Goal: Task Accomplishment & Management: Manage account settings

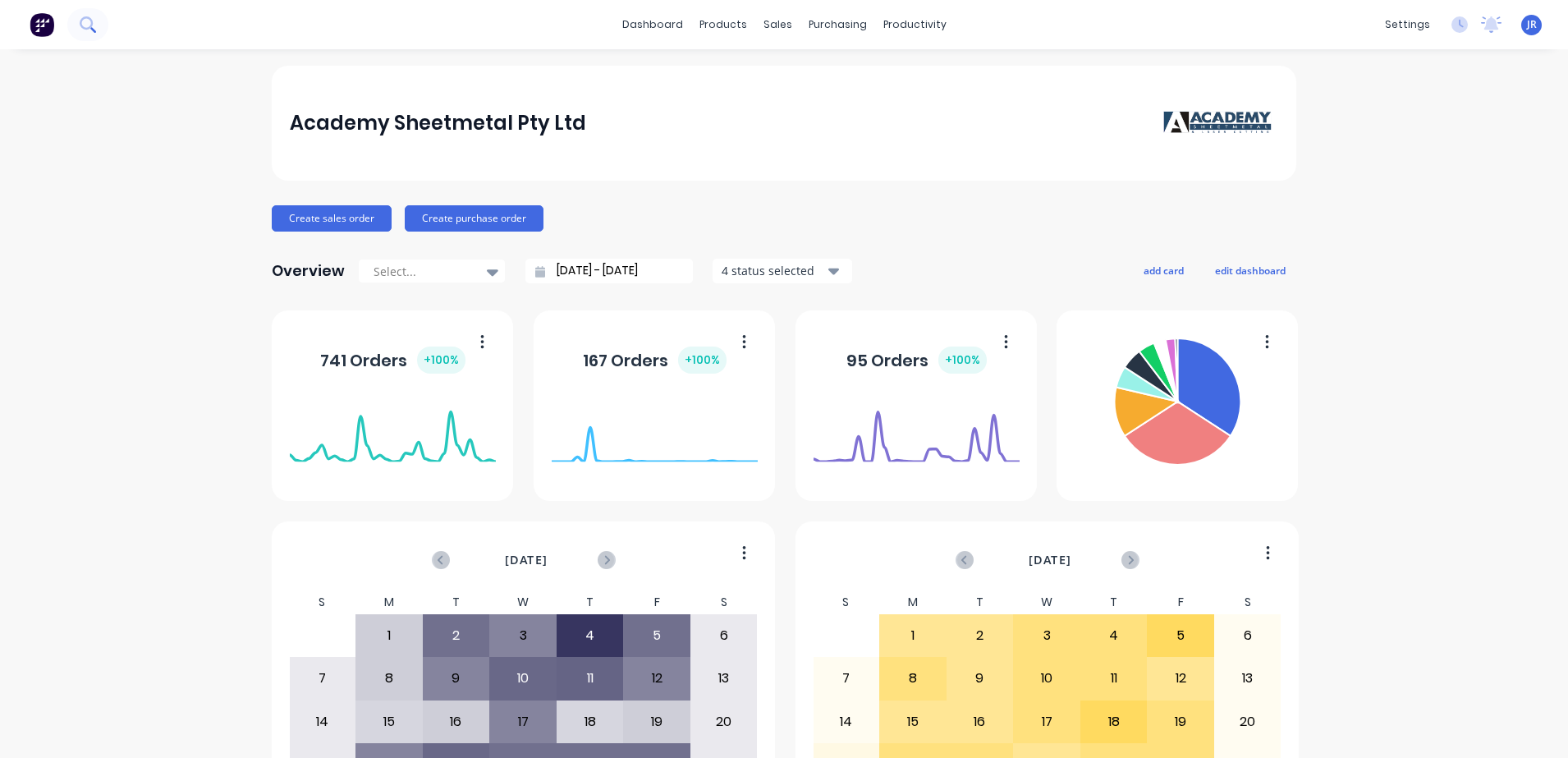
click at [91, 35] on button at bounding box center [88, 24] width 41 height 33
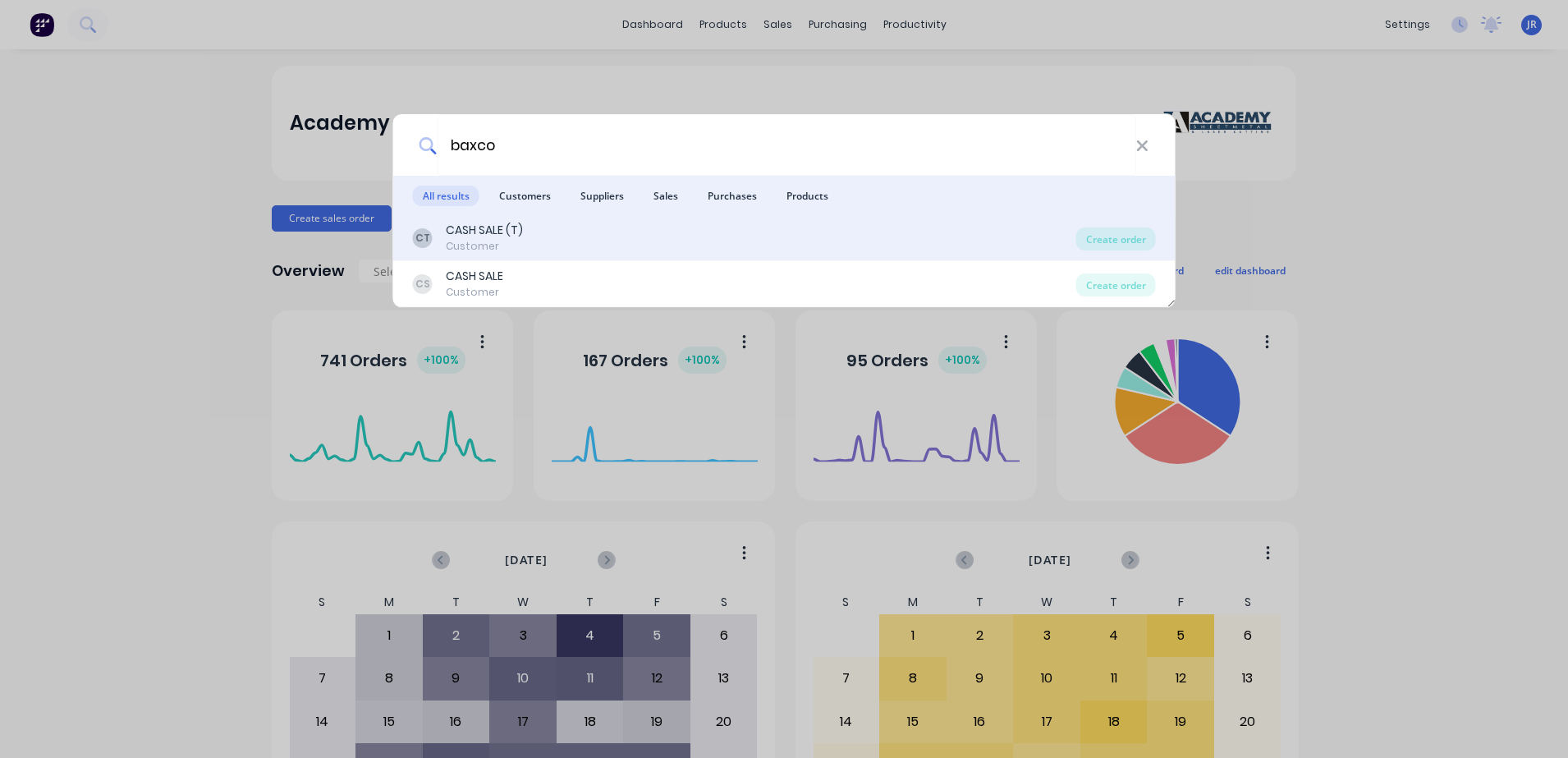
type input "baxco"
click at [450, 238] on div "Customer" at bounding box center [484, 246] width 77 height 15
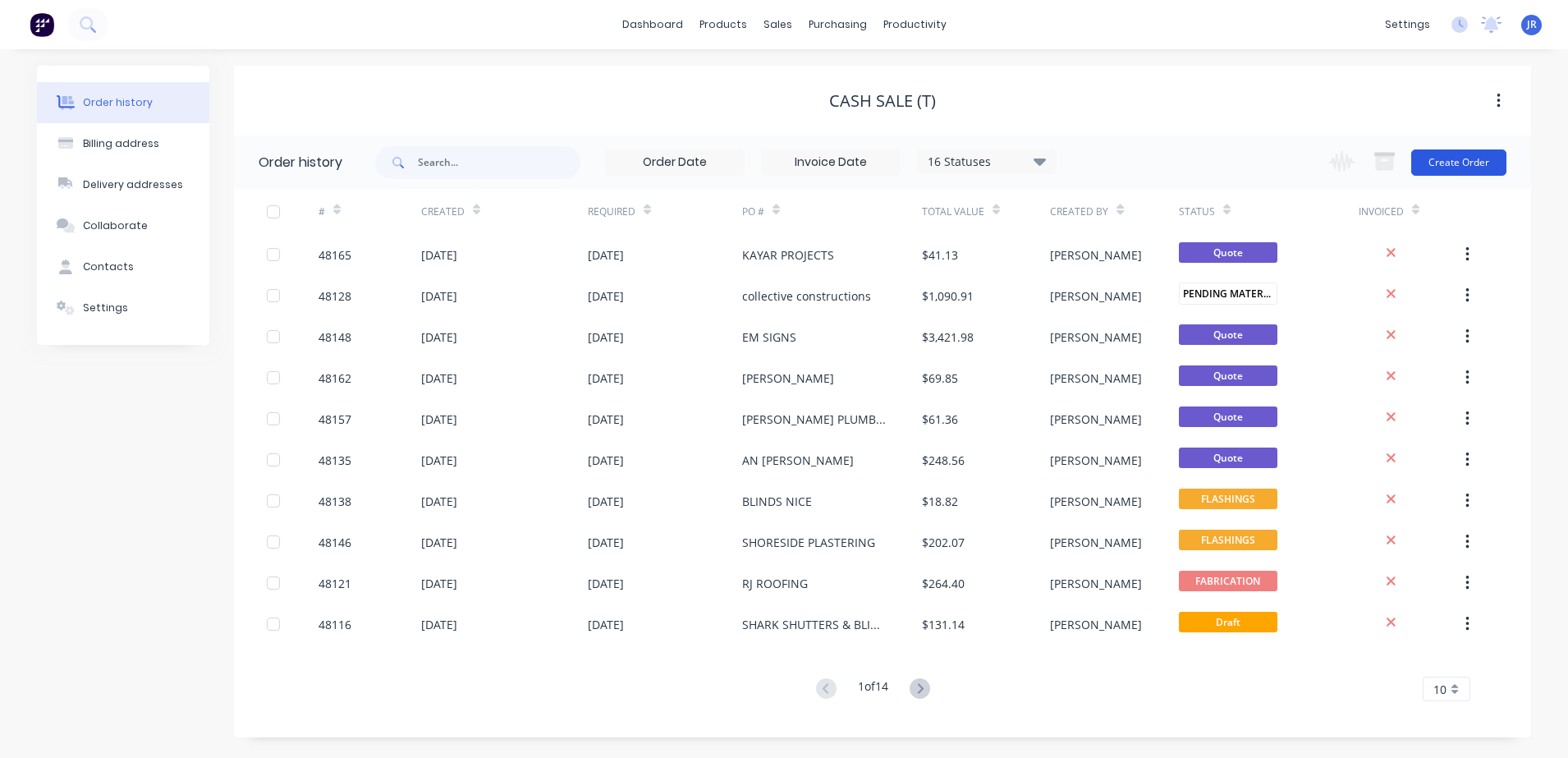
click at [1463, 153] on button "Create Order" at bounding box center [1458, 163] width 95 height 27
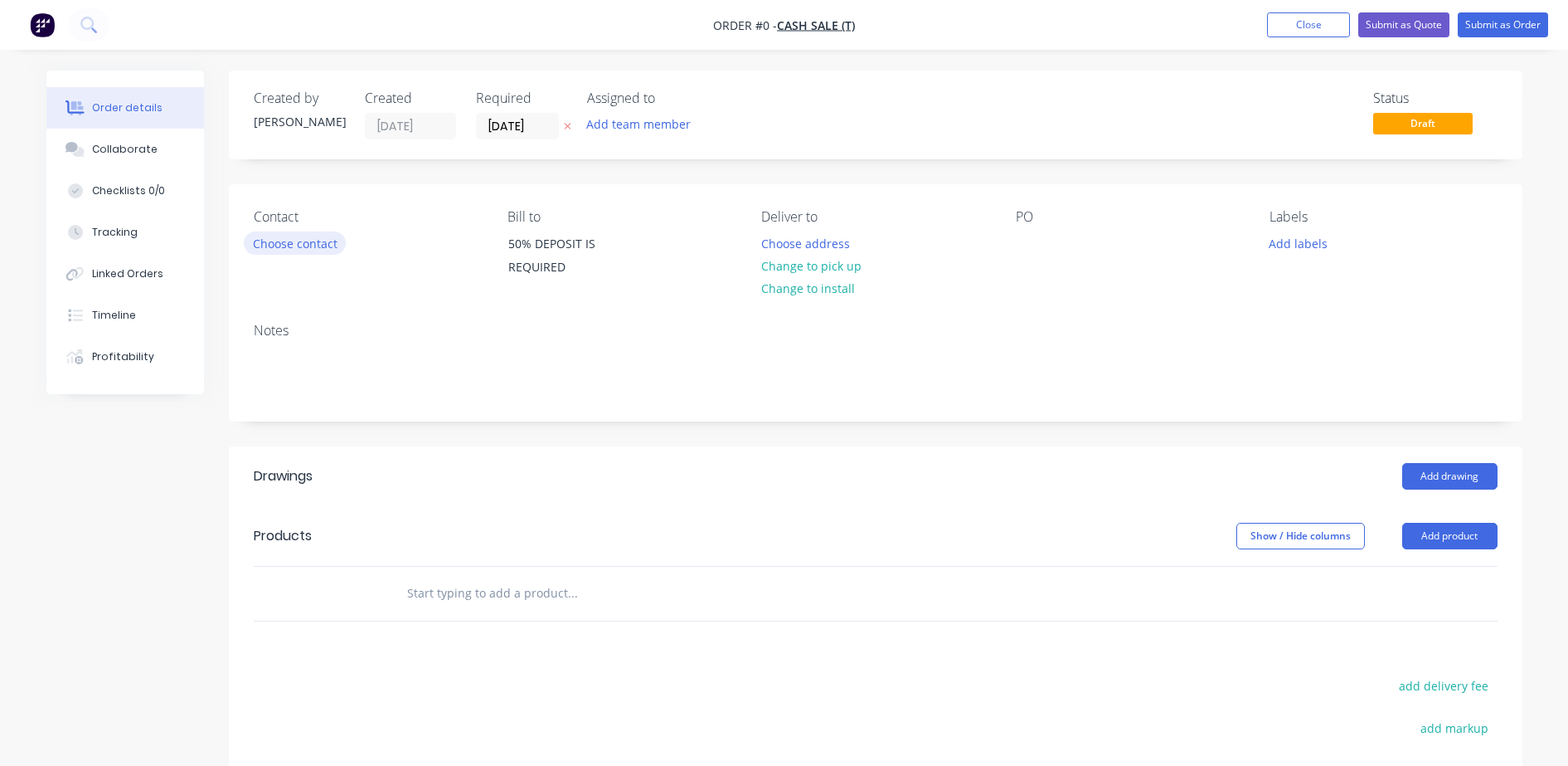
click at [276, 234] on button "Choose contact" at bounding box center [295, 242] width 102 height 22
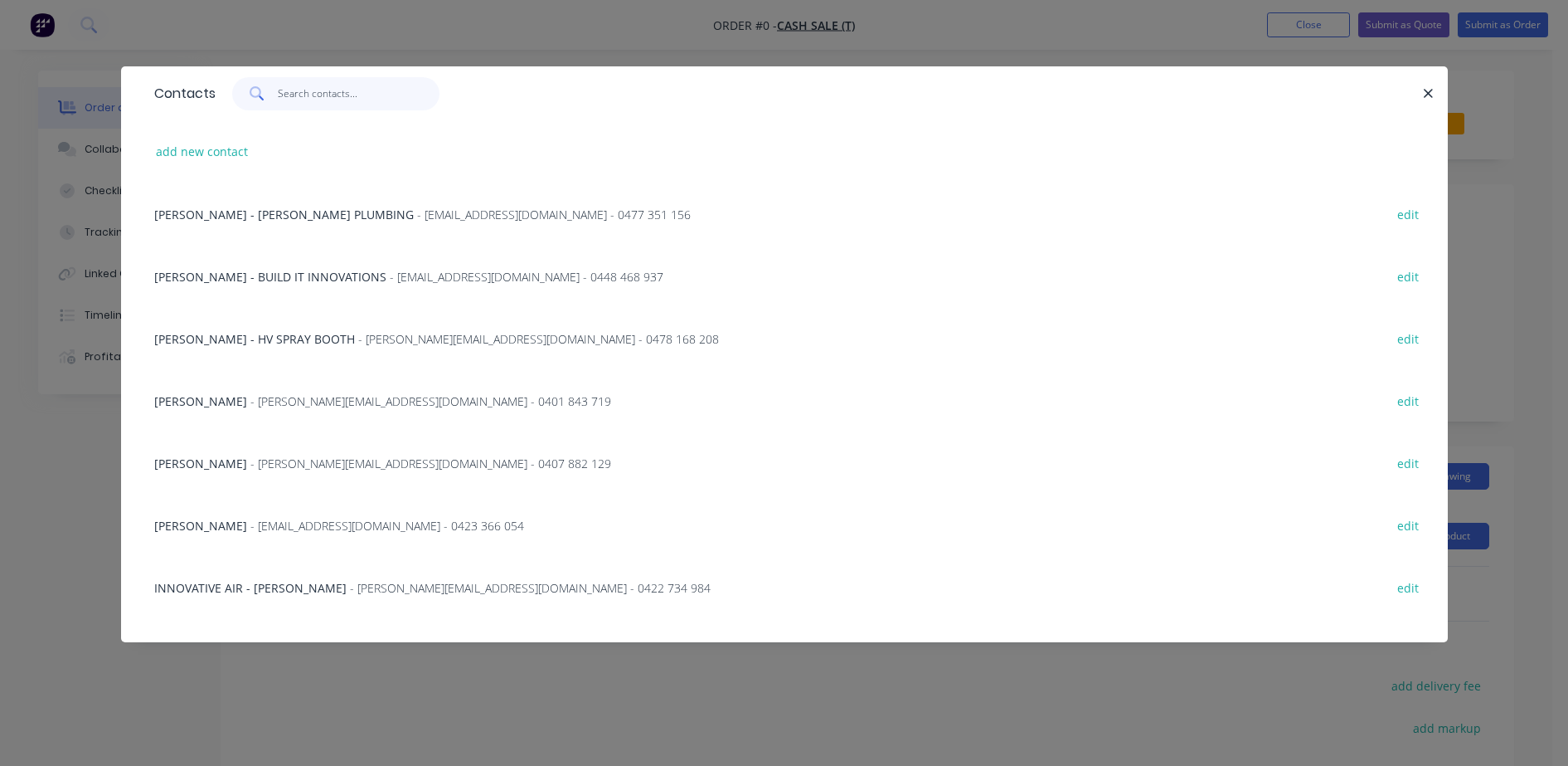
click at [315, 90] on input "text" at bounding box center [358, 93] width 162 height 33
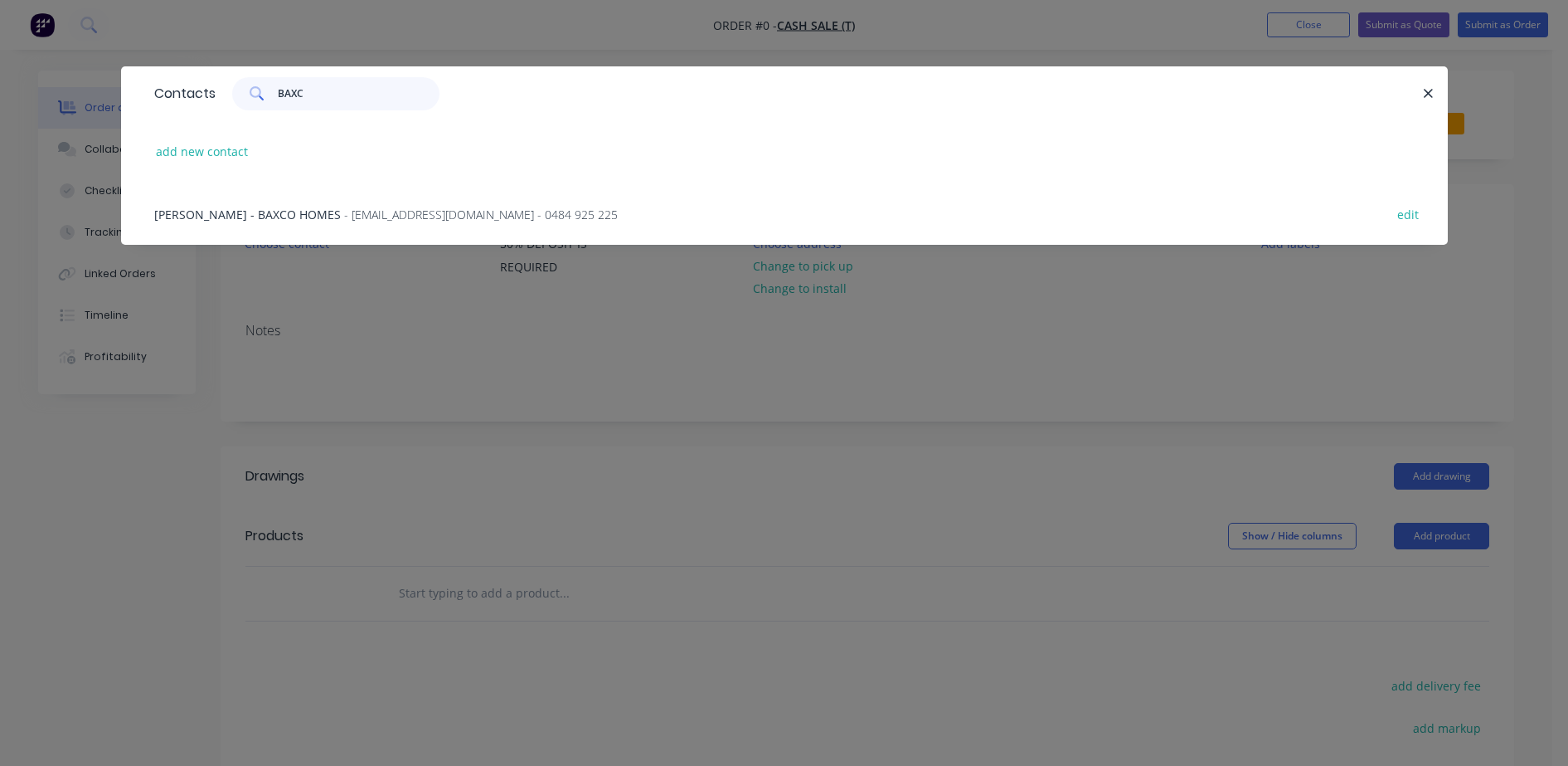
type input "BAXC"
click at [561, 207] on span "- [EMAIL_ADDRESS][DOMAIN_NAME] - 0484 925 225" at bounding box center [481, 215] width 274 height 16
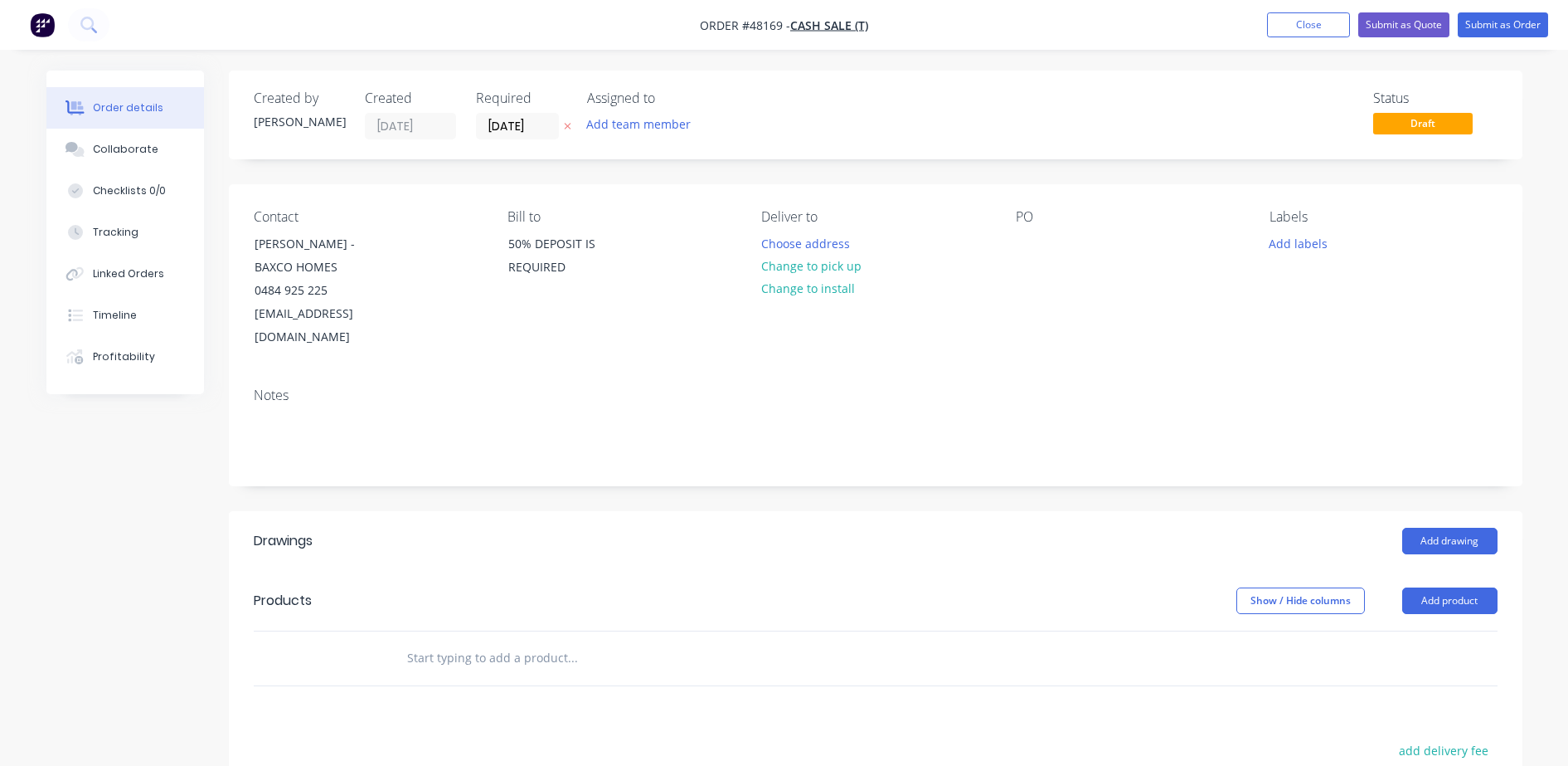
drag, startPoint x: 815, startPoint y: 269, endPoint x: 1080, endPoint y: 252, distance: 265.5
click at [816, 270] on button "Change to pick up" at bounding box center [810, 265] width 117 height 22
click at [1019, 251] on div at bounding box center [1029, 243] width 27 height 24
click at [1422, 528] on button "Add drawing" at bounding box center [1450, 541] width 95 height 27
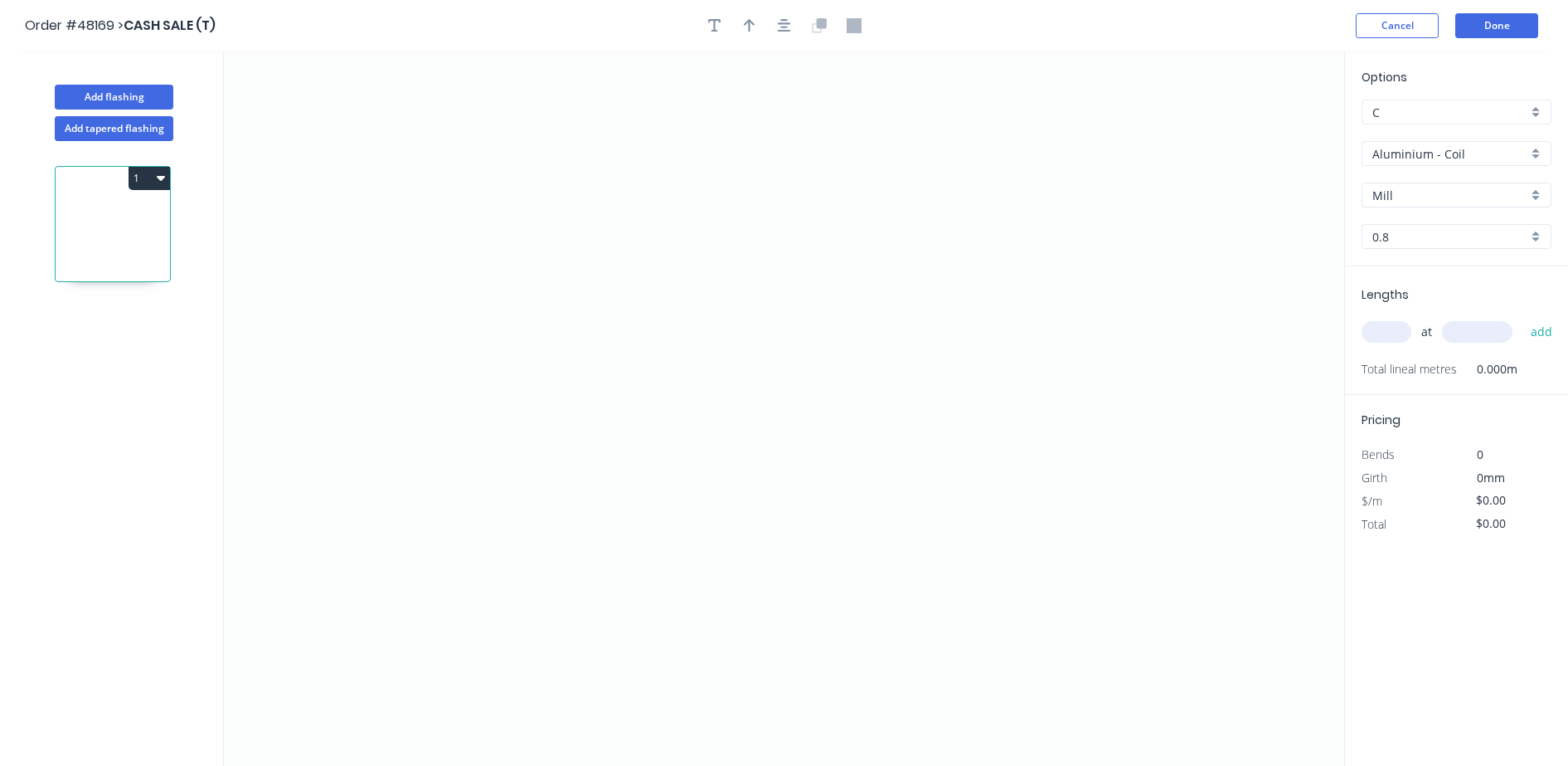
click at [1422, 164] on div "Aluminium - Coil" at bounding box center [1456, 153] width 190 height 25
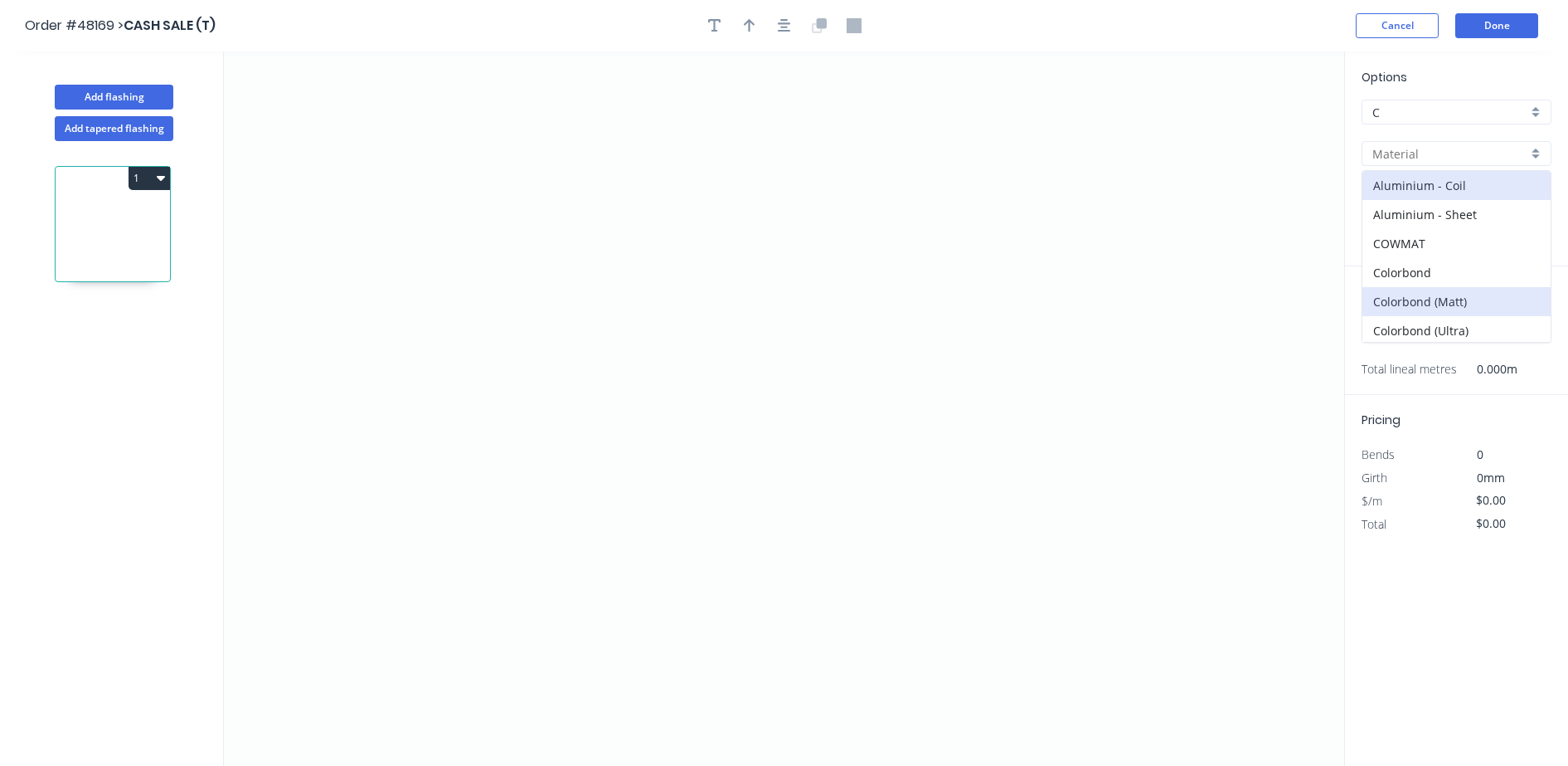
scroll to position [132, 0]
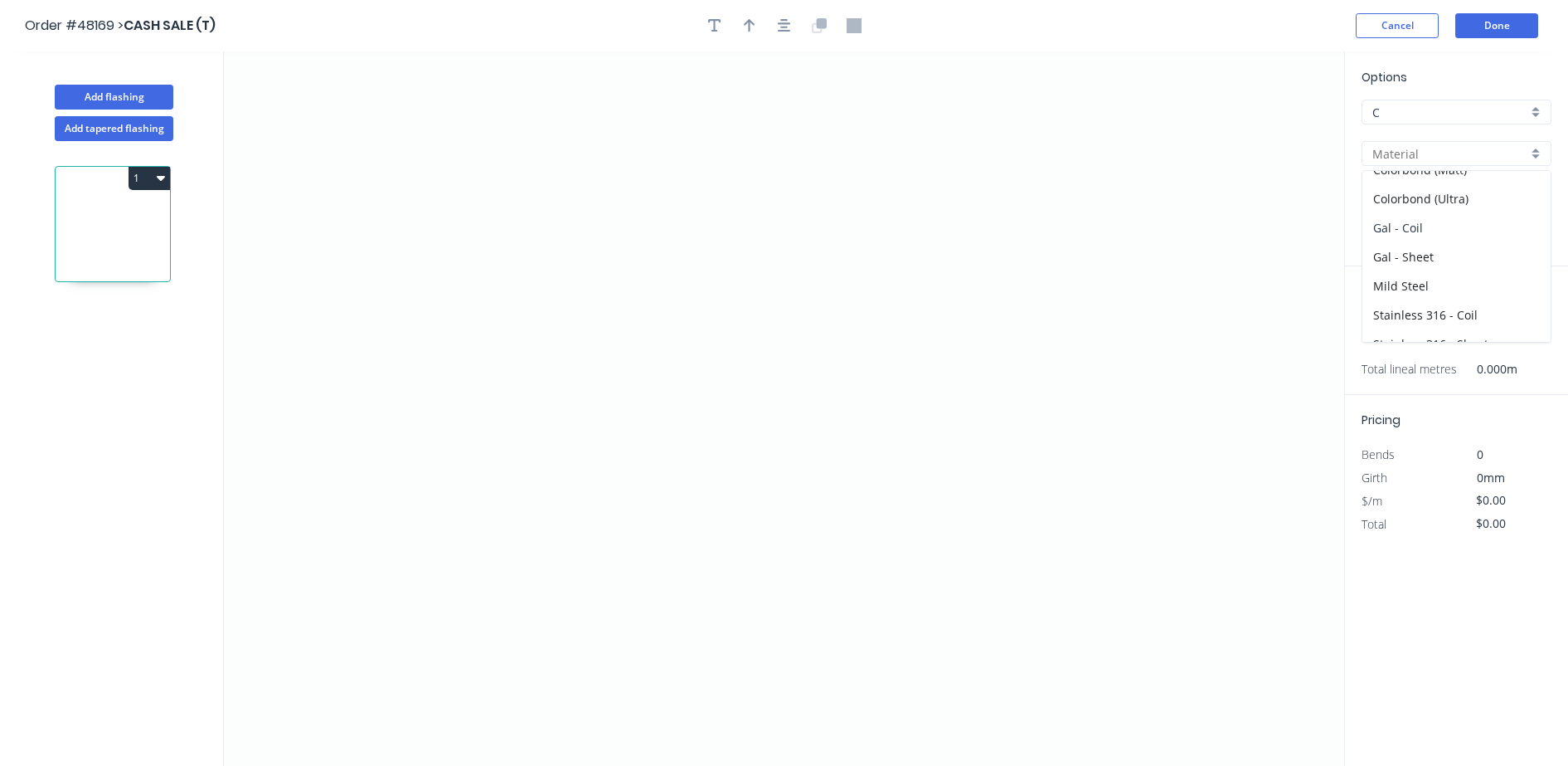
click at [1421, 228] on div "Gal - Coil" at bounding box center [1456, 228] width 188 height 29
type input "Gal - Coil"
type input "Galvanised"
type input "0.55"
drag, startPoint x: 1438, startPoint y: 232, endPoint x: 1439, endPoint y: 243, distance: 11.0
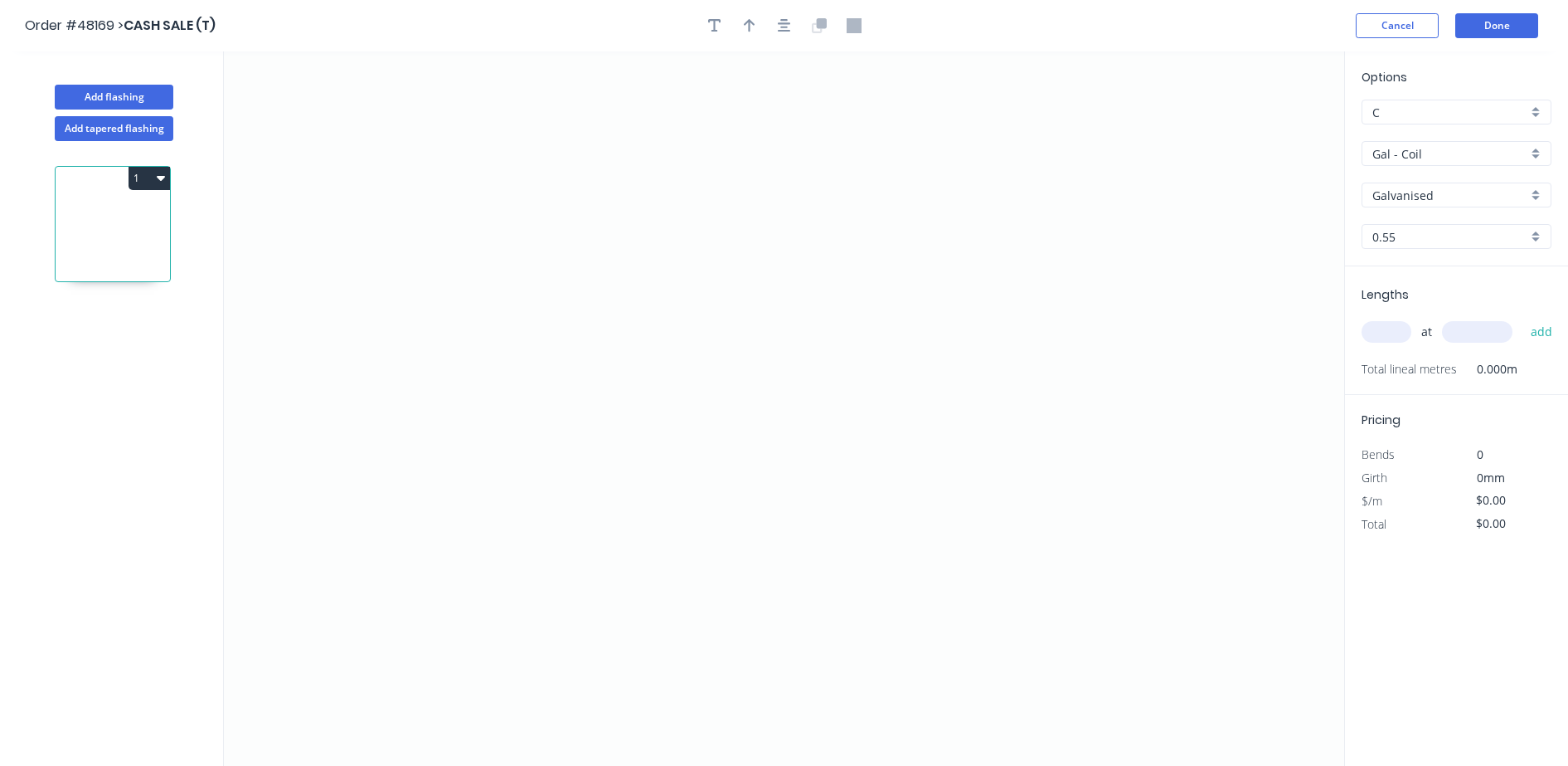
click at [1439, 233] on input "0.55" at bounding box center [1449, 237] width 155 height 17
click at [1411, 306] on div "0.9" at bounding box center [1456, 297] width 188 height 29
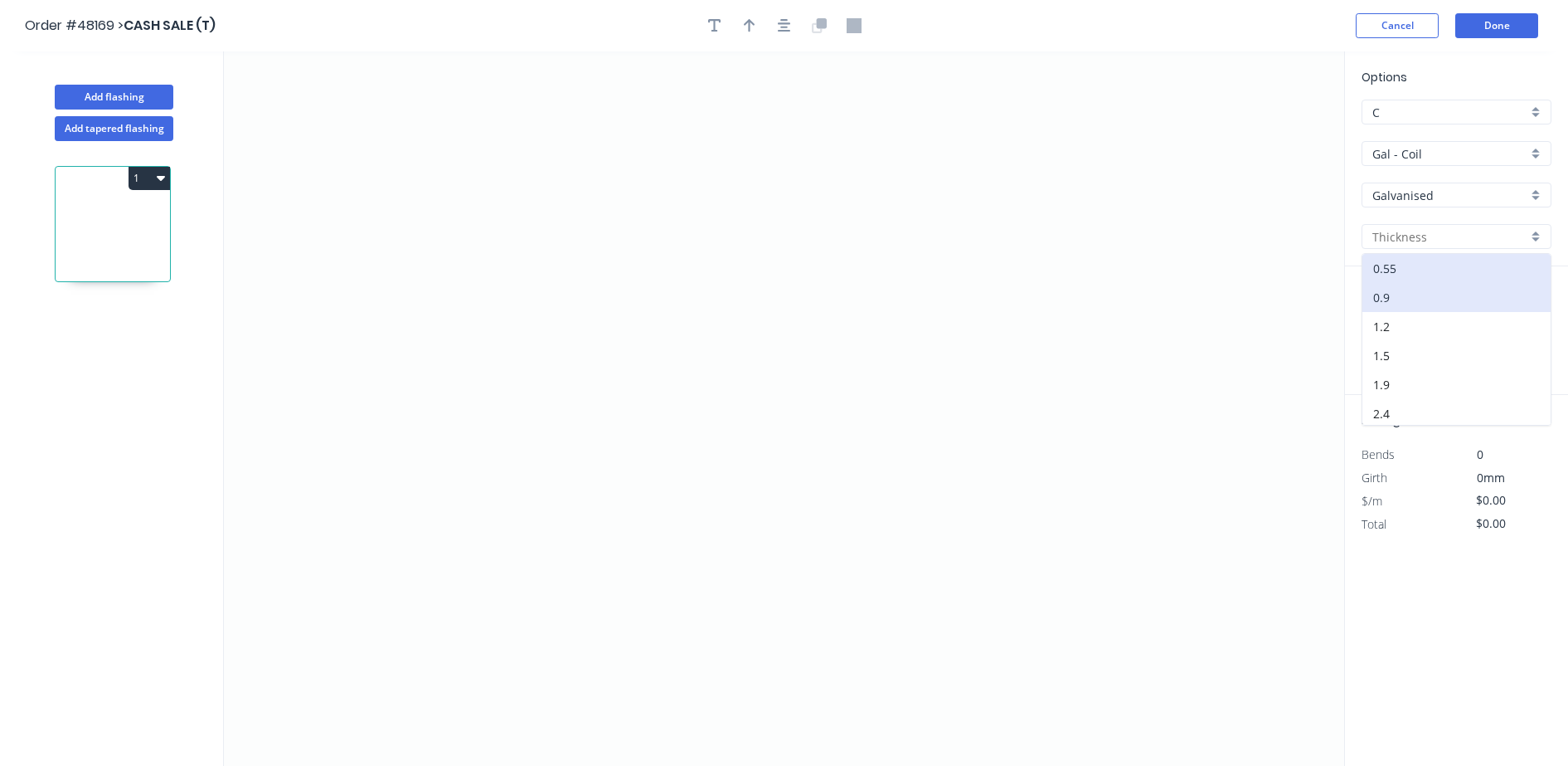
type input "0.9"
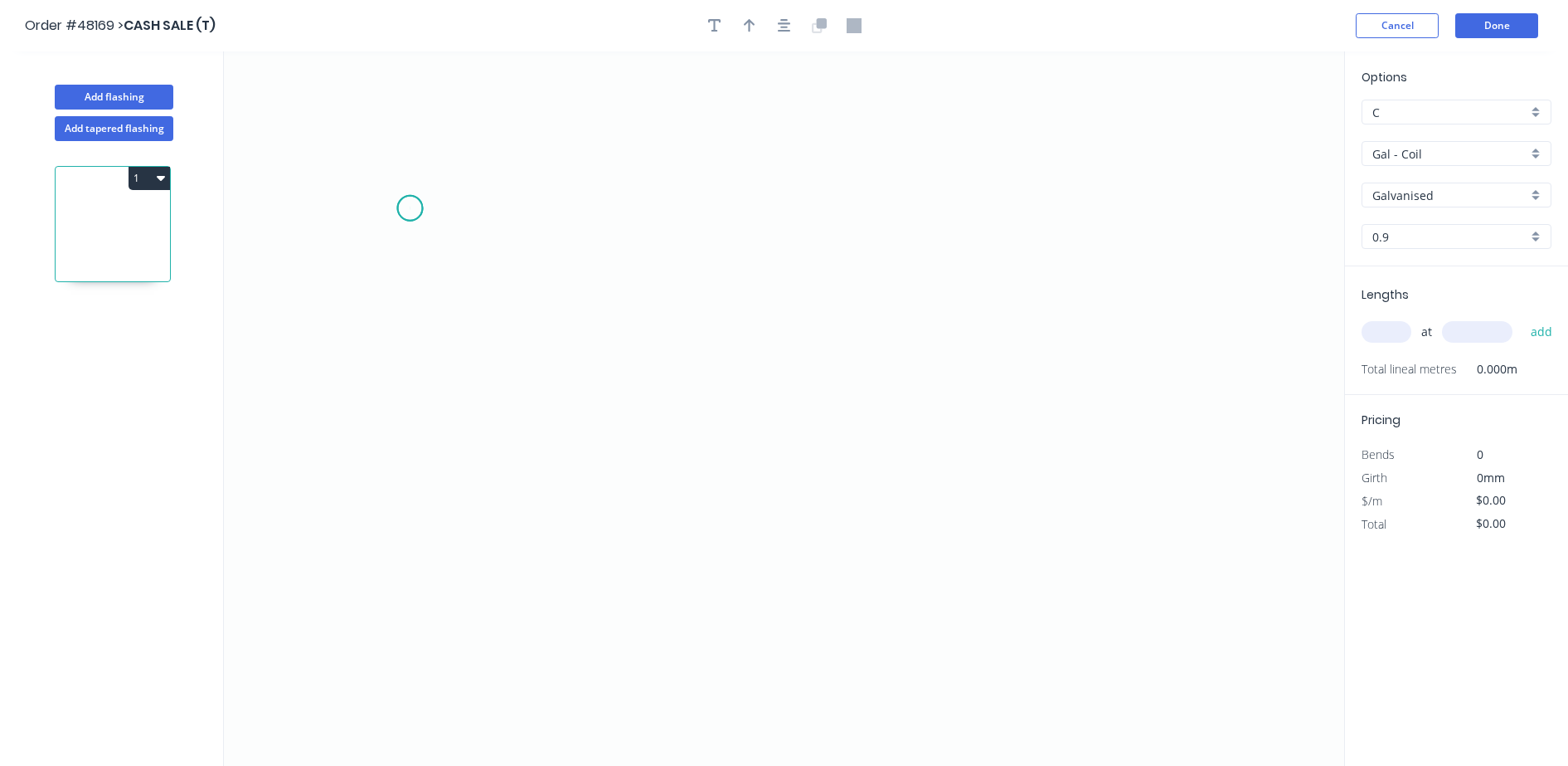
click at [409, 208] on icon "0" at bounding box center [784, 408] width 1120 height 714
click at [421, 495] on icon "0" at bounding box center [784, 408] width 1120 height 714
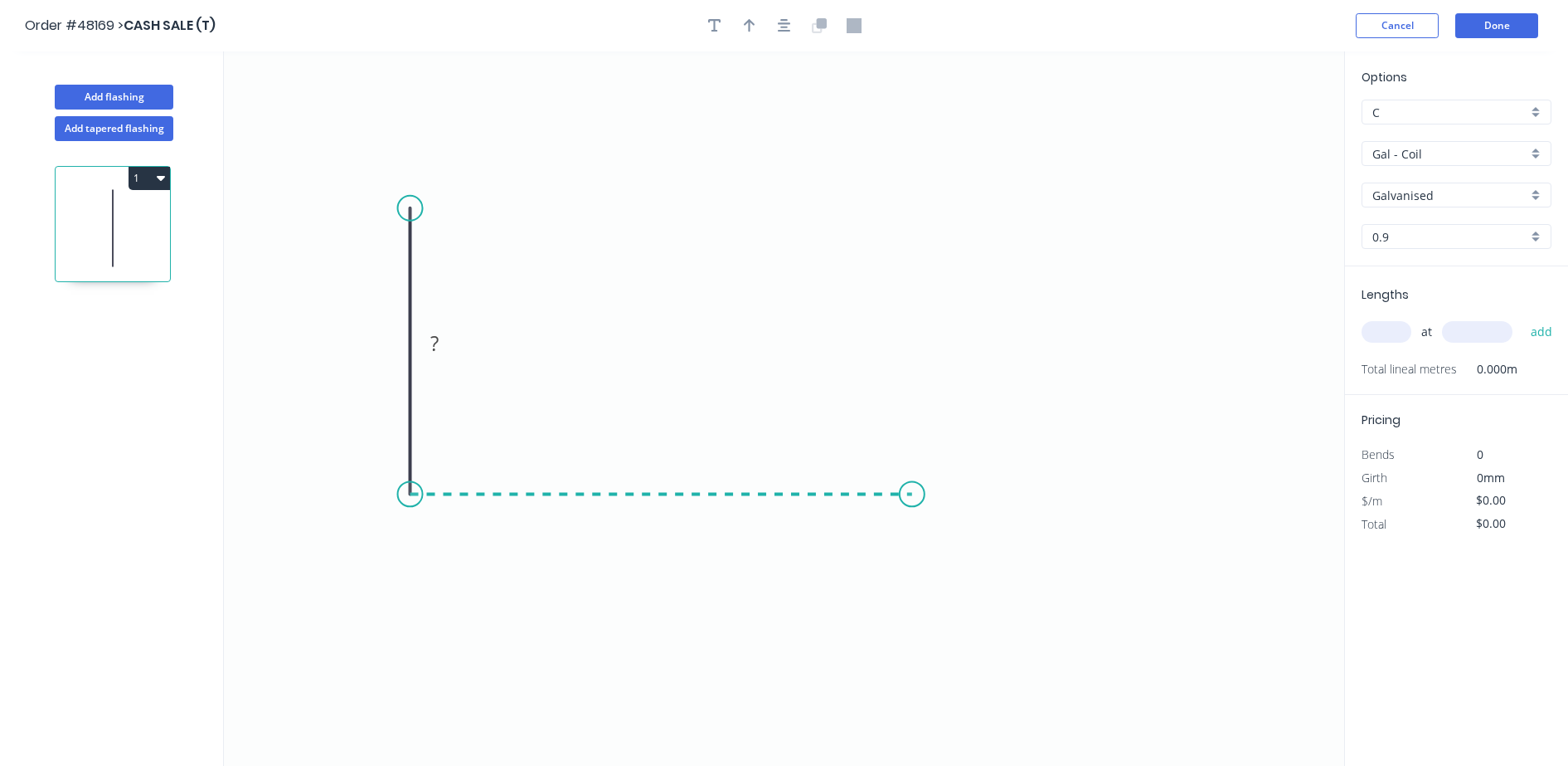
click at [918, 496] on icon "0 ?" at bounding box center [784, 408] width 1120 height 714
click at [398, 344] on rect at bounding box center [385, 344] width 33 height 23
click at [1375, 329] on input "text" at bounding box center [1386, 331] width 50 height 22
type input "$16.47"
type input "1"
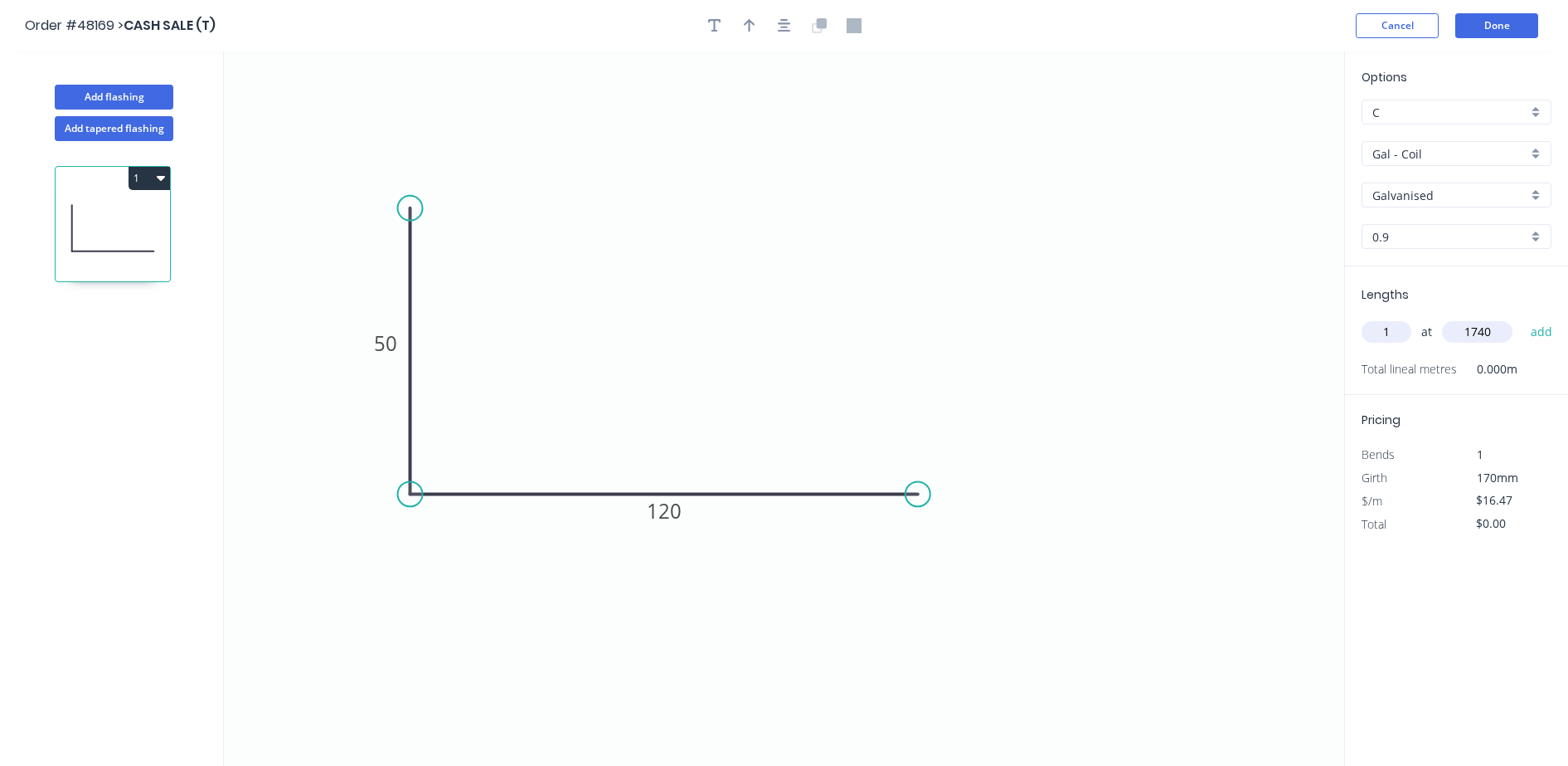
type input "1740"
click at [1522, 318] on button "add" at bounding box center [1542, 331] width 39 height 28
type input "$28.66"
click at [1487, 32] on button "Done" at bounding box center [1496, 26] width 83 height 25
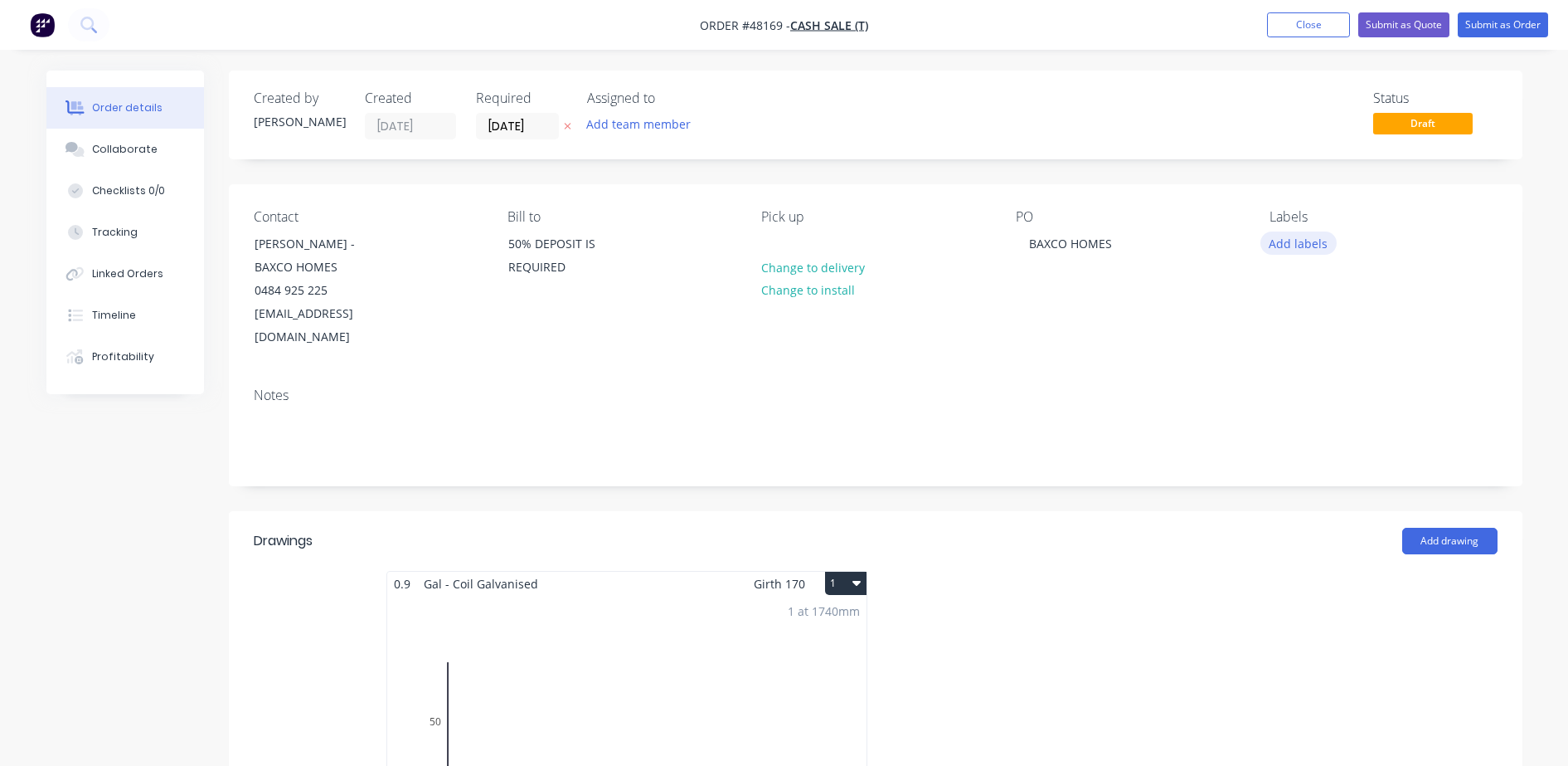
click at [1291, 245] on button "Add labels" at bounding box center [1298, 242] width 76 height 22
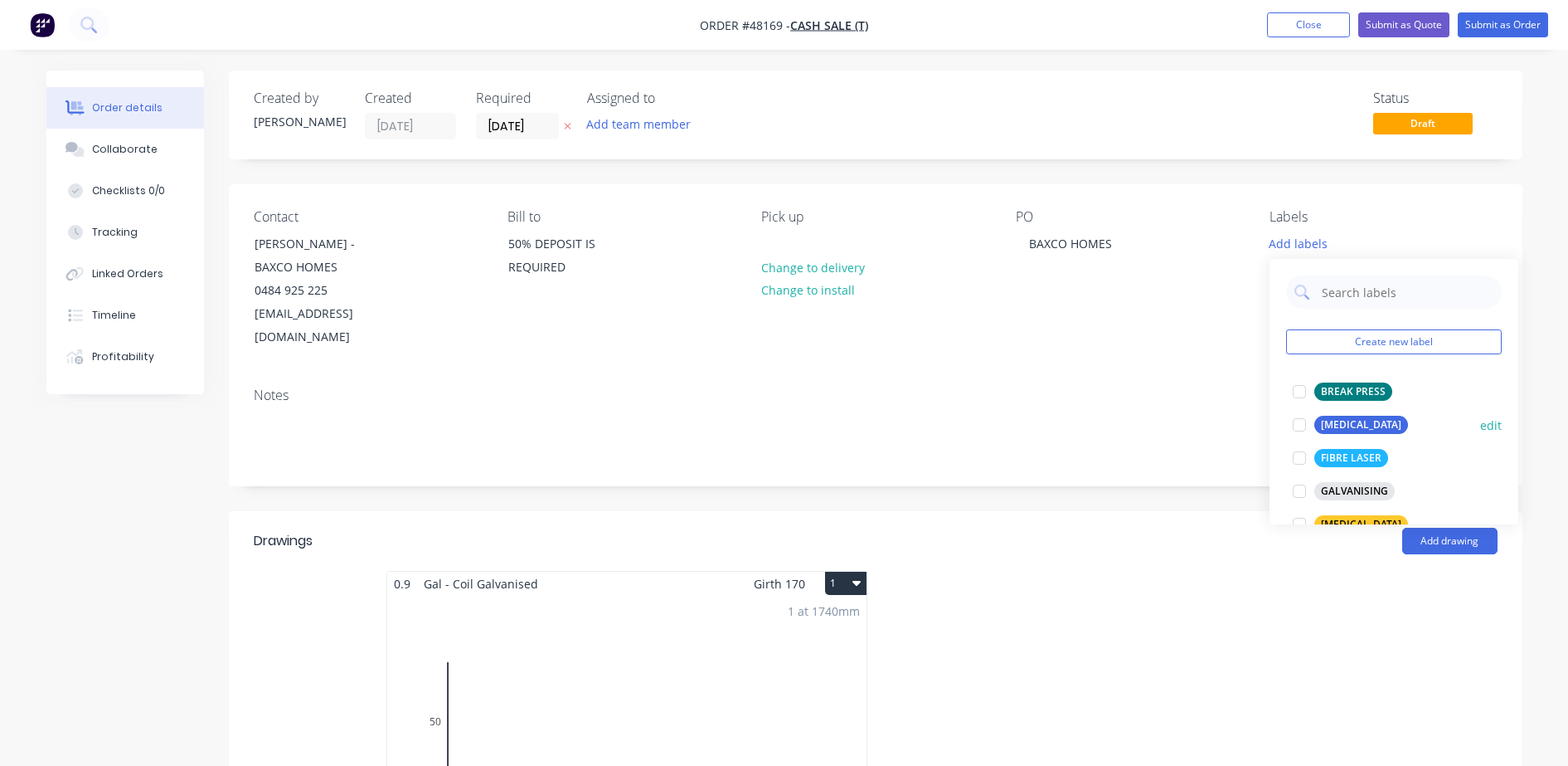
scroll to position [207, 0]
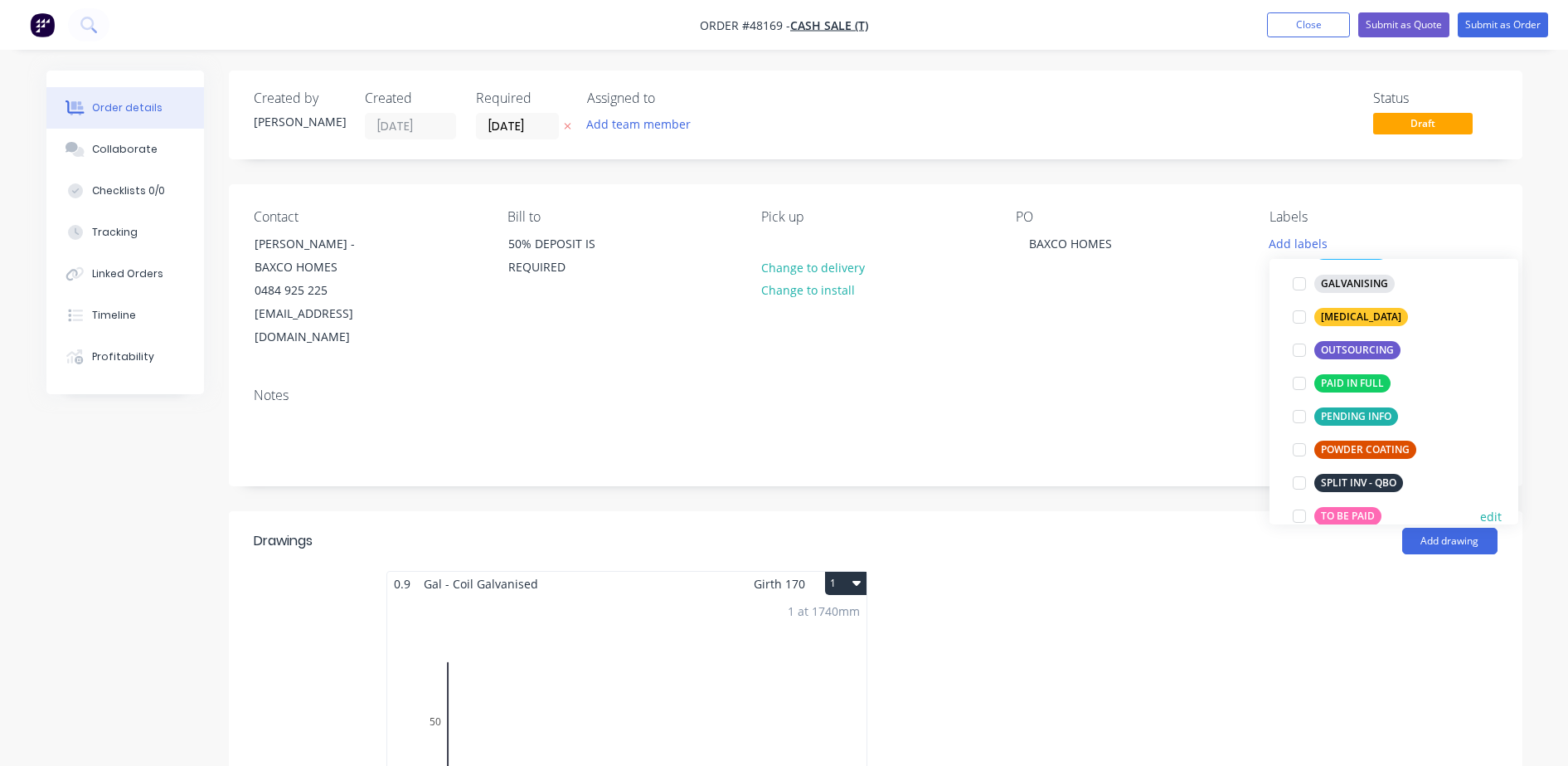
click at [1307, 513] on div at bounding box center [1298, 515] width 33 height 33
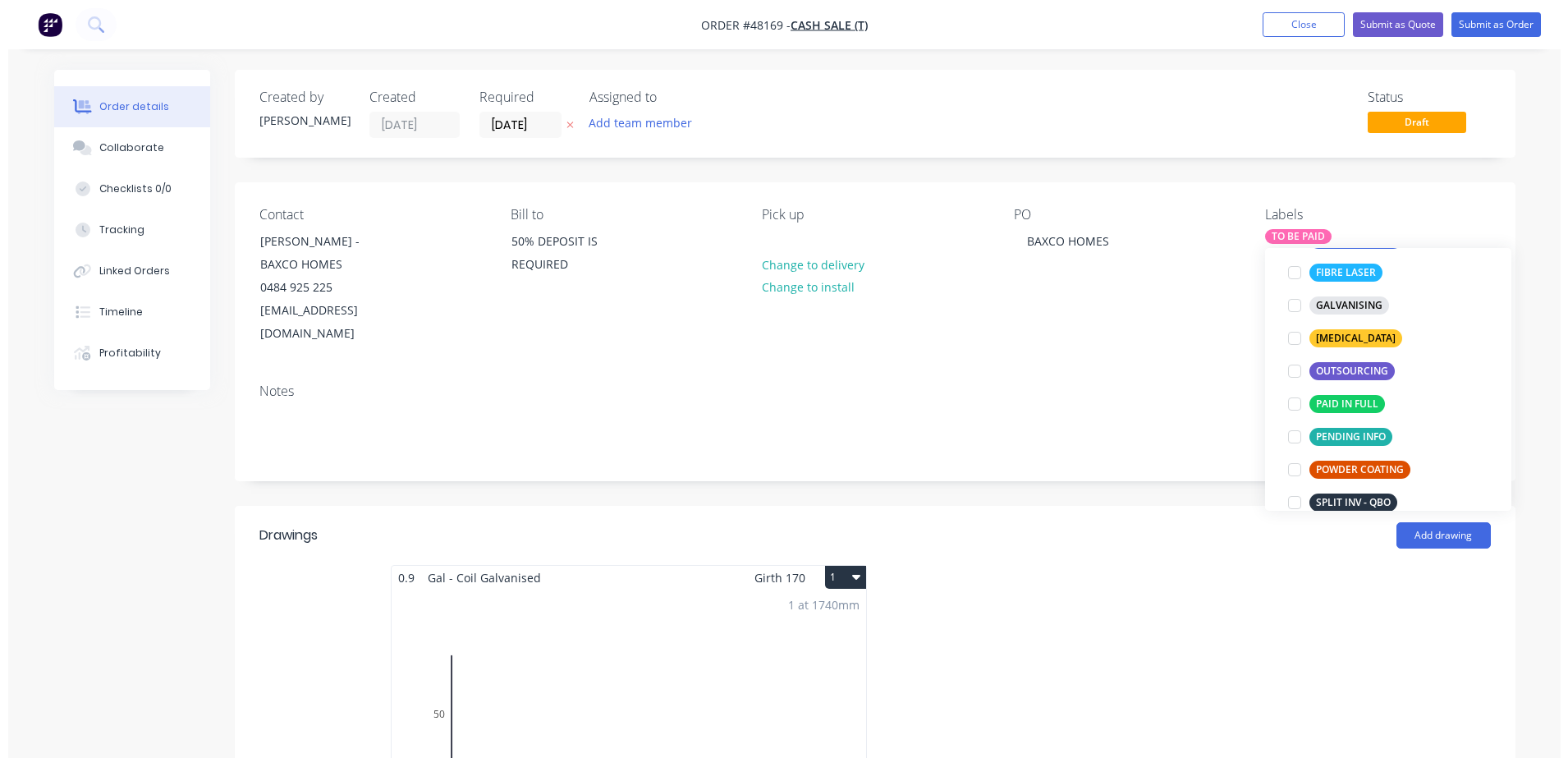
scroll to position [0, 0]
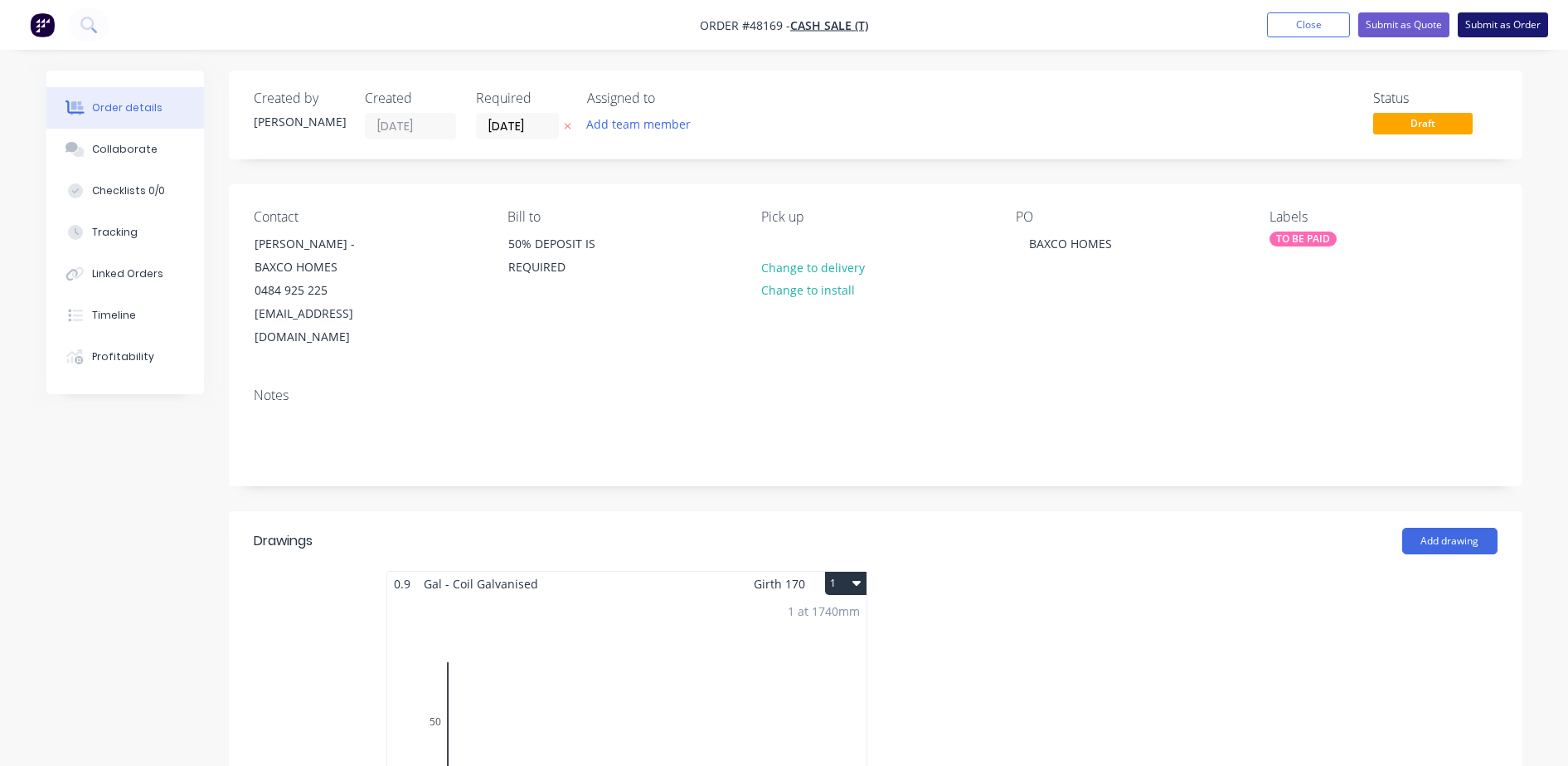
click at [1486, 27] on button "Submit as Order" at bounding box center [1503, 25] width 90 height 25
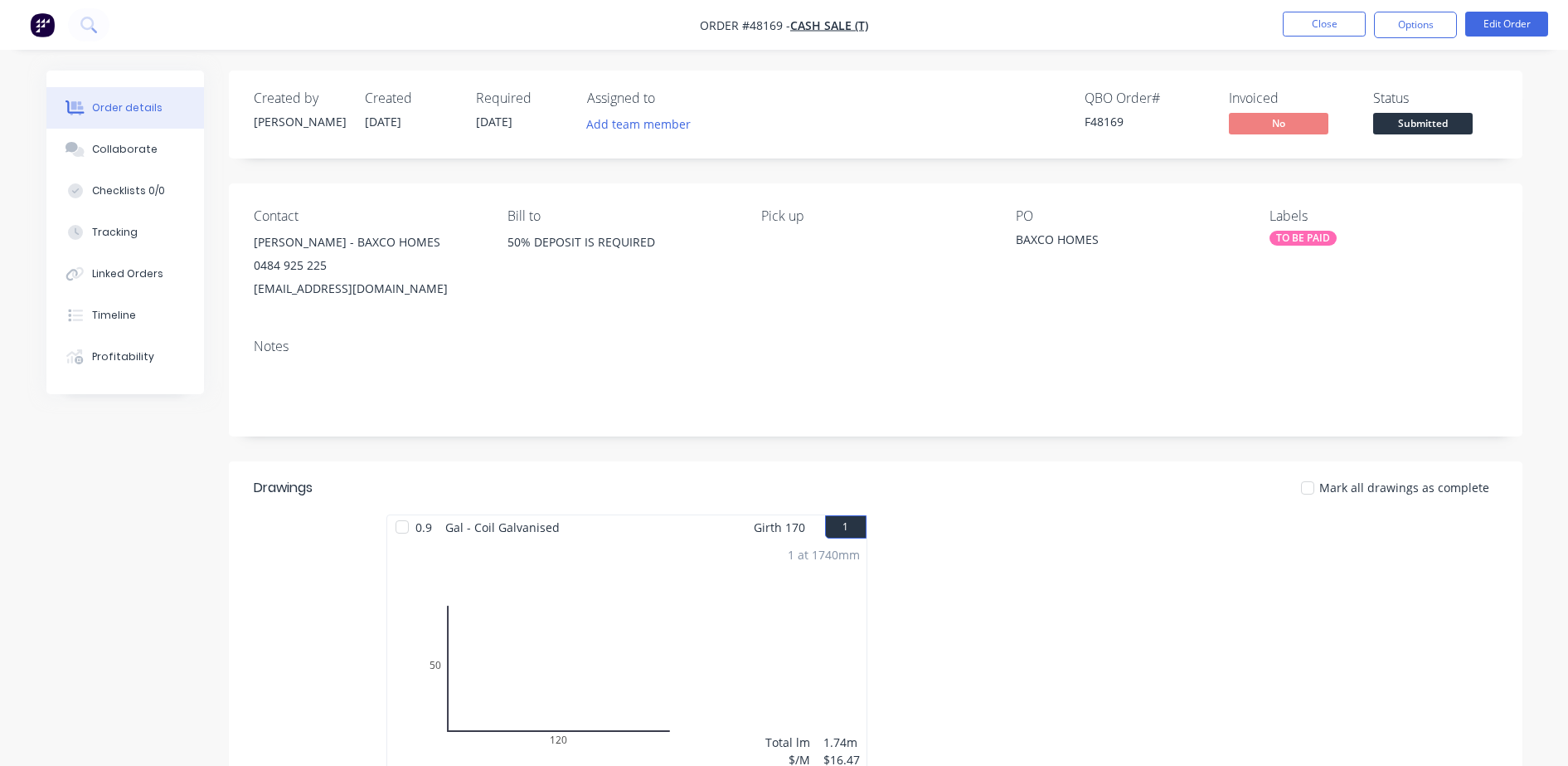
click at [1427, 122] on span "Submitted" at bounding box center [1422, 123] width 99 height 21
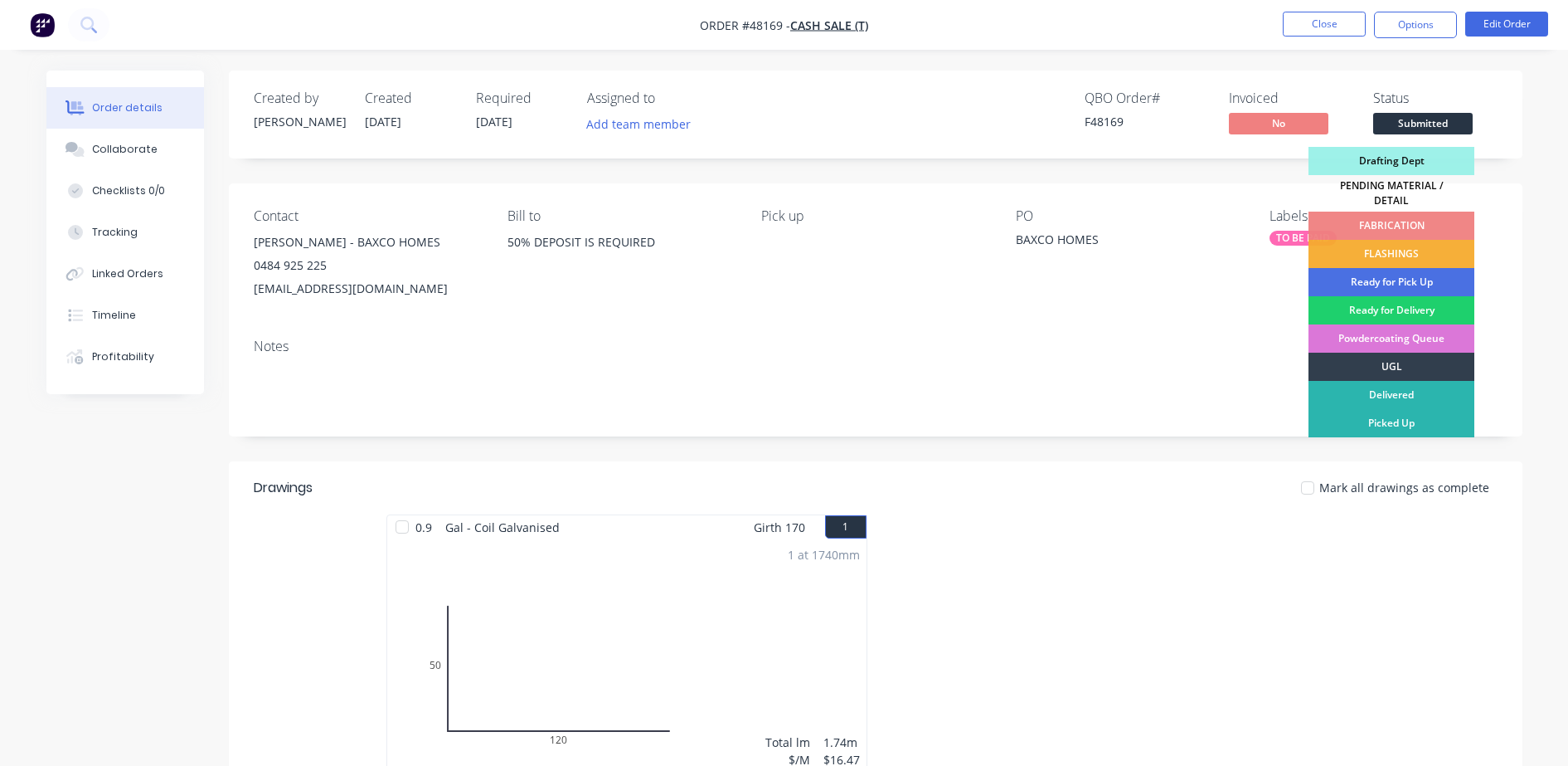
click at [1395, 243] on div "FLASHINGS" at bounding box center [1391, 254] width 166 height 28
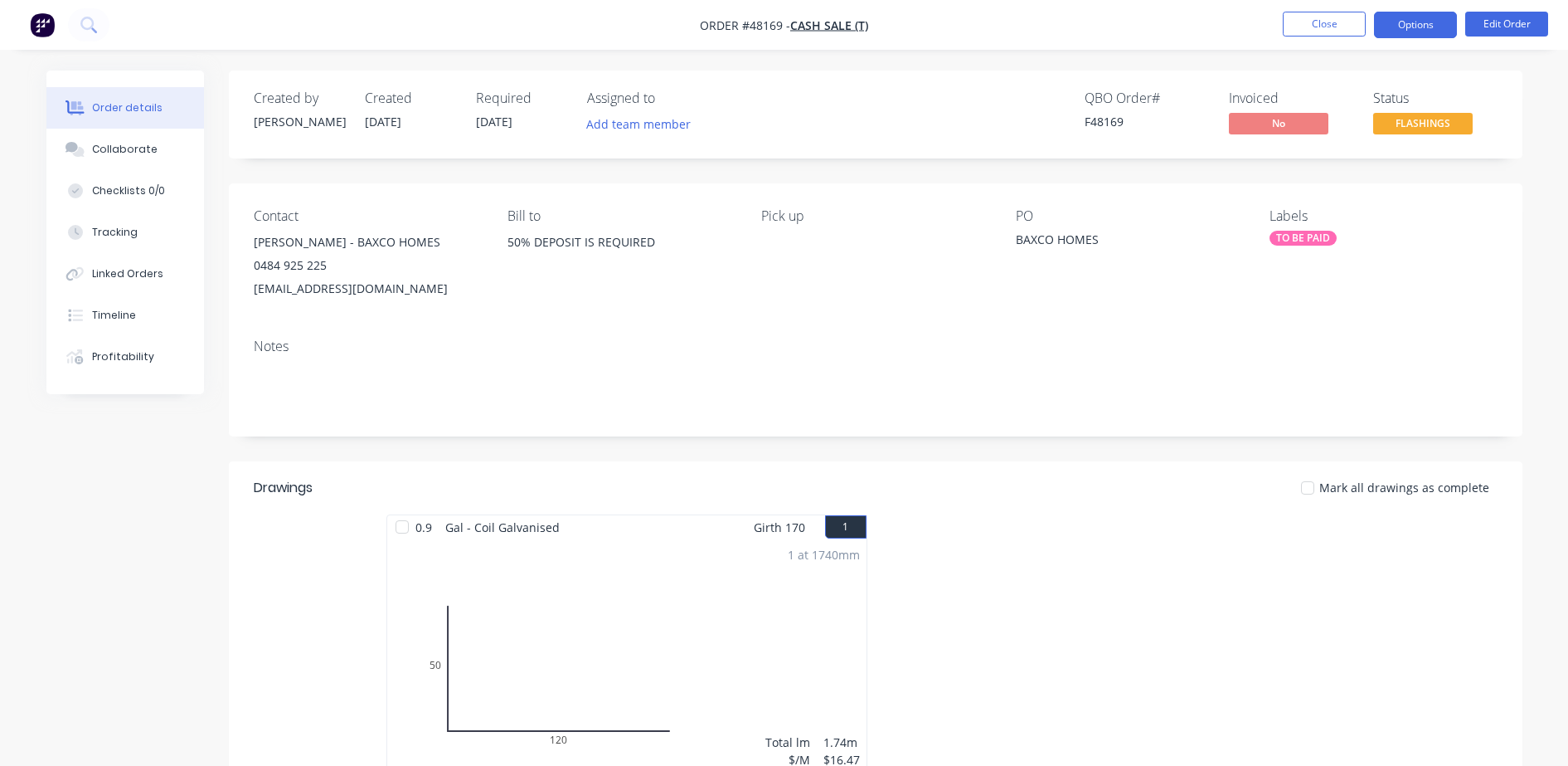
click at [1394, 17] on button "Options" at bounding box center [1415, 25] width 83 height 27
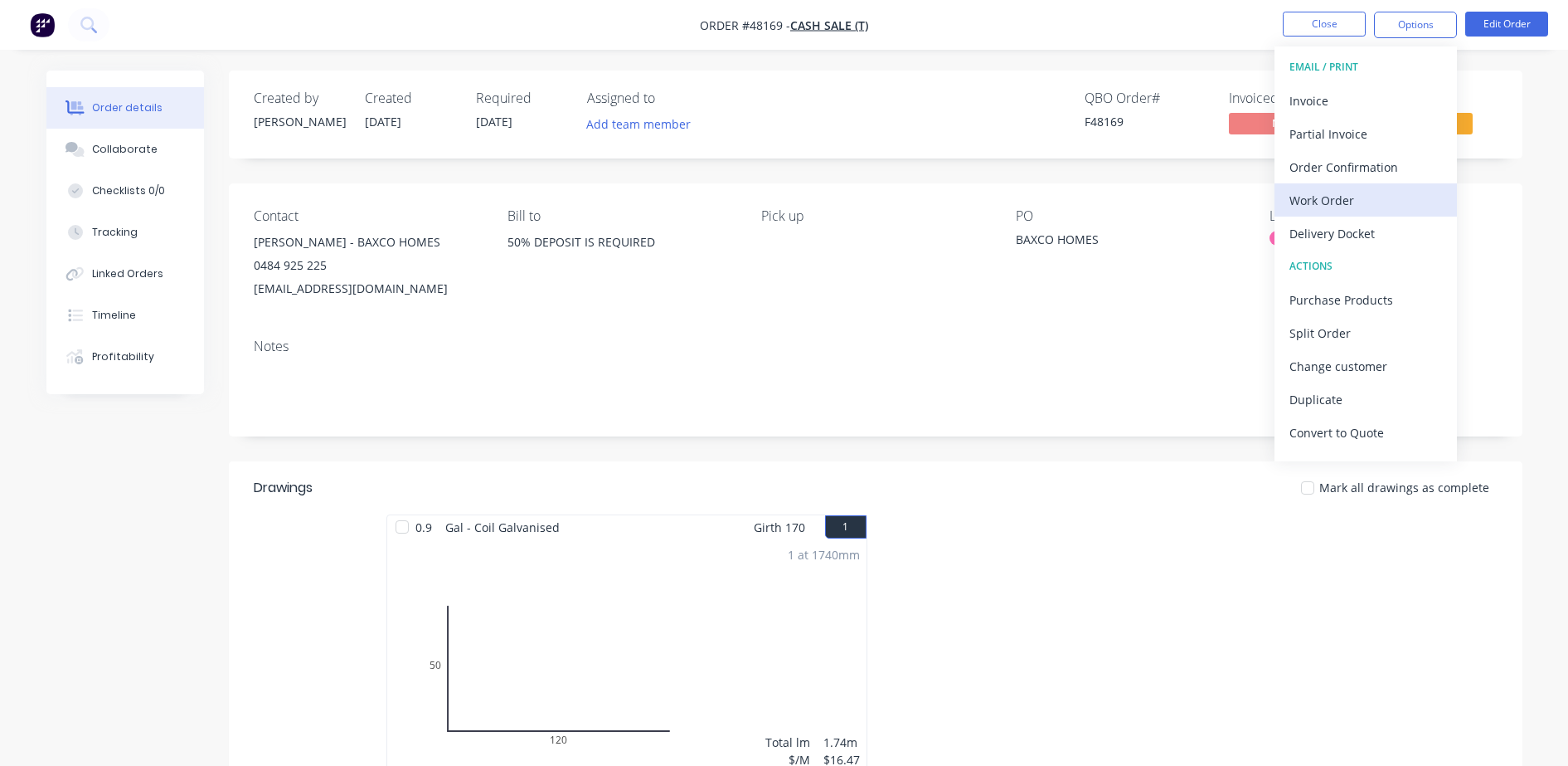
click at [1323, 201] on div "Work Order" at bounding box center [1366, 200] width 152 height 24
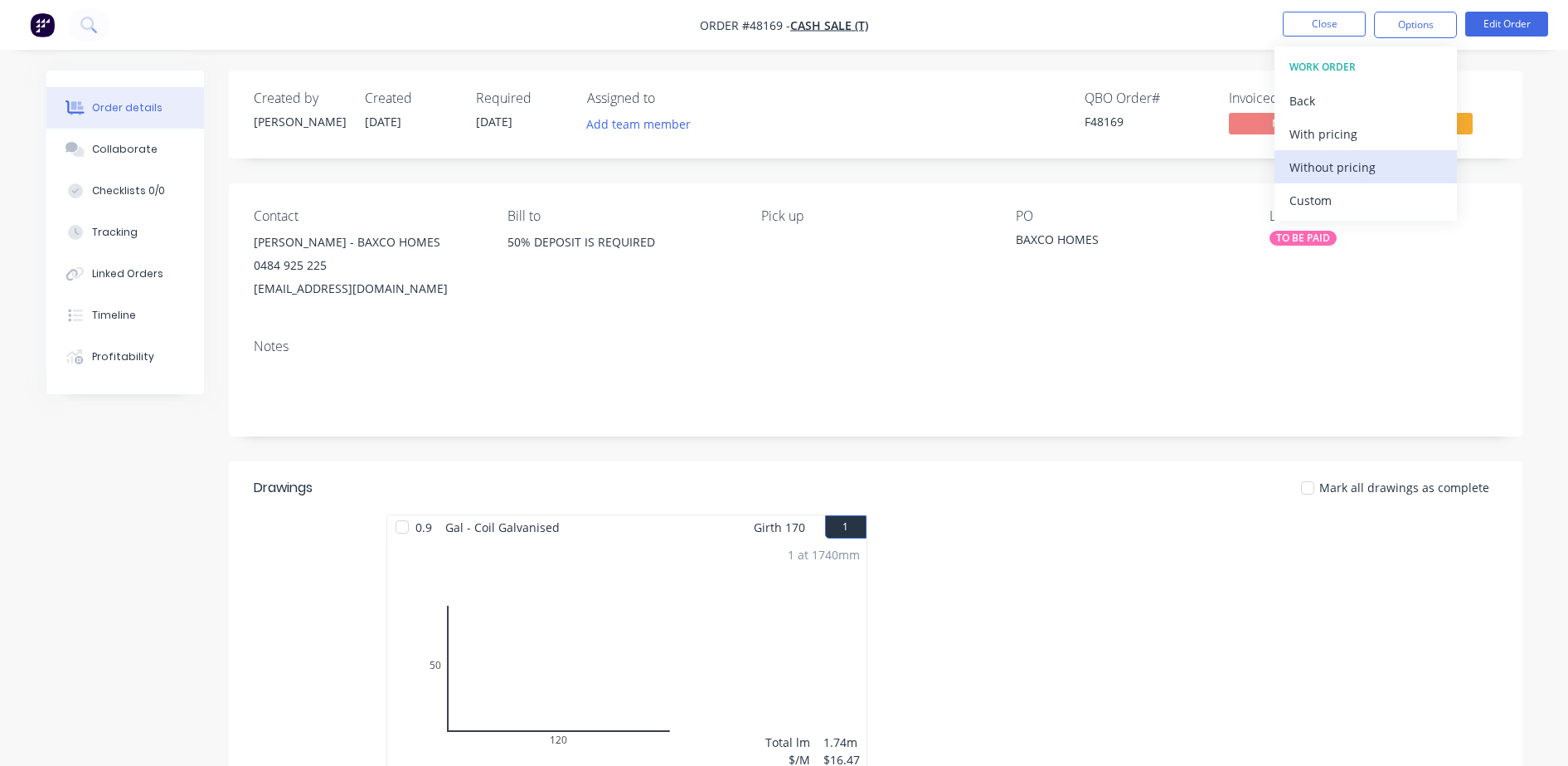
click at [1328, 173] on div "Without pricing" at bounding box center [1366, 167] width 152 height 24
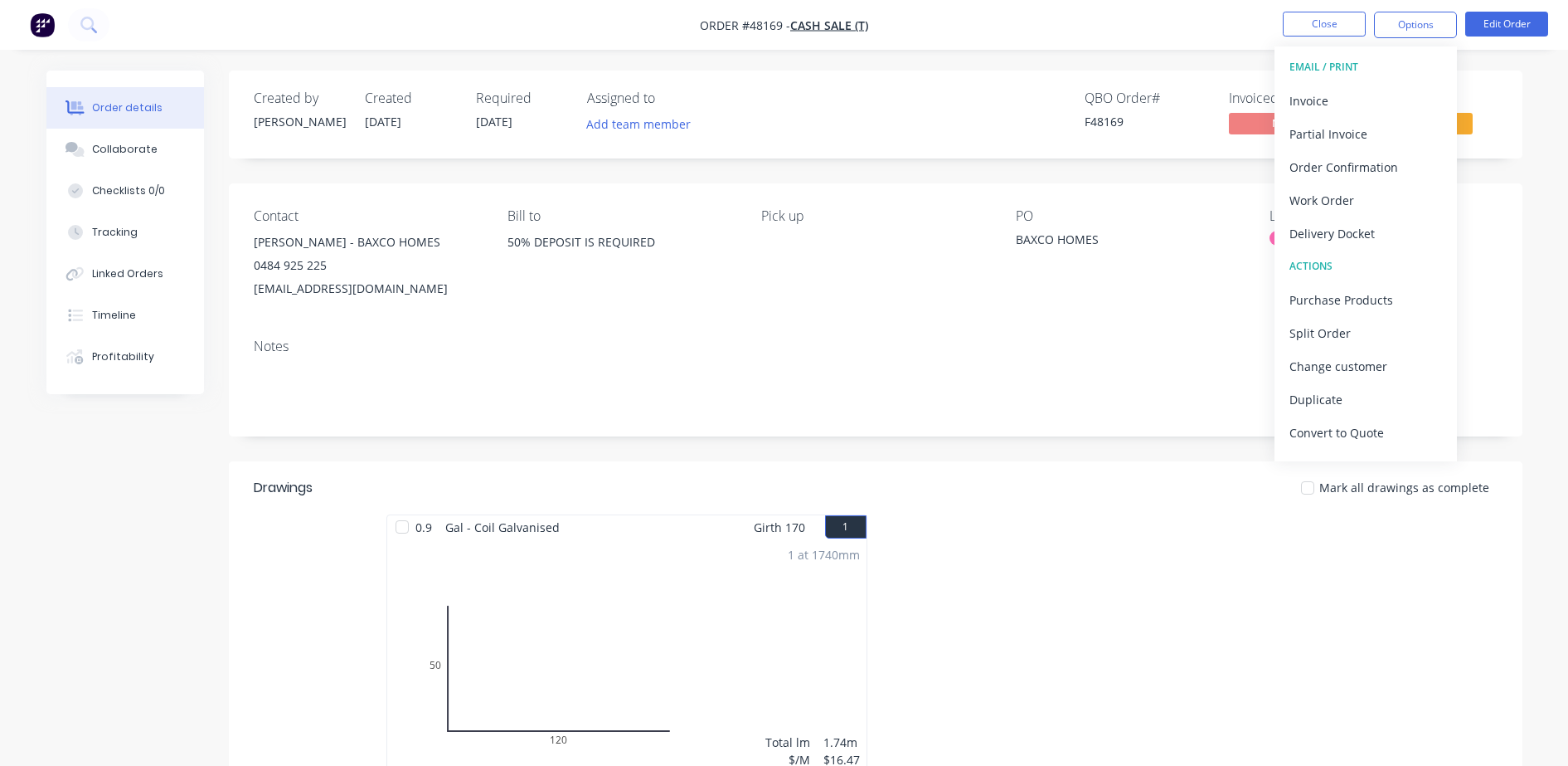
click at [1041, 136] on div "QBO Order # F48169 Invoiced No Status FLASHINGS" at bounding box center [1126, 115] width 745 height 48
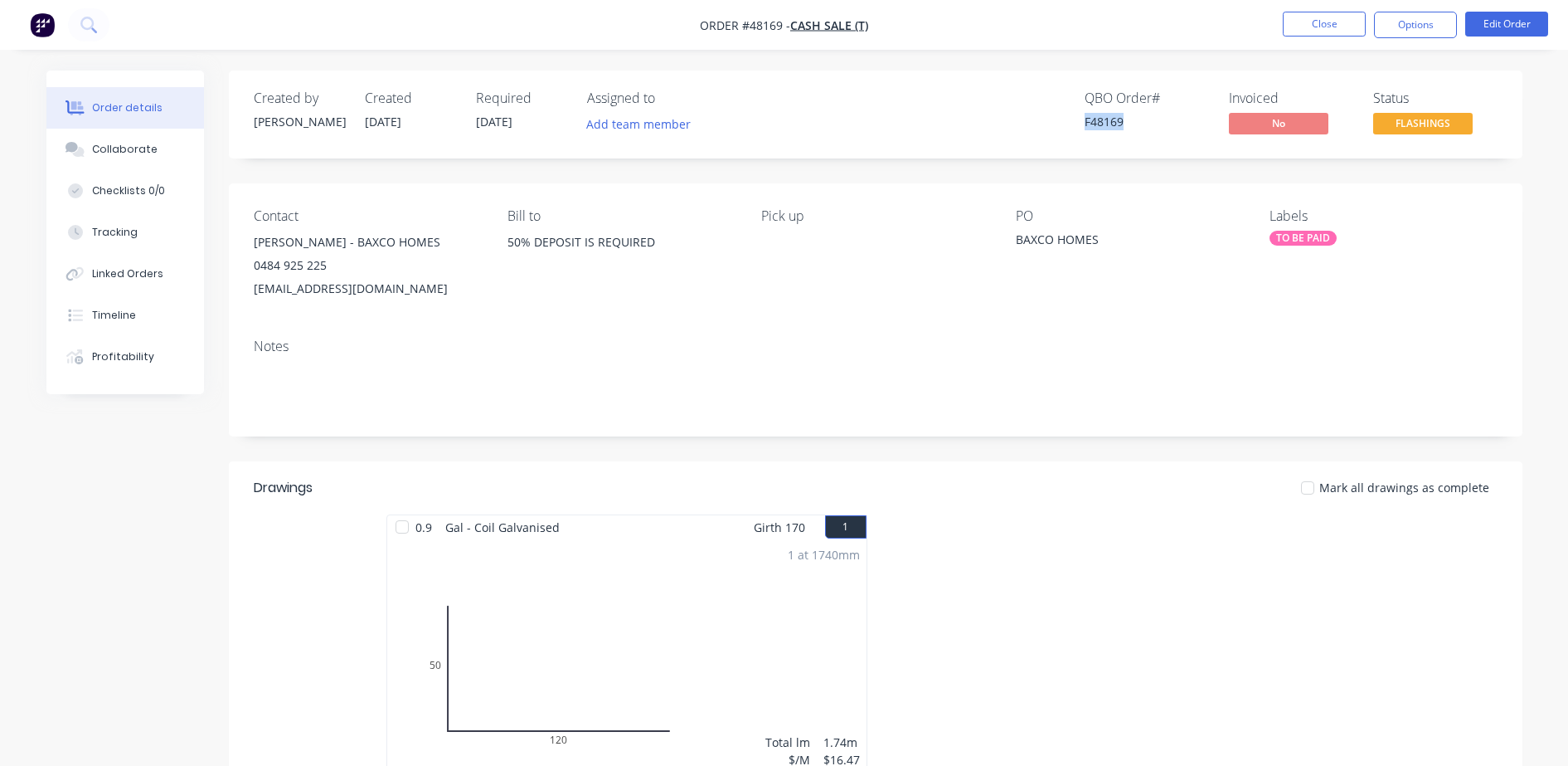
drag, startPoint x: 1075, startPoint y: 121, endPoint x: 1135, endPoint y: 124, distance: 60.1
click at [1135, 124] on div "QBO Order # F48169 Invoiced No Status FLASHINGS" at bounding box center [1126, 115] width 745 height 48
copy div "F48169"
click at [1102, 117] on div "F48169" at bounding box center [1146, 121] width 124 height 17
copy div "F48169"
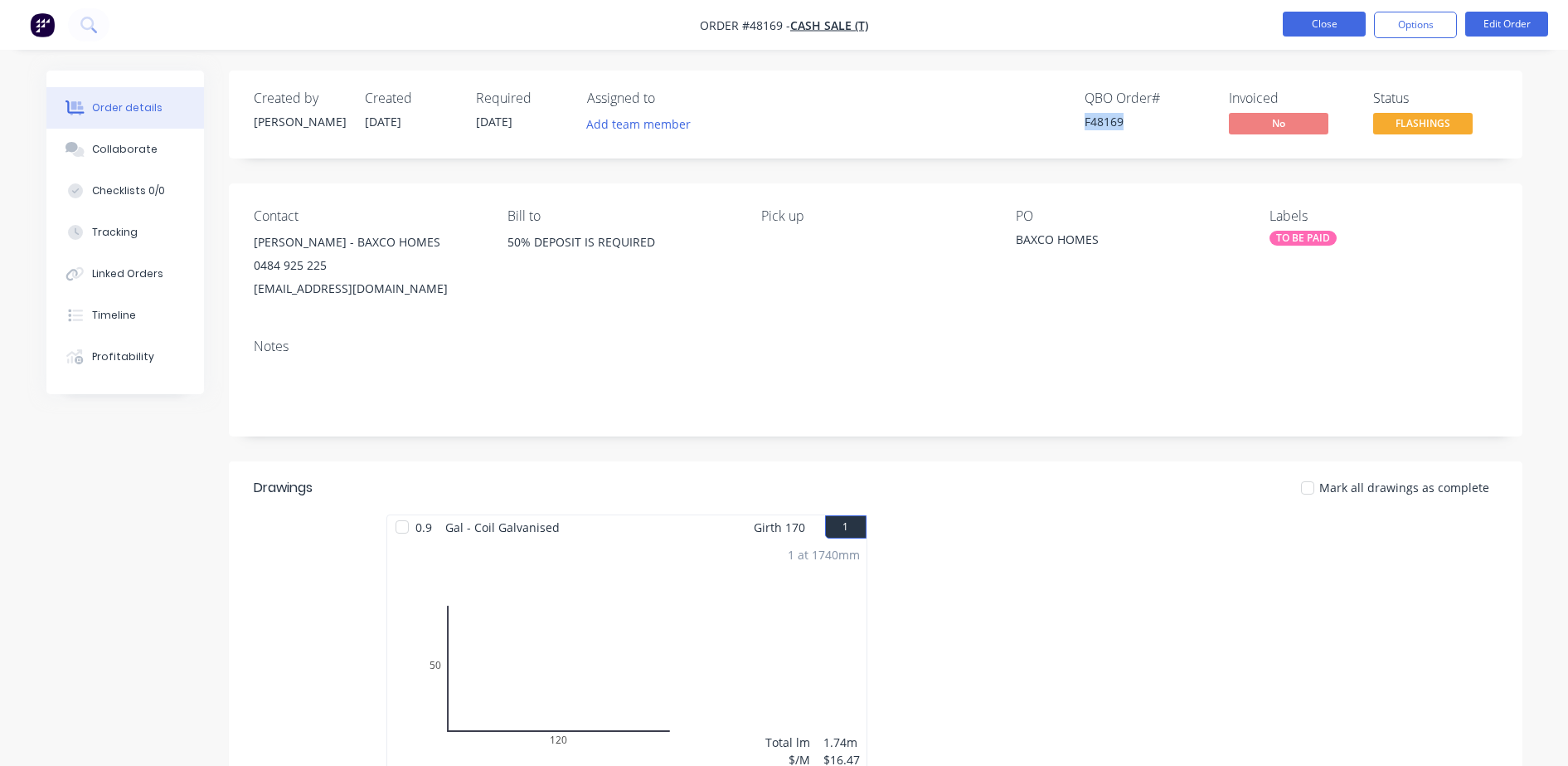
click at [1307, 22] on button "Close" at bounding box center [1324, 24] width 83 height 25
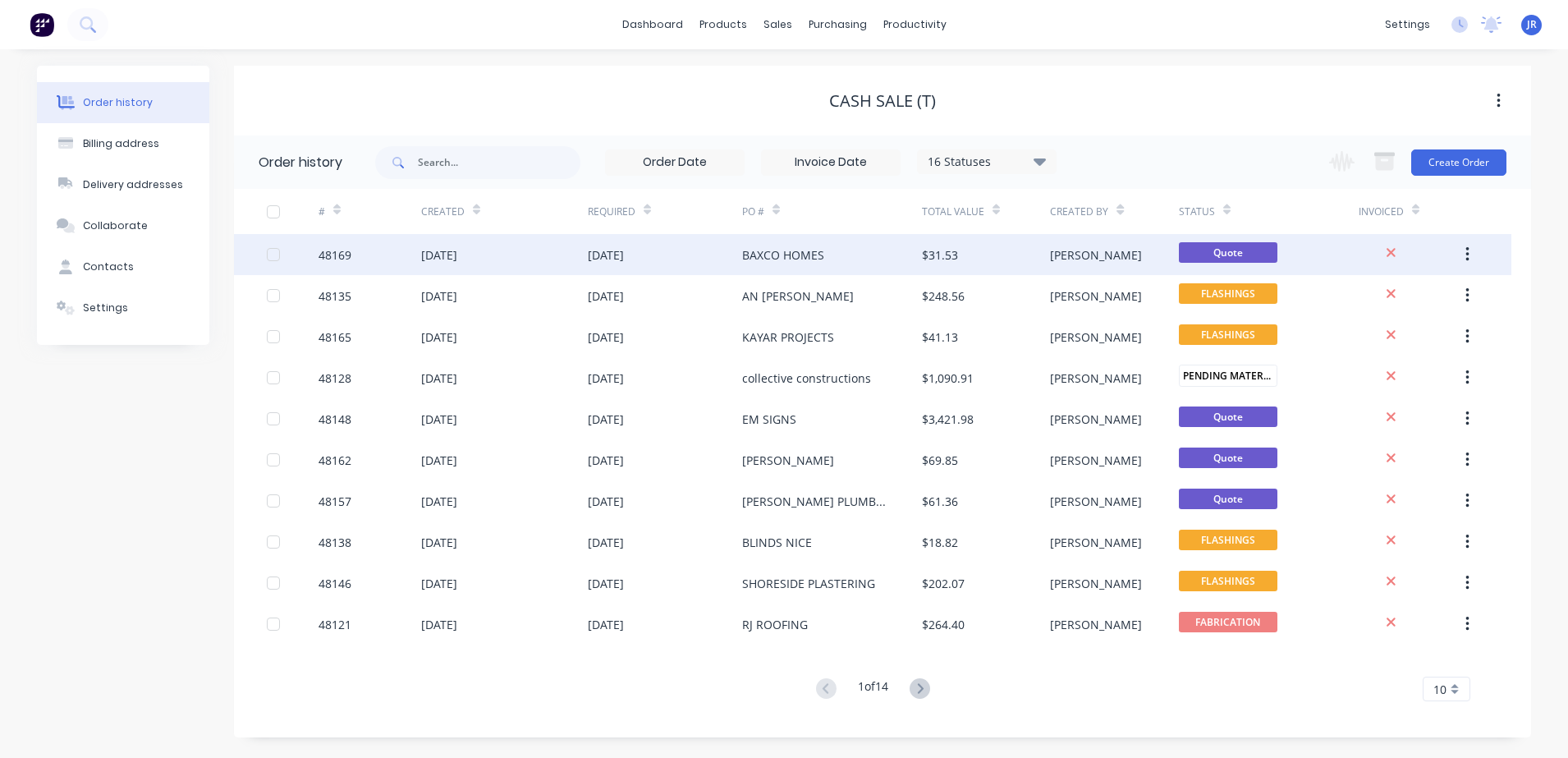
click at [714, 267] on div "[DATE]" at bounding box center [665, 254] width 154 height 41
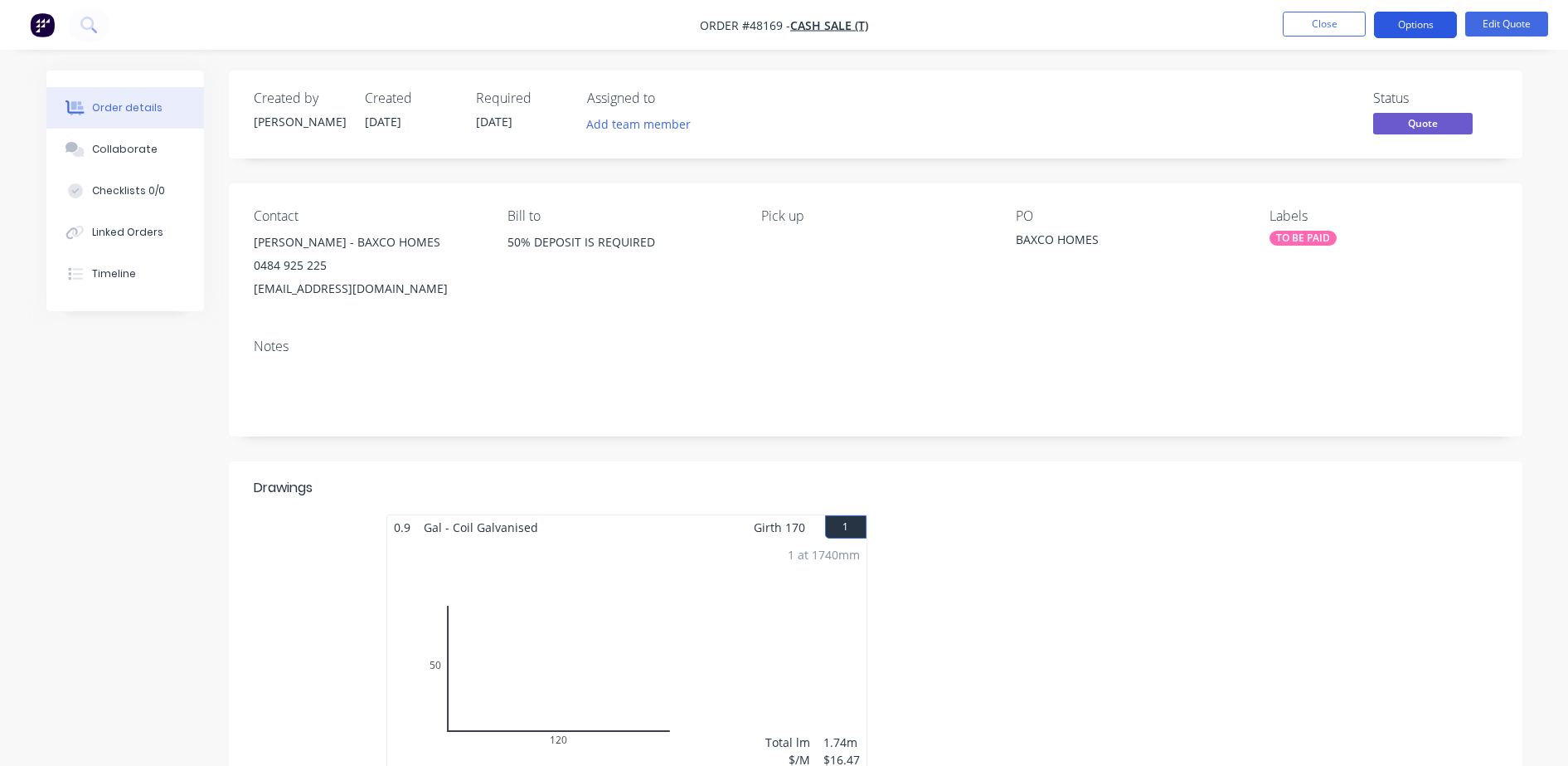
click at [1431, 22] on button "Options" at bounding box center [1415, 25] width 83 height 27
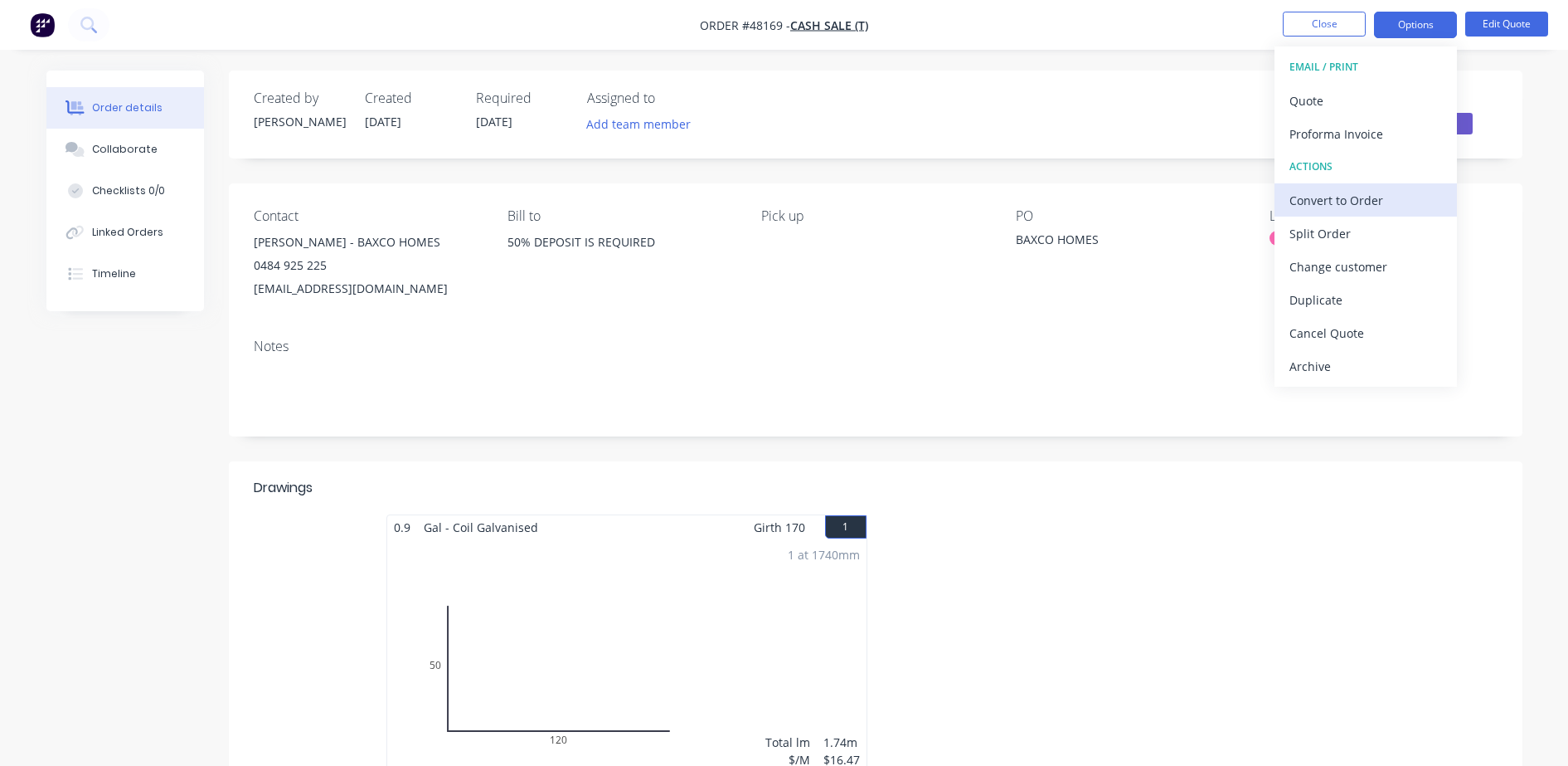
click at [1320, 200] on div "Convert to Order" at bounding box center [1366, 200] width 152 height 24
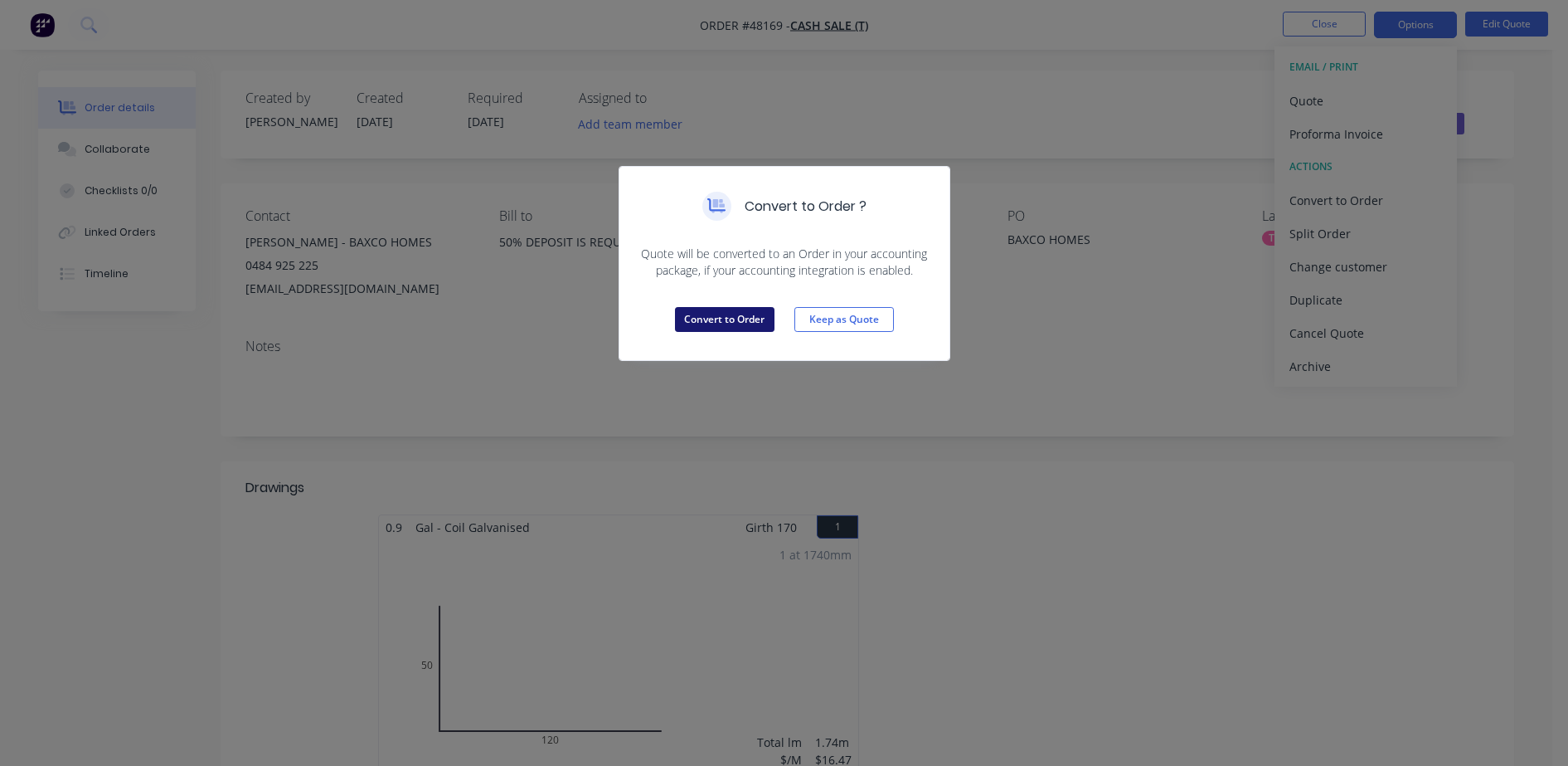
click at [701, 318] on button "Convert to Order" at bounding box center [724, 320] width 99 height 25
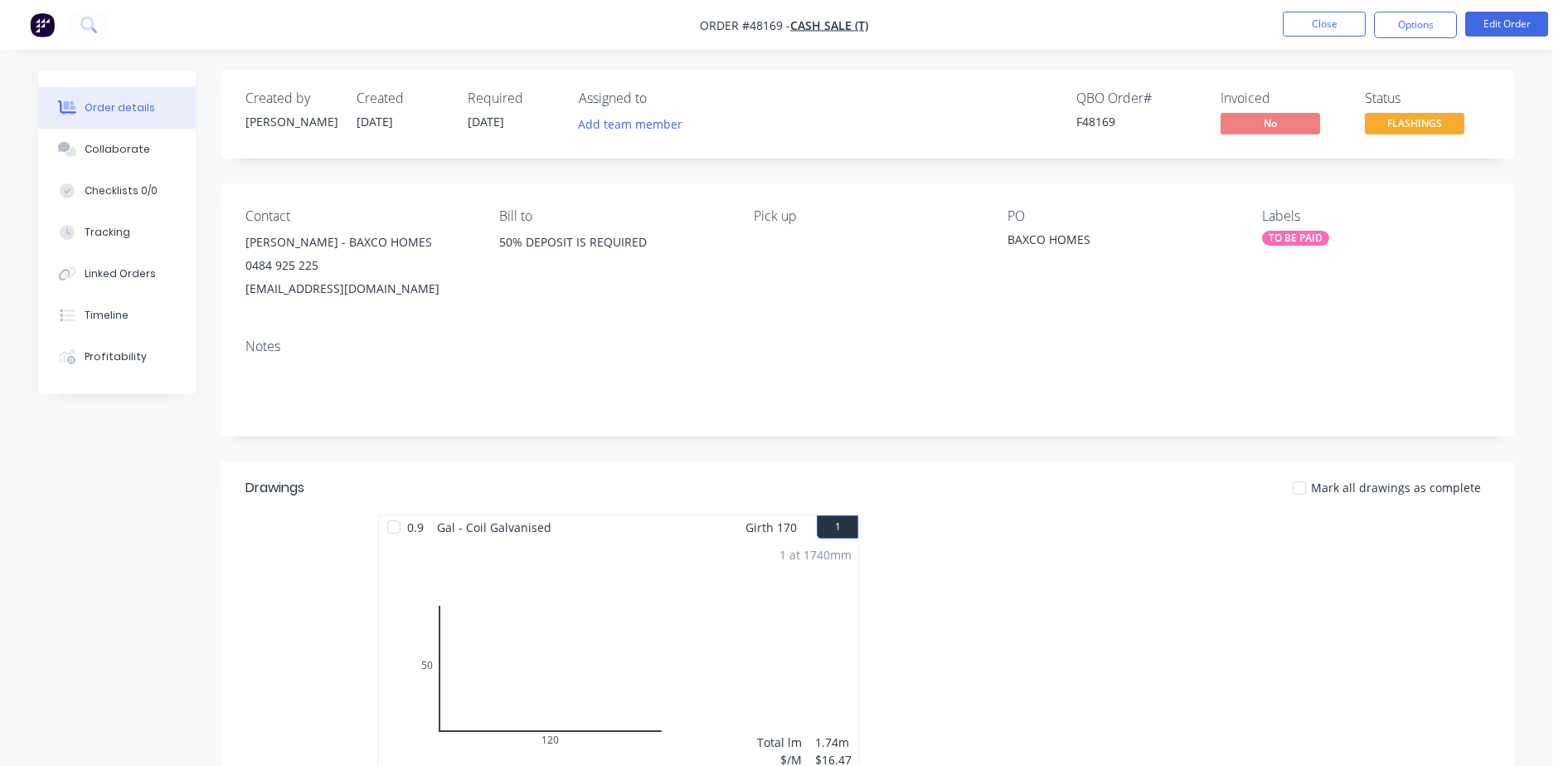
drag, startPoint x: 116, startPoint y: 148, endPoint x: 646, endPoint y: 122, distance: 530.6
click at [118, 147] on div "Collaborate" at bounding box center [116, 149] width 65 height 15
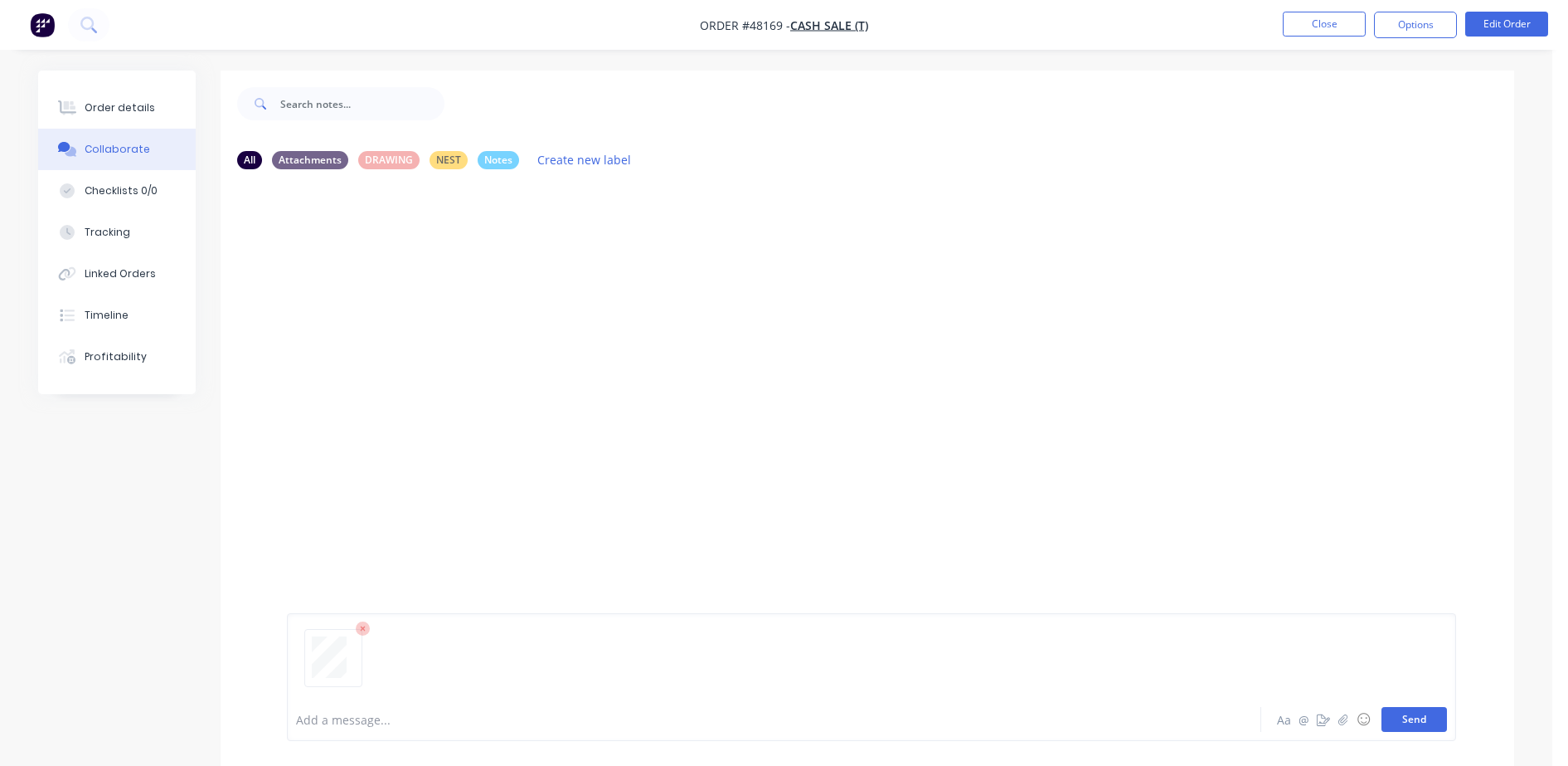
click at [1423, 726] on button "Send" at bounding box center [1414, 719] width 65 height 25
click at [110, 108] on div "Order details" at bounding box center [119, 108] width 71 height 15
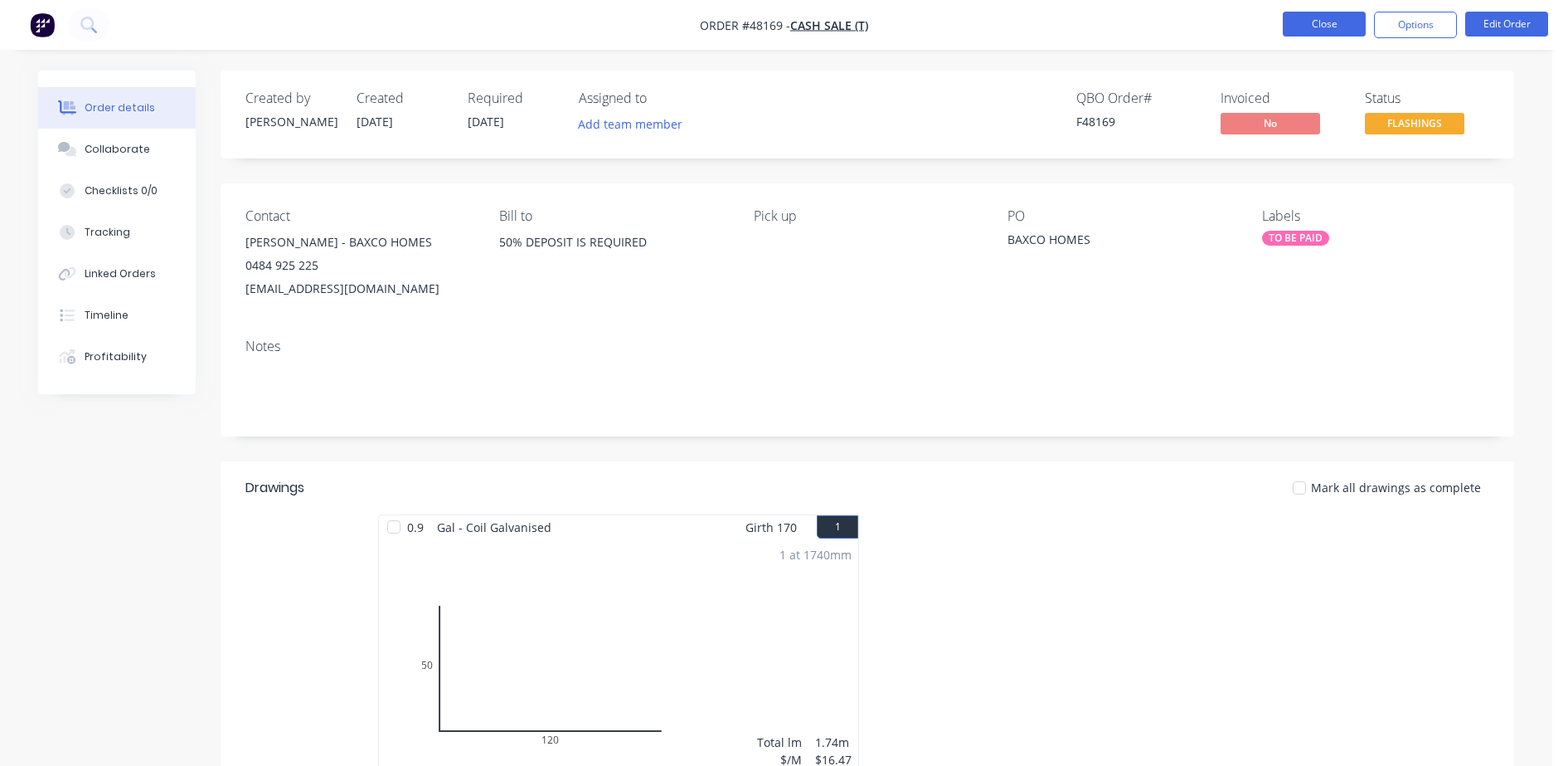
click at [1319, 22] on button "Close" at bounding box center [1324, 24] width 83 height 25
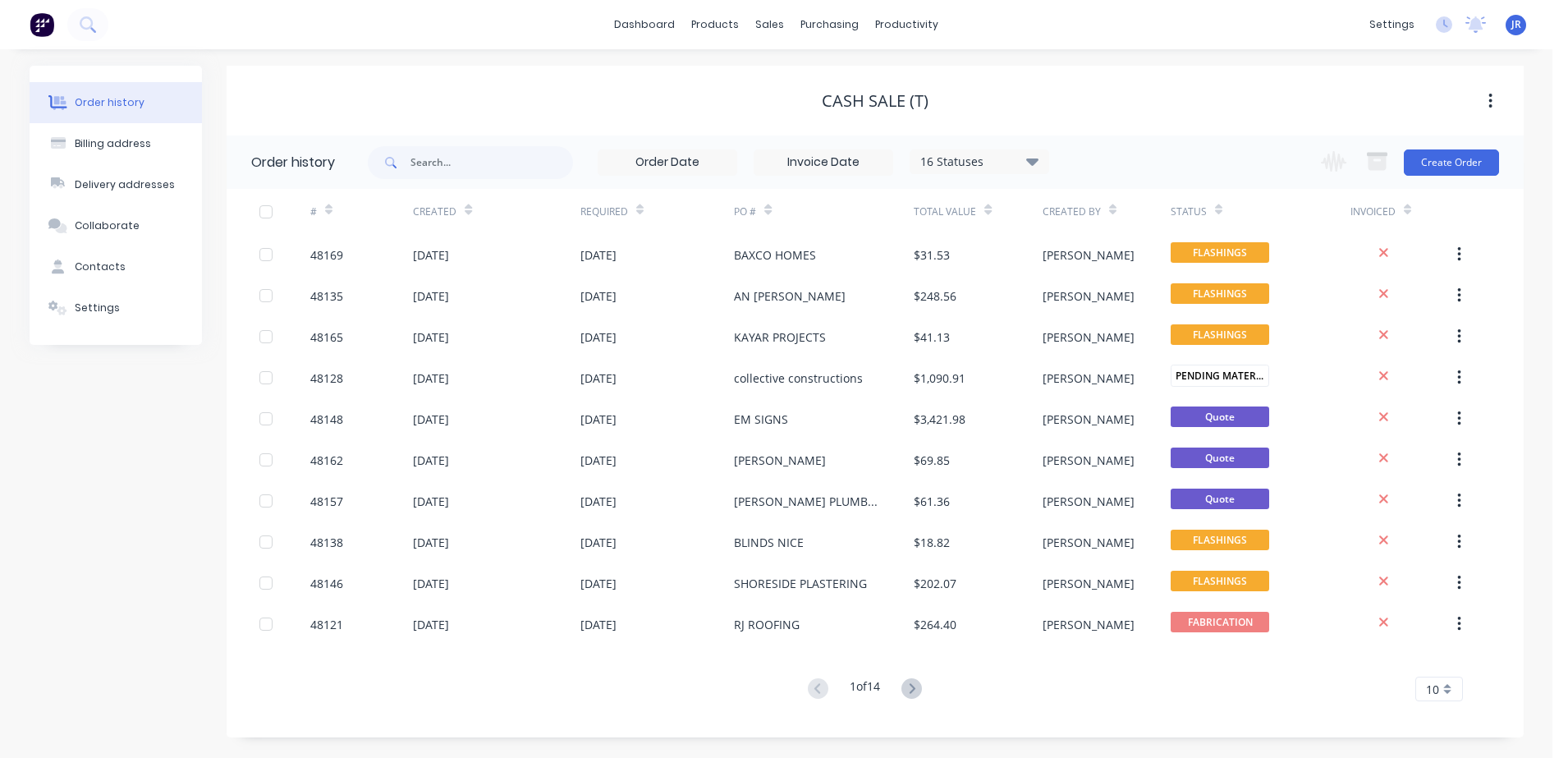
click at [554, 110] on div "CASH SALE (T)" at bounding box center [875, 100] width 1297 height 29
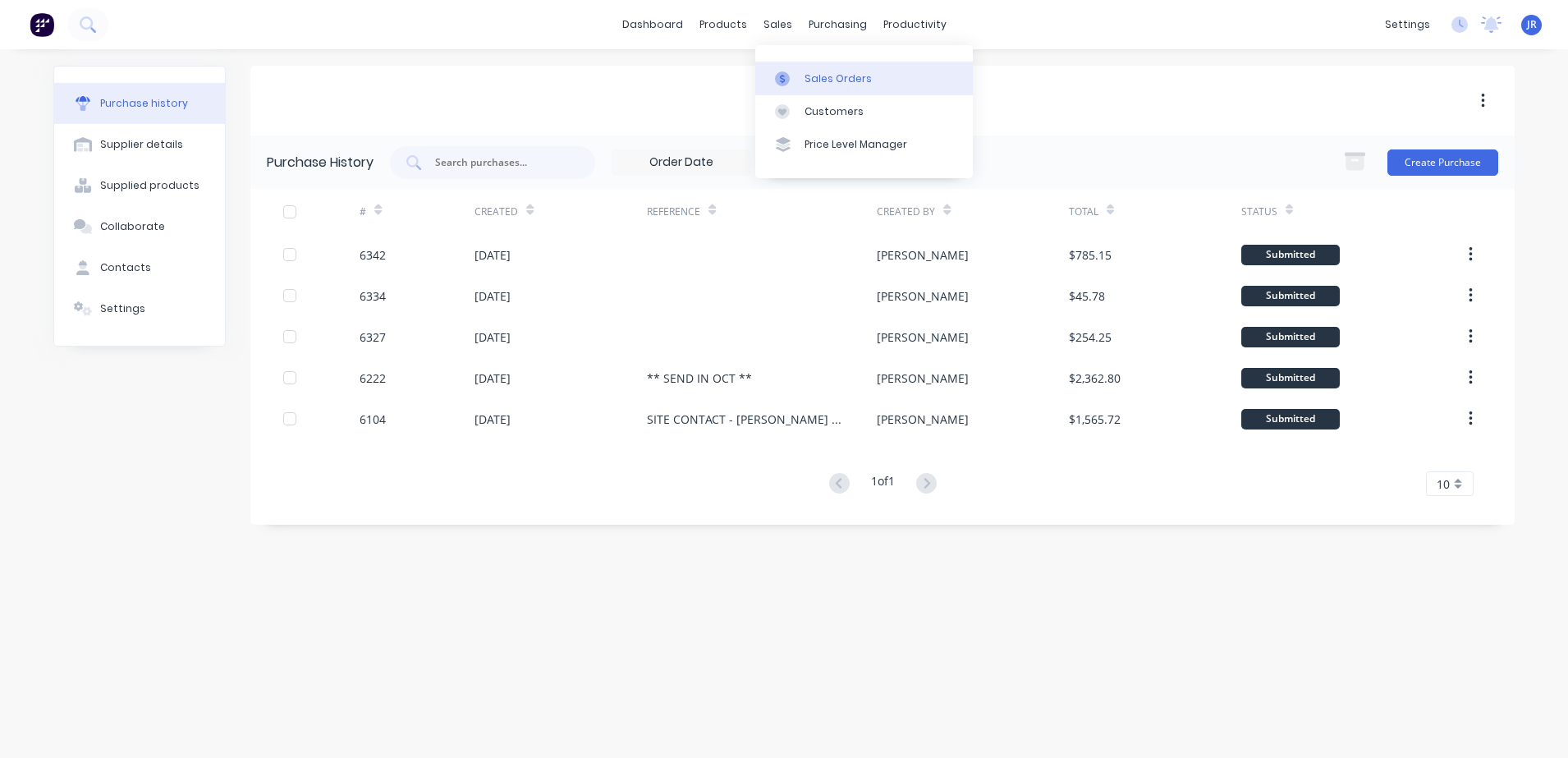
click at [827, 80] on div "Sales Orders" at bounding box center [838, 79] width 67 height 15
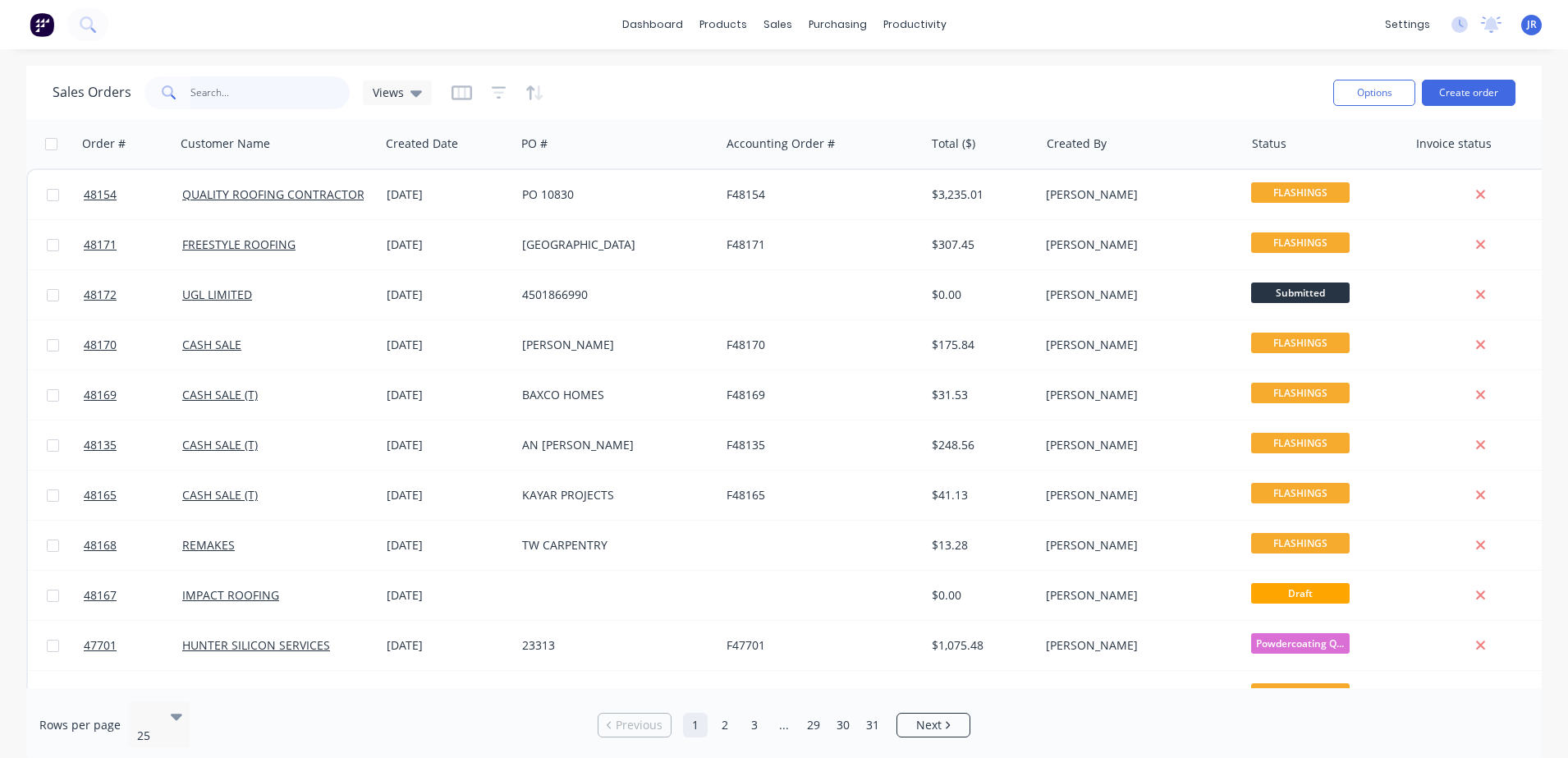
click at [220, 95] on input "text" at bounding box center [270, 92] width 160 height 33
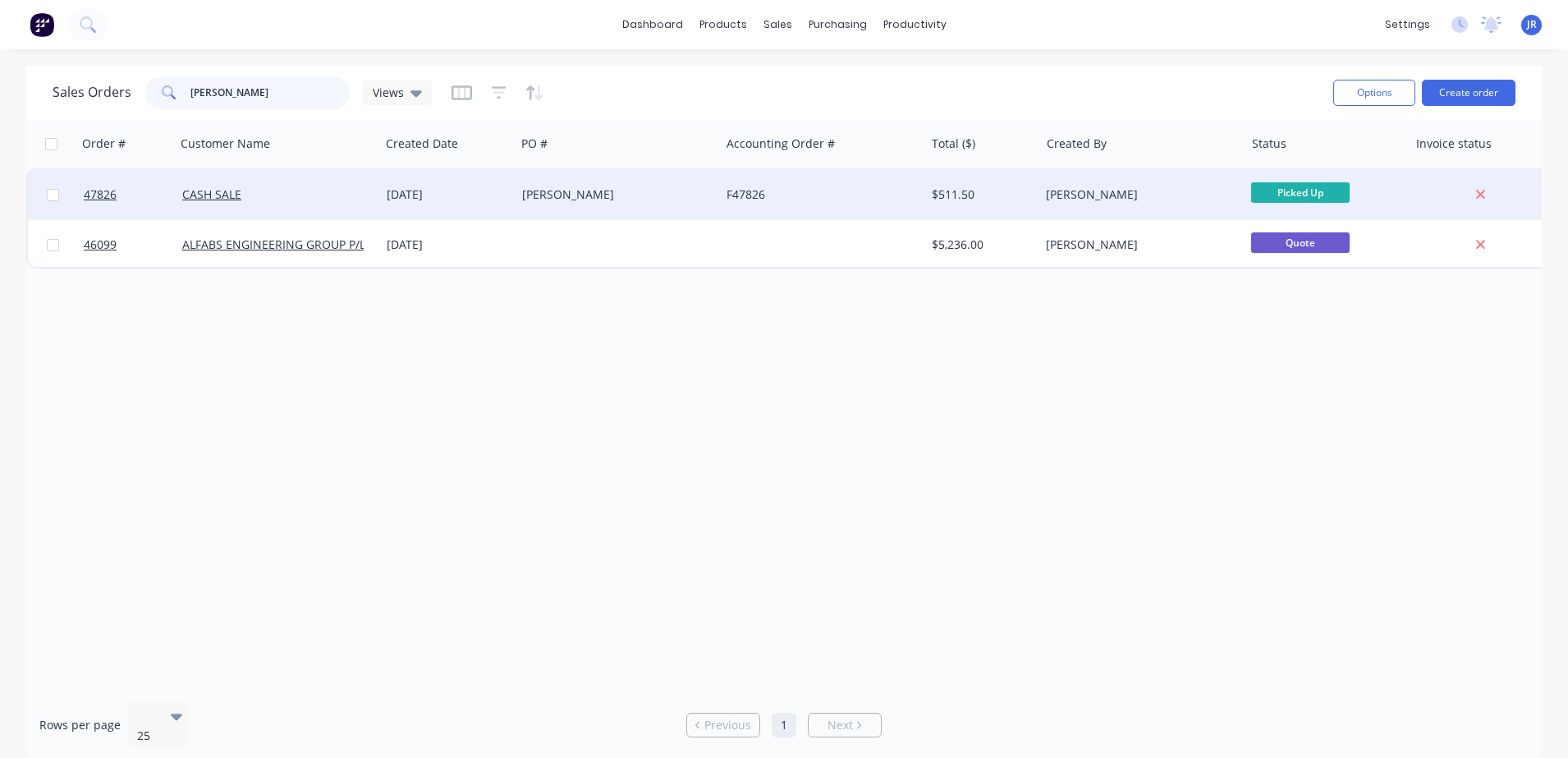
type input "SEAN"
click at [561, 187] on div "SEAN DRUITT" at bounding box center [613, 194] width 183 height 17
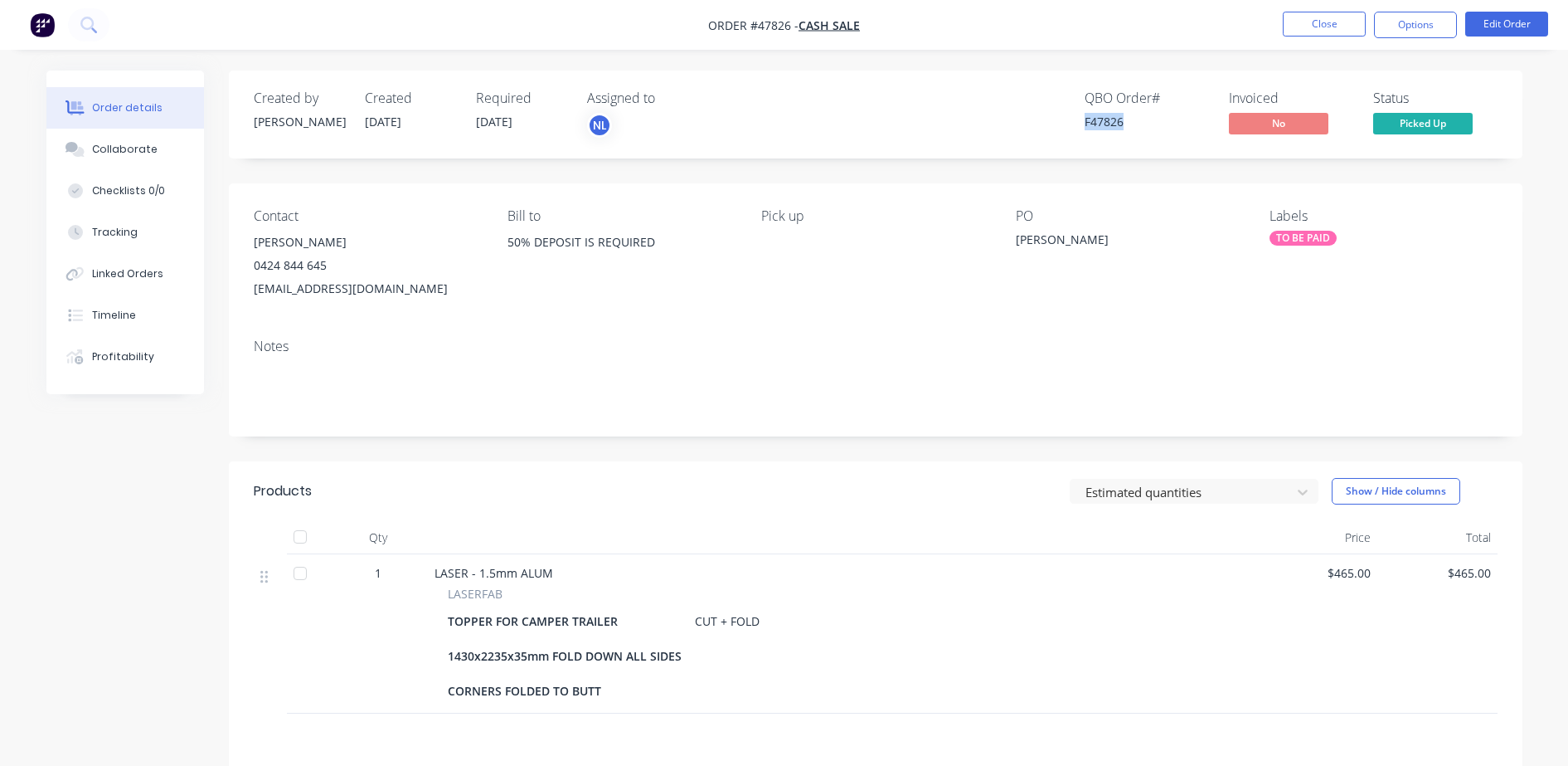
drag, startPoint x: 1075, startPoint y: 122, endPoint x: 1133, endPoint y: 111, distance: 59.0
click at [1133, 111] on div "QBO Order # F47826 Invoiced No Status Picked Up" at bounding box center [1126, 115] width 745 height 48
copy div "F47826"
drag, startPoint x: 252, startPoint y: 294, endPoint x: 398, endPoint y: 285, distance: 146.3
click at [394, 296] on div "Contact SEAN DRUITT 0424 844 645 druittdrafting@gmail.com Bill to 50% DEPOSIT I…" at bounding box center [876, 254] width 1294 height 142
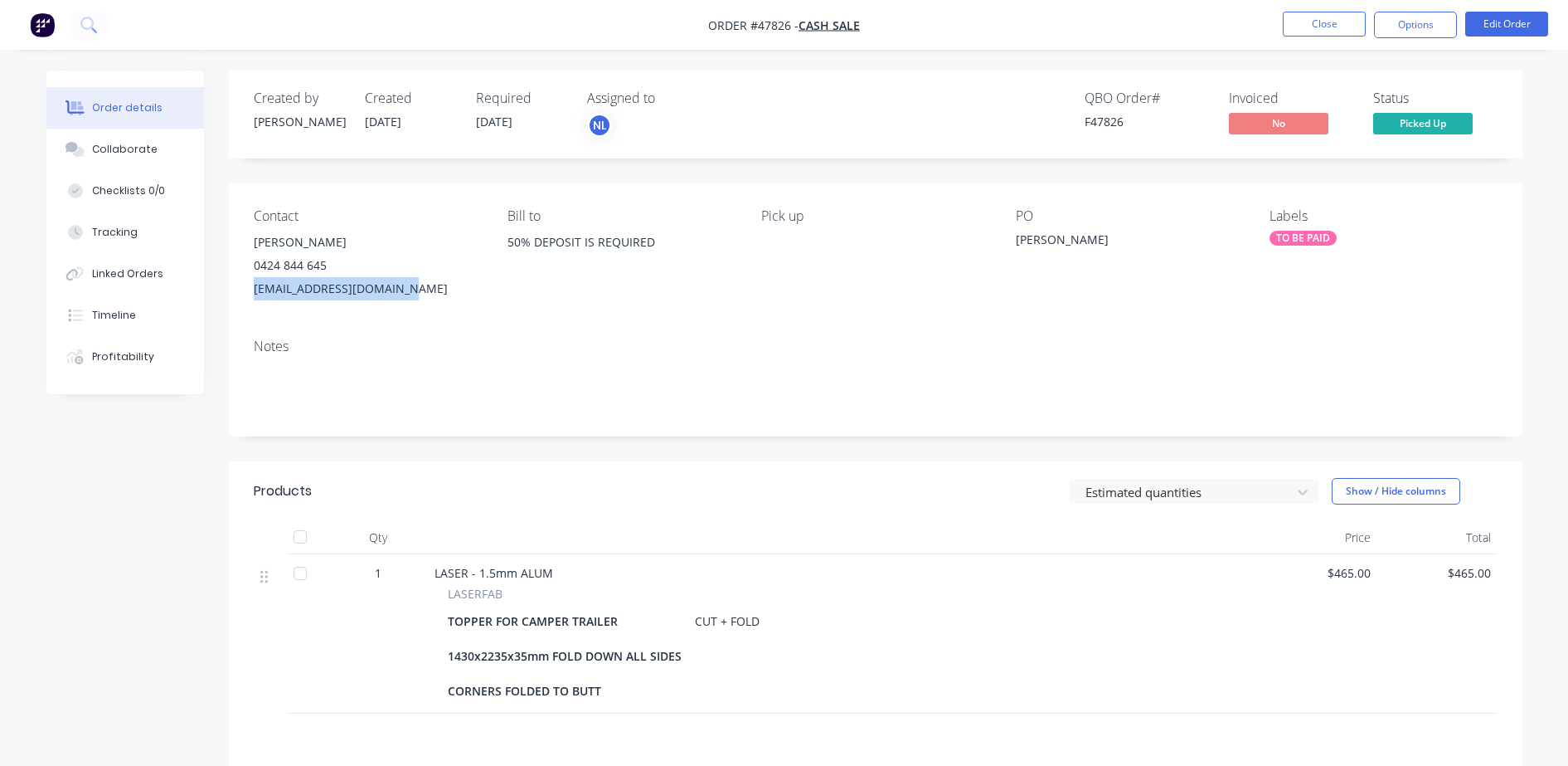
copy div "druittdrafting@gmail.com"
click at [1339, 22] on button "Close" at bounding box center [1324, 24] width 83 height 25
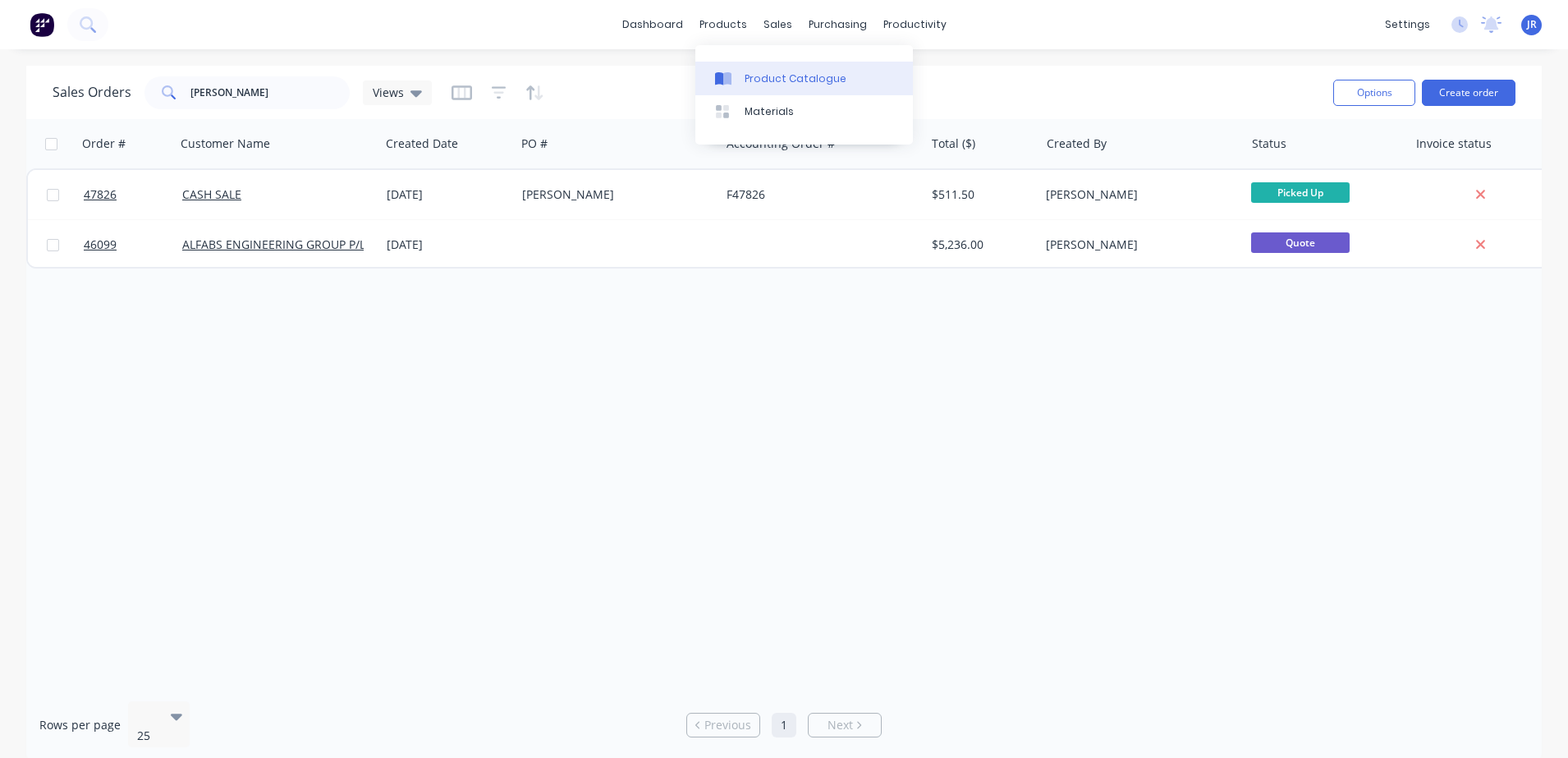
click at [793, 74] on div "Product Catalogue" at bounding box center [795, 79] width 102 height 15
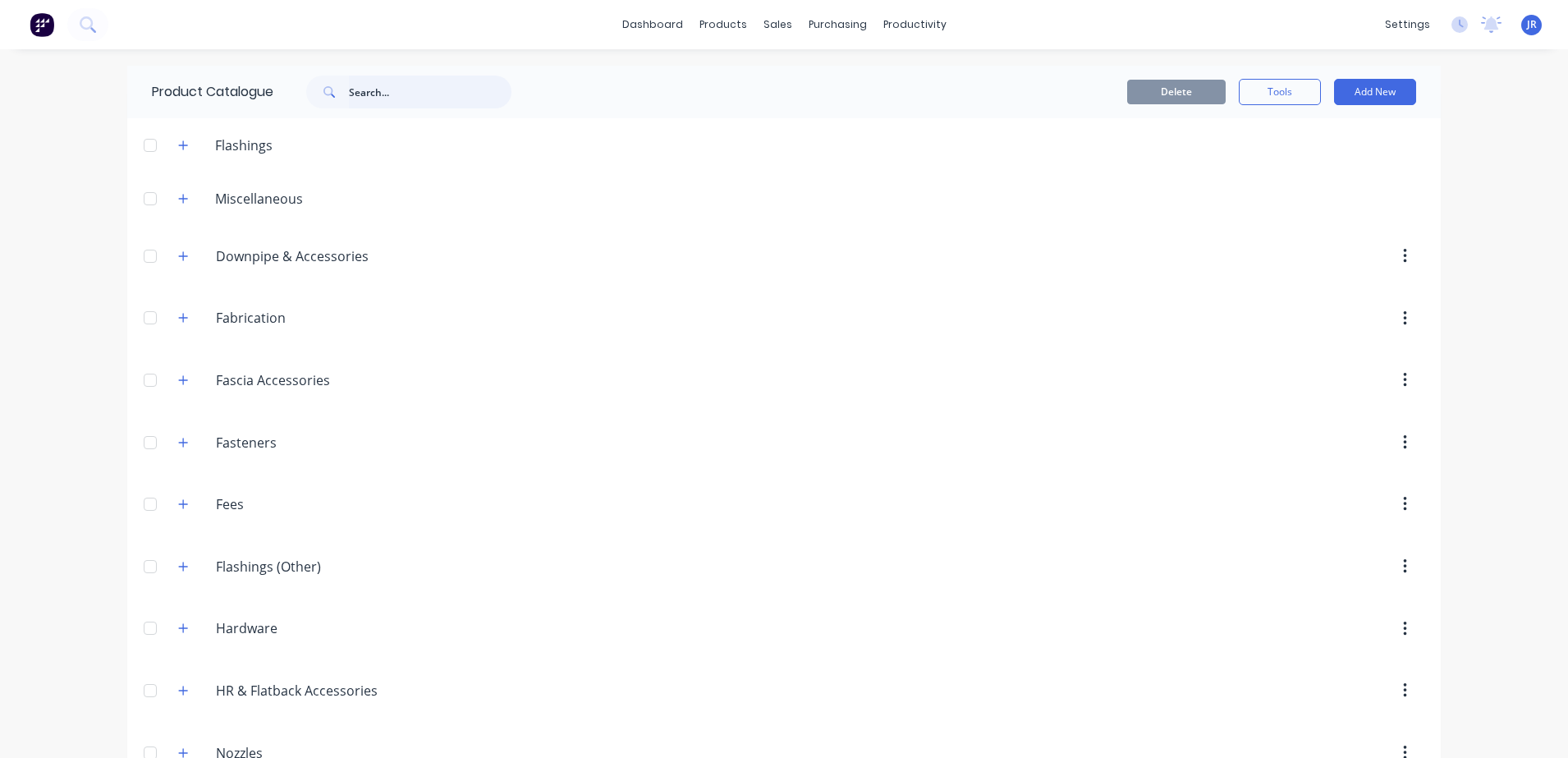
click at [411, 88] on input "text" at bounding box center [430, 91] width 162 height 33
click at [377, 97] on input "text" at bounding box center [430, 91] width 162 height 33
click at [363, 99] on input "text" at bounding box center [430, 91] width 162 height 33
click at [360, 82] on input "text" at bounding box center [430, 91] width 162 height 33
click at [84, 26] on icon at bounding box center [88, 25] width 16 height 16
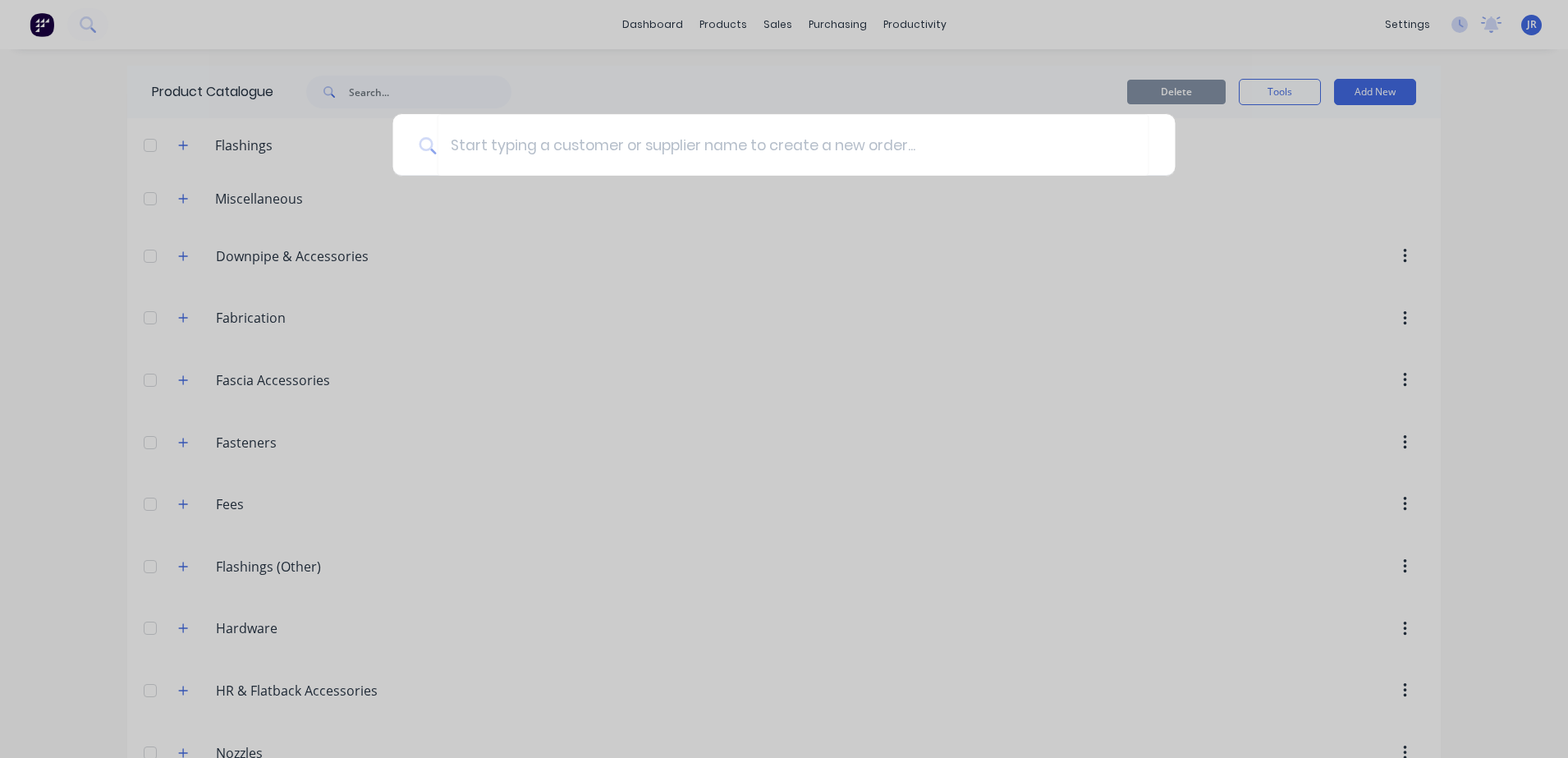
click at [228, 27] on div at bounding box center [784, 379] width 1568 height 758
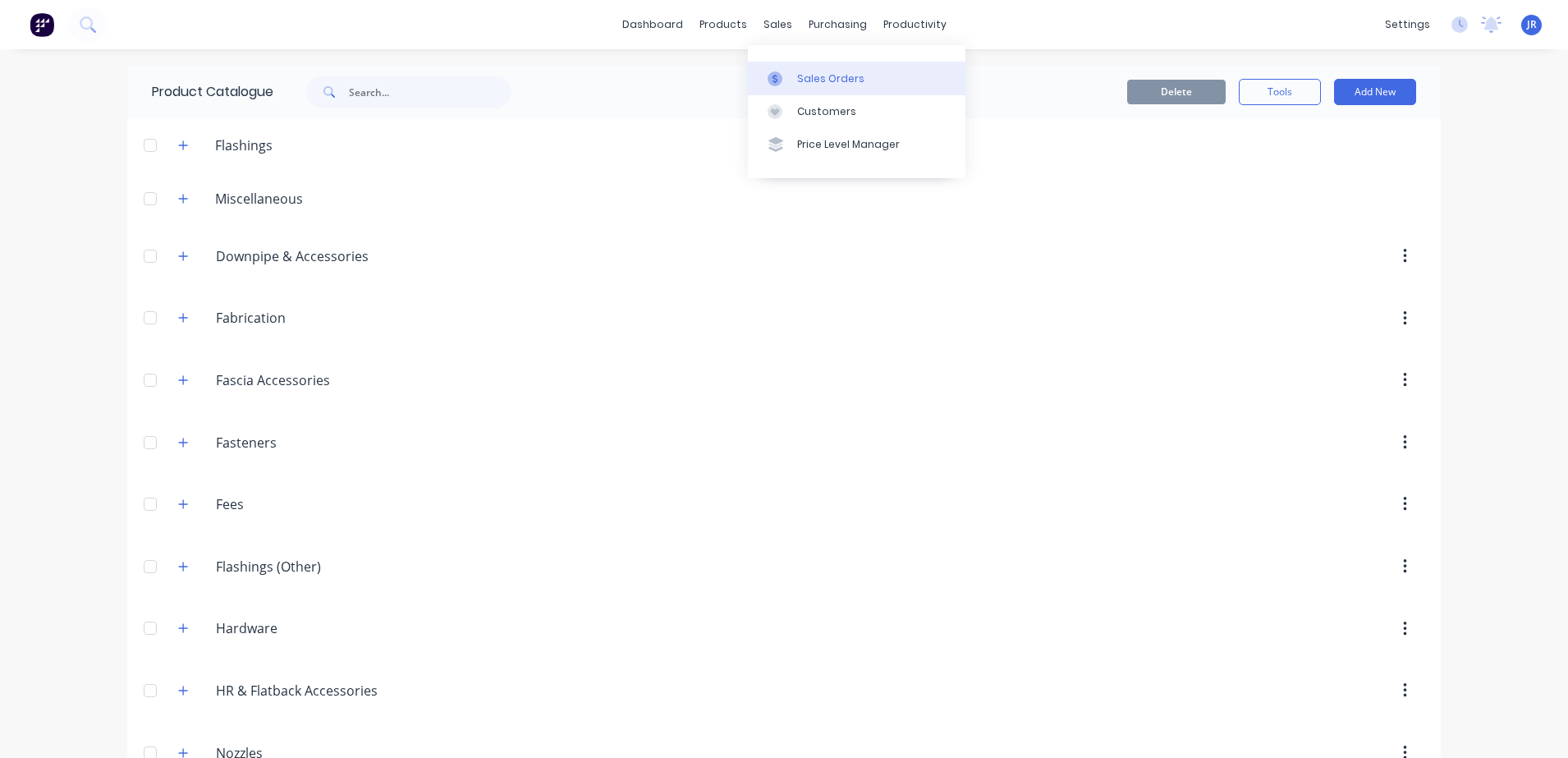
click at [826, 74] on div "Sales Orders" at bounding box center [831, 79] width 67 height 15
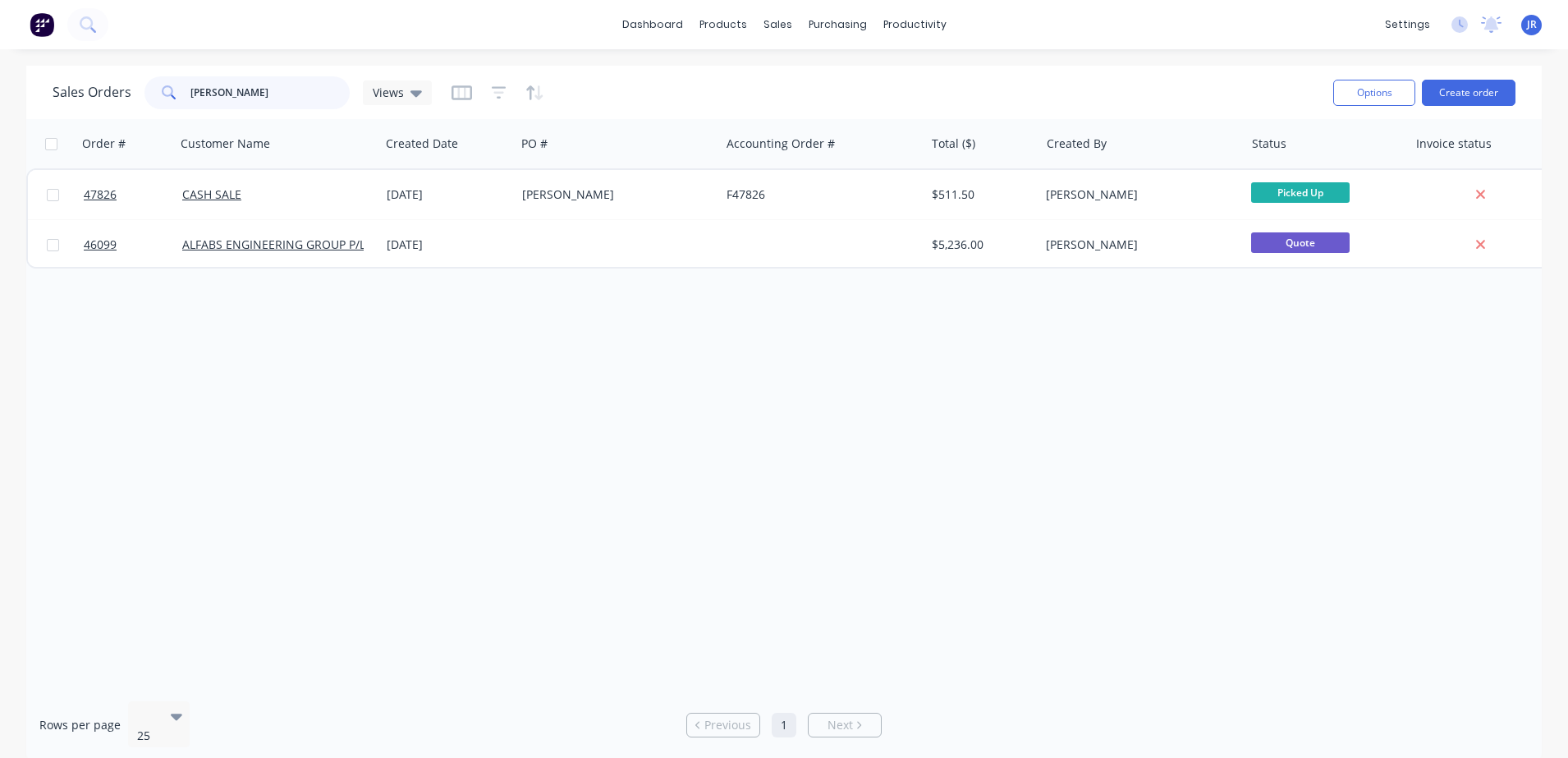
drag, startPoint x: 245, startPoint y: 86, endPoint x: 114, endPoint y: 36, distance: 140.2
click at [163, 102] on div "SEAN" at bounding box center [246, 92] width 205 height 33
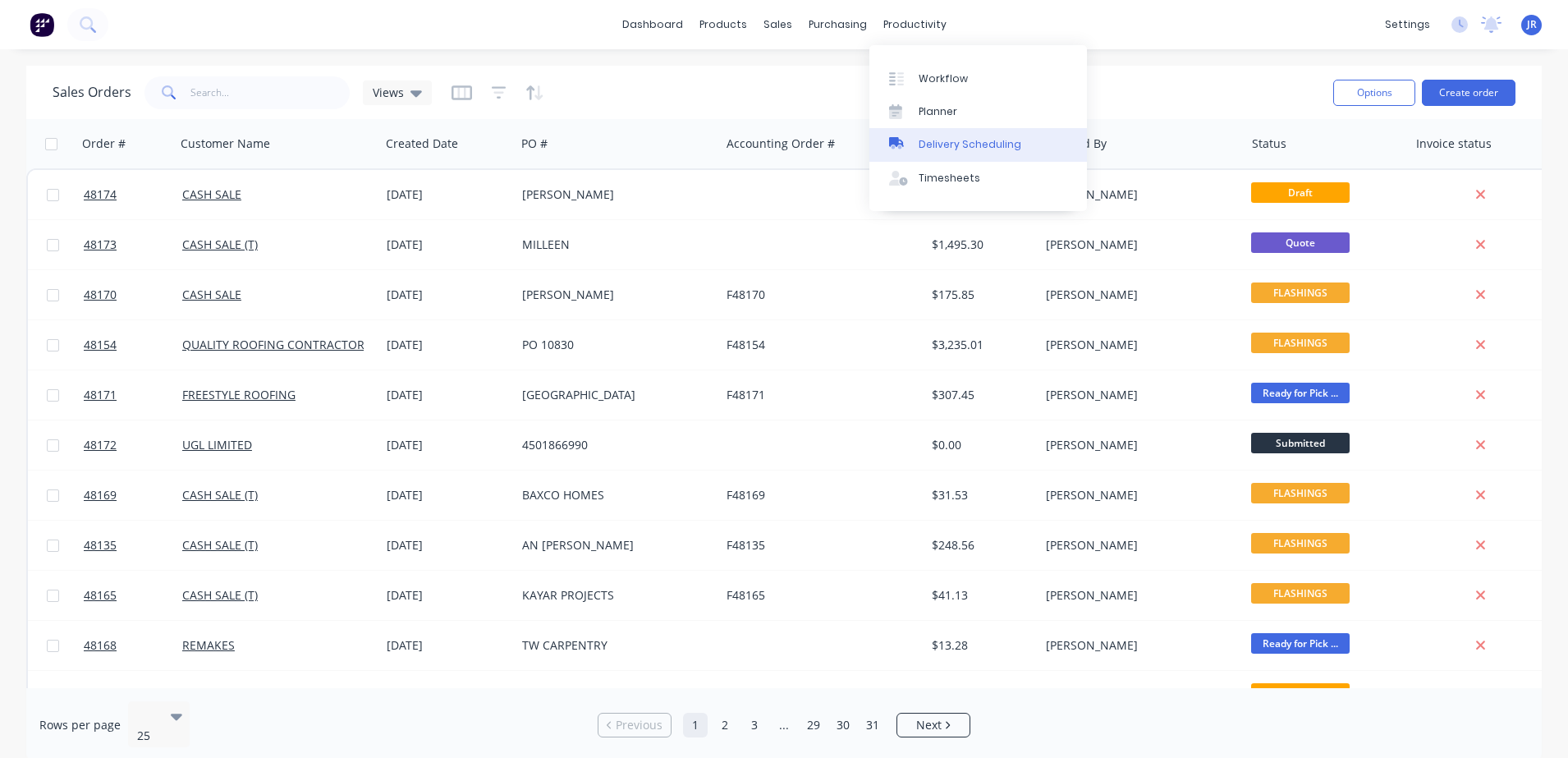
click at [948, 142] on div "Delivery Scheduling" at bounding box center [970, 145] width 103 height 15
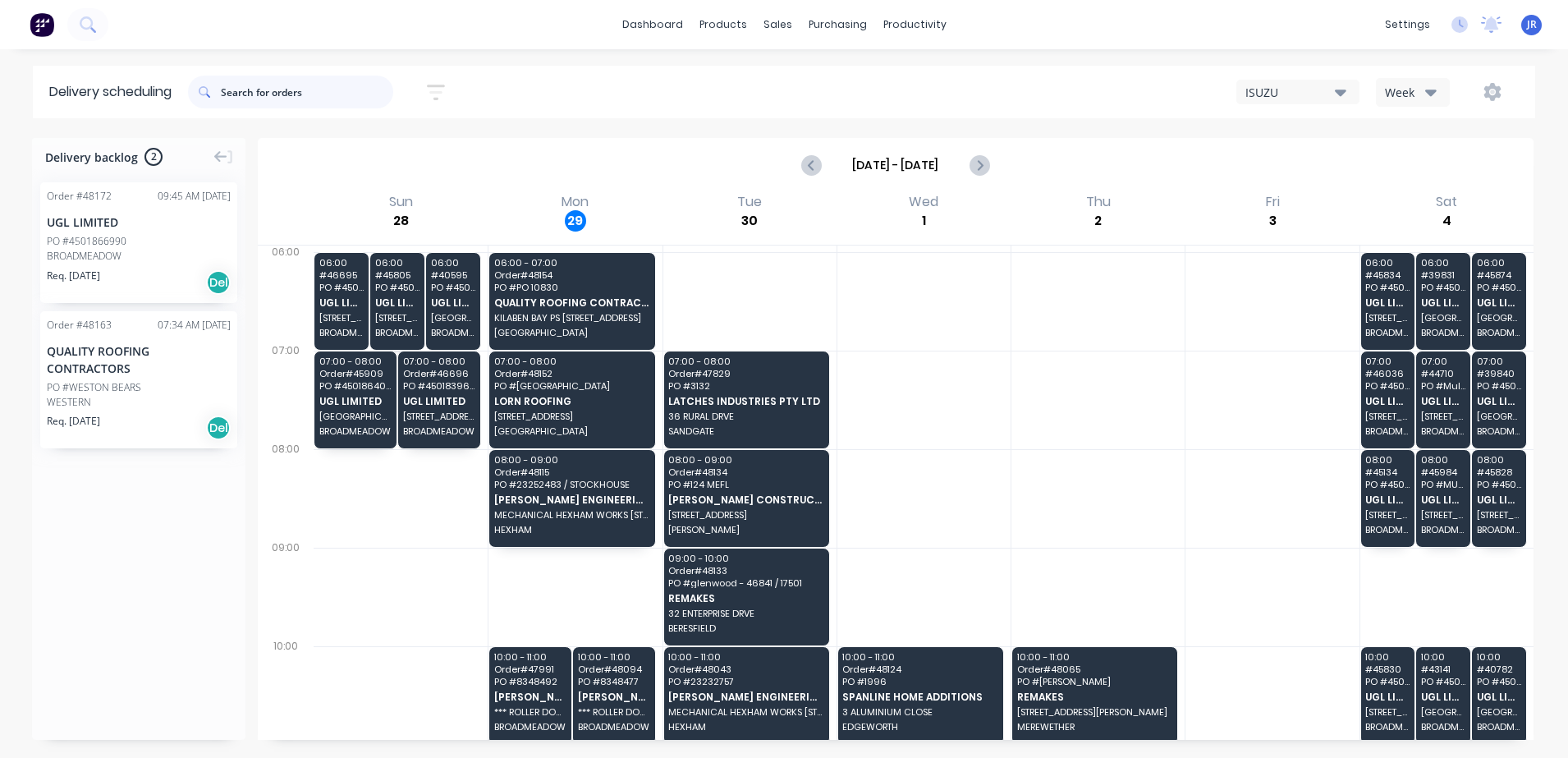
click at [251, 96] on input "text" at bounding box center [307, 91] width 172 height 33
click at [43, 23] on img at bounding box center [42, 25] width 25 height 25
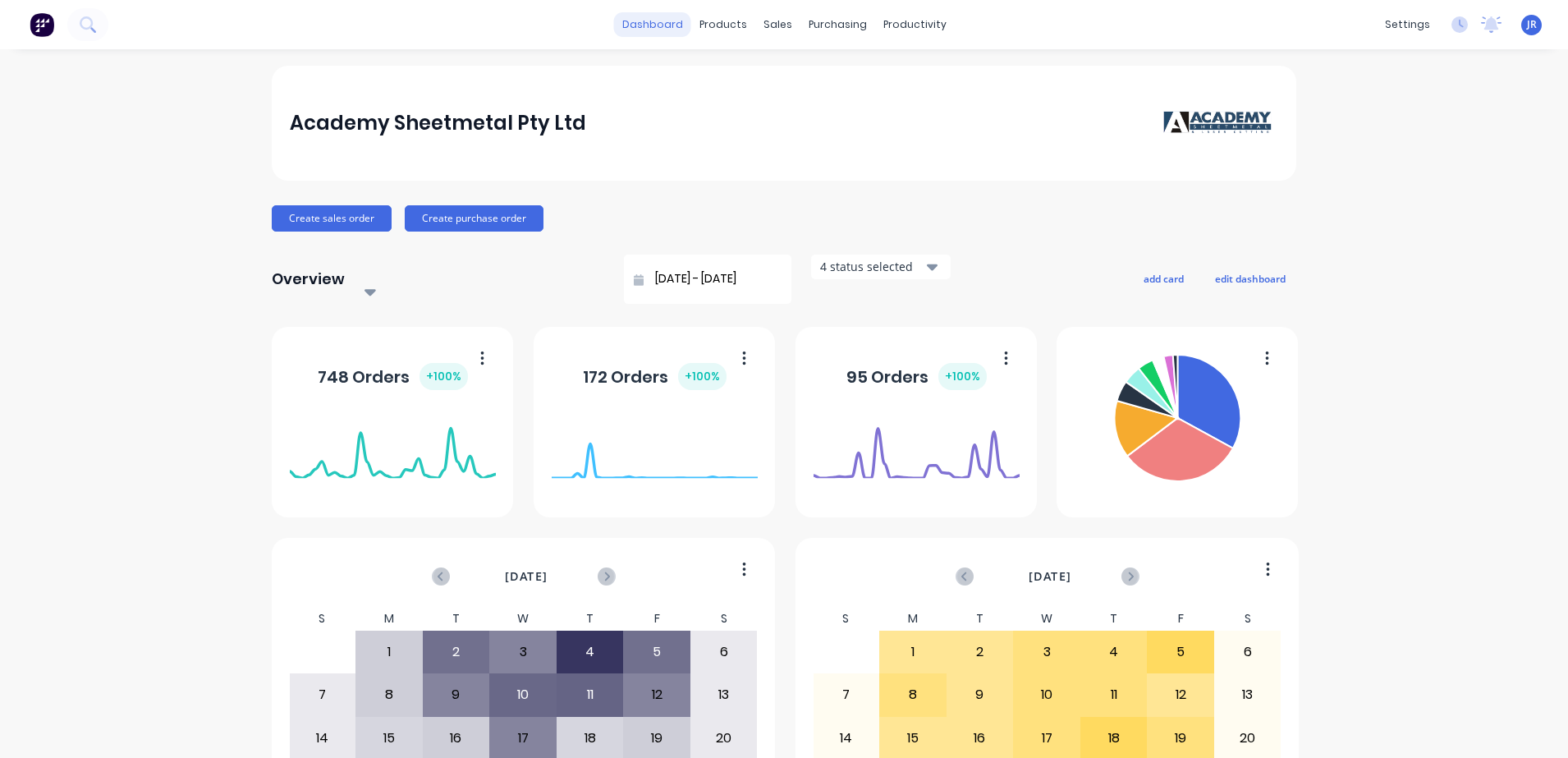
click at [664, 18] on link "dashboard" at bounding box center [652, 25] width 77 height 25
click at [819, 105] on div "Customers" at bounding box center [826, 112] width 59 height 15
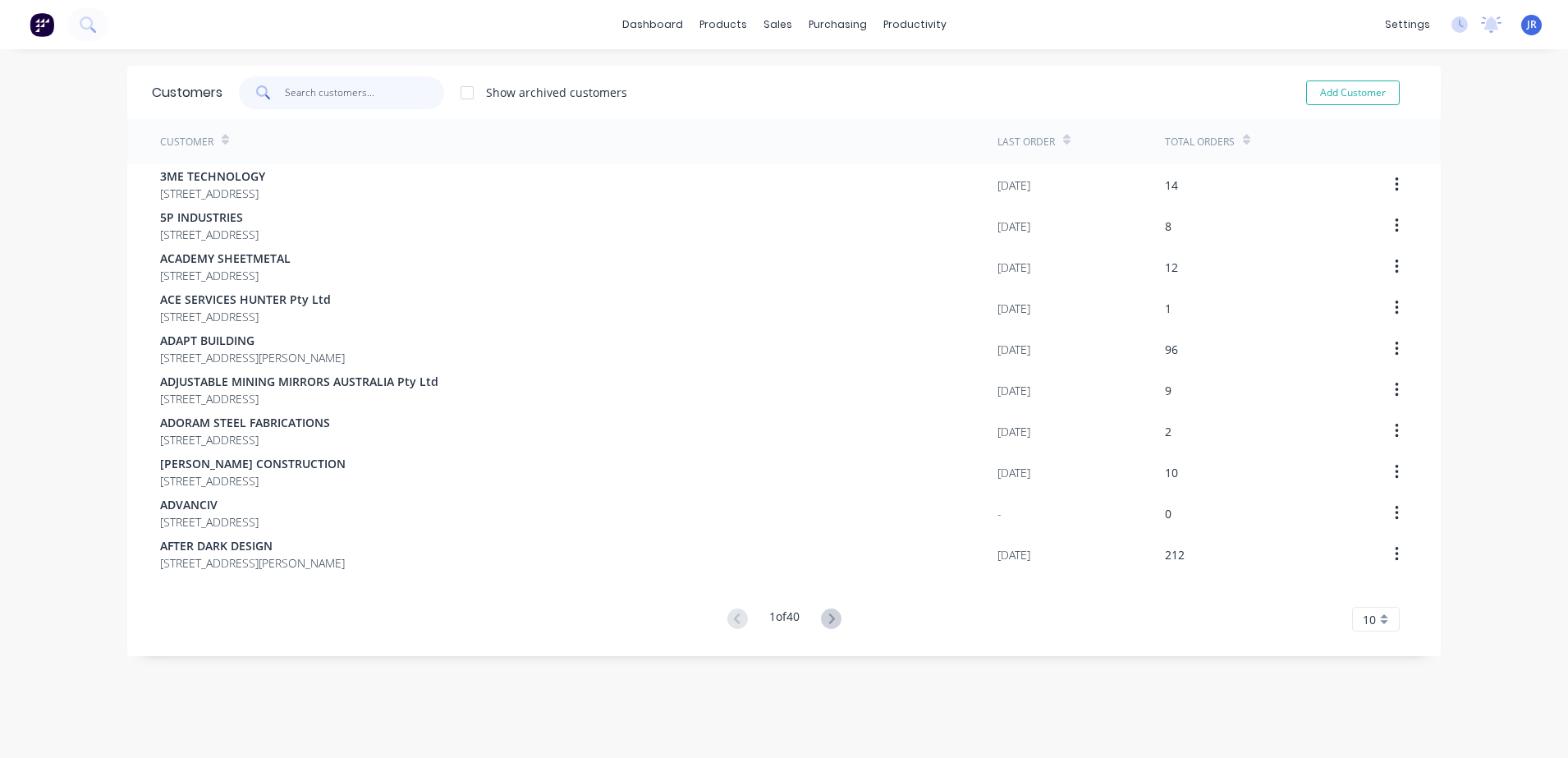
click at [317, 91] on input "text" at bounding box center [364, 92] width 160 height 33
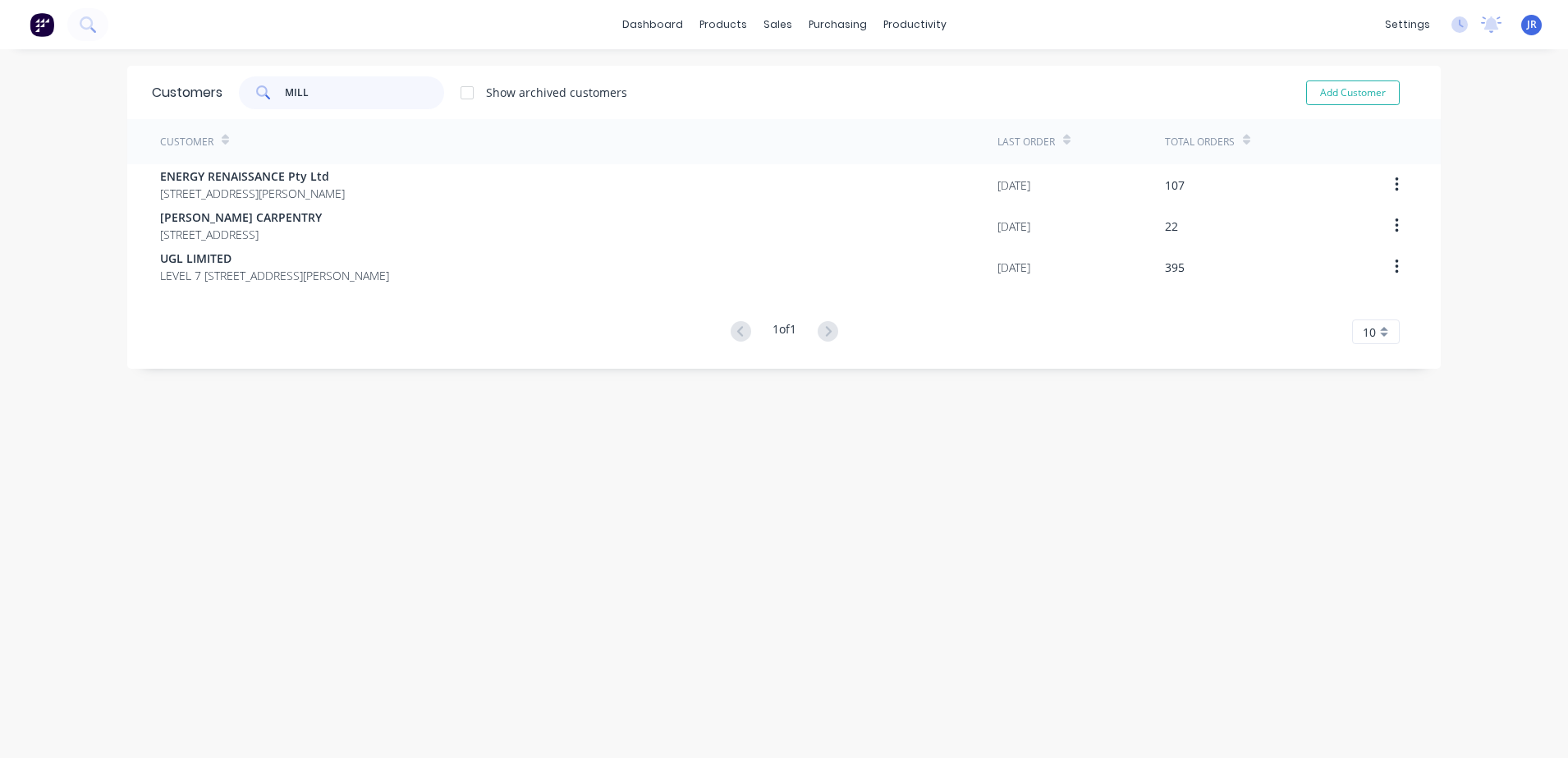
type input "MILL"
drag, startPoint x: 285, startPoint y: 96, endPoint x: 194, endPoint y: 105, distance: 91.4
click at [194, 104] on div "Customers MILL Show archived customers Add Customer" at bounding box center [784, 92] width 1314 height 53
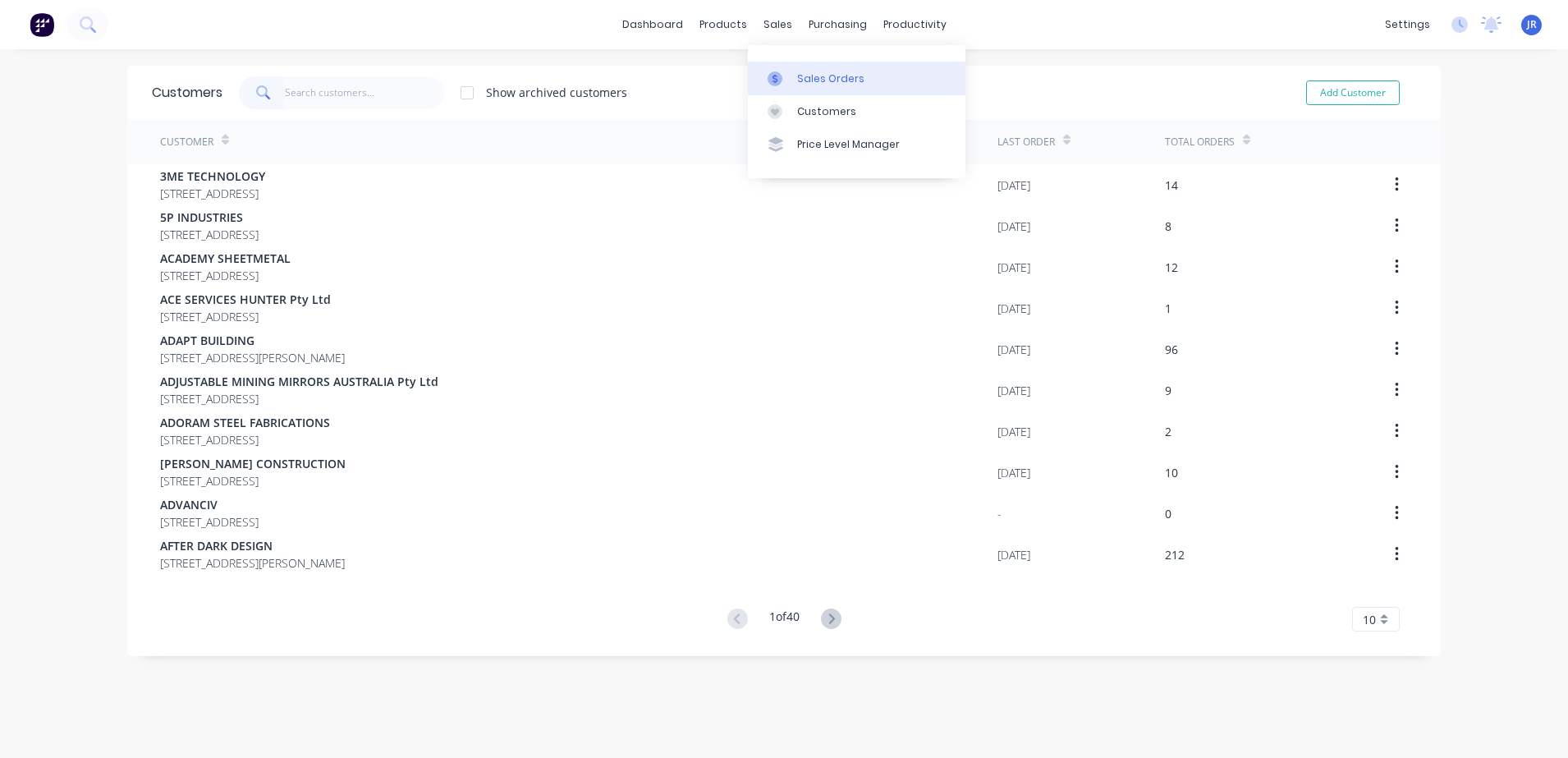
click at [800, 73] on div "Sales Orders" at bounding box center [831, 79] width 67 height 15
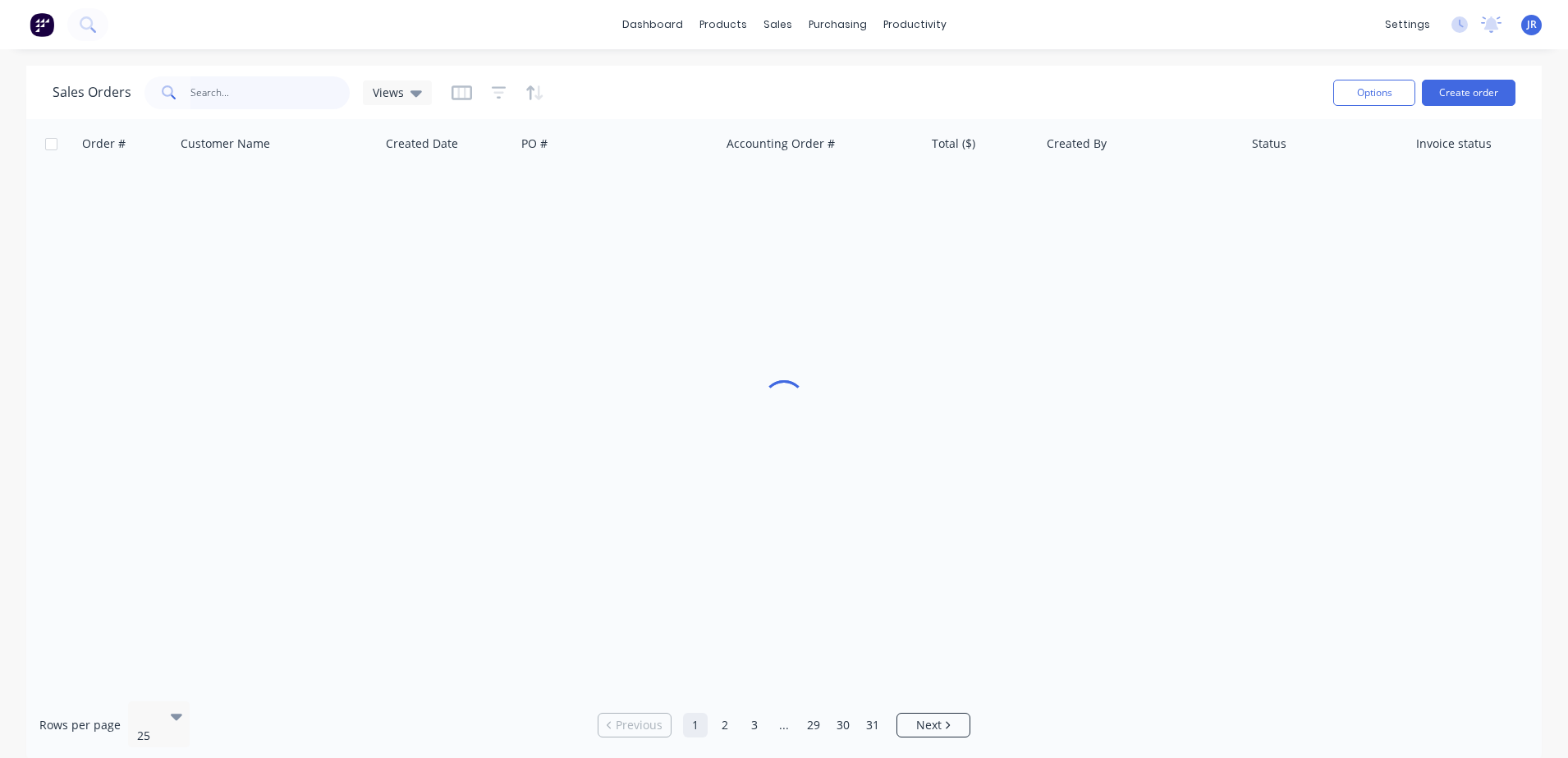
click at [265, 87] on input "text" at bounding box center [270, 92] width 160 height 33
type input "k"
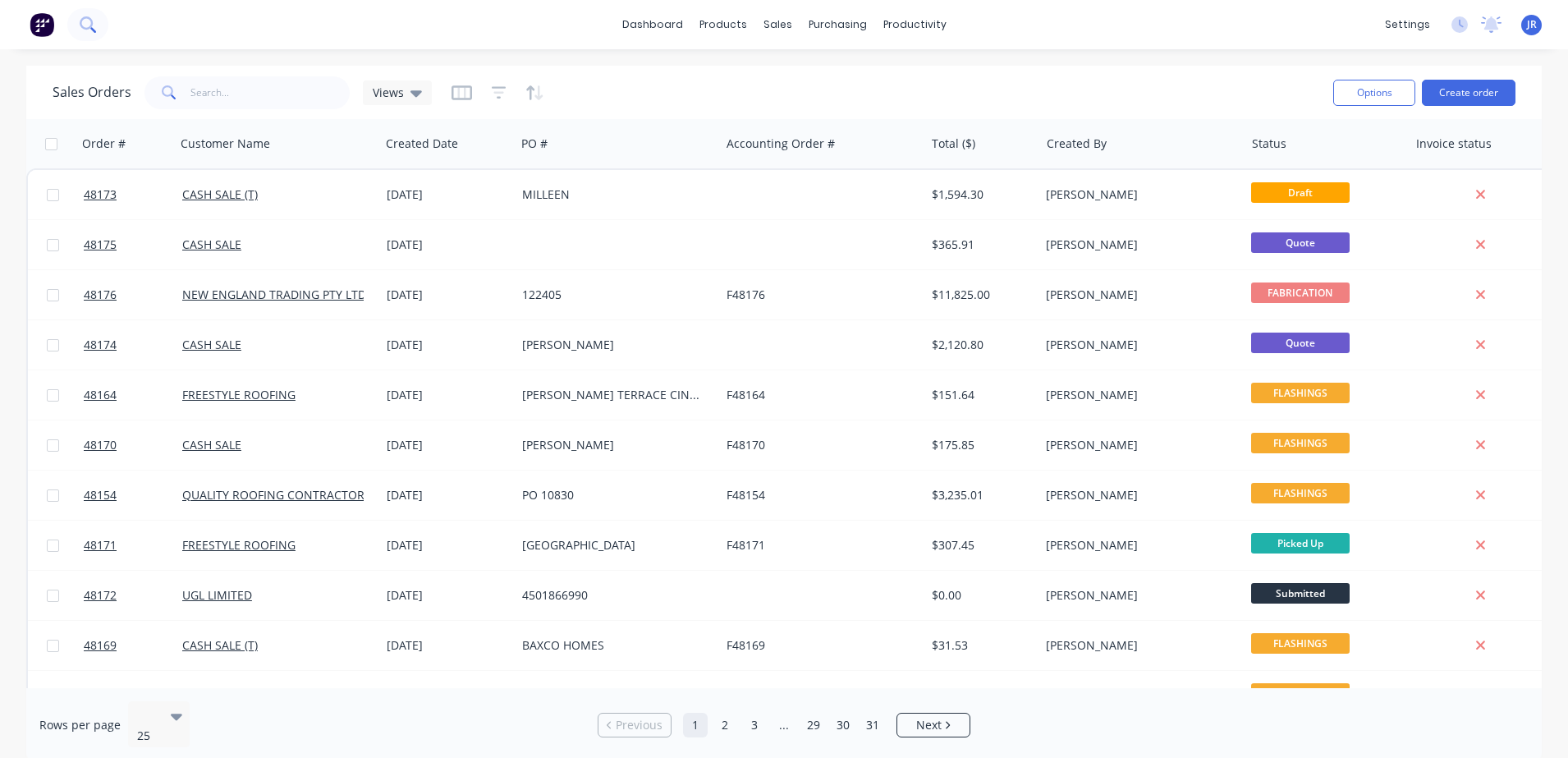
click at [88, 25] on icon at bounding box center [88, 25] width 16 height 16
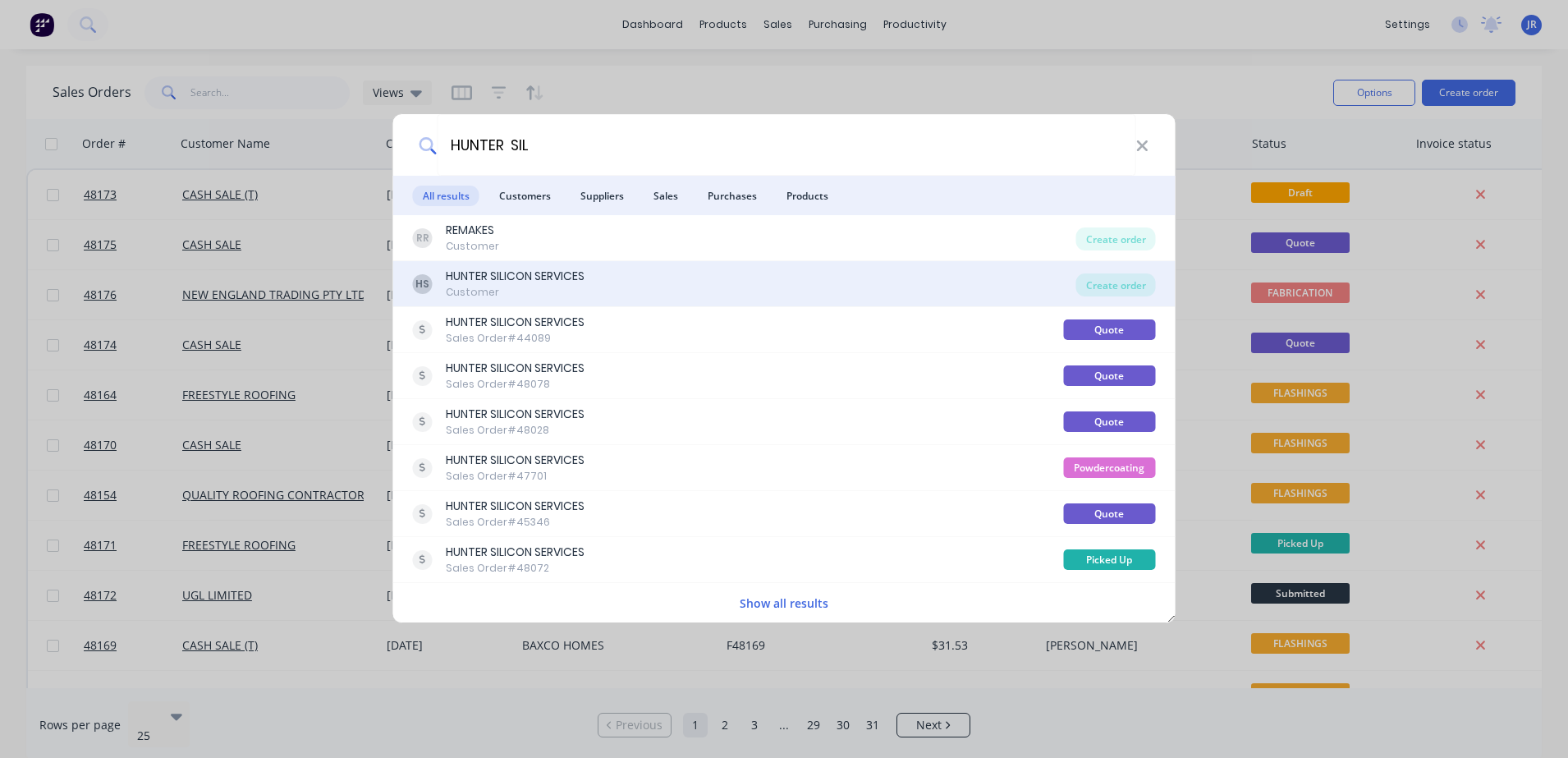
type input "HUNTER SIL"
click at [541, 282] on div "HUNTER SILICON SERVICES" at bounding box center [515, 276] width 138 height 17
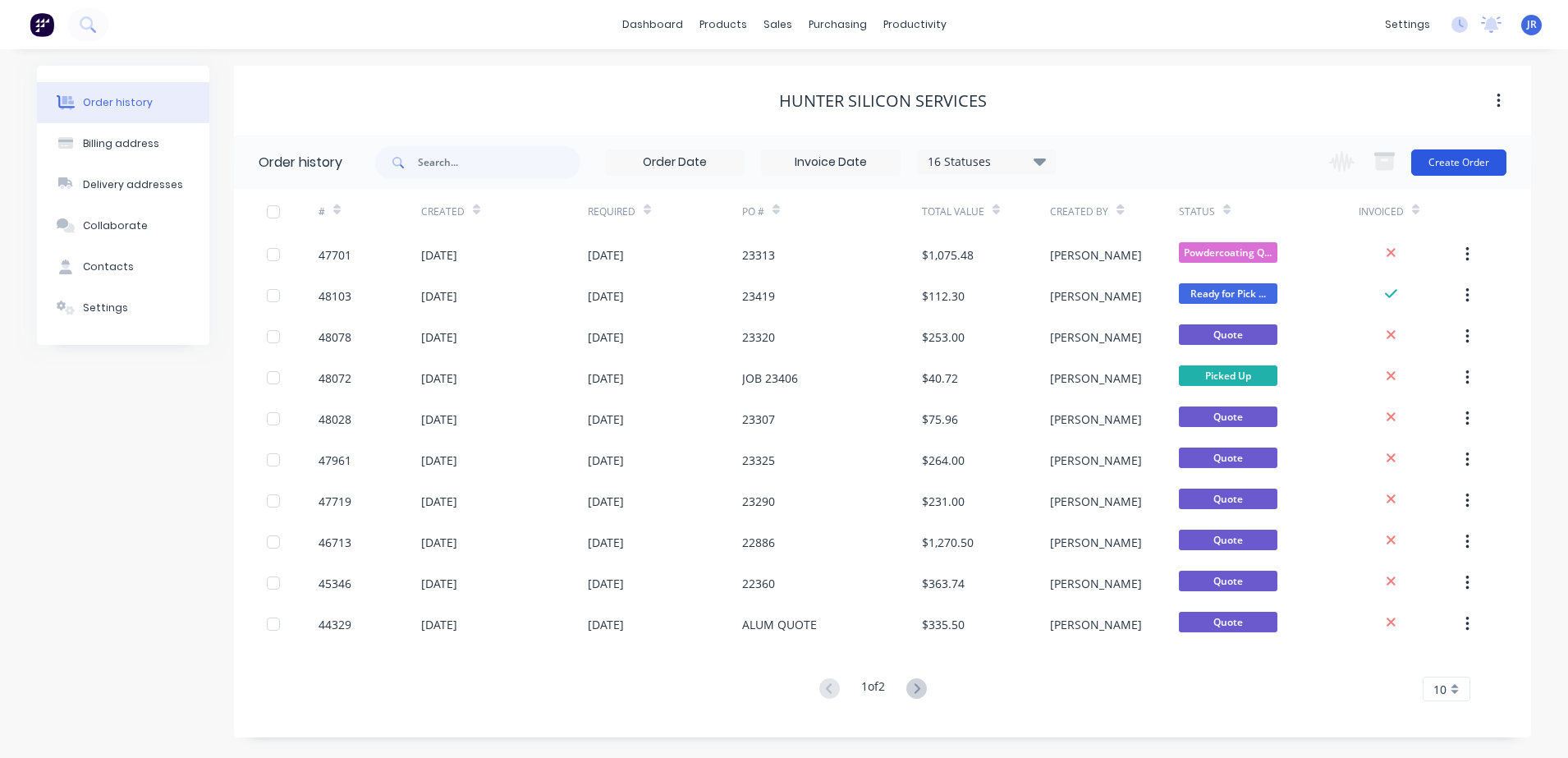
click at [1445, 155] on button "Create Order" at bounding box center [1458, 163] width 95 height 27
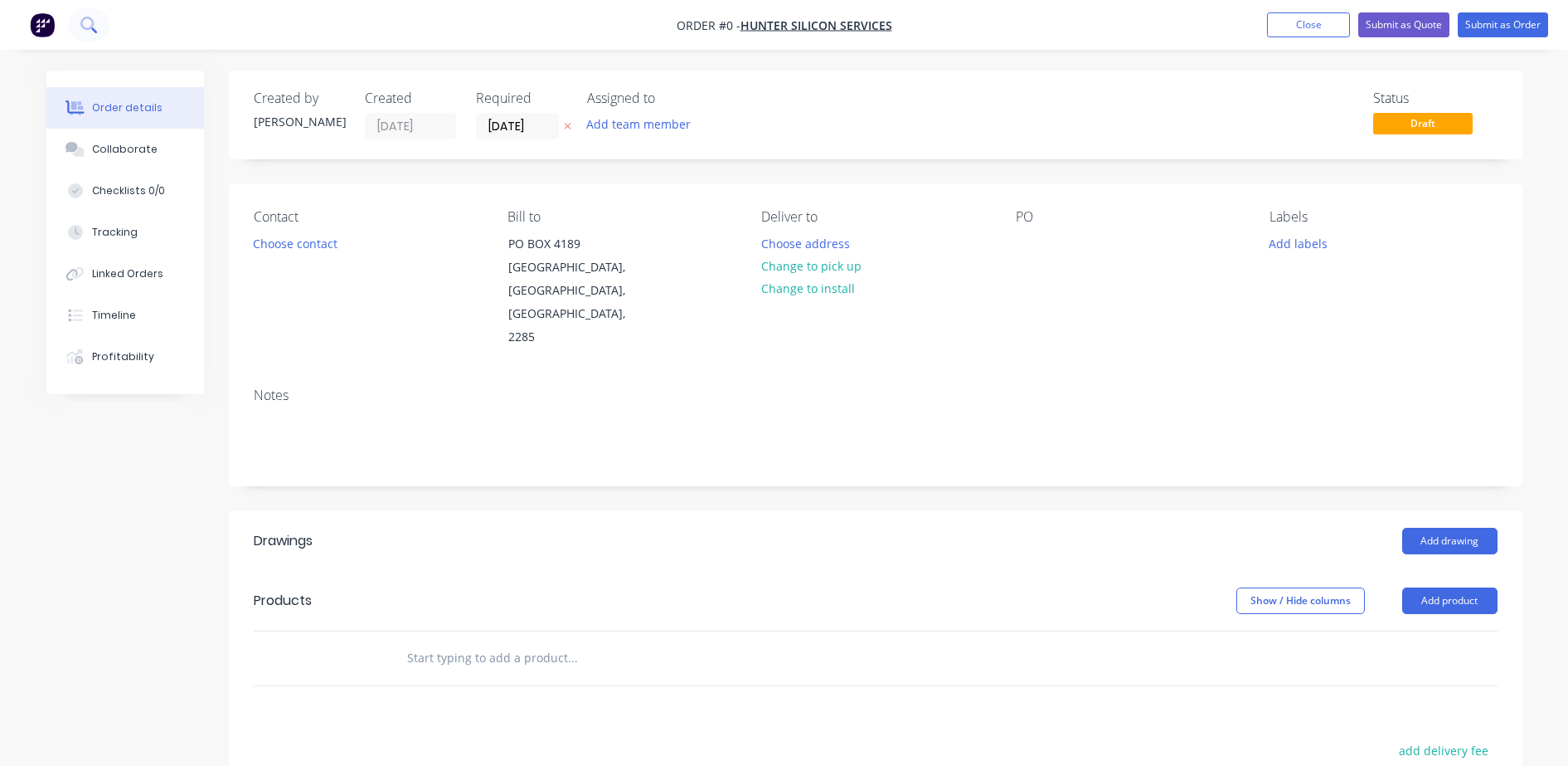
click at [85, 14] on button at bounding box center [89, 24] width 41 height 33
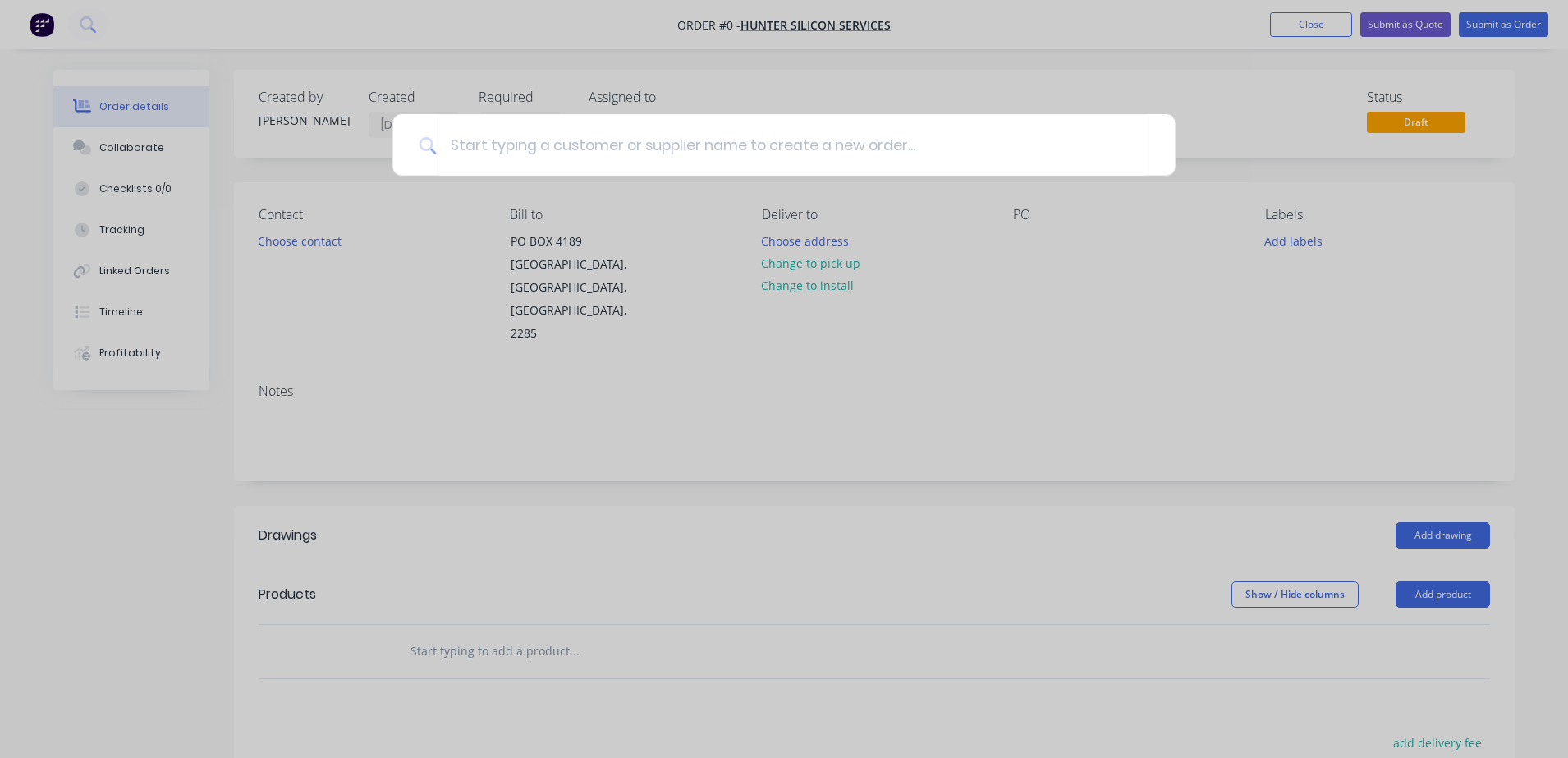
click at [65, 27] on div at bounding box center [784, 379] width 1568 height 758
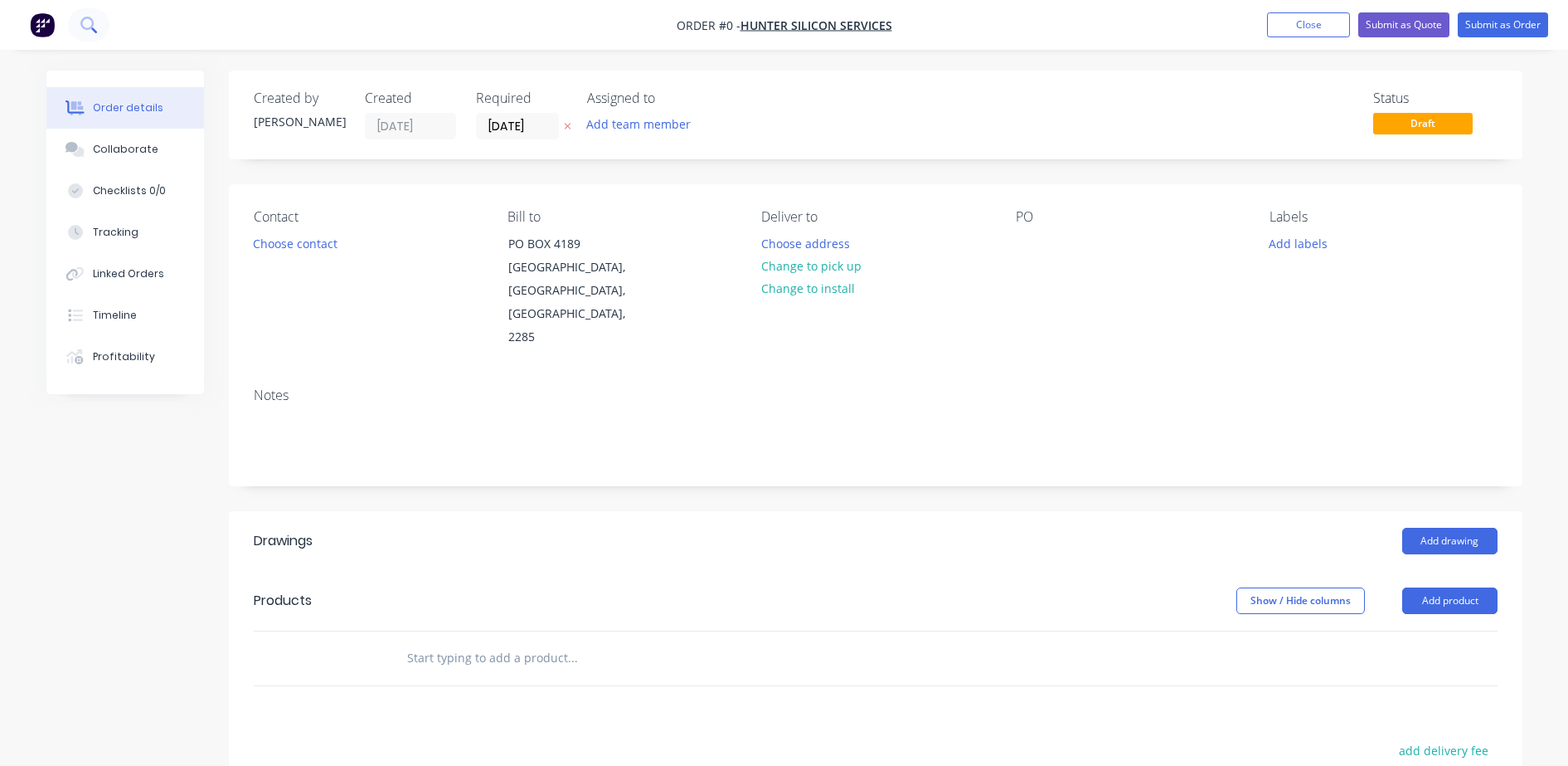
click at [92, 35] on button at bounding box center [89, 24] width 41 height 33
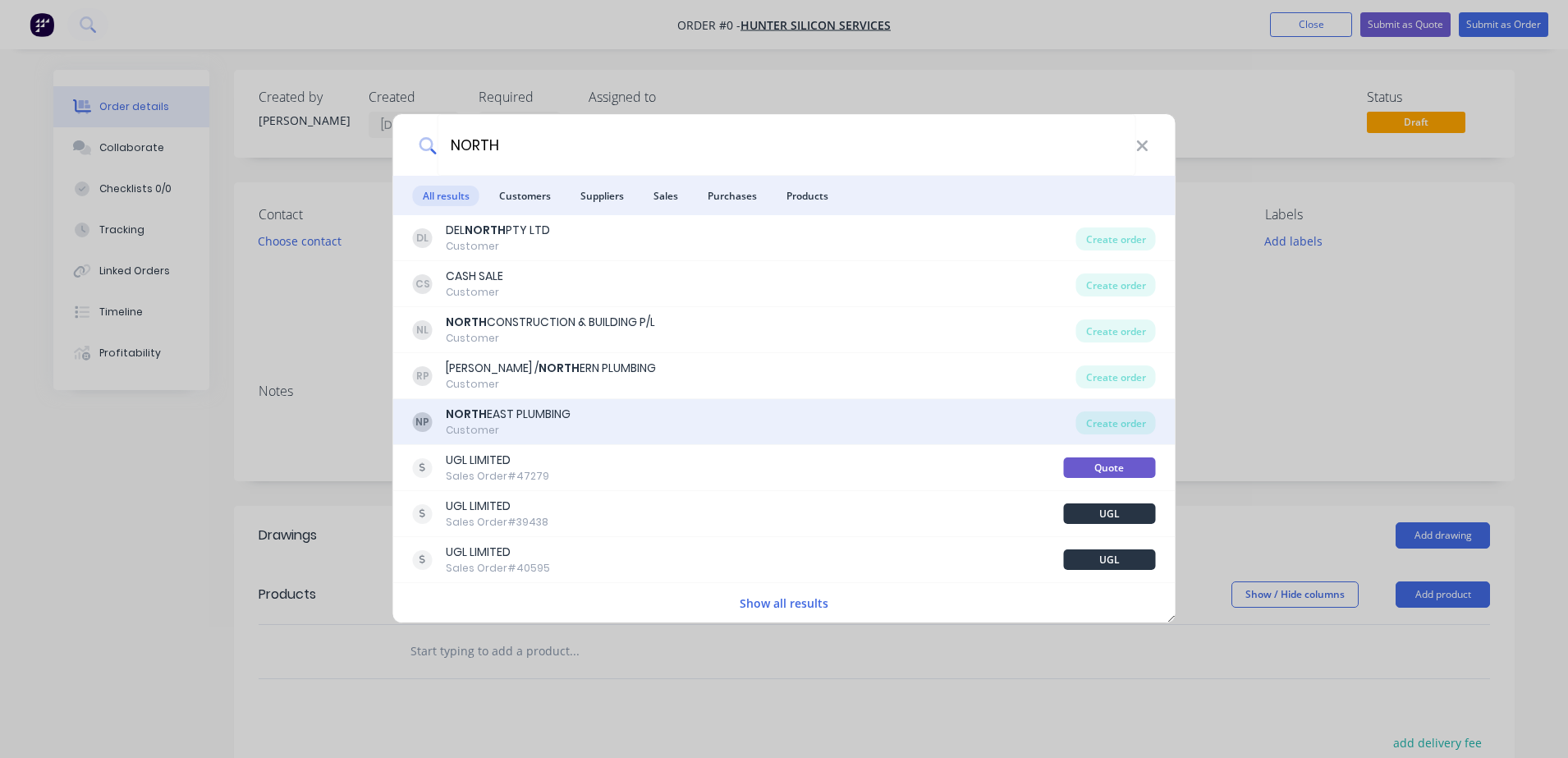
type input "NORTH"
click at [503, 413] on div "NORTH EAST PLUMBING" at bounding box center [508, 413] width 125 height 17
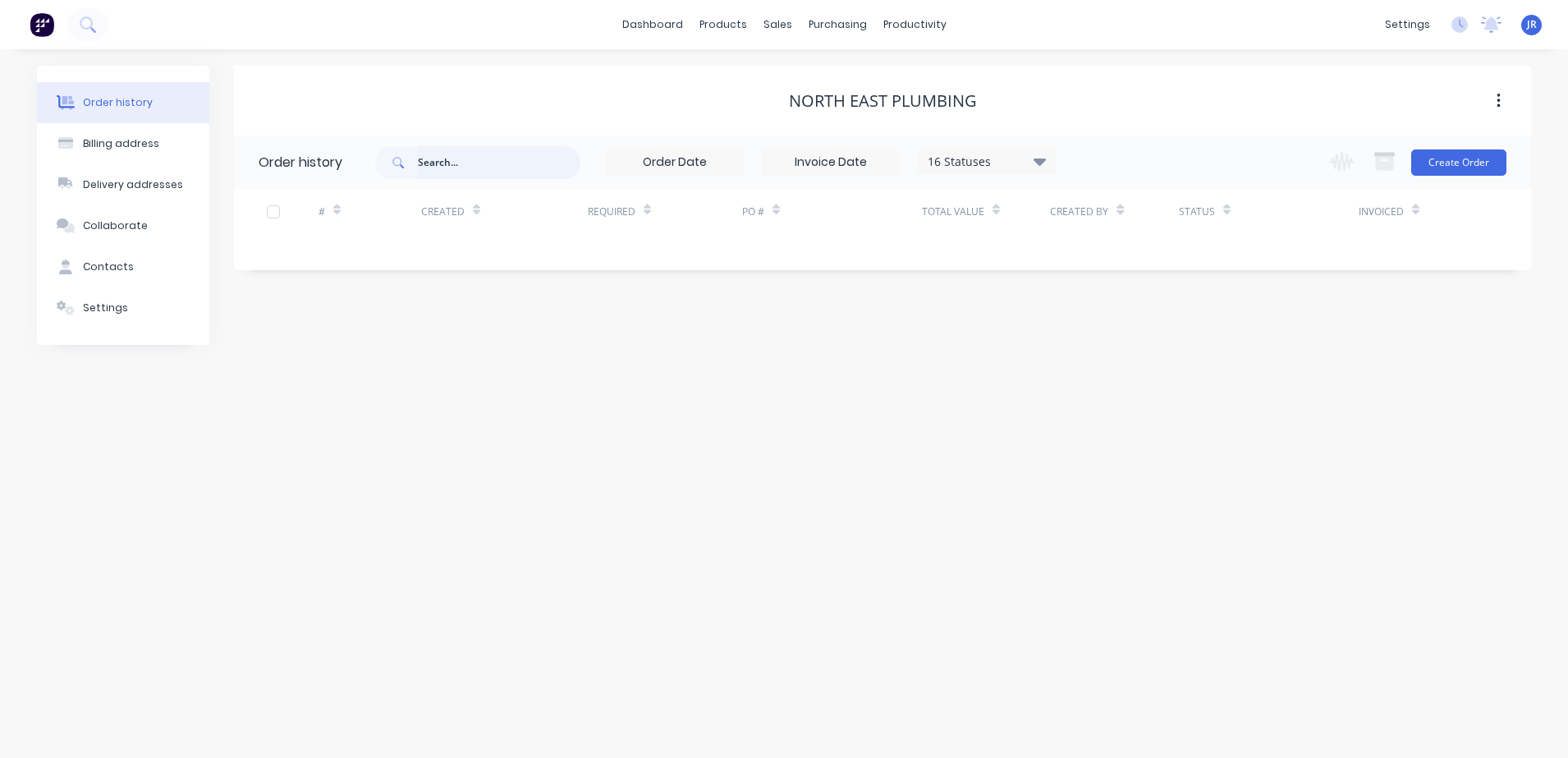
click at [429, 161] on input "text" at bounding box center [498, 162] width 162 height 33
click at [453, 160] on input "text" at bounding box center [498, 162] width 162 height 33
click at [1457, 156] on button "Create Order" at bounding box center [1458, 163] width 95 height 27
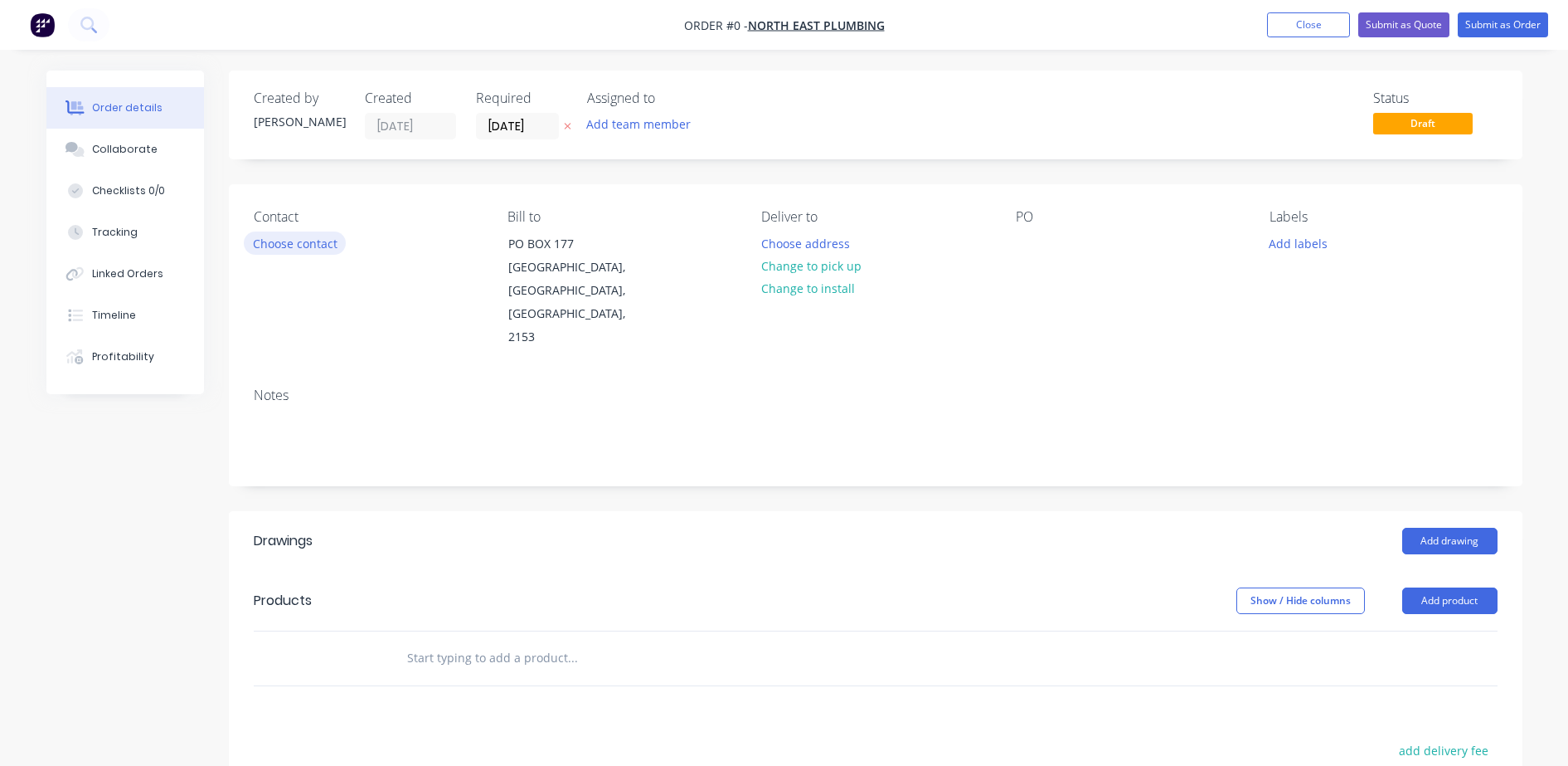
click at [335, 243] on button "Choose contact" at bounding box center [295, 242] width 102 height 22
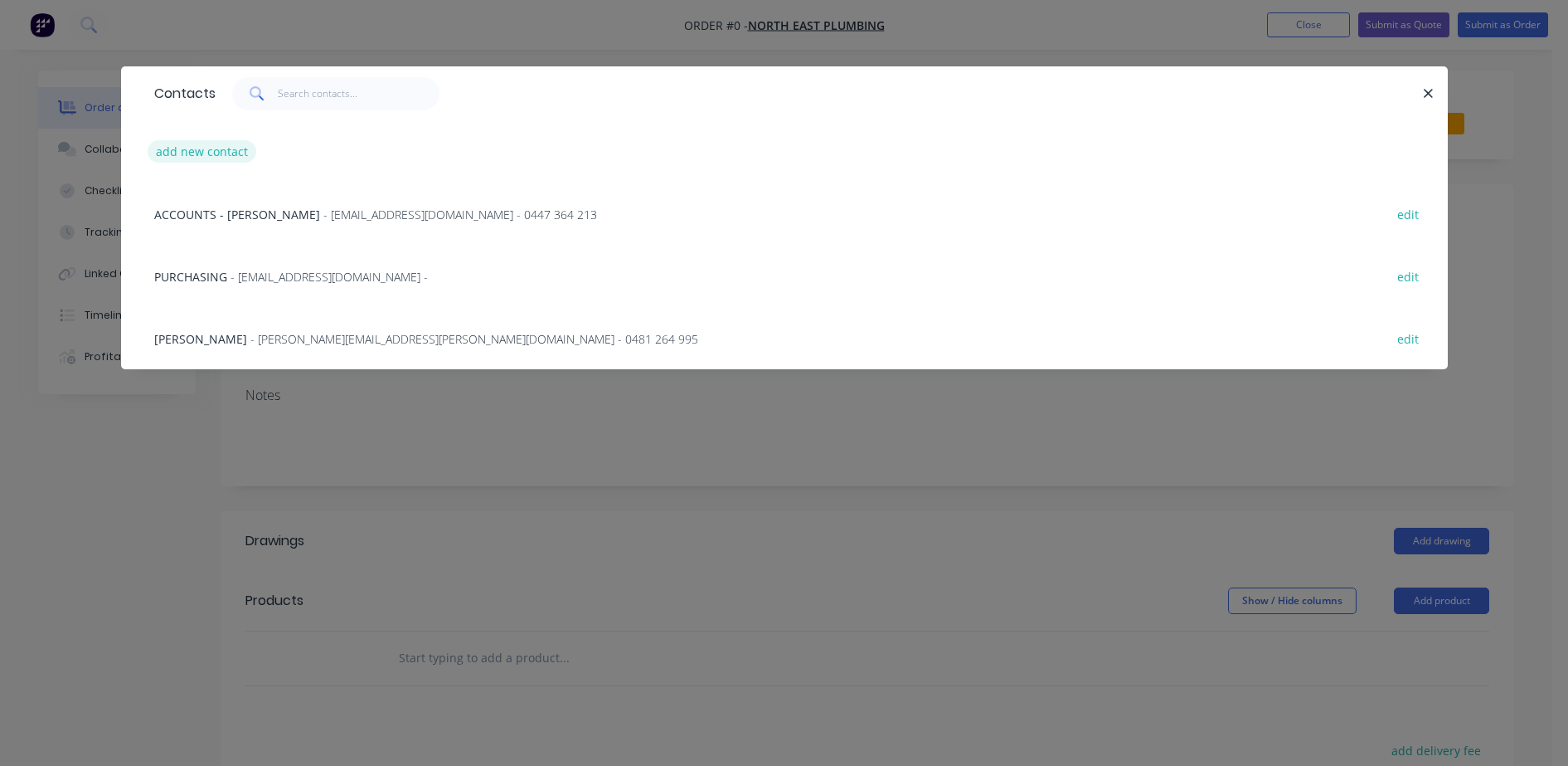
click at [180, 148] on button "add new contact" at bounding box center [202, 151] width 109 height 22
select select "AU"
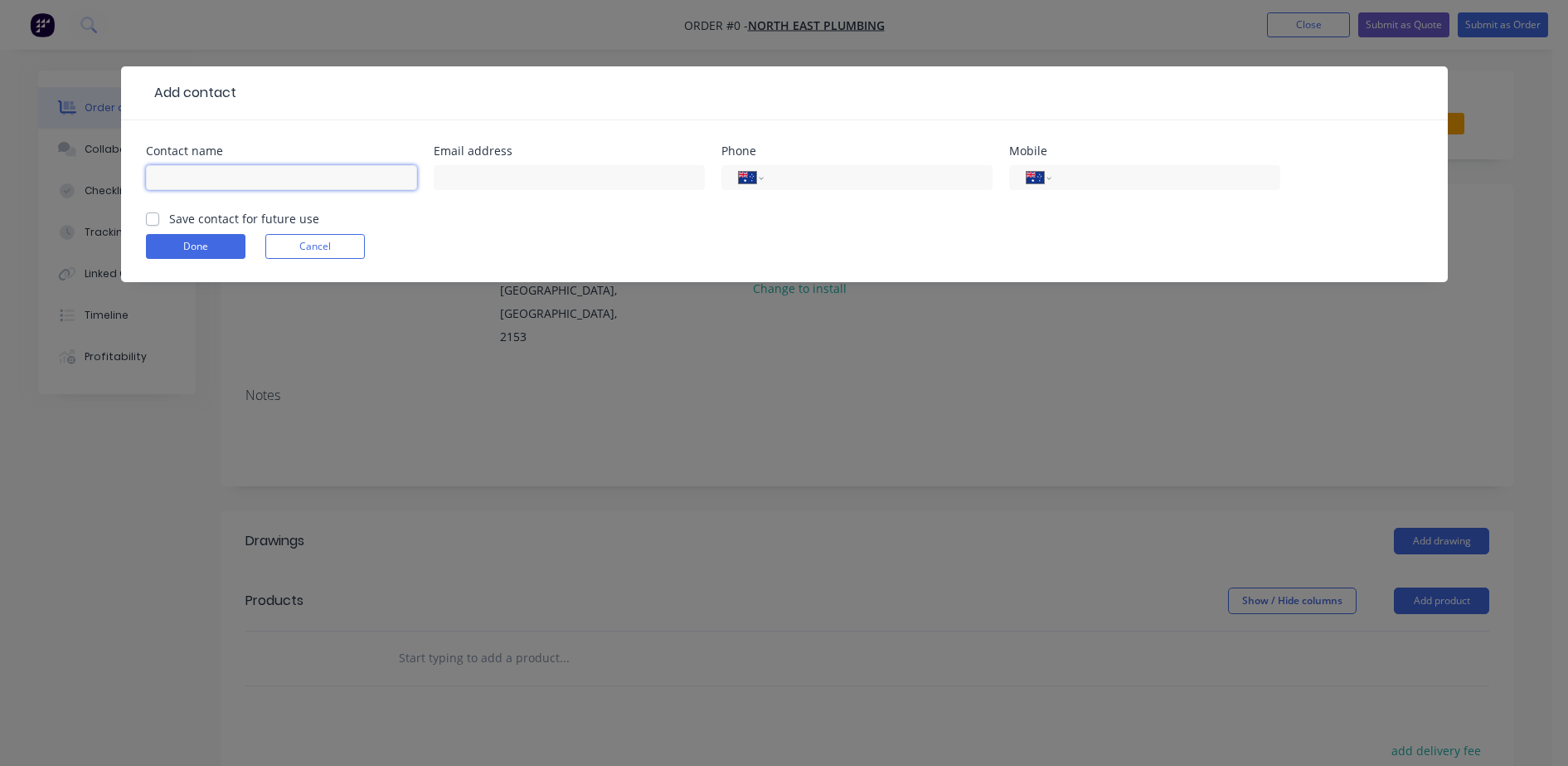
click at [323, 183] on input "text" at bounding box center [281, 177] width 271 height 25
type input "BLAKE"
type input "0415 525 191"
drag, startPoint x: 196, startPoint y: 246, endPoint x: 242, endPoint y: 263, distance: 49.0
click at [204, 249] on button "Done" at bounding box center [195, 246] width 99 height 25
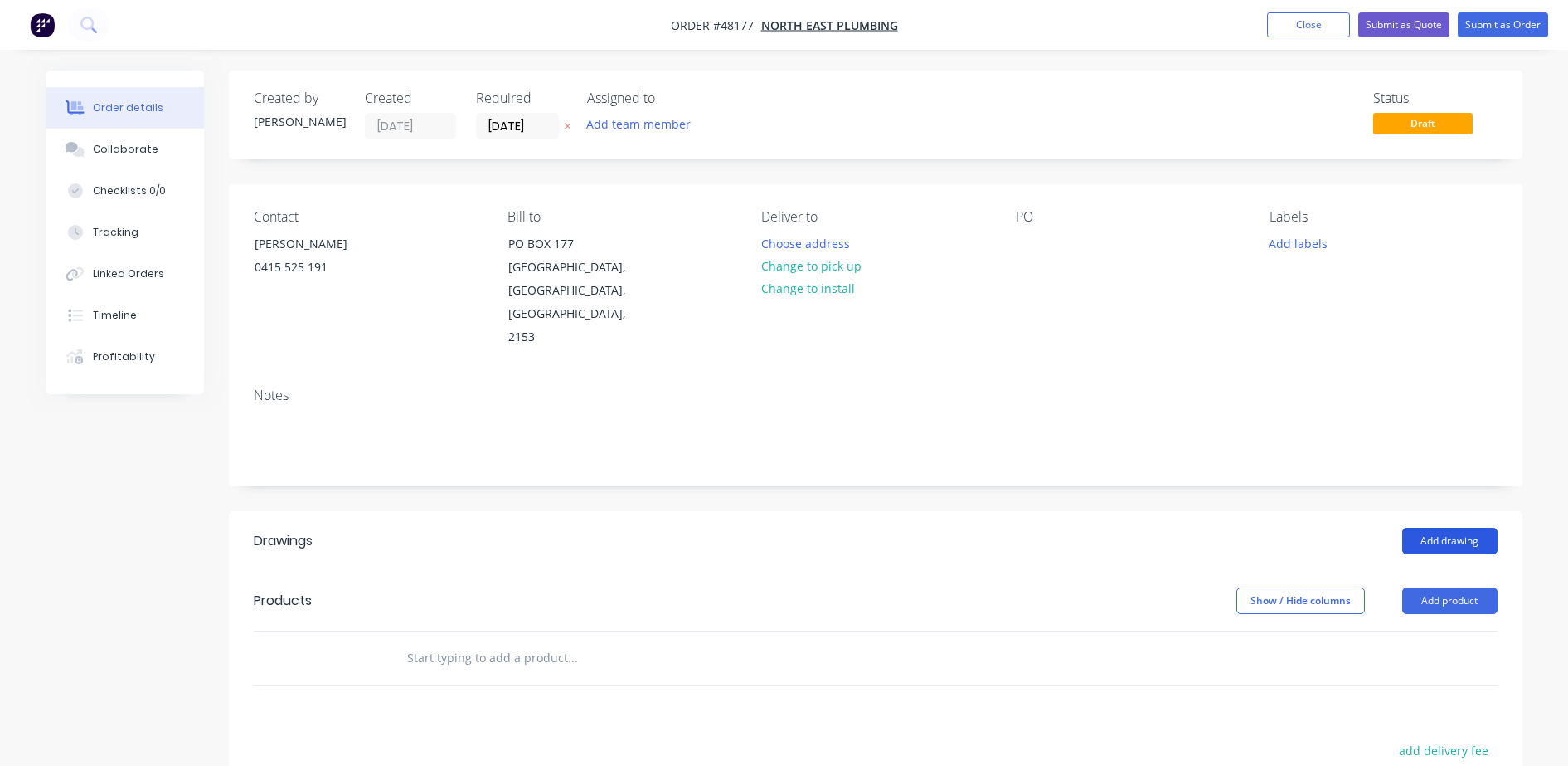
click at [1461, 528] on button "Add drawing" at bounding box center [1450, 541] width 95 height 27
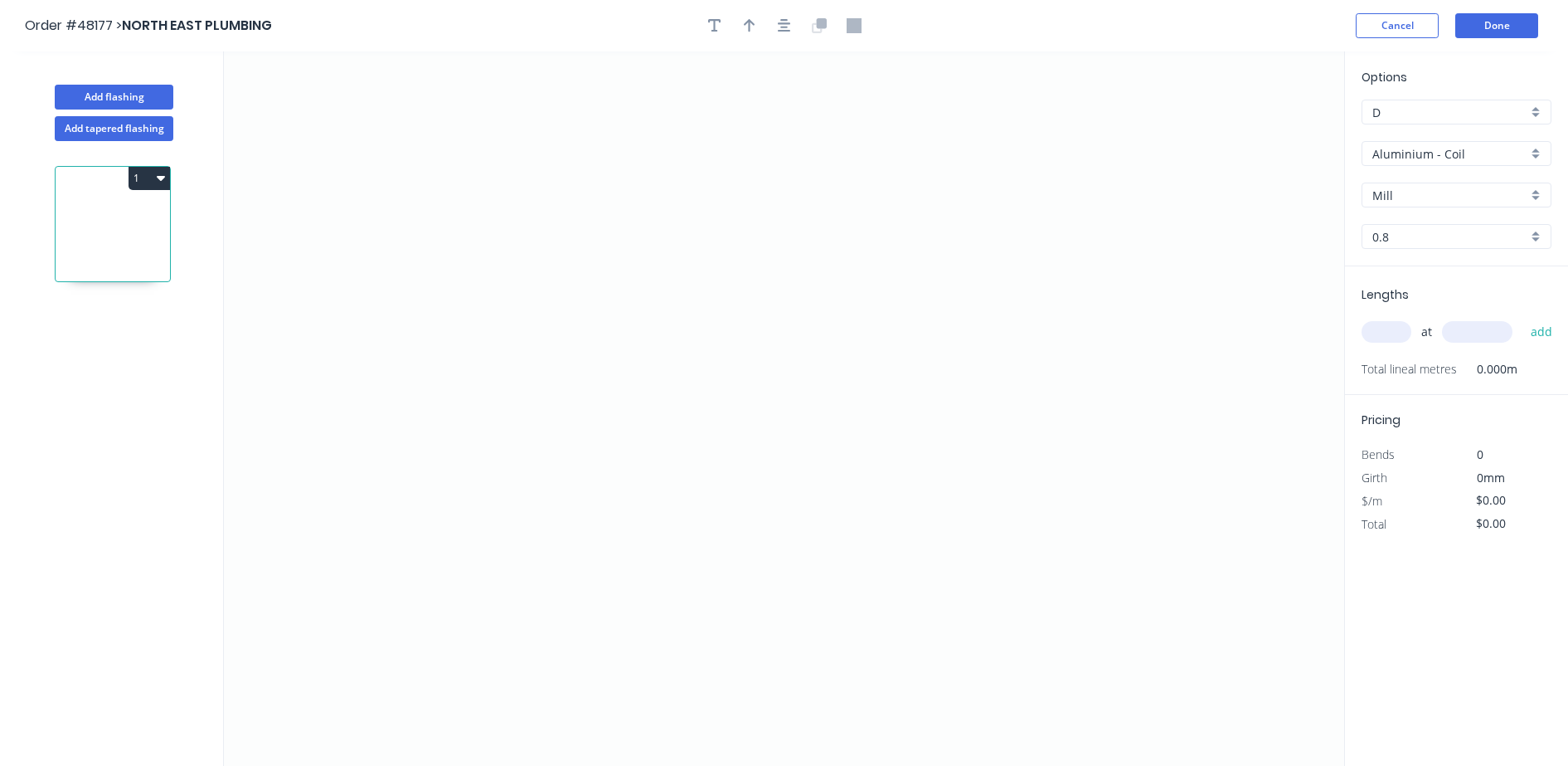
click at [1472, 163] on div "Aluminium - Coil" at bounding box center [1456, 153] width 190 height 25
click at [1449, 274] on div "Colorbond" at bounding box center [1456, 272] width 188 height 29
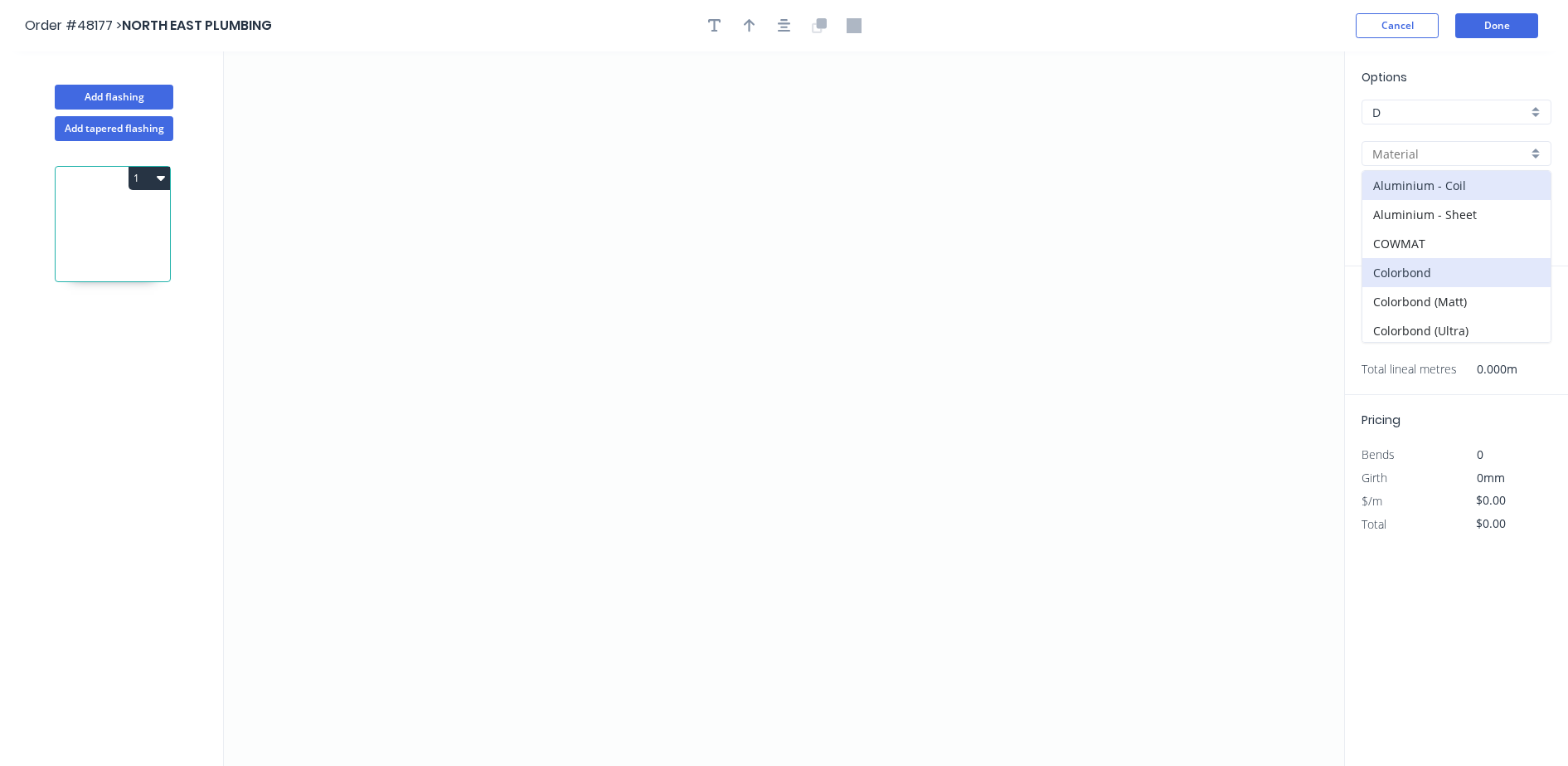
type input "Colorbond"
type input "Basalt"
type input "0.55"
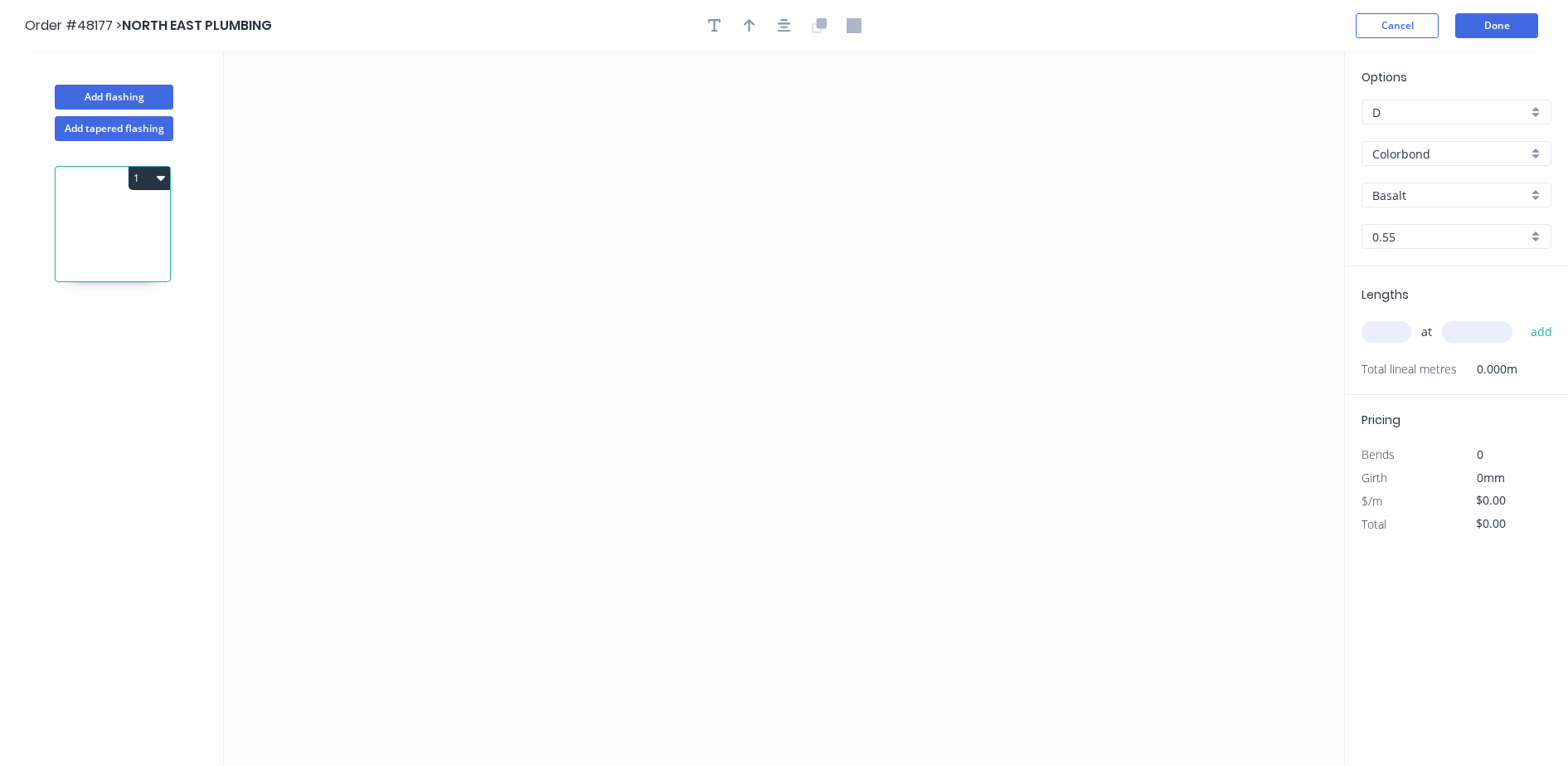
click at [1444, 190] on input "Basalt" at bounding box center [1449, 194] width 155 height 17
click at [1439, 288] on div "Dover White" at bounding box center [1456, 297] width 188 height 29
type input "Dover White"
click at [462, 337] on icon "0" at bounding box center [784, 408] width 1120 height 714
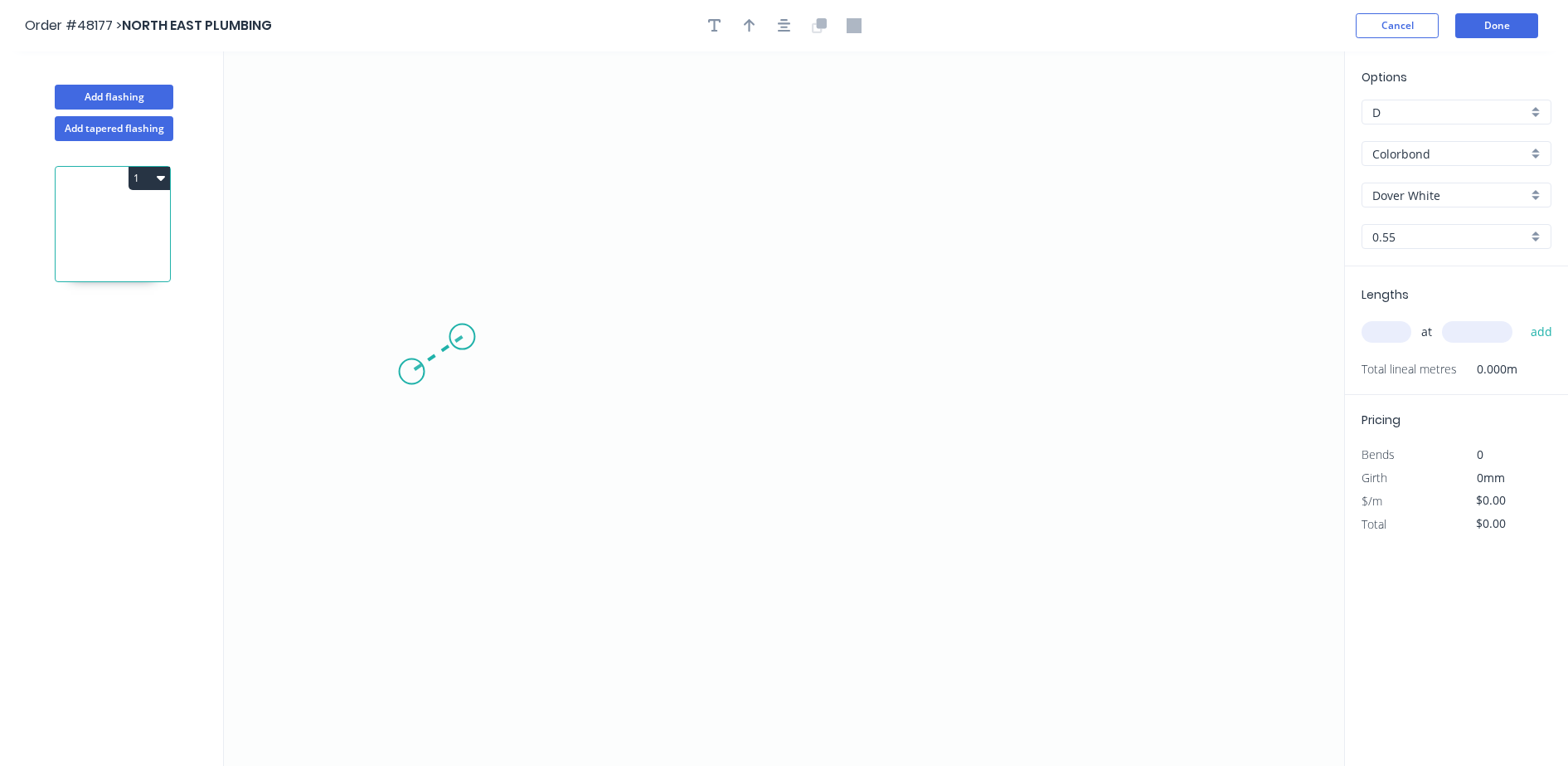
drag, startPoint x: 411, startPoint y: 372, endPoint x: 420, endPoint y: 246, distance: 126.3
click at [410, 372] on icon "0" at bounding box center [784, 408] width 1120 height 714
click at [417, 169] on icon "0 ?" at bounding box center [784, 408] width 1120 height 714
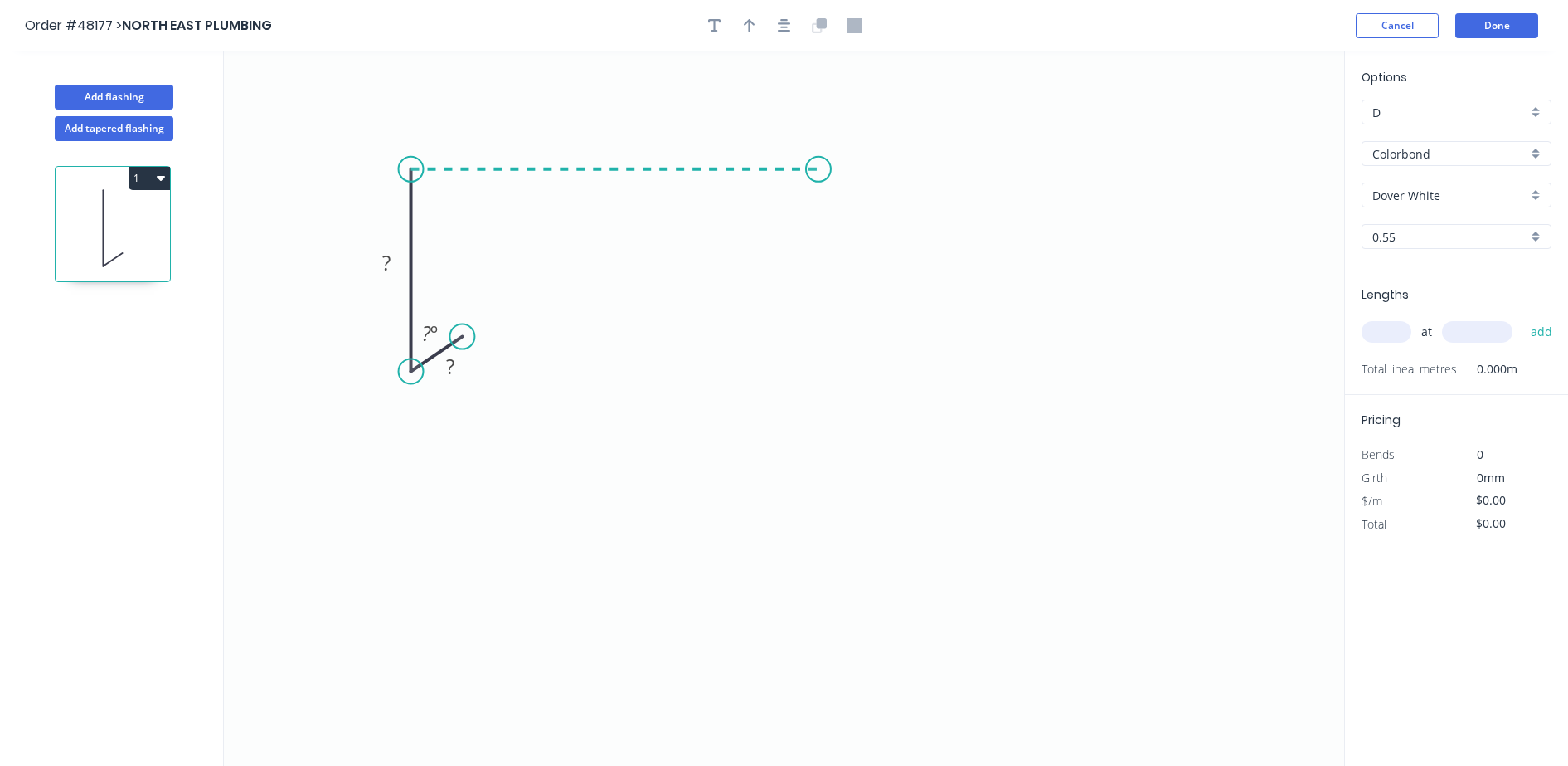
click at [818, 158] on icon "0 ? ? ? º" at bounding box center [784, 408] width 1120 height 714
click at [859, 211] on icon "0 ? ? ? ? º" at bounding box center [784, 408] width 1120 height 714
drag, startPoint x: 465, startPoint y: 339, endPoint x: 458, endPoint y: 326, distance: 14.8
click at [458, 326] on circle at bounding box center [458, 323] width 25 height 25
drag, startPoint x: 468, startPoint y: 371, endPoint x: 458, endPoint y: 361, distance: 14.1
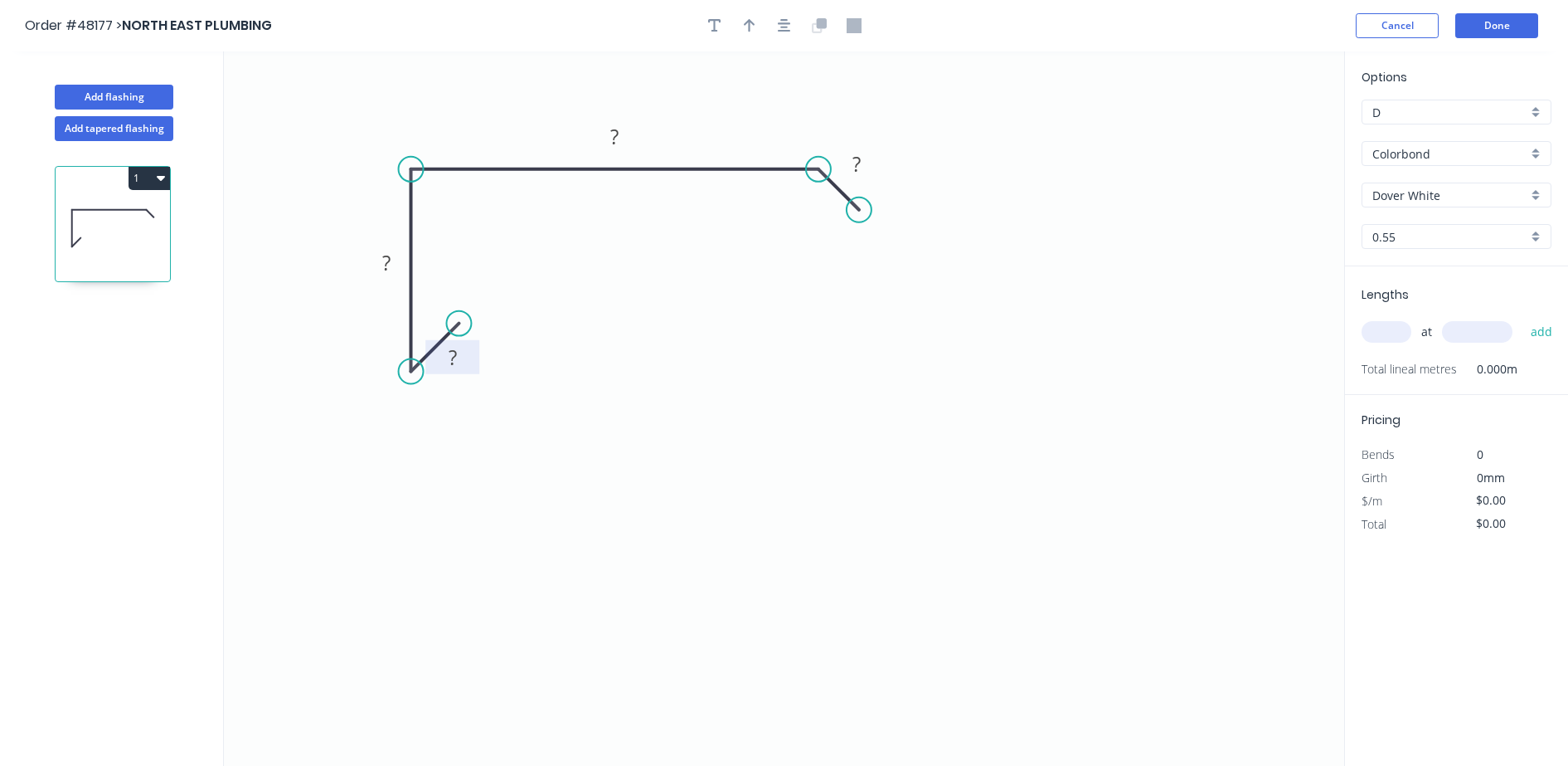
click at [469, 373] on rect at bounding box center [452, 357] width 54 height 34
click at [466, 353] on rect at bounding box center [452, 359] width 33 height 23
type input "$18.06"
click at [744, 28] on icon "button" at bounding box center [750, 25] width 12 height 15
drag, startPoint x: 1256, startPoint y: 128, endPoint x: 690, endPoint y: 140, distance: 566.1
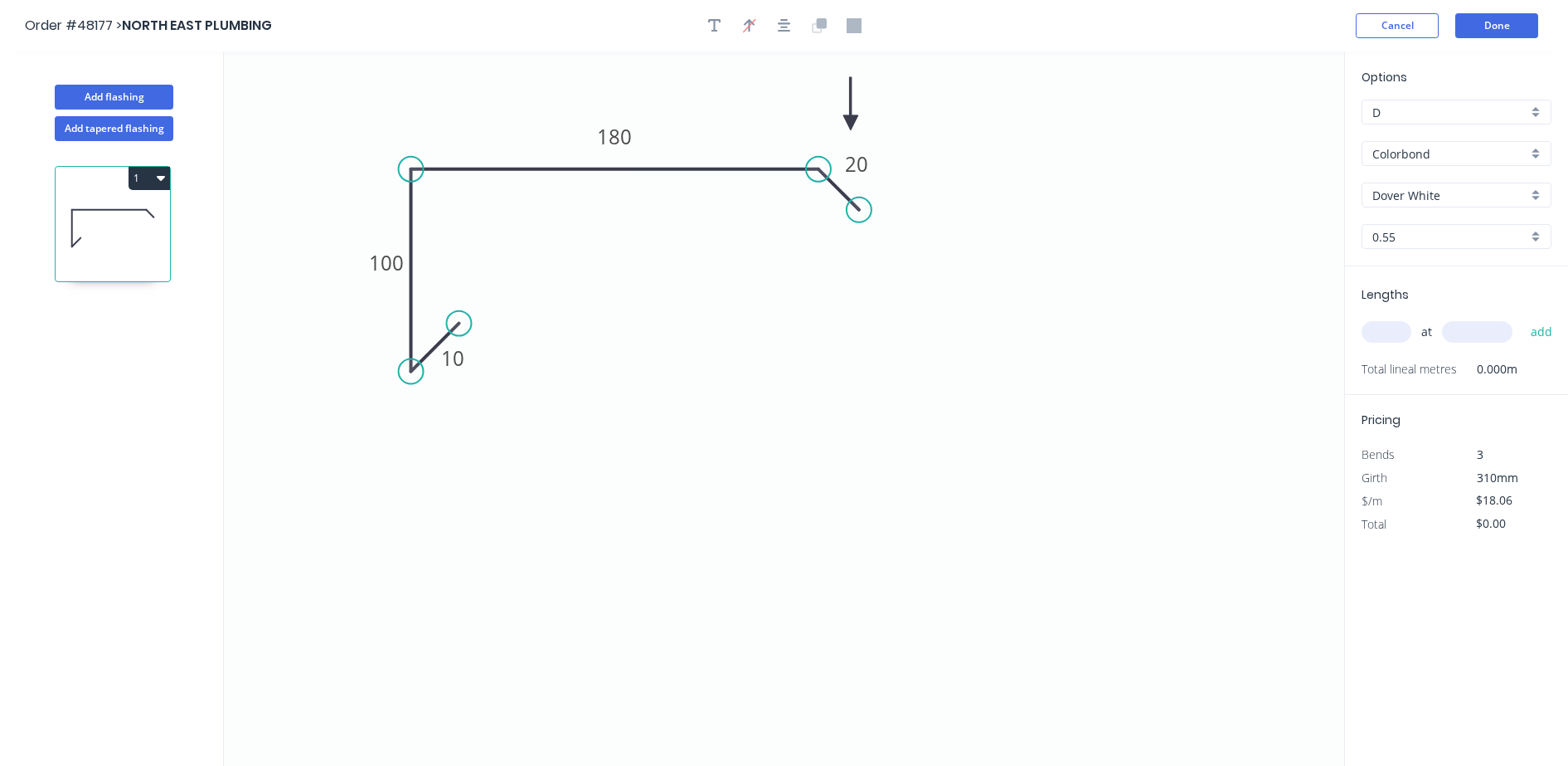
click at [844, 130] on icon at bounding box center [851, 103] width 15 height 53
click at [1394, 328] on input "text" at bounding box center [1386, 331] width 50 height 22
type input "2"
type input "2100"
click at [1522, 318] on button "add" at bounding box center [1542, 331] width 39 height 28
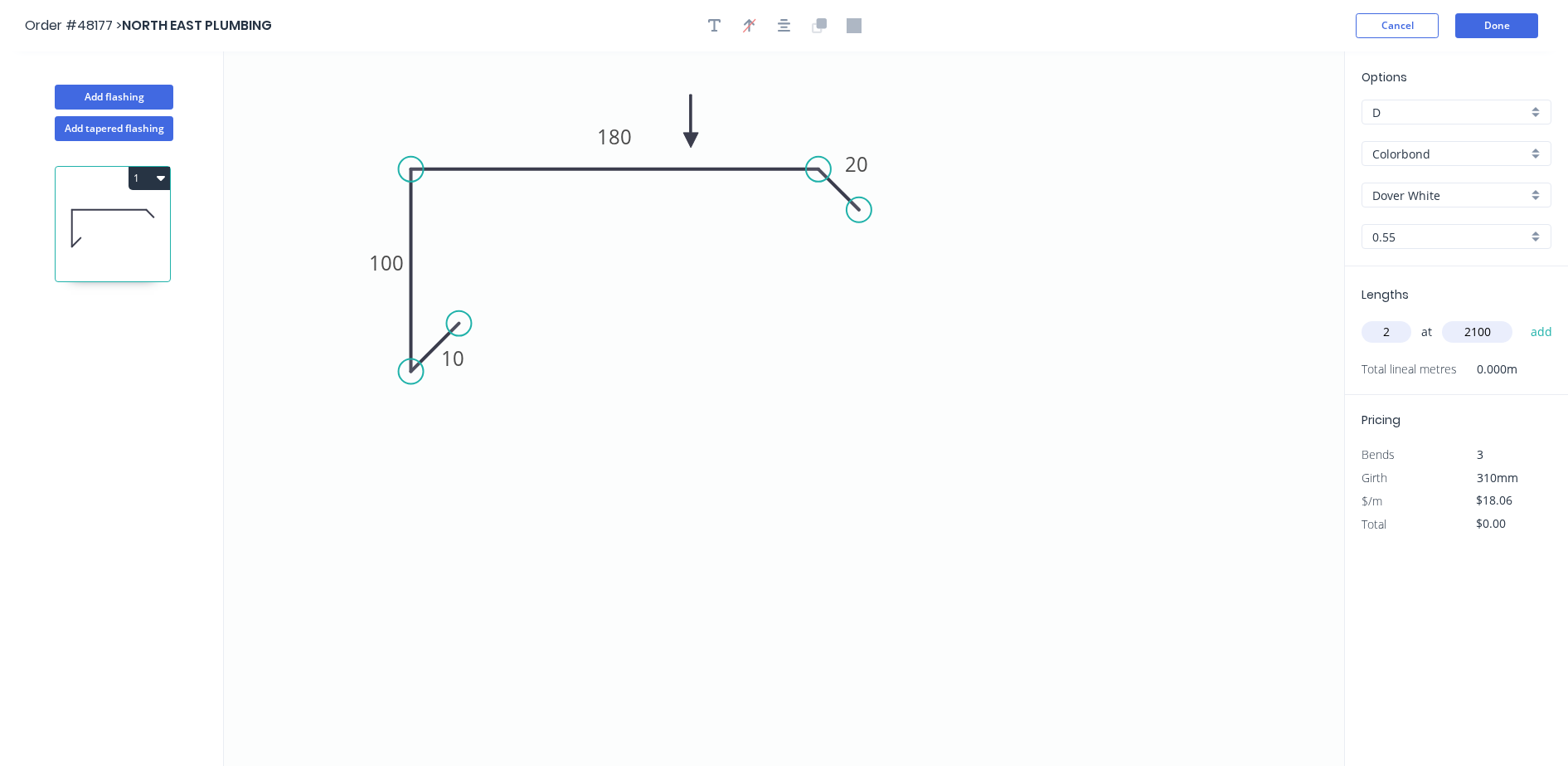
type input "$75.85"
type input "2"
type input "1600"
click at [1522, 318] on button "add" at bounding box center [1542, 331] width 39 height 28
type input "$133.64"
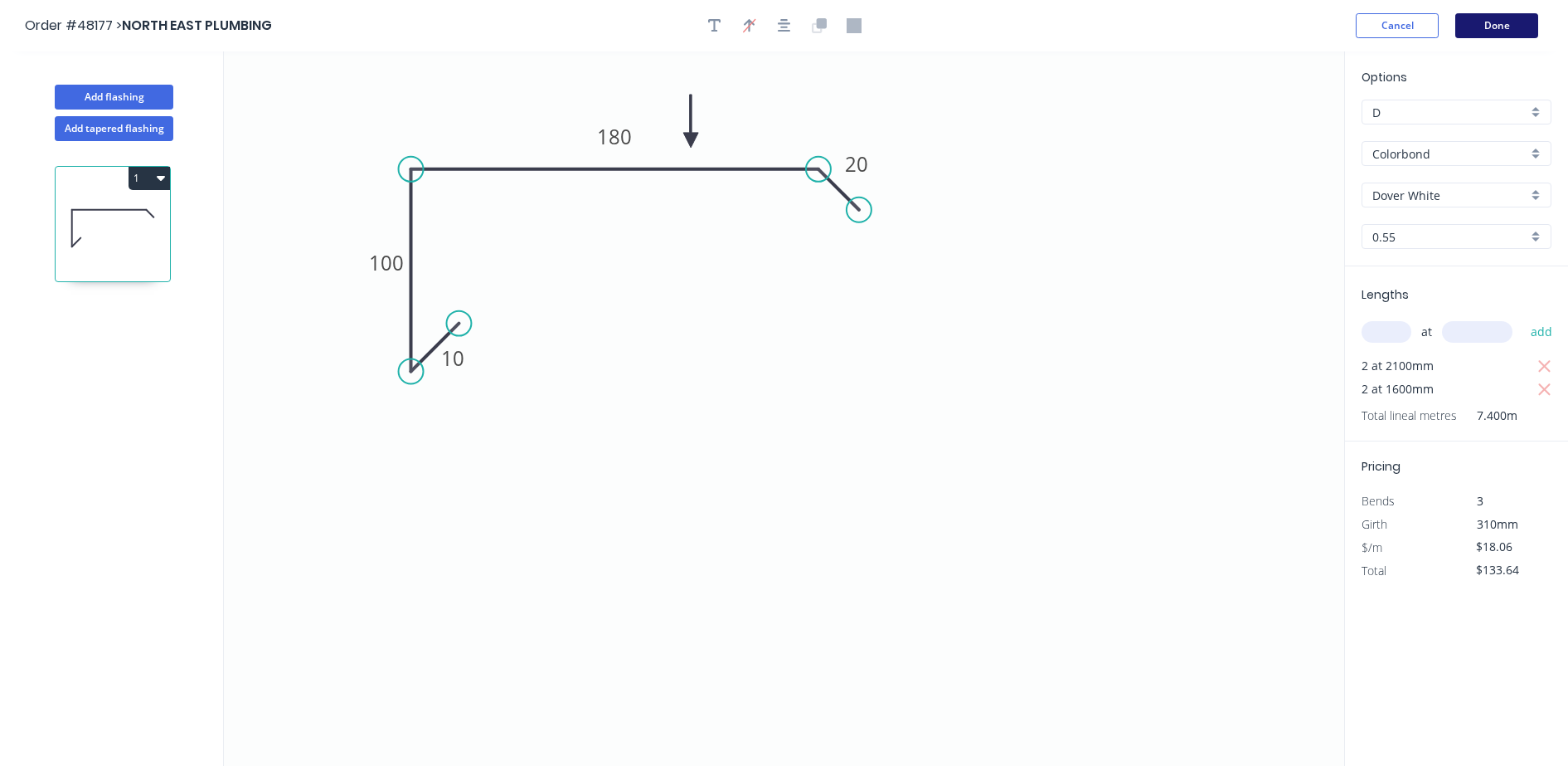
click at [1507, 25] on button "Done" at bounding box center [1496, 26] width 83 height 25
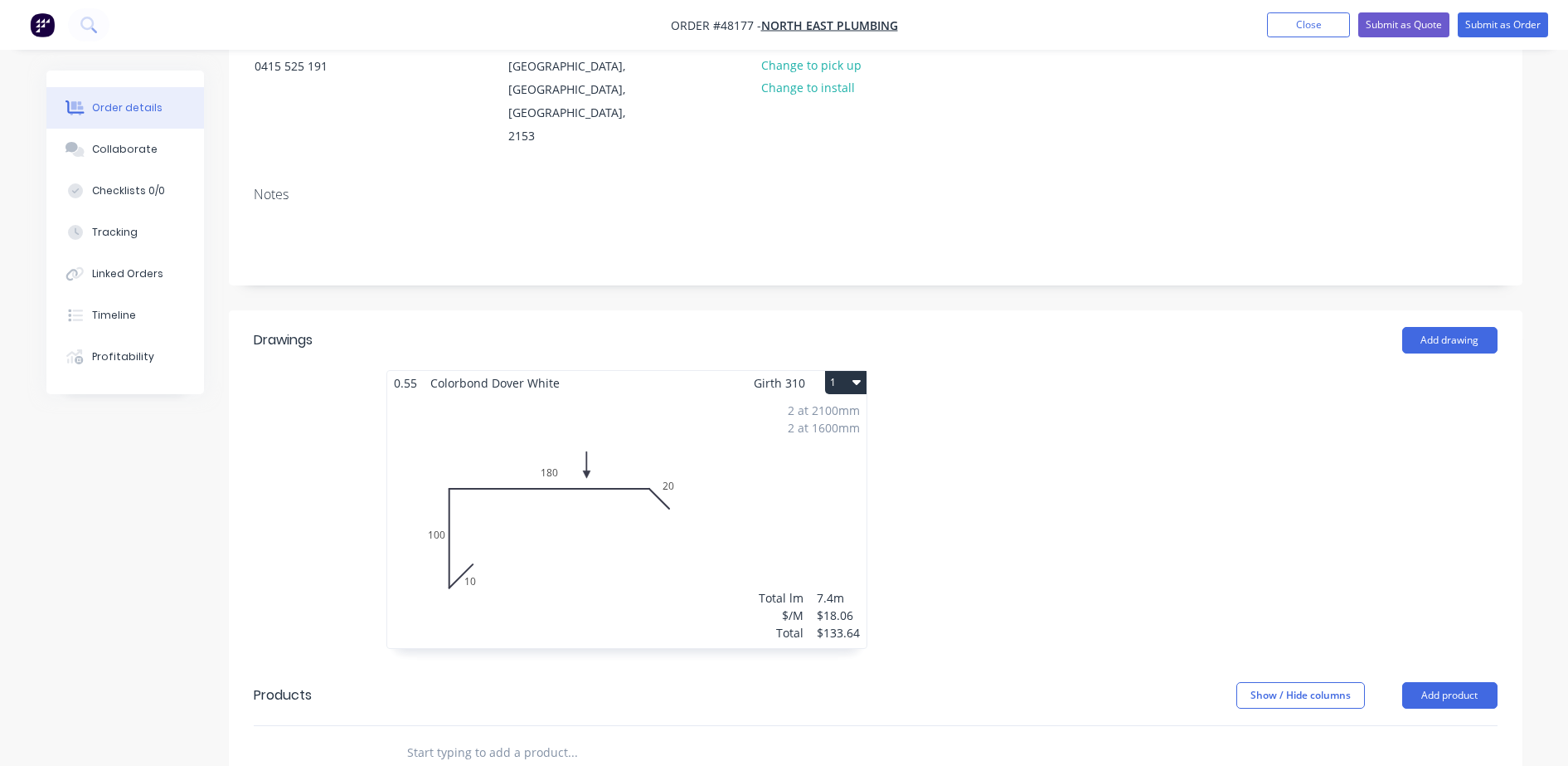
scroll to position [104, 0]
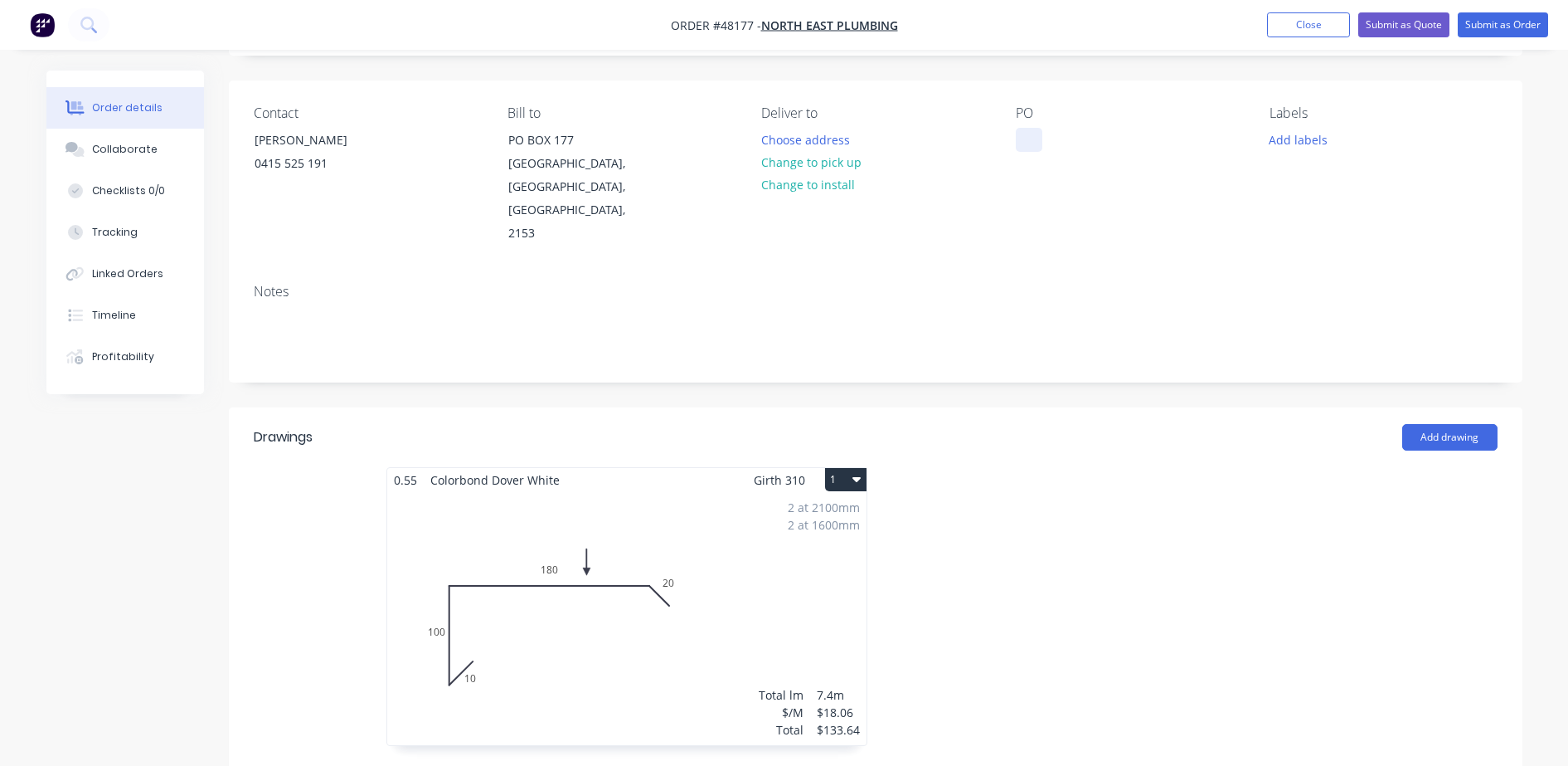
click at [1020, 131] on div at bounding box center [1029, 140] width 27 height 24
drag, startPoint x: 1491, startPoint y: 28, endPoint x: 571, endPoint y: 403, distance: 993.5
click at [576, 419] on div "Order #48177 - NORTH EAST PLUMBING Add product Close Submit as Quote Submit as …" at bounding box center [784, 580] width 1568 height 1368
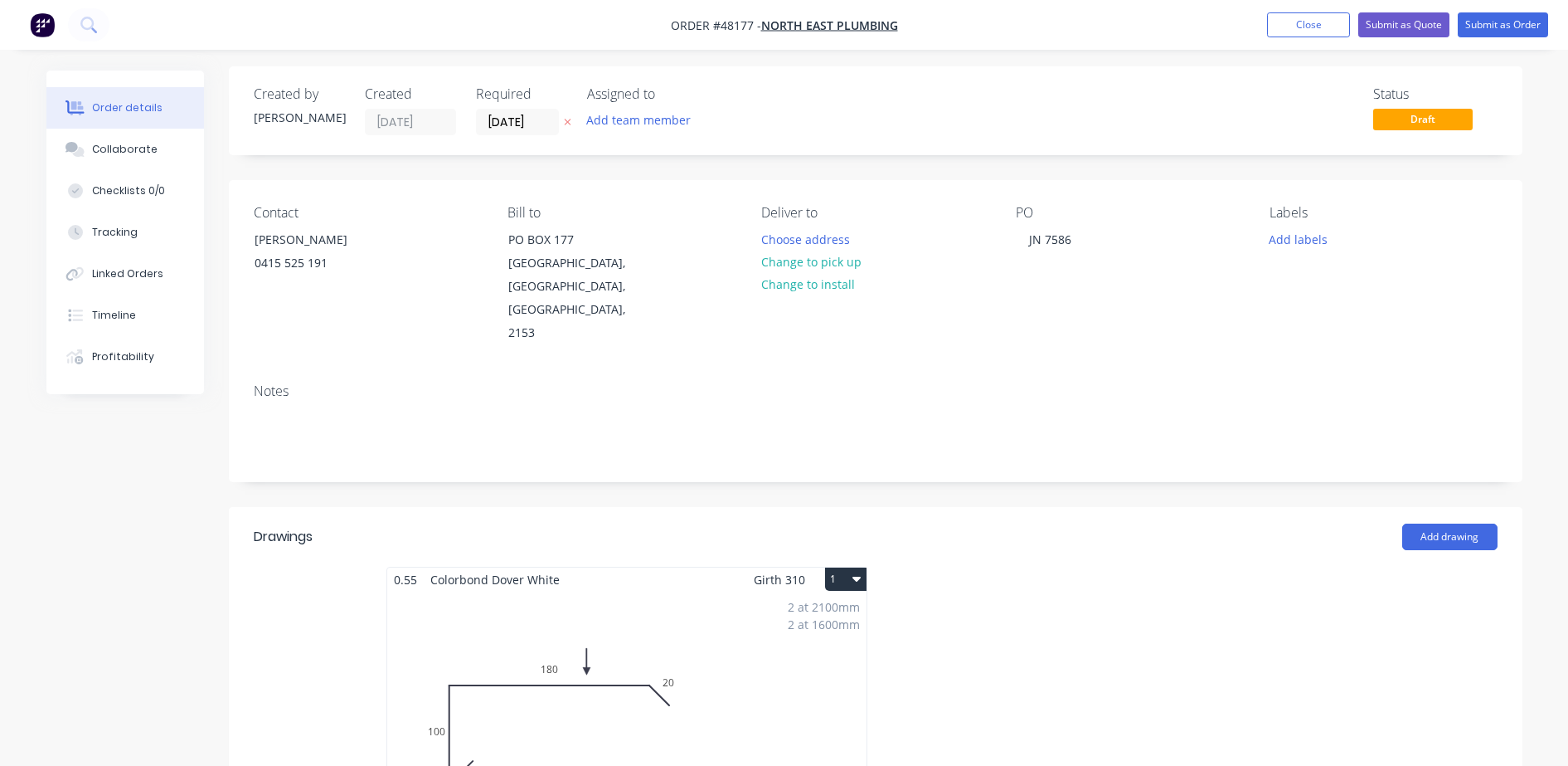
scroll to position [0, 0]
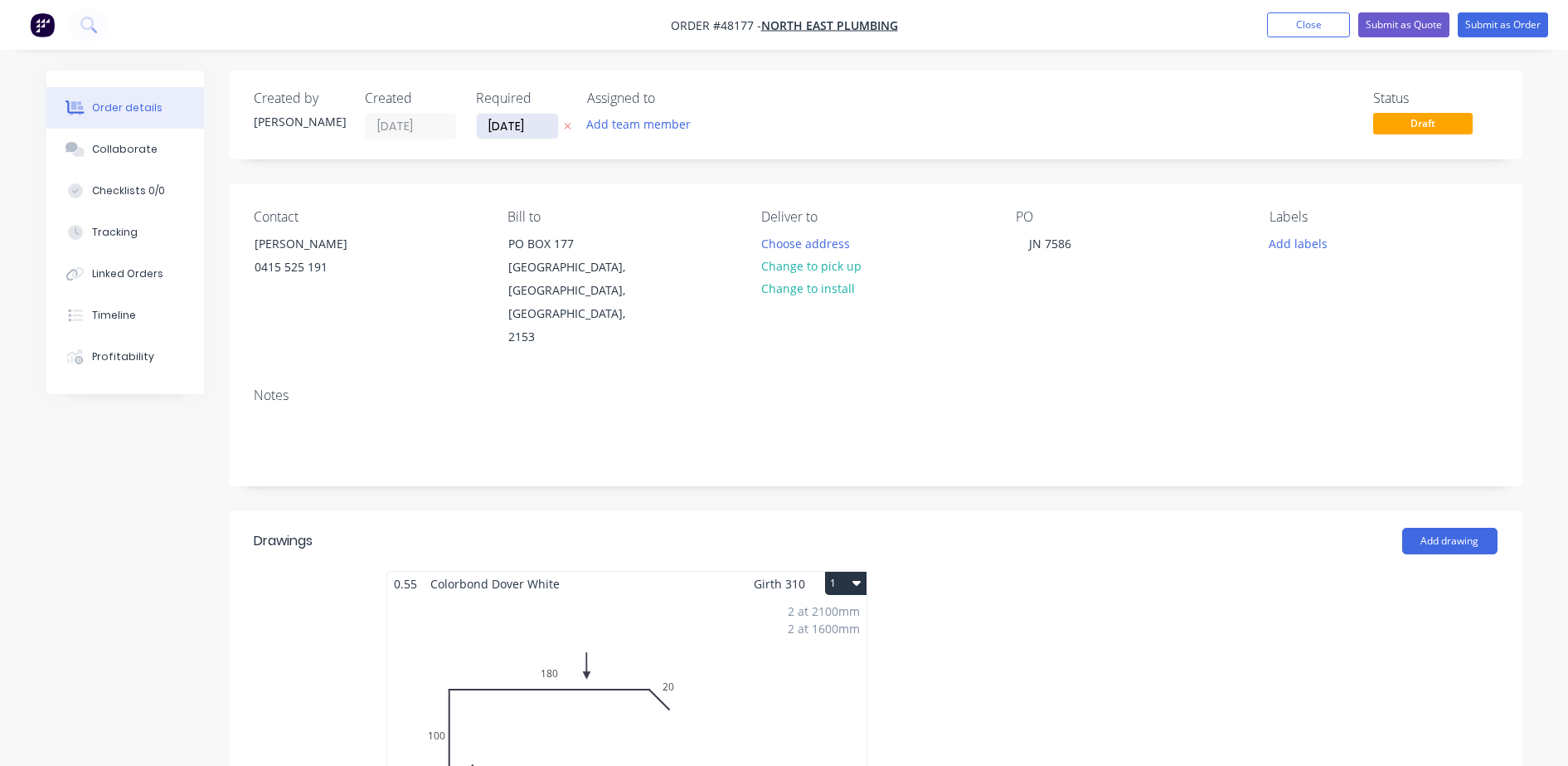
click at [536, 124] on input "[DATE]" at bounding box center [517, 126] width 81 height 25
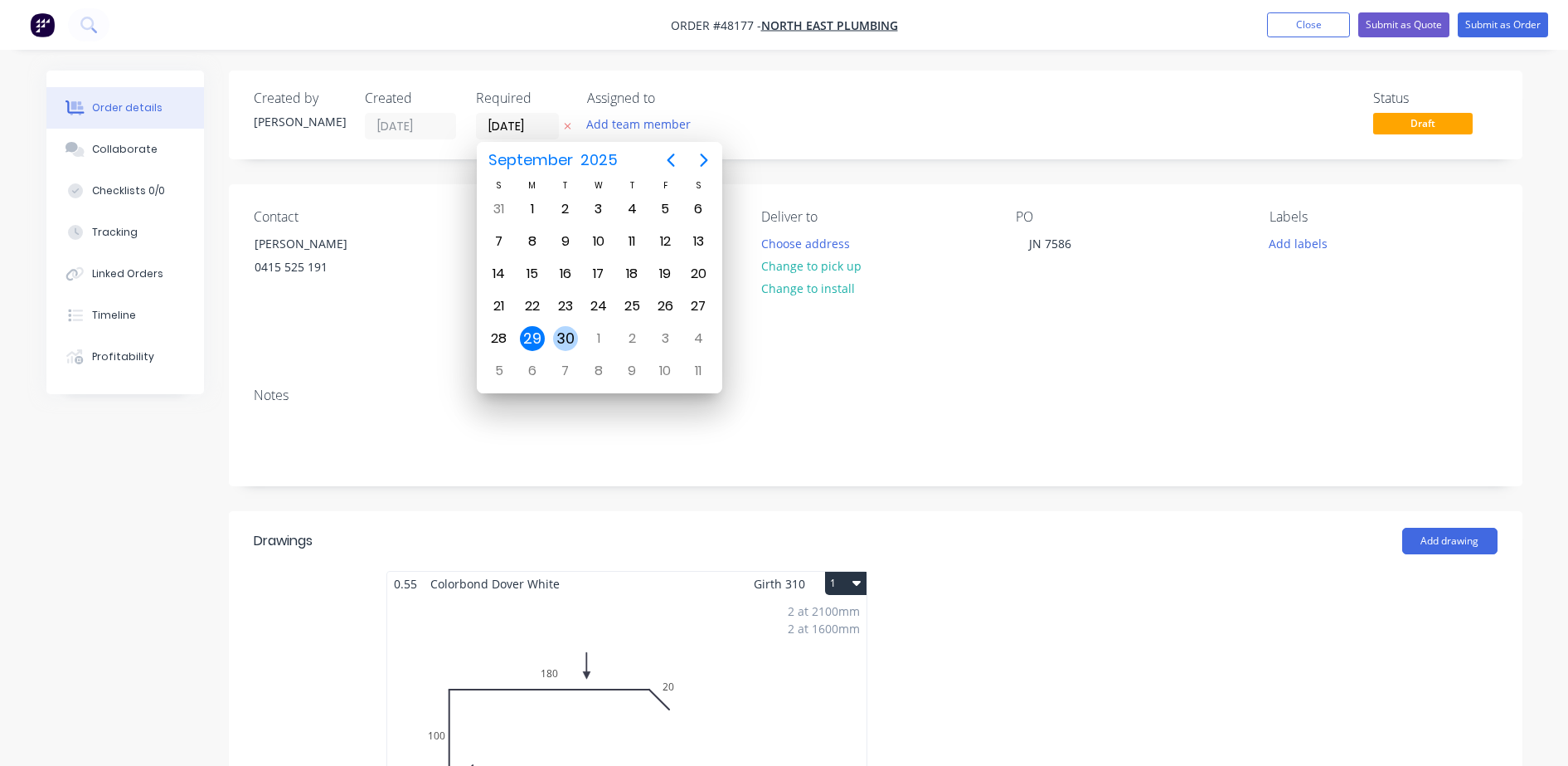
click at [555, 340] on div "30" at bounding box center [566, 339] width 25 height 25
type input "[DATE]"
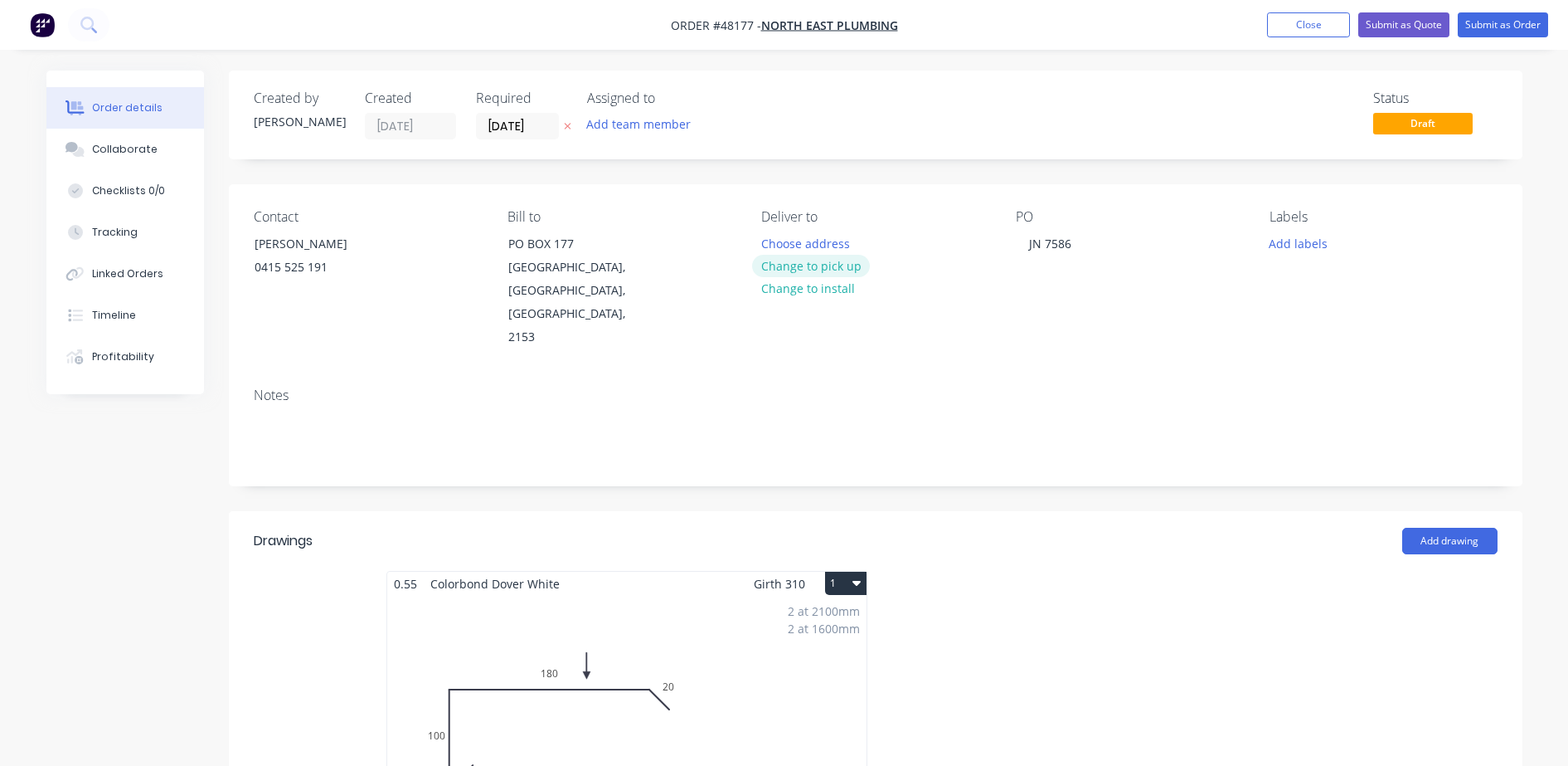
click at [817, 268] on button "Change to pick up" at bounding box center [810, 265] width 117 height 22
click at [806, 241] on div "Pick up Change to delivery Change to install" at bounding box center [875, 279] width 227 height 140
click at [782, 241] on div at bounding box center [775, 243] width 27 height 24
click at [1499, 23] on button "Submit as Order" at bounding box center [1503, 25] width 90 height 25
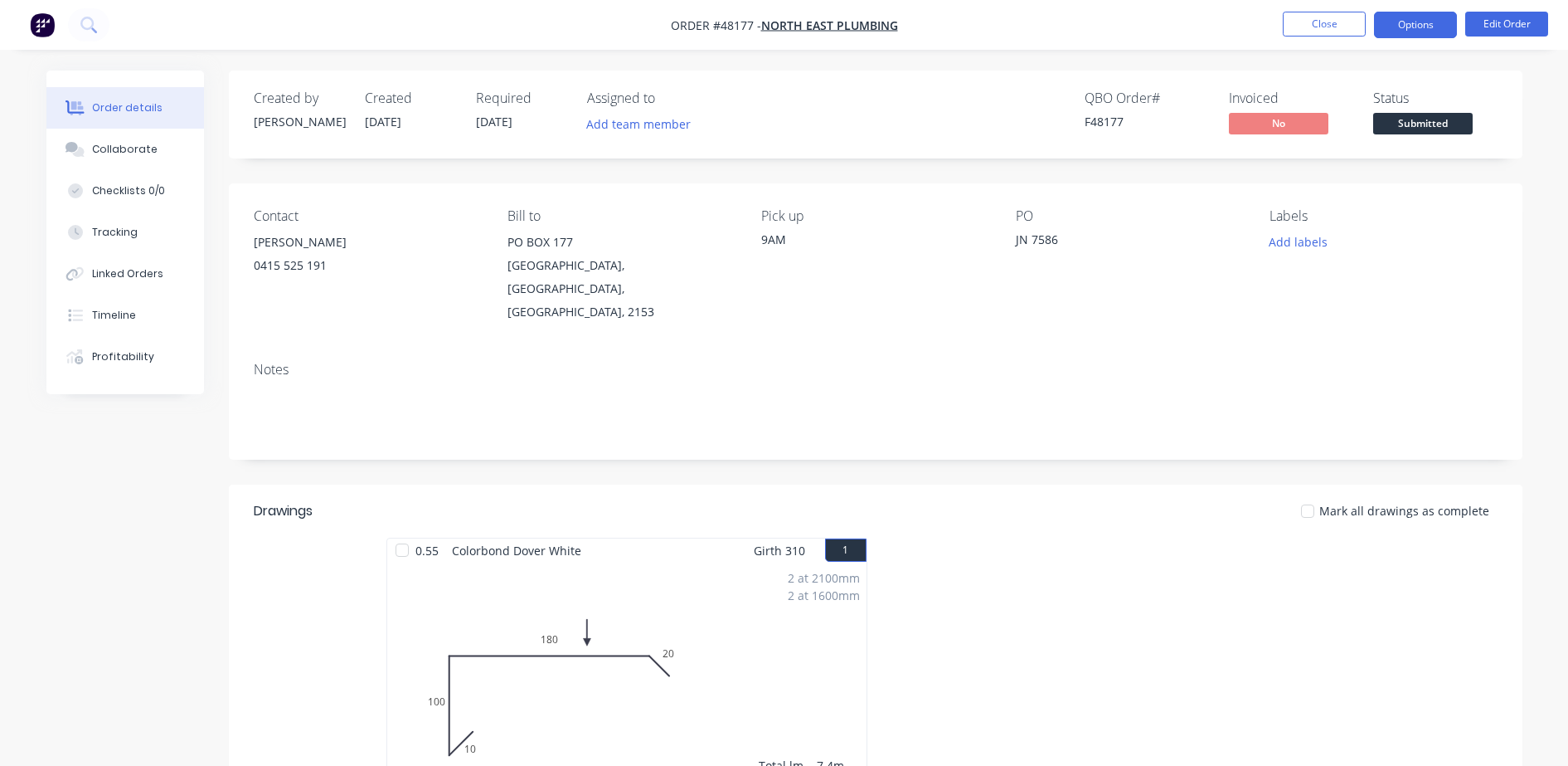
drag, startPoint x: 1441, startPoint y: 26, endPoint x: 1435, endPoint y: 31, distance: 7.8
click at [1440, 26] on button "Options" at bounding box center [1415, 25] width 83 height 27
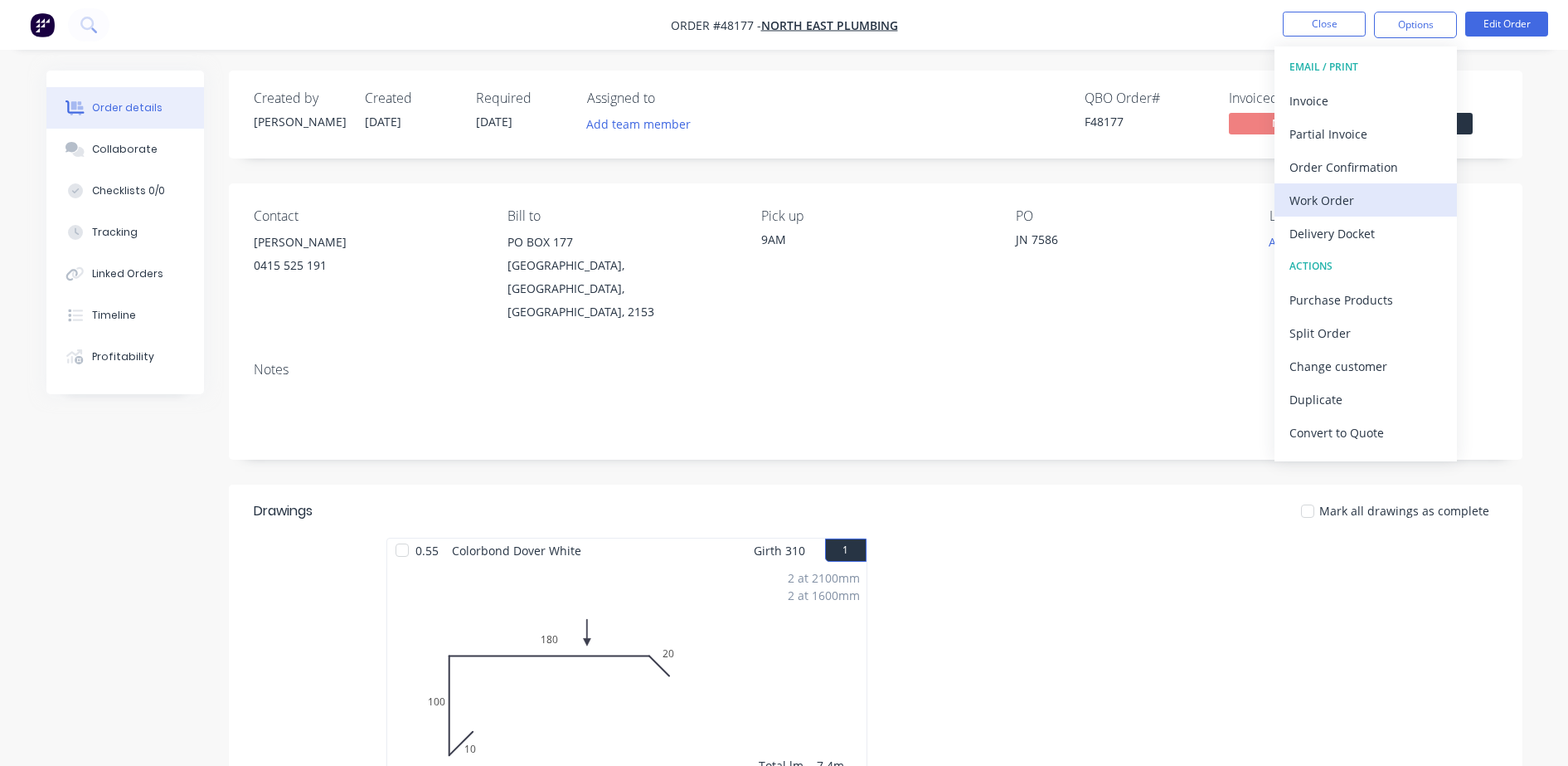
click at [1306, 196] on div "Work Order" at bounding box center [1366, 200] width 152 height 24
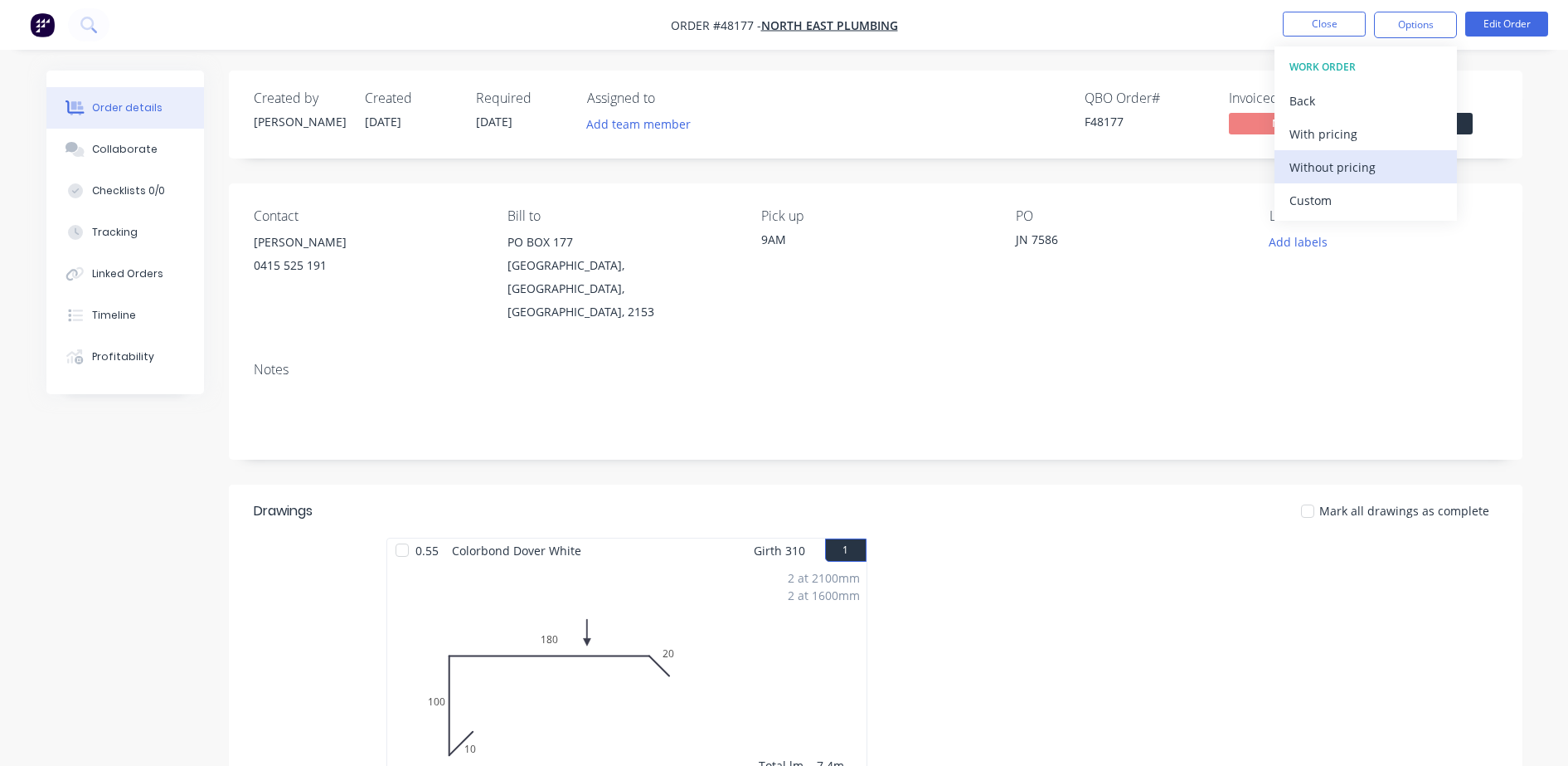
click at [1311, 159] on div "Without pricing" at bounding box center [1366, 167] width 152 height 24
click at [1316, 5] on nav "Order #48177 - NORTH EAST PLUMBING Close Options EMAIL / PRINT Invoice Partial …" at bounding box center [784, 25] width 1568 height 50
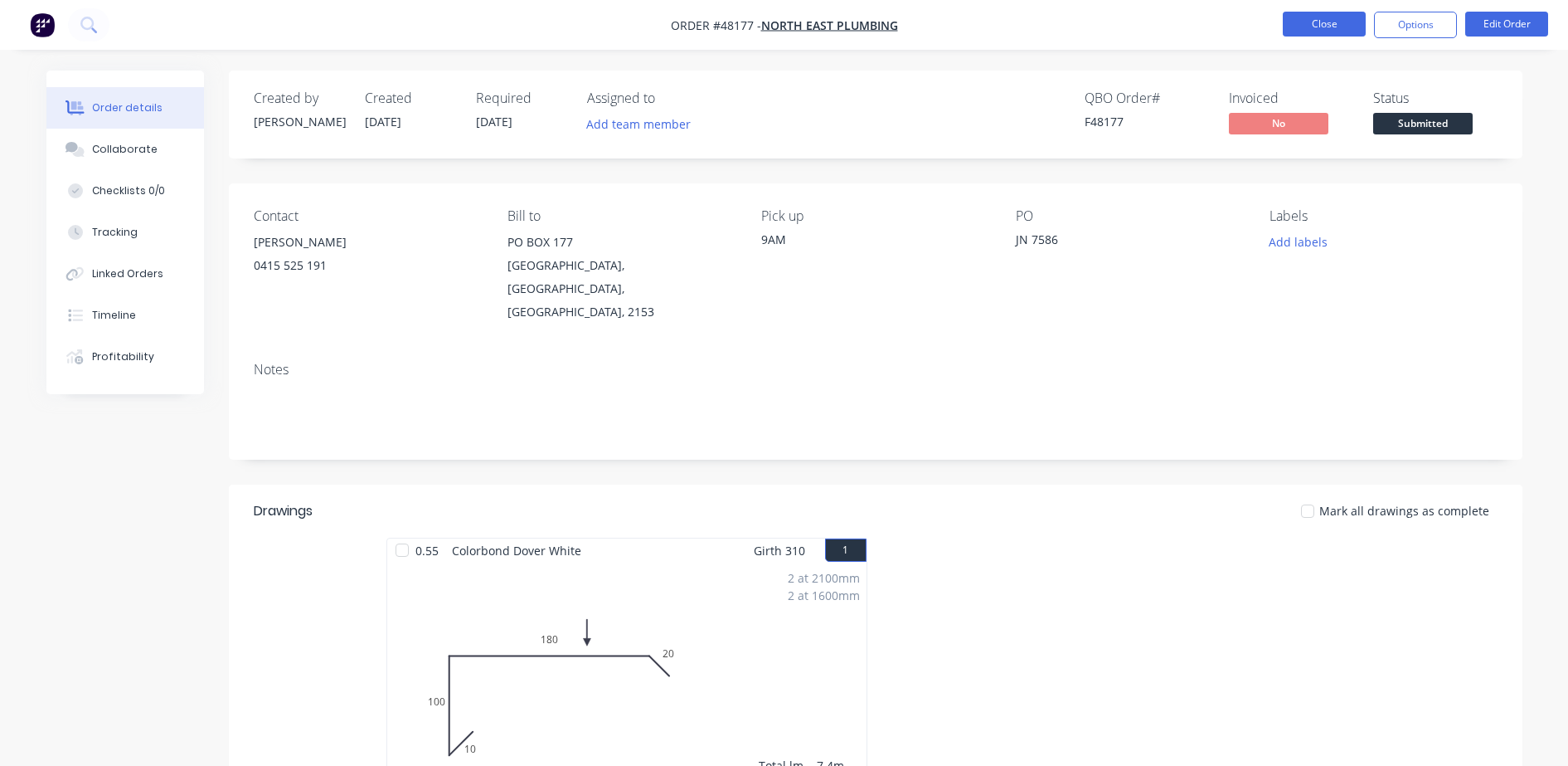
click at [1322, 21] on button "Close" at bounding box center [1324, 24] width 83 height 25
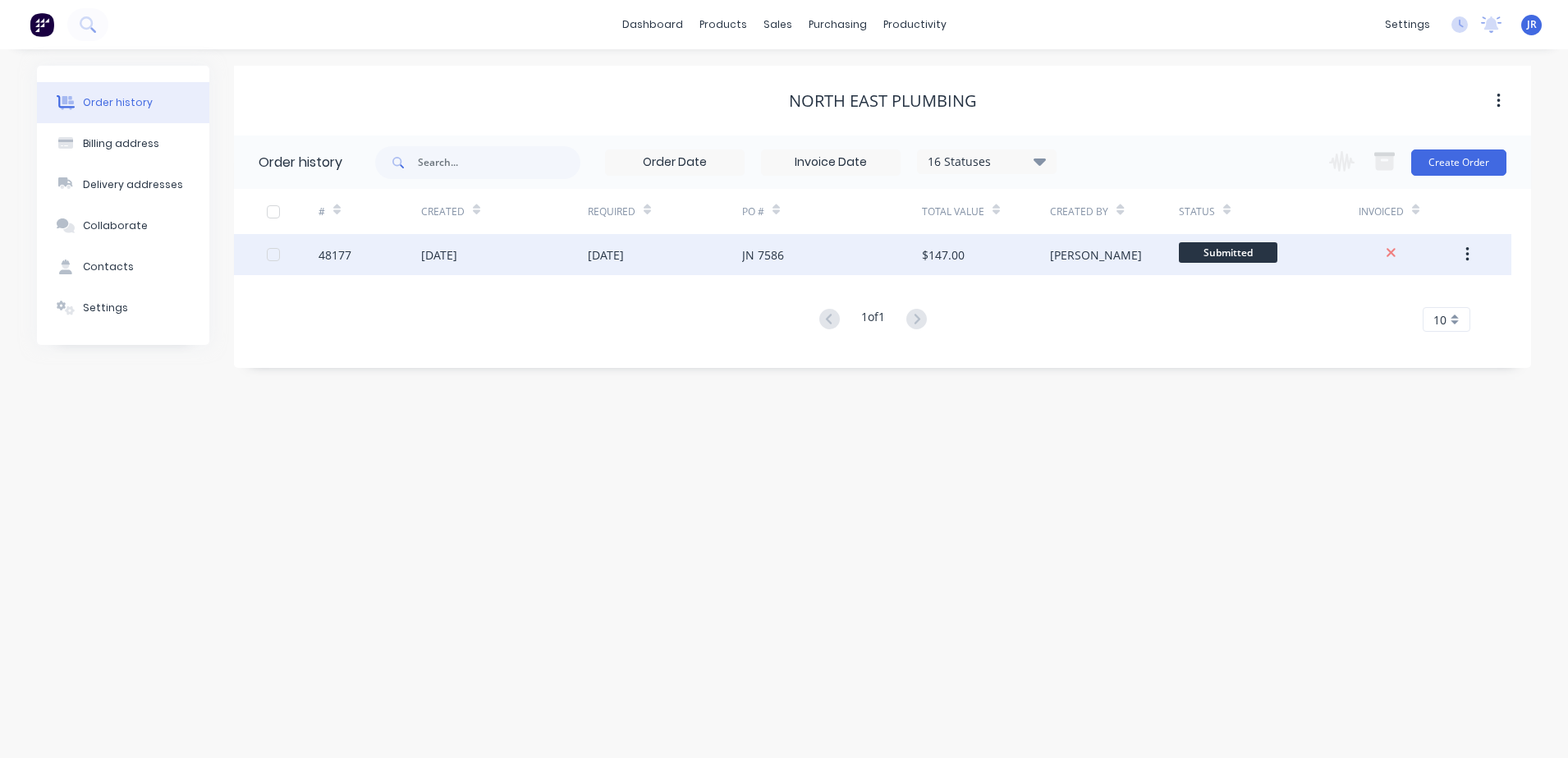
click at [941, 255] on div "$147.00" at bounding box center [943, 254] width 43 height 17
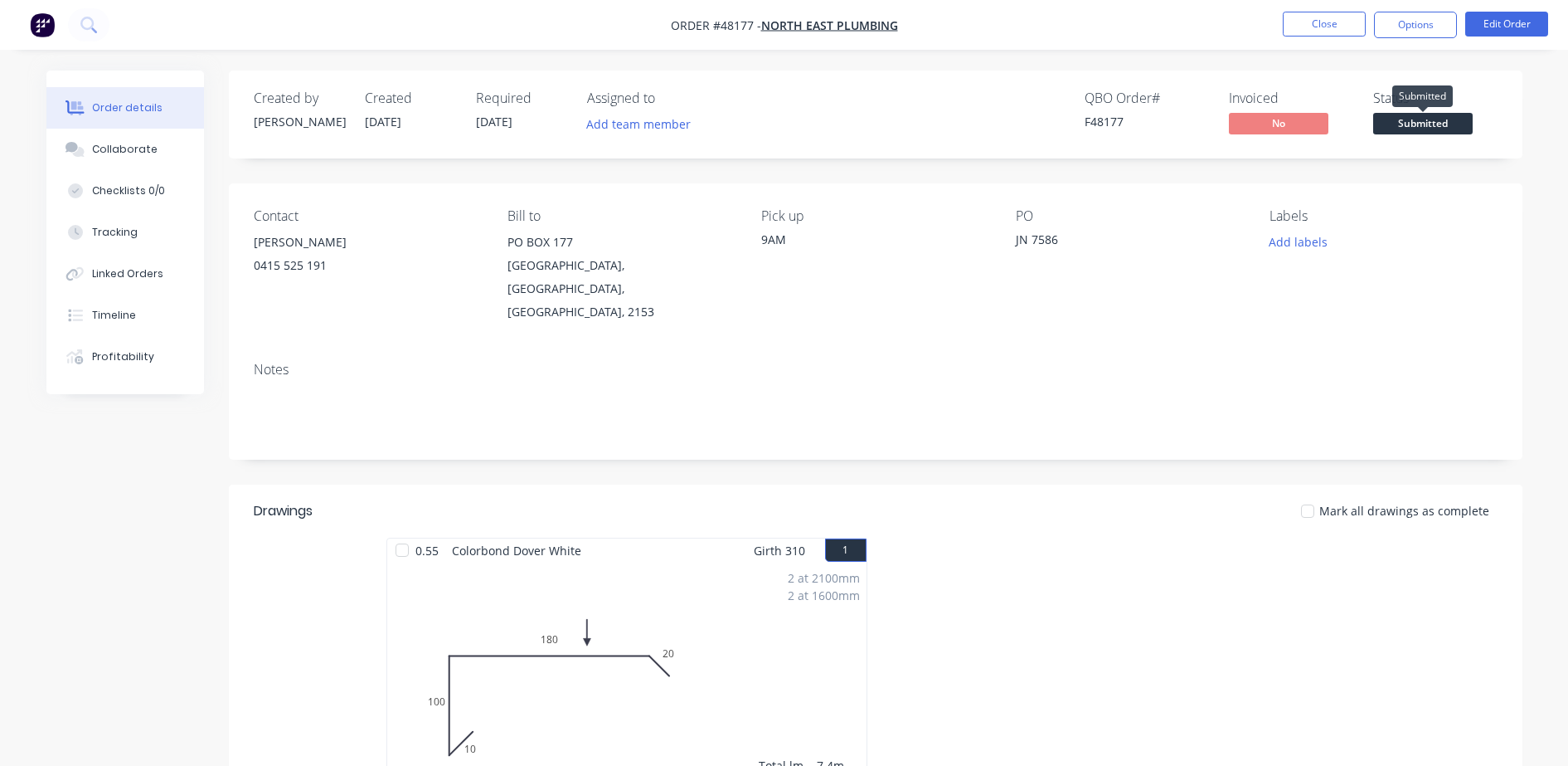
click at [1406, 125] on span "Submitted" at bounding box center [1422, 123] width 99 height 21
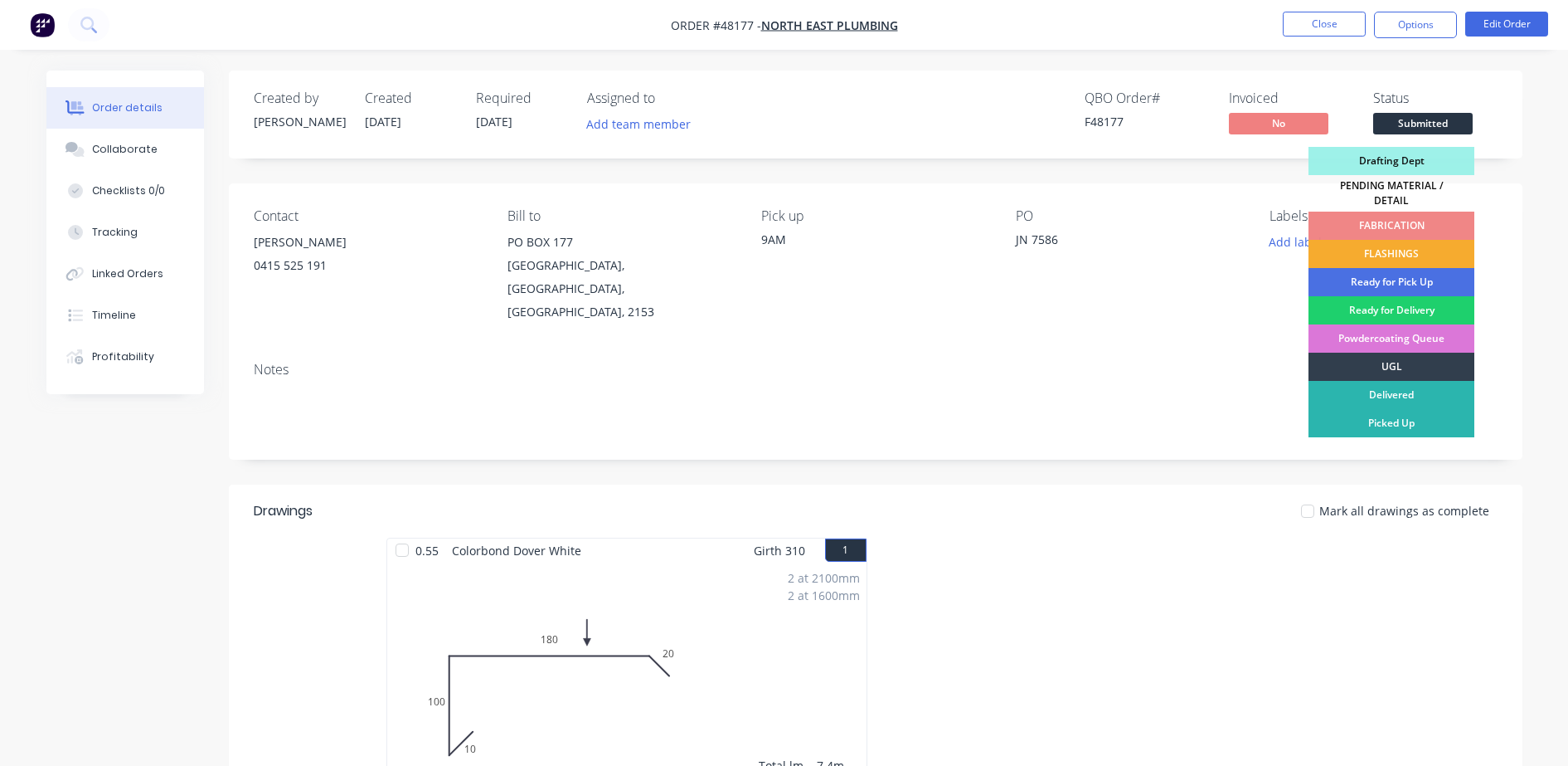
click at [1418, 240] on div "FLASHINGS" at bounding box center [1391, 254] width 166 height 28
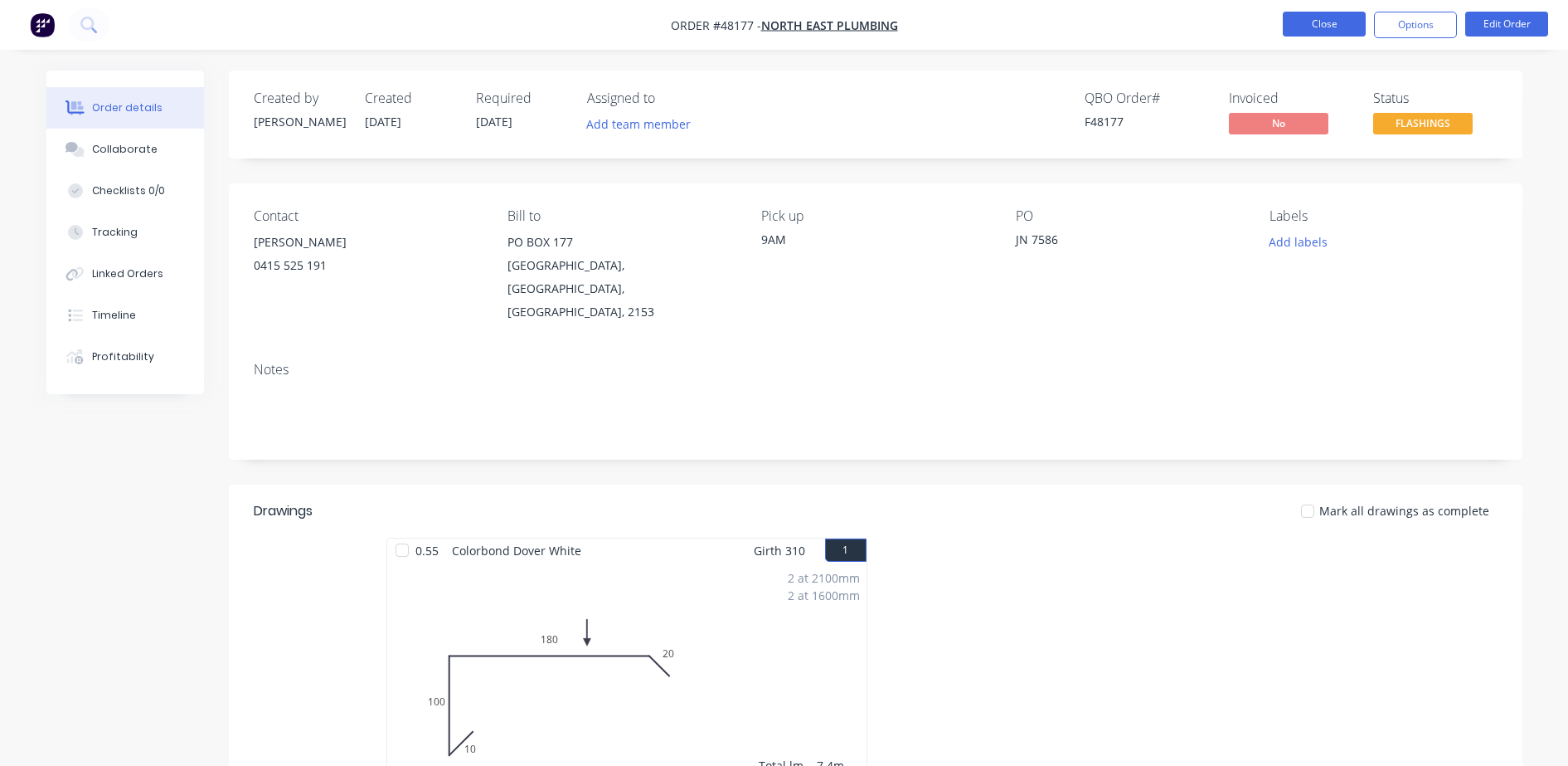
click at [1287, 28] on button "Close" at bounding box center [1324, 24] width 83 height 25
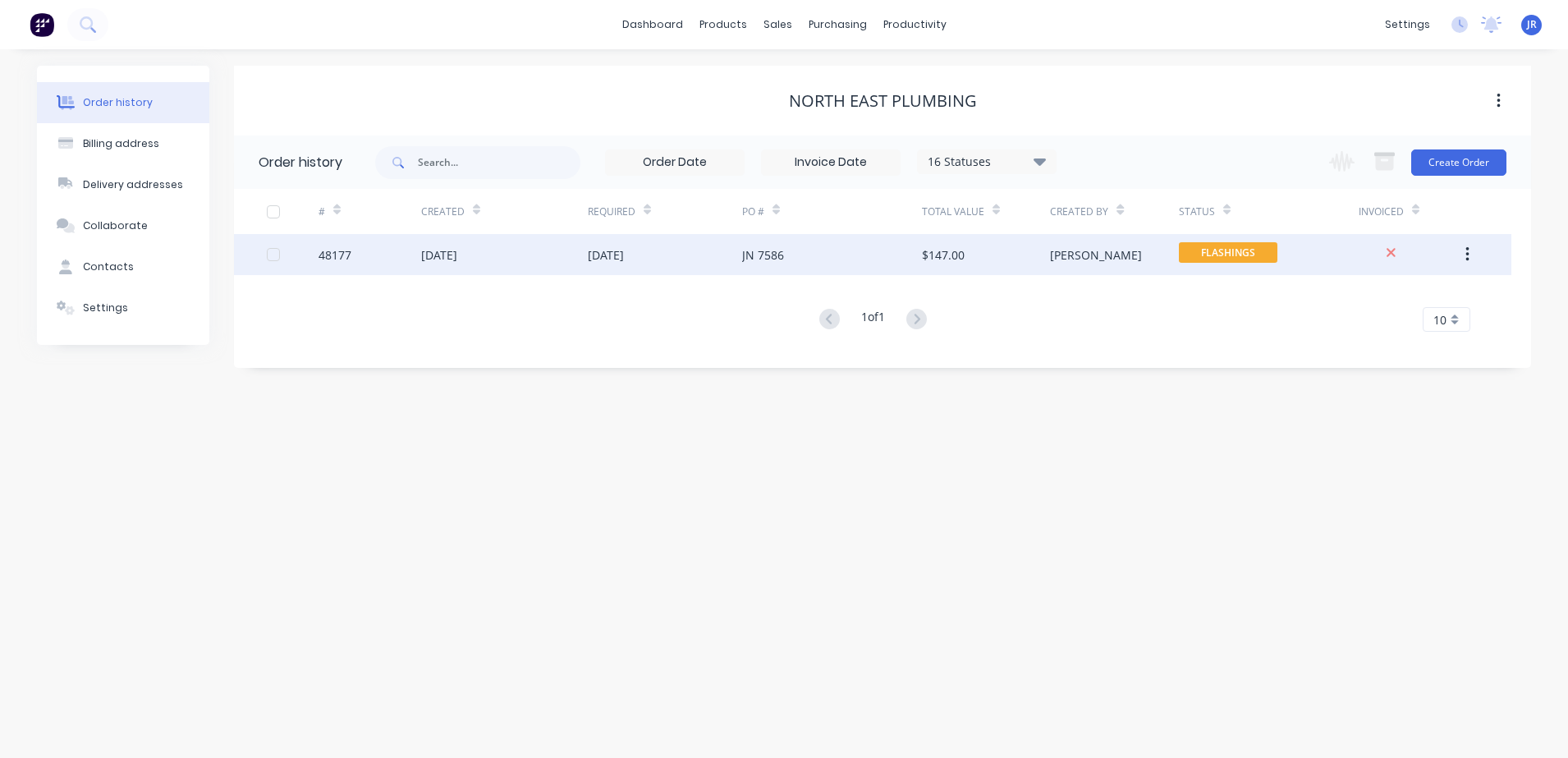
click at [433, 261] on div "[DATE]" at bounding box center [439, 254] width 36 height 17
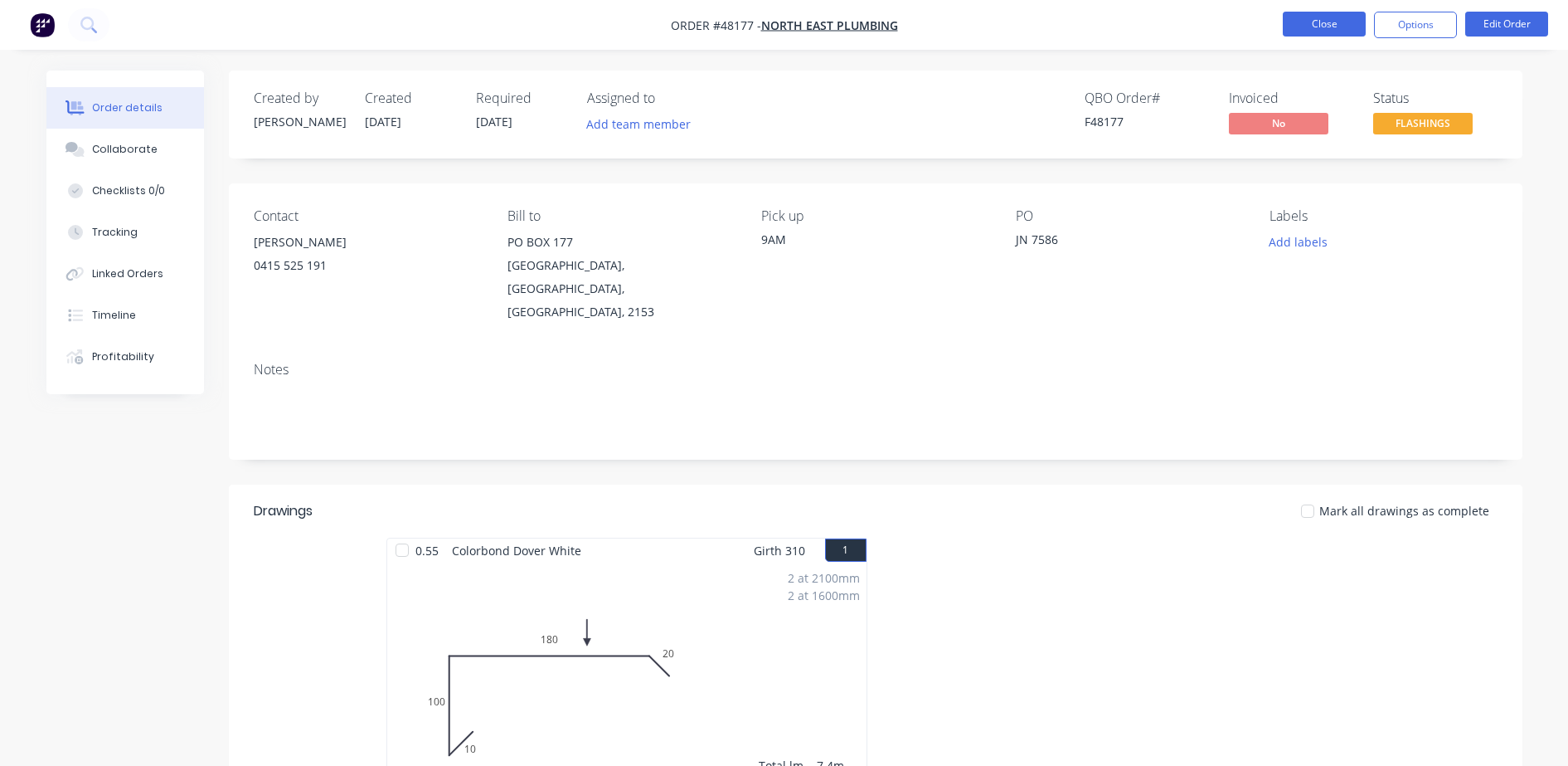
click at [1321, 28] on button "Close" at bounding box center [1324, 24] width 83 height 25
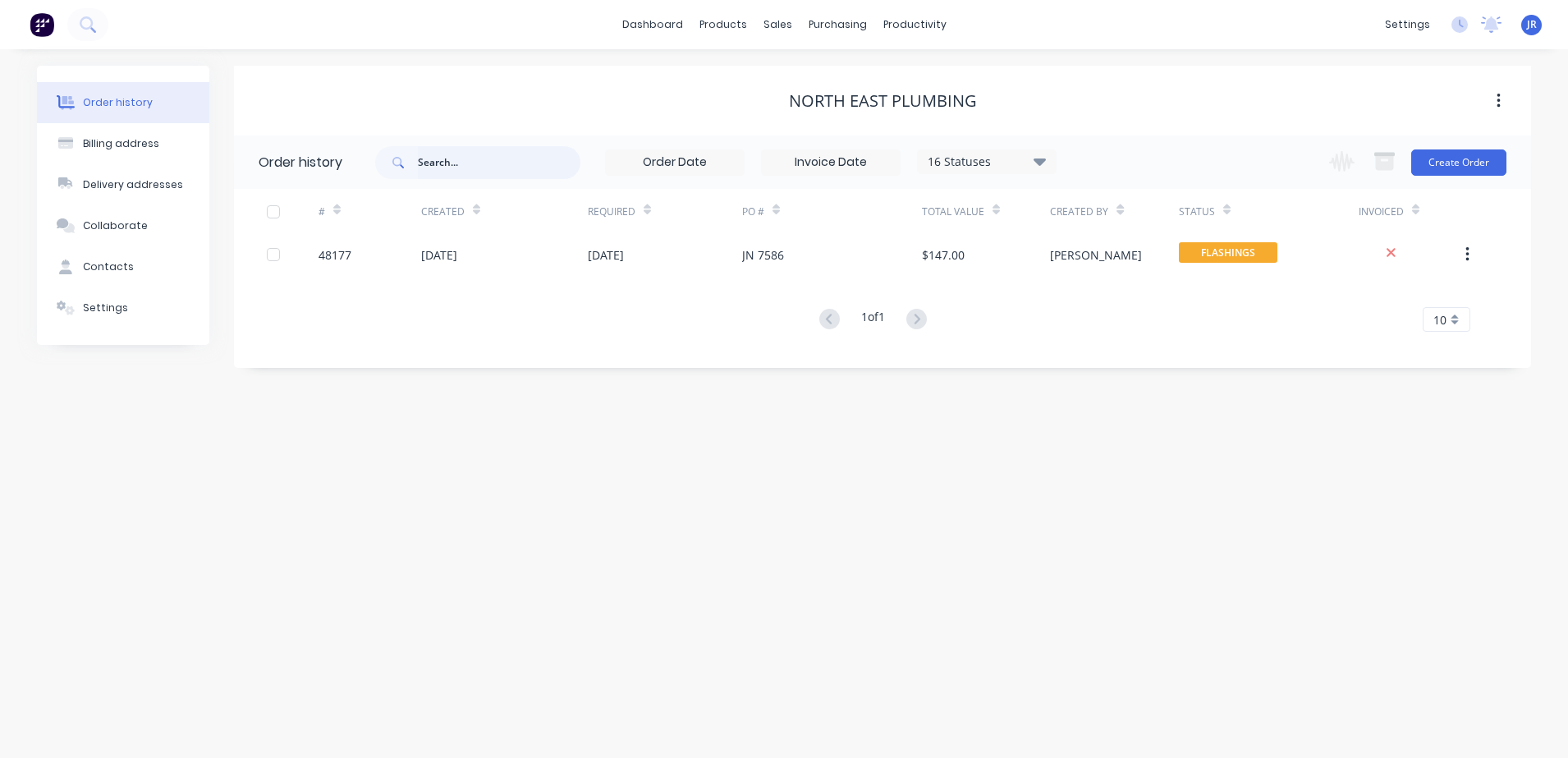
click at [513, 165] on input "text" at bounding box center [498, 162] width 162 height 33
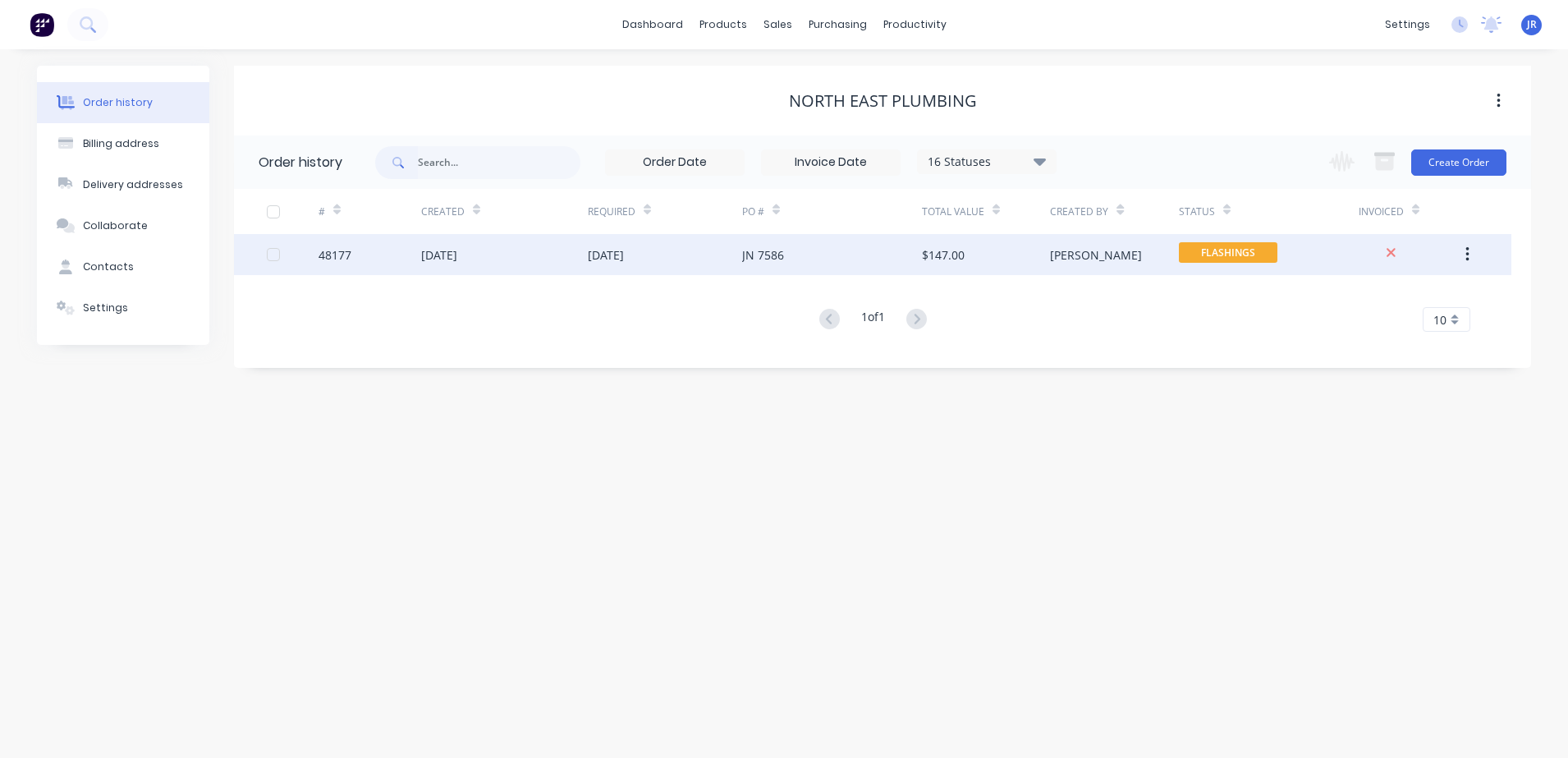
click at [682, 251] on div "[DATE]" at bounding box center [665, 254] width 154 height 41
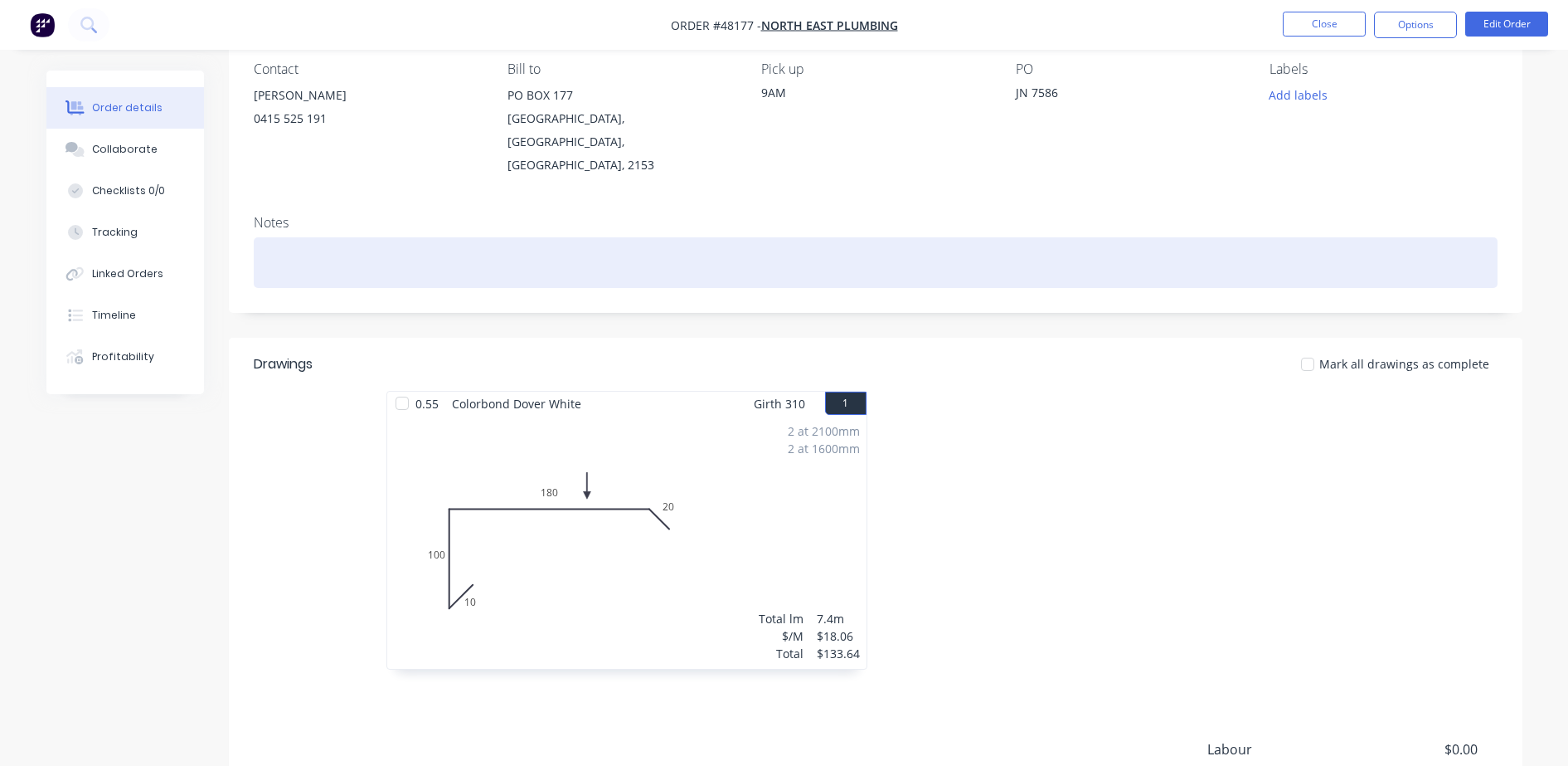
scroll to position [303, 0]
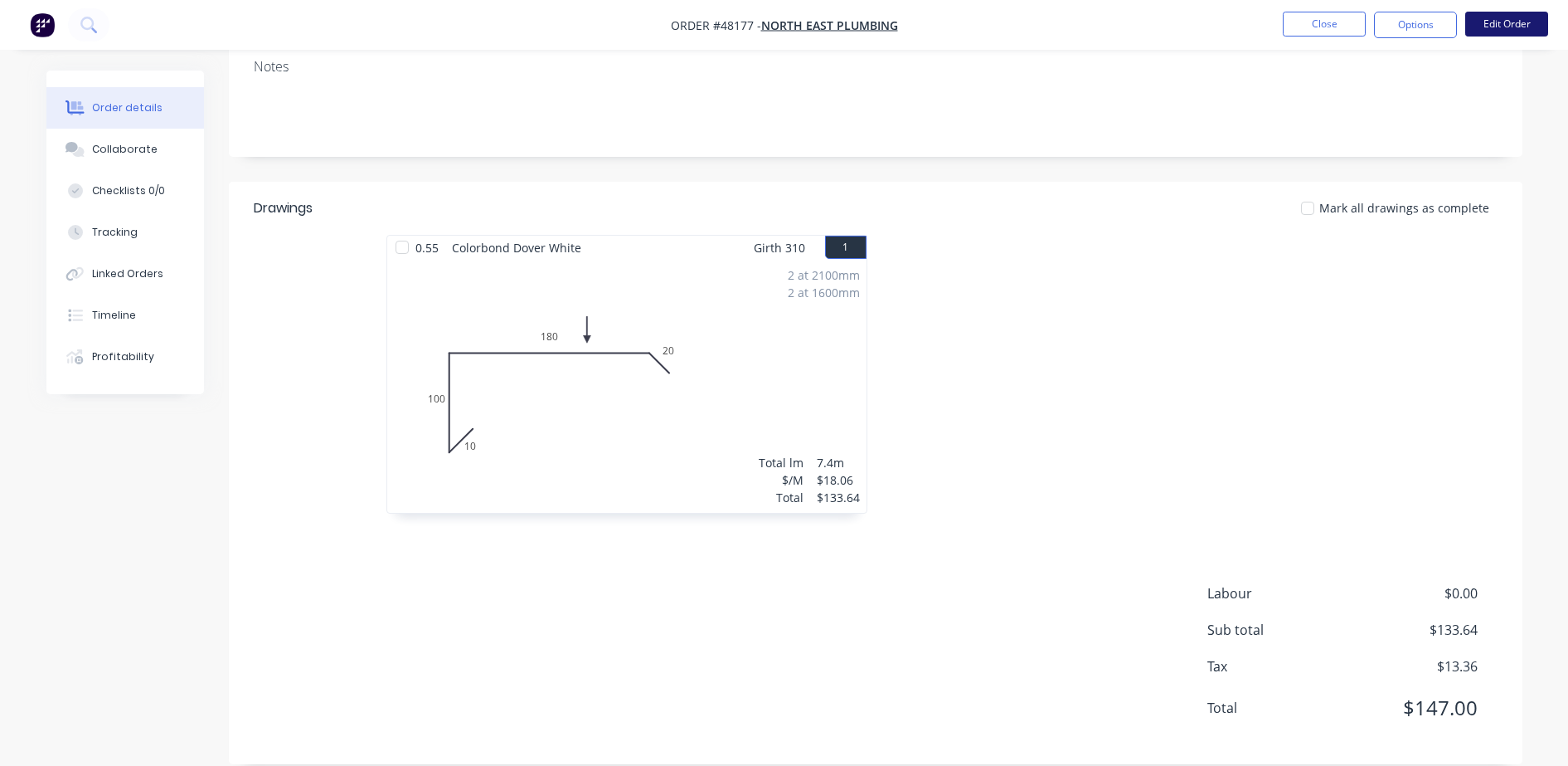
click at [1524, 25] on button "Edit Order" at bounding box center [1506, 24] width 83 height 25
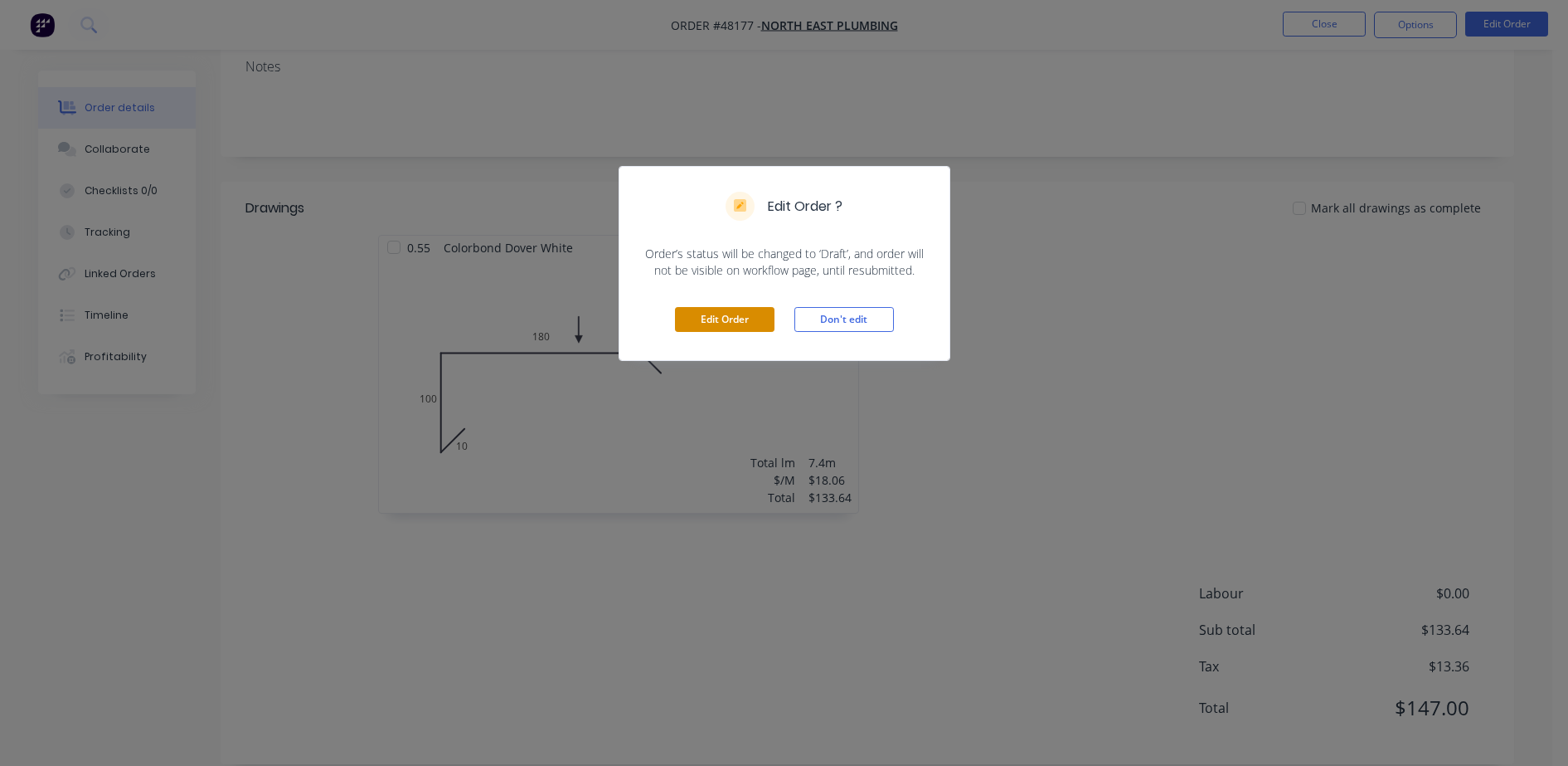
click at [739, 318] on button "Edit Order" at bounding box center [724, 320] width 99 height 25
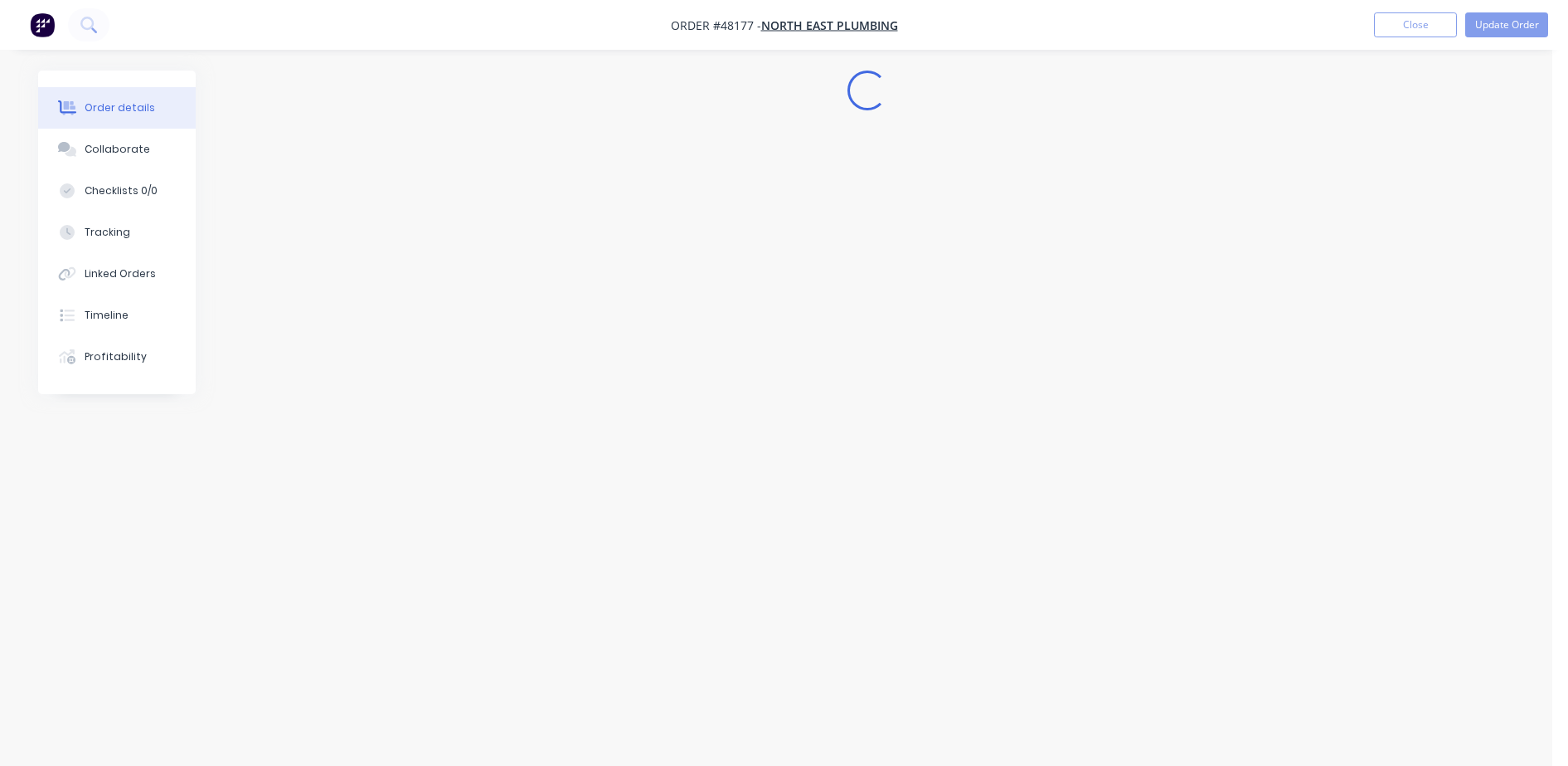
scroll to position [0, 0]
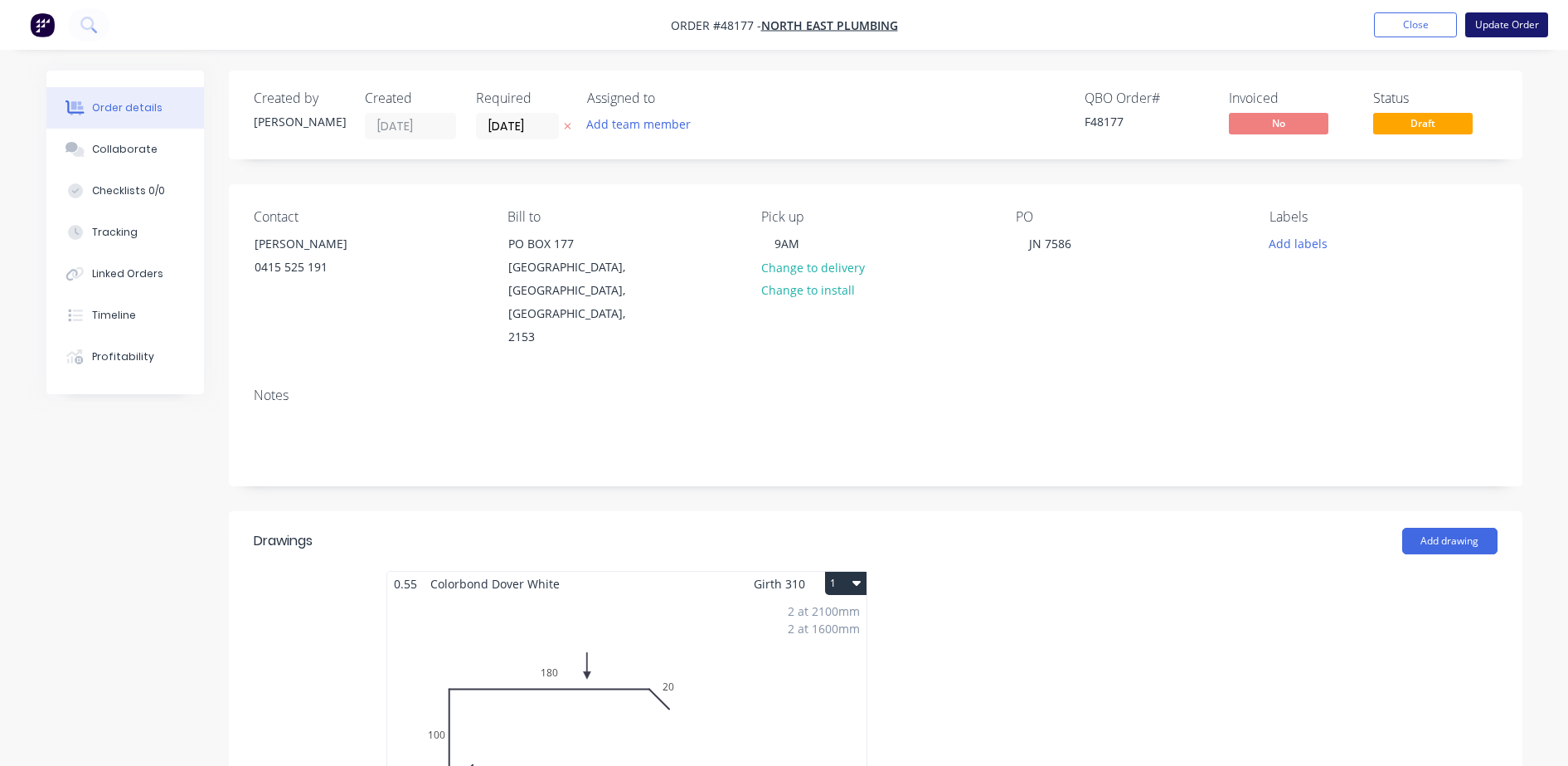
click at [1518, 30] on button "Update Order" at bounding box center [1506, 25] width 83 height 25
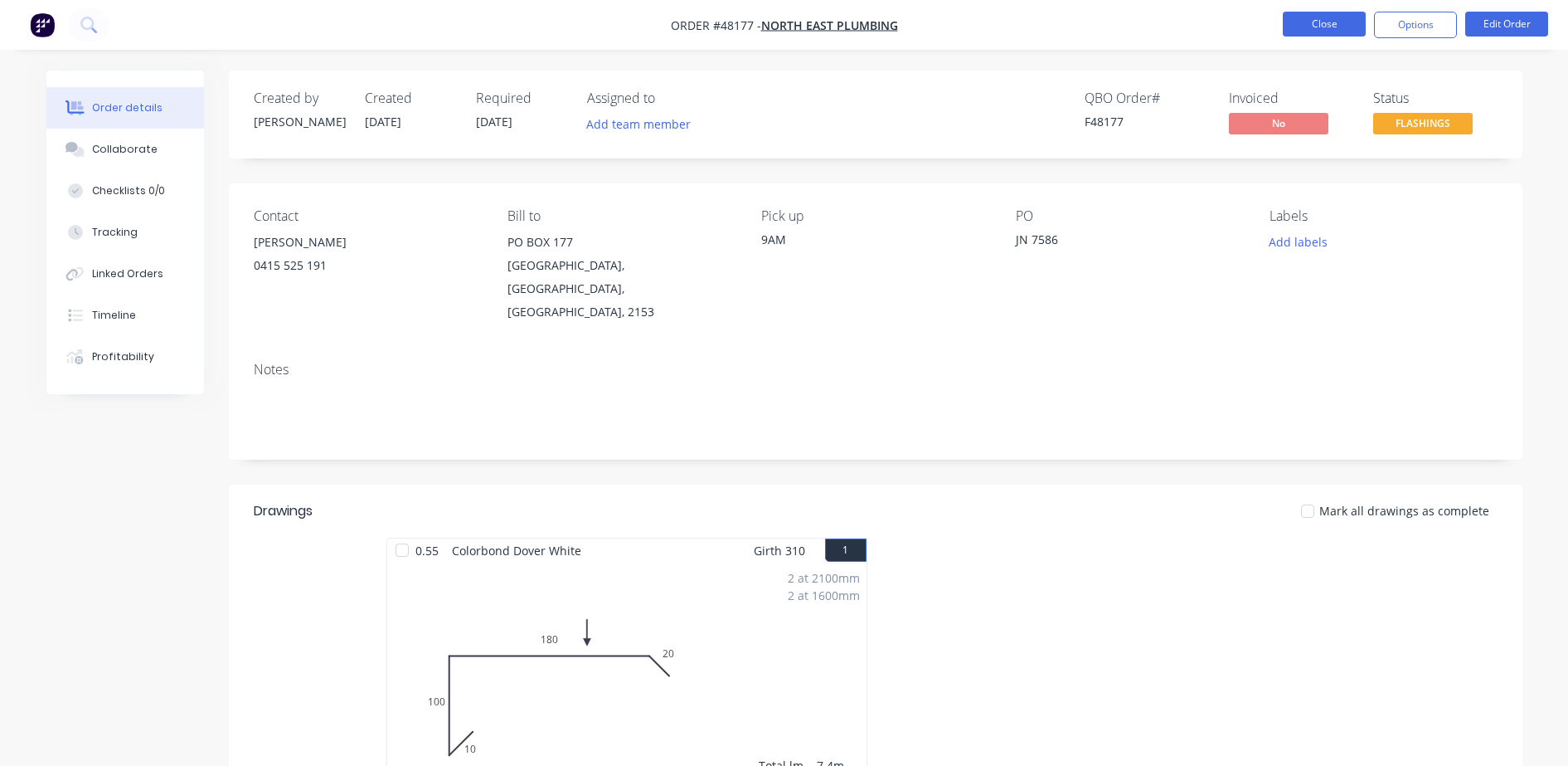
click at [1305, 31] on button "Close" at bounding box center [1324, 24] width 83 height 25
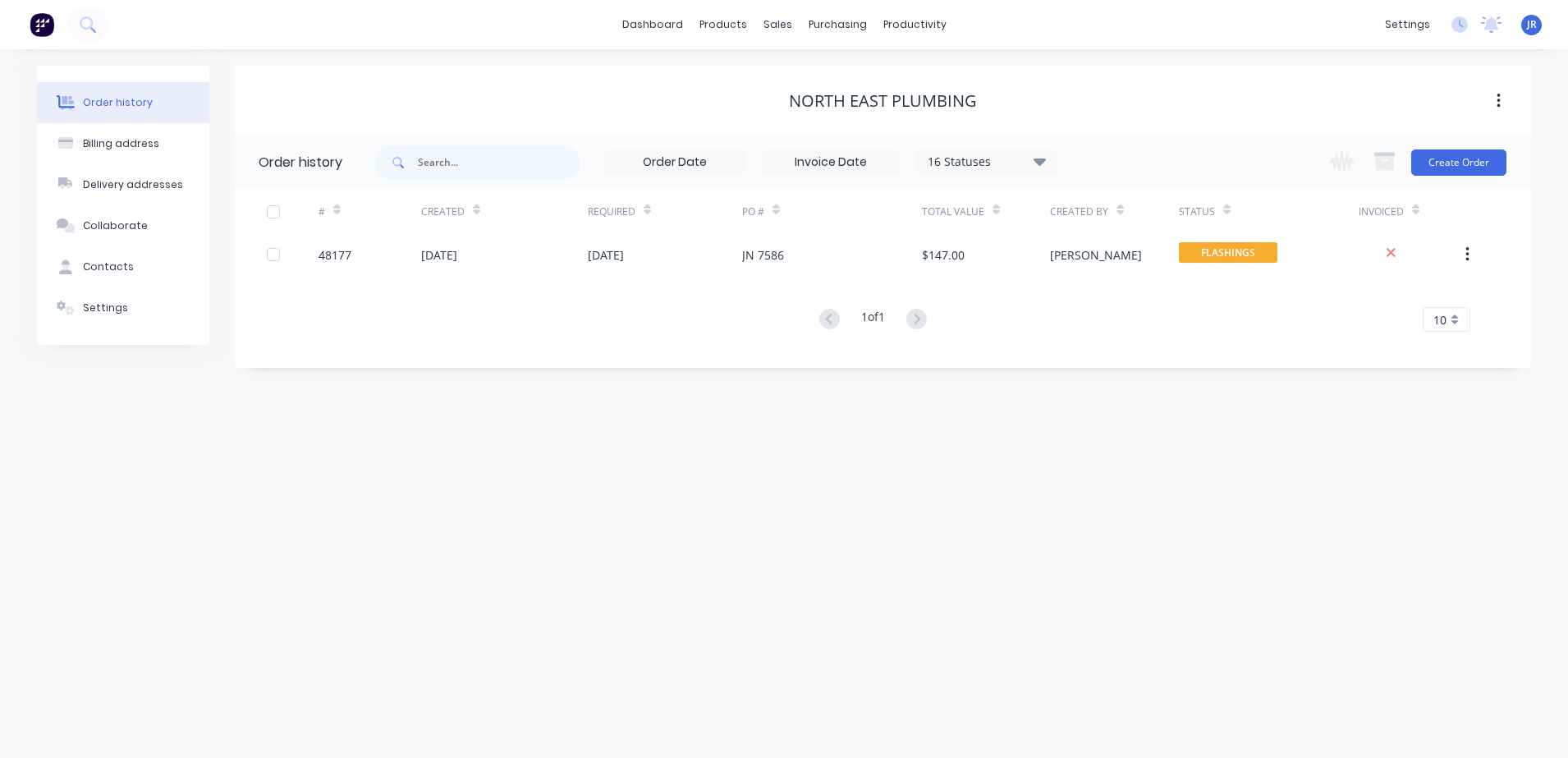
click at [621, 74] on div "NORTH EAST PLUMBING" at bounding box center [882, 100] width 1297 height 70
click at [110, 20] on div "dashboard products sales purchasing productivity dashboard products Product Cat…" at bounding box center [784, 25] width 1568 height 50
click at [91, 30] on icon at bounding box center [88, 25] width 16 height 16
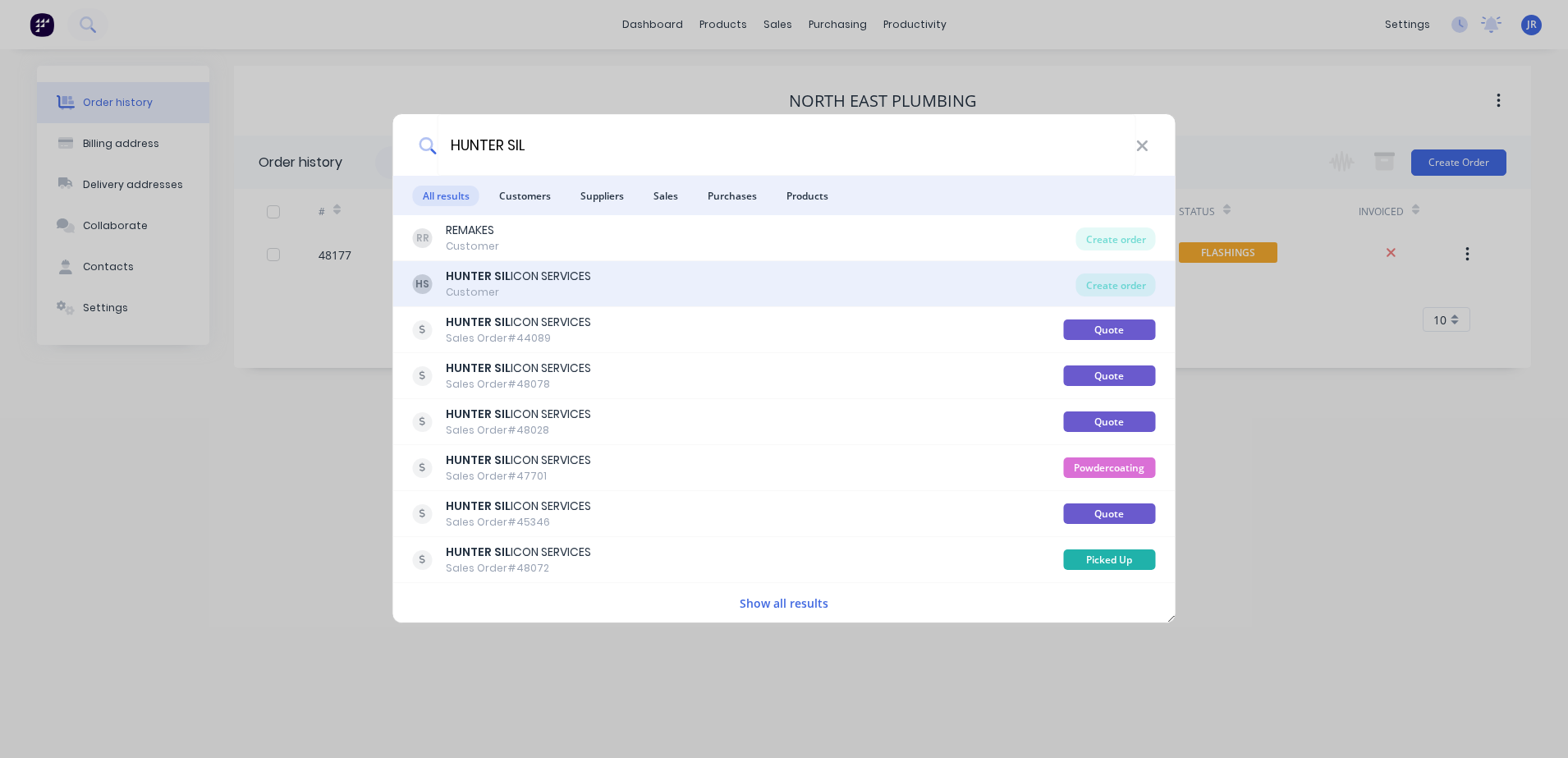
type input "HUNTER SIL"
click at [491, 286] on div "Customer" at bounding box center [519, 292] width 145 height 15
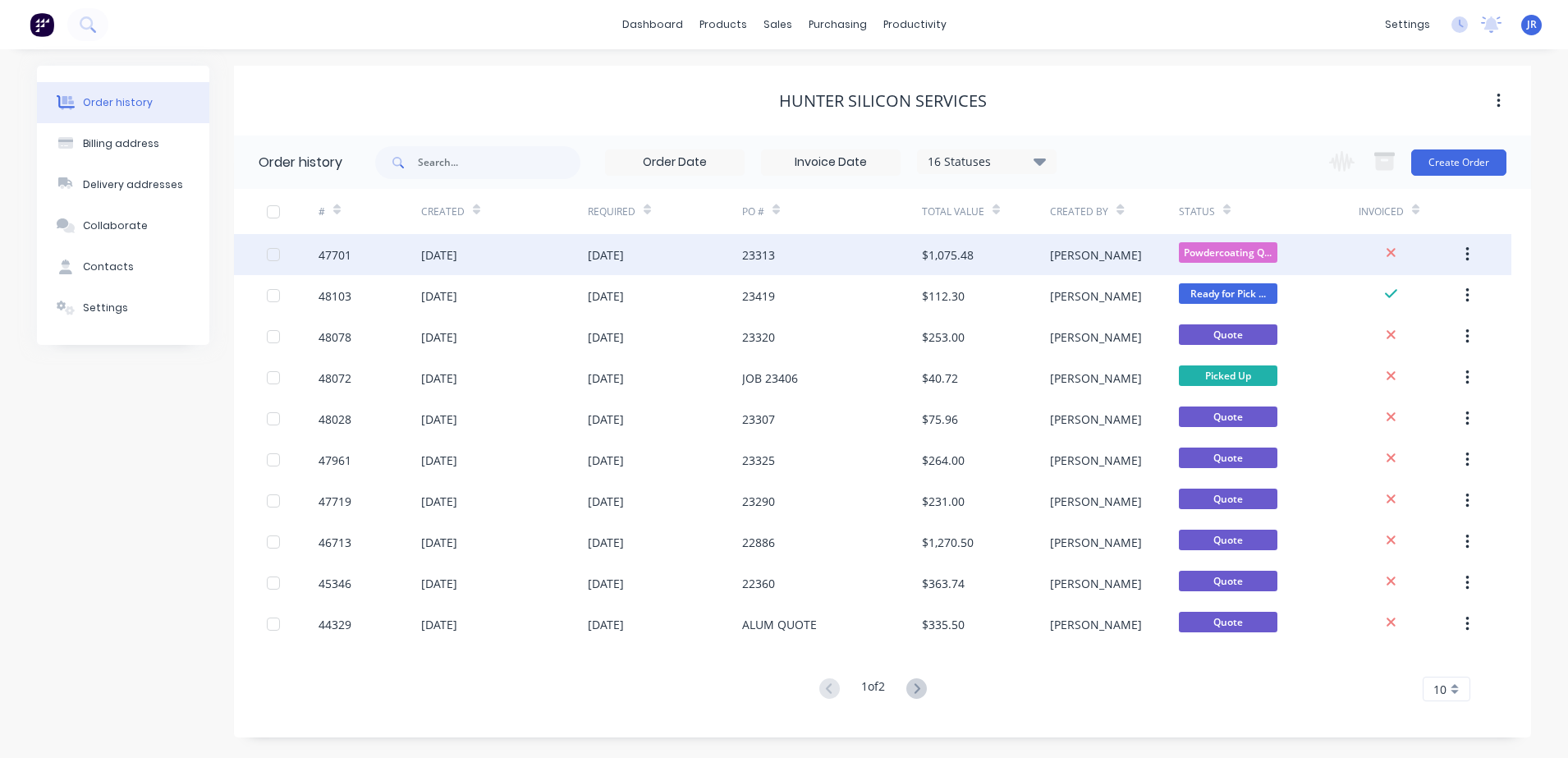
click at [707, 246] on div "[DATE]" at bounding box center [665, 254] width 154 height 41
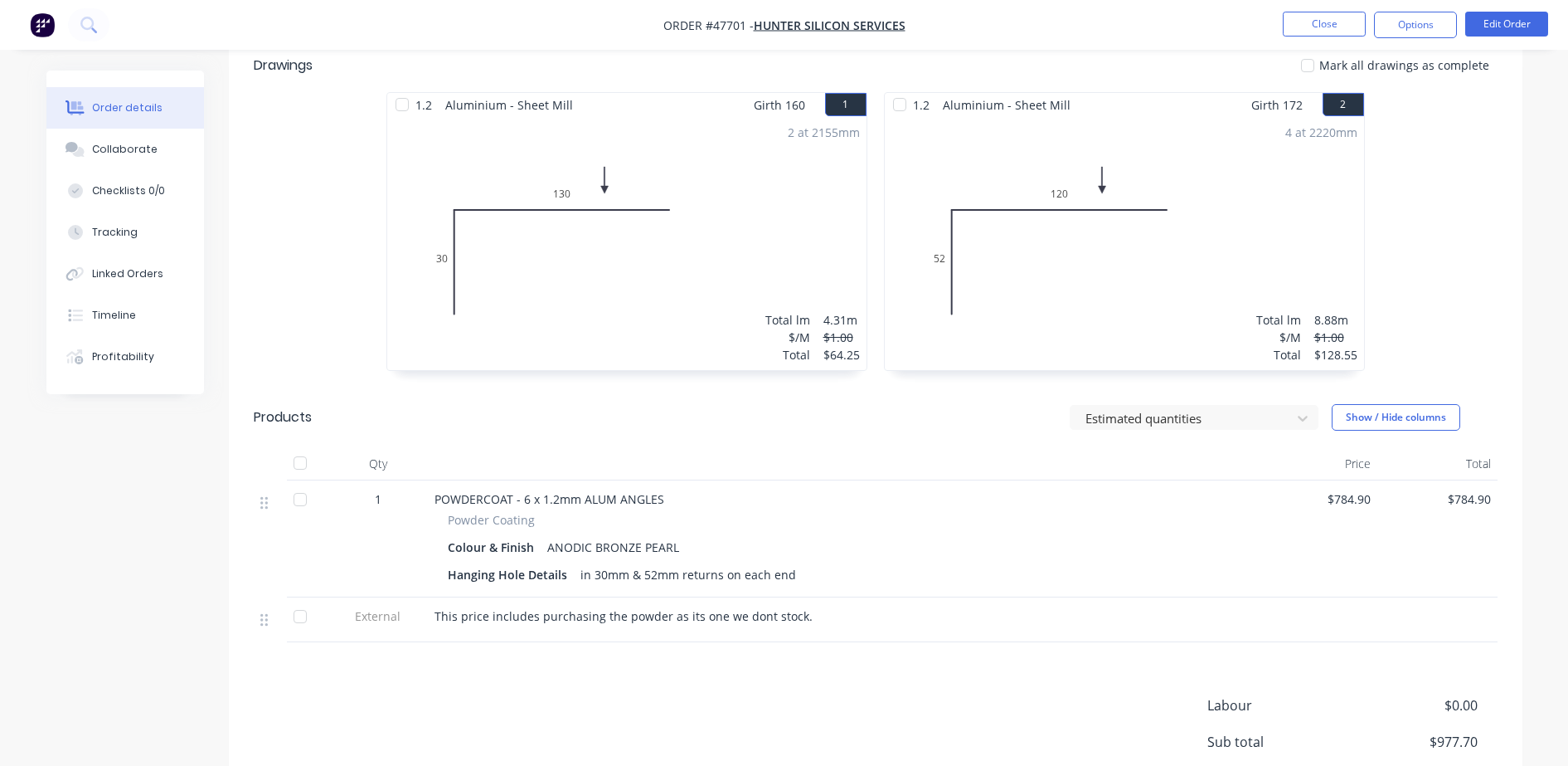
scroll to position [557, 0]
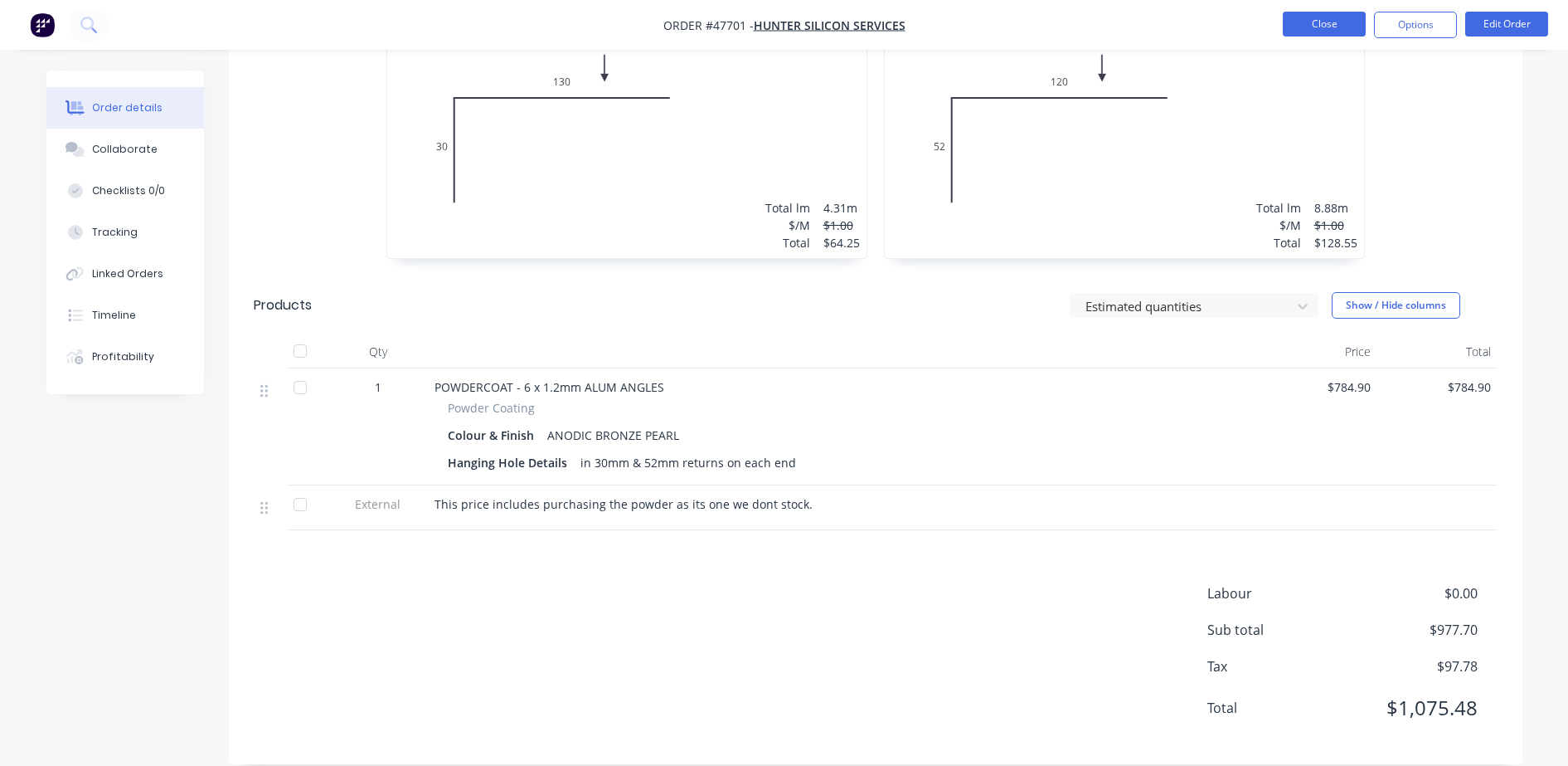
click at [1352, 28] on button "Close" at bounding box center [1324, 24] width 83 height 25
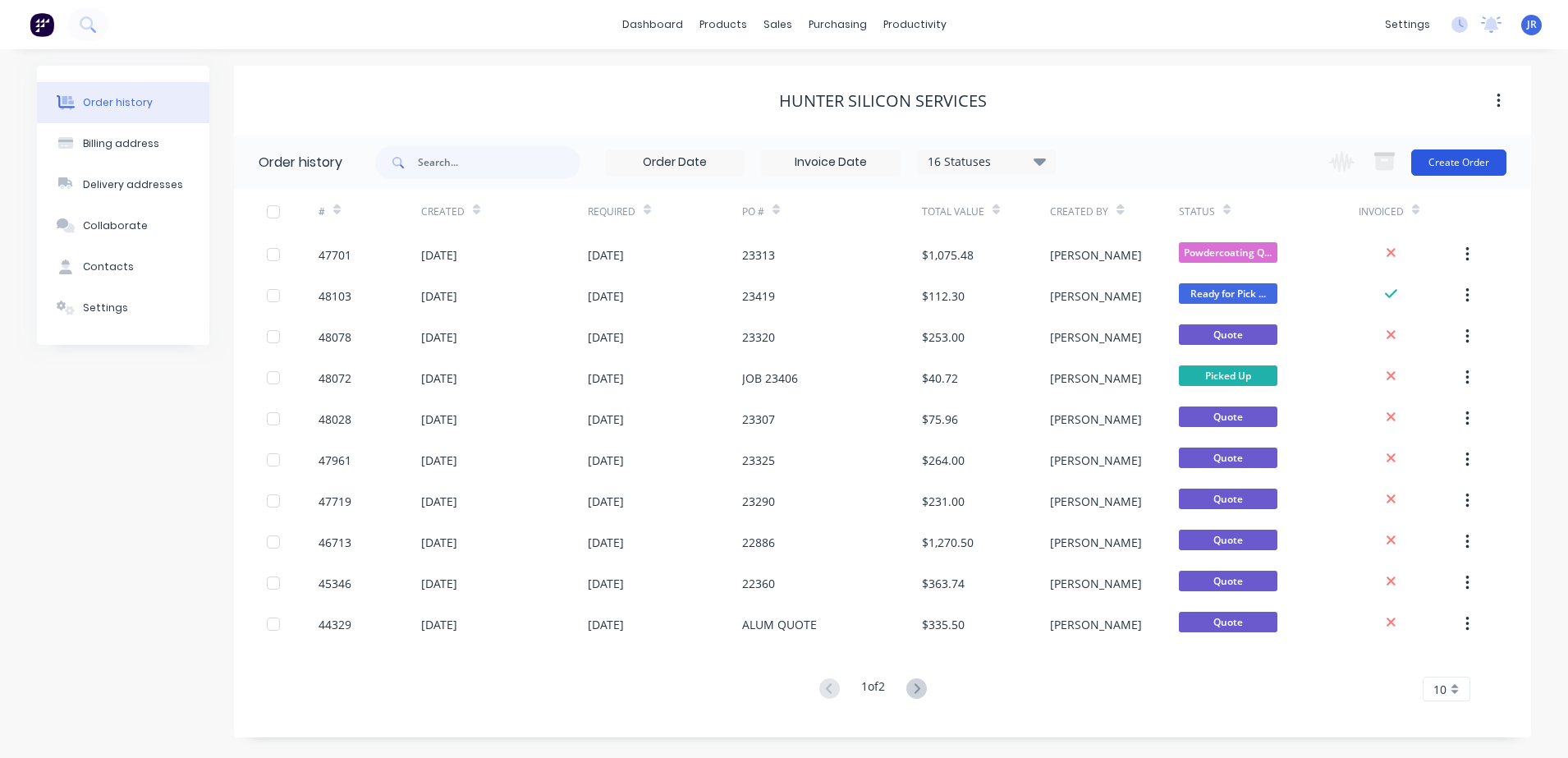
click at [1458, 166] on button "Create Order" at bounding box center [1458, 163] width 95 height 27
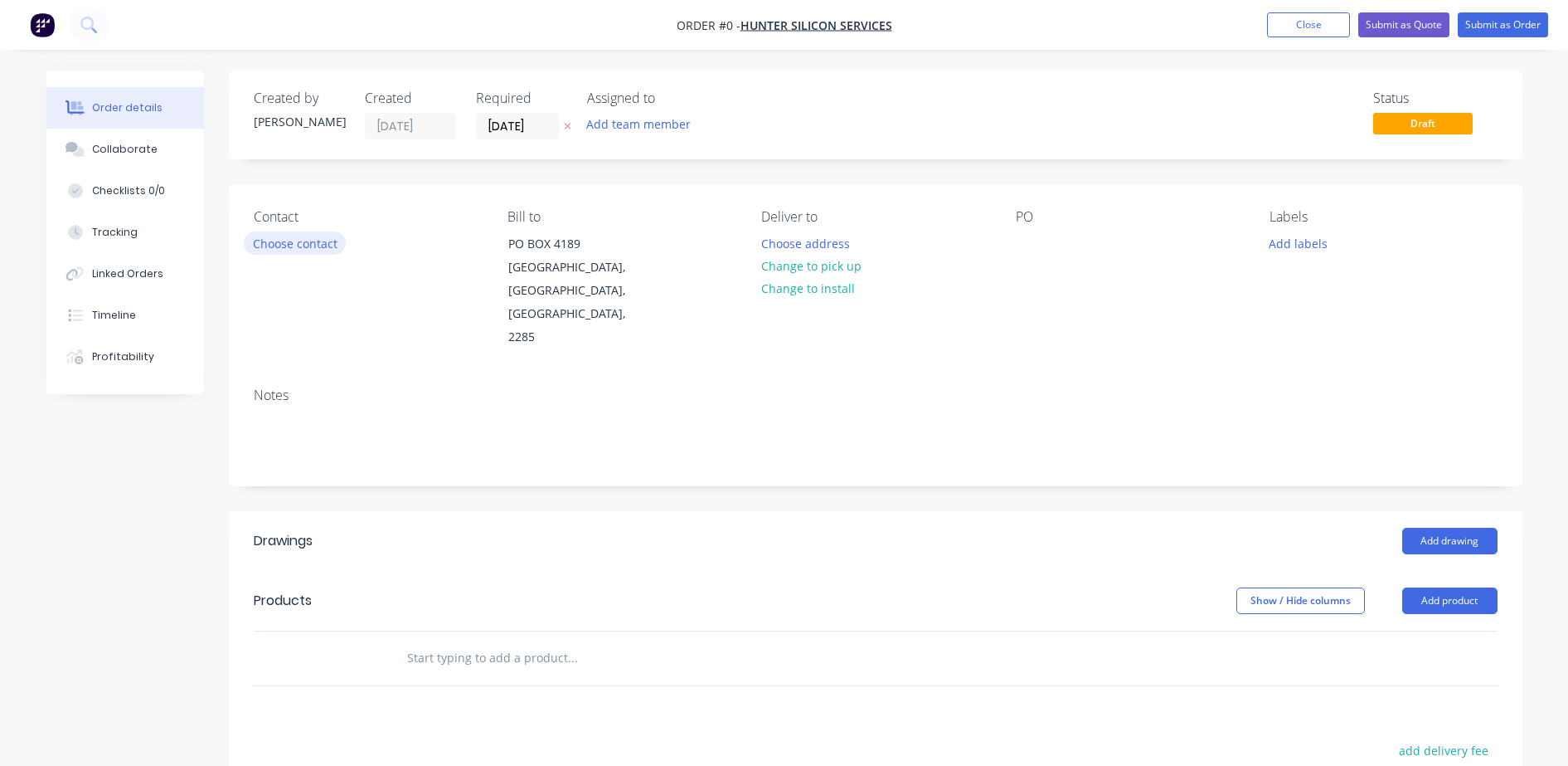
click at [279, 249] on button "Choose contact" at bounding box center [295, 242] width 102 height 22
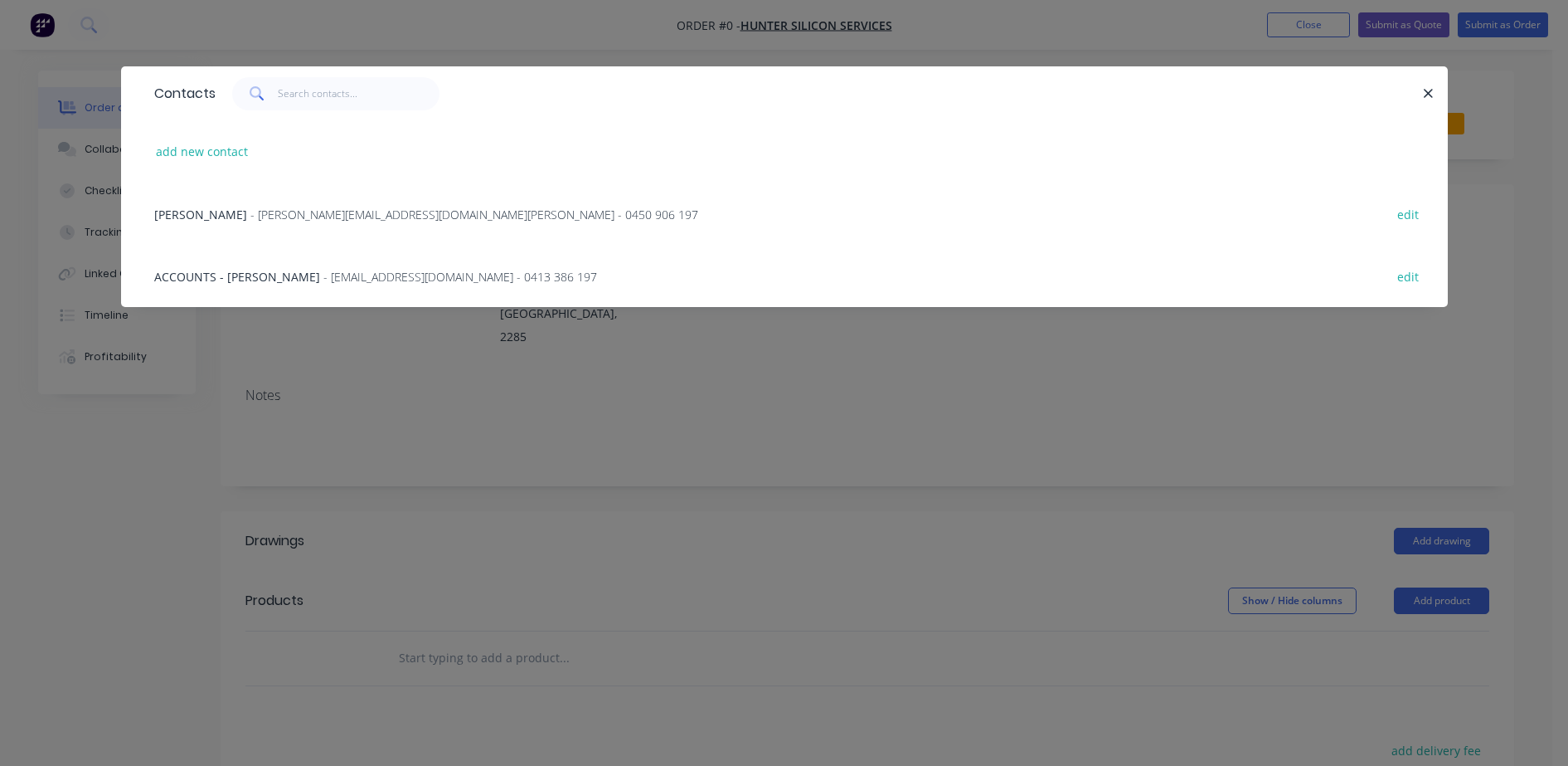
click at [218, 281] on span "ACCOUNTS - [PERSON_NAME]" at bounding box center [236, 277] width 166 height 16
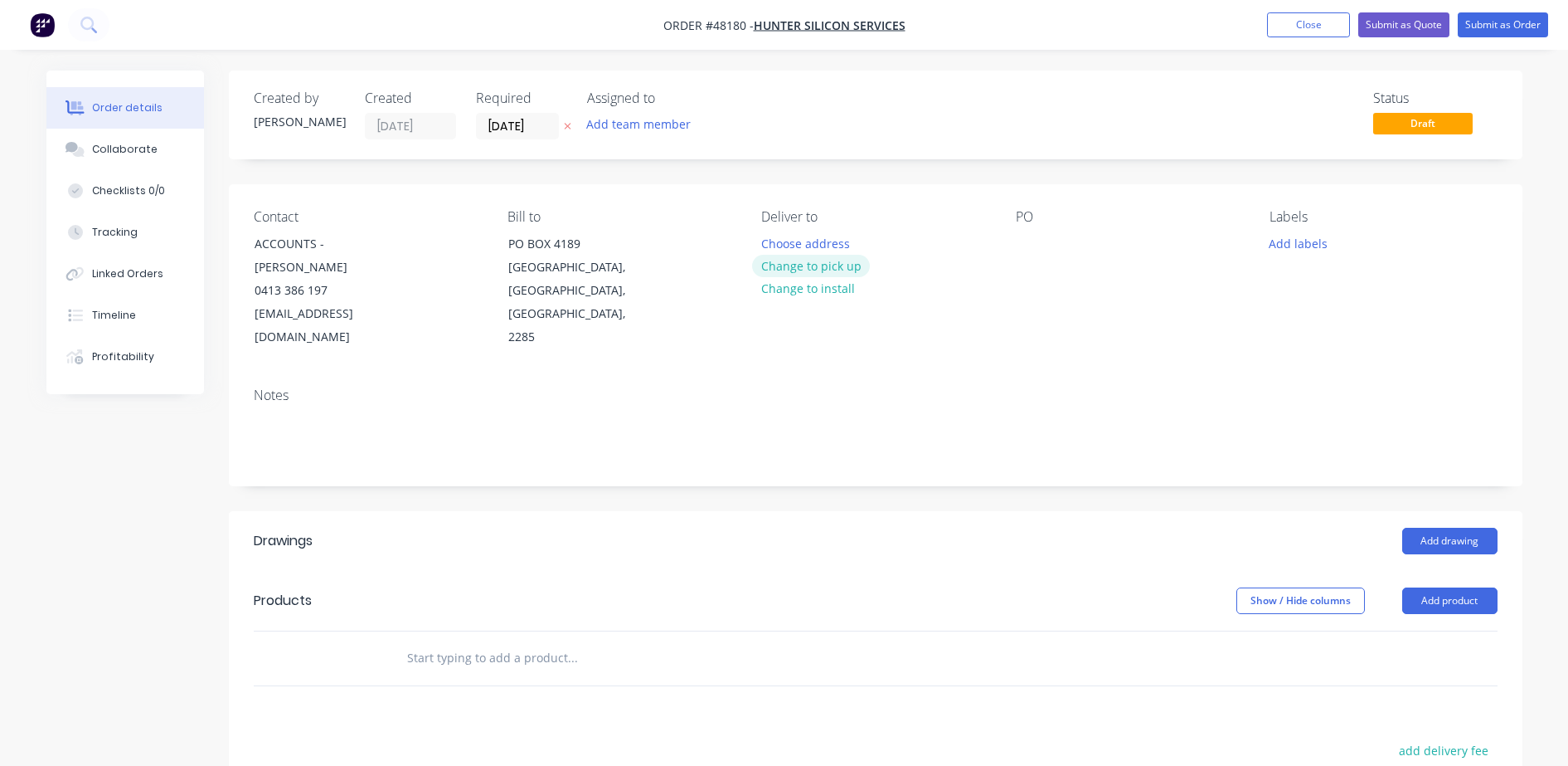
click at [848, 264] on button "Change to pick up" at bounding box center [810, 265] width 117 height 22
click at [1026, 237] on div at bounding box center [1029, 243] width 27 height 24
click at [1407, 528] on button "Add drawing" at bounding box center [1450, 541] width 95 height 27
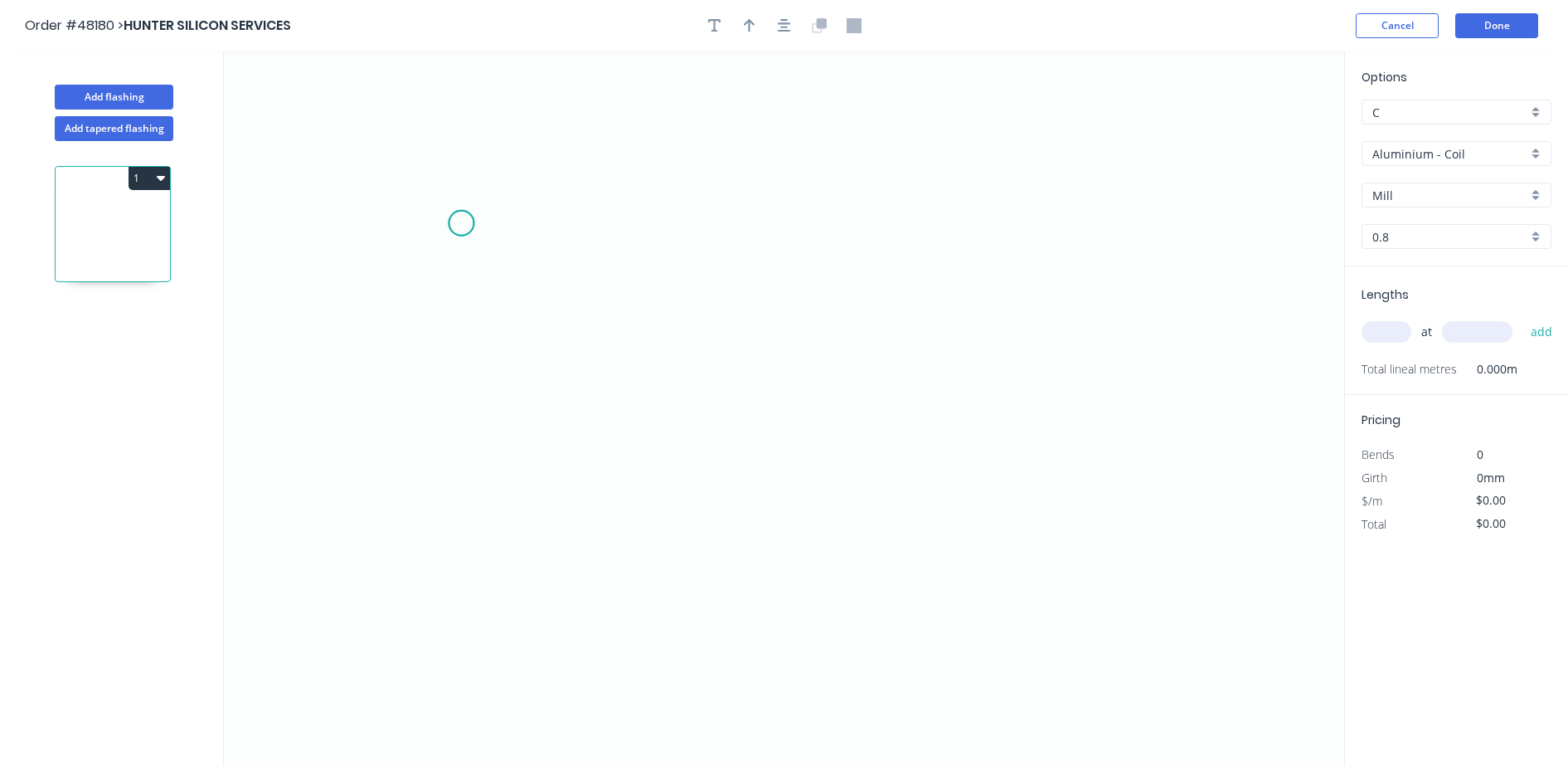
click at [461, 223] on icon "0" at bounding box center [784, 408] width 1120 height 714
click at [472, 538] on icon "0" at bounding box center [784, 408] width 1120 height 714
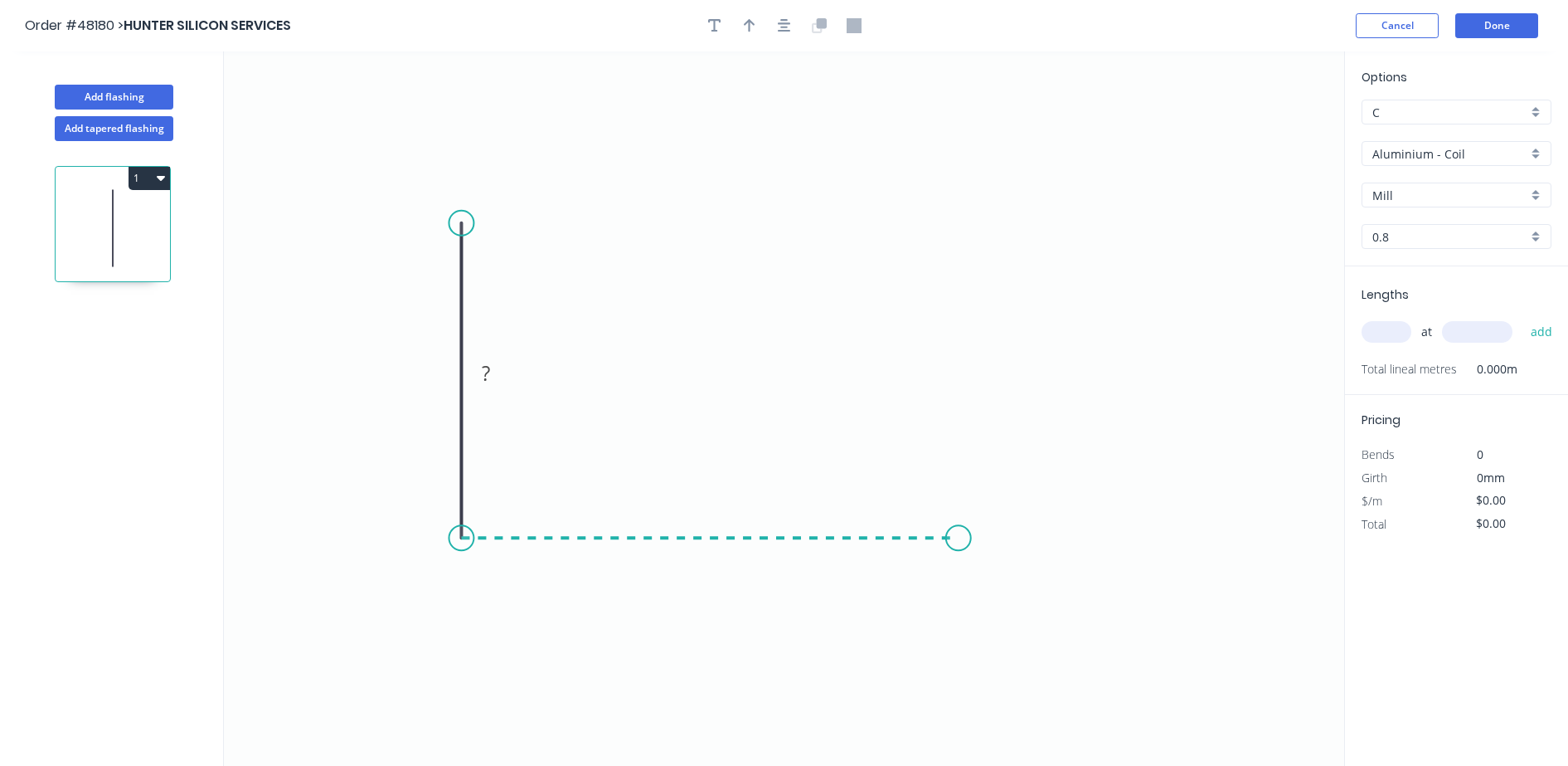
click at [958, 544] on icon "0 ?" at bounding box center [784, 408] width 1120 height 714
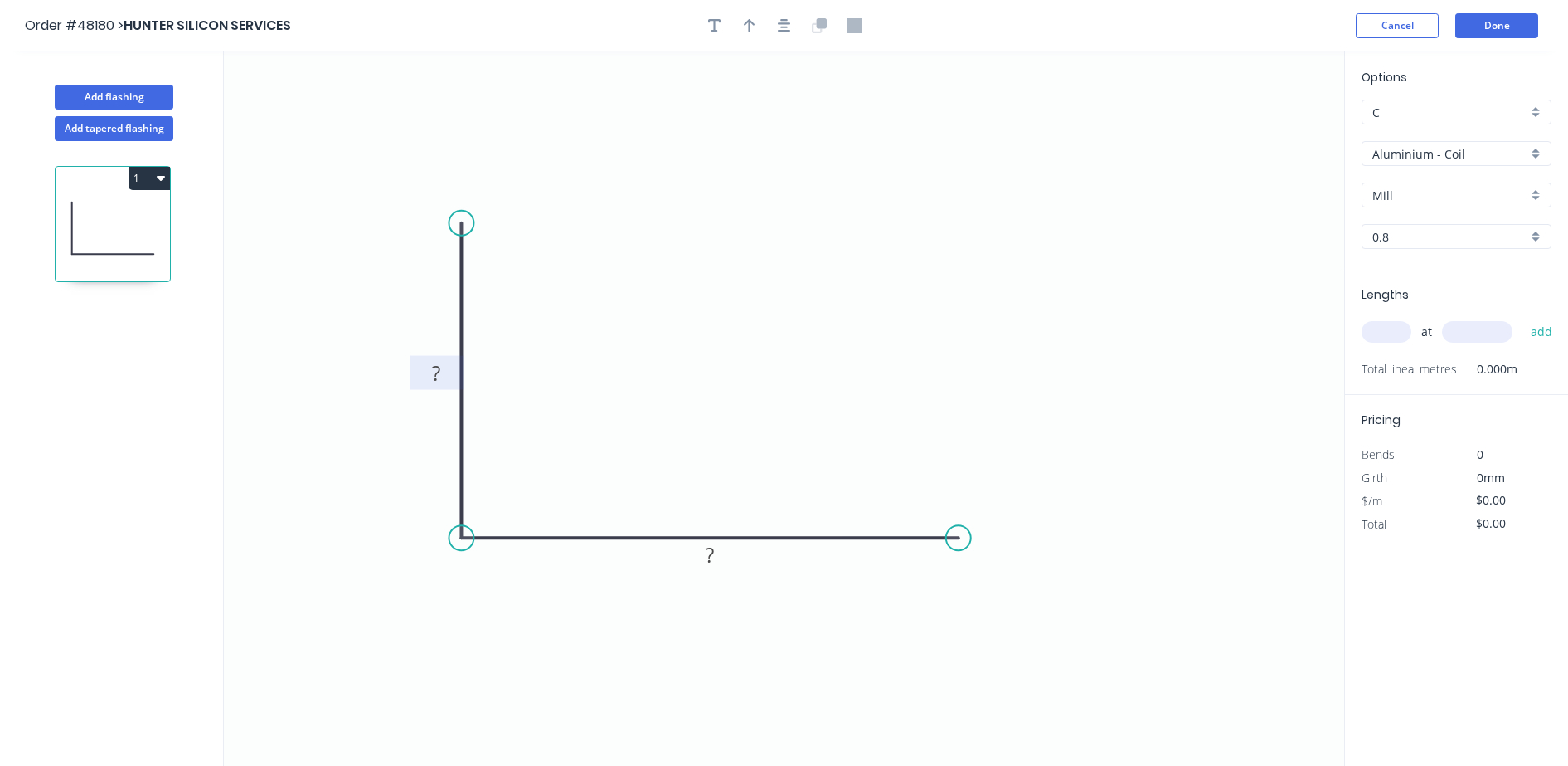
click at [449, 370] on rect at bounding box center [436, 374] width 33 height 23
click at [753, 23] on icon "button" at bounding box center [750, 25] width 12 height 13
type input "$26.00"
click at [1260, 131] on icon at bounding box center [1260, 115] width 15 height 53
click at [1260, 131] on icon at bounding box center [1274, 121] width 48 height 48
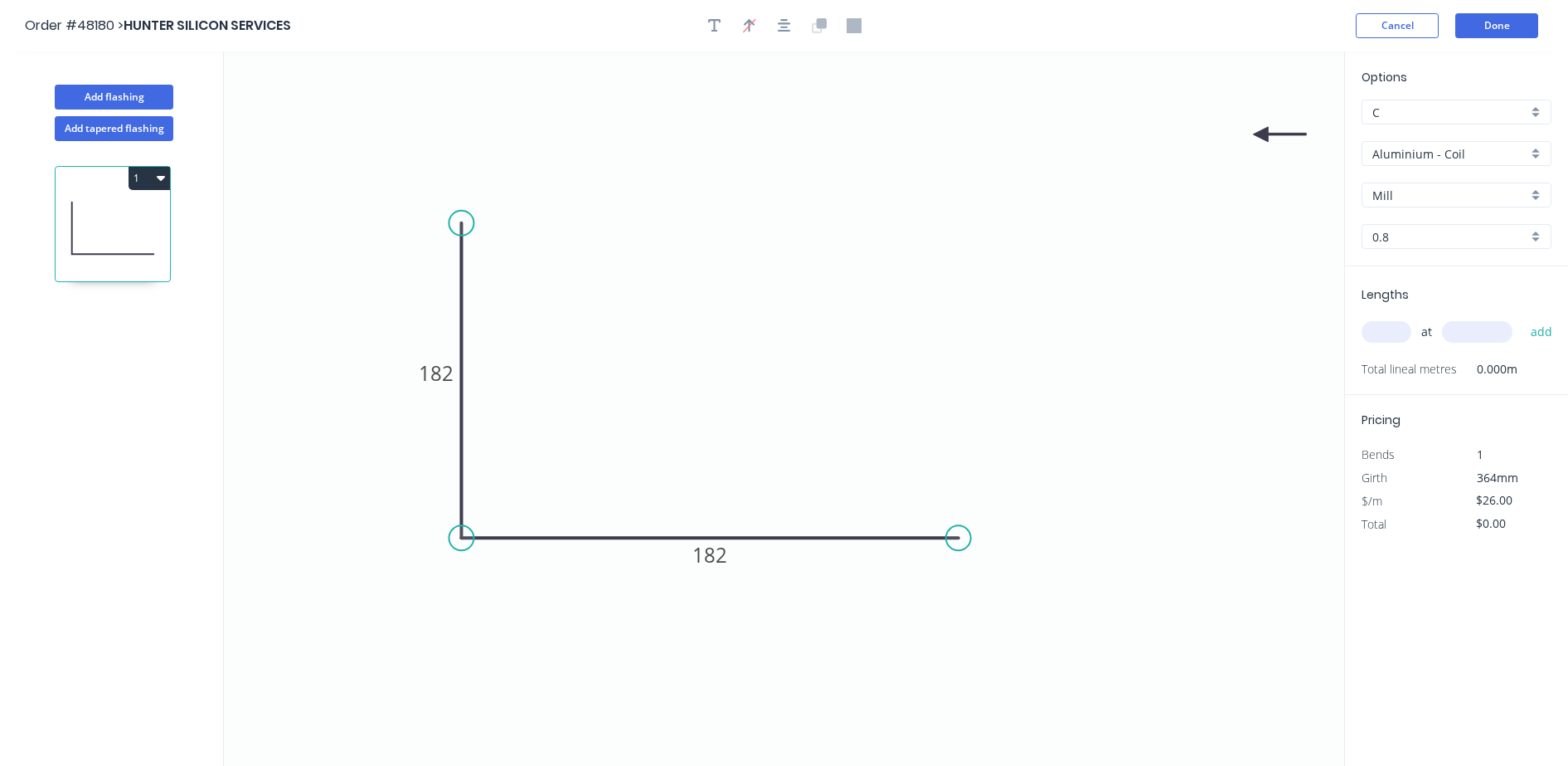
click at [1260, 131] on icon at bounding box center [1279, 134] width 53 height 15
click at [1260, 131] on icon at bounding box center [1260, 153] width 15 height 53
click at [1260, 132] on icon at bounding box center [1260, 153] width 15 height 53
click at [1260, 132] on icon at bounding box center [1247, 145] width 48 height 48
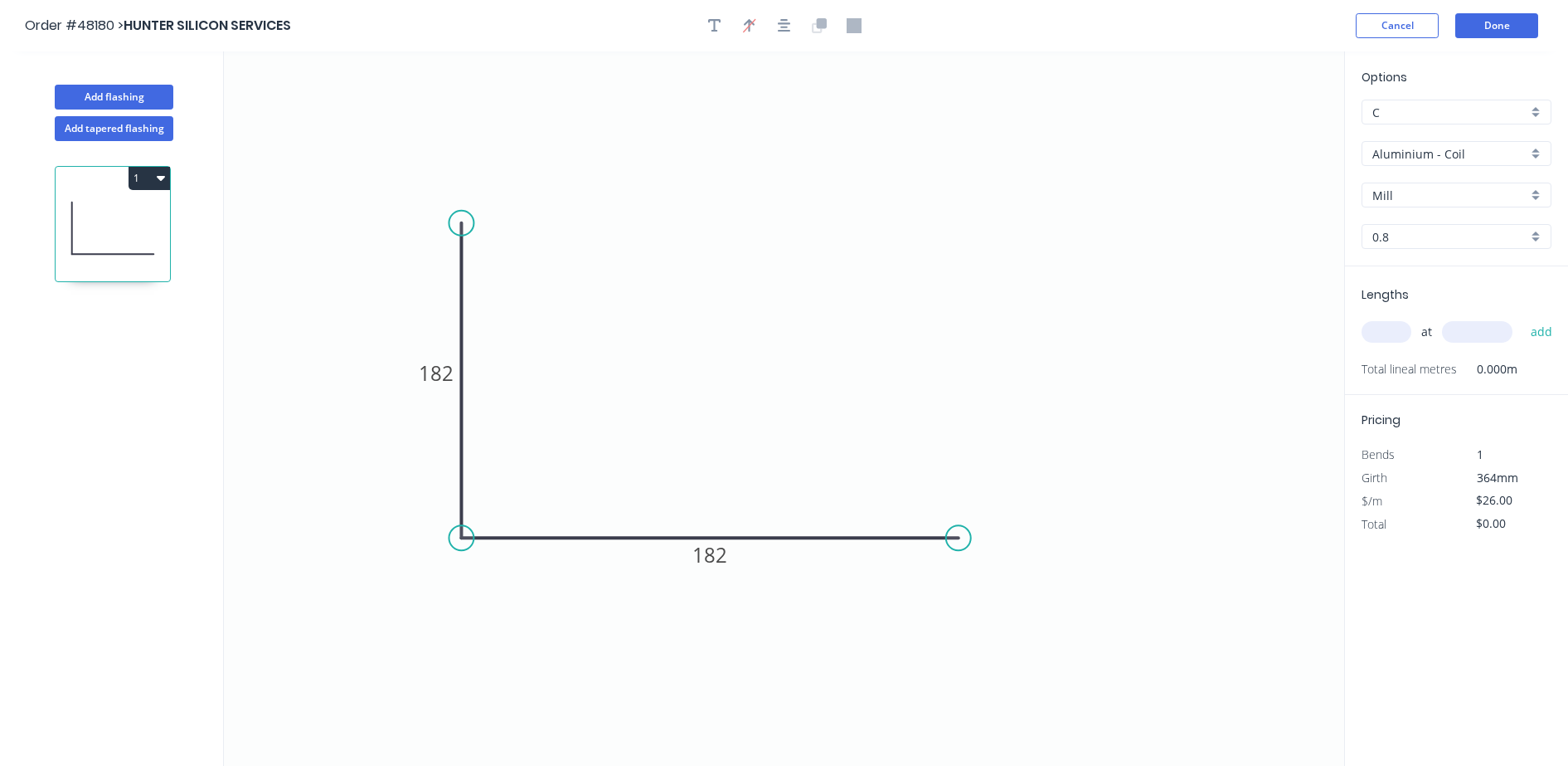
drag, startPoint x: 1258, startPoint y: 129, endPoint x: 433, endPoint y: 460, distance: 888.9
click at [748, 25] on icon "button" at bounding box center [750, 25] width 13 height 16
click at [748, 25] on icon "button" at bounding box center [750, 25] width 12 height 15
click at [1257, 129] on icon at bounding box center [1260, 115] width 15 height 53
click at [1257, 129] on icon "0 182 182" at bounding box center [784, 408] width 1120 height 714
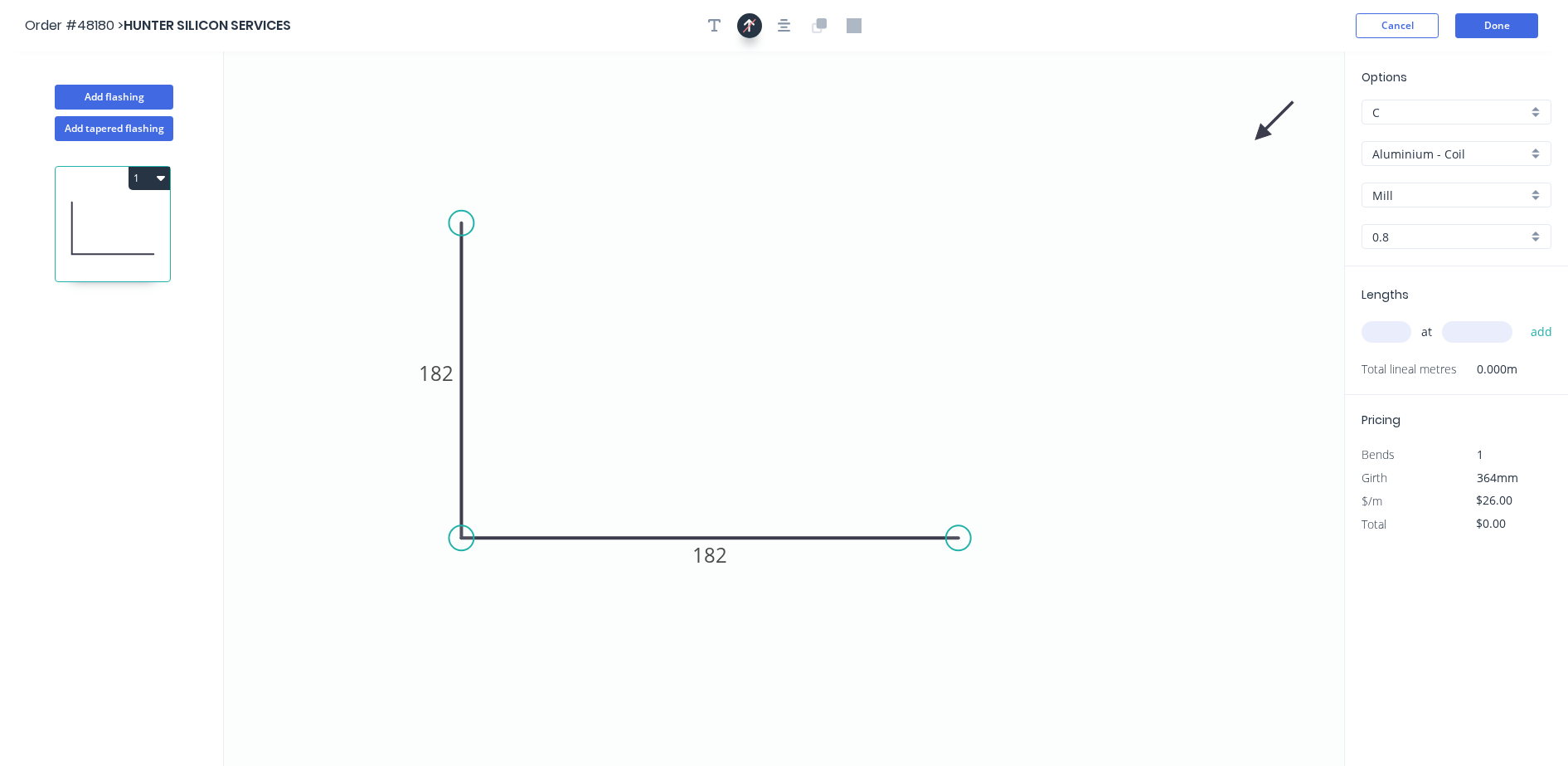
click at [1257, 129] on icon "0 182 182" at bounding box center [784, 408] width 1120 height 714
click at [1264, 130] on icon at bounding box center [1274, 121] width 48 height 48
click at [1264, 130] on icon at bounding box center [1279, 134] width 53 height 15
click at [1264, 130] on icon "0 182 182" at bounding box center [784, 408] width 1120 height 714
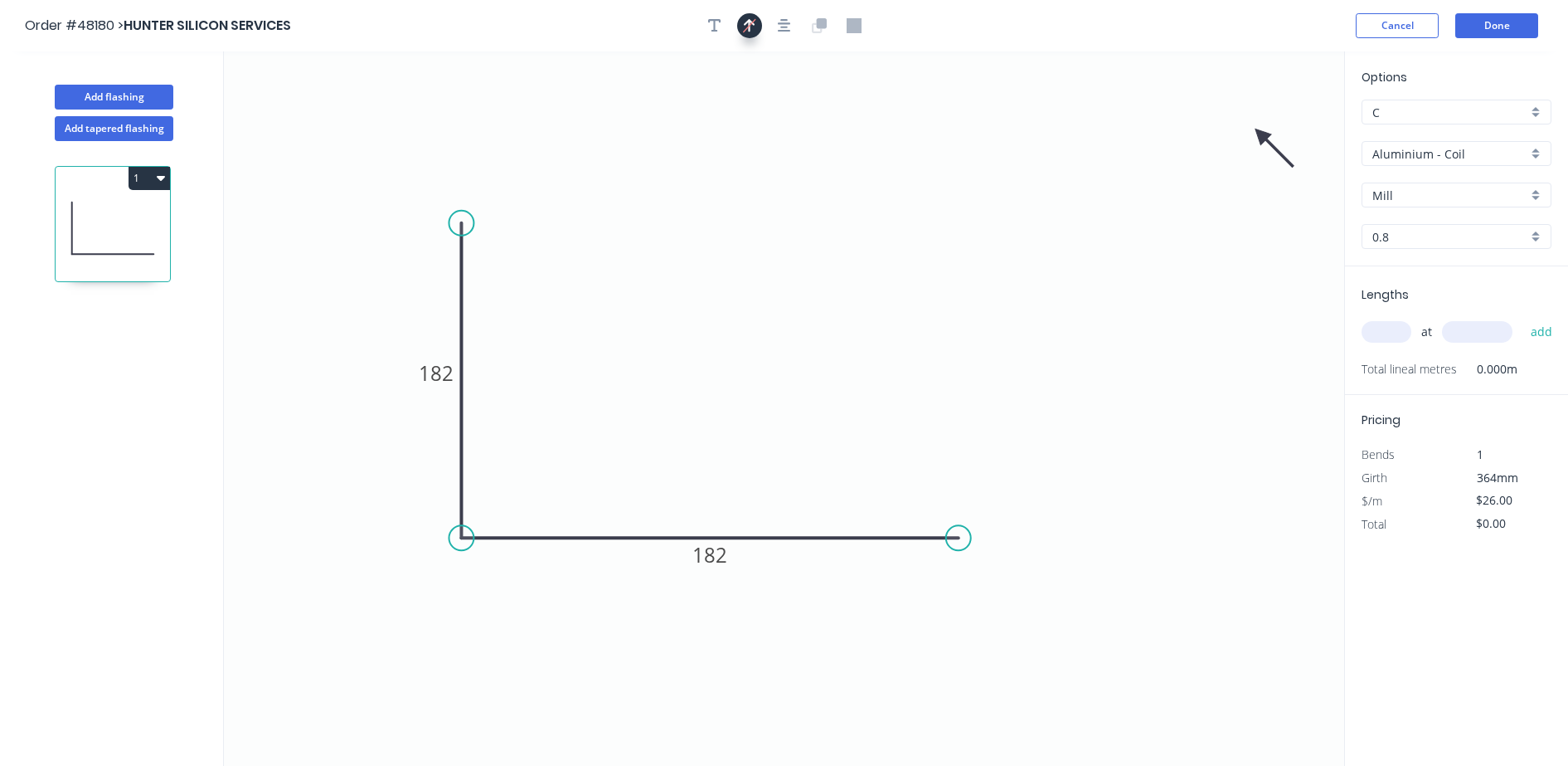
click at [1264, 130] on icon "0 182 182" at bounding box center [784, 408] width 1120 height 714
click at [1260, 138] on icon at bounding box center [1274, 148] width 48 height 48
click at [1260, 137] on icon at bounding box center [1260, 153] width 15 height 53
click at [1260, 137] on icon at bounding box center [1247, 148] width 48 height 48
drag, startPoint x: 1255, startPoint y: 132, endPoint x: 422, endPoint y: 445, distance: 889.9
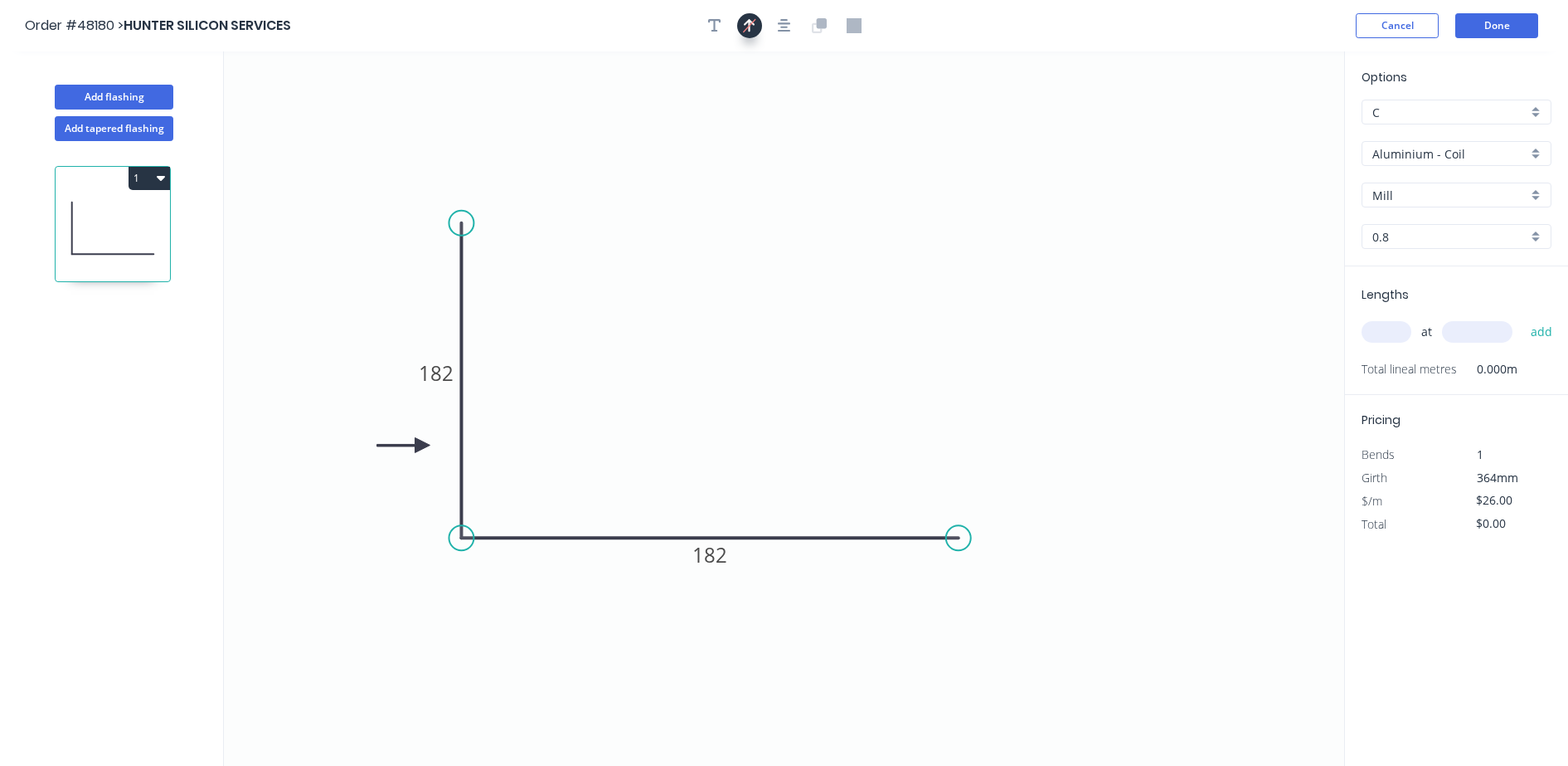
click at [422, 445] on icon at bounding box center [403, 444] width 53 height 15
click at [1429, 156] on input "Aluminium - Coil" at bounding box center [1449, 153] width 155 height 17
click at [1431, 213] on div "Aluminium - Sheet" at bounding box center [1456, 214] width 188 height 29
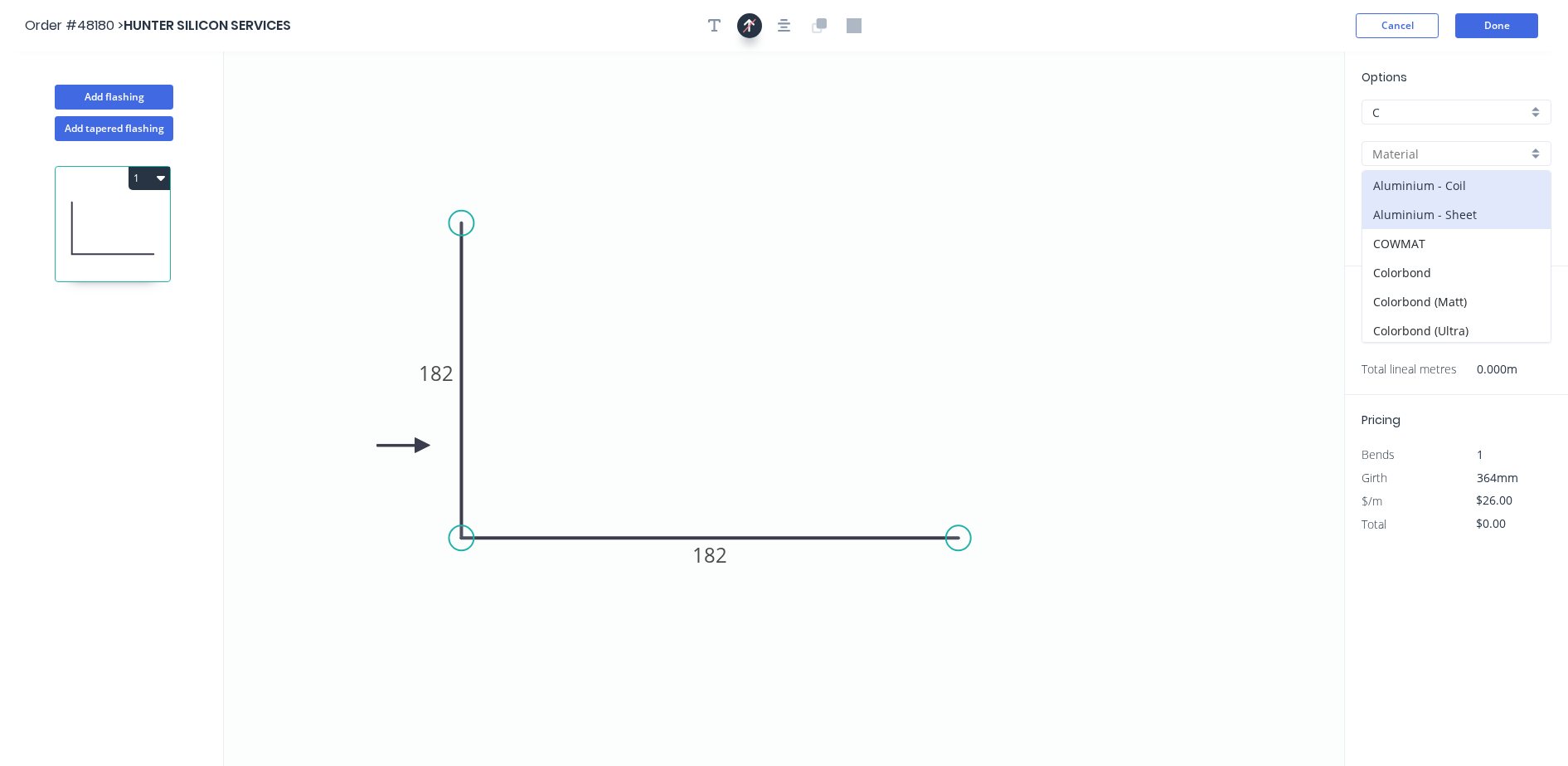
type input "Aluminium - Sheet"
type input "1.2"
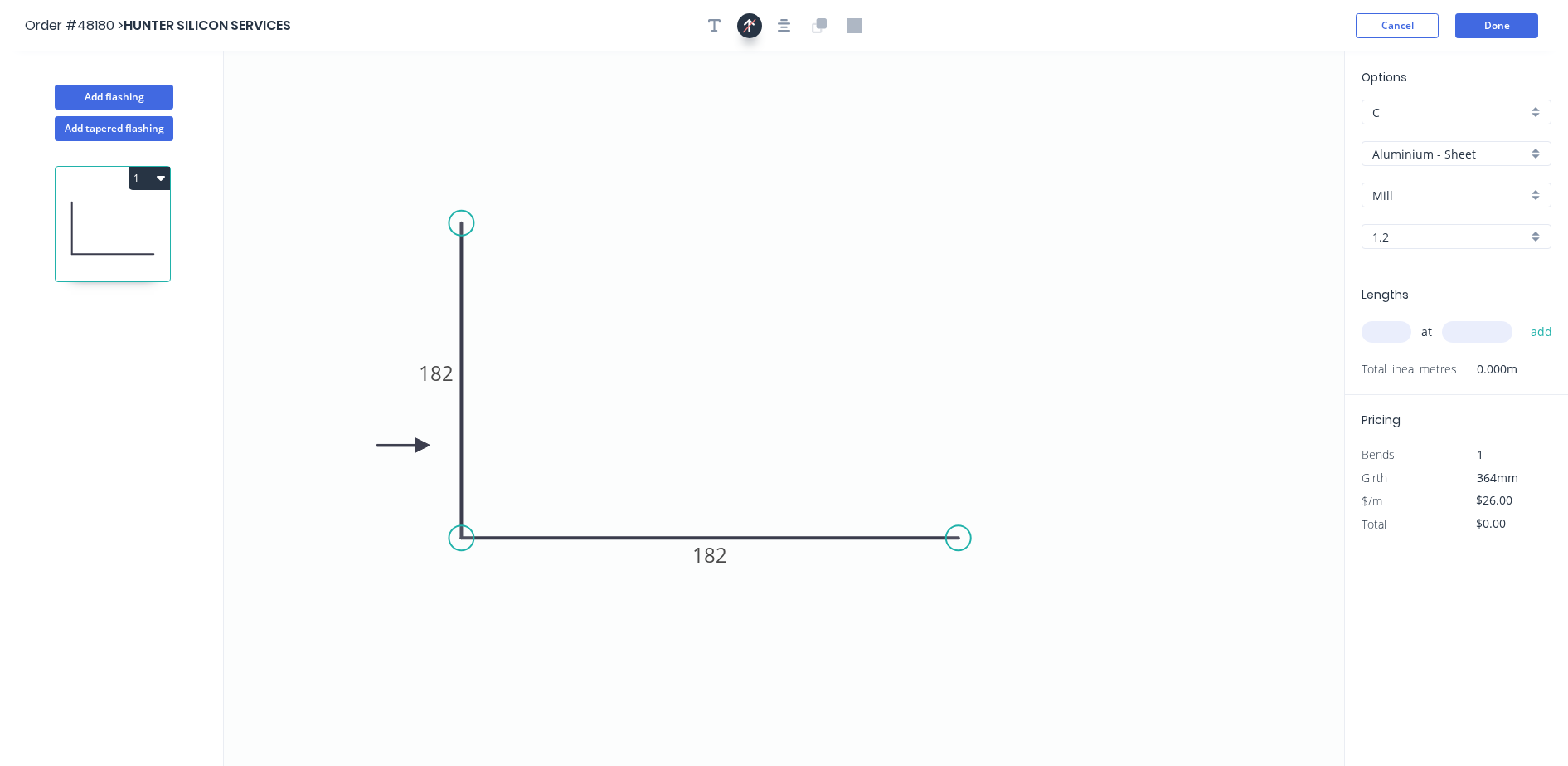
type input "$1.00"
click at [1387, 338] on input "text" at bounding box center [1386, 331] width 50 height 22
type input "1"
type input "1910"
click at [1522, 318] on button "add" at bounding box center [1542, 331] width 39 height 28
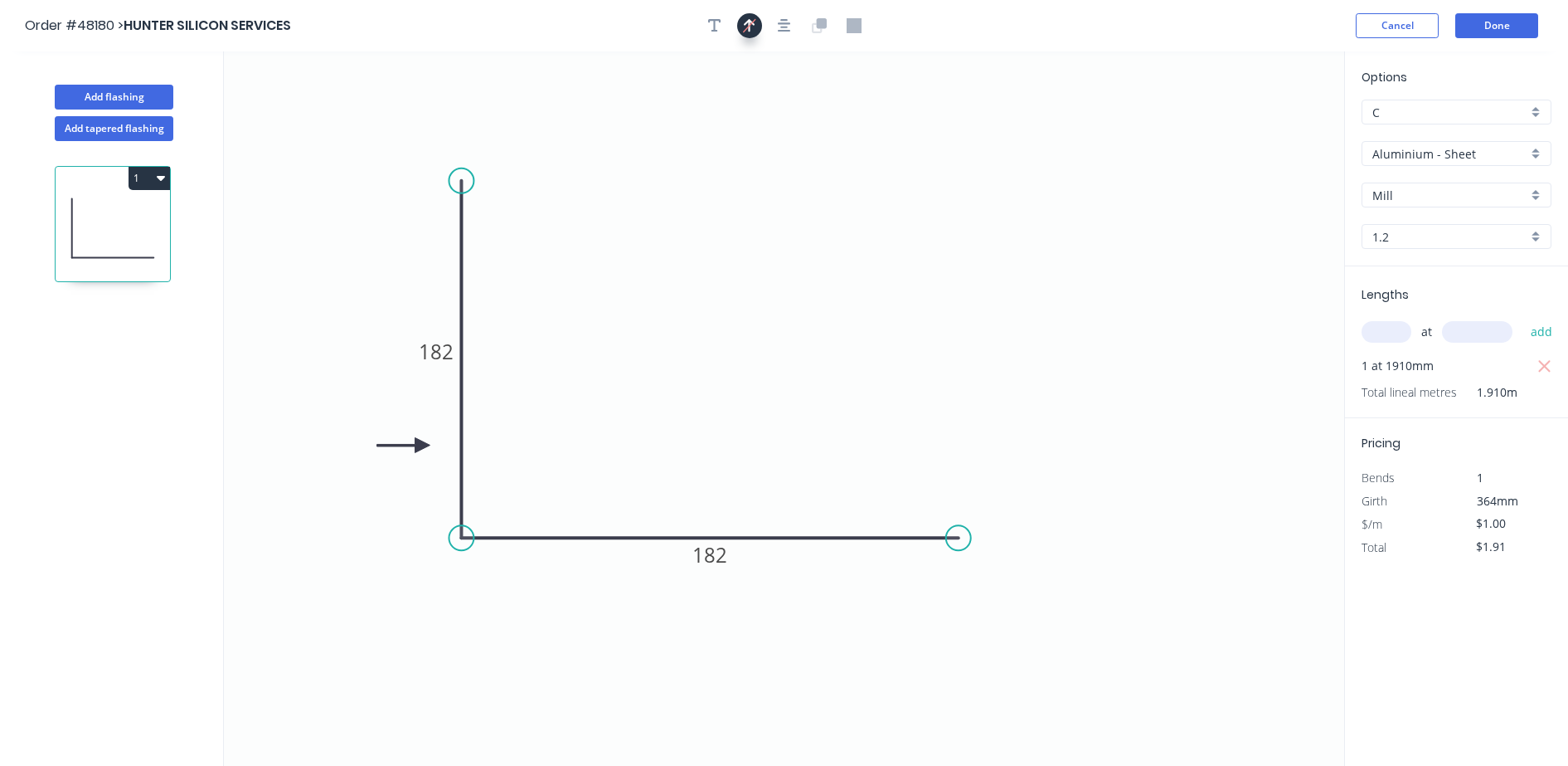
drag, startPoint x: 466, startPoint y: 227, endPoint x: 464, endPoint y: 174, distance: 53.0
click at [465, 174] on circle at bounding box center [461, 181] width 25 height 25
drag, startPoint x: 1514, startPoint y: 548, endPoint x: 1480, endPoint y: 548, distance: 34.0
click at [1480, 548] on input "$1.91" at bounding box center [1504, 547] width 56 height 23
type input "$30.00"
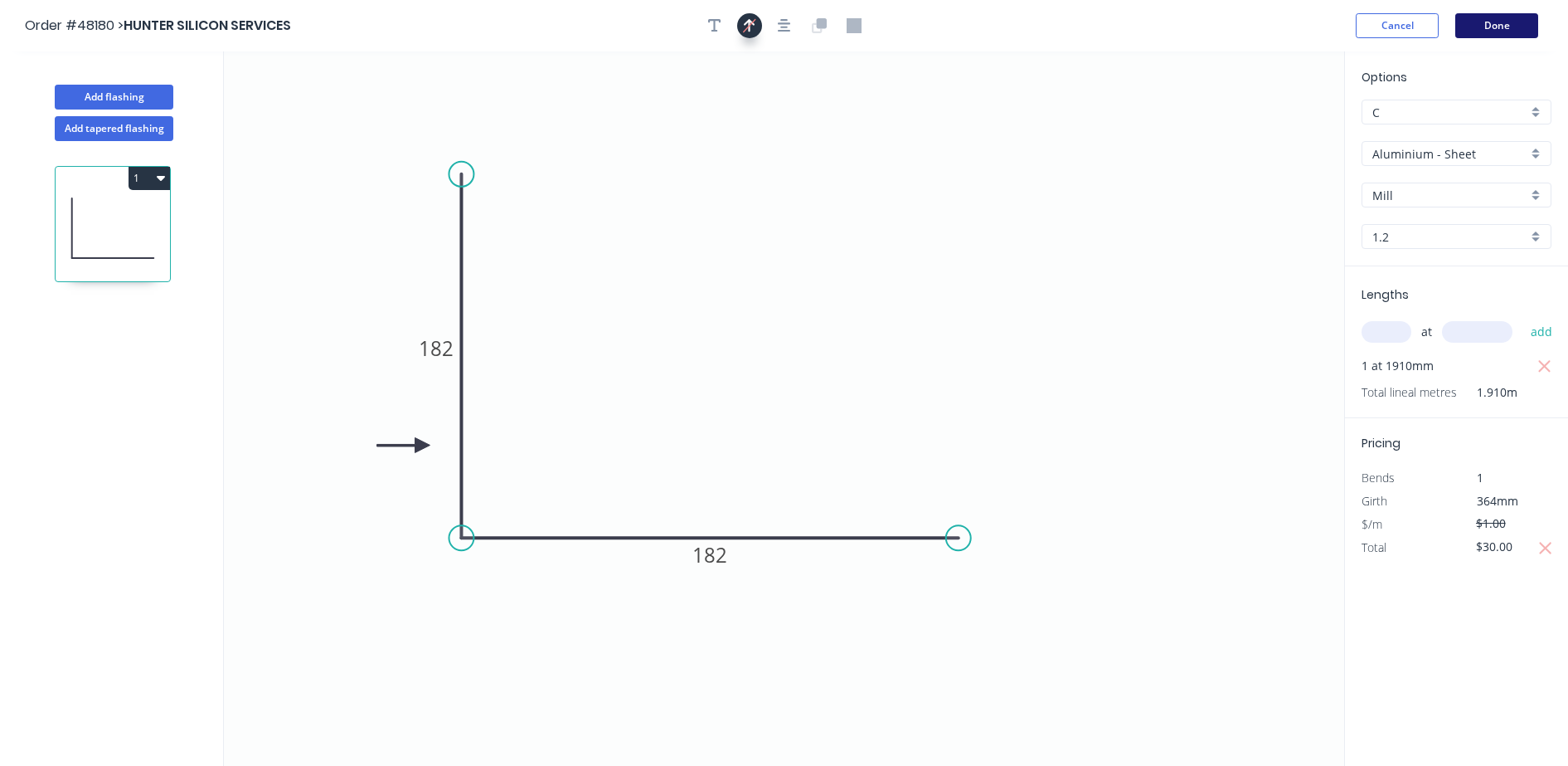
click at [1506, 26] on button "Done" at bounding box center [1496, 26] width 83 height 25
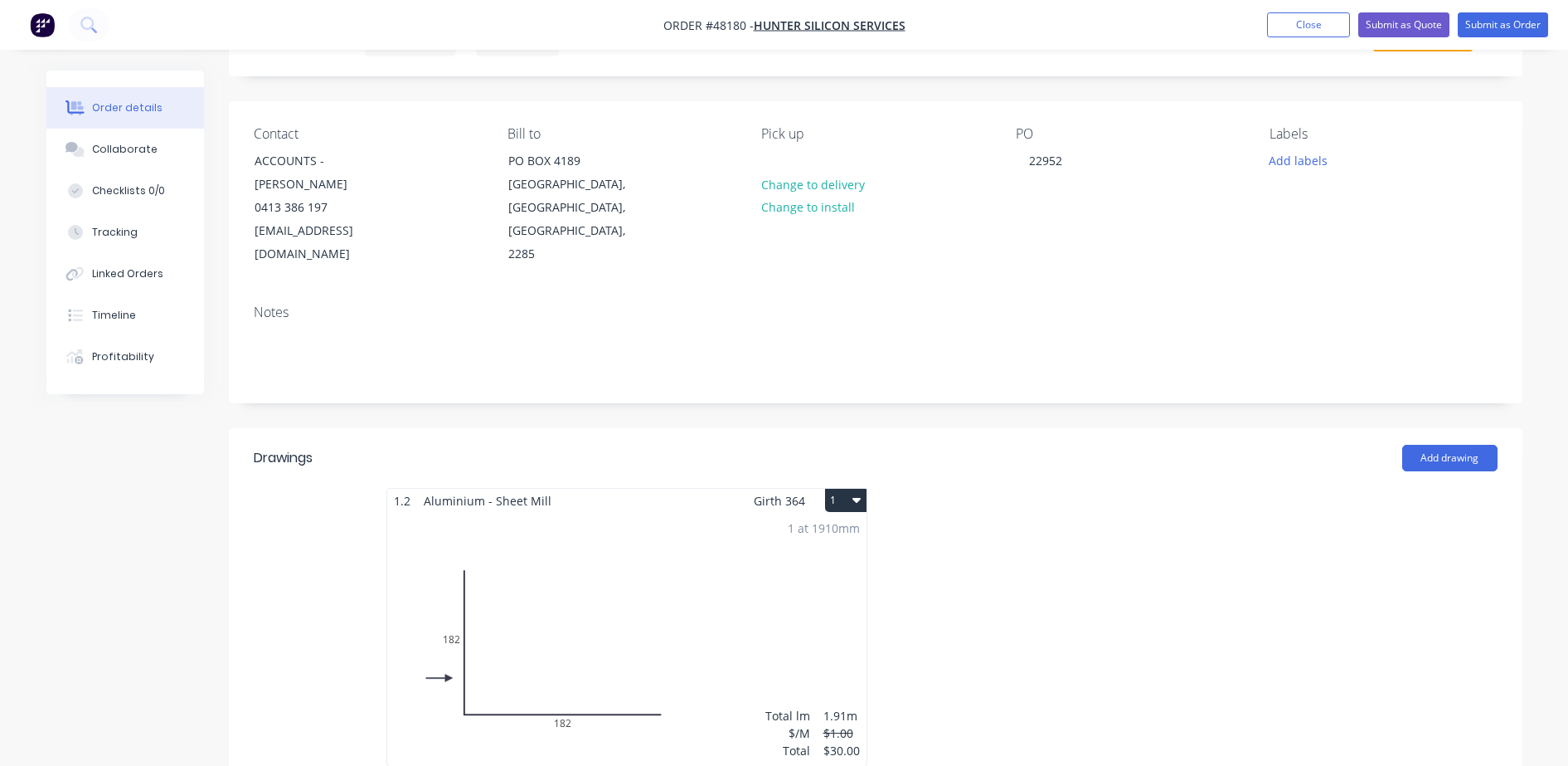
scroll to position [311, 0]
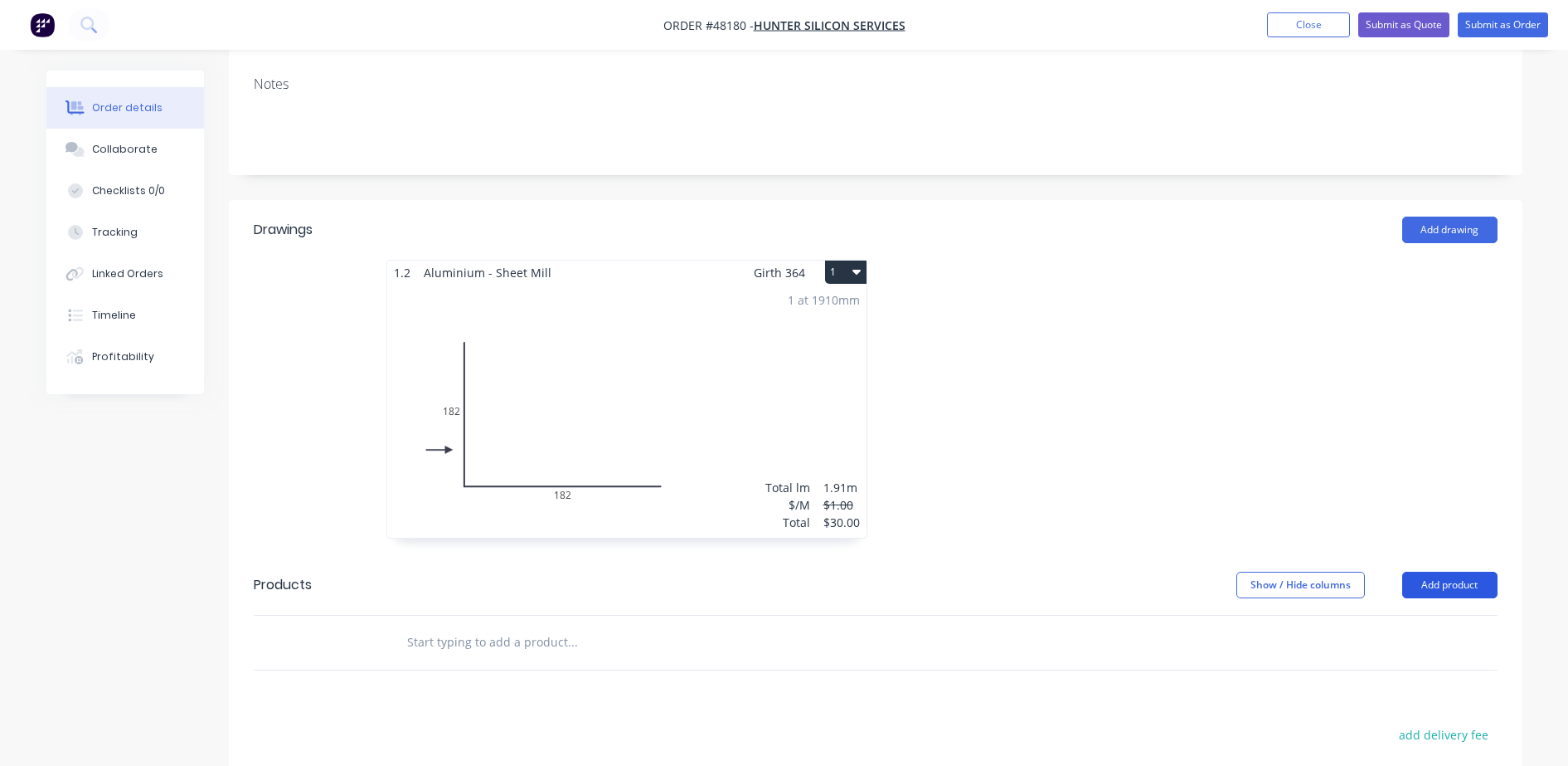
click at [1446, 572] on button "Add product" at bounding box center [1450, 585] width 95 height 27
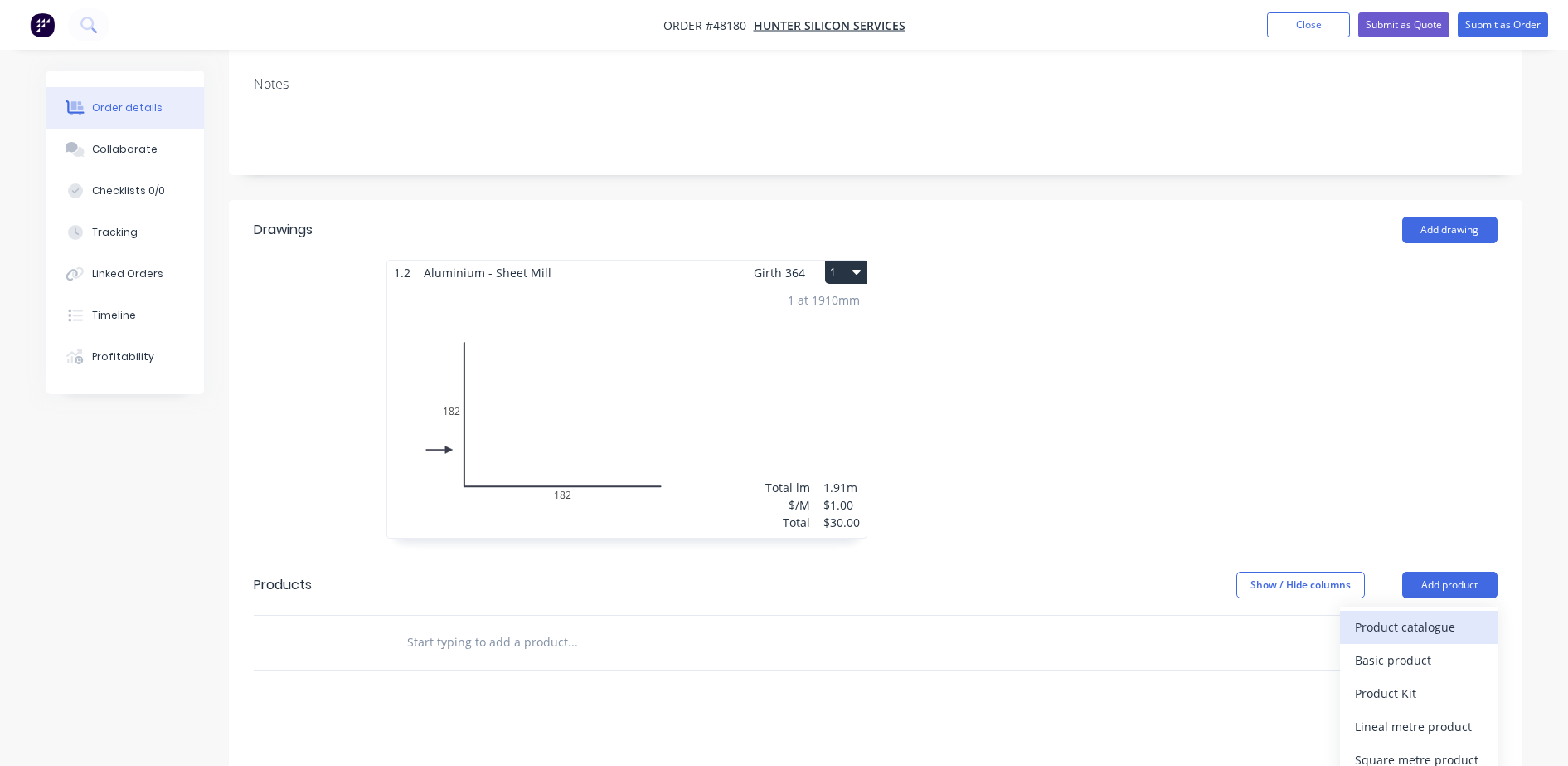
click at [1429, 615] on div "Product catalogue" at bounding box center [1418, 626] width 128 height 24
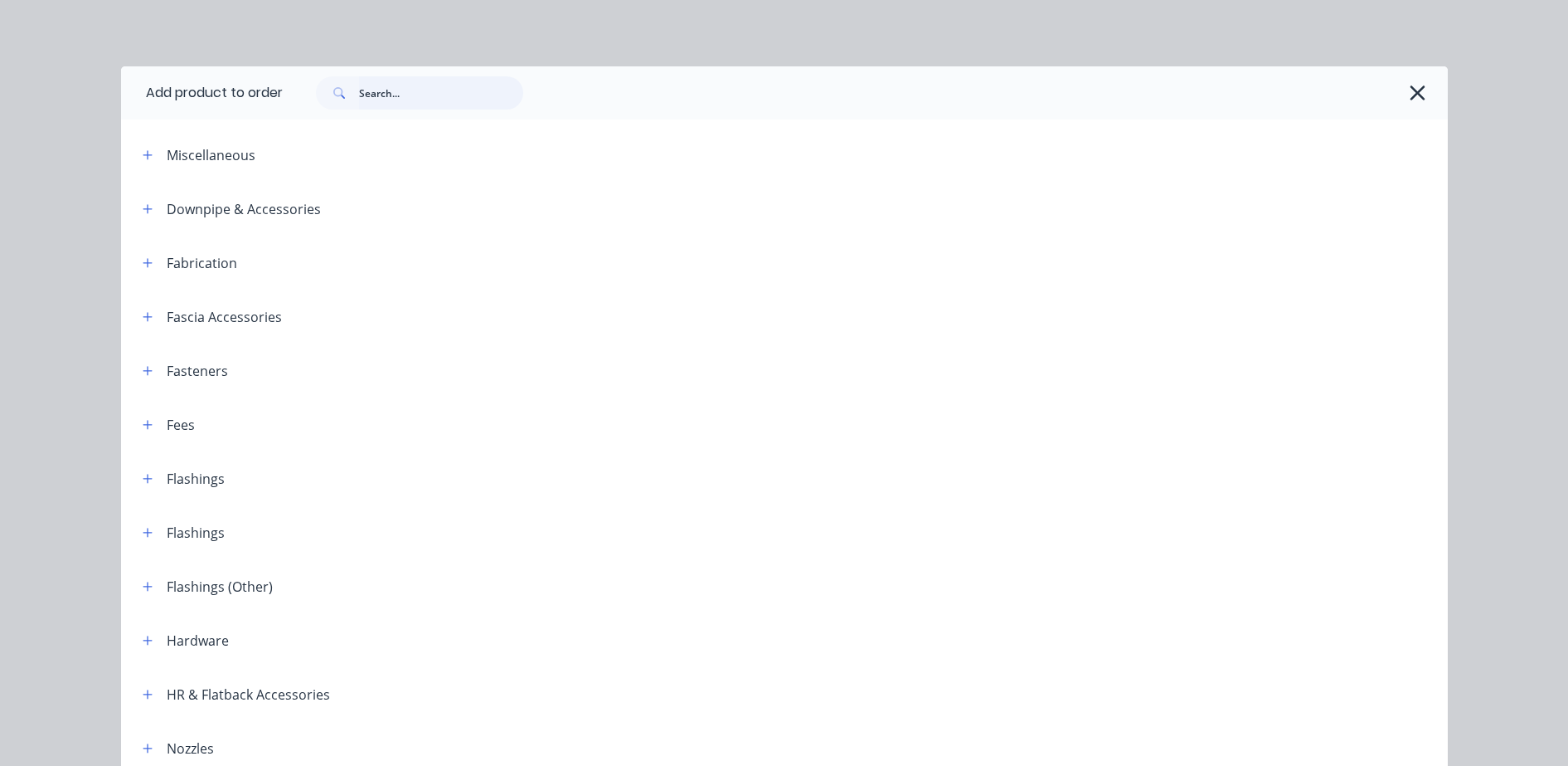
click at [494, 95] on input "text" at bounding box center [441, 92] width 164 height 33
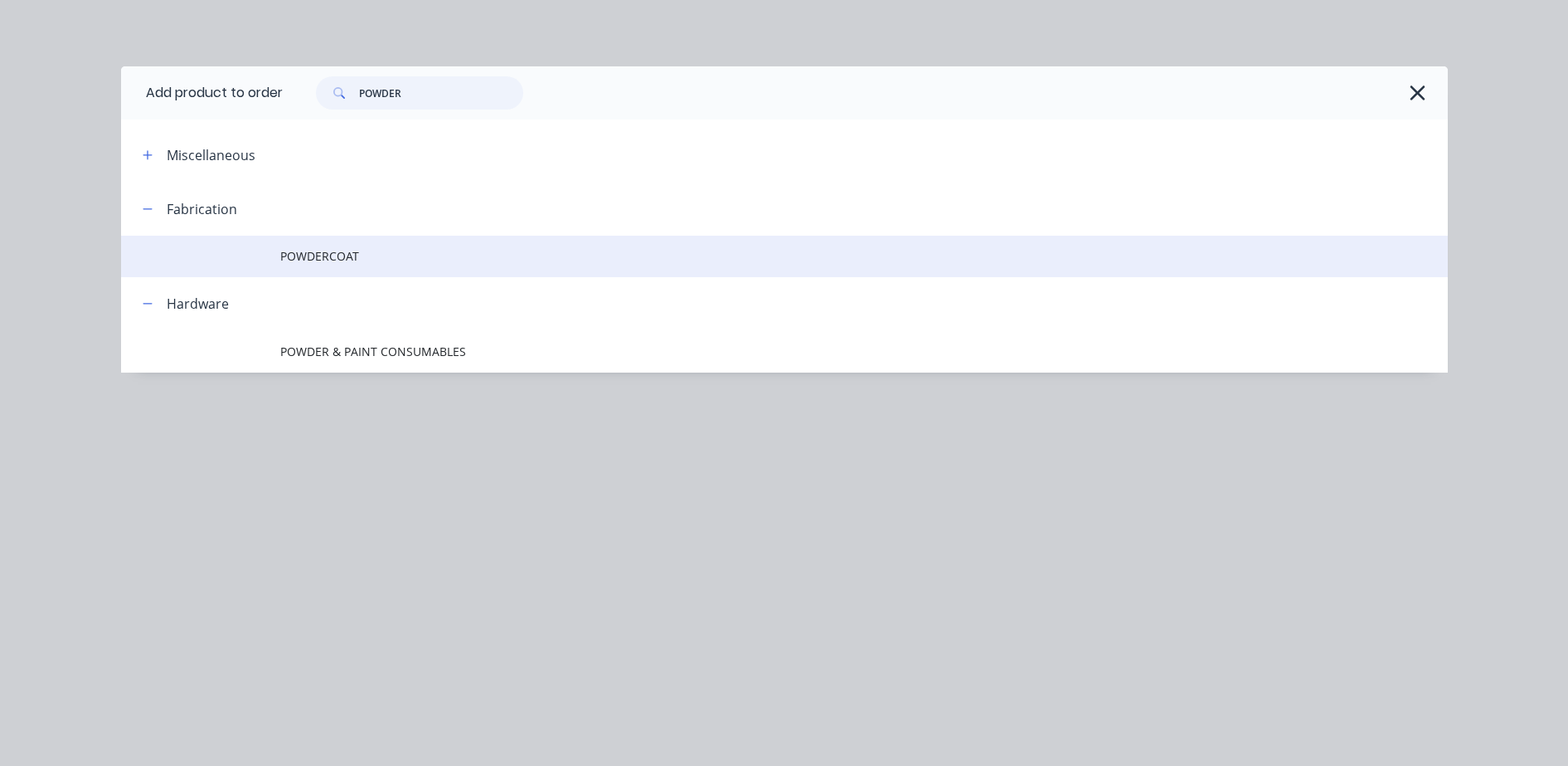
type input "POWDER"
click at [313, 254] on span "POWDERCOAT" at bounding box center [747, 255] width 934 height 17
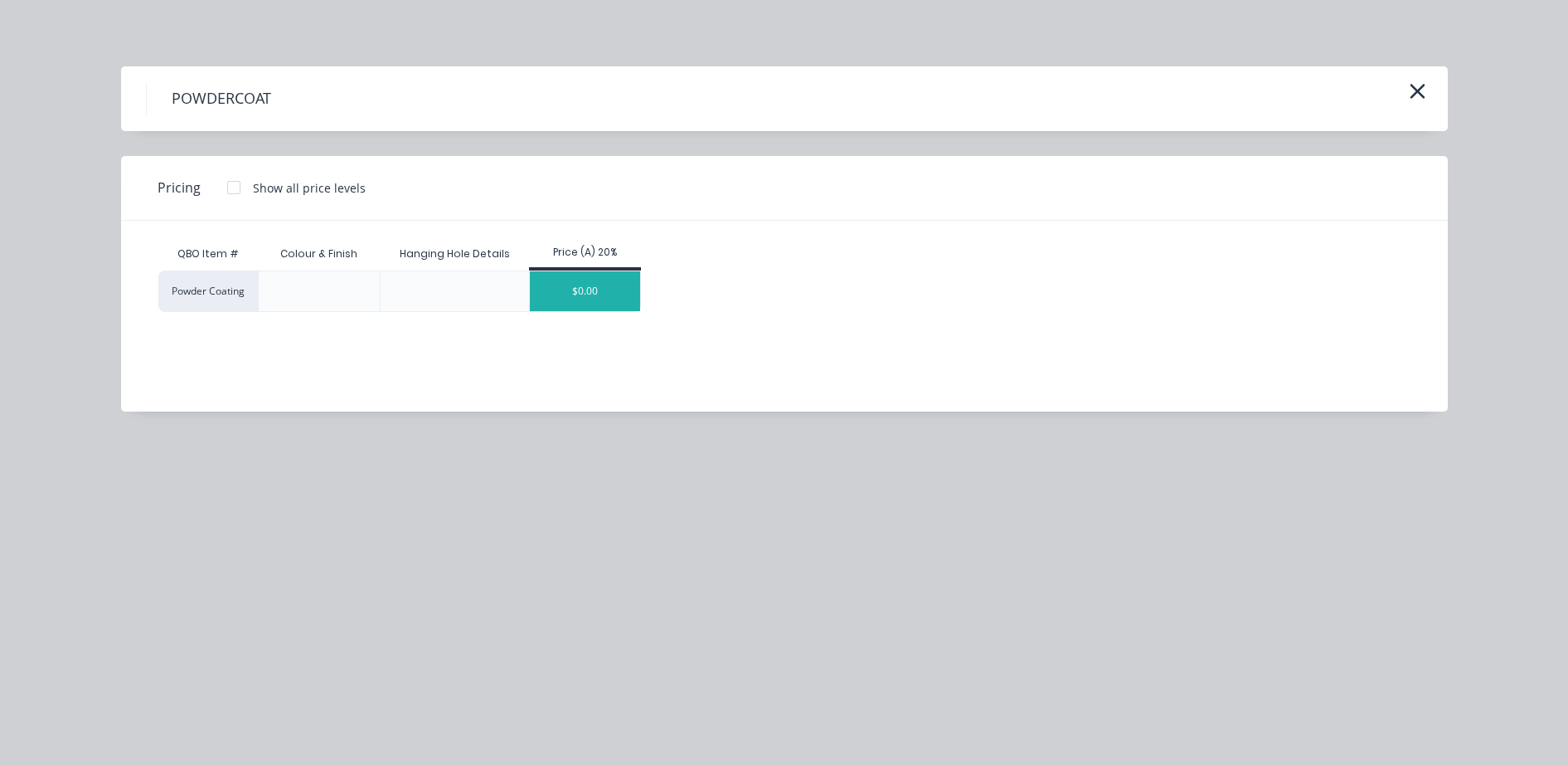
click at [554, 274] on div "$0.00" at bounding box center [585, 291] width 110 height 39
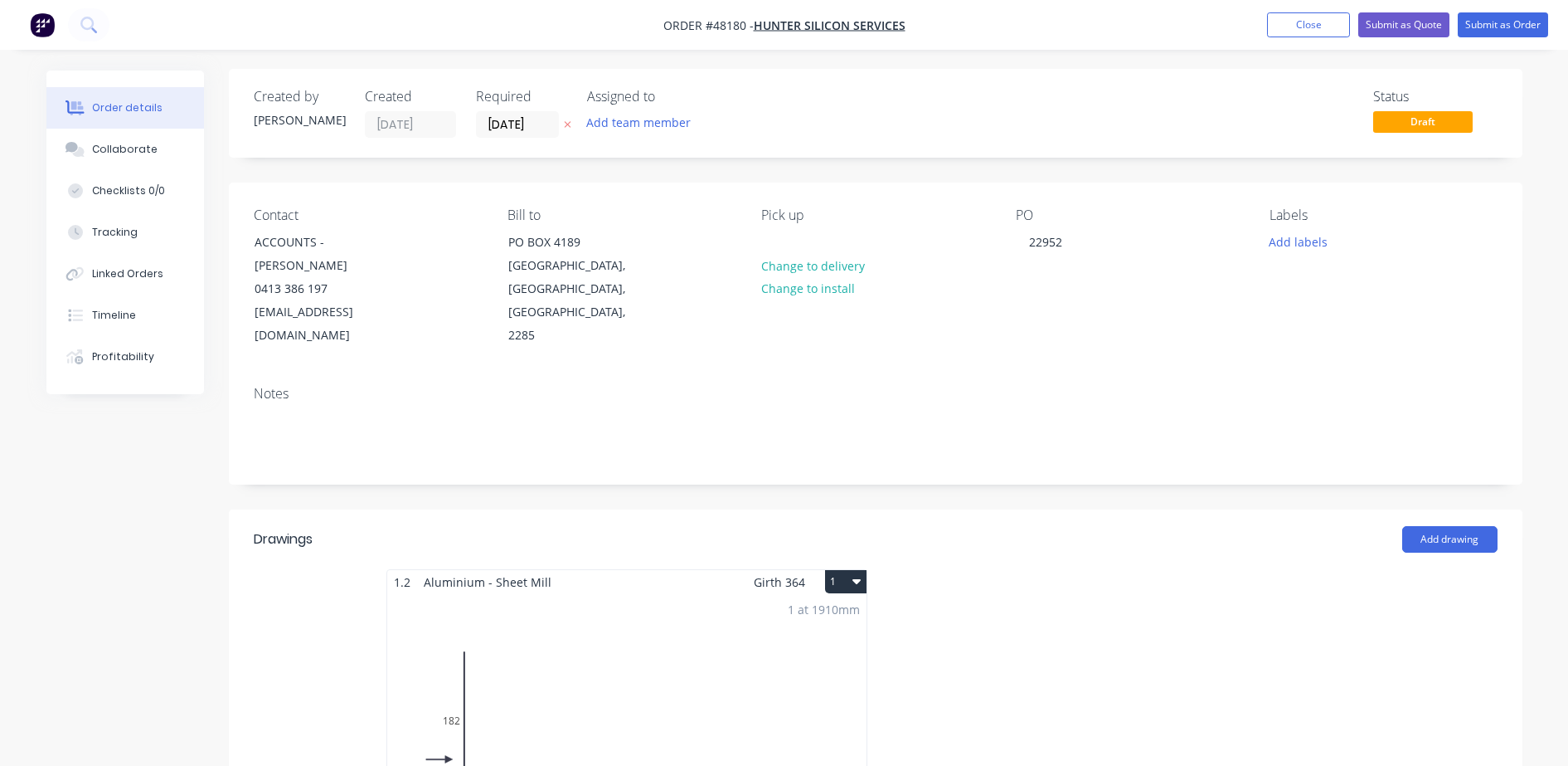
scroll to position [0, 0]
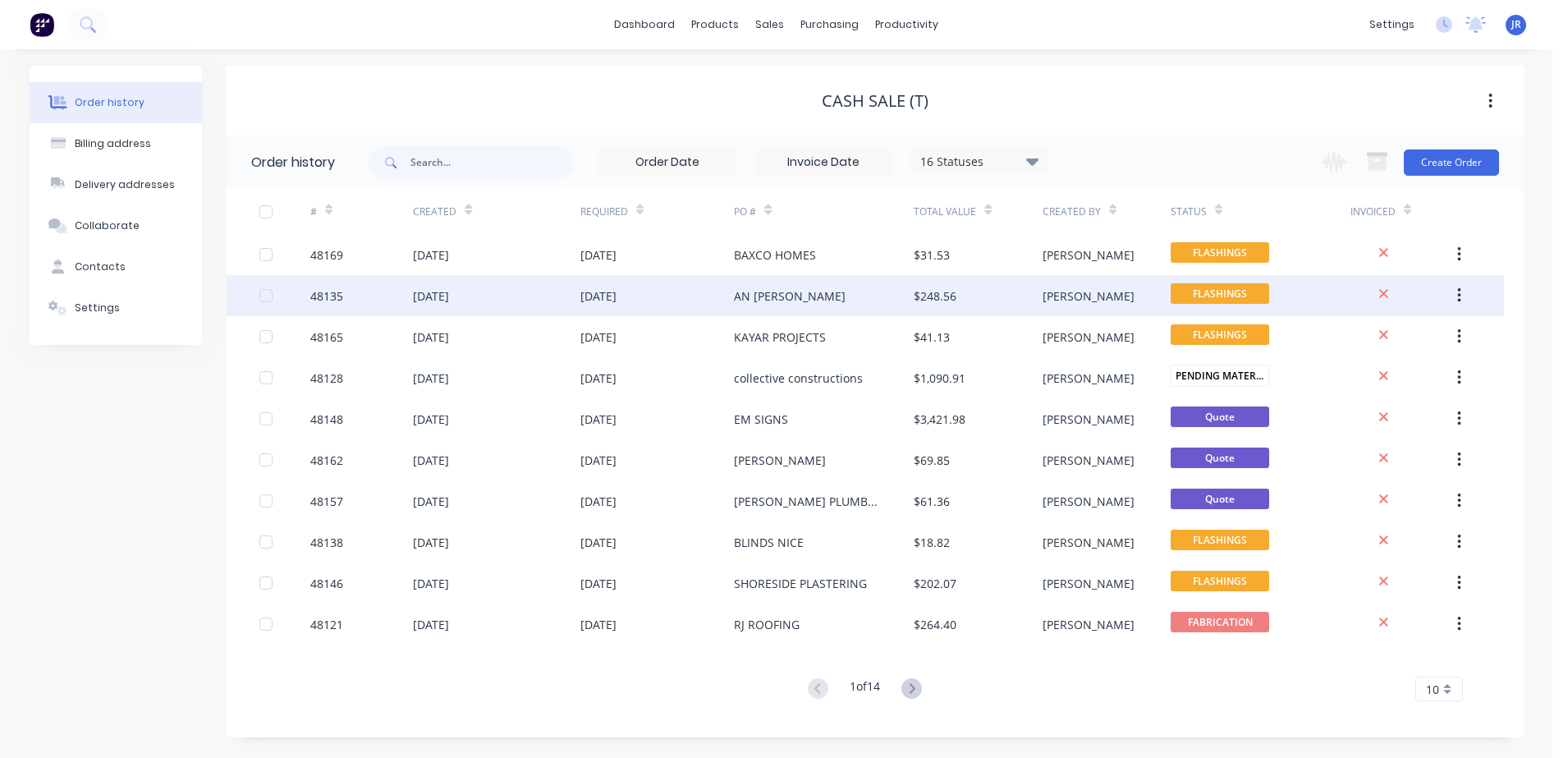
click at [742, 277] on div "AN [PERSON_NAME]" at bounding box center [823, 295] width 180 height 41
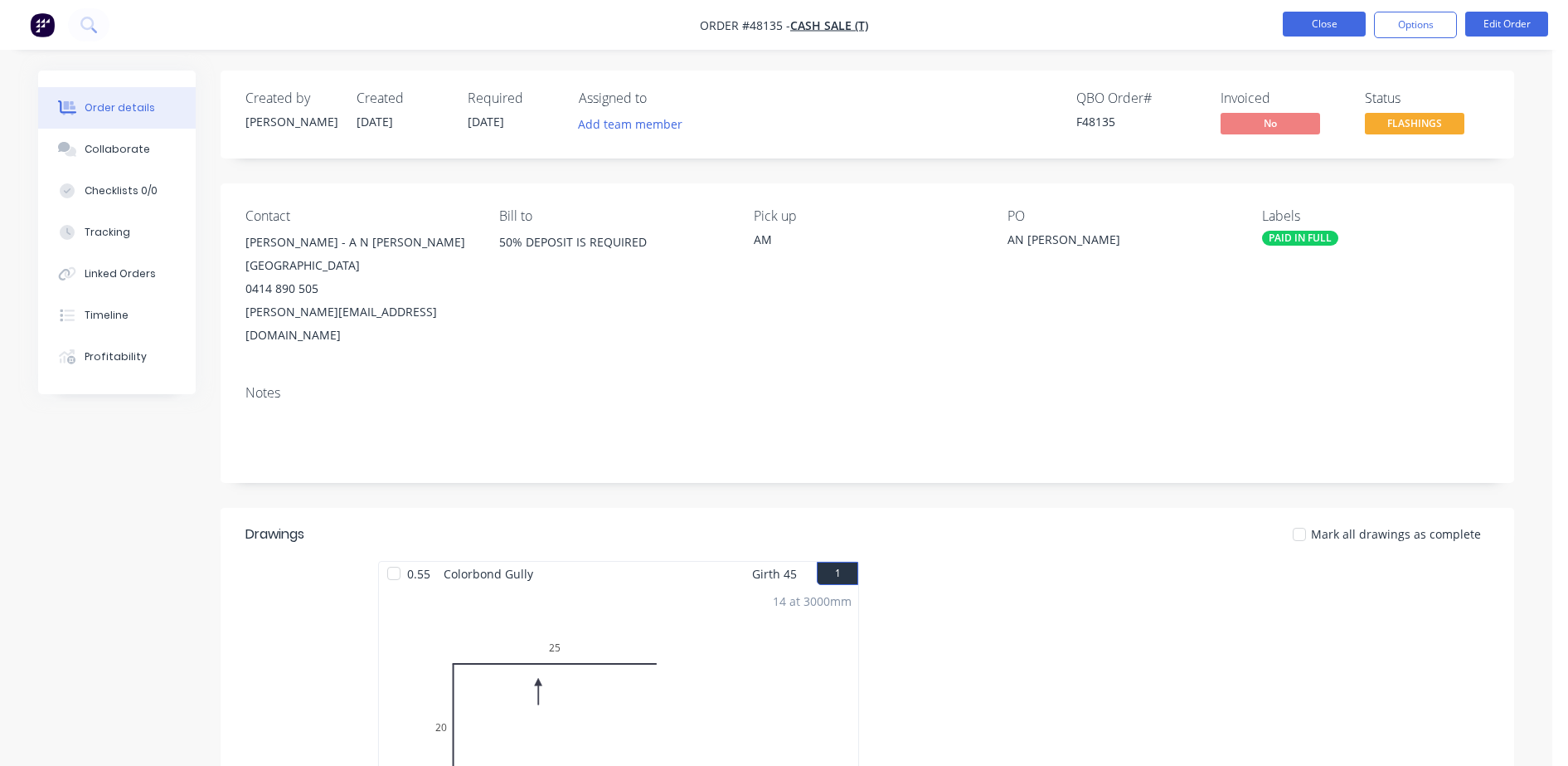
click at [1328, 24] on button "Close" at bounding box center [1324, 24] width 83 height 25
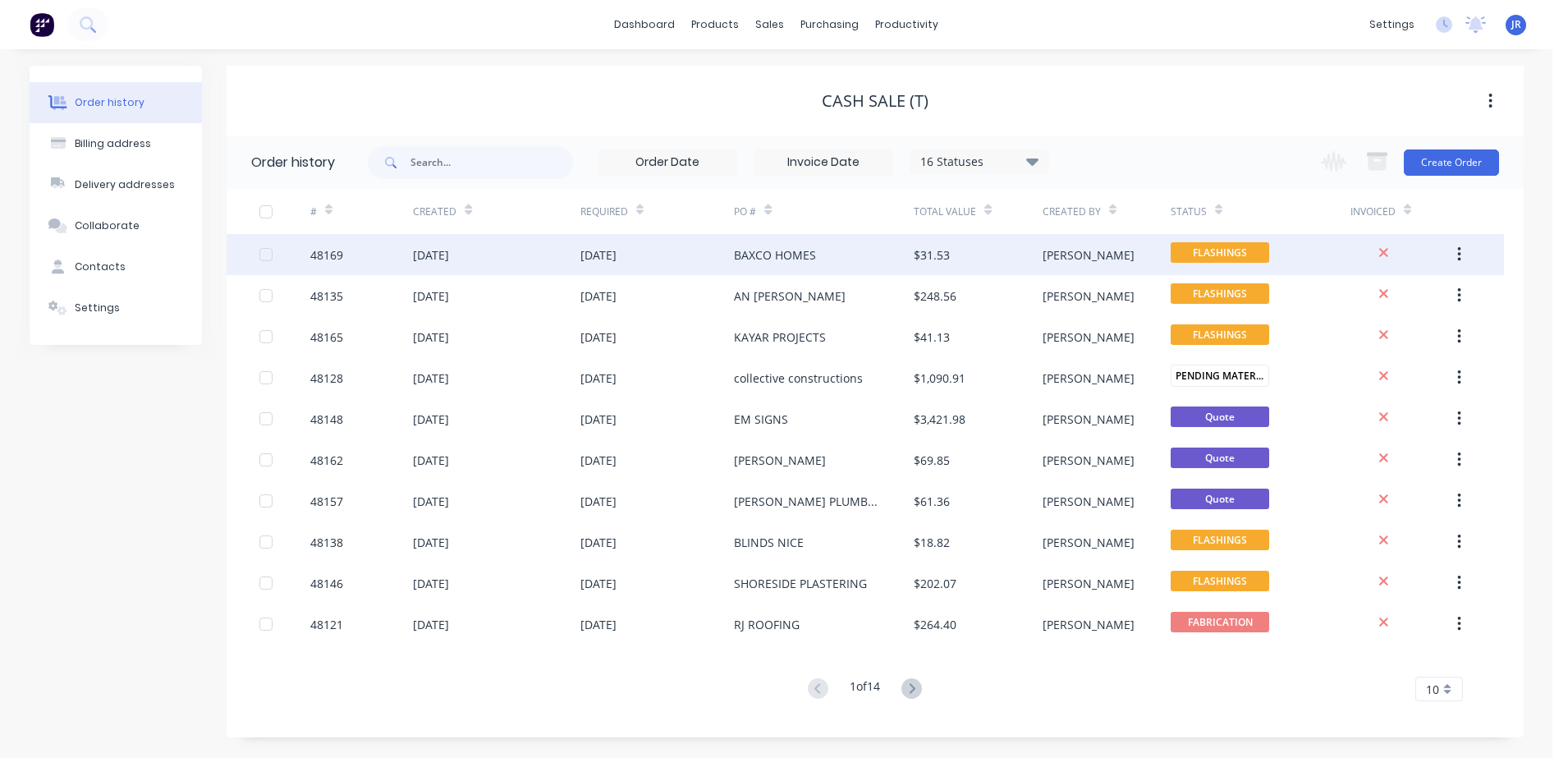
click at [768, 259] on div "BAXCO HOMES" at bounding box center [775, 254] width 82 height 17
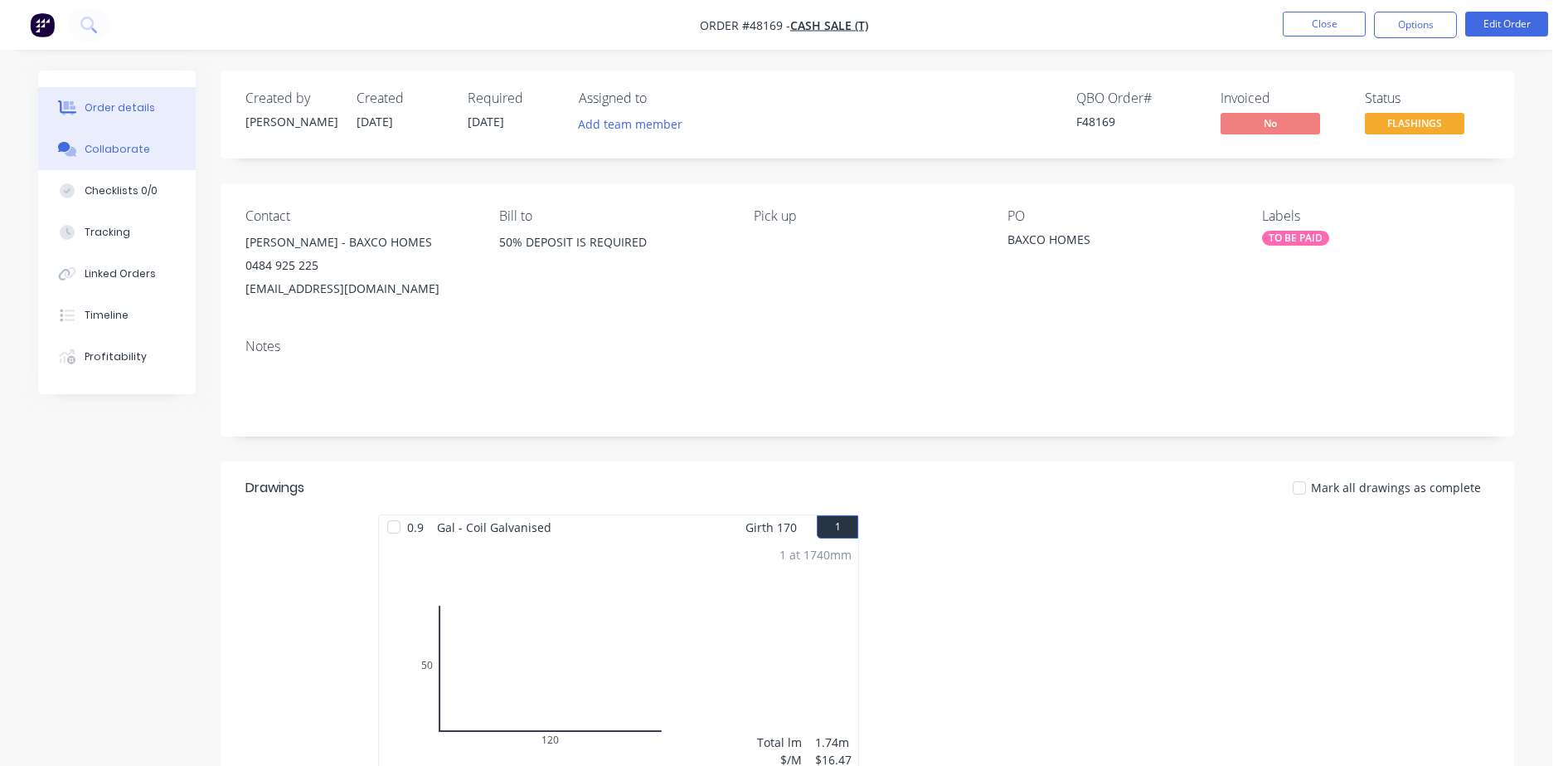
click at [120, 155] on div "Collaborate" at bounding box center [116, 149] width 65 height 15
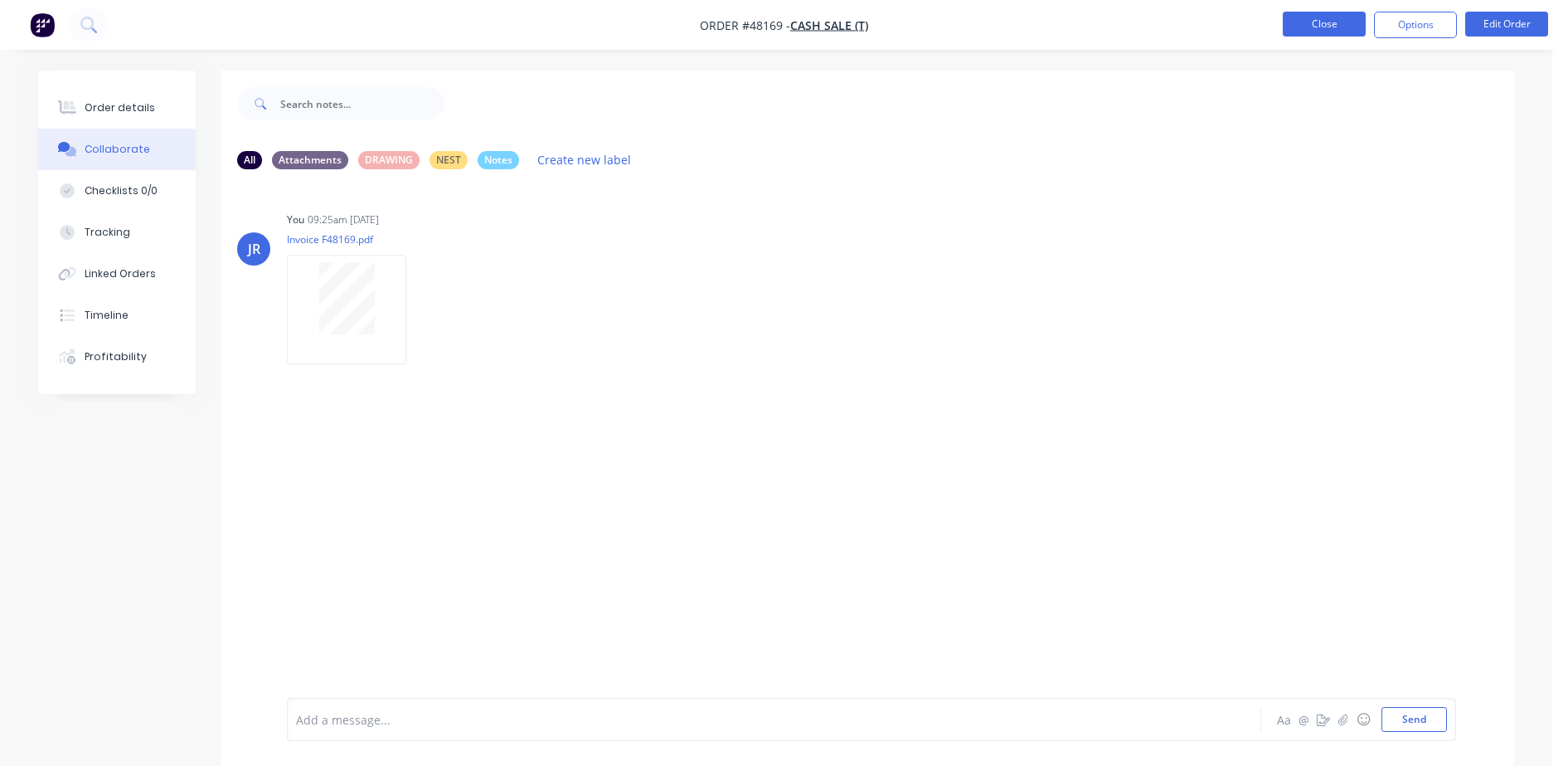
click at [1316, 17] on button "Close" at bounding box center [1324, 24] width 83 height 25
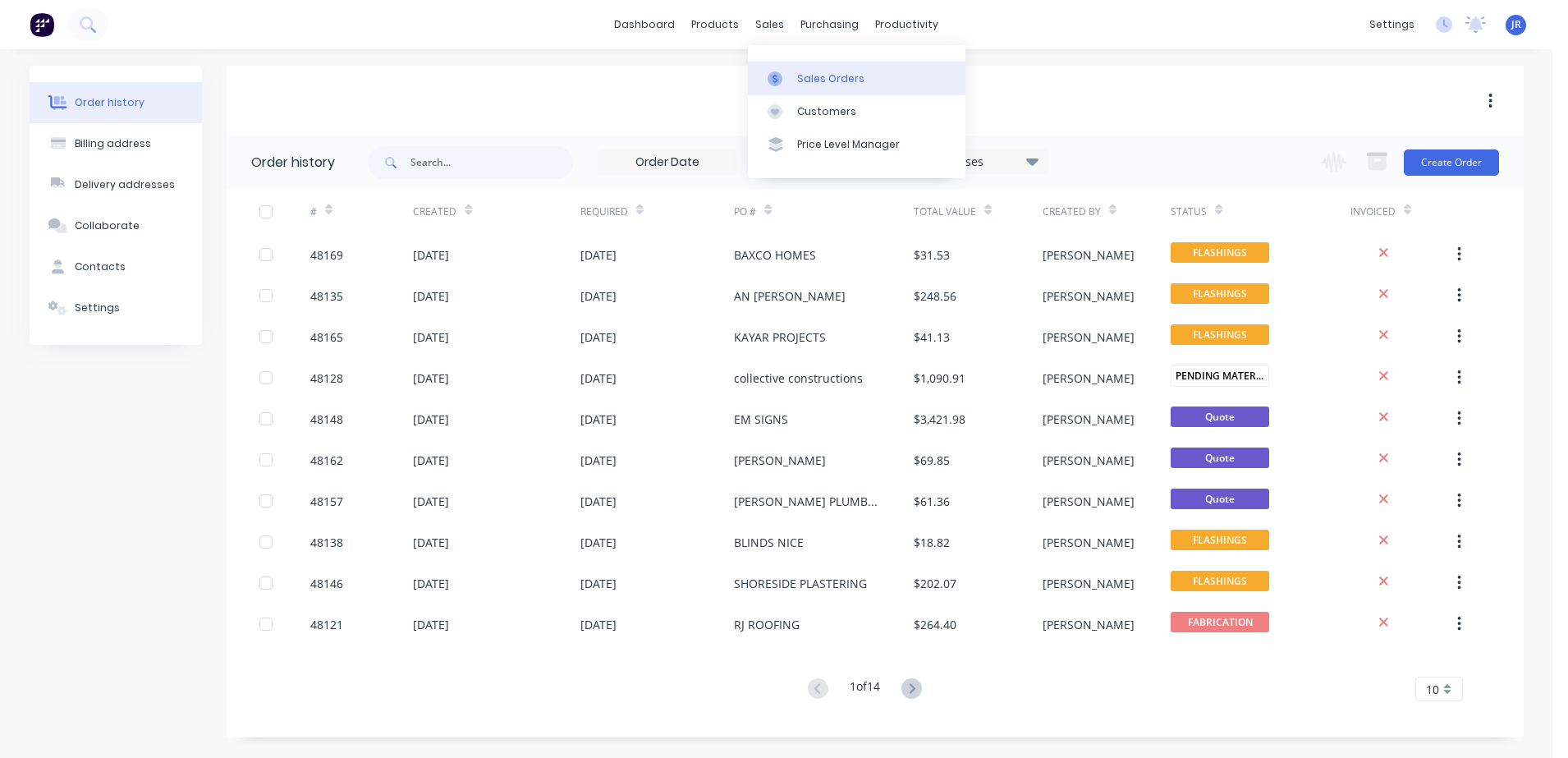
click at [819, 72] on div "Sales Orders" at bounding box center [831, 79] width 67 height 15
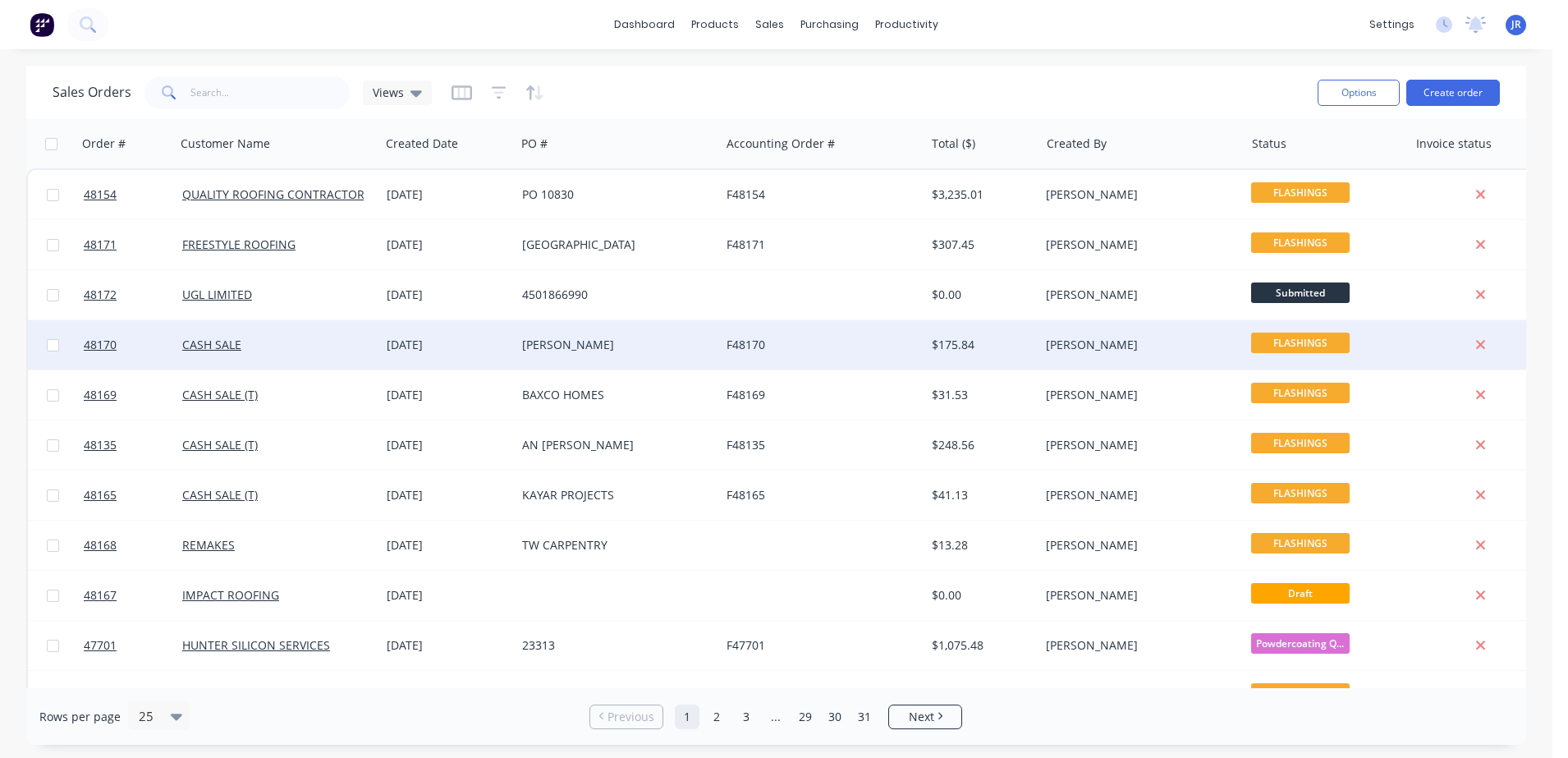
click at [531, 342] on div "[PERSON_NAME]" at bounding box center [613, 345] width 183 height 17
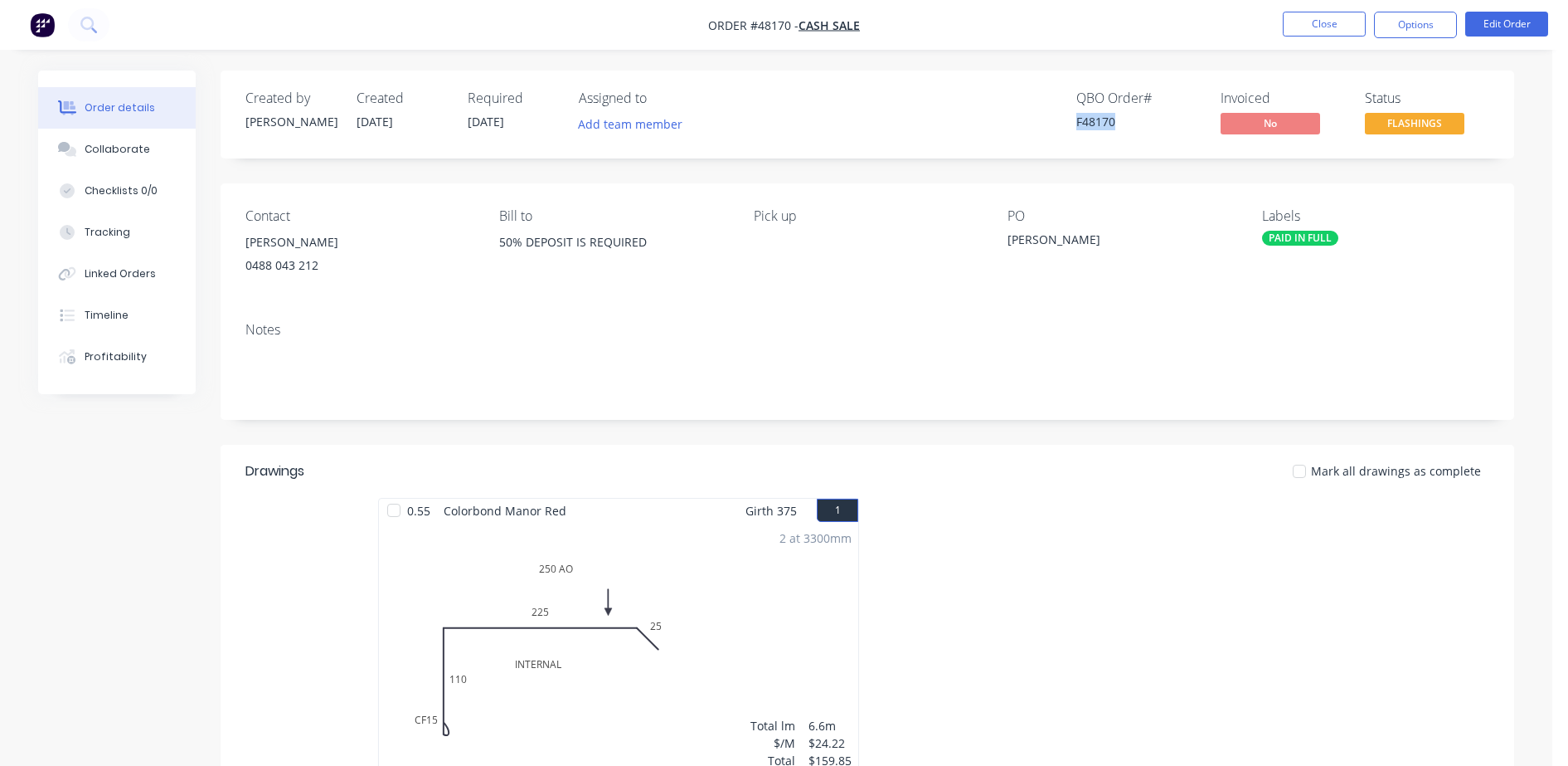
drag, startPoint x: 1076, startPoint y: 126, endPoint x: 1121, endPoint y: 117, distance: 45.9
click at [1121, 117] on div "QBO Order # F48170 Invoiced No Status FLASHINGS" at bounding box center [1118, 115] width 745 height 48
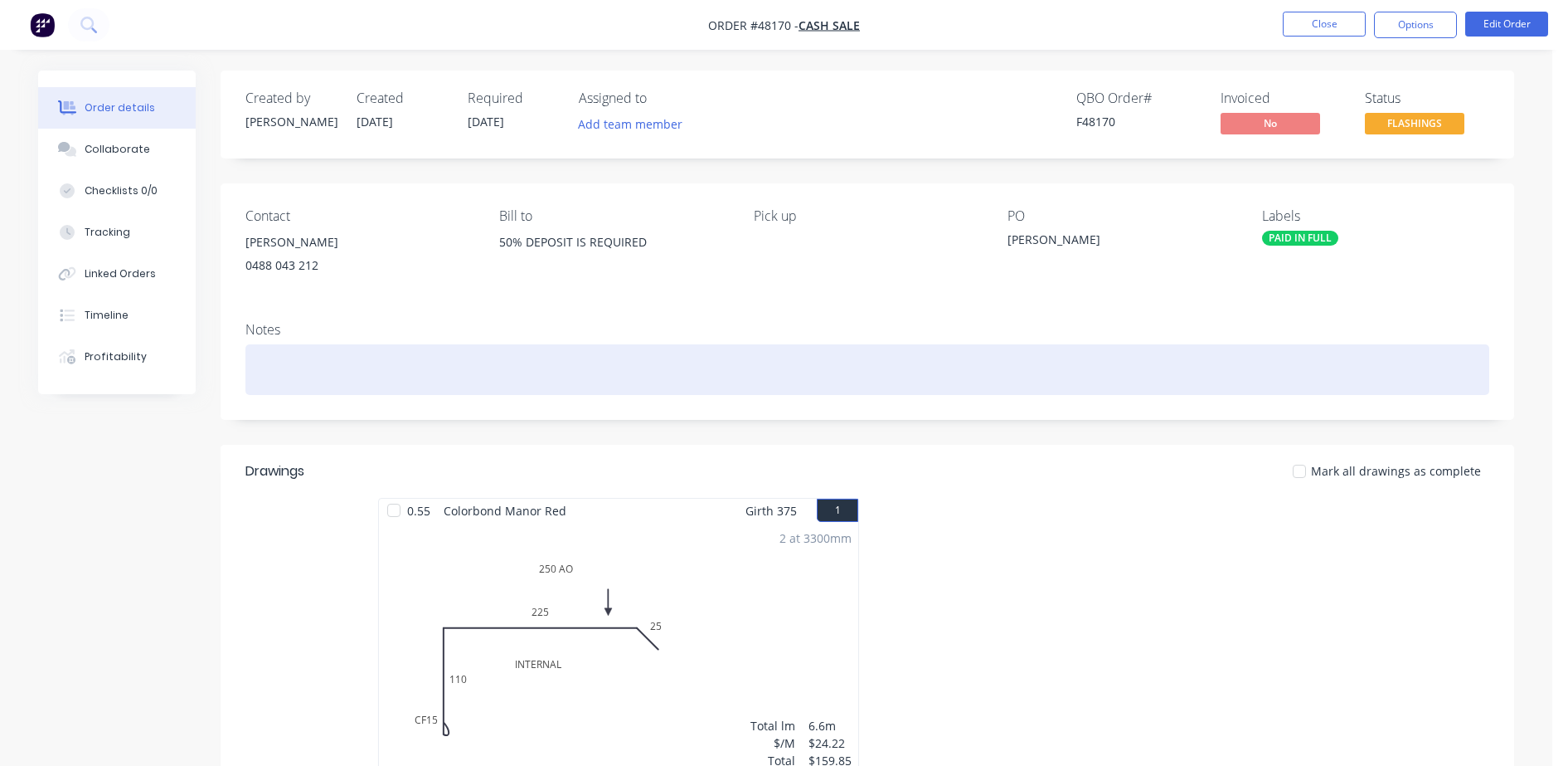
click at [1152, 366] on div at bounding box center [867, 369] width 1244 height 50
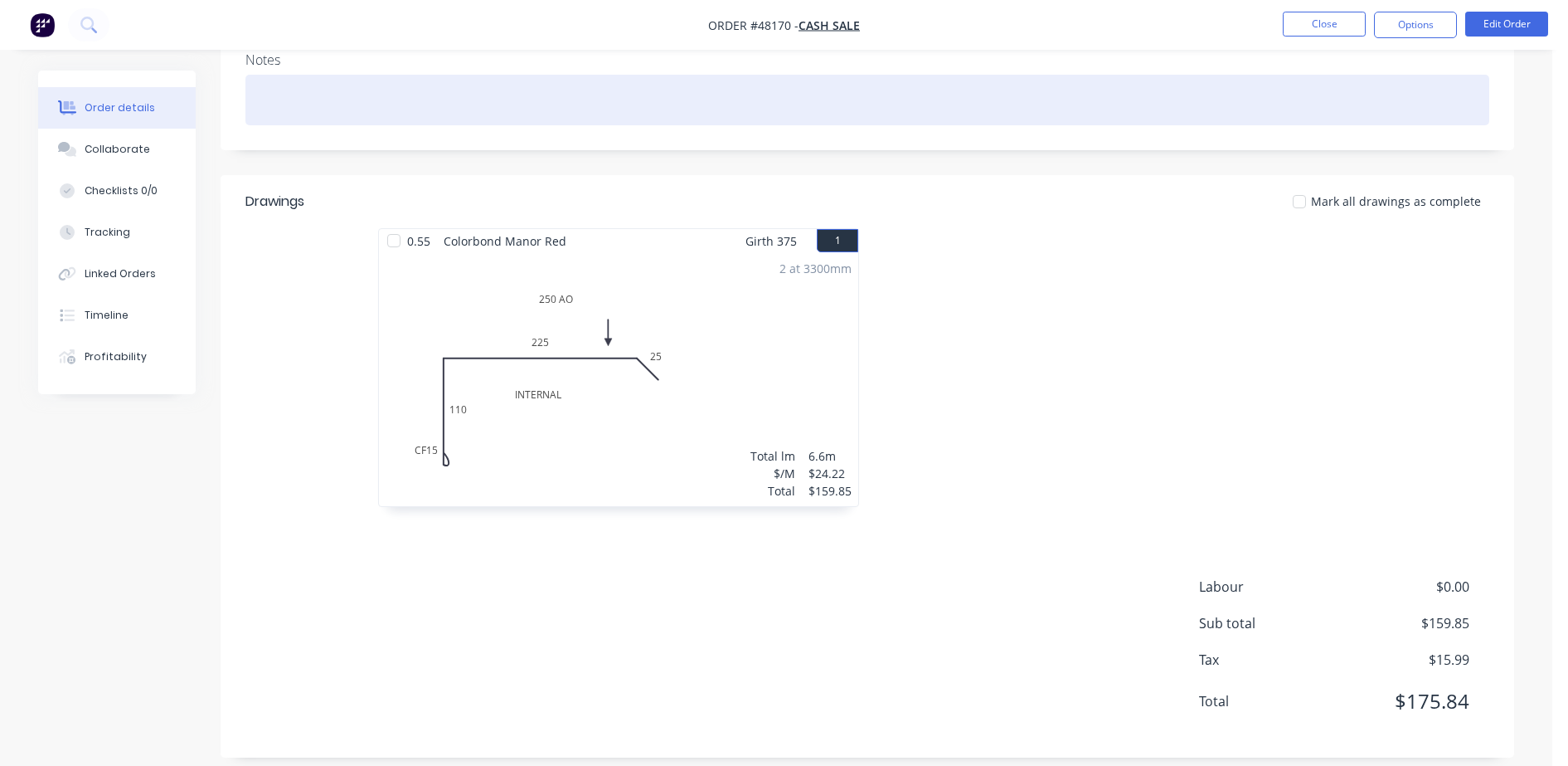
scroll to position [286, 0]
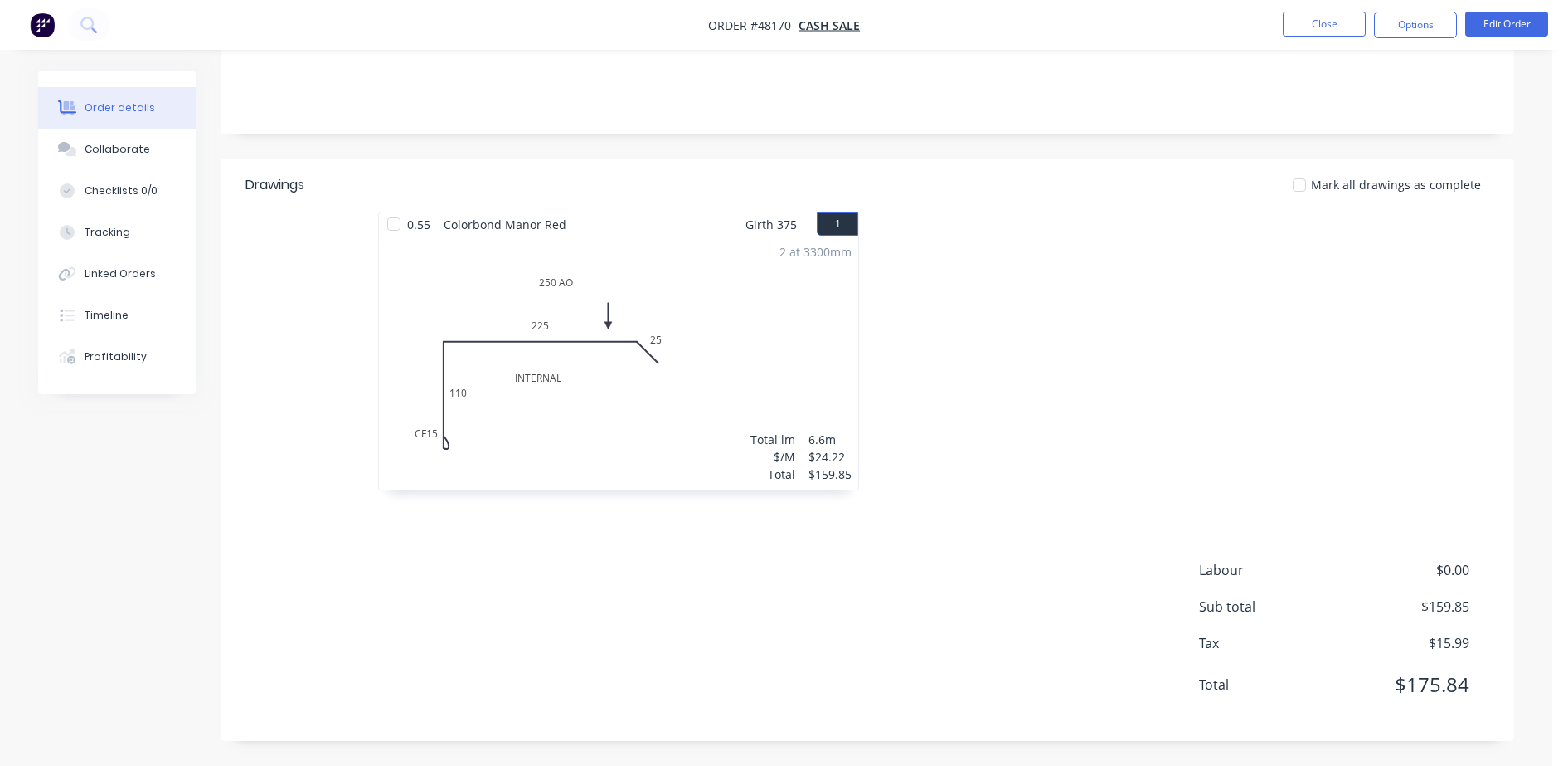
click at [707, 395] on div "2 at 3300mm Total lm $/M Total 6.6m $24.22 $159.85" at bounding box center [618, 363] width 479 height 253
click at [1484, 19] on button "Edit Order" at bounding box center [1506, 24] width 83 height 25
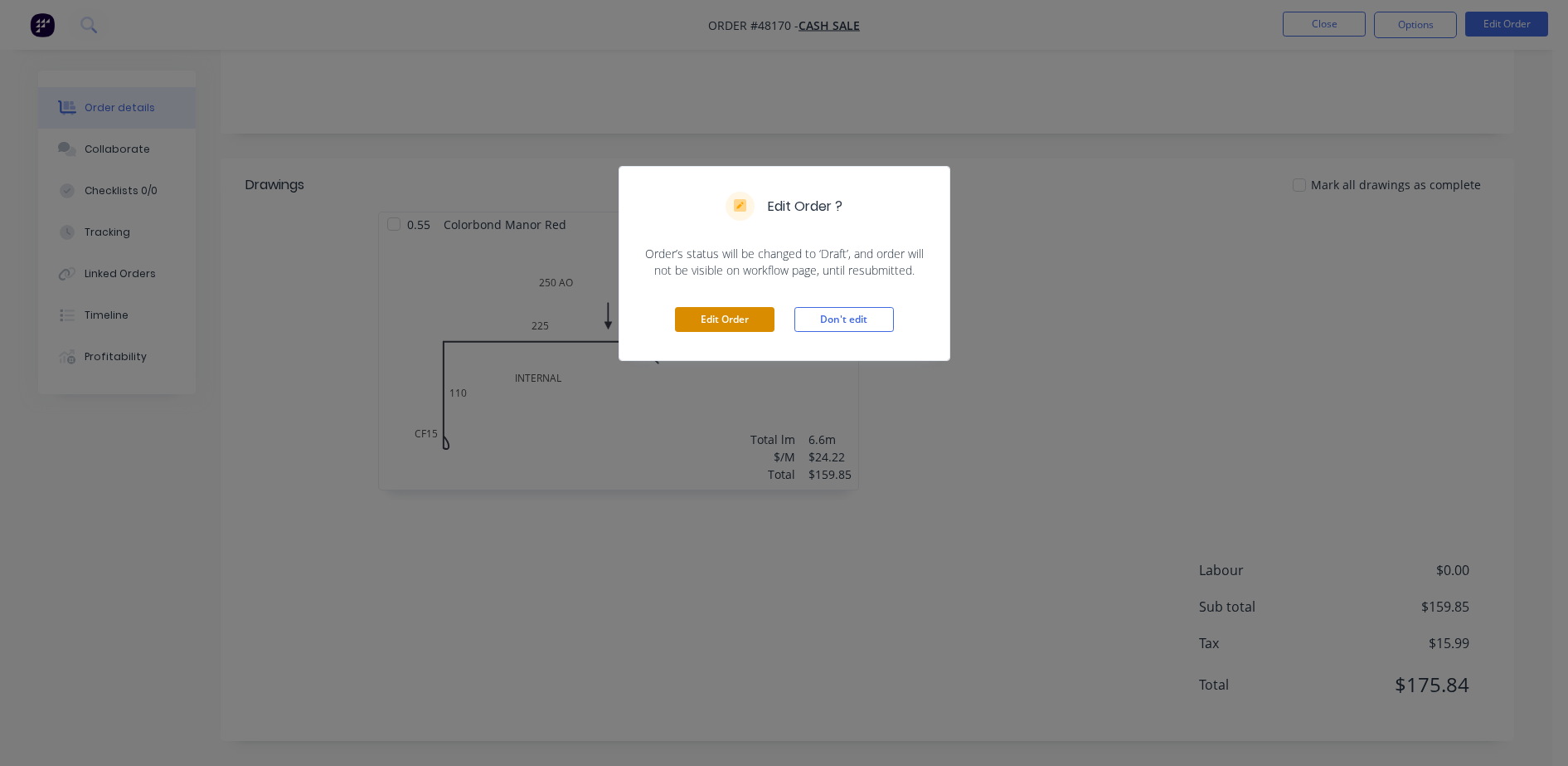
click at [754, 314] on button "Edit Order" at bounding box center [724, 320] width 99 height 25
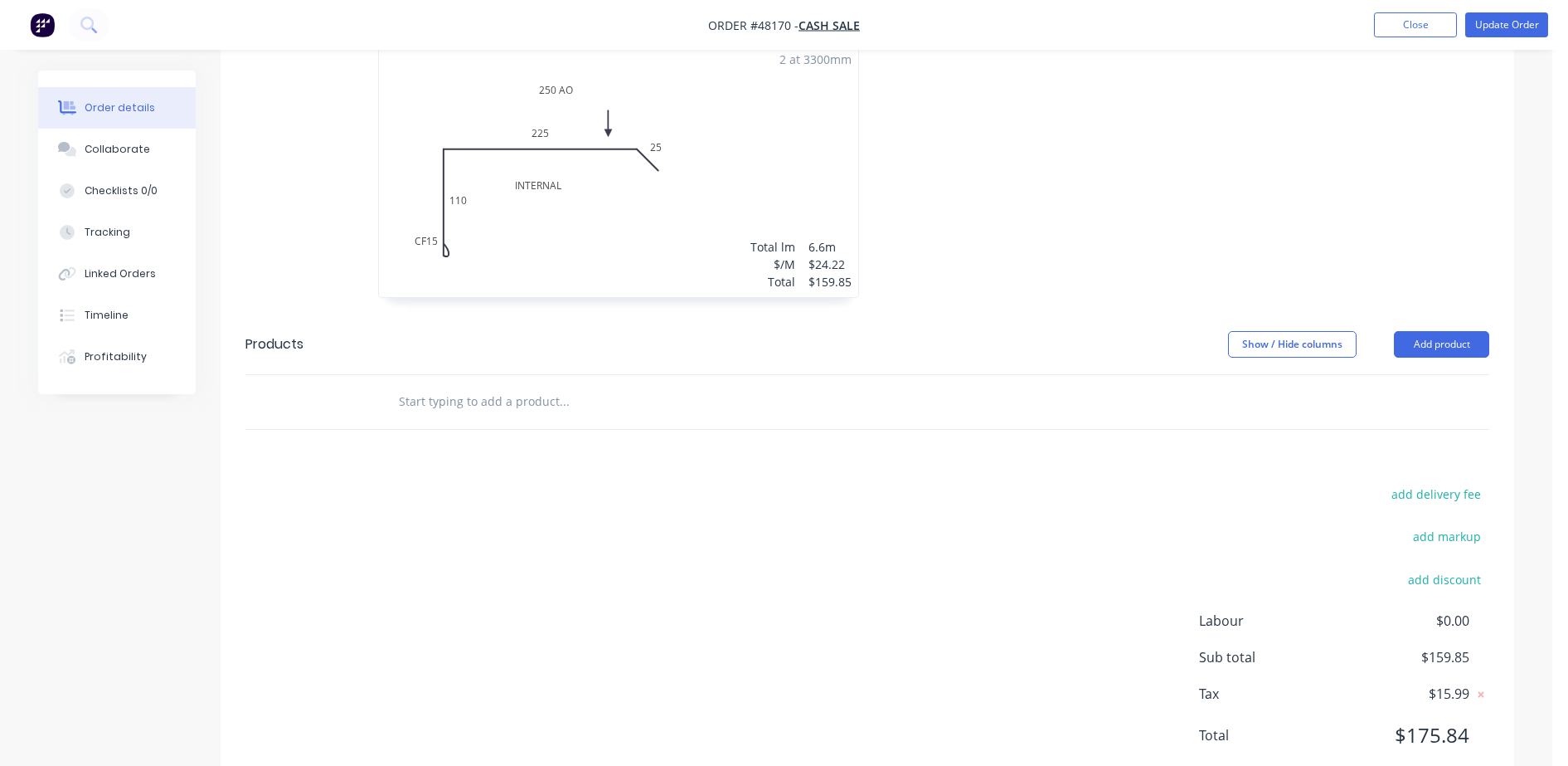
scroll to position [538, 0]
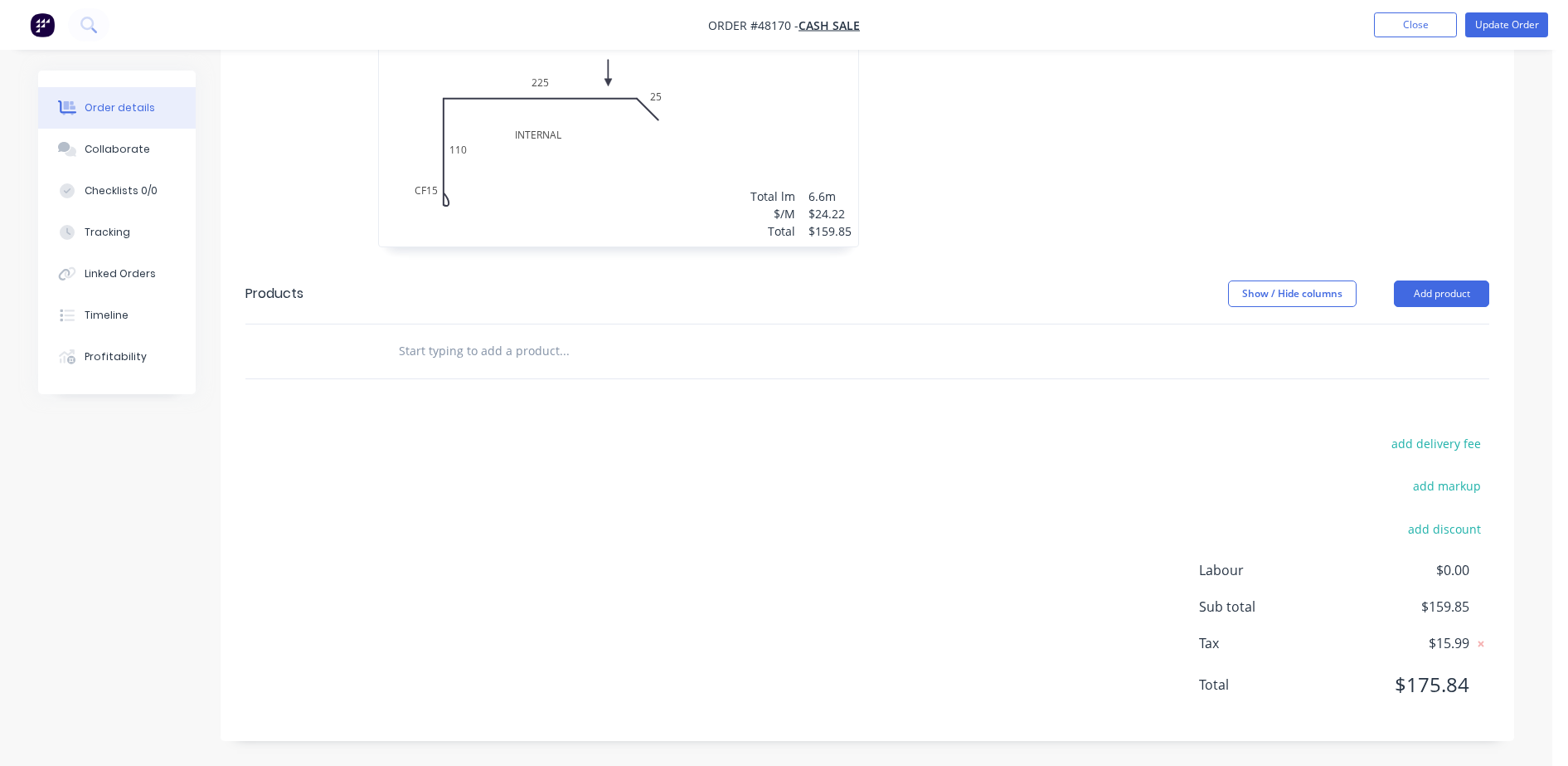
click at [843, 237] on div "$159.85" at bounding box center [830, 230] width 43 height 17
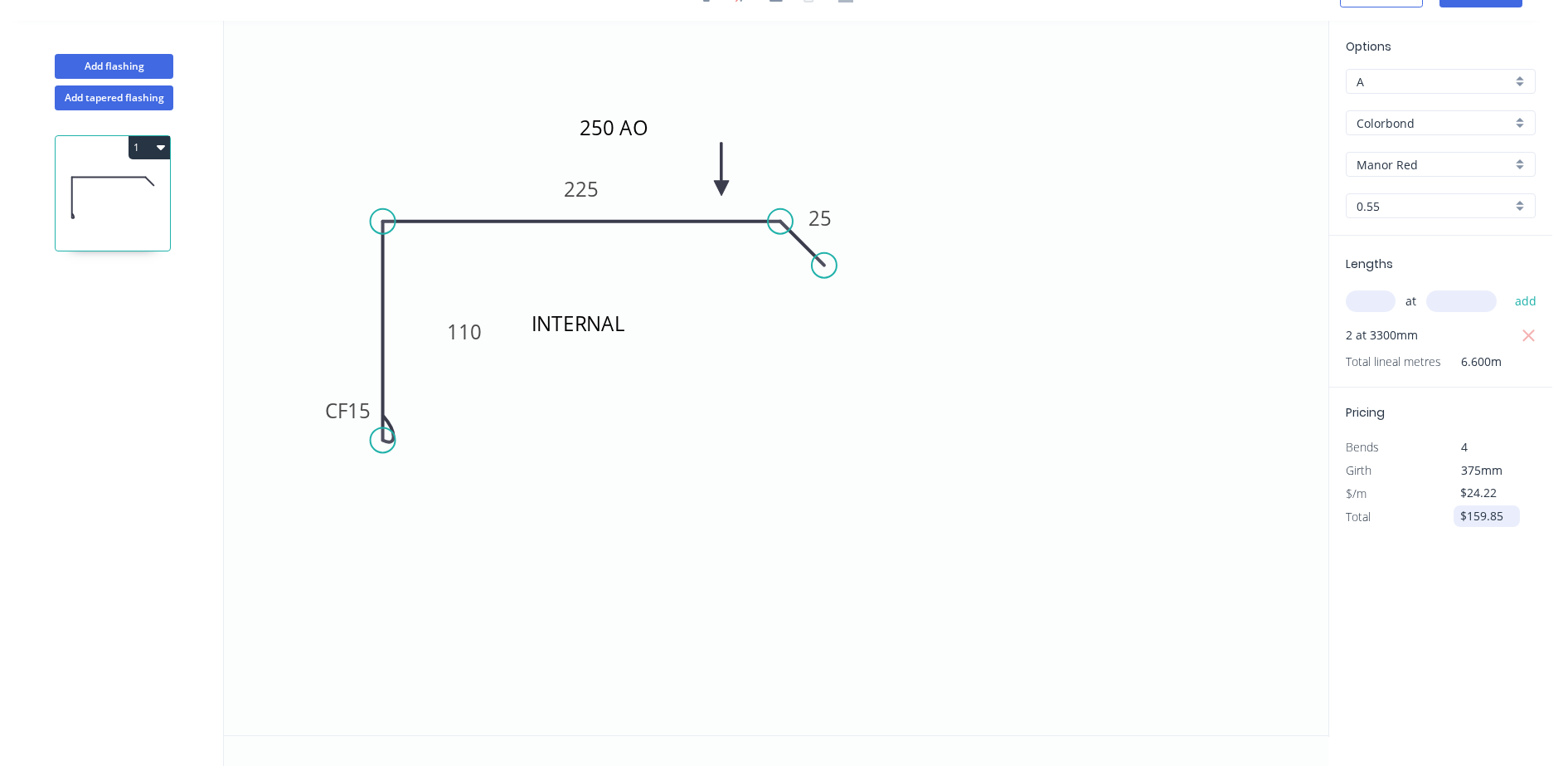
click at [1499, 519] on input "$159.85" at bounding box center [1488, 516] width 56 height 23
click at [1061, 644] on icon "250 AO INTERNAL CF 15 110 225 25" at bounding box center [775, 377] width 1104 height 714
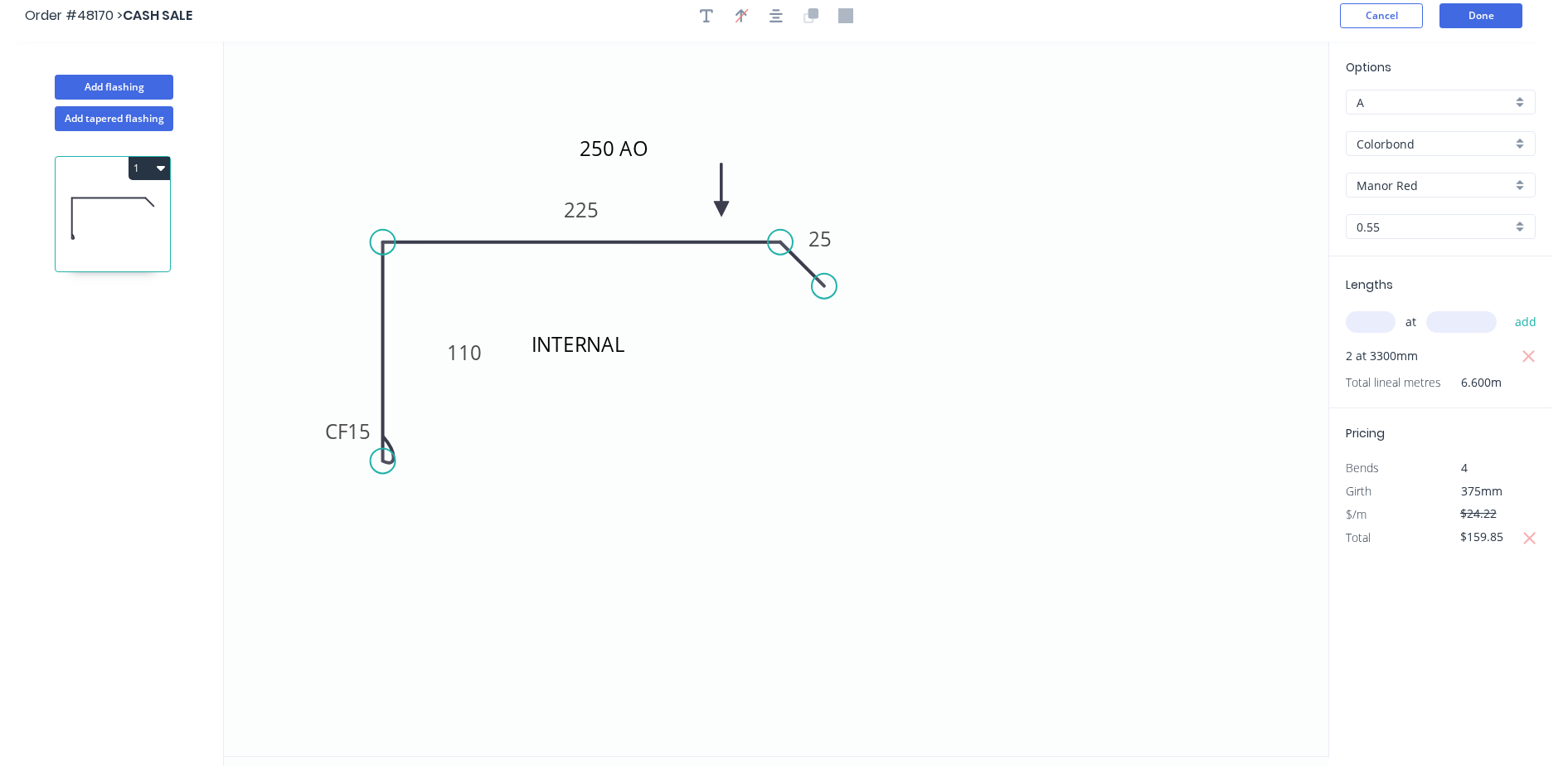
scroll to position [0, 0]
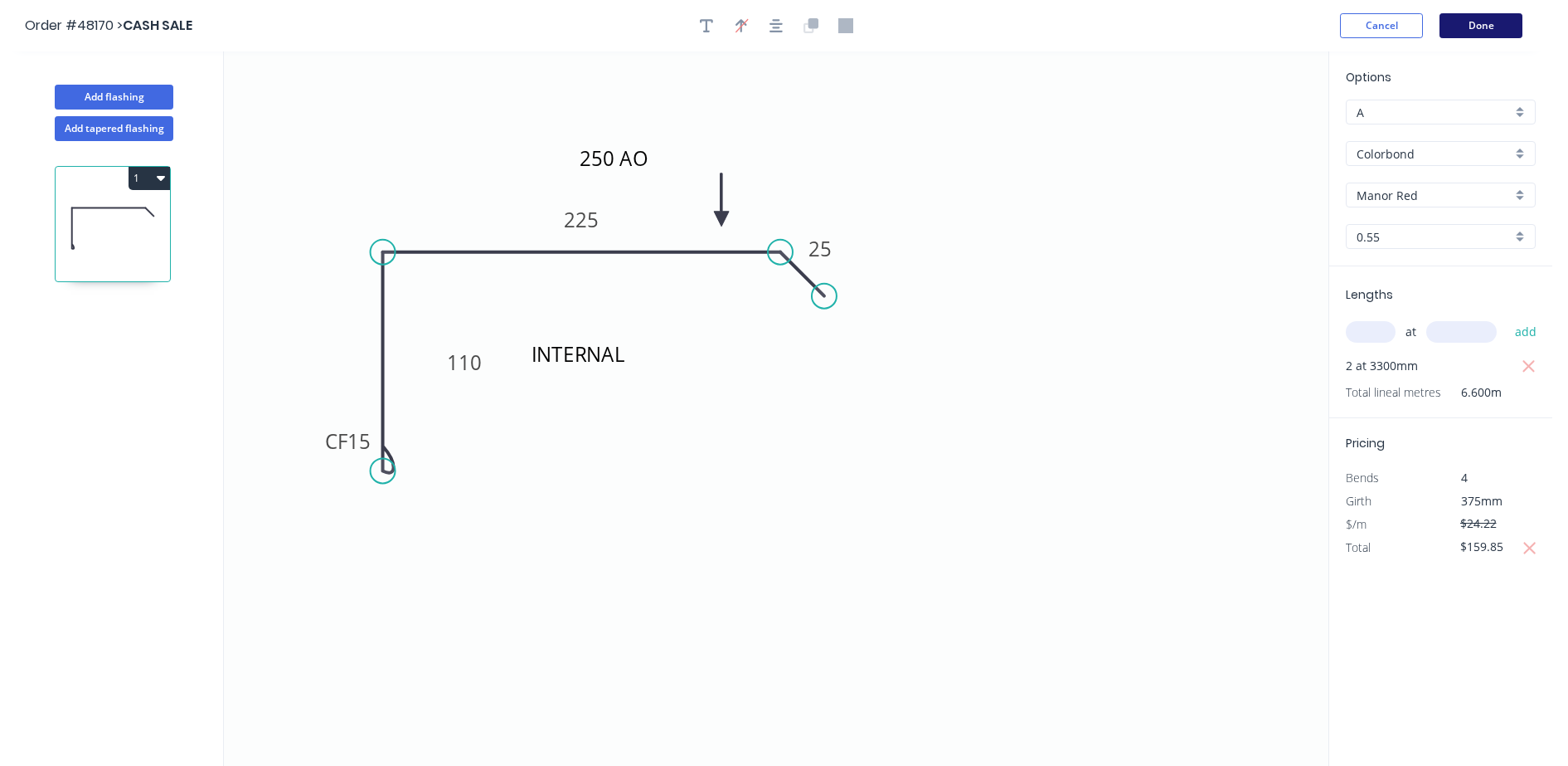
click at [1464, 22] on button "Done" at bounding box center [1480, 26] width 83 height 25
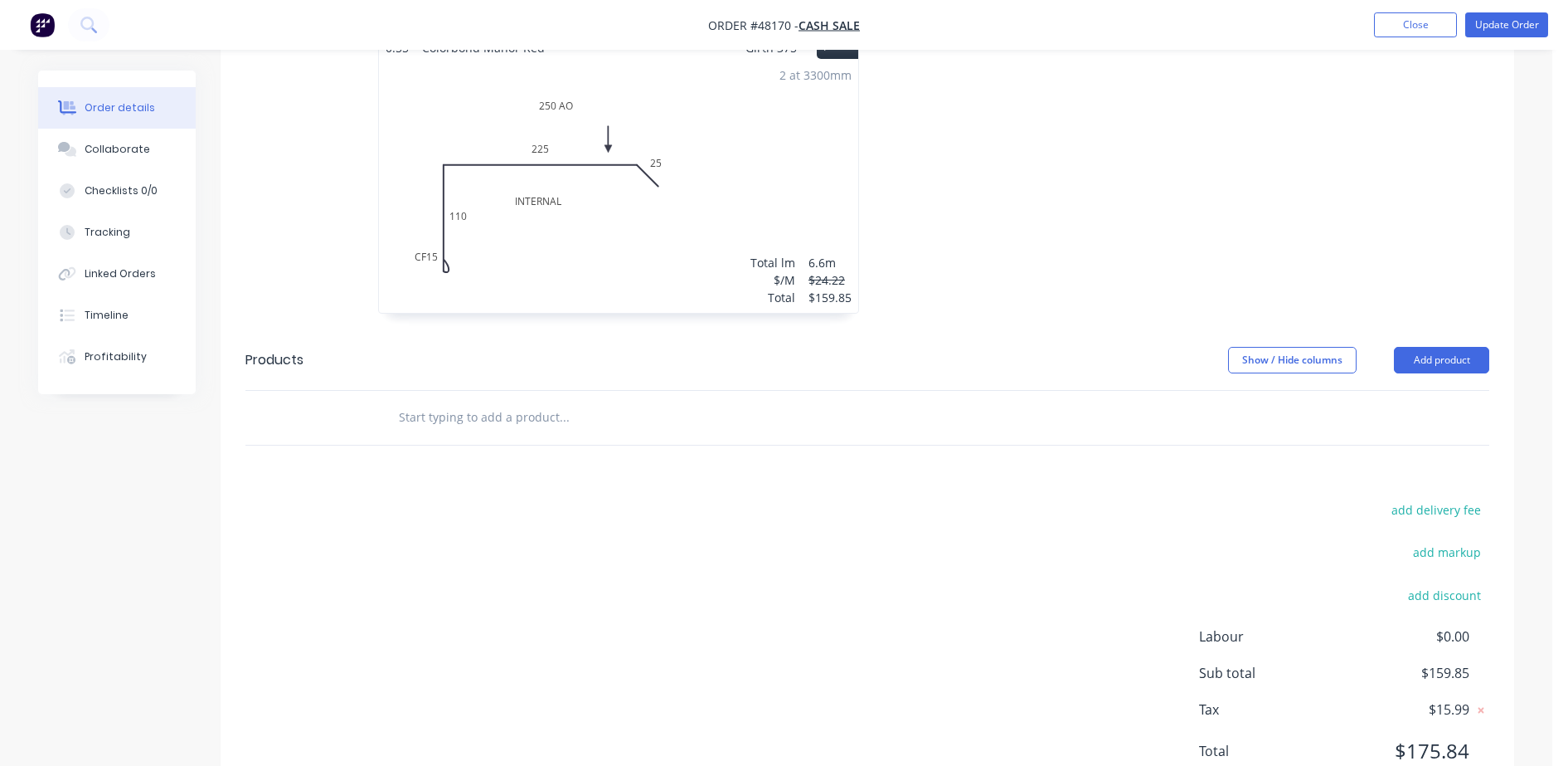
scroll to position [519, 0]
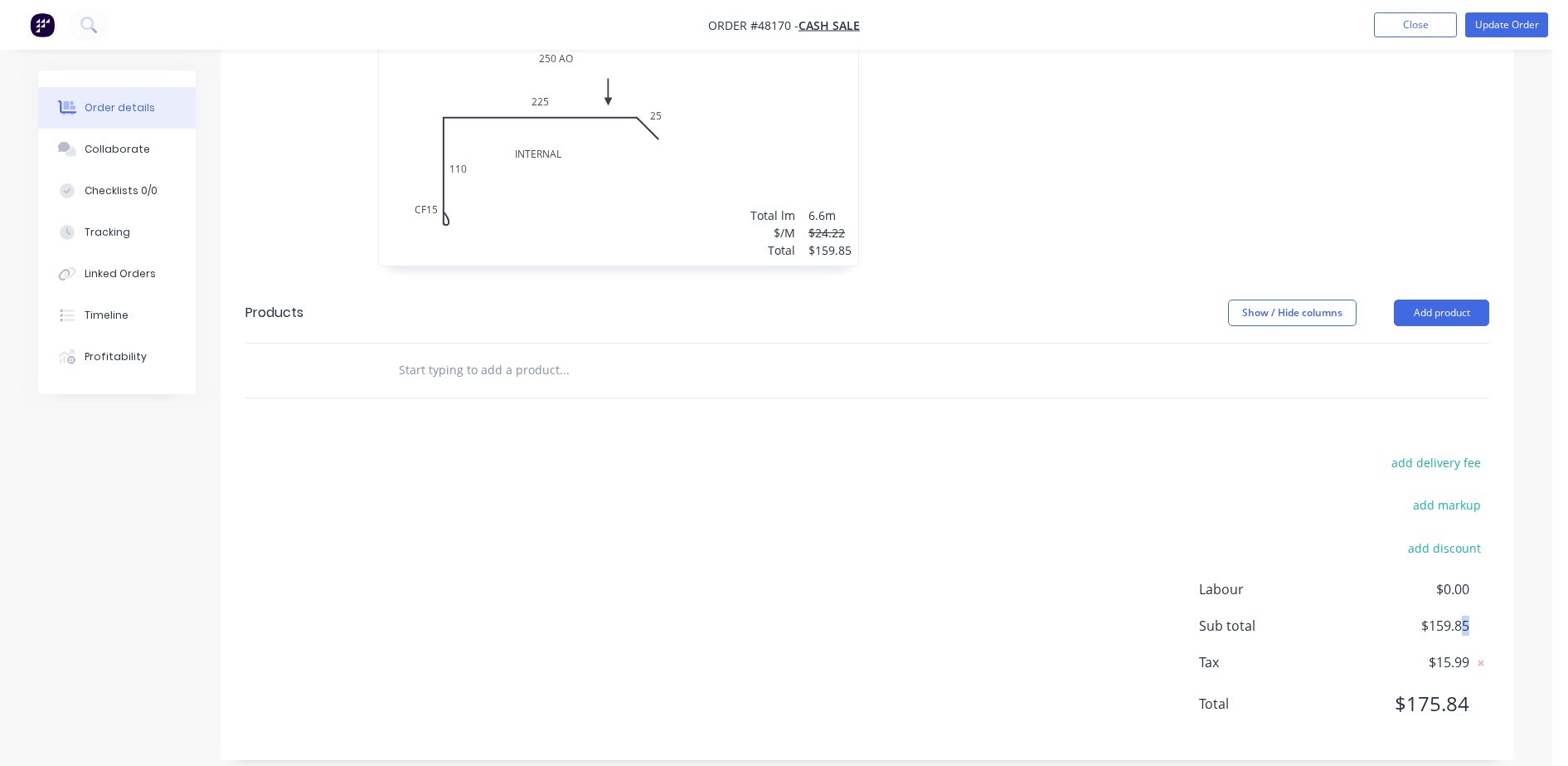
click at [1464, 624] on span "$159.85" at bounding box center [1408, 625] width 123 height 20
click at [850, 263] on div "2 at 3300mm Total lm $/M Total 6.6m $24.22 $159.85" at bounding box center [618, 139] width 479 height 253
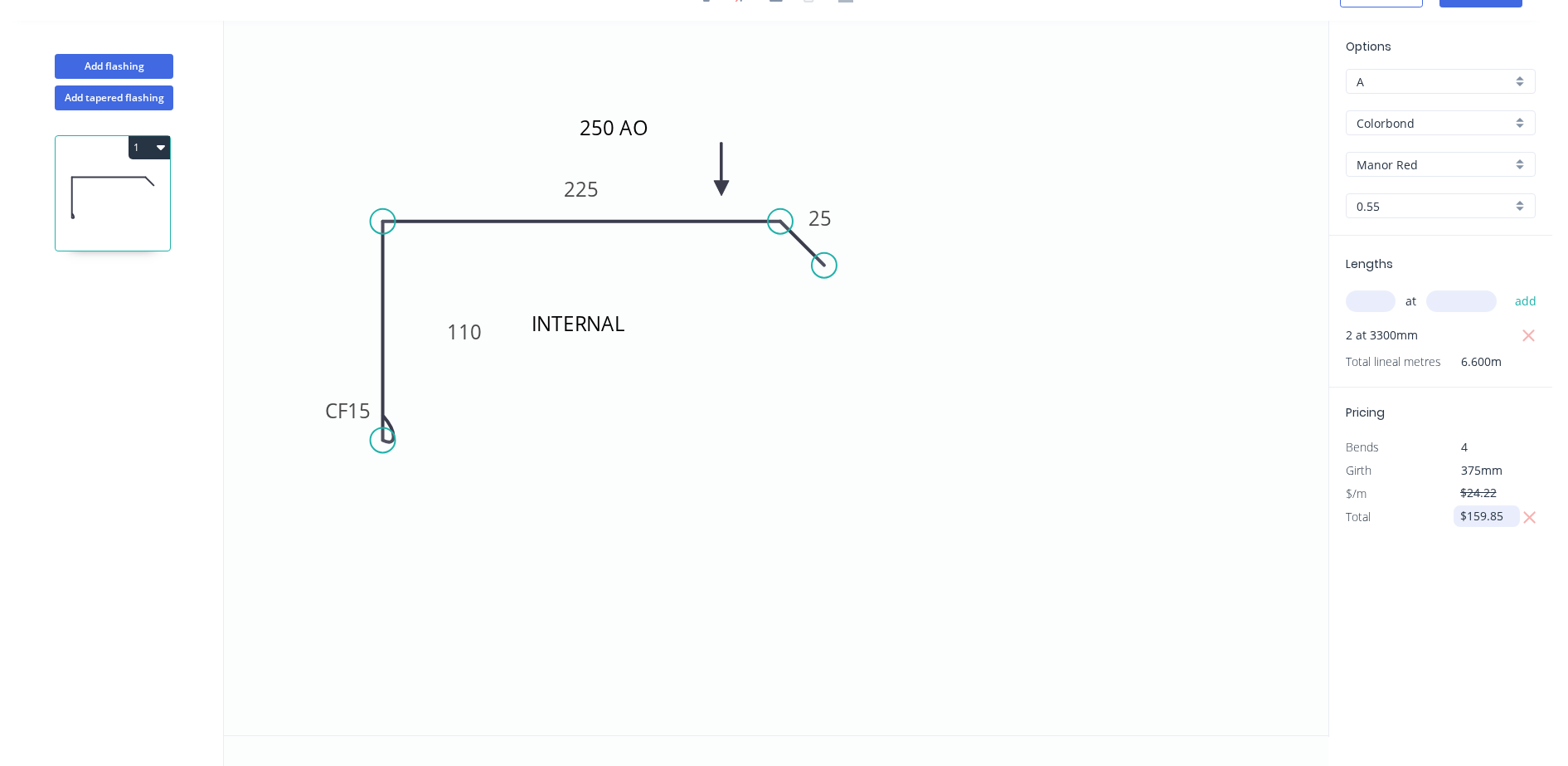
drag, startPoint x: 1496, startPoint y: 509, endPoint x: 1508, endPoint y: 509, distance: 12.0
click at [1508, 509] on input "$159.85" at bounding box center [1488, 516] width 56 height 23
drag, startPoint x: 1495, startPoint y: 513, endPoint x: 1515, endPoint y: 513, distance: 20.0
click at [1515, 513] on input "$159.85" at bounding box center [1488, 516] width 56 height 23
drag, startPoint x: 1496, startPoint y: 510, endPoint x: 1512, endPoint y: 511, distance: 16.0
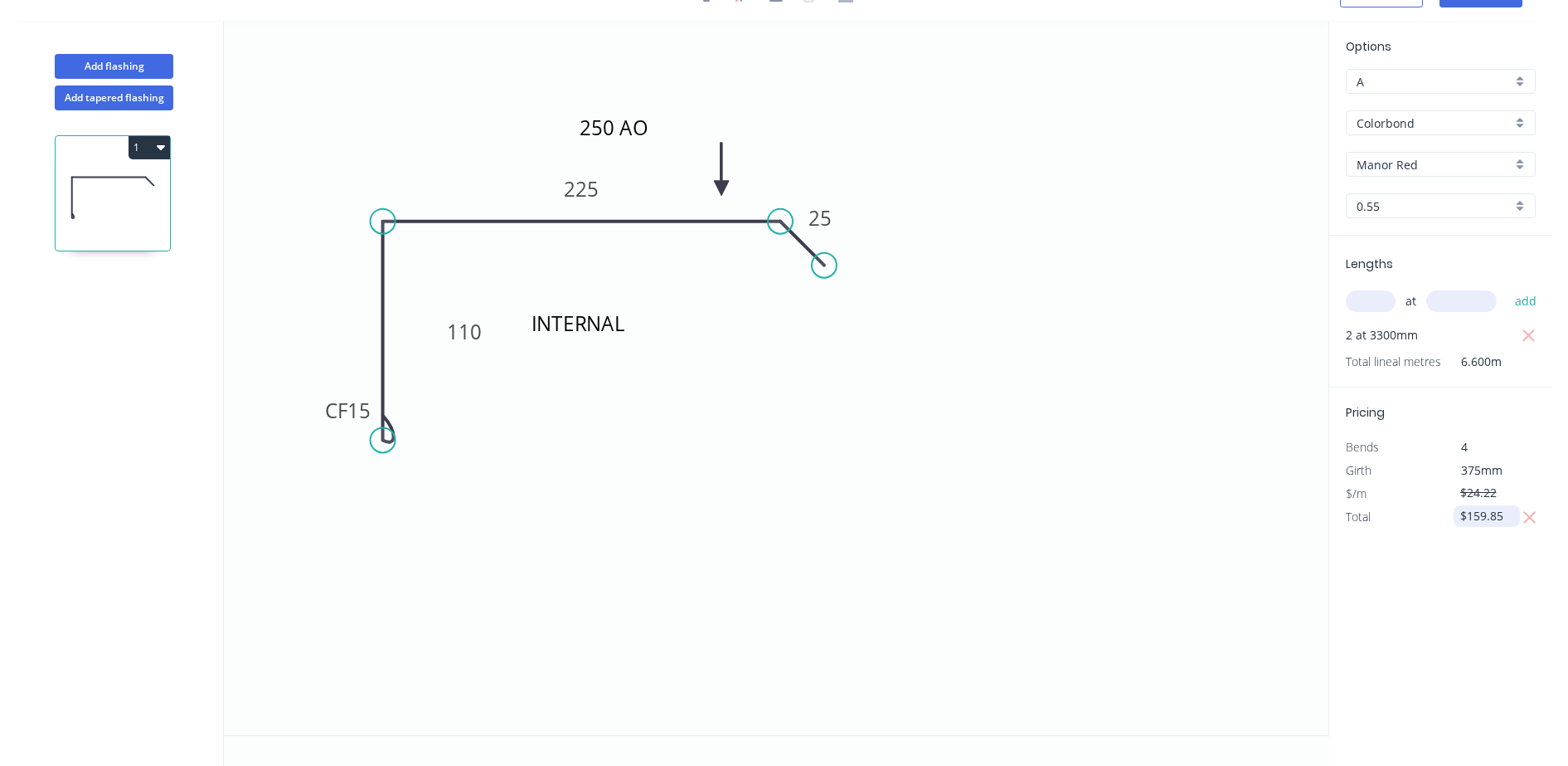
click at [1512, 511] on input "$159.85" at bounding box center [1488, 516] width 56 height 23
type input "$159.86"
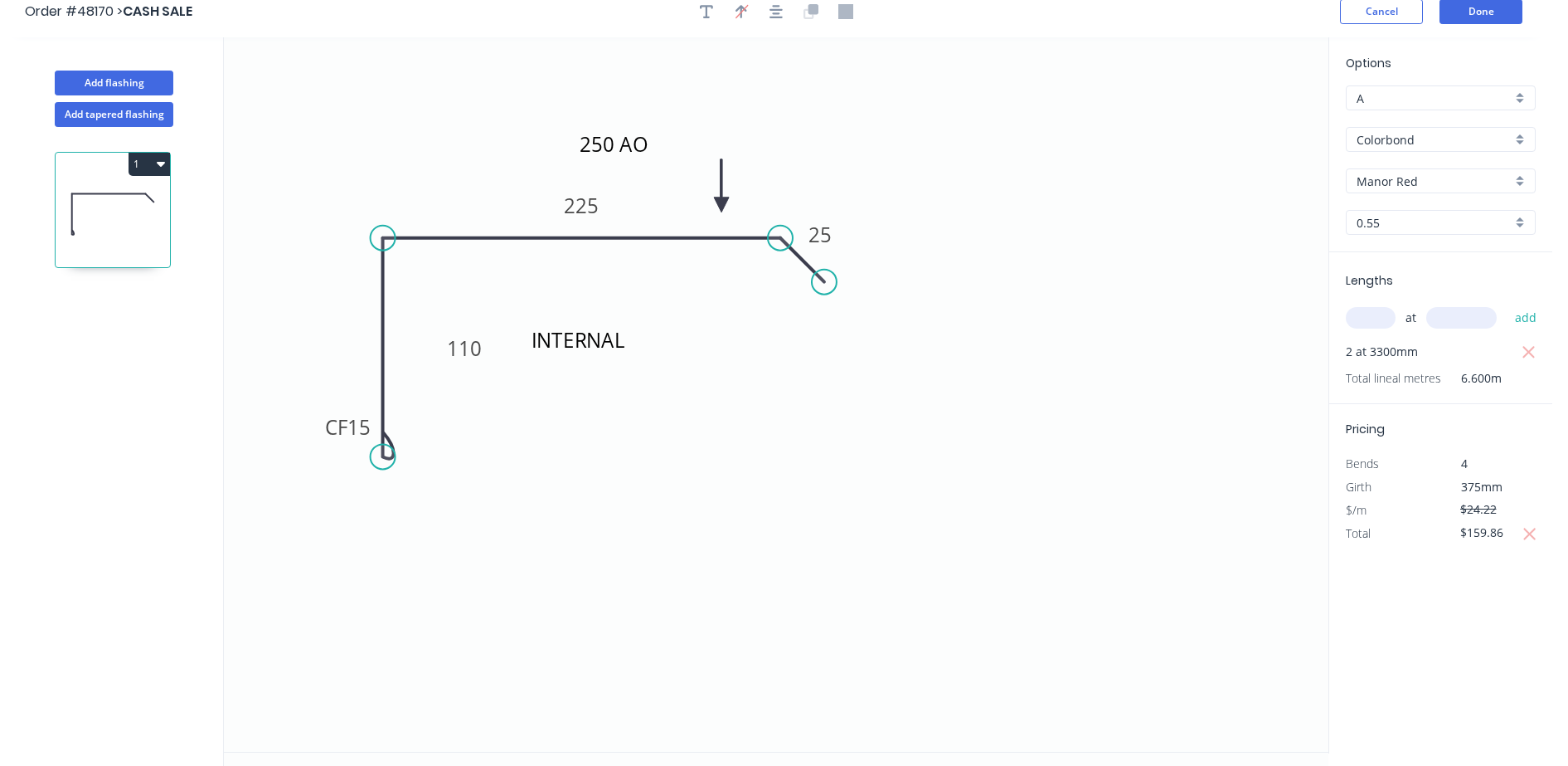
scroll to position [0, 0]
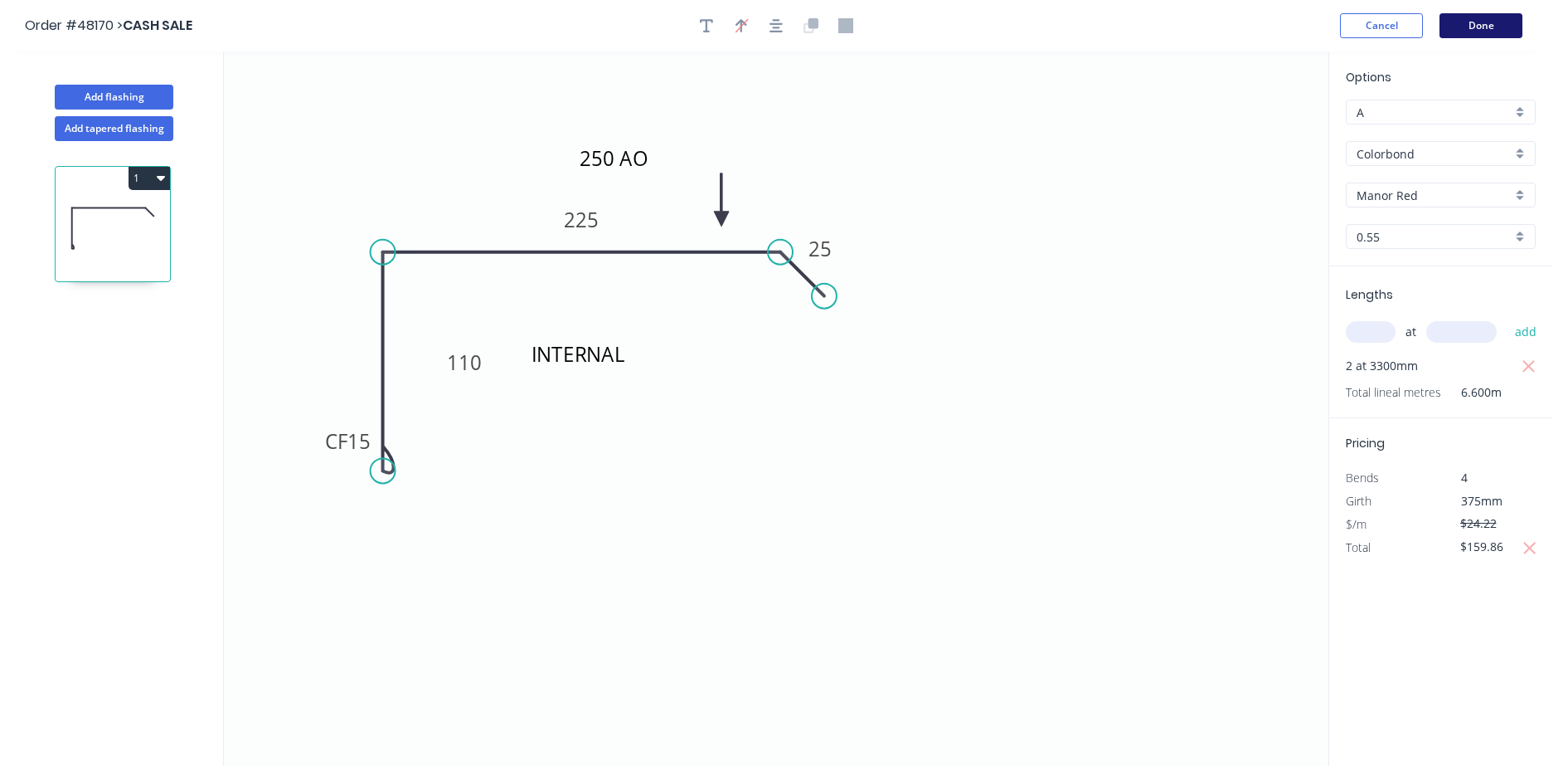
click at [1477, 25] on button "Done" at bounding box center [1480, 26] width 83 height 25
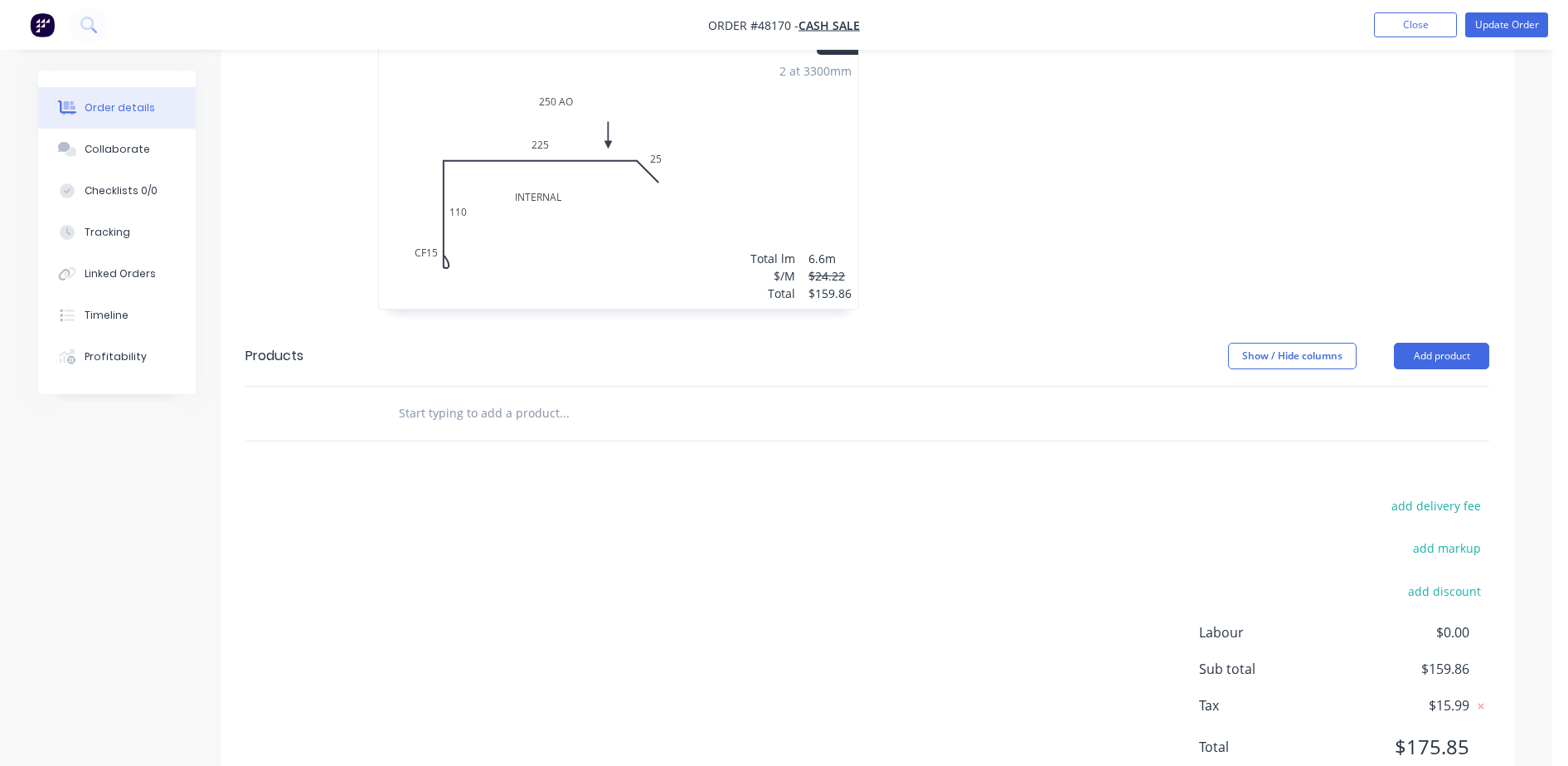
scroll to position [538, 0]
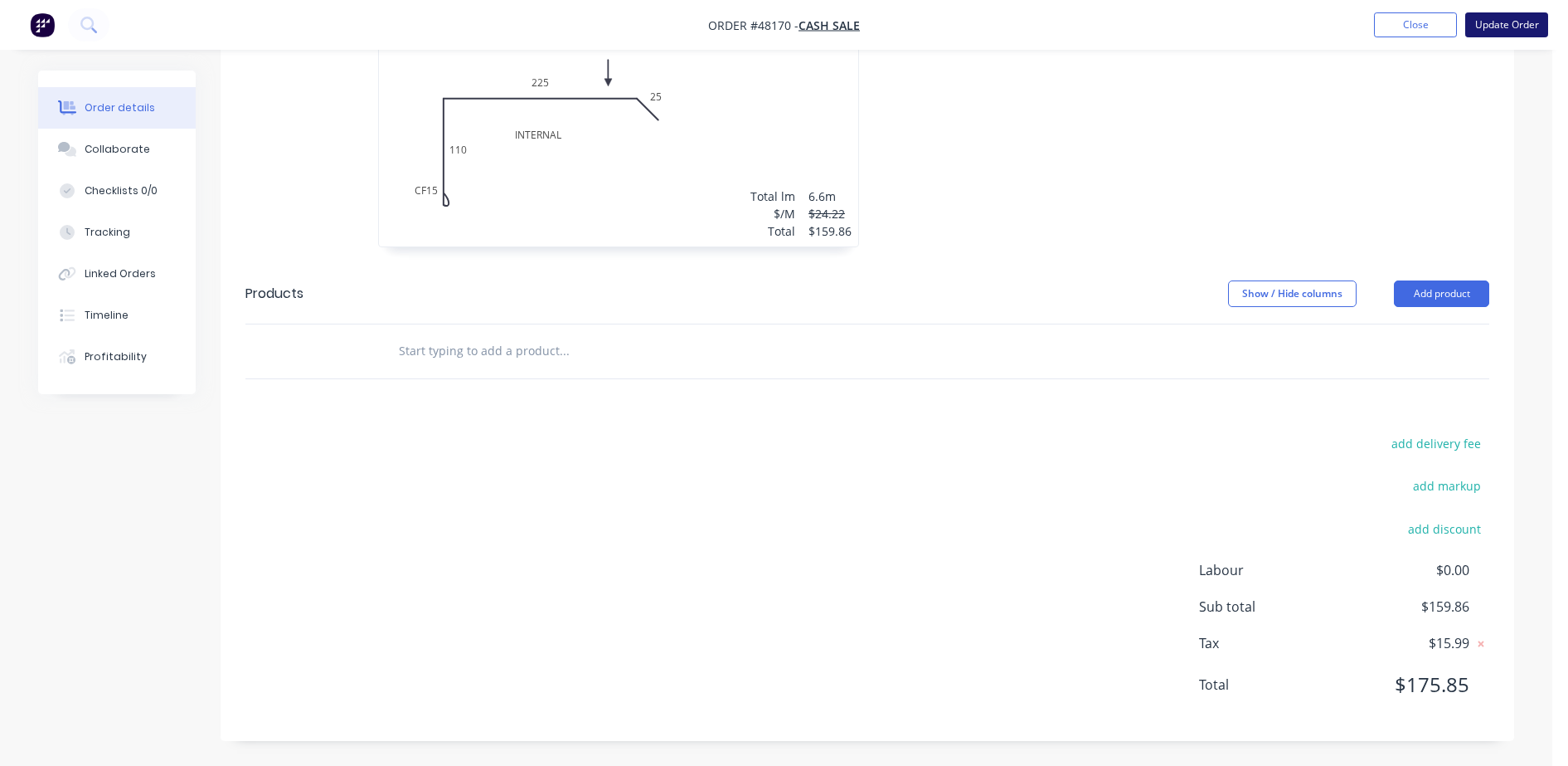
click at [1500, 23] on button "Update Order" at bounding box center [1506, 25] width 83 height 25
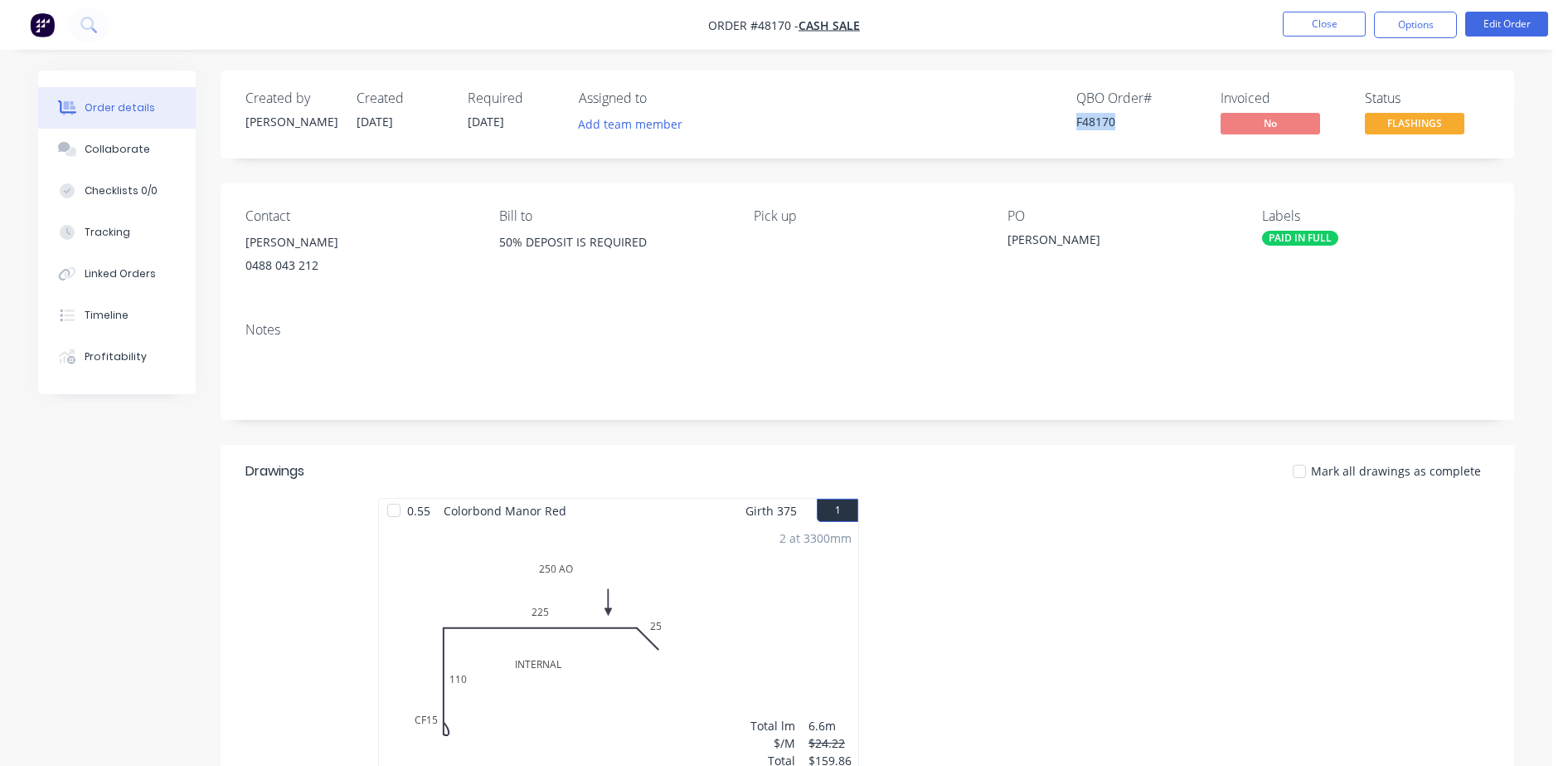
drag, startPoint x: 1076, startPoint y: 123, endPoint x: 1255, endPoint y: 101, distance: 180.3
click at [1118, 127] on div "QBO Order # F48170 Invoiced No Status FLASHINGS" at bounding box center [1118, 115] width 745 height 48
copy div "F48170"
click at [1338, 15] on button "Close" at bounding box center [1324, 24] width 83 height 25
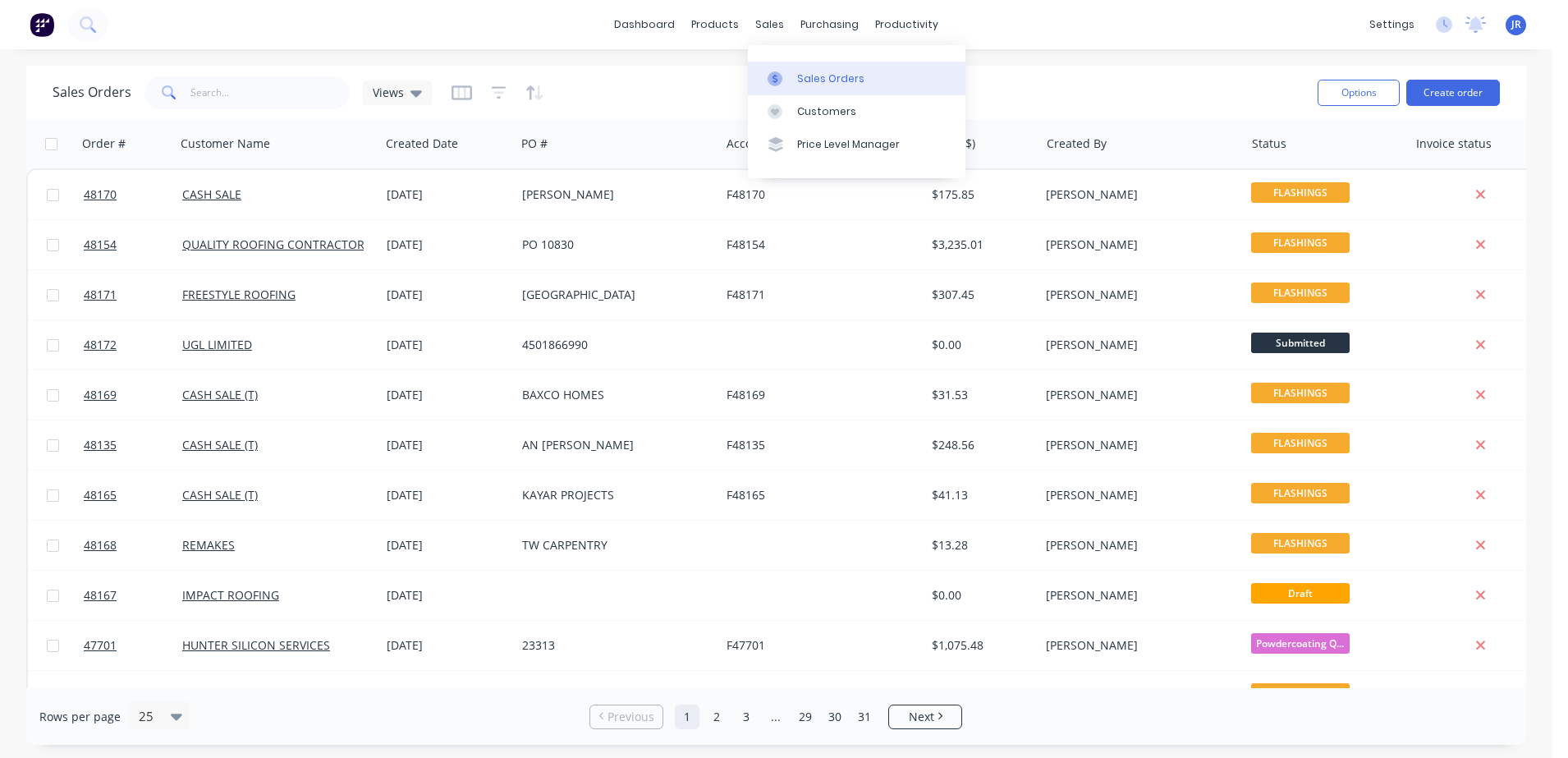
click at [797, 85] on div "Sales Orders" at bounding box center [831, 79] width 67 height 15
click at [237, 94] on input "text" at bounding box center [270, 92] width 160 height 33
type input "SUPP"
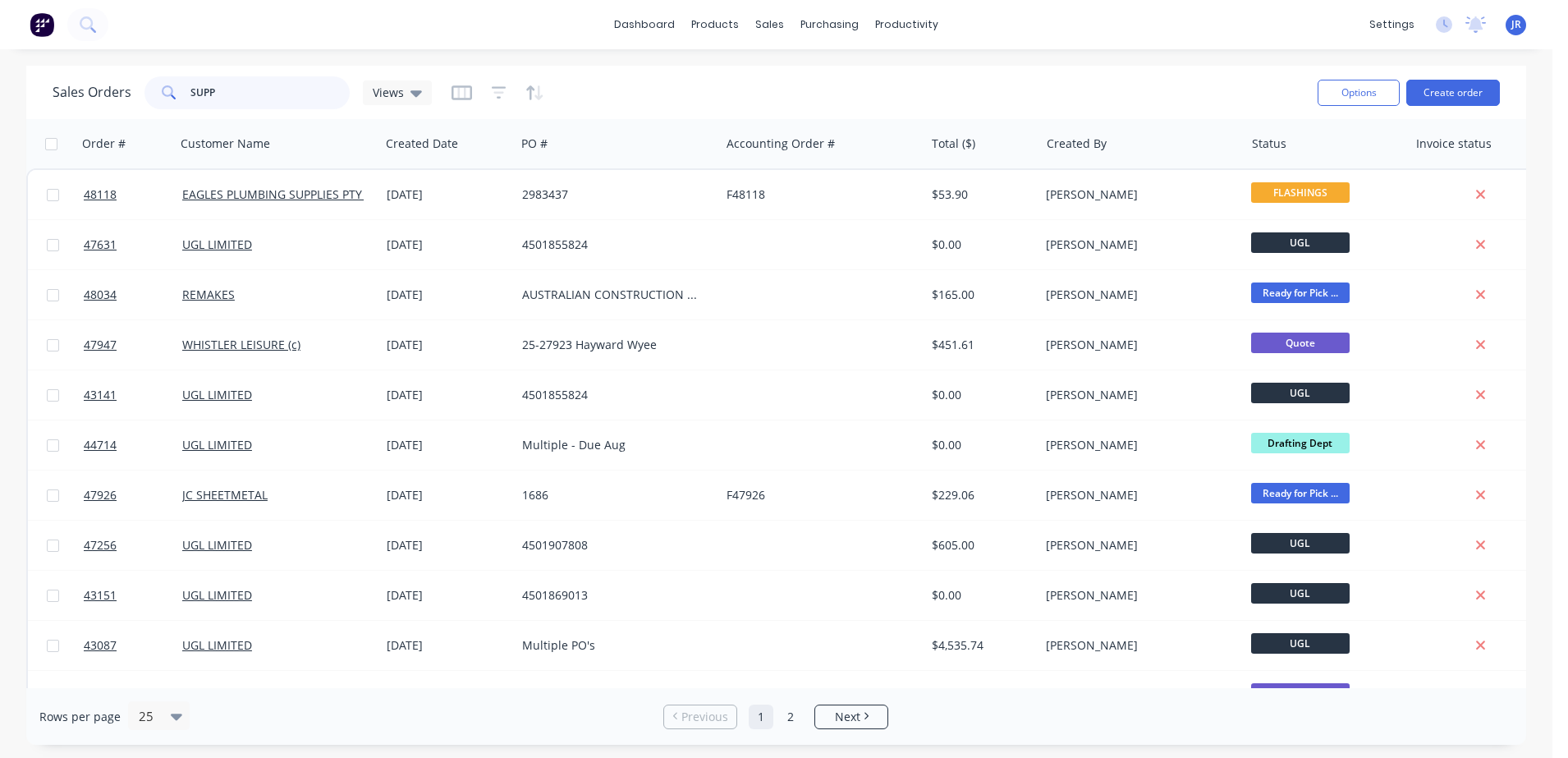
drag, startPoint x: 224, startPoint y: 92, endPoint x: 98, endPoint y: 90, distance: 126.0
click at [98, 91] on div "Sales Orders SUPP Views" at bounding box center [242, 92] width 379 height 33
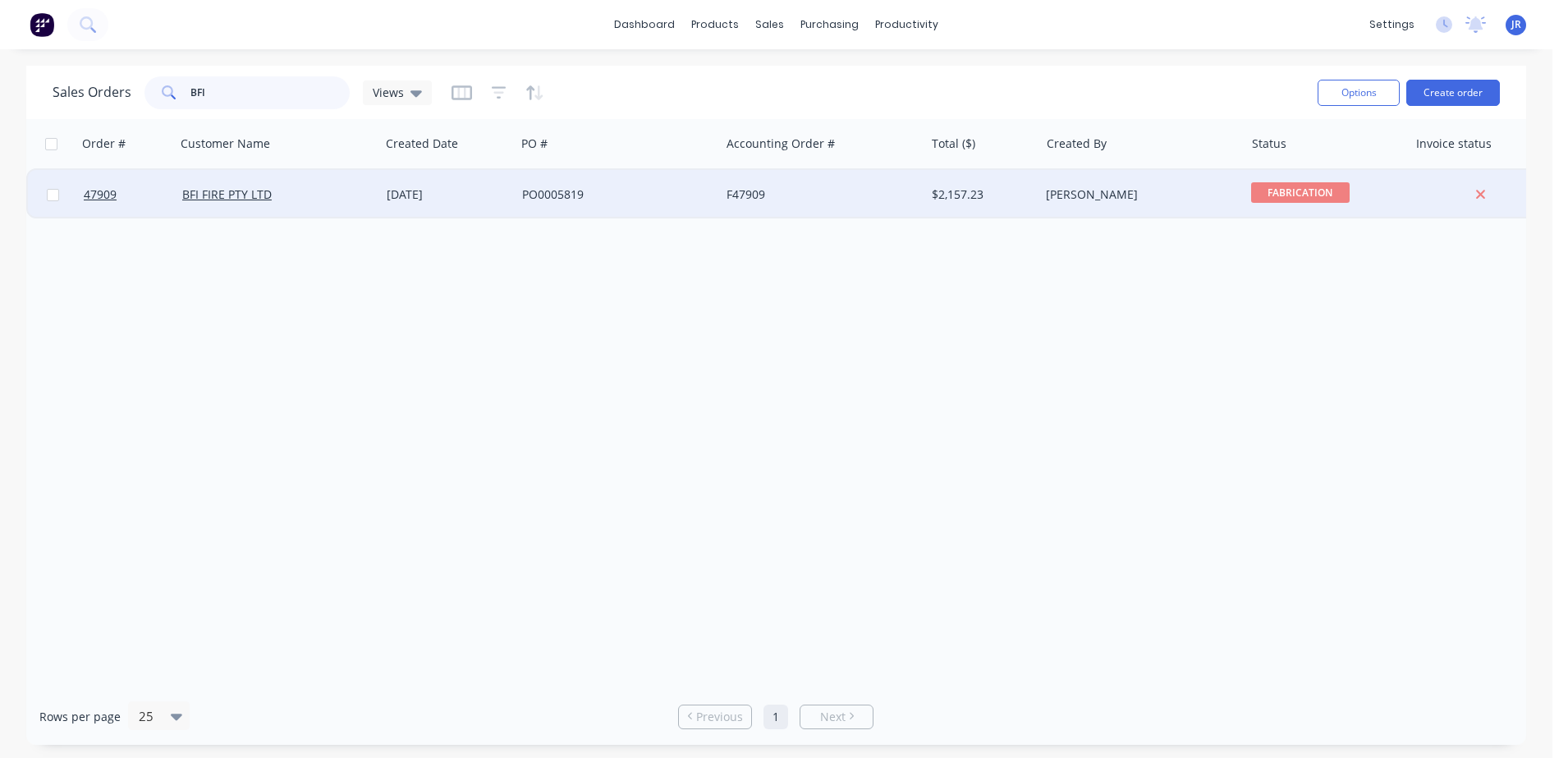
type input "BFI"
click at [530, 197] on div "PO0005819" at bounding box center [613, 194] width 183 height 17
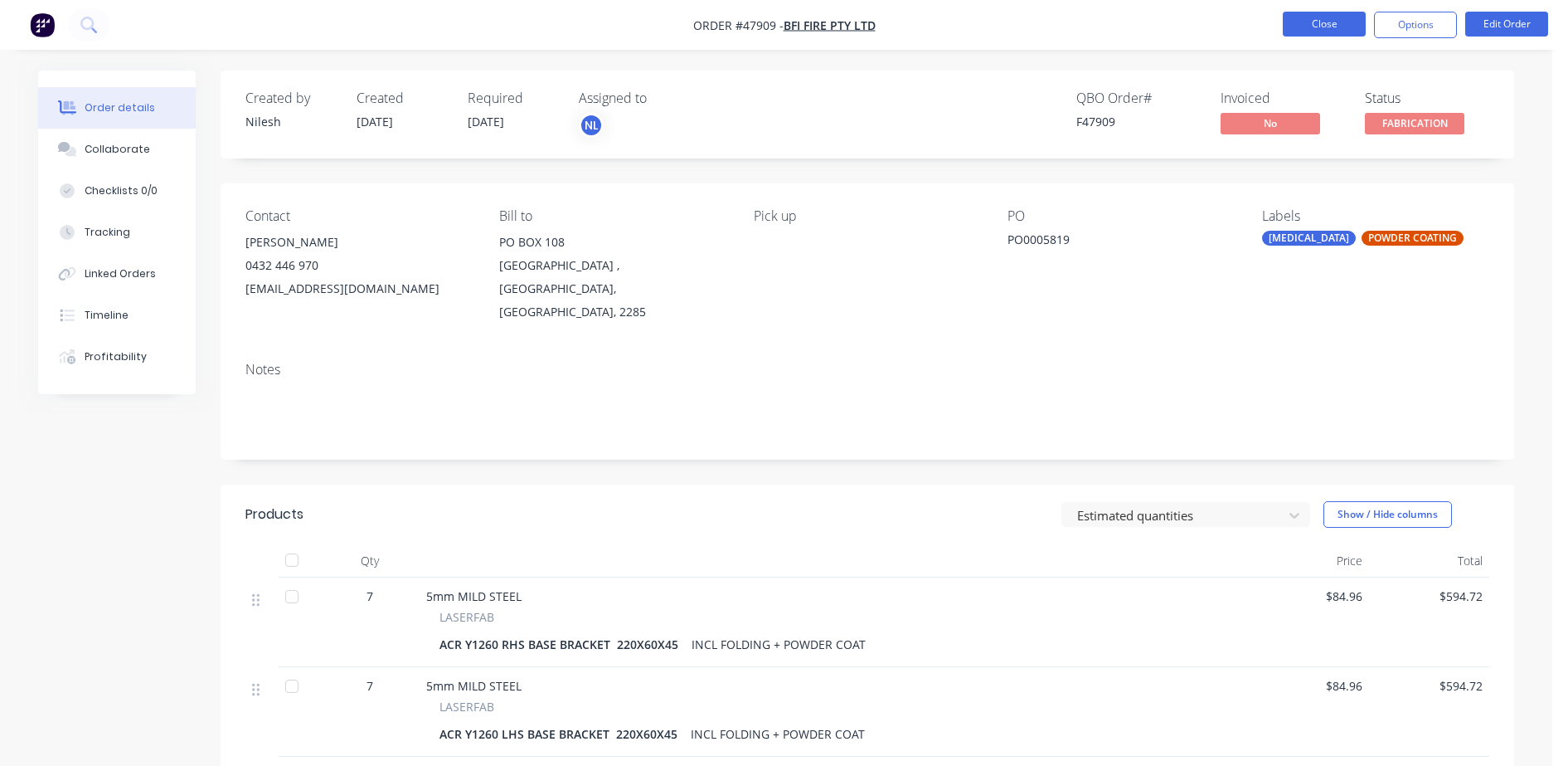
click at [1303, 21] on button "Close" at bounding box center [1324, 24] width 83 height 25
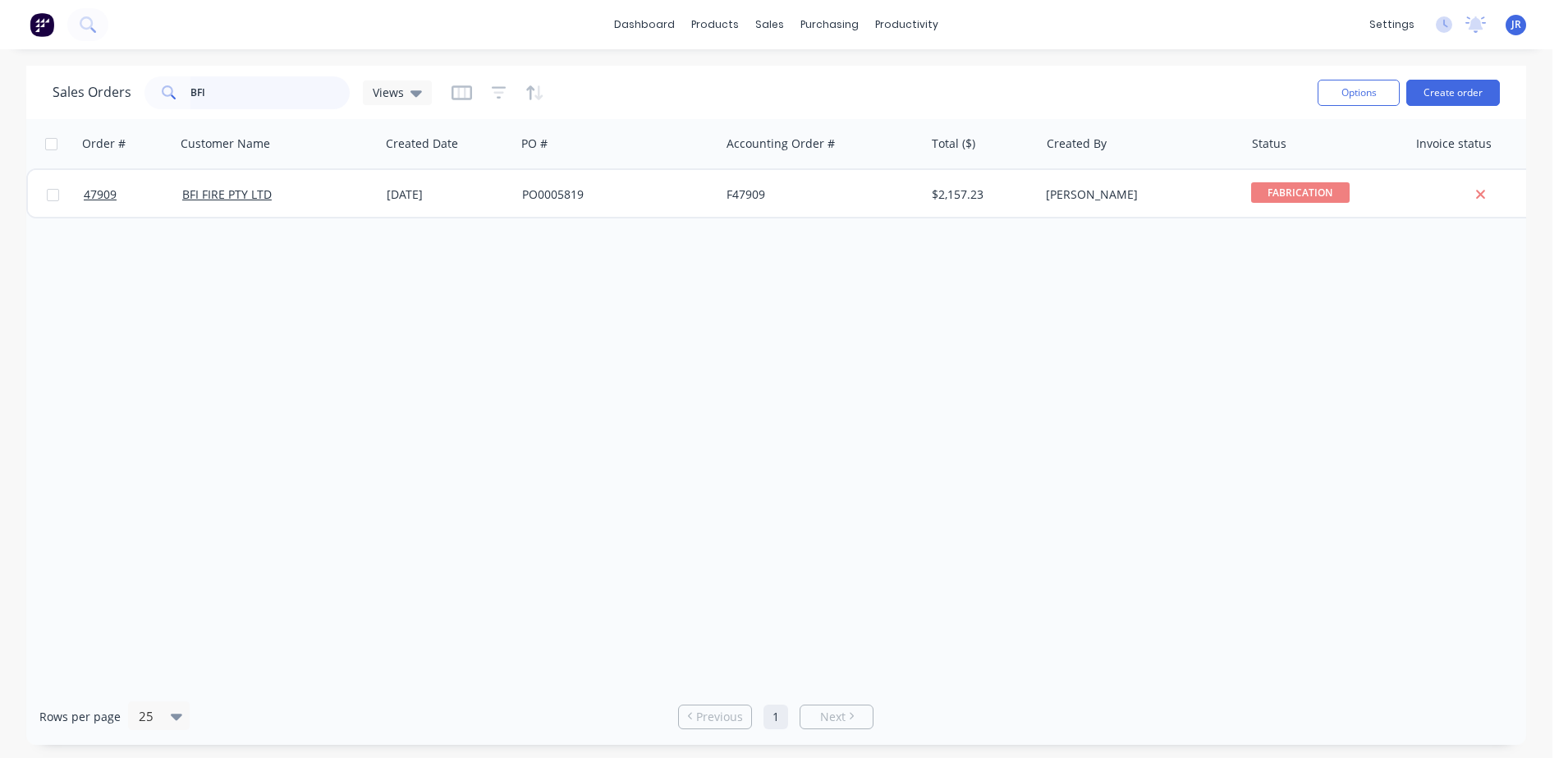
drag, startPoint x: 175, startPoint y: 97, endPoint x: 57, endPoint y: 79, distance: 119.4
click at [58, 105] on div "Sales Orders BFI Views" at bounding box center [242, 92] width 379 height 33
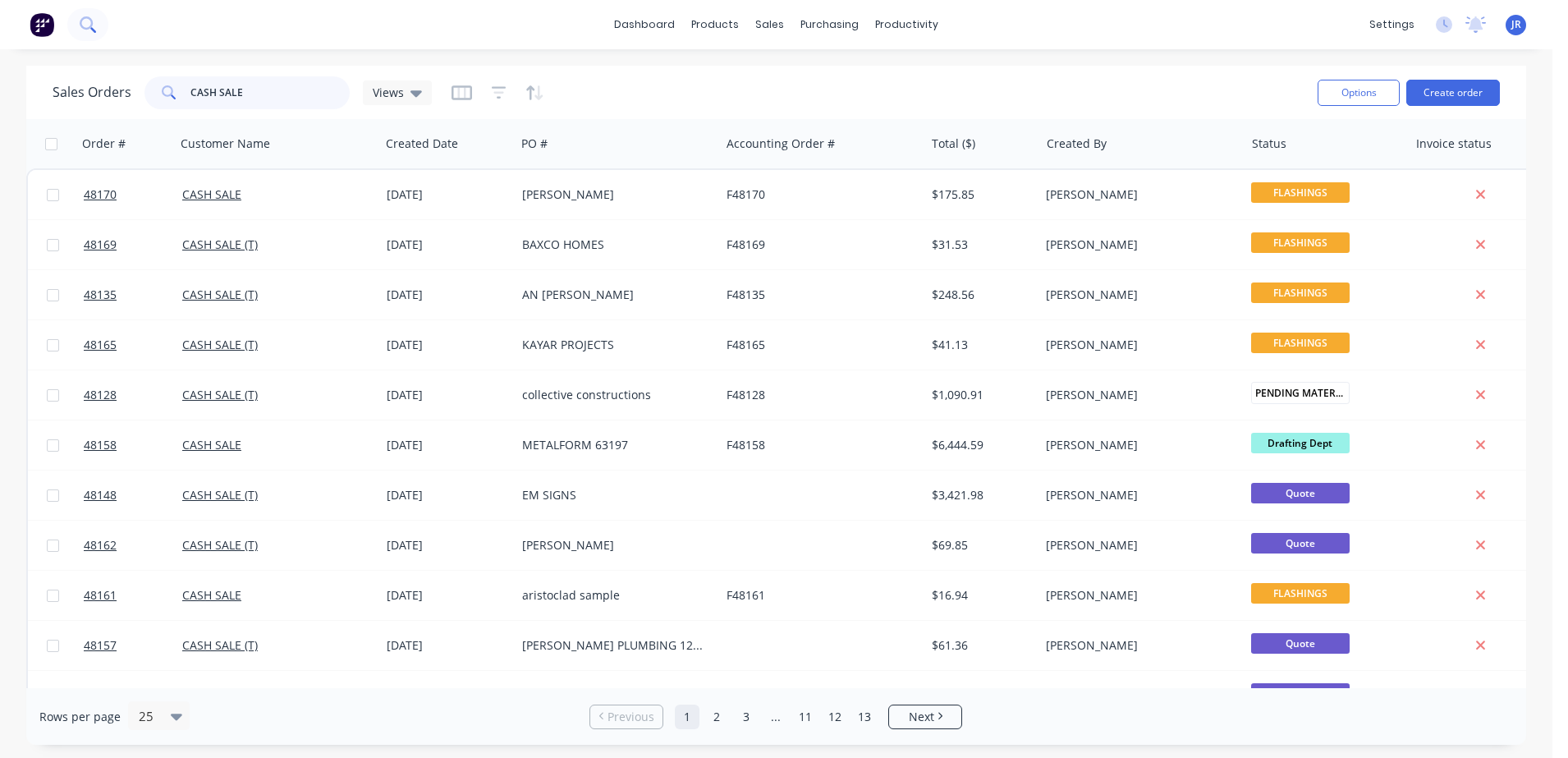
type input "CASH SALE"
click at [105, 20] on button at bounding box center [88, 24] width 41 height 33
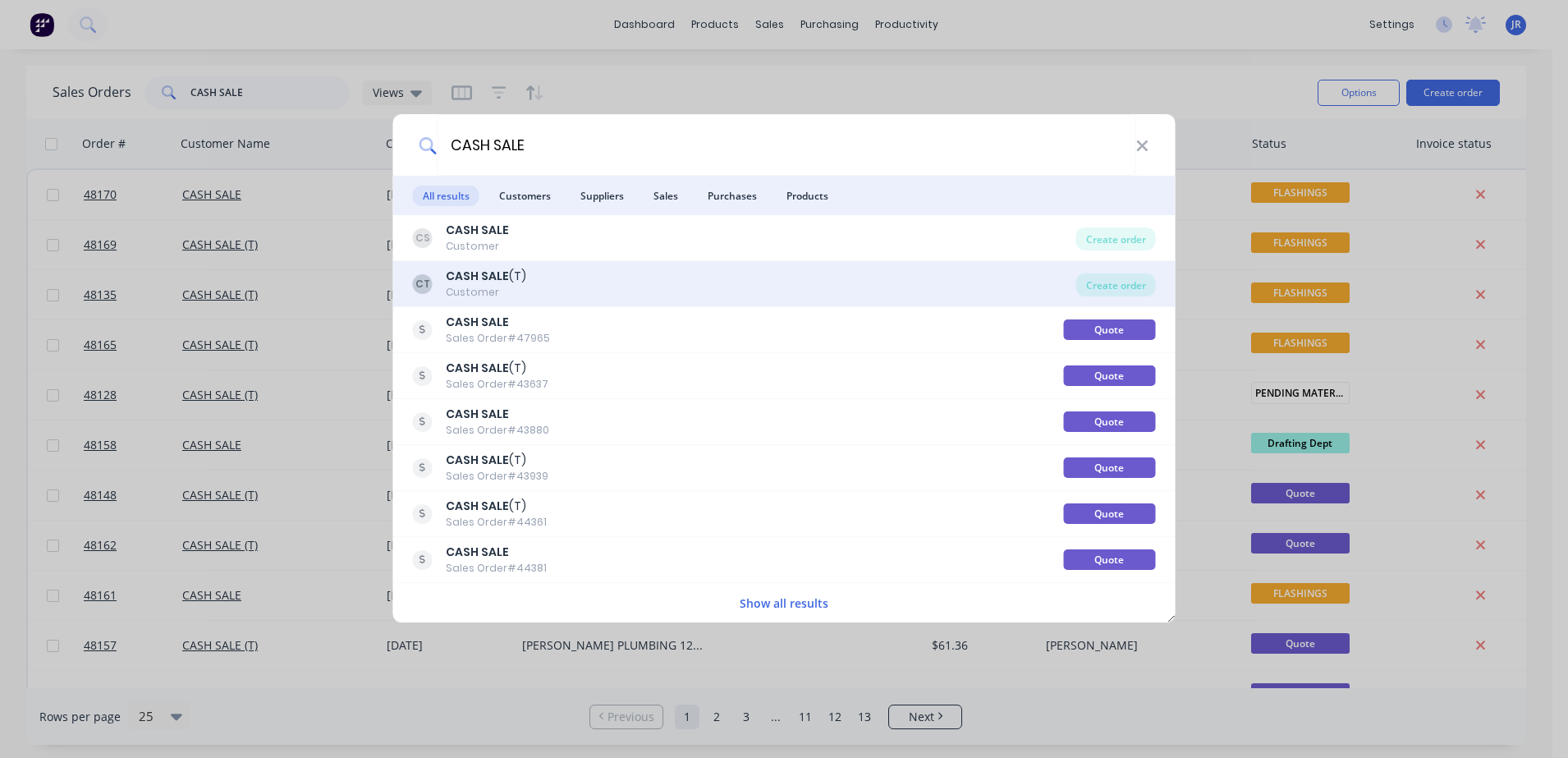
type input "CASH SALE"
click at [571, 284] on div "CT CASH SALE (T) Customer" at bounding box center [745, 284] width 663 height 32
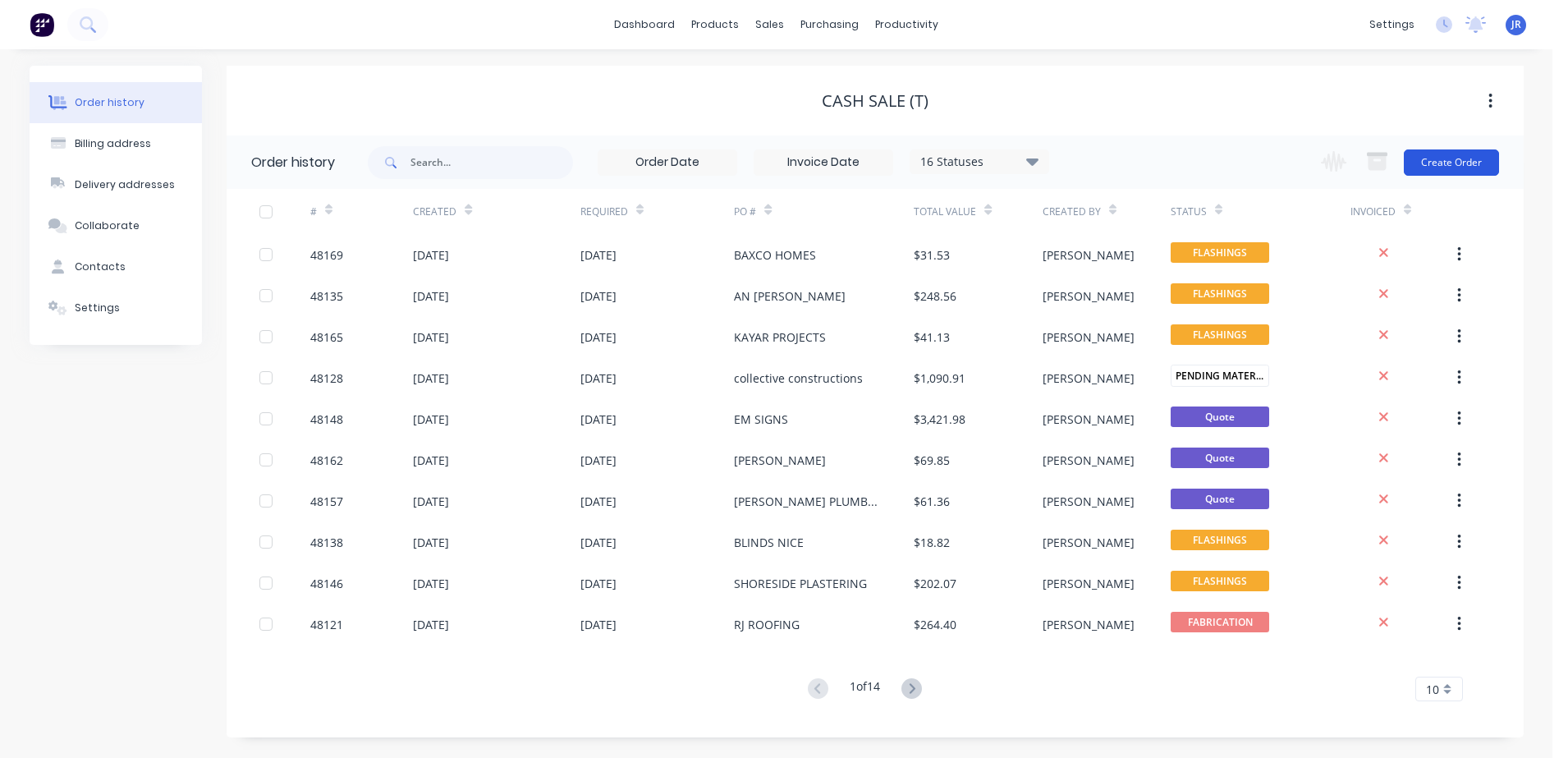
click at [1487, 164] on button "Create Order" at bounding box center [1450, 163] width 95 height 27
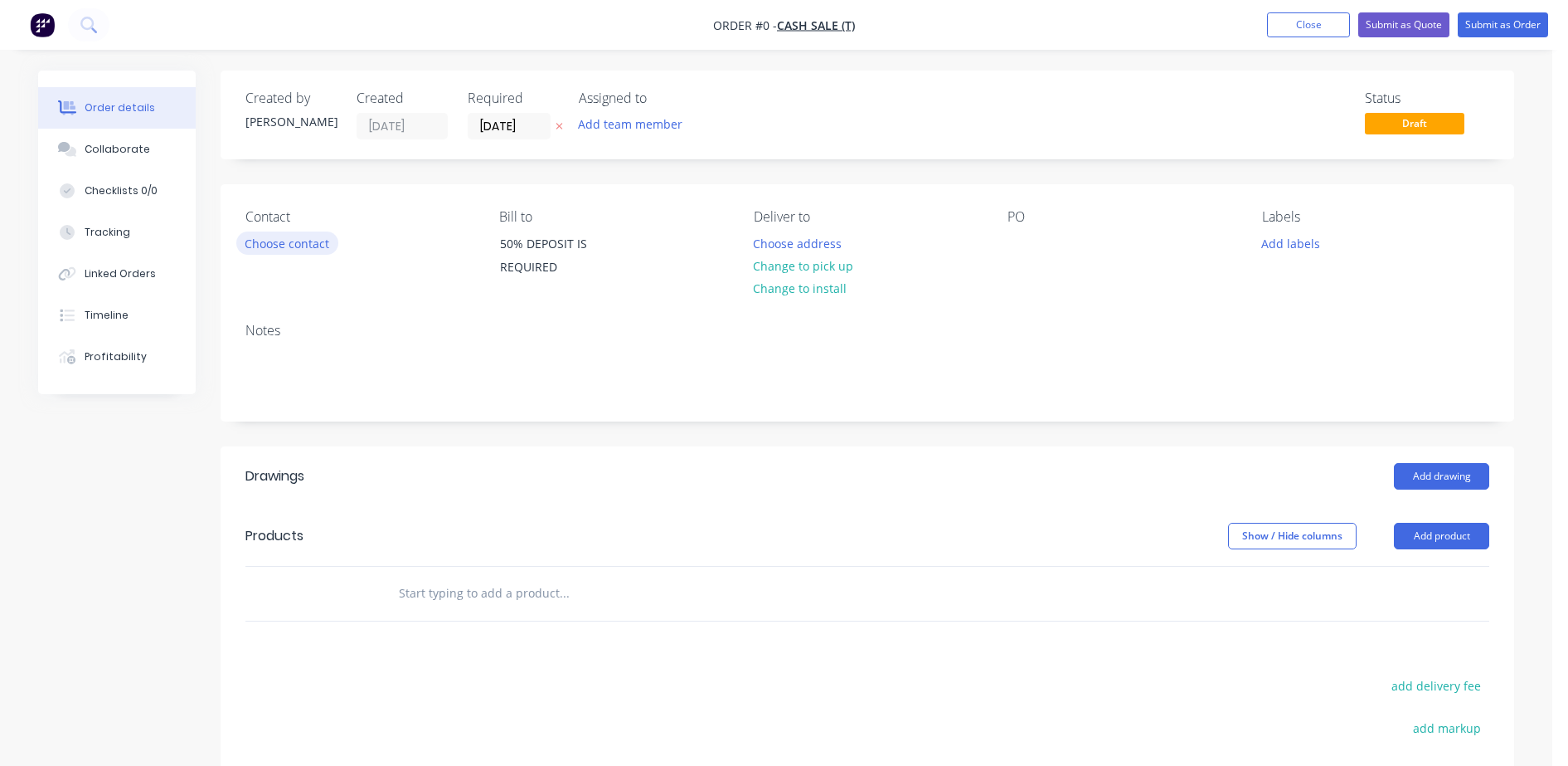
click at [288, 243] on button "Choose contact" at bounding box center [287, 242] width 102 height 22
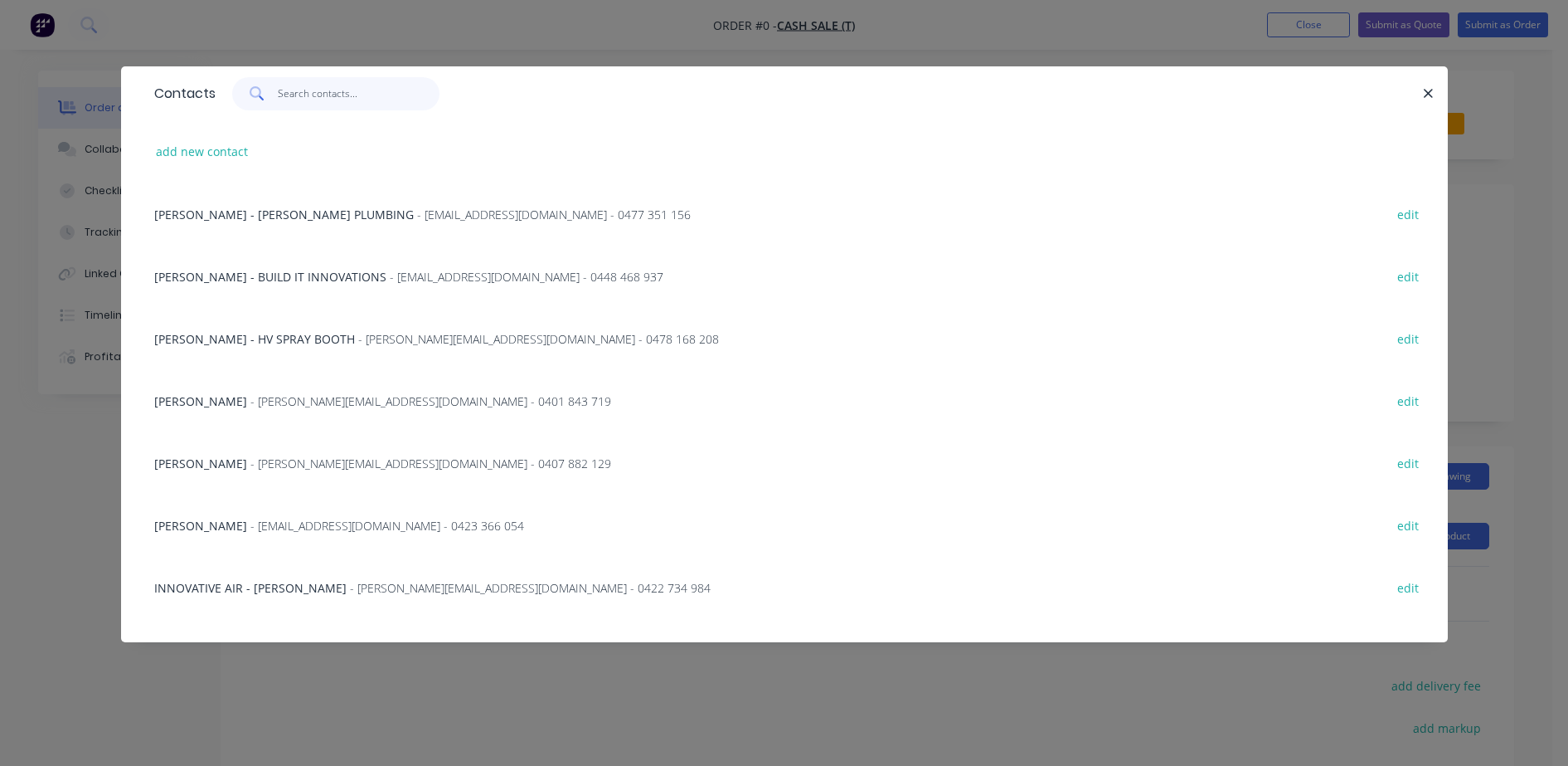
click at [350, 89] on input "text" at bounding box center [358, 93] width 162 height 33
click at [230, 152] on button "add new contact" at bounding box center [202, 151] width 109 height 22
select select "AU"
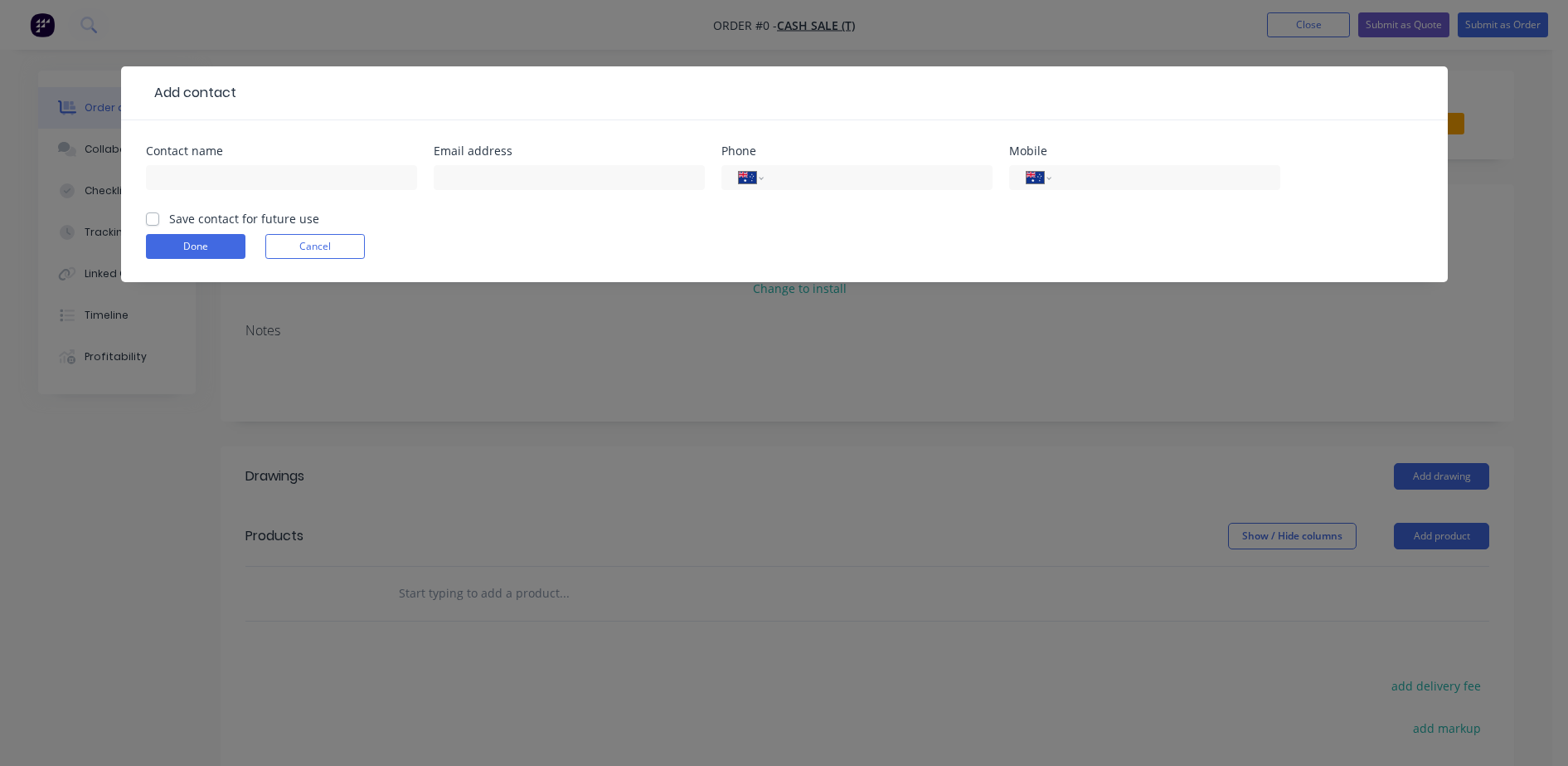
drag, startPoint x: 350, startPoint y: 246, endPoint x: 374, endPoint y: 206, distance: 46.6
click at [350, 245] on button "Cancel" at bounding box center [314, 246] width 99 height 25
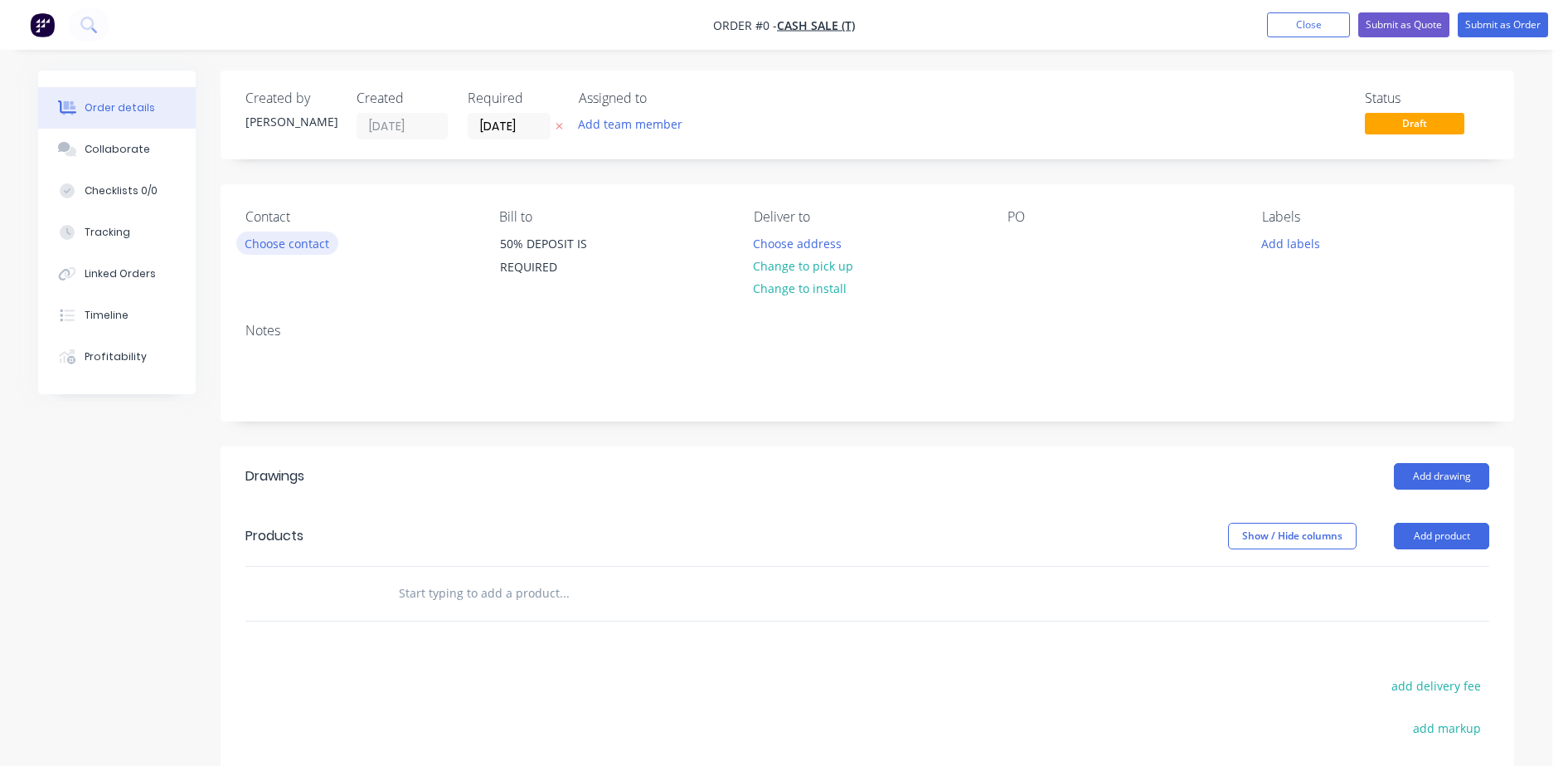
click at [308, 251] on button "Choose contact" at bounding box center [287, 242] width 102 height 22
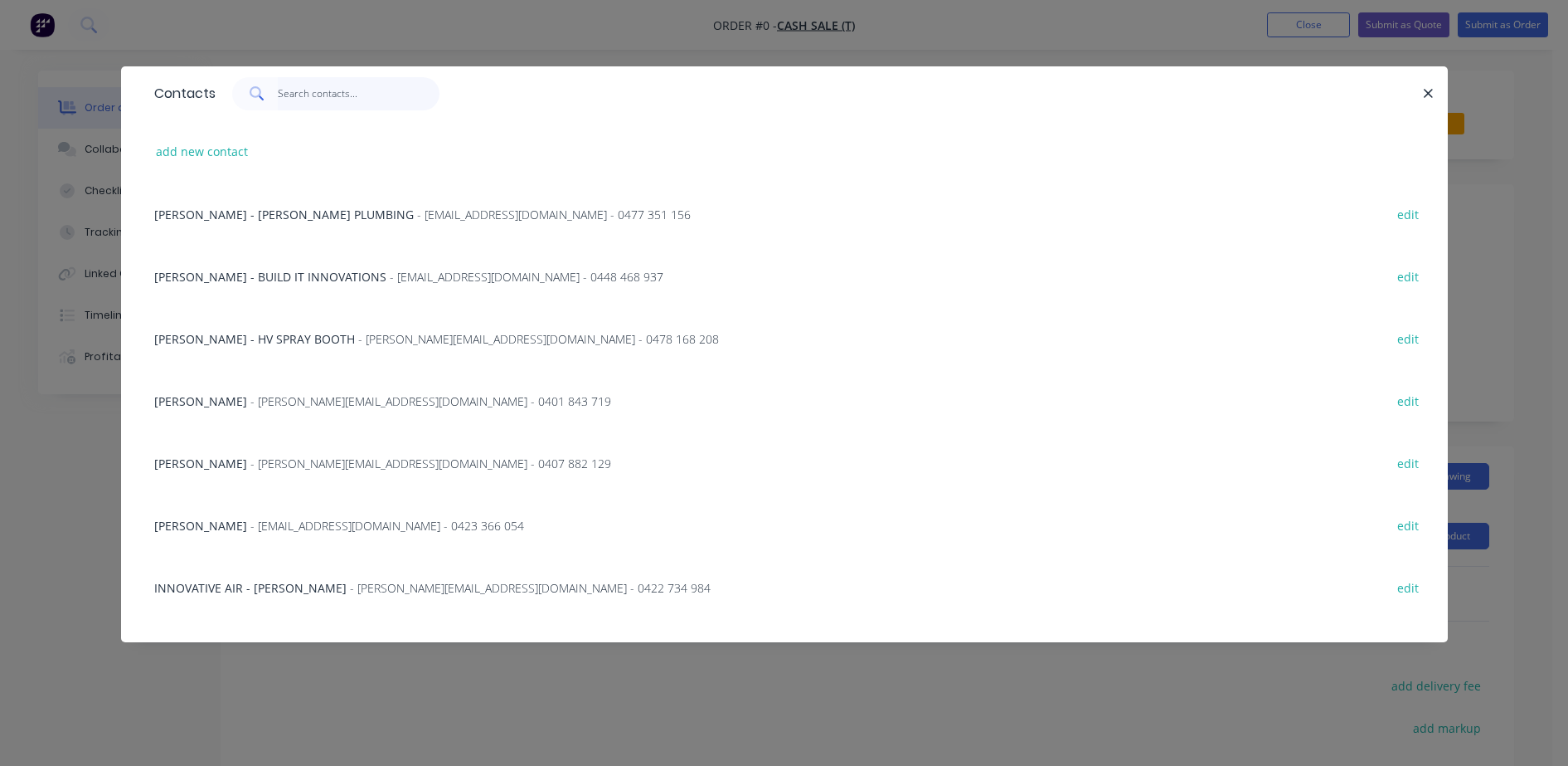
click at [328, 93] on input "text" at bounding box center [358, 93] width 162 height 33
type input "B"
click at [210, 146] on button "add new contact" at bounding box center [202, 151] width 109 height 22
select select "AU"
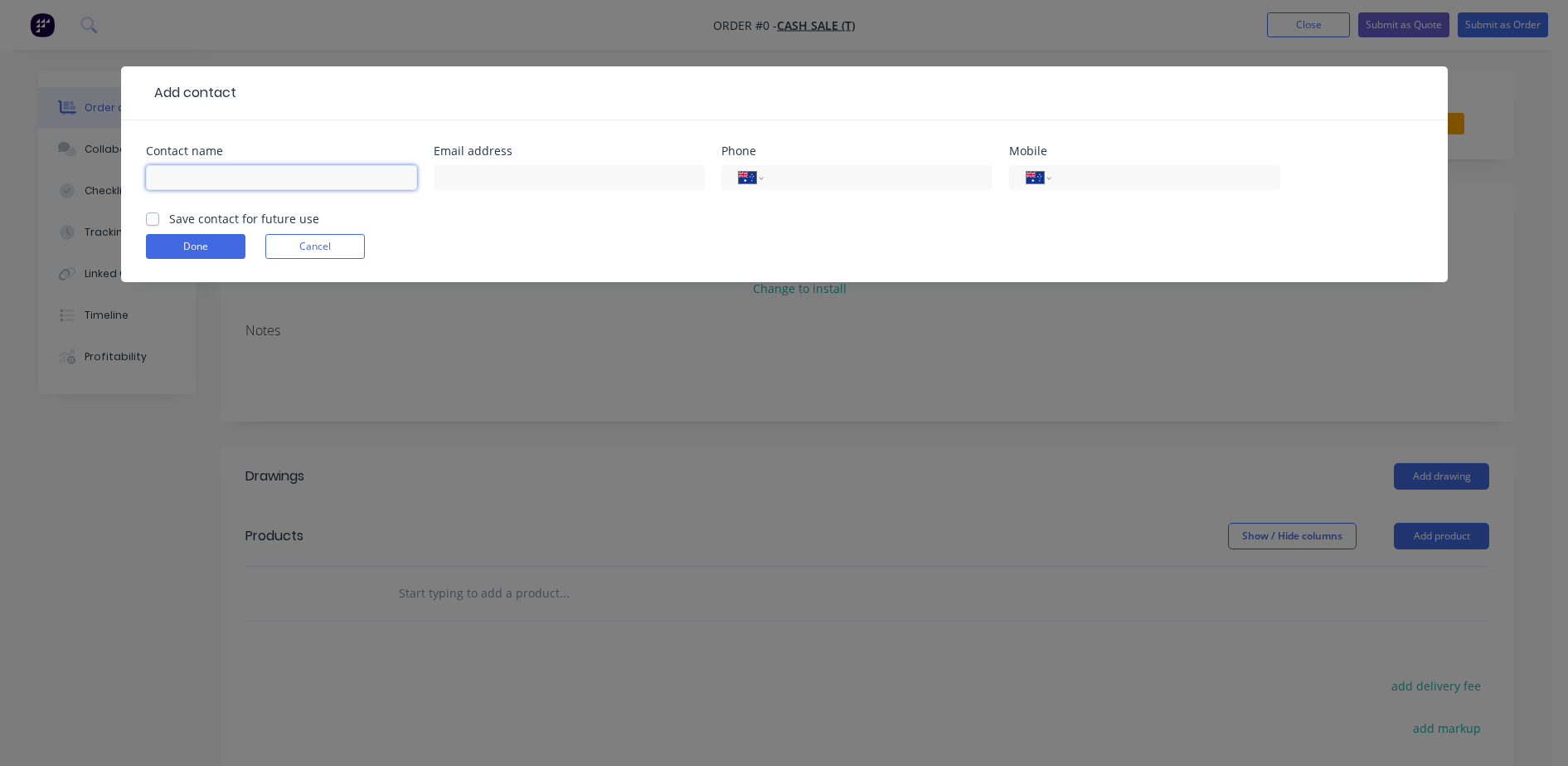
click at [242, 184] on input "text" at bounding box center [281, 177] width 271 height 25
type input "BEN SPARKES"
click at [499, 182] on input "text" at bounding box center [569, 177] width 271 height 25
paste input "ben@milleen.com"
type input "ben@milleen.com"
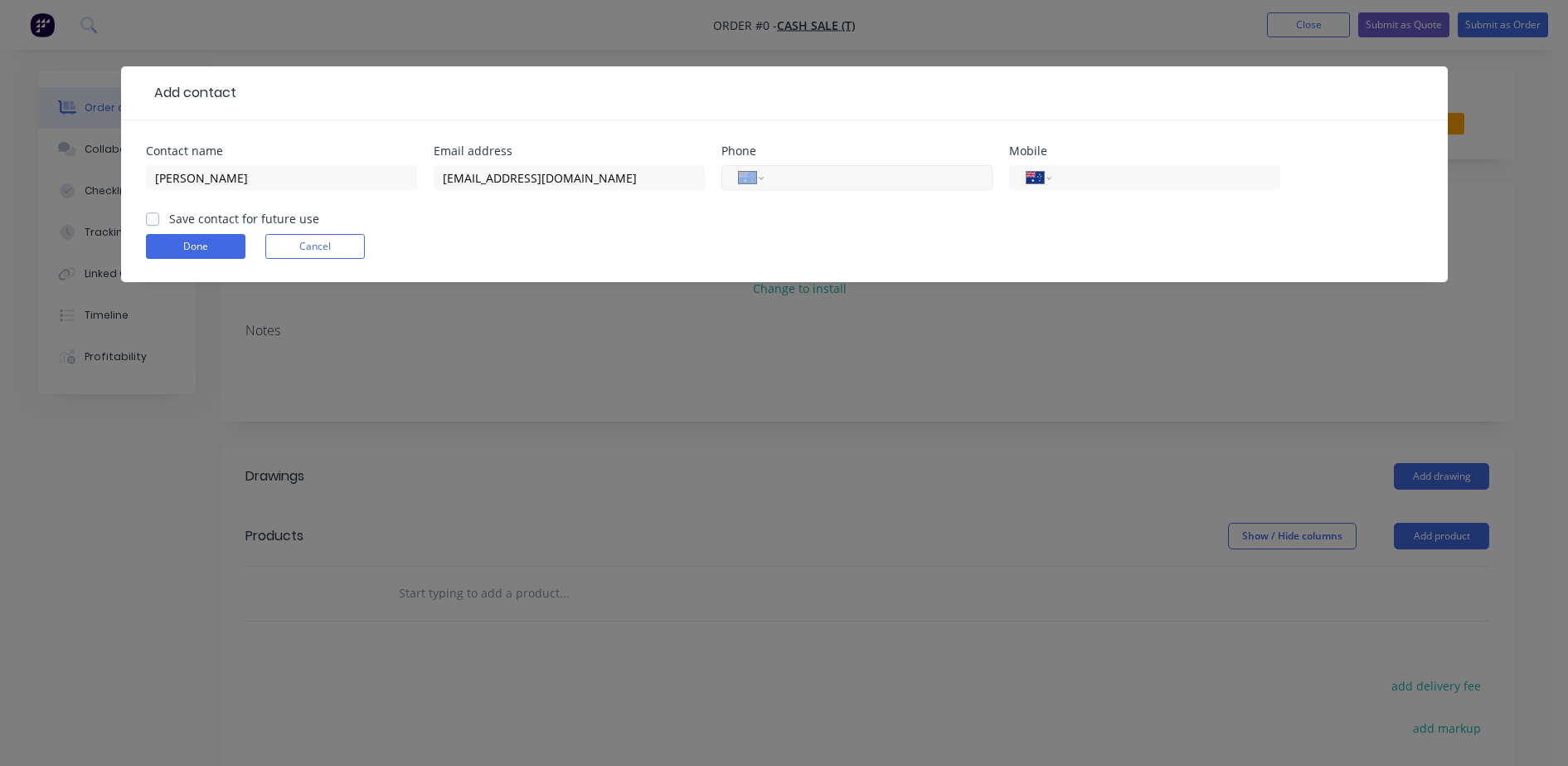
click at [885, 168] on div "International Afghanistan Åland Islands Albania Algeria American Samoa Andorra …" at bounding box center [857, 177] width 271 height 25
click at [887, 181] on input "tel" at bounding box center [875, 177] width 199 height 19
type input "(02) 4954 8810"
click at [169, 216] on label "Save contact for future use" at bounding box center [244, 218] width 150 height 17
click at [155, 216] on input "Save contact for future use" at bounding box center [152, 218] width 13 height 16
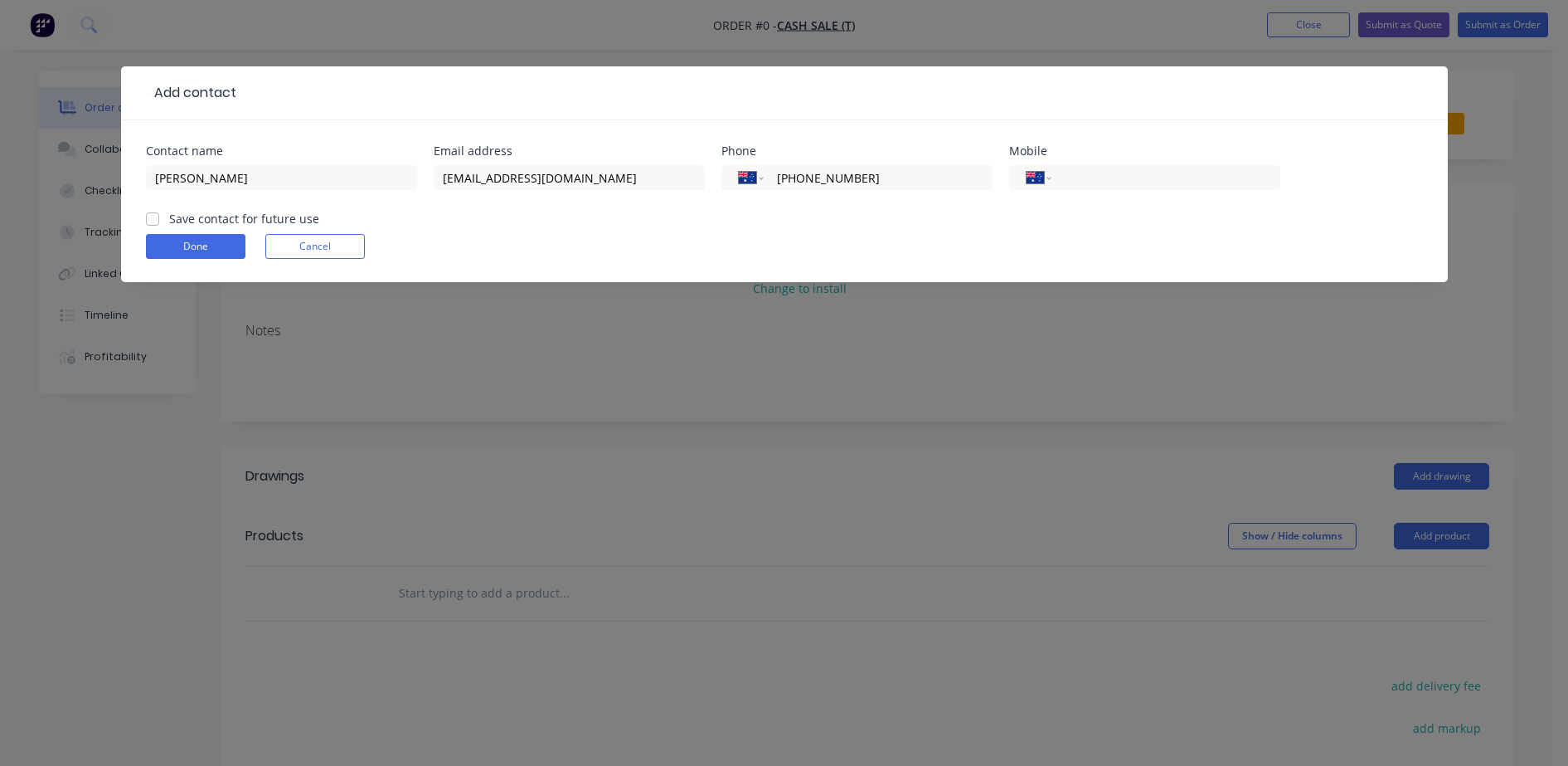
checkbox input "true"
click at [189, 246] on button "Done" at bounding box center [195, 246] width 99 height 25
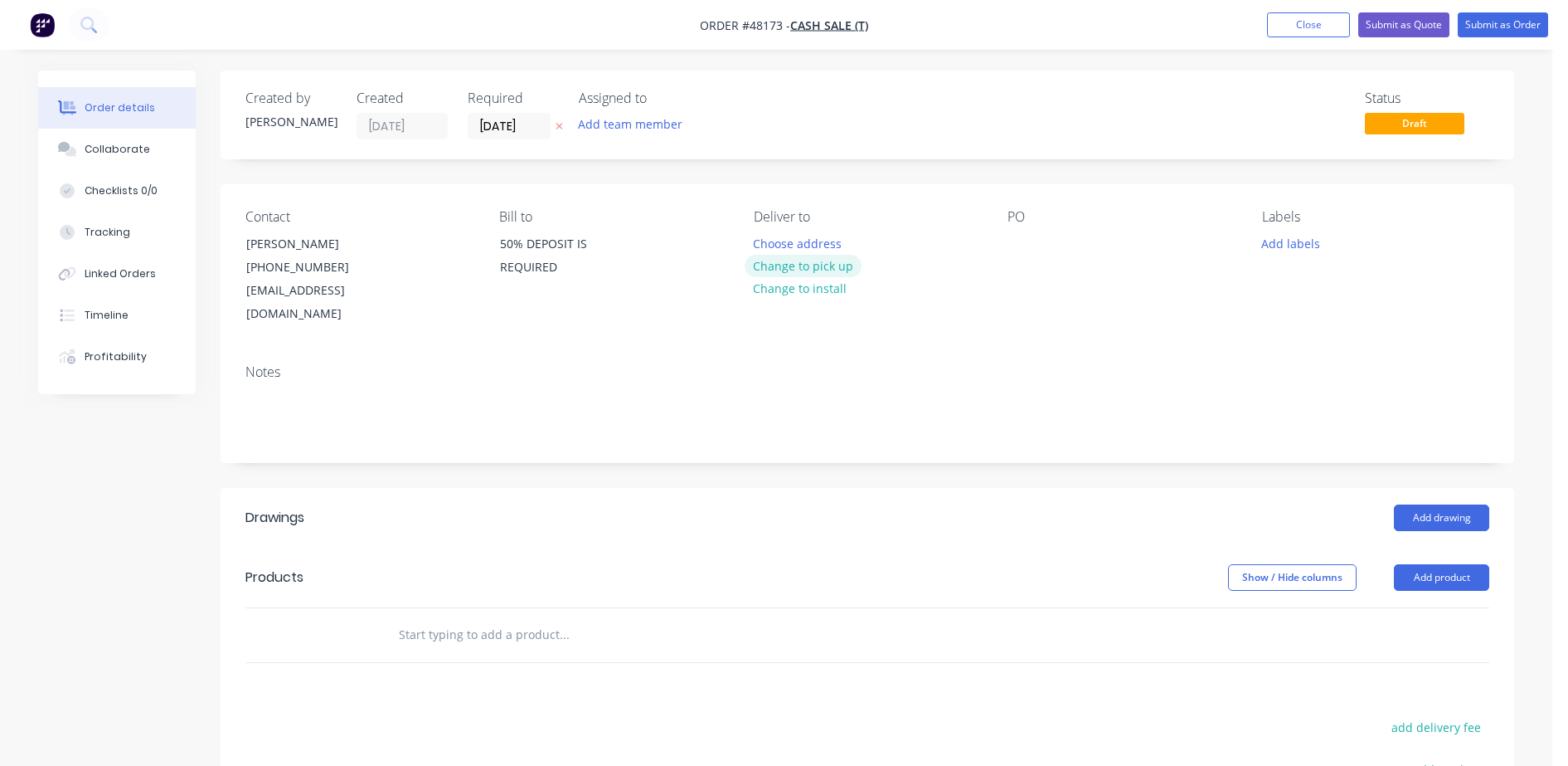
click at [800, 273] on button "Change to pick up" at bounding box center [803, 265] width 117 height 22
click at [1028, 241] on div at bounding box center [1021, 243] width 27 height 24
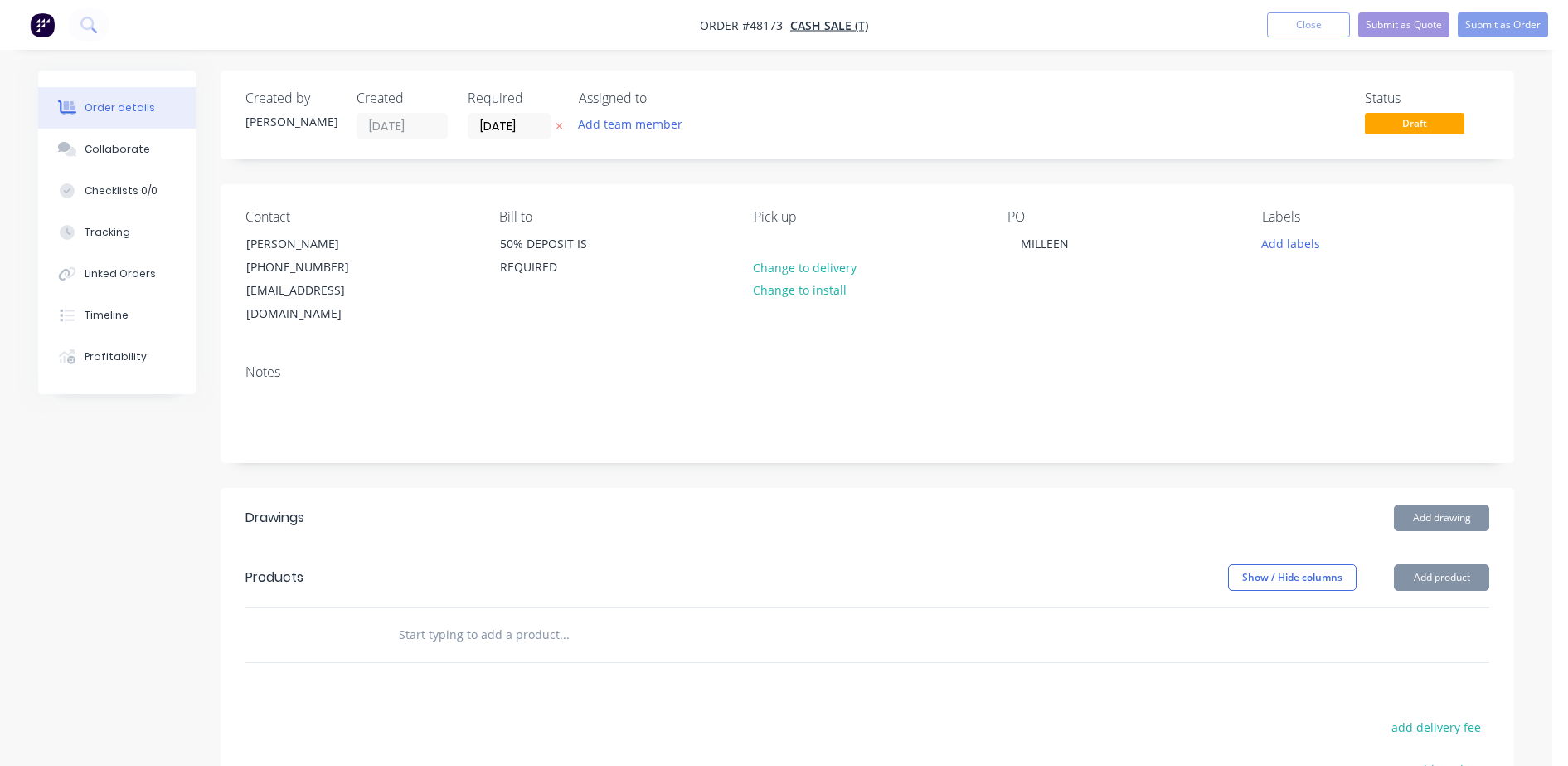
click at [1473, 504] on button "Add drawing" at bounding box center [1442, 518] width 95 height 27
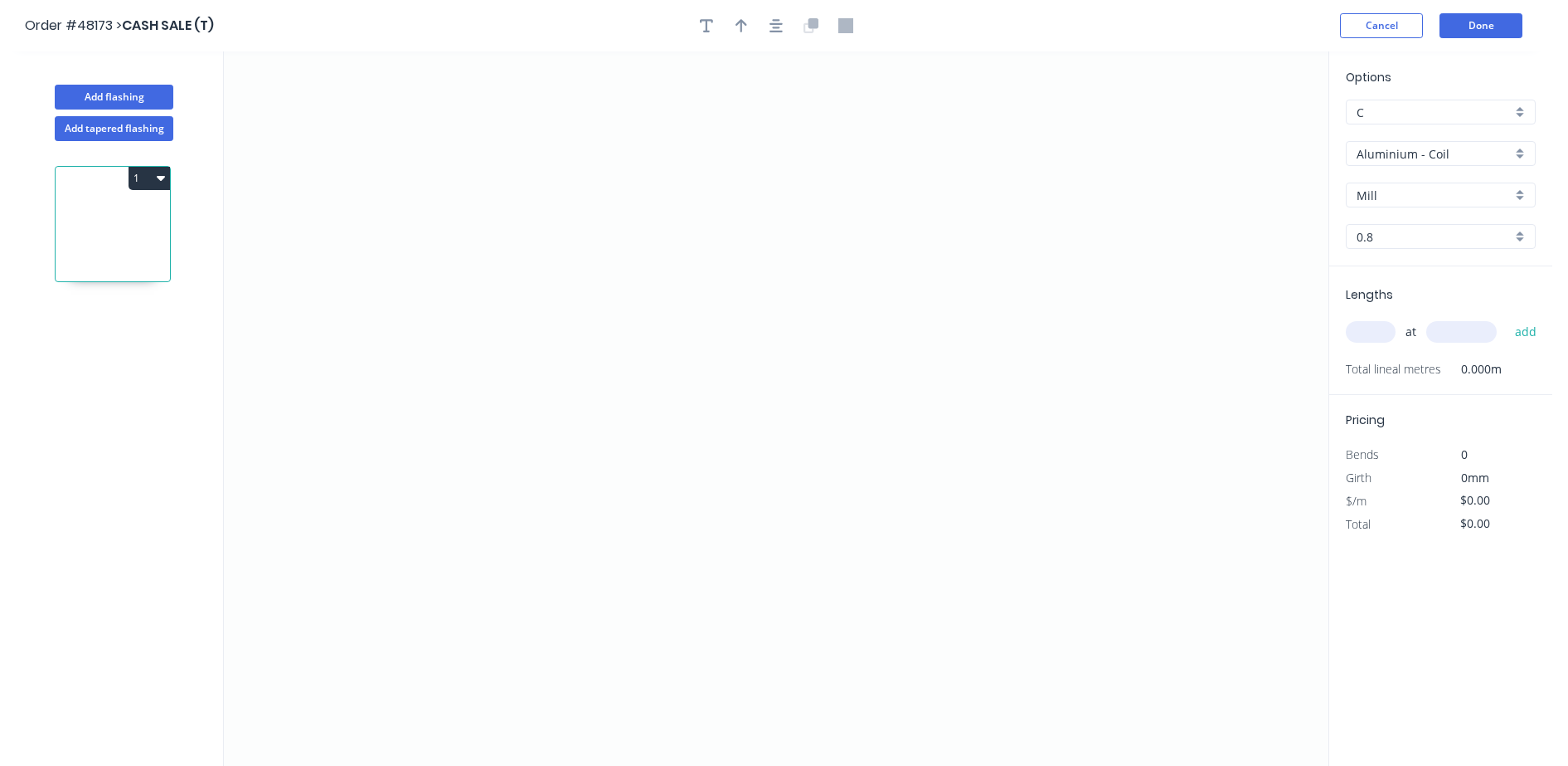
click at [1393, 165] on div "Aluminium - Coil" at bounding box center [1441, 153] width 190 height 25
drag, startPoint x: 1395, startPoint y: 323, endPoint x: 1404, endPoint y: 298, distance: 26.6
click at [1396, 324] on div "Gal - Coil" at bounding box center [1441, 331] width 188 height 29
type input "Gal - Coil"
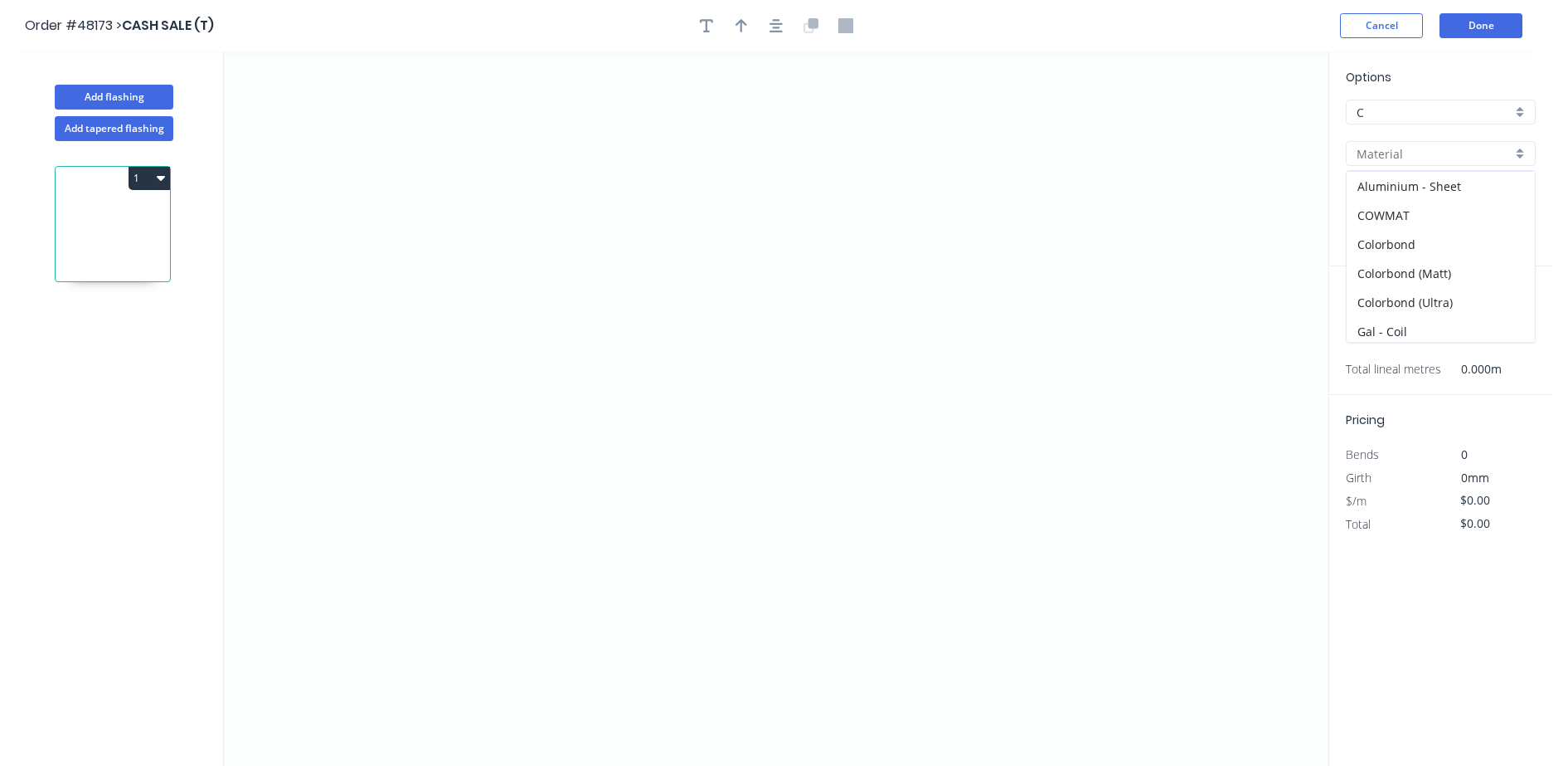
type input "Galvanised"
type input "0.55"
click at [1421, 244] on div "0.55" at bounding box center [1441, 237] width 190 height 25
click at [1404, 300] on div "0.9" at bounding box center [1441, 297] width 188 height 29
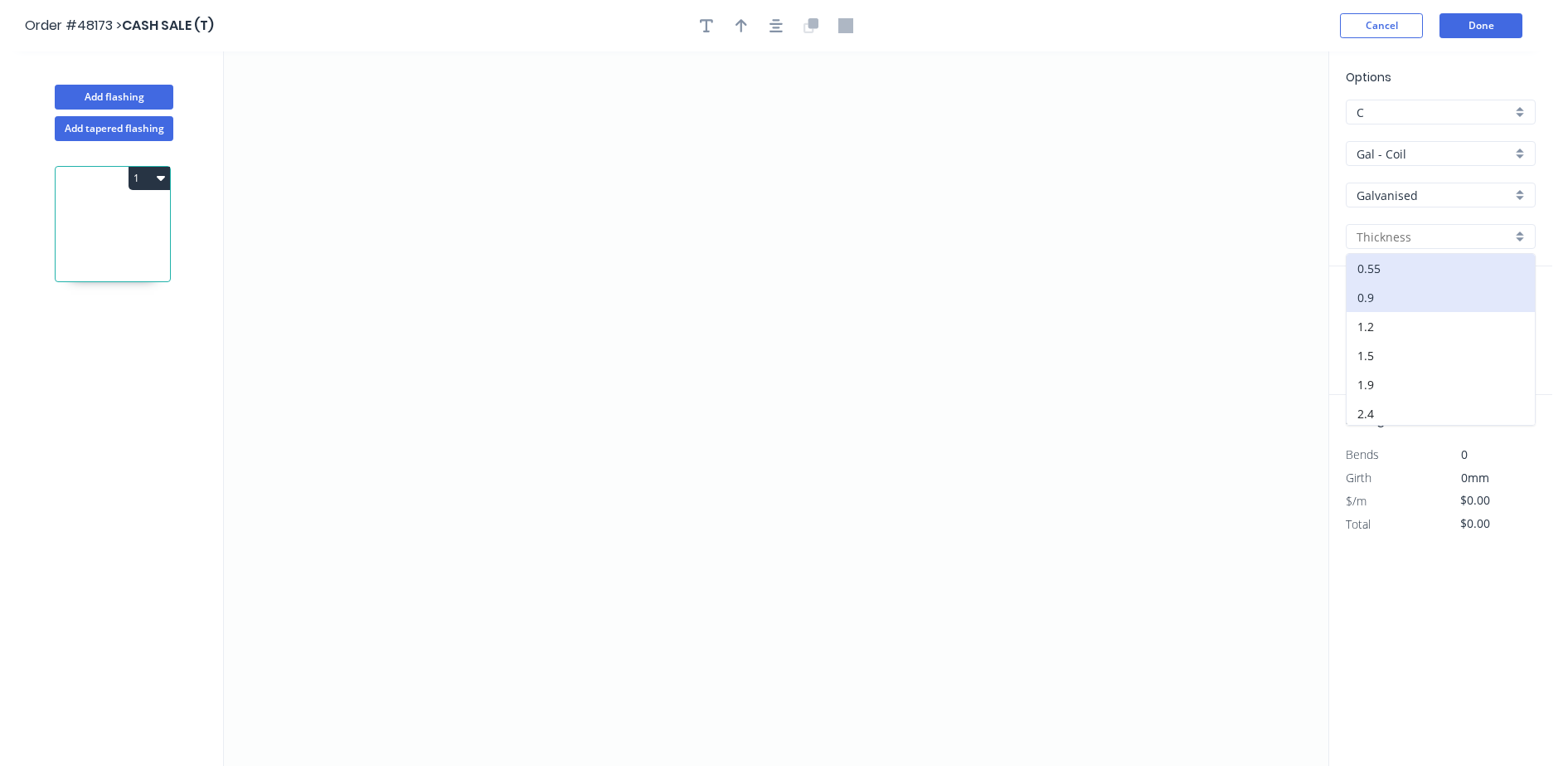
type input "0.9"
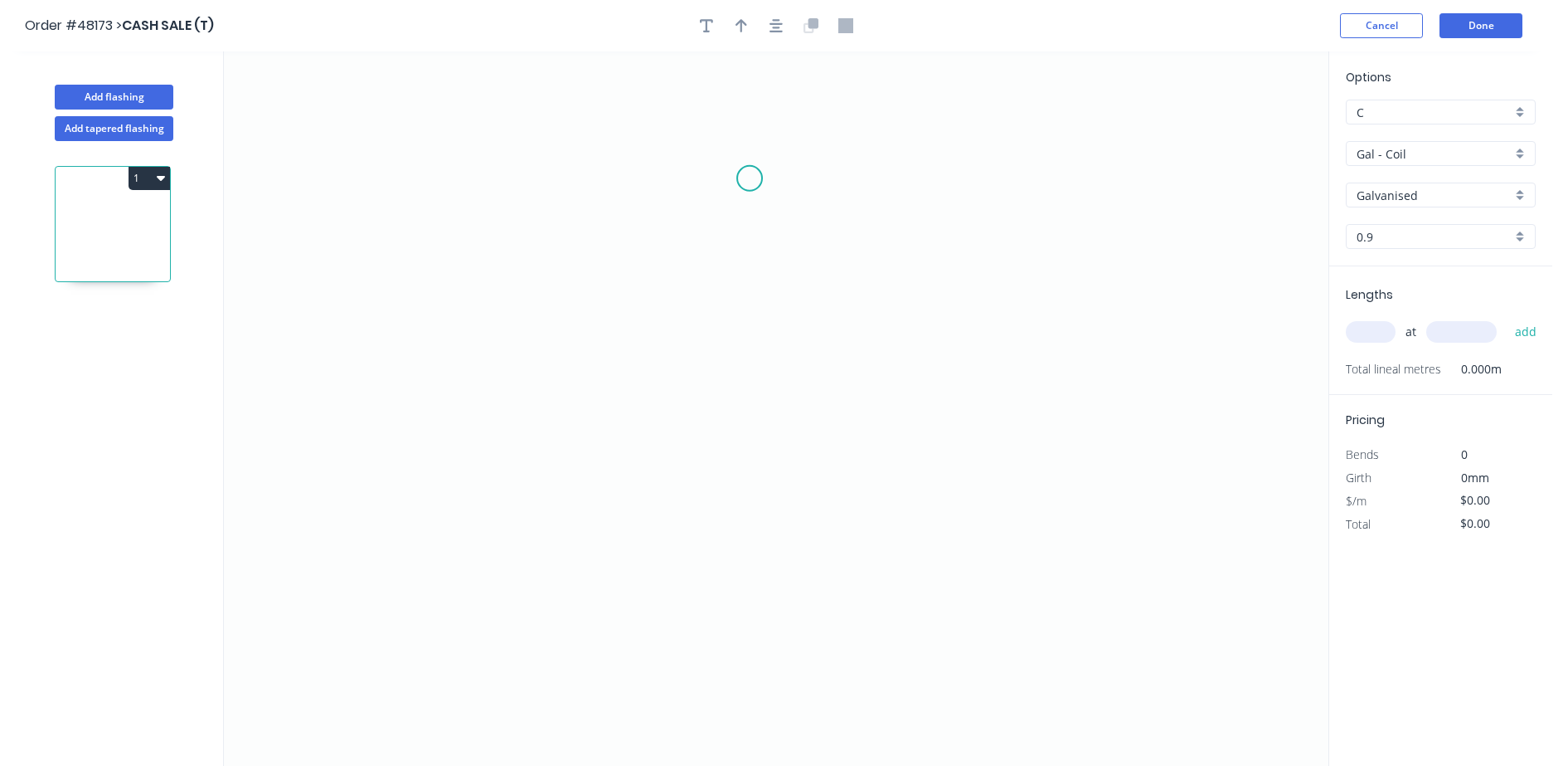
click at [750, 178] on icon "0" at bounding box center [775, 408] width 1104 height 714
click at [518, 174] on icon "0" at bounding box center [775, 408] width 1104 height 714
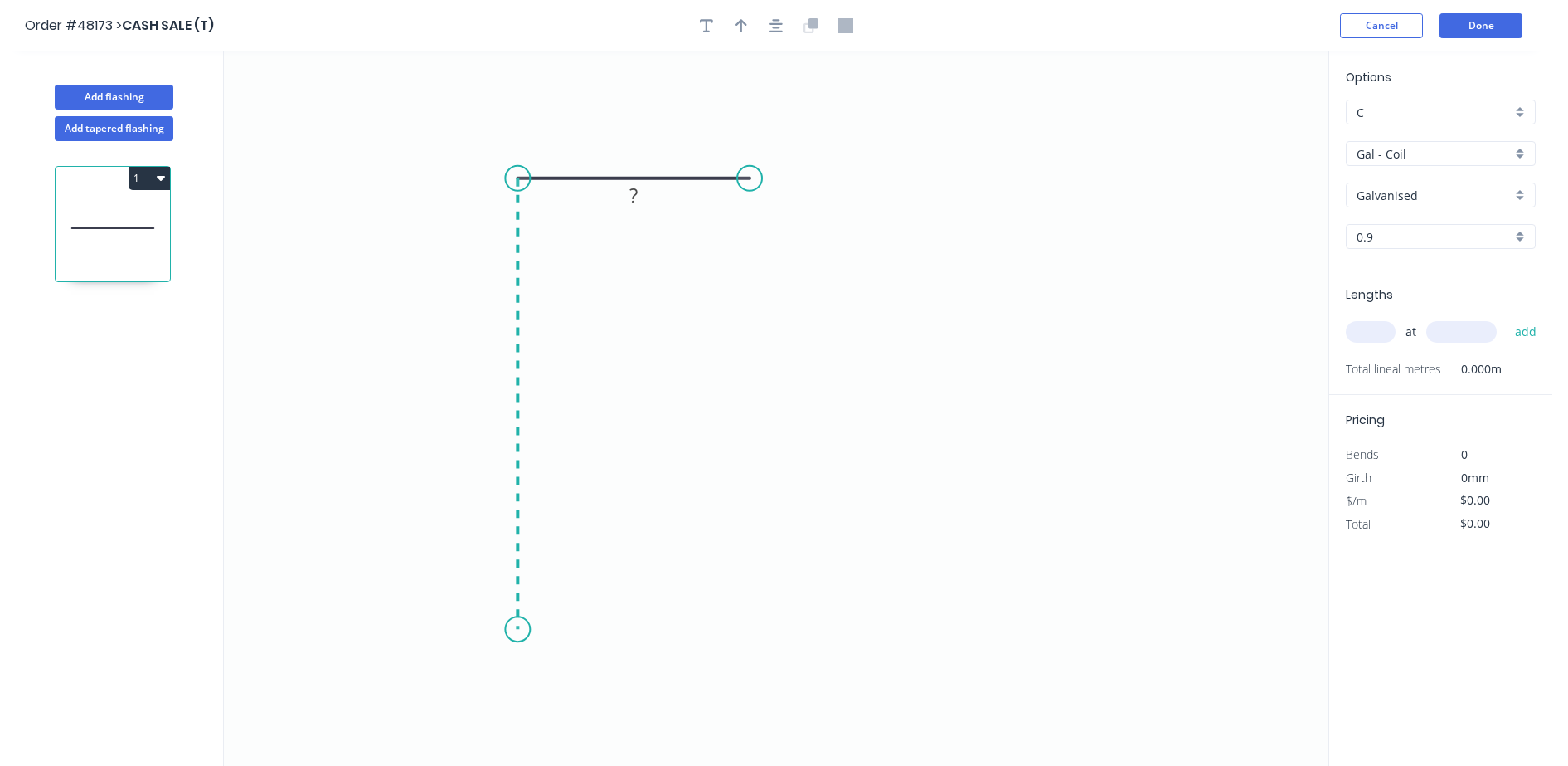
drag, startPoint x: 517, startPoint y: 633, endPoint x: 587, endPoint y: 625, distance: 70.5
click at [518, 633] on icon "0 ?" at bounding box center [775, 408] width 1104 height 714
click at [786, 616] on icon "0 ? ?" at bounding box center [775, 408] width 1104 height 714
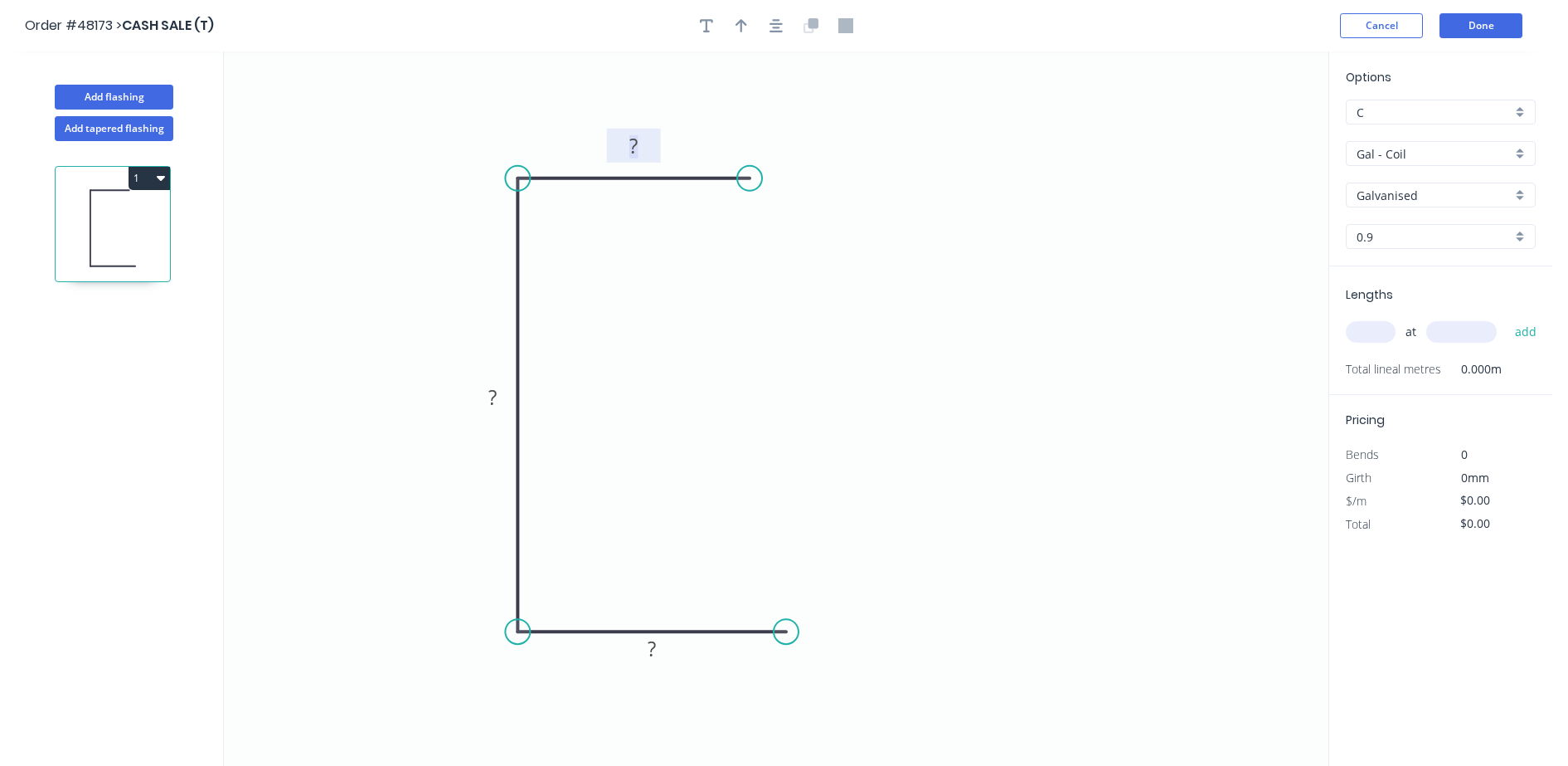
click at [637, 142] on tspan "?" at bounding box center [633, 145] width 8 height 28
type input "$37.76"
drag, startPoint x: 1371, startPoint y: 332, endPoint x: 1416, endPoint y: 298, distance: 56.4
click at [1372, 331] on input "text" at bounding box center [1371, 331] width 50 height 22
type input "6"
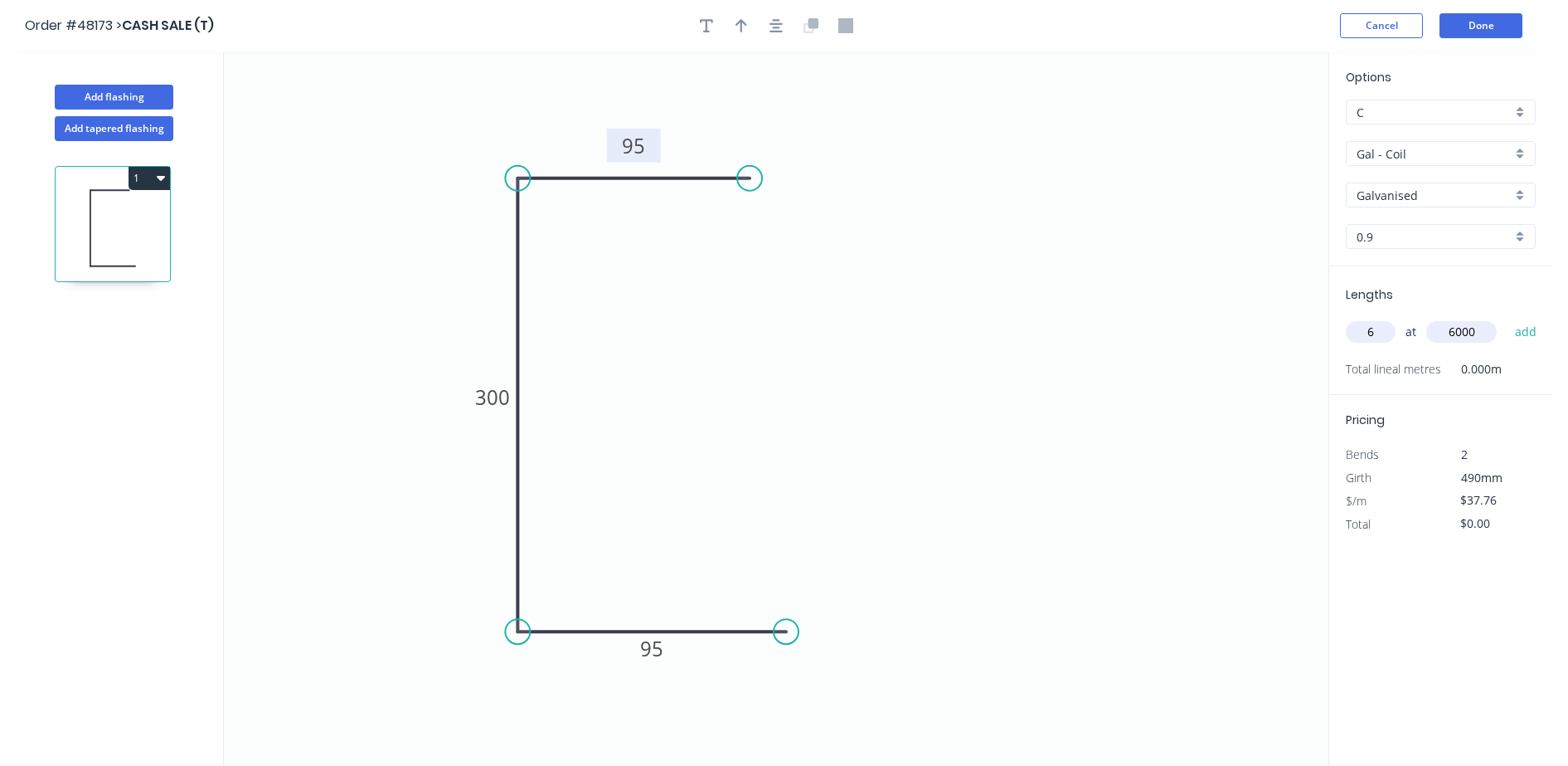
type input "6000"
click at [1506, 318] on button "add" at bounding box center [1526, 331] width 39 height 28
type input "$1,359.36"
click at [1482, 25] on button "Done" at bounding box center [1480, 26] width 83 height 25
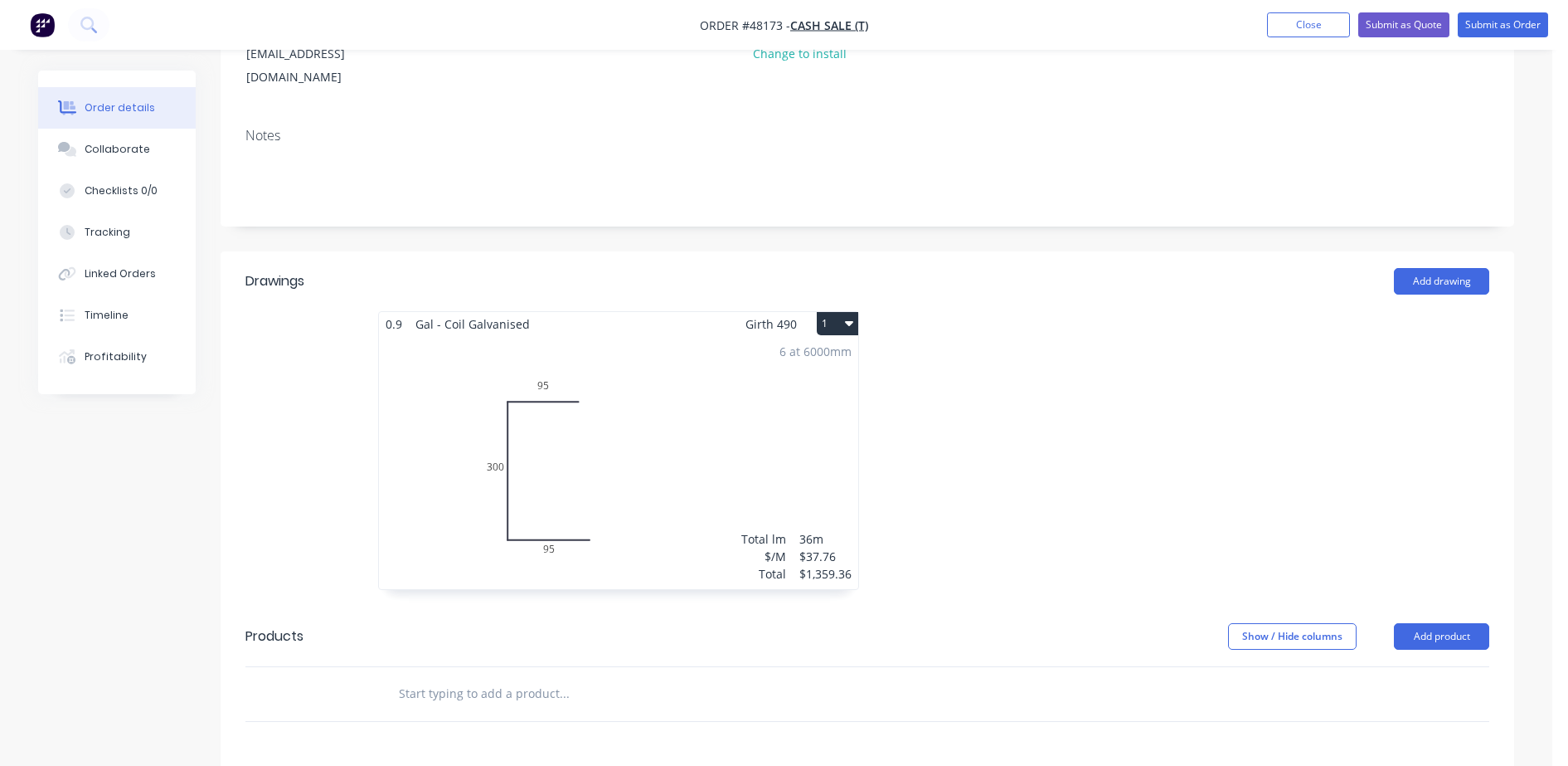
scroll to position [415, 0]
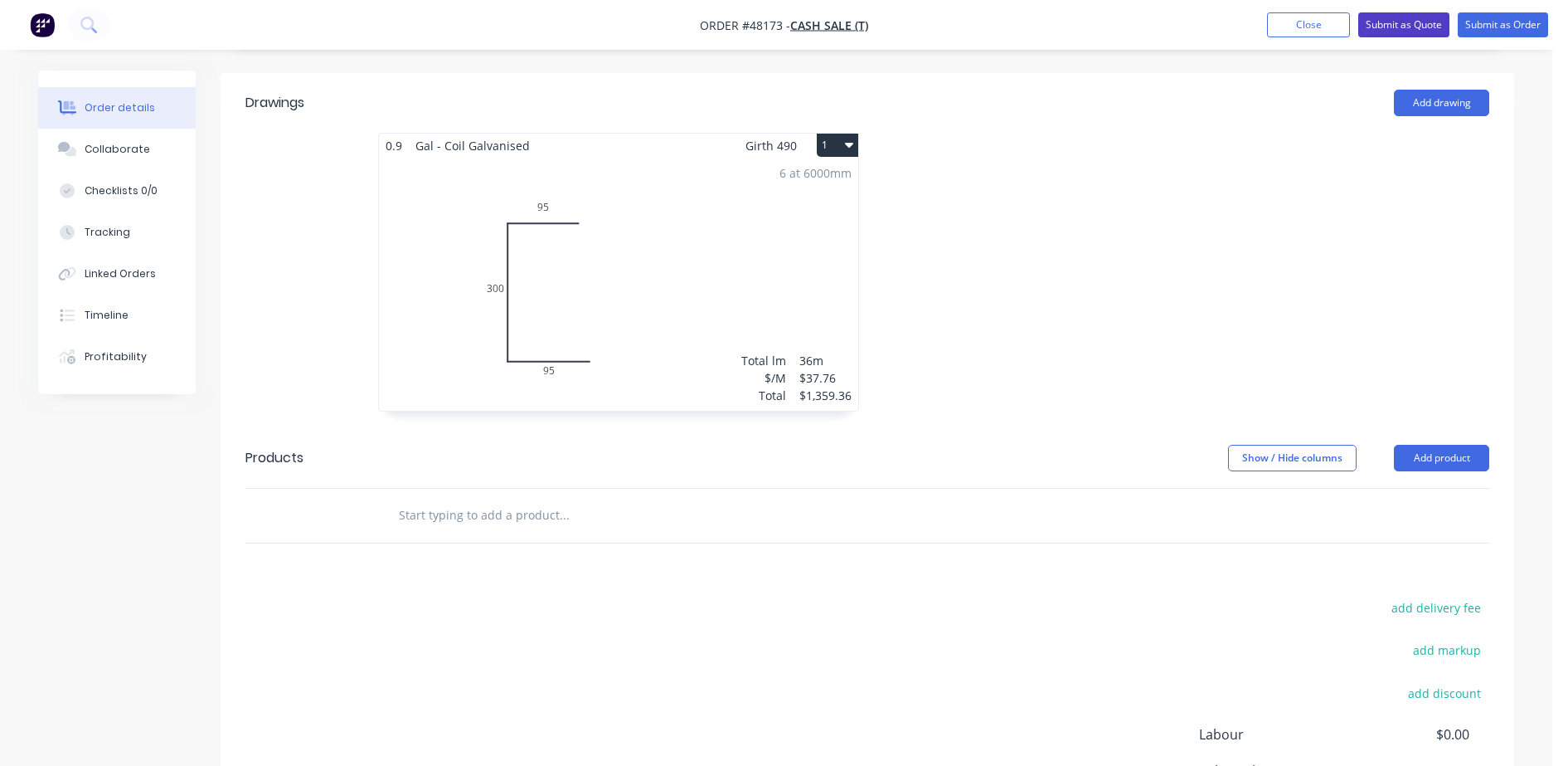
click at [1405, 28] on button "Submit as Quote" at bounding box center [1404, 25] width 91 height 25
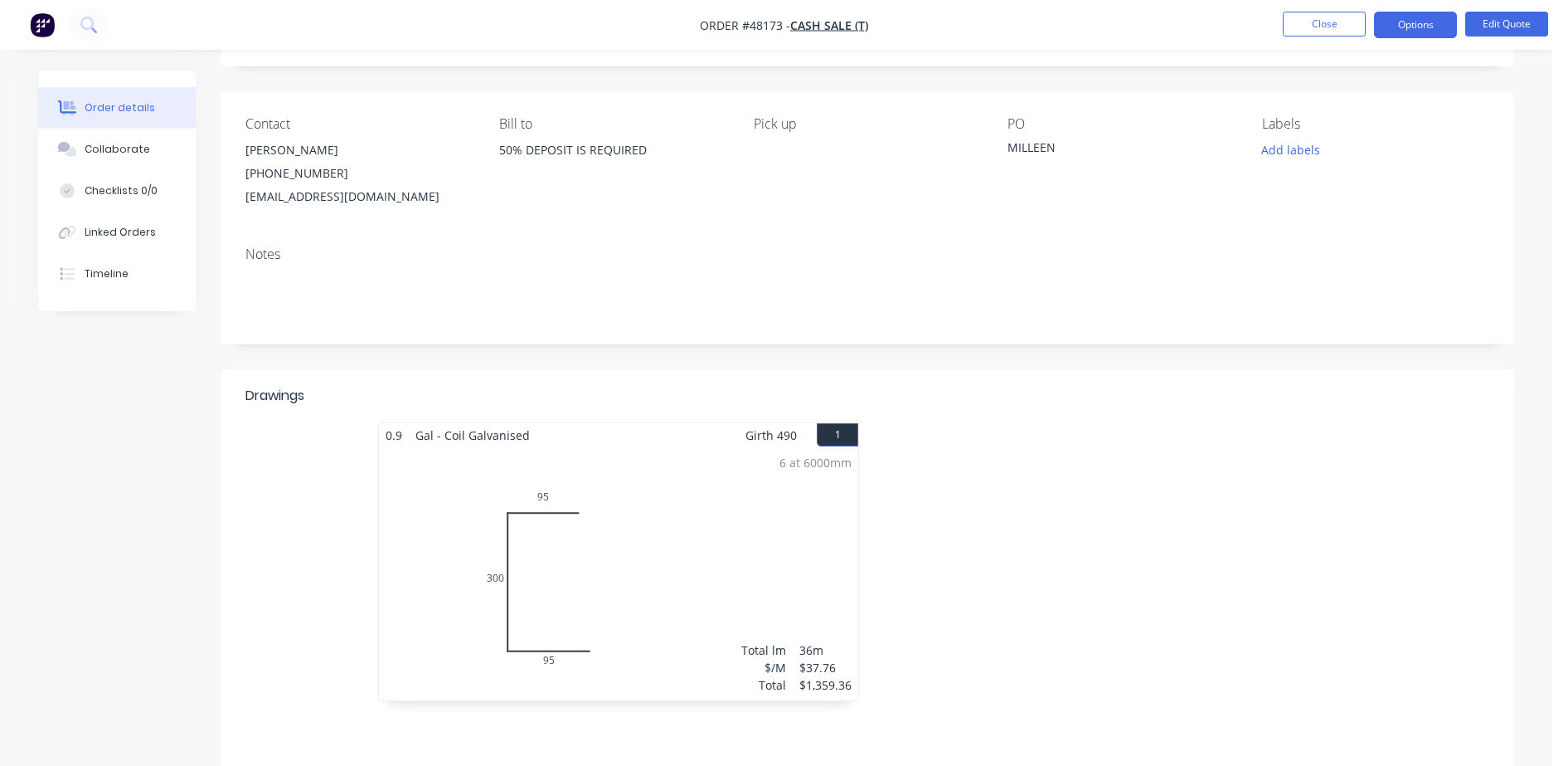
scroll to position [303, 0]
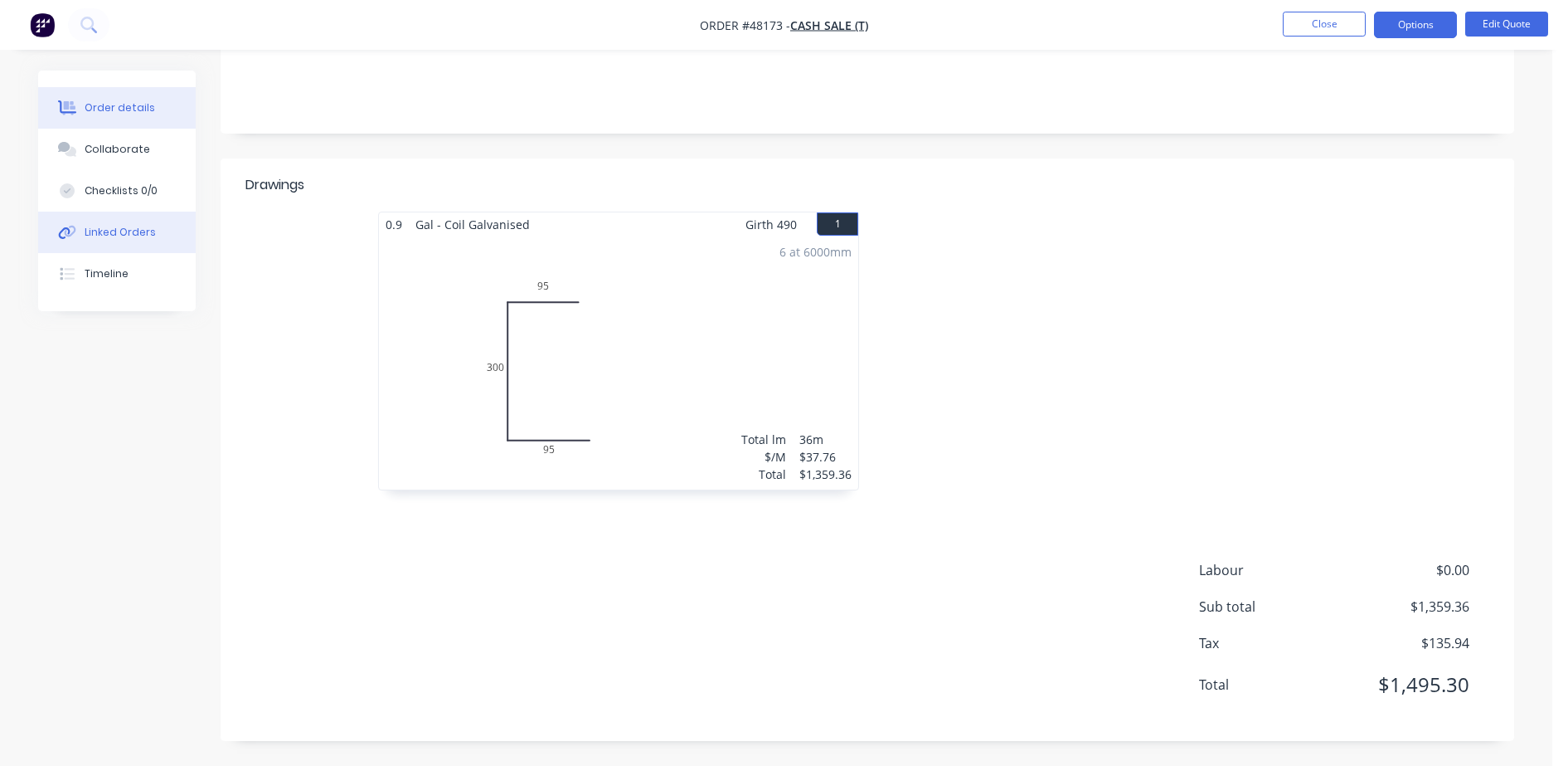
drag, startPoint x: 146, startPoint y: 152, endPoint x: 99, endPoint y: 212, distance: 76.2
click at [146, 152] on button "Collaborate" at bounding box center [117, 150] width 158 height 41
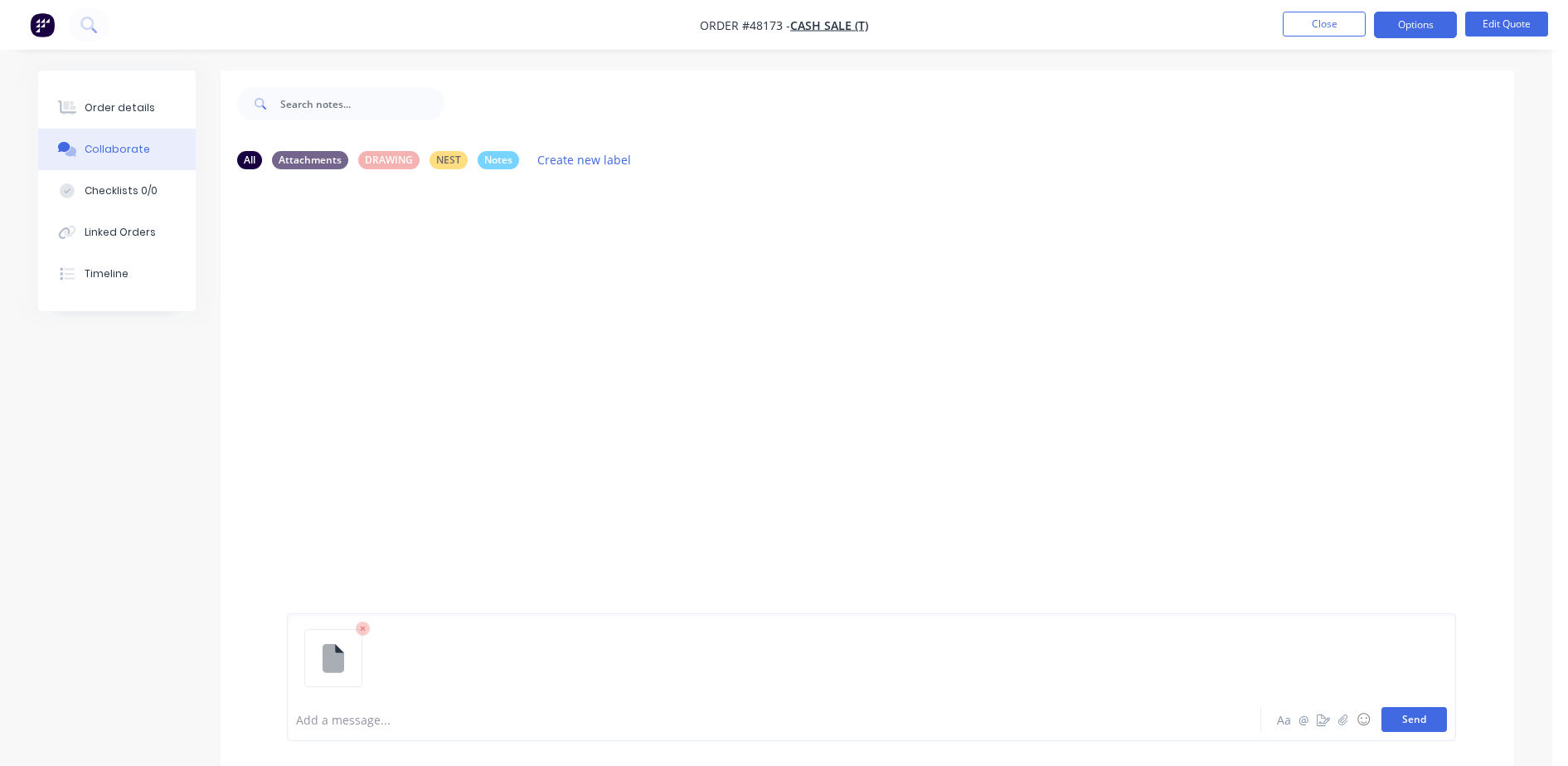
click at [1401, 723] on button "Send" at bounding box center [1414, 719] width 65 height 25
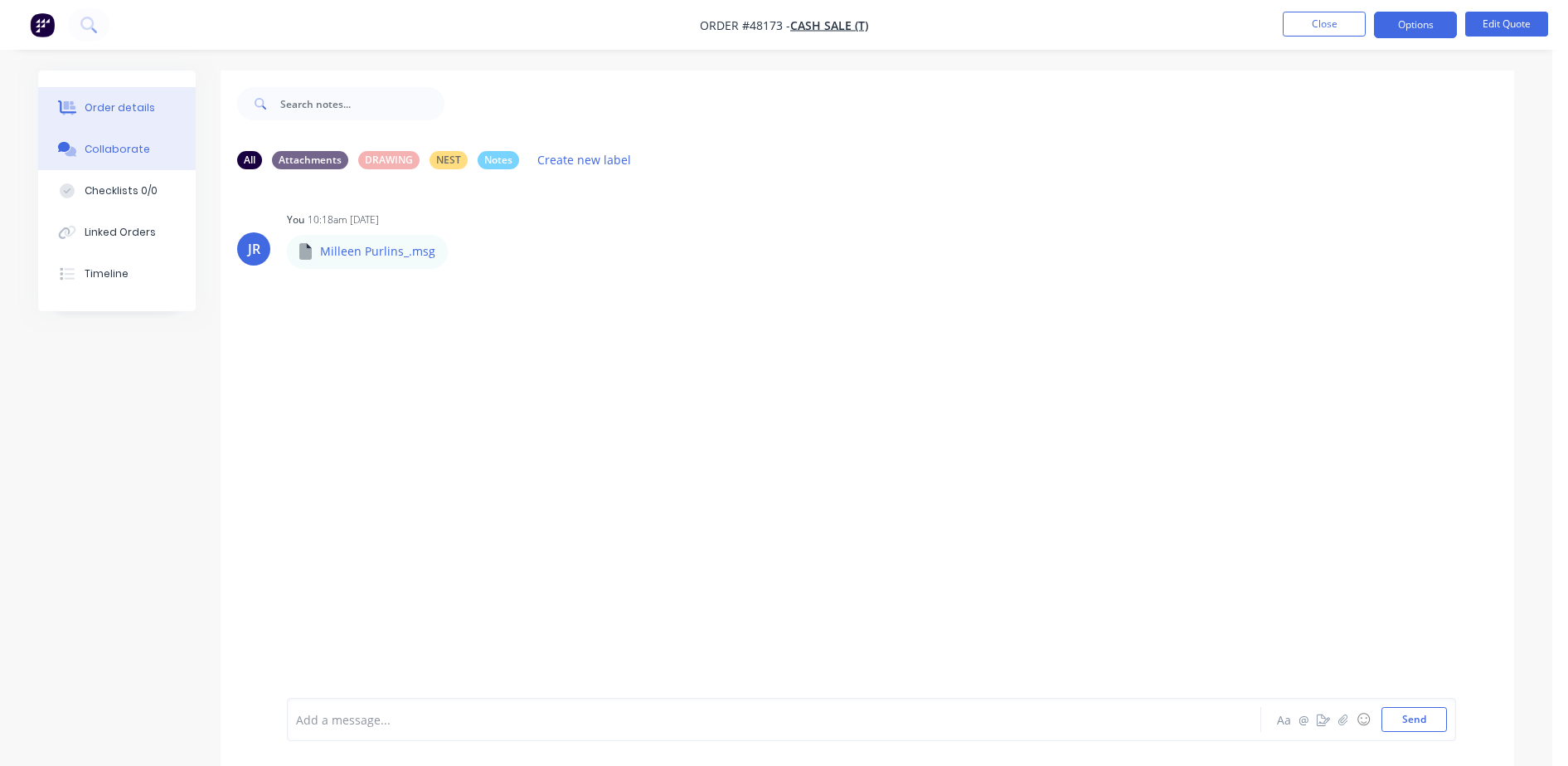
click at [116, 92] on button "Order details" at bounding box center [117, 108] width 158 height 41
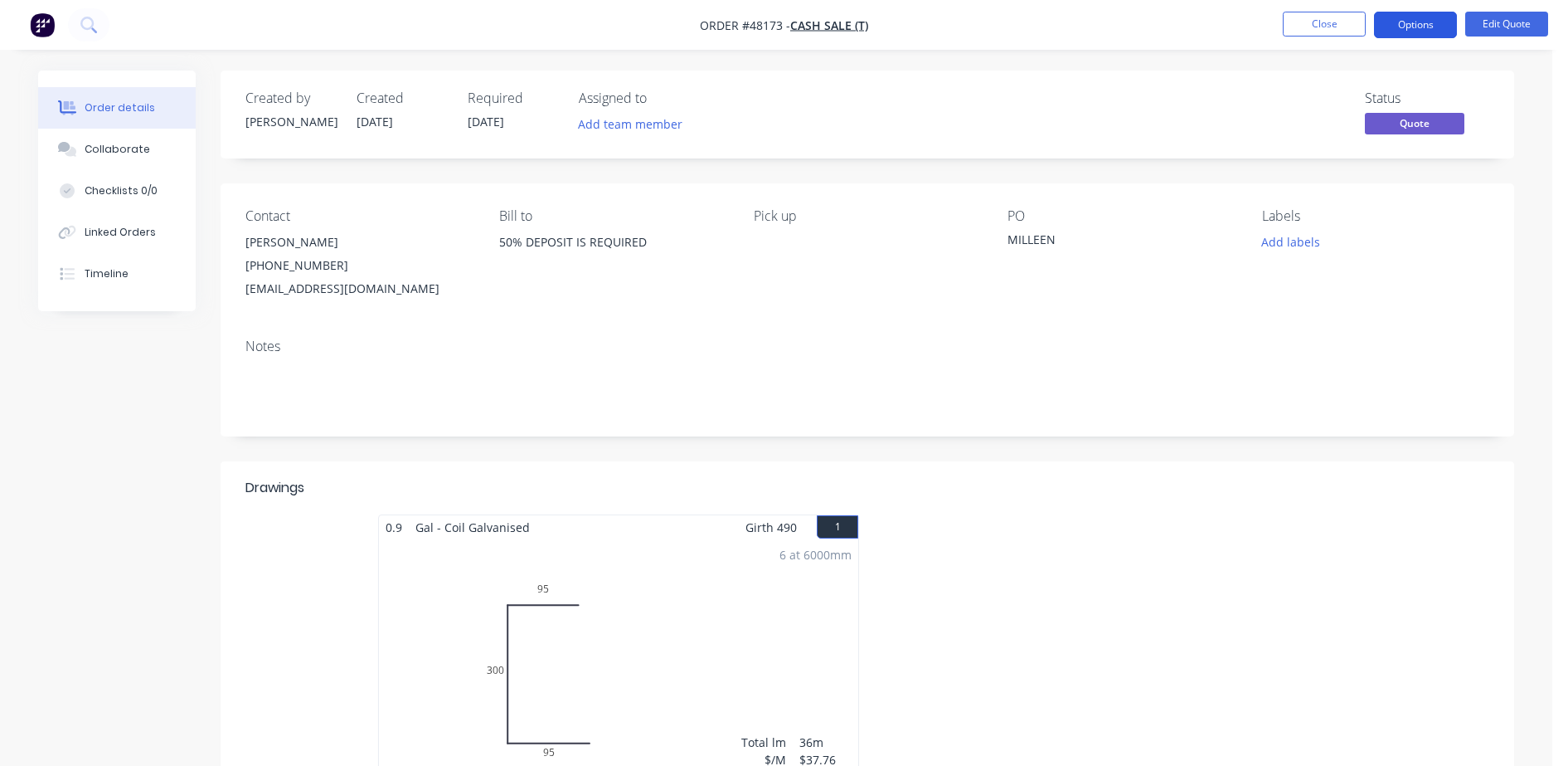
click at [1406, 24] on button "Options" at bounding box center [1415, 25] width 83 height 27
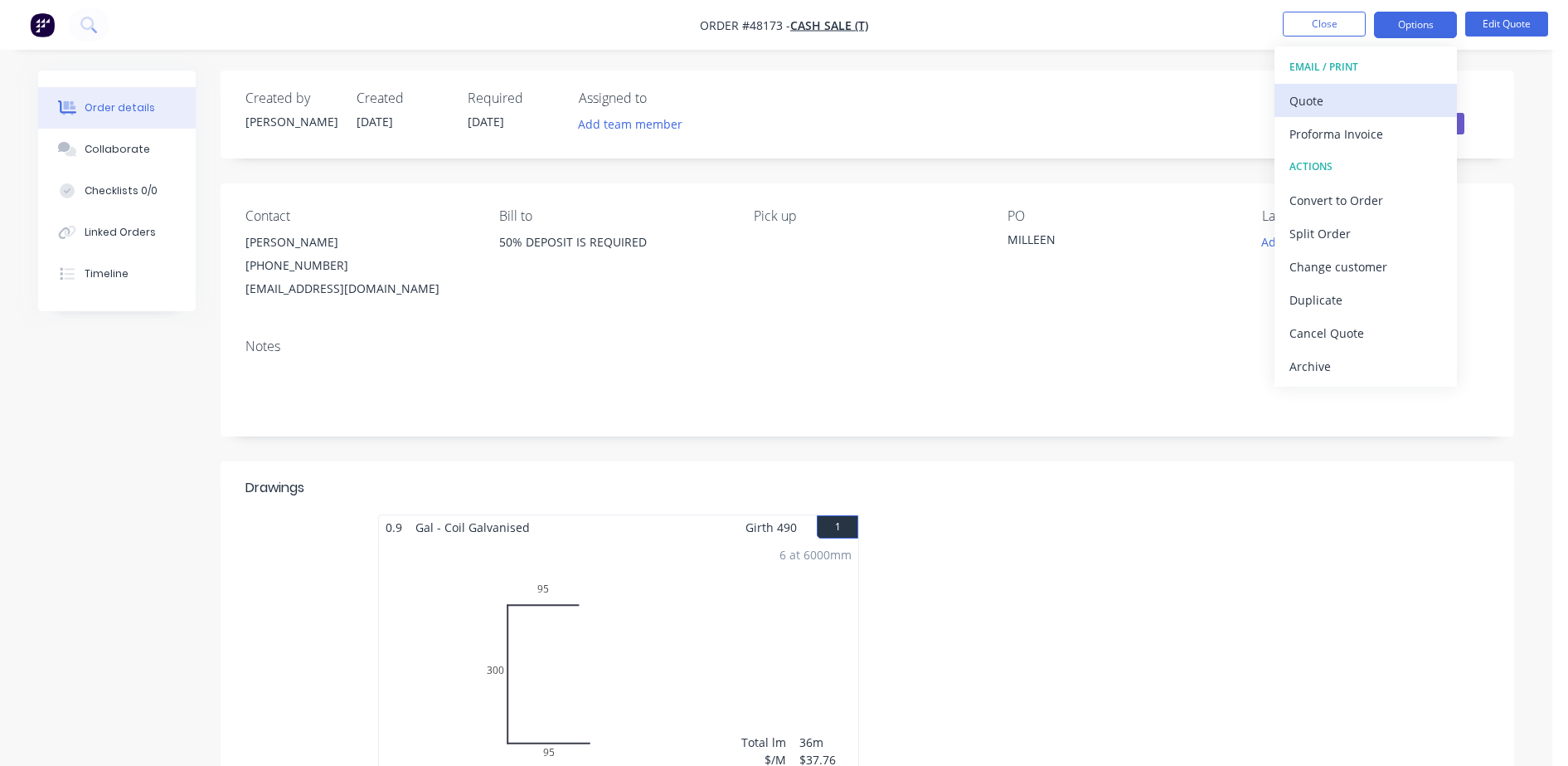
click at [1326, 103] on div "Quote" at bounding box center [1366, 100] width 152 height 24
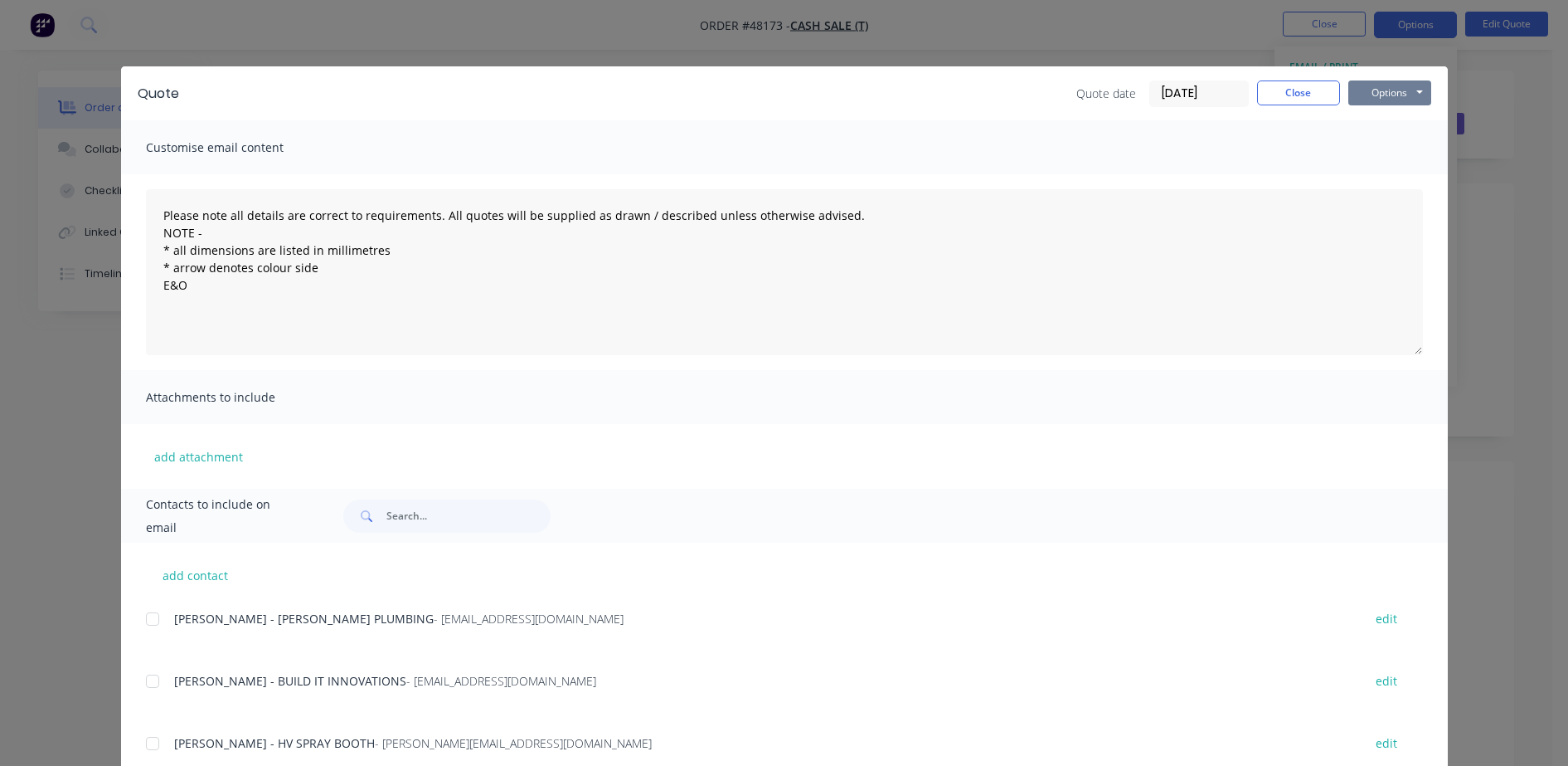
click at [1370, 90] on button "Options" at bounding box center [1390, 93] width 83 height 25
click at [1384, 125] on button "Preview" at bounding box center [1401, 122] width 107 height 28
click at [1365, 87] on button "Options" at bounding box center [1390, 93] width 83 height 25
click at [1307, 89] on button "Close" at bounding box center [1298, 93] width 83 height 25
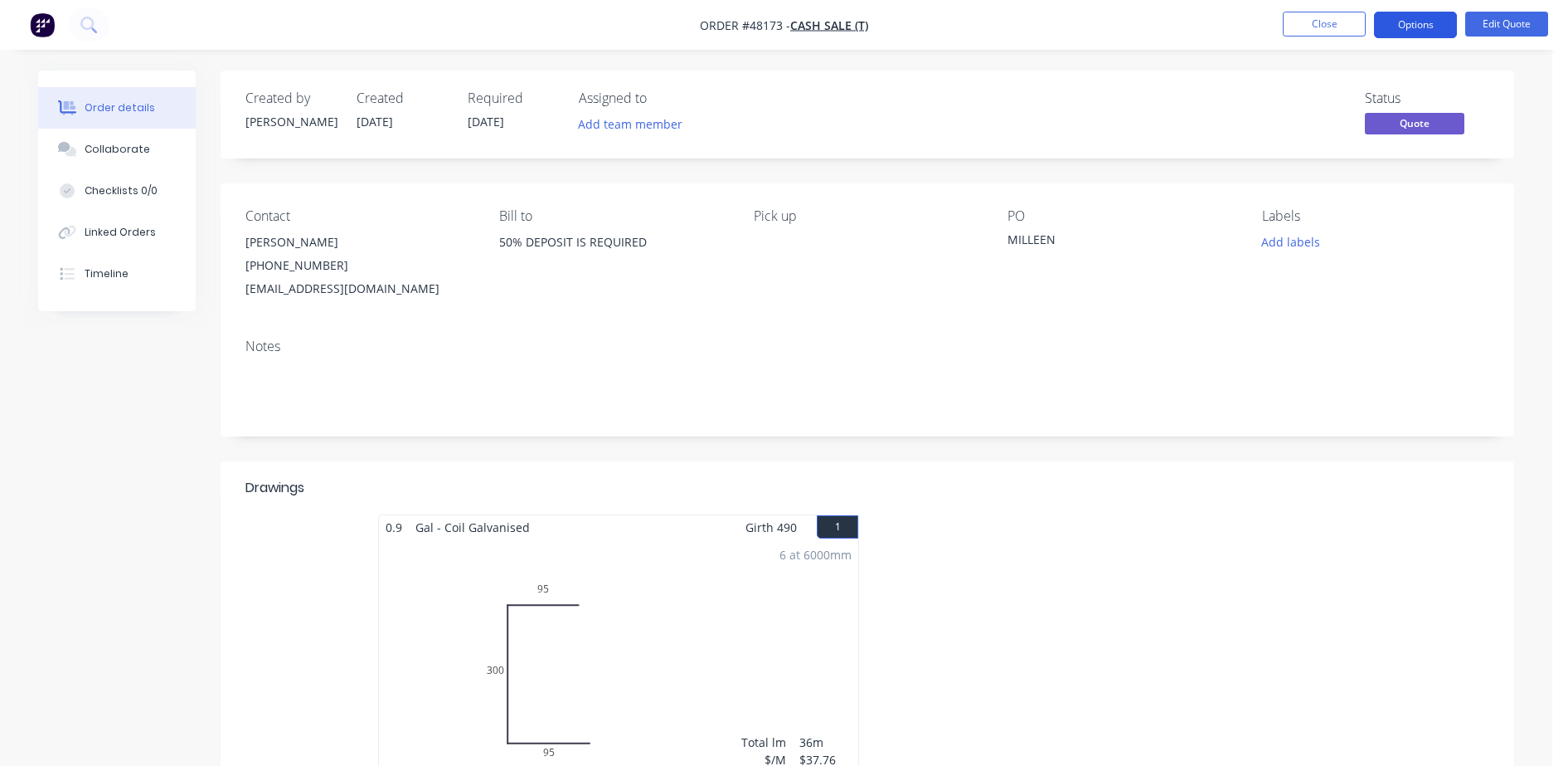
click at [1442, 17] on button "Options" at bounding box center [1415, 25] width 83 height 27
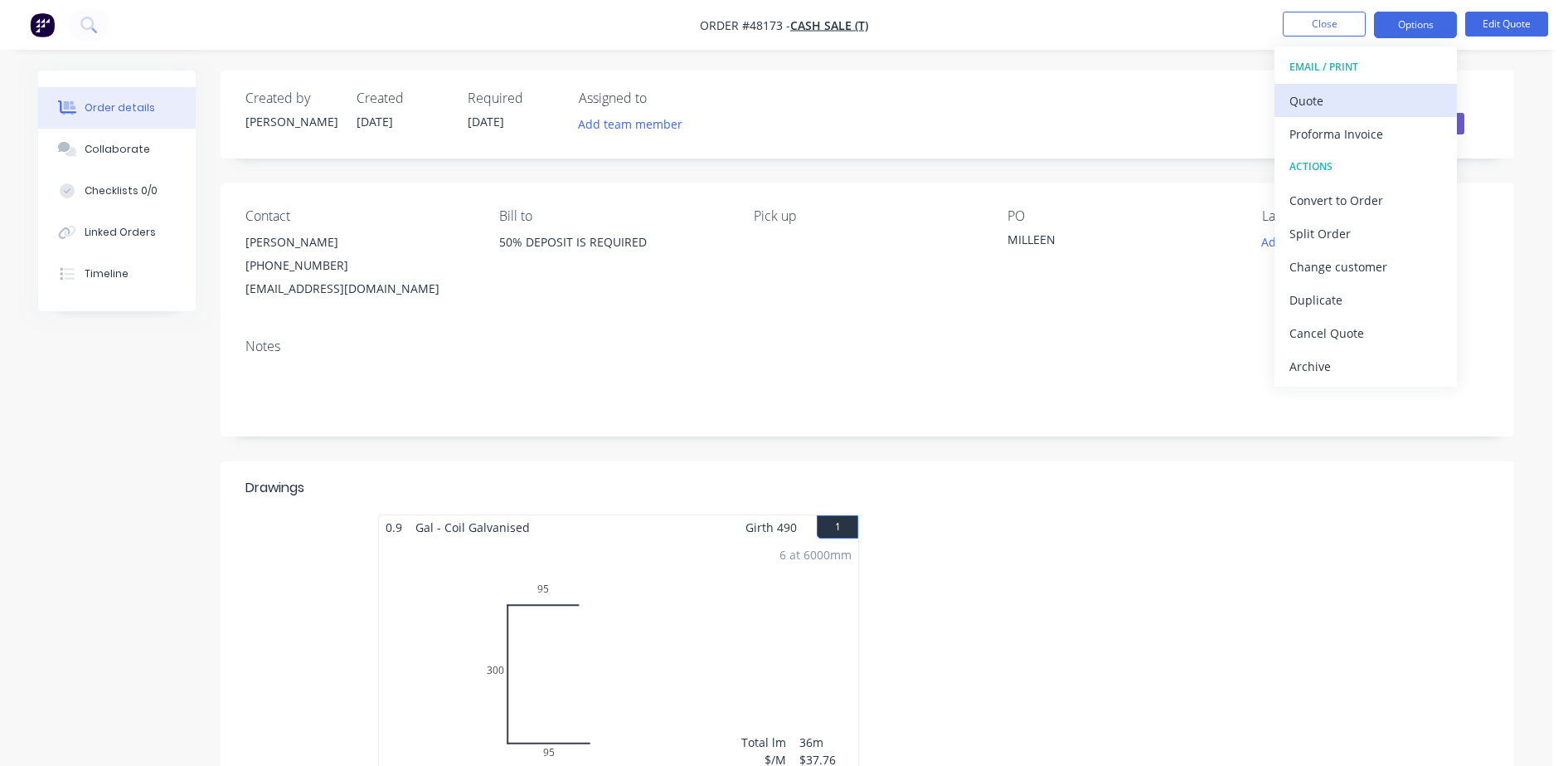
click at [1353, 102] on div "Quote" at bounding box center [1366, 100] width 152 height 24
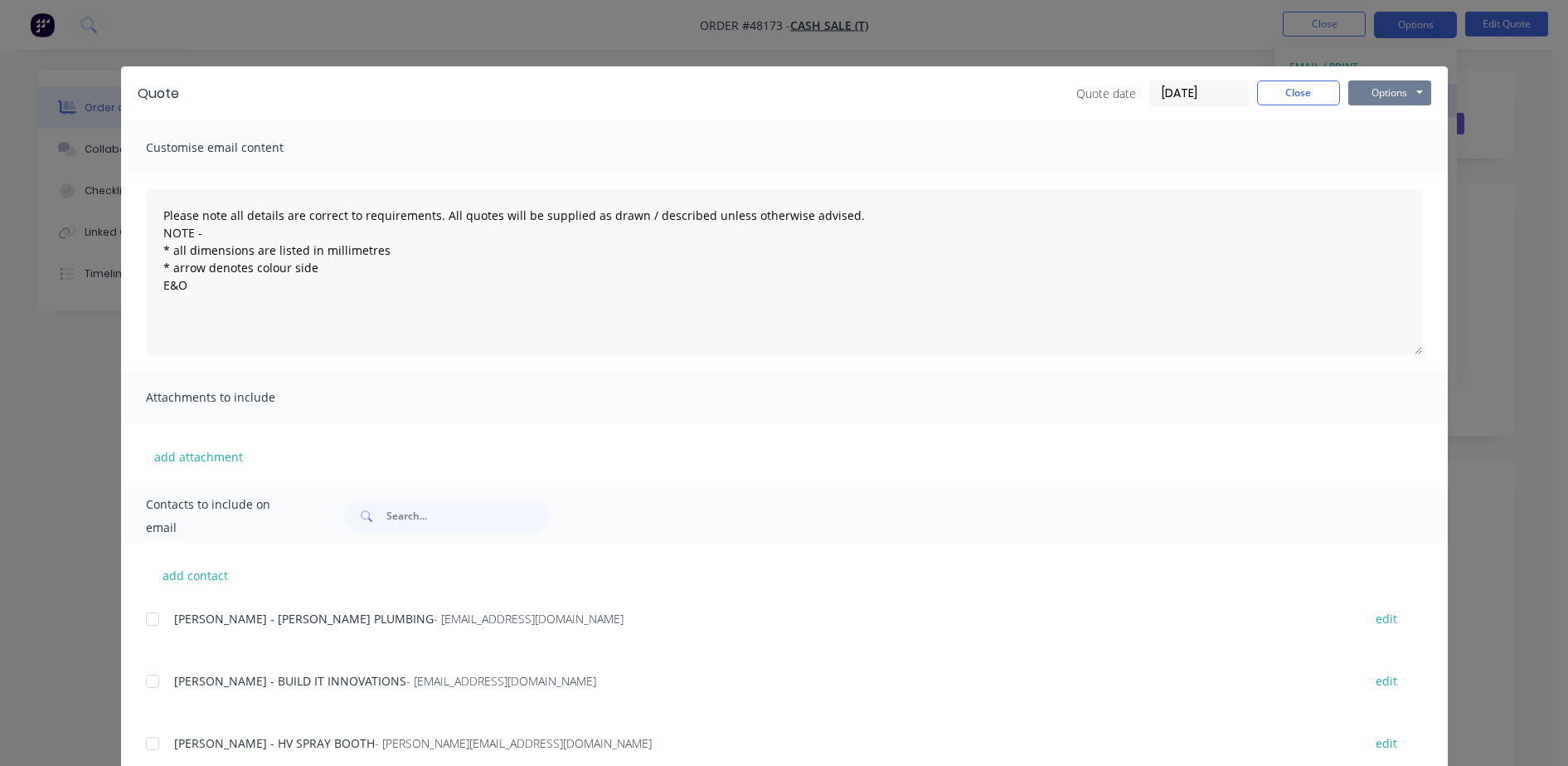
click at [1353, 102] on button "Options" at bounding box center [1390, 93] width 83 height 25
click at [1359, 123] on button "Preview" at bounding box center [1401, 122] width 107 height 28
drag, startPoint x: 1272, startPoint y: 102, endPoint x: 1156, endPoint y: 88, distance: 116.8
click at [1272, 101] on button "Close" at bounding box center [1298, 93] width 83 height 25
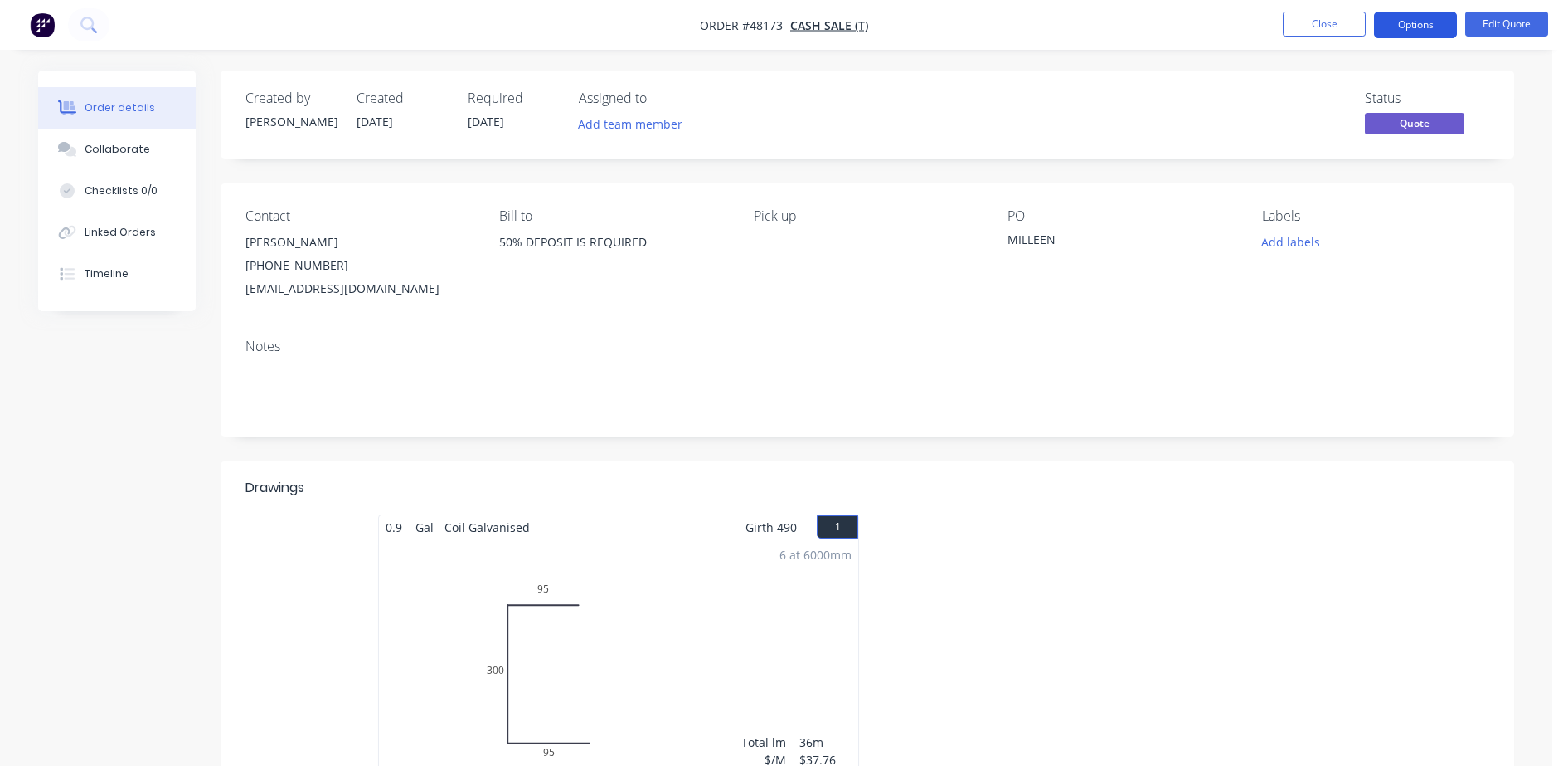
click at [1426, 22] on button "Options" at bounding box center [1415, 25] width 83 height 27
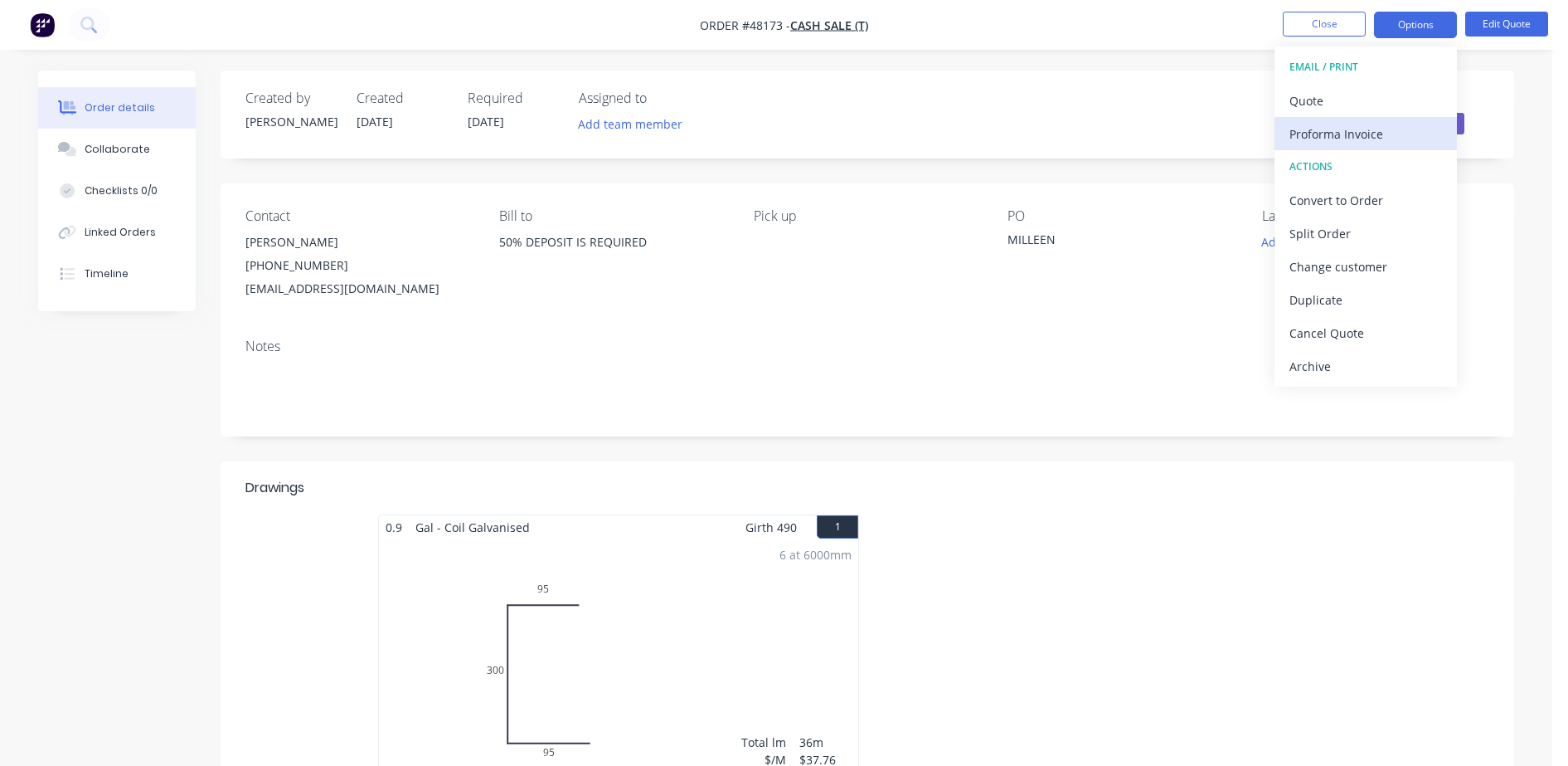
click at [1341, 137] on div "Proforma Invoice" at bounding box center [1366, 133] width 152 height 24
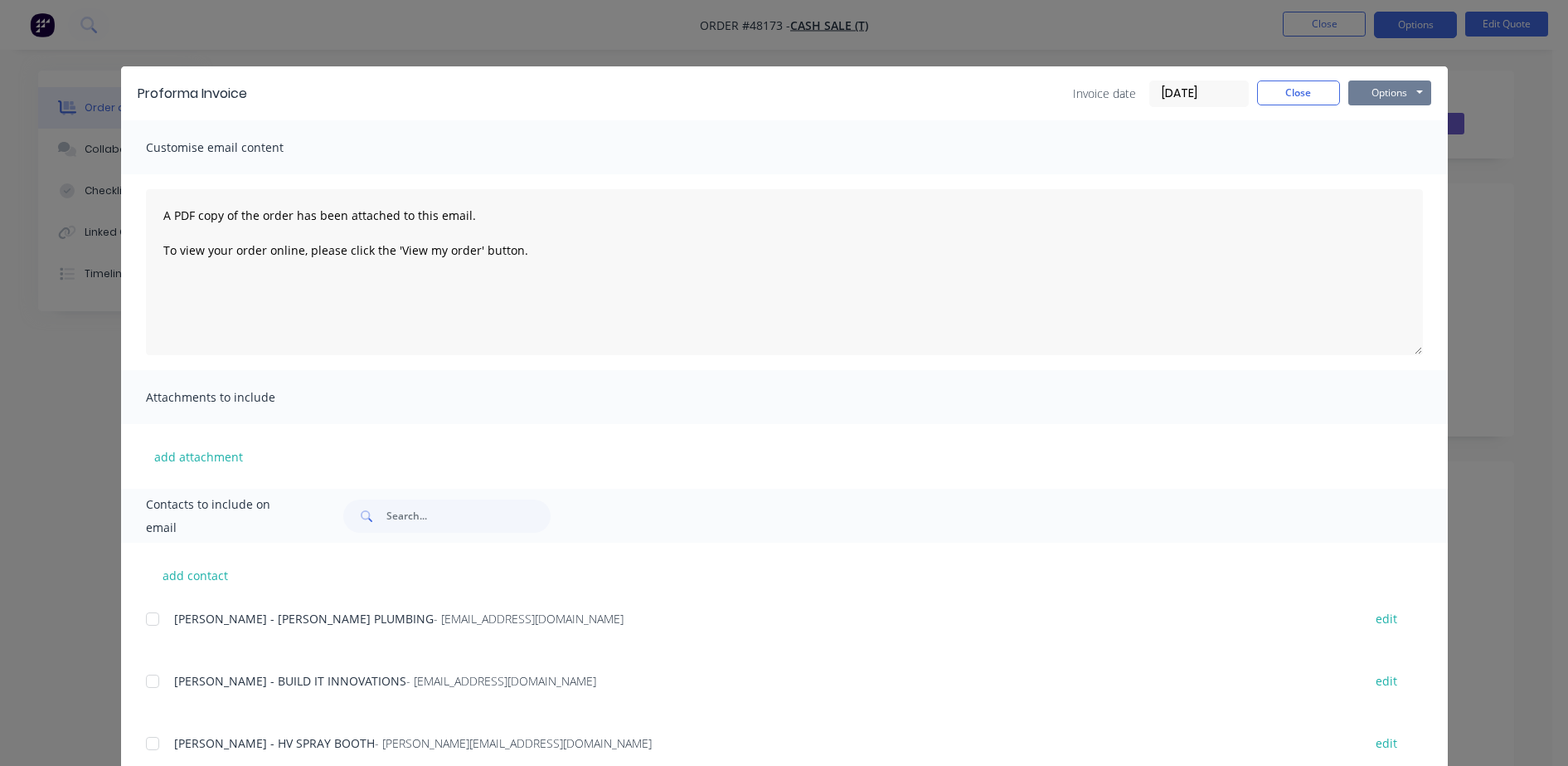
click at [1371, 101] on button "Options" at bounding box center [1390, 93] width 83 height 25
click at [1375, 121] on button "Preview" at bounding box center [1401, 122] width 107 height 28
drag, startPoint x: 1317, startPoint y: 94, endPoint x: 1299, endPoint y: 84, distance: 20.6
click at [1317, 95] on button "Close" at bounding box center [1298, 93] width 83 height 25
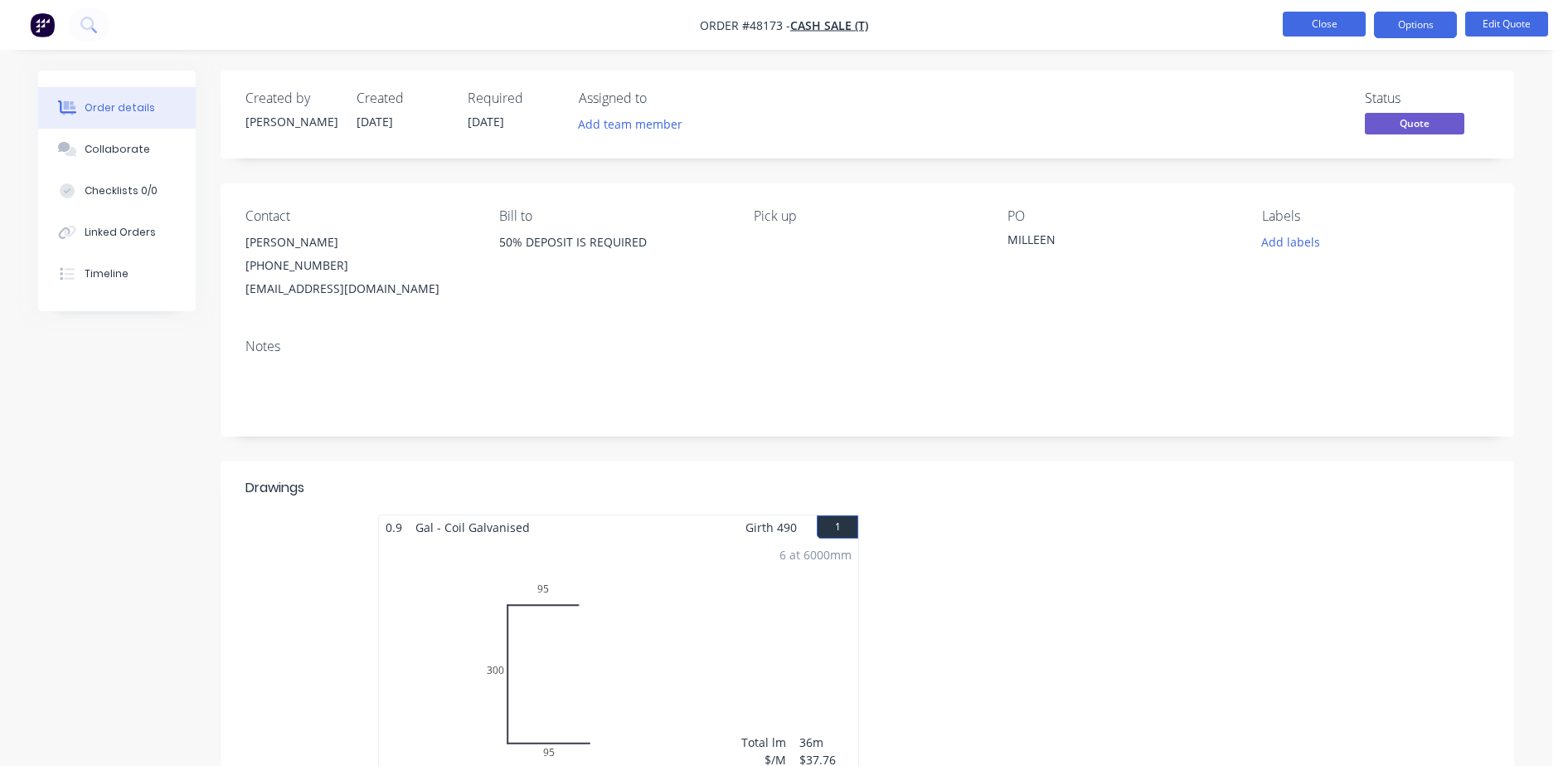
click at [1319, 17] on button "Close" at bounding box center [1324, 24] width 83 height 25
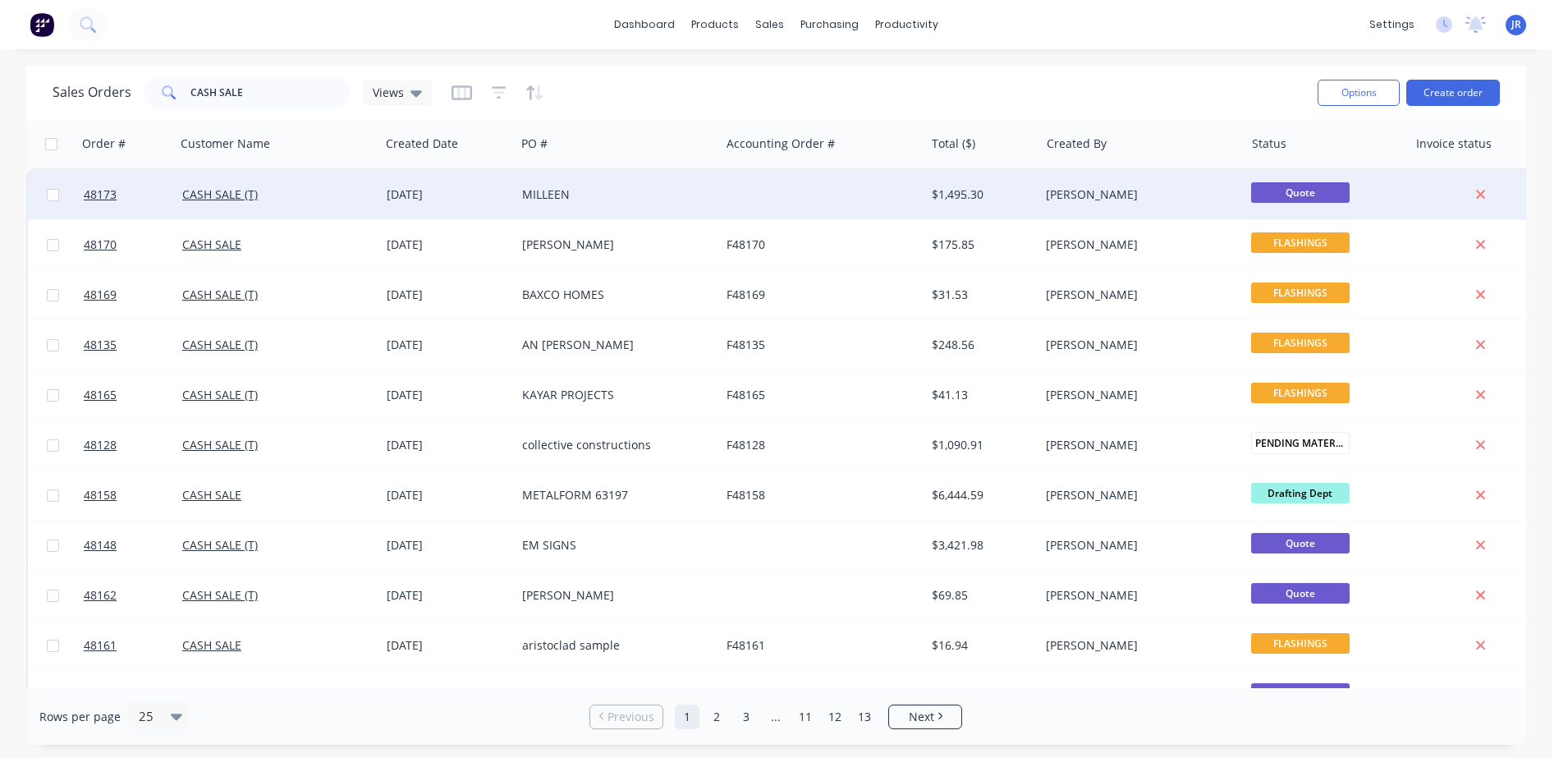
click at [593, 196] on div "MILLEEN" at bounding box center [613, 194] width 183 height 17
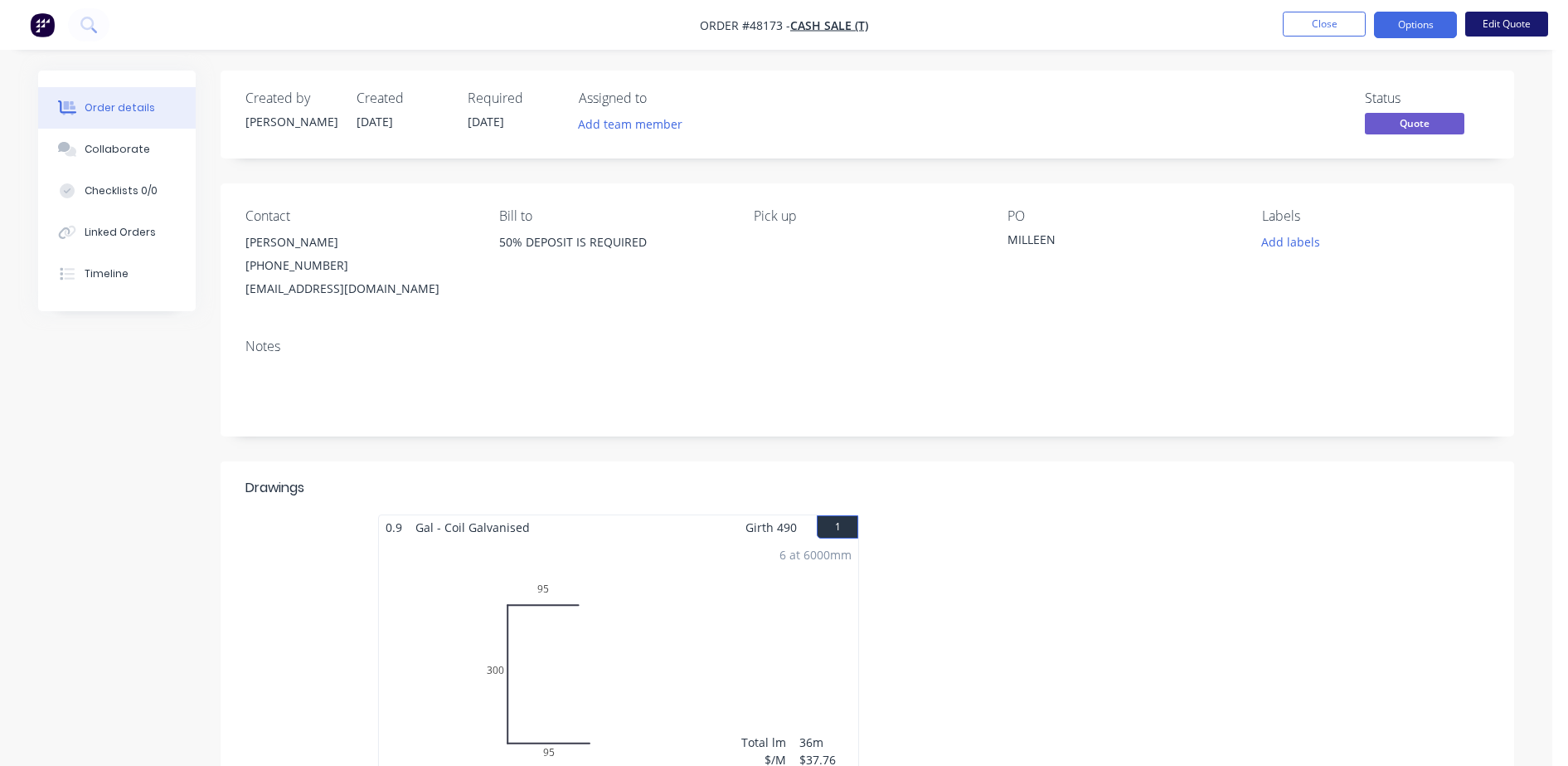
click at [1513, 16] on button "Edit Quote" at bounding box center [1506, 24] width 83 height 25
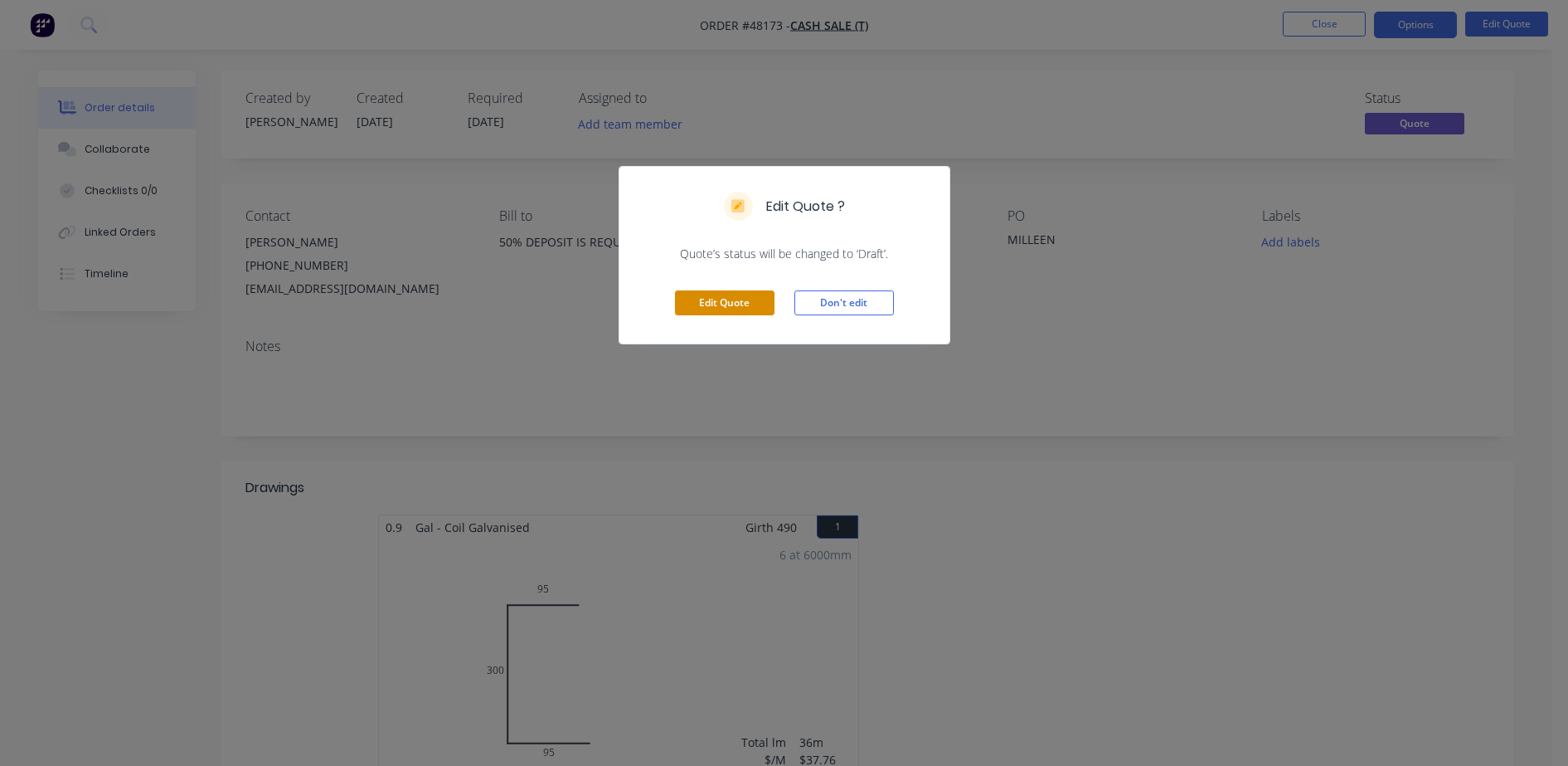
drag, startPoint x: 720, startPoint y: 300, endPoint x: 619, endPoint y: 237, distance: 119.0
click at [719, 301] on button "Edit Quote" at bounding box center [724, 303] width 99 height 25
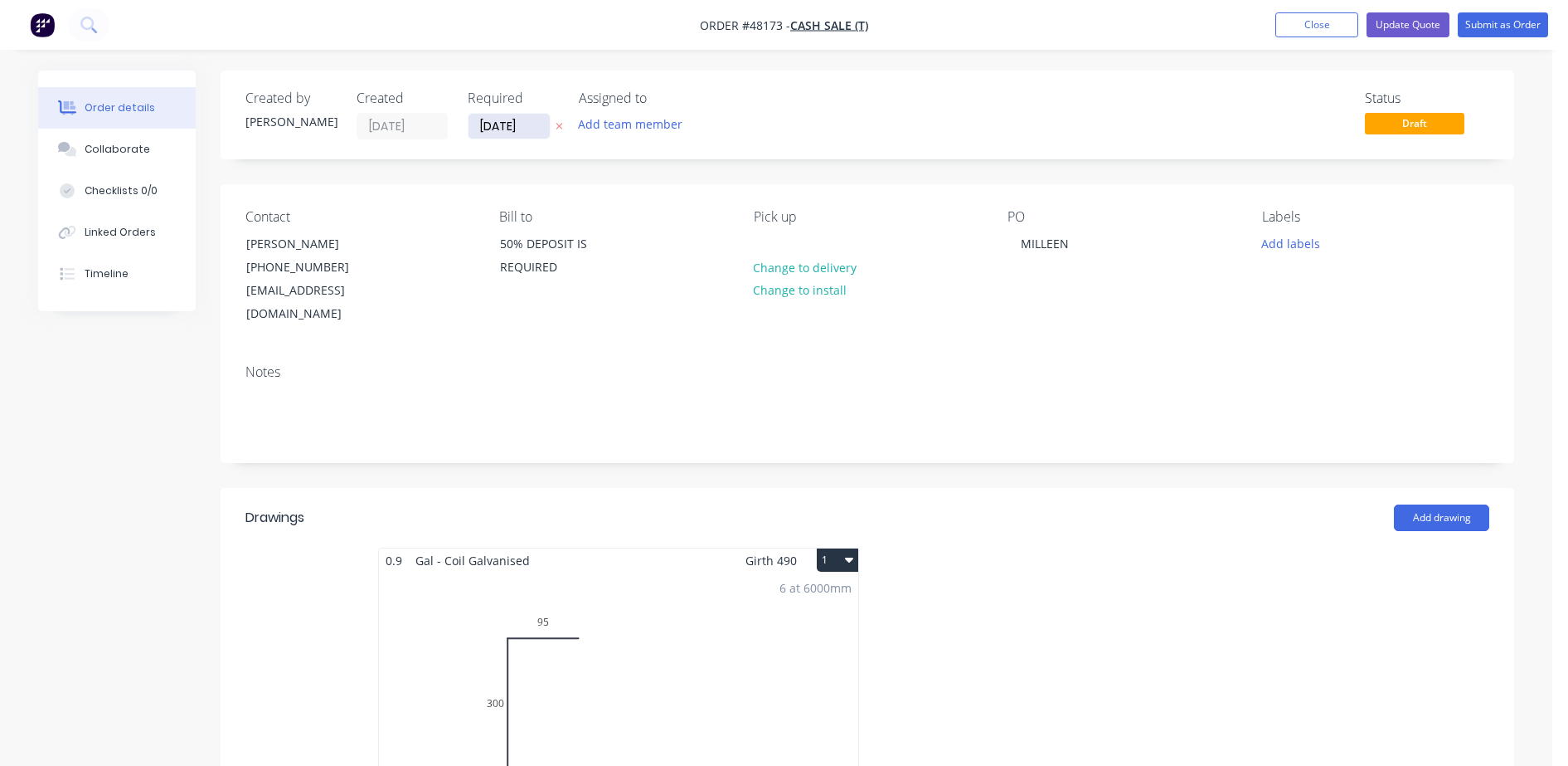
click at [542, 132] on input "[DATE]" at bounding box center [509, 126] width 81 height 25
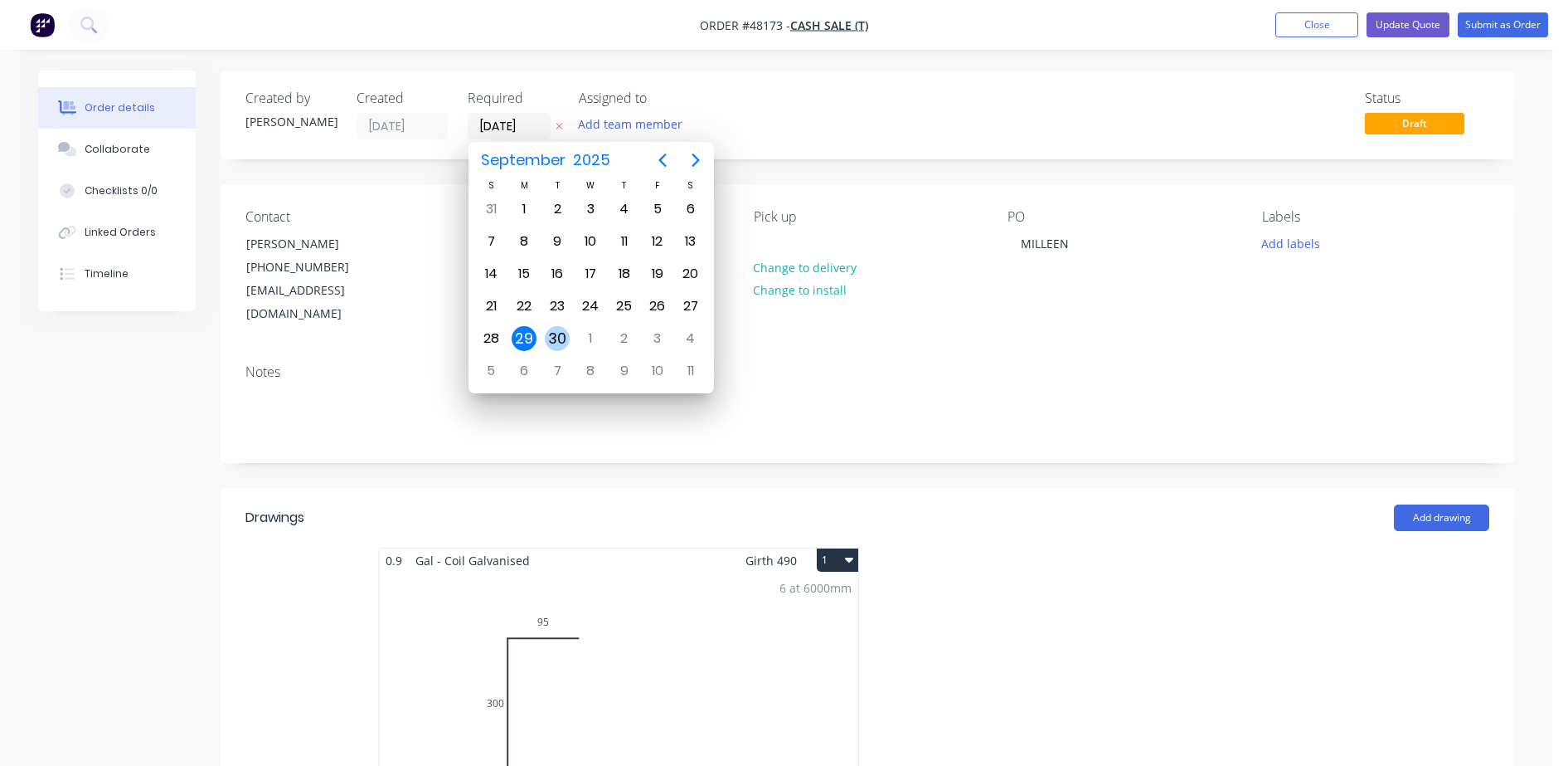
click at [554, 341] on div "30" at bounding box center [557, 339] width 25 height 25
type input "[DATE]"
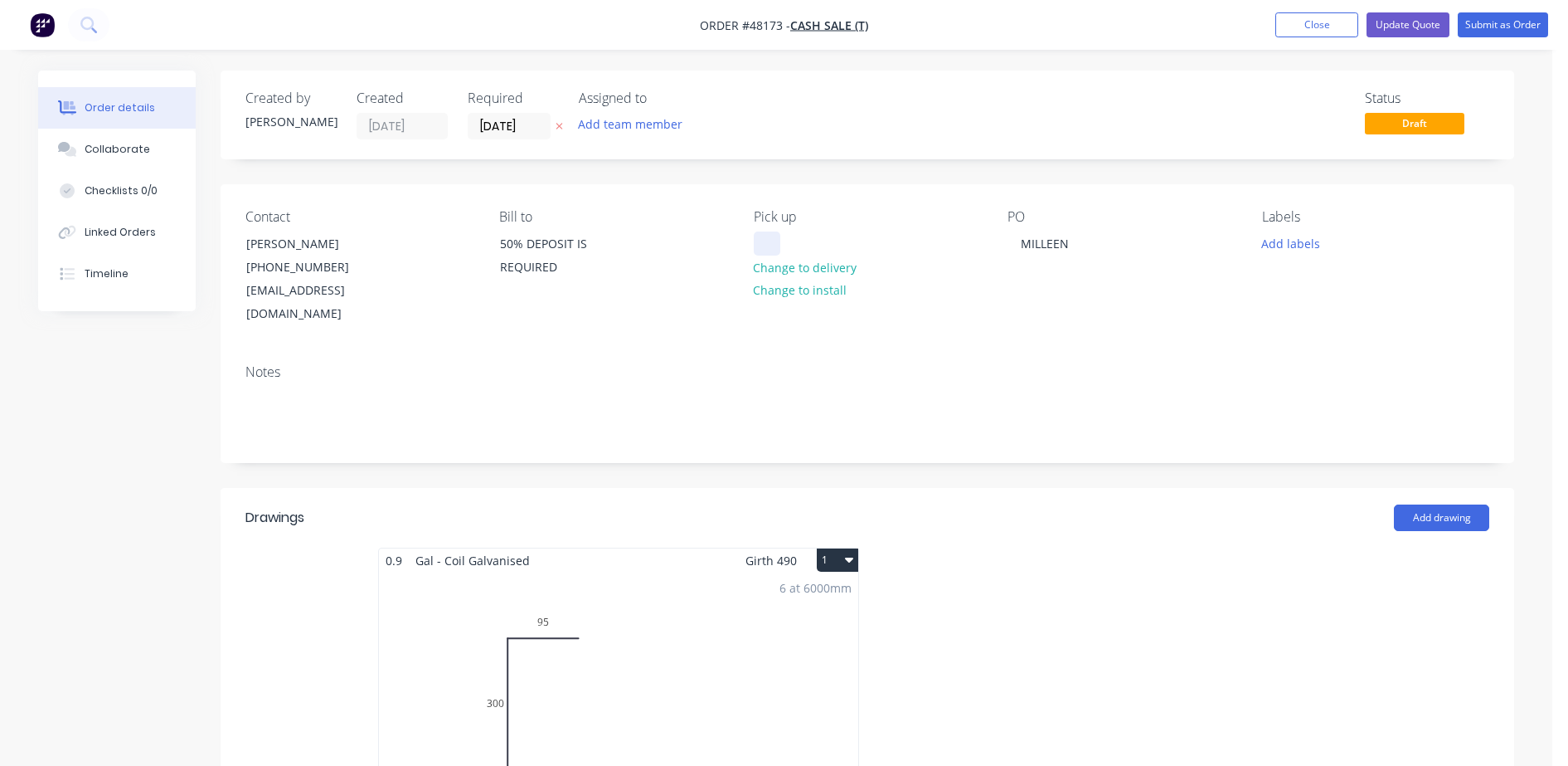
click at [767, 238] on div at bounding box center [767, 243] width 27 height 24
click at [1406, 23] on button "Update Quote" at bounding box center [1408, 25] width 83 height 25
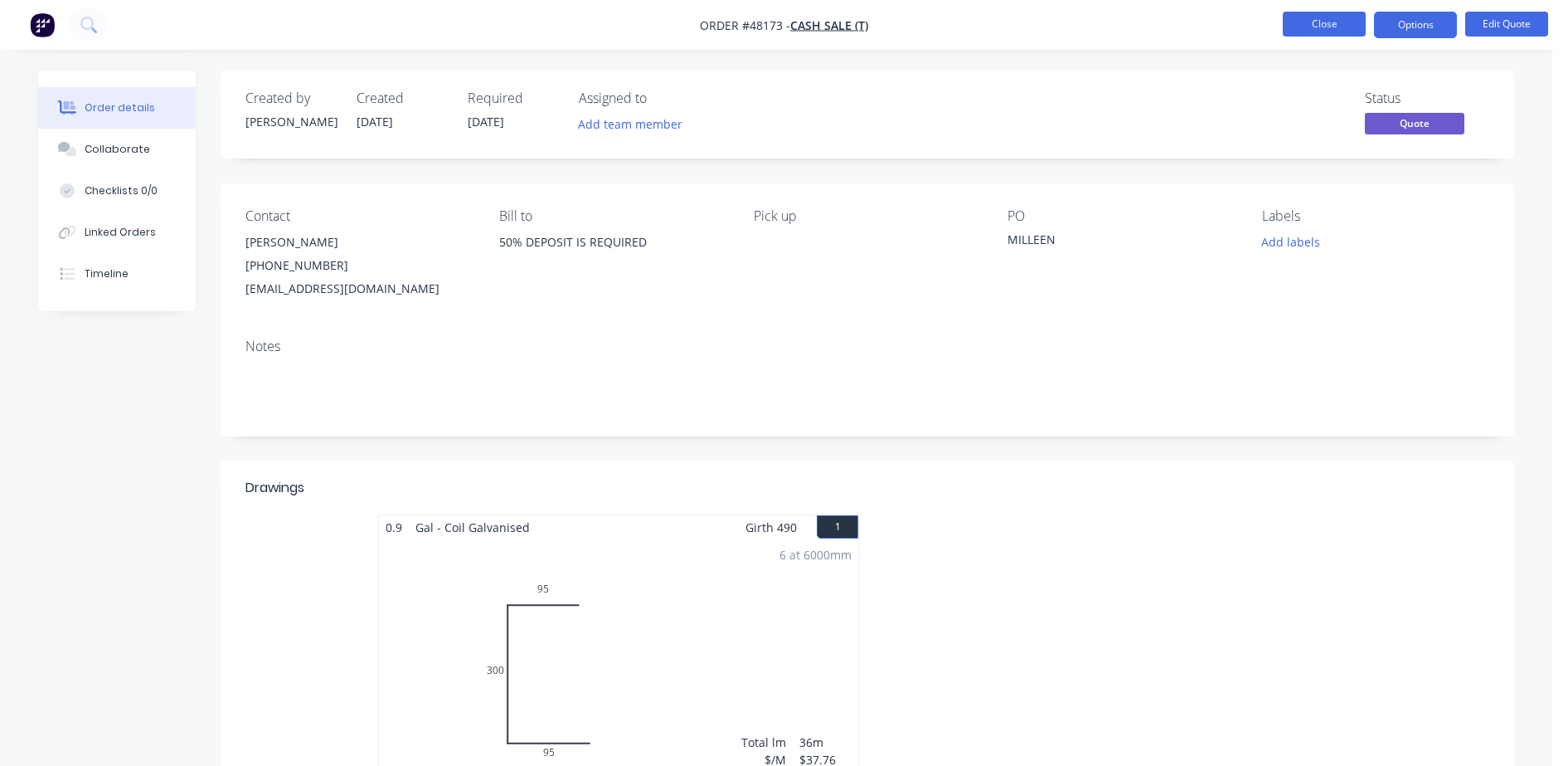
click at [1288, 27] on button "Close" at bounding box center [1324, 24] width 83 height 25
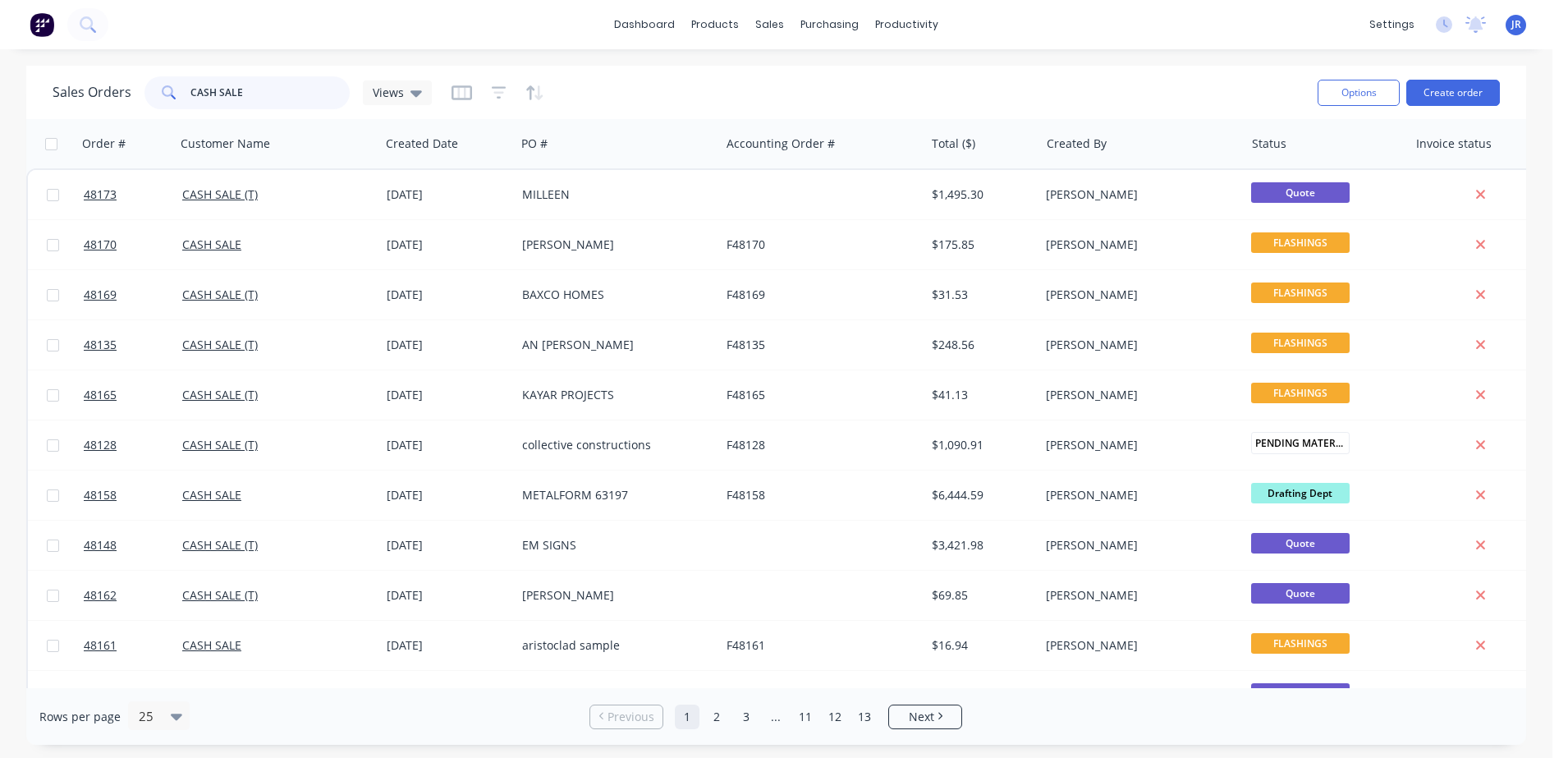
drag, startPoint x: 248, startPoint y: 97, endPoint x: -43, endPoint y: 141, distance: 294.3
click at [0, 141] on html "dashboard products sales purchasing productivity dashboard products Product Cat…" at bounding box center [784, 379] width 1568 height 758
click at [261, 95] on input "CASH SALE" at bounding box center [270, 92] width 160 height 33
type input "CASH SAL"
click at [82, 27] on icon at bounding box center [86, 23] width 13 height 13
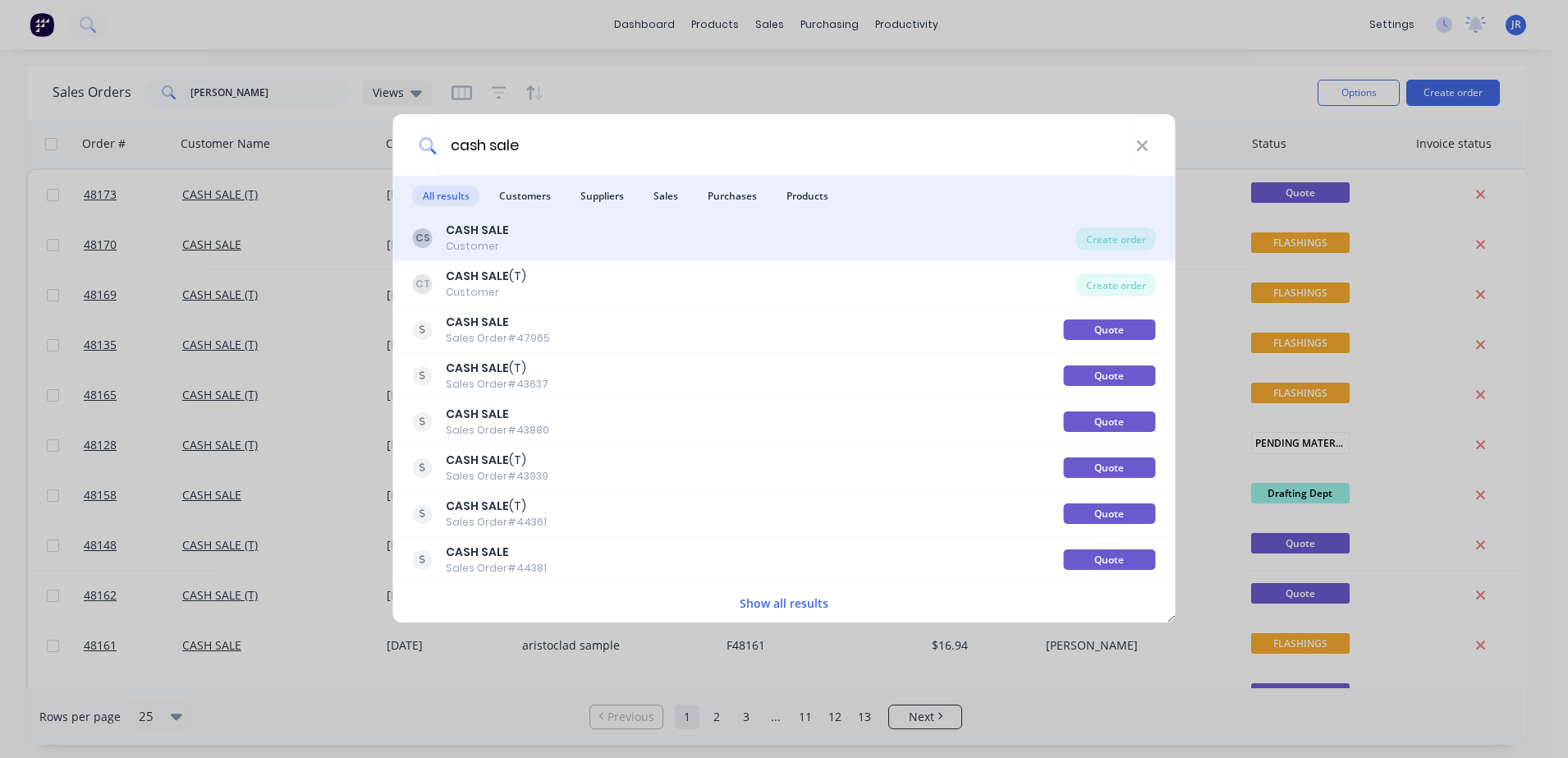
type input "cash sale"
click at [513, 231] on div "CS CASH SALE Customer" at bounding box center [745, 238] width 663 height 32
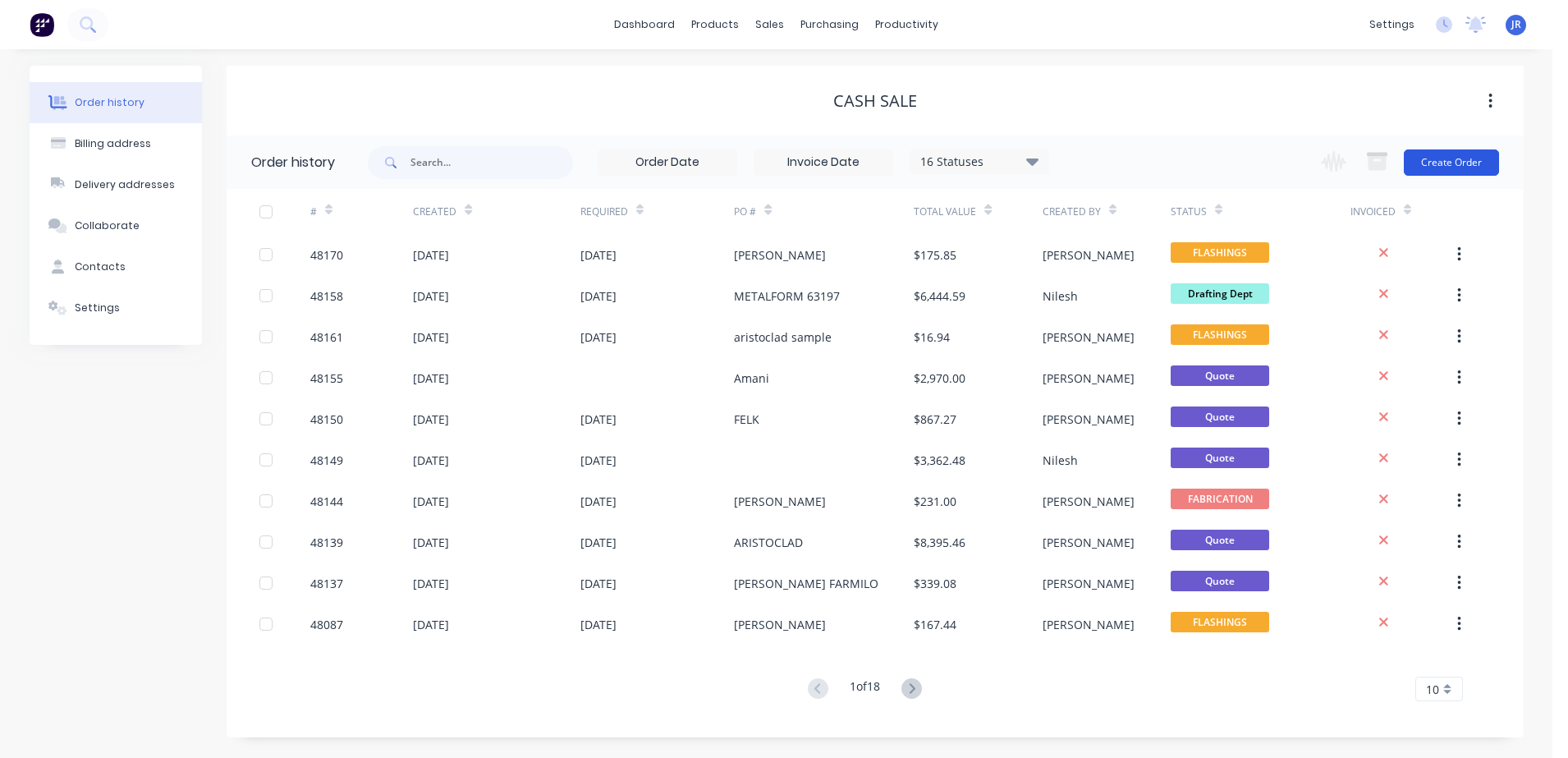
click at [1469, 160] on button "Create Order" at bounding box center [1450, 163] width 95 height 27
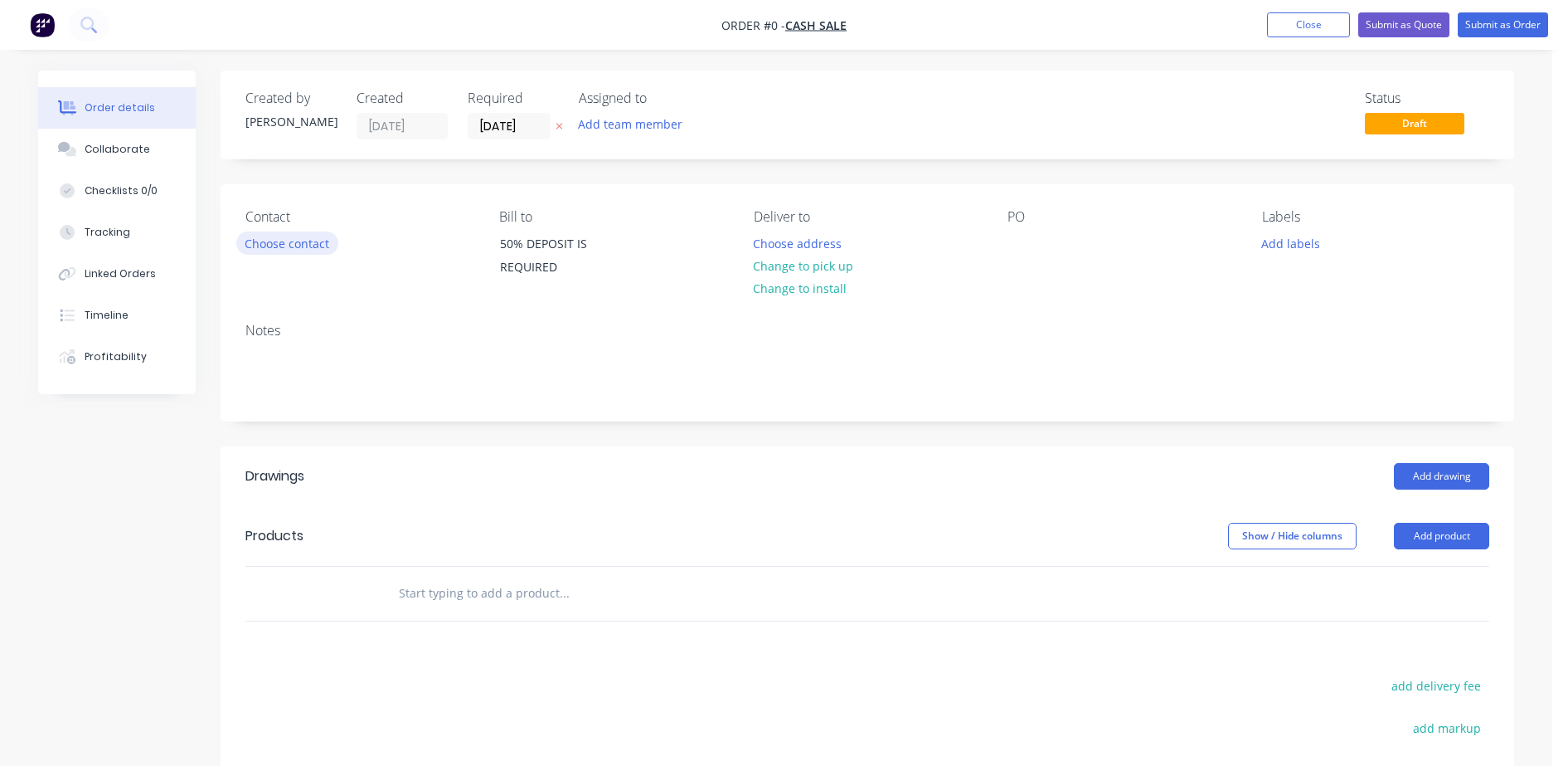
click at [295, 252] on button "Choose contact" at bounding box center [287, 242] width 102 height 22
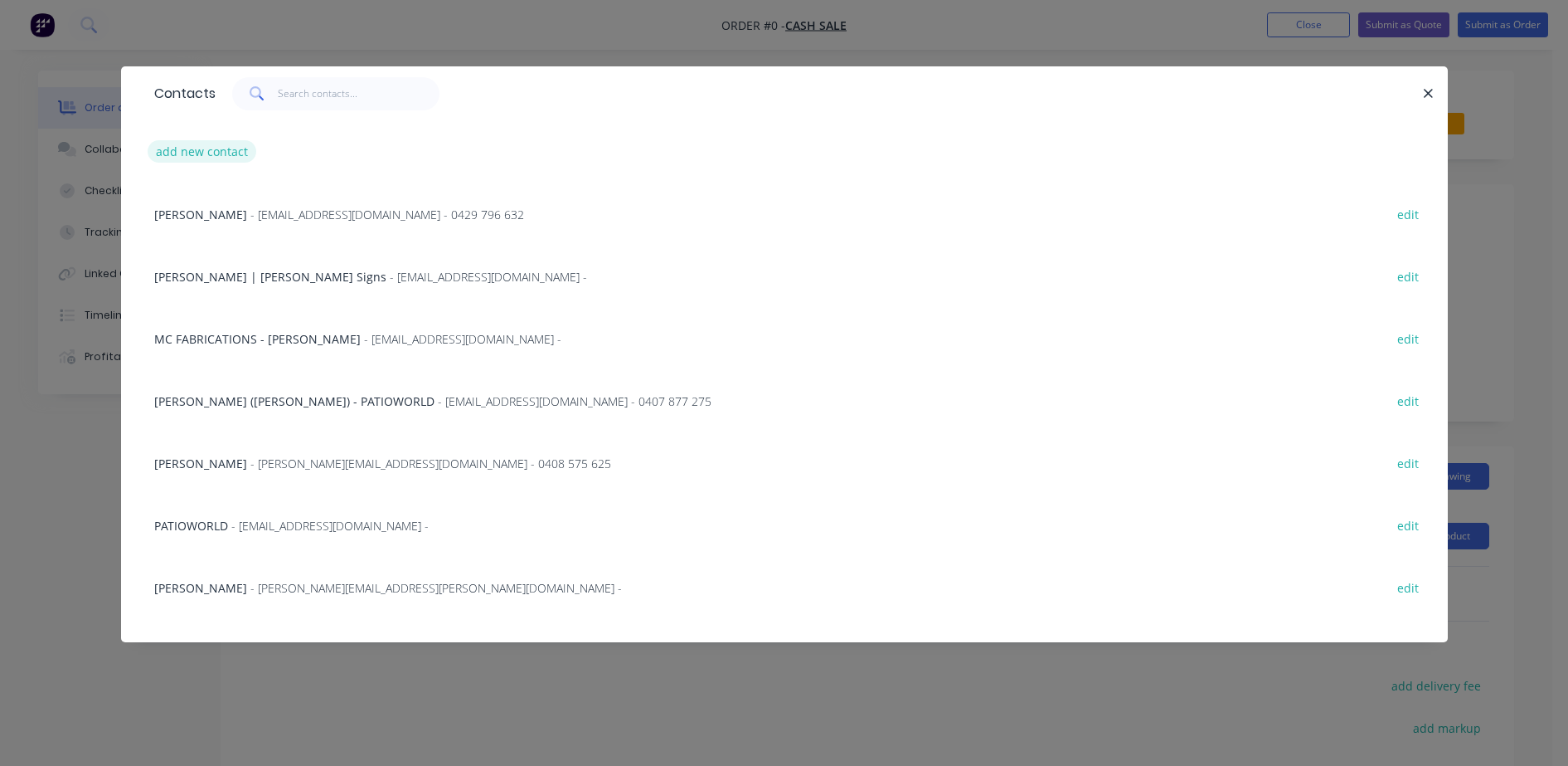
click at [224, 151] on button "add new contact" at bounding box center [202, 151] width 109 height 22
select select "AU"
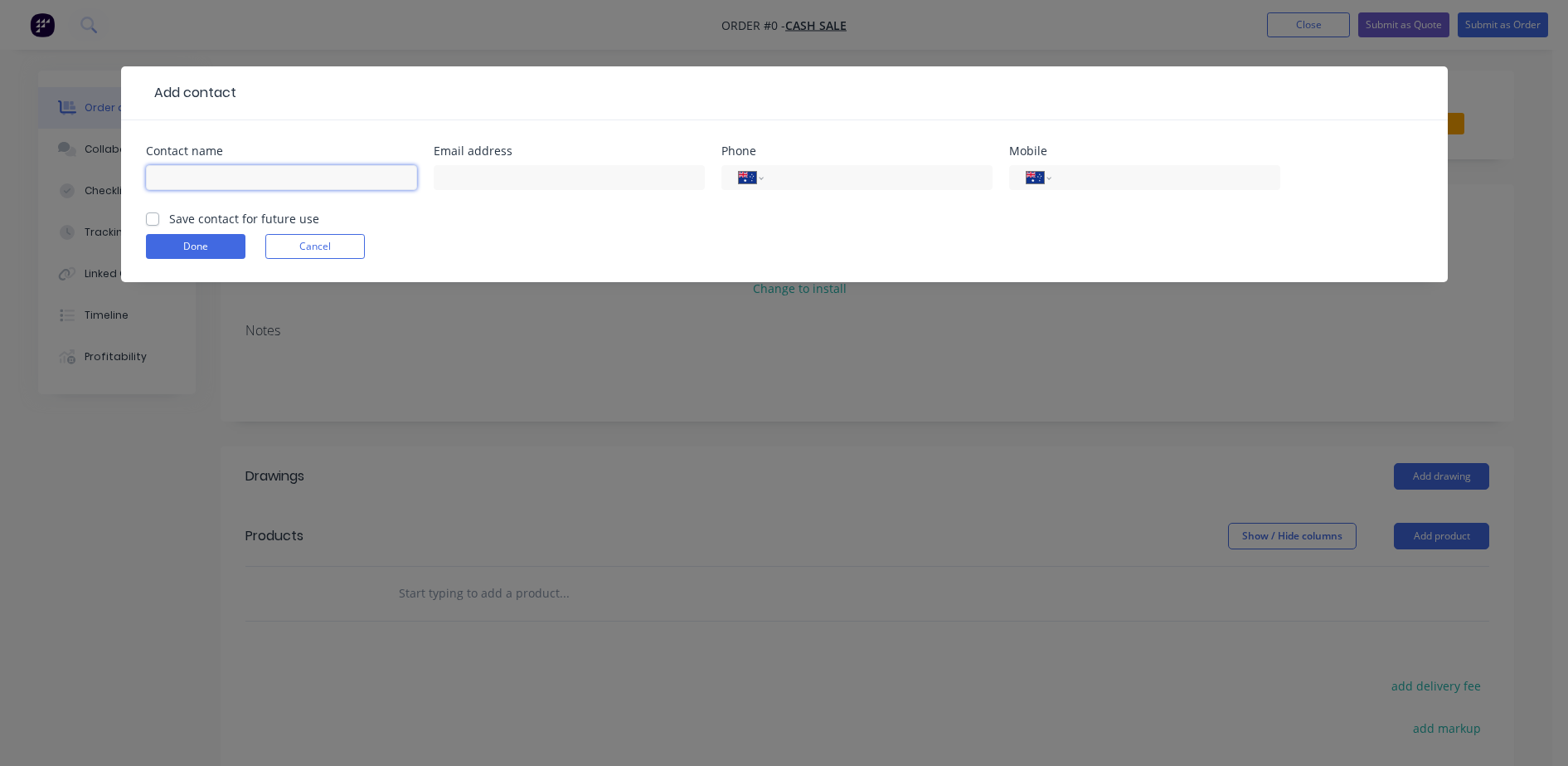
click at [263, 177] on input "text" at bounding box center [281, 177] width 271 height 25
type input "NICK"
click at [1147, 182] on input "tel" at bounding box center [1162, 177] width 199 height 19
type input "0477 050 795"
click at [184, 237] on button "Done" at bounding box center [195, 246] width 99 height 25
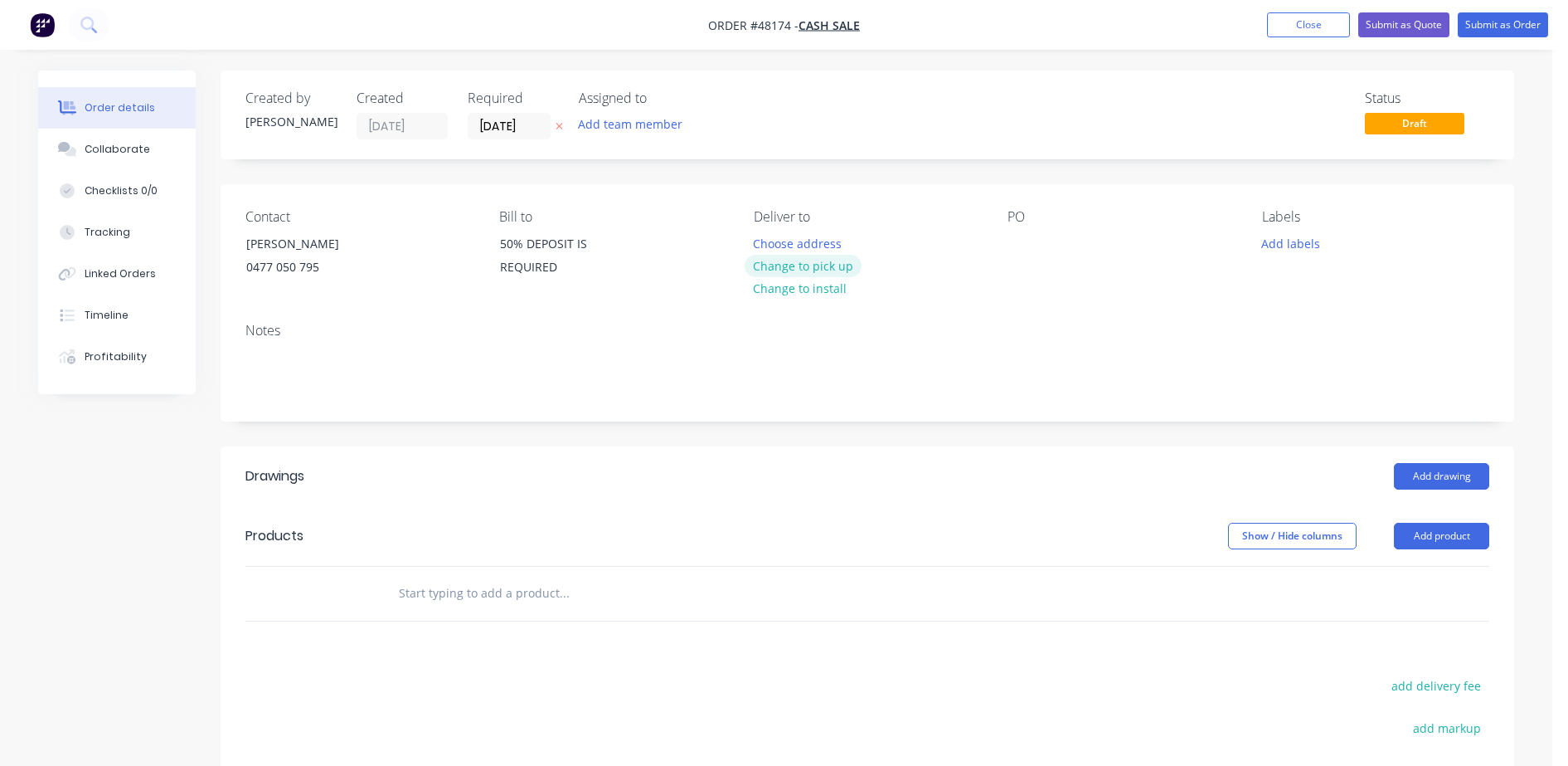
click at [793, 265] on button "Change to pick up" at bounding box center [803, 265] width 117 height 22
click at [1024, 233] on div at bounding box center [1021, 243] width 27 height 24
click at [1428, 540] on button "Add product" at bounding box center [1442, 536] width 95 height 27
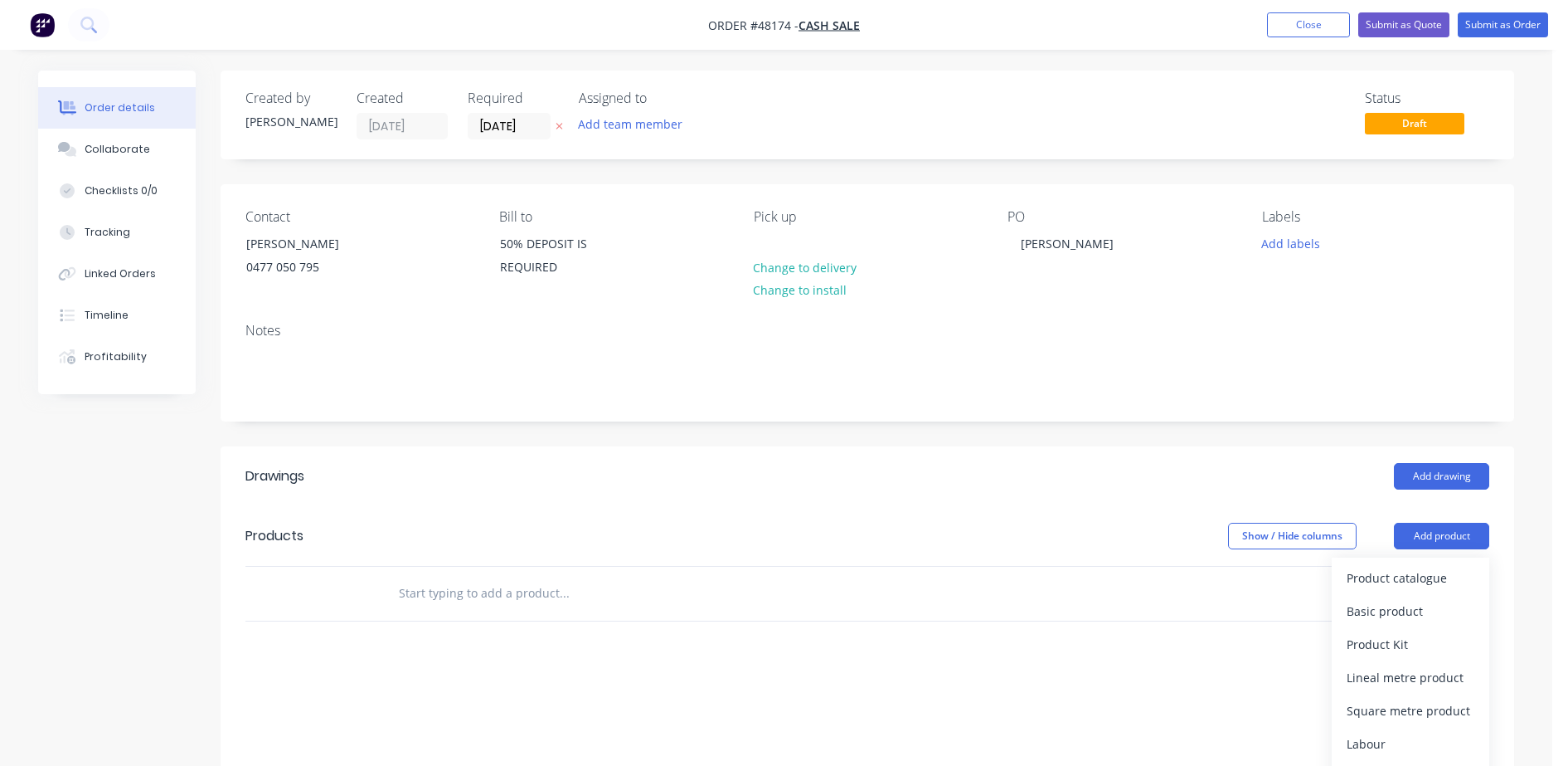
drag, startPoint x: 1371, startPoint y: 575, endPoint x: 272, endPoint y: 32, distance: 1225.8
click at [1335, 557] on div "Product catalogue Basic product Product Kit Lineal metre product Square metre p…" at bounding box center [1410, 710] width 158 height 307
click at [1424, 578] on div "Product catalogue" at bounding box center [1410, 578] width 128 height 24
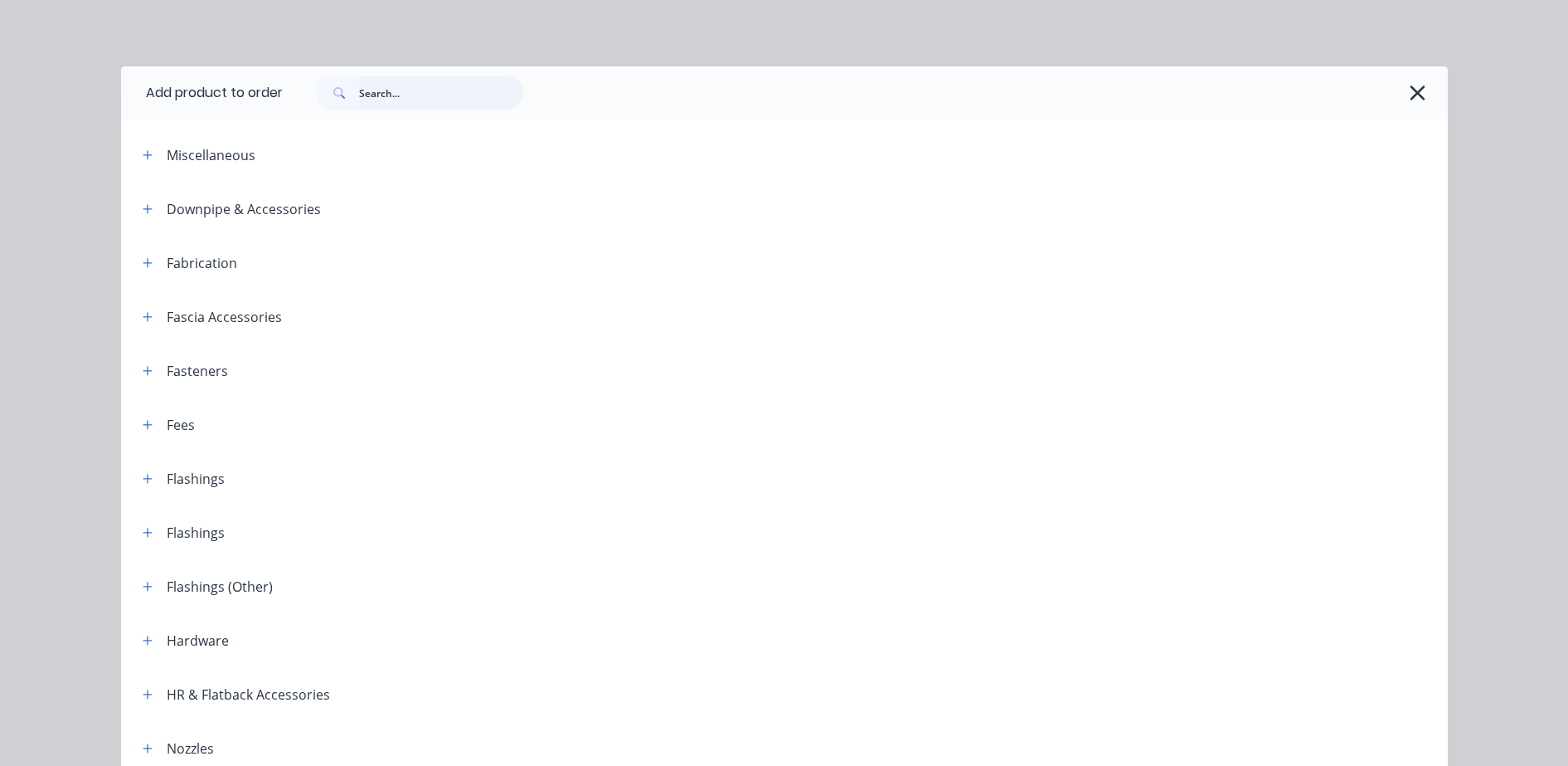
click at [416, 100] on input "text" at bounding box center [441, 92] width 164 height 33
type input "S"
type input "ALUM"
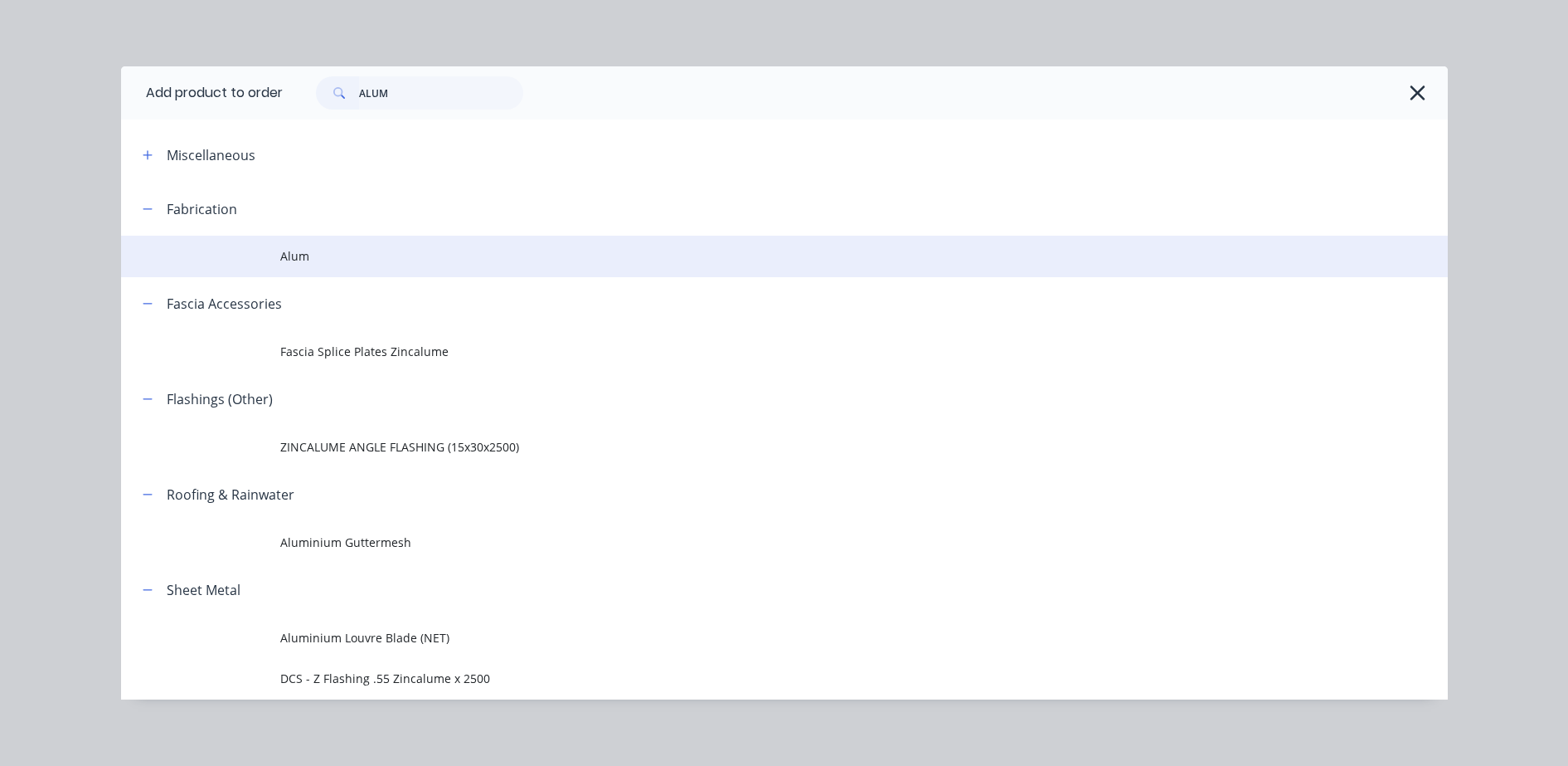
click at [292, 255] on span "Alum" at bounding box center [747, 255] width 934 height 17
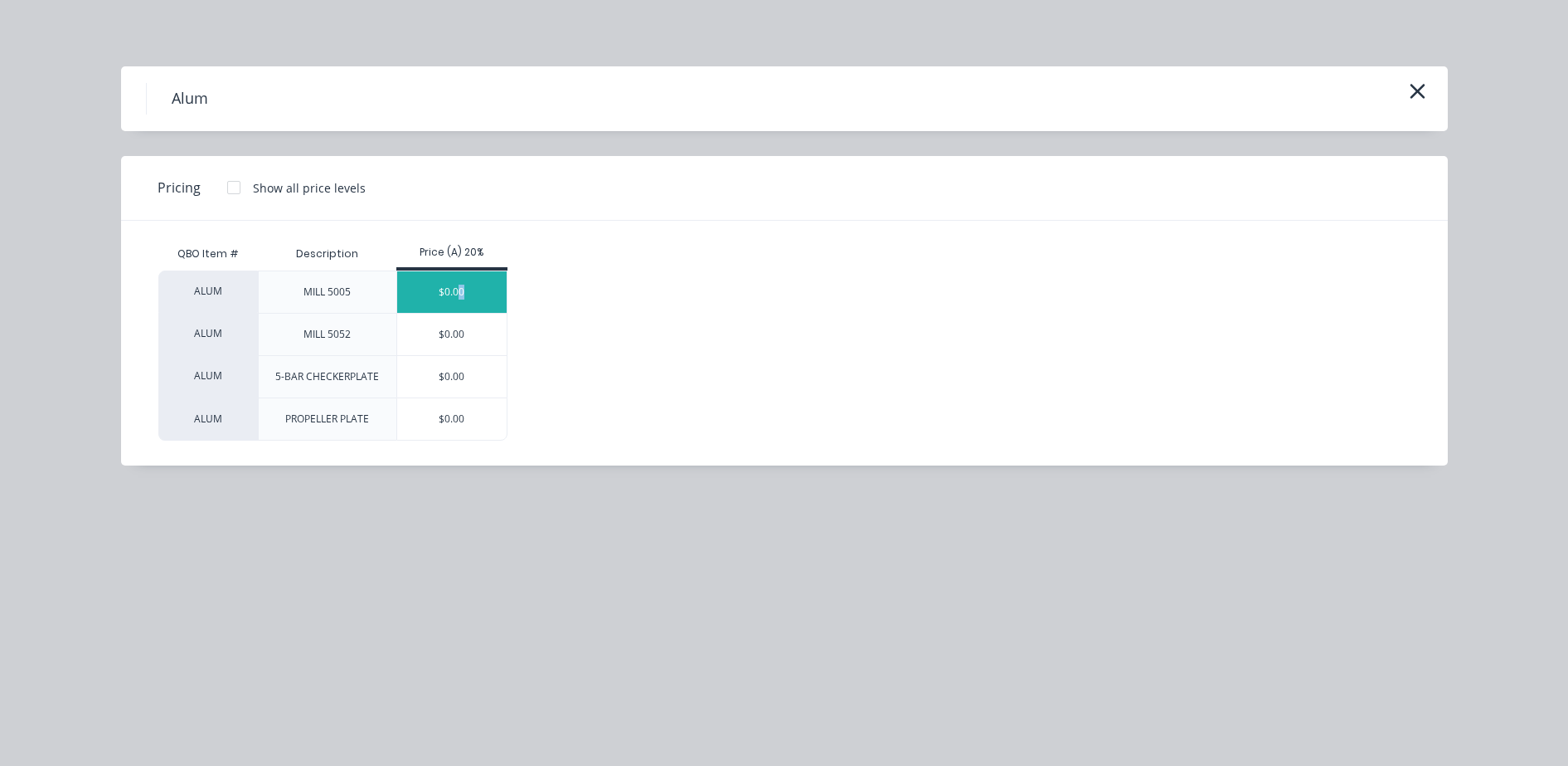
click at [461, 300] on div "$0.00" at bounding box center [452, 292] width 110 height 41
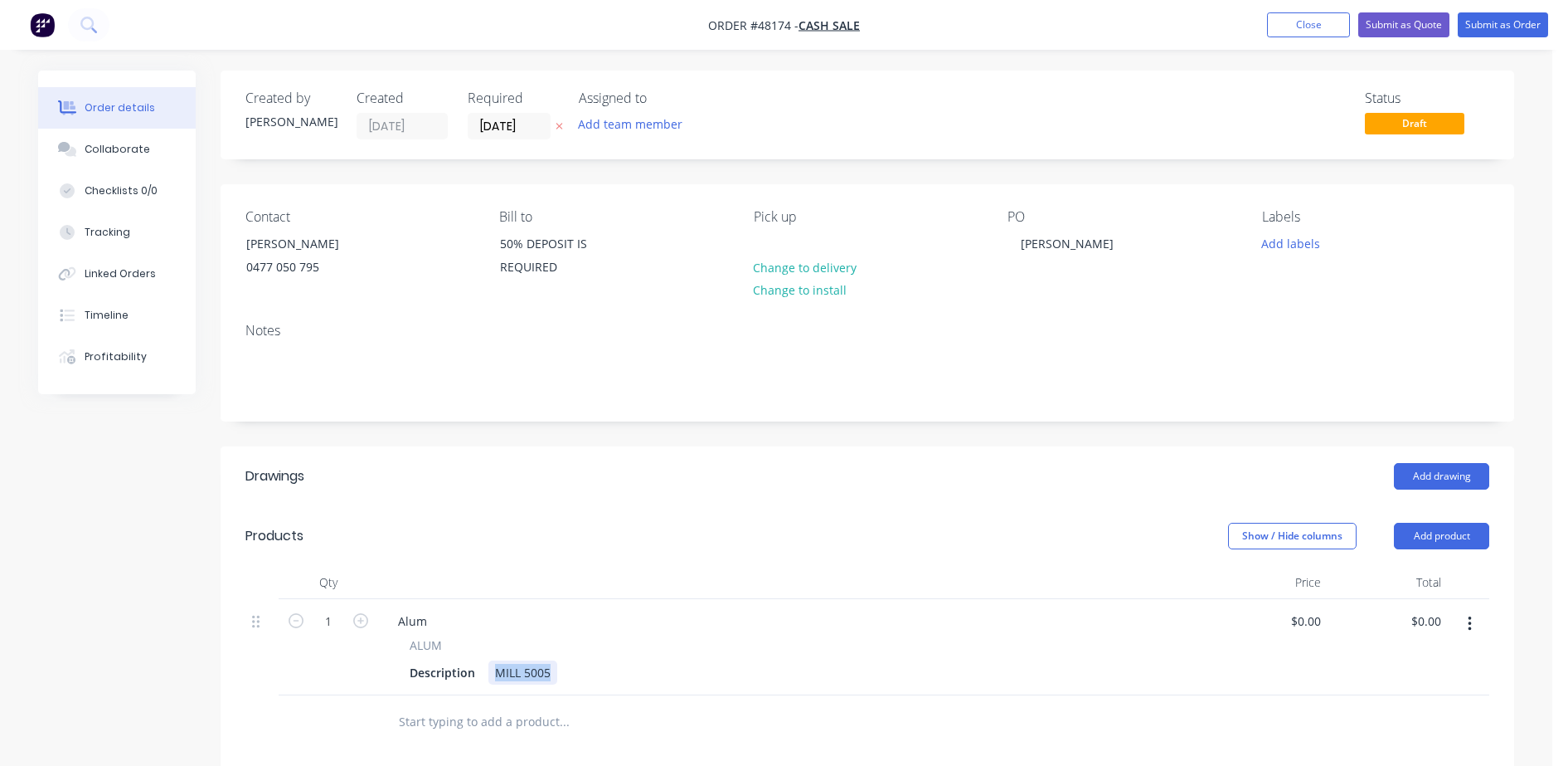
drag, startPoint x: 493, startPoint y: 676, endPoint x: 620, endPoint y: 625, distance: 136.9
click at [570, 664] on div "Description MILL 5005" at bounding box center [789, 672] width 773 height 24
click at [427, 621] on div "Alum" at bounding box center [413, 621] width 56 height 24
click at [334, 621] on input "1" at bounding box center [329, 622] width 43 height 25
type input "10"
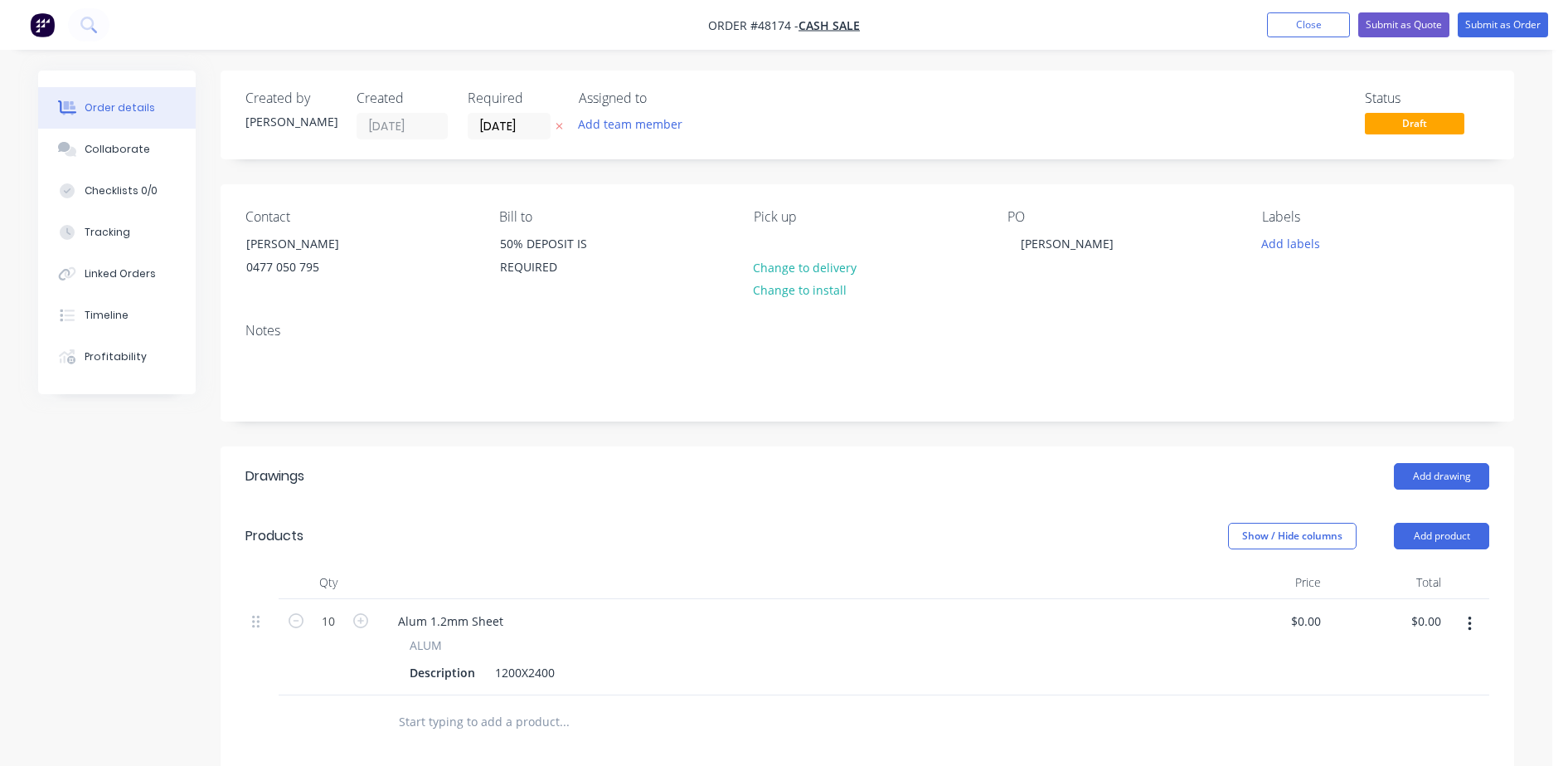
click at [536, 493] on header "Drawings Add drawing" at bounding box center [867, 476] width 1294 height 60
type input "$728.00"
drag, startPoint x: 1443, startPoint y: 622, endPoint x: 1400, endPoint y: 622, distance: 43.0
click at [1400, 622] on input "7280.00" at bounding box center [1421, 621] width 51 height 24
type input "728.00"
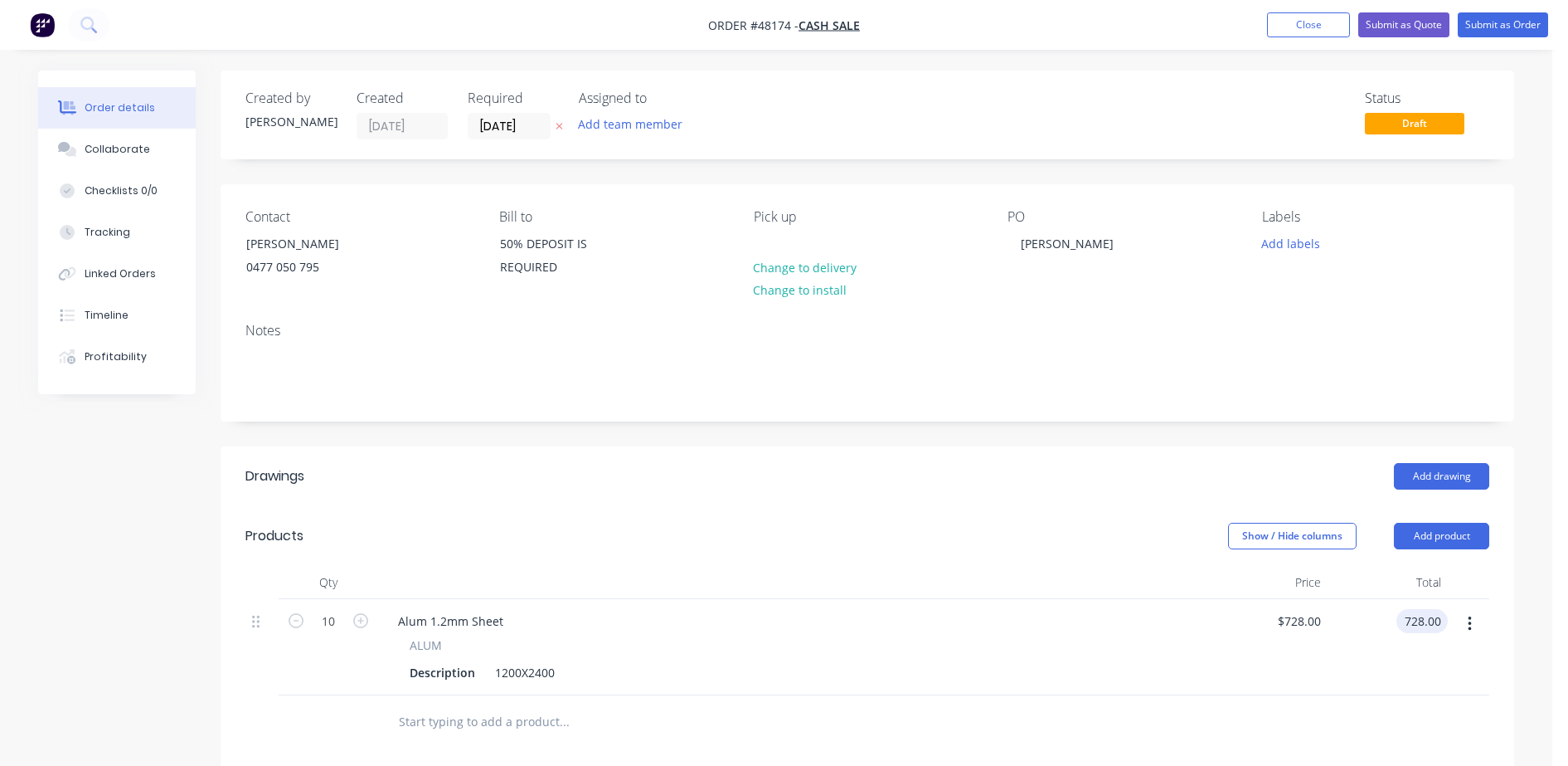
type input "$72.80"
type input "$728.00"
click at [917, 479] on div "Add drawing" at bounding box center [999, 477] width 980 height 27
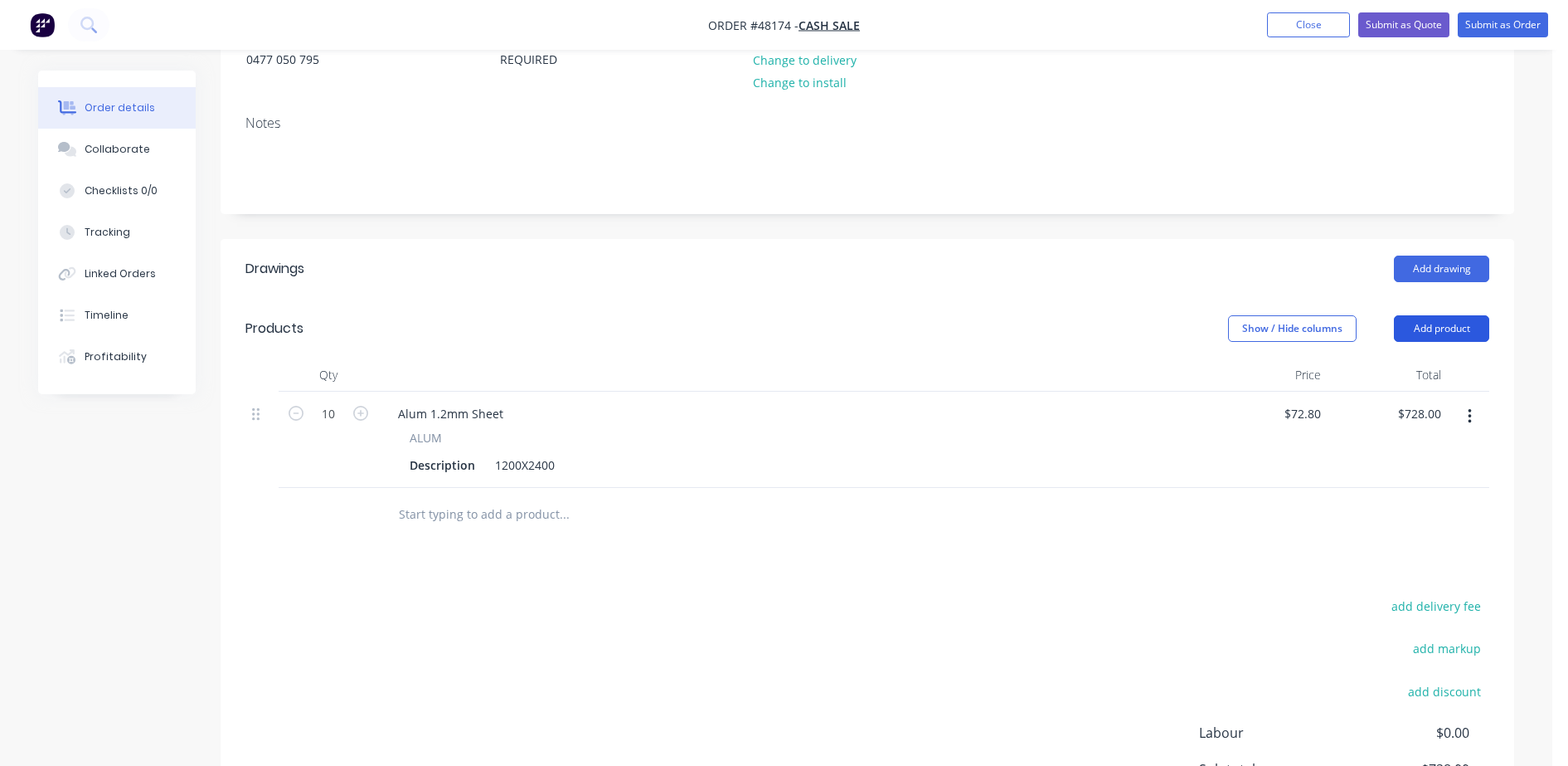
click at [1466, 338] on button "Add product" at bounding box center [1442, 329] width 95 height 27
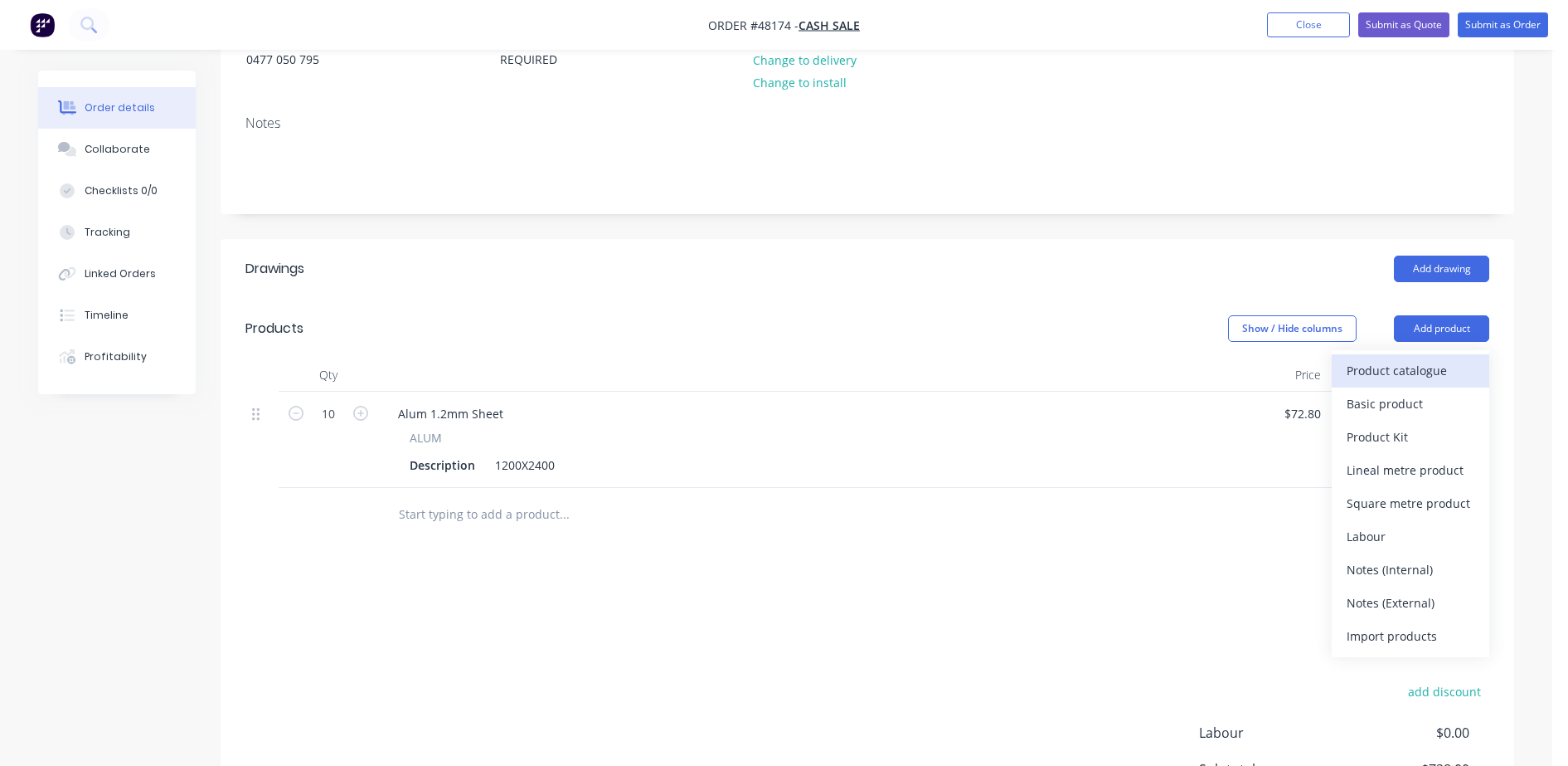
click at [1452, 367] on div "Product catalogue" at bounding box center [1410, 370] width 128 height 24
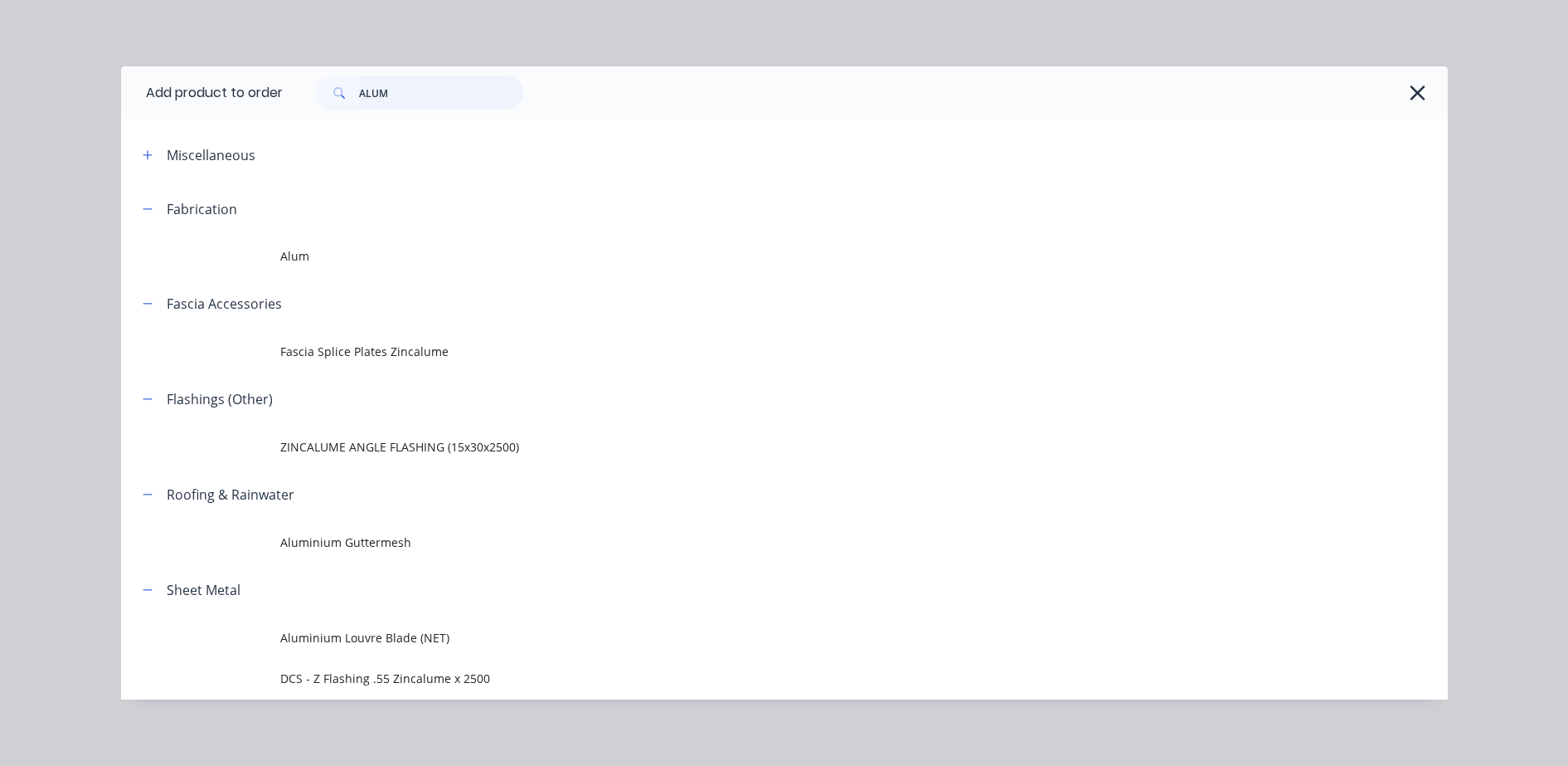
drag, startPoint x: 364, startPoint y: 85, endPoint x: 341, endPoint y: 84, distance: 23.0
click at [343, 84] on div "ALUM" at bounding box center [419, 92] width 207 height 33
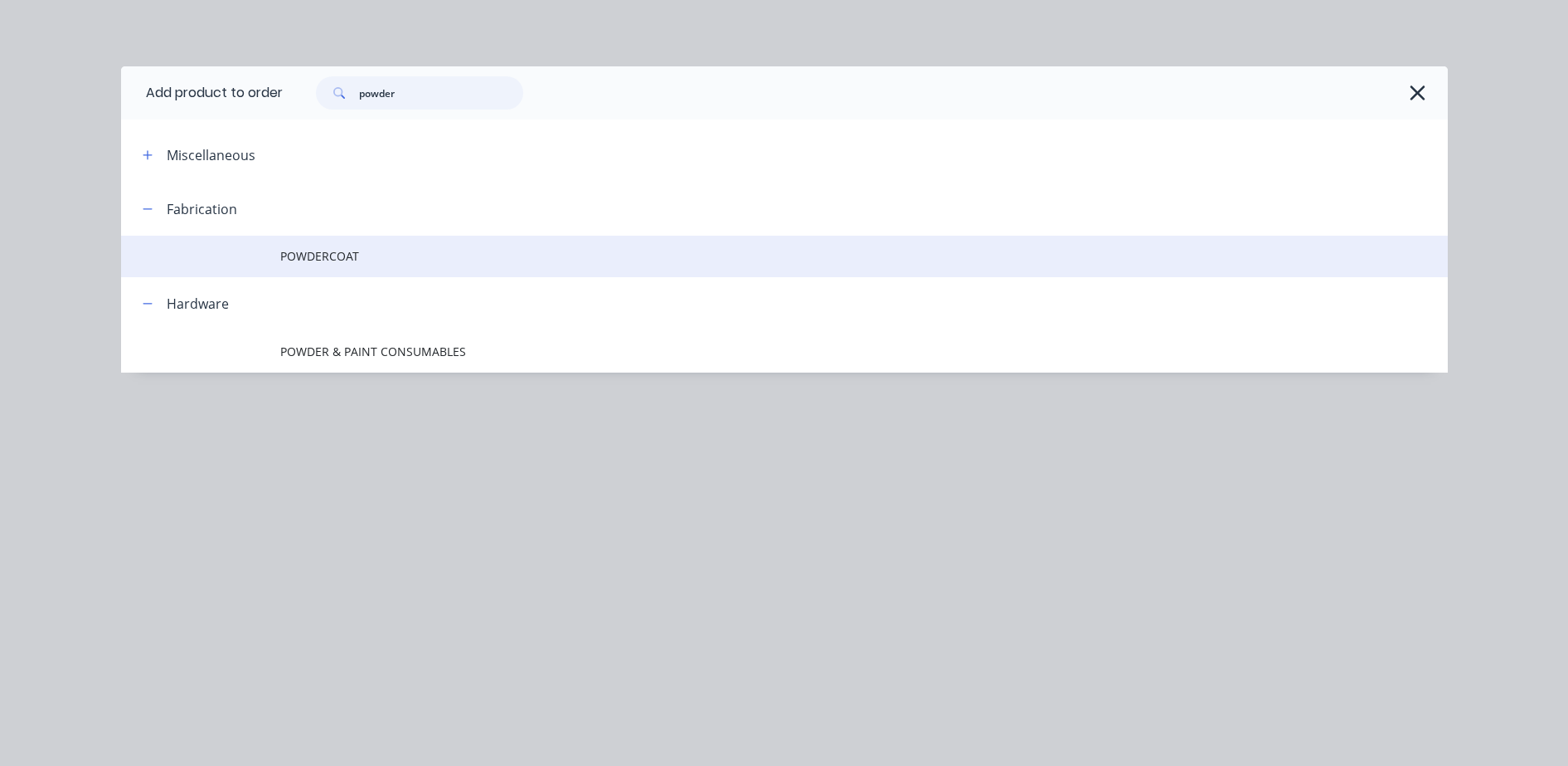
type input "powder"
click at [383, 245] on td "POWDERCOAT" at bounding box center [864, 256] width 1168 height 41
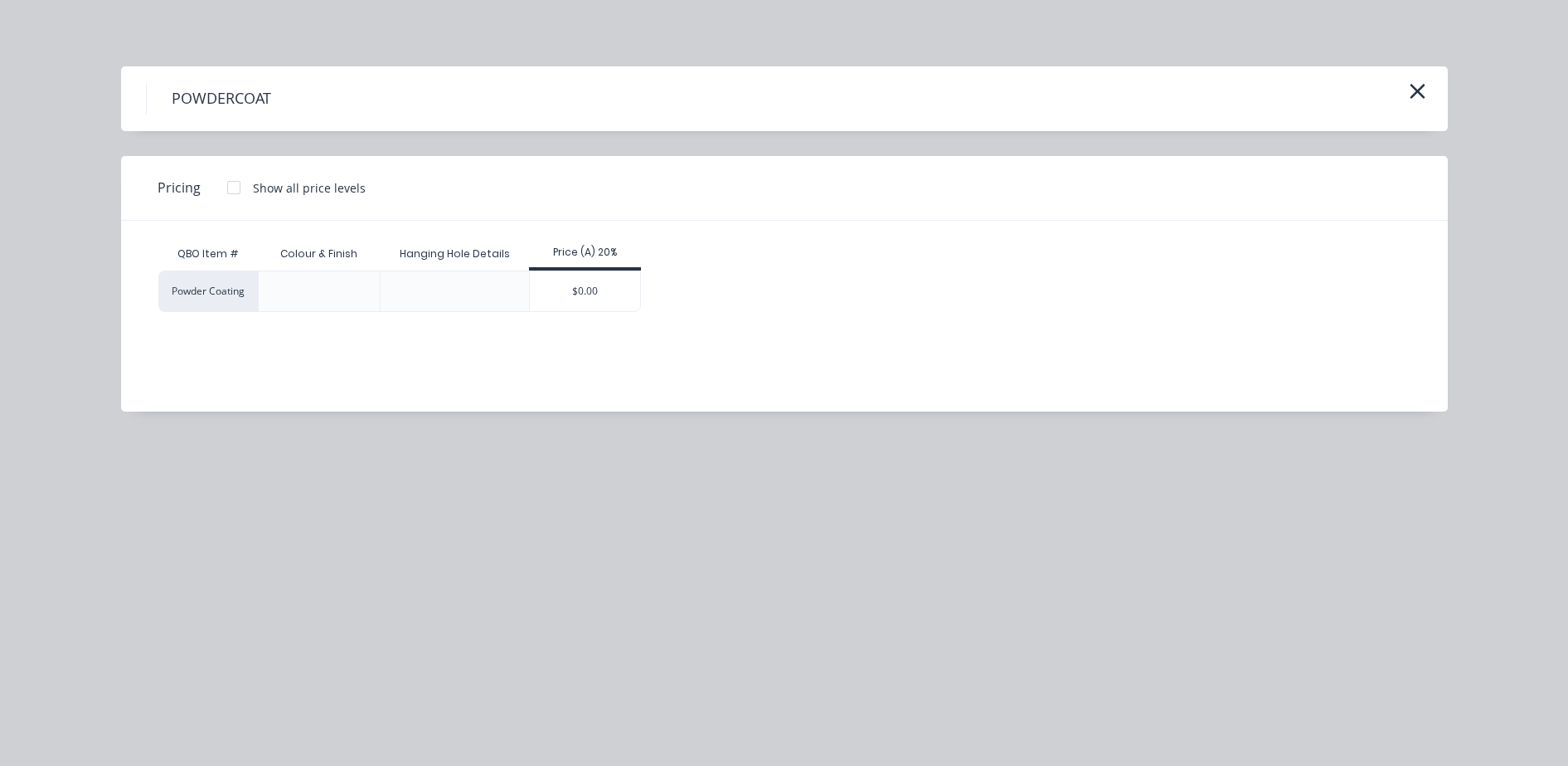
click at [568, 277] on div "$0.00" at bounding box center [585, 291] width 110 height 39
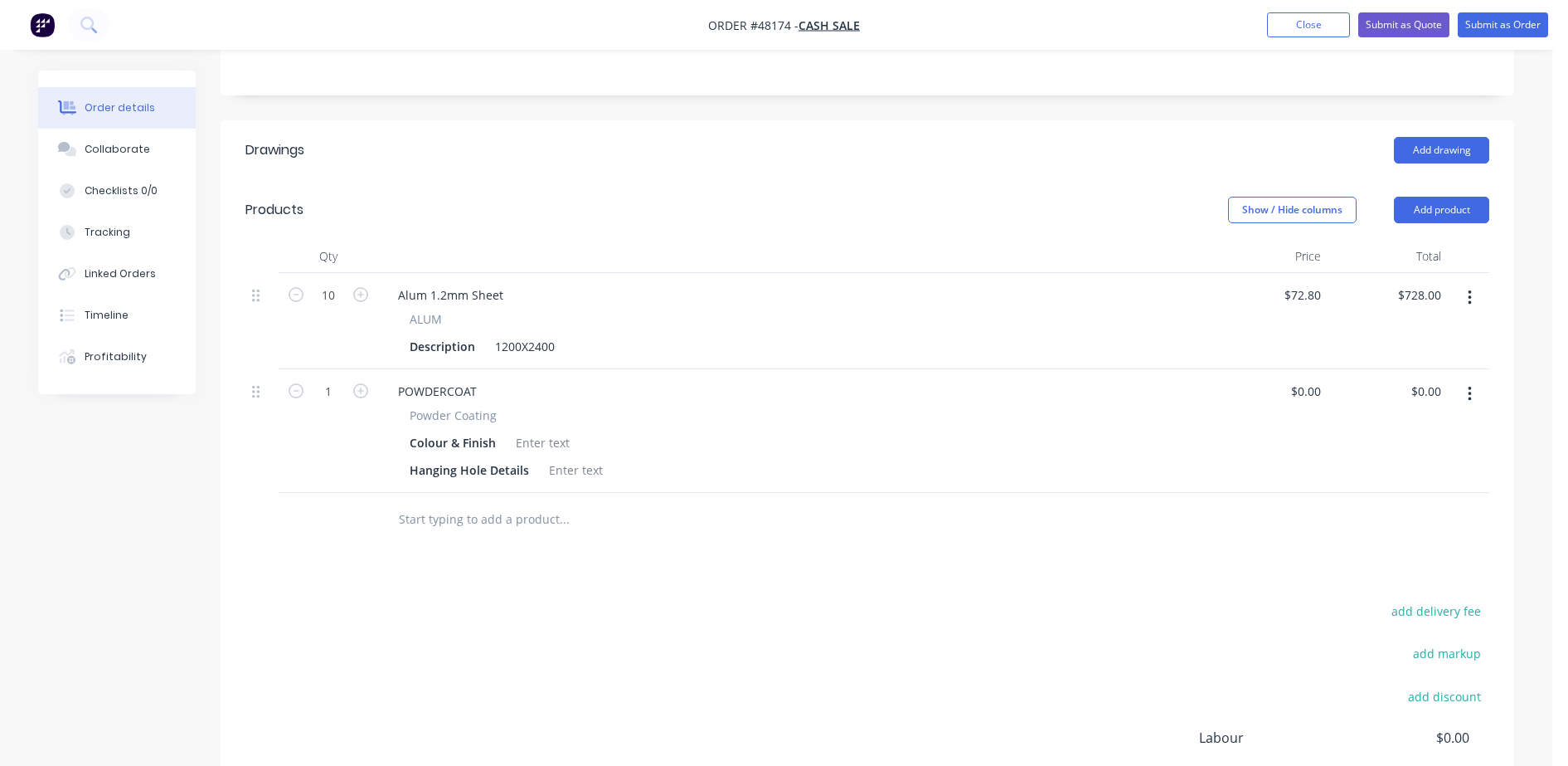
scroll to position [494, 0]
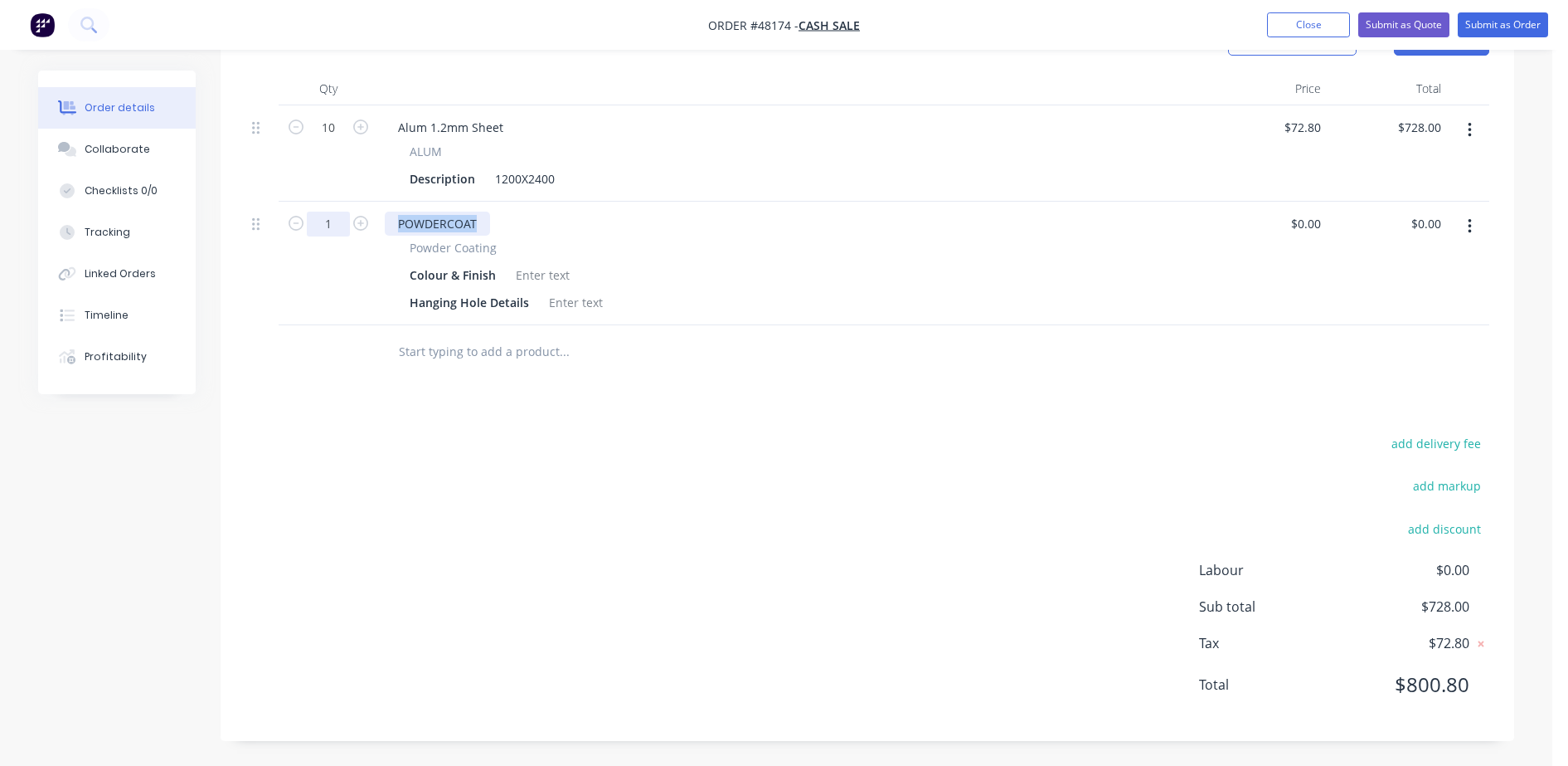
drag, startPoint x: 481, startPoint y: 219, endPoint x: 325, endPoint y: 236, distance: 156.9
click at [330, 235] on div "1 POWDERCOAT Powder Coating Colour & Finish Hanging Hole Details $0.00 $0.00 $0…" at bounding box center [867, 263] width 1244 height 124
click at [562, 297] on div at bounding box center [576, 302] width 67 height 24
click at [587, 300] on div at bounding box center [576, 302] width 67 height 24
drag, startPoint x: 547, startPoint y: 302, endPoint x: 718, endPoint y: 313, distance: 171.4
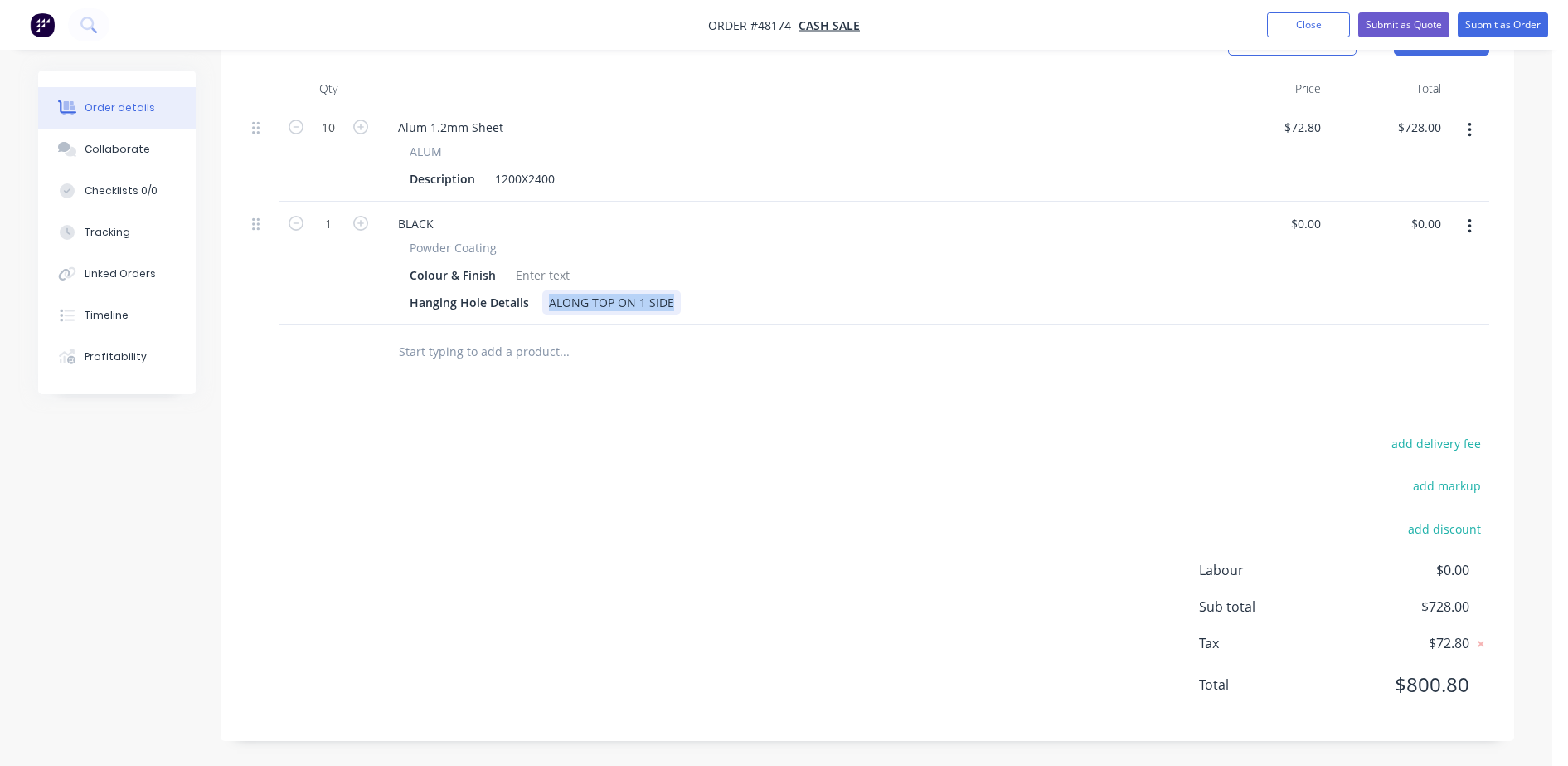
click at [718, 313] on div "Hanging Hole Details ALONG TOP ON 1 SIDE" at bounding box center [789, 302] width 773 height 24
click at [440, 217] on div "BLACK" at bounding box center [416, 223] width 62 height 24
type input "$120.00"
click at [342, 222] on input "1" at bounding box center [329, 224] width 43 height 25
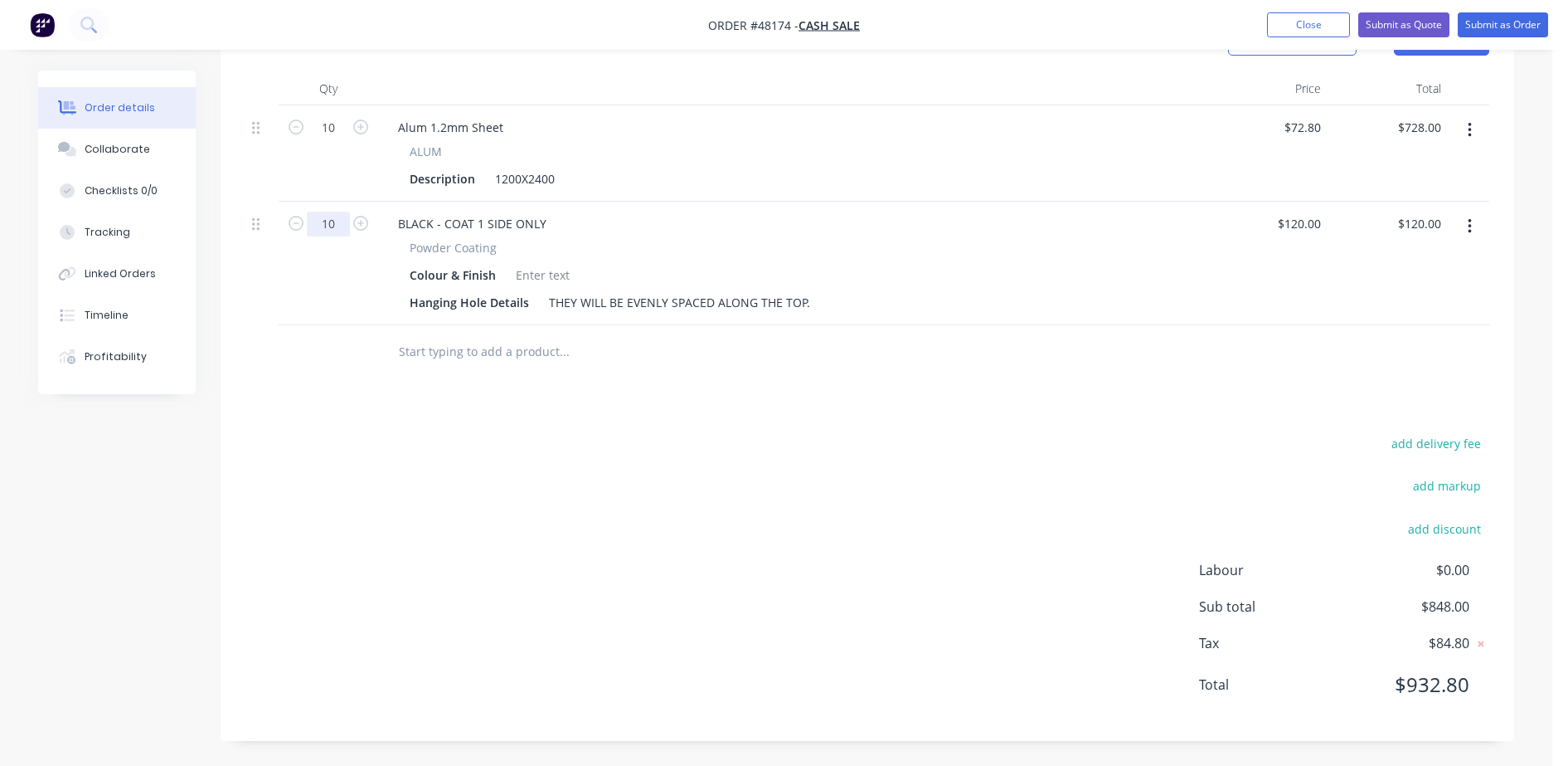
type input "10"
type input "$1,200.00"
click at [748, 556] on div "add delivery fee add markup add discount Labour $0.00 Sub total $1,928.00 Tax $…" at bounding box center [867, 573] width 1244 height 284
click at [805, 306] on div "THEY WILL BE EVENLY SPACED ALONG THE TOP." at bounding box center [680, 302] width 274 height 24
click at [520, 279] on div at bounding box center [543, 275] width 67 height 24
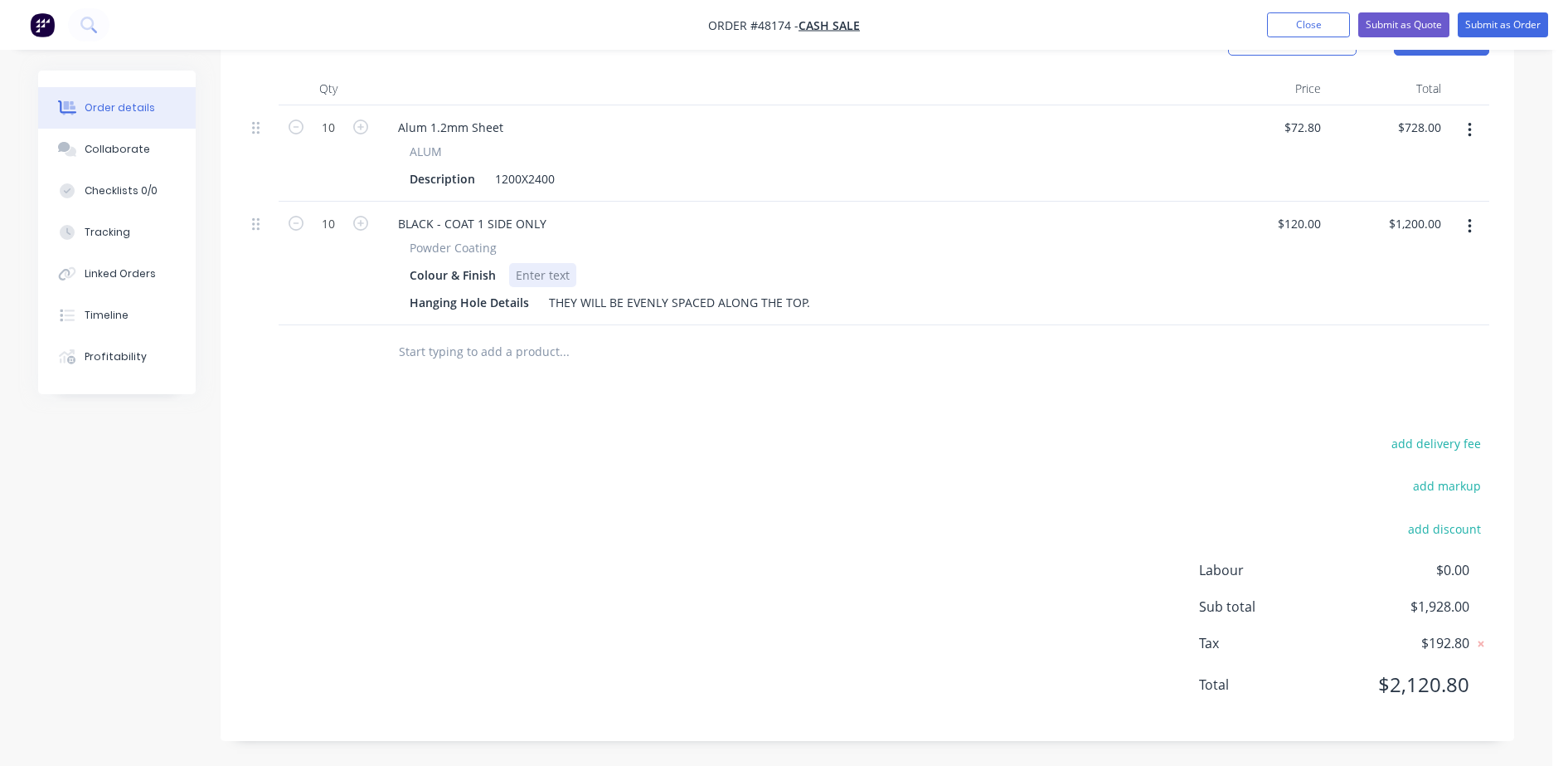
drag, startPoint x: 521, startPoint y: 281, endPoint x: 501, endPoint y: 263, distance: 26.9
click at [517, 275] on div at bounding box center [543, 275] width 67 height 24
drag, startPoint x: 580, startPoint y: 271, endPoint x: 617, endPoint y: 269, distance: 37.1
click at [617, 269] on div "Gloss/ Satin/ Matt" at bounding box center [599, 275] width 179 height 24
click at [655, 272] on div "Gloss/ Satin - please advise finish" at bounding box center [609, 275] width 199 height 24
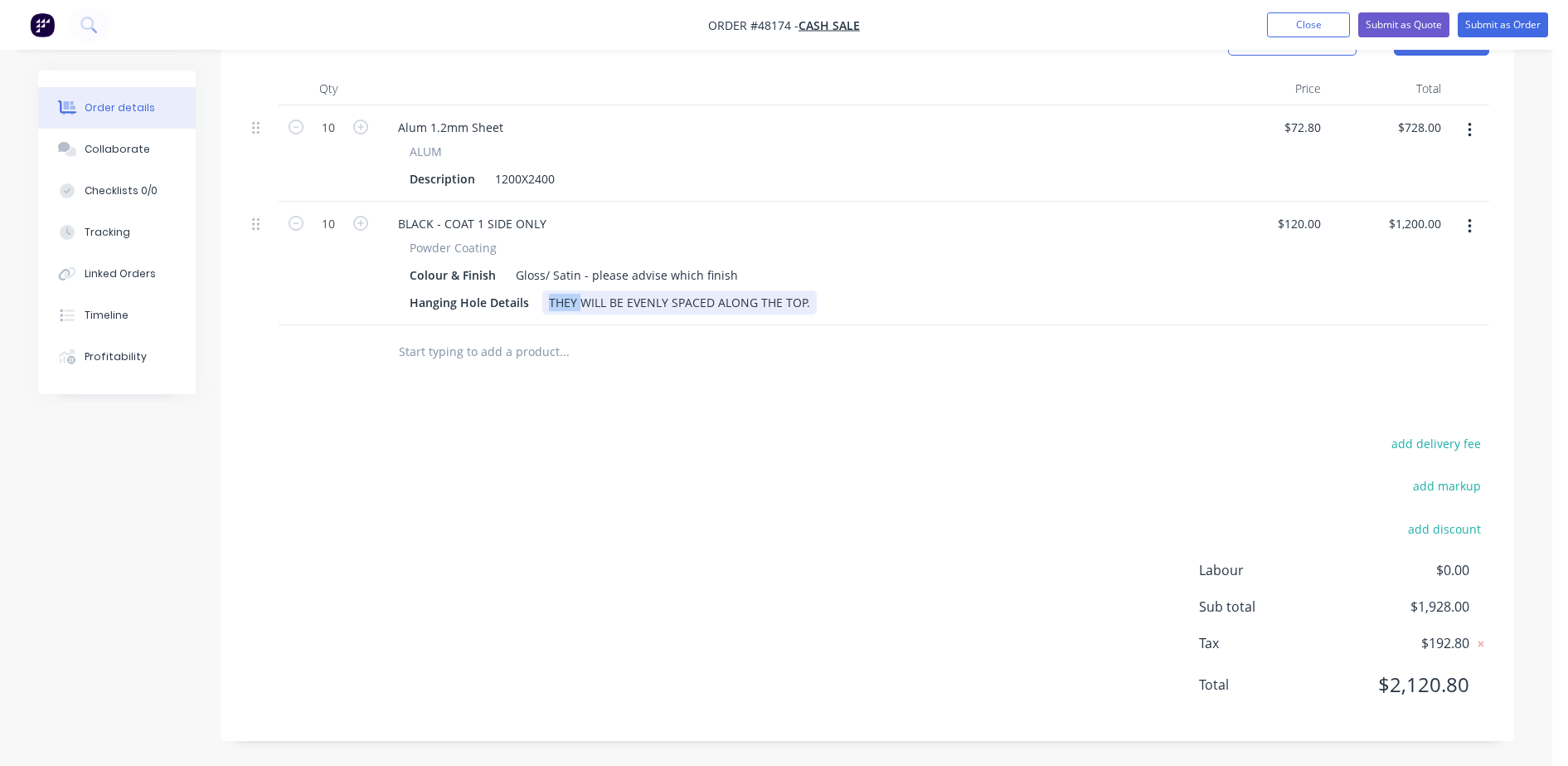
drag, startPoint x: 548, startPoint y: 302, endPoint x: 579, endPoint y: 299, distance: 31.1
click at [579, 299] on div "THEY WILL BE EVENLY SPACED ALONG THE TOP." at bounding box center [680, 302] width 274 height 24
click at [775, 302] on div "WILL BE EVENLY SPACED ALONG THE TOP." at bounding box center [664, 302] width 243 height 24
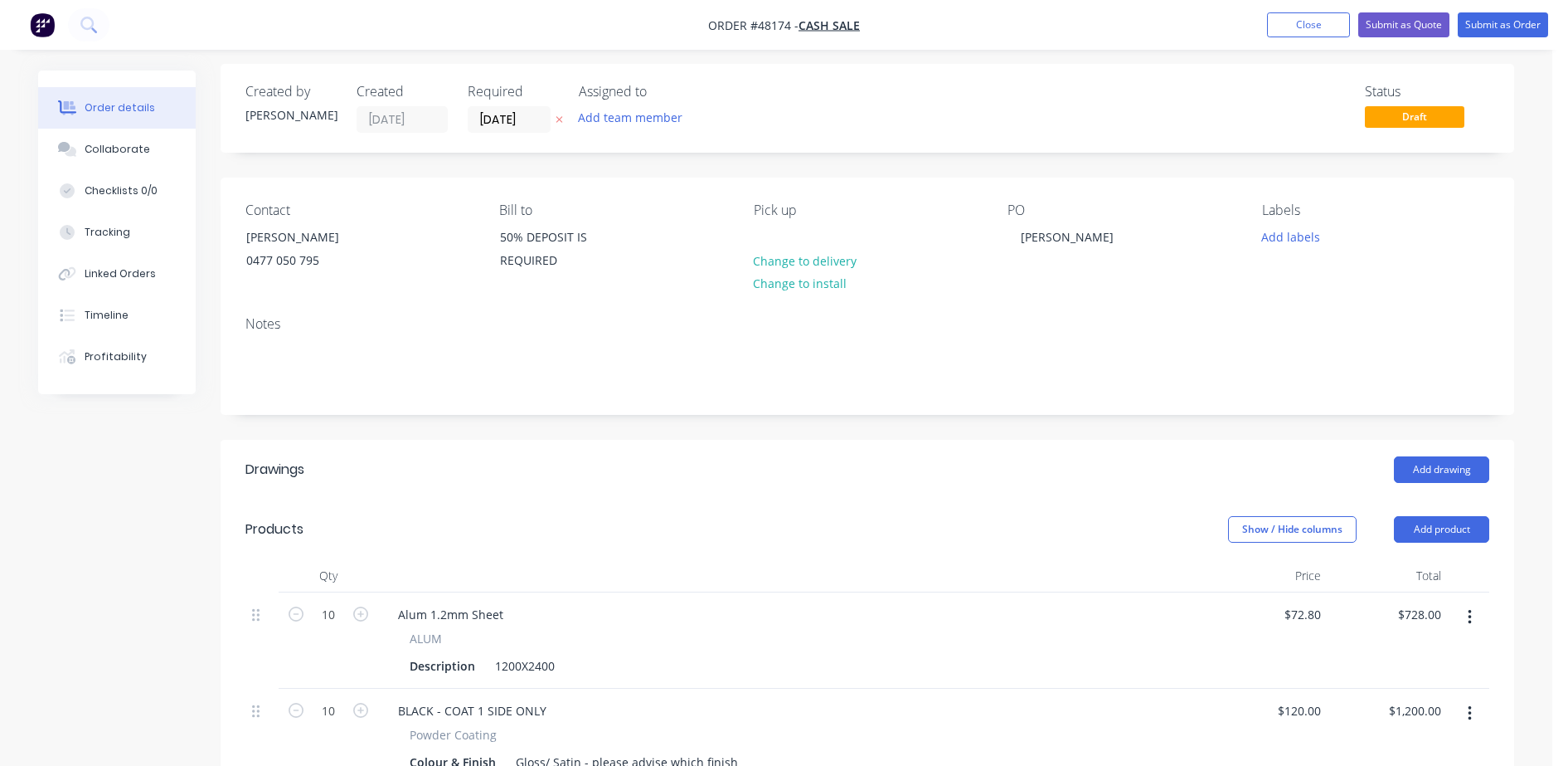
scroll to position [0, 0]
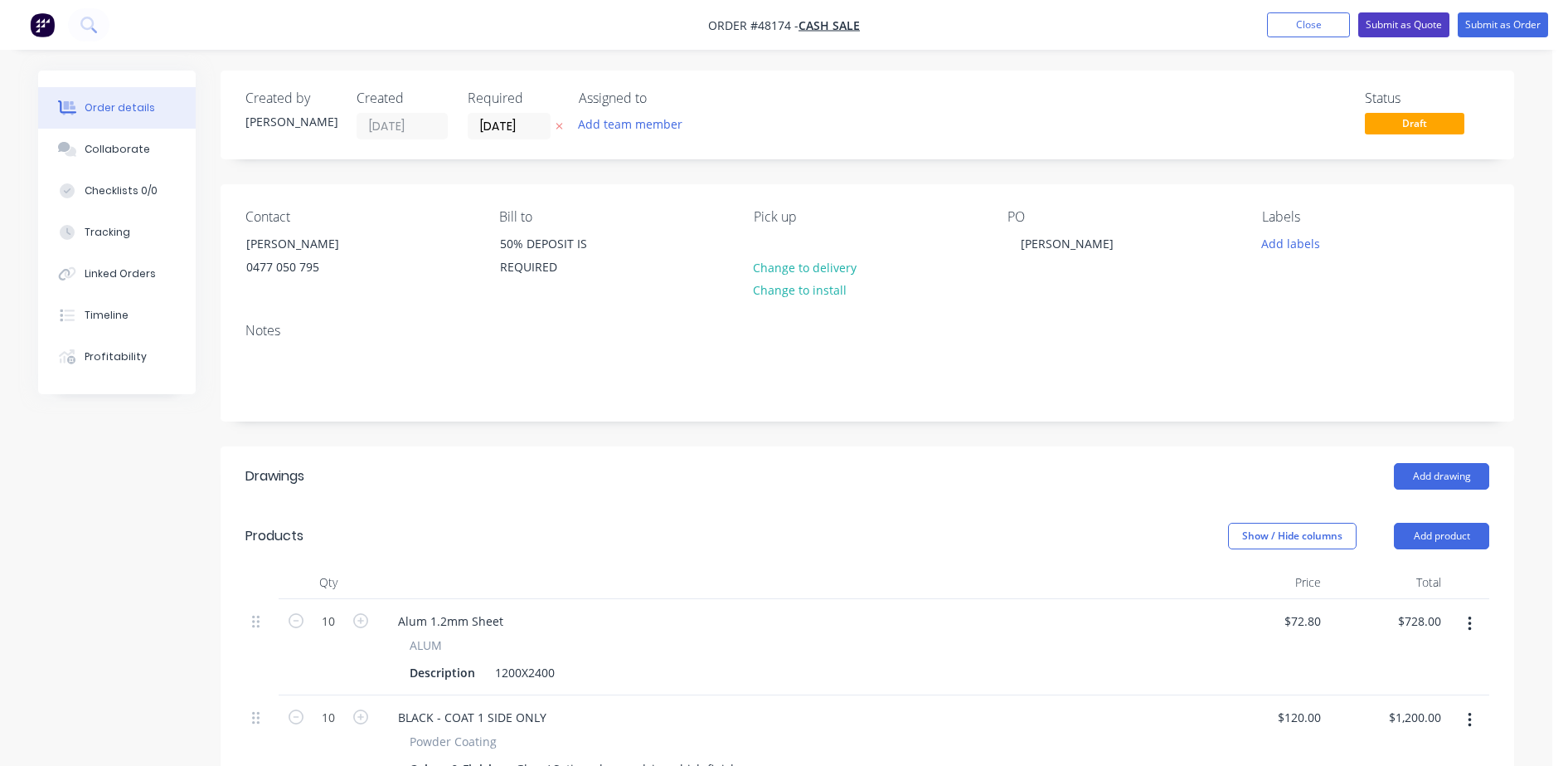
click at [1428, 16] on button "Submit as Quote" at bounding box center [1404, 25] width 91 height 25
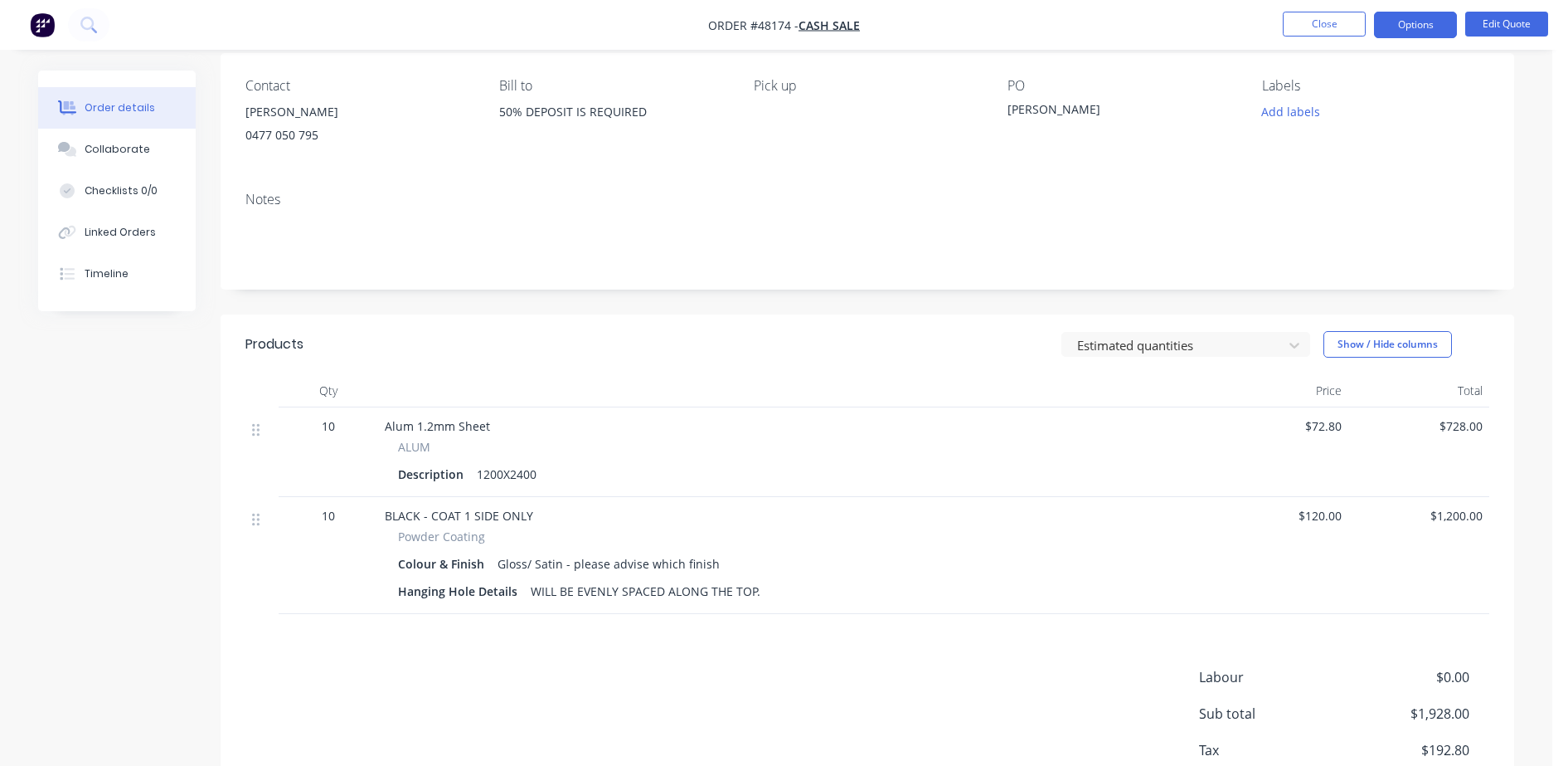
scroll to position [237, 0]
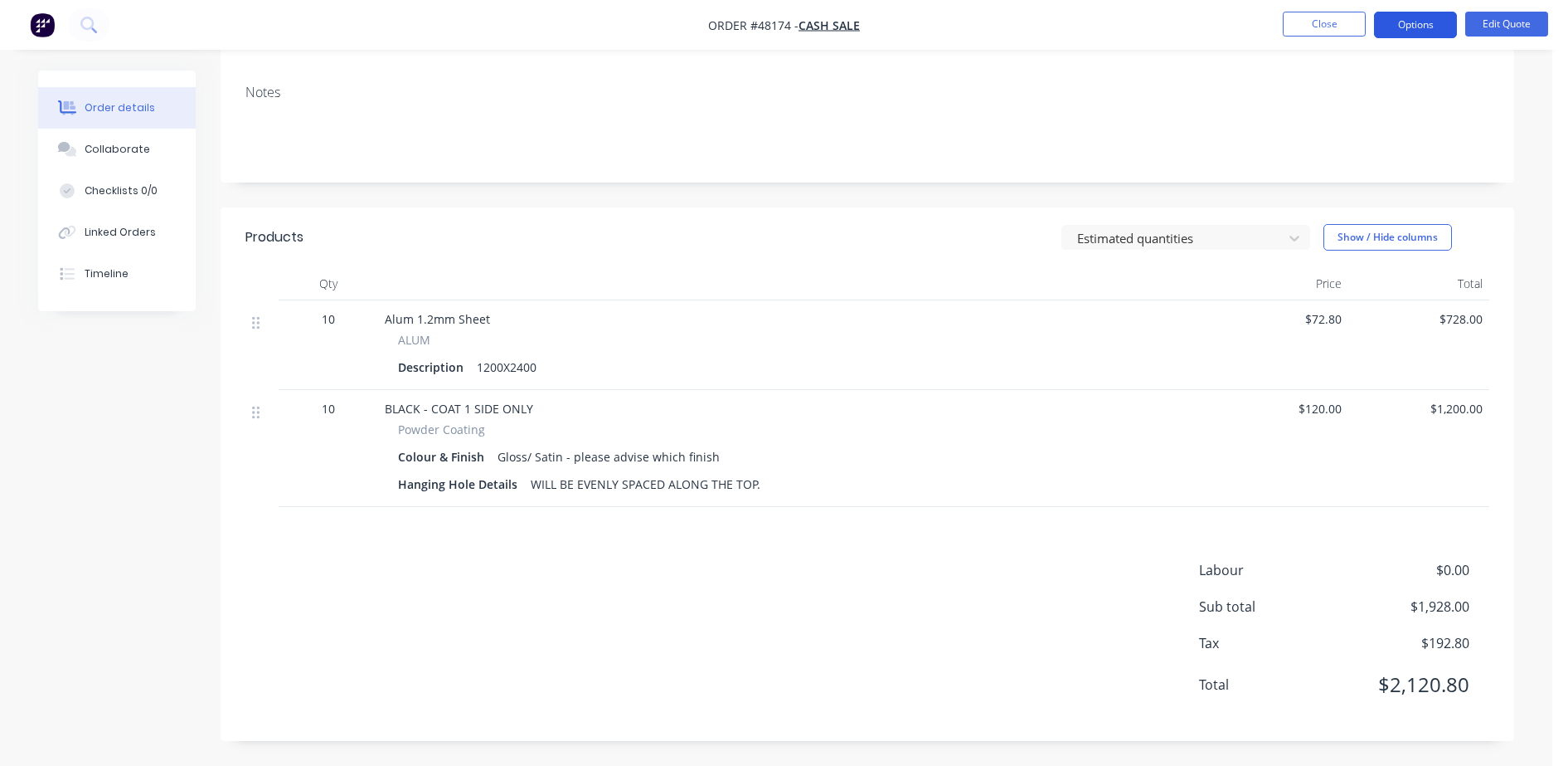
click at [1389, 26] on button "Options" at bounding box center [1415, 25] width 83 height 27
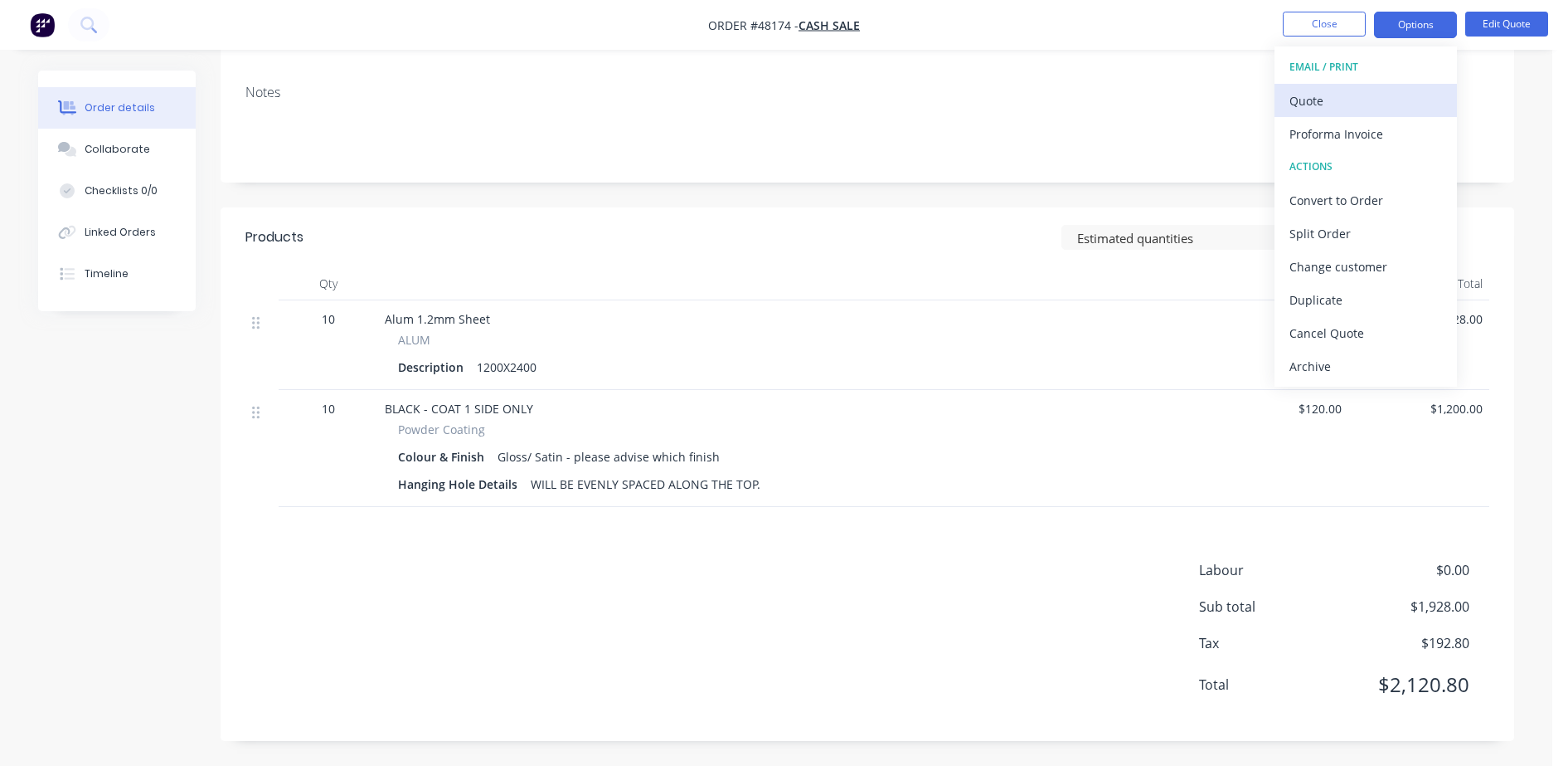
click at [1350, 86] on button "Quote" at bounding box center [1366, 100] width 183 height 33
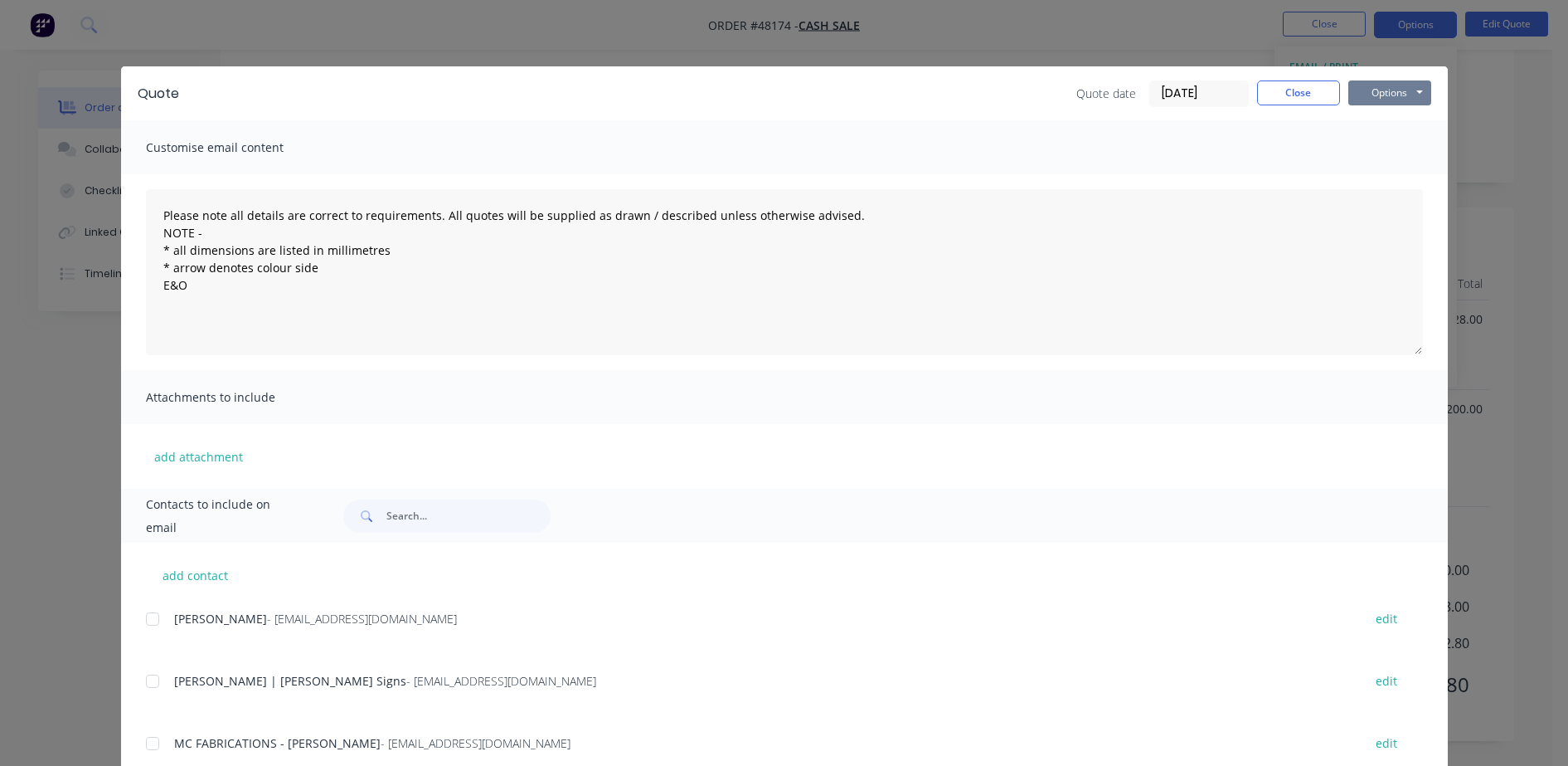
click at [1406, 94] on button "Options" at bounding box center [1390, 93] width 83 height 25
click at [1377, 125] on button "Preview" at bounding box center [1401, 122] width 107 height 28
click at [1283, 85] on button "Close" at bounding box center [1298, 93] width 83 height 25
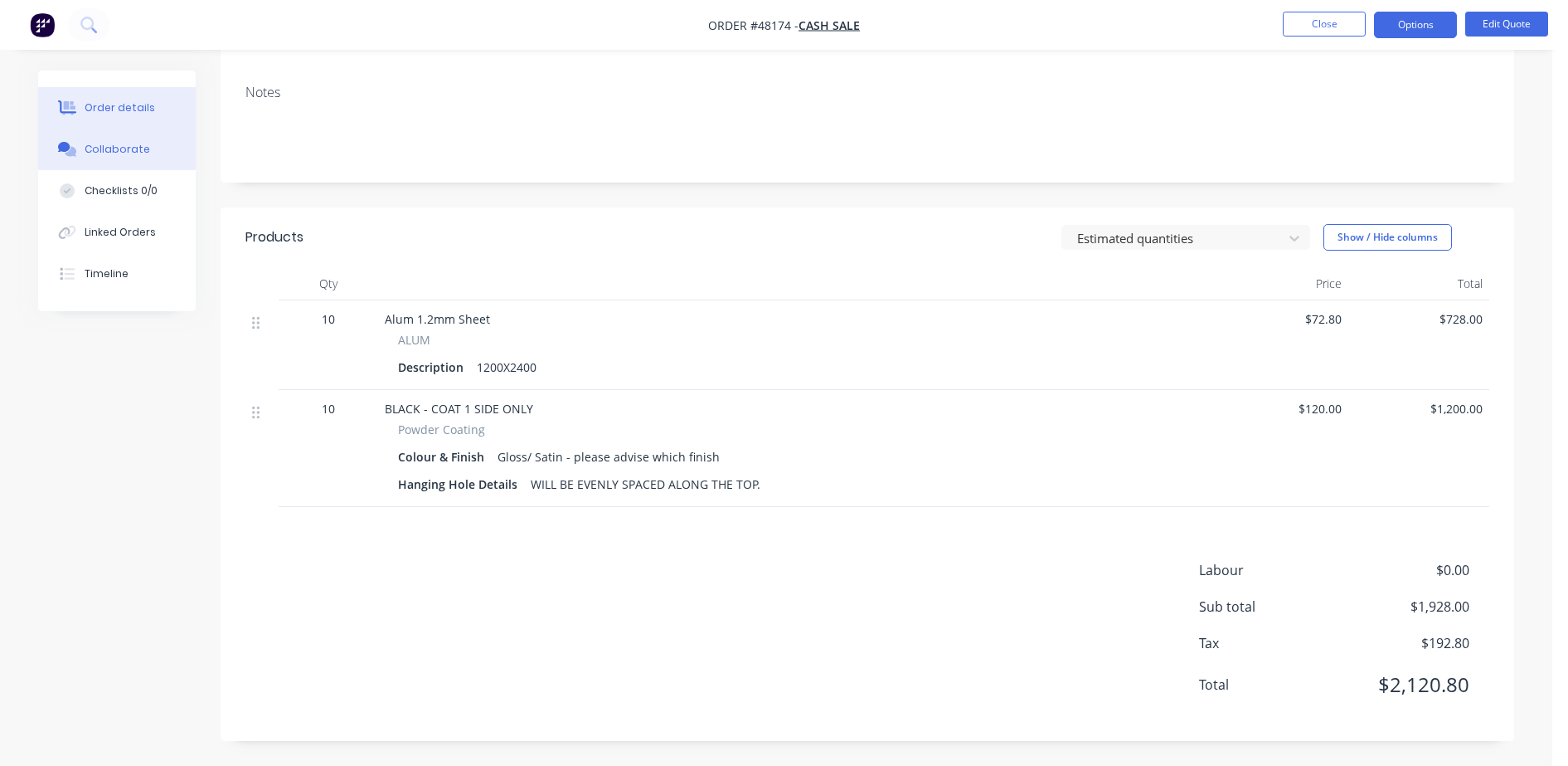
click at [94, 148] on div "Collaborate" at bounding box center [116, 149] width 65 height 15
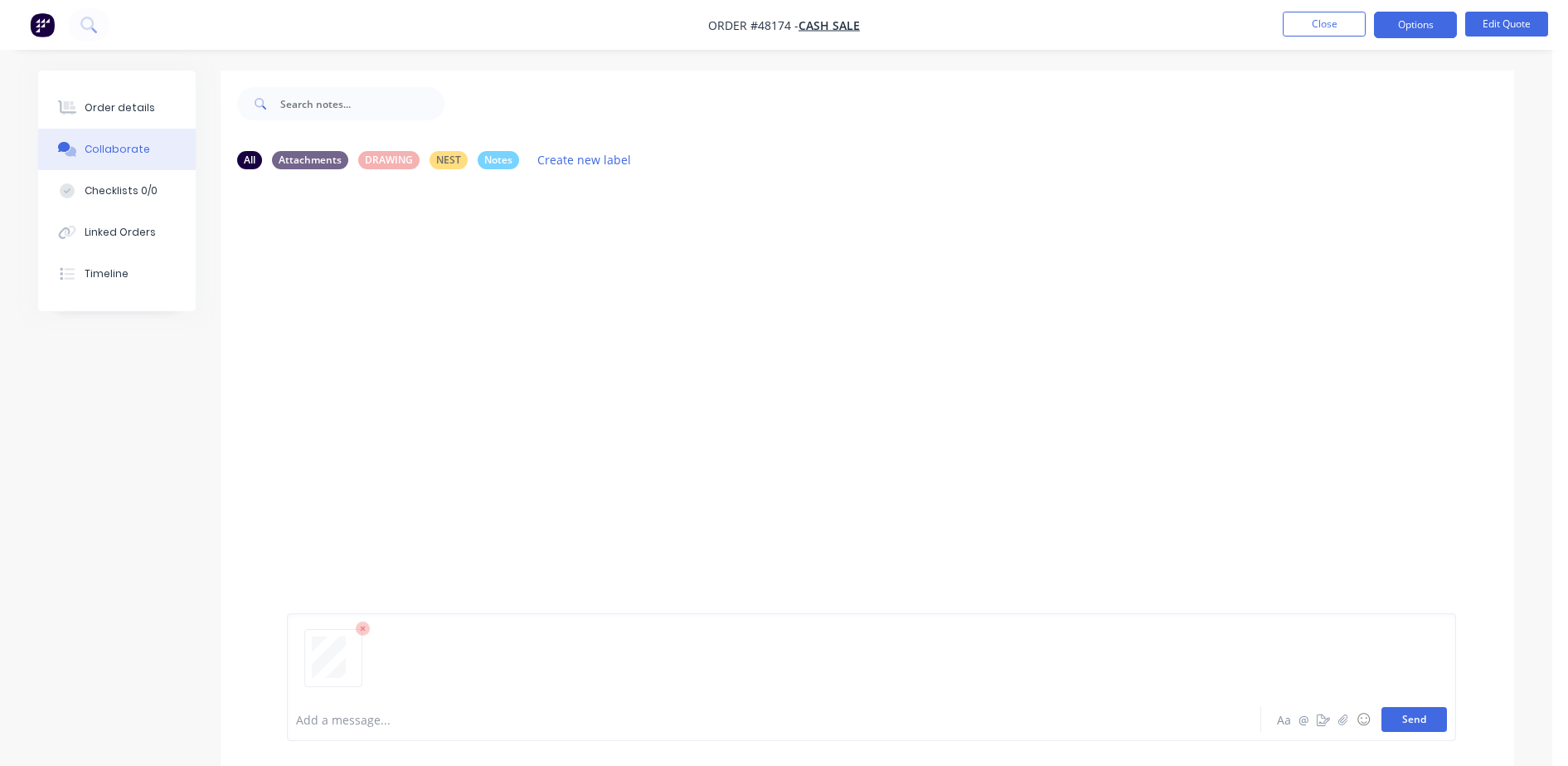
click at [1418, 718] on button "Send" at bounding box center [1414, 719] width 65 height 25
click at [385, 737] on div "Add a message... Aa @ ☺ Send" at bounding box center [871, 719] width 1170 height 43
drag, startPoint x: 364, startPoint y: 719, endPoint x: 347, endPoint y: 711, distance: 18.8
click at [364, 719] on div at bounding box center [727, 719] width 862 height 17
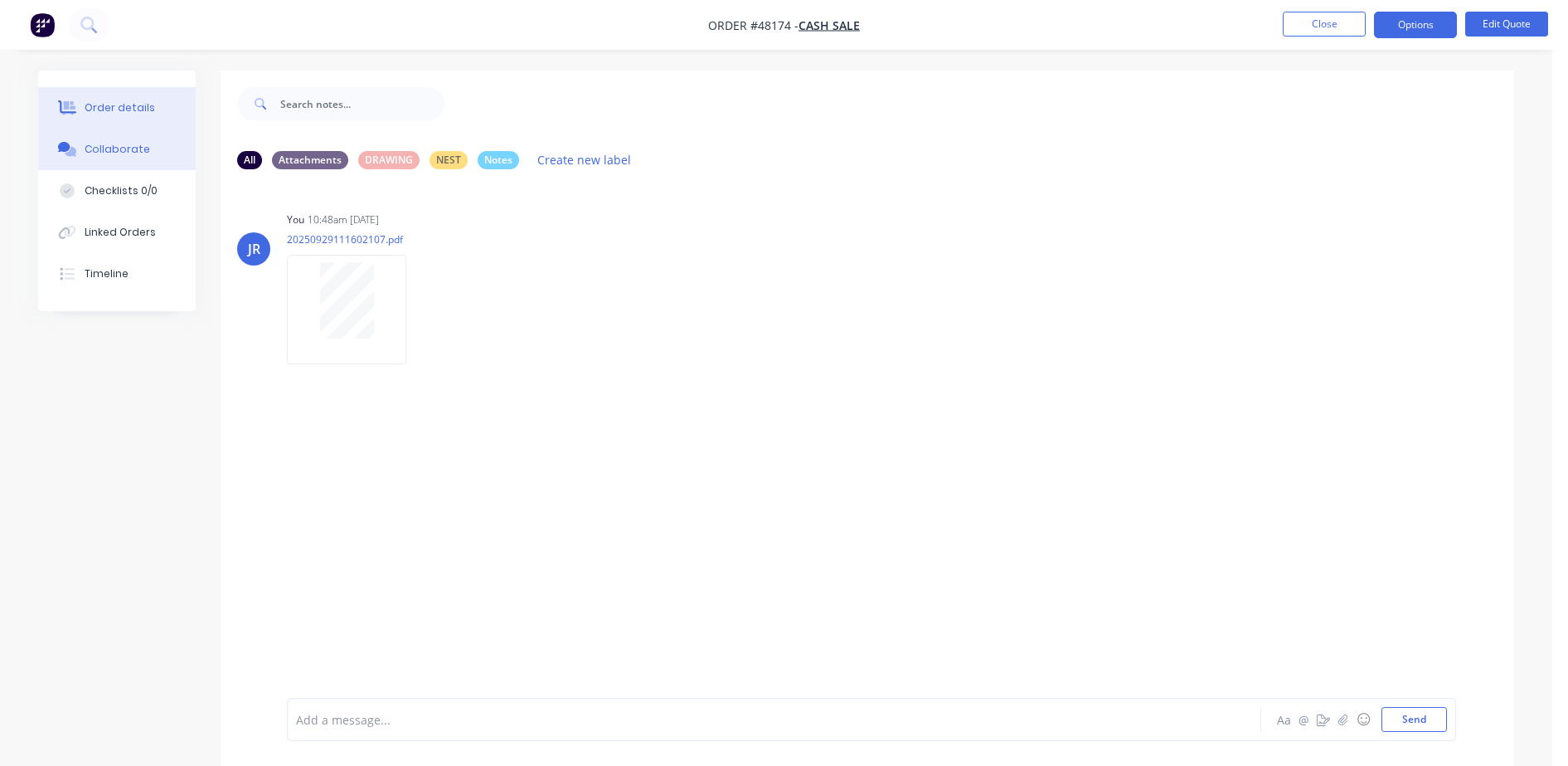
click at [107, 106] on div "Order details" at bounding box center [119, 108] width 71 height 15
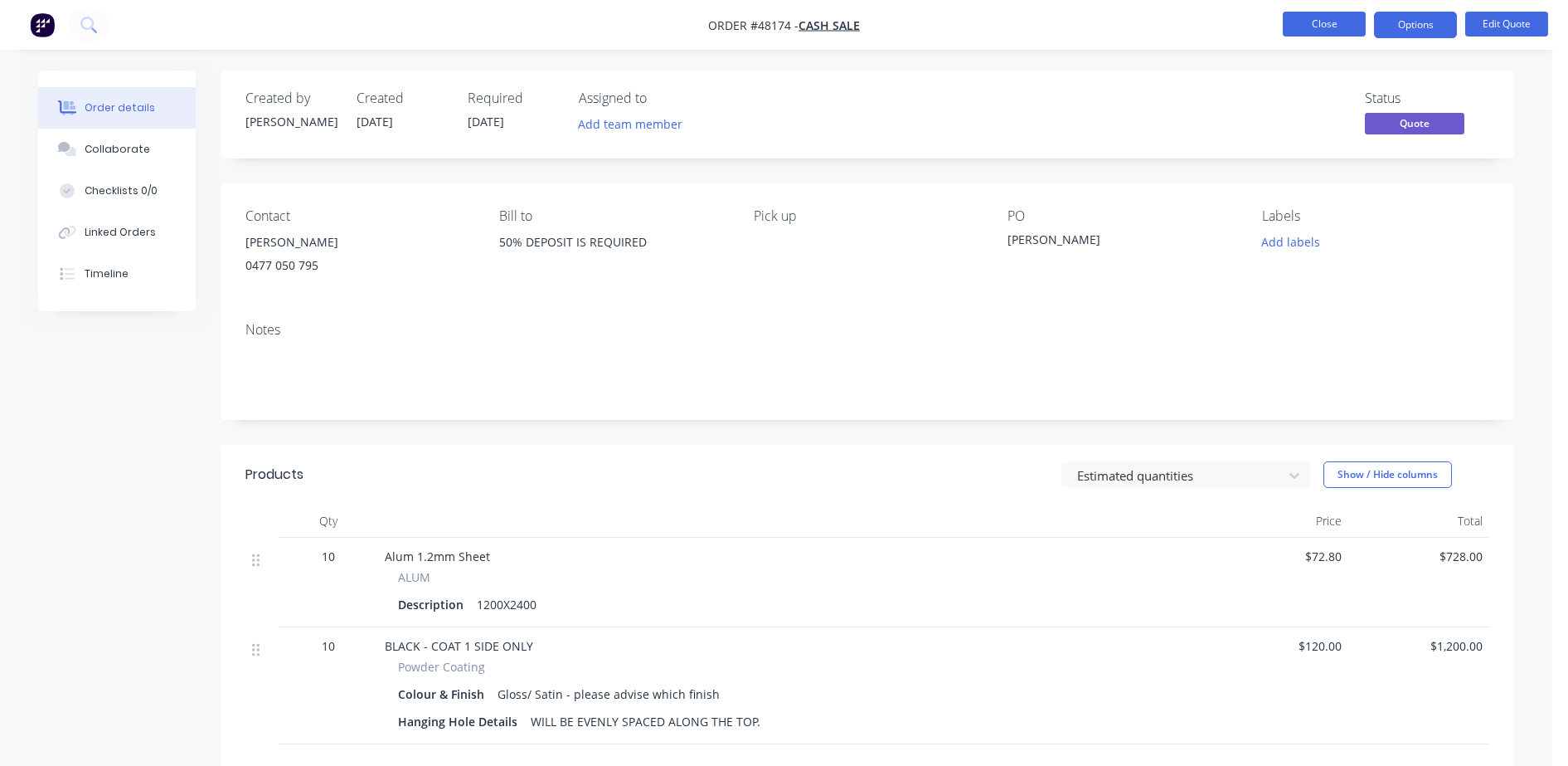
click at [1307, 21] on button "Close" at bounding box center [1324, 24] width 83 height 25
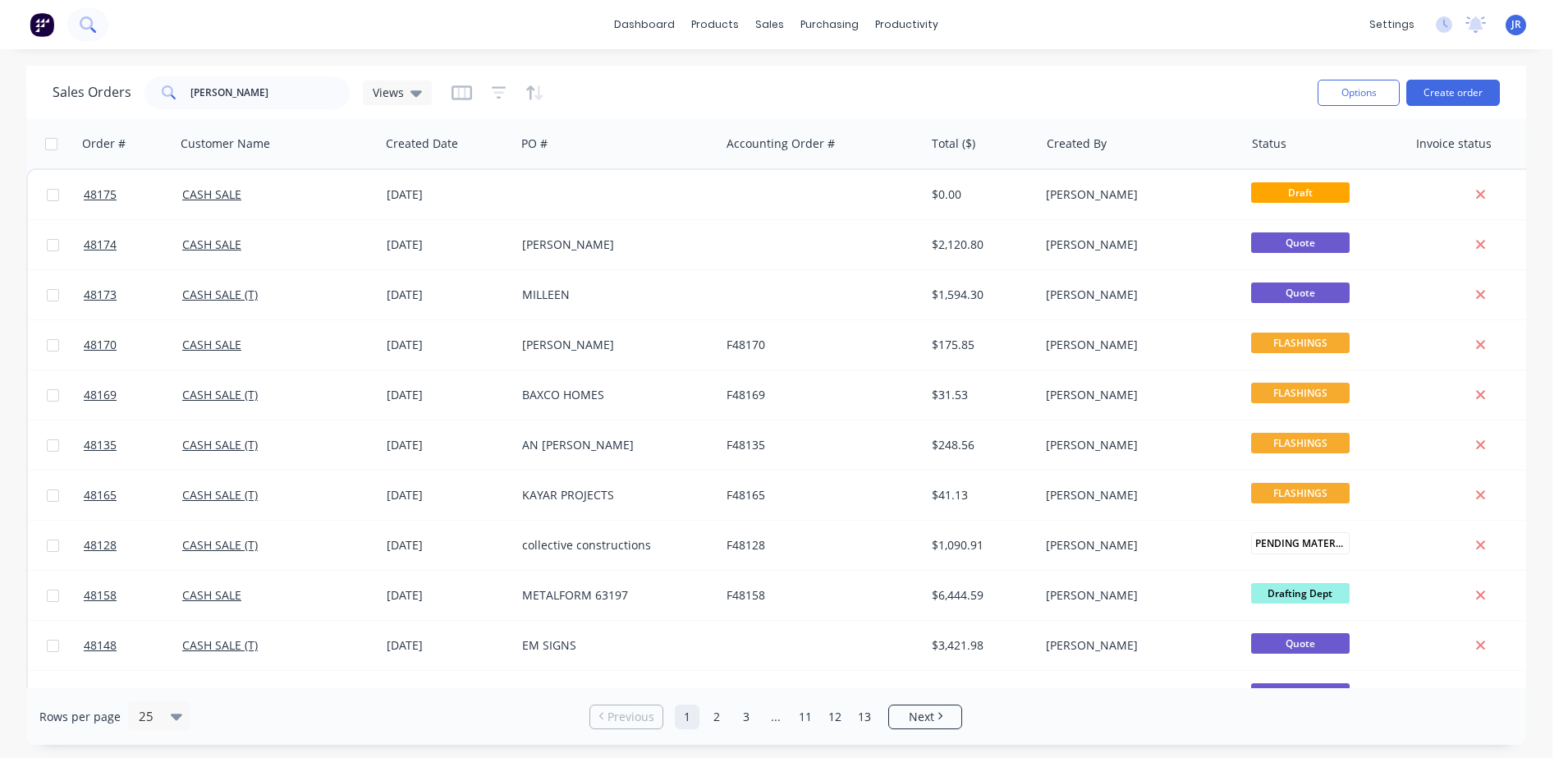
click at [83, 23] on icon at bounding box center [88, 25] width 16 height 16
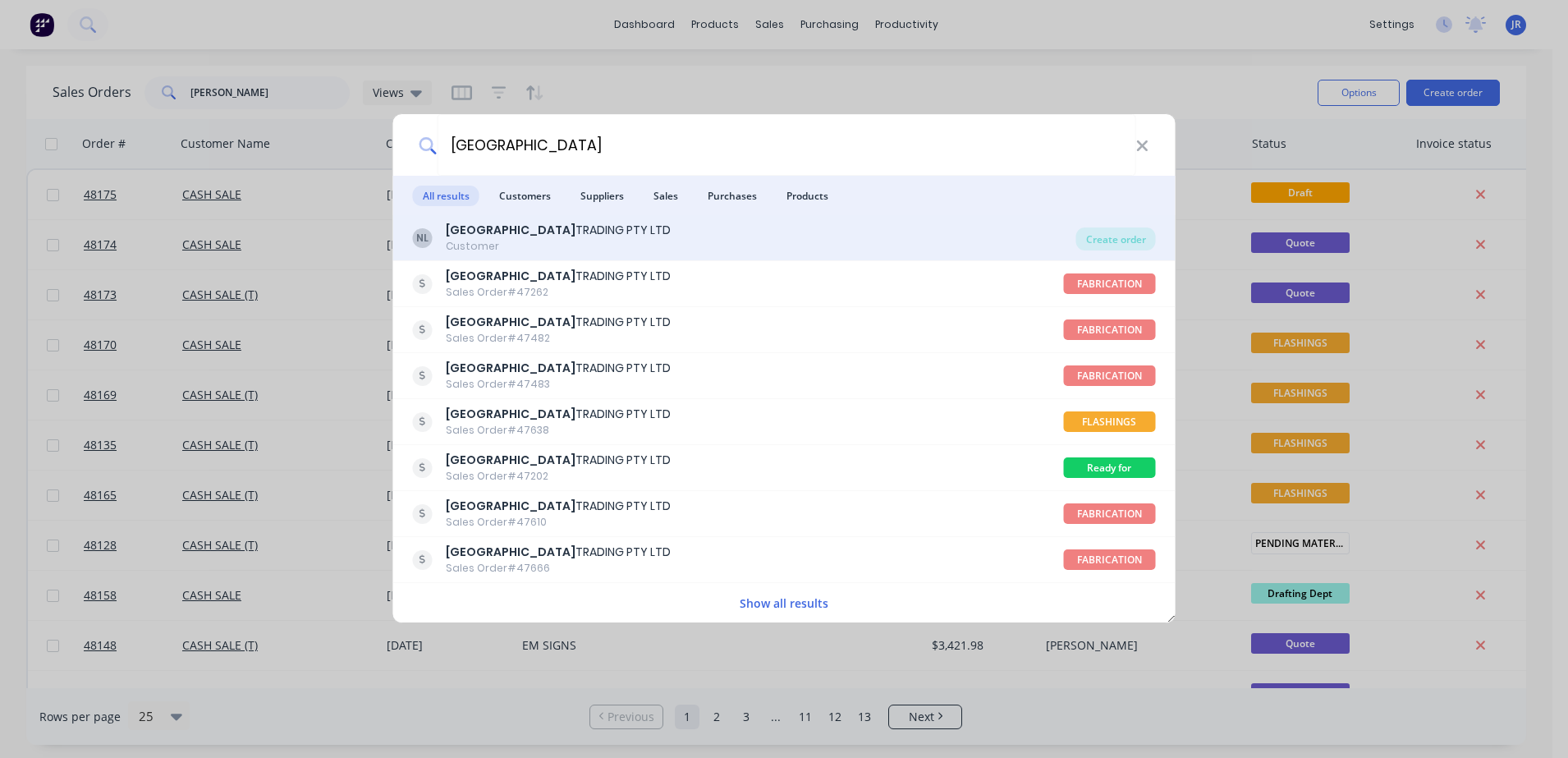
type input "new england"
click at [539, 250] on div "Customer" at bounding box center [558, 246] width 225 height 15
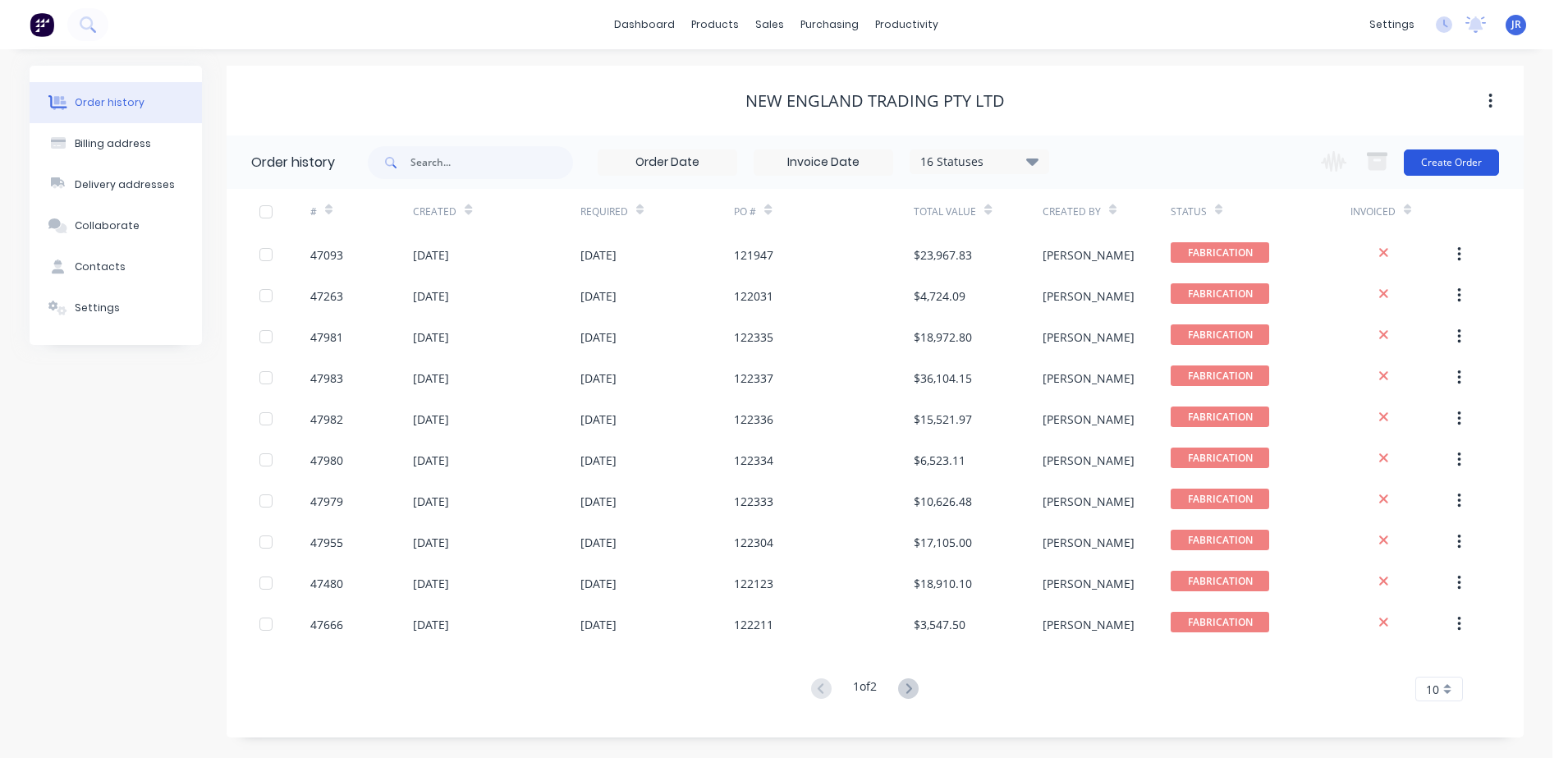
click at [1470, 160] on button "Create Order" at bounding box center [1450, 163] width 95 height 27
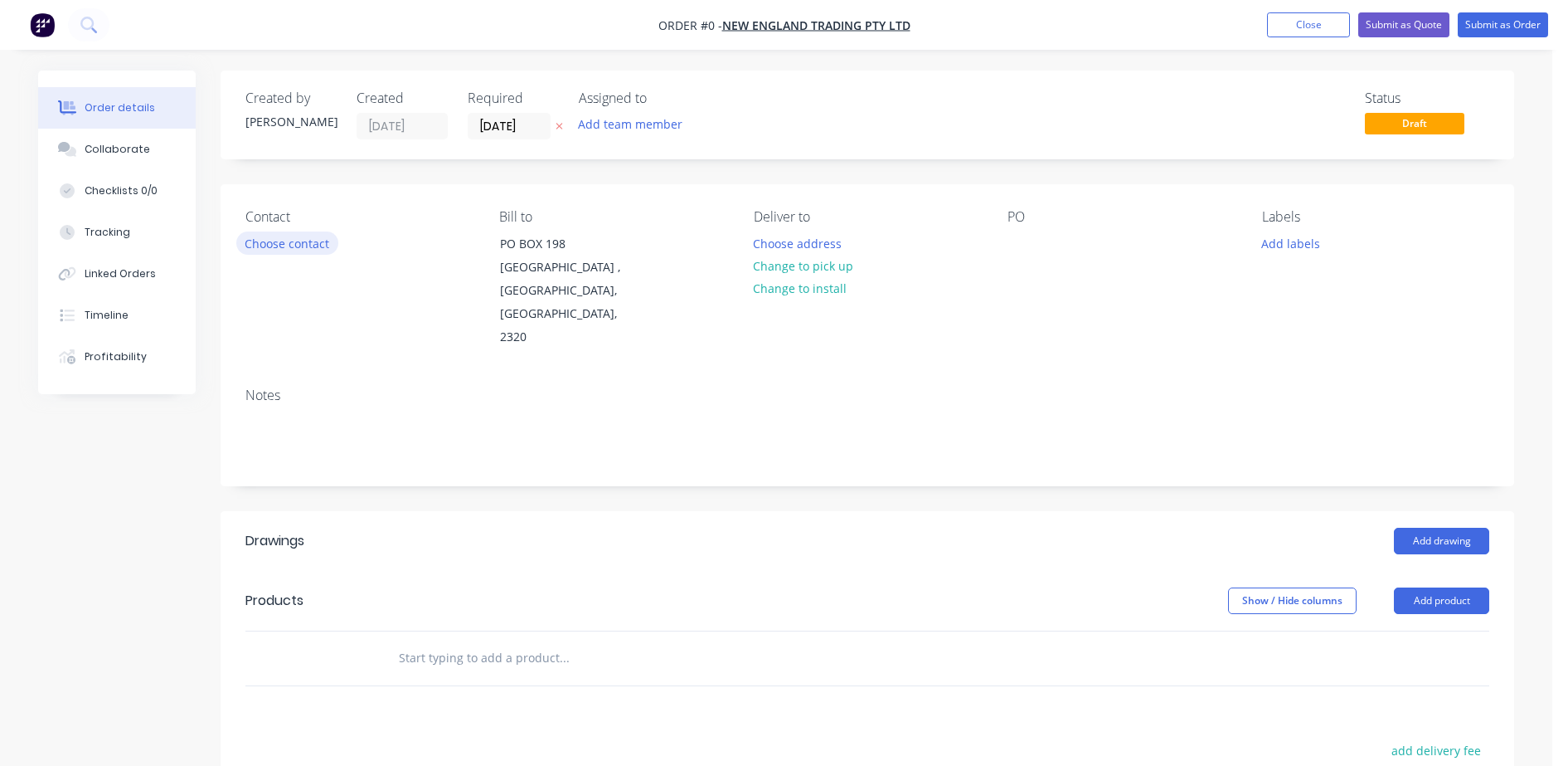
click at [328, 237] on button "Choose contact" at bounding box center [287, 242] width 102 height 22
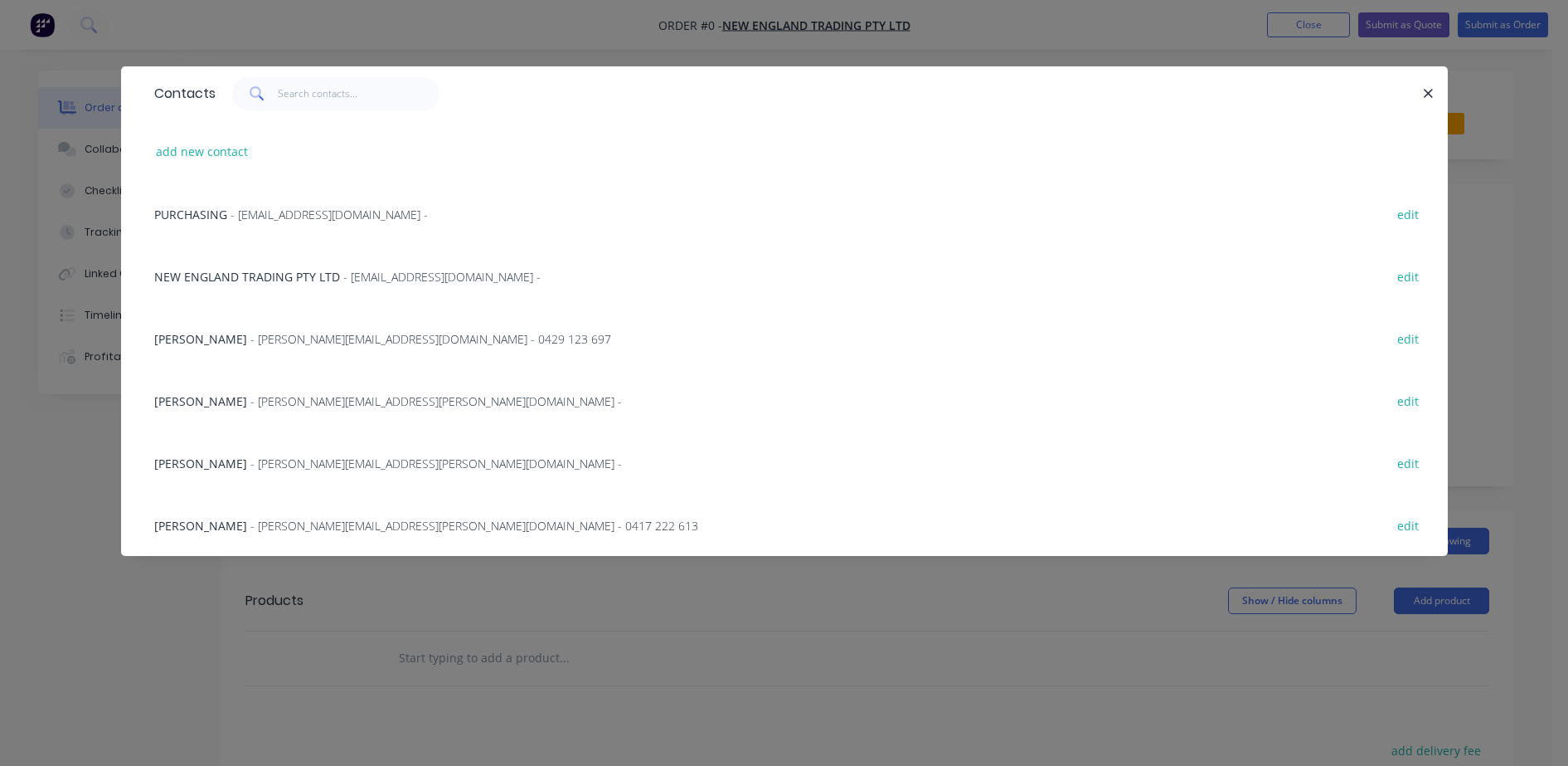
click at [249, 207] on span "- purchasing@netmodular.com.au -" at bounding box center [329, 215] width 197 height 16
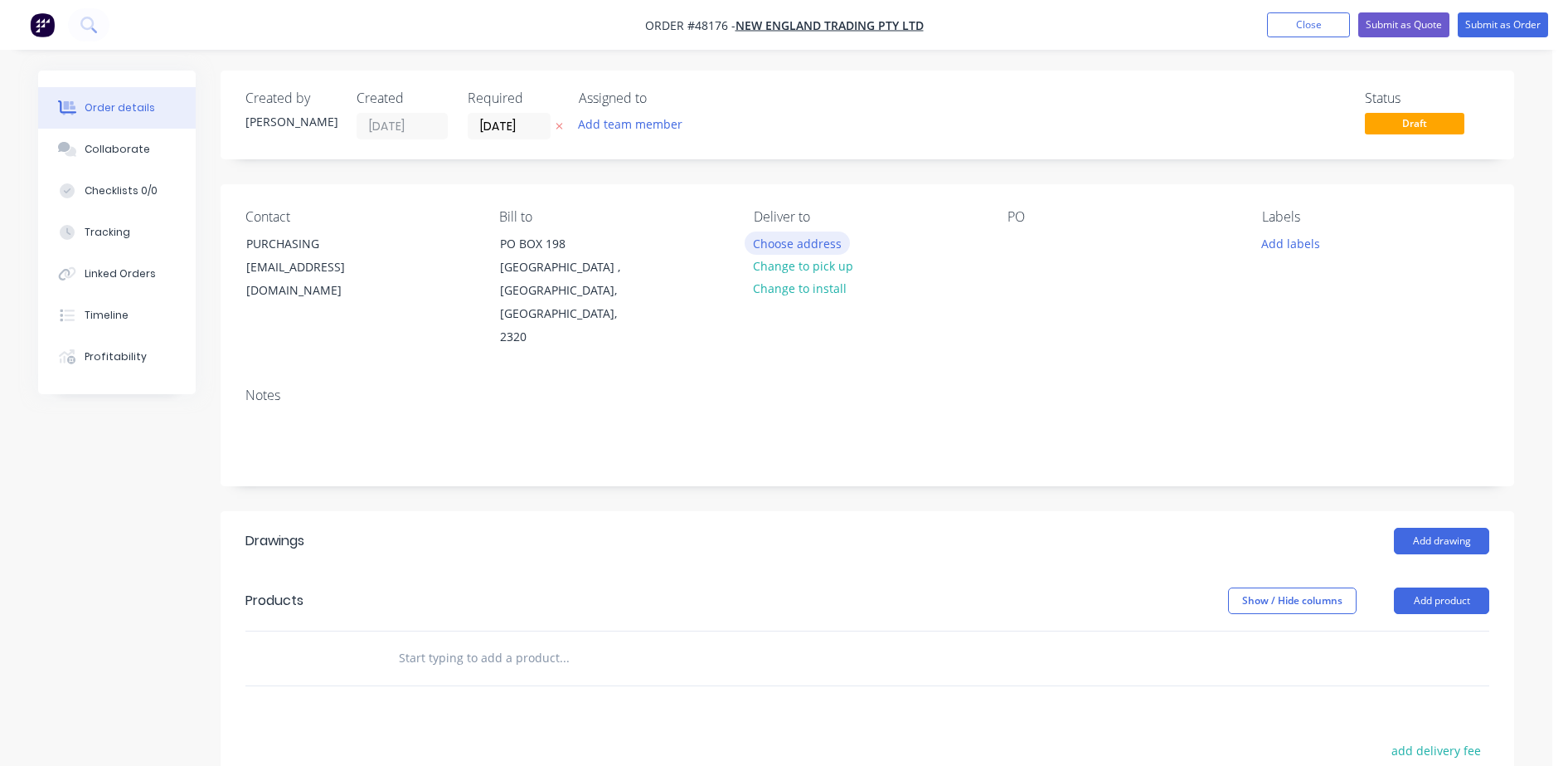
click at [814, 241] on button "Choose address" at bounding box center [798, 242] width 107 height 22
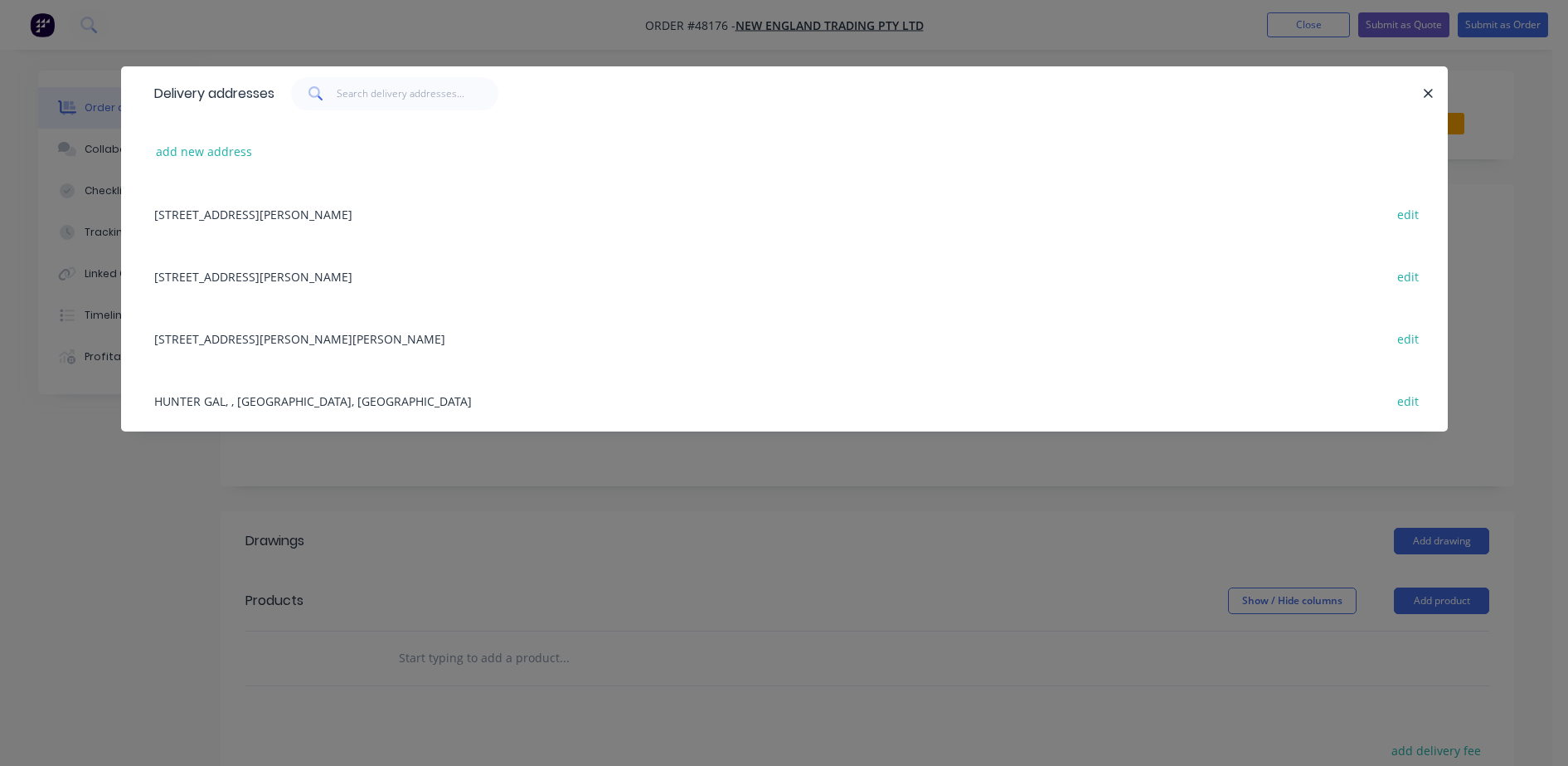
click at [291, 336] on div "24 GARDINER ST, RUTHERFORD , New South Wales, Australia, 2320 edit" at bounding box center [784, 338] width 1277 height 62
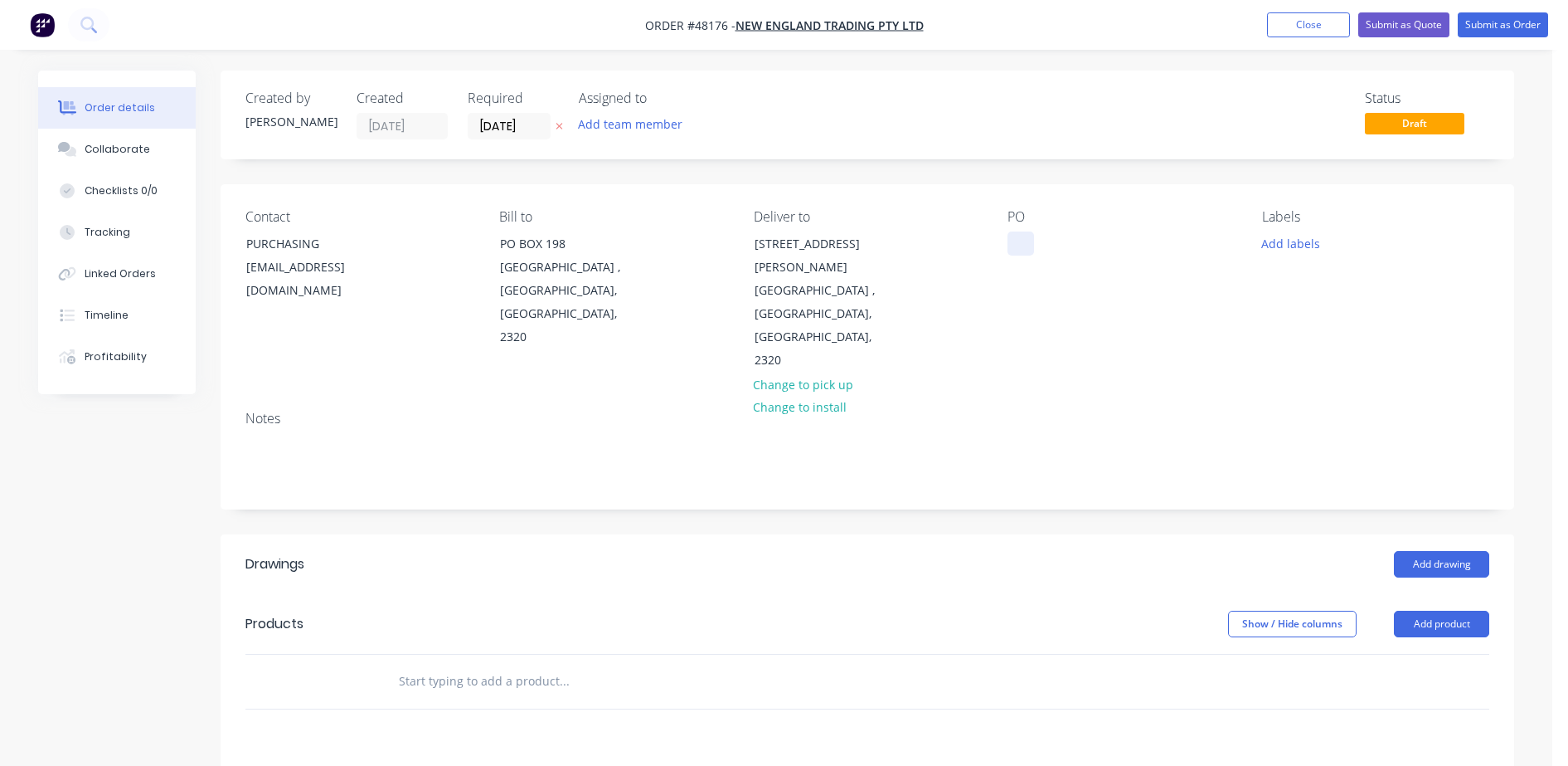
click at [1016, 242] on div at bounding box center [1021, 243] width 27 height 24
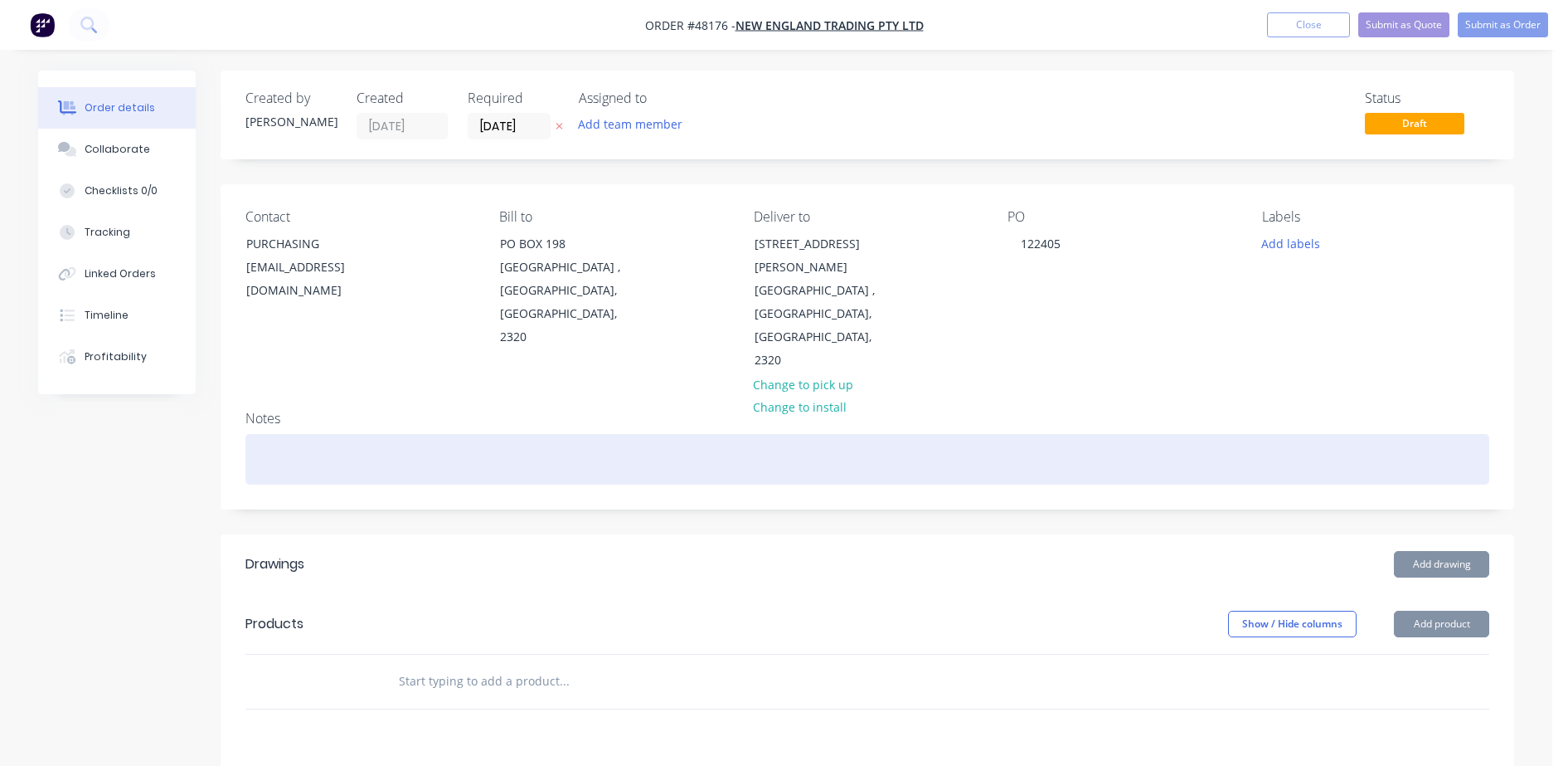
click at [544, 434] on div at bounding box center [867, 459] width 1244 height 50
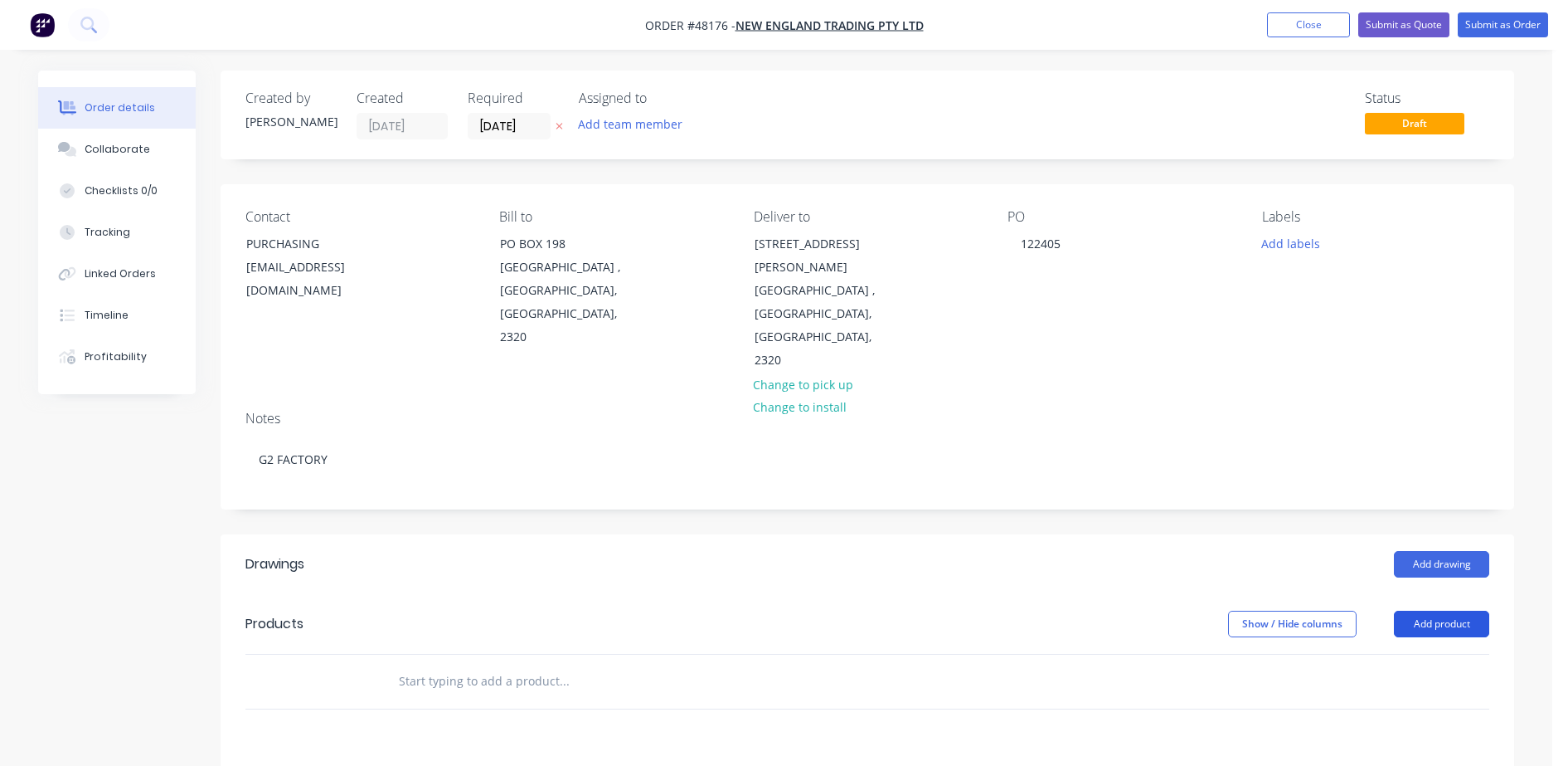
click at [1425, 611] on button "Add product" at bounding box center [1442, 624] width 95 height 27
click at [1413, 654] on div "Product catalogue" at bounding box center [1410, 666] width 128 height 24
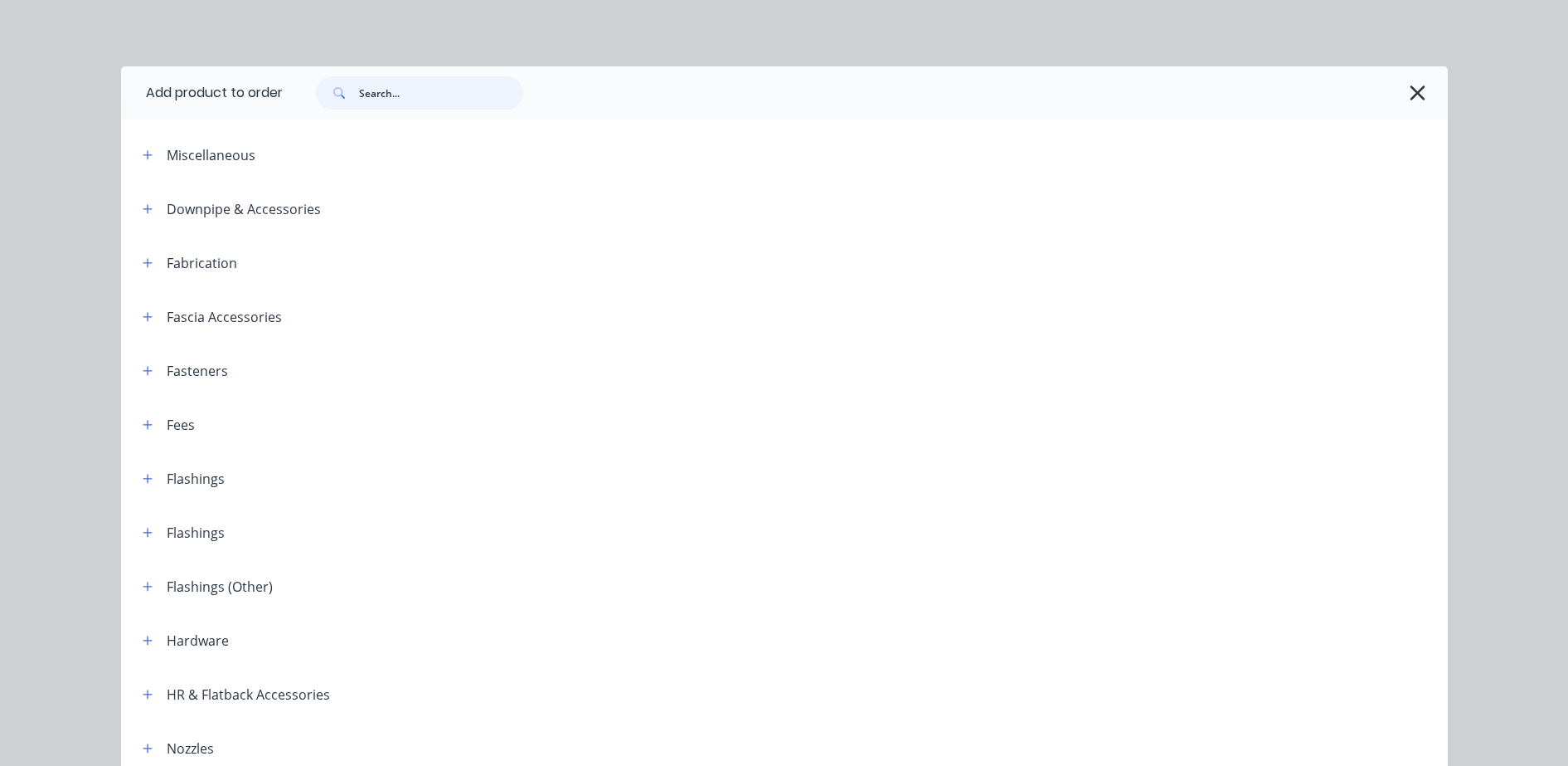
click at [406, 90] on input "text" at bounding box center [441, 92] width 164 height 33
type input "PURLIN"
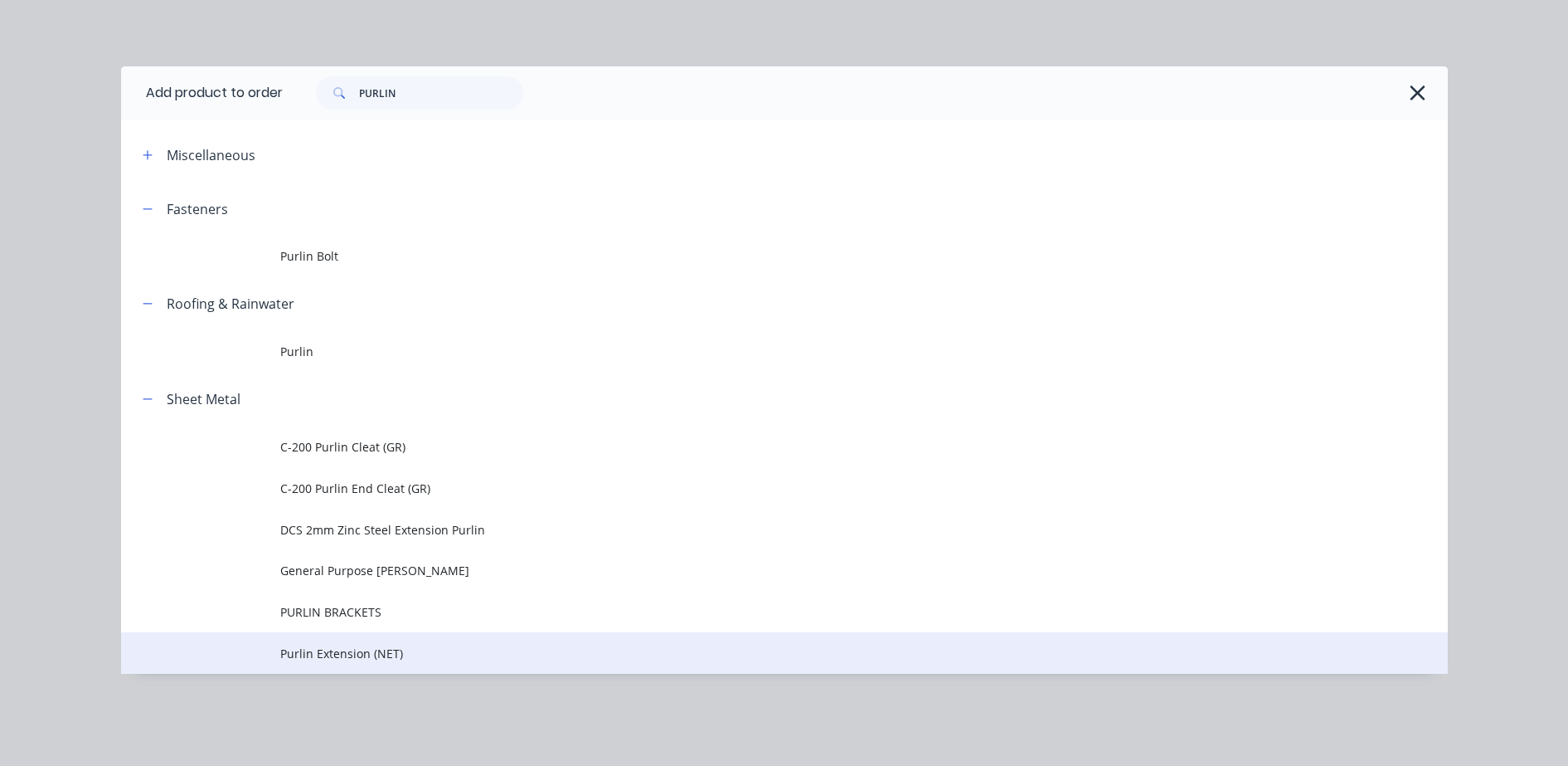
click at [379, 651] on span "Purlin Extension (NET)" at bounding box center [747, 652] width 934 height 17
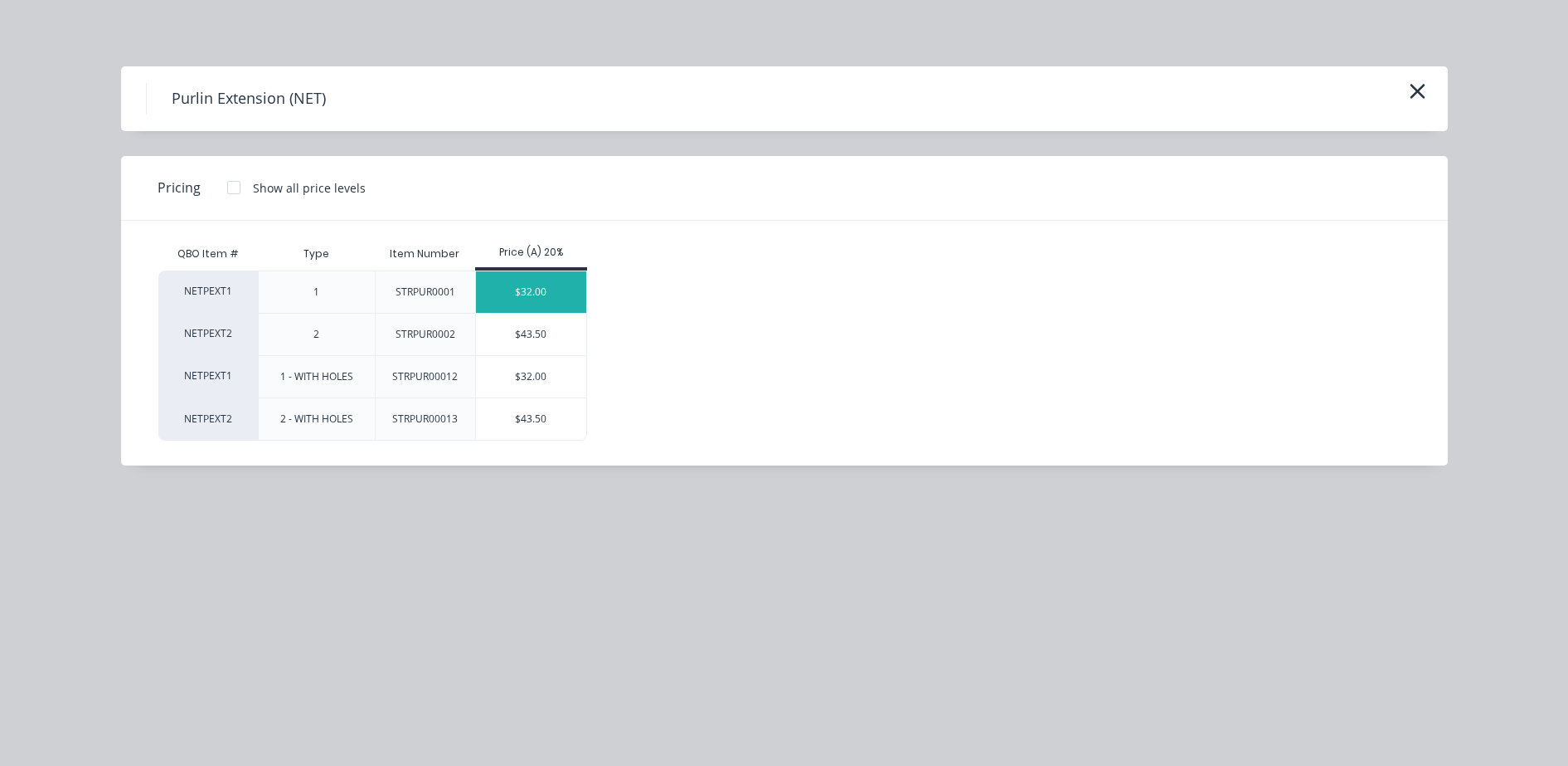
click at [543, 293] on div "$32.00" at bounding box center [531, 292] width 110 height 41
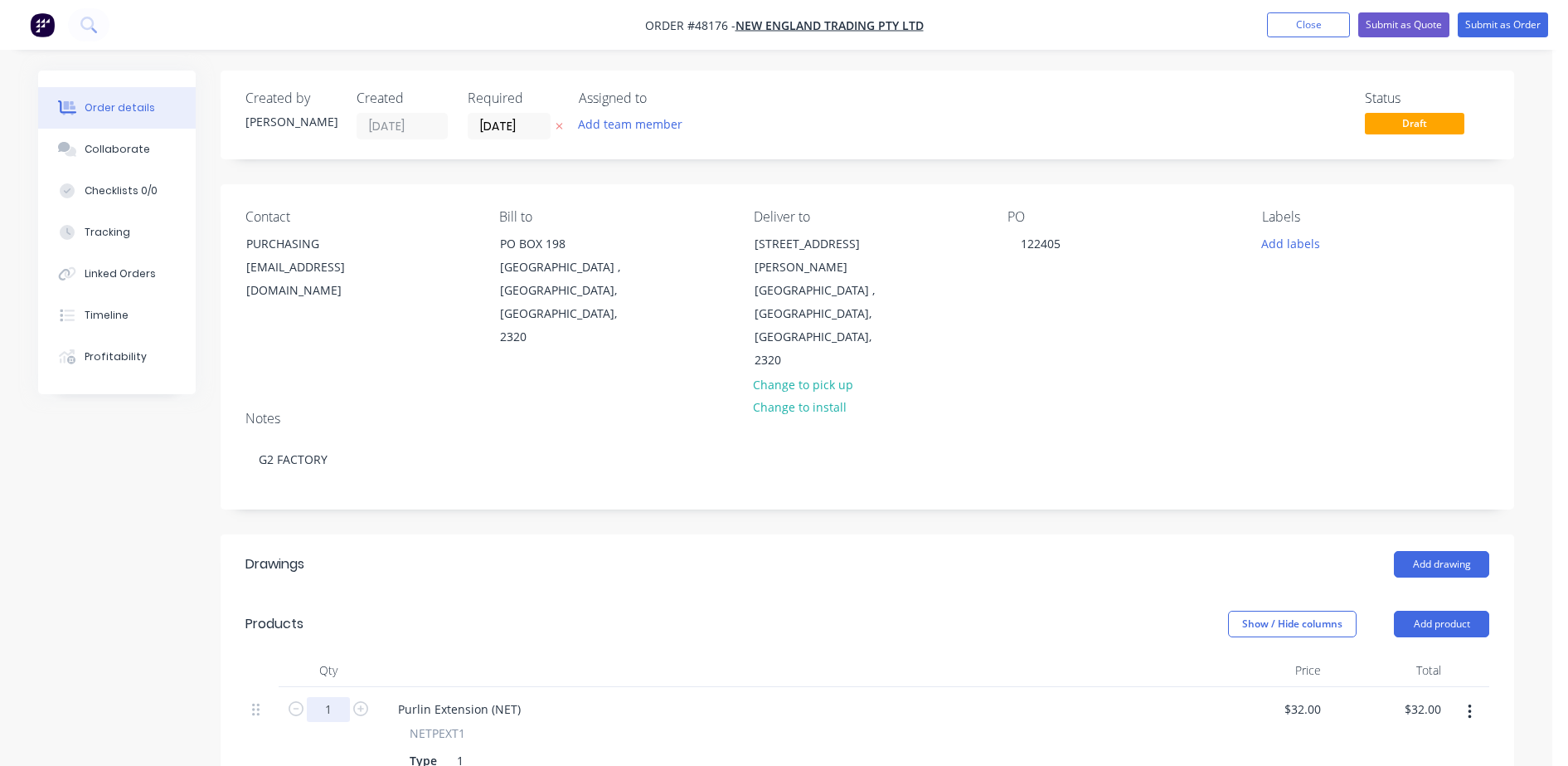
click at [336, 697] on input "1" at bounding box center [329, 710] width 43 height 25
type input "200"
type input "$6,400.00"
drag, startPoint x: 778, startPoint y: 545, endPoint x: 788, endPoint y: 547, distance: 10.2
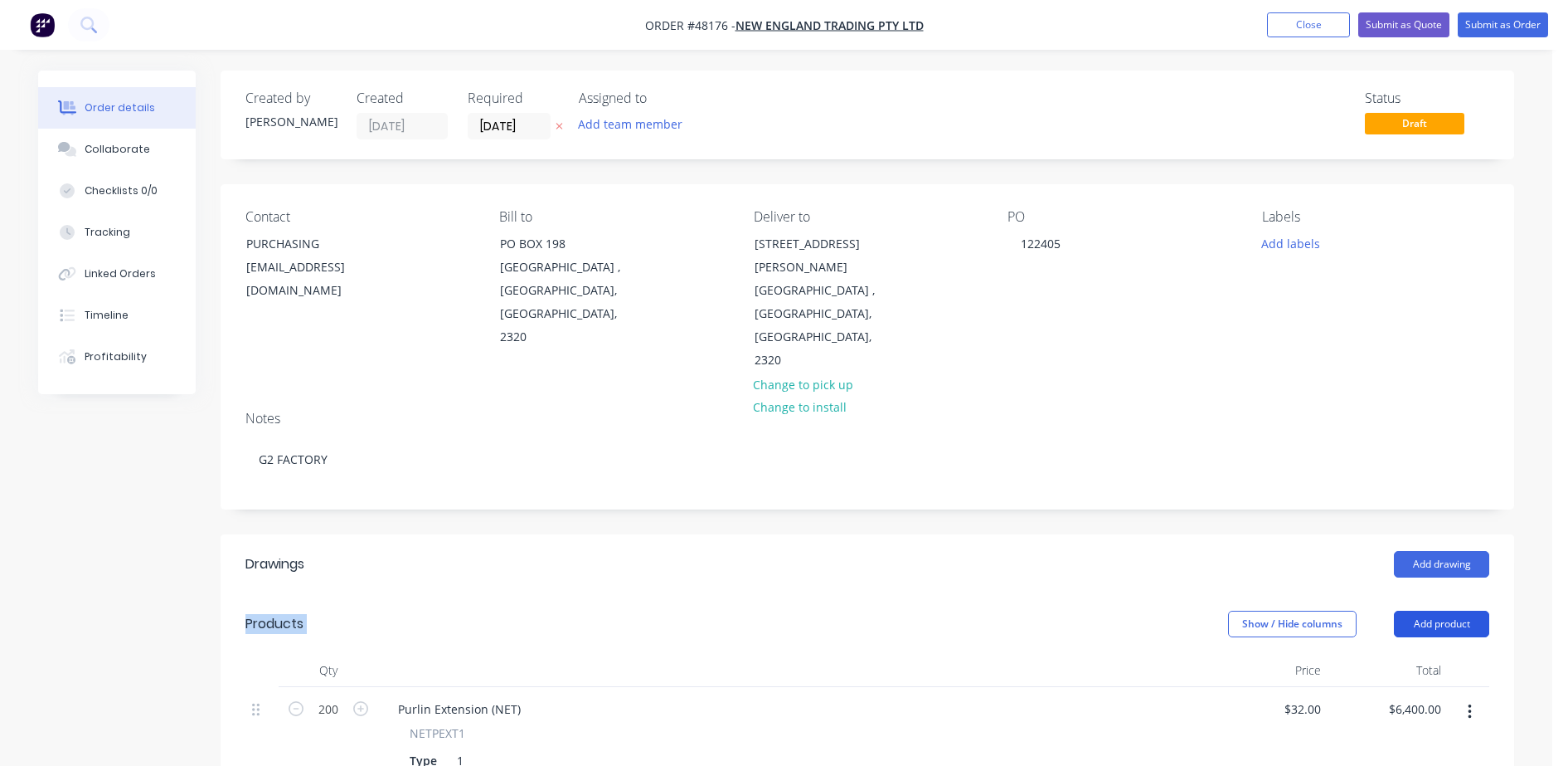
click at [1427, 611] on button "Add product" at bounding box center [1442, 624] width 95 height 27
click at [1400, 654] on div "Product catalogue" at bounding box center [1410, 666] width 128 height 24
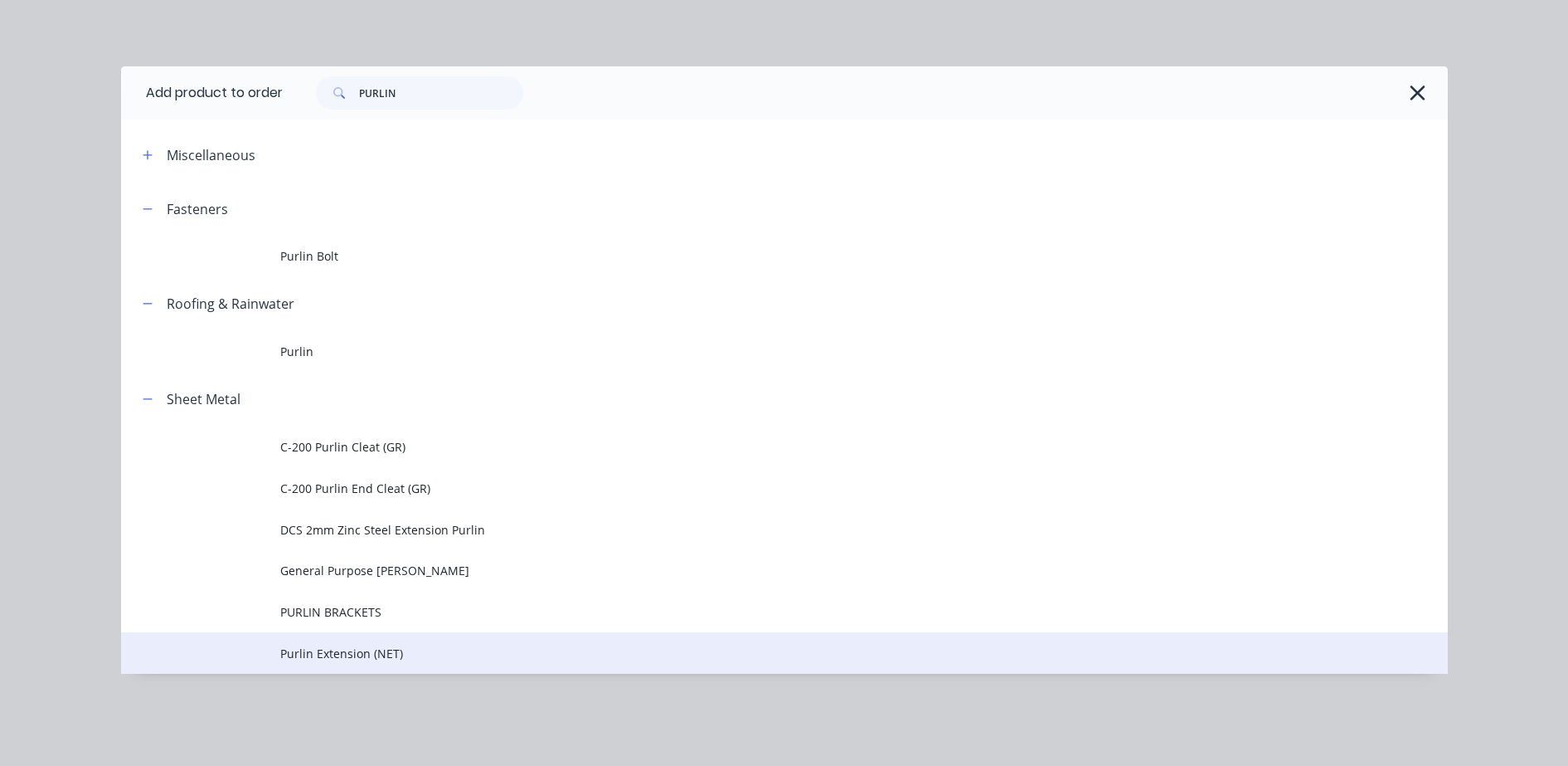
click at [356, 636] on td "Purlin Extension (NET)" at bounding box center [864, 653] width 1168 height 41
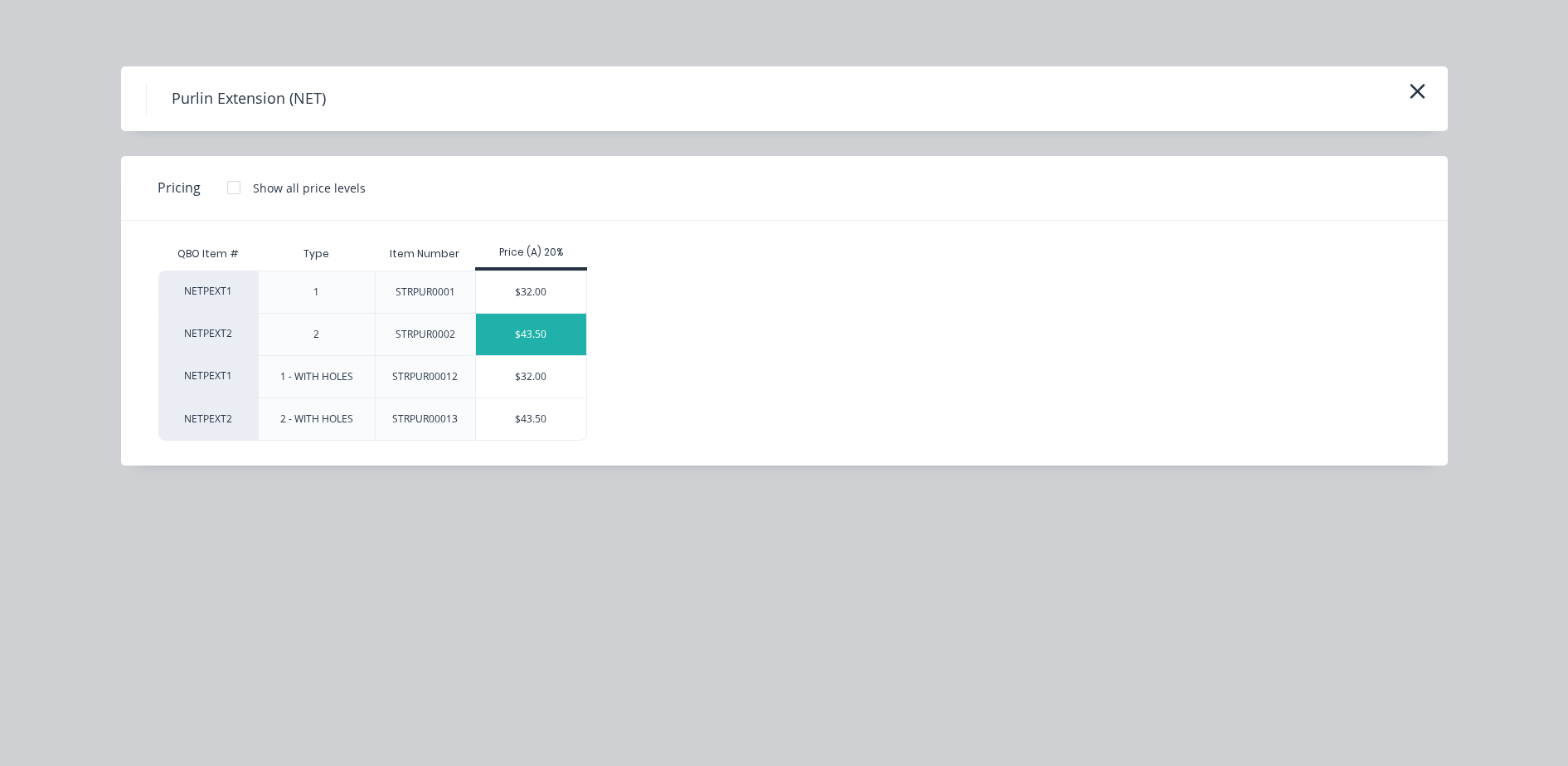
click at [552, 331] on div "$43.50" at bounding box center [531, 334] width 110 height 41
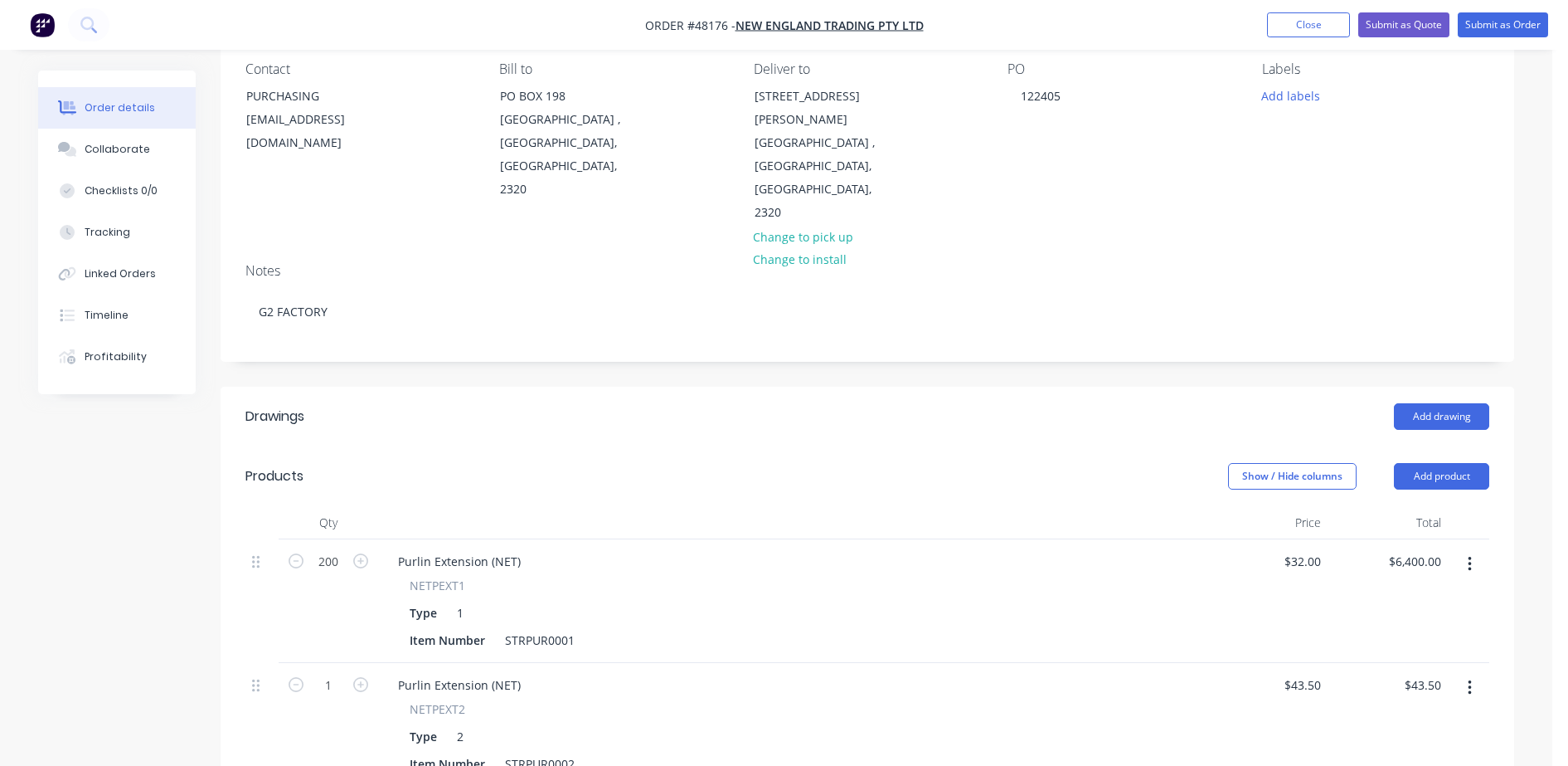
scroll to position [207, 0]
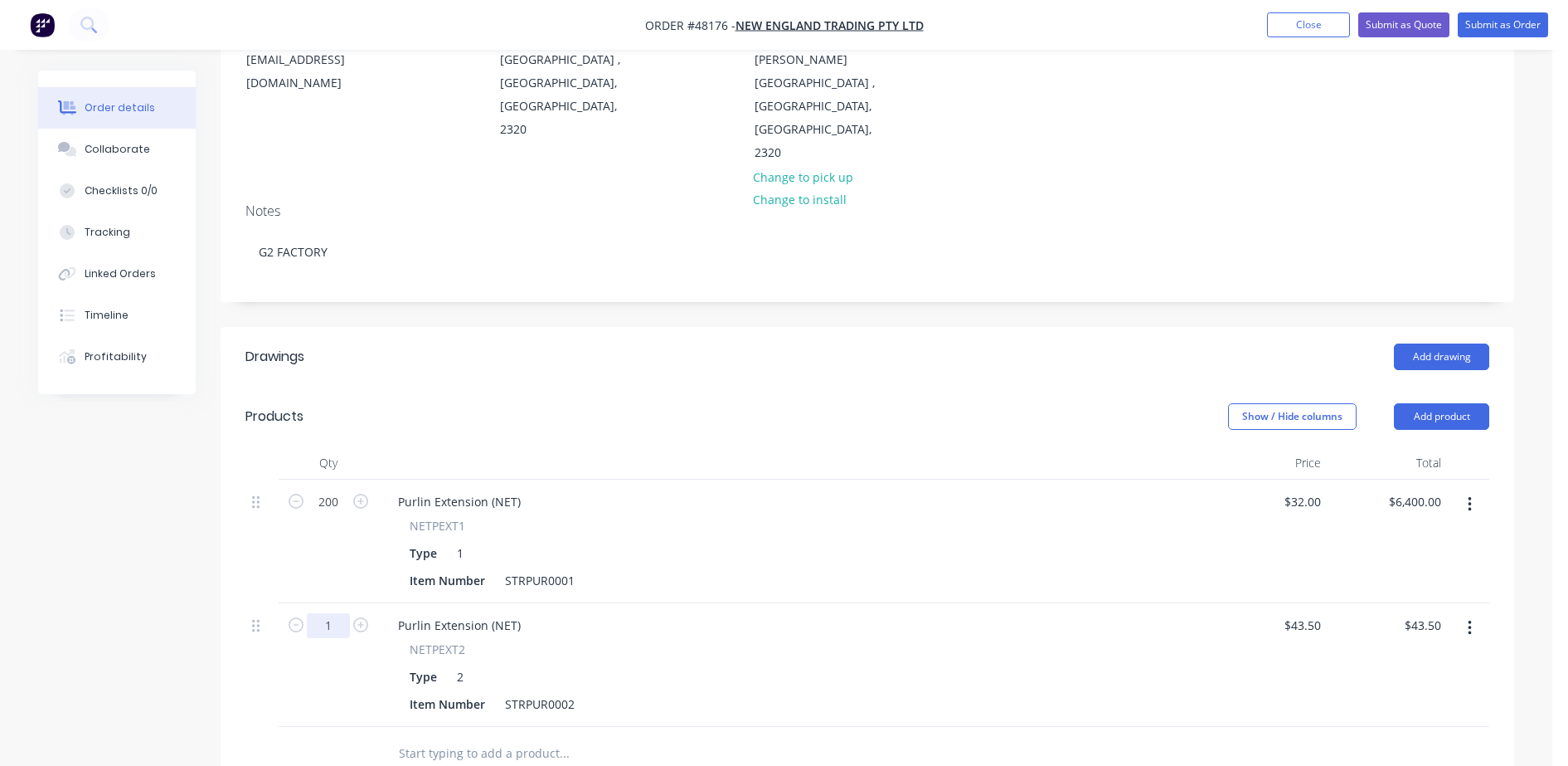
click at [334, 613] on input "1" at bounding box center [329, 625] width 43 height 25
type input "100"
type input "$4,350.00"
click at [667, 541] on div "Type 1" at bounding box center [789, 553] width 773 height 24
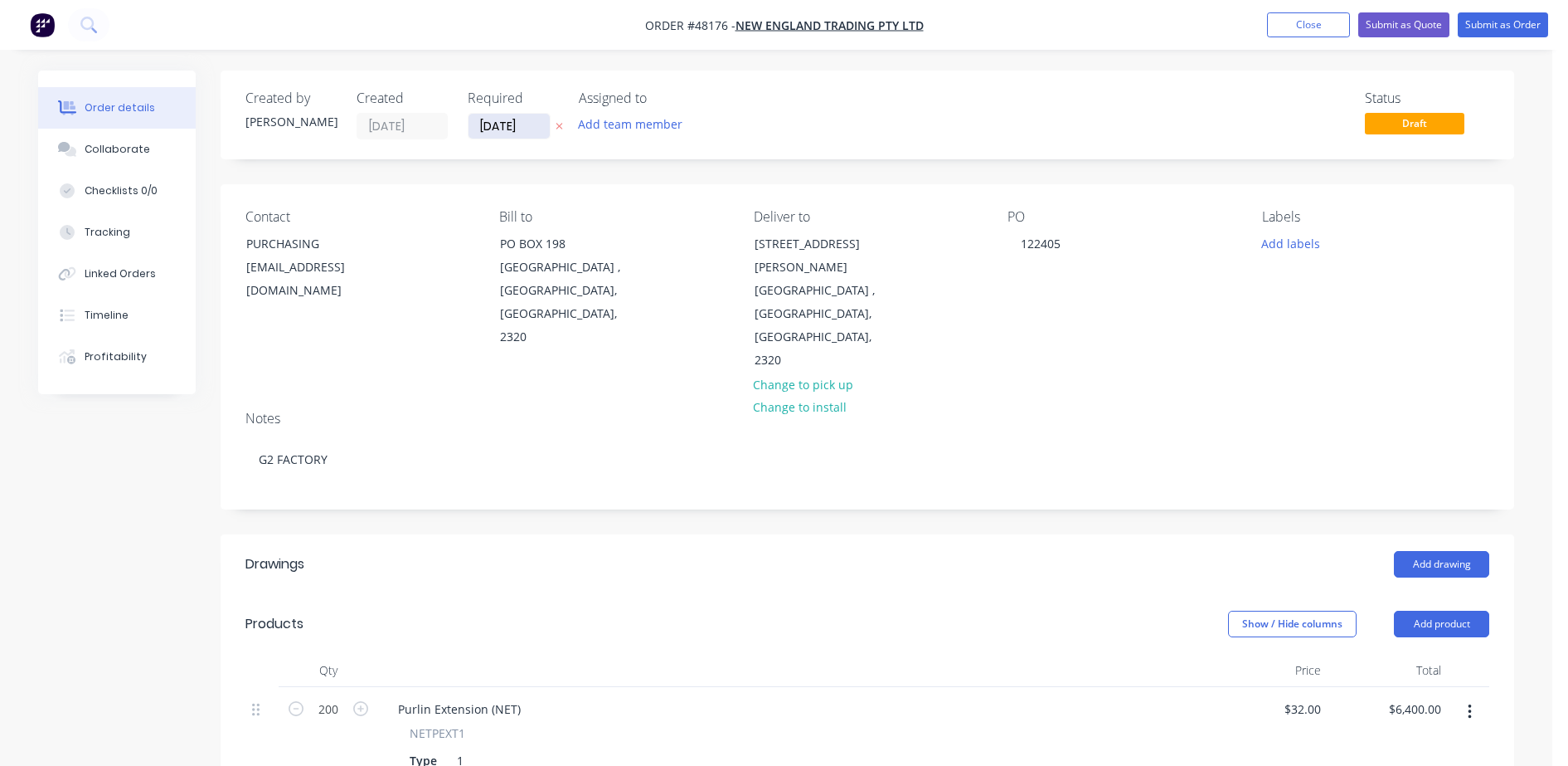
click at [489, 117] on input "[DATE]" at bounding box center [509, 126] width 81 height 25
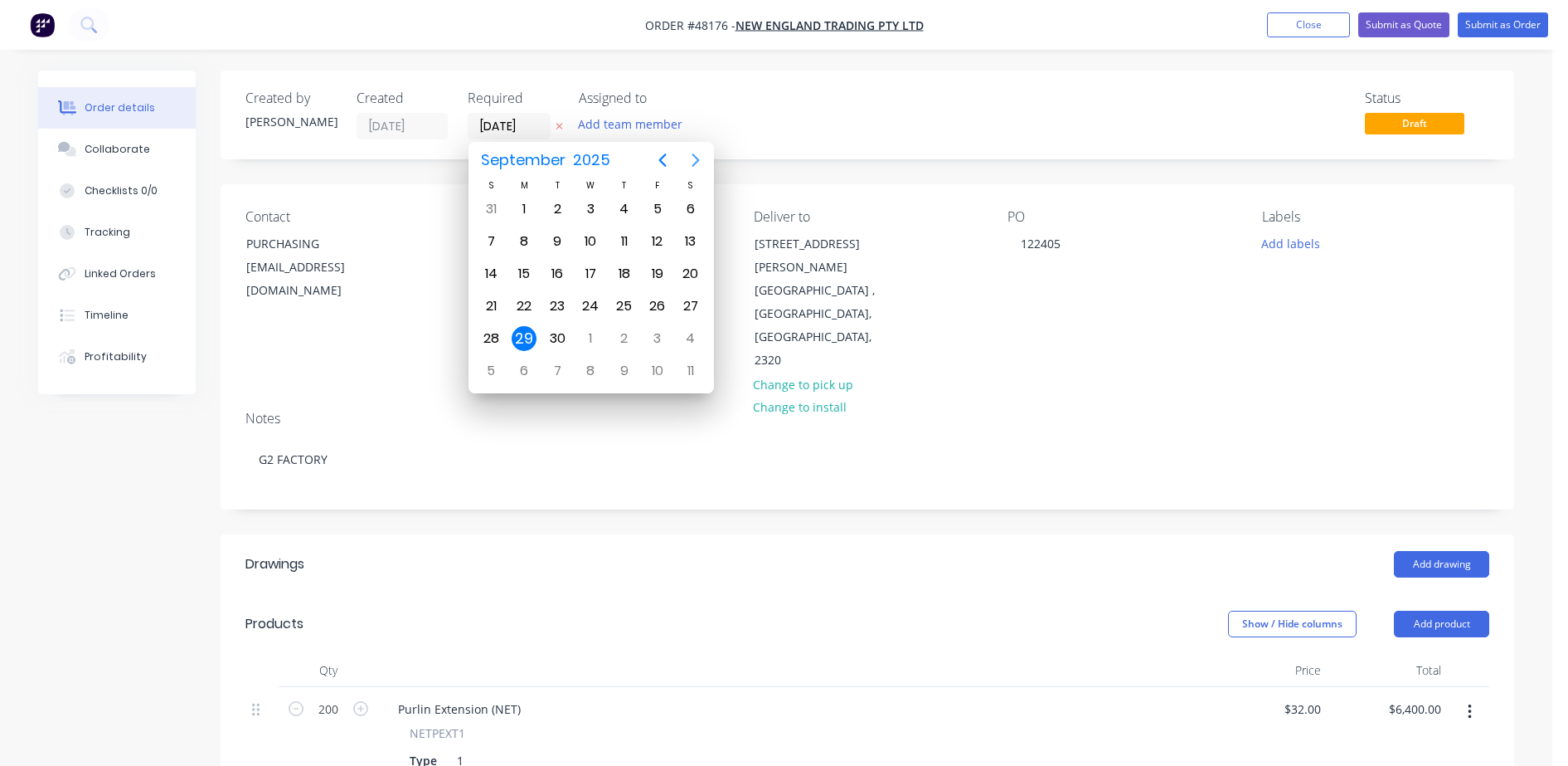
click at [688, 162] on icon "Next page" at bounding box center [696, 160] width 20 height 20
click at [562, 340] on div "28" at bounding box center [557, 339] width 25 height 25
type input "28/10/25"
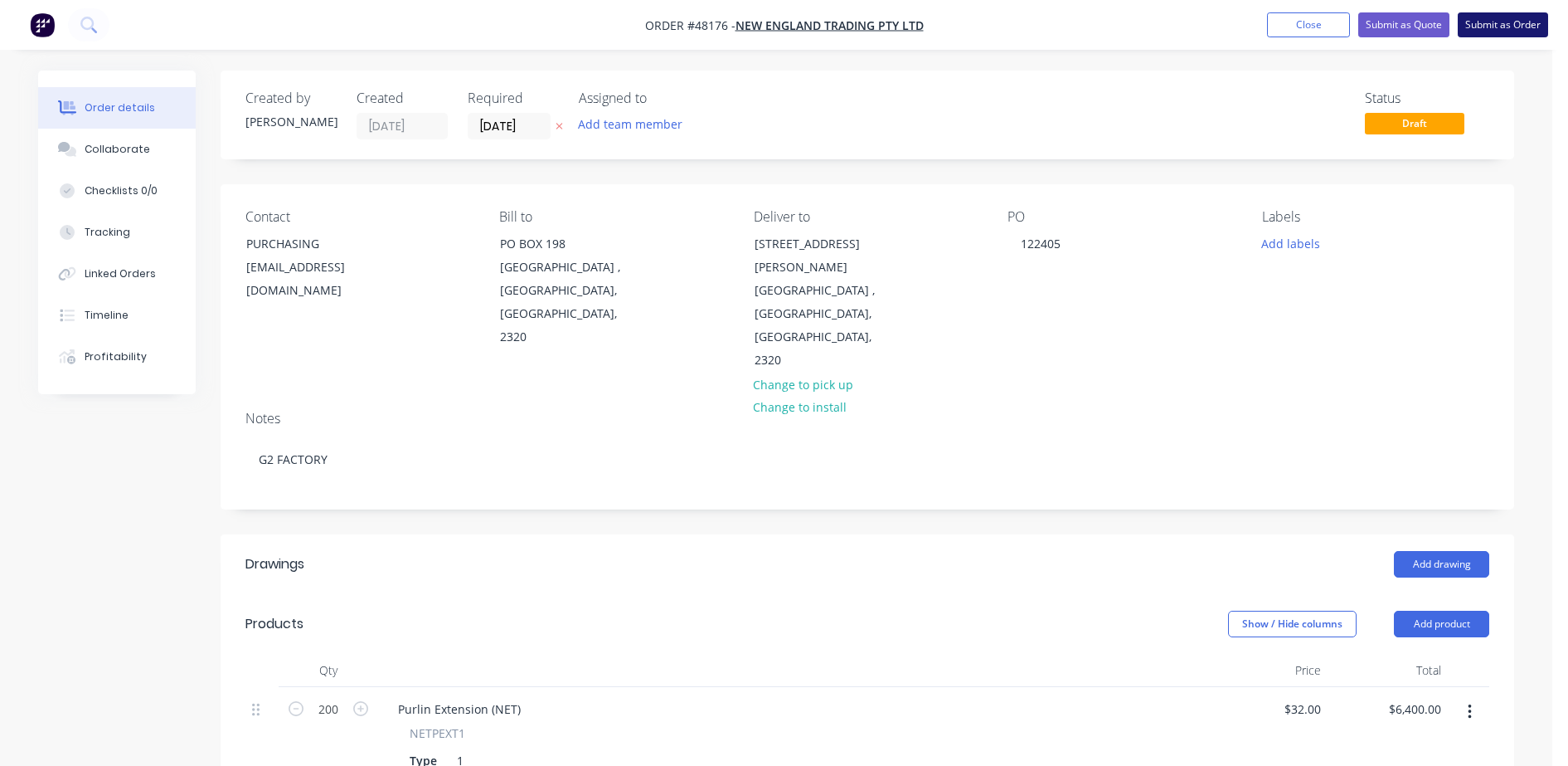
click at [1479, 27] on button "Submit as Order" at bounding box center [1503, 25] width 90 height 25
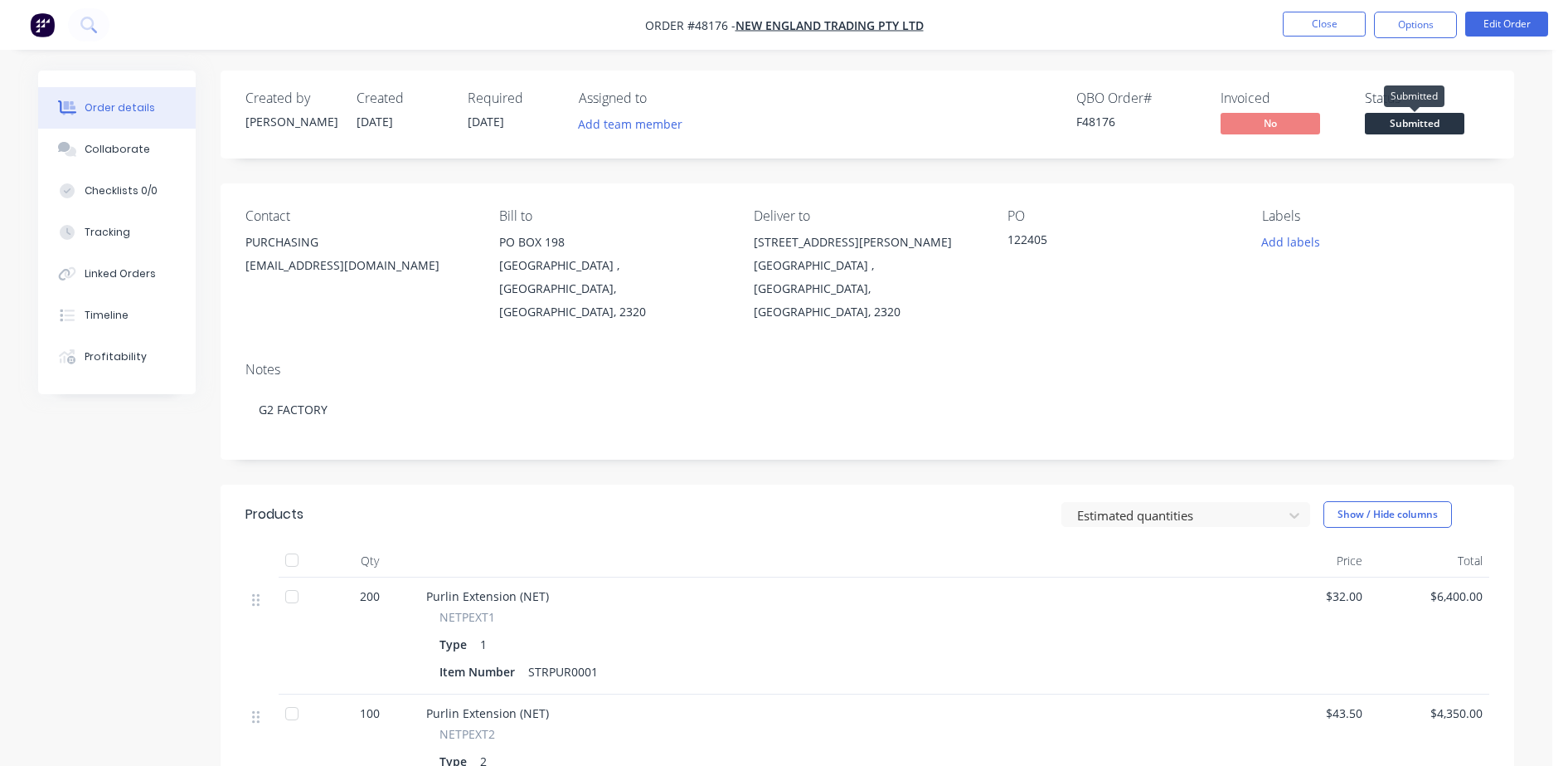
drag, startPoint x: 1451, startPoint y: 119, endPoint x: 1444, endPoint y: 142, distance: 24.0
click at [1451, 119] on span "Submitted" at bounding box center [1414, 123] width 99 height 21
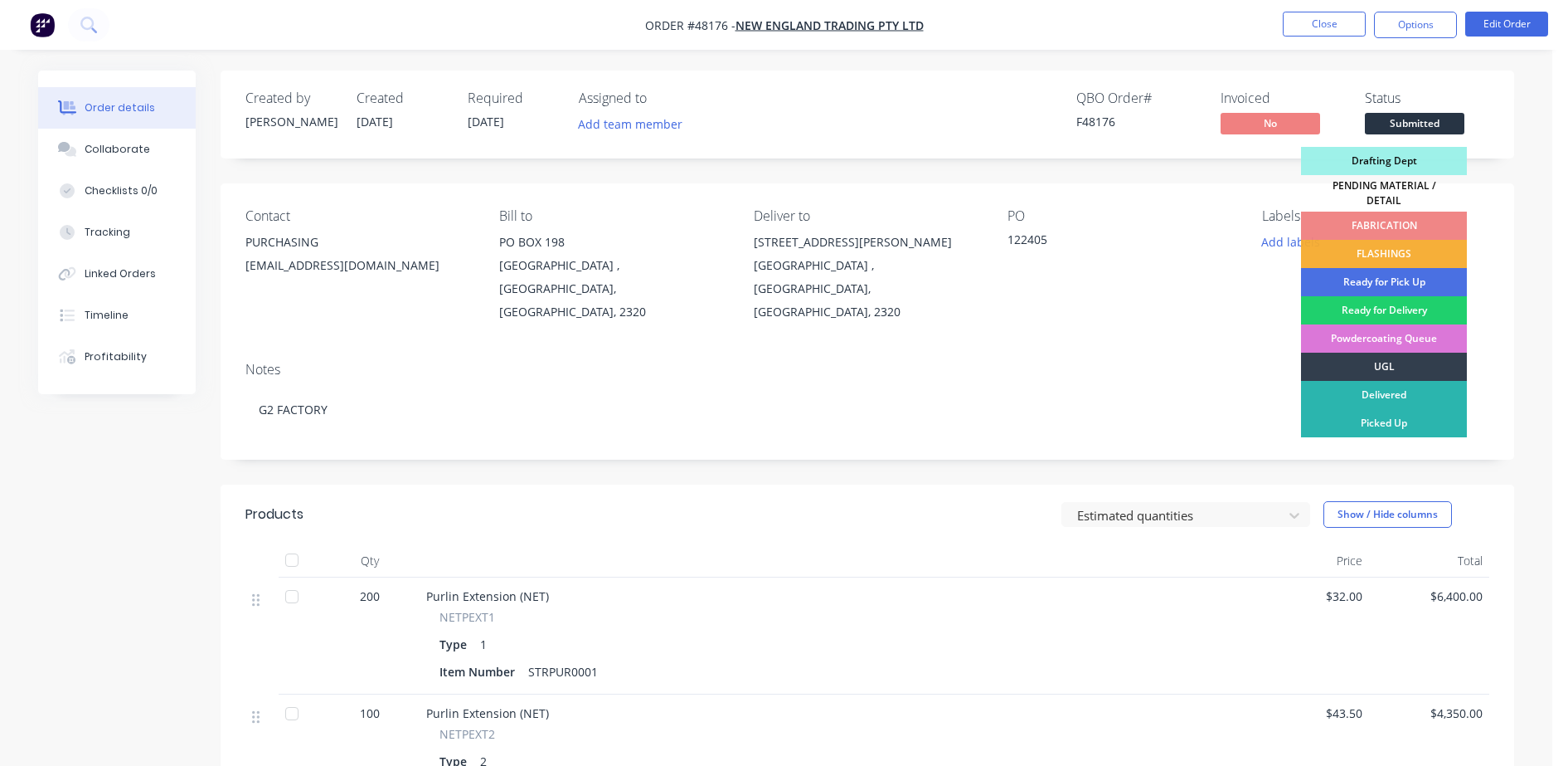
drag, startPoint x: 1350, startPoint y: 208, endPoint x: 1360, endPoint y: 122, distance: 86.6
click at [1350, 211] on div "FABRICATION" at bounding box center [1384, 225] width 166 height 28
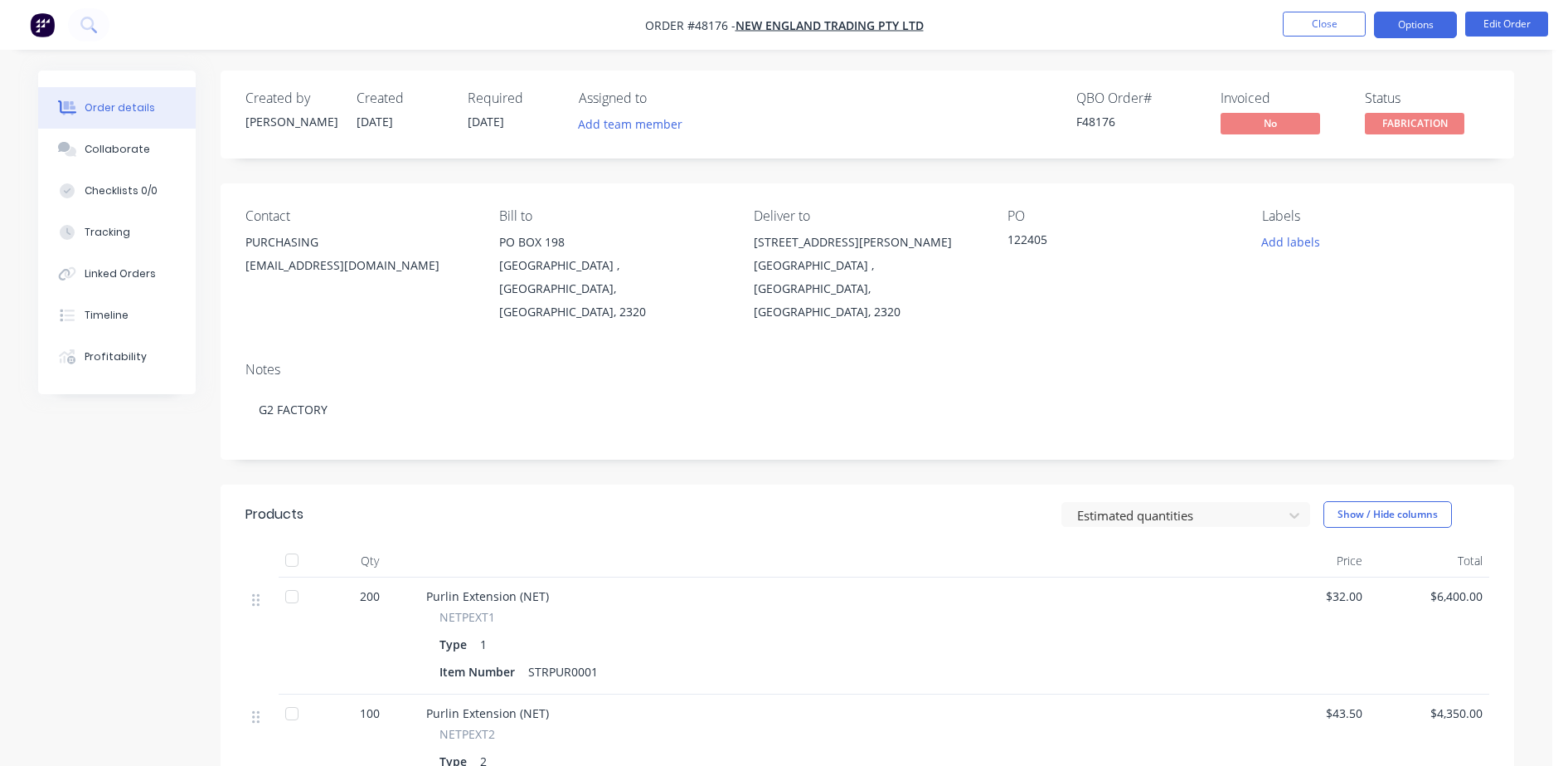
click at [1392, 15] on button "Options" at bounding box center [1415, 25] width 83 height 27
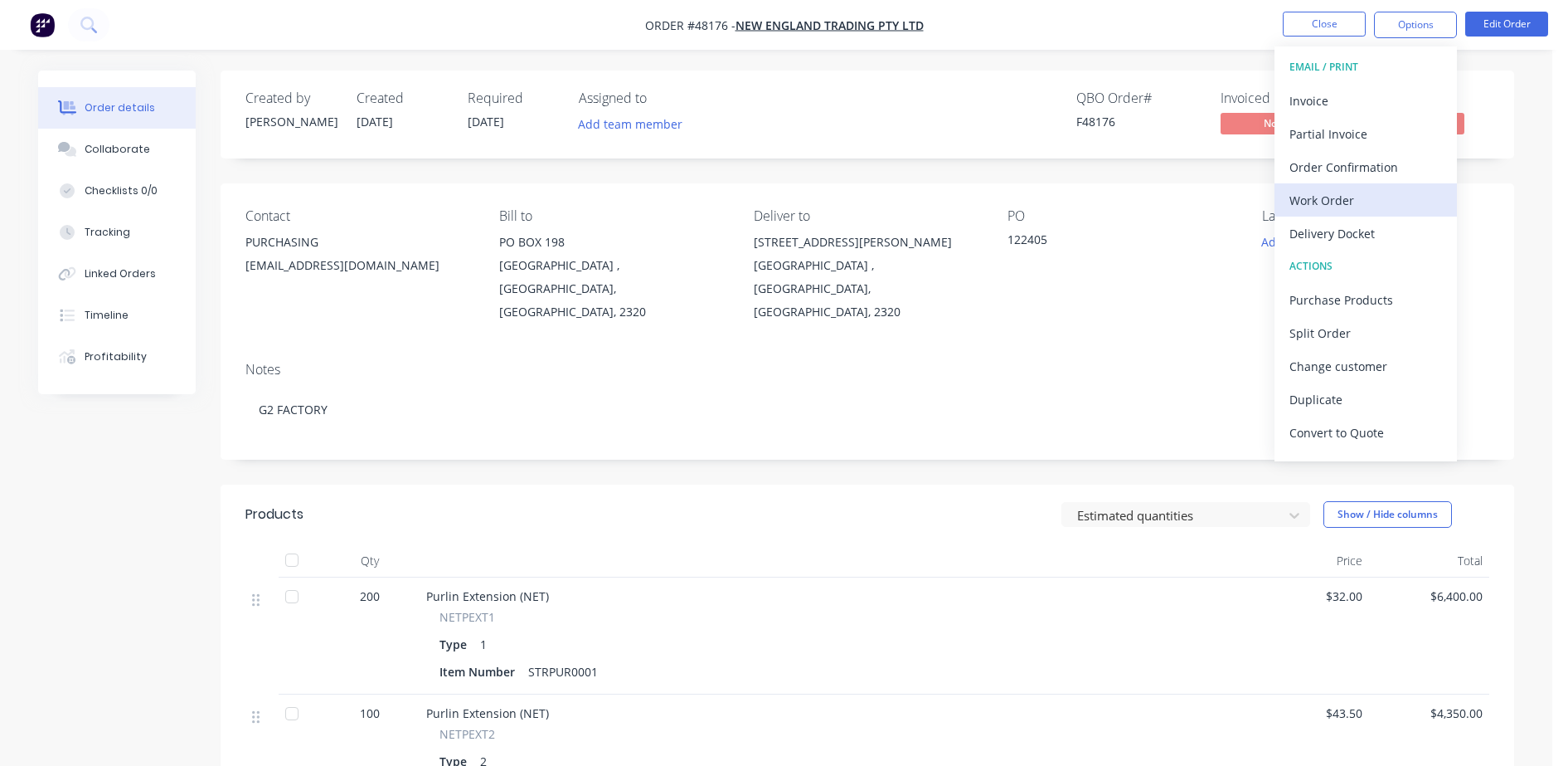
click at [1305, 192] on div "Work Order" at bounding box center [1366, 200] width 152 height 24
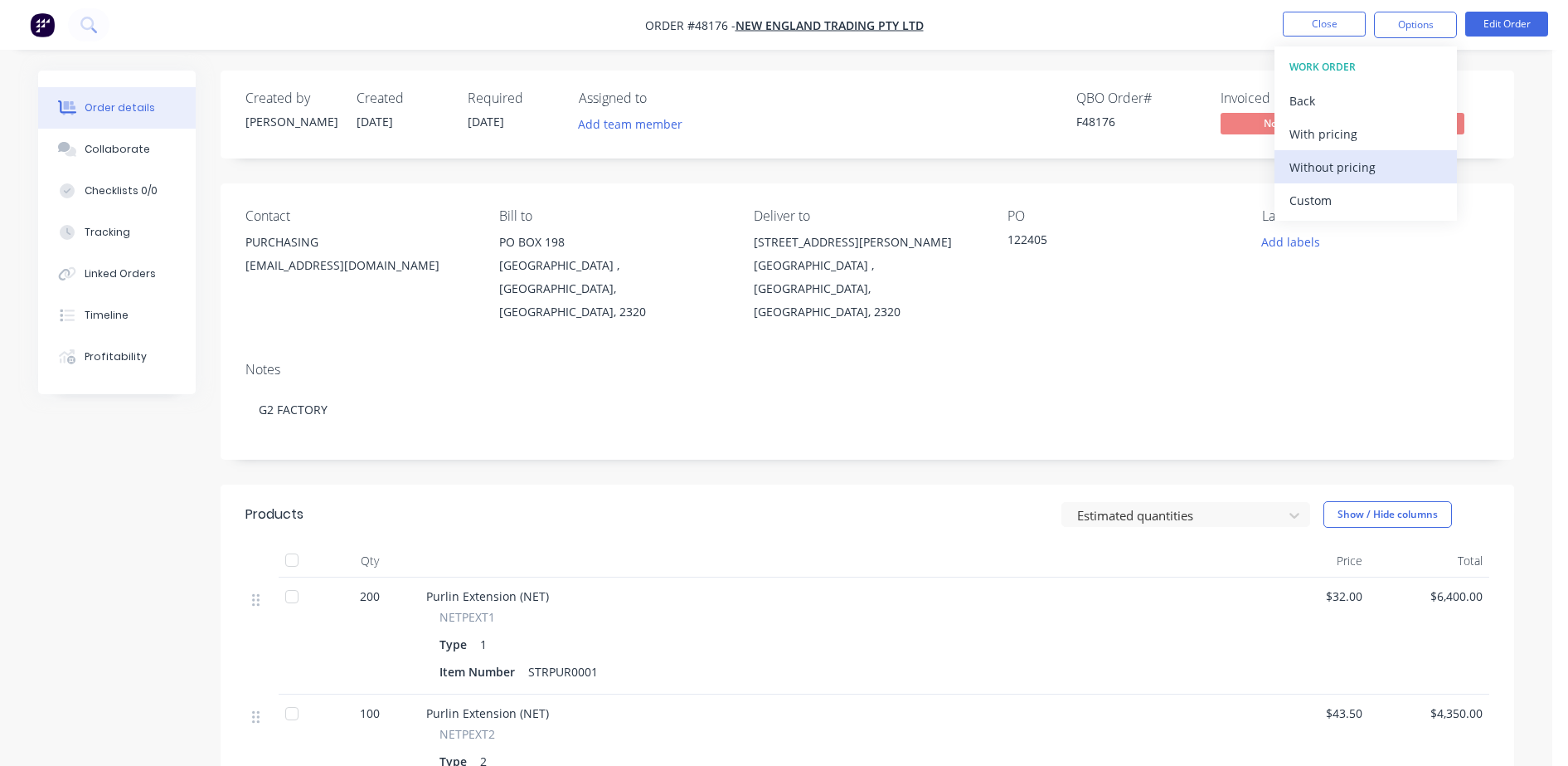
click at [1328, 172] on div "Without pricing" at bounding box center [1366, 167] width 152 height 24
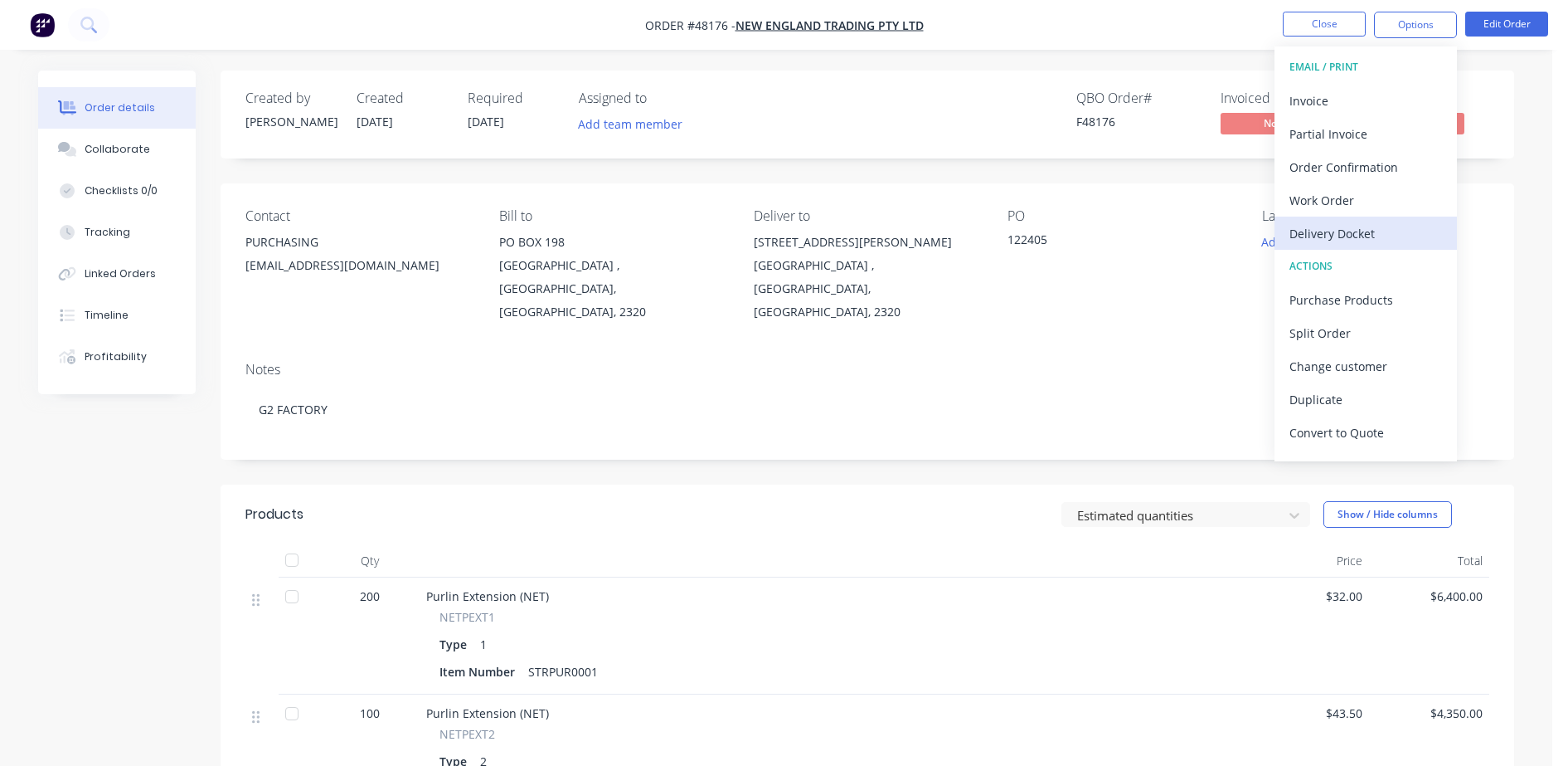
click at [1324, 242] on div "Delivery Docket" at bounding box center [1366, 233] width 152 height 24
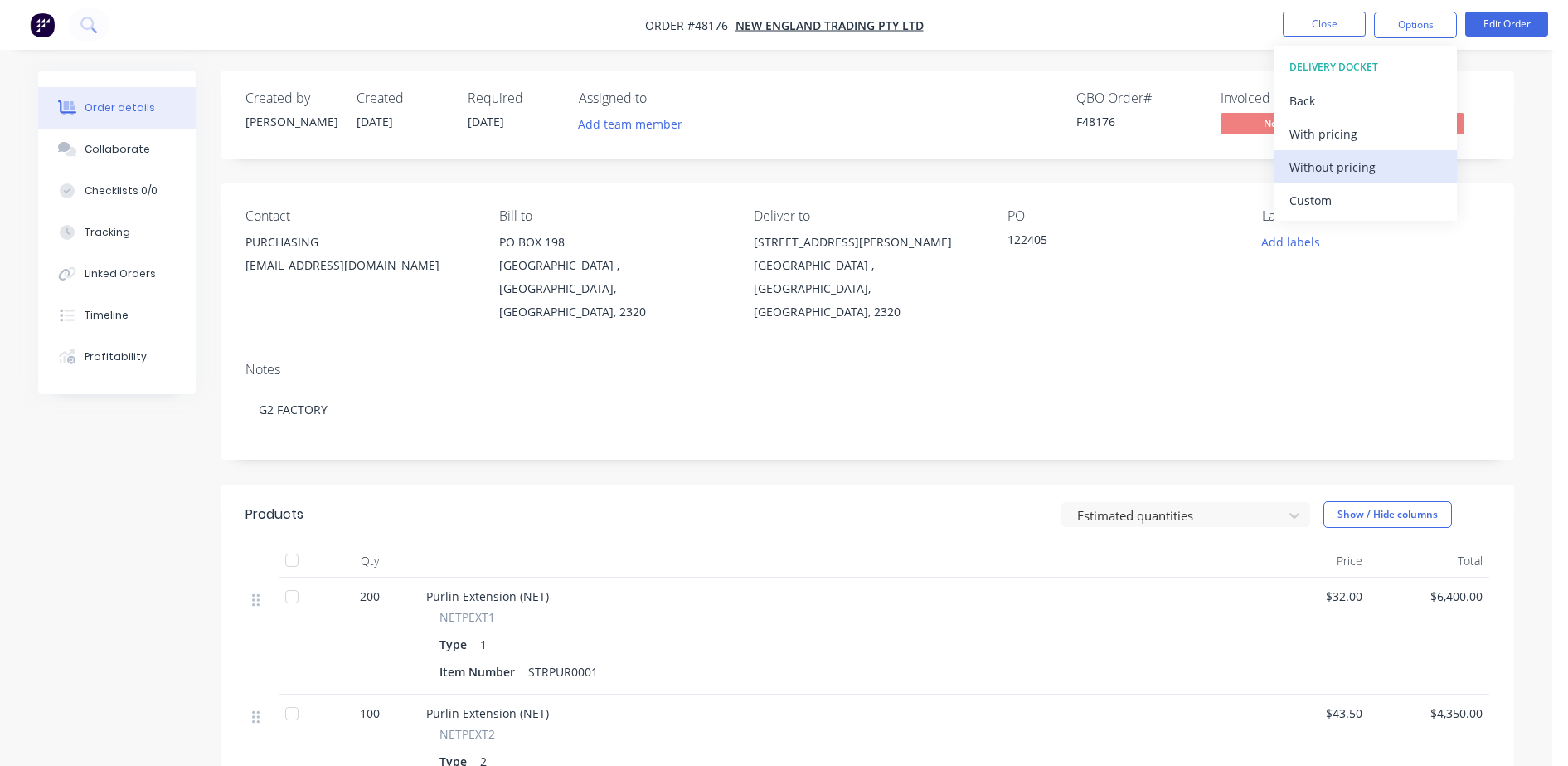
click at [1350, 170] on div "Without pricing" at bounding box center [1366, 167] width 152 height 24
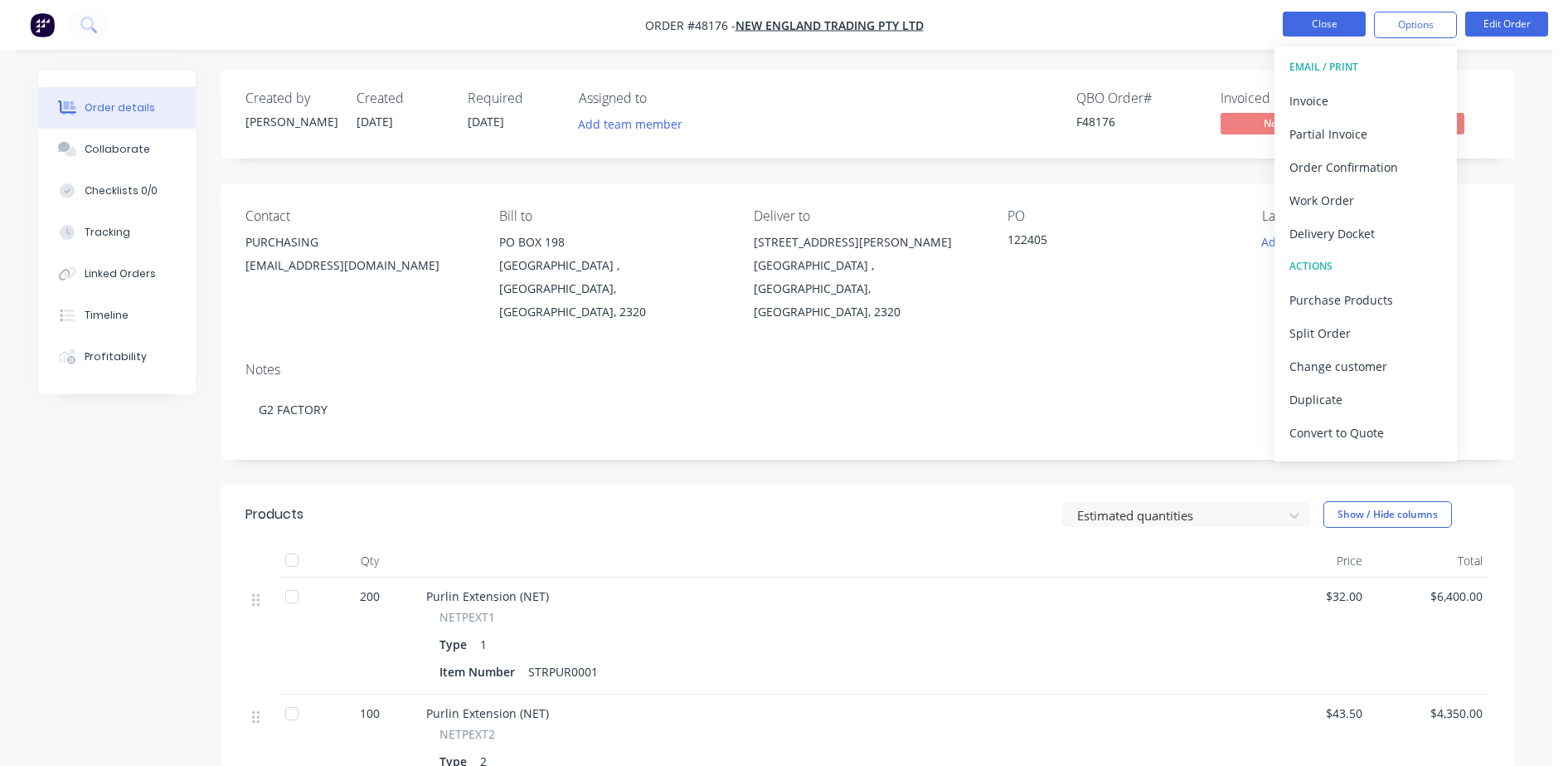
click at [1338, 26] on button "Close" at bounding box center [1324, 24] width 83 height 25
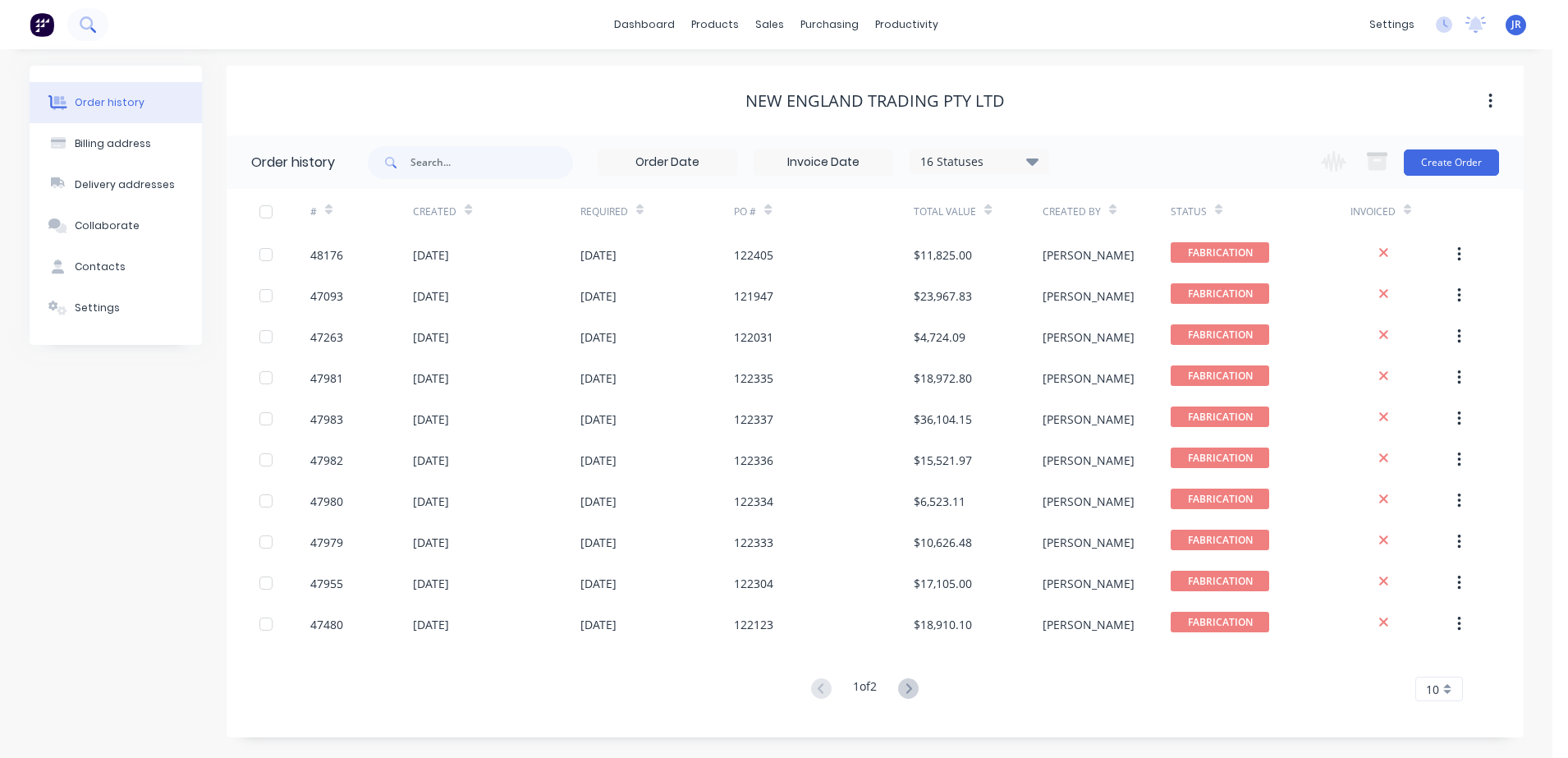
click at [91, 25] on icon at bounding box center [86, 23] width 13 height 13
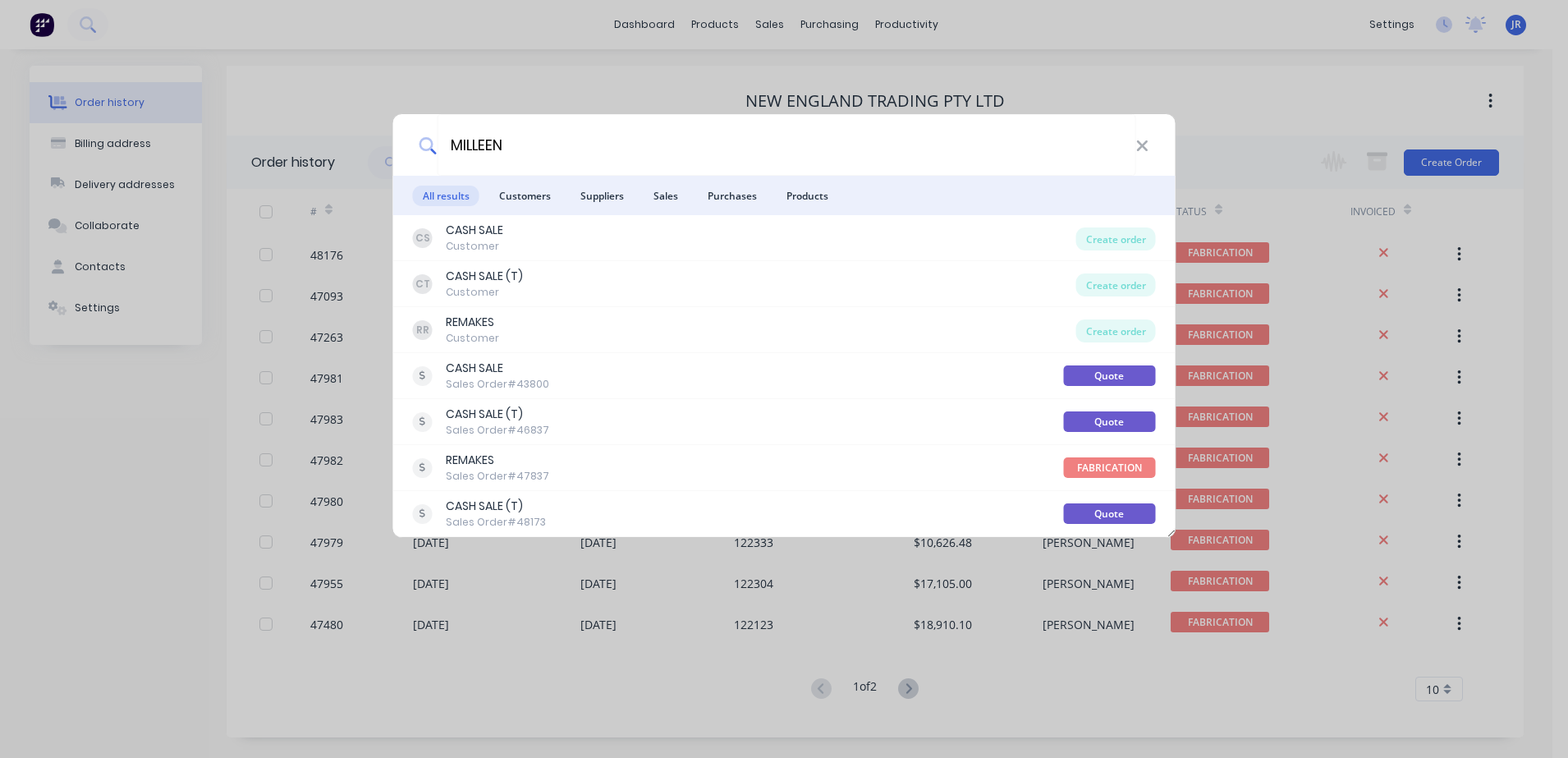
type input "MILLEEN"
click at [512, 147] on input "MILLEEN" at bounding box center [786, 145] width 698 height 61
click at [320, 98] on div "MILLEEN All results Customers Suppliers Sales Purchases Products CS CASH SALE C…" at bounding box center [784, 379] width 1568 height 758
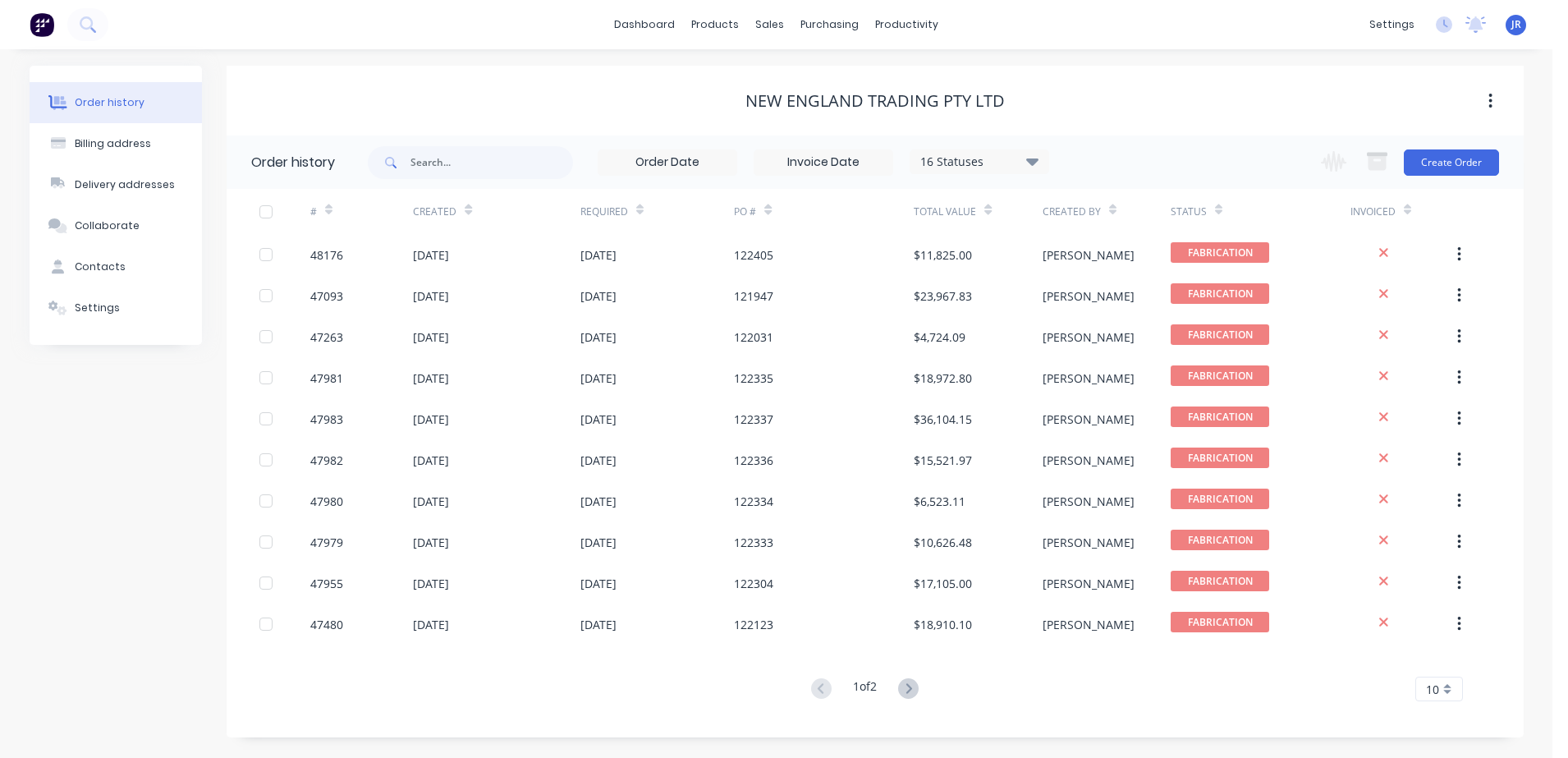
click at [52, 24] on img at bounding box center [42, 25] width 25 height 25
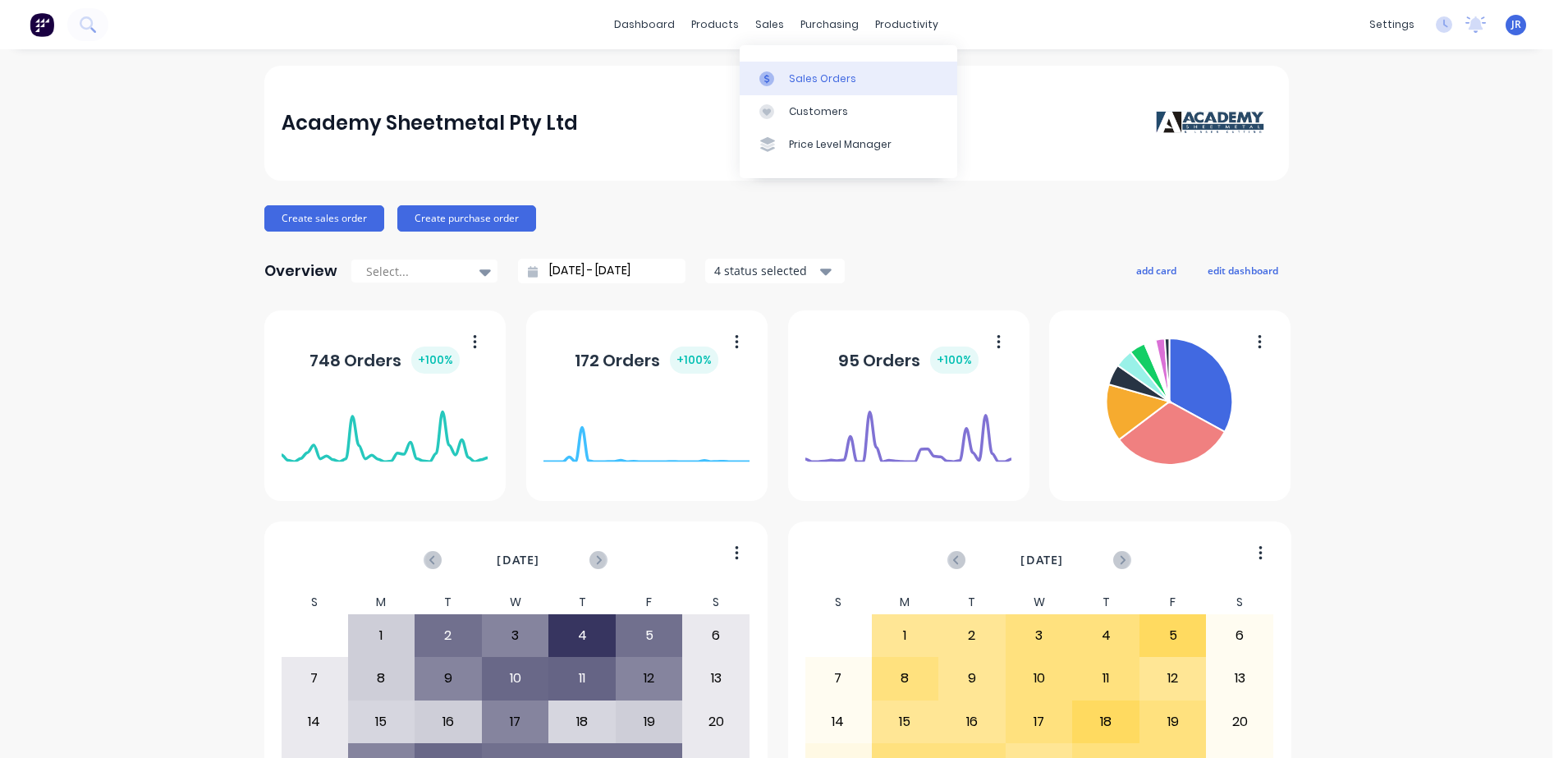
click at [810, 78] on div "Sales Orders" at bounding box center [823, 79] width 67 height 15
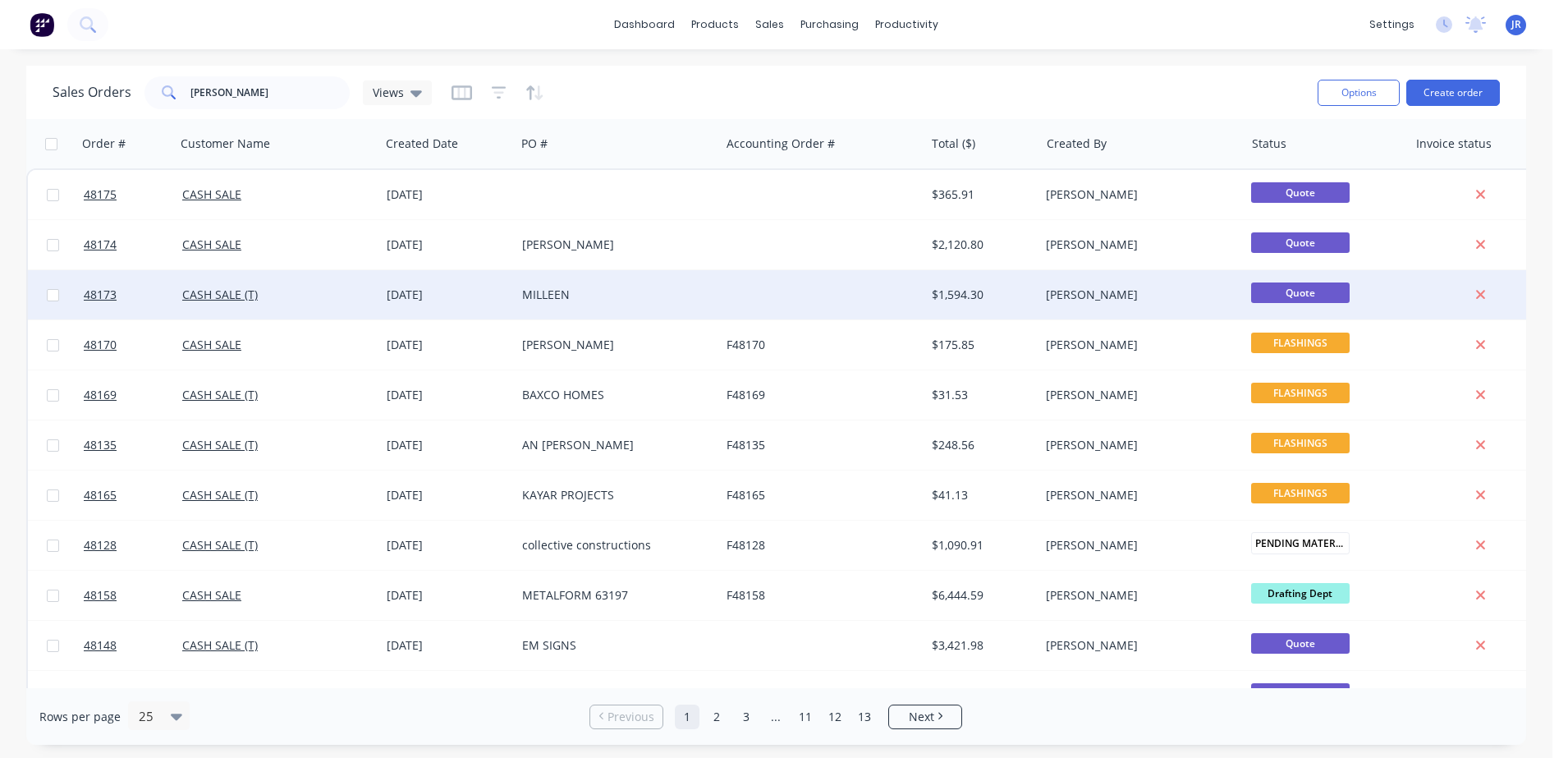
click at [557, 293] on div "MILLEEN" at bounding box center [613, 294] width 183 height 17
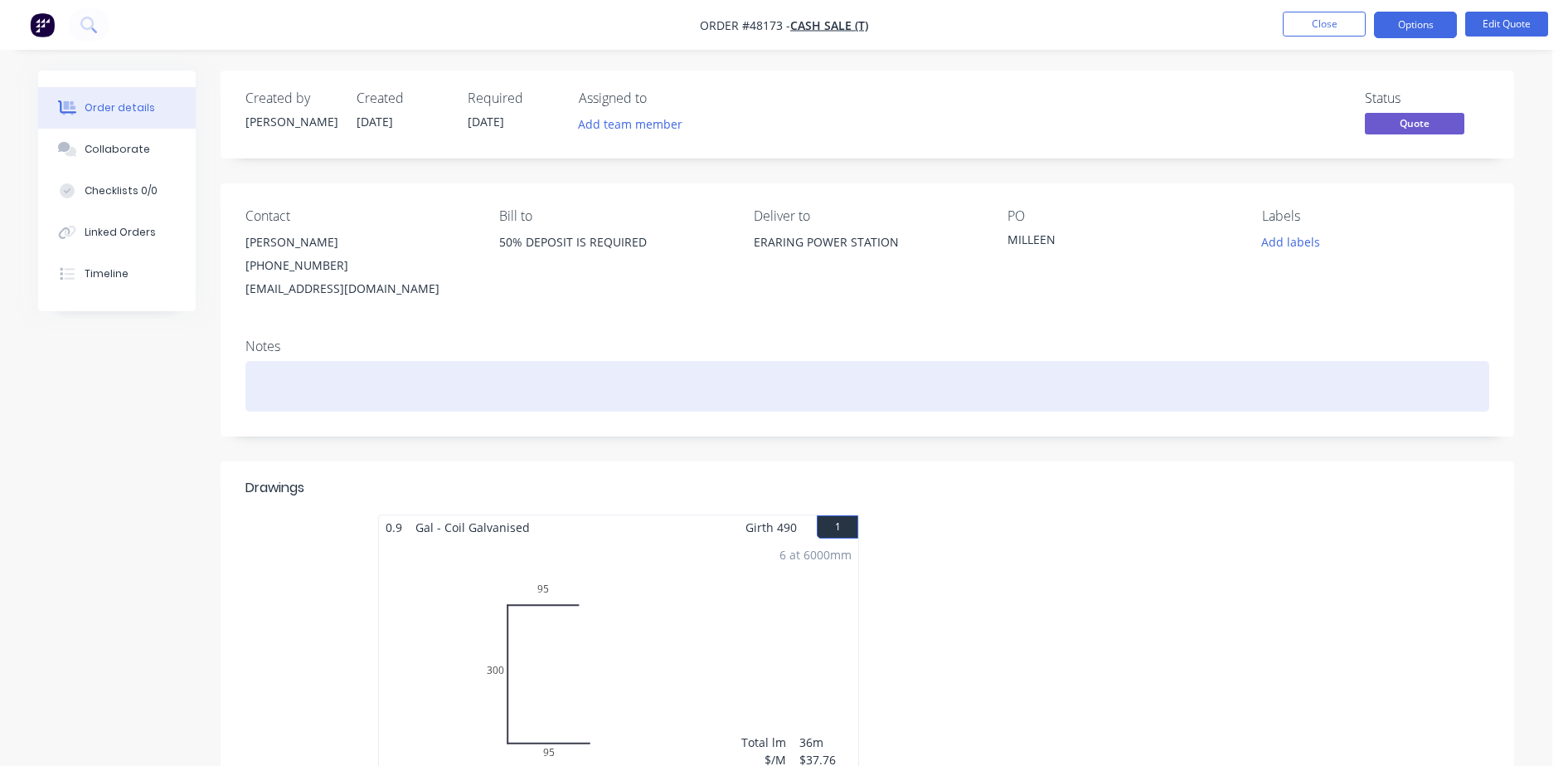
click at [256, 385] on div at bounding box center [867, 386] width 1244 height 50
paste div
click at [644, 406] on div "call Rod on arrival for an escort onsite. Rod – 040 3385 523" at bounding box center [867, 386] width 1244 height 50
click at [258, 386] on div "call Rod on arrival for an escort onsite. Rod – 040 3385 523" at bounding box center [867, 386] width 1244 height 50
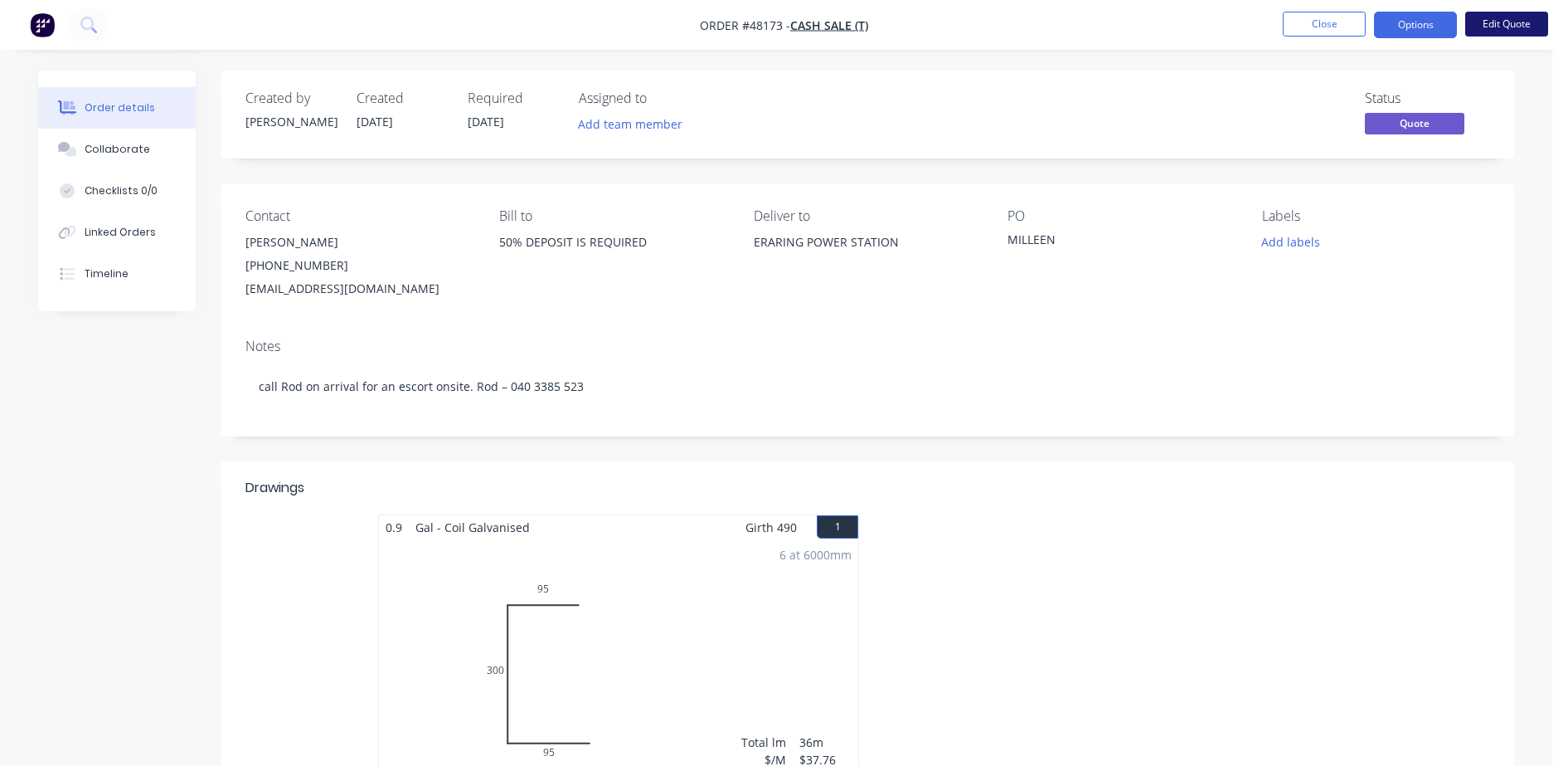
click at [1515, 23] on button "Edit Quote" at bounding box center [1506, 24] width 83 height 25
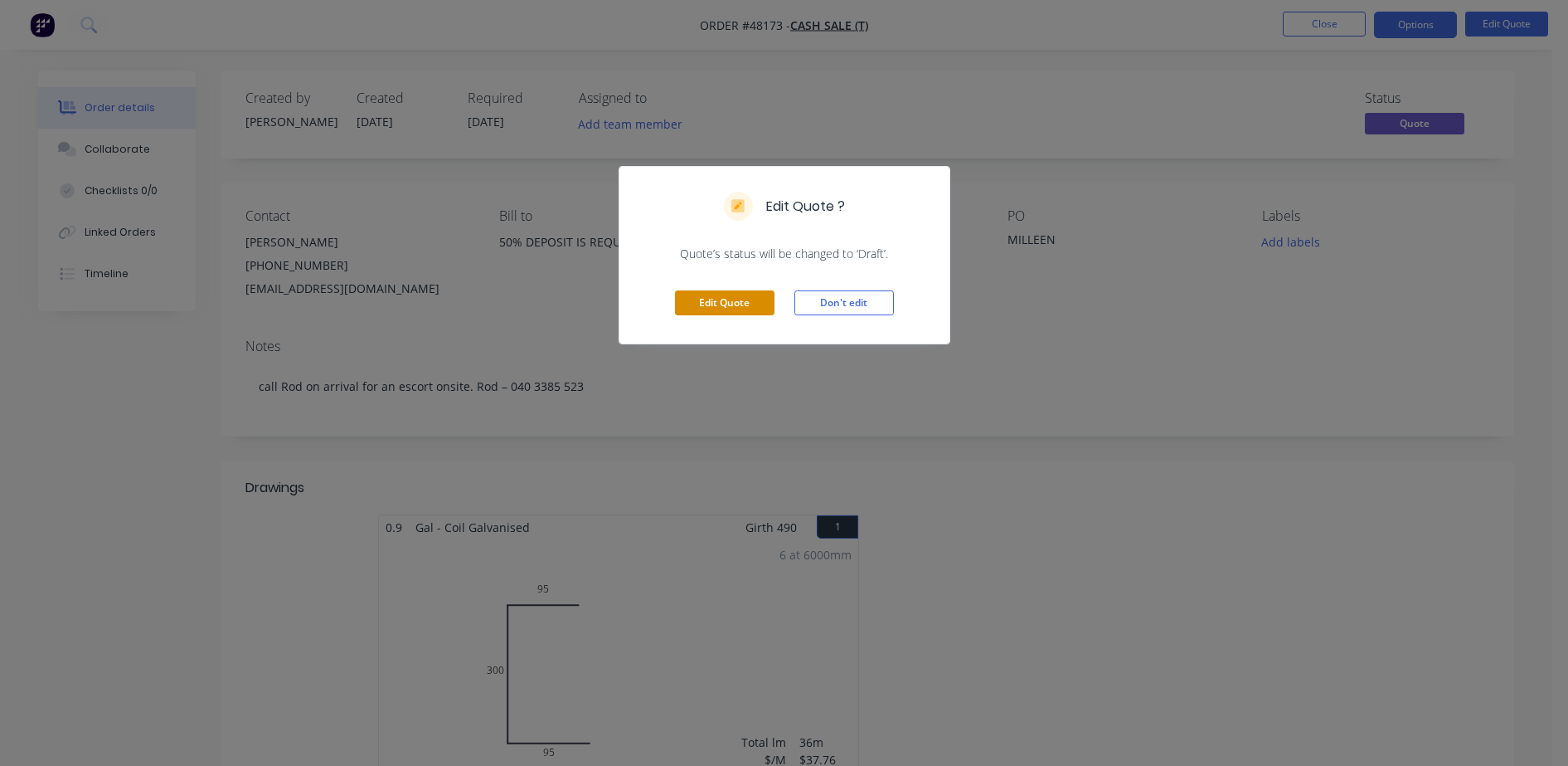
click at [719, 295] on button "Edit Quote" at bounding box center [724, 303] width 99 height 25
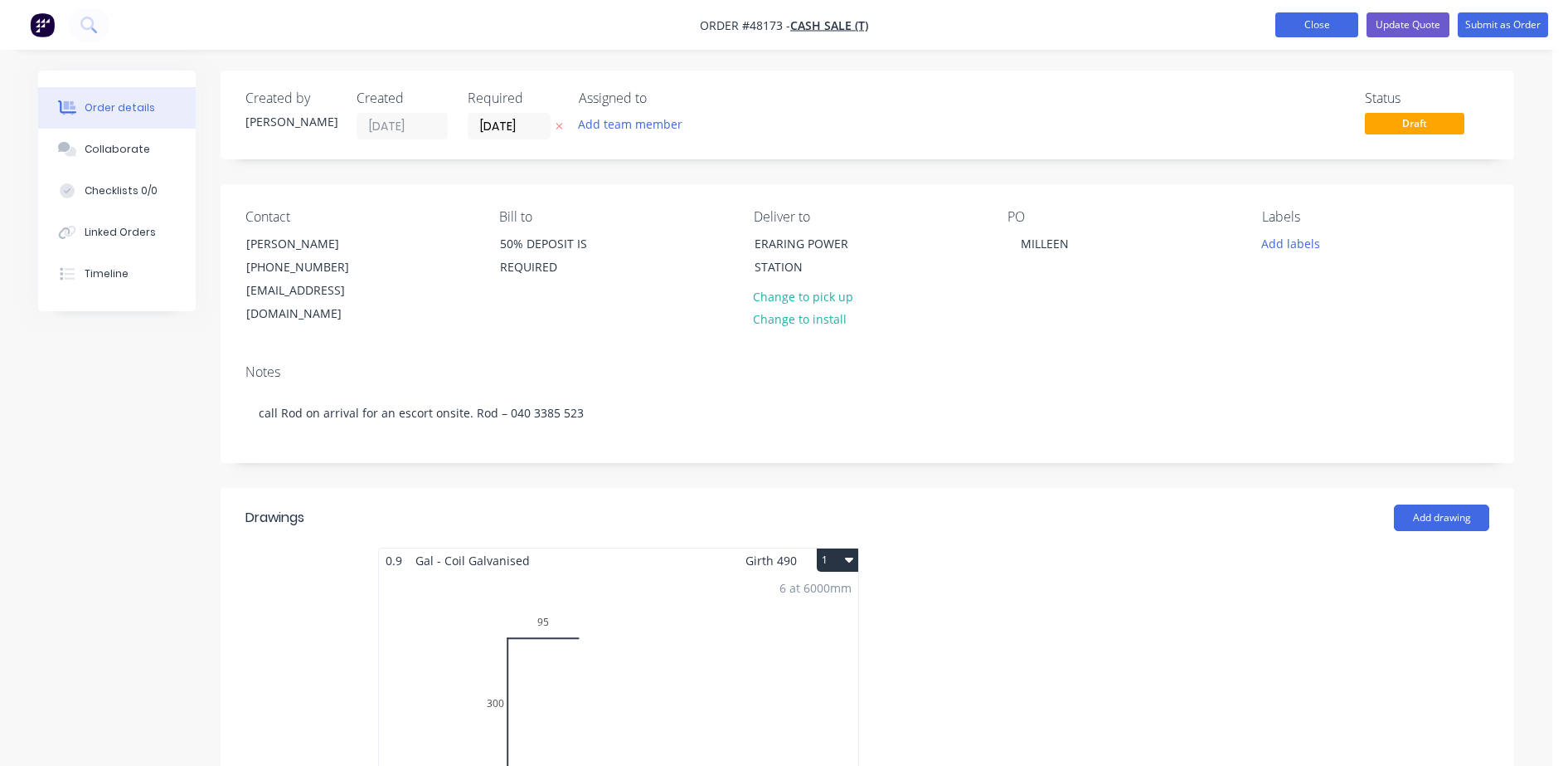
click at [1307, 26] on button "Close" at bounding box center [1316, 25] width 83 height 25
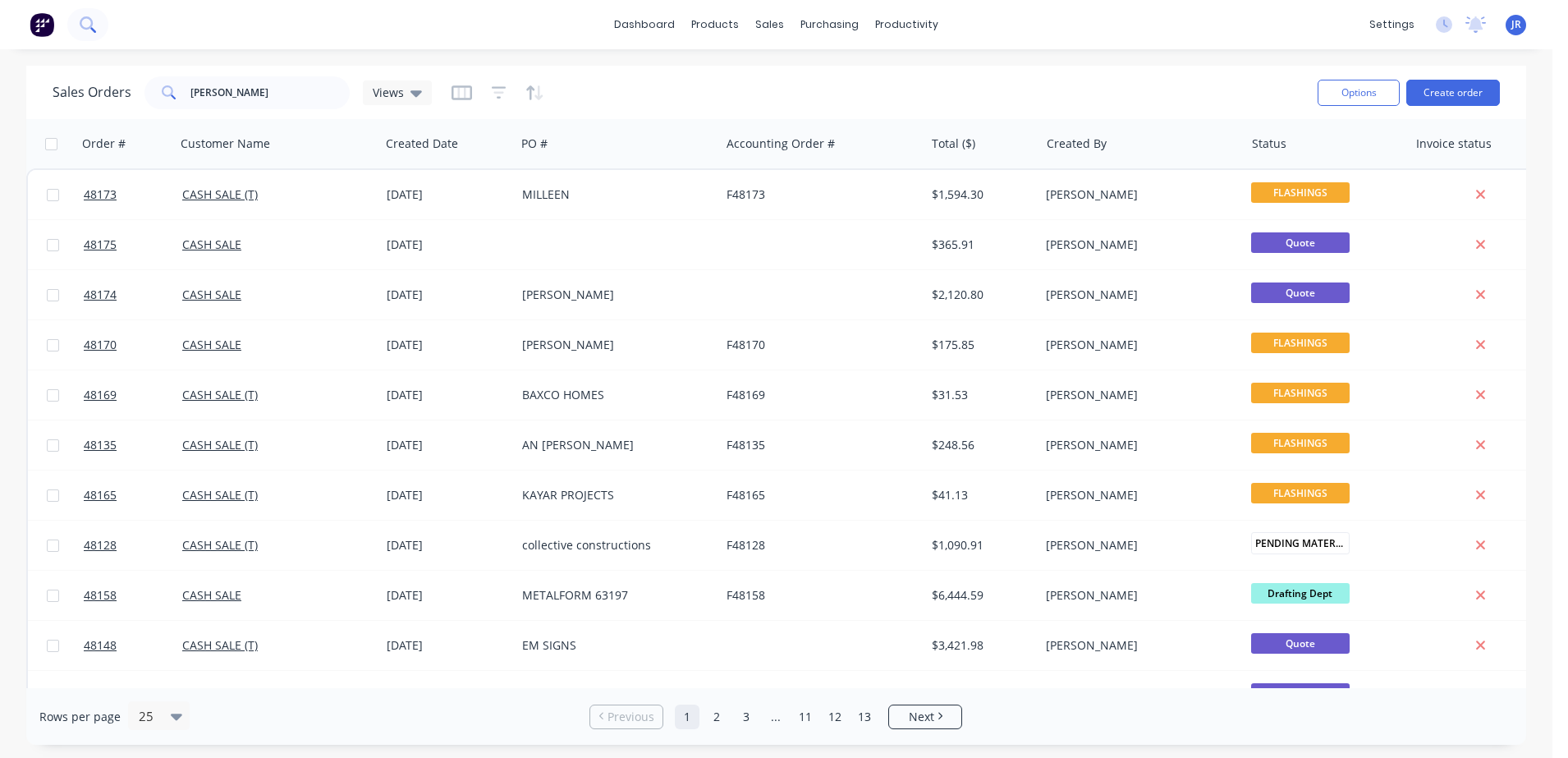
drag, startPoint x: 112, startPoint y: 15, endPoint x: 95, endPoint y: 21, distance: 18.0
click at [96, 21] on div "dashboard products sales purchasing productivity dashboard products Product Cat…" at bounding box center [776, 25] width 1552 height 50
click at [94, 21] on icon at bounding box center [88, 25] width 16 height 16
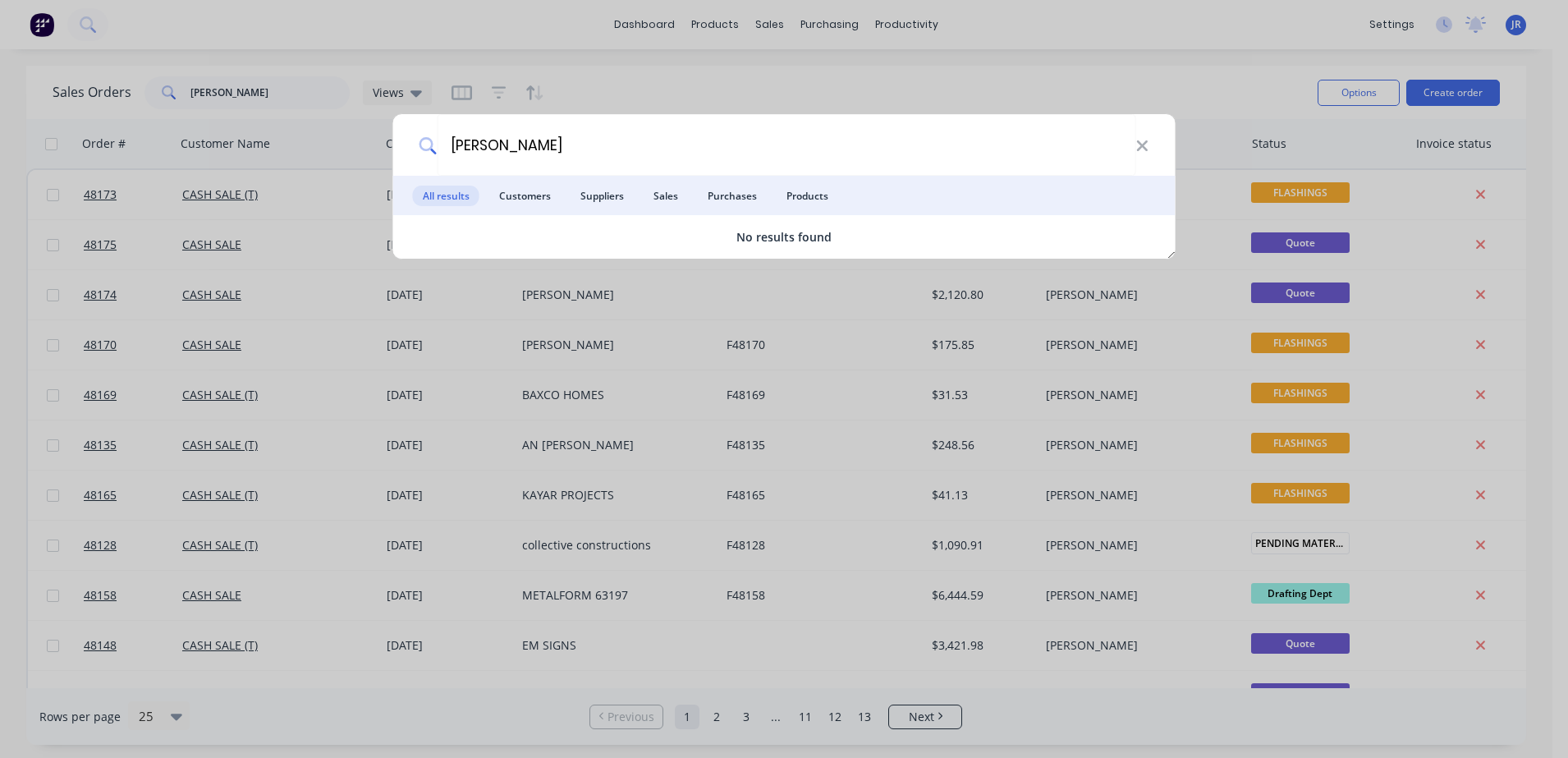
type input "CASH SALE"
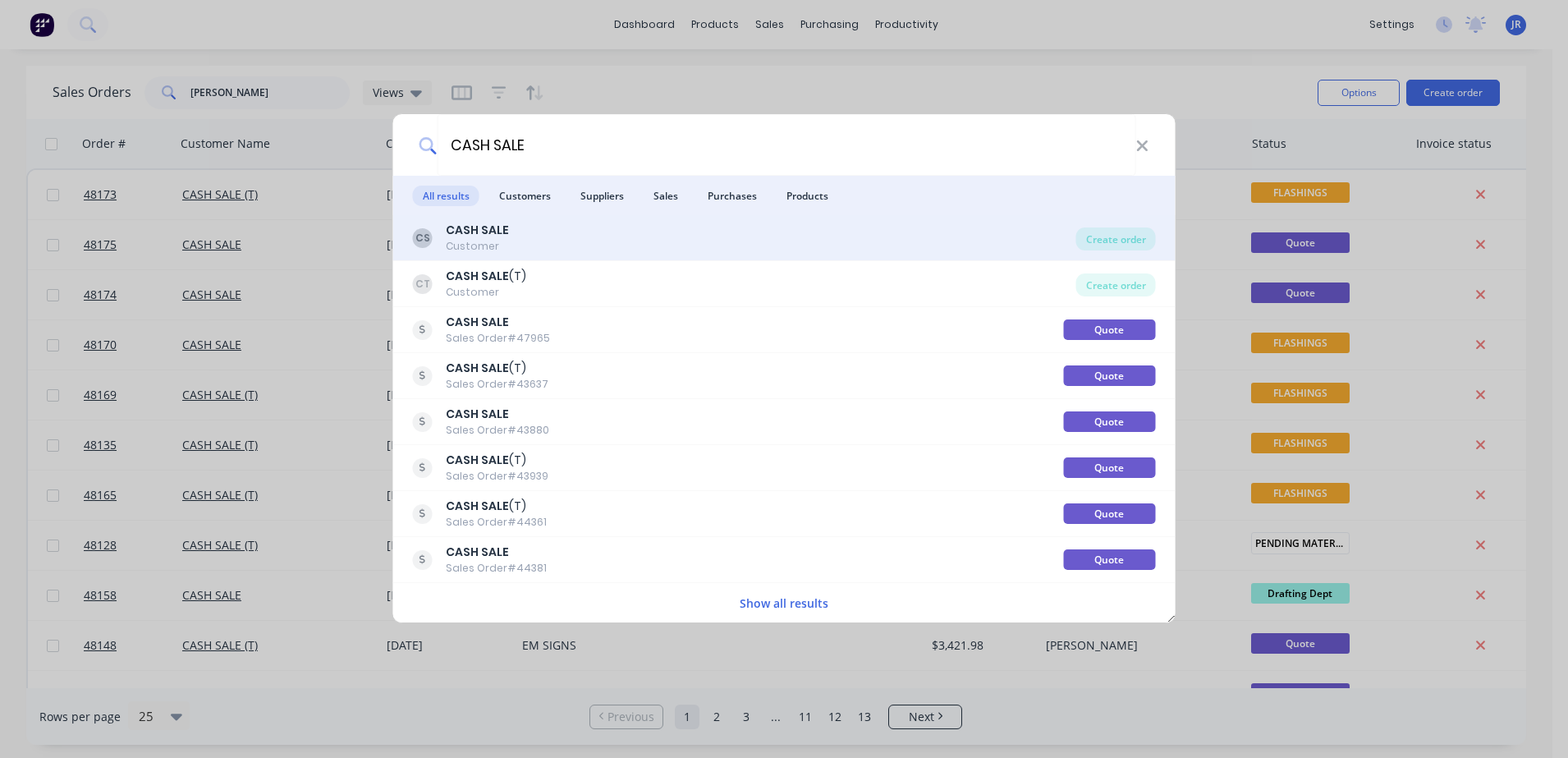
click at [577, 247] on div "CS CASH SALE Customer" at bounding box center [745, 238] width 663 height 32
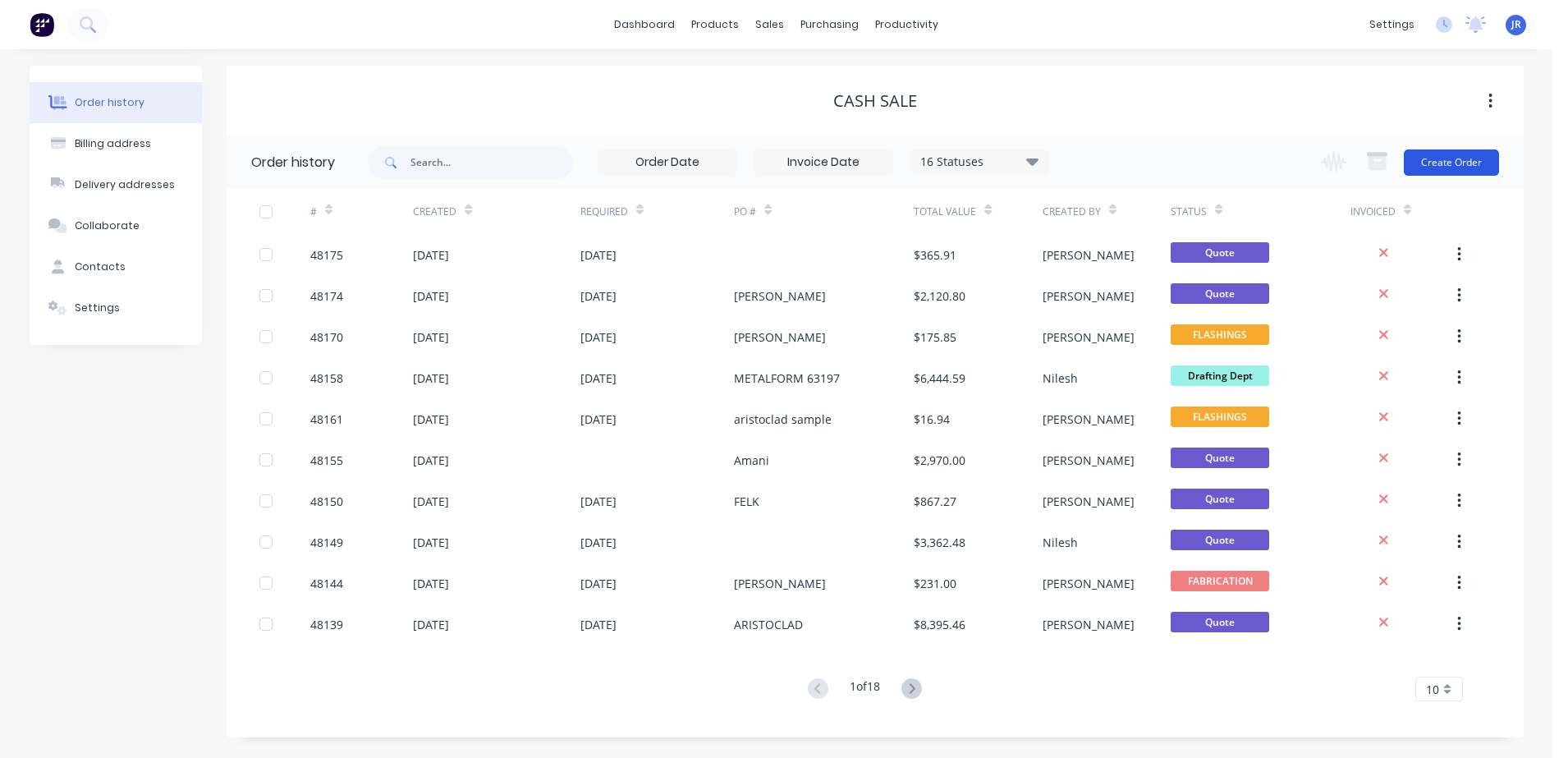
click at [1452, 160] on button "Create Order" at bounding box center [1450, 163] width 95 height 27
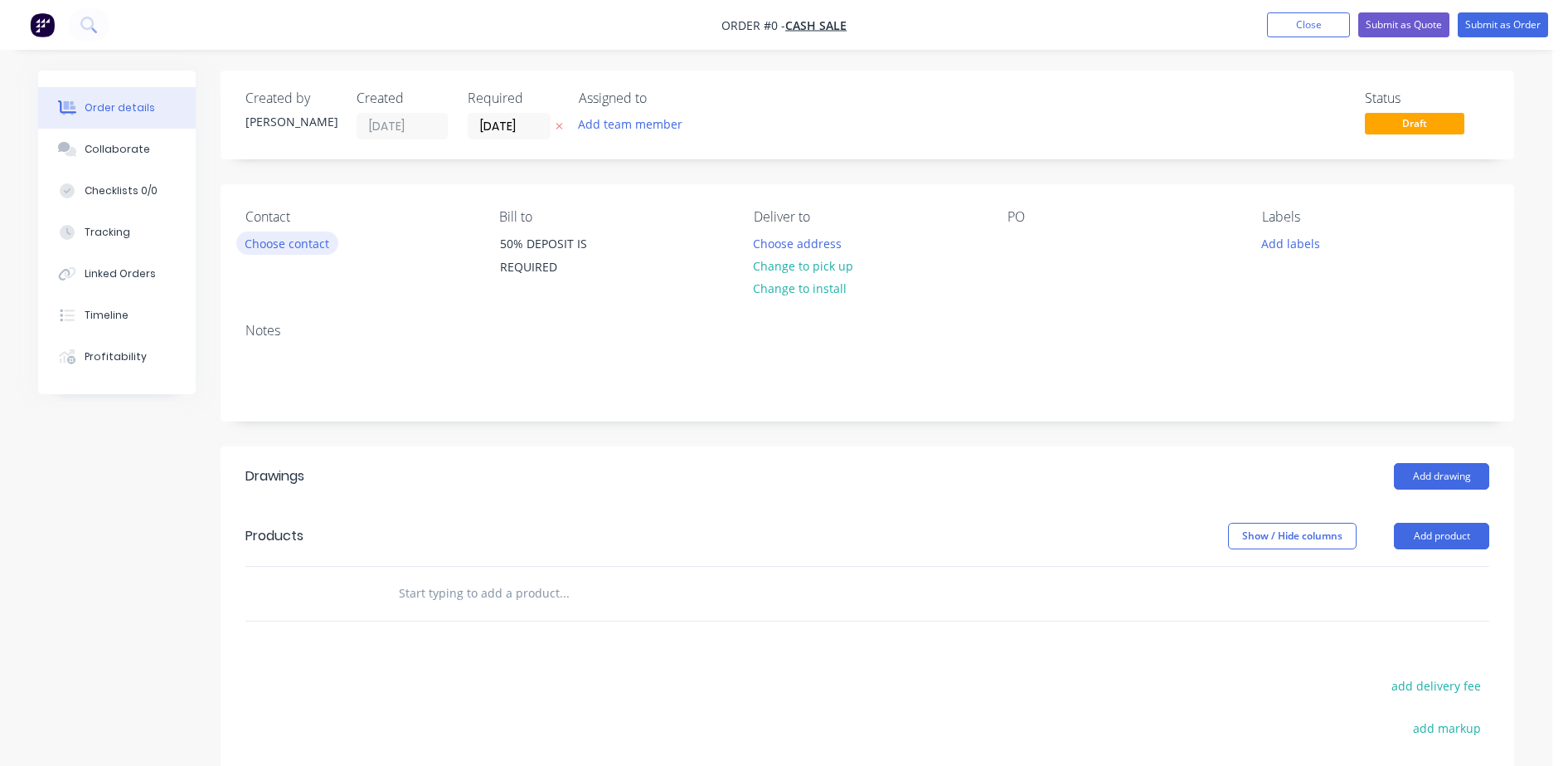
click at [275, 233] on button "Choose contact" at bounding box center [287, 242] width 102 height 22
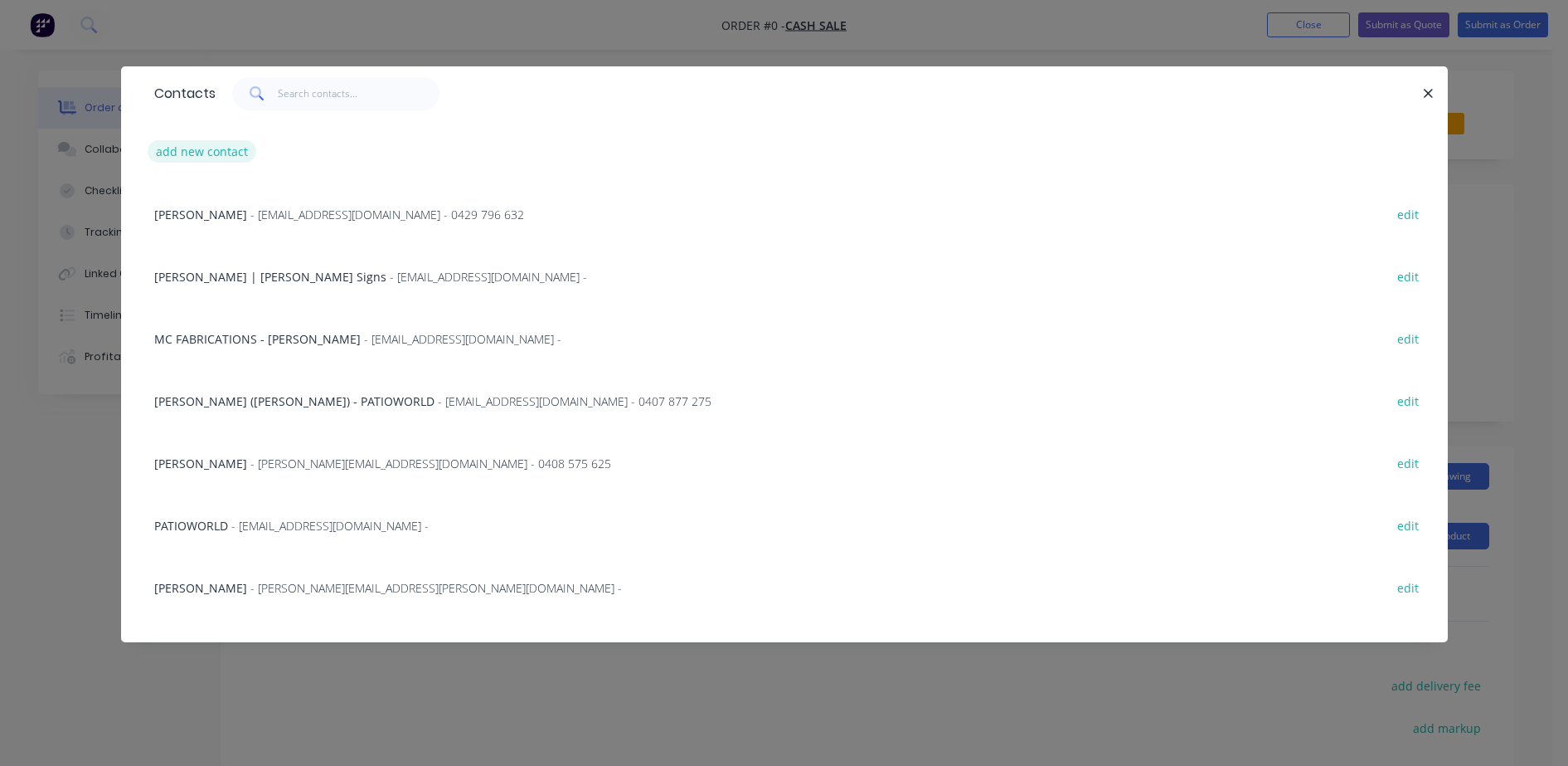
click at [240, 153] on button "add new contact" at bounding box center [202, 151] width 109 height 22
select select "AU"
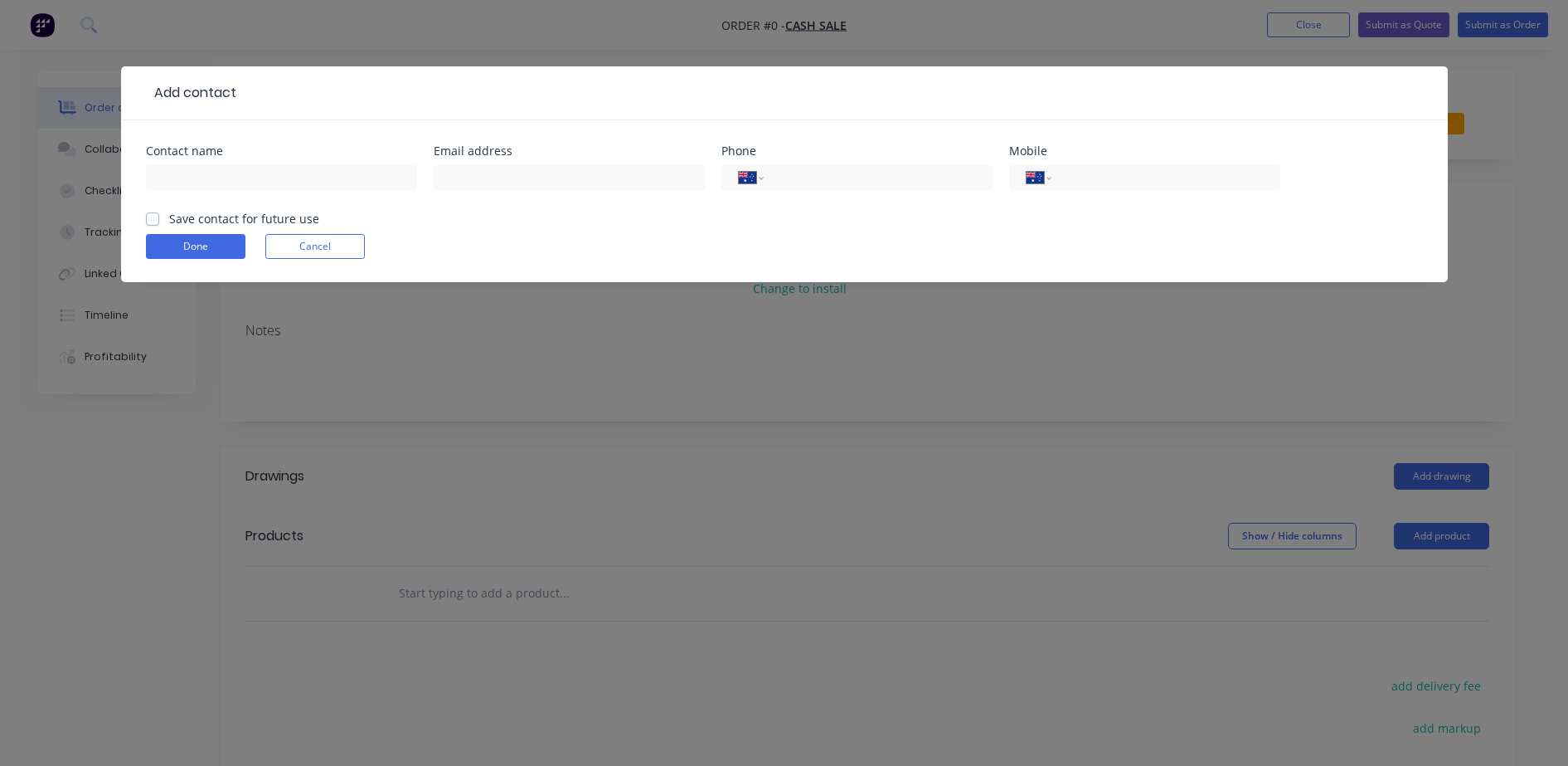
click at [252, 190] on div at bounding box center [281, 185] width 271 height 49
click at [253, 184] on input "text" at bounding box center [281, 177] width 271 height 25
type input "c"
type input "CRAIG WILLIAMS"
type input "0434 075 494"
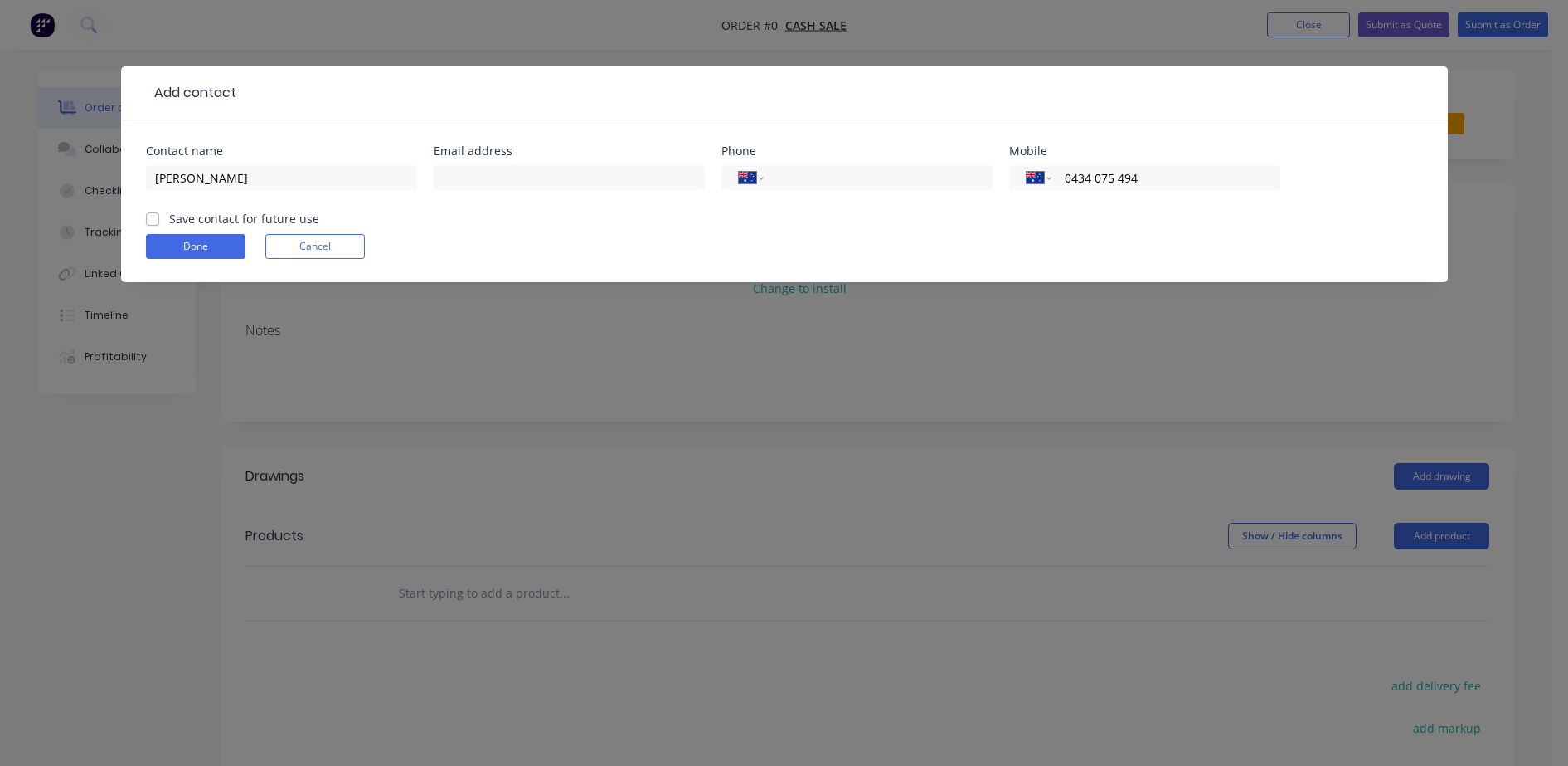
click at [169, 220] on label "Save contact for future use" at bounding box center [244, 218] width 150 height 17
click at [151, 220] on input "Save contact for future use" at bounding box center [152, 218] width 13 height 16
checkbox input "true"
click at [178, 242] on button "Done" at bounding box center [195, 246] width 99 height 25
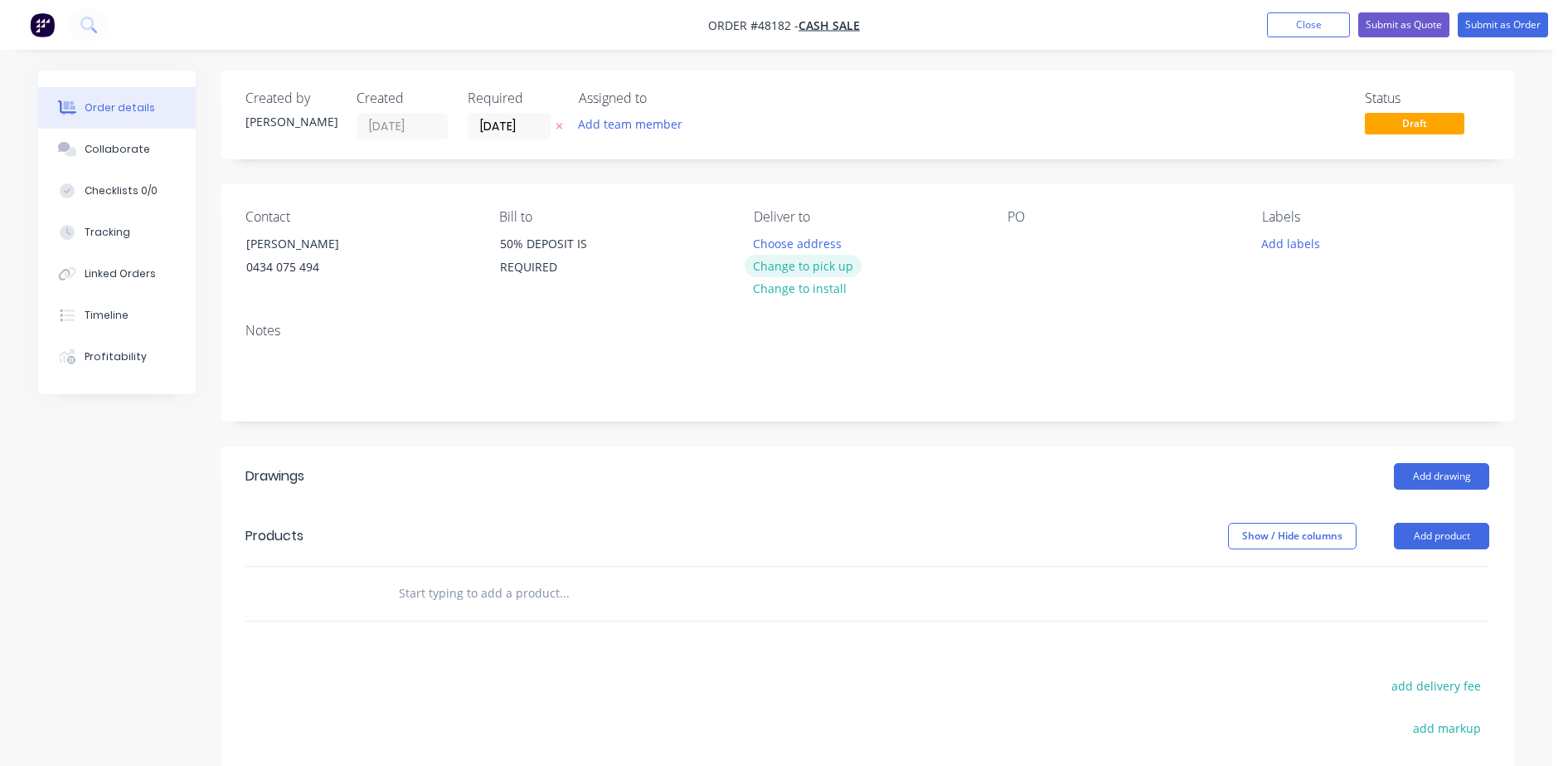
click at [802, 272] on button "Change to pick up" at bounding box center [803, 265] width 117 height 22
click at [1016, 235] on div at bounding box center [1021, 243] width 27 height 24
click at [450, 140] on div "Created by Jenna Created 29/09/25 Required 29/09/25 Assigned to Add team member…" at bounding box center [867, 115] width 1294 height 89
click at [476, 129] on input "[DATE]" at bounding box center [509, 126] width 81 height 25
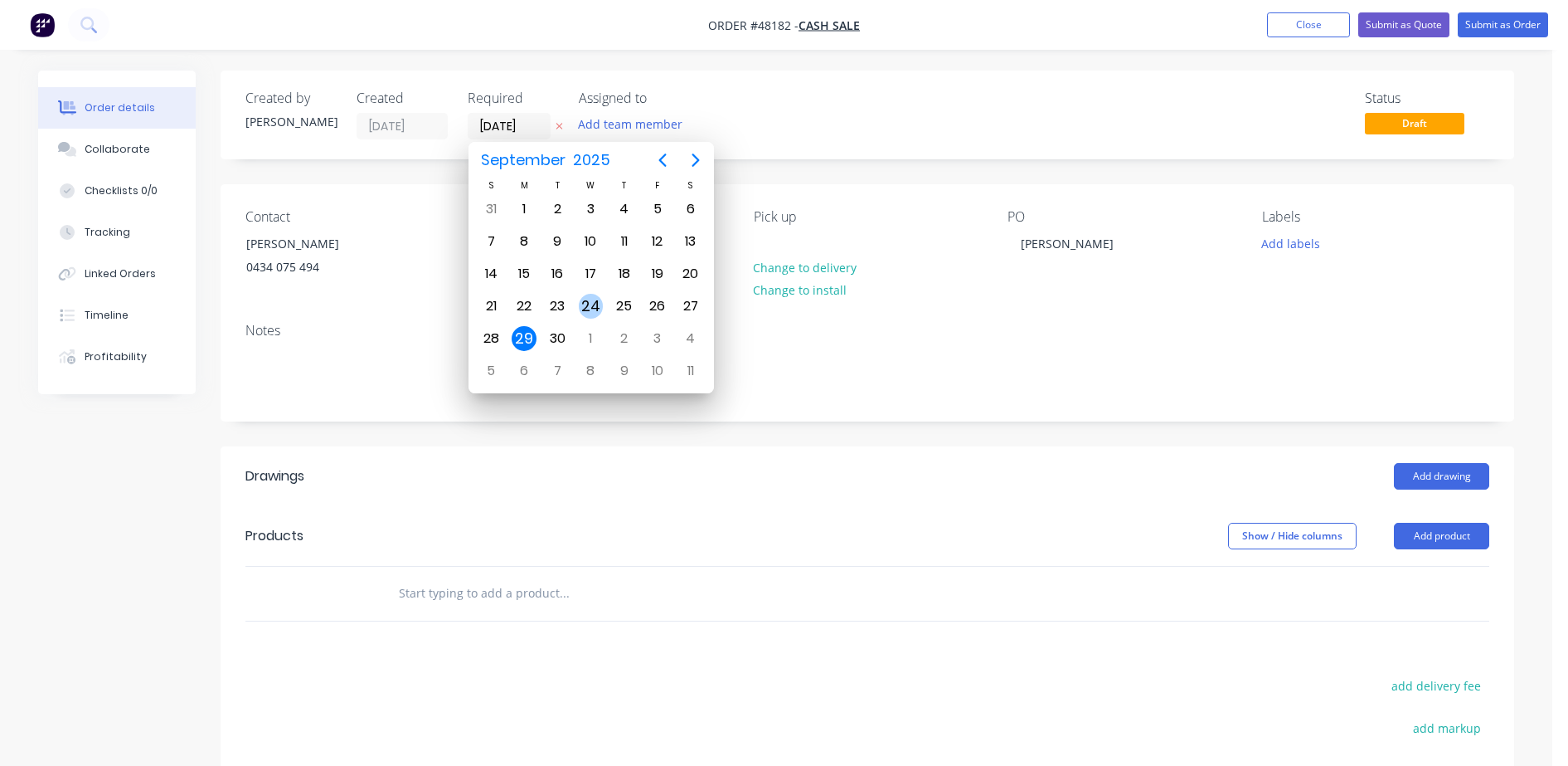
click at [590, 306] on div "24" at bounding box center [591, 306] width 25 height 25
type input "[DATE]"
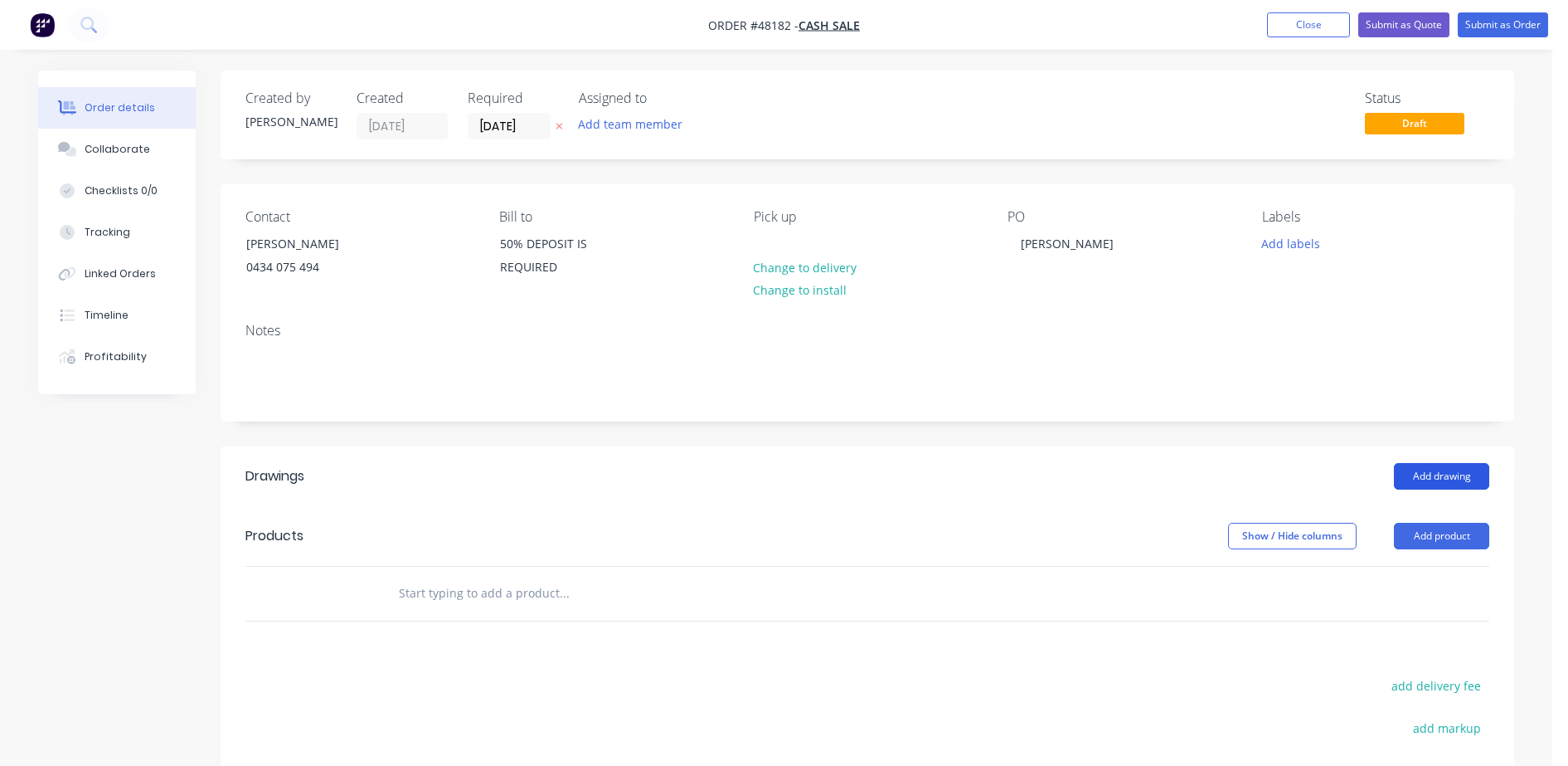
click at [1447, 472] on button "Add drawing" at bounding box center [1442, 477] width 95 height 27
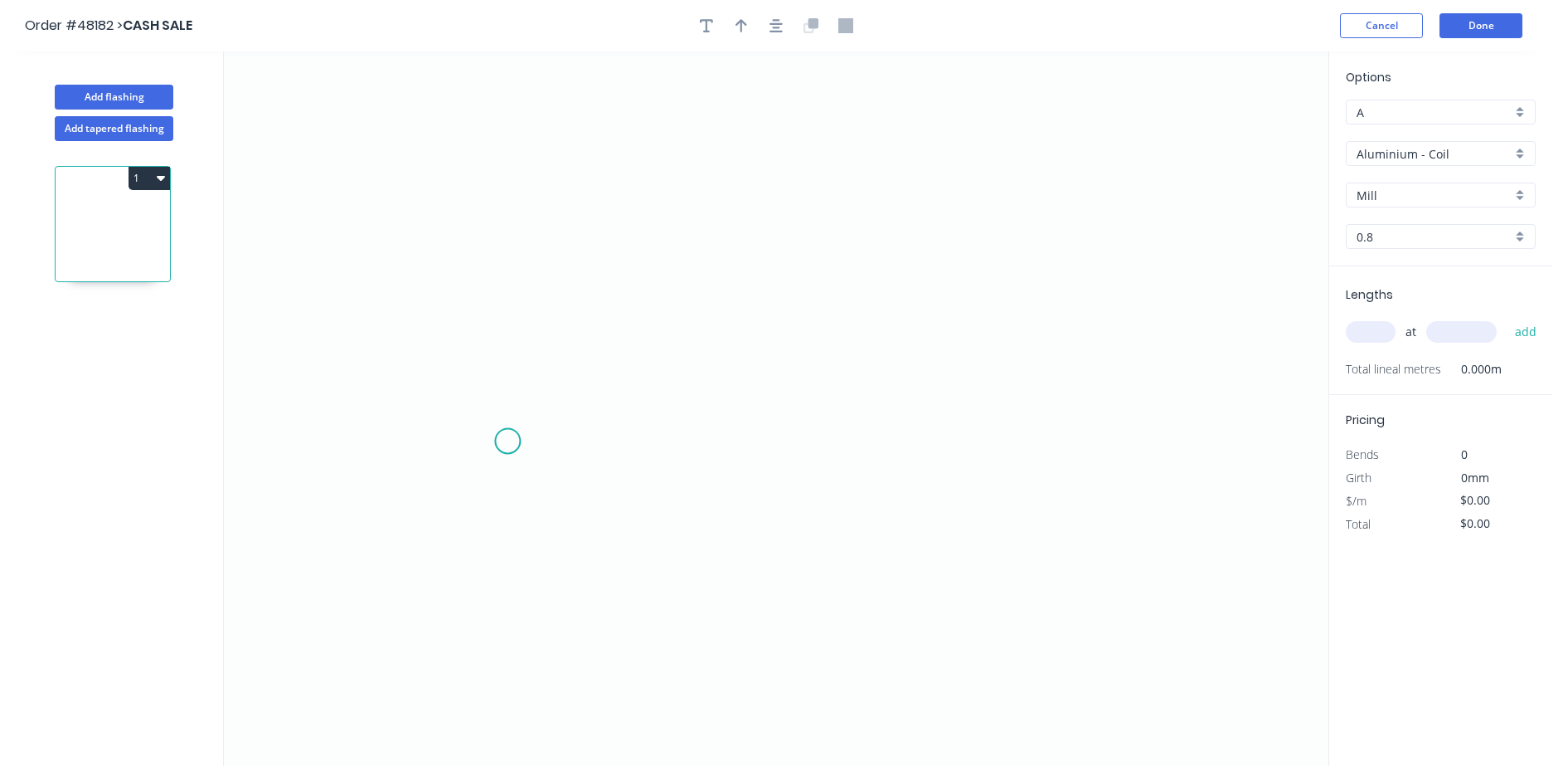
click at [508, 442] on icon "0" at bounding box center [775, 408] width 1104 height 714
click at [474, 401] on icon "0" at bounding box center [775, 408] width 1104 height 714
drag, startPoint x: 479, startPoint y: 156, endPoint x: 664, endPoint y: 174, distance: 185.9
click at [480, 154] on icon "0 ?" at bounding box center [775, 408] width 1104 height 714
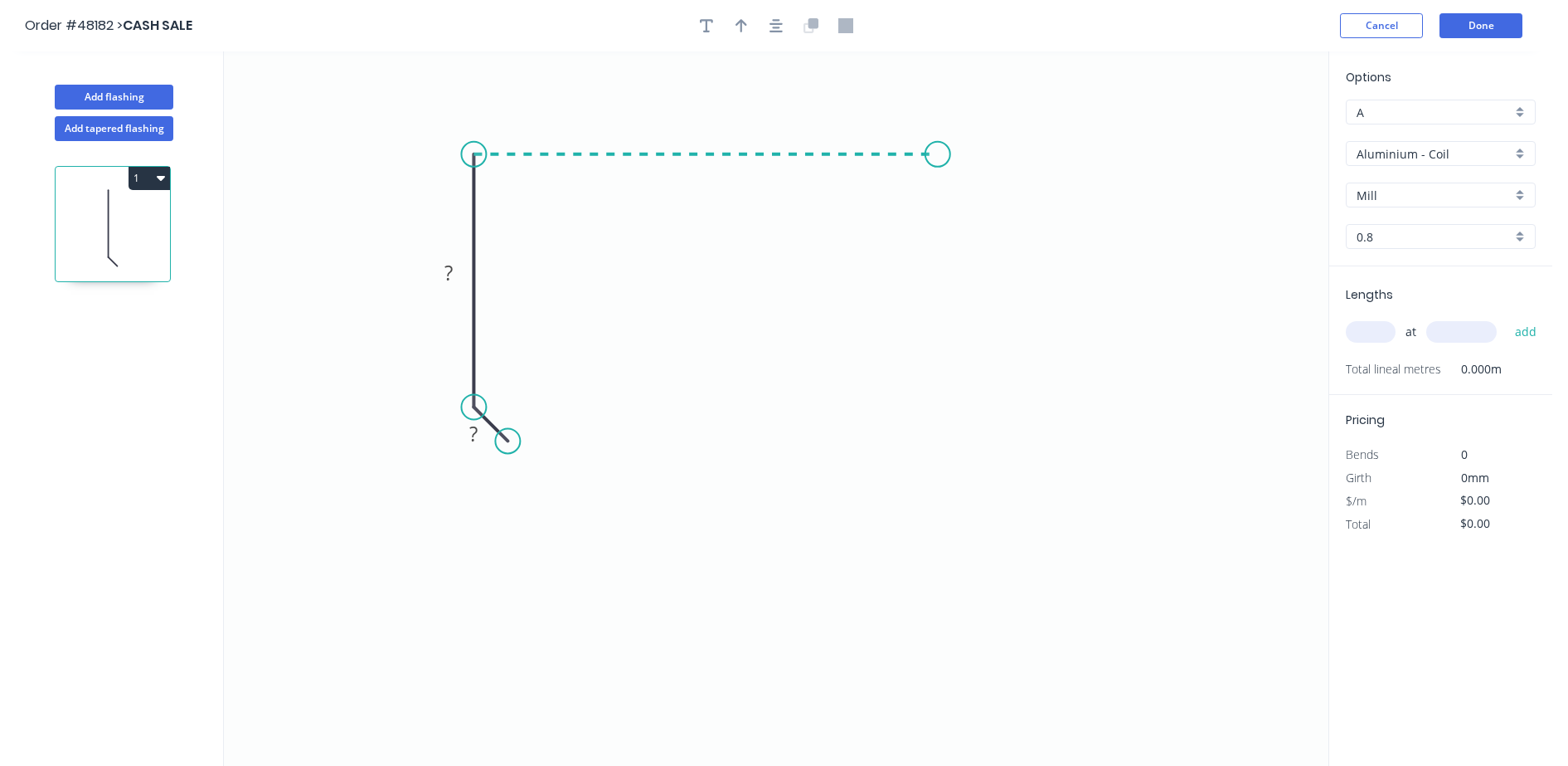
click at [940, 177] on icon "0 ? ?" at bounding box center [775, 408] width 1104 height 714
drag, startPoint x: 947, startPoint y: 443, endPoint x: 905, endPoint y: 485, distance: 59.4
click at [947, 443] on icon "0 ? ? ?" at bounding box center [775, 408] width 1104 height 714
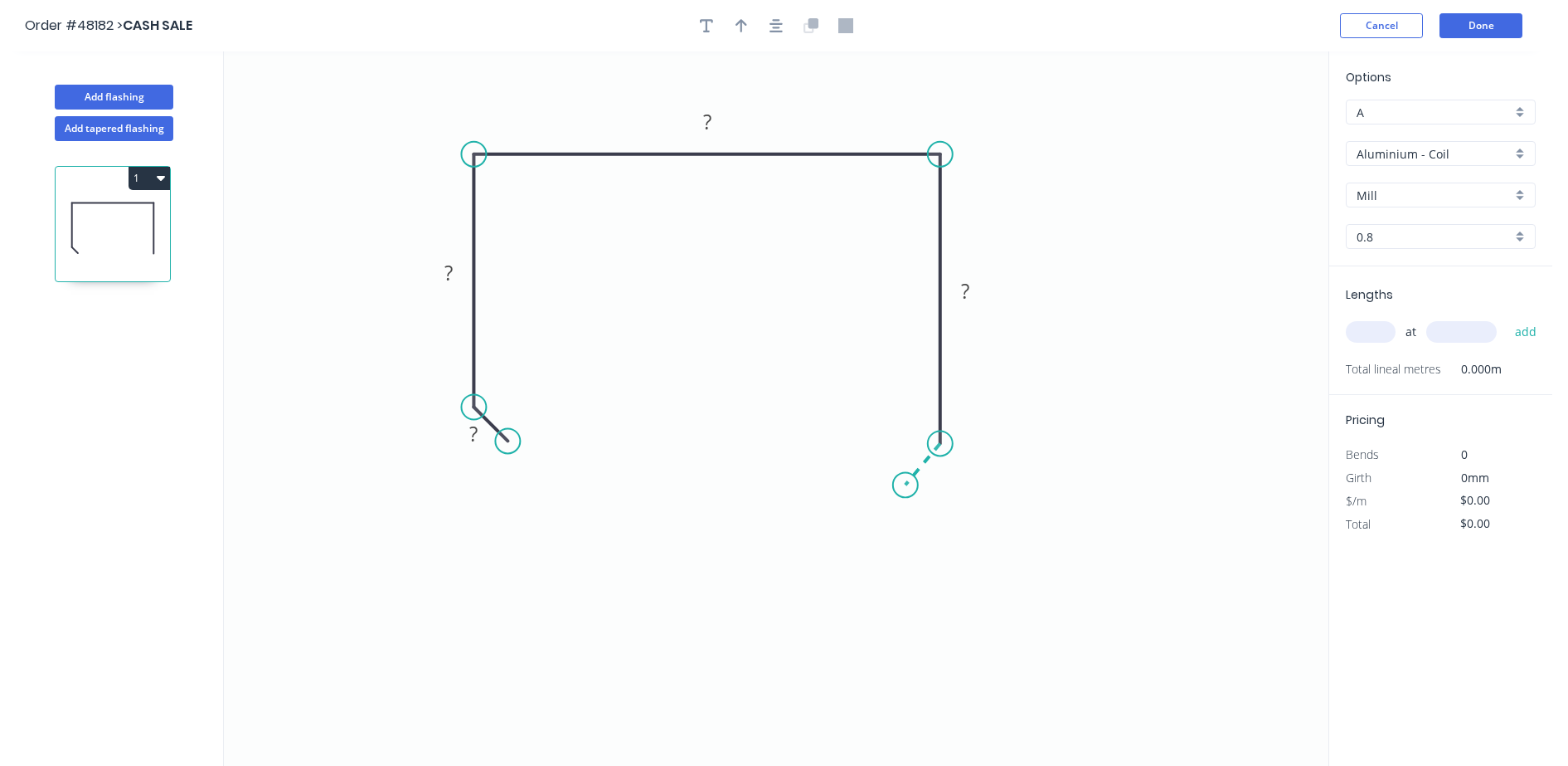
click at [905, 486] on icon "0 ? ? ? ?" at bounding box center [775, 408] width 1104 height 714
click at [898, 482] on circle at bounding box center [898, 486] width 25 height 25
drag, startPoint x: 470, startPoint y: 409, endPoint x: 469, endPoint y: 425, distance: 16.0
click at [469, 425] on circle at bounding box center [474, 424] width 25 height 25
drag, startPoint x: 512, startPoint y: 442, endPoint x: 510, endPoint y: 466, distance: 24.1
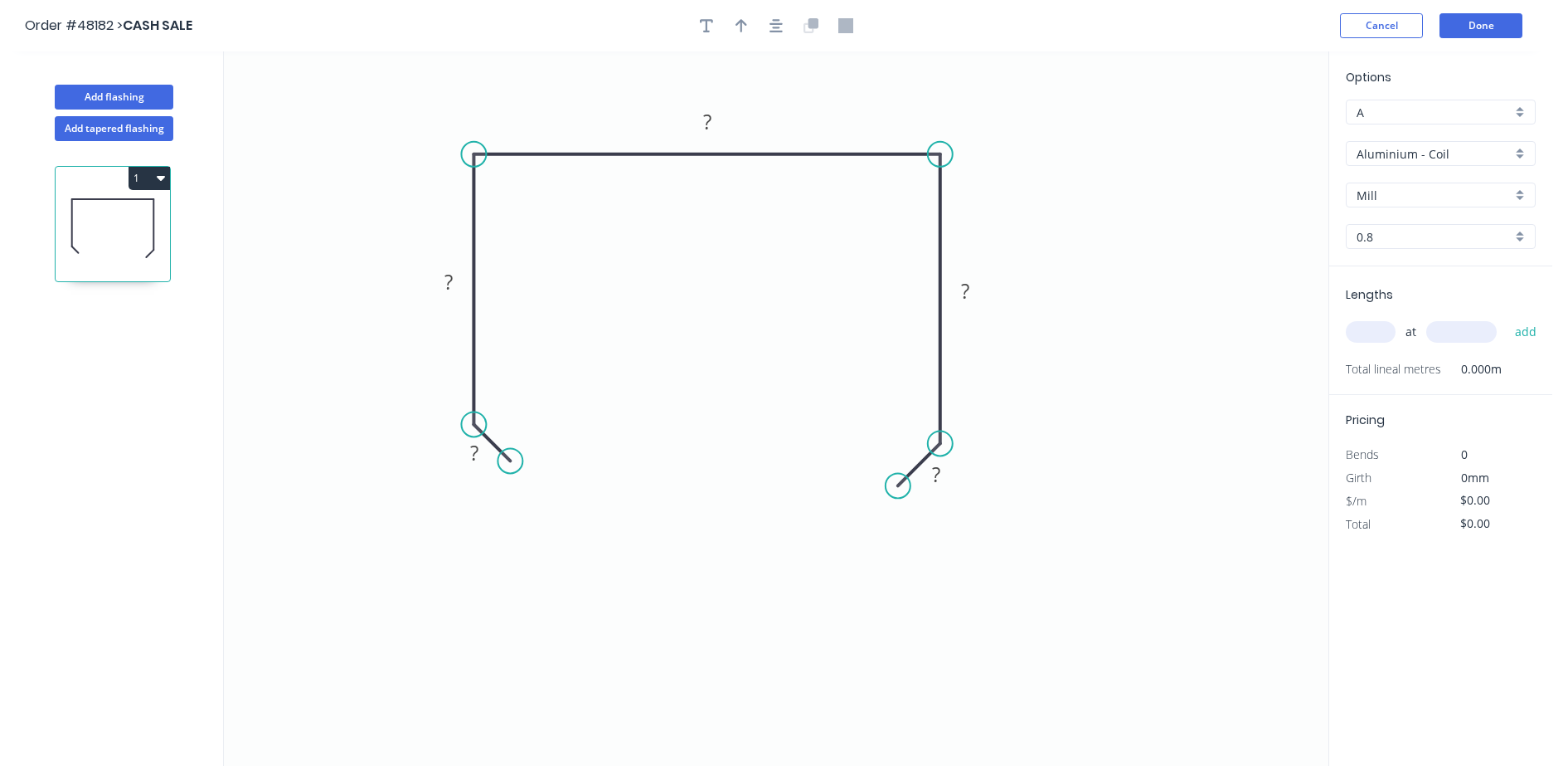
click at [510, 466] on circle at bounding box center [510, 460] width 25 height 25
drag, startPoint x: 470, startPoint y: 466, endPoint x: 472, endPoint y: 458, distance: 8.2
click at [470, 465] on rect at bounding box center [475, 452] width 54 height 34
click at [476, 450] on tspan "?" at bounding box center [474, 452] width 8 height 28
click at [844, 628] on icon "0 10 30 112 30 10" at bounding box center [775, 408] width 1104 height 714
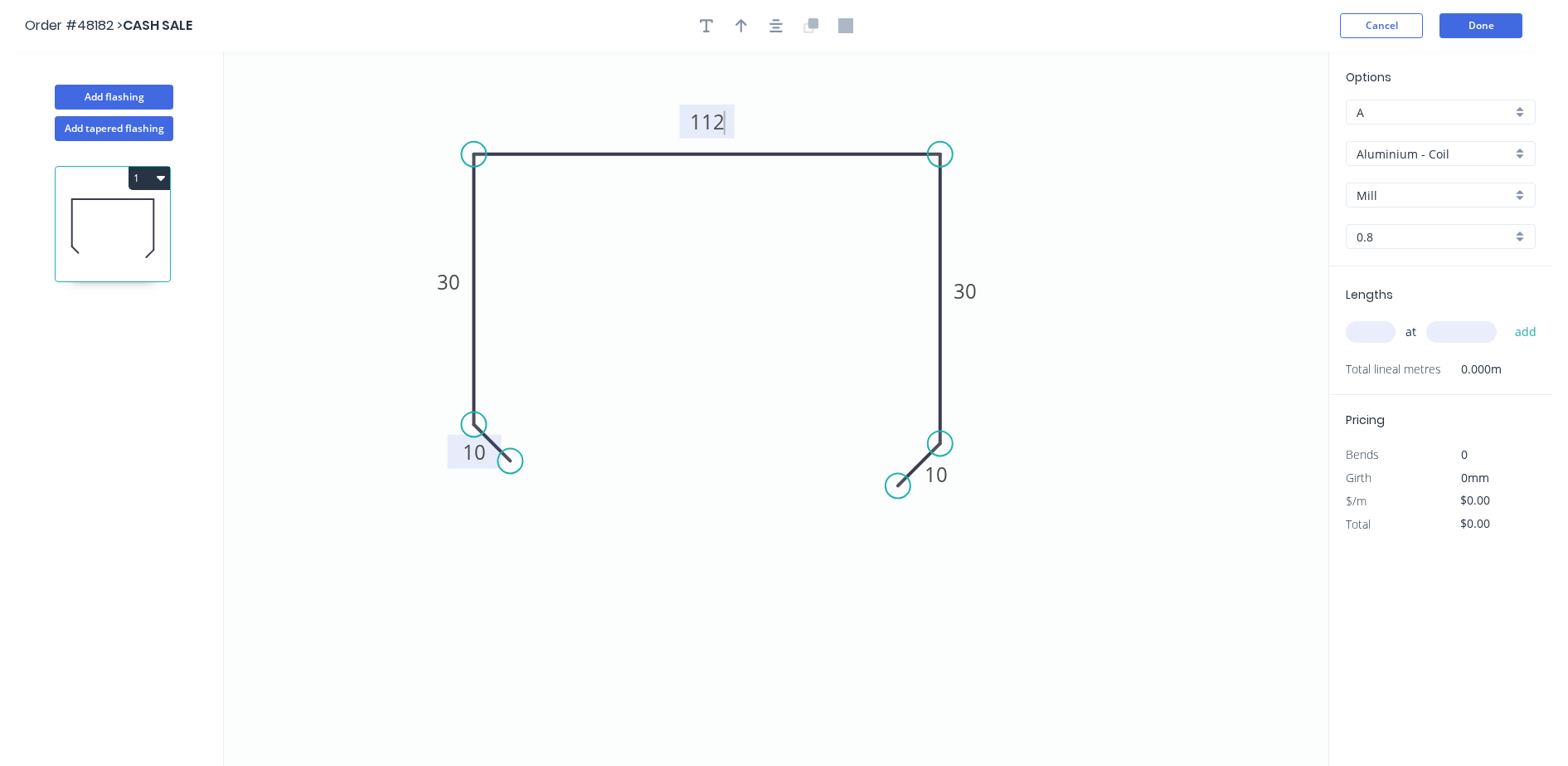
type input "$20.10"
click at [719, 32] on div at bounding box center [775, 26] width 174 height 25
click at [709, 27] on icon "button" at bounding box center [707, 25] width 13 height 15
click at [347, 125] on textarea at bounding box center [330, 116] width 134 height 62
type textarea "40 OA"
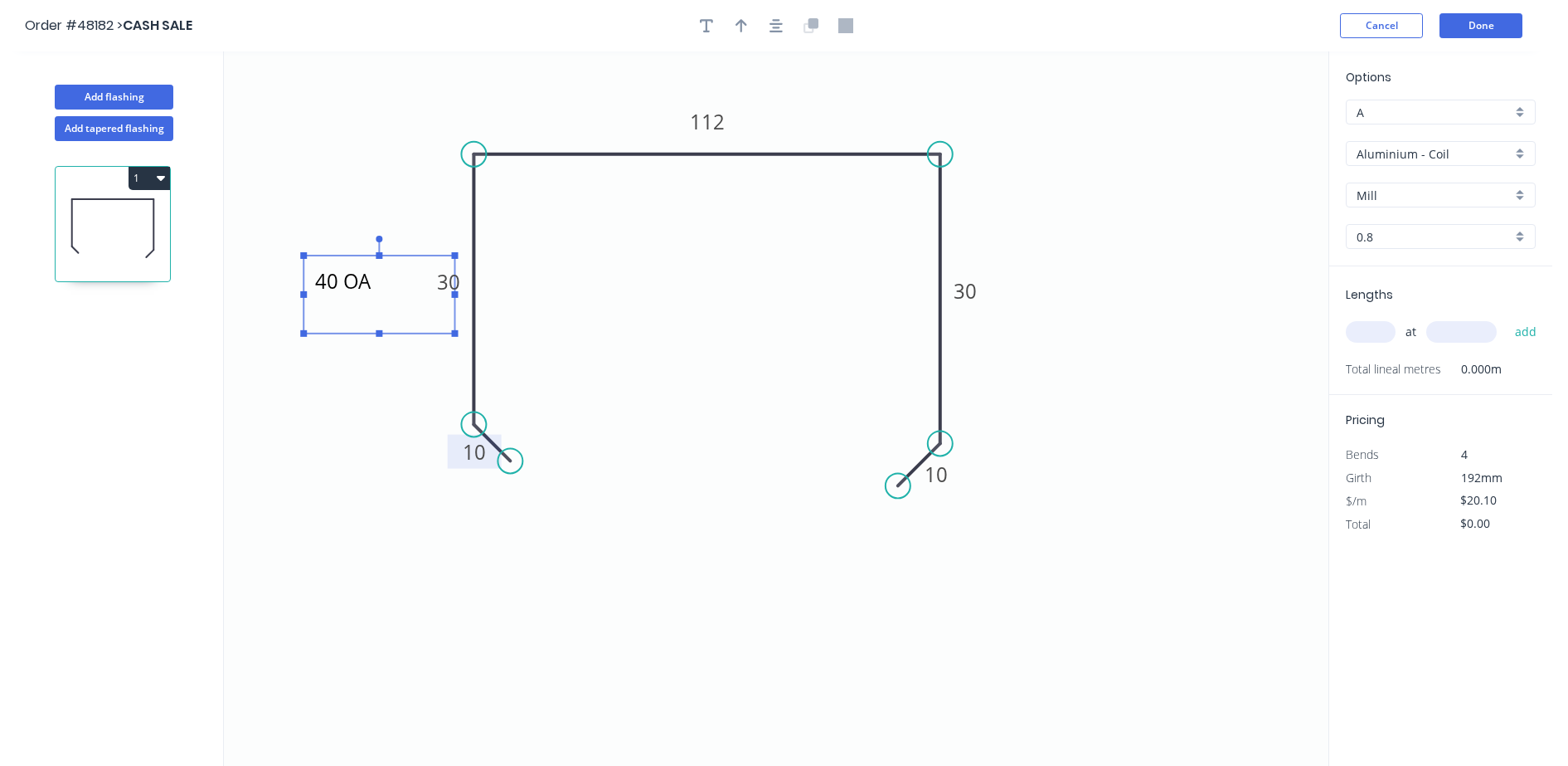
drag, startPoint x: 372, startPoint y: 80, endPoint x: 420, endPoint y: 257, distance: 183.4
click at [420, 257] on rect at bounding box center [379, 294] width 151 height 78
click at [706, 26] on icon "button" at bounding box center [707, 25] width 13 height 13
drag, startPoint x: 711, startPoint y: 27, endPoint x: 678, endPoint y: 39, distance: 35.1
click at [710, 27] on icon "button" at bounding box center [707, 25] width 13 height 15
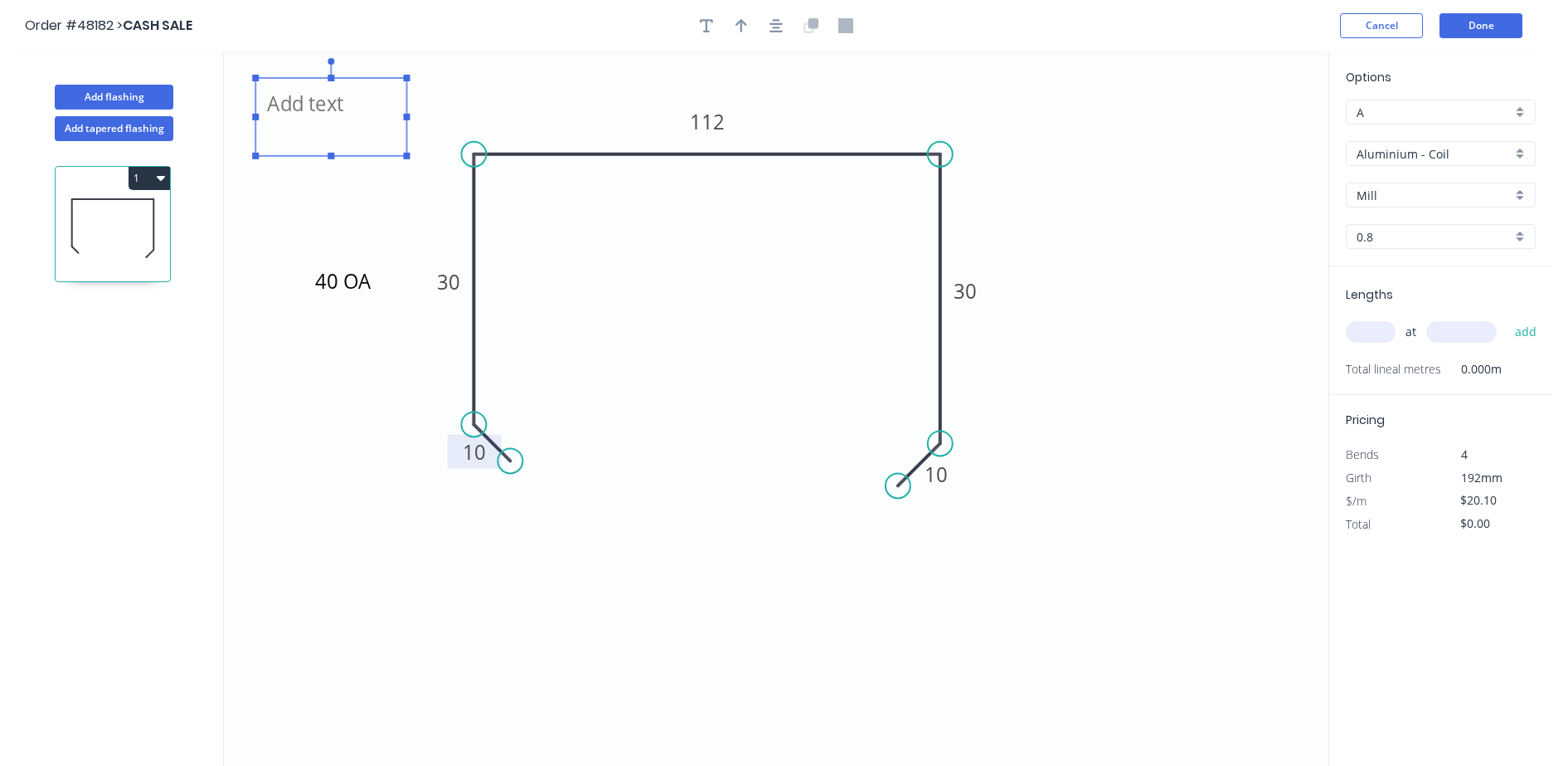
click at [335, 114] on textarea at bounding box center [330, 116] width 134 height 62
type textarea "40 OA"
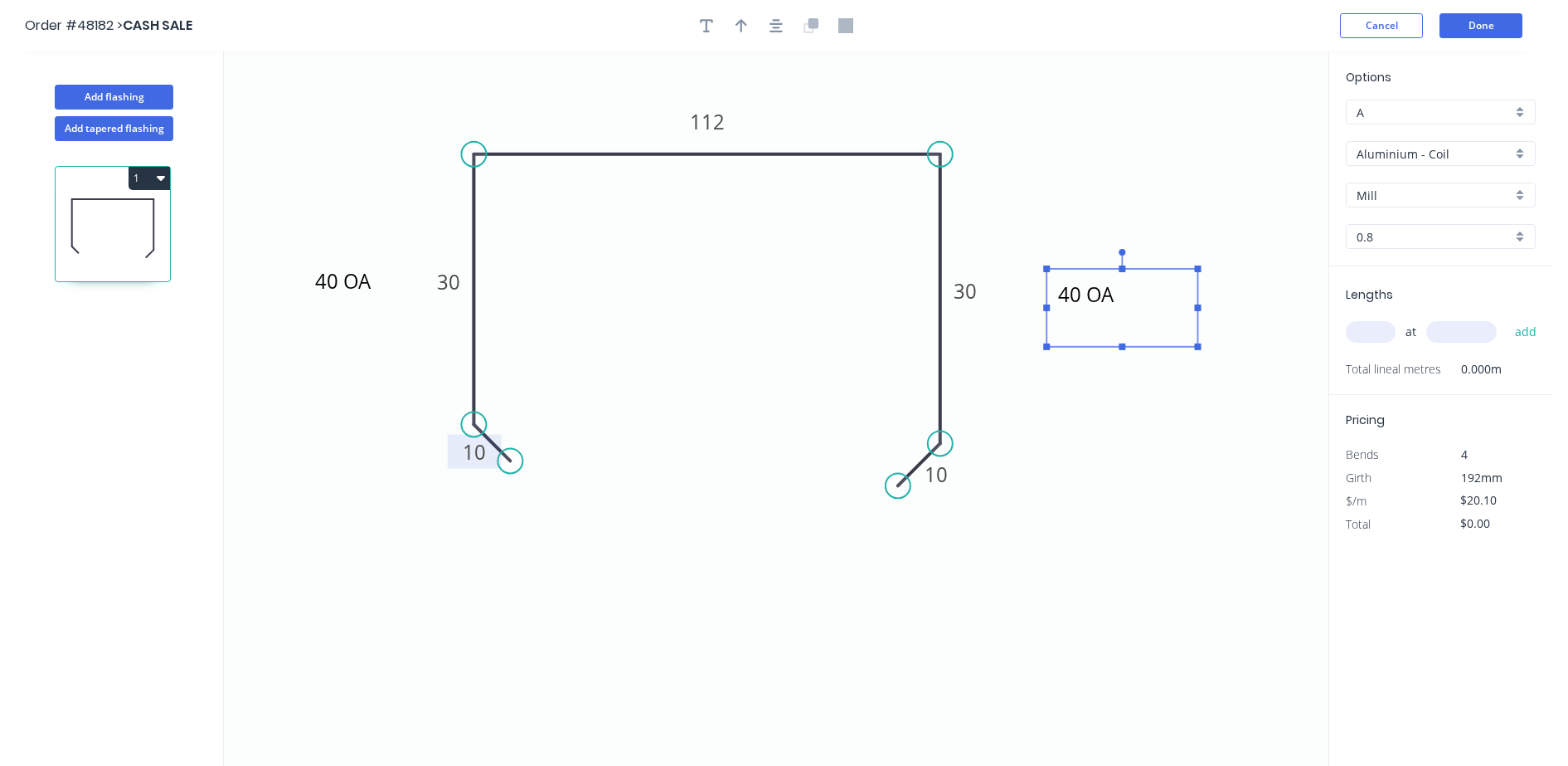
drag, startPoint x: 366, startPoint y: 81, endPoint x: 1158, endPoint y: 271, distance: 814.5
click at [1158, 271] on rect at bounding box center [1122, 307] width 151 height 78
drag, startPoint x: 1202, startPoint y: 704, endPoint x: 636, endPoint y: 161, distance: 784.4
click at [1183, 682] on icon "40 OA 40 OA 10 30 112 30 10" at bounding box center [775, 408] width 1104 height 714
click at [706, 116] on tspan "112" at bounding box center [707, 121] width 35 height 28
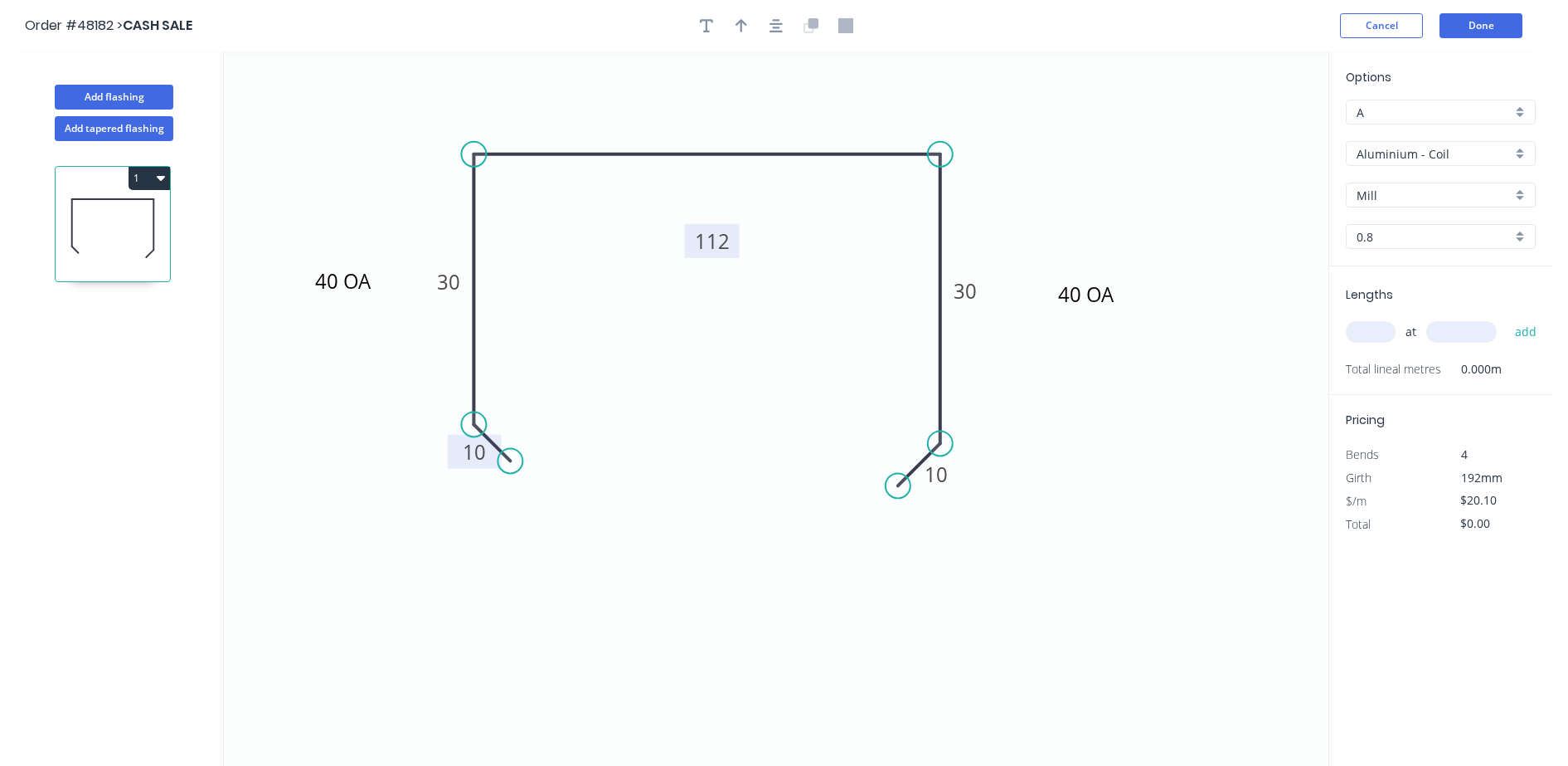
drag, startPoint x: 729, startPoint y: 106, endPoint x: 731, endPoint y: 226, distance: 120.0
click at [731, 226] on rect at bounding box center [712, 241] width 55 height 34
drag, startPoint x: 697, startPoint y: 406, endPoint x: 700, endPoint y: 353, distance: 53.1
click at [698, 378] on icon "40 OA 40 OA 10 30 112 30 10" at bounding box center [775, 408] width 1104 height 714
click at [713, 24] on button "button" at bounding box center [707, 26] width 25 height 25
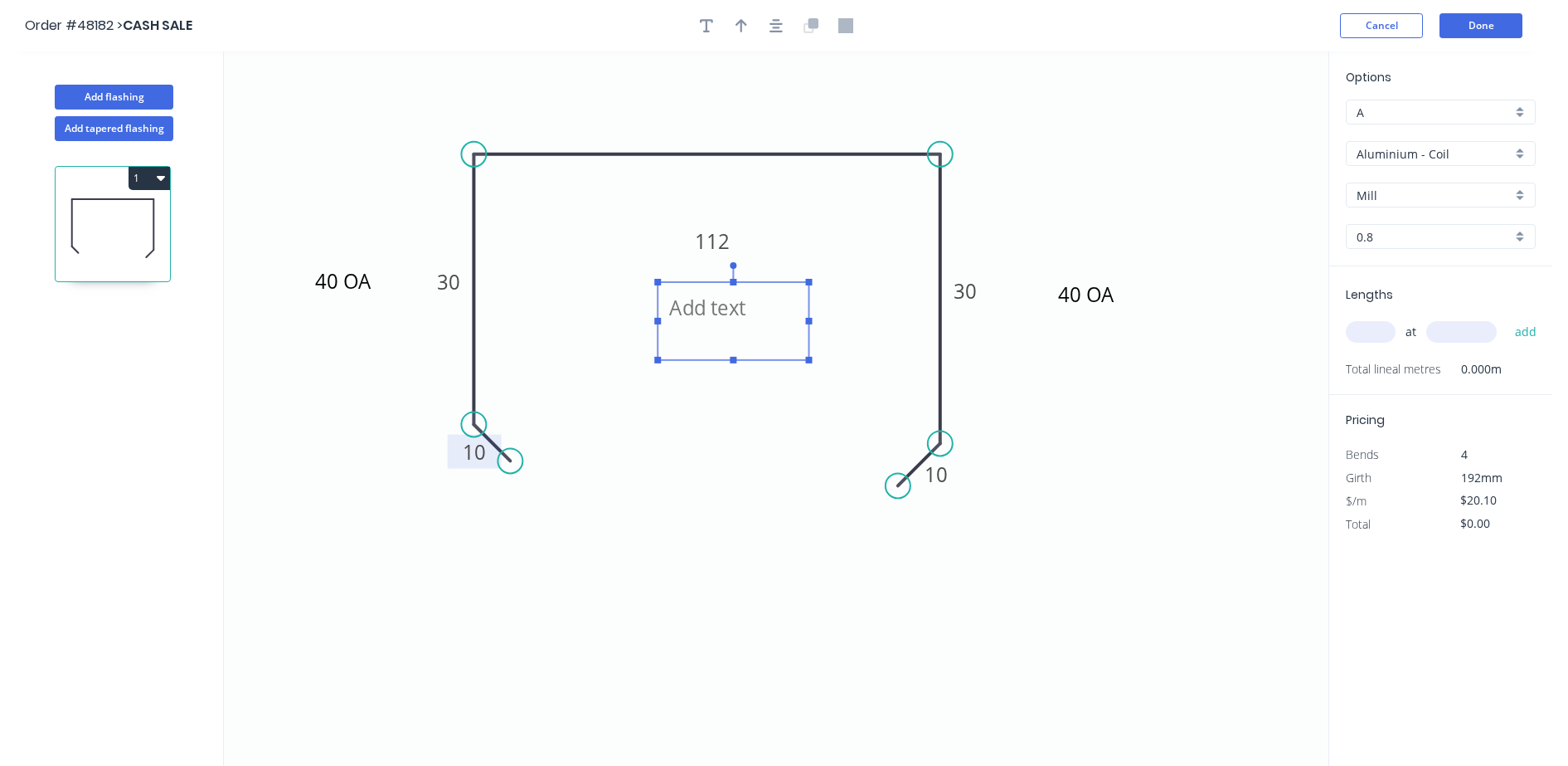
drag, startPoint x: 307, startPoint y: 107, endPoint x: 671, endPoint y: 303, distance: 413.4
click at [705, 306] on textarea at bounding box center [733, 321] width 134 height 62
click at [821, 419] on icon "40 OA 40 OA INTERNAL 10 30 112 30 10" at bounding box center [775, 408] width 1104 height 714
type textarea "INTERNAL"
click at [1397, 145] on input "Aluminium - Coil" at bounding box center [1434, 153] width 155 height 17
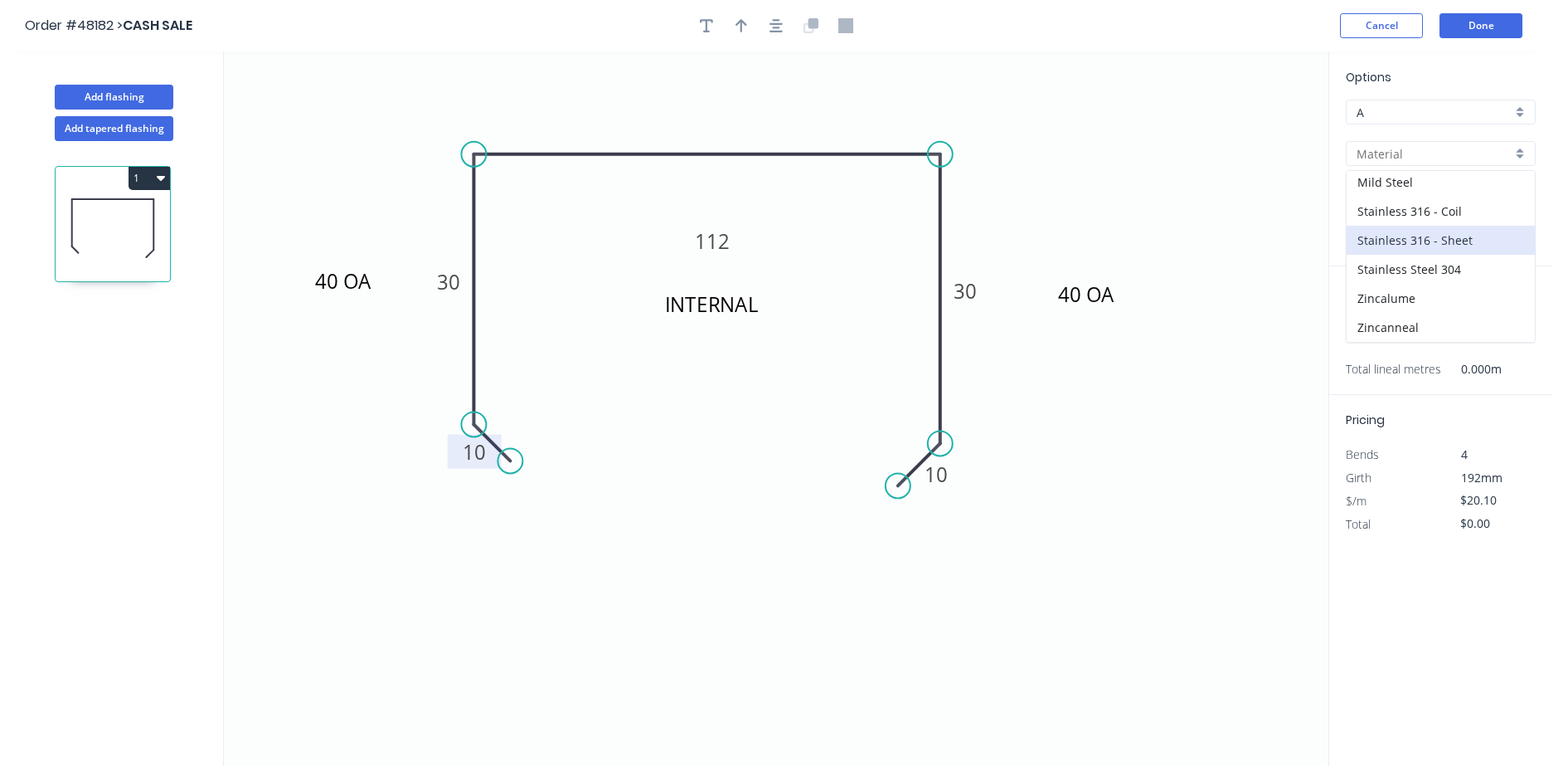
scroll to position [132, 0]
click at [1401, 228] on div "Gal - Coil" at bounding box center [1441, 228] width 188 height 29
type input "Gal - Coil"
type input "Galvanised"
type input "0.55"
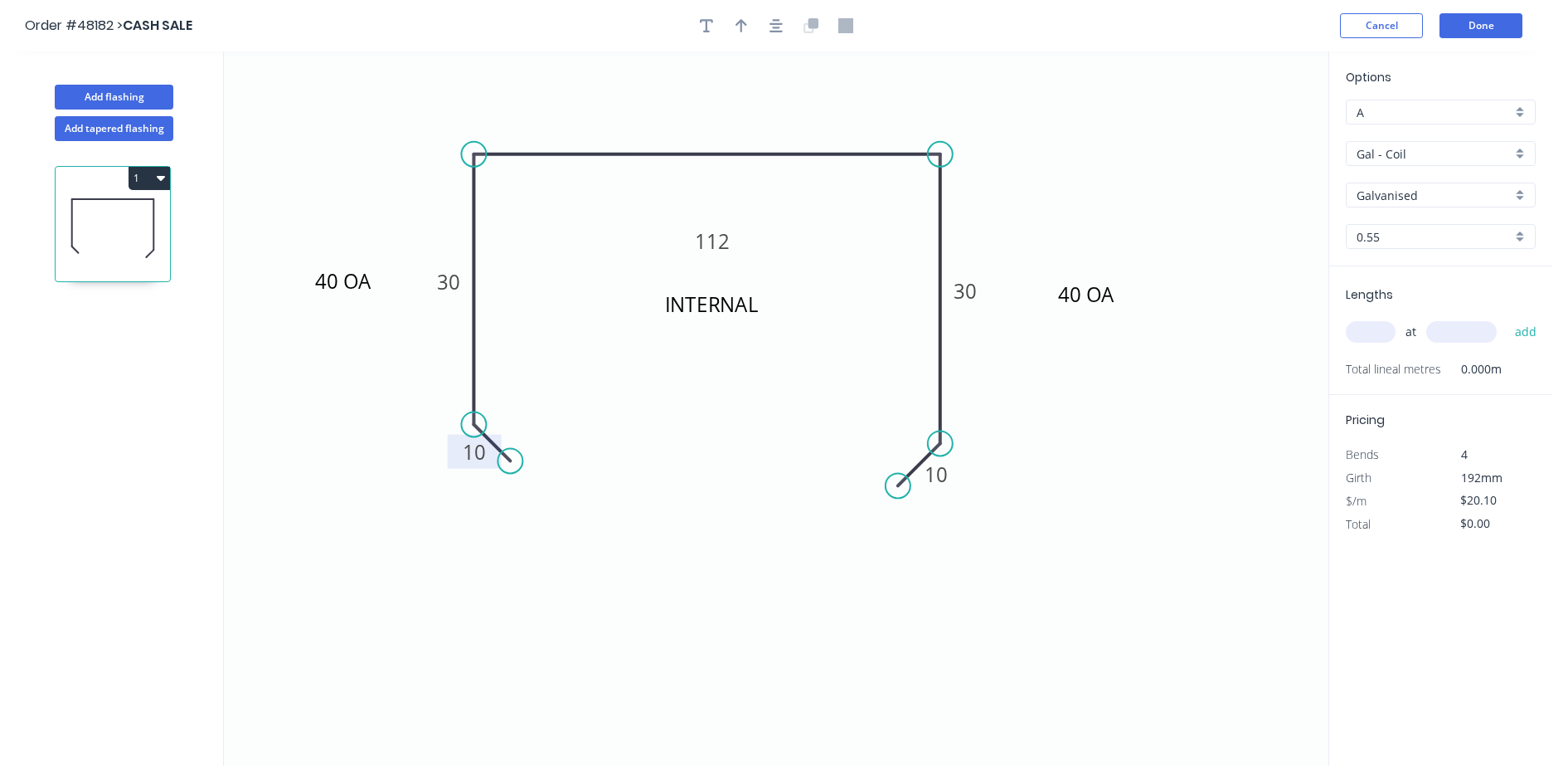
type input "$14.61"
click at [1399, 245] on div "0.55" at bounding box center [1441, 237] width 190 height 25
click at [1399, 238] on input "text" at bounding box center [1434, 237] width 155 height 17
click at [1387, 232] on input "text" at bounding box center [1434, 237] width 155 height 17
drag, startPoint x: 1156, startPoint y: 490, endPoint x: 1288, endPoint y: 390, distance: 165.6
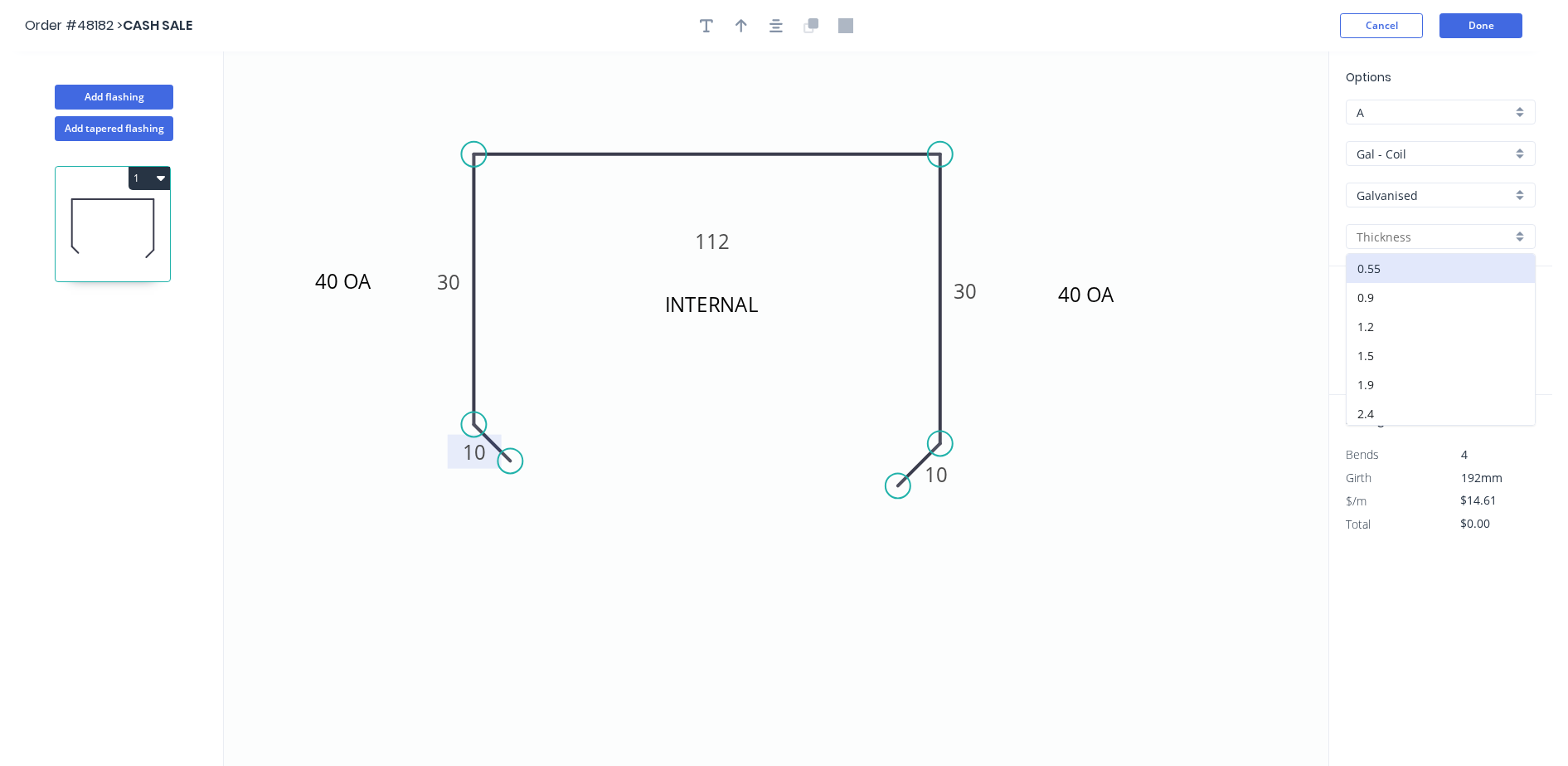
click at [1169, 477] on icon "40 OA 40 OA INTERNAL 10 30 112 30 10" at bounding box center [775, 408] width 1104 height 714
click at [1248, 135] on icon "40 OA 40 OA INTERNAL 10 30 112 30 10" at bounding box center [775, 408] width 1104 height 714
click at [1164, 116] on icon "40 OA 40 OA INTERNAL 10 30 112 30 10" at bounding box center [775, 408] width 1104 height 714
click at [1402, 245] on div at bounding box center [1441, 237] width 190 height 25
click at [1382, 306] on div "0.9" at bounding box center [1441, 297] width 188 height 29
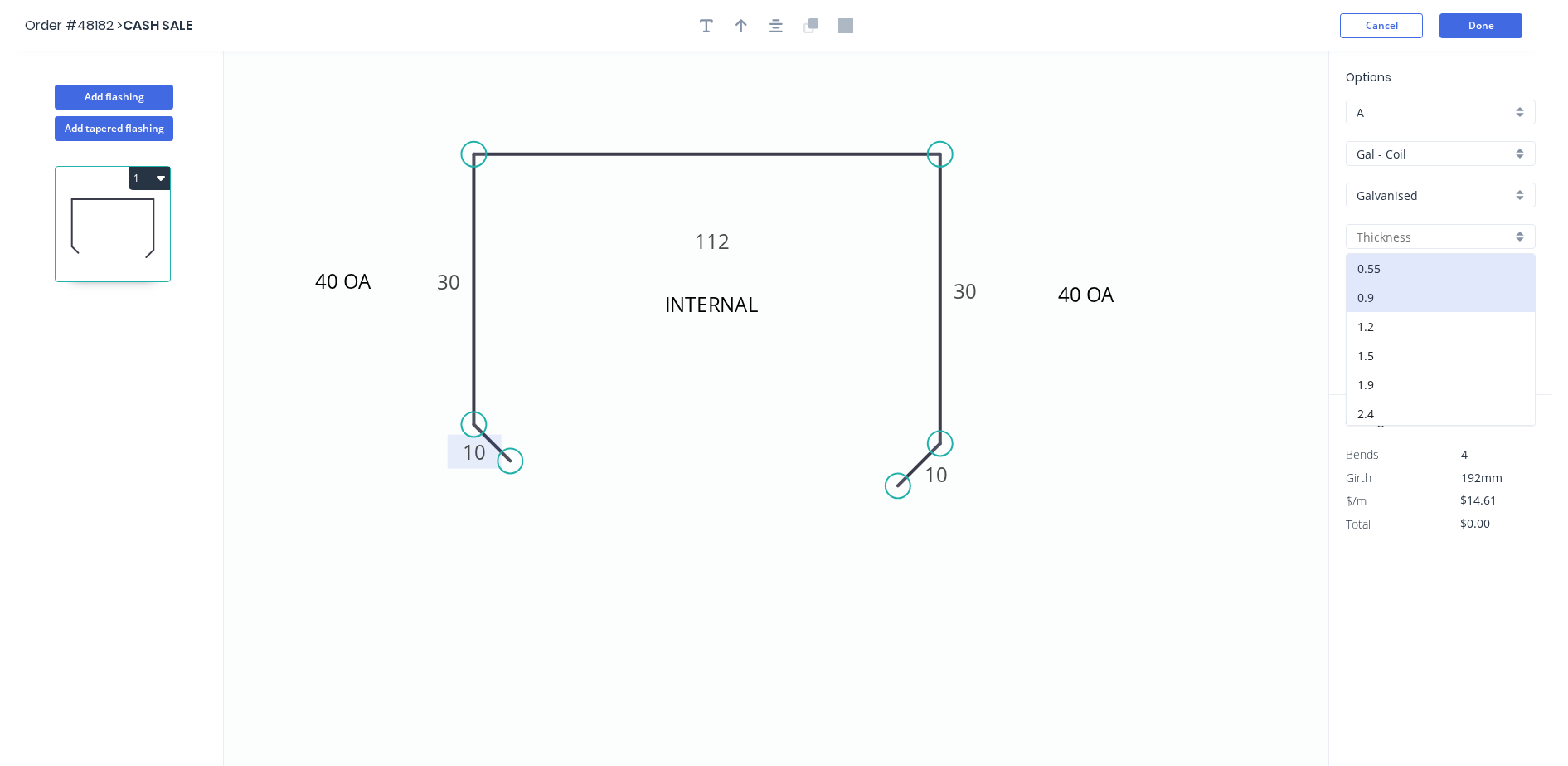
type input "0.9"
type input "$20.08"
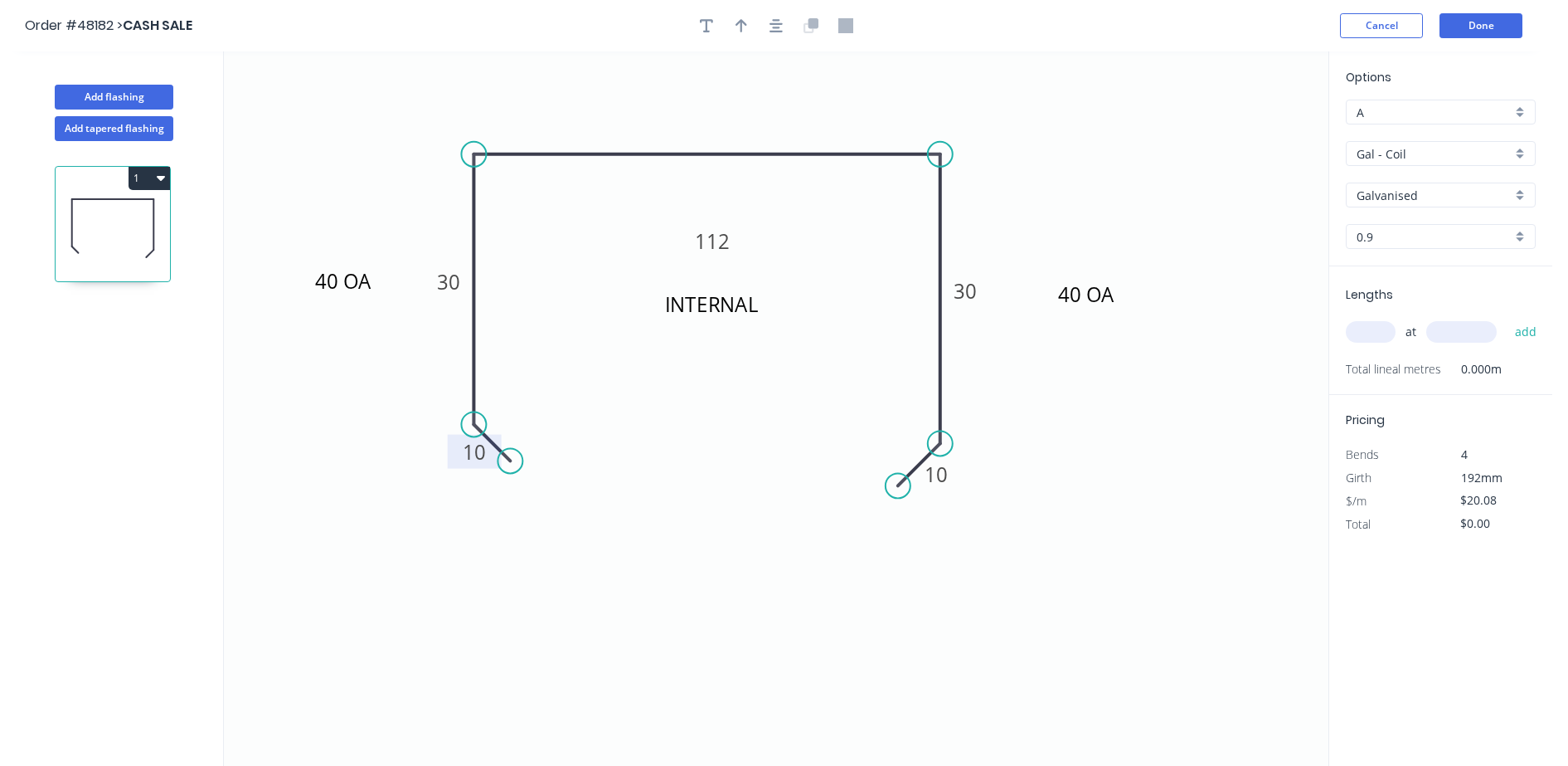
click at [1369, 340] on input "text" at bounding box center [1371, 331] width 50 height 22
type input "1"
type input "2350"
click at [1506, 318] on button "add" at bounding box center [1526, 331] width 39 height 28
type input "$47.19"
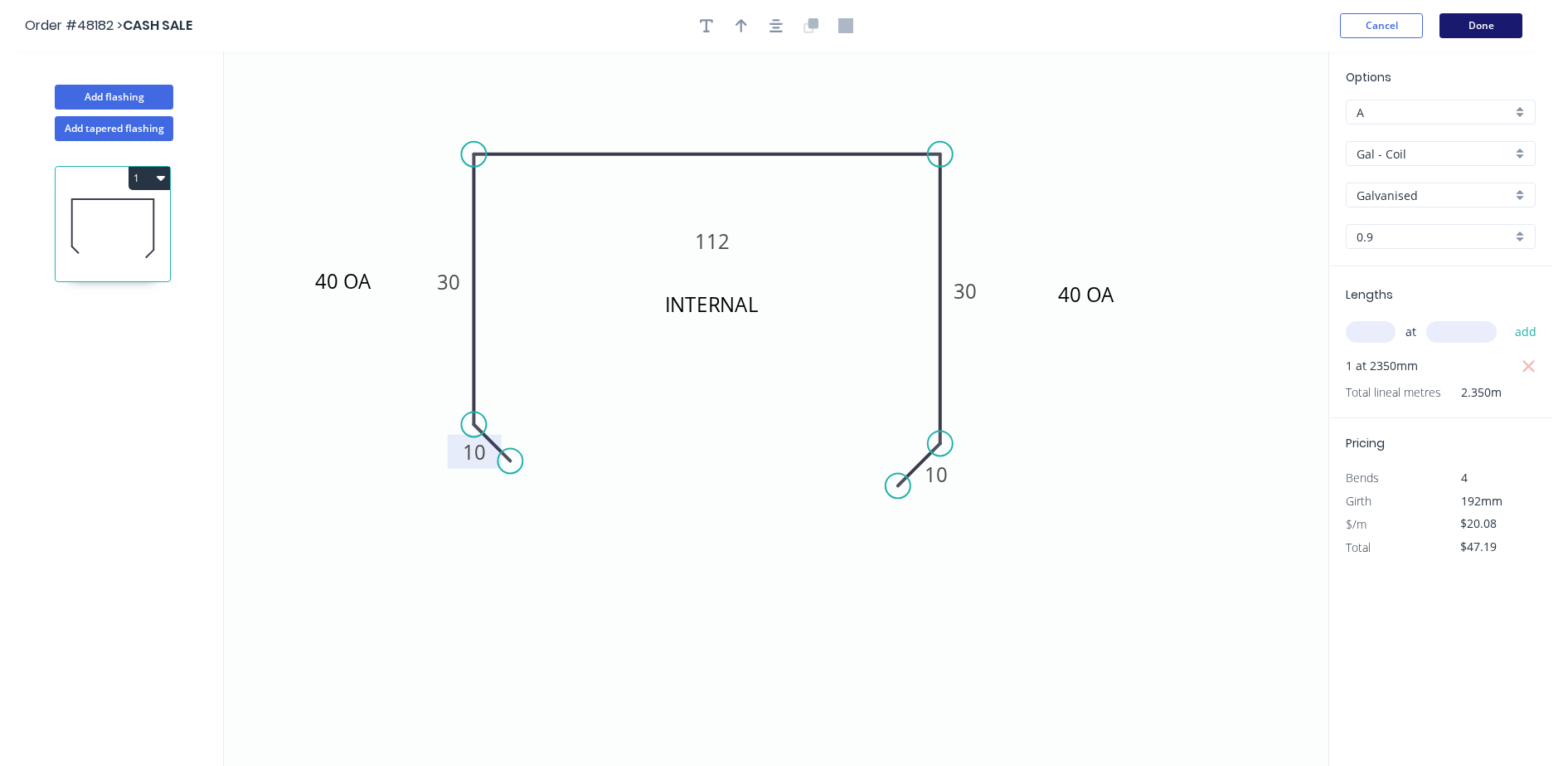
click at [1462, 20] on button "Done" at bounding box center [1480, 26] width 83 height 25
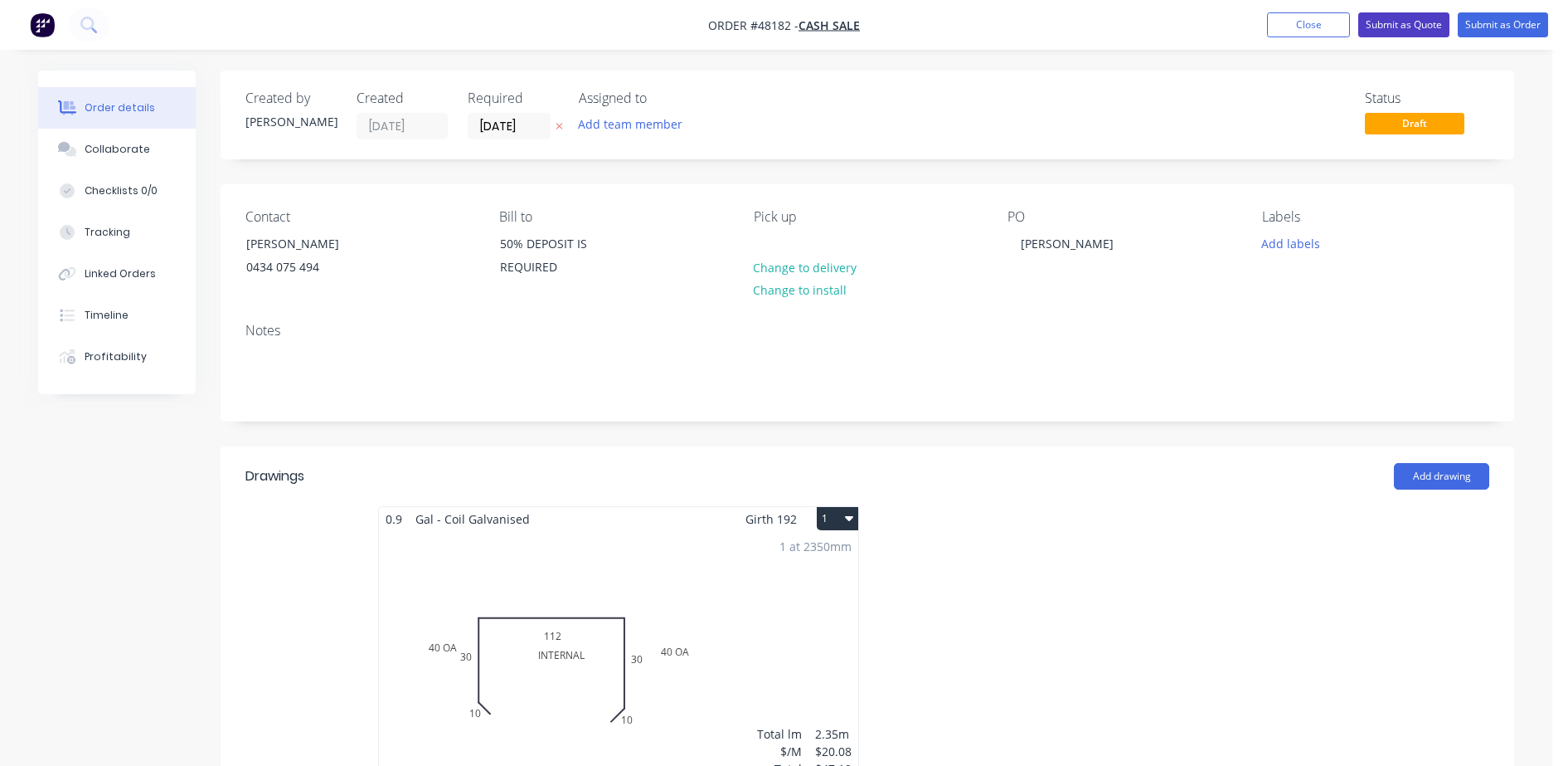
click at [1398, 30] on button "Submit as Quote" at bounding box center [1404, 25] width 91 height 25
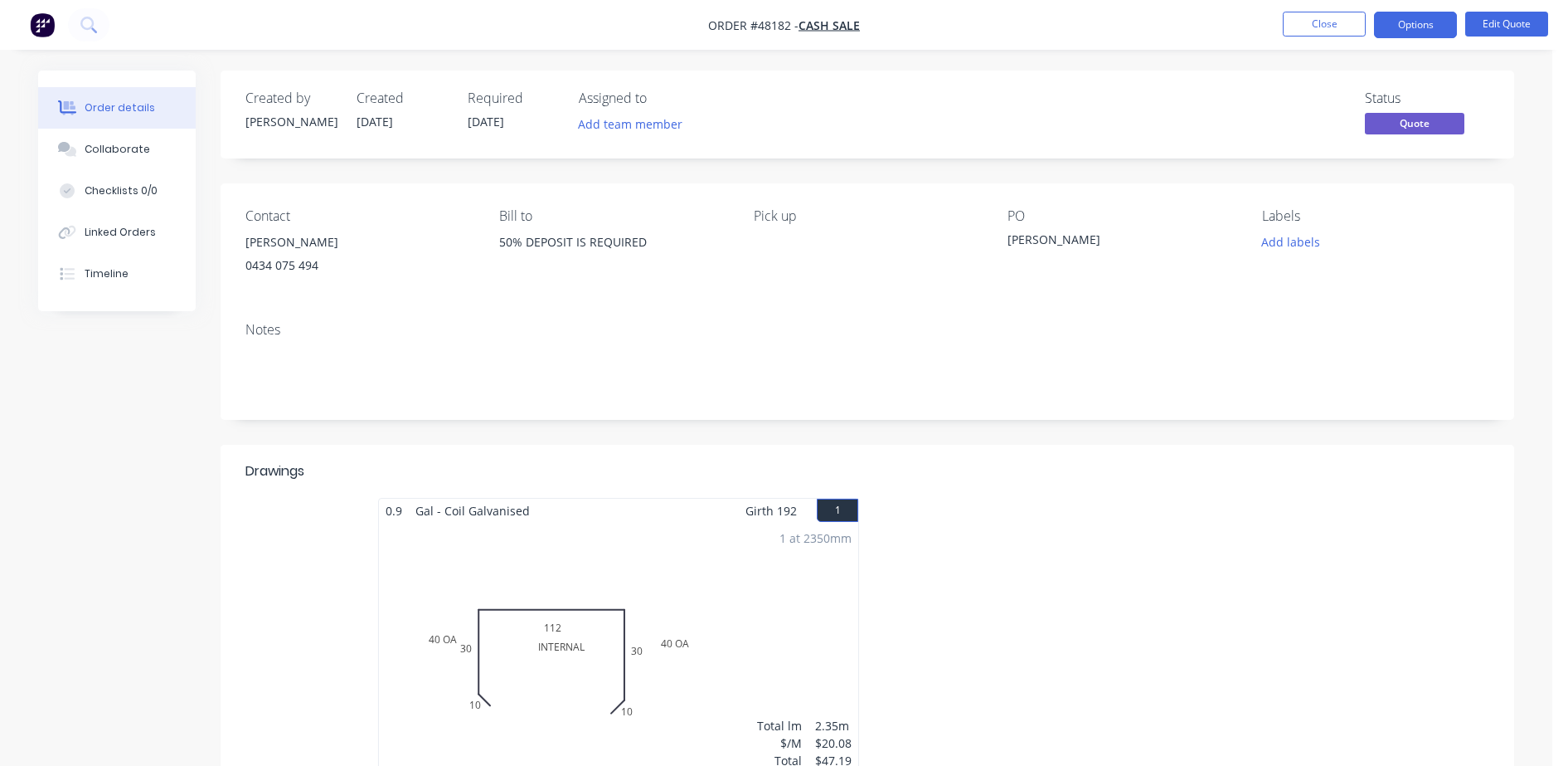
drag, startPoint x: 1406, startPoint y: 23, endPoint x: 1410, endPoint y: 40, distance: 17.5
click at [1406, 24] on button "Options" at bounding box center [1415, 25] width 83 height 27
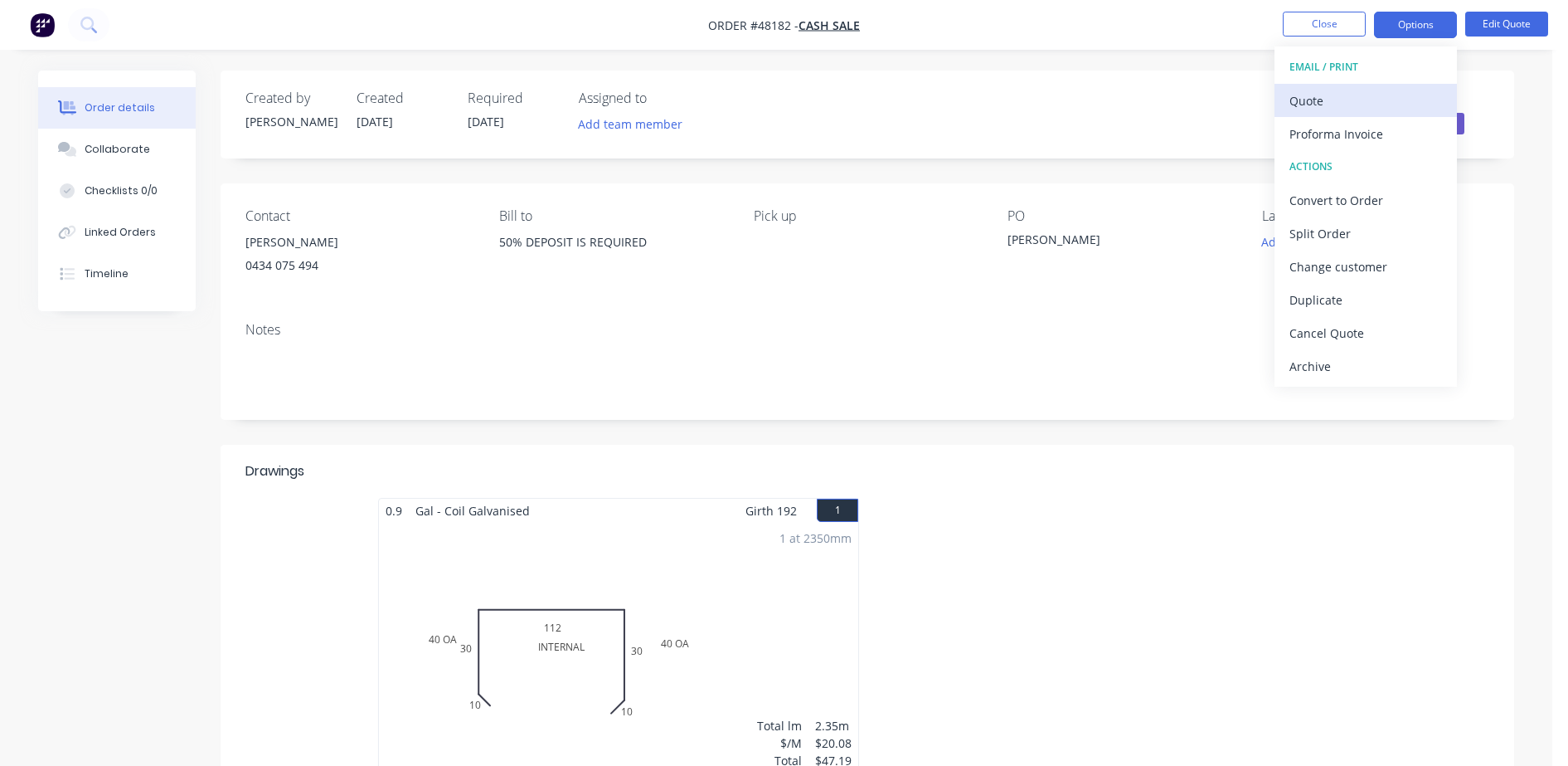
click at [1344, 107] on div "Quote" at bounding box center [1366, 100] width 152 height 24
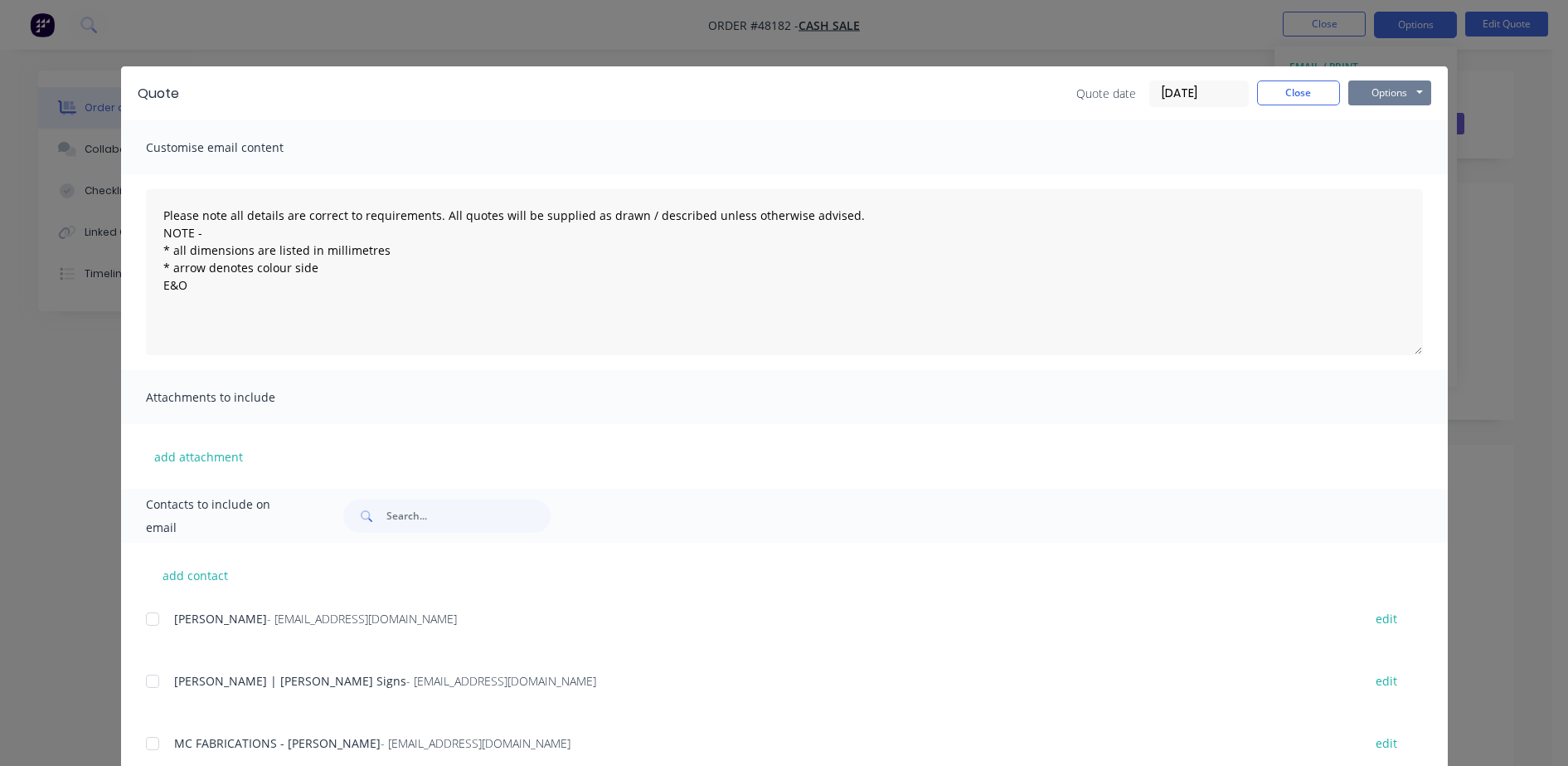
click at [1384, 94] on button "Options" at bounding box center [1390, 93] width 83 height 25
click at [1387, 121] on button "Preview" at bounding box center [1401, 122] width 107 height 28
click at [1276, 87] on button "Close" at bounding box center [1298, 93] width 83 height 25
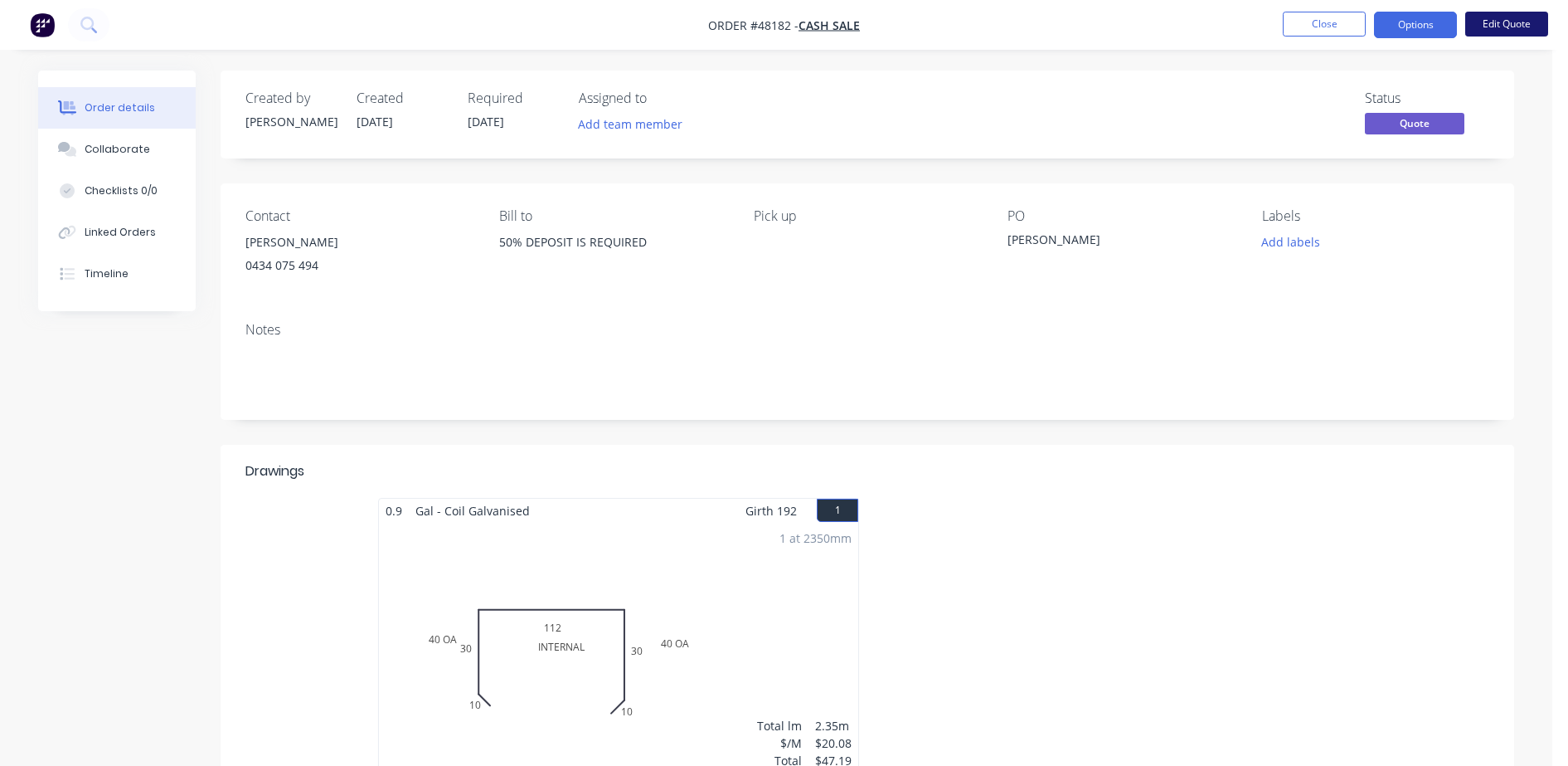
click at [1500, 30] on button "Edit Quote" at bounding box center [1506, 24] width 83 height 25
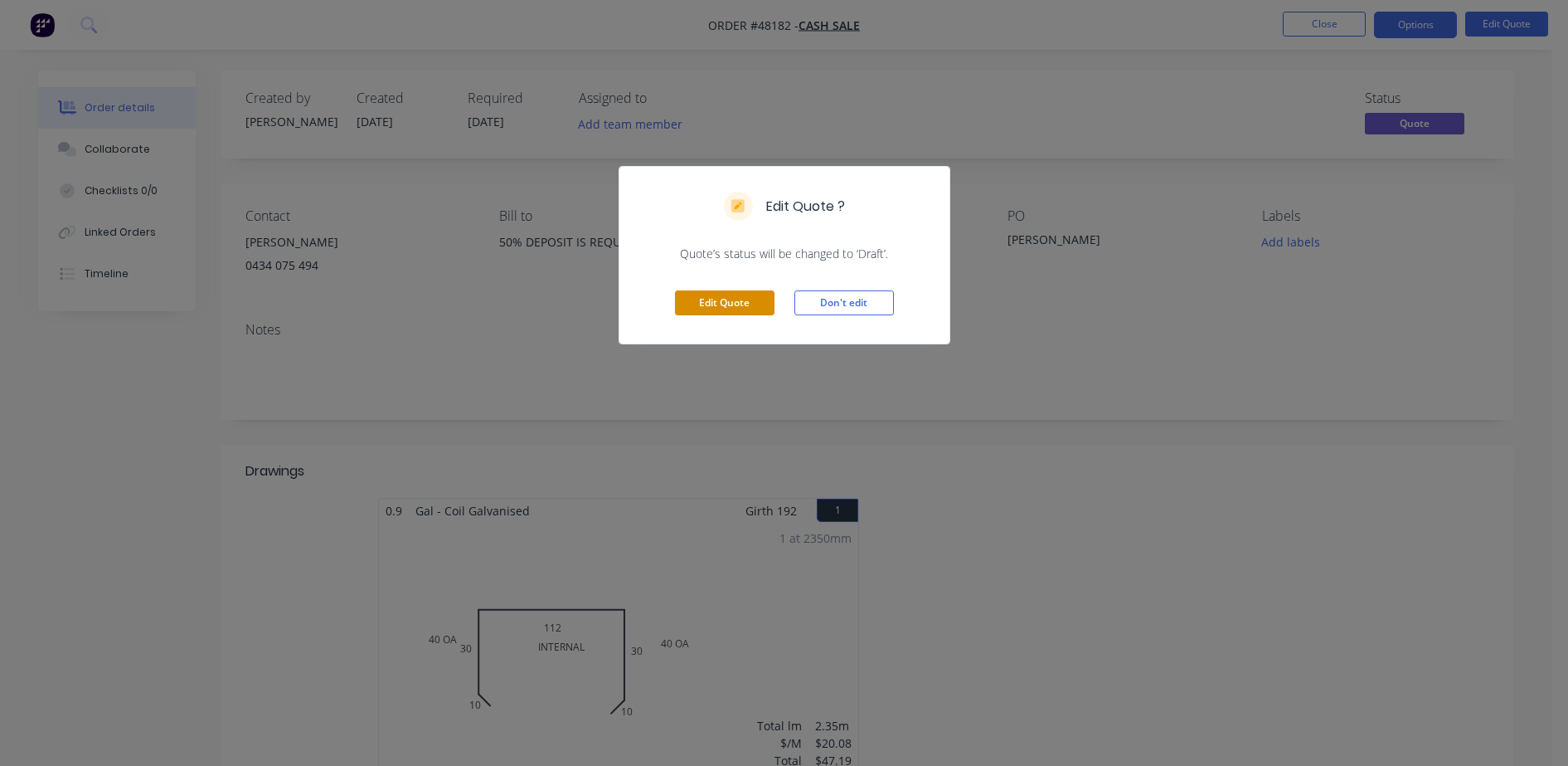
click at [744, 298] on button "Edit Quote" at bounding box center [724, 303] width 99 height 25
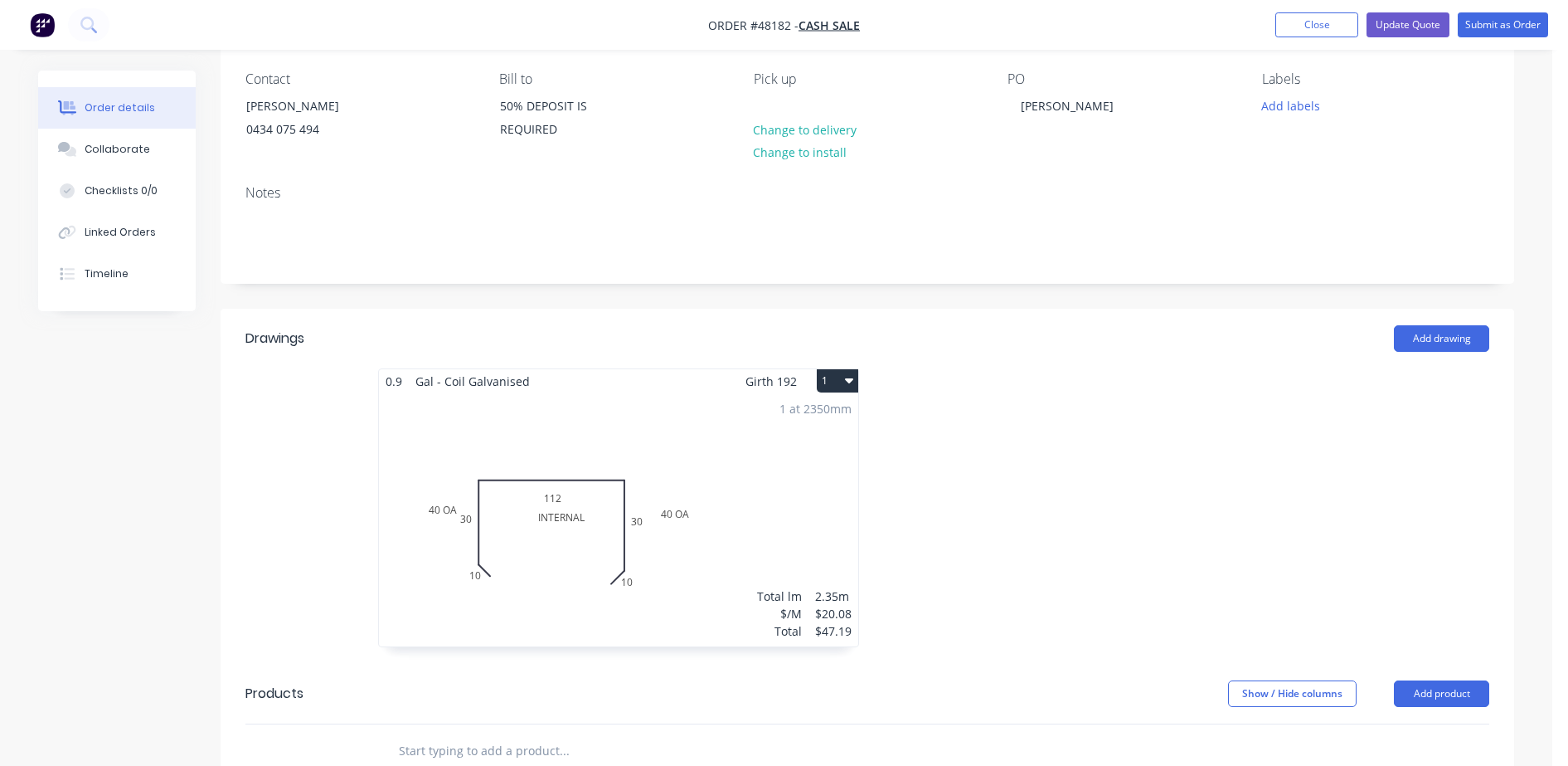
scroll to position [207, 0]
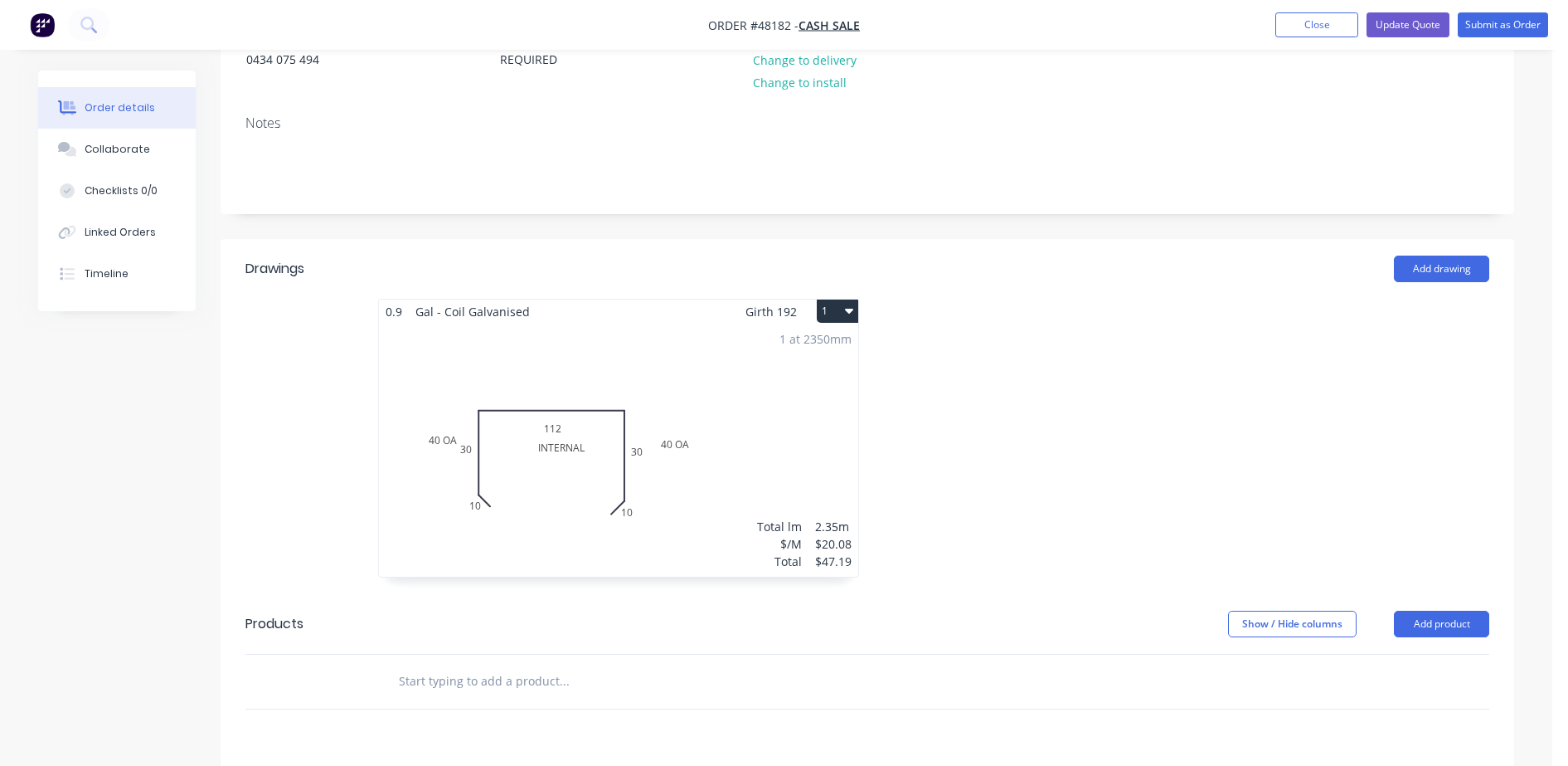
click at [705, 400] on div "1 at 2350mm Total lm $/M Total 2.35m $20.08 $47.19" at bounding box center [618, 450] width 479 height 253
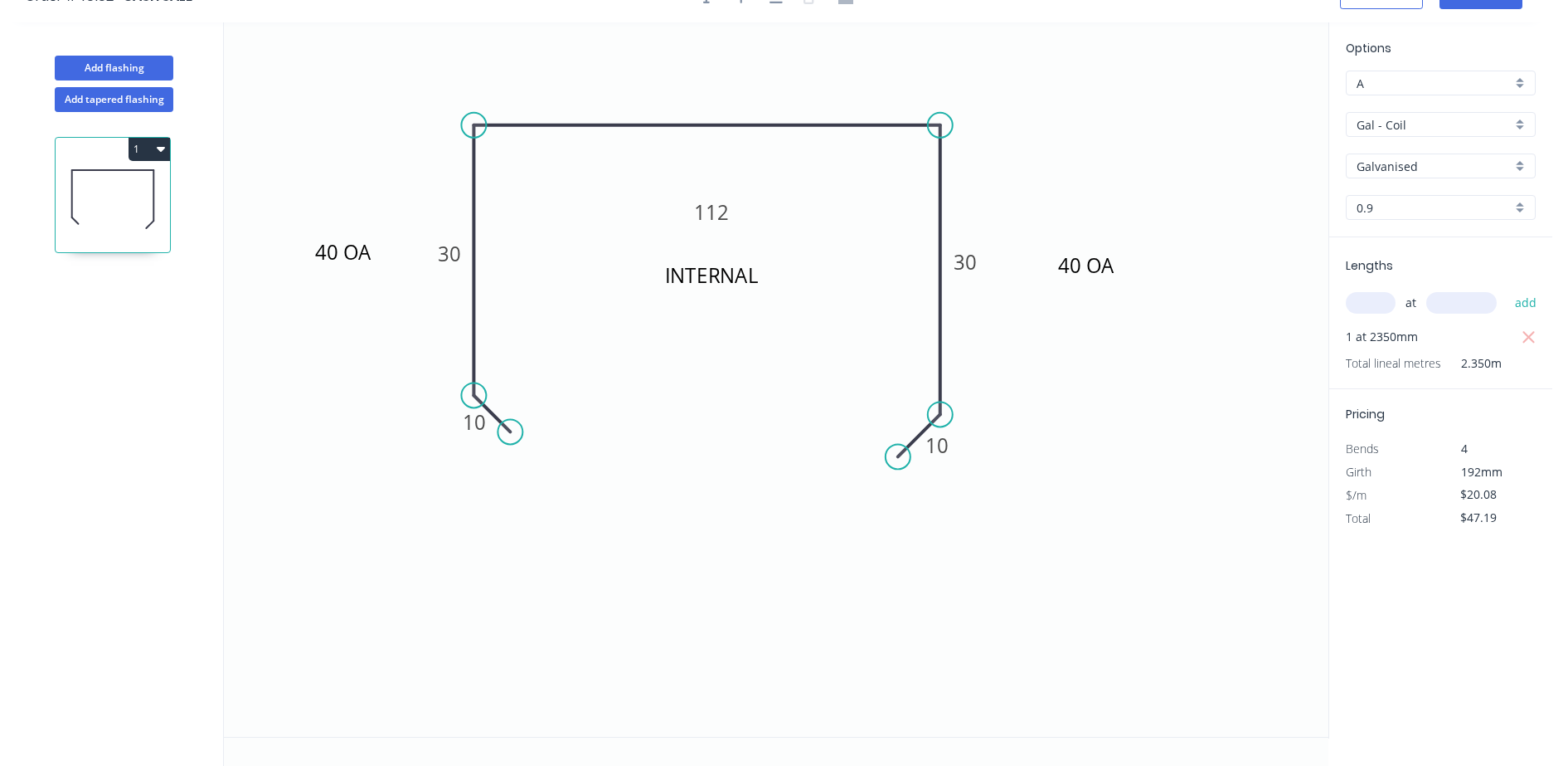
scroll to position [30, 0]
drag, startPoint x: 1239, startPoint y: 97, endPoint x: 904, endPoint y: 88, distance: 335.1
click at [904, 88] on icon at bounding box center [906, 68] width 15 height 53
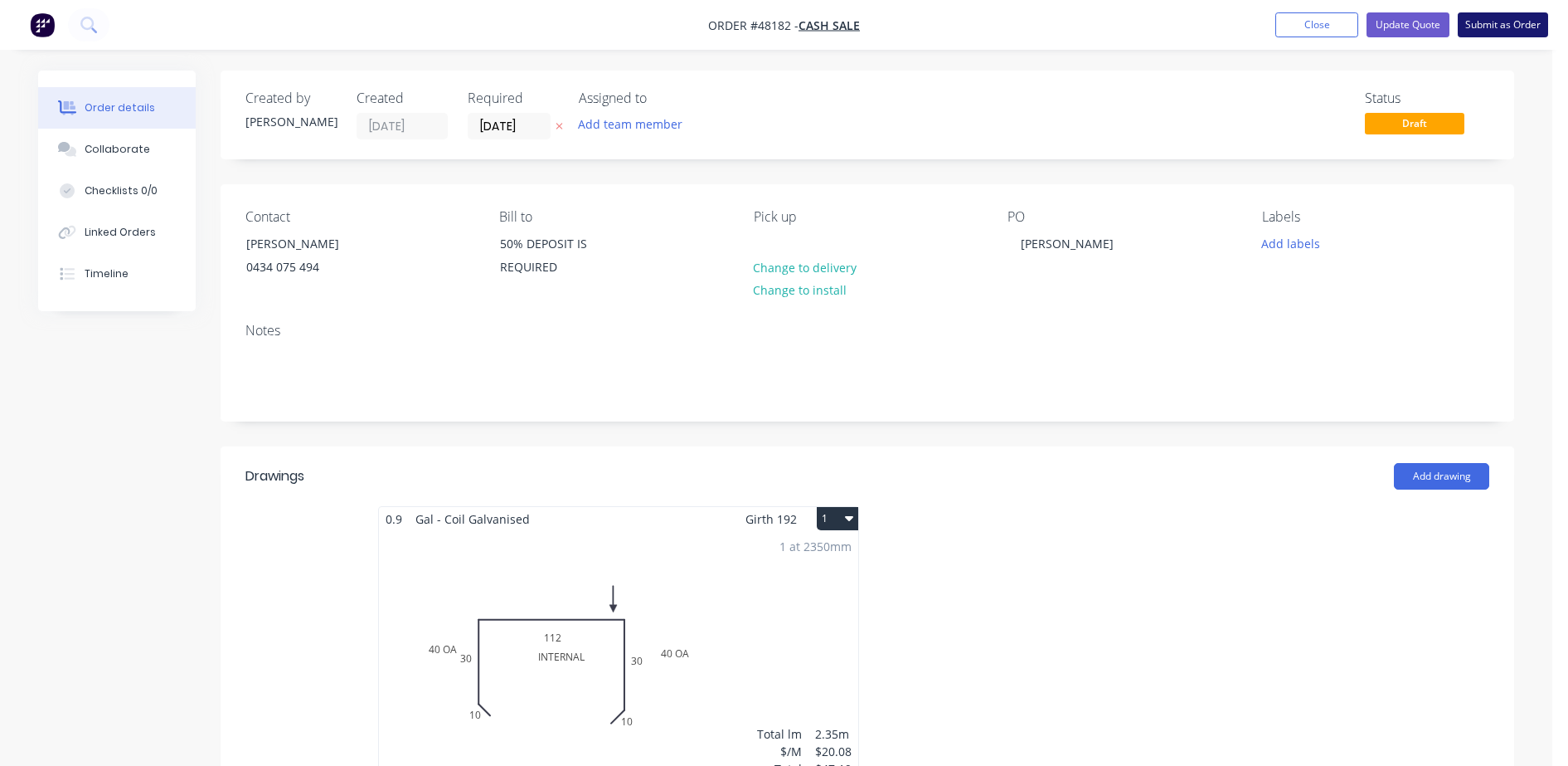
click at [1514, 25] on button "Submit as Order" at bounding box center [1503, 25] width 90 height 25
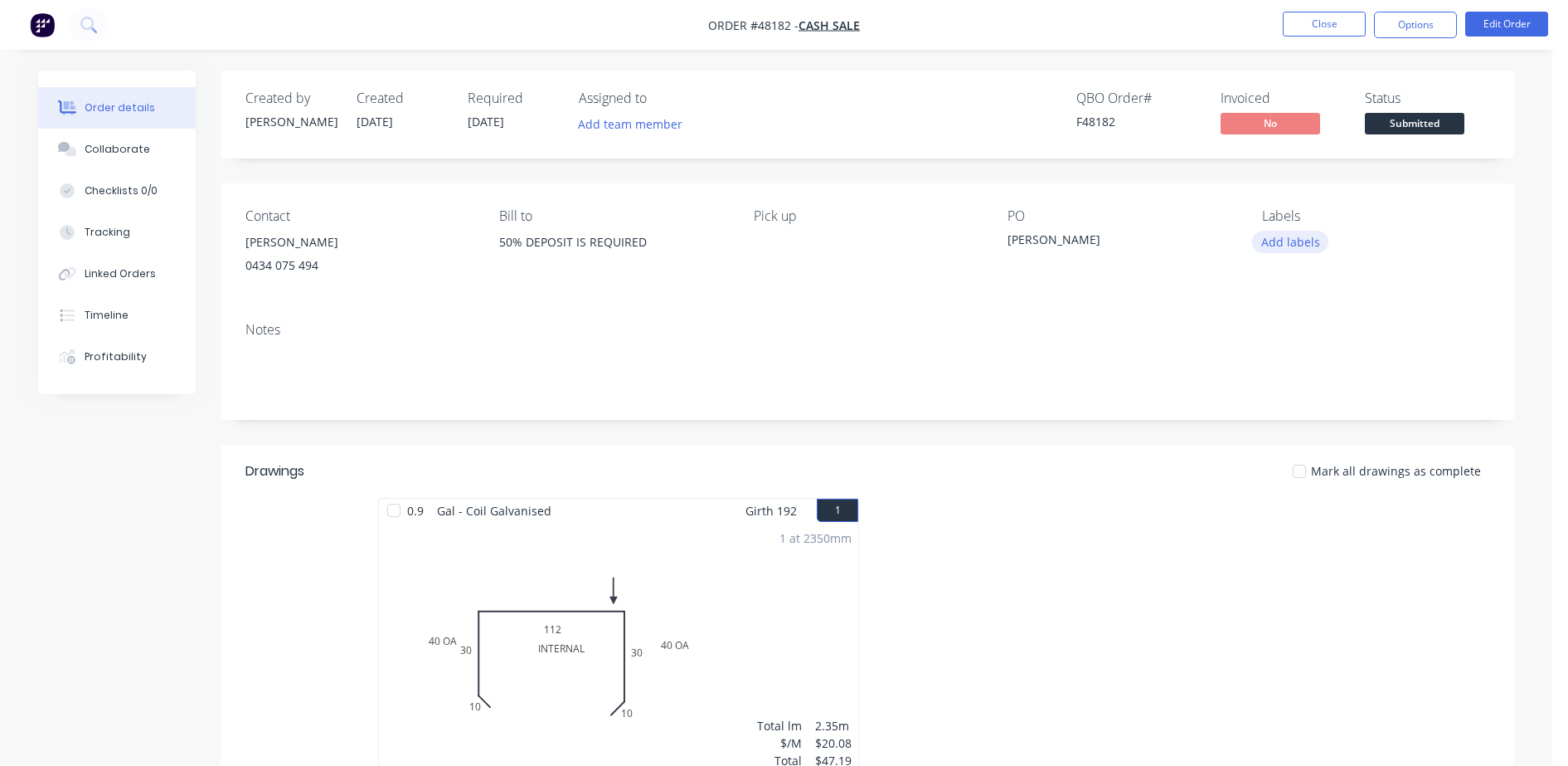
click at [1284, 240] on button "Add labels" at bounding box center [1290, 241] width 76 height 22
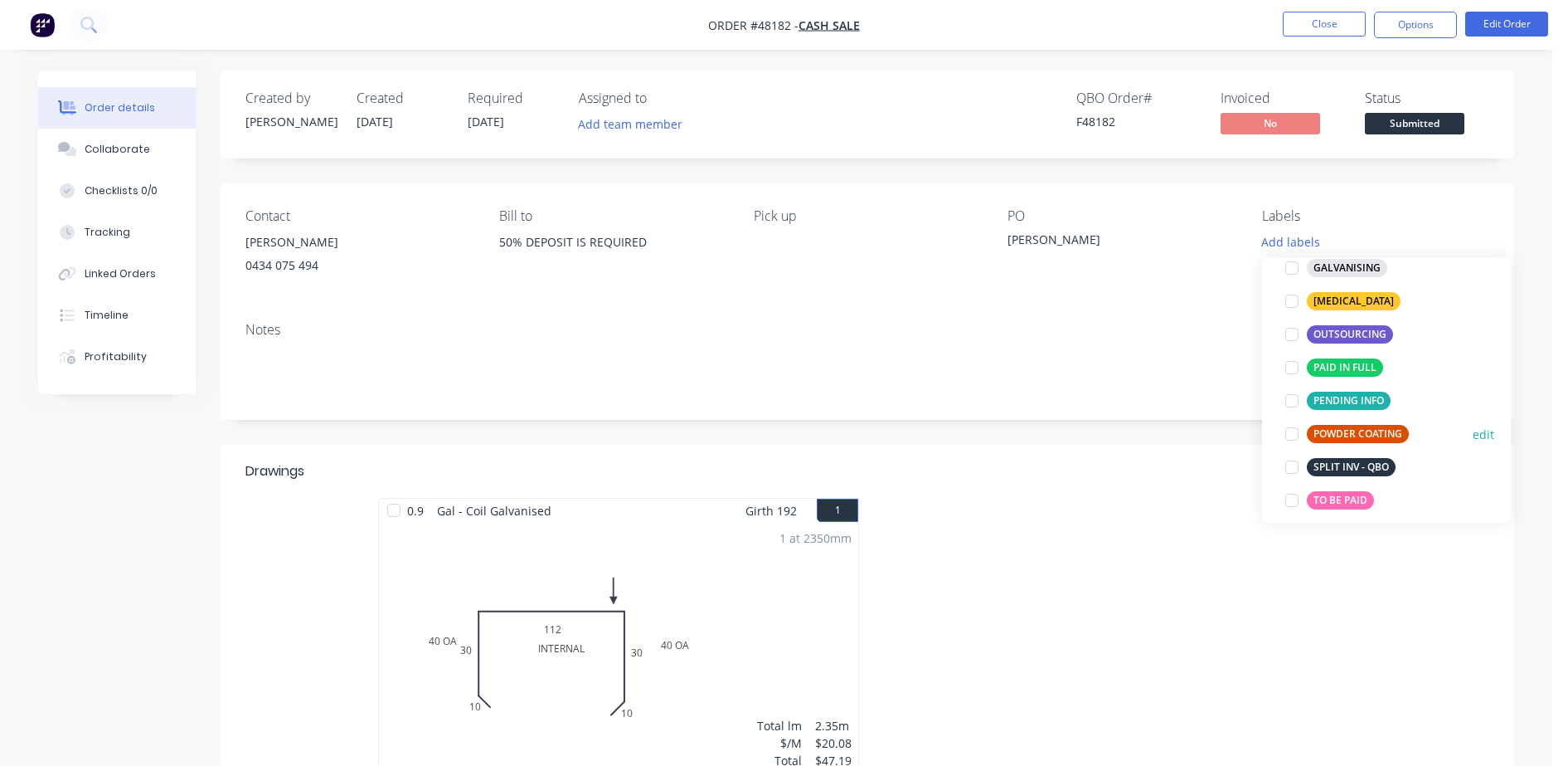
scroll to position [311, 0]
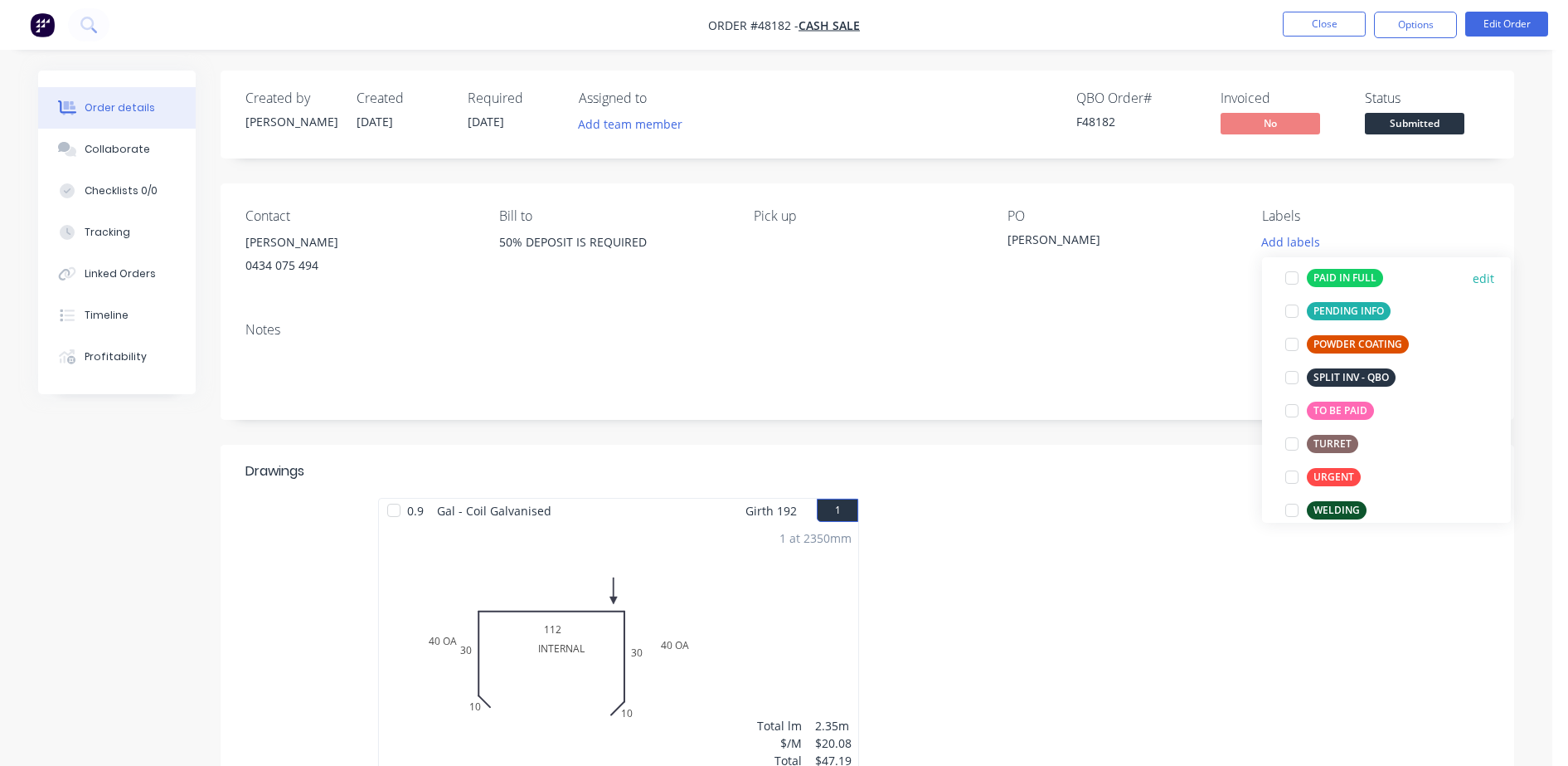
click at [1290, 282] on div at bounding box center [1291, 278] width 33 height 33
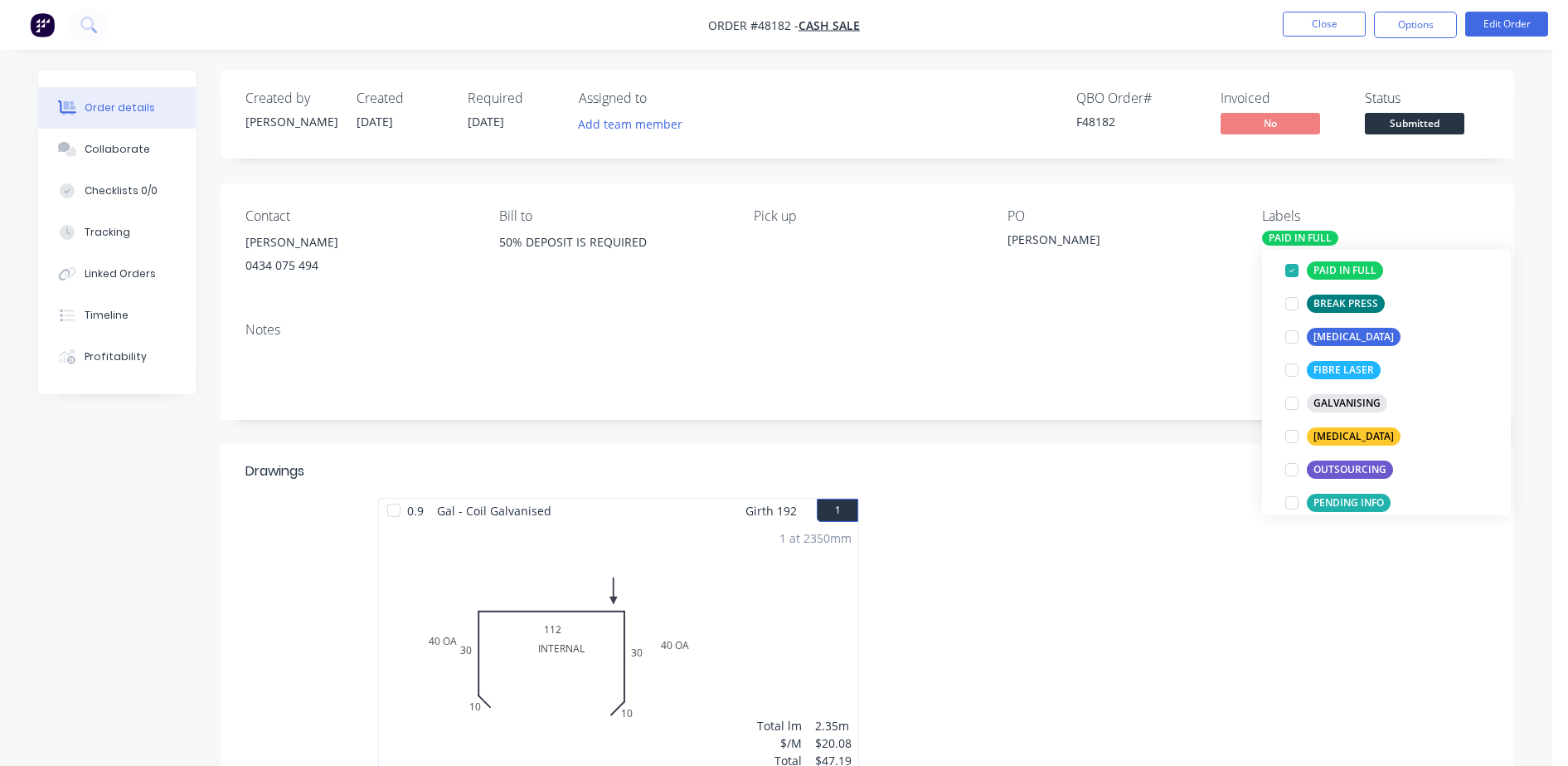
click at [976, 126] on div "QBO Order # F48182 Invoiced No Status Submitted" at bounding box center [1118, 115] width 745 height 48
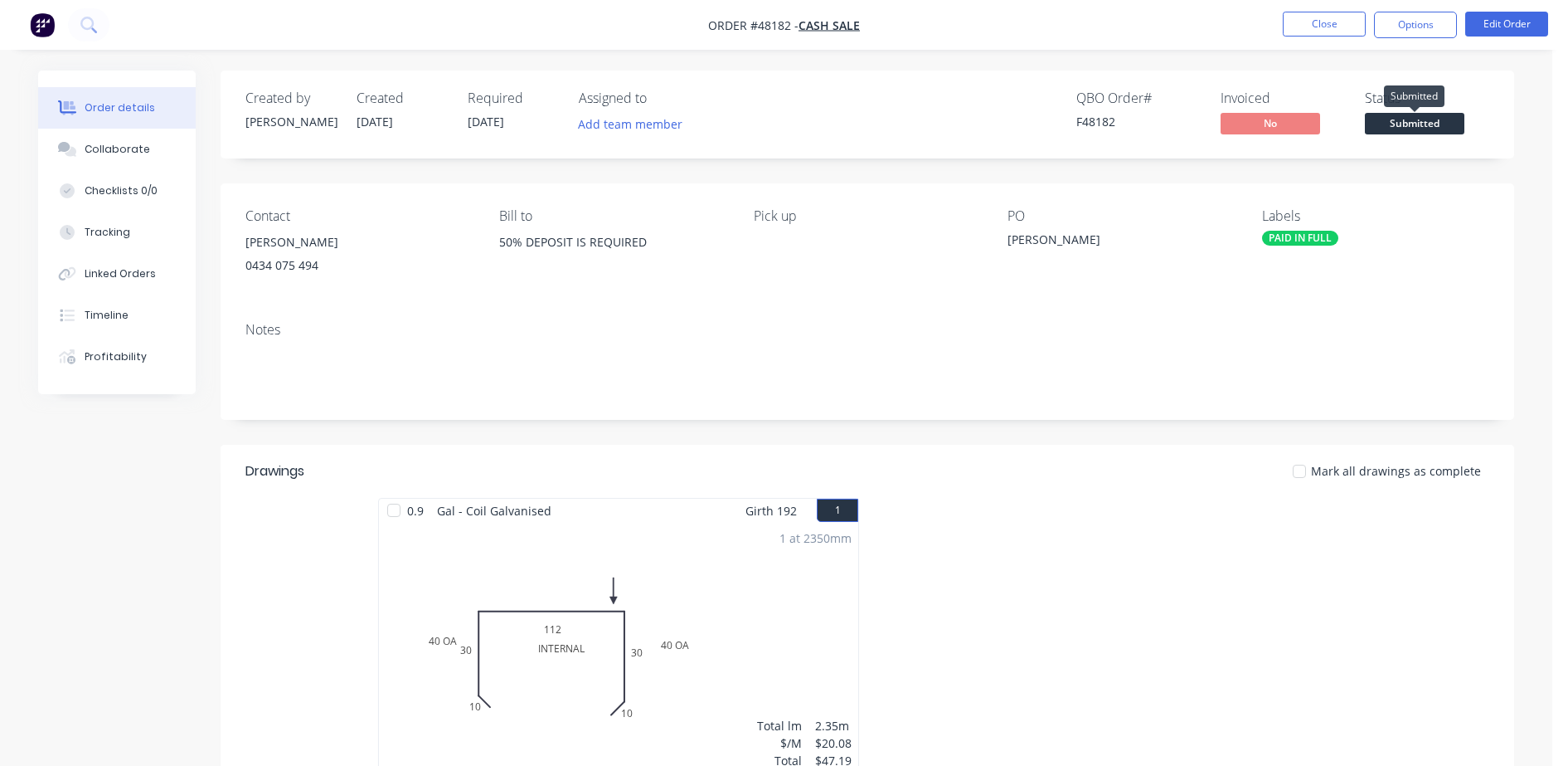
click at [1376, 116] on span "Submitted" at bounding box center [1414, 123] width 99 height 21
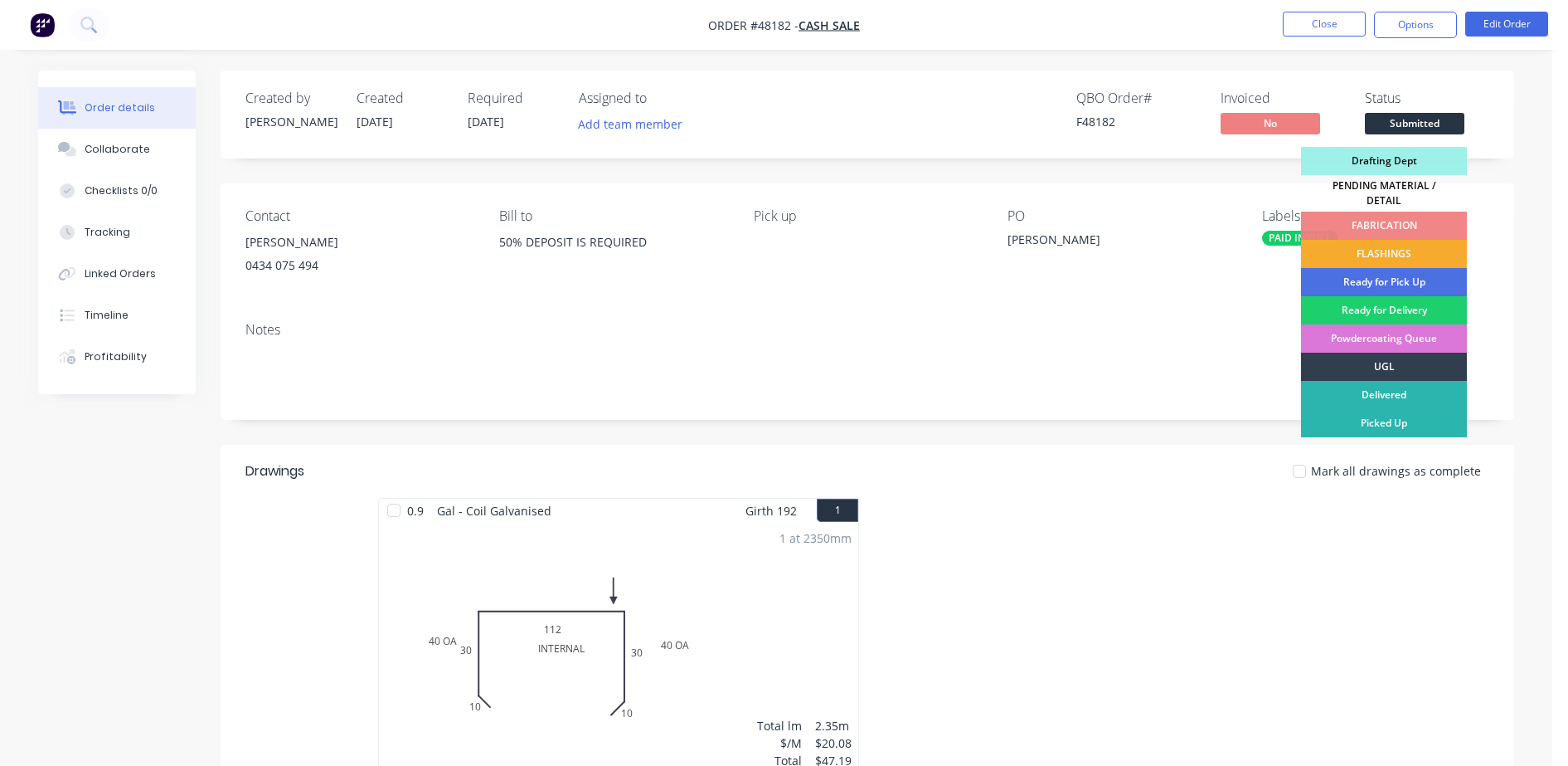
click at [1345, 245] on div "FLASHINGS" at bounding box center [1384, 254] width 166 height 28
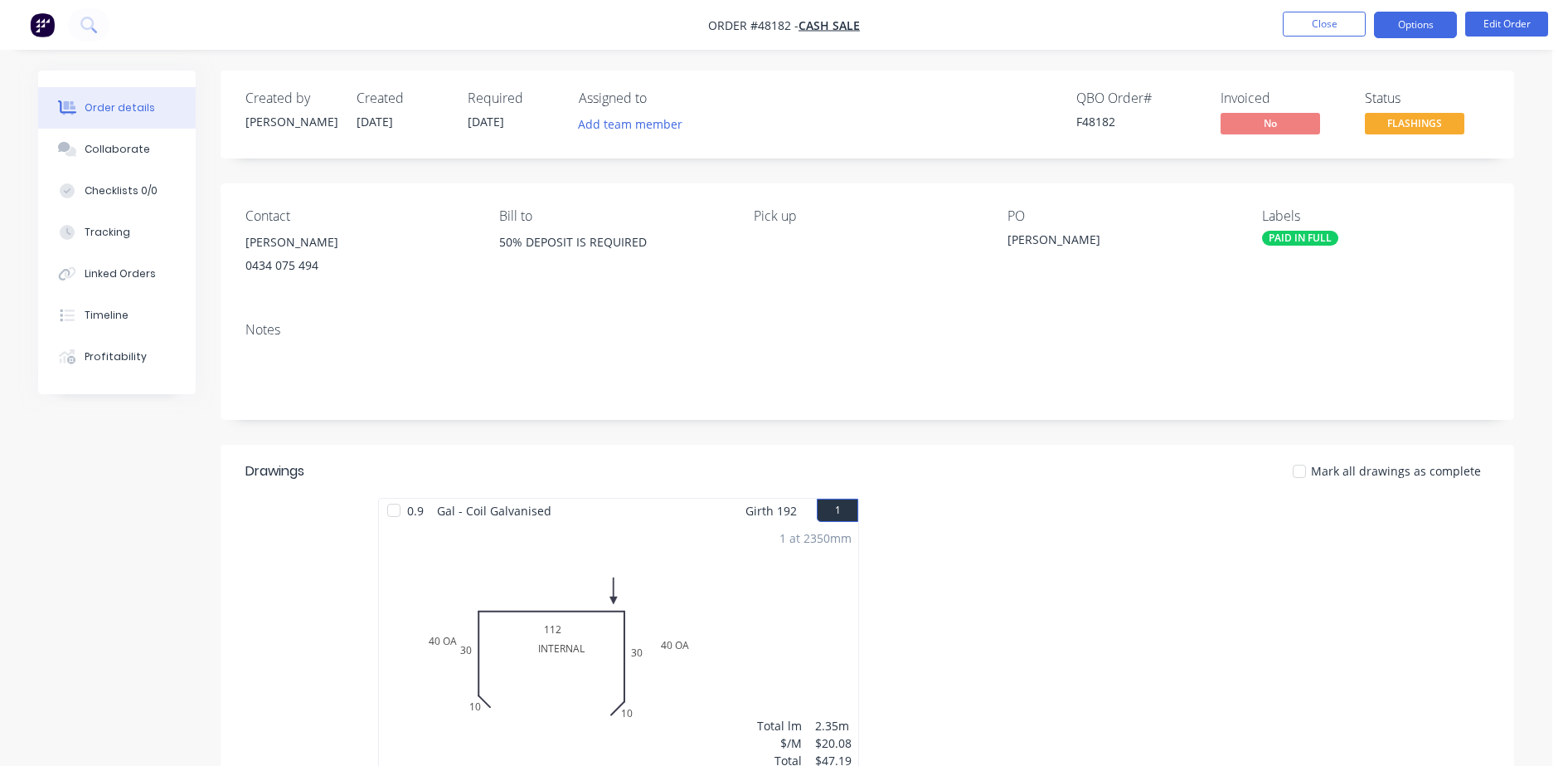
click at [1404, 28] on button "Options" at bounding box center [1415, 25] width 83 height 27
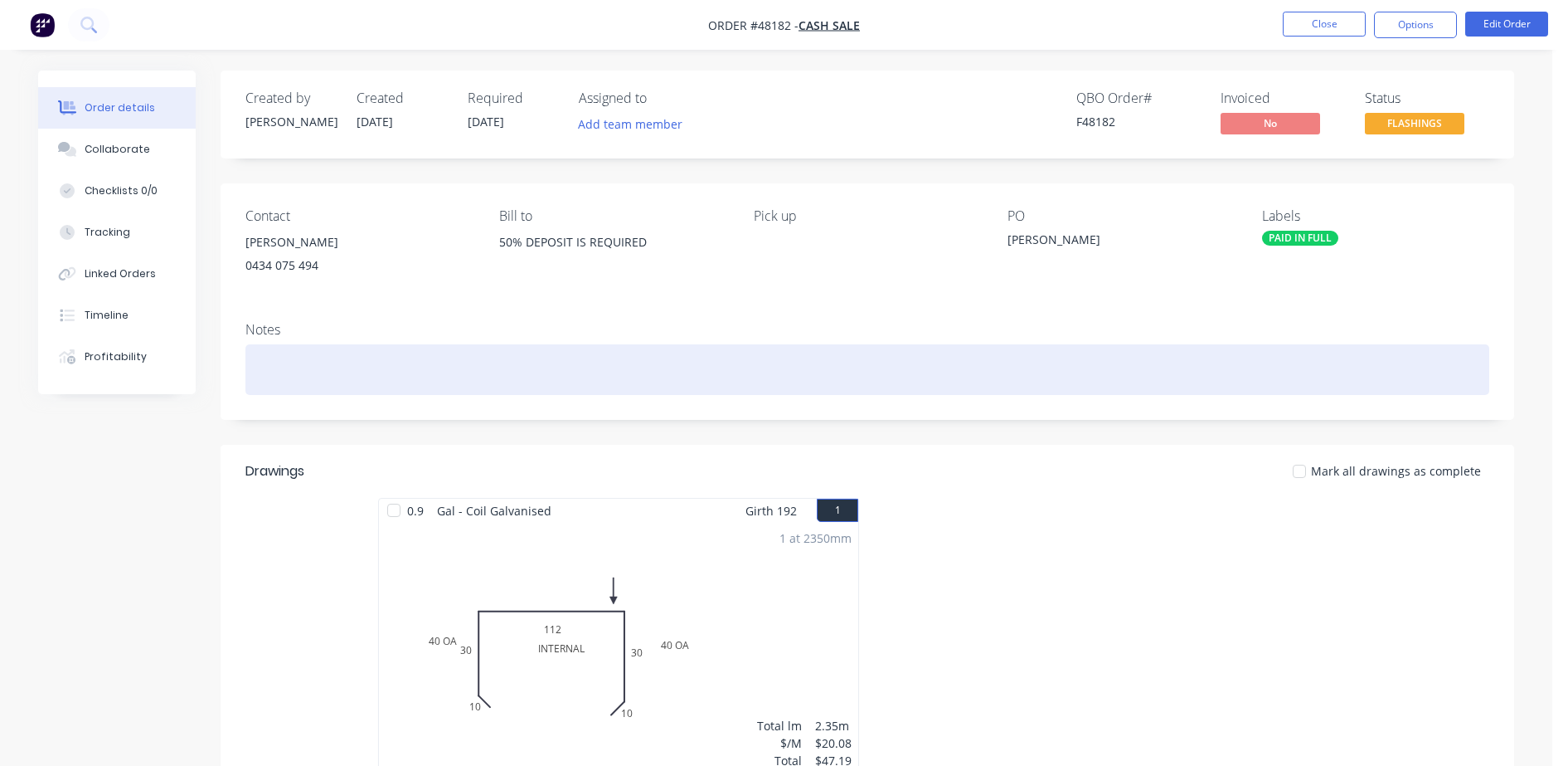
drag, startPoint x: 878, startPoint y: 369, endPoint x: 375, endPoint y: 459, distance: 511.0
click at [871, 371] on div at bounding box center [867, 369] width 1244 height 50
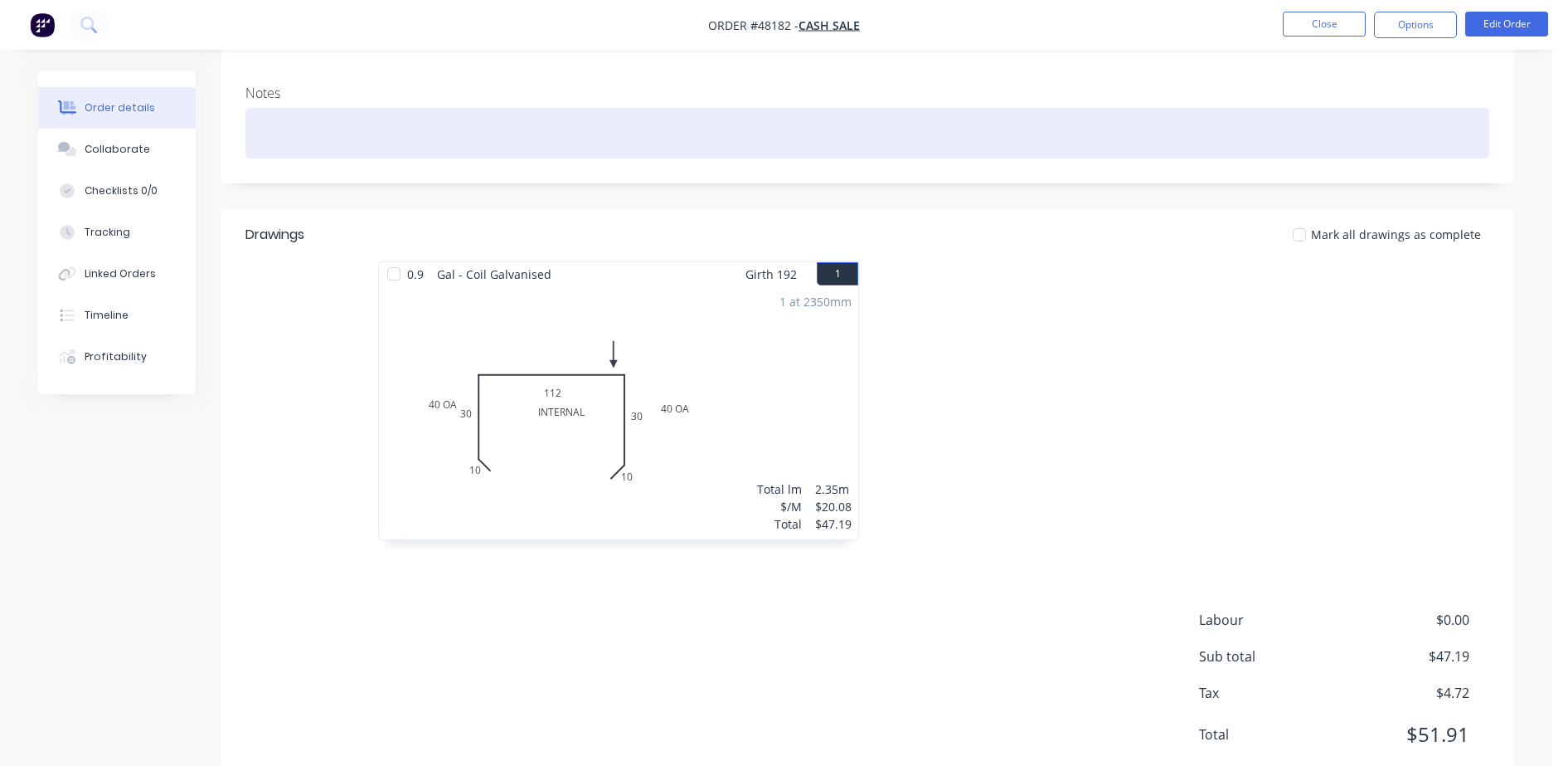
scroll to position [286, 0]
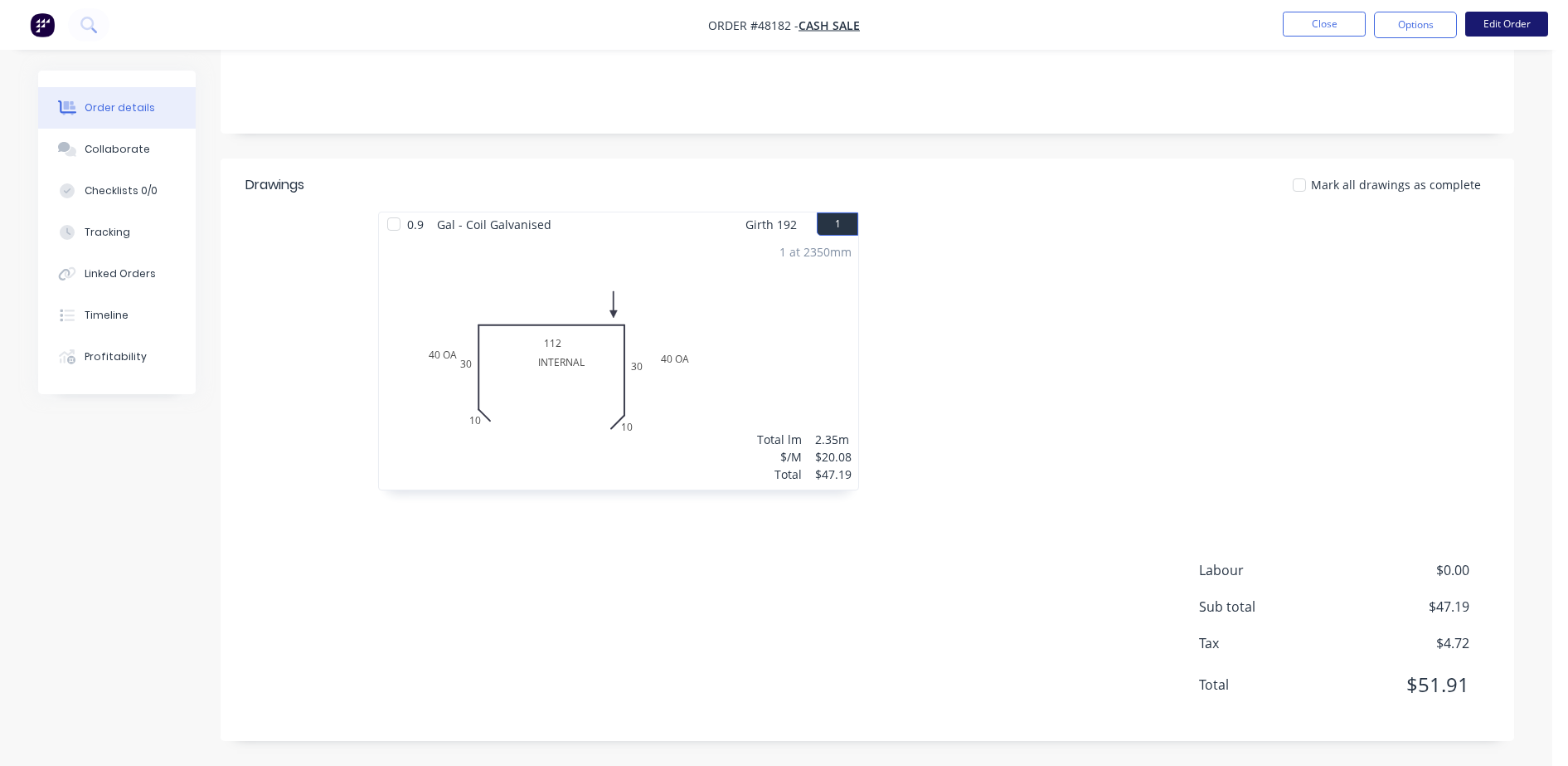
click at [1514, 12] on button "Edit Order" at bounding box center [1506, 24] width 83 height 25
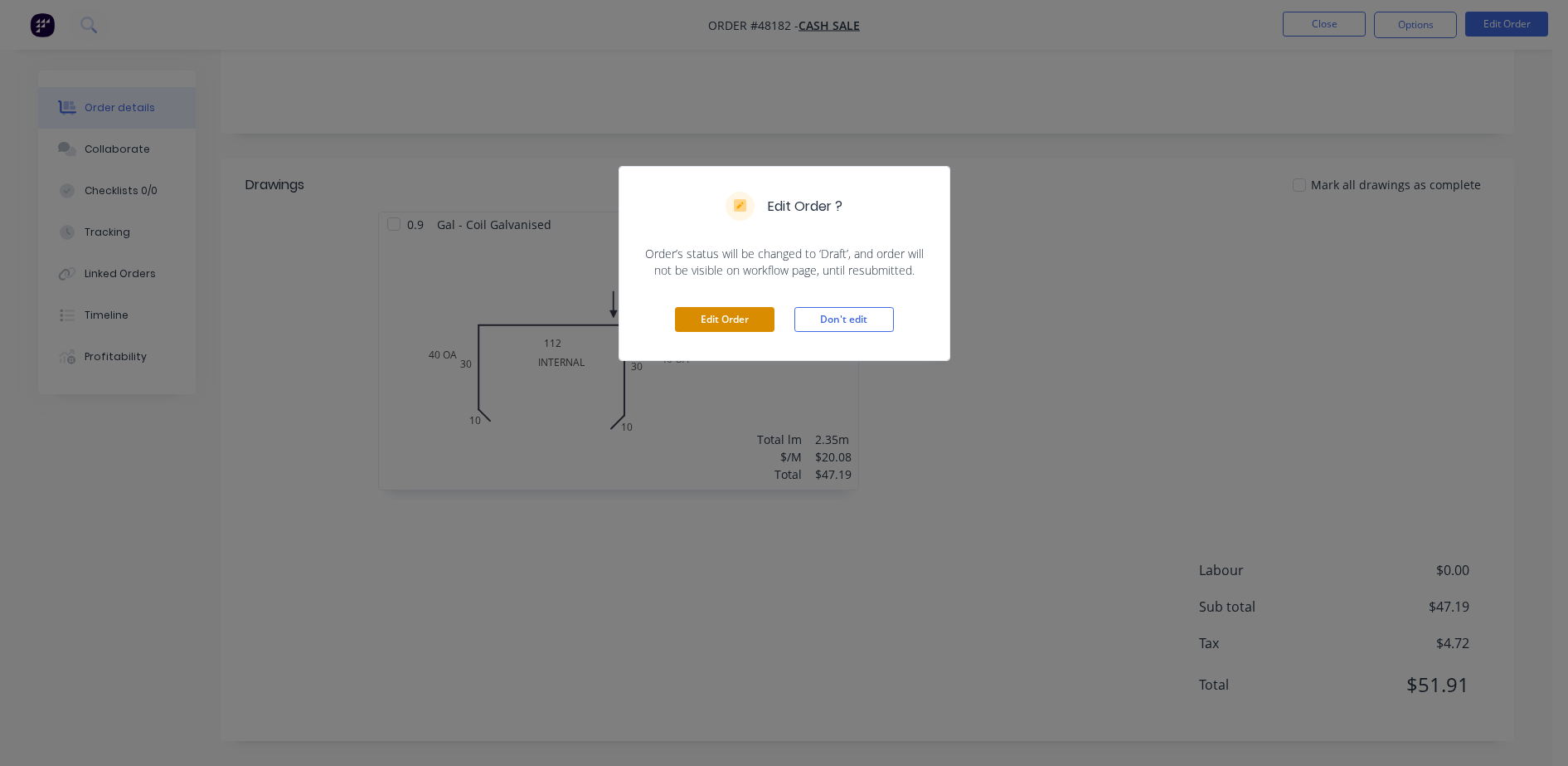
click at [745, 322] on button "Edit Order" at bounding box center [724, 320] width 99 height 25
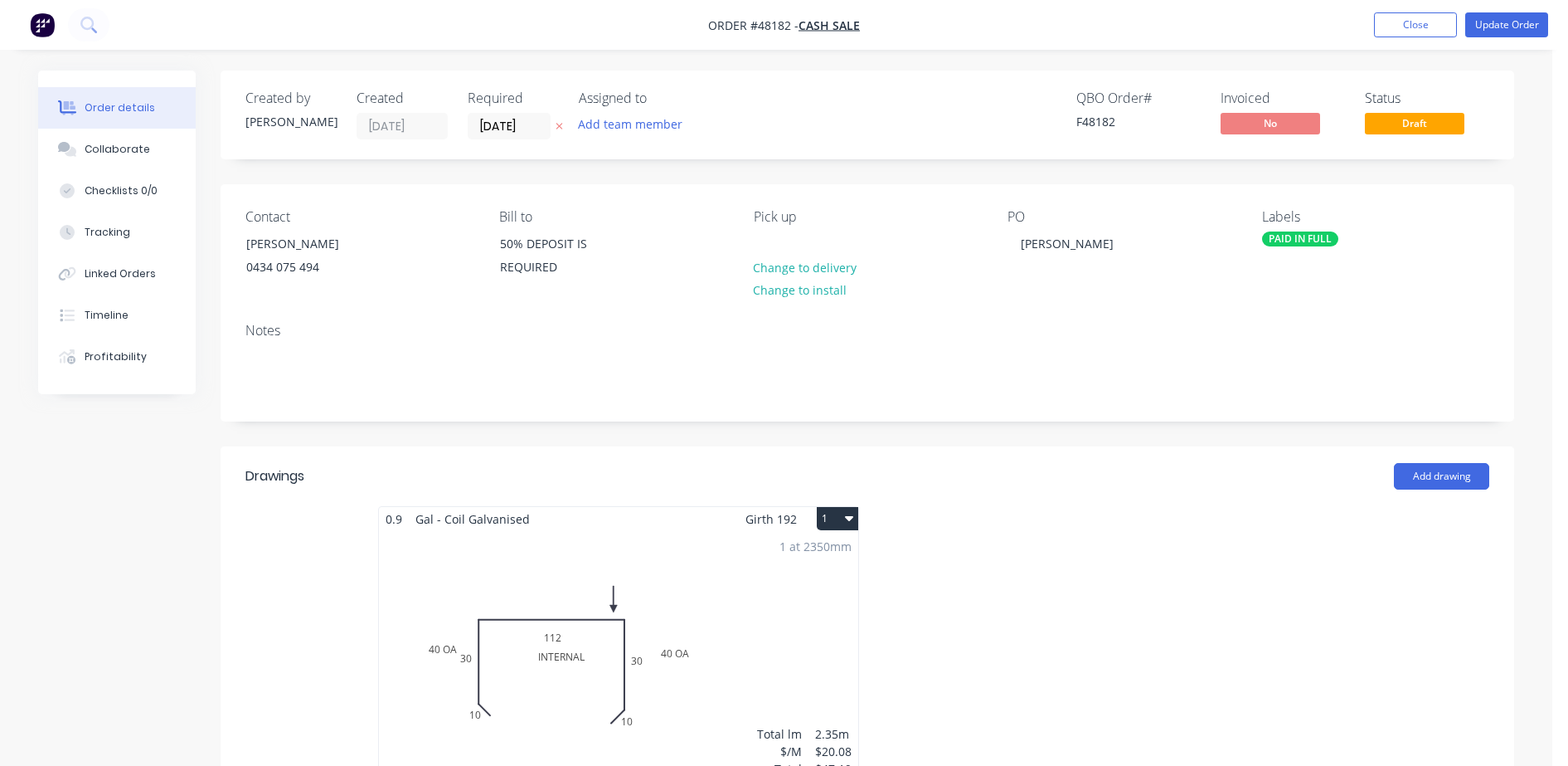
click at [522, 535] on div "1 at 2350mm Total lm $/M Total 2.35m $20.08 $47.19" at bounding box center [618, 658] width 479 height 253
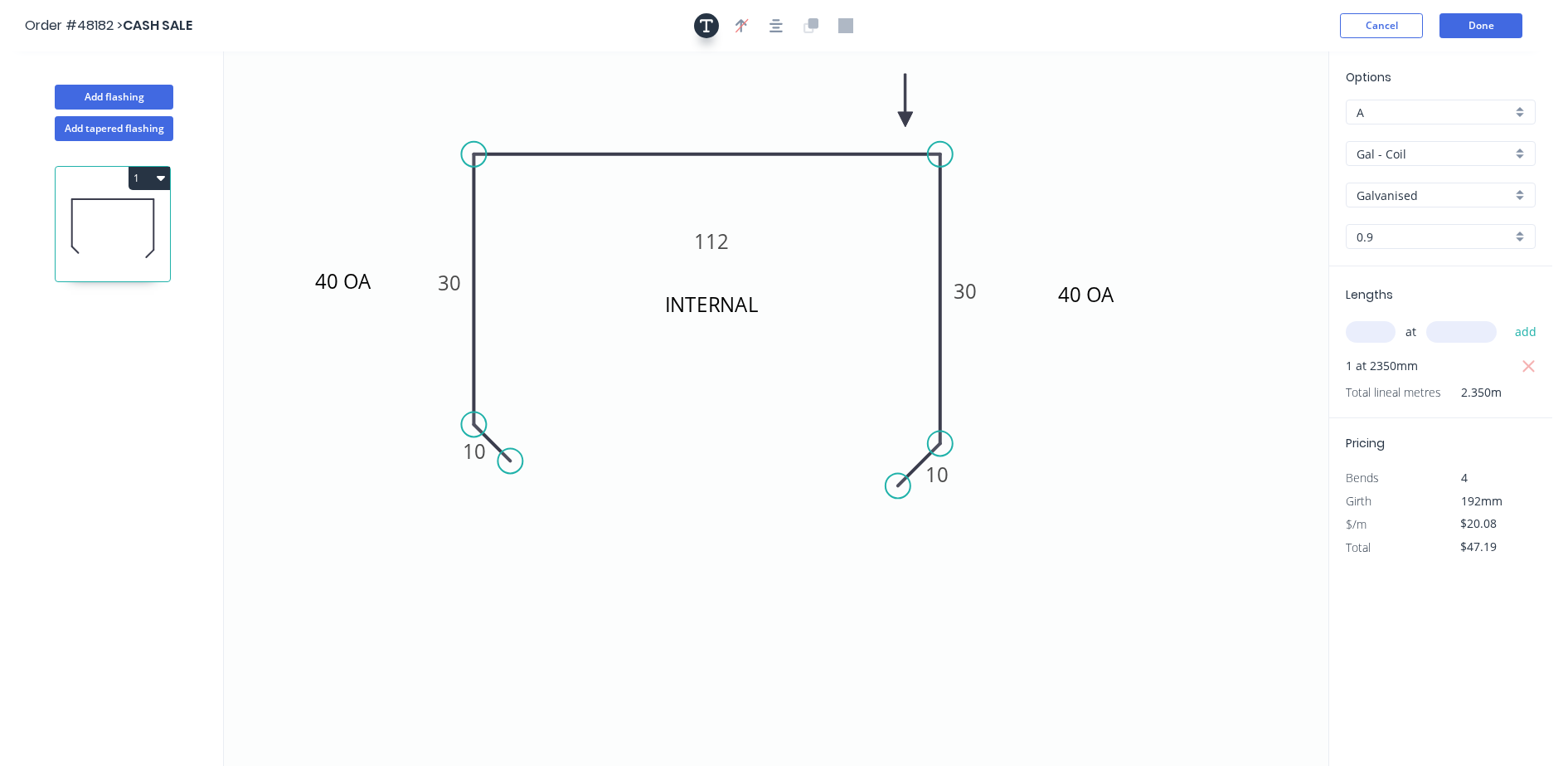
click at [713, 31] on button "button" at bounding box center [707, 26] width 25 height 25
click at [352, 104] on textarea at bounding box center [330, 116] width 134 height 62
drag, startPoint x: 351, startPoint y: 132, endPoint x: 390, endPoint y: 134, distance: 39.1
click at [390, 134] on textarea "TIMBER SAMPLE RE" at bounding box center [330, 116] width 134 height 62
drag, startPoint x: 409, startPoint y: 156, endPoint x: 469, endPoint y: 184, distance: 66.2
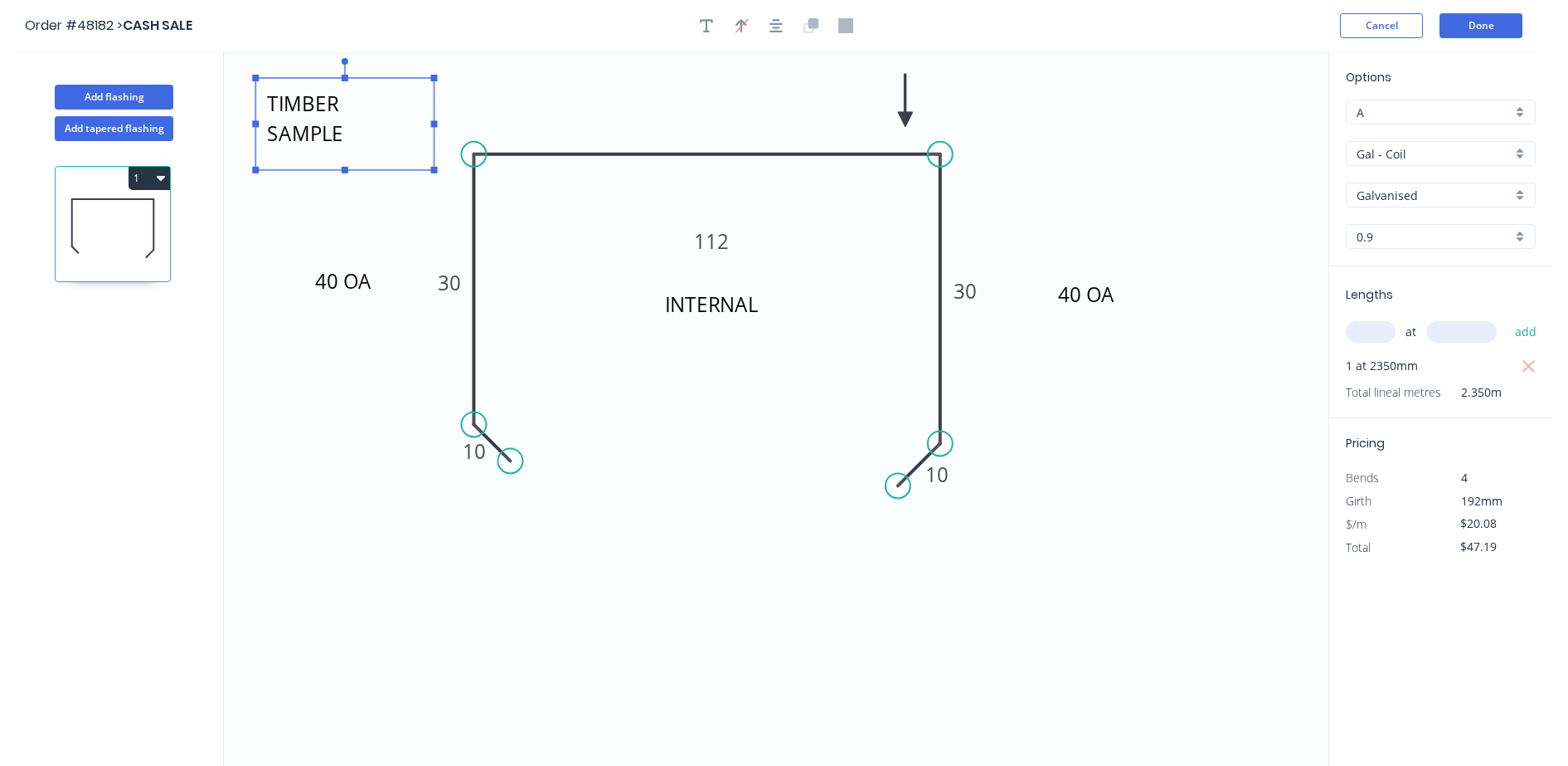
click at [438, 174] on rect at bounding box center [434, 169] width 6 height 6
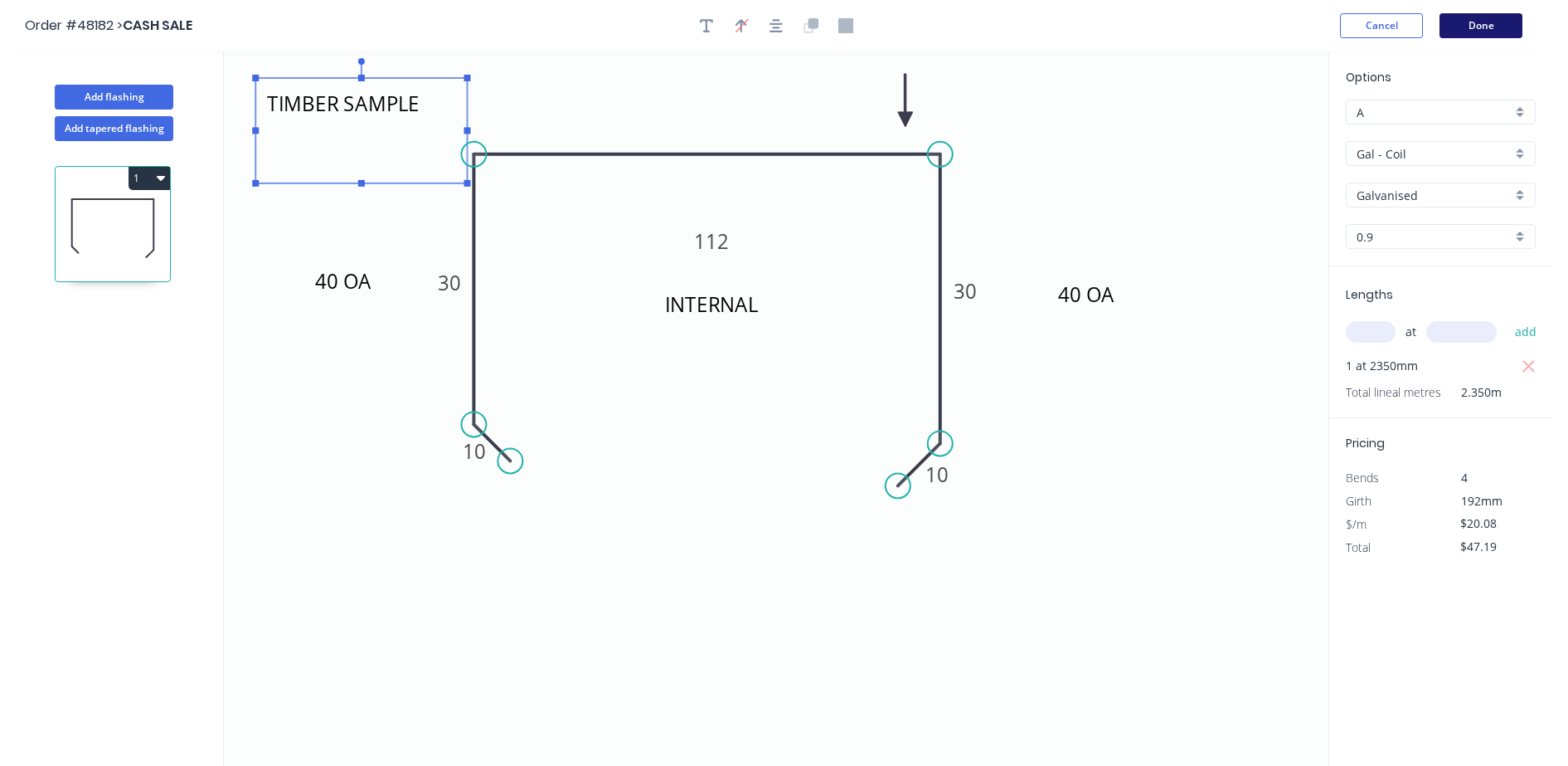
click at [1495, 33] on button "Done" at bounding box center [1480, 26] width 83 height 25
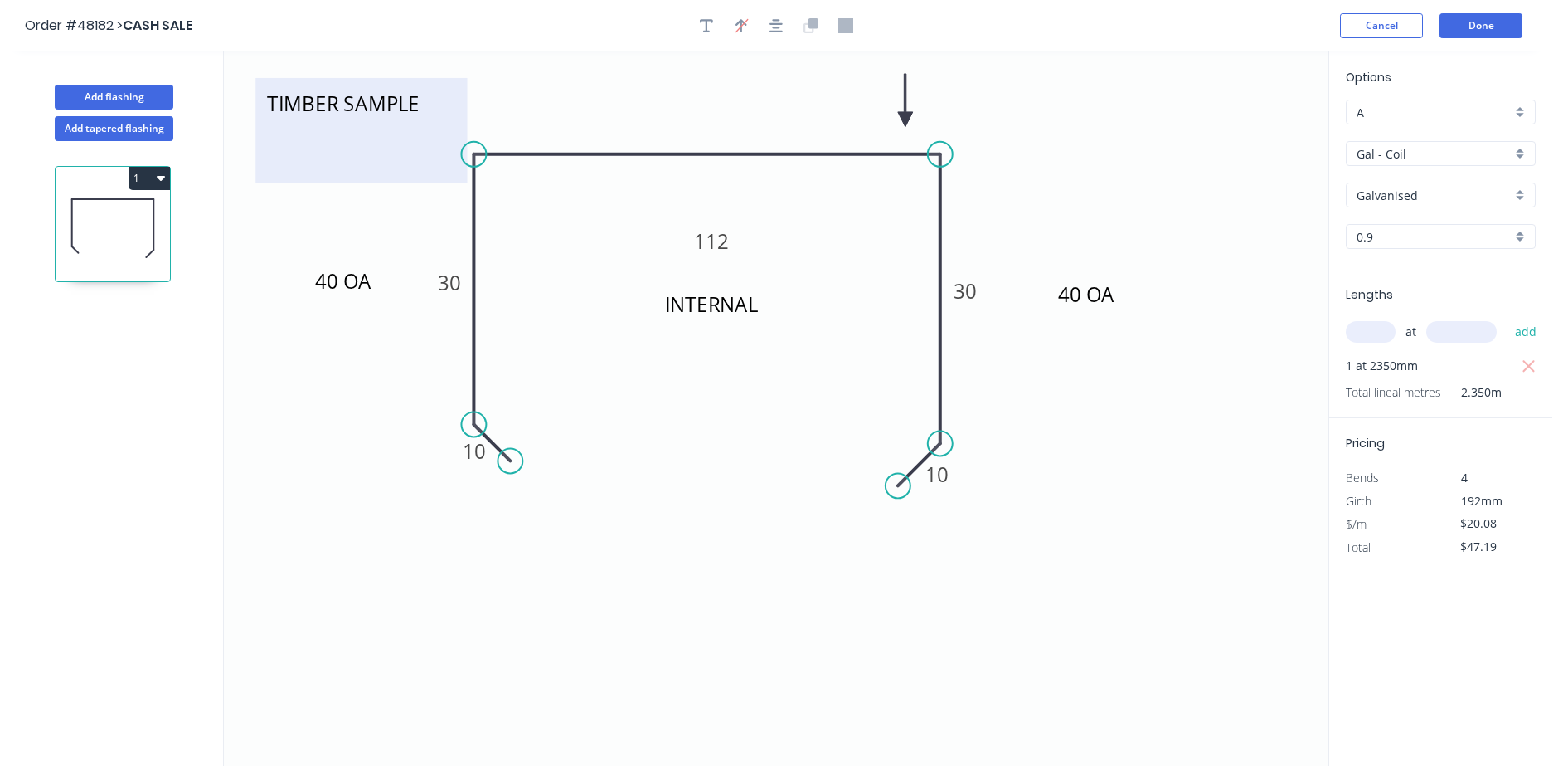
click at [283, 100] on textarea "TIMBER SAMPLE" at bounding box center [361, 130] width 195 height 89
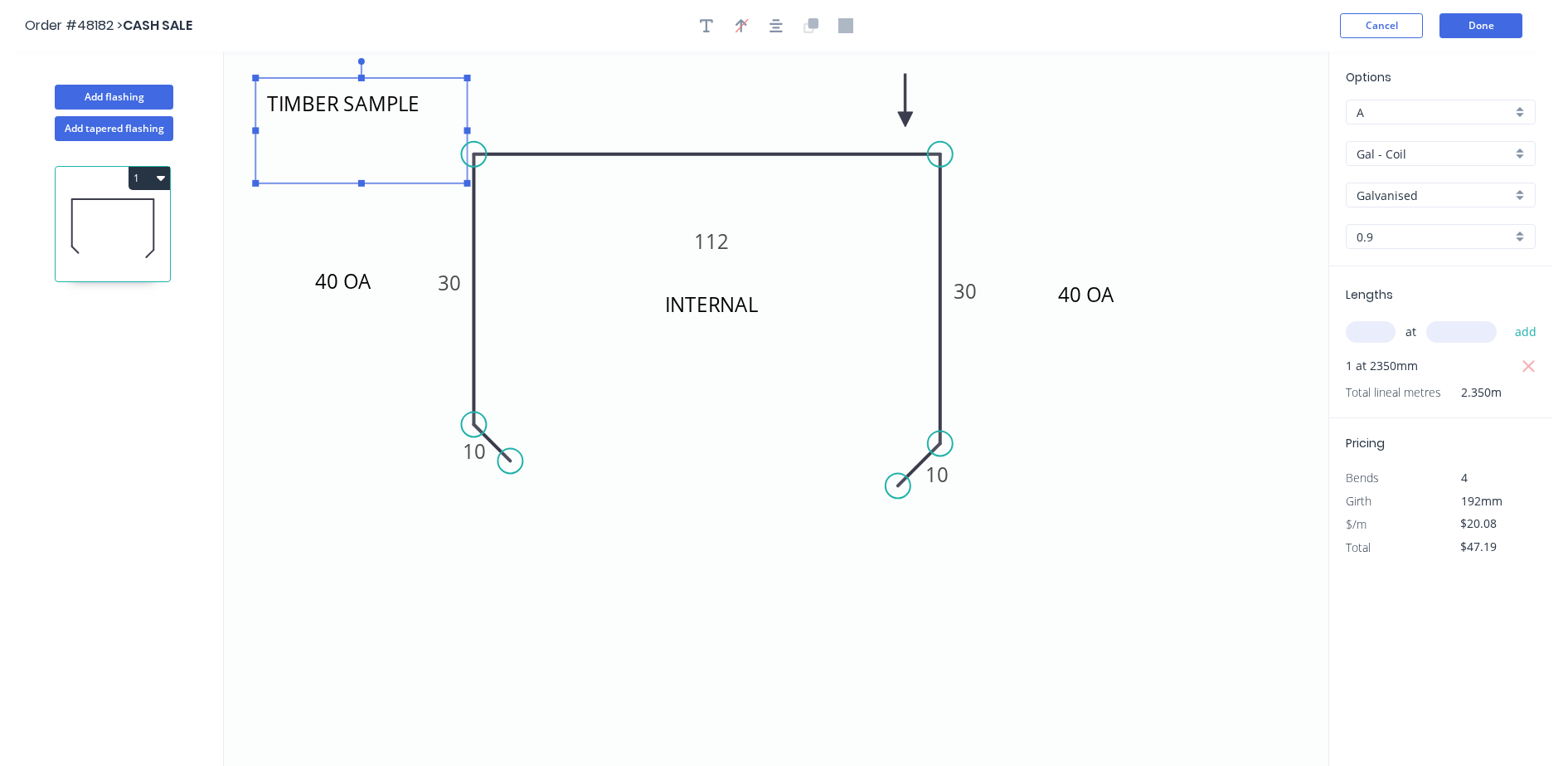
click at [432, 99] on textarea "TIMBER SAMPLE" at bounding box center [361, 130] width 195 height 89
click at [356, 104] on textarea "TIMBER SAMPLE" at bounding box center [361, 130] width 195 height 89
click at [441, 99] on textarea "TIMBER SAMPLE" at bounding box center [361, 130] width 195 height 89
type textarea "TIMBER SAMPLE SUPPLIED"
click at [1484, 30] on button "Done" at bounding box center [1480, 26] width 83 height 25
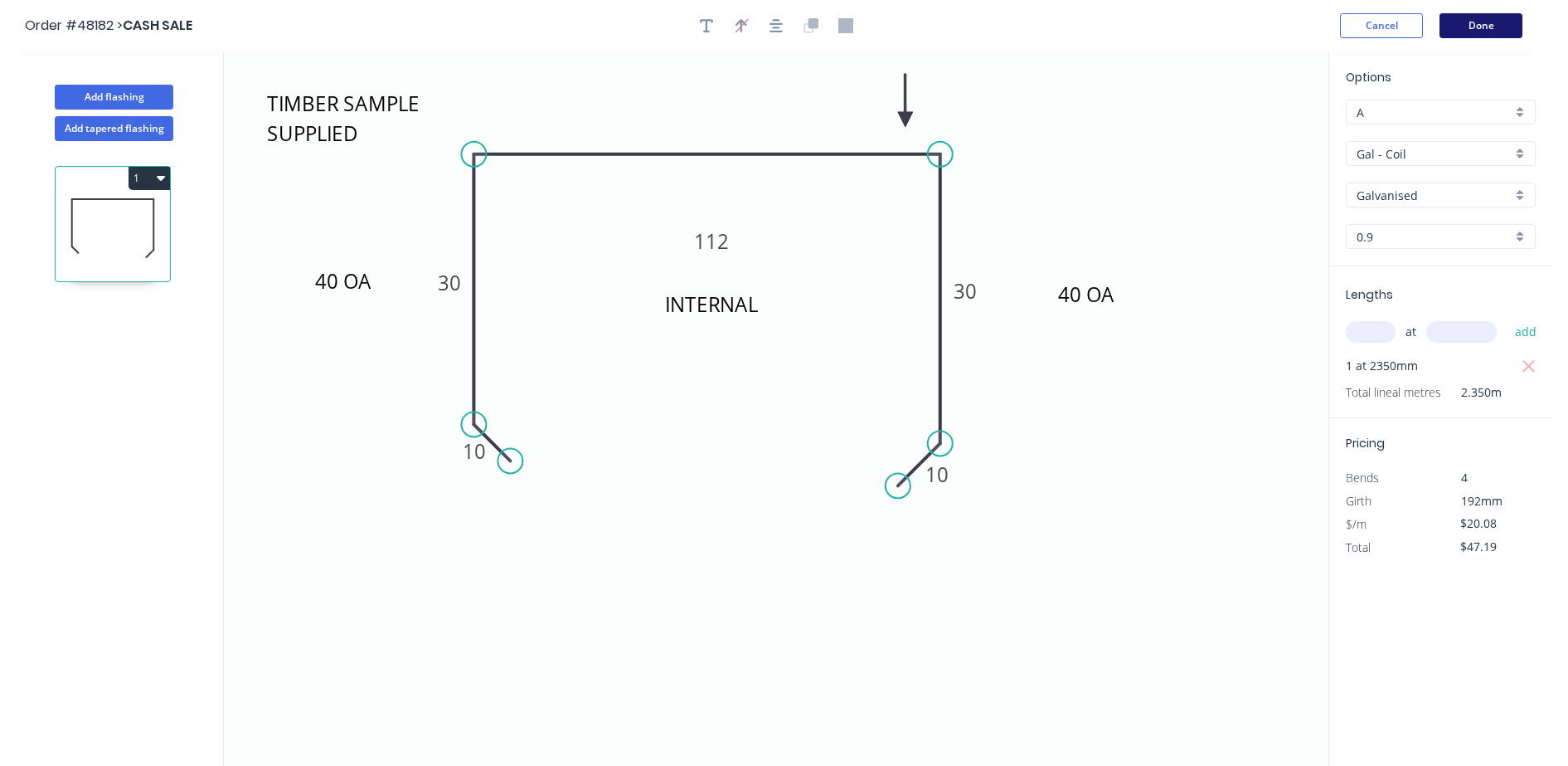
click at [1484, 29] on button "Done" at bounding box center [1480, 26] width 83 height 25
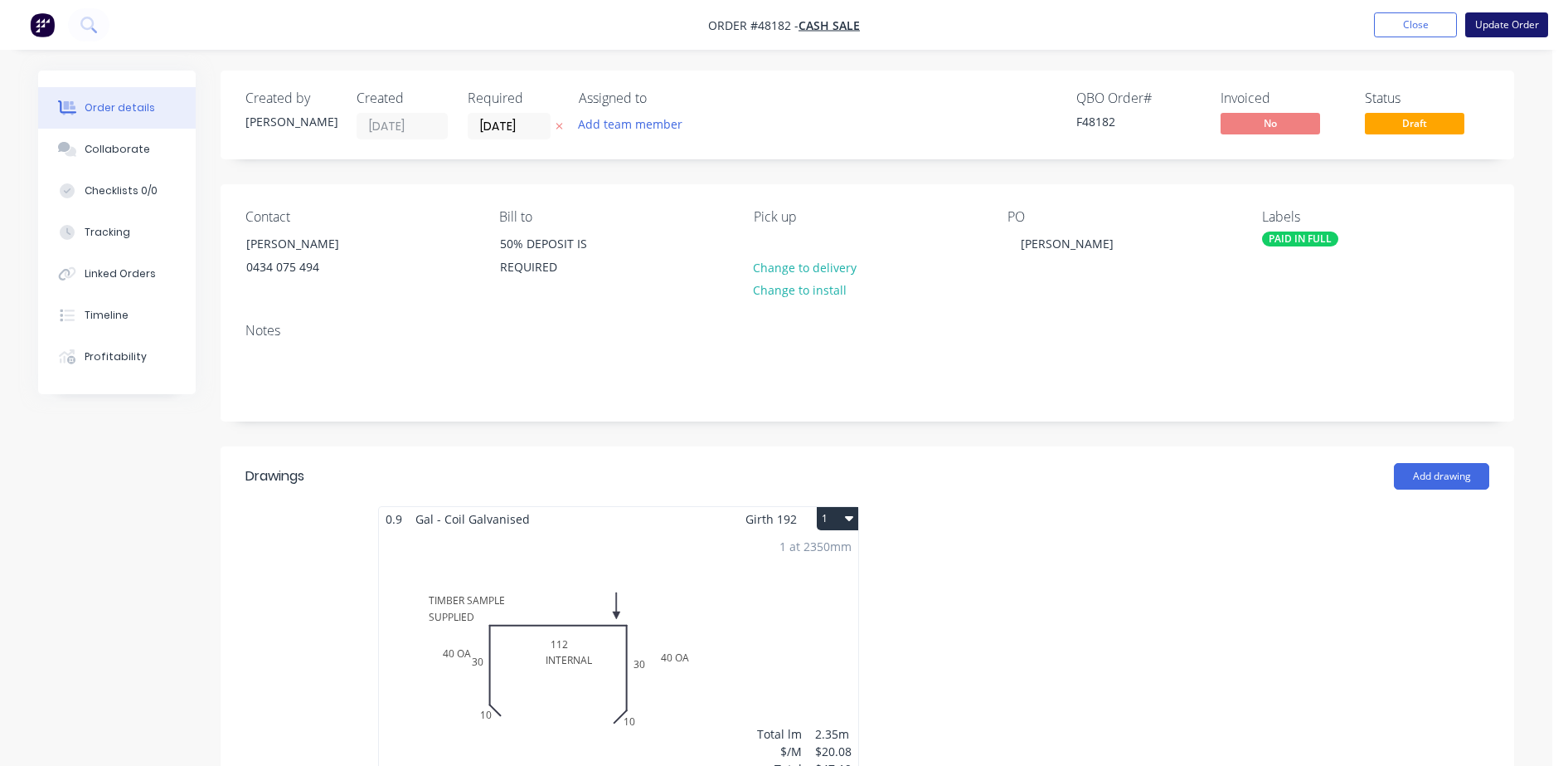
click at [1482, 24] on button "Update Order" at bounding box center [1506, 25] width 83 height 25
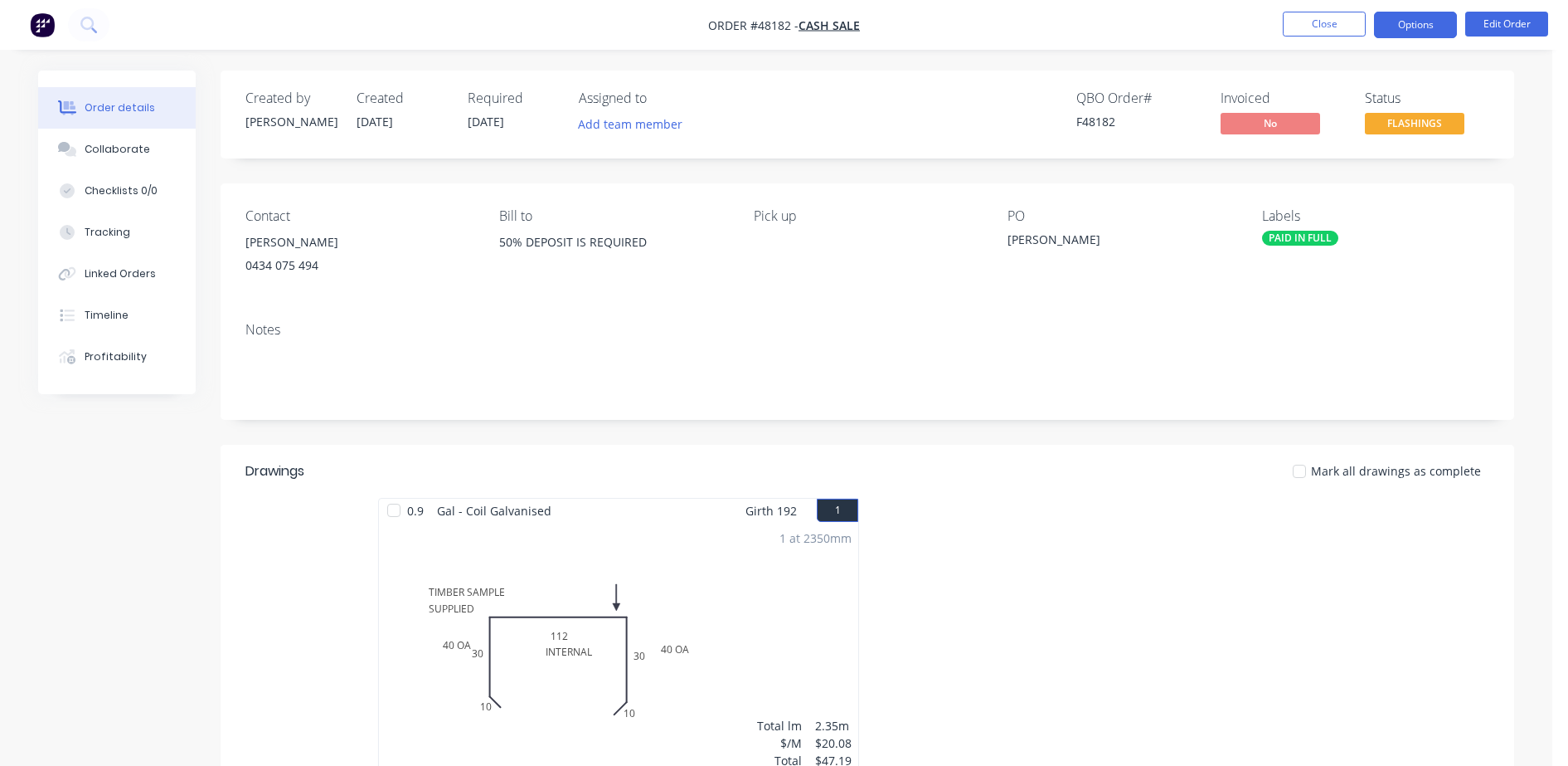
click at [1412, 20] on button "Options" at bounding box center [1415, 25] width 83 height 27
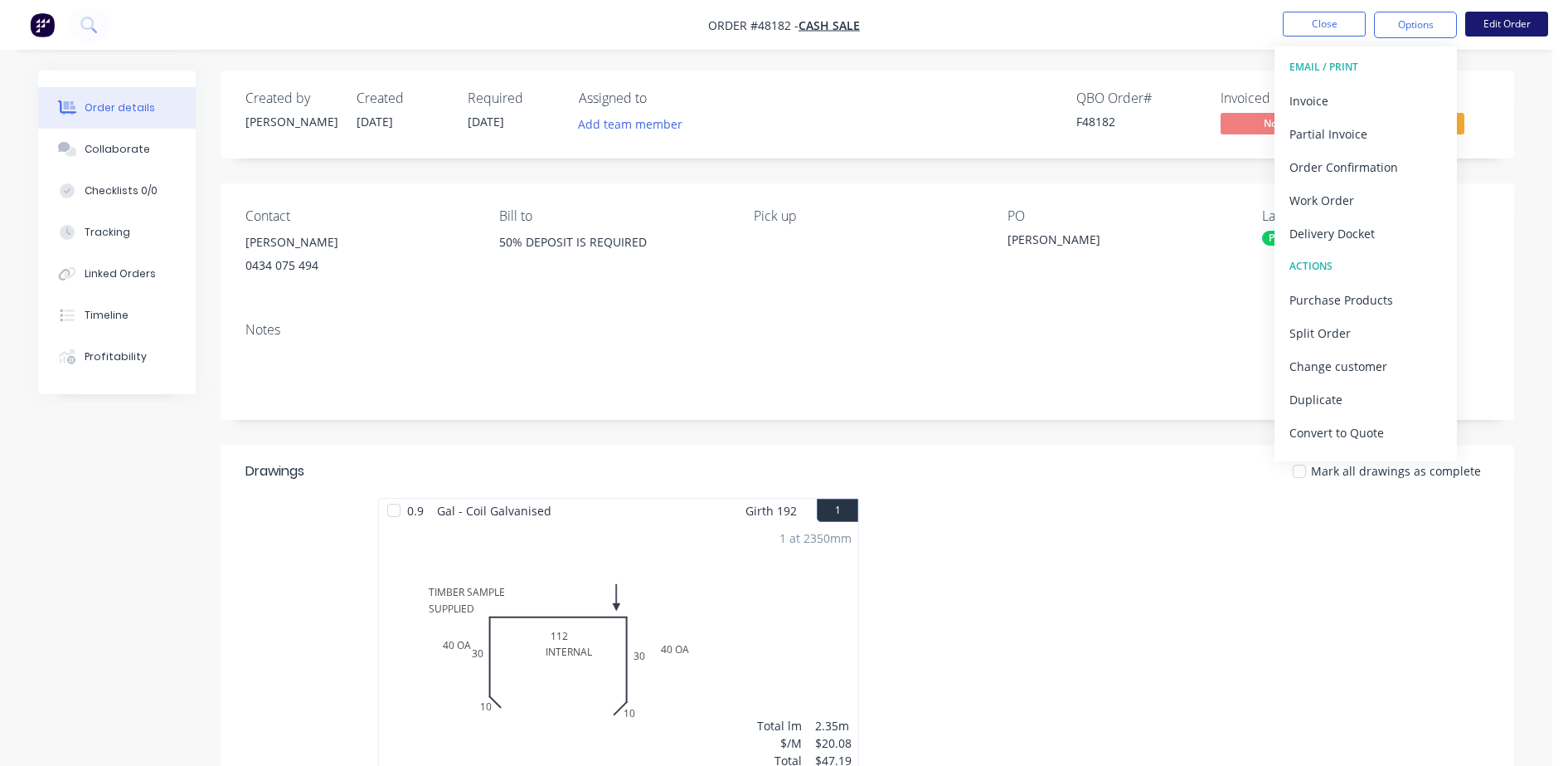
click at [1479, 12] on button "Edit Order" at bounding box center [1506, 24] width 83 height 25
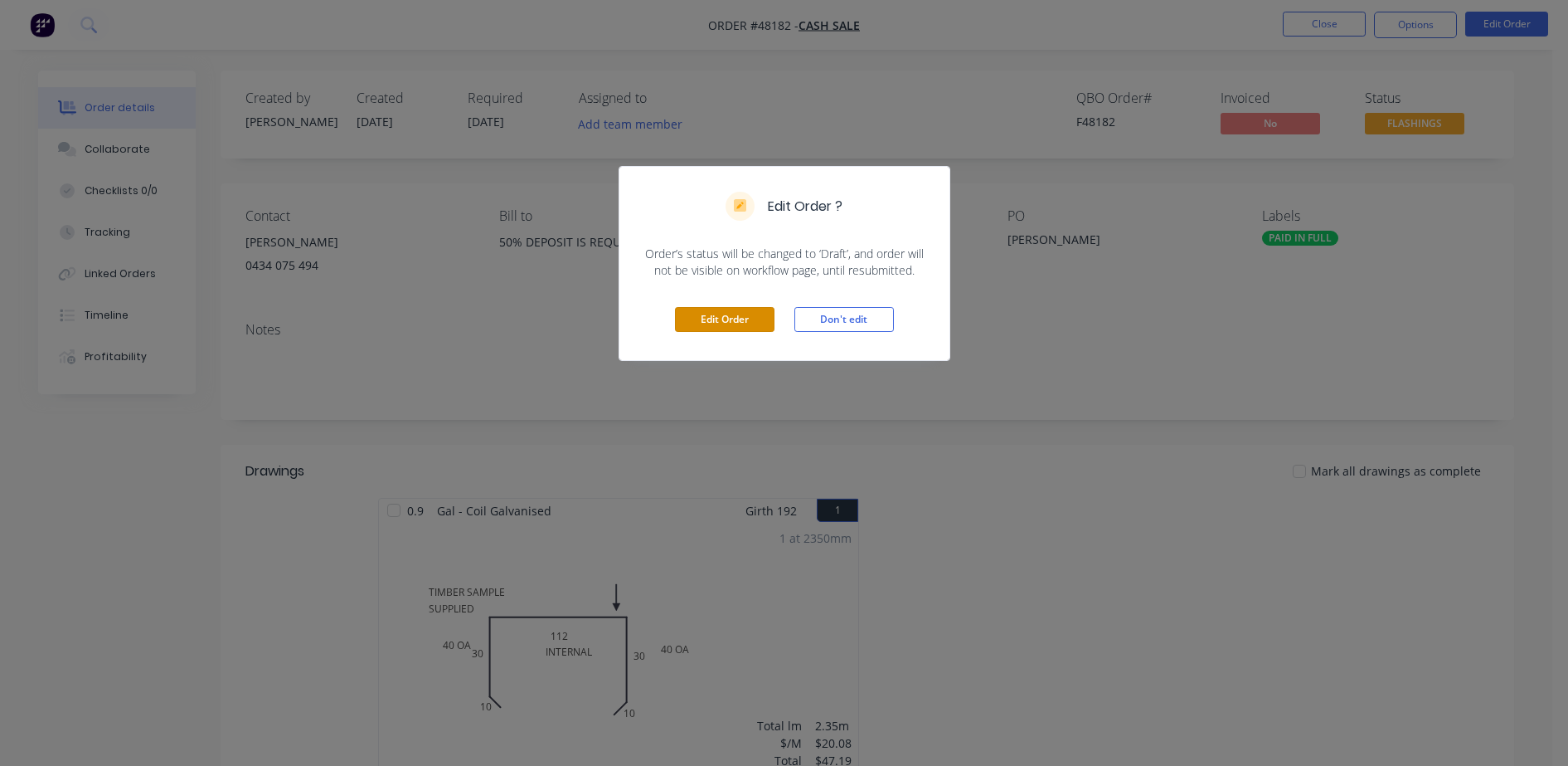
click at [691, 315] on button "Edit Order" at bounding box center [724, 320] width 99 height 25
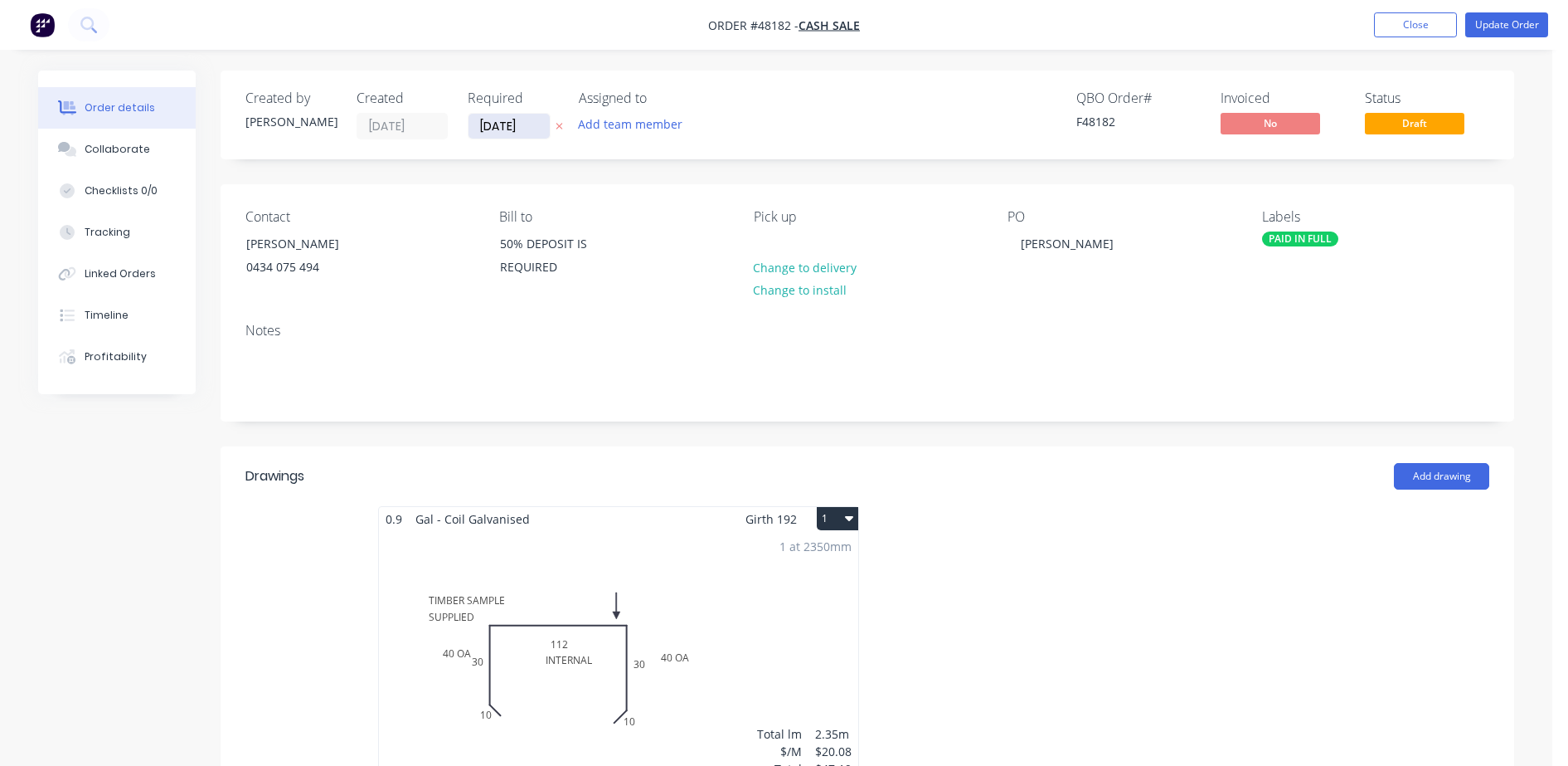
click at [505, 126] on input "[DATE]" at bounding box center [509, 126] width 81 height 25
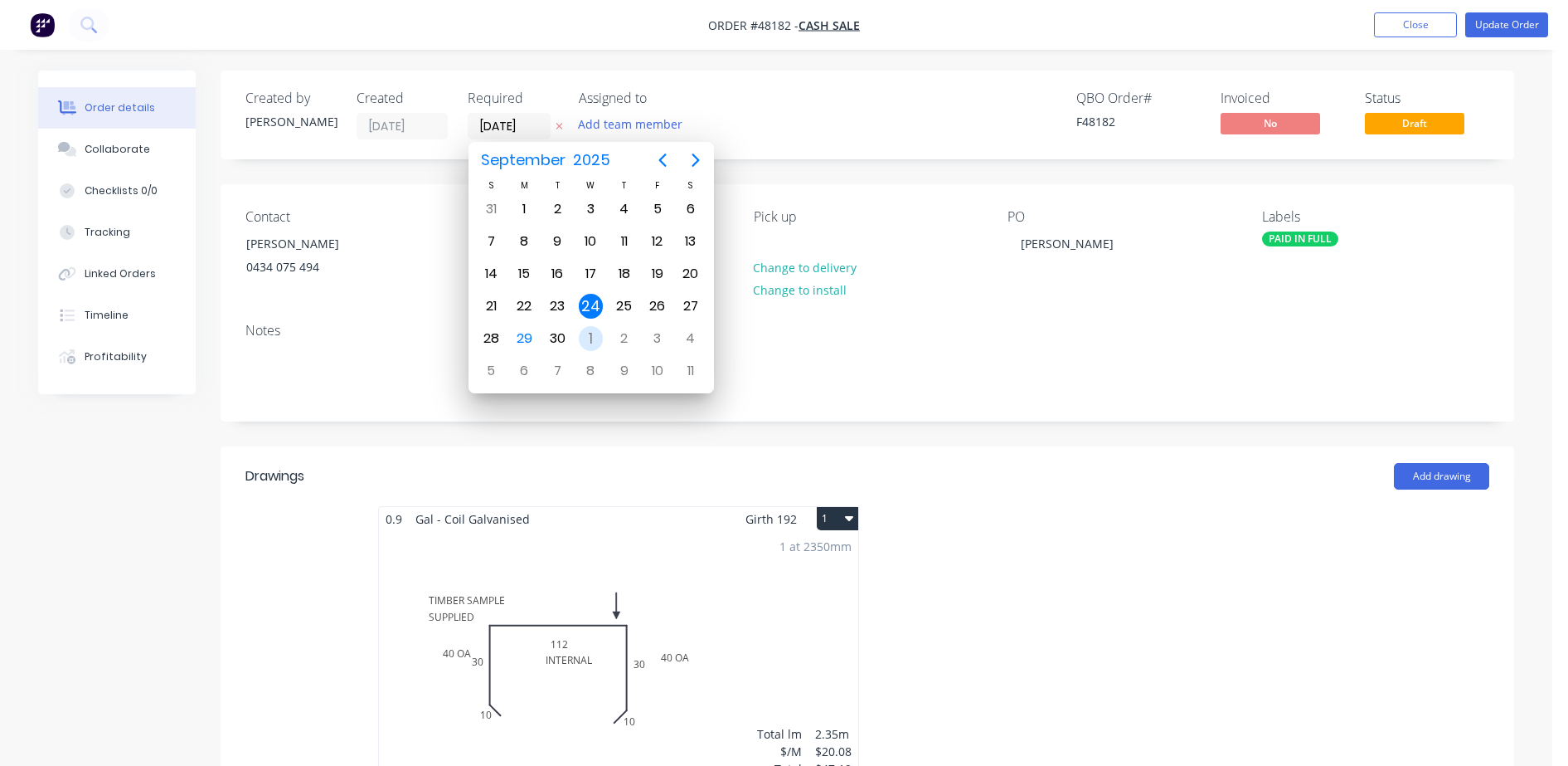
click at [595, 341] on div "1" at bounding box center [591, 339] width 25 height 25
type input "01/10/25"
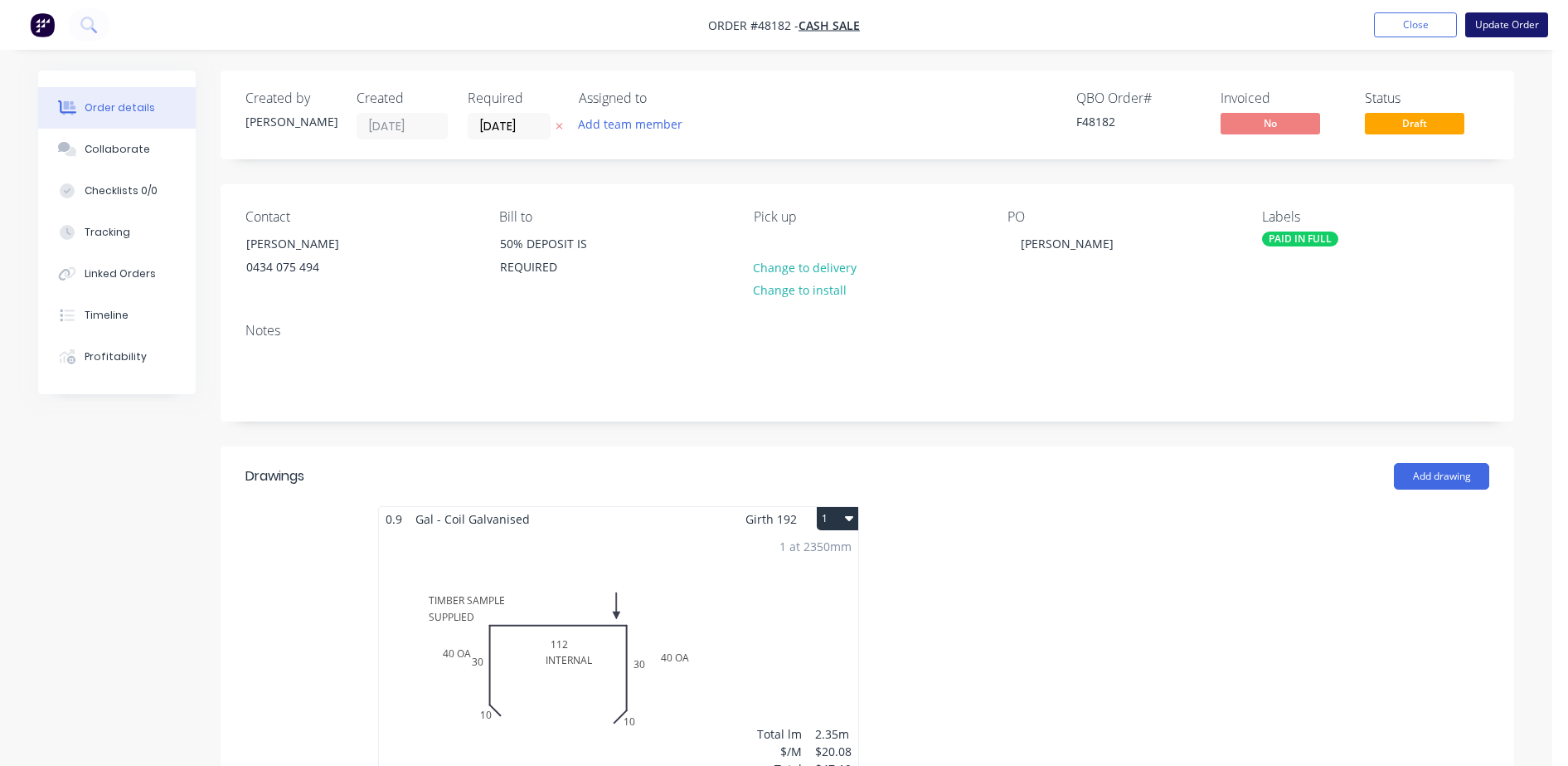
click at [1505, 27] on button "Update Order" at bounding box center [1506, 25] width 83 height 25
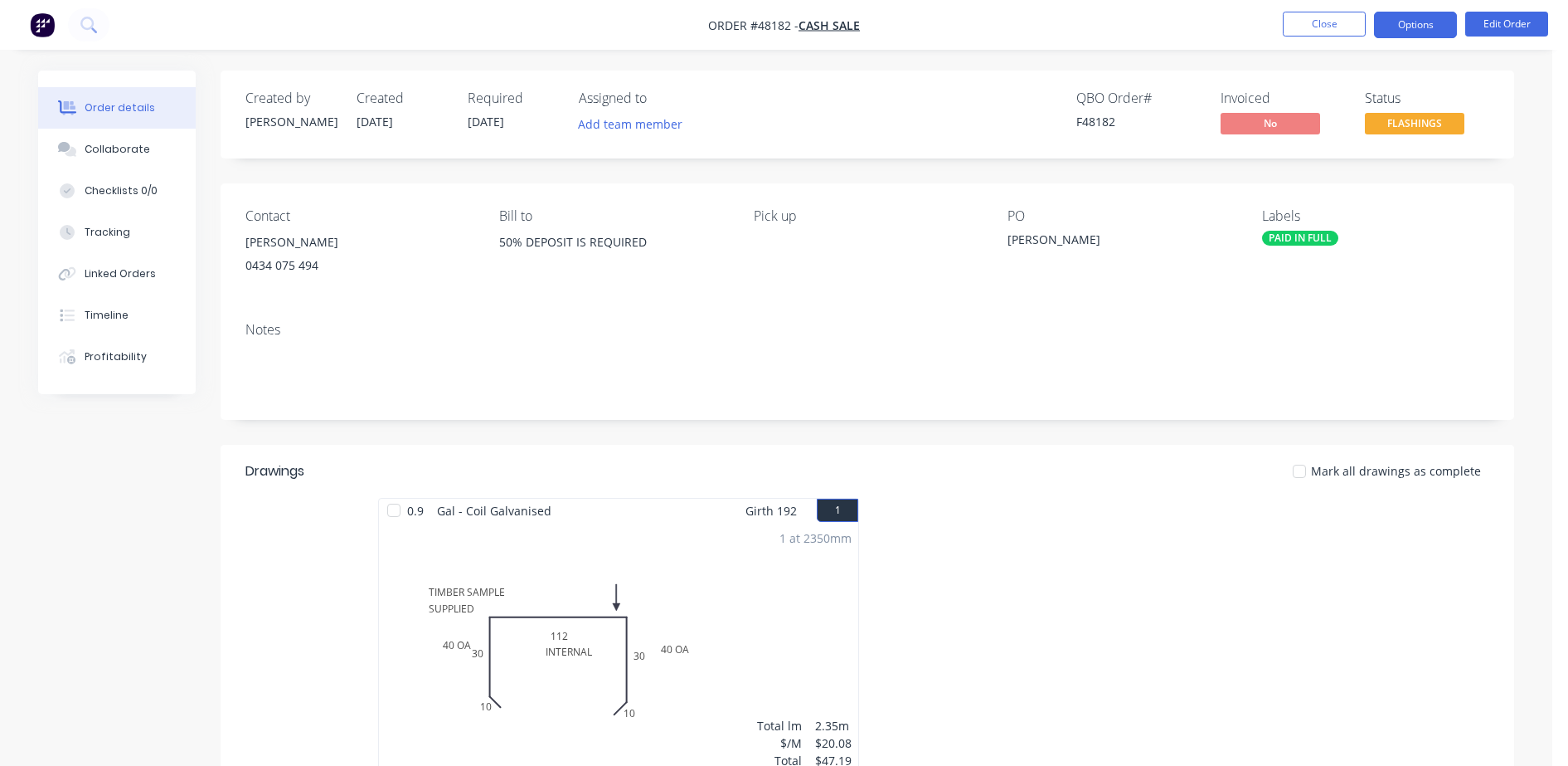
click at [1413, 23] on button "Options" at bounding box center [1415, 25] width 83 height 27
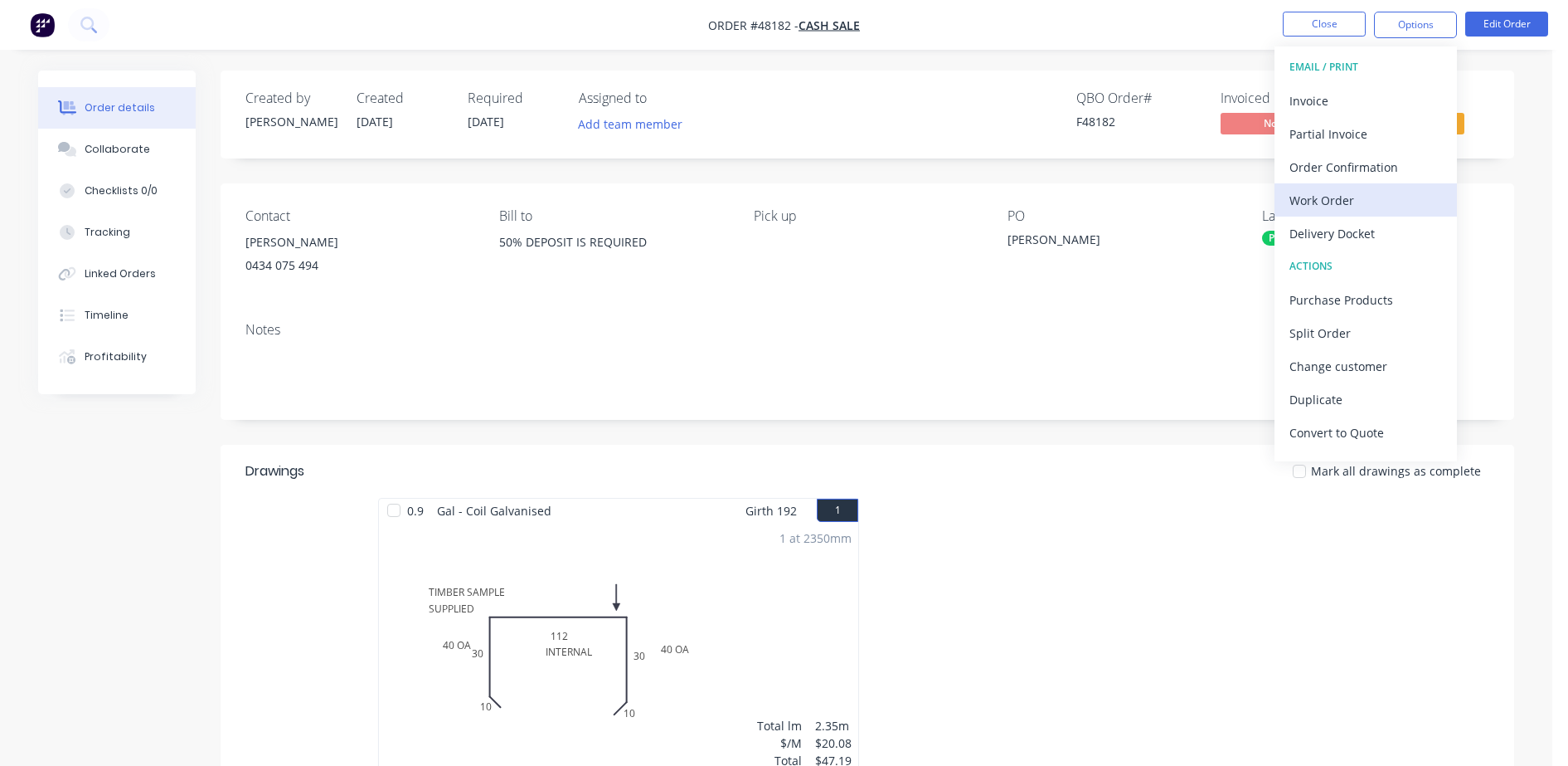
click at [1304, 206] on div "Work Order" at bounding box center [1366, 200] width 152 height 24
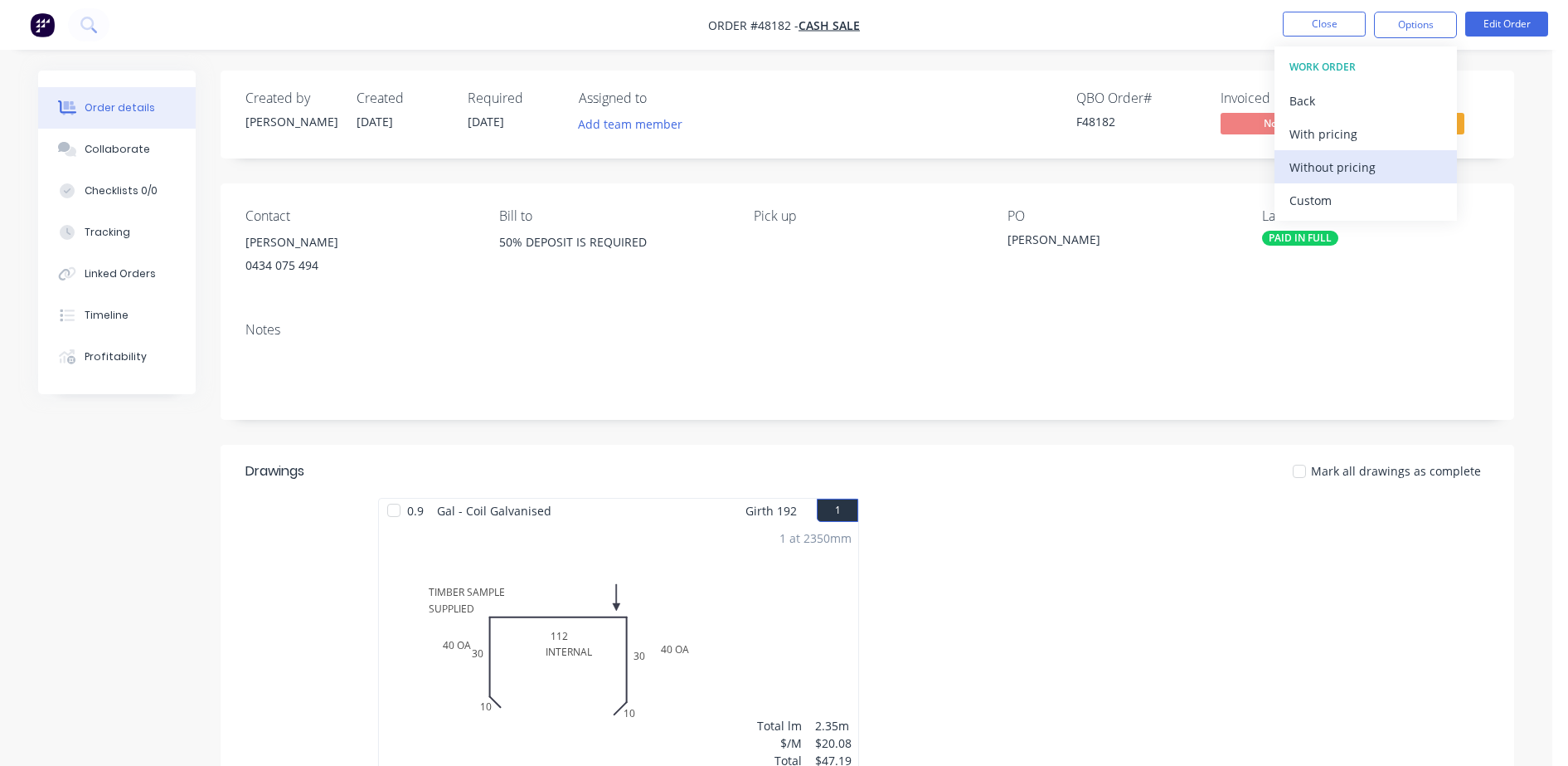
click at [1312, 168] on div "Without pricing" at bounding box center [1366, 167] width 152 height 24
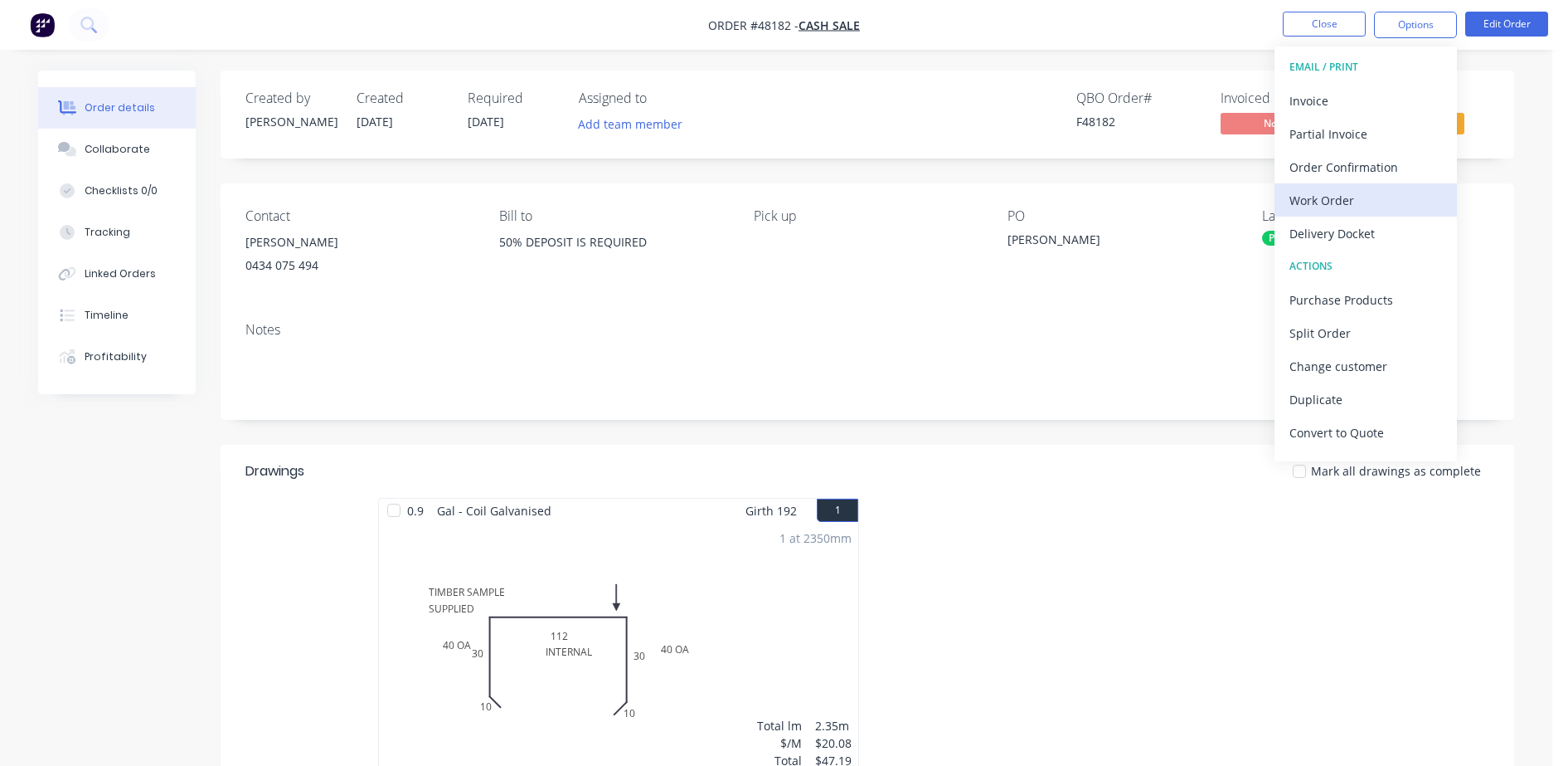
click at [1305, 207] on div "Work Order" at bounding box center [1366, 200] width 152 height 24
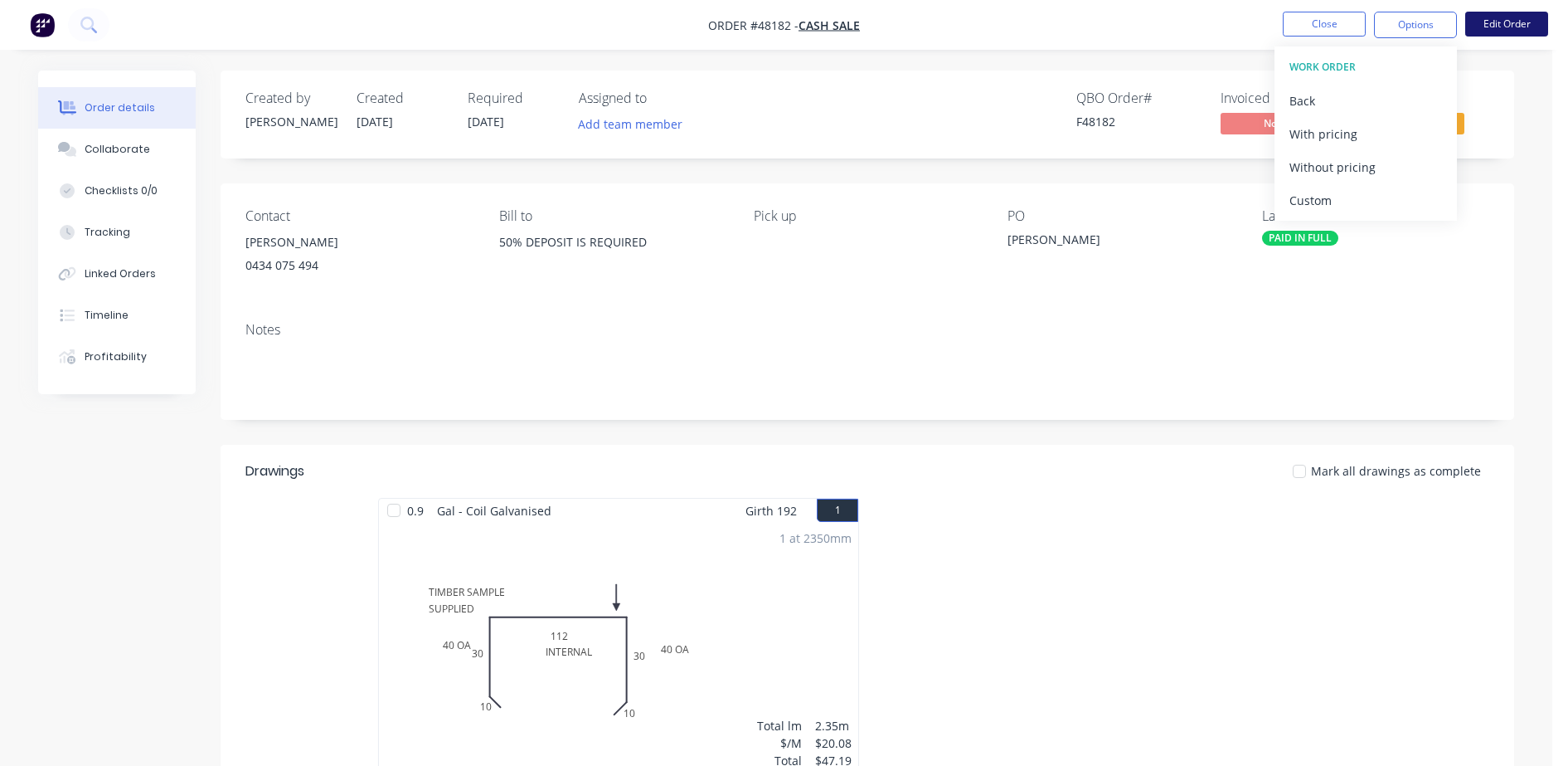
click at [1473, 24] on button "Edit Order" at bounding box center [1506, 24] width 83 height 25
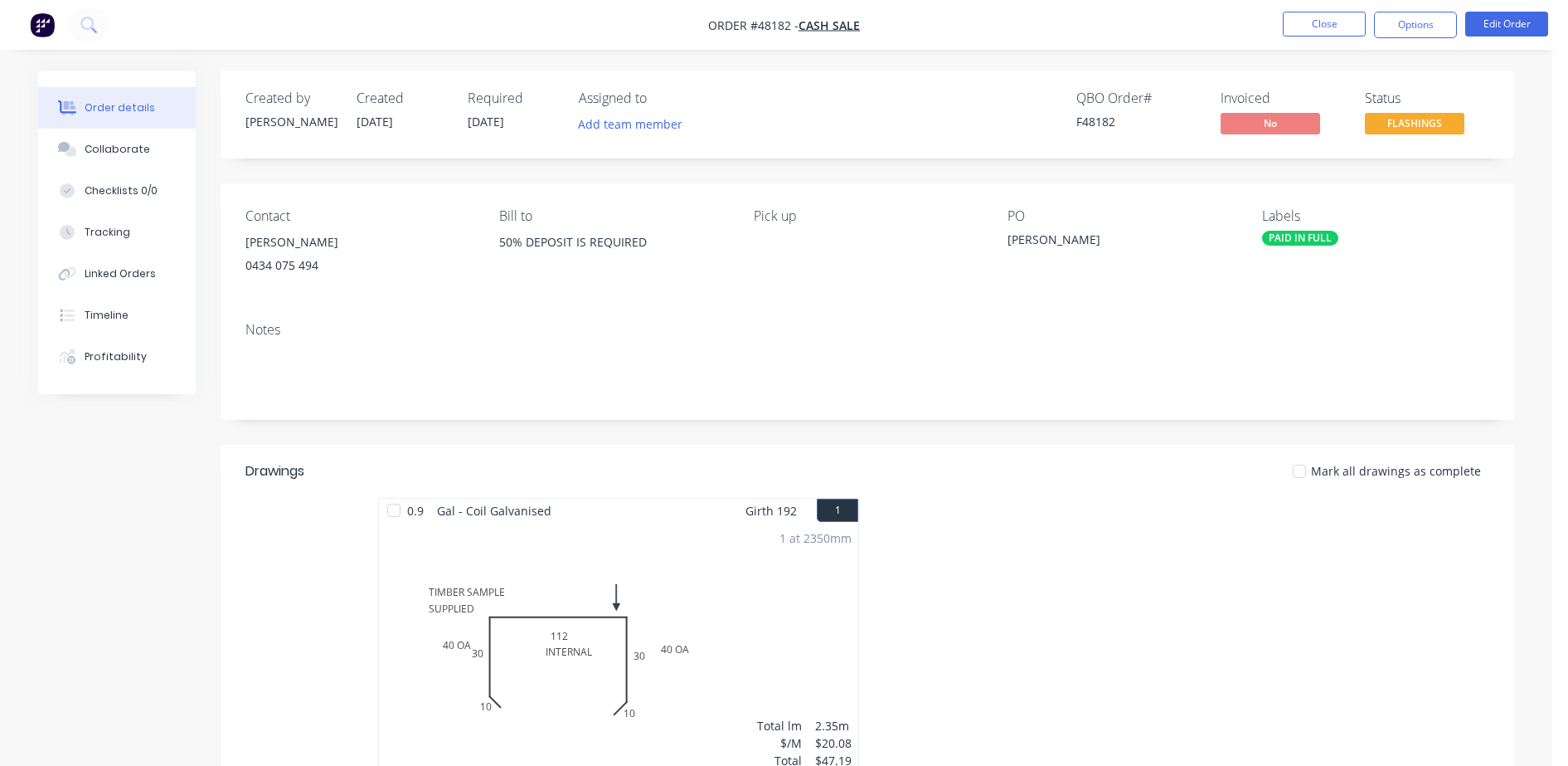
click at [1486, 21] on div "Edit Order ? Order’s status will be changed to ‘Draft’, and order will not be v…" at bounding box center [784, 383] width 1568 height 766
drag, startPoint x: 527, startPoint y: 641, endPoint x: 527, endPoint y: 620, distance: 21.0
click at [527, 638] on div "1 at 2350mm Total lm $/M Total 2.35m $20.08 $47.19" at bounding box center [618, 649] width 479 height 253
click at [1502, 30] on button "Edit Order" at bounding box center [1506, 24] width 83 height 25
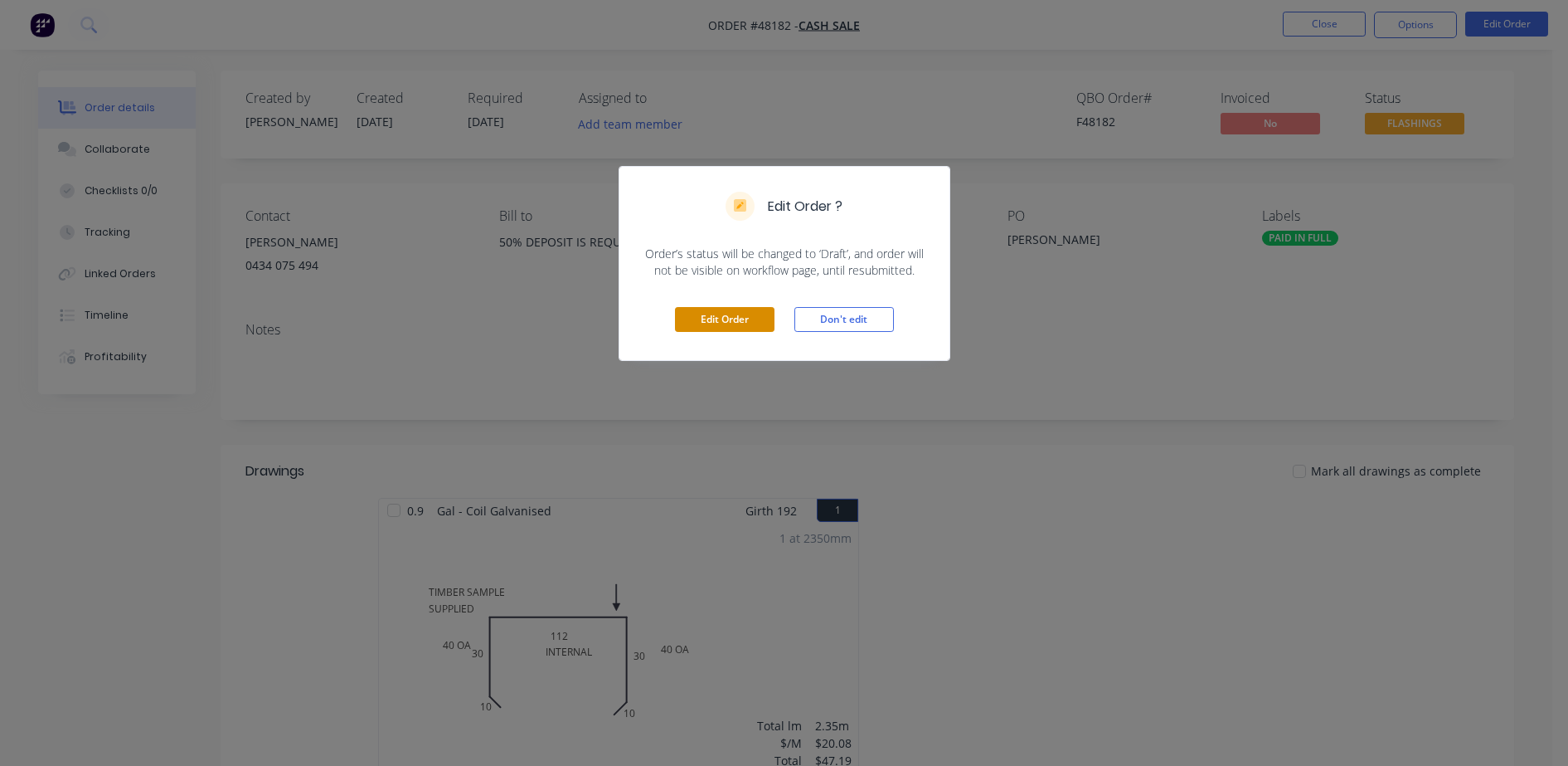
click at [737, 320] on button "Edit Order" at bounding box center [724, 320] width 99 height 25
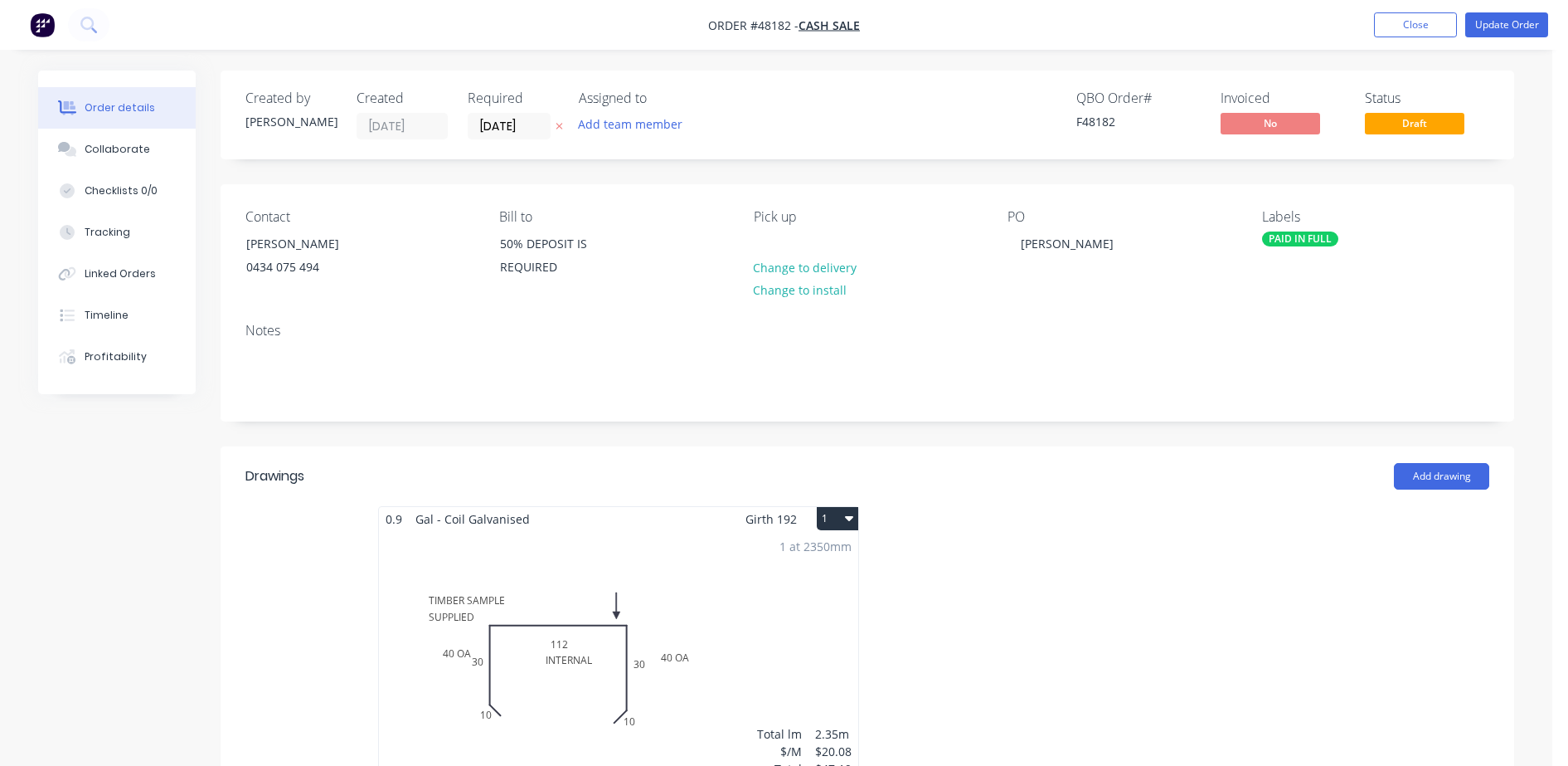
click at [536, 667] on div "1 at 2350mm Total lm $/M Total 2.35m $20.08 $47.19" at bounding box center [618, 658] width 479 height 253
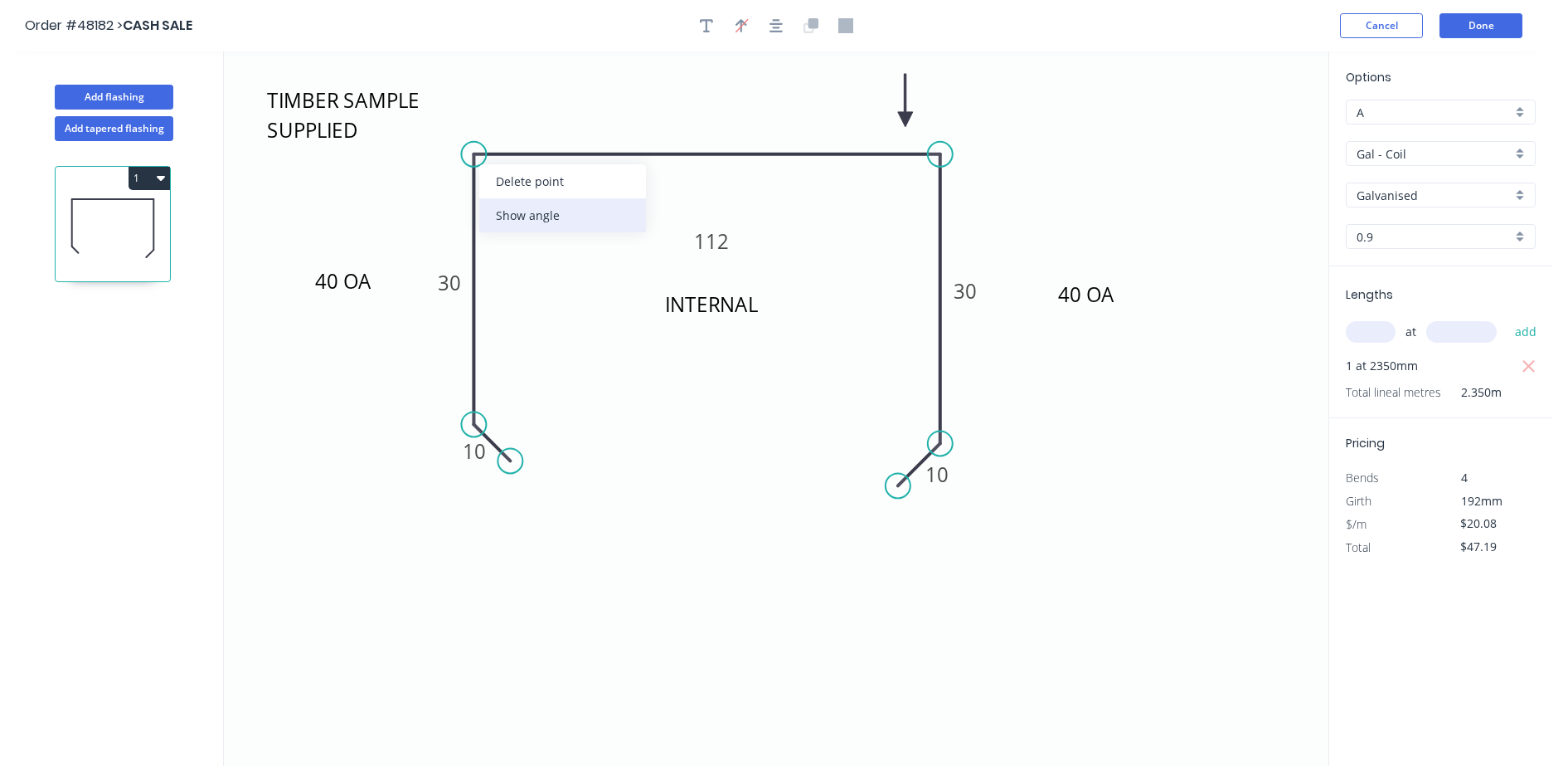
click at [516, 213] on div "Show angle" at bounding box center [562, 215] width 167 height 34
click at [498, 177] on tspan "?" at bounding box center [500, 182] width 9 height 28
click at [1247, 217] on icon "40 OA 40 OA INTERNAL TIMBER SAMPLE SUPPLIED 10 30 112 30 10 85 º" at bounding box center [775, 408] width 1104 height 714
click at [1461, 12] on header "Order #48182 > CASH SALE Cancel Done" at bounding box center [775, 25] width 1552 height 51
click at [1461, 22] on button "Done" at bounding box center [1480, 26] width 83 height 25
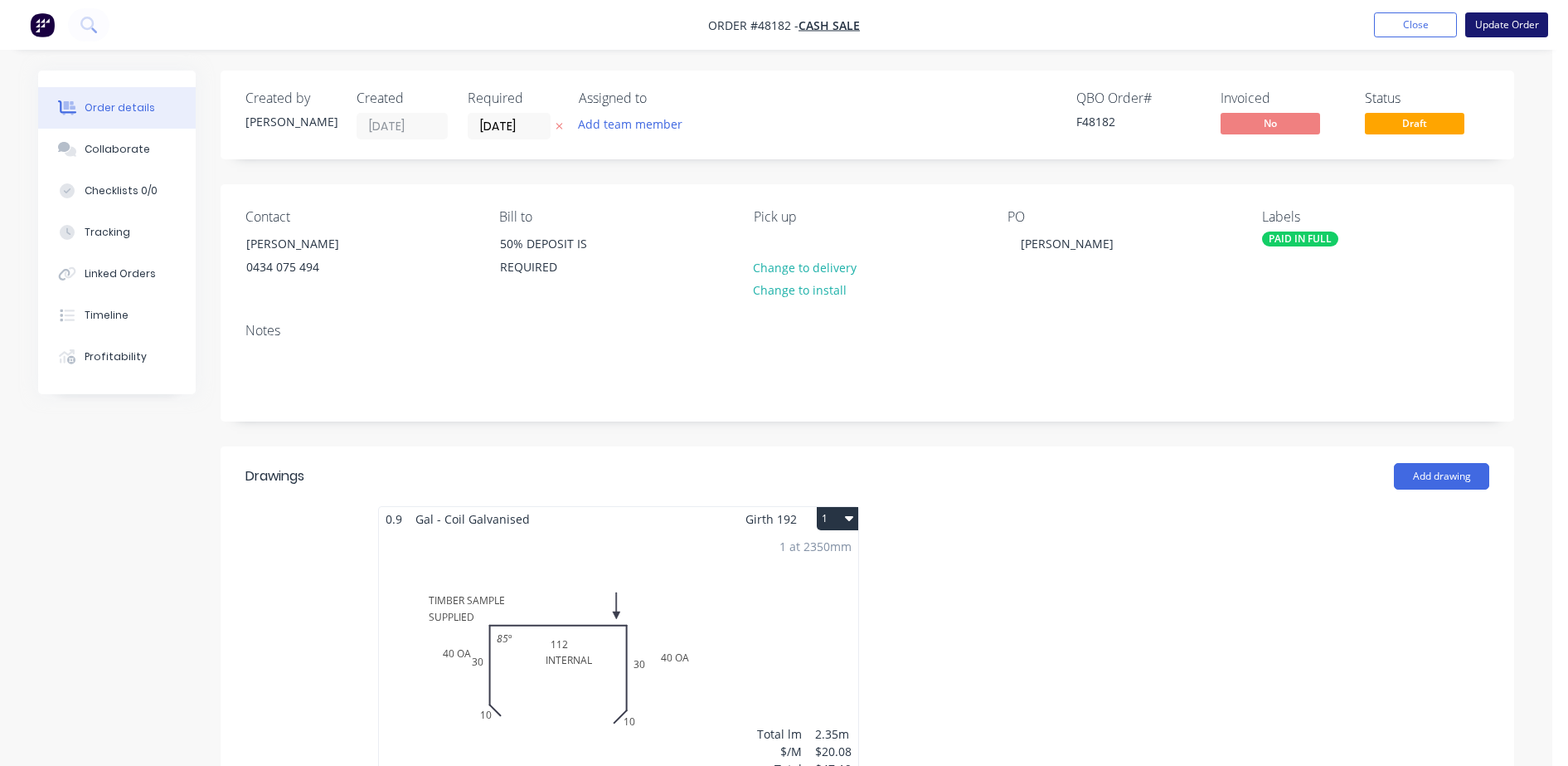
click at [1503, 26] on button "Update Order" at bounding box center [1506, 25] width 83 height 25
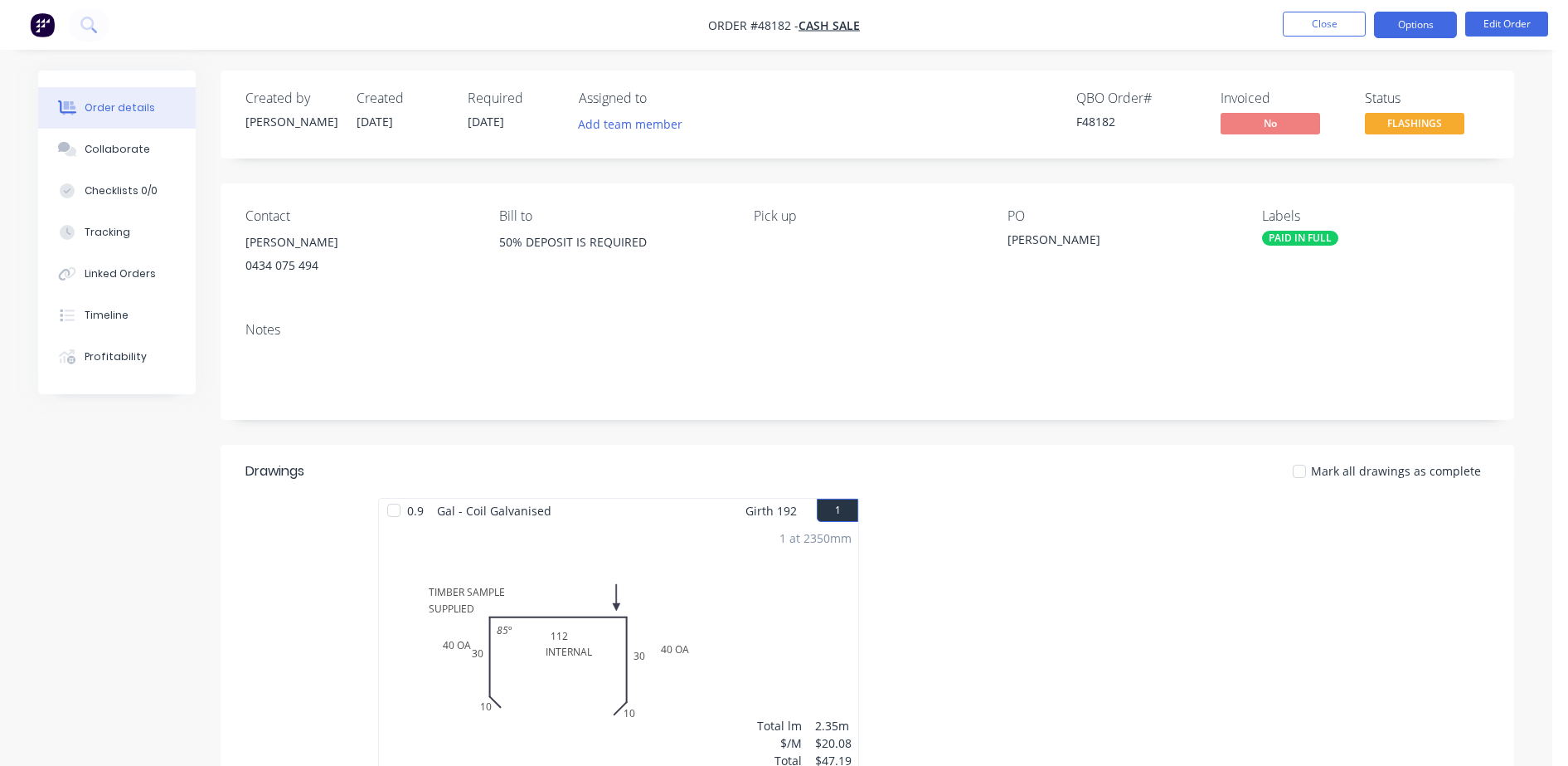
click at [1429, 29] on button "Options" at bounding box center [1415, 25] width 83 height 27
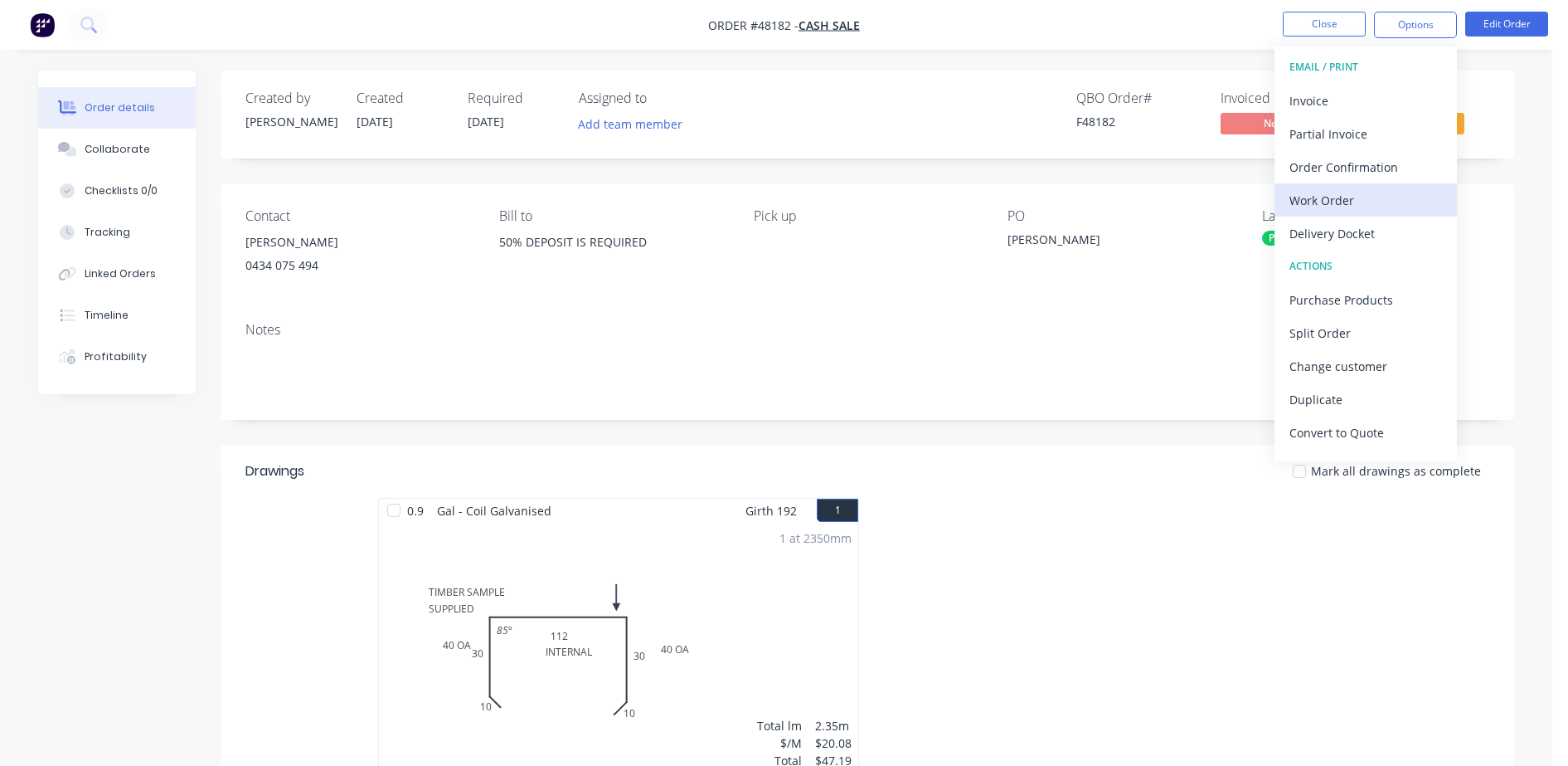
click at [1322, 201] on div "Work Order" at bounding box center [1366, 200] width 152 height 24
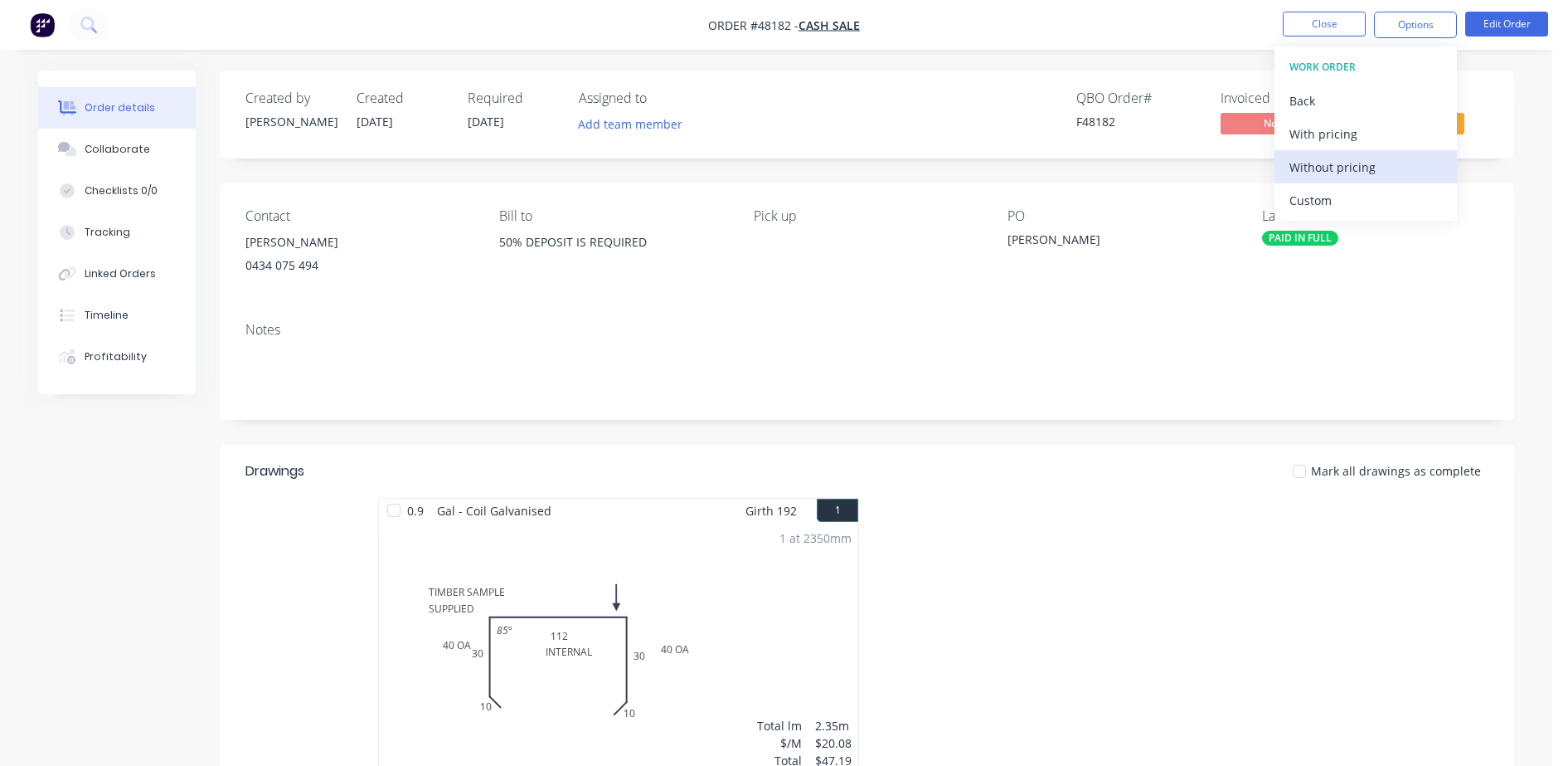
click at [1330, 173] on div "Without pricing" at bounding box center [1366, 167] width 152 height 24
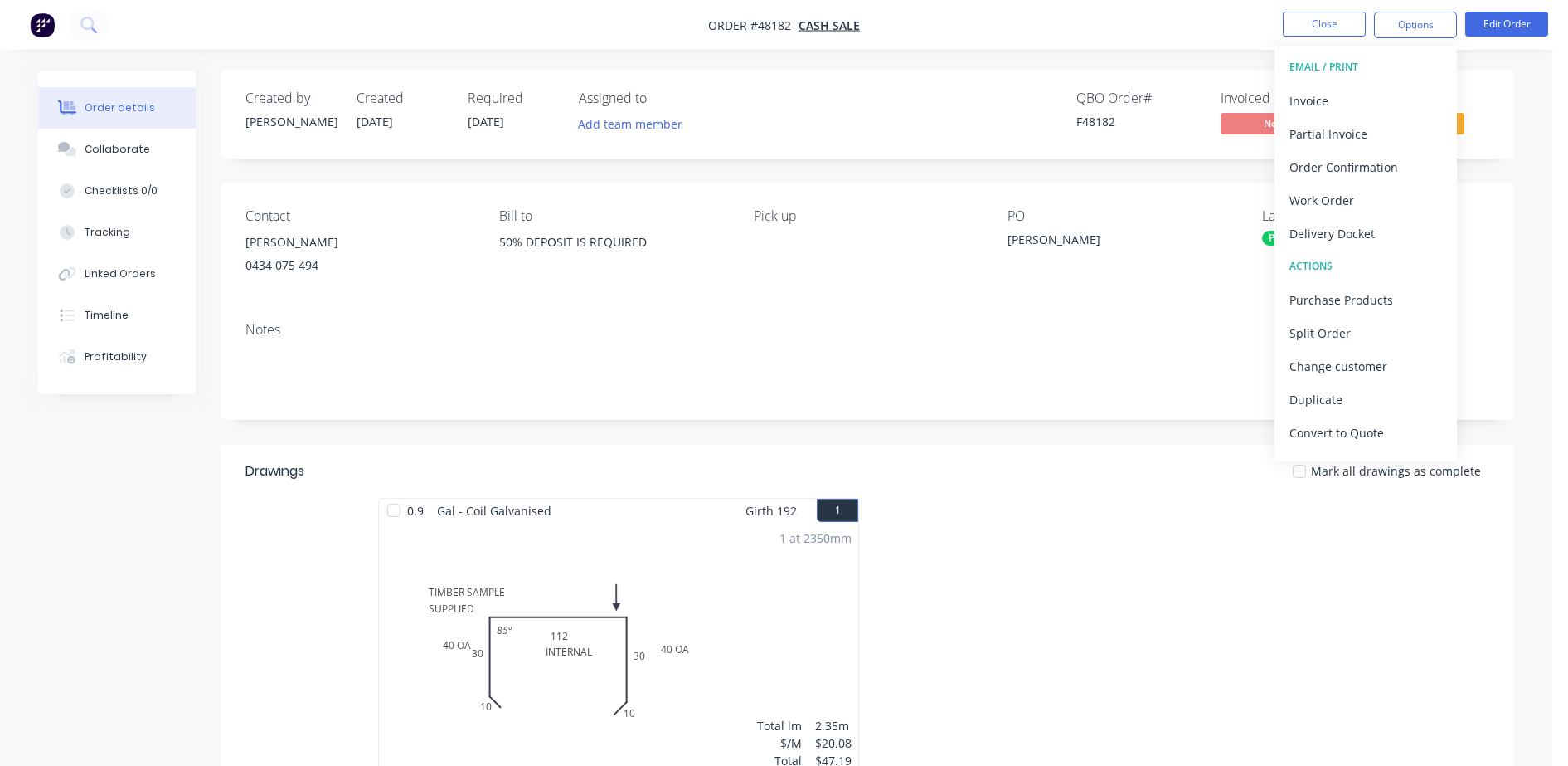
click at [969, 137] on div "QBO Order # F48182 Invoiced No Status FLASHINGS" at bounding box center [1118, 115] width 745 height 48
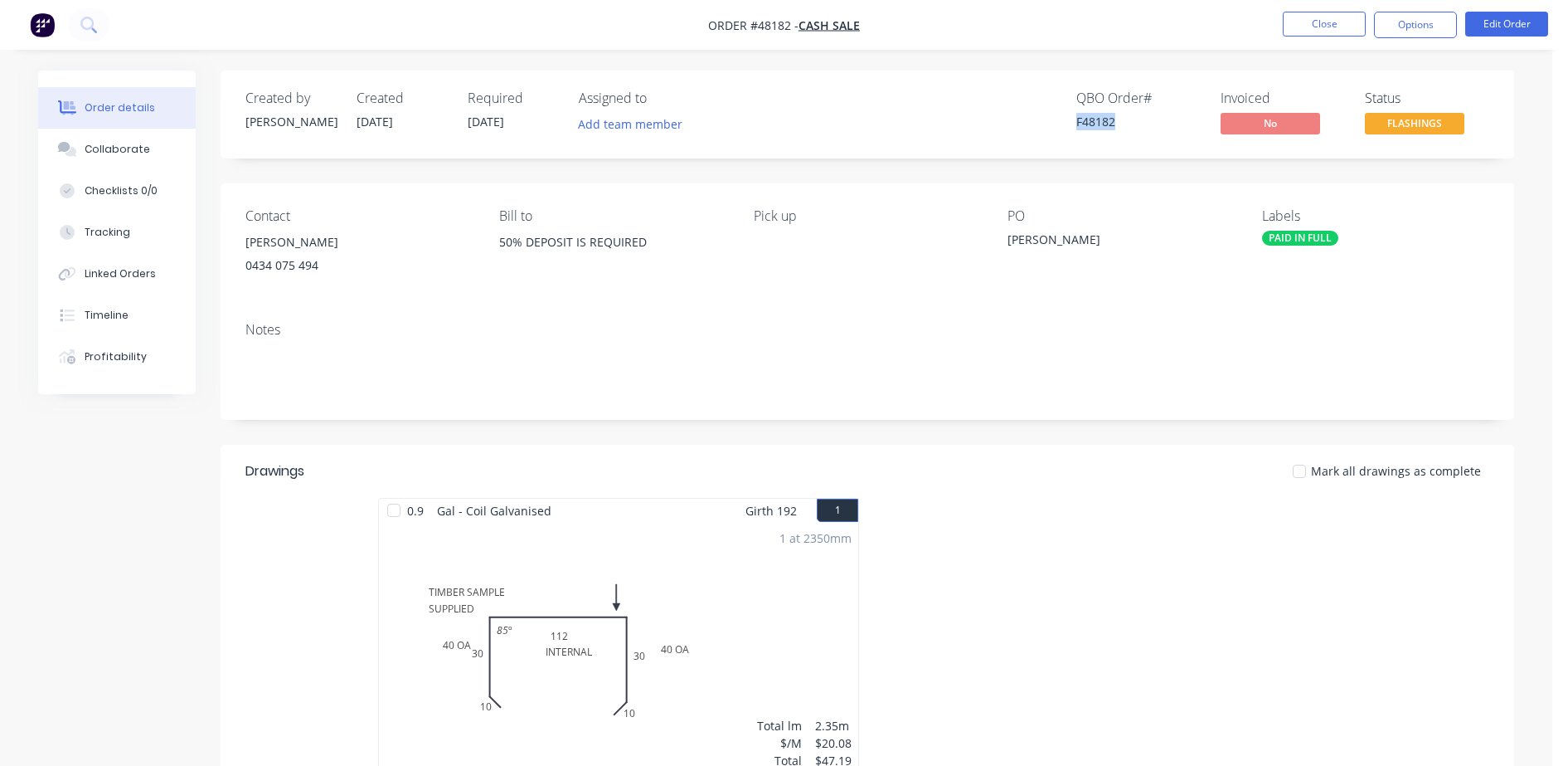
drag, startPoint x: 1070, startPoint y: 121, endPoint x: 1139, endPoint y: 122, distance: 69.0
click at [1139, 122] on div "QBO Order # F48182 Invoiced No Status FLASHINGS" at bounding box center [1118, 115] width 745 height 48
copy div "F48182"
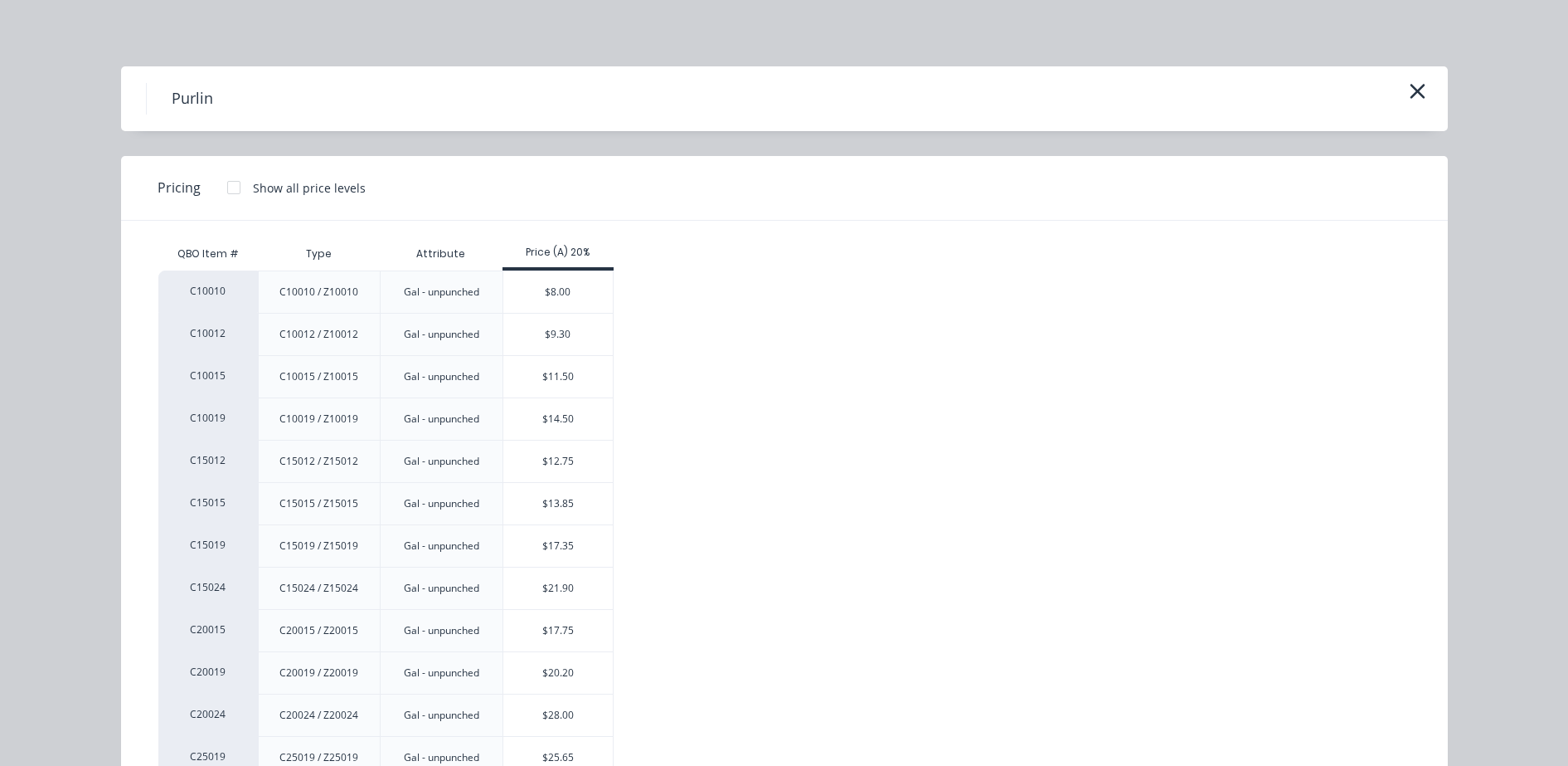
drag, startPoint x: 1406, startPoint y: 89, endPoint x: 1129, endPoint y: 5, distance: 289.5
click at [1404, 84] on button "button" at bounding box center [1418, 92] width 28 height 27
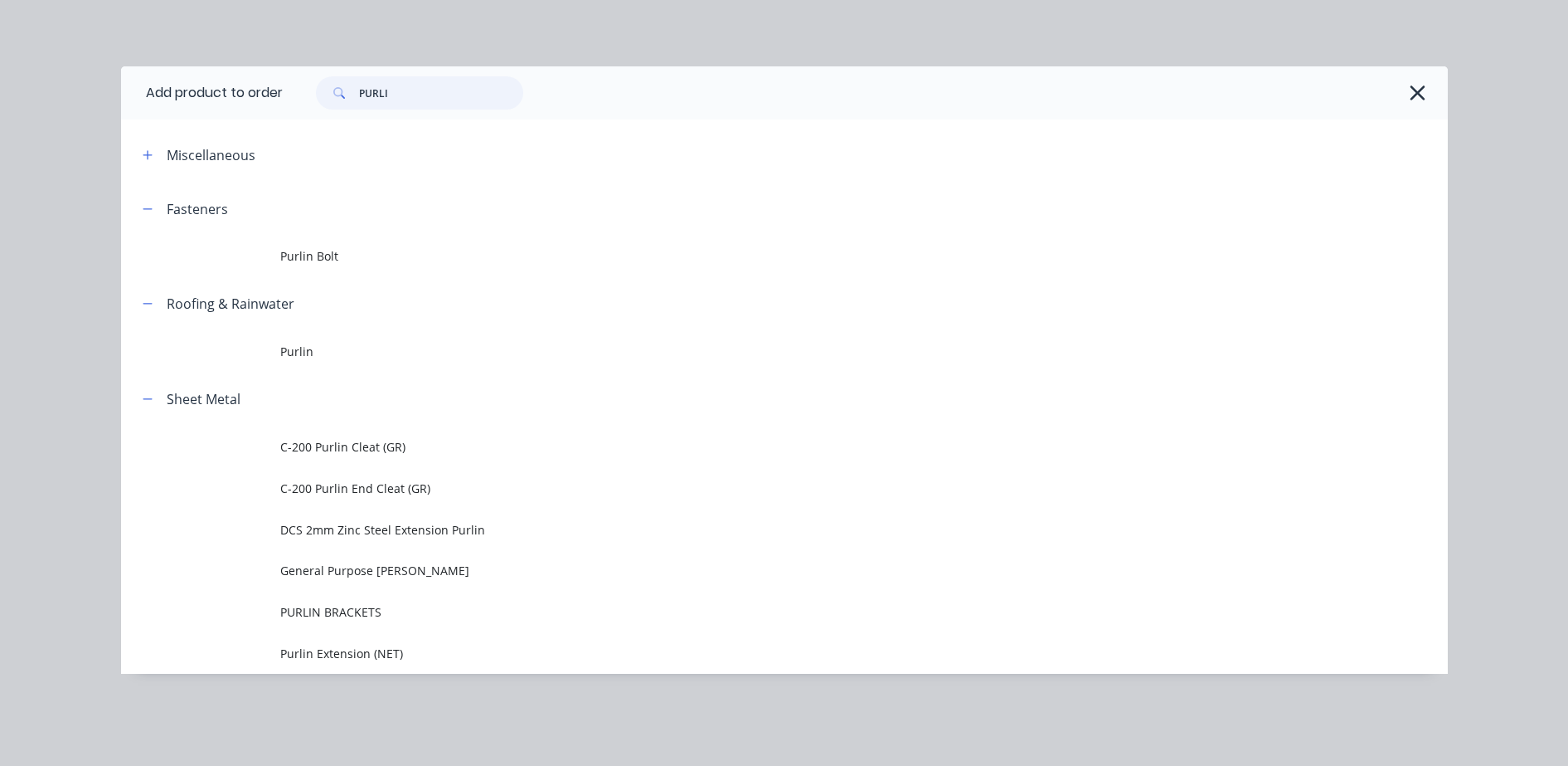
drag, startPoint x: 412, startPoint y: 93, endPoint x: 346, endPoint y: 78, distance: 67.7
click at [346, 78] on div "PURLI" at bounding box center [419, 92] width 207 height 33
click at [1418, 88] on icon "button" at bounding box center [1417, 93] width 17 height 23
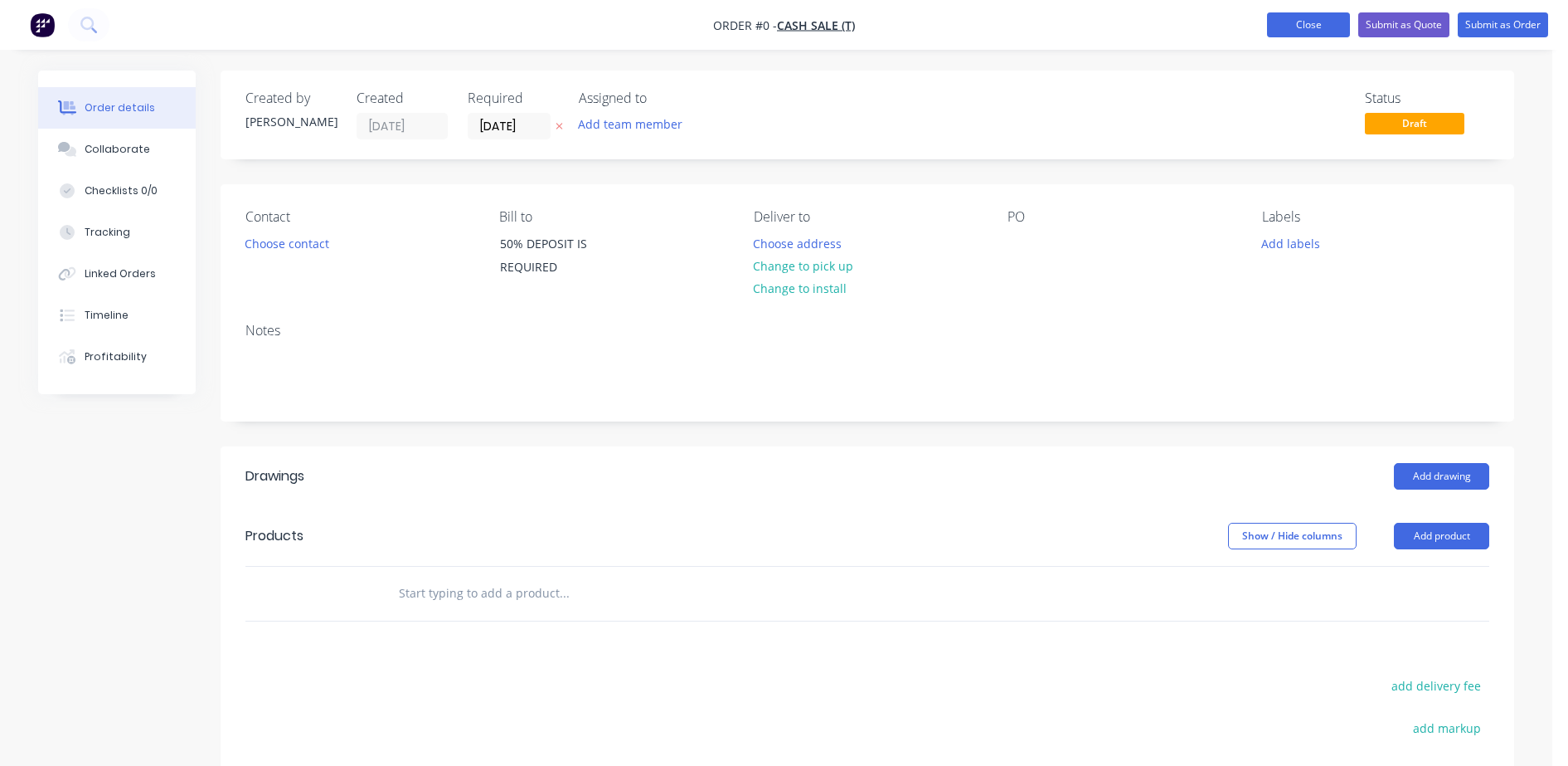
click at [1315, 28] on button "Close" at bounding box center [1308, 25] width 83 height 25
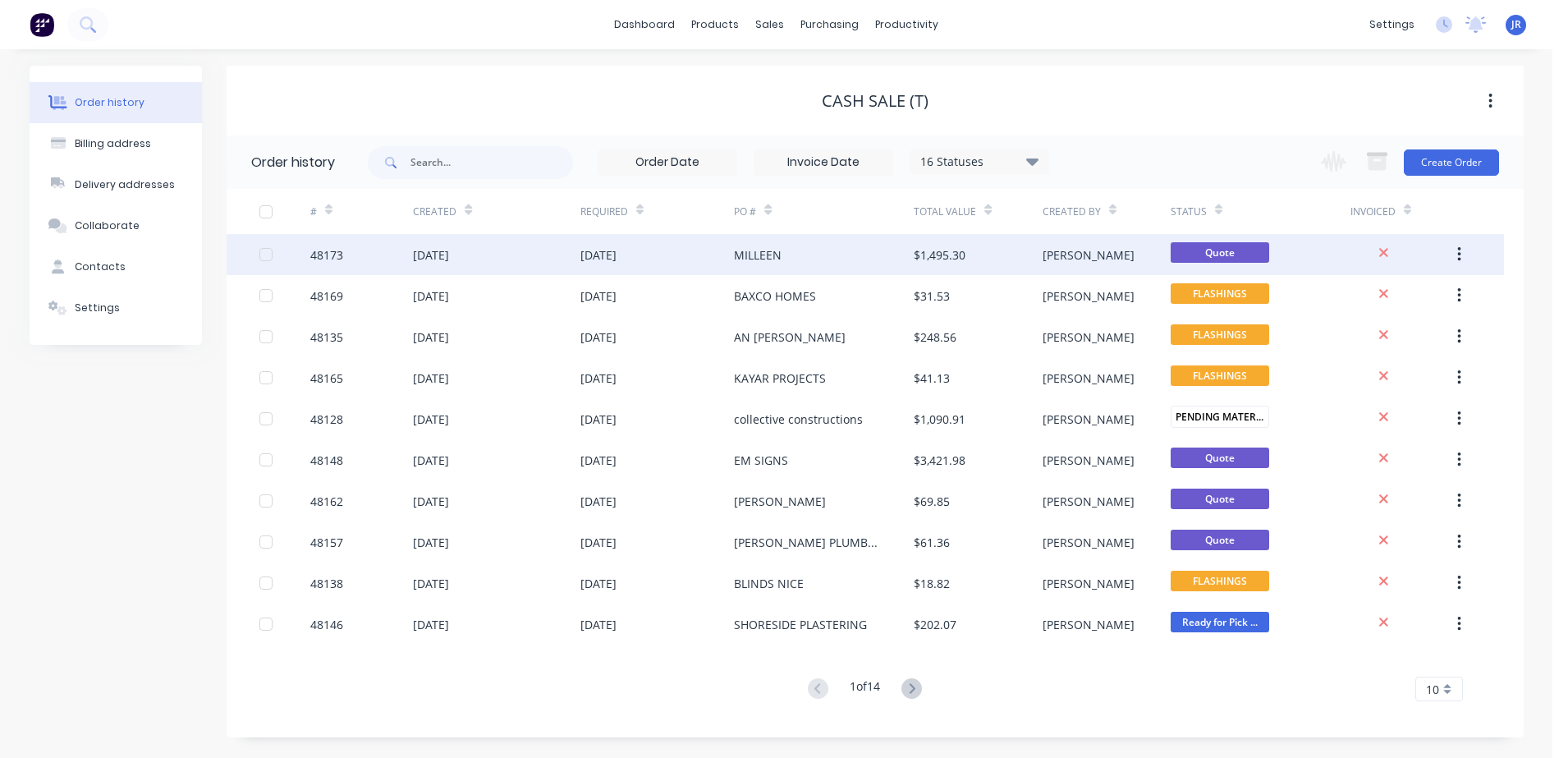
click at [759, 253] on div "MILLEEN" at bounding box center [758, 254] width 48 height 17
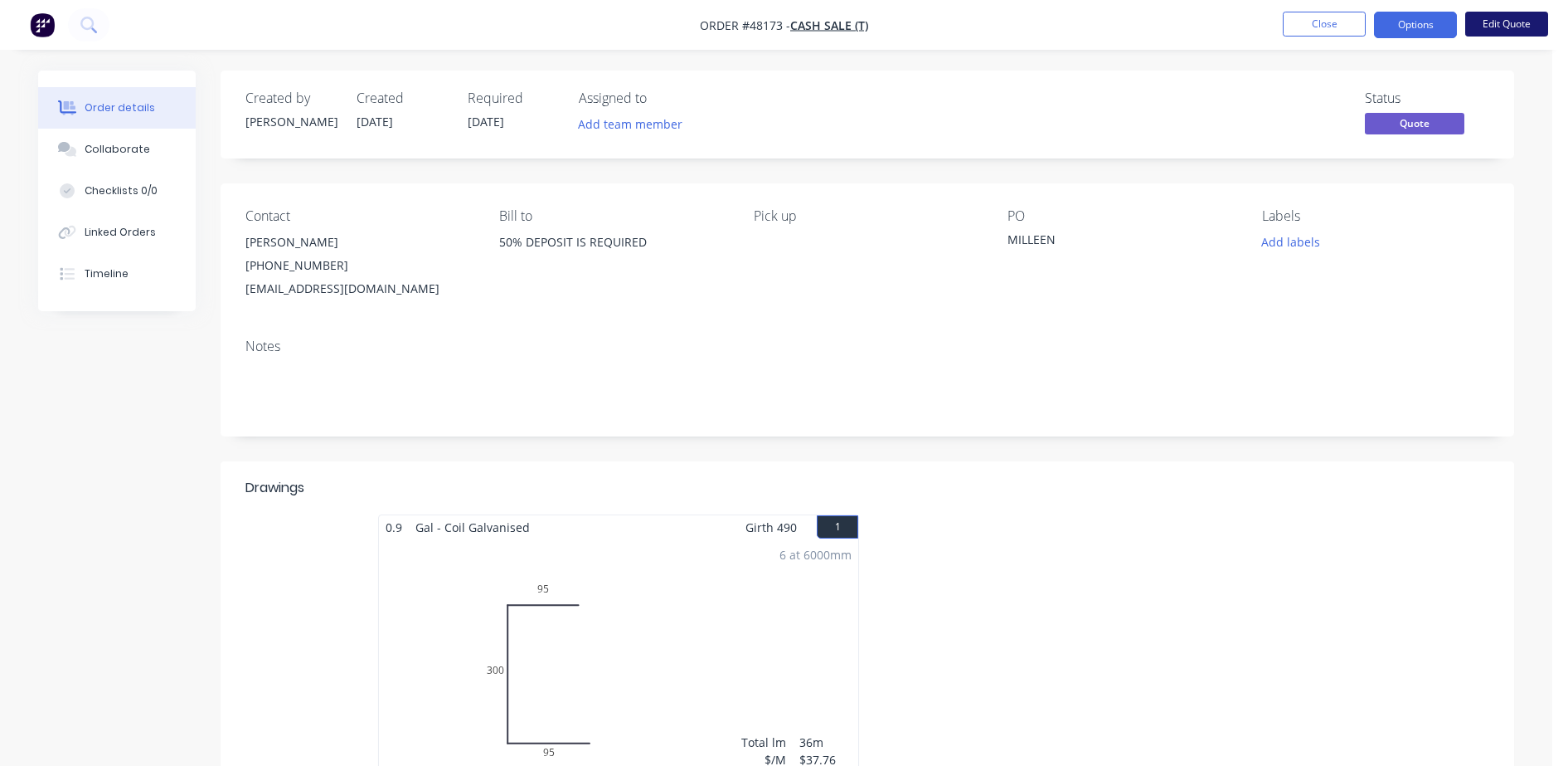
click at [1469, 36] on nav "Order #48173 - CASH SALE (T) Close Options Edit Quote" at bounding box center [784, 25] width 1568 height 50
drag, startPoint x: 1528, startPoint y: 5, endPoint x: 1529, endPoint y: 22, distance: 17.0
click at [1529, 11] on nav "Order #48173 - CASH SALE (T) Close Options Edit Quote" at bounding box center [784, 25] width 1568 height 50
click at [1529, 22] on button "Edit Quote" at bounding box center [1506, 24] width 83 height 25
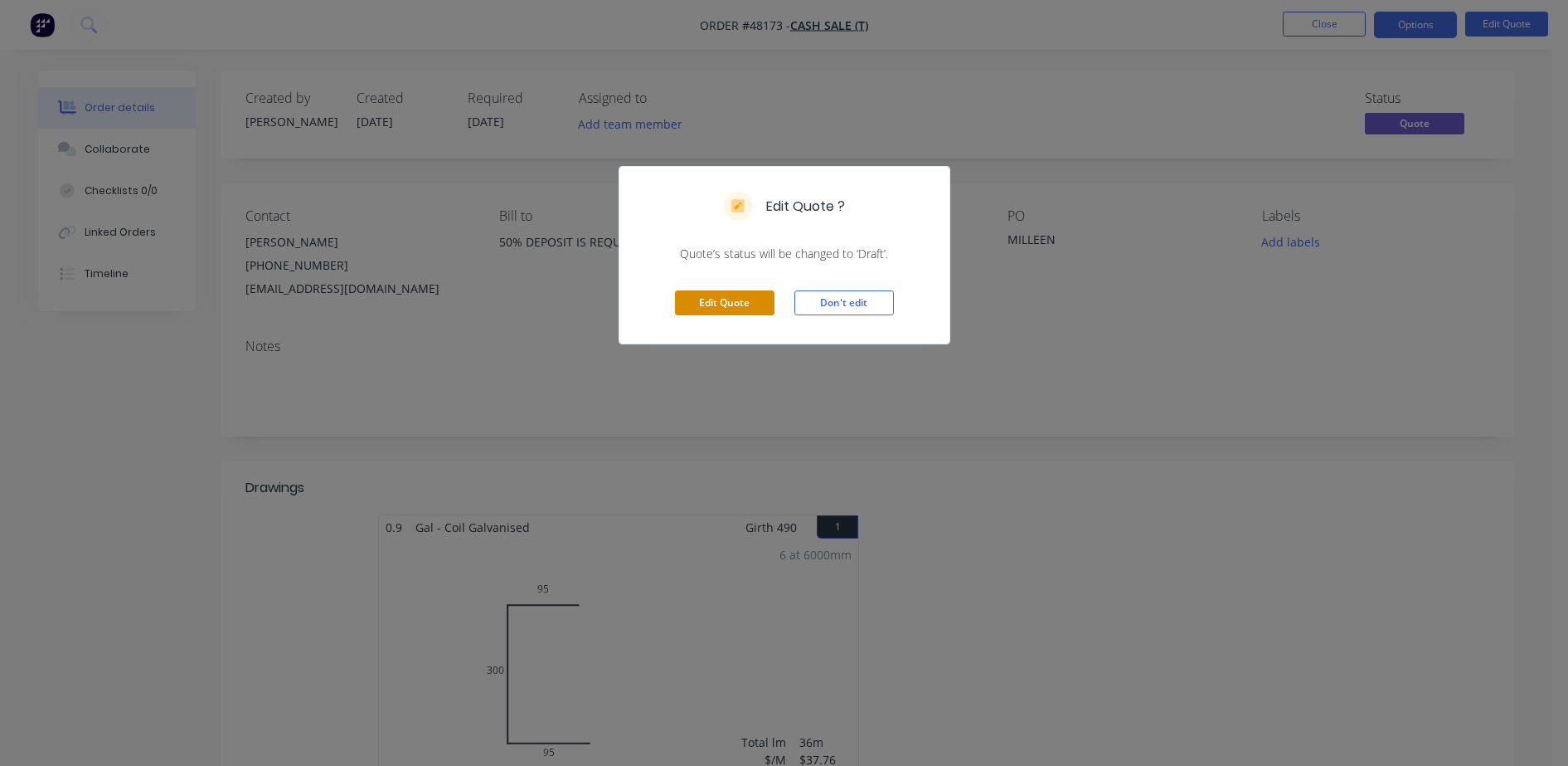
click at [755, 303] on button "Edit Quote" at bounding box center [724, 303] width 99 height 25
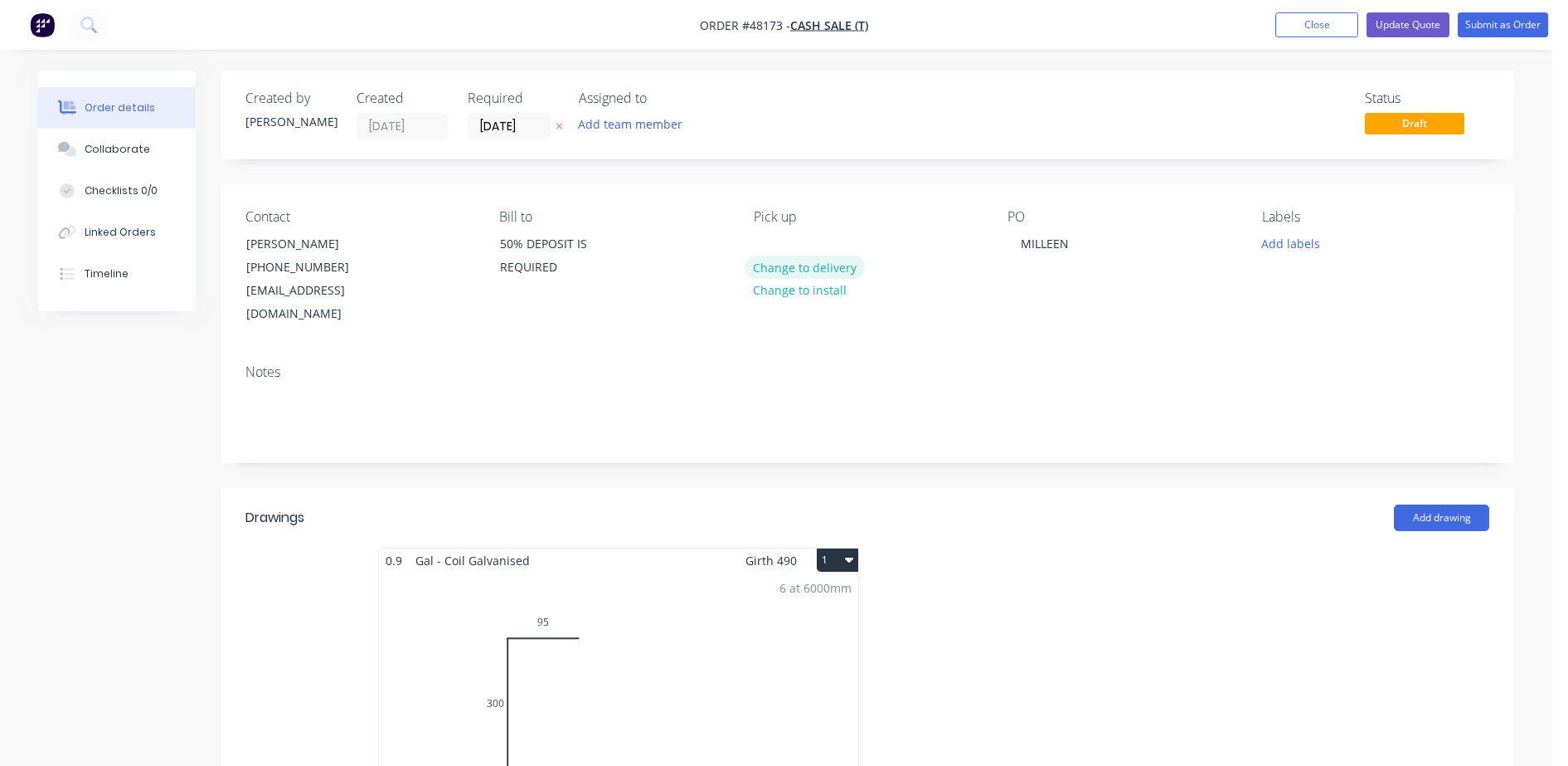
click at [823, 271] on button "Change to delivery" at bounding box center [805, 266] width 121 height 22
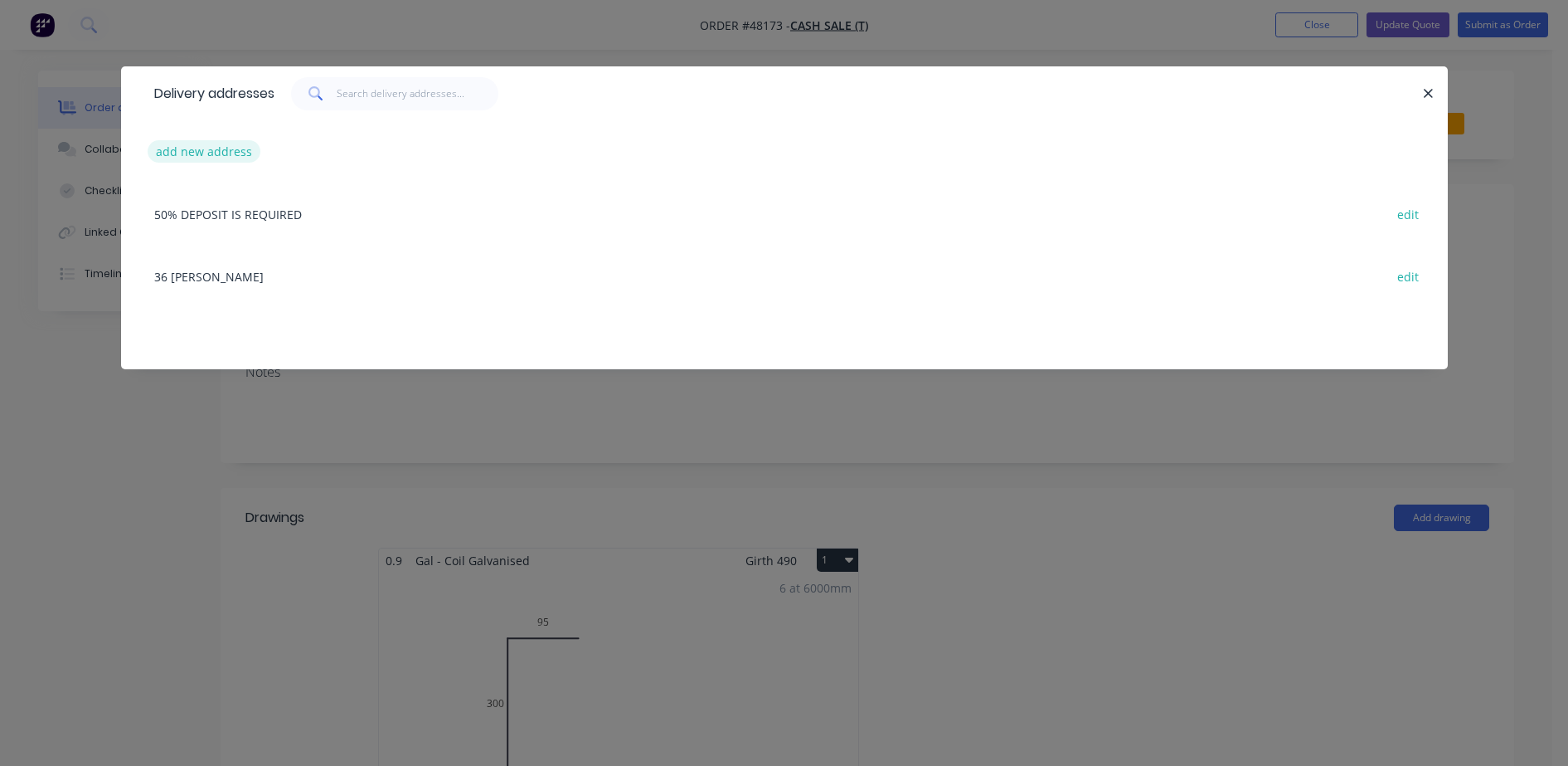
click at [225, 148] on button "add new address" at bounding box center [204, 151] width 114 height 22
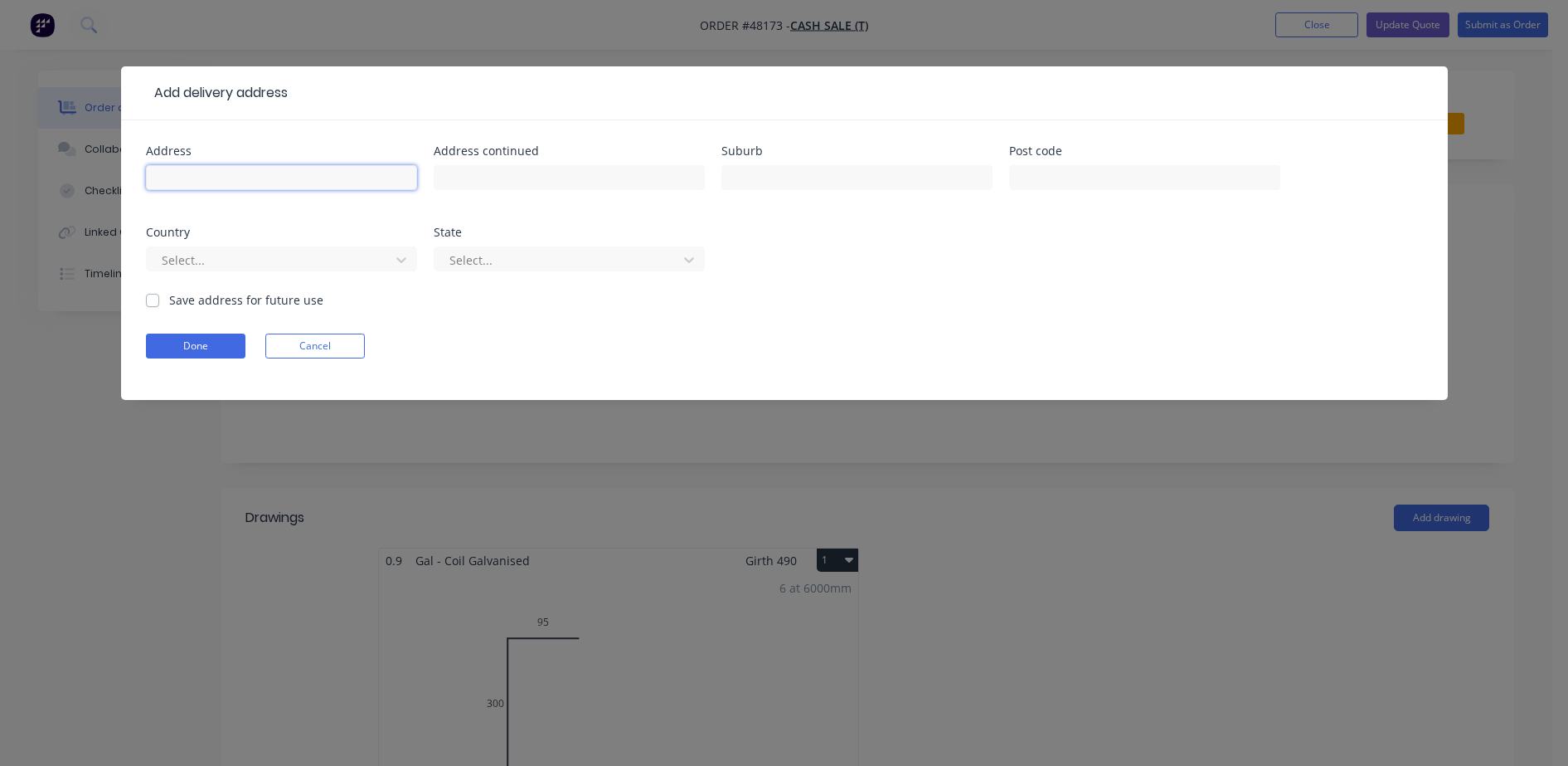
click at [379, 186] on input "text" at bounding box center [281, 177] width 271 height 25
type input "R"
type input "ERARING POWER STATION"
click at [202, 352] on button "Done" at bounding box center [195, 346] width 99 height 25
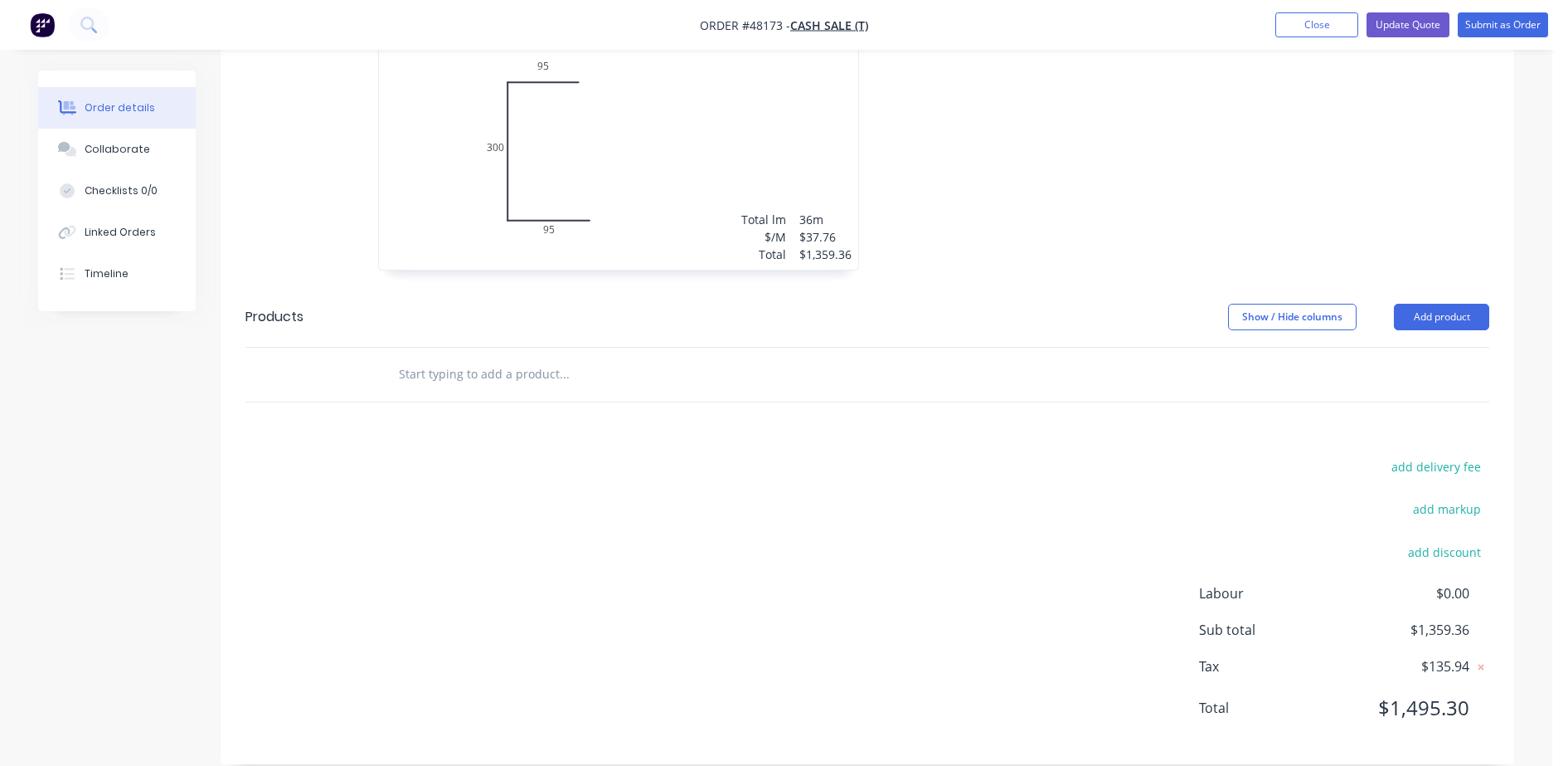
drag, startPoint x: 1478, startPoint y: 437, endPoint x: 1307, endPoint y: 543, distance: 201.2
click at [1473, 455] on button "add delivery fee" at bounding box center [1435, 466] width 107 height 22
type input "90"
click input "submit" at bounding box center [0, 0] width 0 height 0
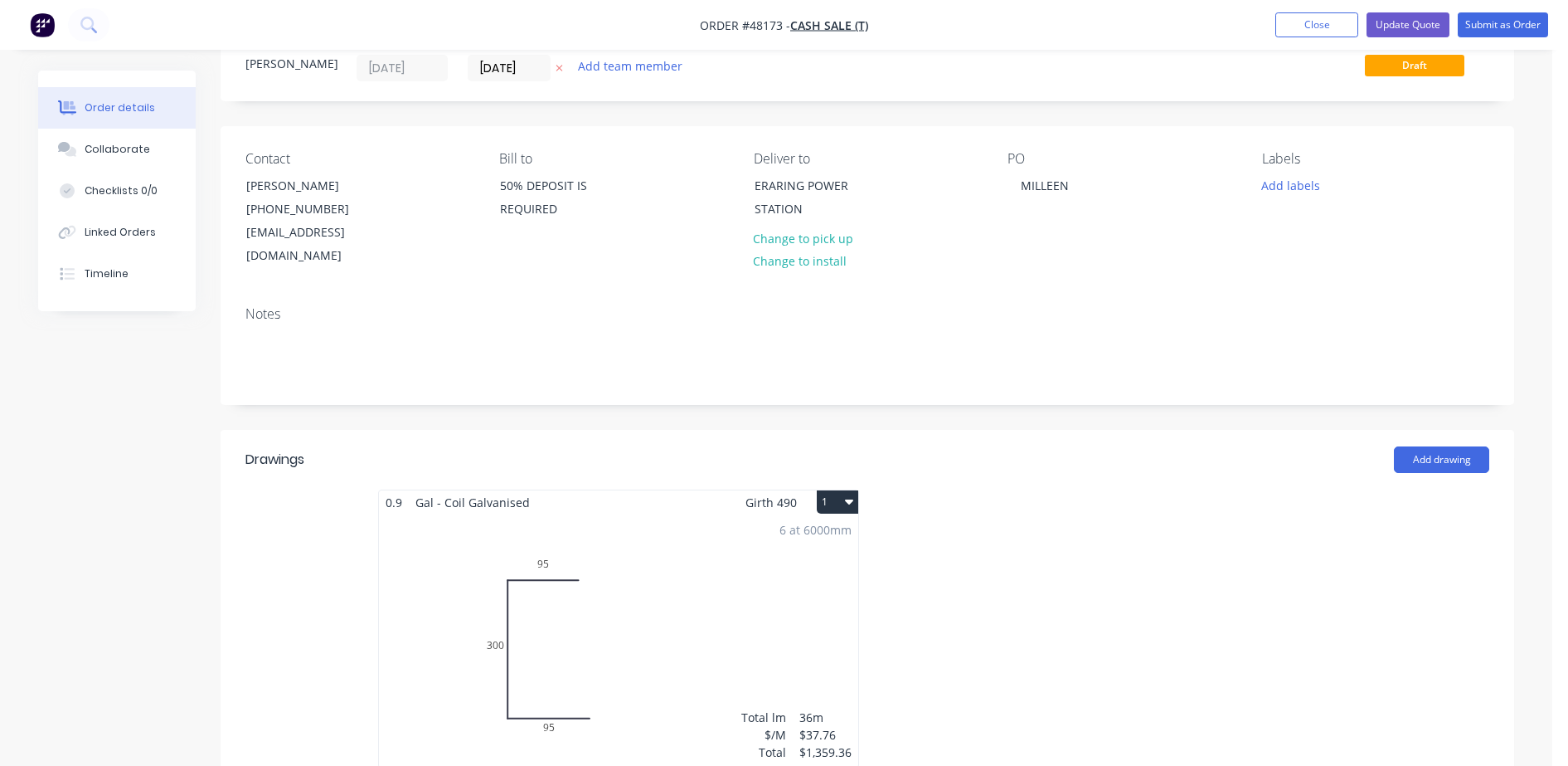
scroll to position [0, 0]
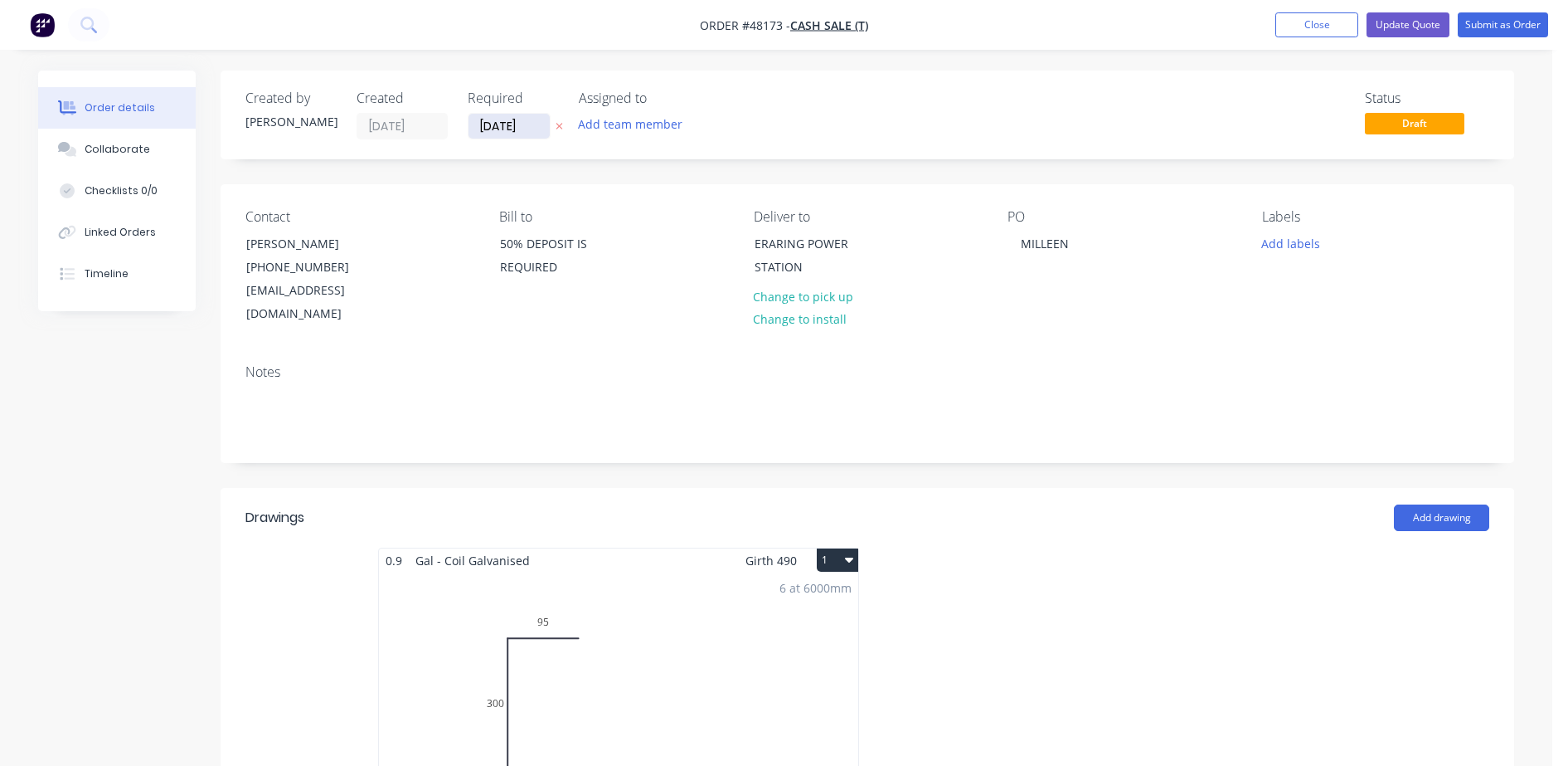
click at [528, 130] on input "[DATE]" at bounding box center [509, 126] width 81 height 25
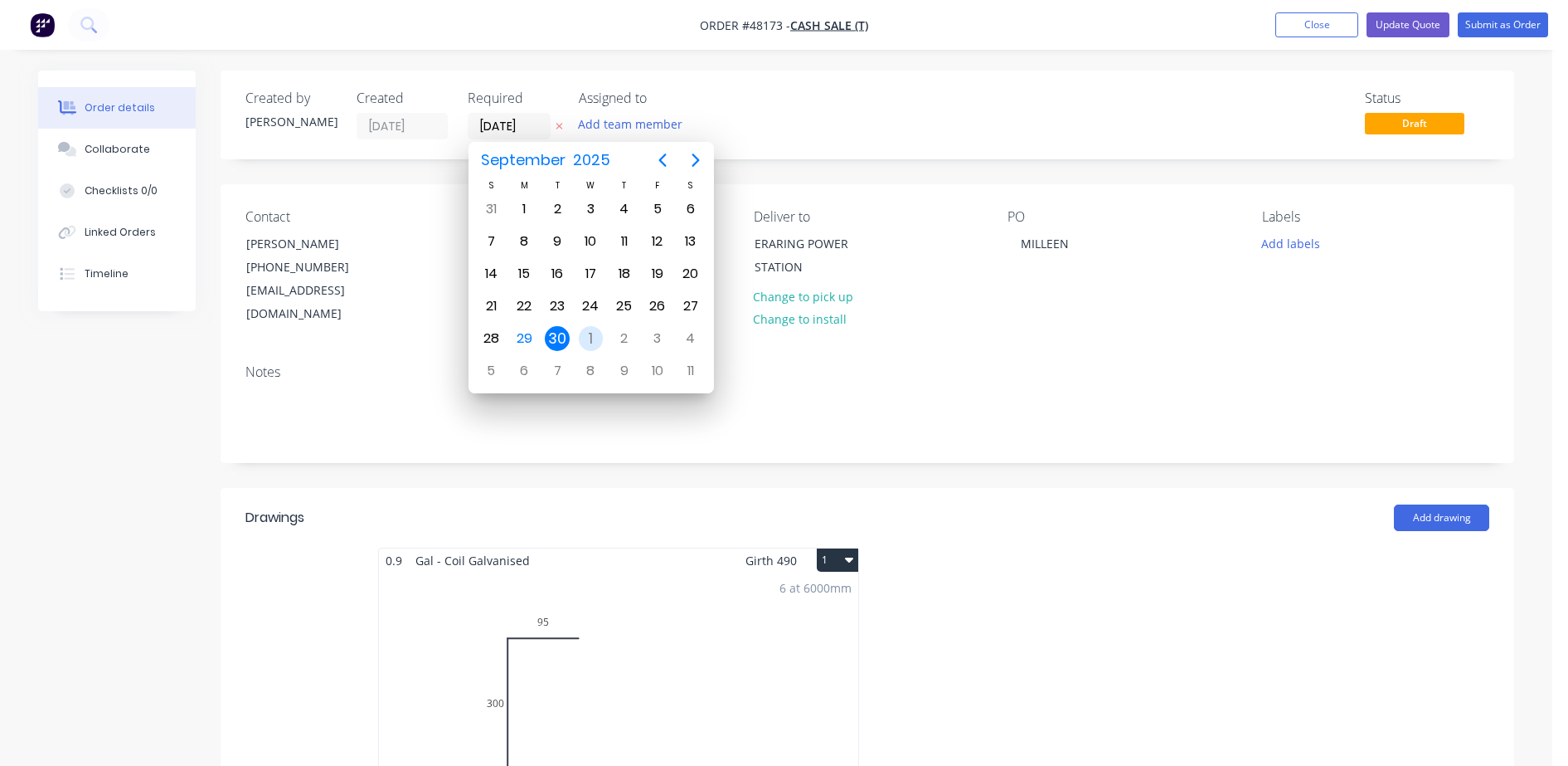
click at [593, 338] on div "1" at bounding box center [591, 339] width 25 height 25
type input "[DATE]"
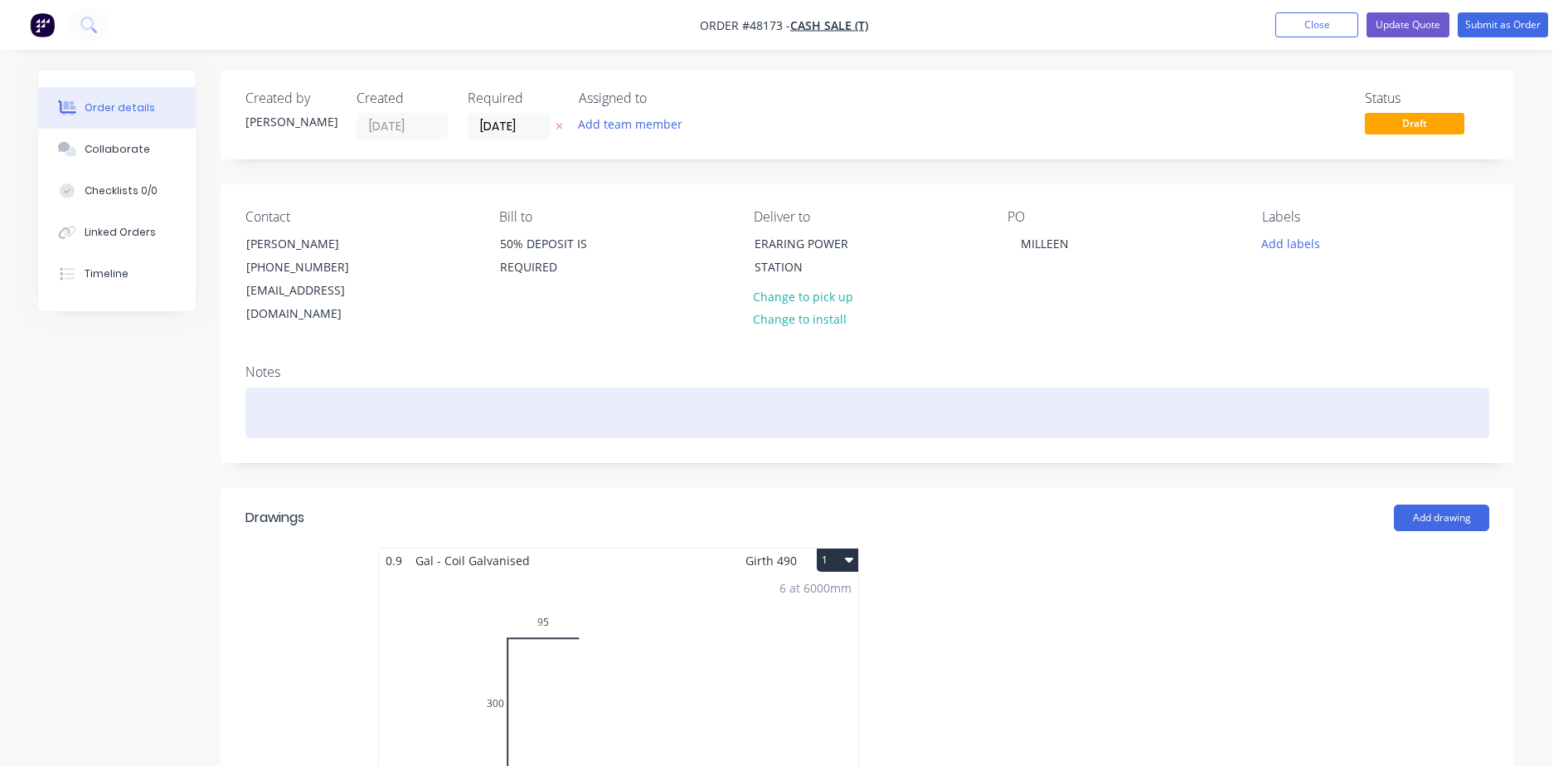
click at [385, 391] on div at bounding box center [867, 412] width 1244 height 50
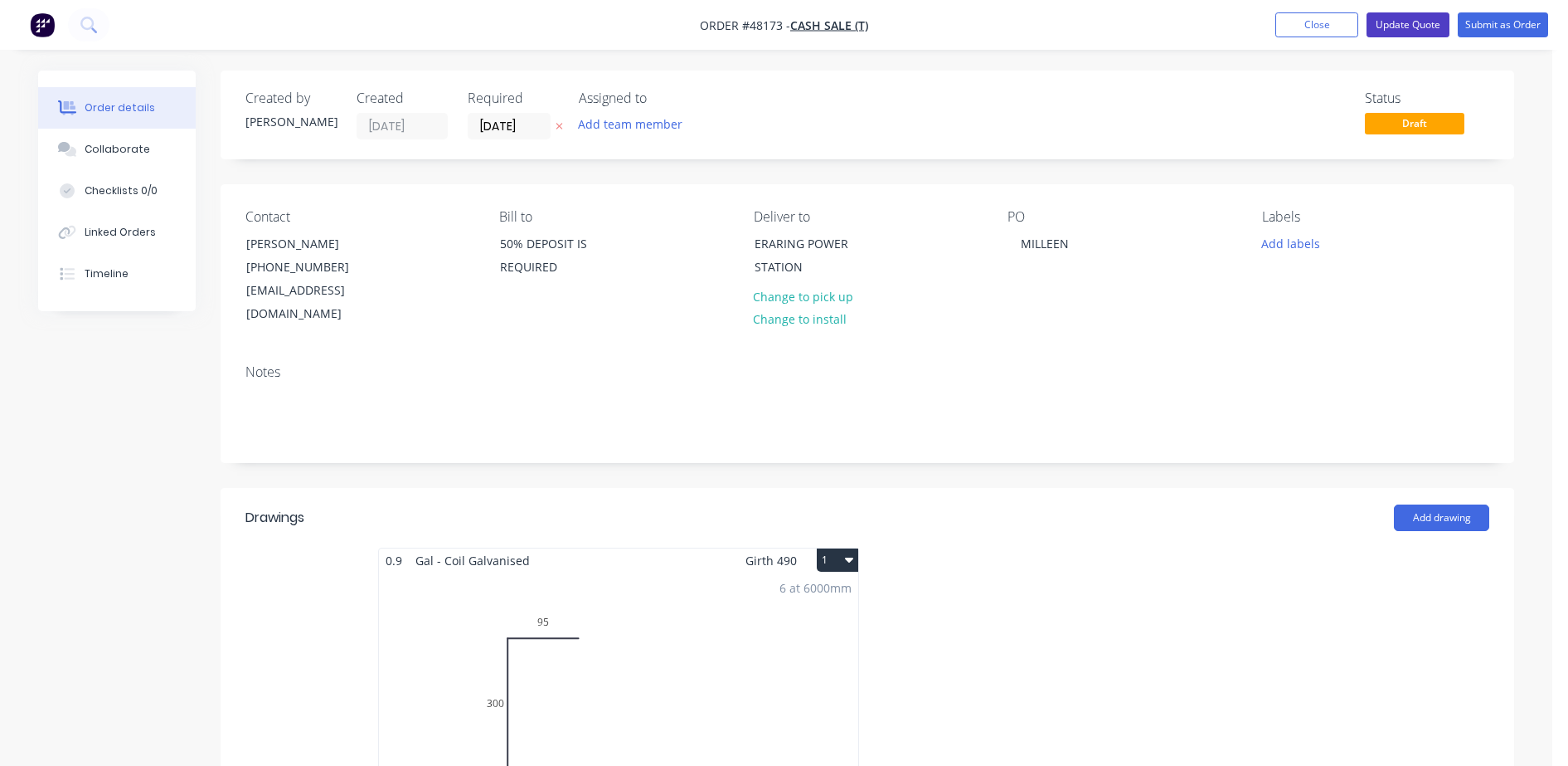
click at [1391, 27] on button "Update Quote" at bounding box center [1408, 25] width 83 height 25
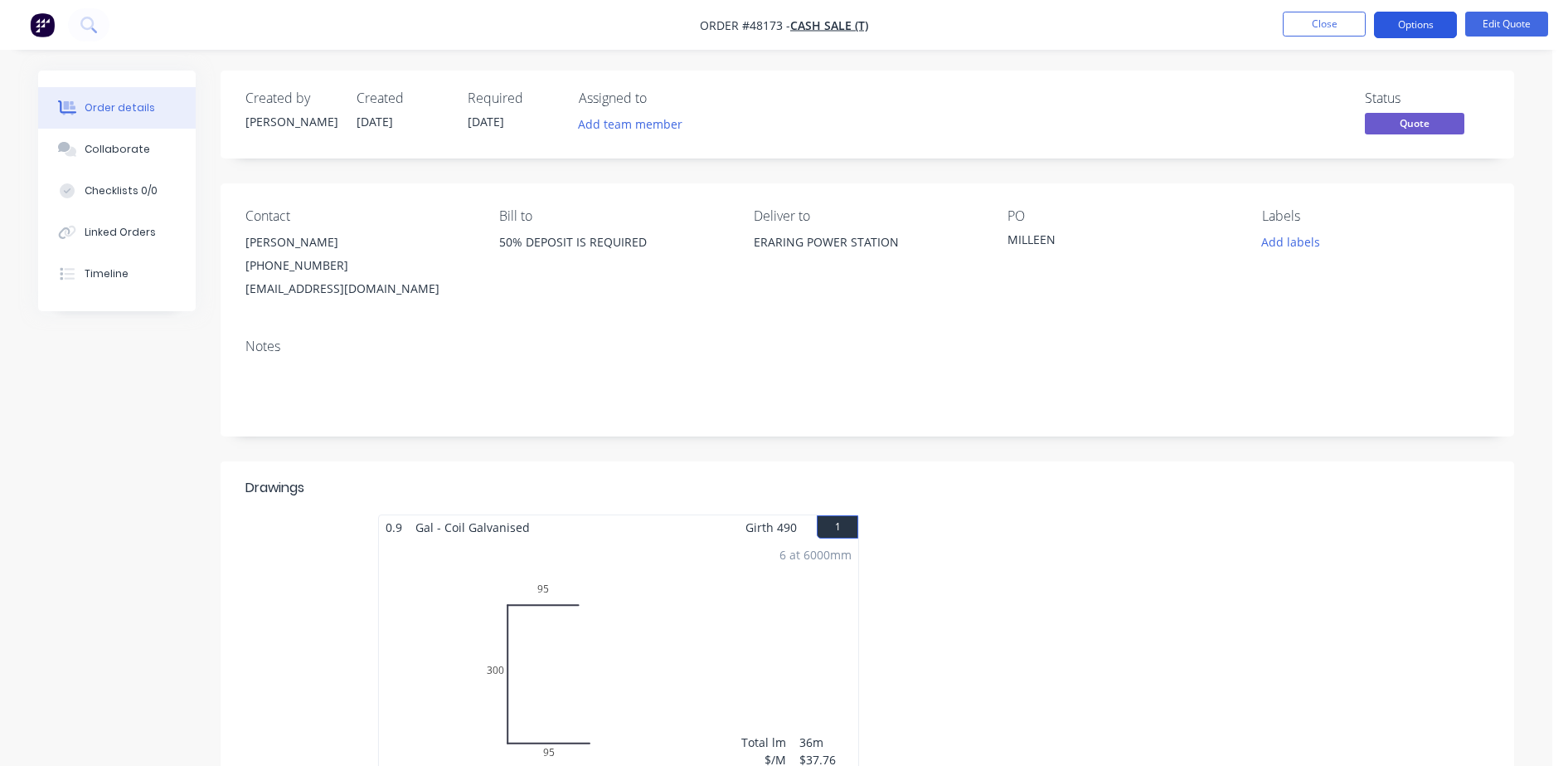
click at [1391, 22] on button "Options" at bounding box center [1415, 25] width 83 height 27
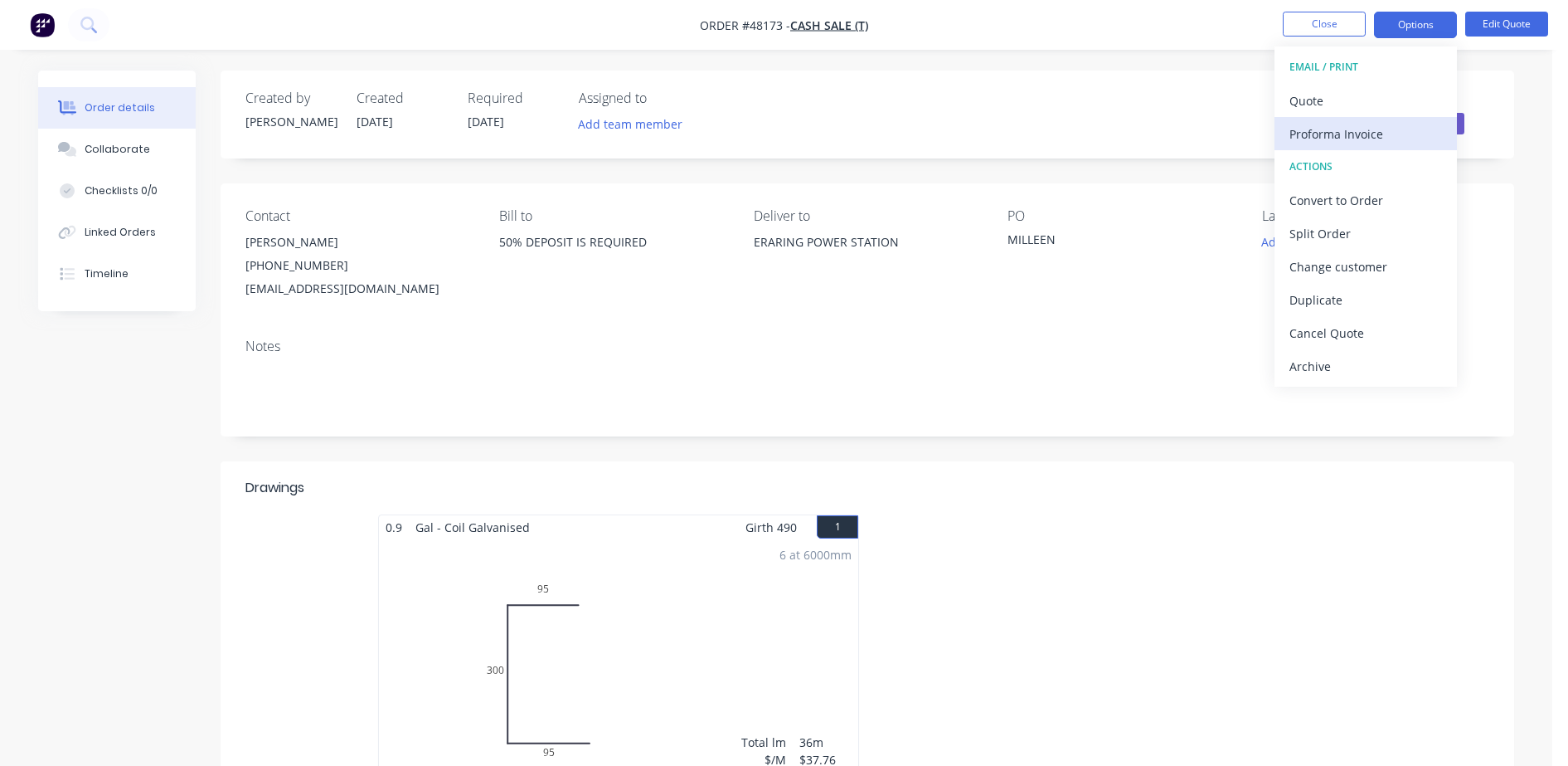
click at [1344, 134] on div "Proforma Invoice" at bounding box center [1366, 133] width 152 height 24
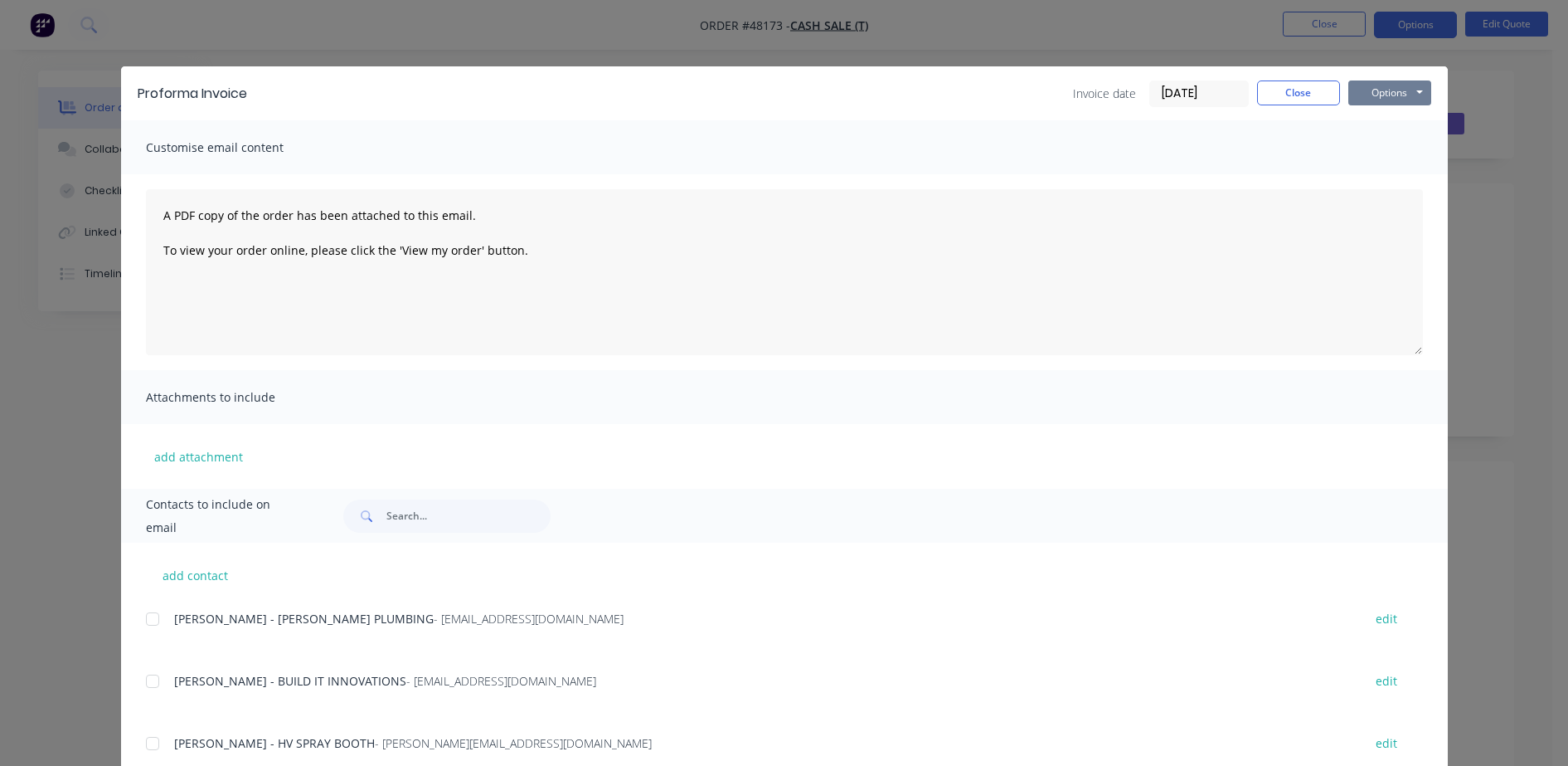
drag, startPoint x: 1397, startPoint y: 86, endPoint x: 1391, endPoint y: 102, distance: 17.1
click at [1396, 85] on button "Options" at bounding box center [1390, 93] width 83 height 25
click at [1367, 129] on button "Preview" at bounding box center [1401, 122] width 107 height 28
drag, startPoint x: 1282, startPoint y: 89, endPoint x: 1300, endPoint y: 42, distance: 50.3
click at [1282, 88] on button "Close" at bounding box center [1298, 93] width 83 height 25
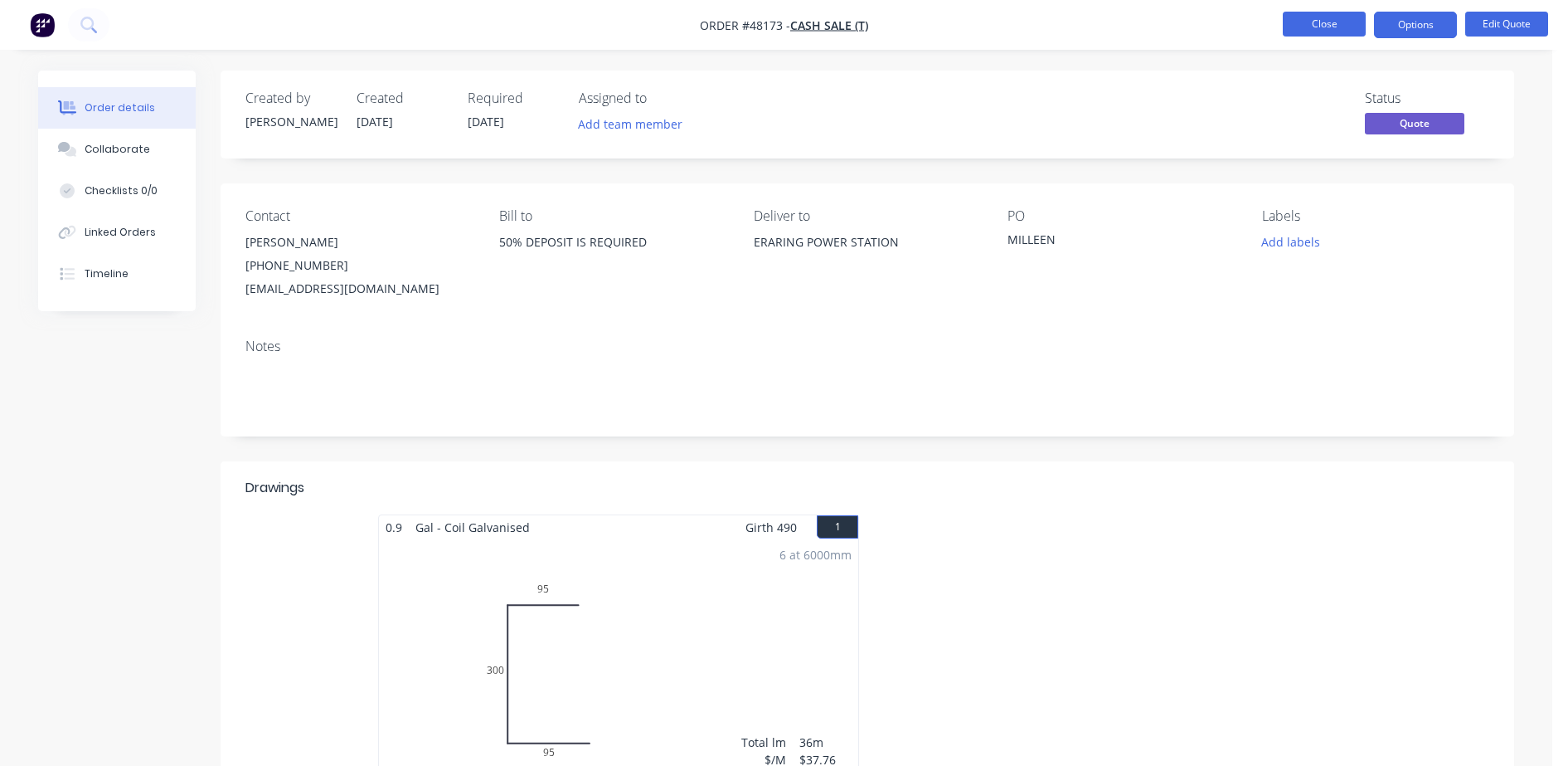
click at [1314, 21] on button "Close" at bounding box center [1324, 24] width 83 height 25
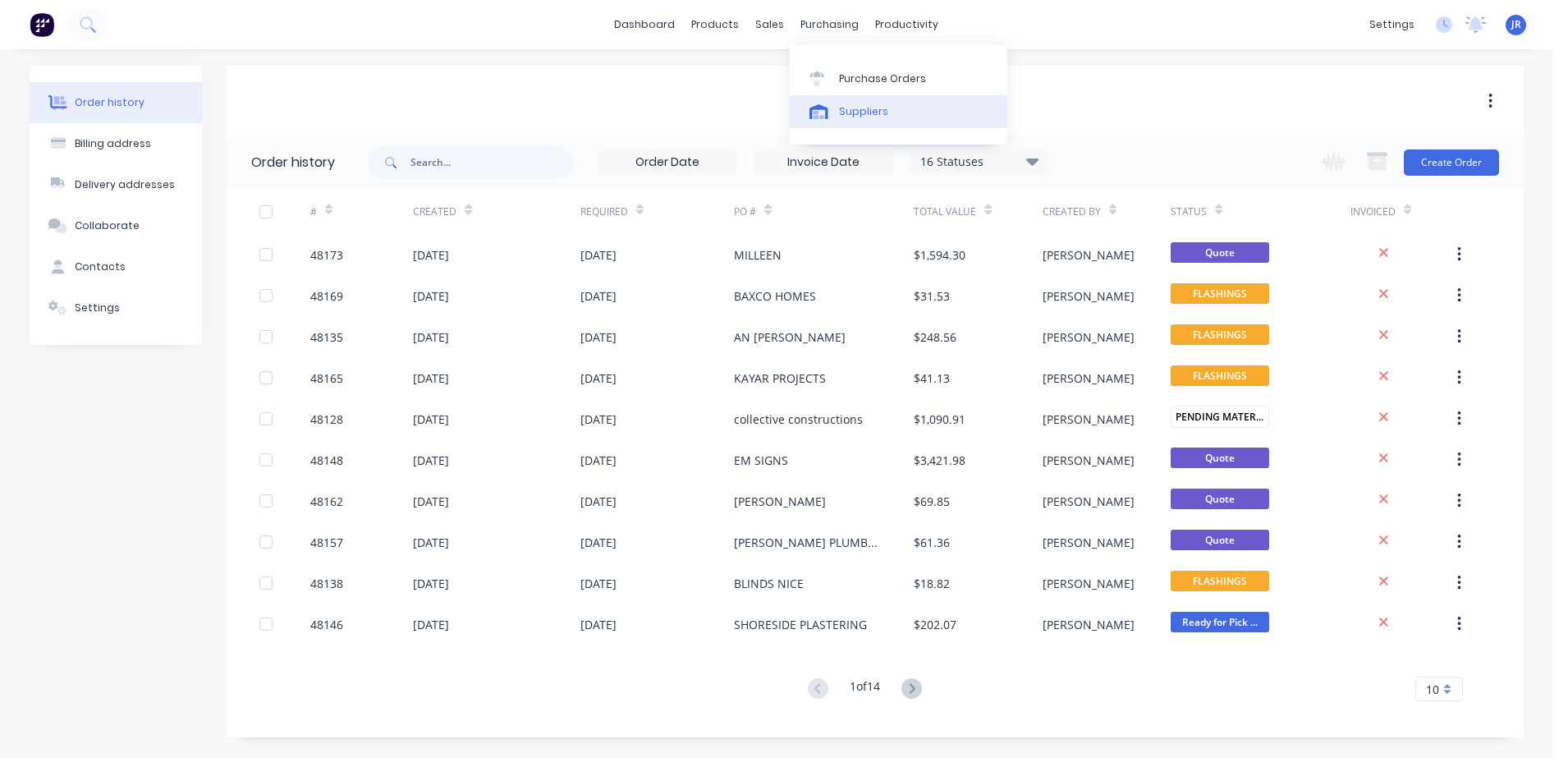
click at [845, 108] on div "Suppliers" at bounding box center [863, 112] width 50 height 15
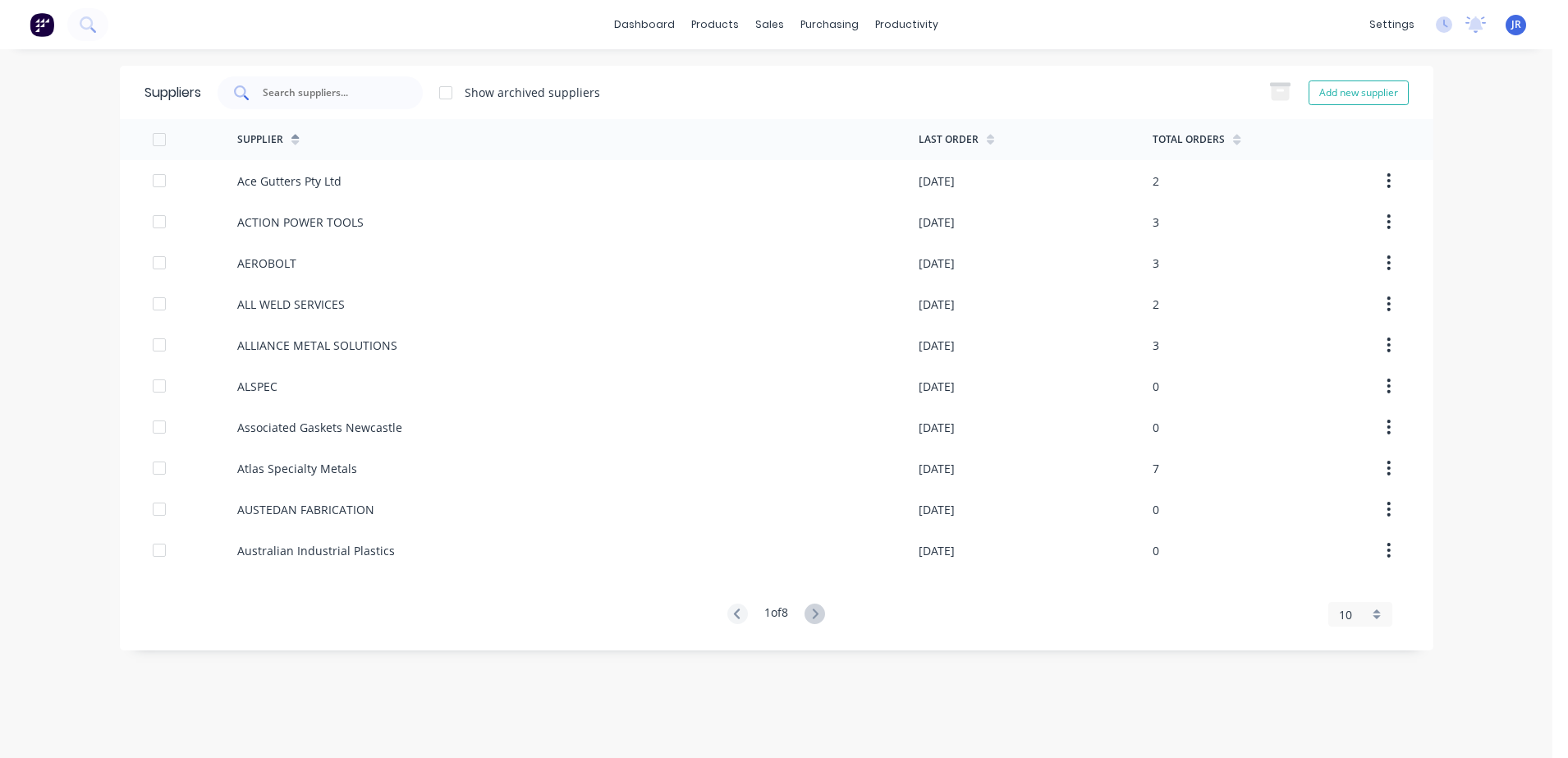
click at [315, 84] on input "text" at bounding box center [329, 92] width 137 height 17
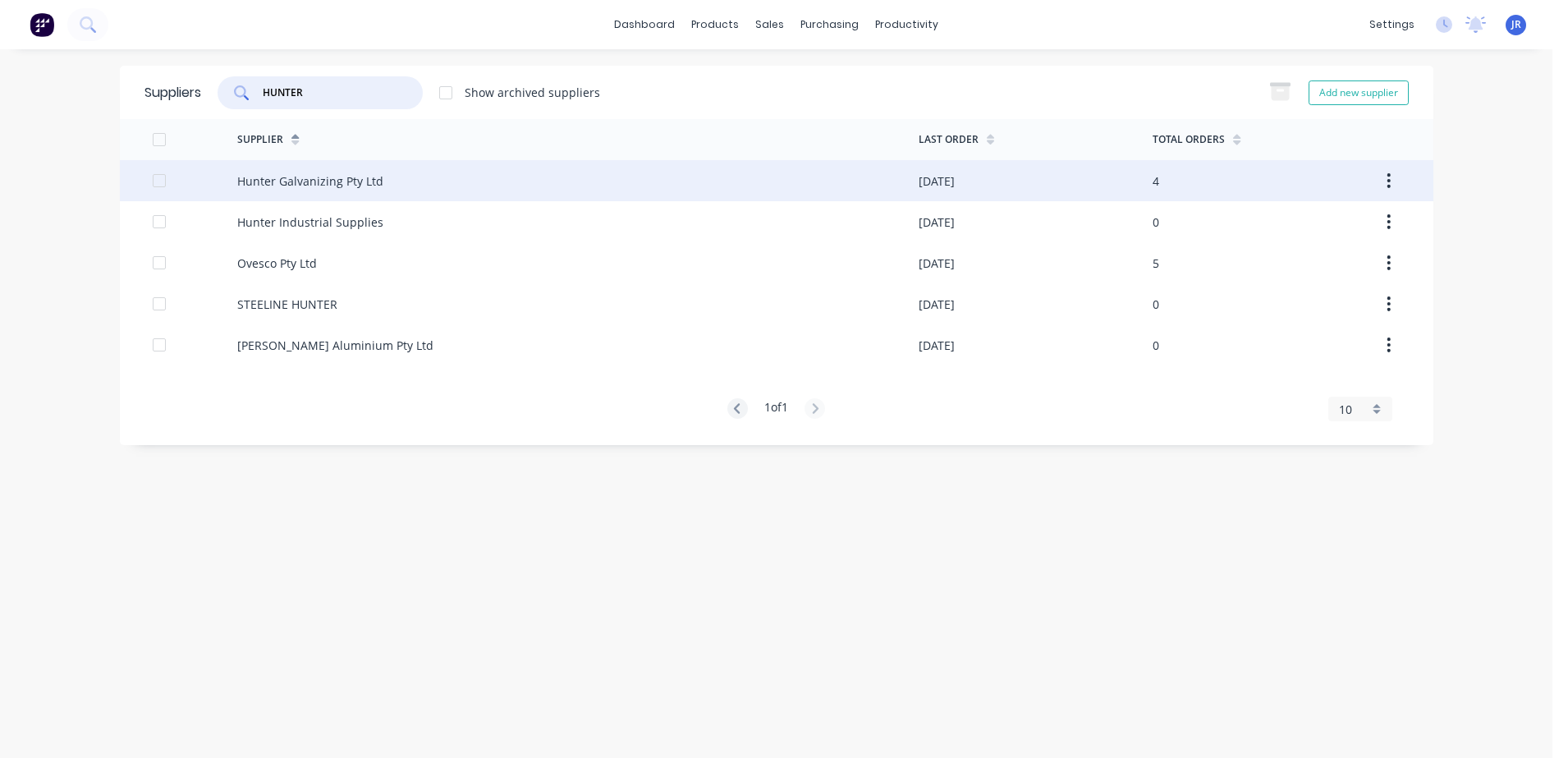
type input "HUNTER"
click at [355, 192] on div "Hunter Galvanizing Pty Ltd" at bounding box center [578, 181] width 682 height 41
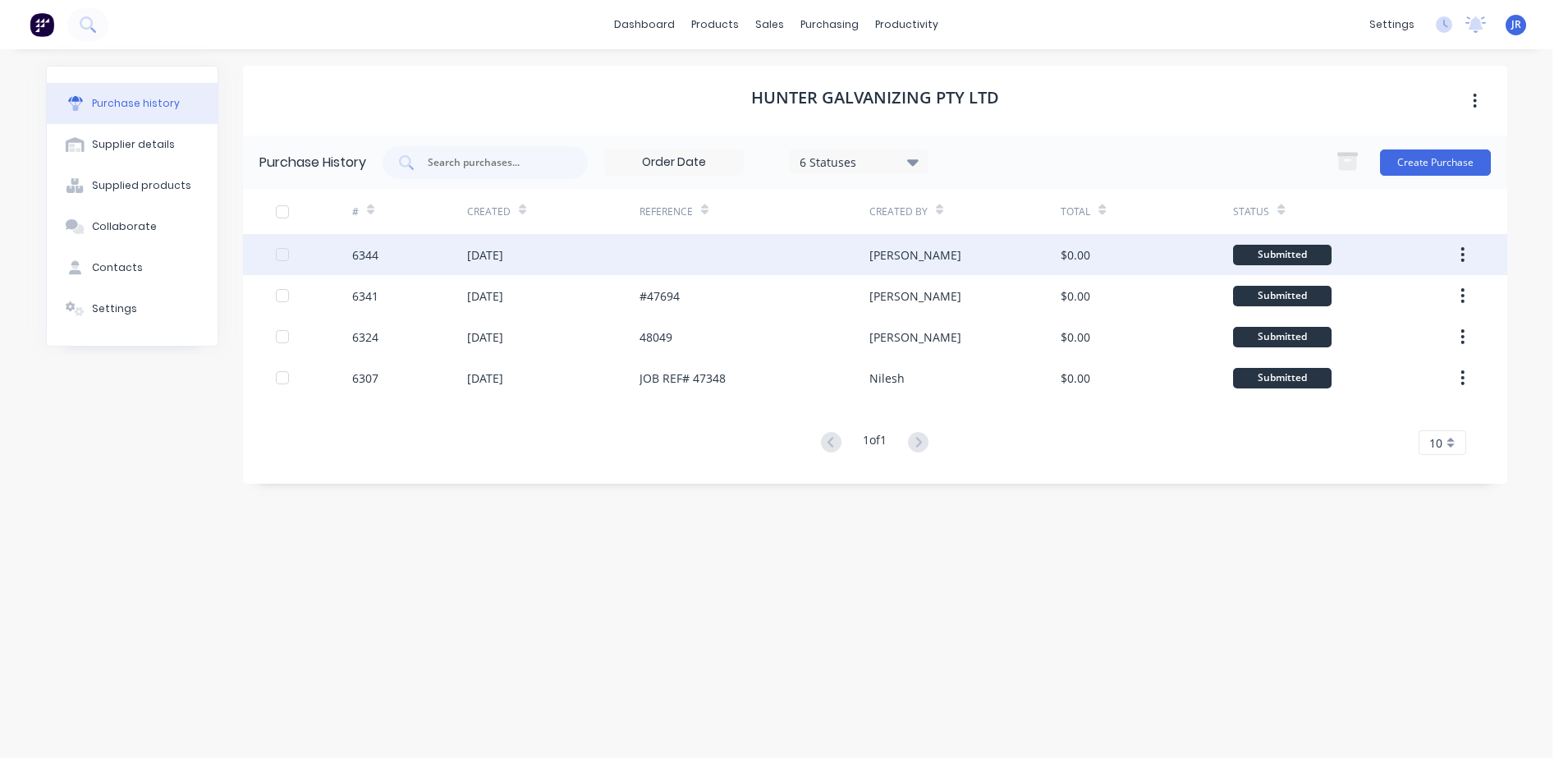
click at [682, 254] on div at bounding box center [753, 254] width 230 height 41
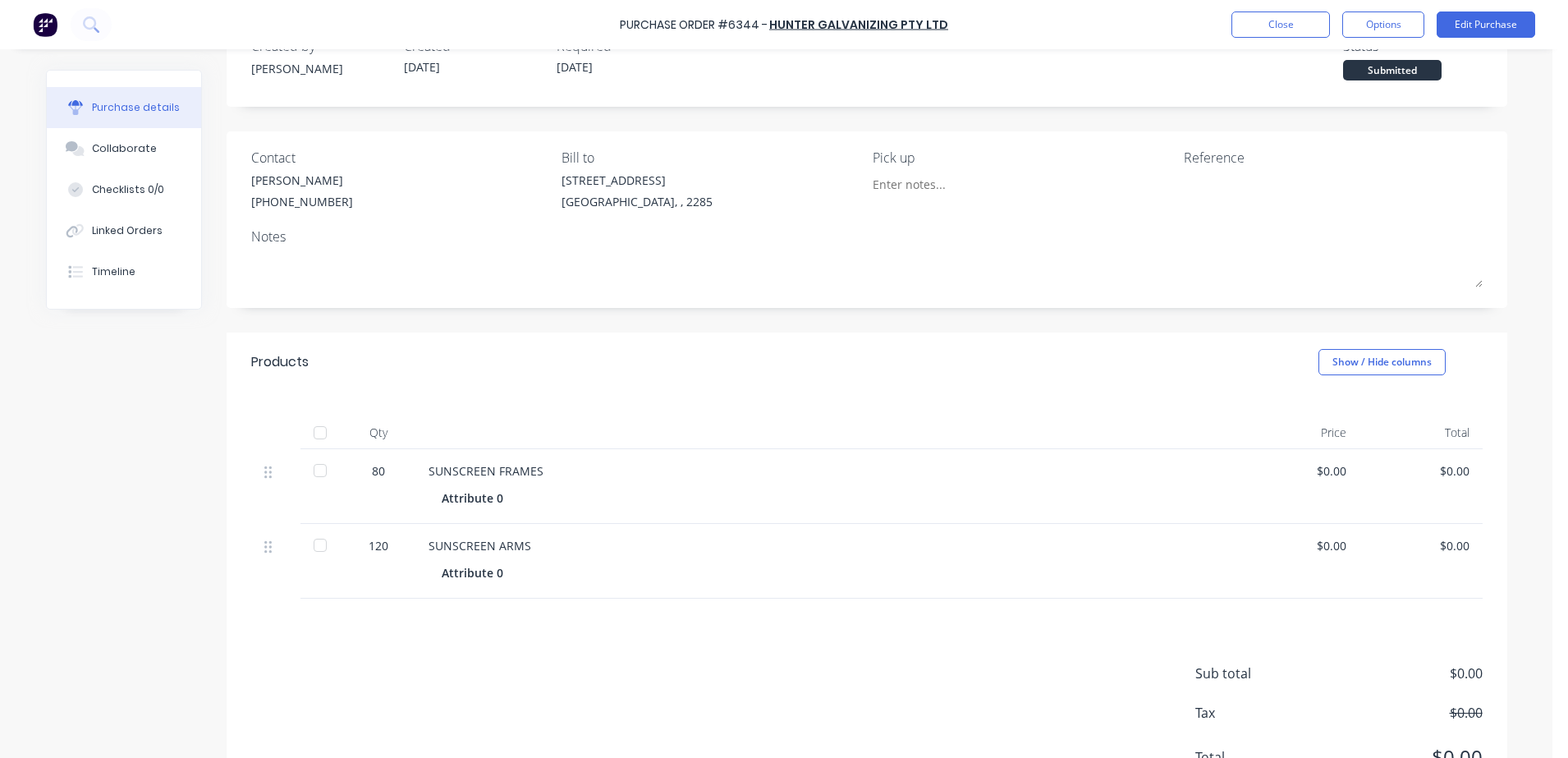
scroll to position [125, 0]
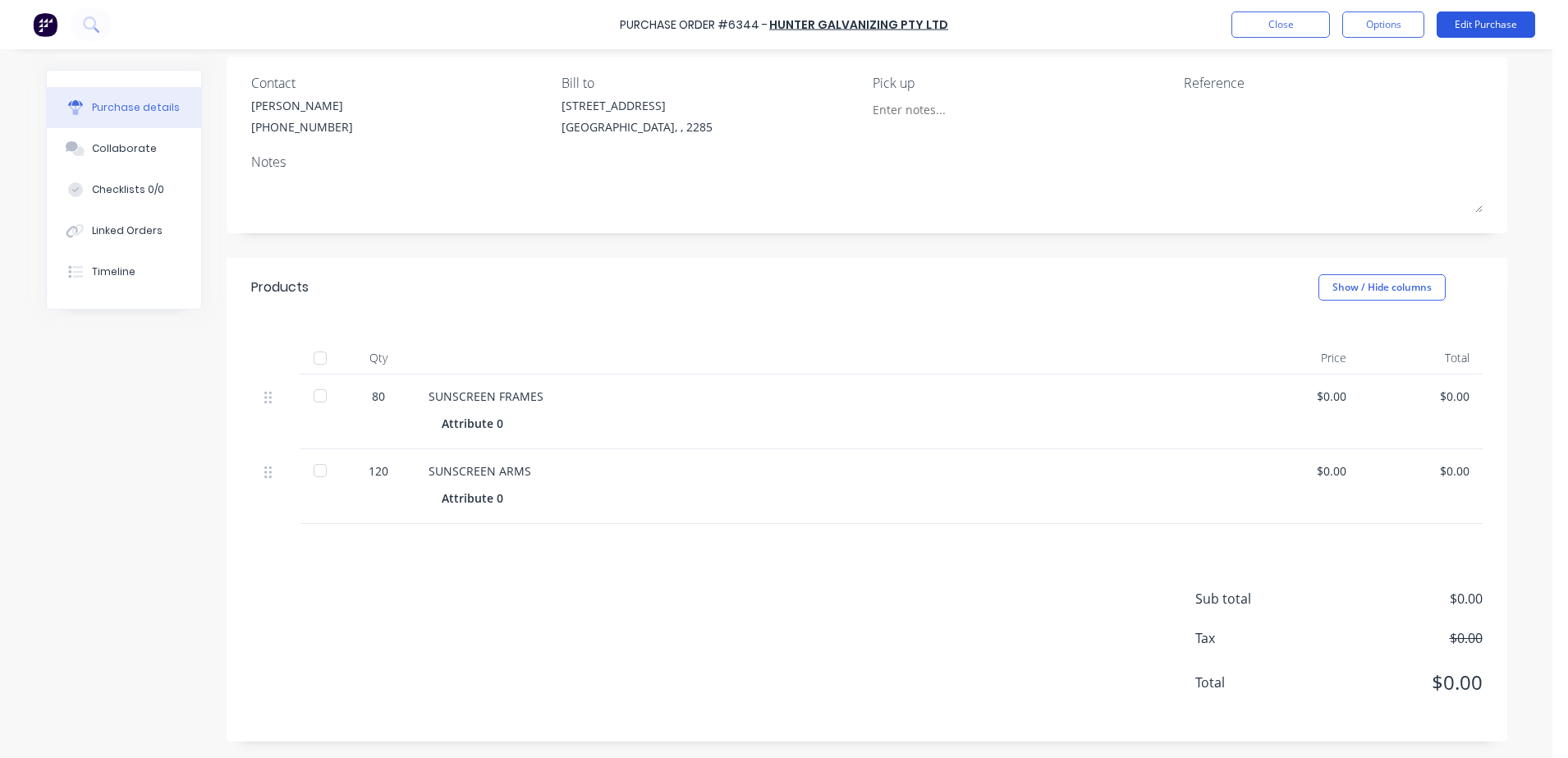
click at [1499, 20] on button "Edit Purchase" at bounding box center [1485, 25] width 98 height 27
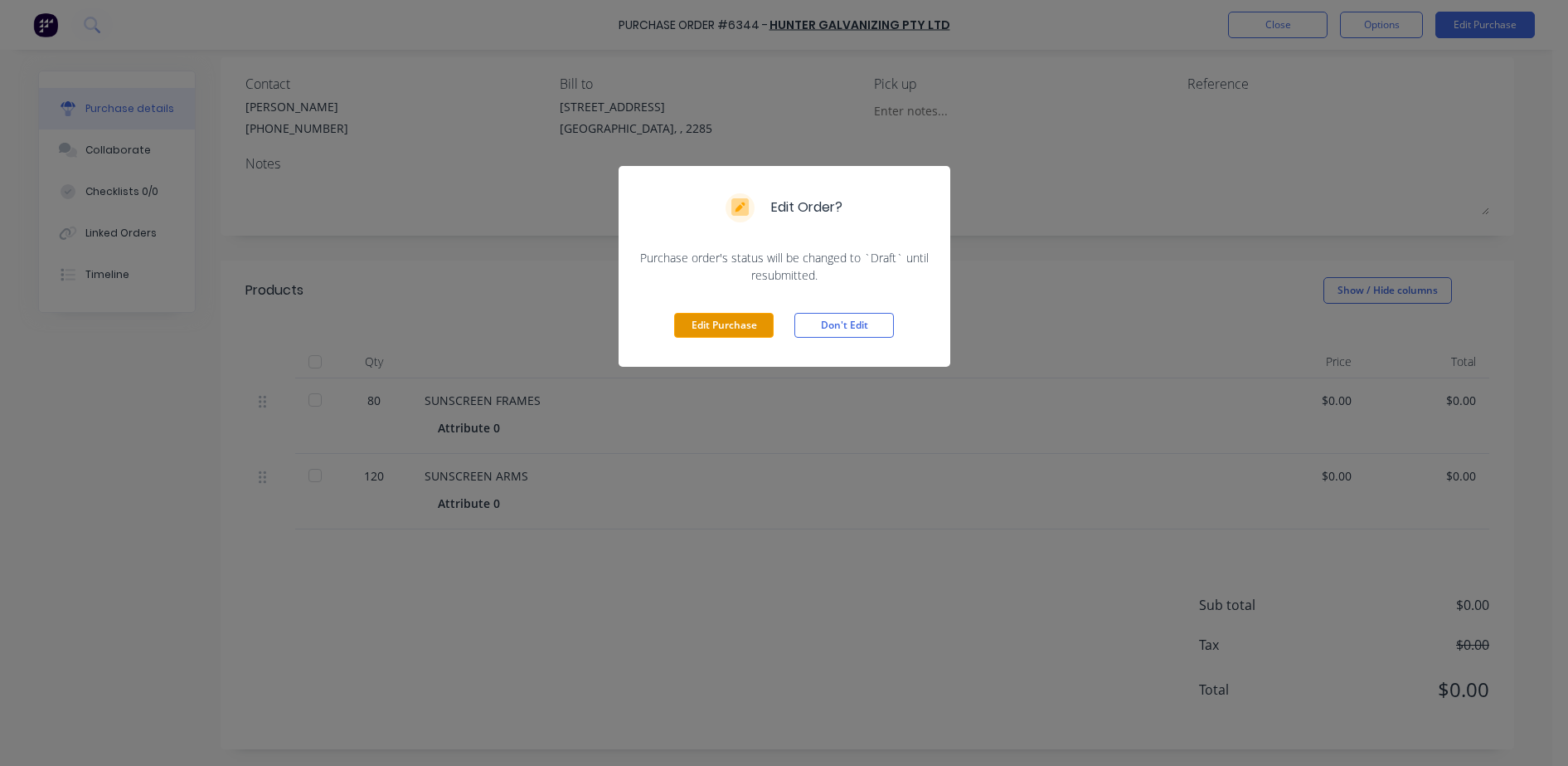
click at [715, 326] on button "Edit Purchase" at bounding box center [724, 325] width 99 height 25
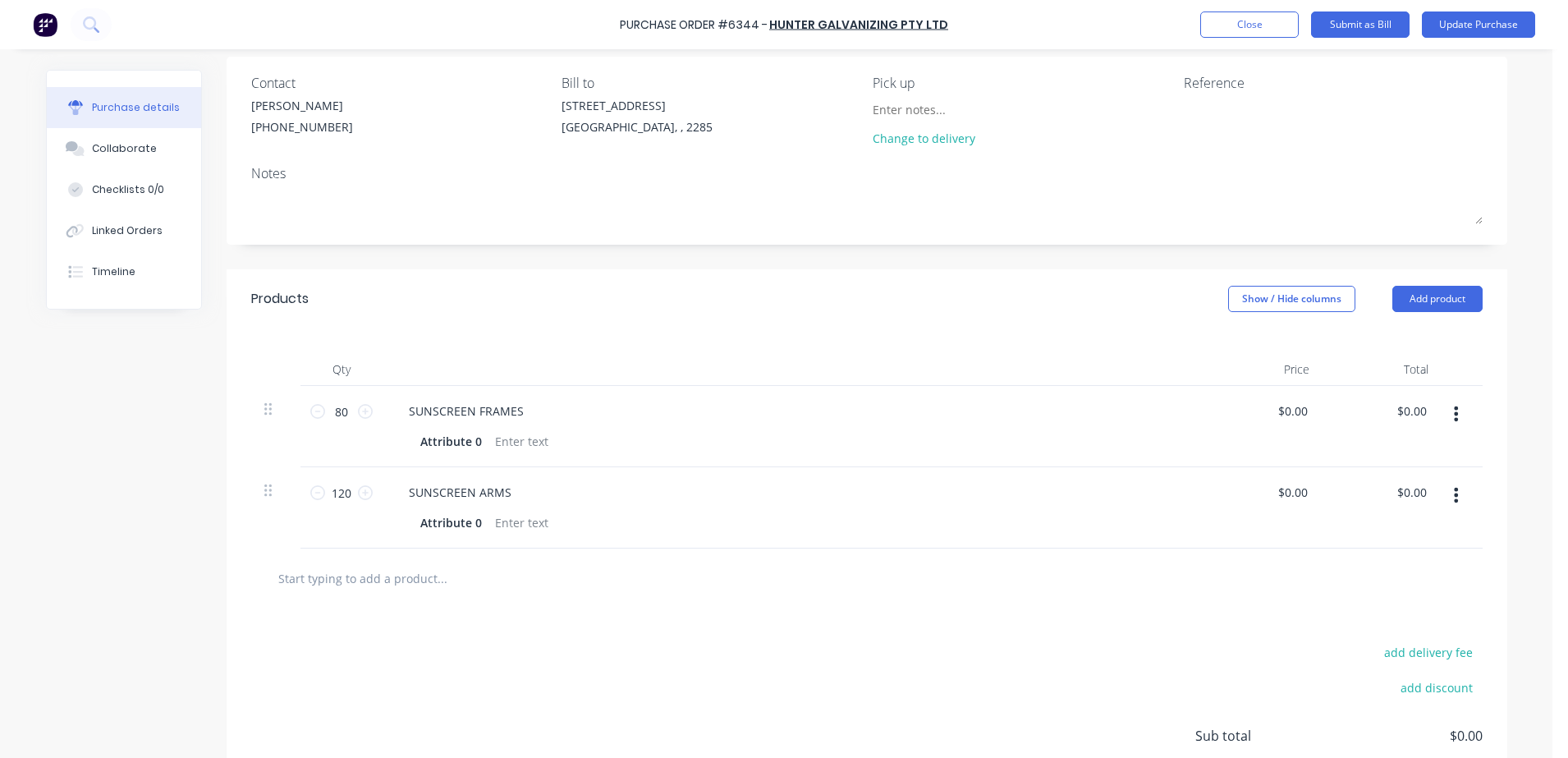
click at [441, 273] on div "Products Show / Hide columns Add product" at bounding box center [867, 299] width 1281 height 59
drag, startPoint x: 322, startPoint y: 493, endPoint x: 343, endPoint y: 492, distance: 21.0
click at [343, 492] on input "120" at bounding box center [341, 493] width 33 height 25
type input "240"
click at [480, 321] on div "Products Show / Hide columns Add product" at bounding box center [867, 299] width 1281 height 59
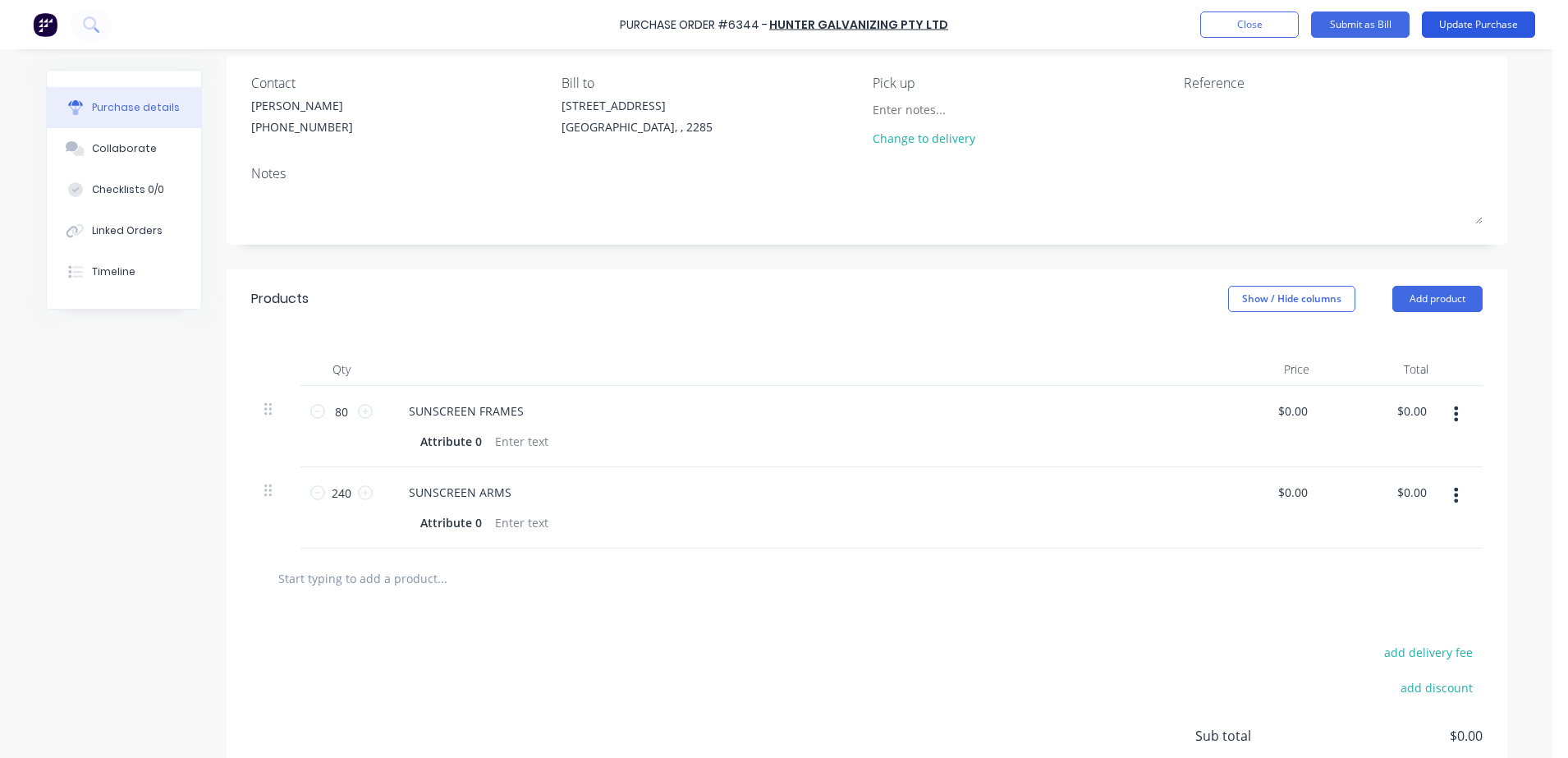
click at [1453, 17] on button "Update Purchase" at bounding box center [1478, 25] width 113 height 27
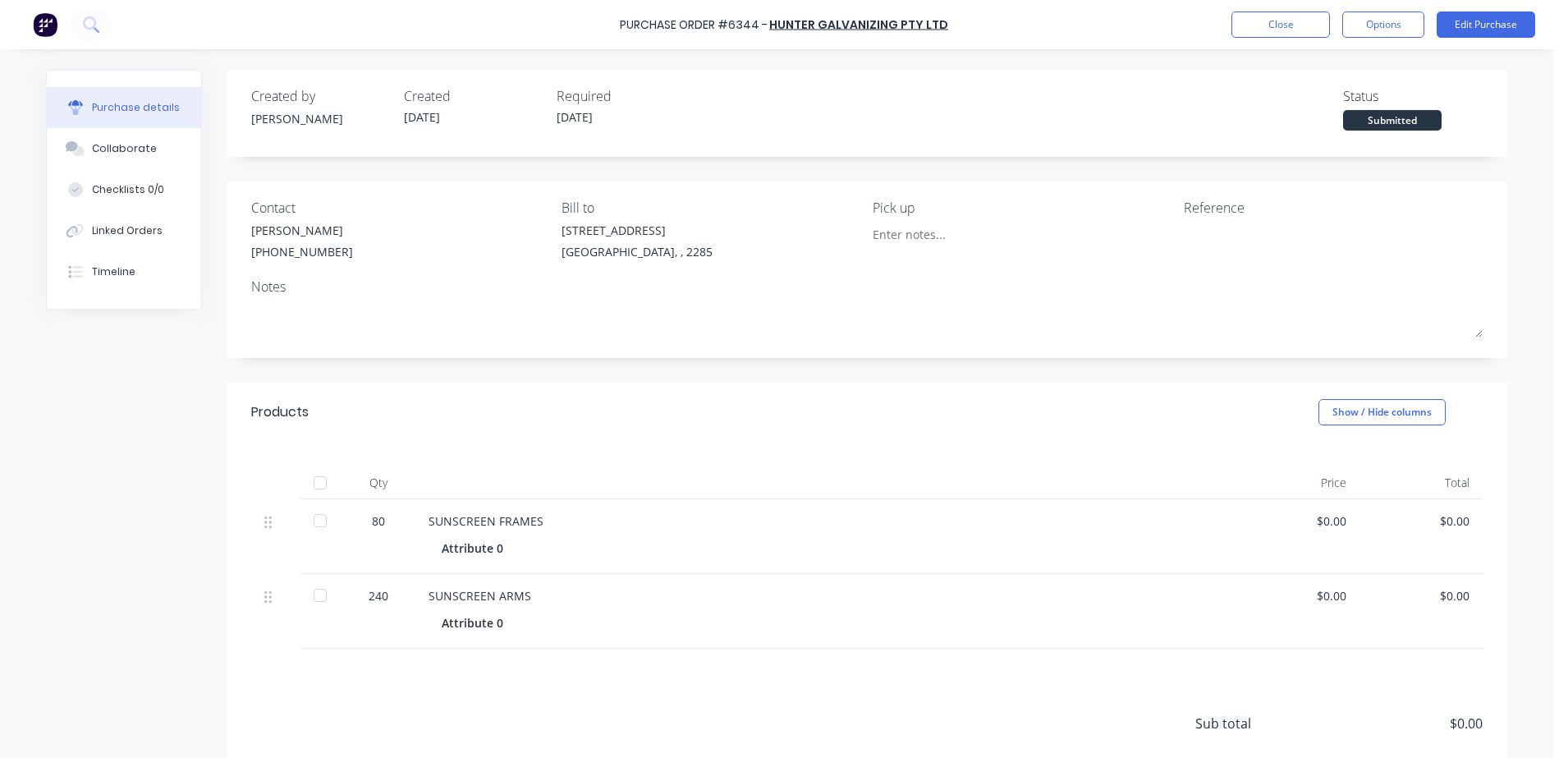
scroll to position [0, 0]
click at [1304, 27] on button "Close" at bounding box center [1280, 25] width 98 height 27
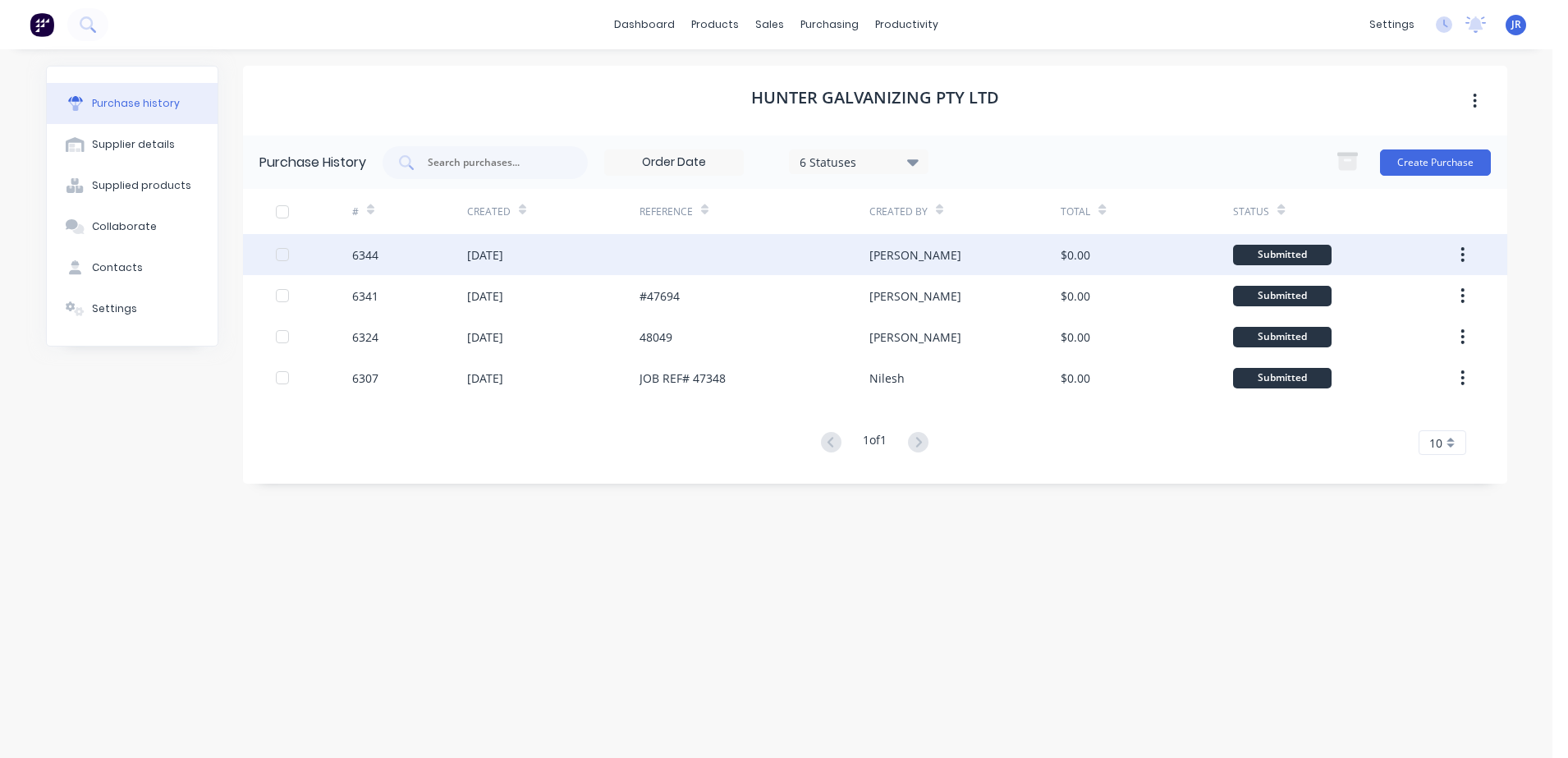
click at [642, 250] on div at bounding box center [753, 254] width 230 height 41
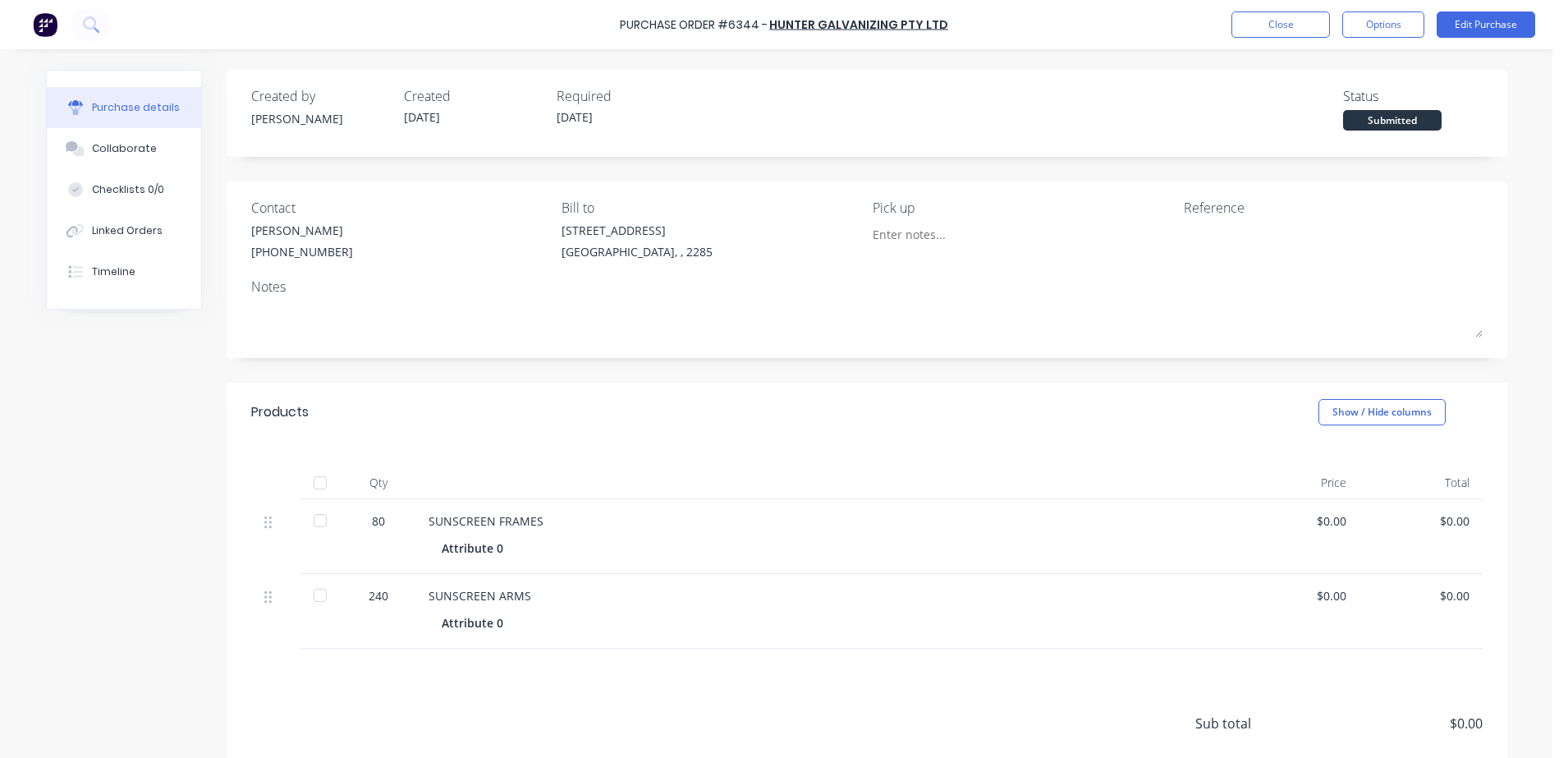
click at [495, 392] on div "Products Show / Hide columns" at bounding box center [867, 412] width 1281 height 59
click at [1265, 20] on button "Close" at bounding box center [1280, 25] width 98 height 27
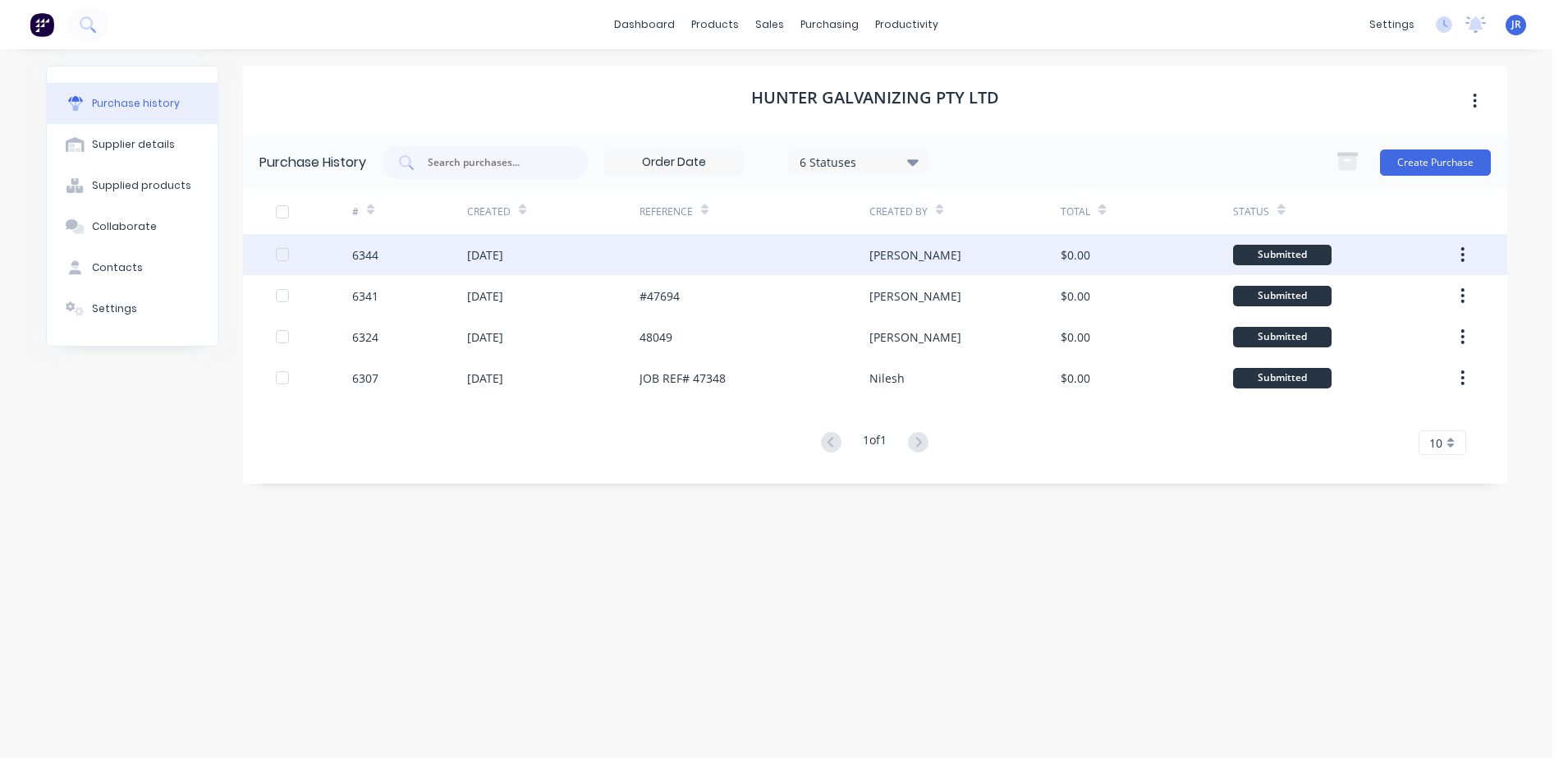
click at [683, 262] on div at bounding box center [753, 254] width 230 height 41
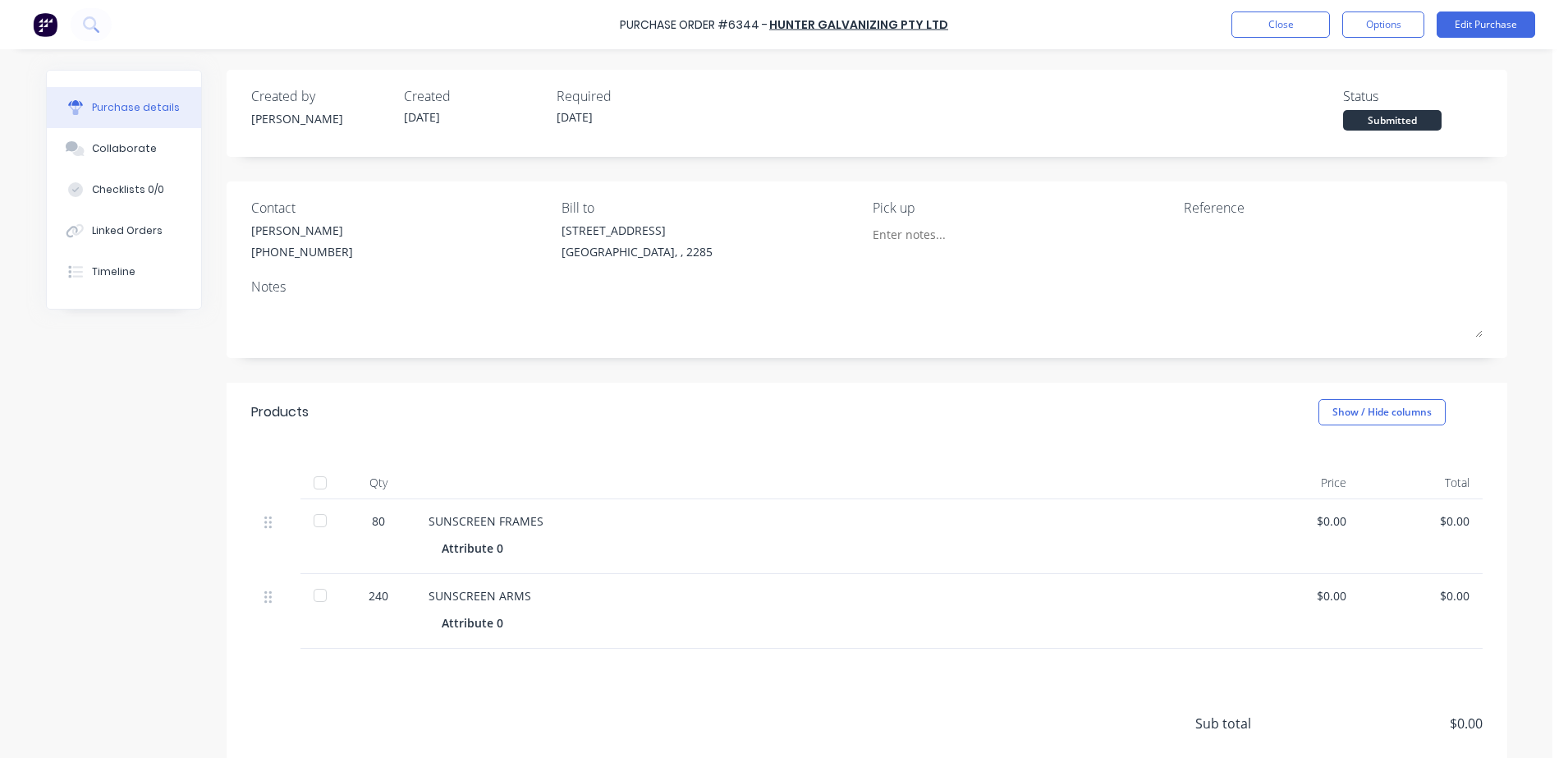
click at [149, 538] on div "Created by Mel Created 29/09/25 Required 29/09/25 Status Submitted Contact JOEL…" at bounding box center [776, 468] width 1461 height 796
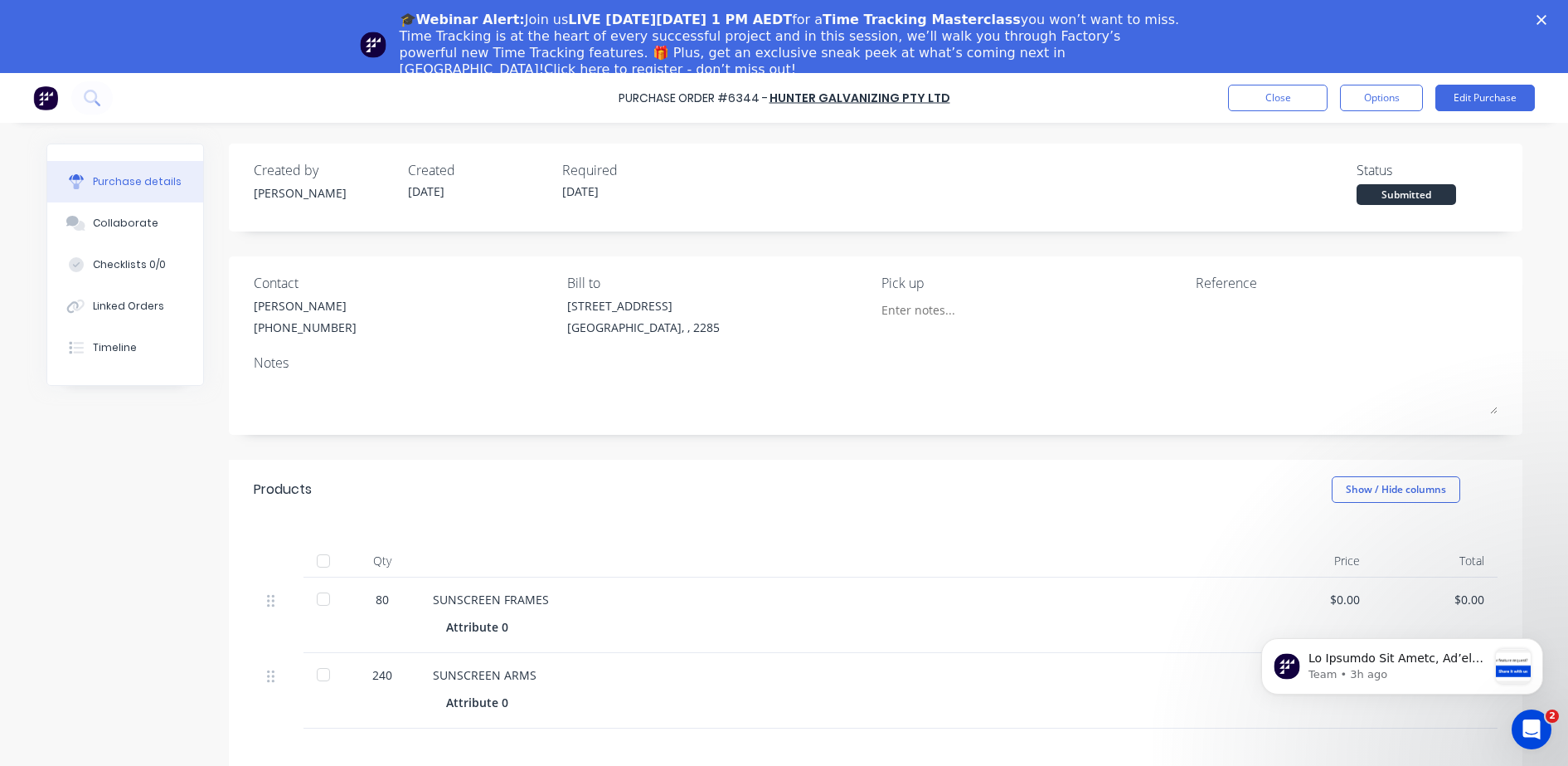
click at [50, 102] on img at bounding box center [46, 98] width 25 height 25
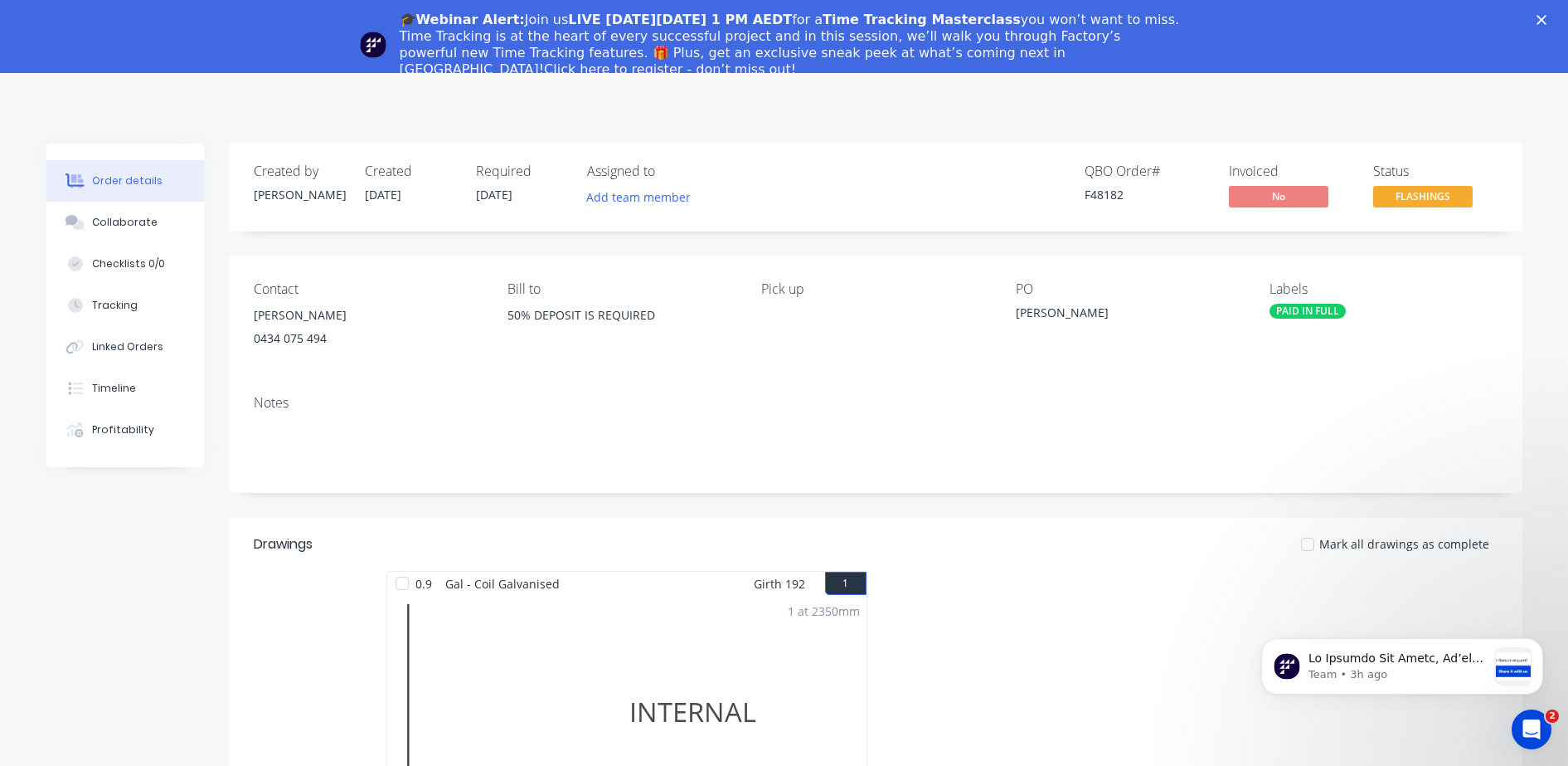
click at [1559, 12] on div "🎓Webinar Alert: Join us LIVE [DATE][DATE] 1 PM AEDT for a Time Tracking Masterc…" at bounding box center [784, 44] width 1568 height 76
click at [1547, 17] on icon "Close" at bounding box center [1541, 20] width 10 height 10
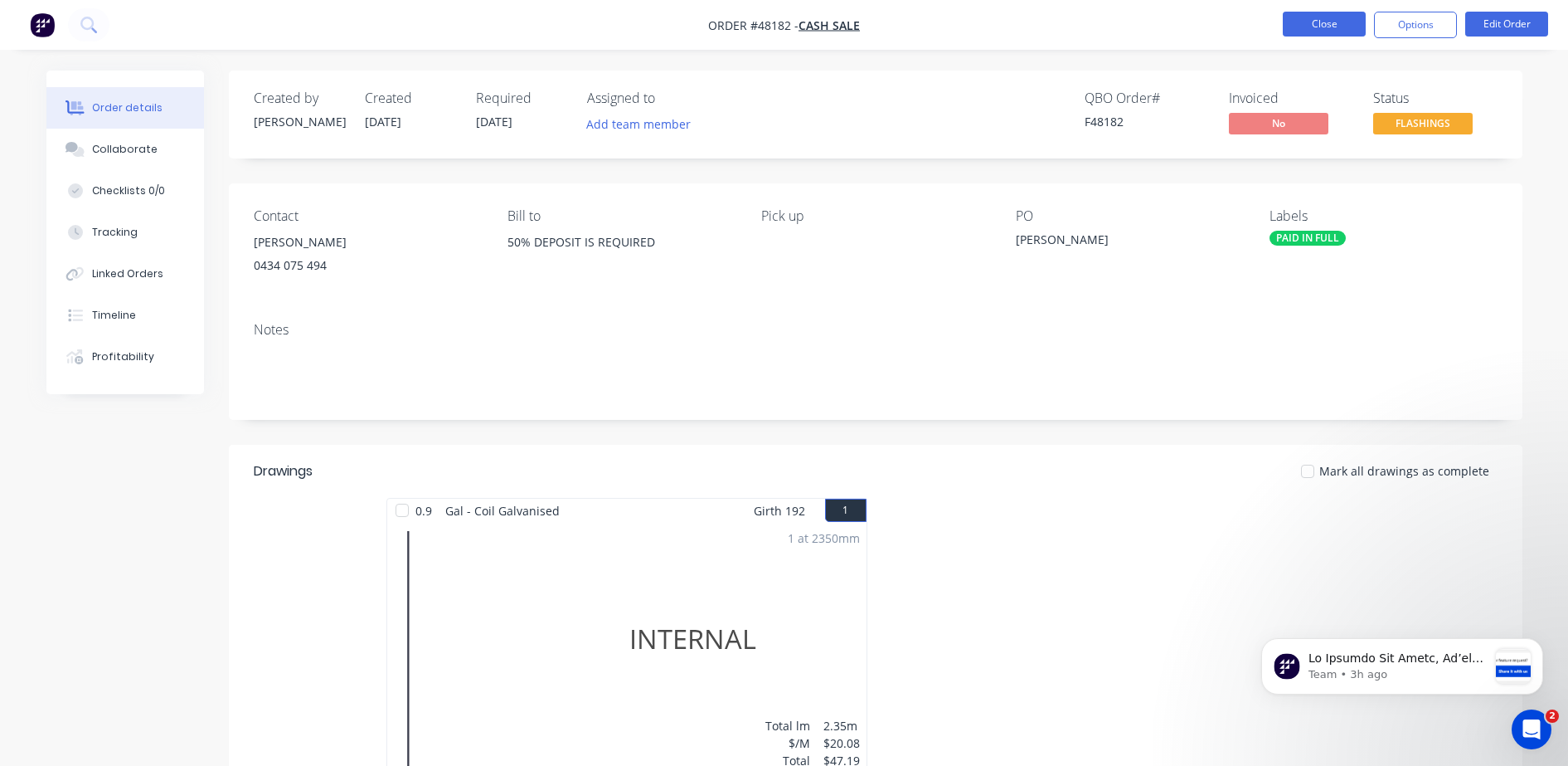
click at [1316, 24] on button "Close" at bounding box center [1324, 24] width 83 height 25
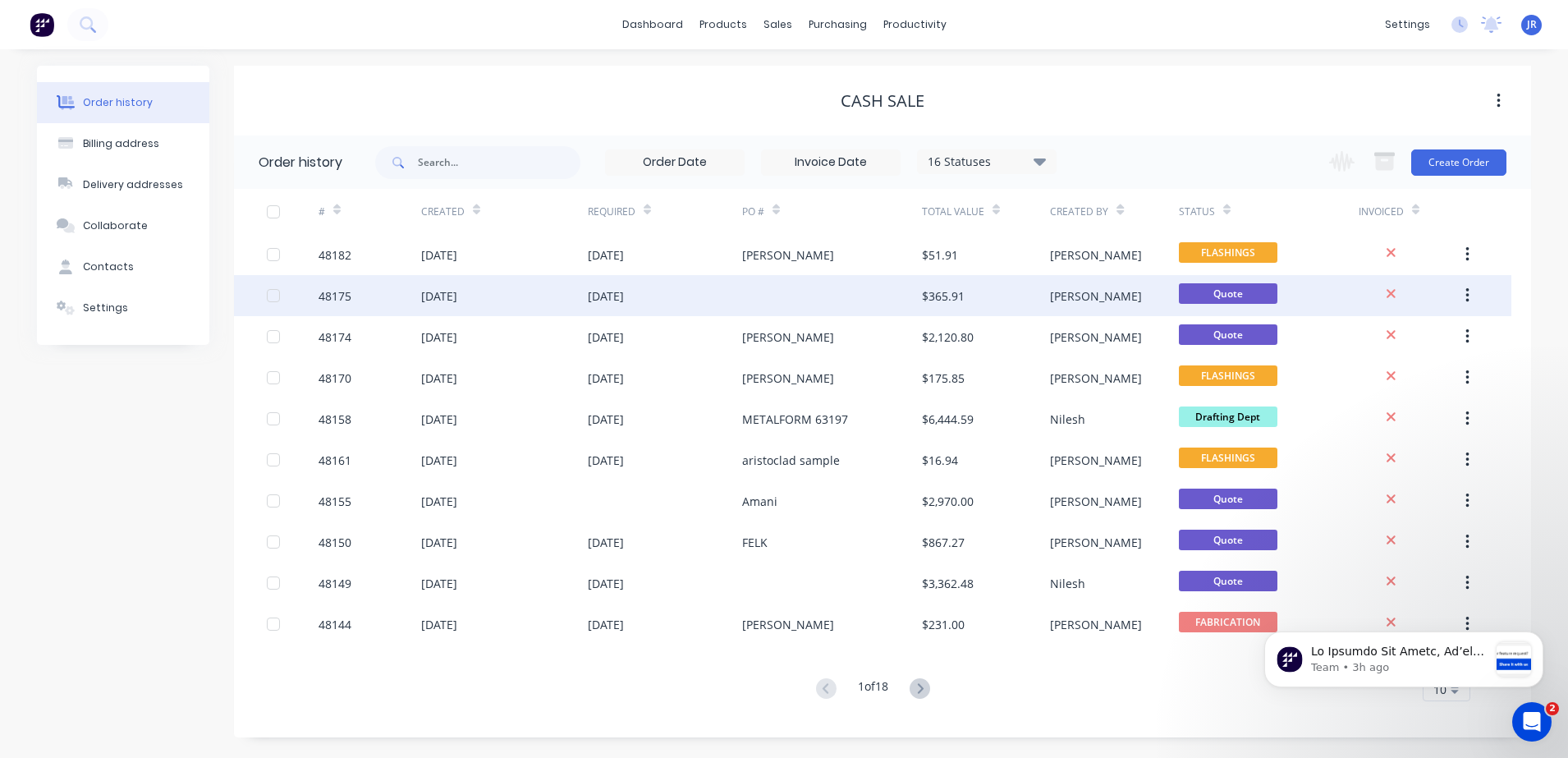
click at [789, 287] on div at bounding box center [831, 295] width 180 height 41
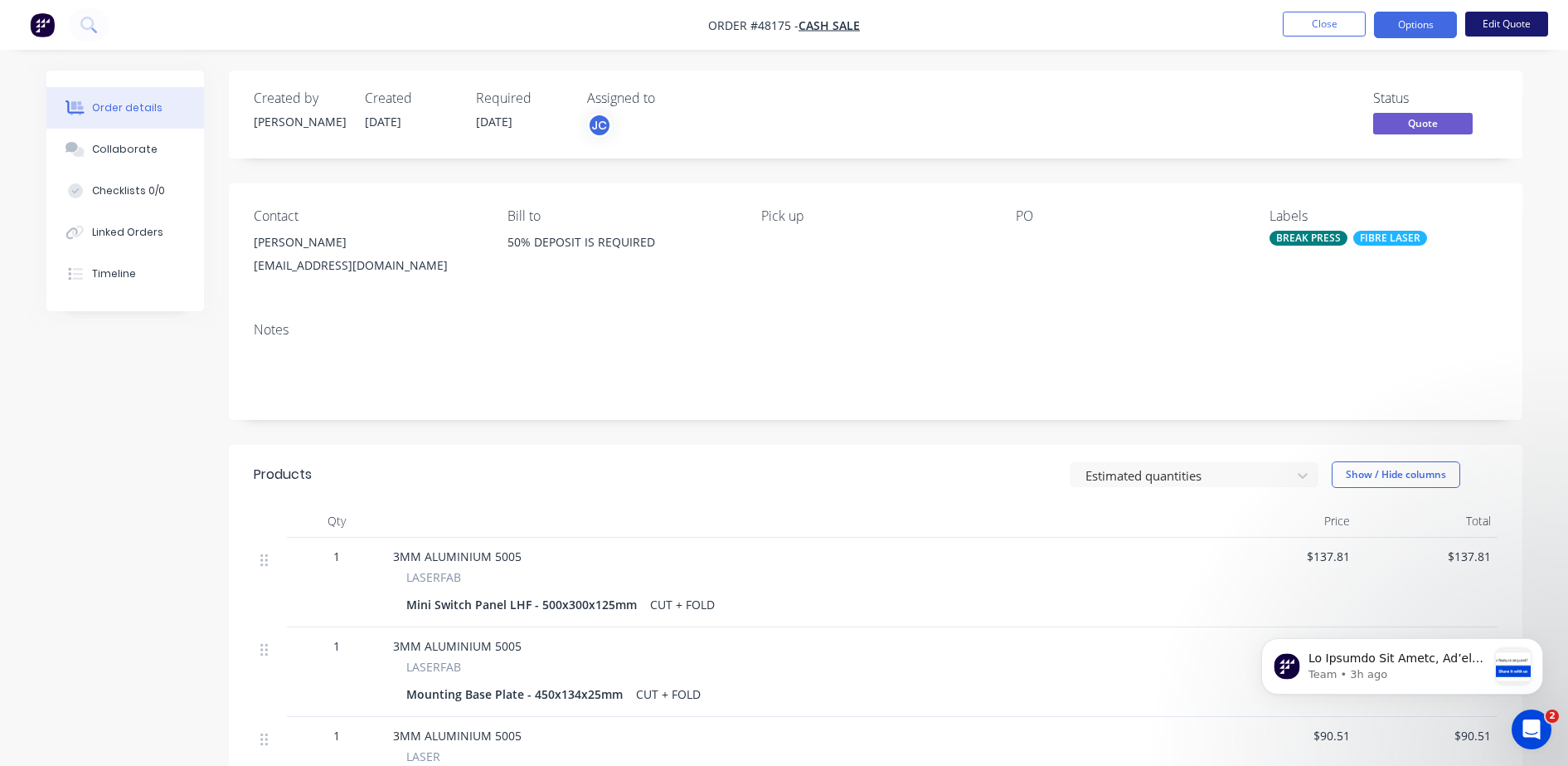
click at [1498, 23] on button "Edit Quote" at bounding box center [1506, 24] width 83 height 25
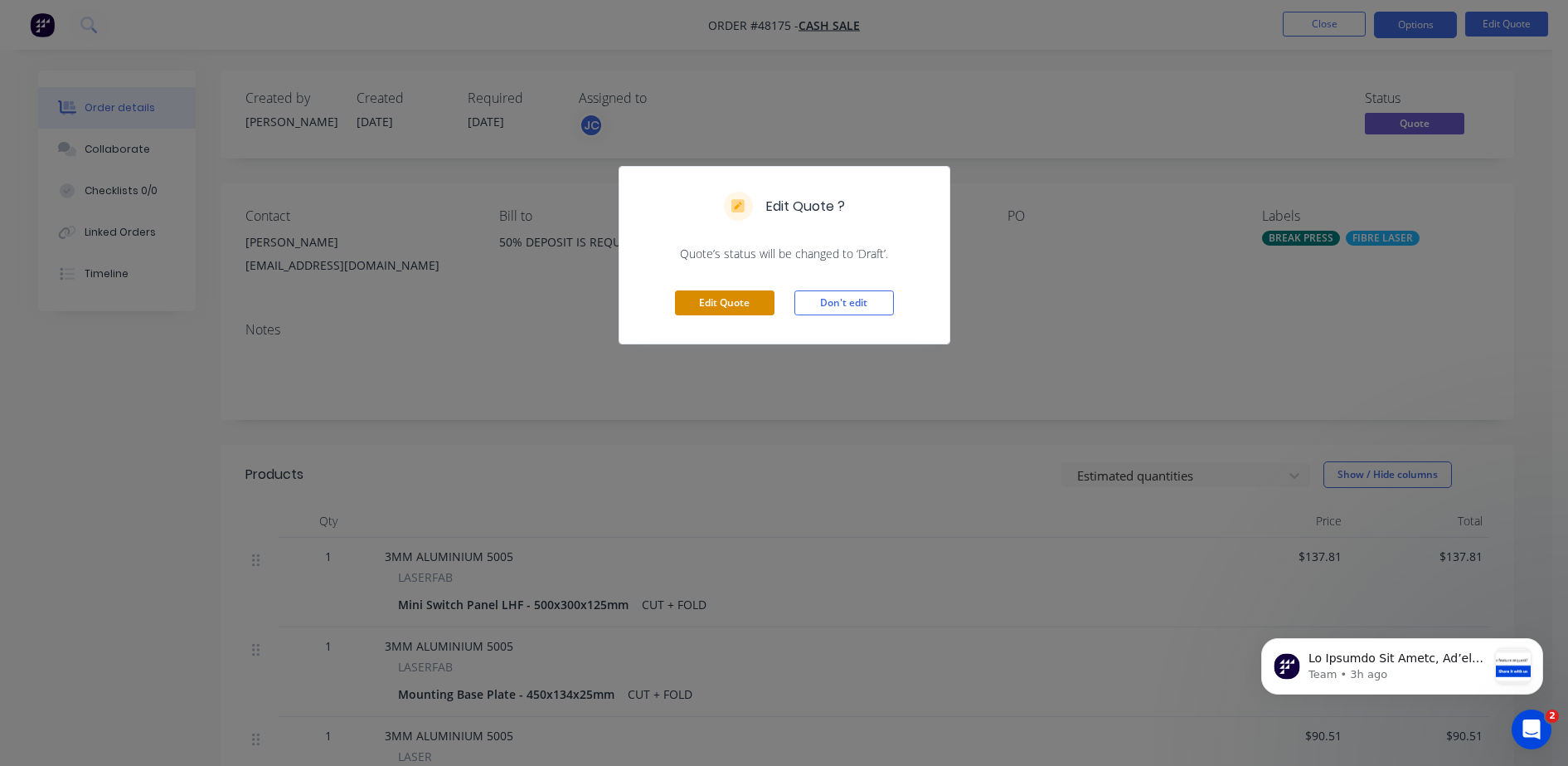
click at [700, 308] on button "Edit Quote" at bounding box center [724, 303] width 99 height 25
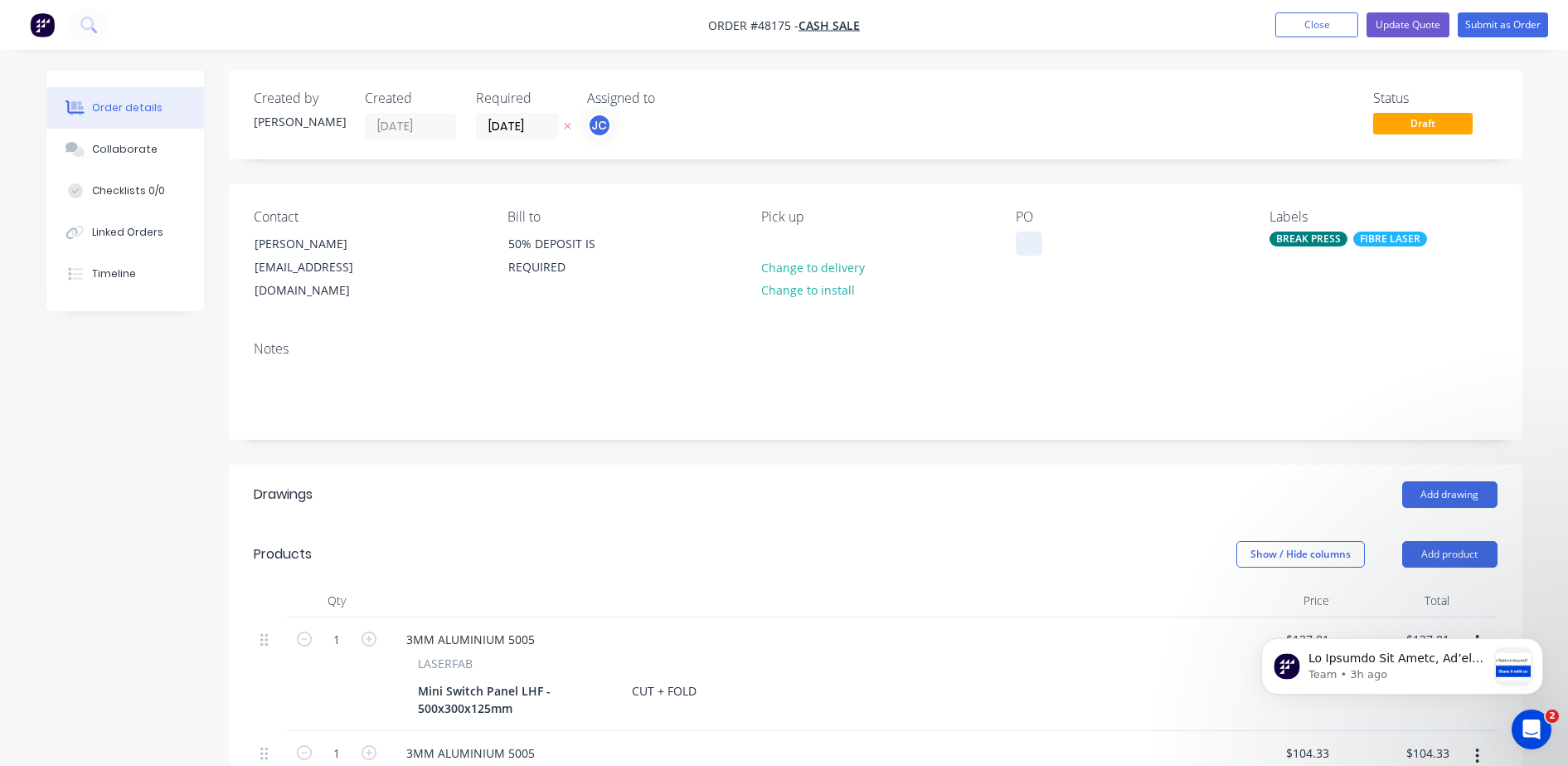
click at [1032, 245] on div at bounding box center [1029, 243] width 27 height 24
click at [1410, 23] on button "Update Quote" at bounding box center [1408, 25] width 83 height 25
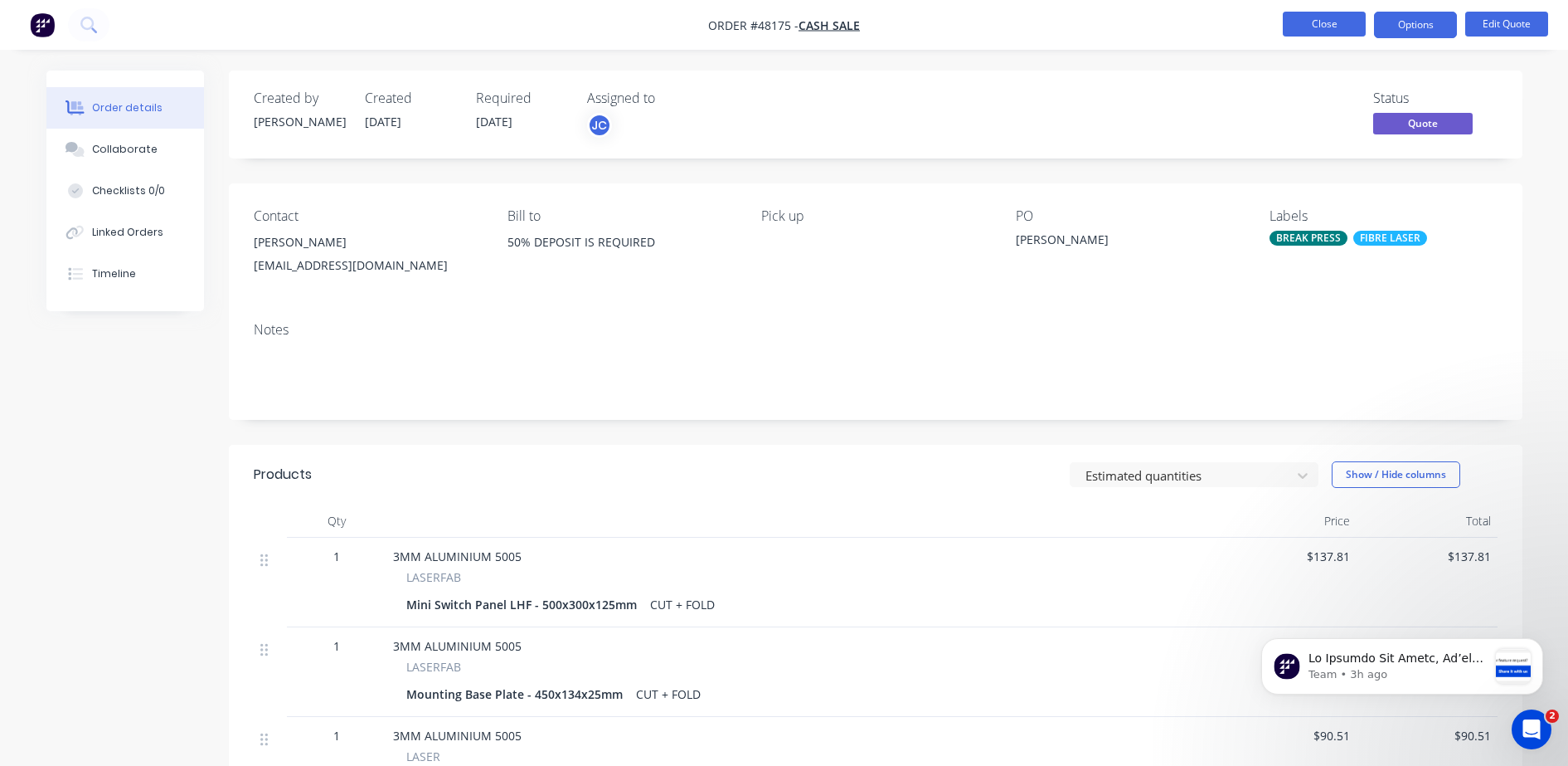
click at [1308, 12] on button "Close" at bounding box center [1324, 24] width 83 height 25
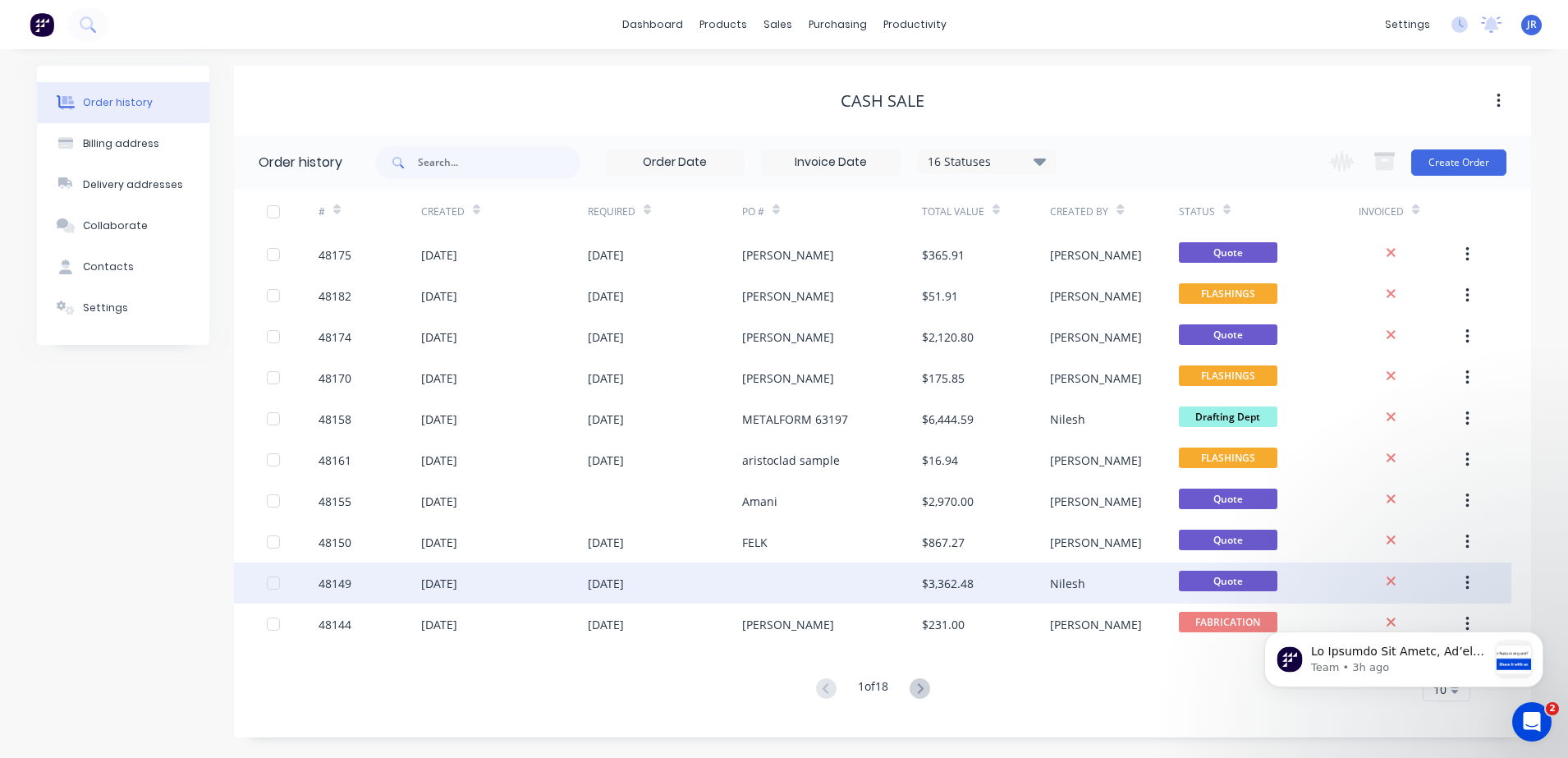
click at [768, 584] on div at bounding box center [831, 582] width 180 height 41
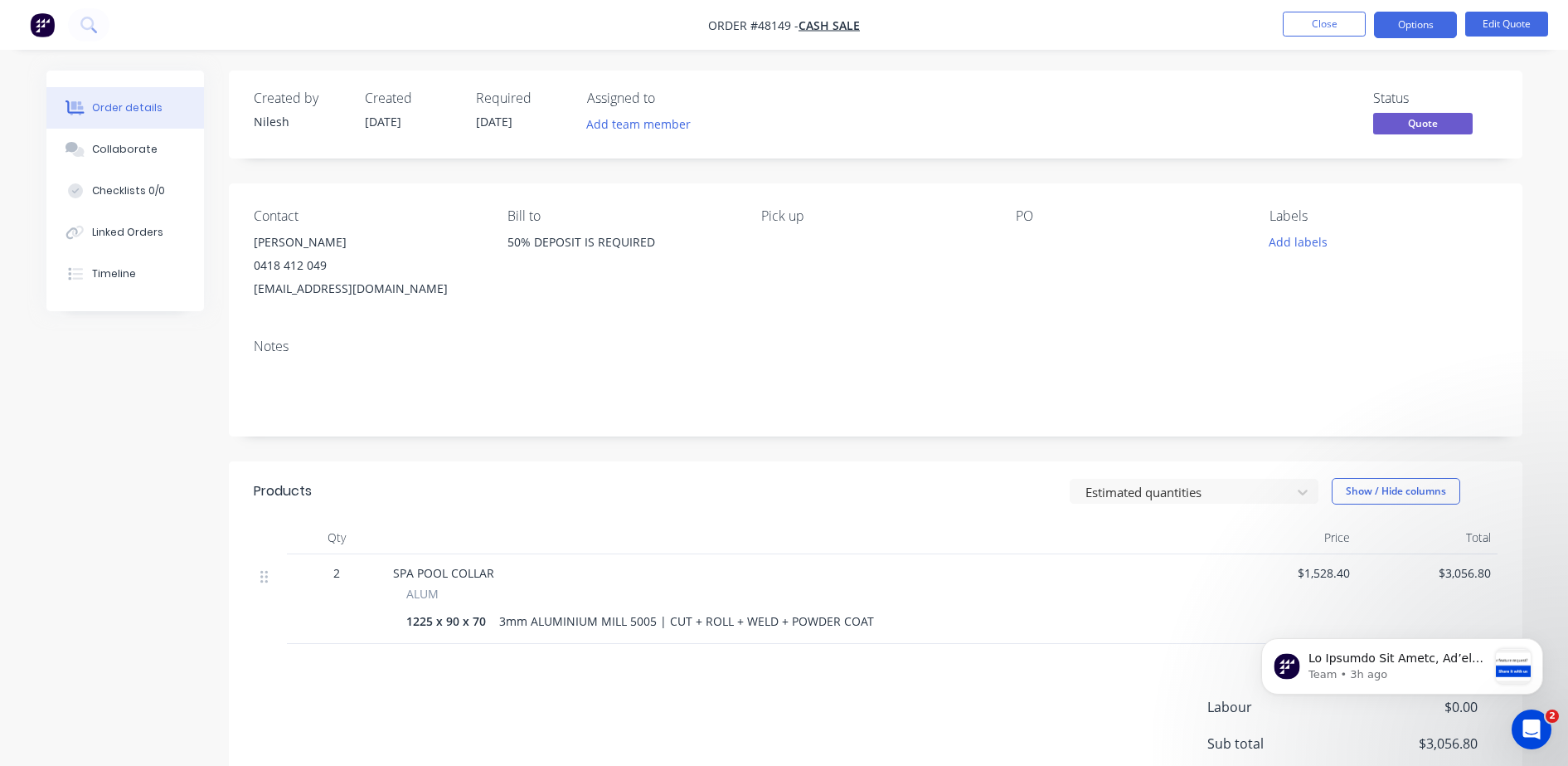
click at [995, 121] on div "Status Quote" at bounding box center [1126, 115] width 745 height 48
click at [1308, 22] on button "Close" at bounding box center [1324, 24] width 83 height 25
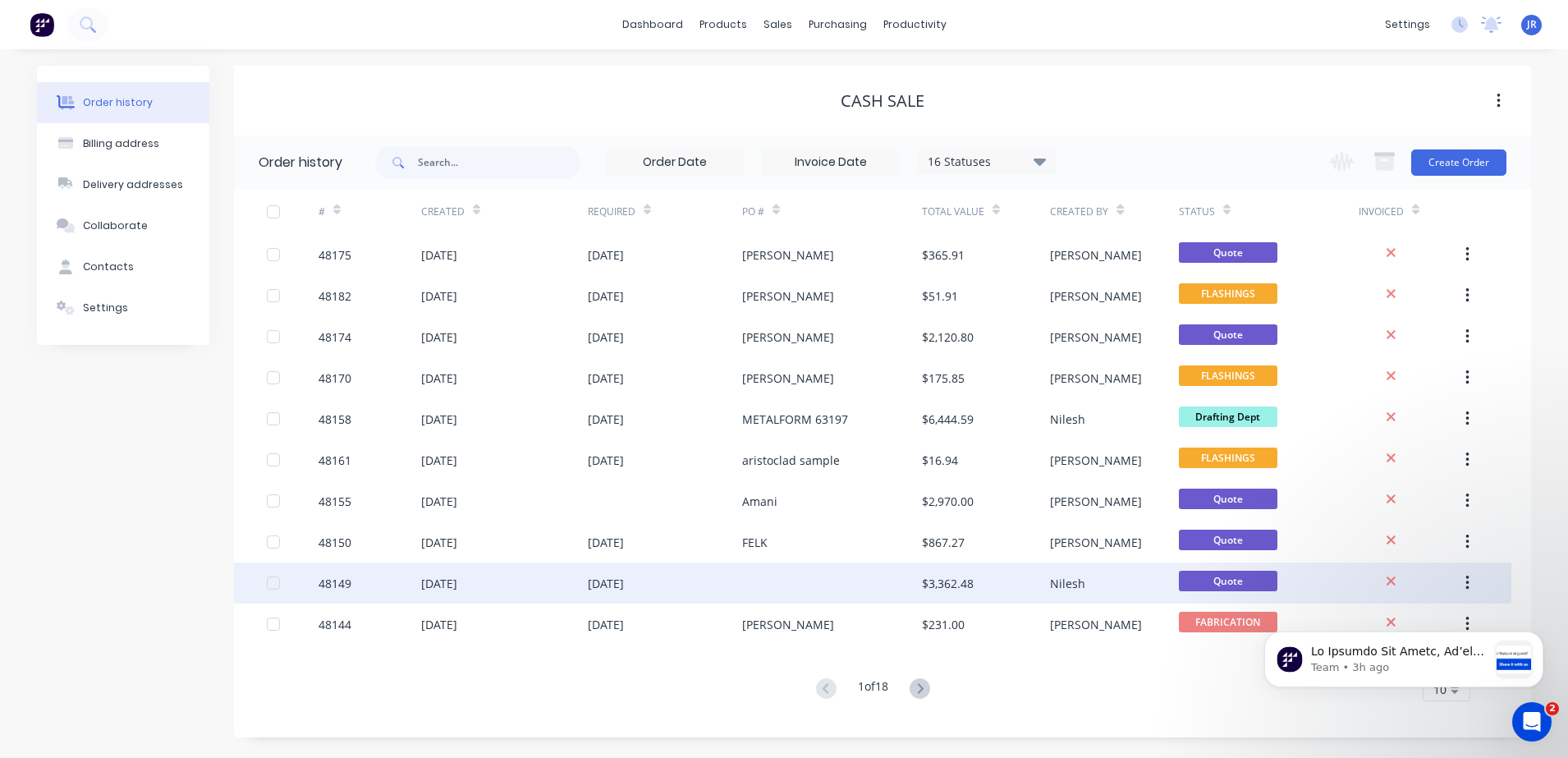
click at [753, 580] on div at bounding box center [831, 582] width 180 height 41
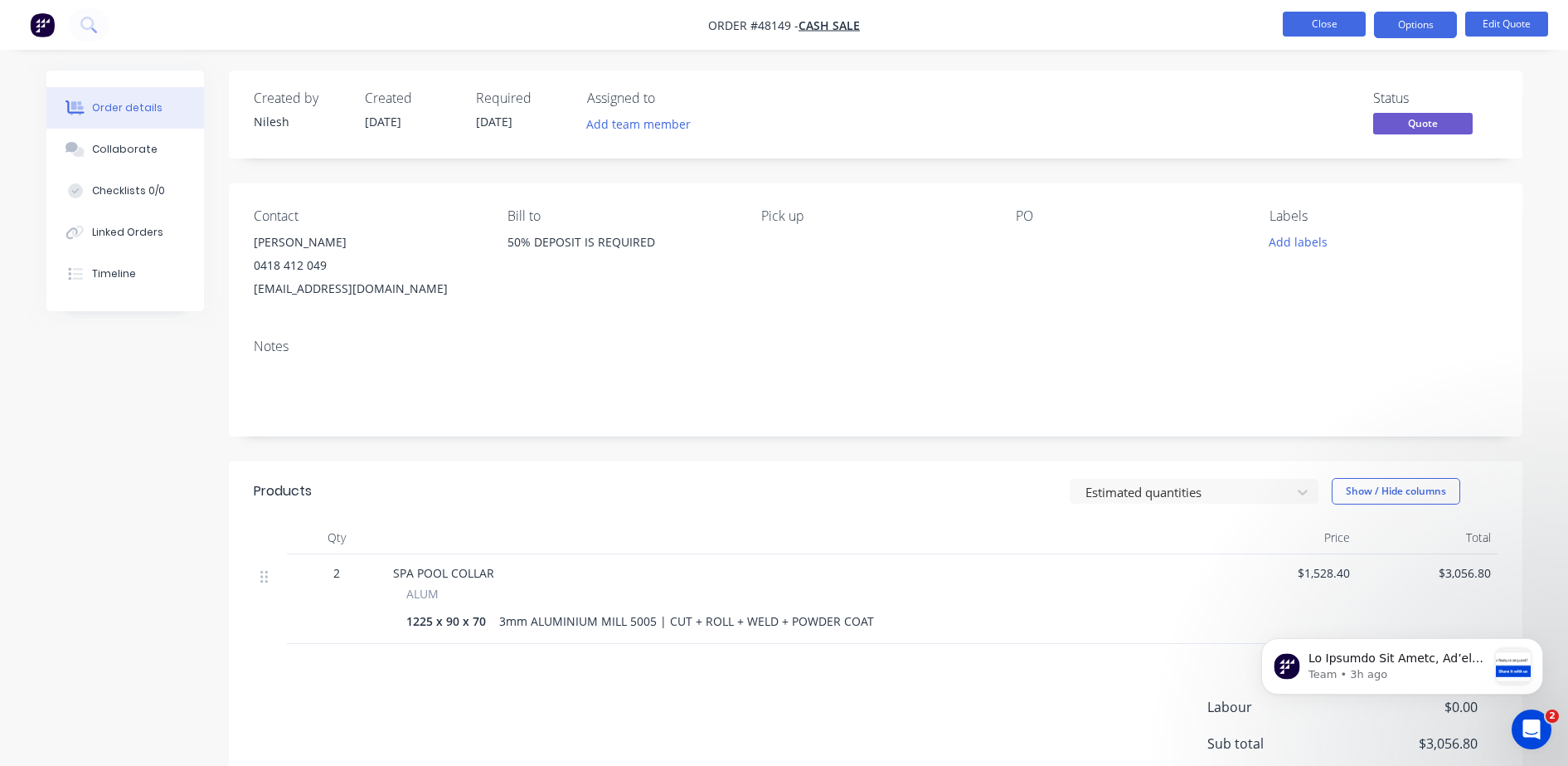
click at [1306, 20] on button "Close" at bounding box center [1324, 24] width 83 height 25
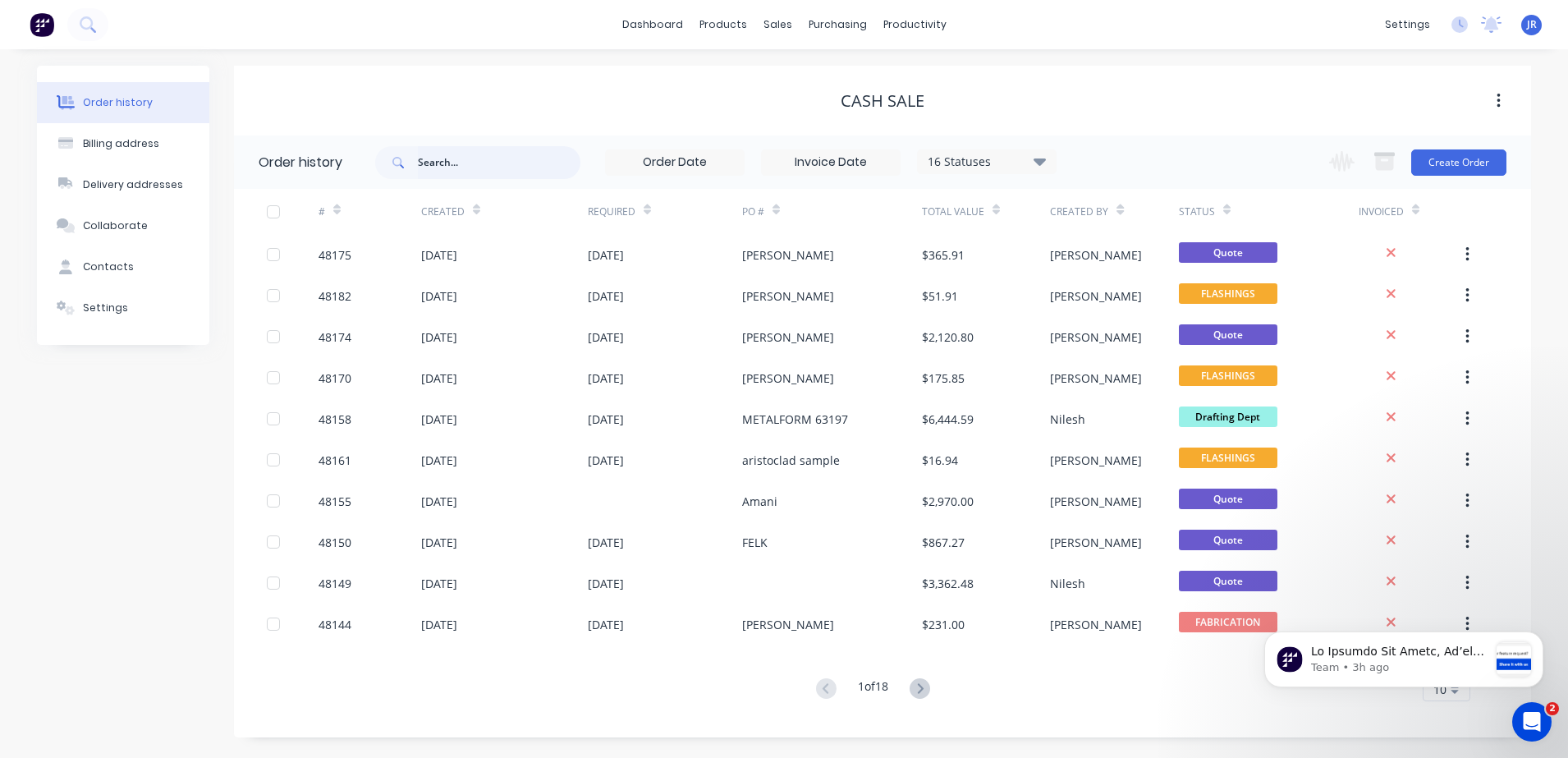
click at [494, 166] on input "text" at bounding box center [498, 162] width 162 height 33
type input "[PERSON_NAME]"
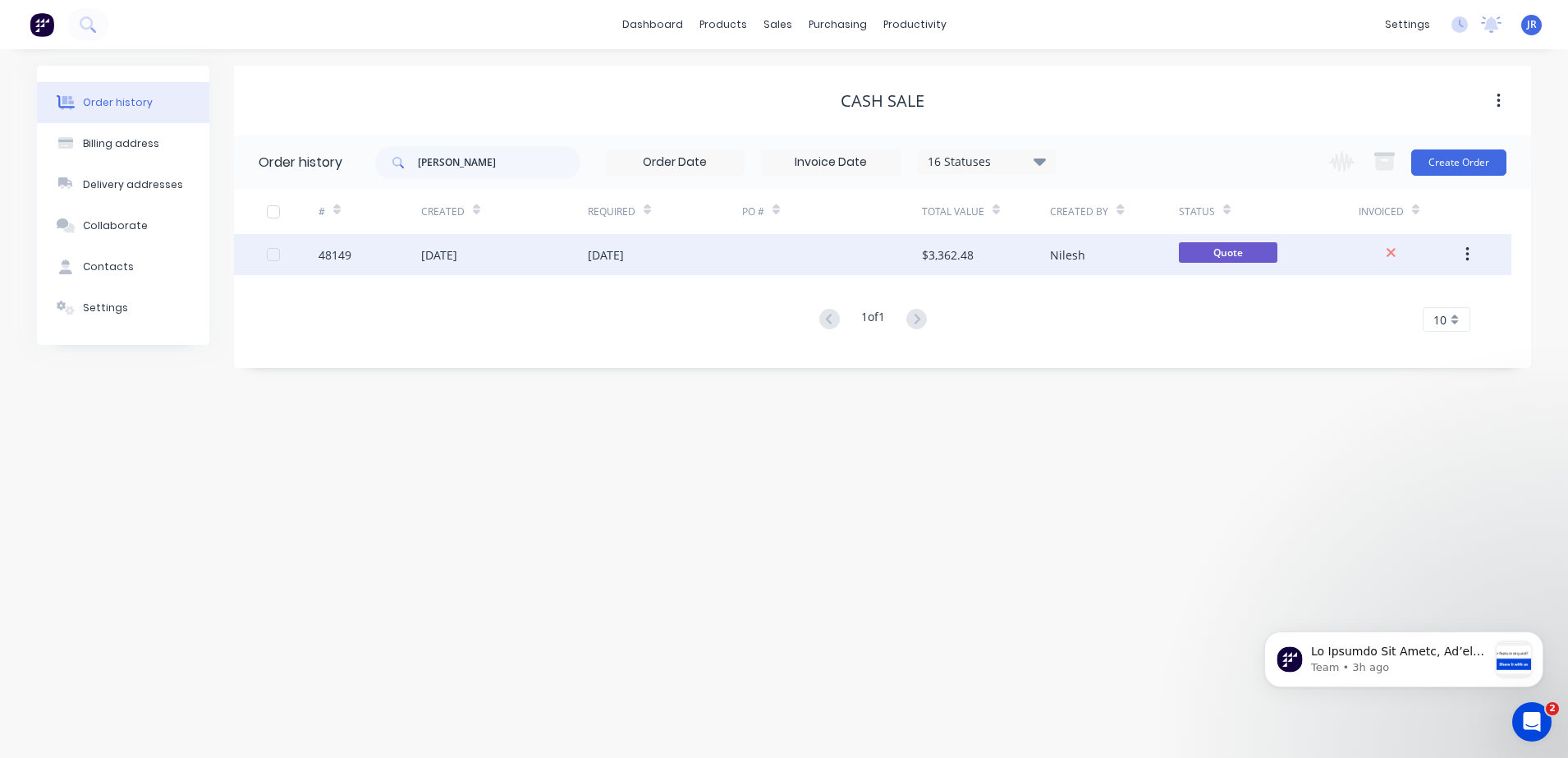
click at [752, 251] on div at bounding box center [831, 254] width 180 height 41
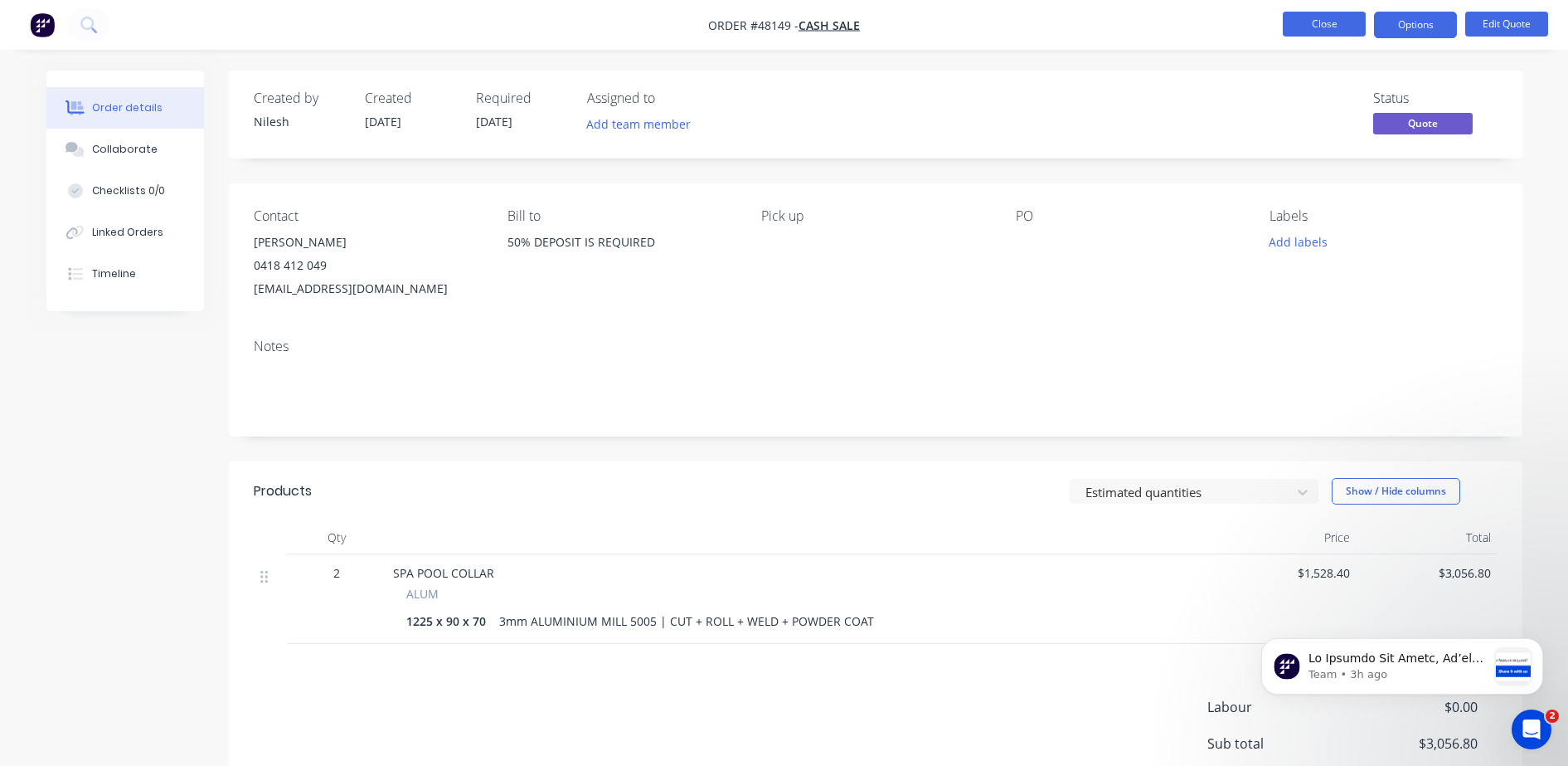
click at [1332, 25] on button "Close" at bounding box center [1324, 24] width 83 height 25
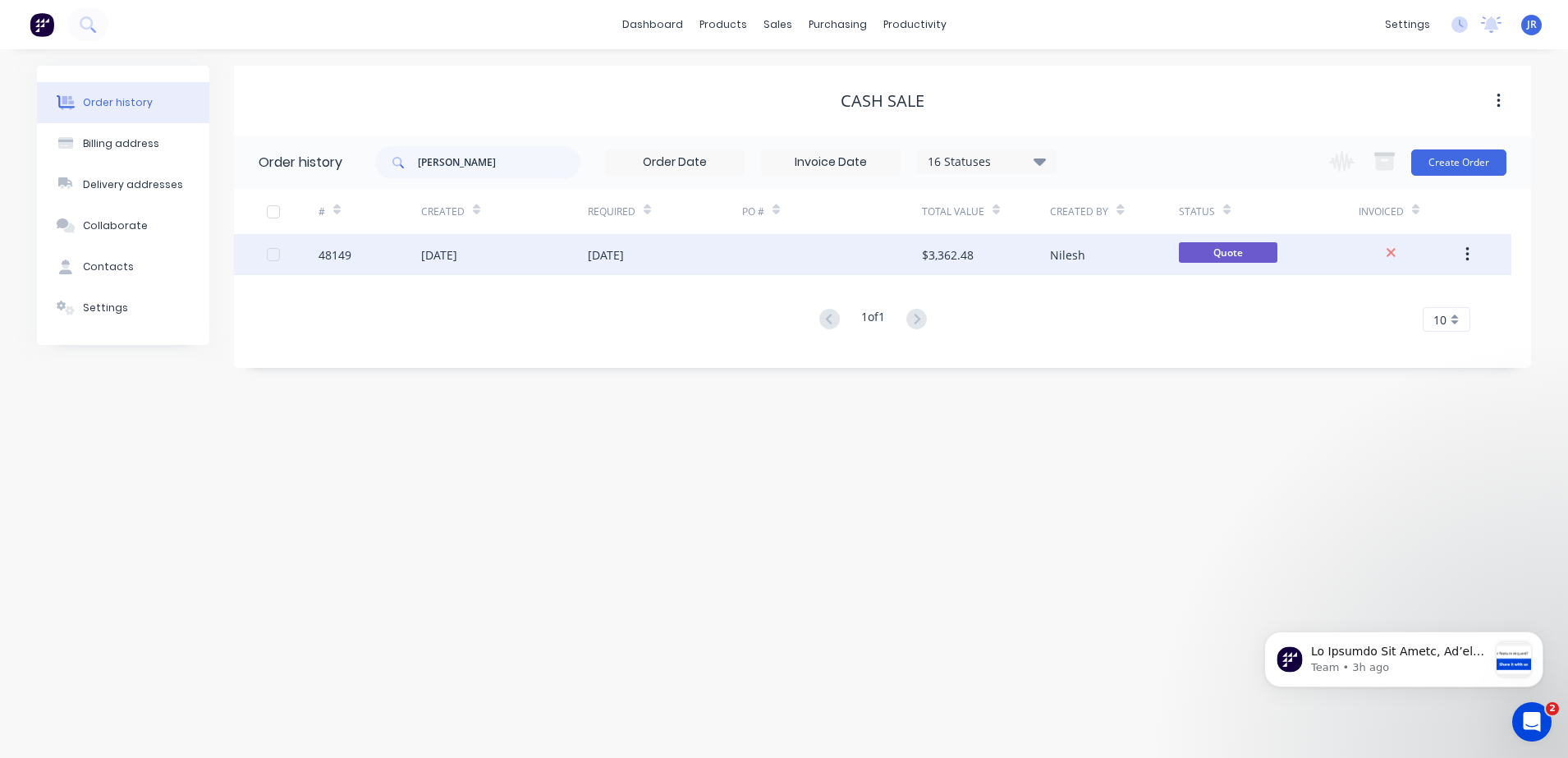
click at [778, 251] on div at bounding box center [831, 254] width 180 height 41
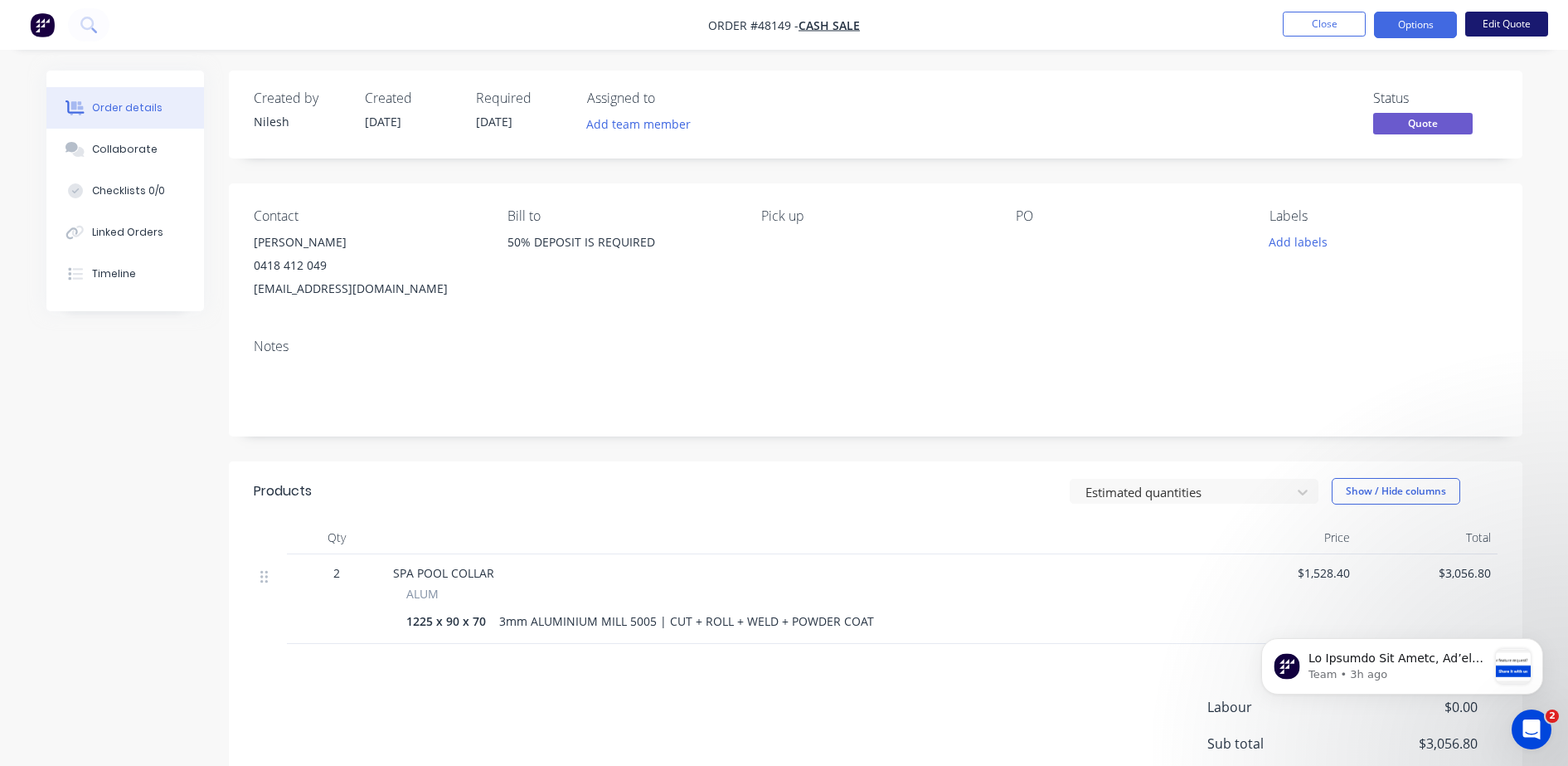
click at [1516, 26] on button "Edit Quote" at bounding box center [1506, 24] width 83 height 25
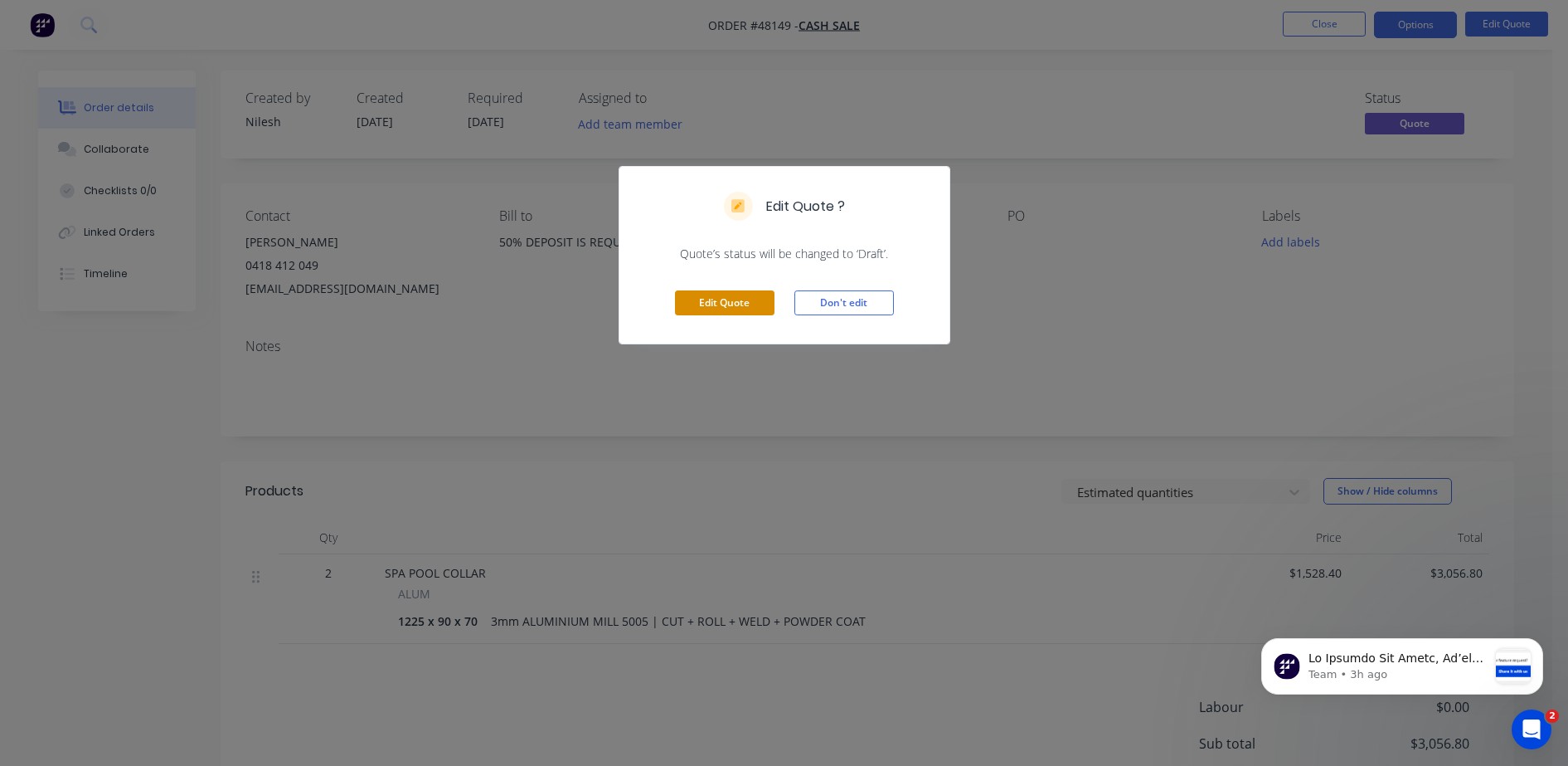
click at [705, 301] on button "Edit Quote" at bounding box center [724, 303] width 99 height 25
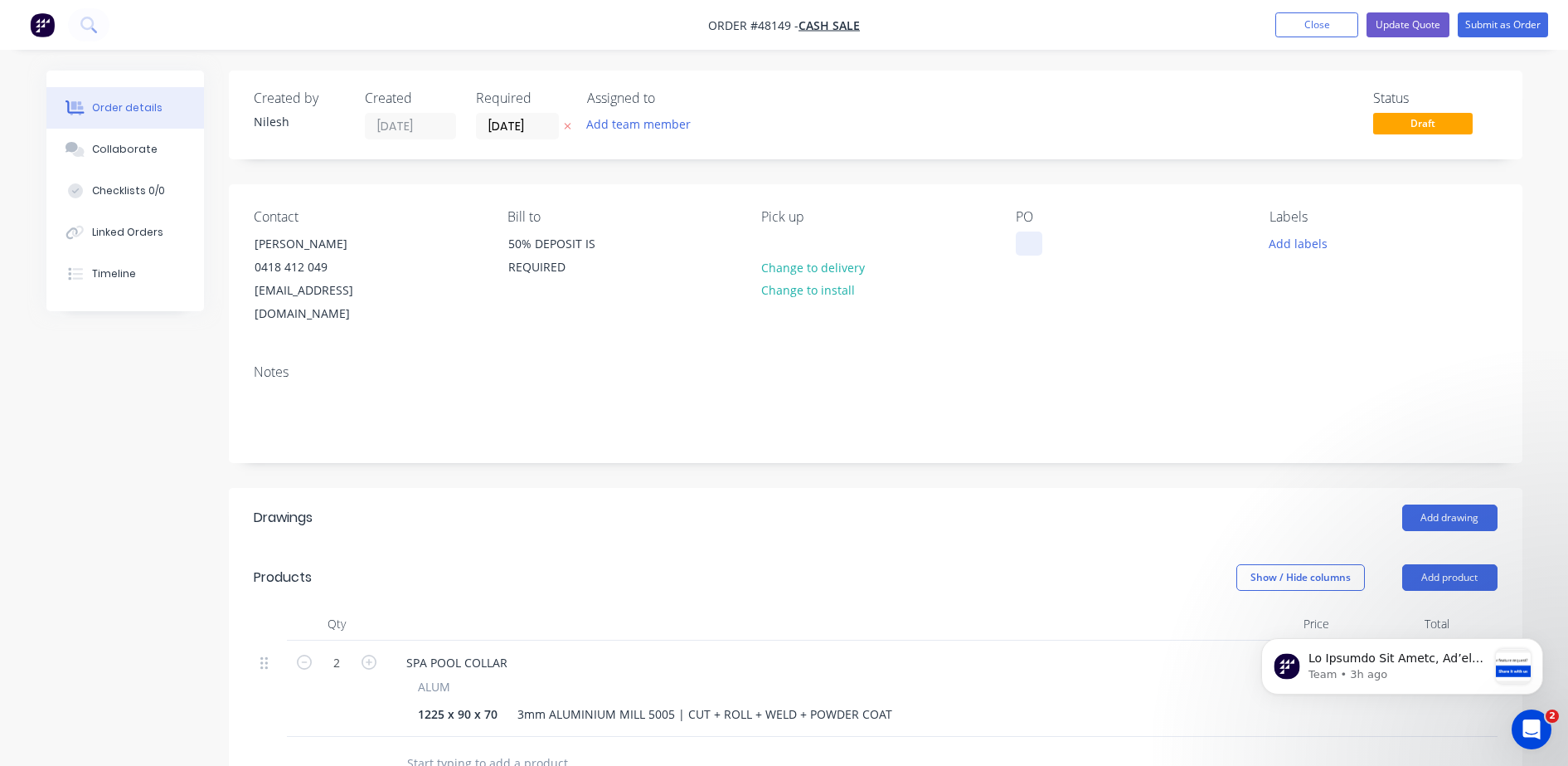
drag, startPoint x: 1024, startPoint y: 241, endPoint x: 1032, endPoint y: 232, distance: 12.0
click at [1026, 237] on div at bounding box center [1029, 243] width 27 height 24
click at [1404, 30] on button "Update Quote" at bounding box center [1408, 25] width 83 height 25
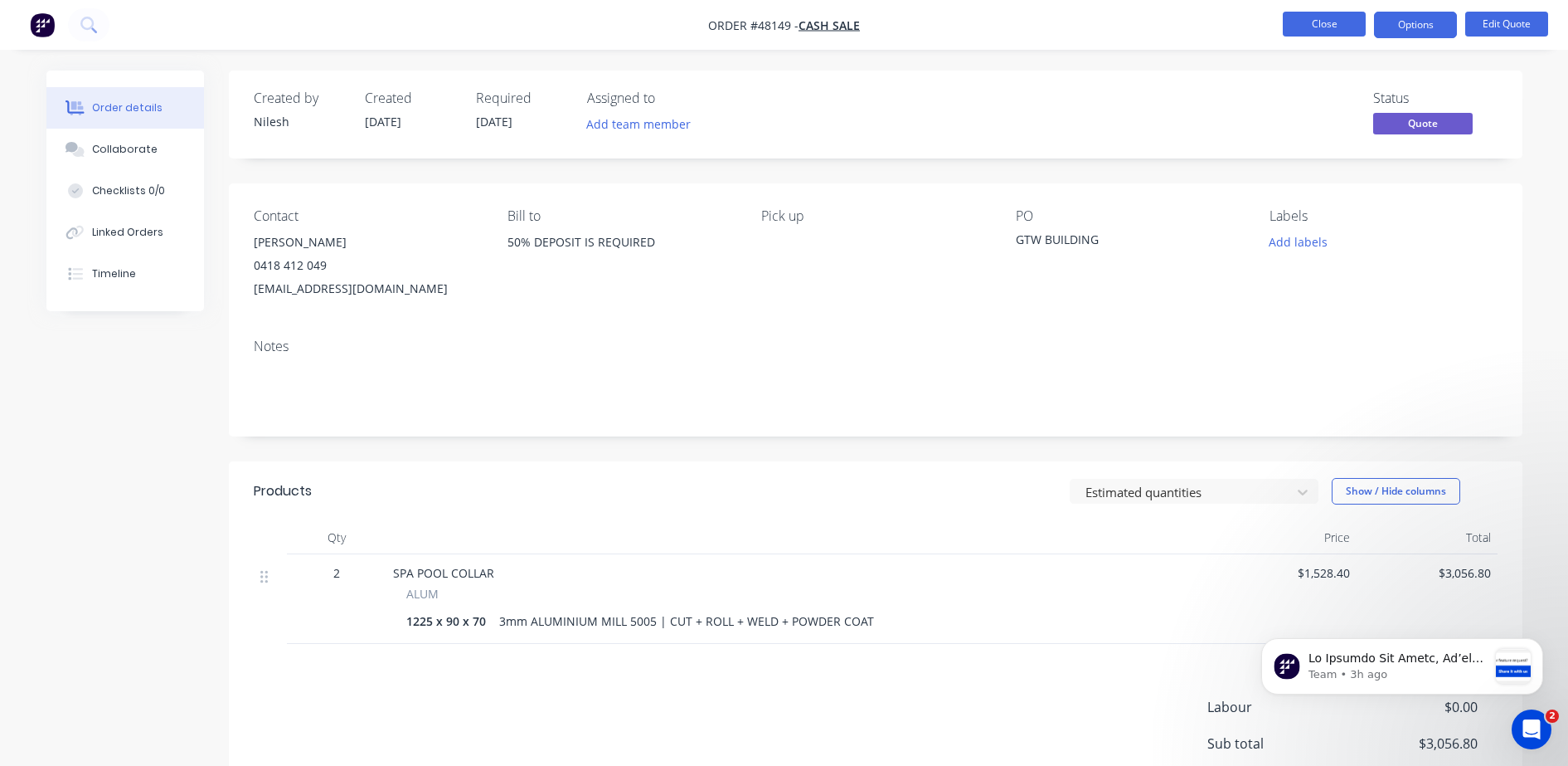
click at [1334, 28] on button "Close" at bounding box center [1324, 24] width 83 height 25
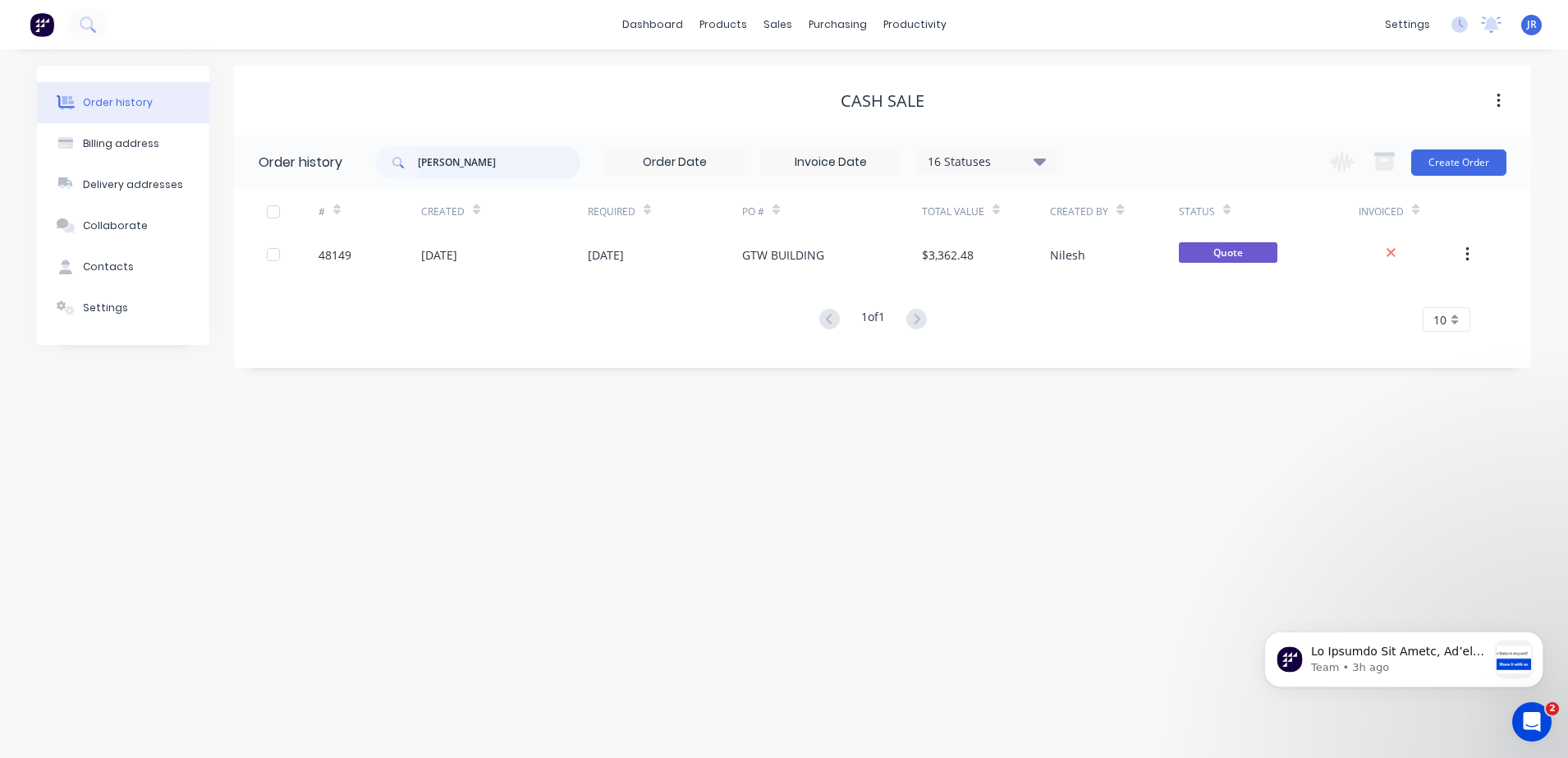
drag, startPoint x: 470, startPoint y: 163, endPoint x: 335, endPoint y: 169, distance: 135.1
click at [335, 169] on header "Order history BRETT 16 Statuses Invoice Status Invoiced Not Invoiced Partial Or…" at bounding box center [882, 162] width 1297 height 53
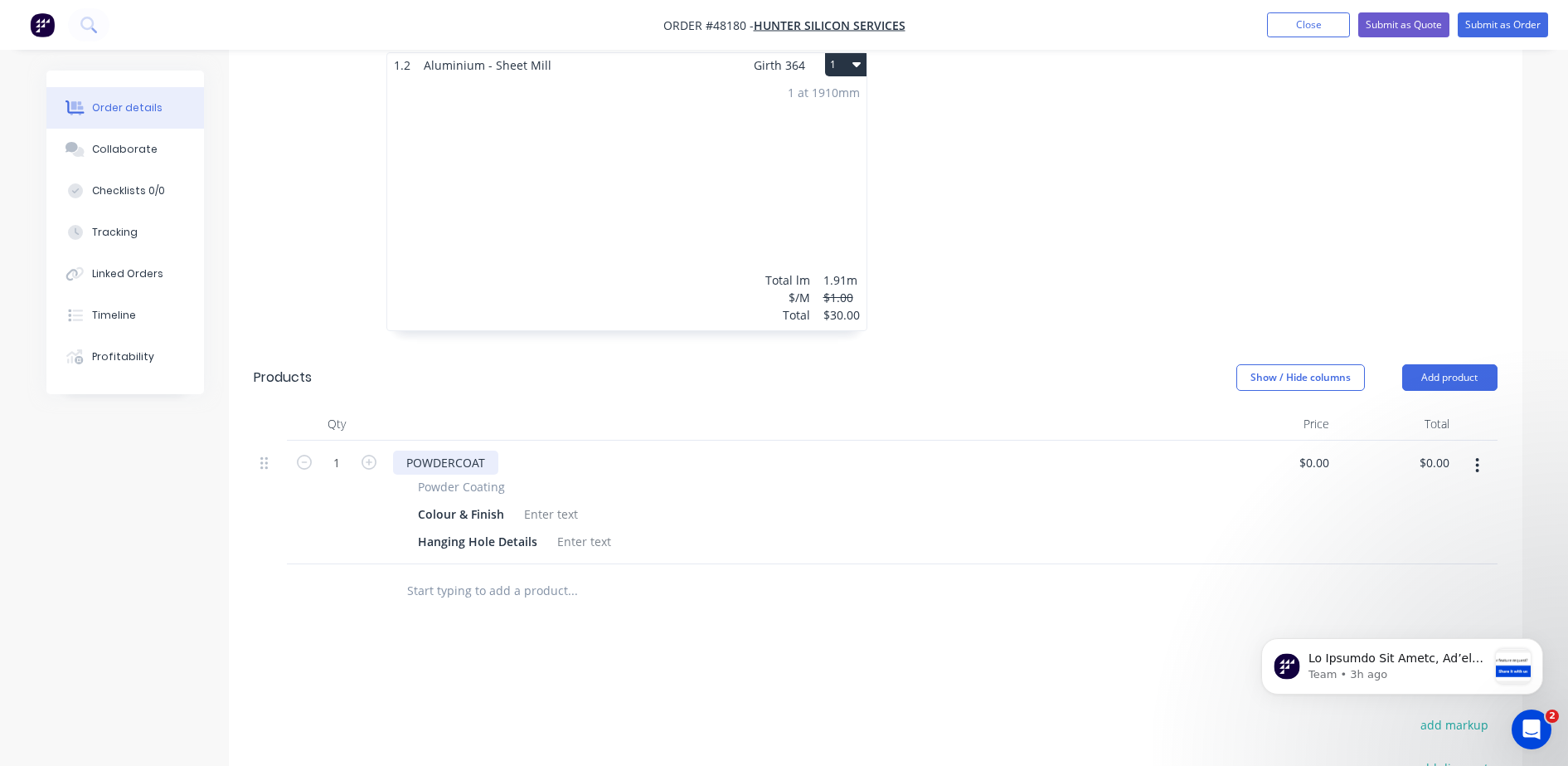
scroll to position [415, 0]
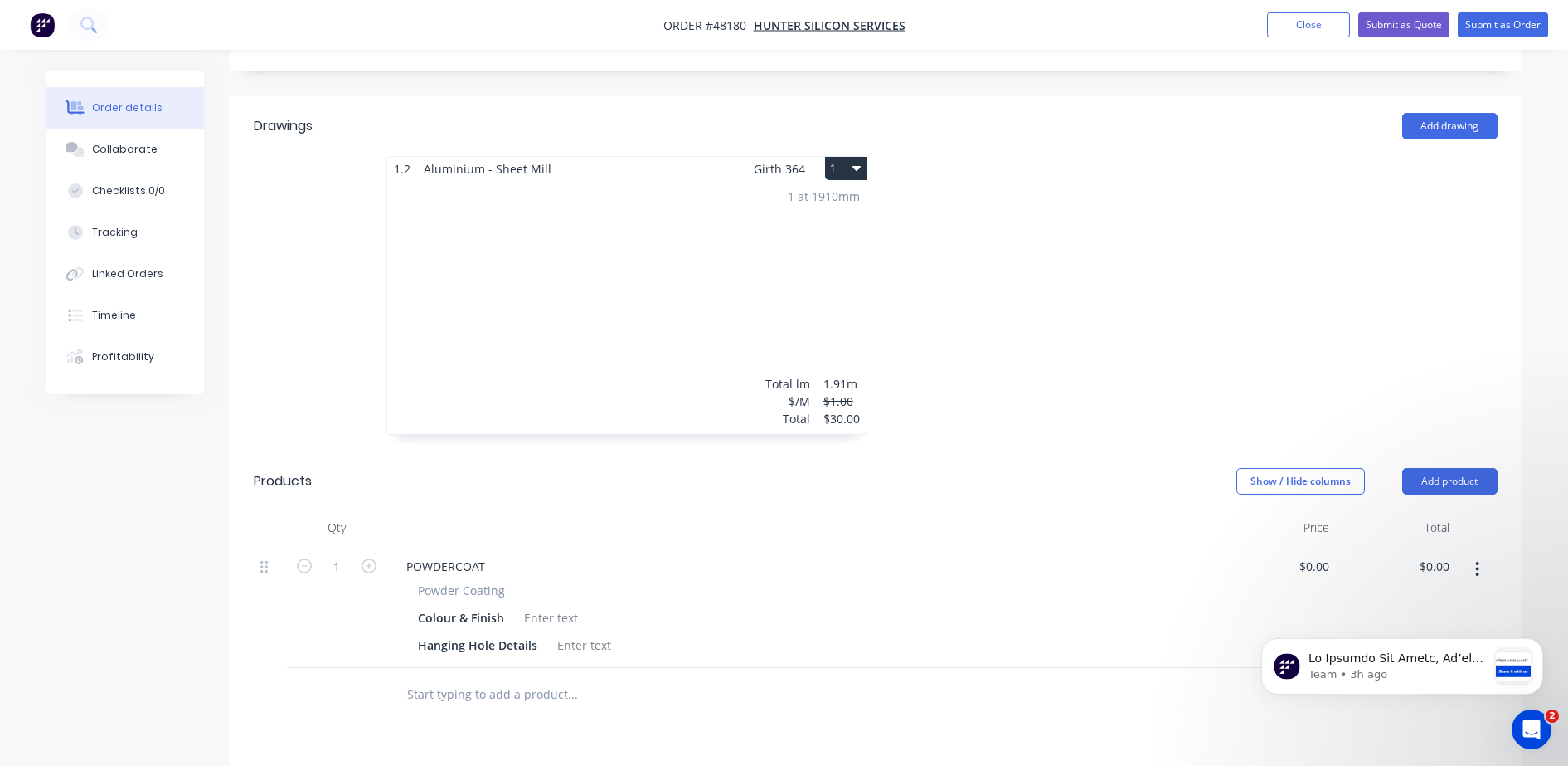
click at [1420, 542] on div "Team • 3h ago" at bounding box center [1401, 590] width 305 height 207
click at [1294, 548] on div "Team • 3h ago" at bounding box center [1401, 590] width 305 height 207
drag, startPoint x: 1304, startPoint y: 539, endPoint x: 2195, endPoint y: 1063, distance: 1033.7
click at [1304, 539] on div "Team • 3h ago" at bounding box center [1401, 590] width 305 height 207
drag, startPoint x: 953, startPoint y: 525, endPoint x: 985, endPoint y: 529, distance: 32.2
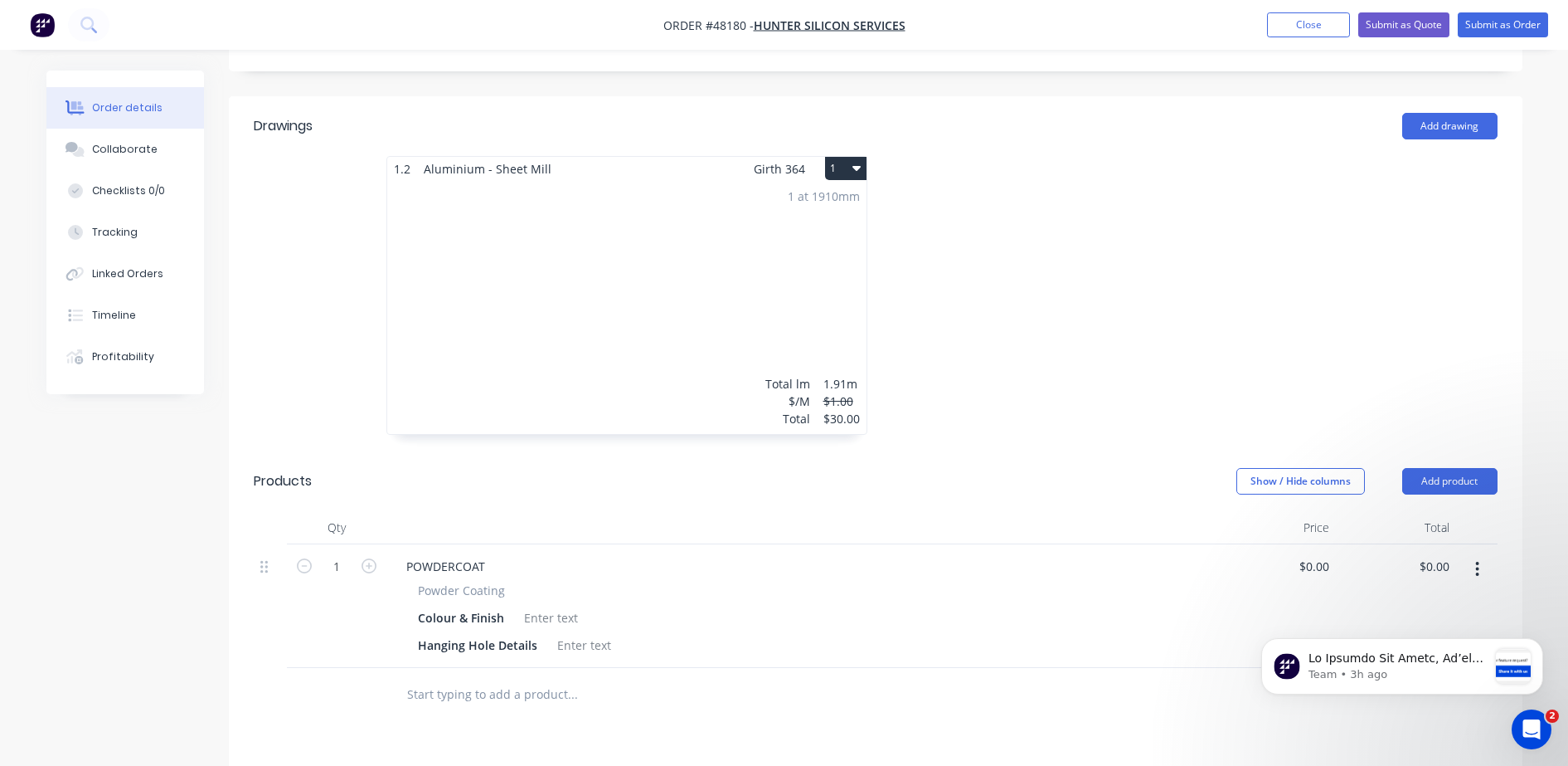
click at [952, 544] on div "POWDERCOAT Powder Coating Colour & Finish Hanging Hole Details" at bounding box center [801, 606] width 829 height 124
click at [495, 555] on div "POWDERCOAT" at bounding box center [446, 566] width 106 height 24
click at [539, 606] on div at bounding box center [551, 617] width 67 height 24
click at [1318, 29] on button "Close" at bounding box center [1308, 25] width 83 height 25
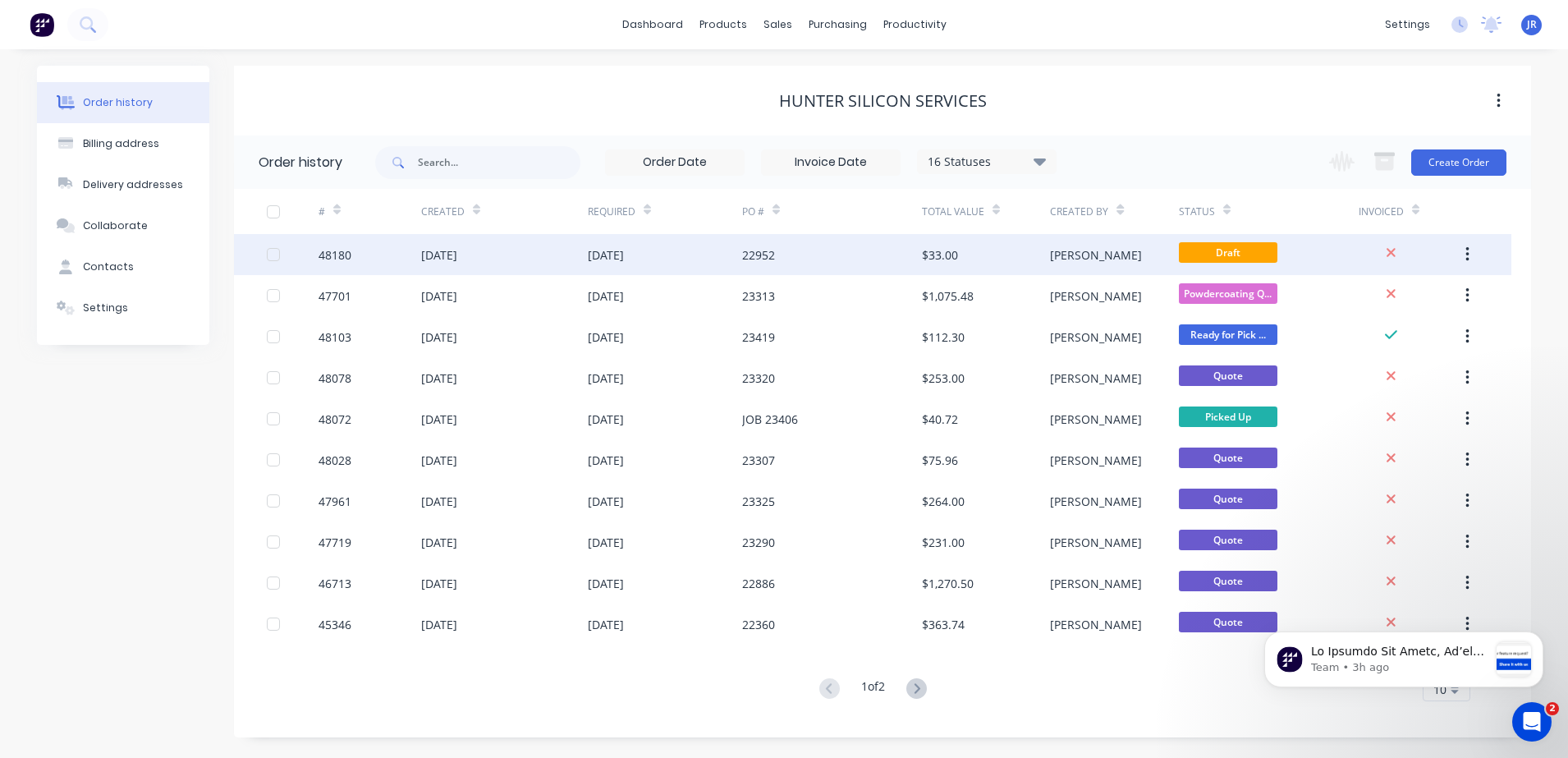
click at [755, 261] on div "22952" at bounding box center [758, 254] width 33 height 17
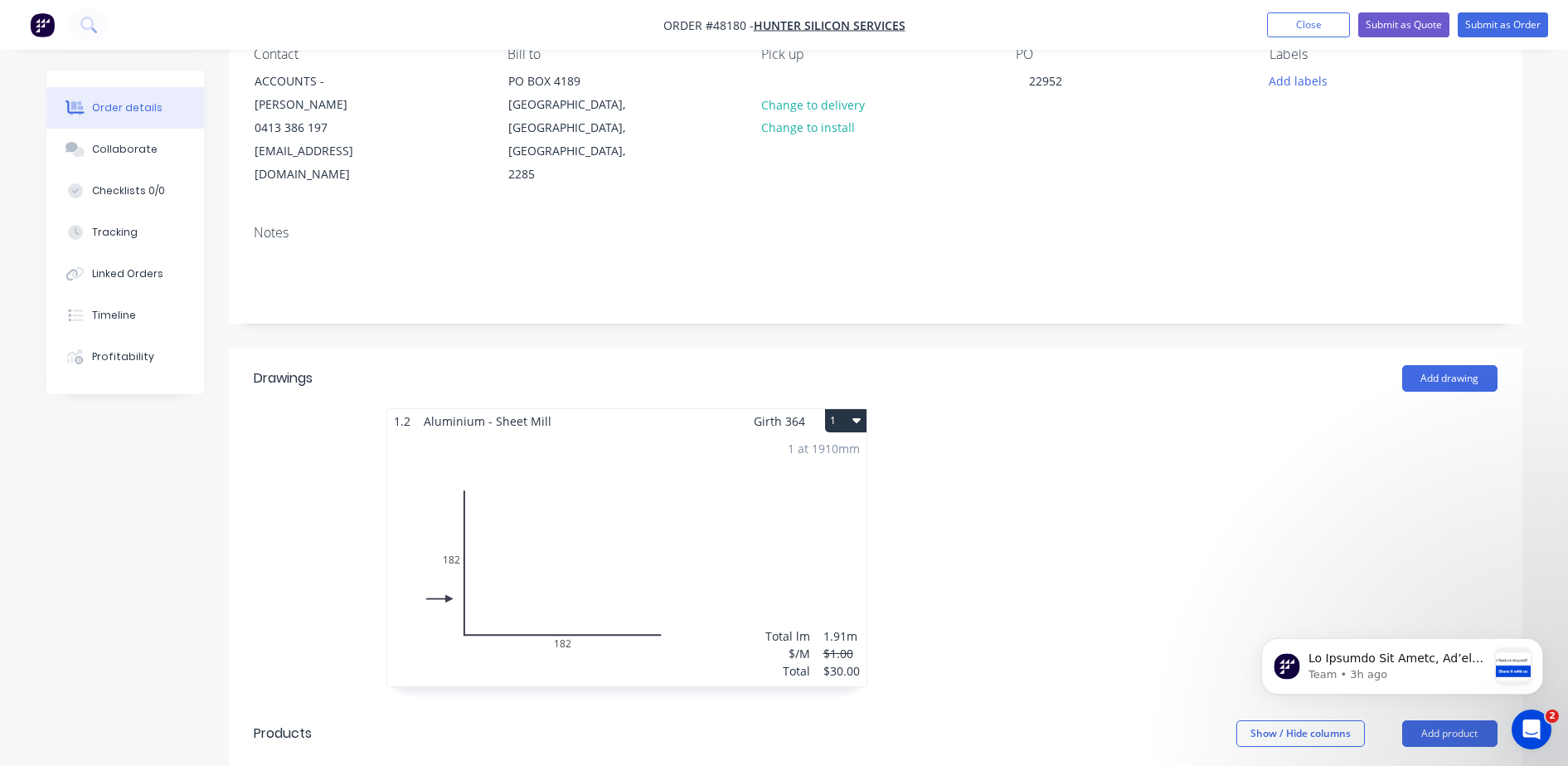
scroll to position [311, 0]
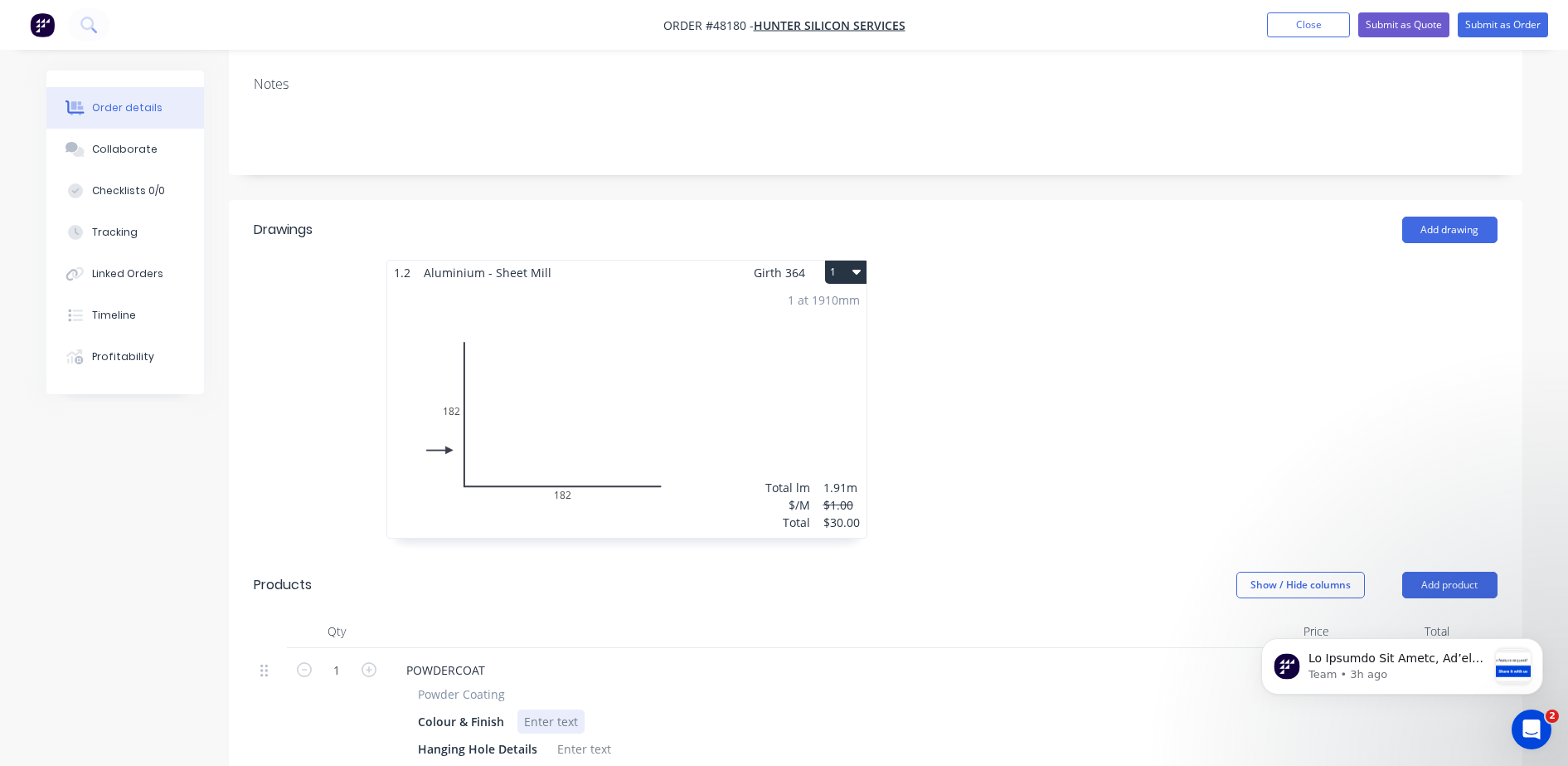
click at [544, 710] on div at bounding box center [551, 721] width 67 height 24
click at [561, 733] on div at bounding box center [584, 748] width 67 height 24
click at [1204, 393] on div at bounding box center [1125, 408] width 498 height 296
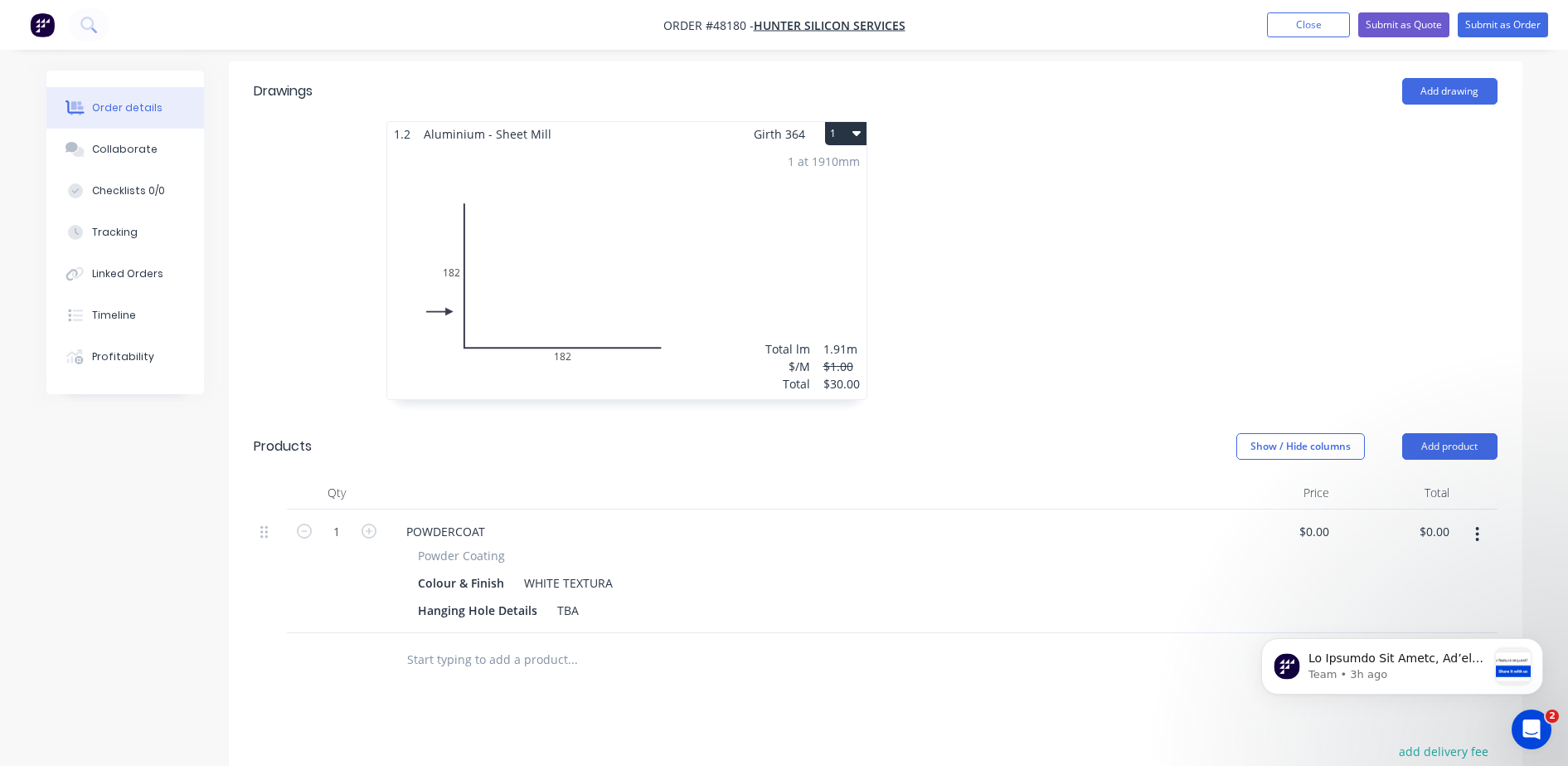
scroll to position [734, 0]
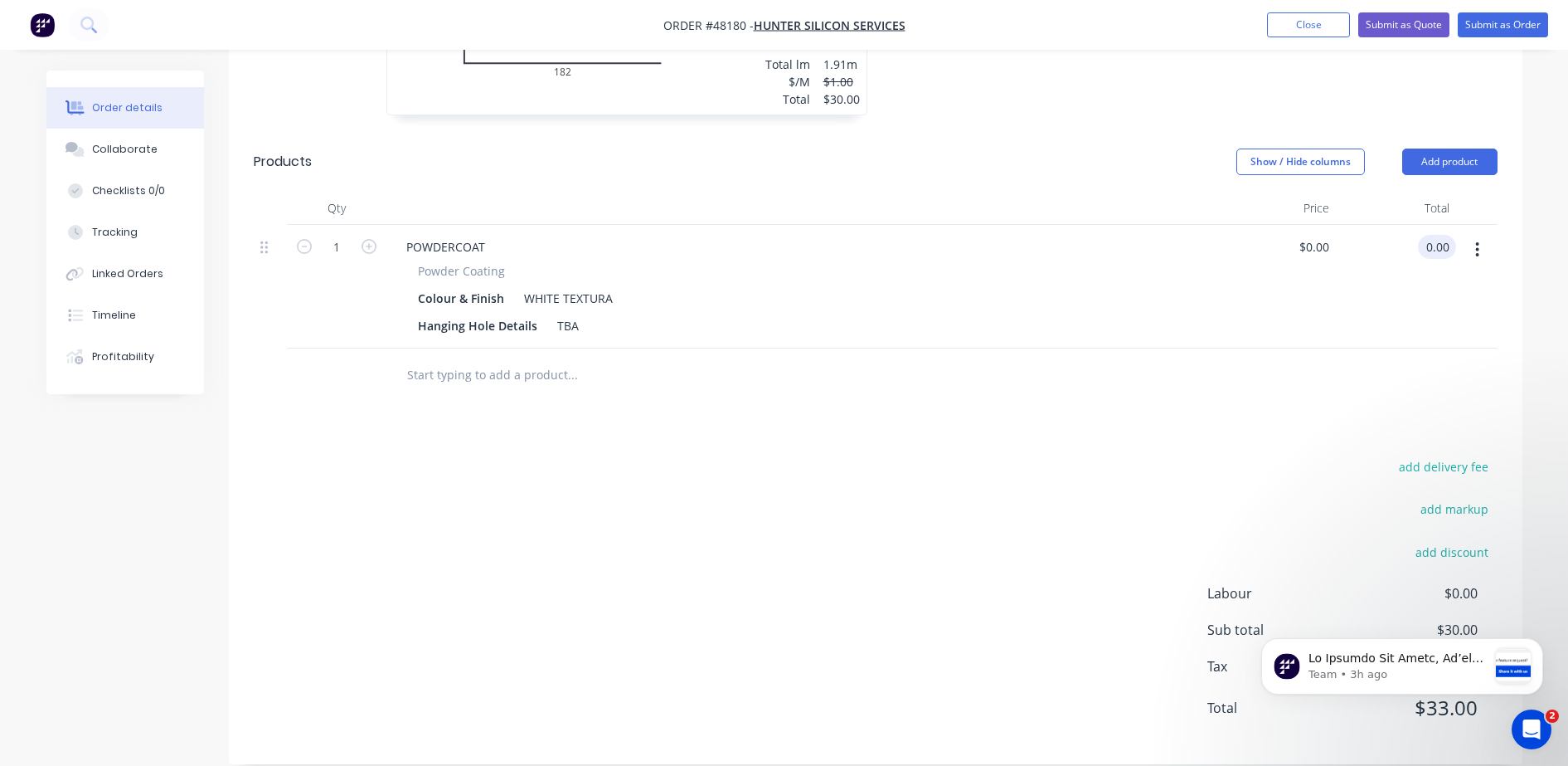
drag, startPoint x: 1428, startPoint y: 222, endPoint x: 1587, endPoint y: 197, distance: 161.0
click at [1567, 197] on html "Order #48180 - HUNTER SILICON SERVICES Add product Close Submit as Quote Submit…" at bounding box center [784, 28] width 1568 height 1523
type input "150.00"
type input "$150.00"
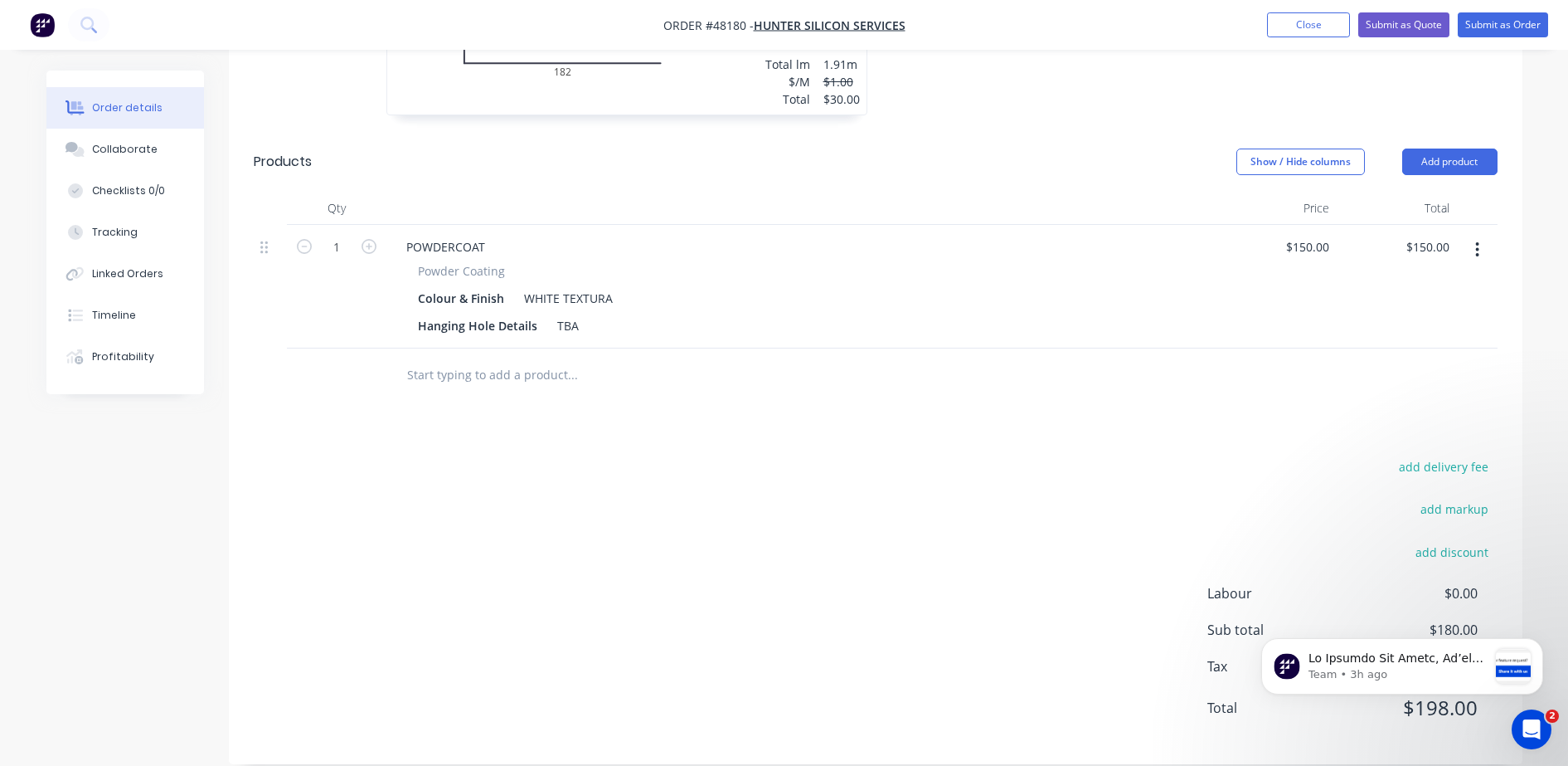
click at [1142, 286] on div "Colour & Finish WHITE TEXTURA" at bounding box center [797, 297] width 773 height 24
click at [1406, 25] on button "Submit as Quote" at bounding box center [1404, 25] width 91 height 25
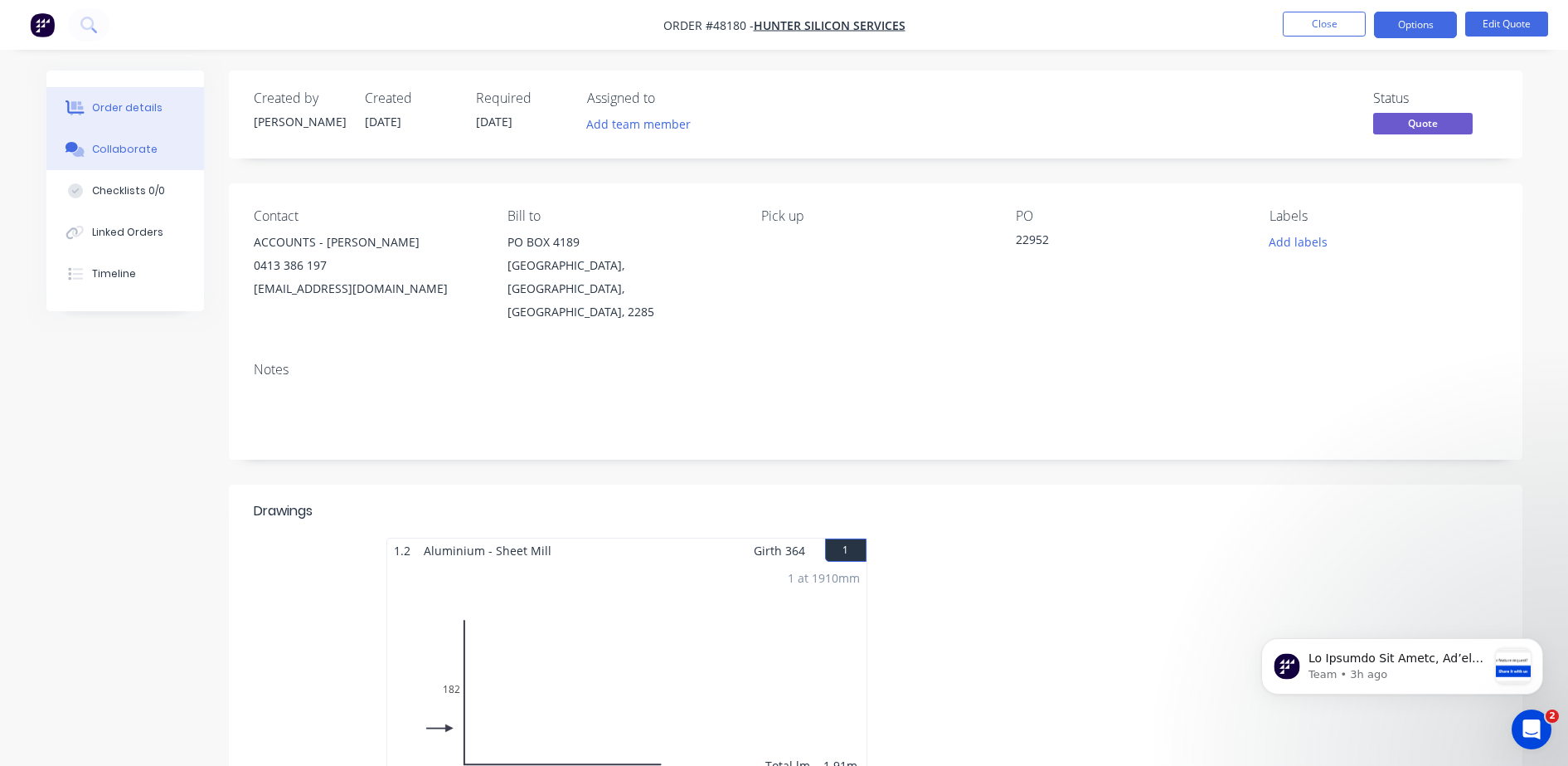
click at [113, 153] on div "Collaborate" at bounding box center [124, 149] width 65 height 15
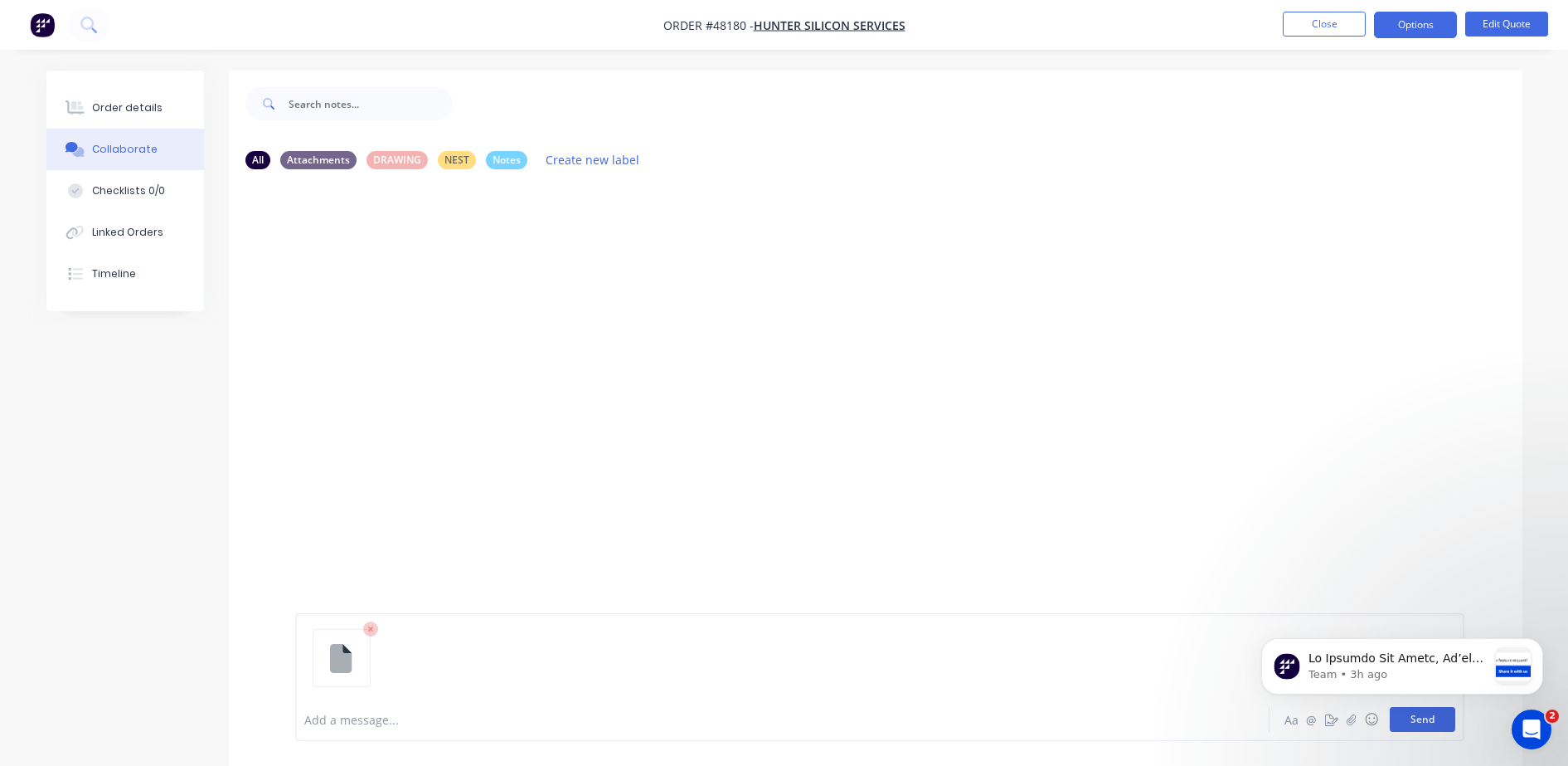
click at [1428, 723] on button "Send" at bounding box center [1422, 719] width 65 height 25
click at [1543, 640] on button "Dismiss notification" at bounding box center [1538, 643] width 21 height 22
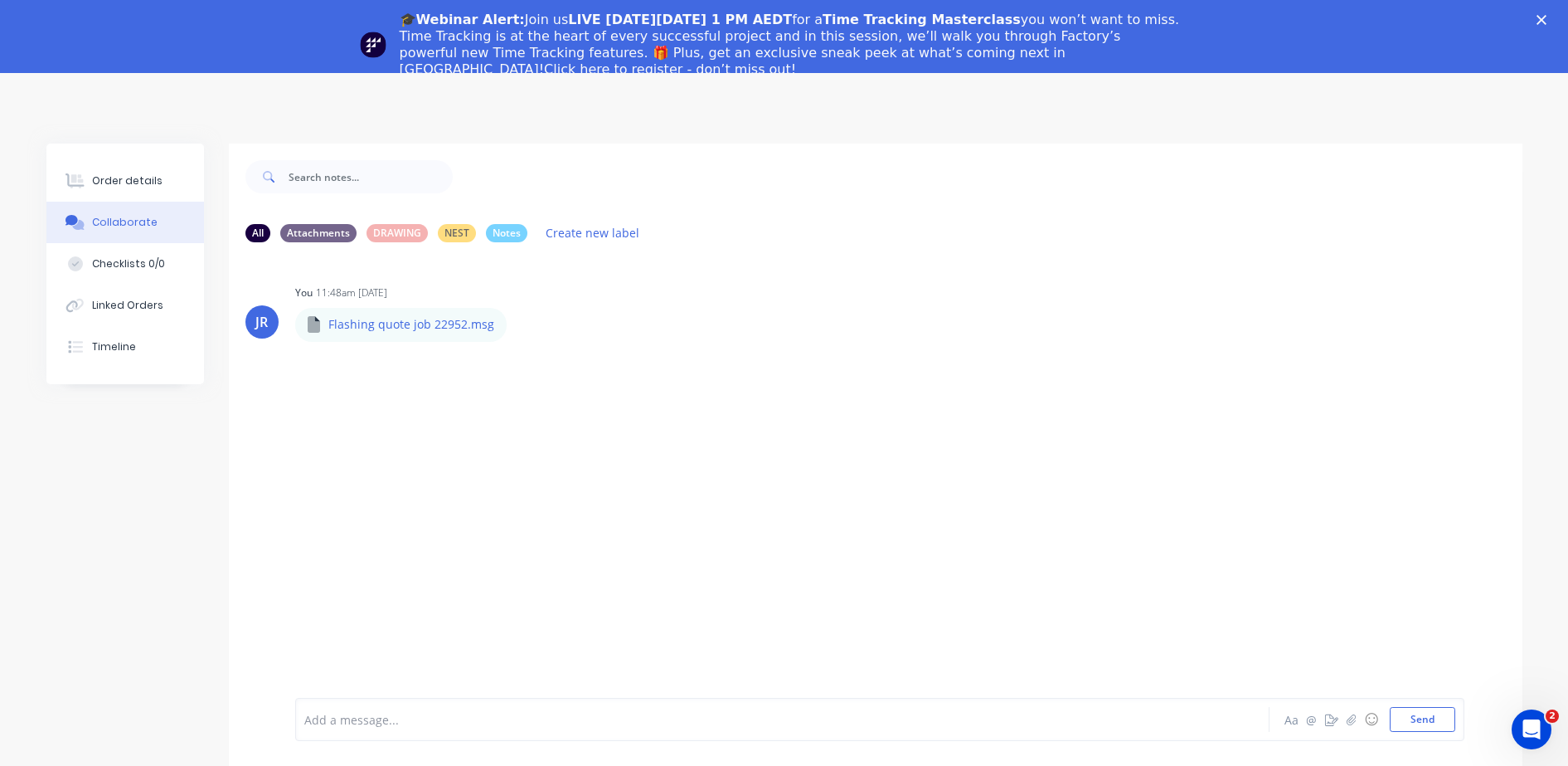
drag, startPoint x: 117, startPoint y: 183, endPoint x: 1137, endPoint y: 102, distance: 1023.2
click at [117, 181] on div "Order details" at bounding box center [127, 181] width 71 height 15
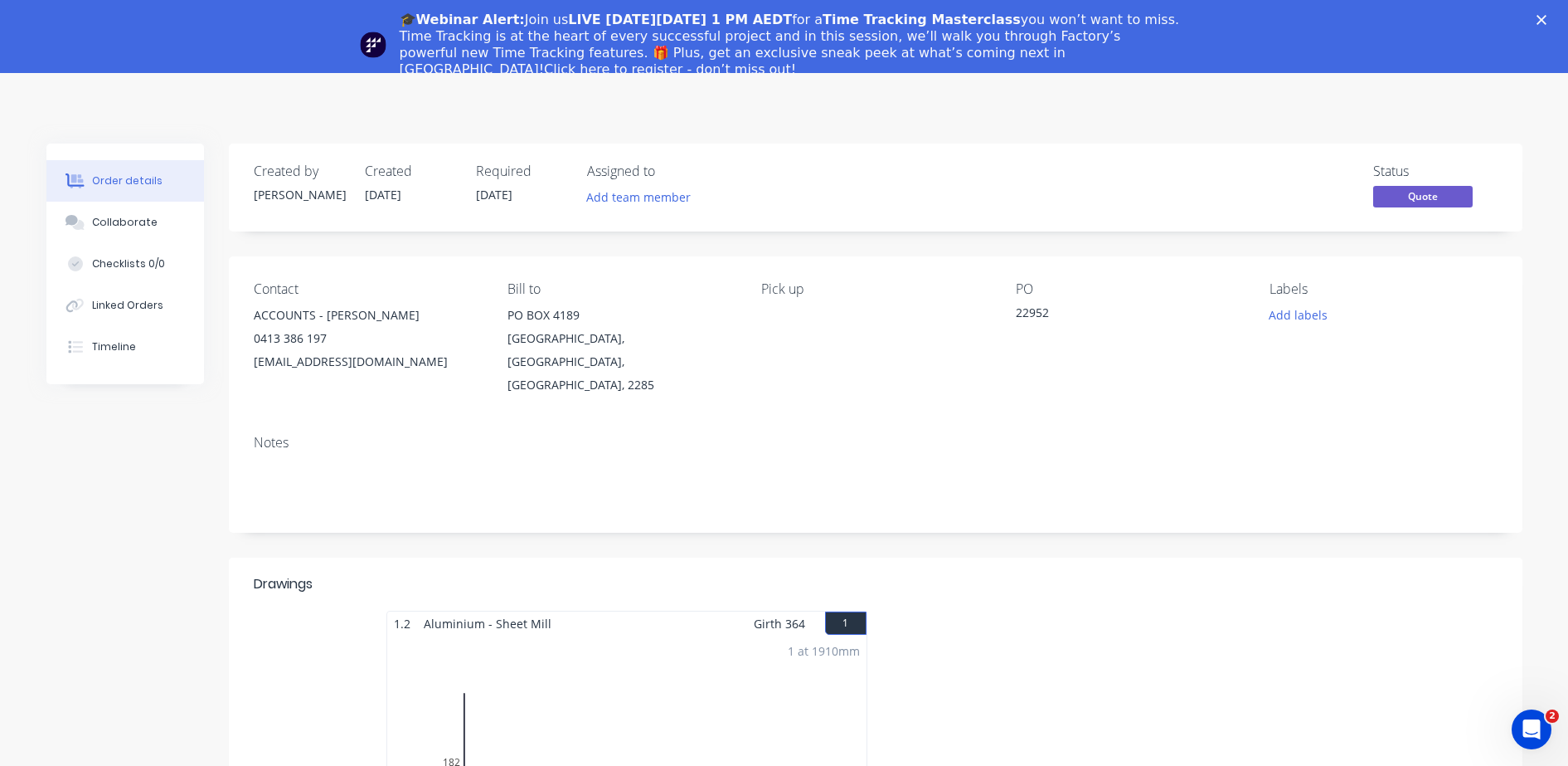
click at [1547, 15] on icon "Close" at bounding box center [1541, 20] width 10 height 10
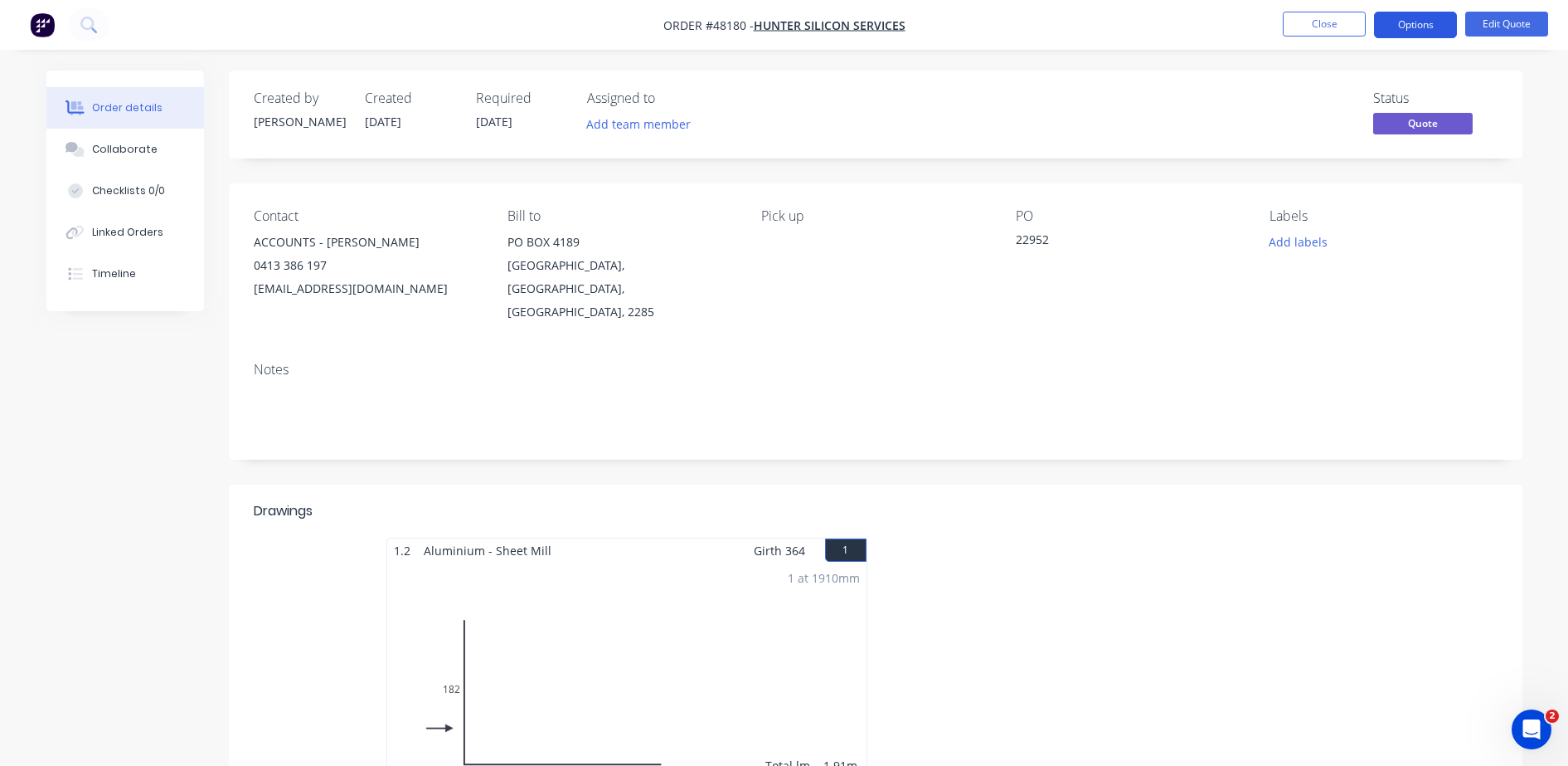
click at [1394, 31] on button "Options" at bounding box center [1415, 25] width 83 height 27
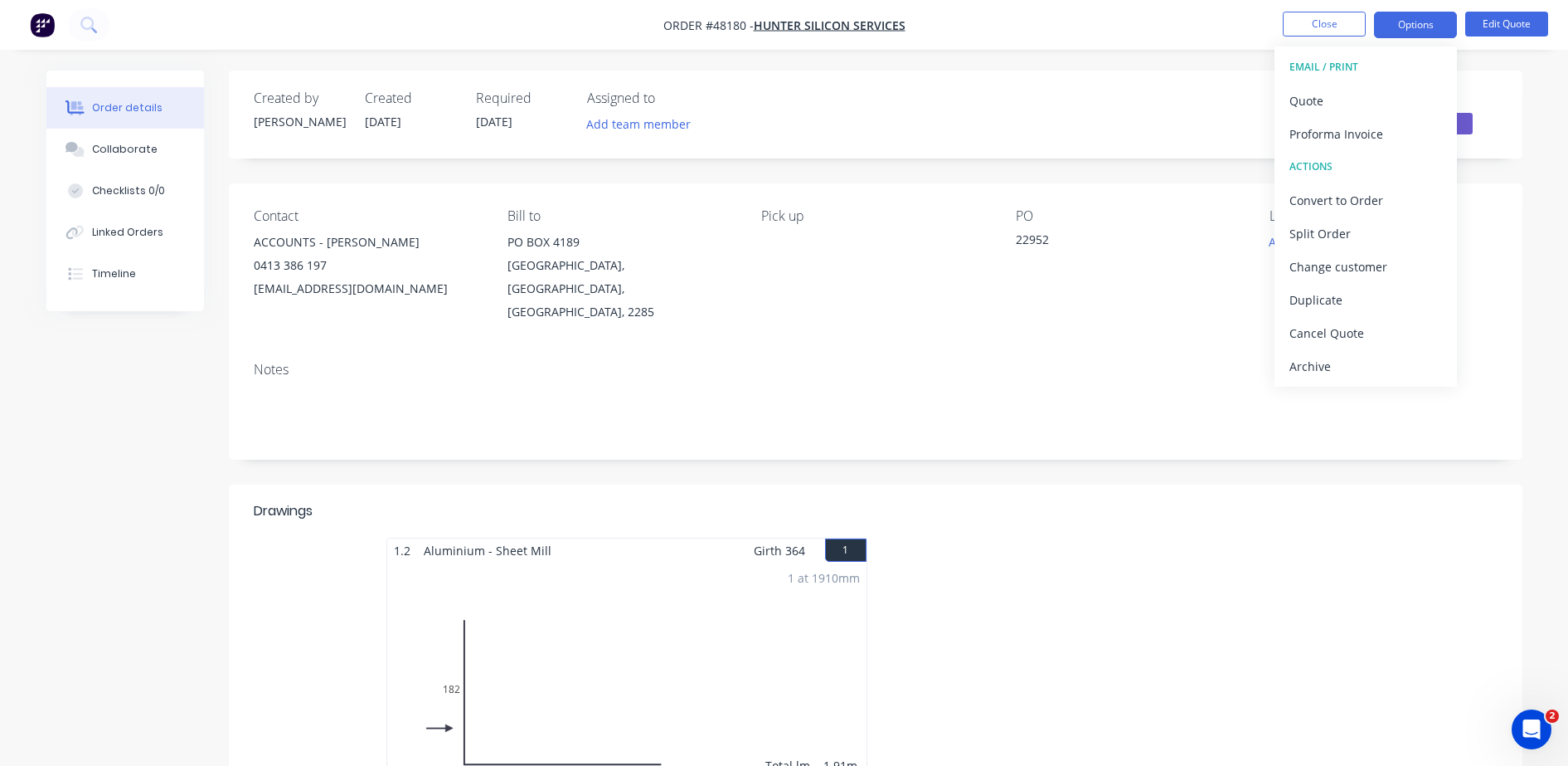
click at [1373, 80] on button "EMAIL / PRINT" at bounding box center [1366, 66] width 183 height 33
click at [1375, 97] on div "Quote" at bounding box center [1366, 100] width 152 height 24
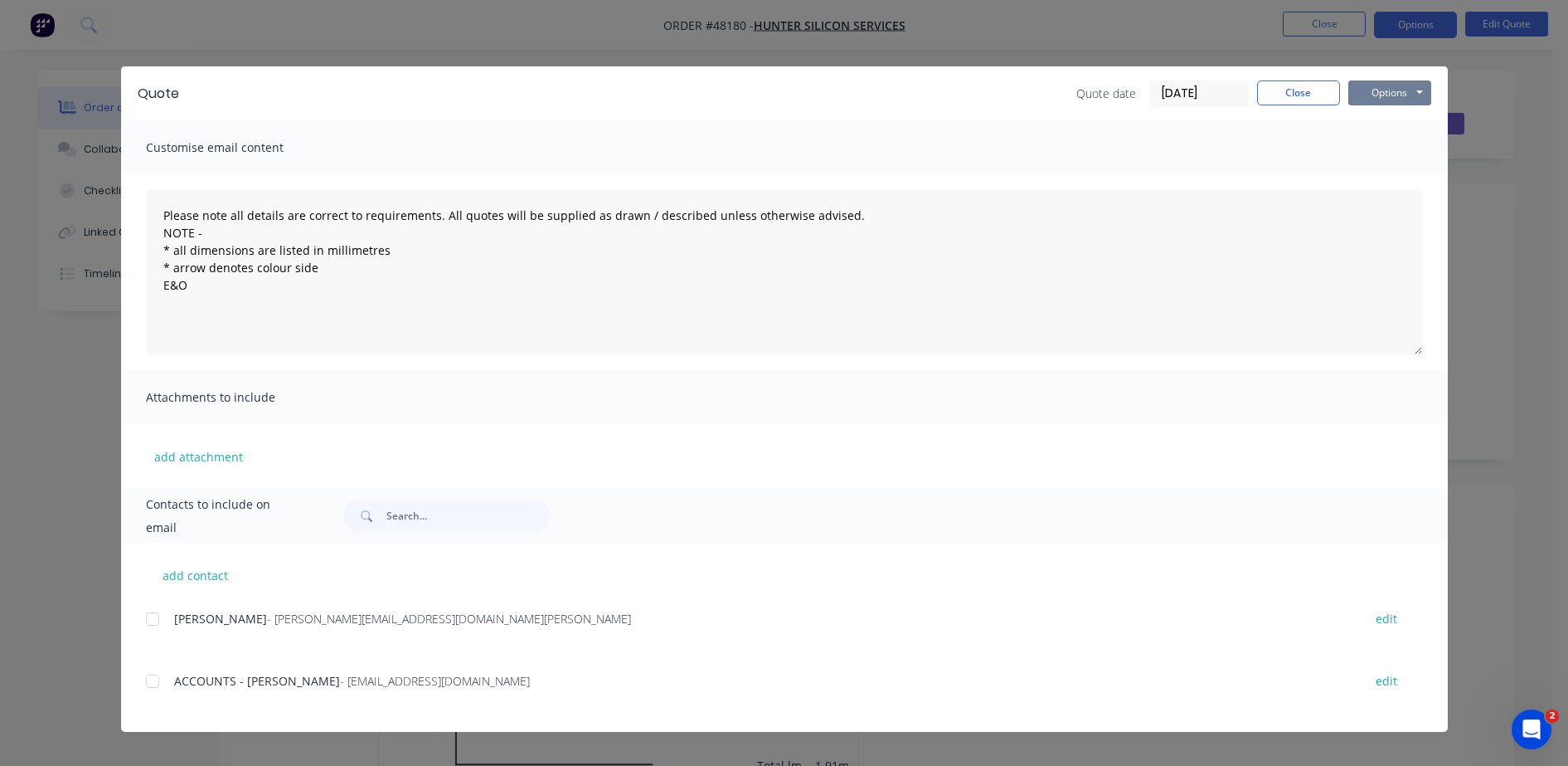
click at [1401, 92] on button "Options" at bounding box center [1390, 93] width 83 height 25
click at [1419, 118] on button "Preview" at bounding box center [1401, 122] width 107 height 28
click at [1310, 94] on button "Close" at bounding box center [1298, 93] width 83 height 25
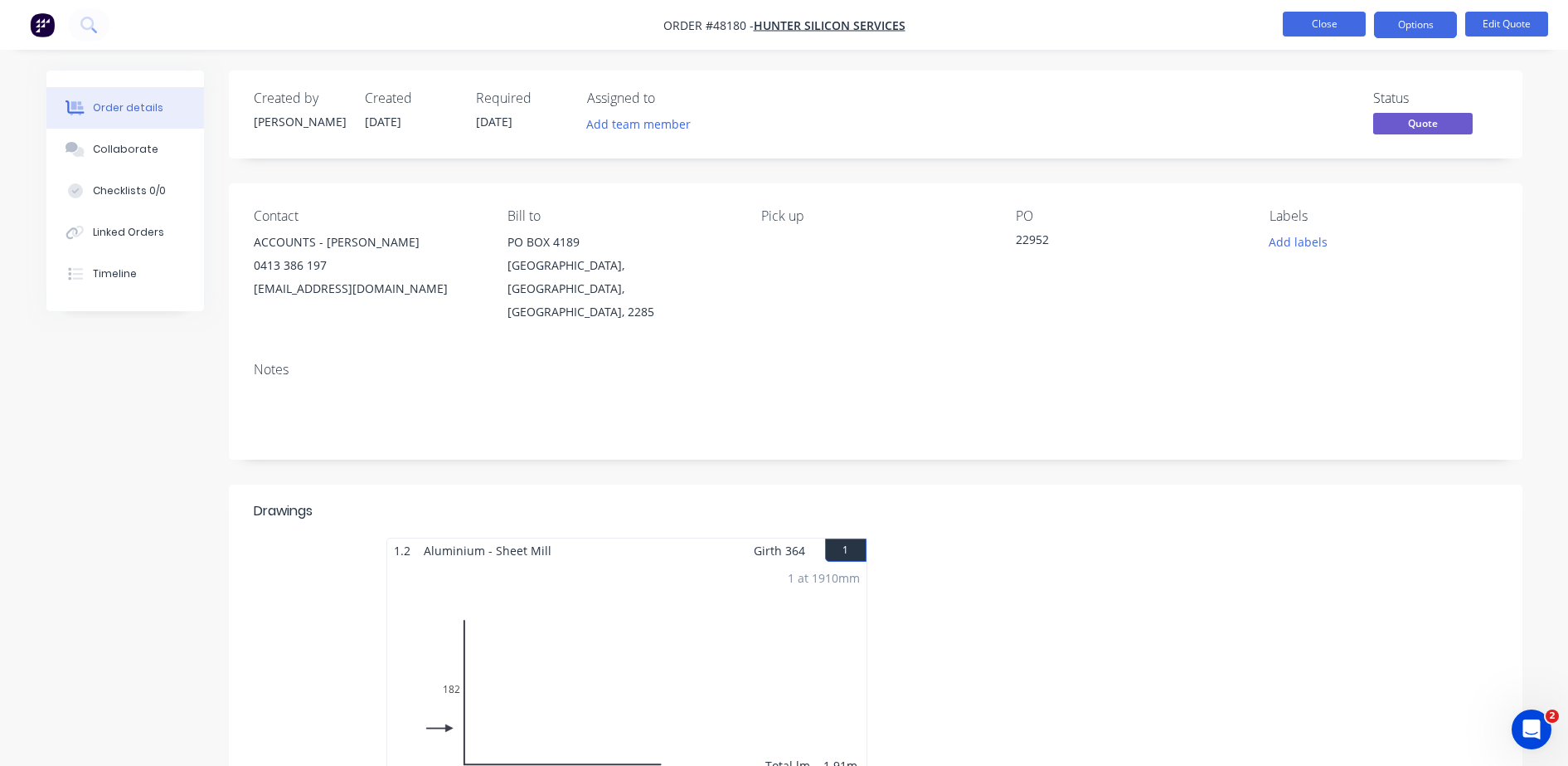
click at [1319, 24] on button "Close" at bounding box center [1324, 24] width 83 height 25
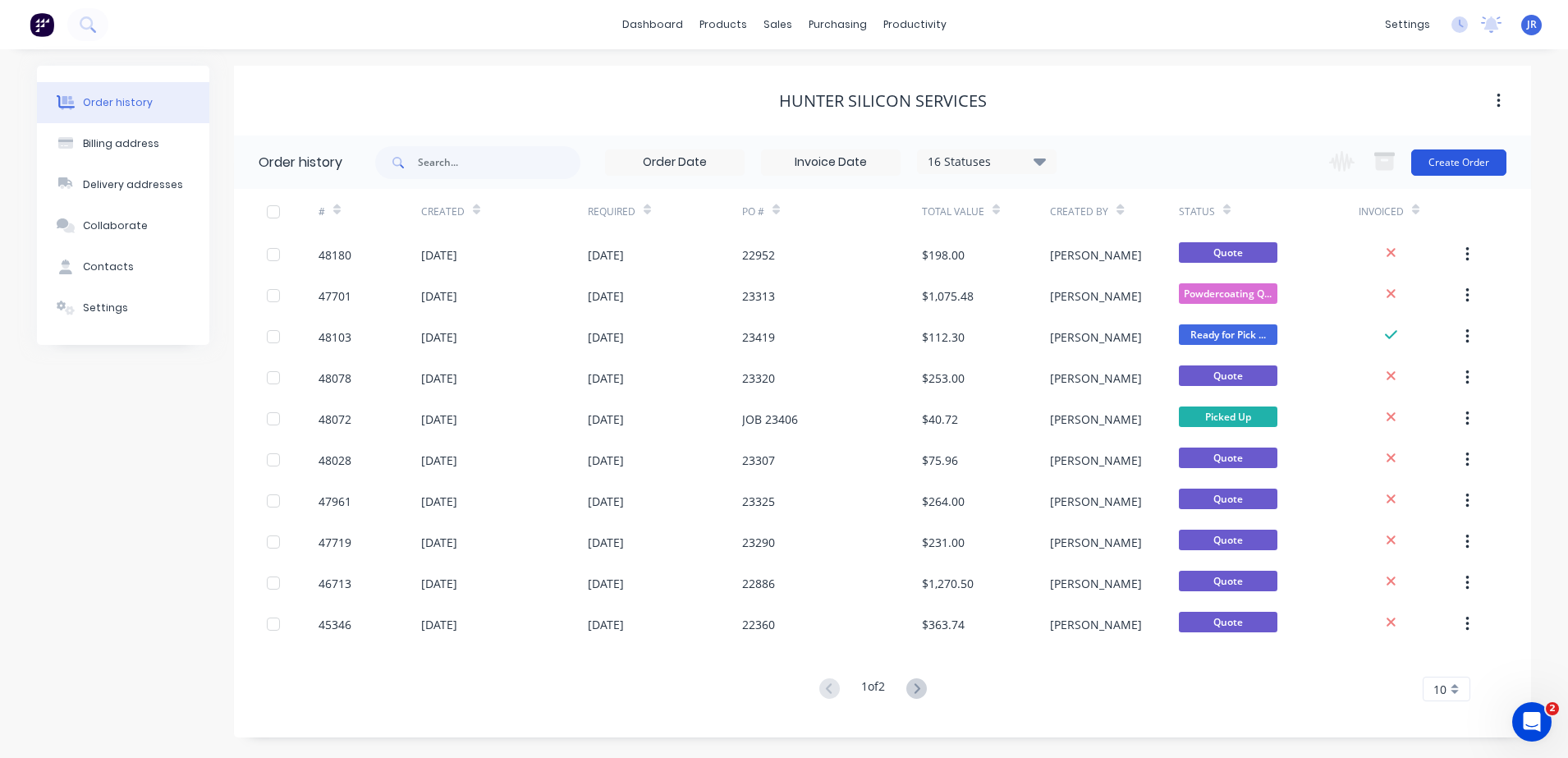
click at [1470, 163] on button "Create Order" at bounding box center [1458, 163] width 95 height 27
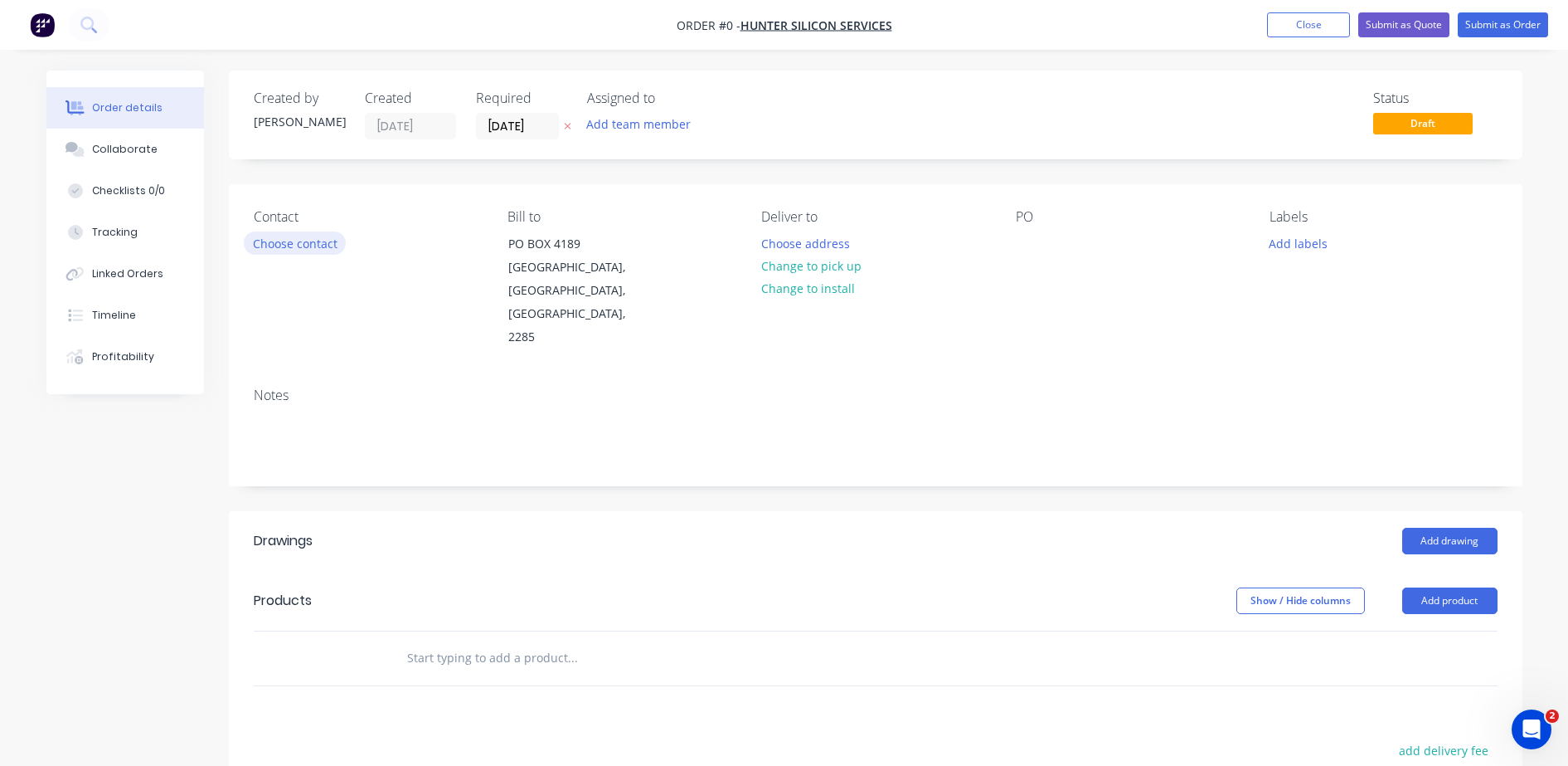
click at [313, 242] on button "Choose contact" at bounding box center [295, 242] width 102 height 22
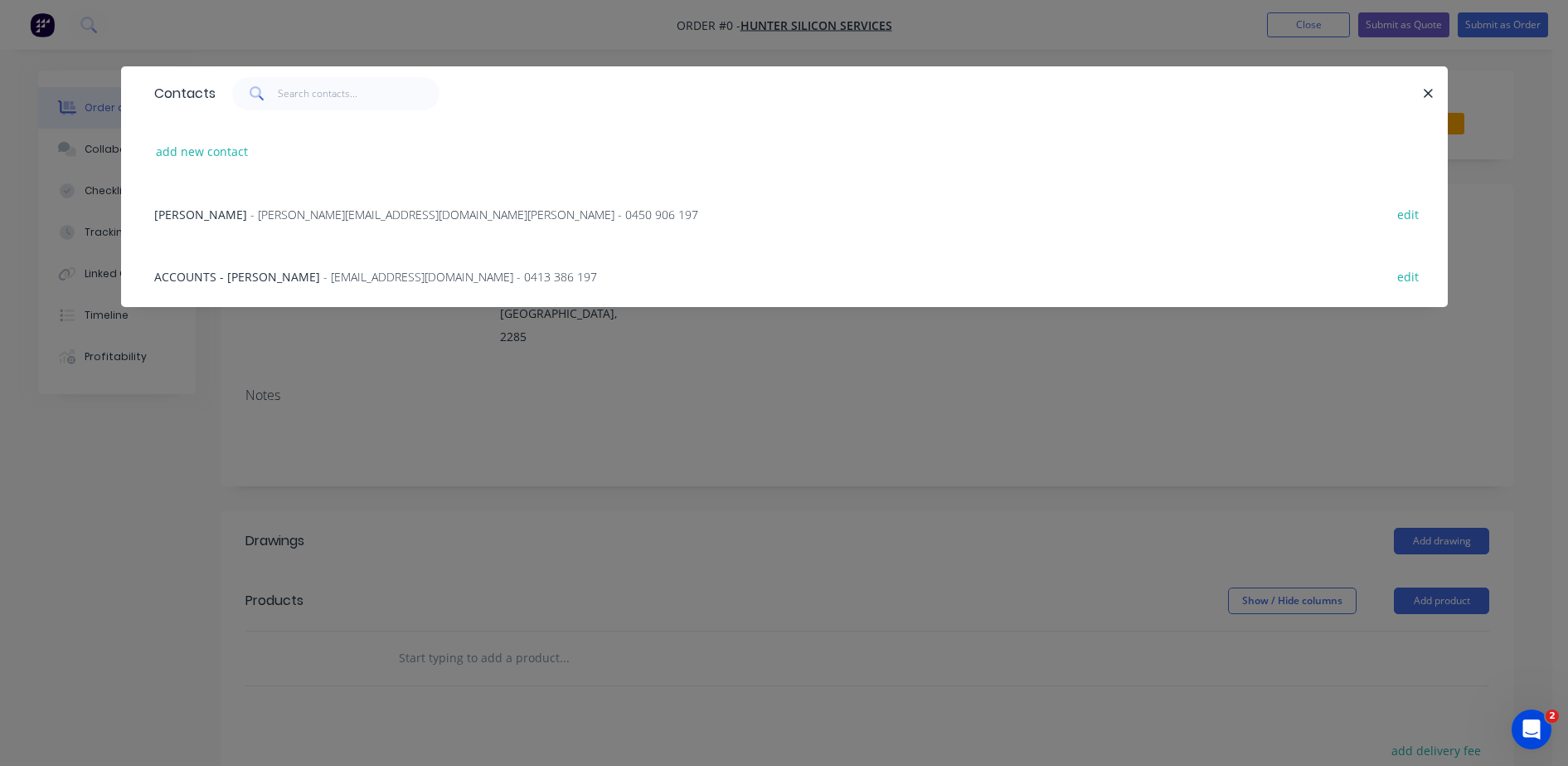
click at [267, 286] on div "ACCOUNTS - [PERSON_NAME] - [EMAIL_ADDRESS][DOMAIN_NAME] - 0413 386 197 edit" at bounding box center [784, 275] width 1277 height 62
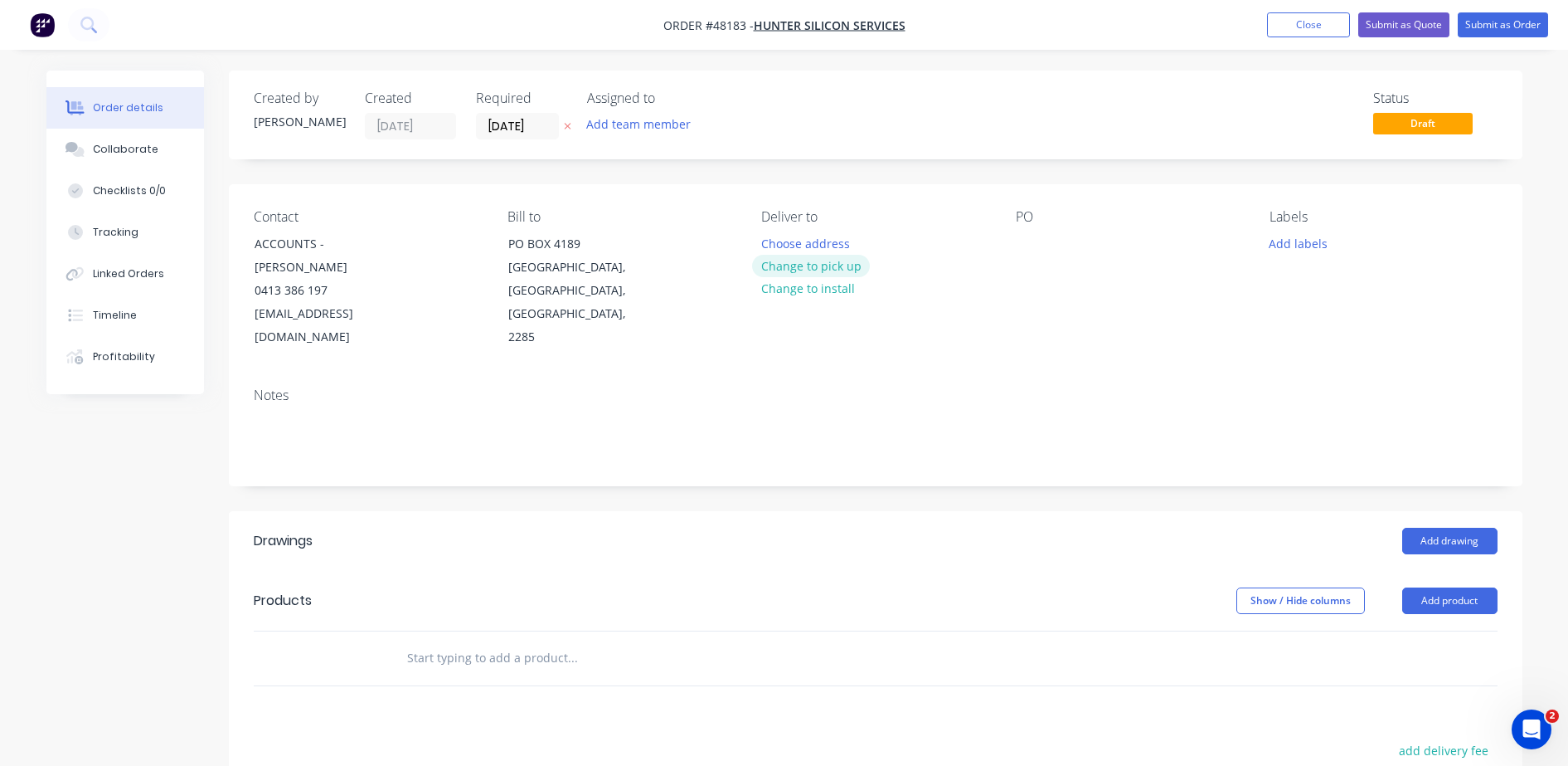
click at [836, 269] on button "Change to pick up" at bounding box center [810, 265] width 117 height 22
click at [482, 117] on input "[DATE]" at bounding box center [517, 126] width 81 height 25
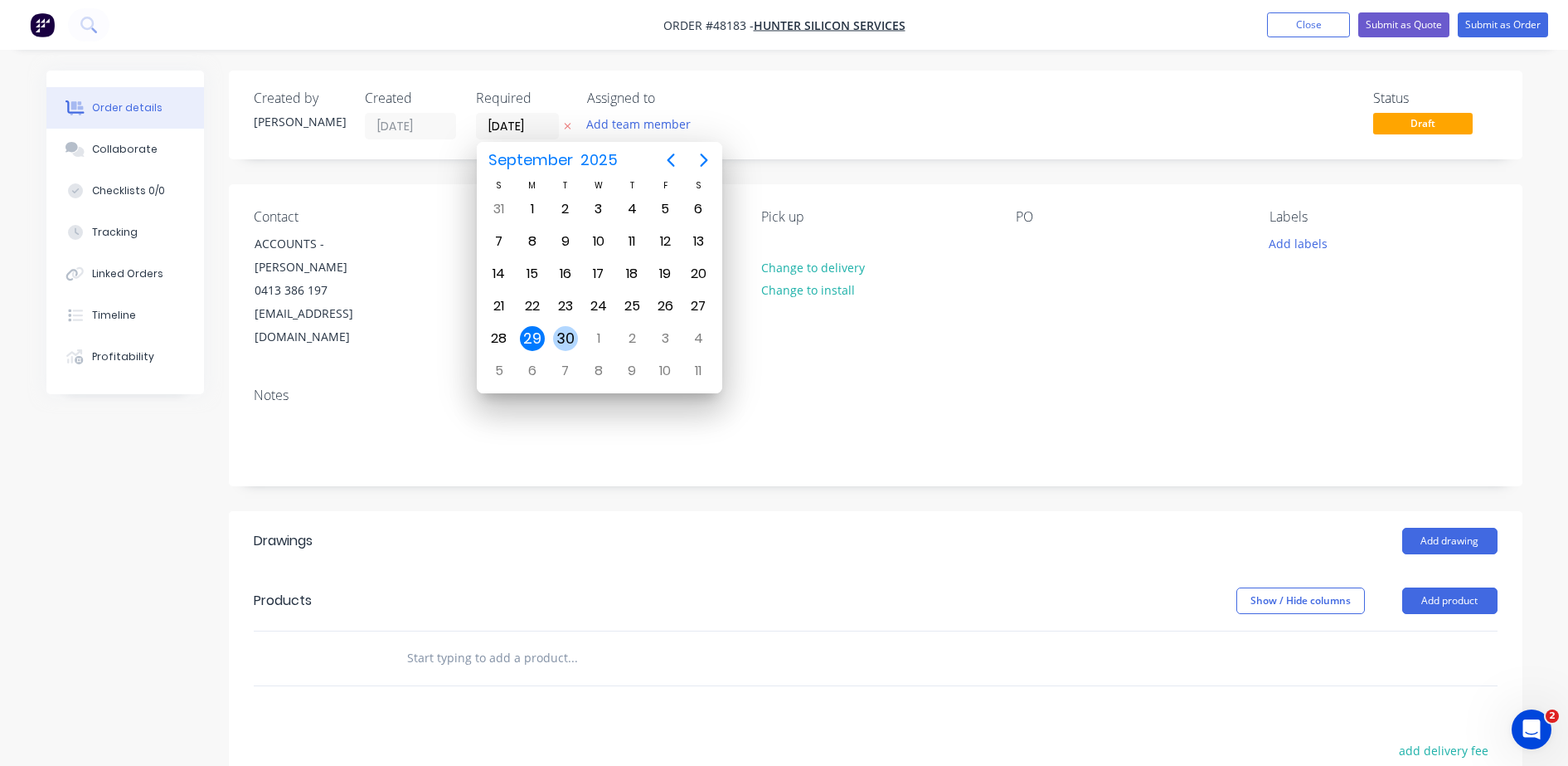
click at [568, 338] on div "30" at bounding box center [566, 339] width 25 height 25
type input "[DATE]"
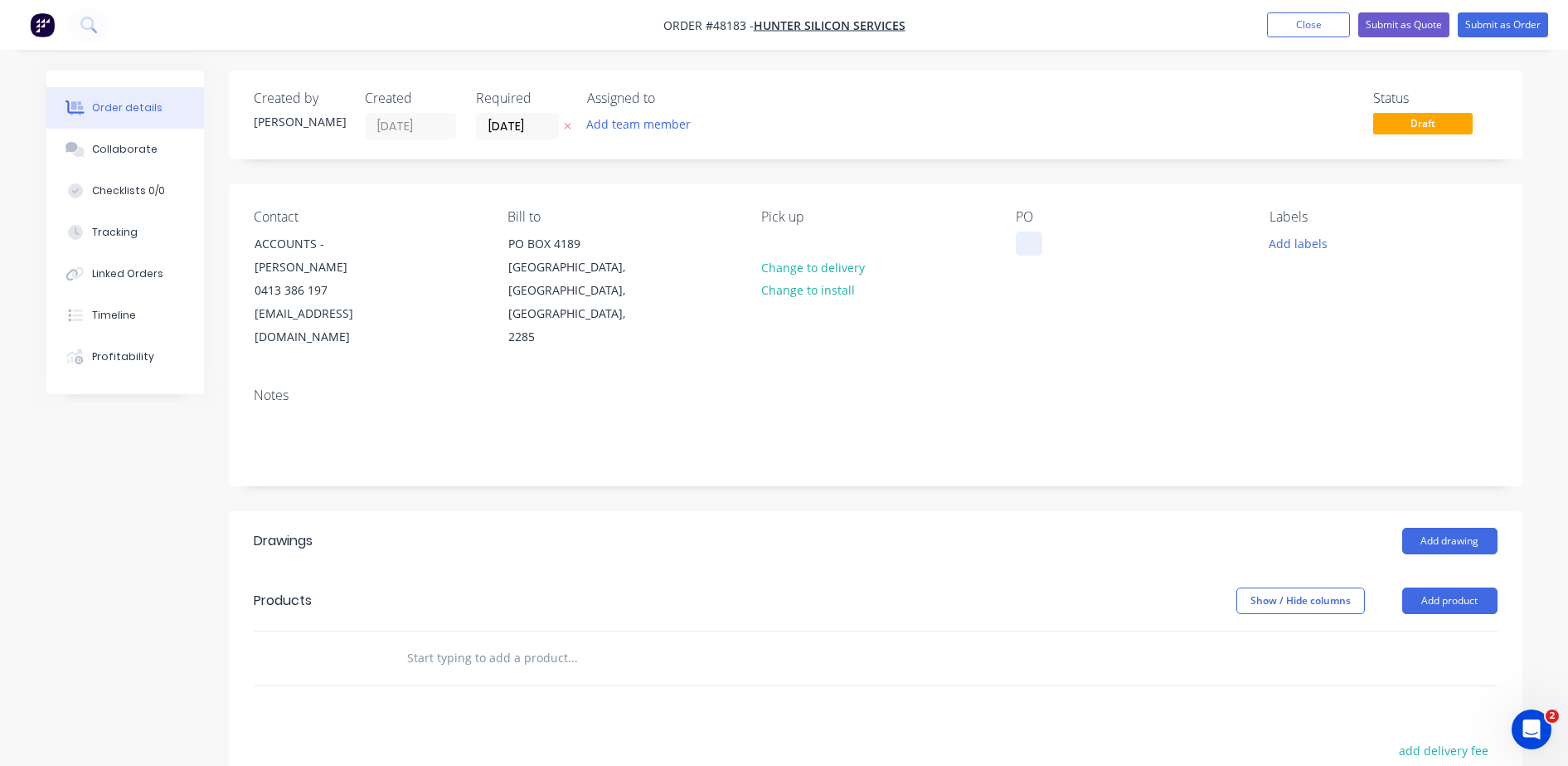
click at [1019, 244] on div at bounding box center [1029, 243] width 27 height 24
click at [1294, 25] on button "Close" at bounding box center [1308, 25] width 83 height 25
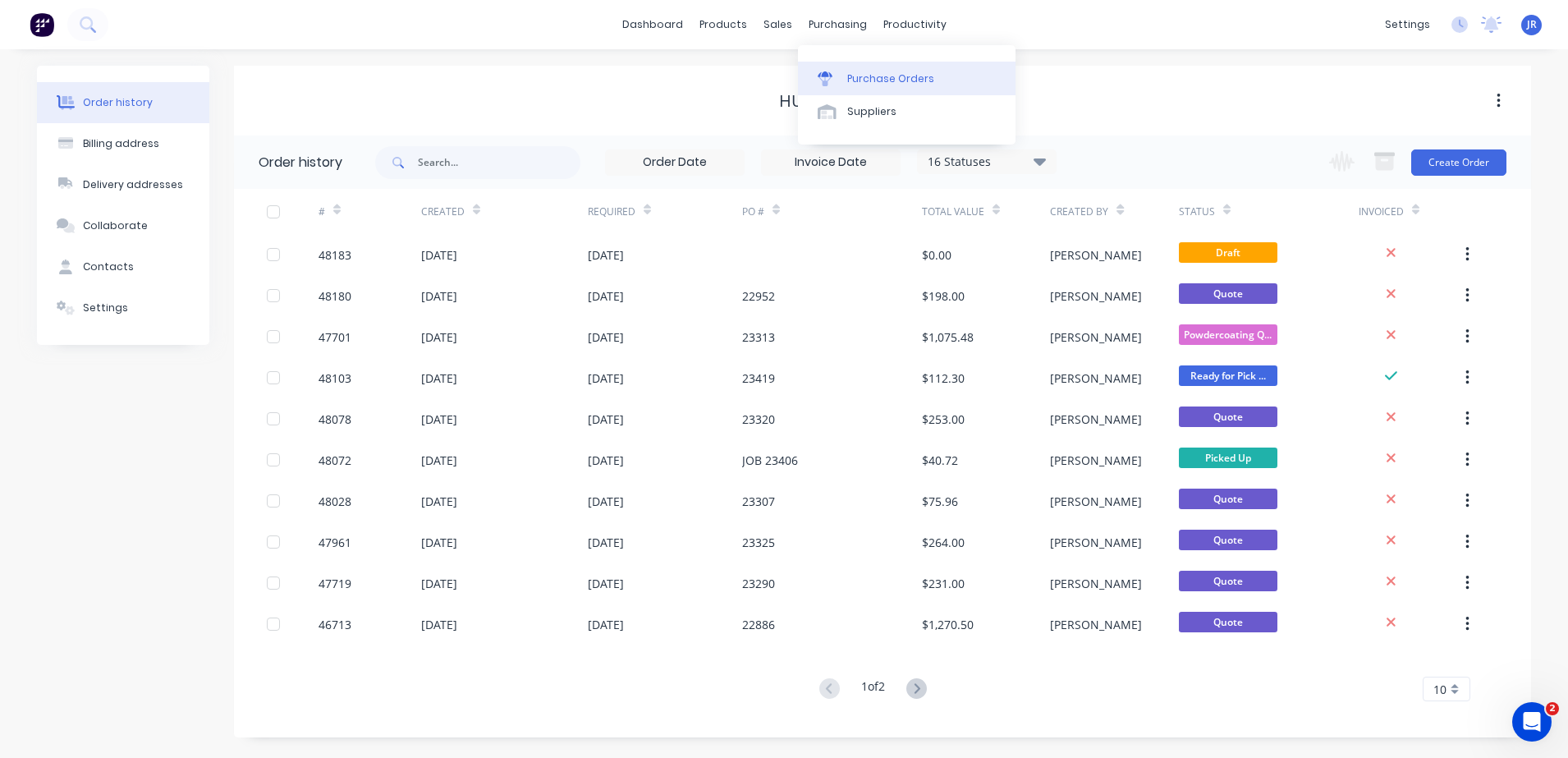
click at [870, 68] on link "Purchase Orders" at bounding box center [906, 77] width 217 height 33
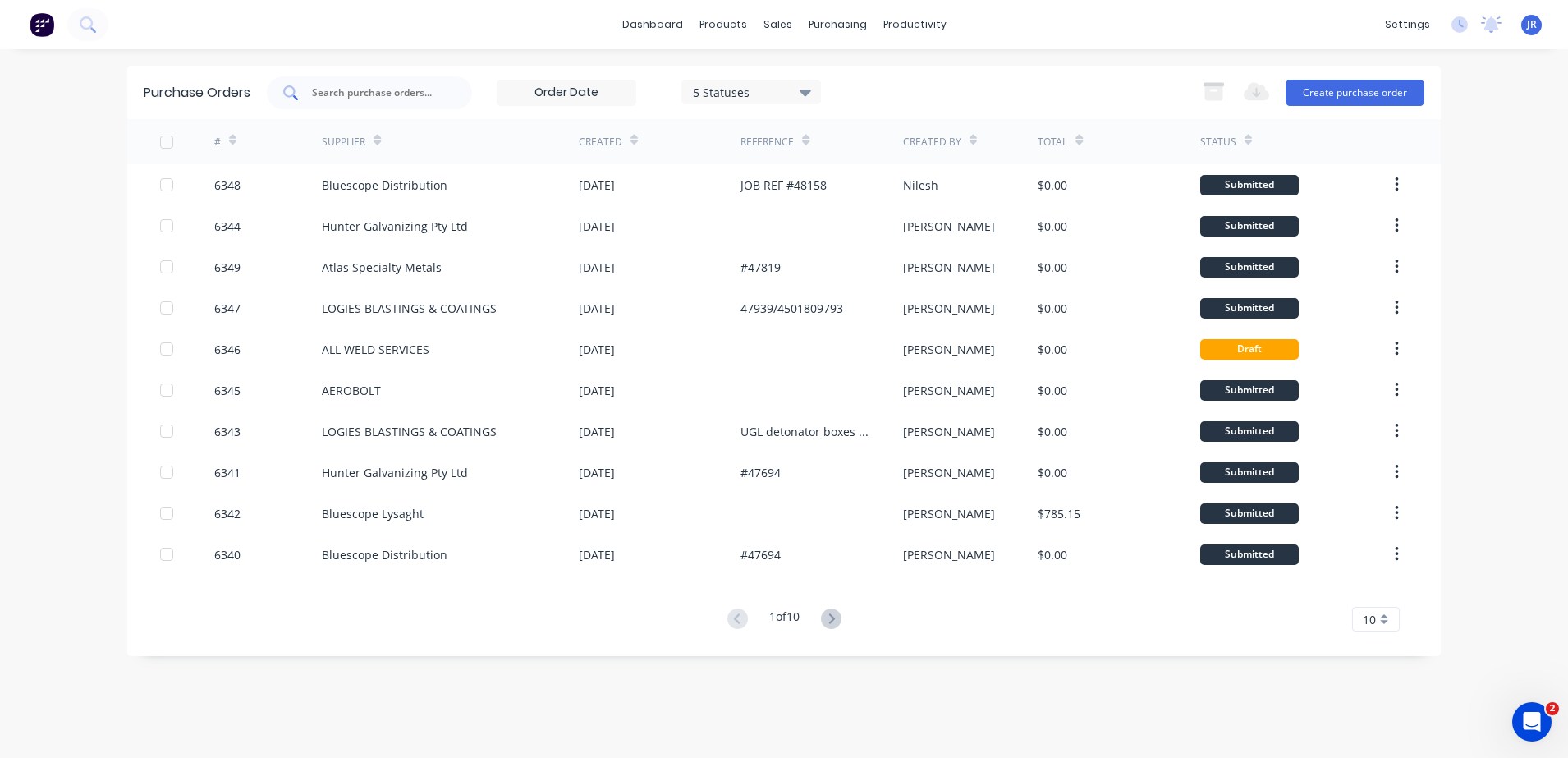
click at [378, 83] on div at bounding box center [369, 92] width 205 height 33
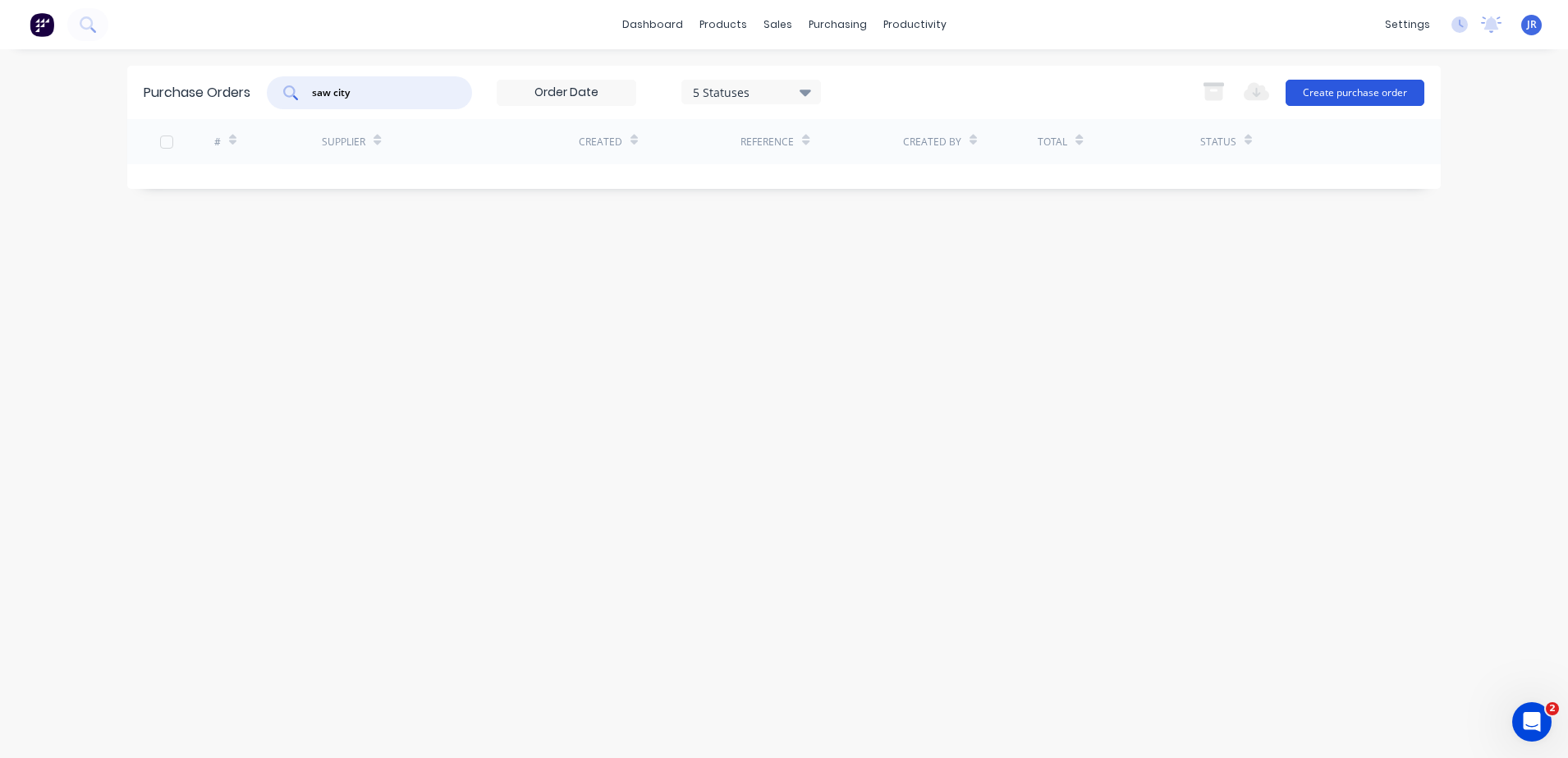
type input "saw city"
click at [1334, 89] on button "Create purchase order" at bounding box center [1354, 93] width 138 height 27
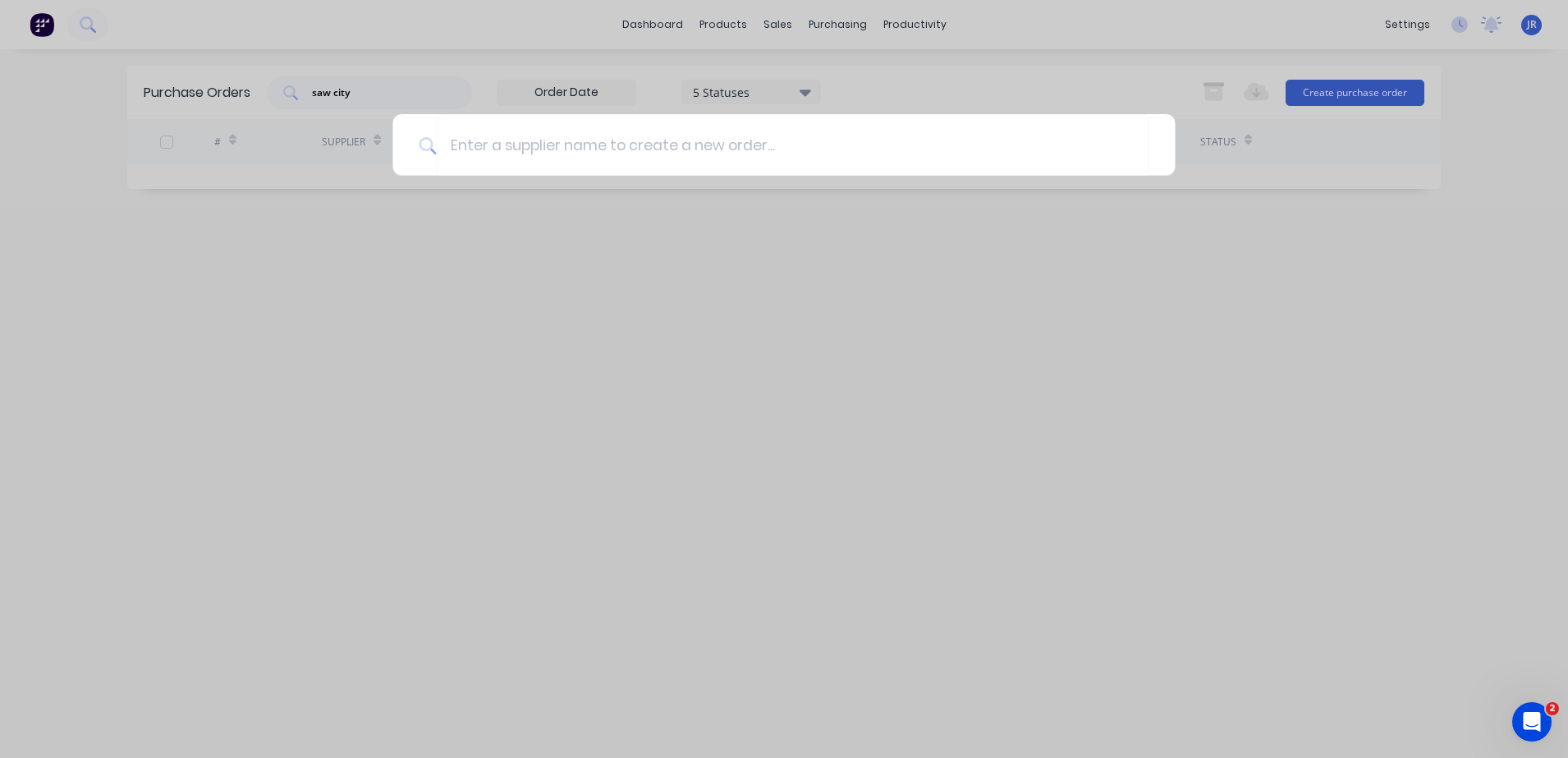
drag, startPoint x: 254, startPoint y: 44, endPoint x: 203, endPoint y: 36, distance: 51.6
click at [244, 39] on div at bounding box center [784, 379] width 1568 height 758
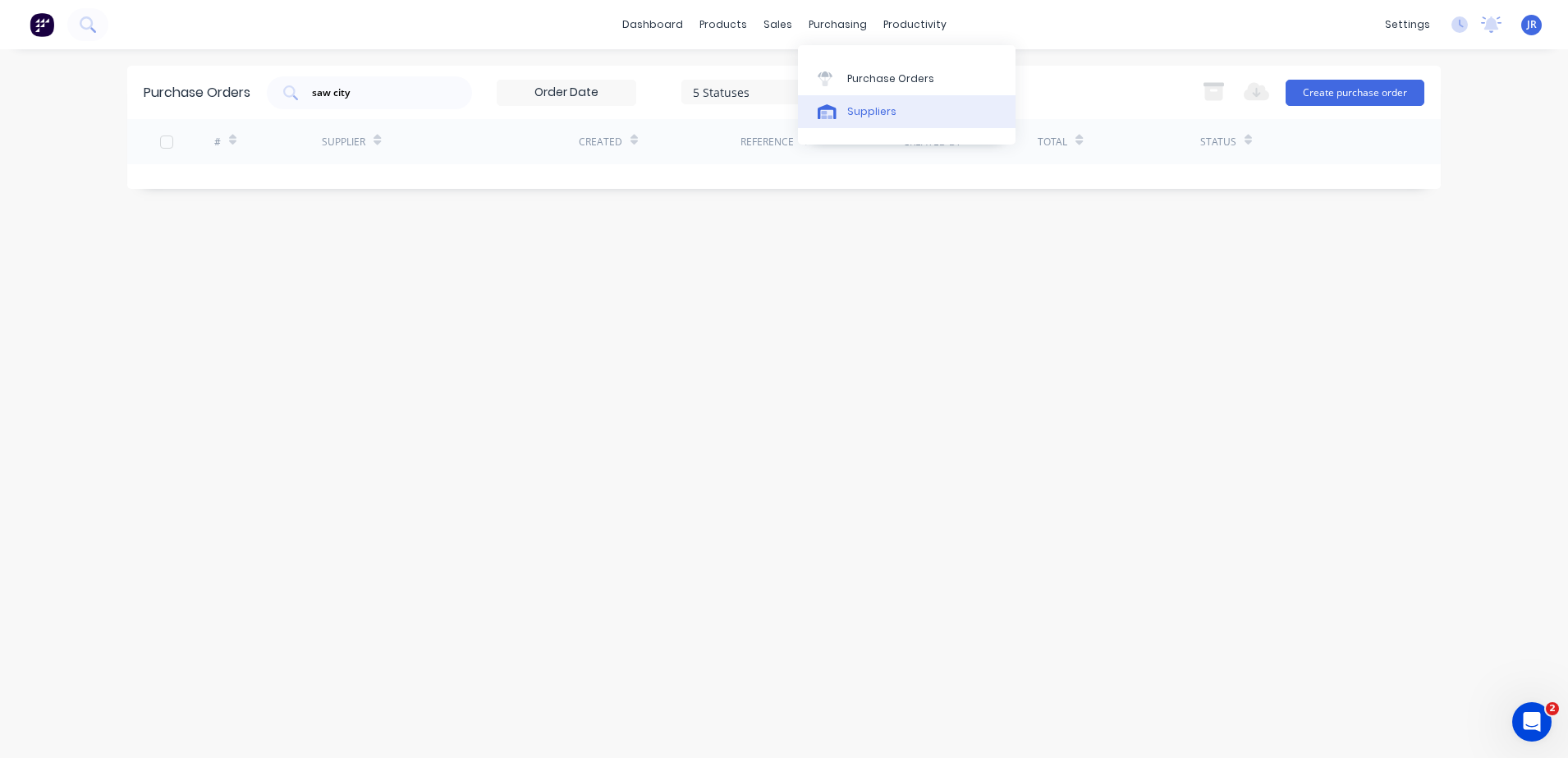
click at [855, 112] on div "Suppliers" at bounding box center [872, 112] width 50 height 15
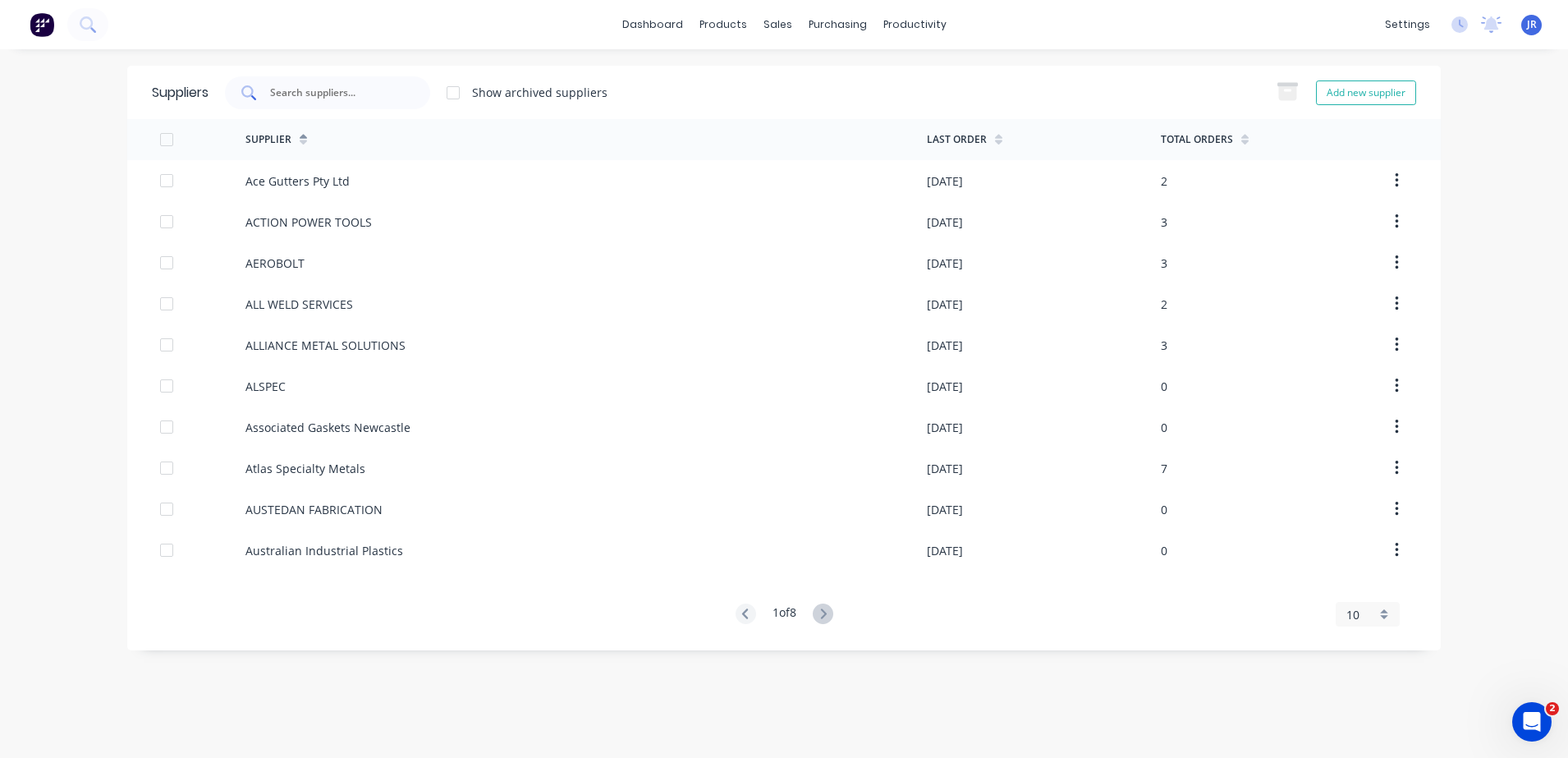
click at [339, 97] on input "text" at bounding box center [337, 92] width 137 height 17
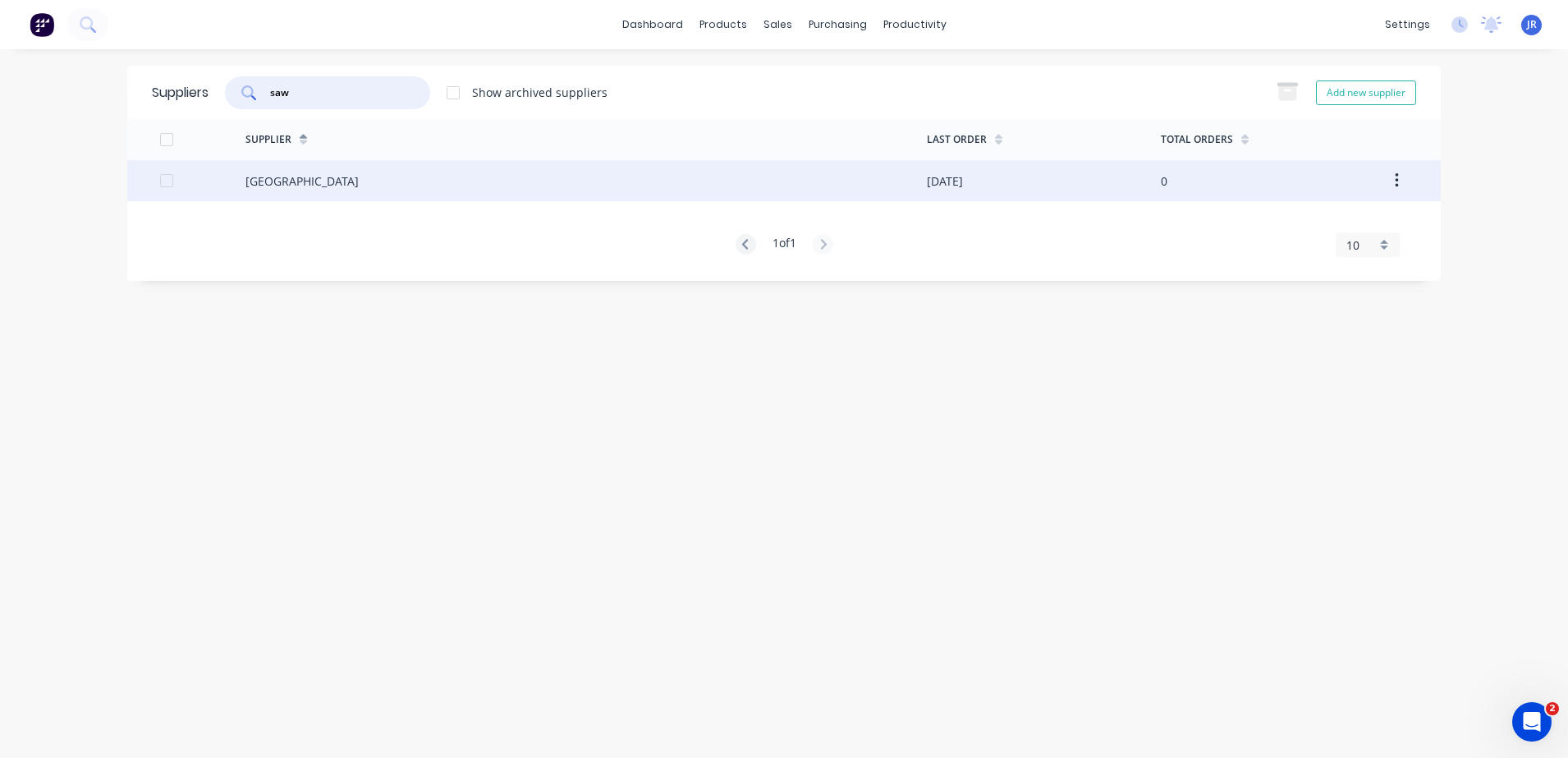
type input "saw"
click at [360, 191] on div "[GEOGRAPHIC_DATA]" at bounding box center [586, 181] width 682 height 41
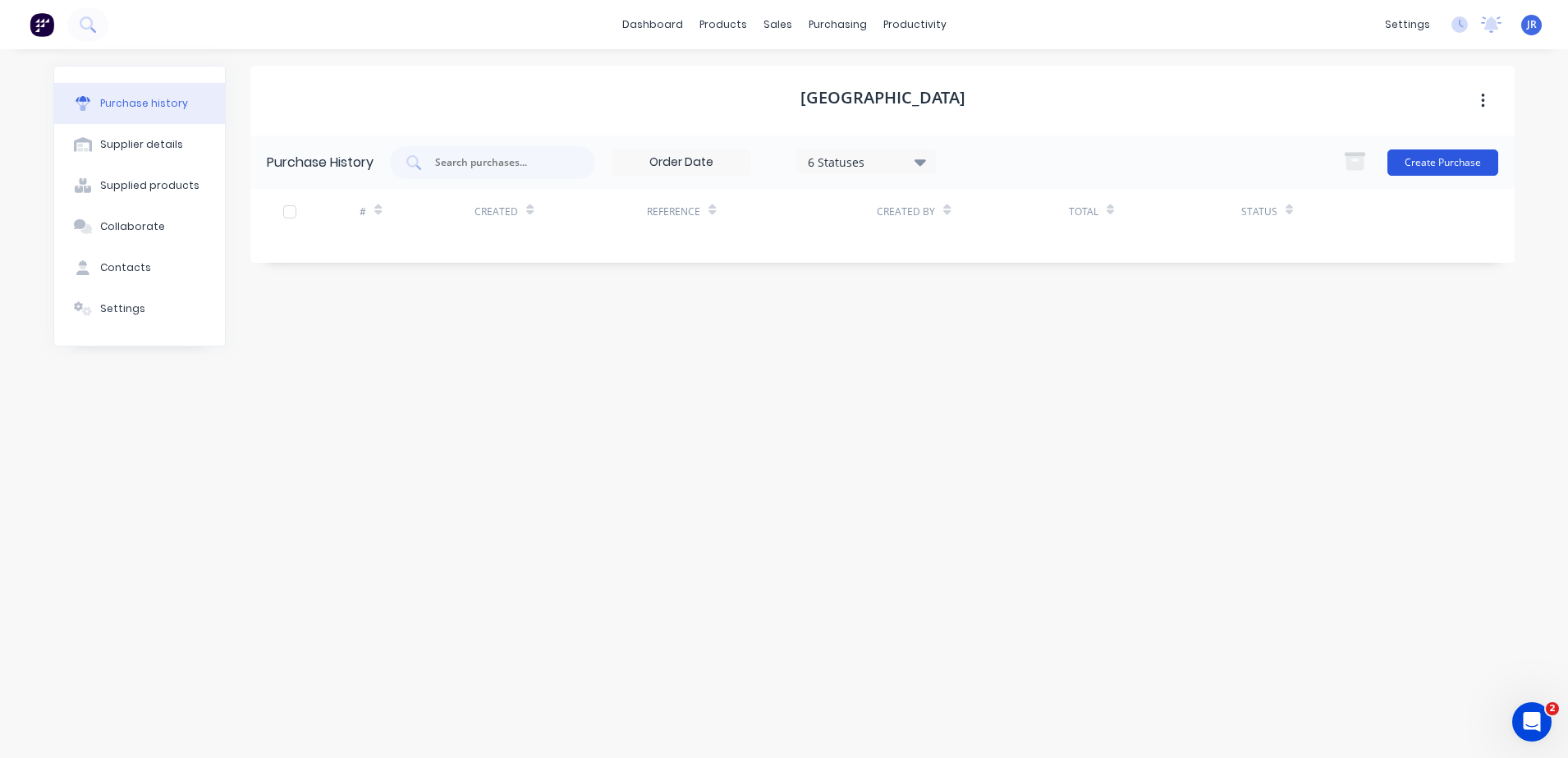
click at [1443, 160] on button "Create Purchase" at bounding box center [1442, 163] width 111 height 27
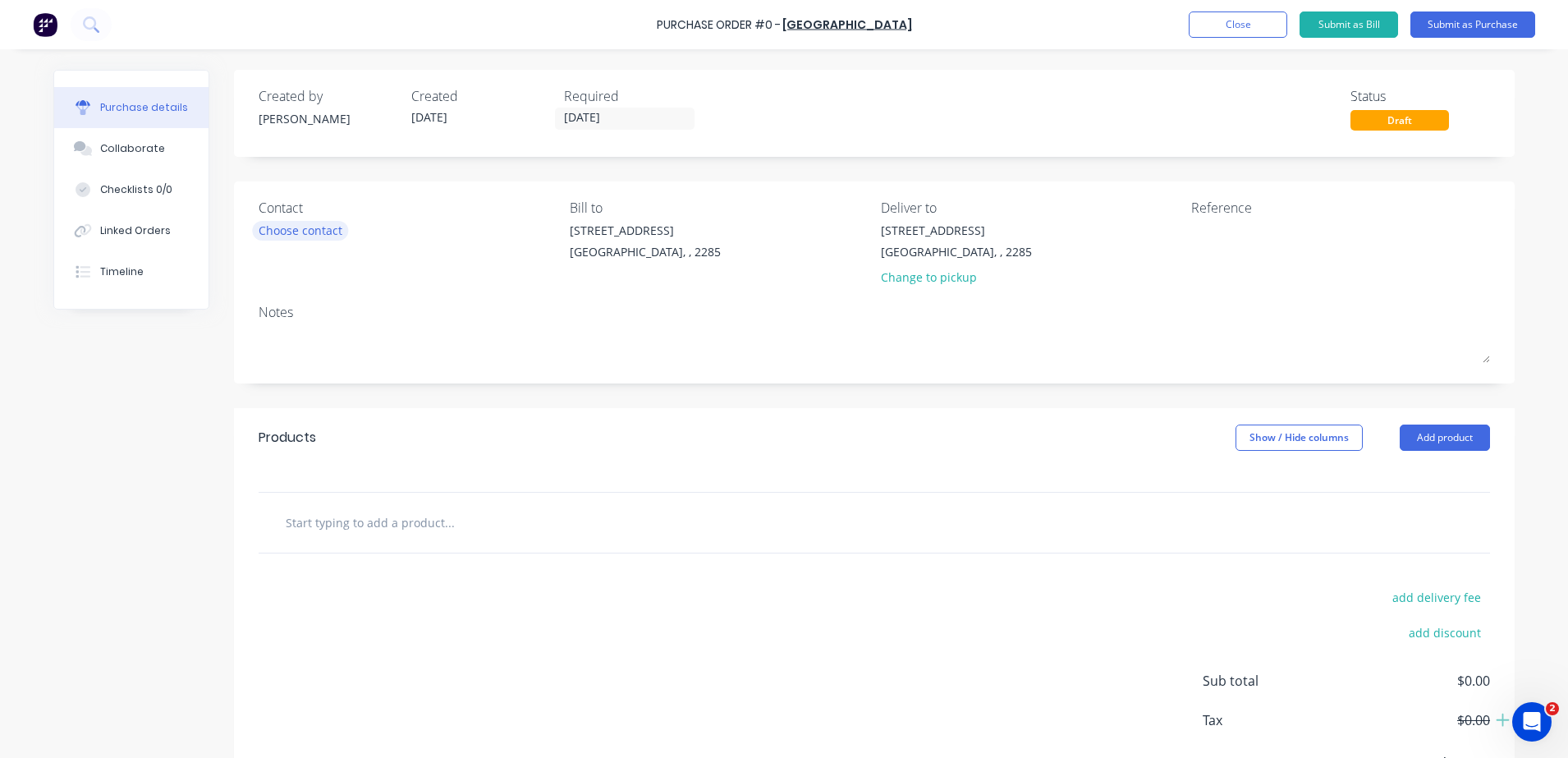
click at [269, 234] on div "Choose contact" at bounding box center [300, 230] width 83 height 17
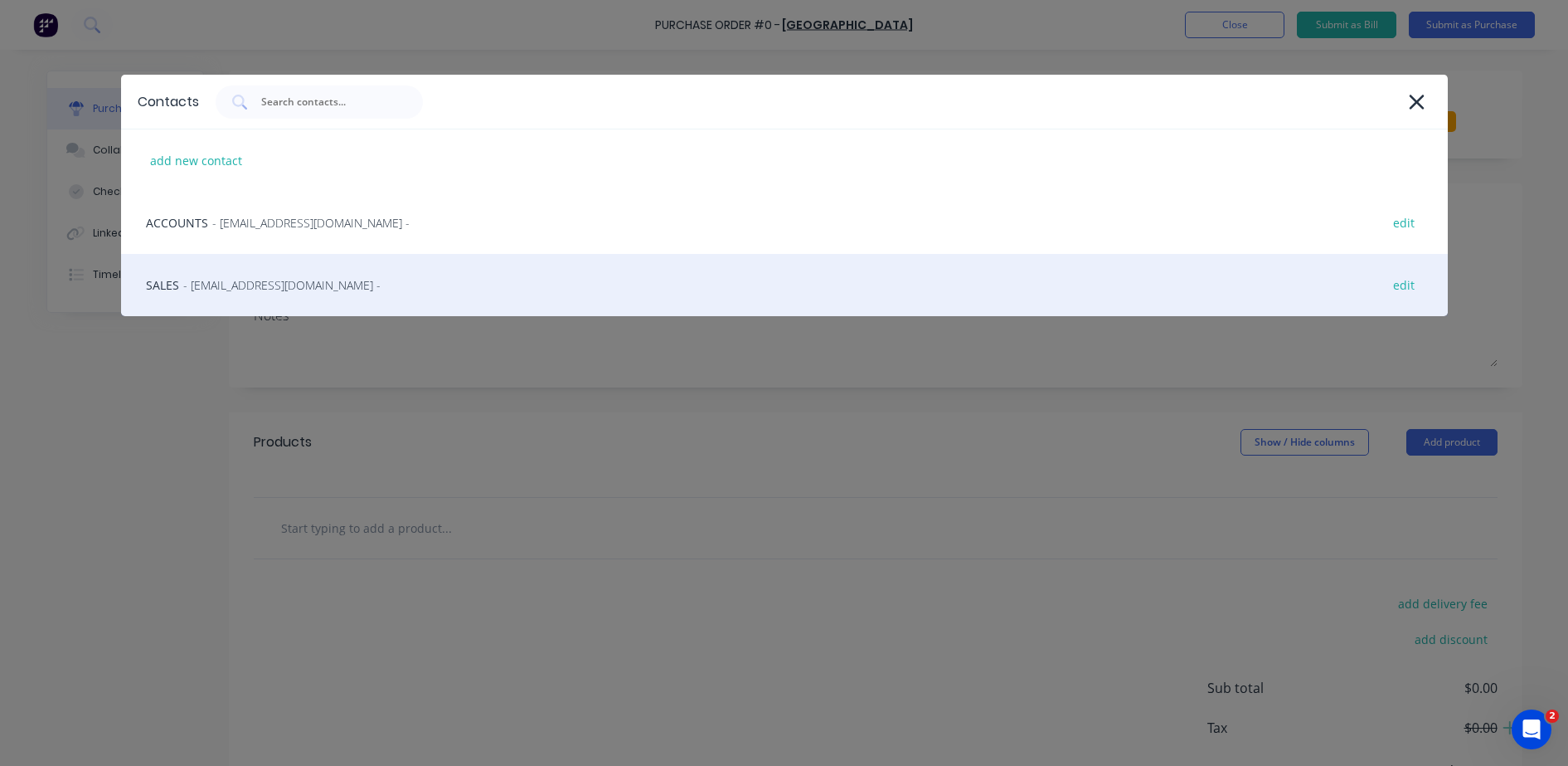
click at [251, 279] on span "- [EMAIL_ADDRESS][DOMAIN_NAME] -" at bounding box center [282, 284] width 197 height 17
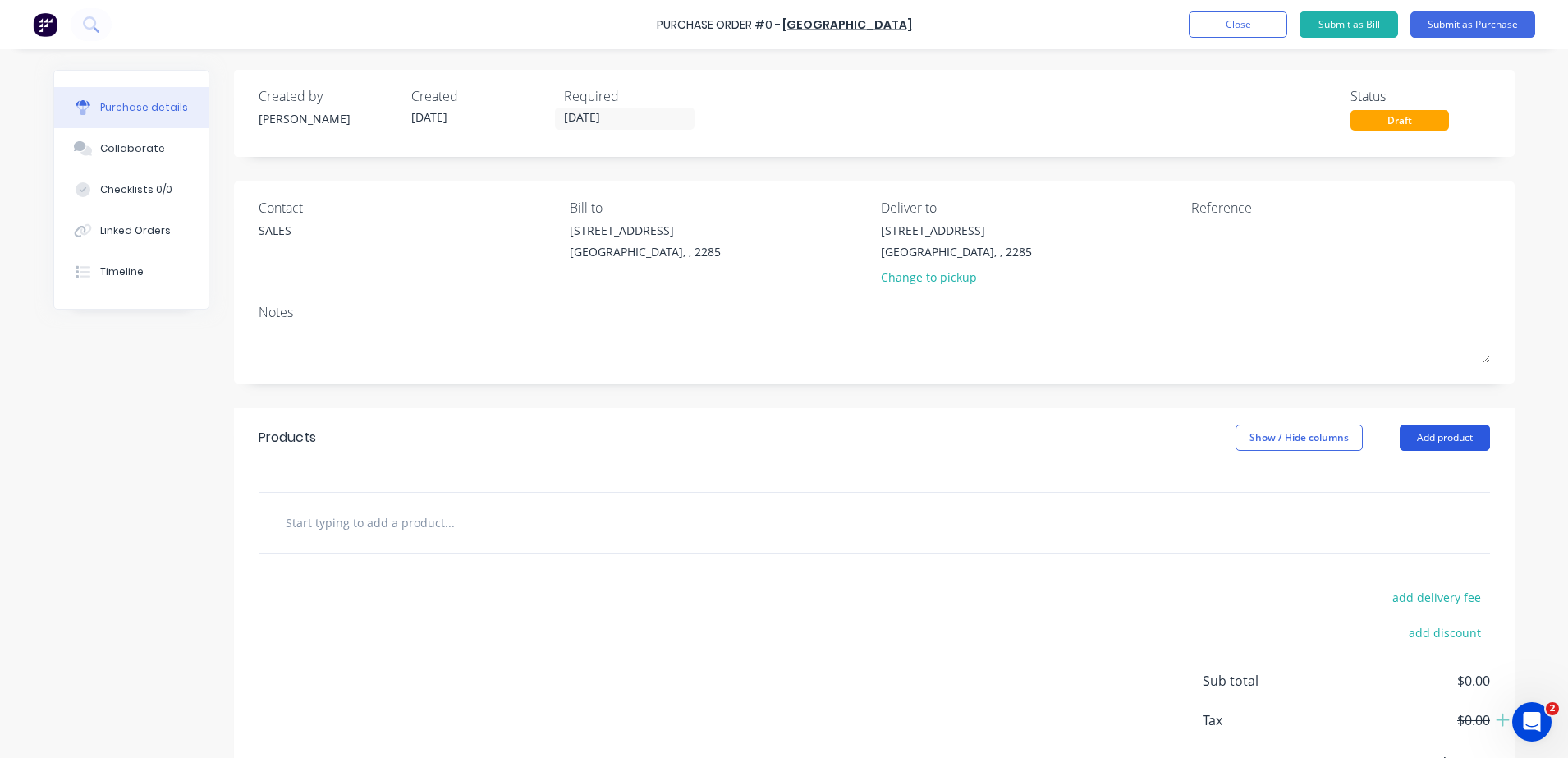
click at [1430, 440] on button "Add product" at bounding box center [1445, 438] width 90 height 27
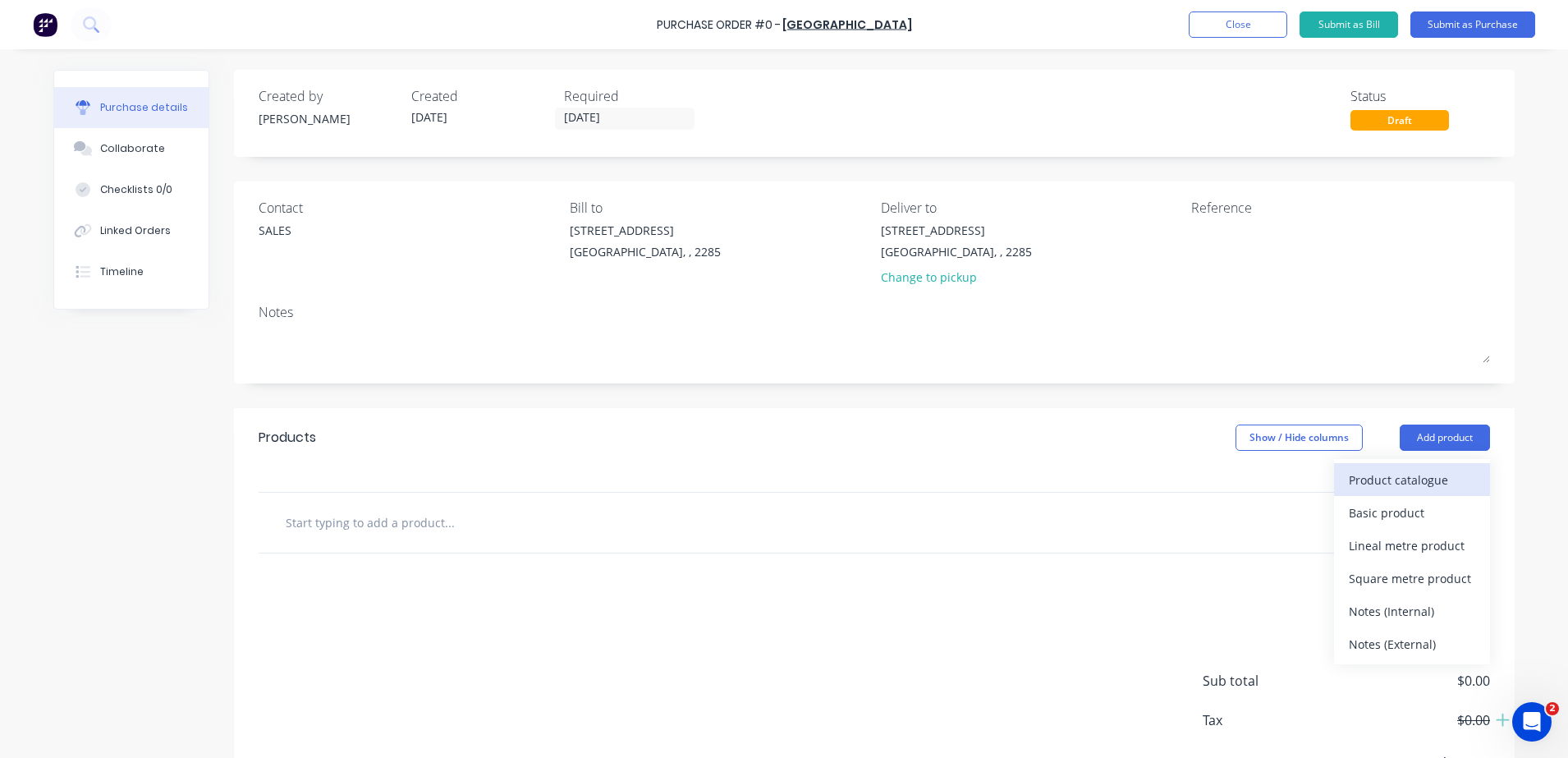
click at [1411, 482] on div "Product catalogue" at bounding box center [1411, 480] width 127 height 24
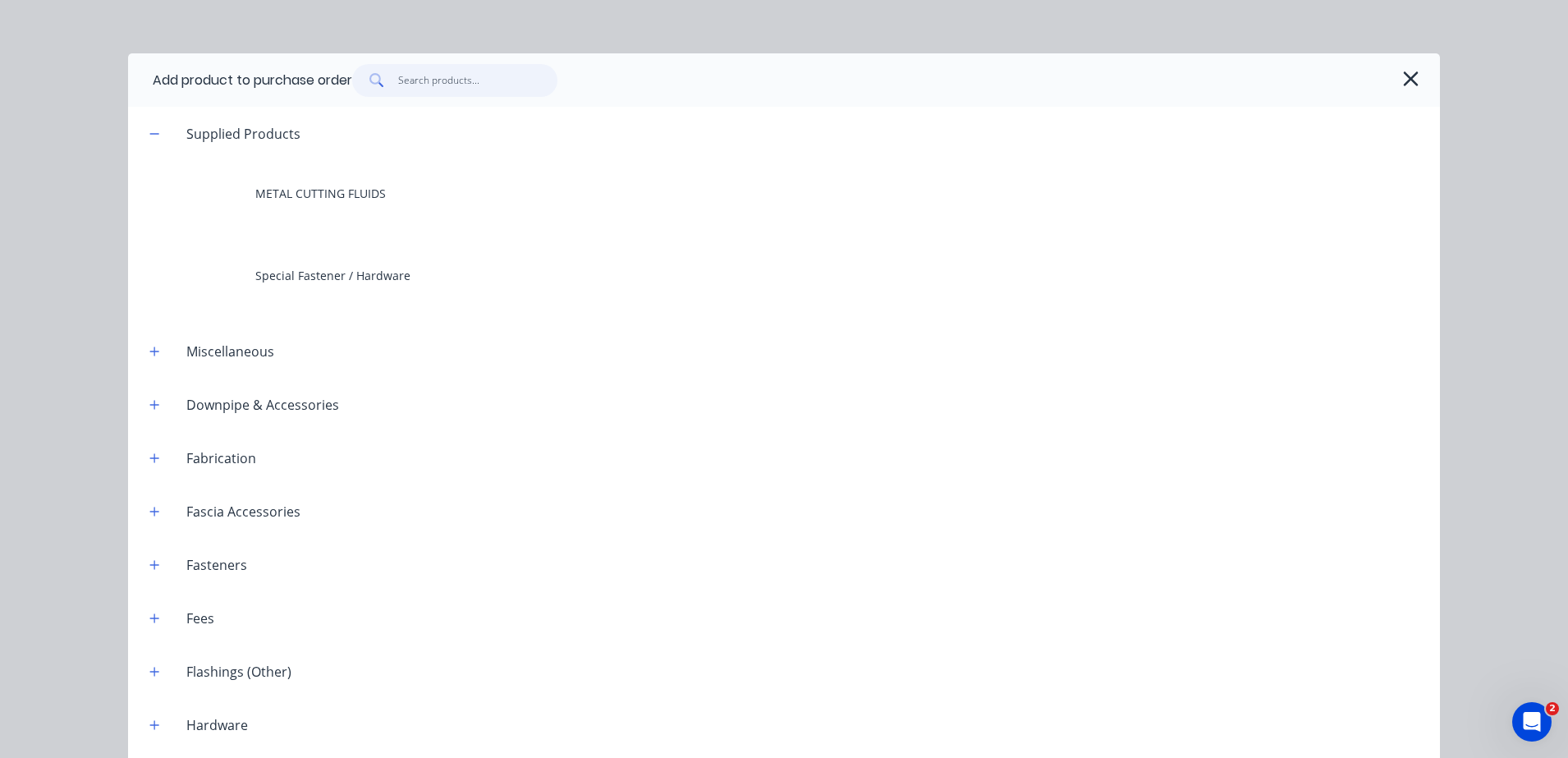
click at [433, 67] on input "text" at bounding box center [478, 80] width 160 height 33
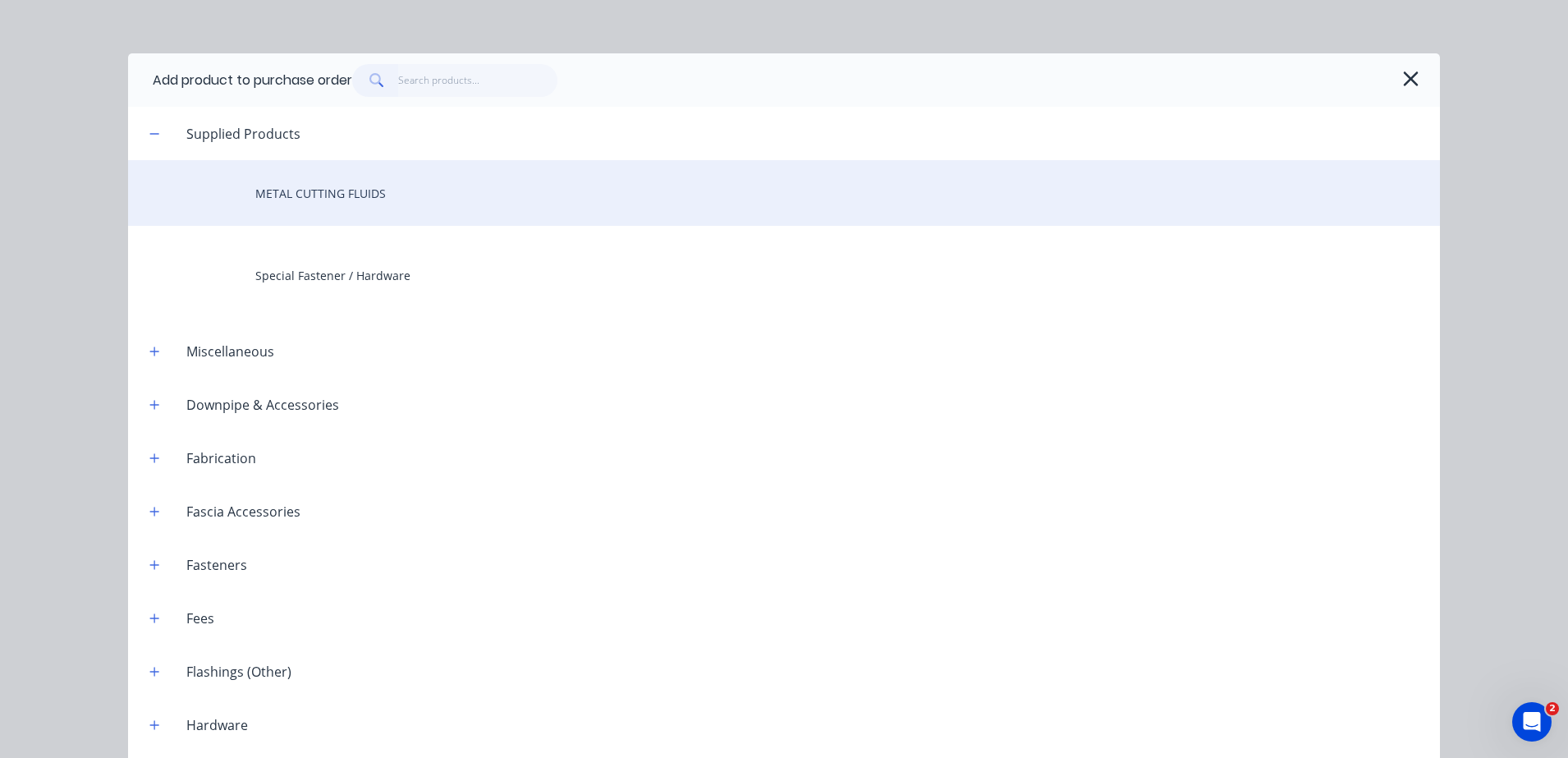
click at [360, 188] on div "METAL CUTTING FLUIDS" at bounding box center [784, 193] width 1312 height 66
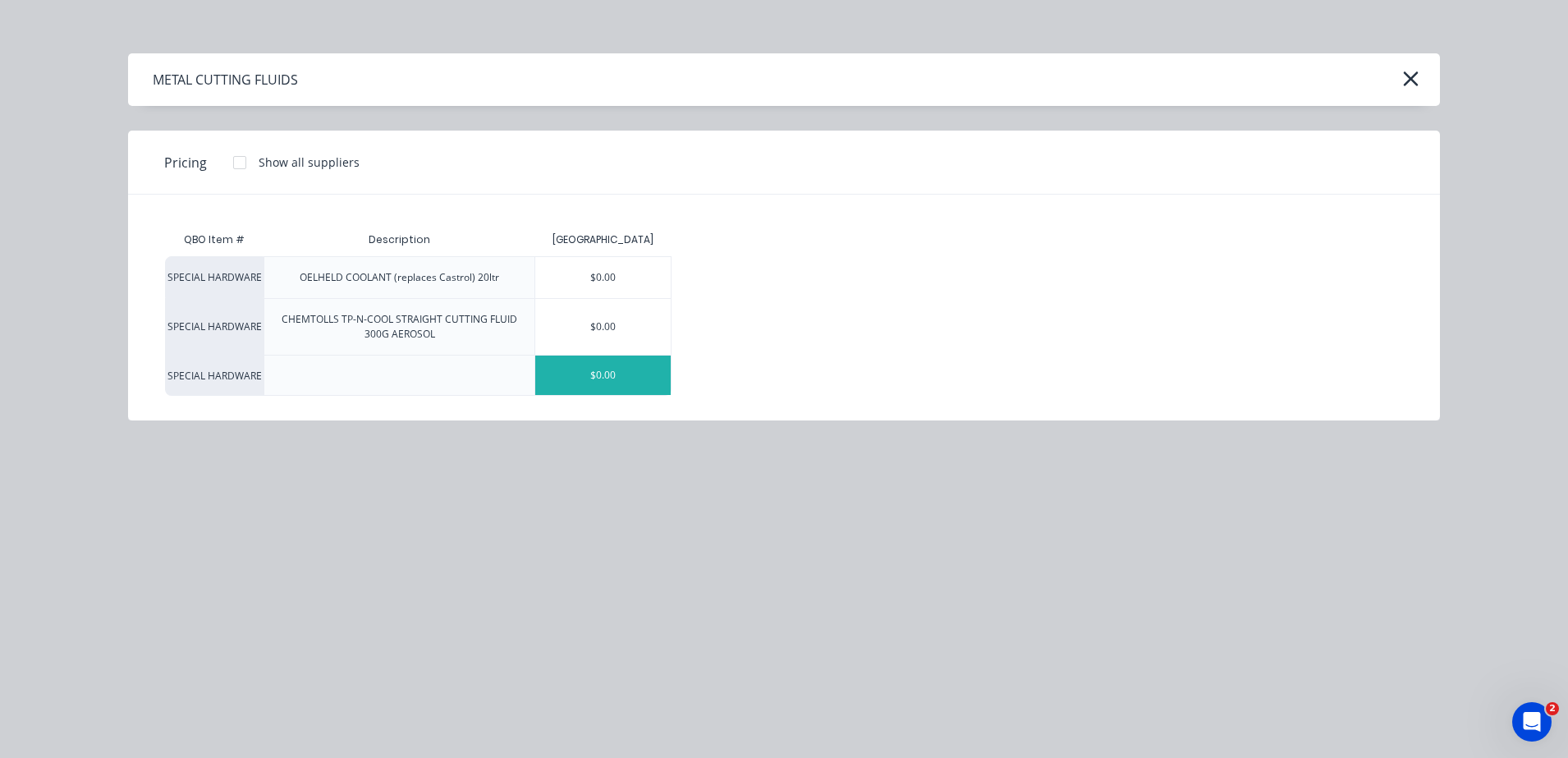
click at [636, 373] on div "$0.00" at bounding box center [603, 375] width 136 height 39
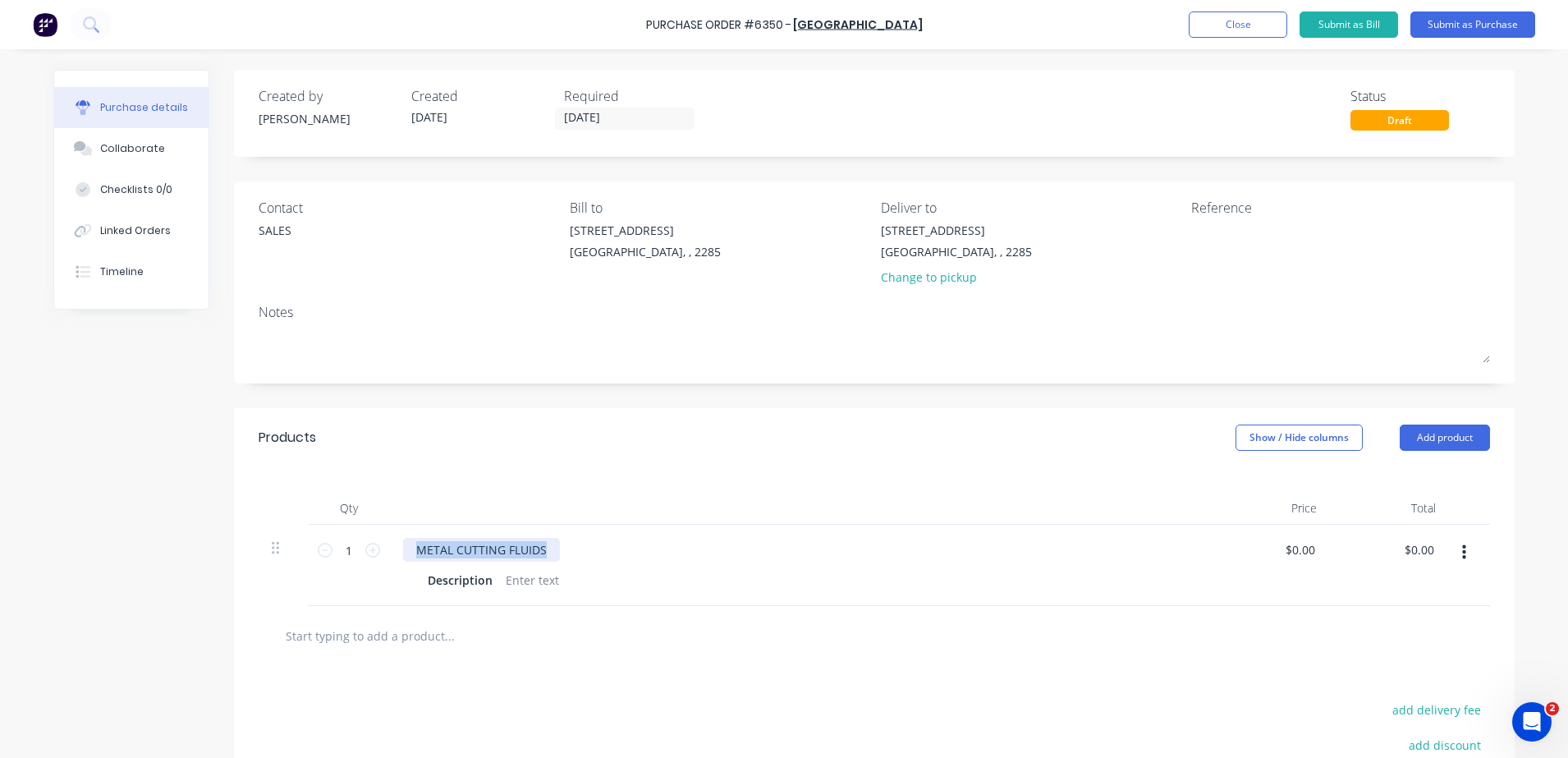
drag, startPoint x: 543, startPoint y: 541, endPoint x: 376, endPoint y: 535, distance: 167.1
click at [376, 535] on div "1 1 METAL CUTTING FLUIDS Description $0.00 $0.00 $0.00 $0.00" at bounding box center [874, 566] width 1231 height 82
drag, startPoint x: 484, startPoint y: 586, endPoint x: 384, endPoint y: 576, distance: 100.5
click at [390, 576] on div "Stick of Wax Description" at bounding box center [800, 566] width 821 height 82
click at [1469, 19] on button "Submit as Purchase" at bounding box center [1472, 25] width 125 height 27
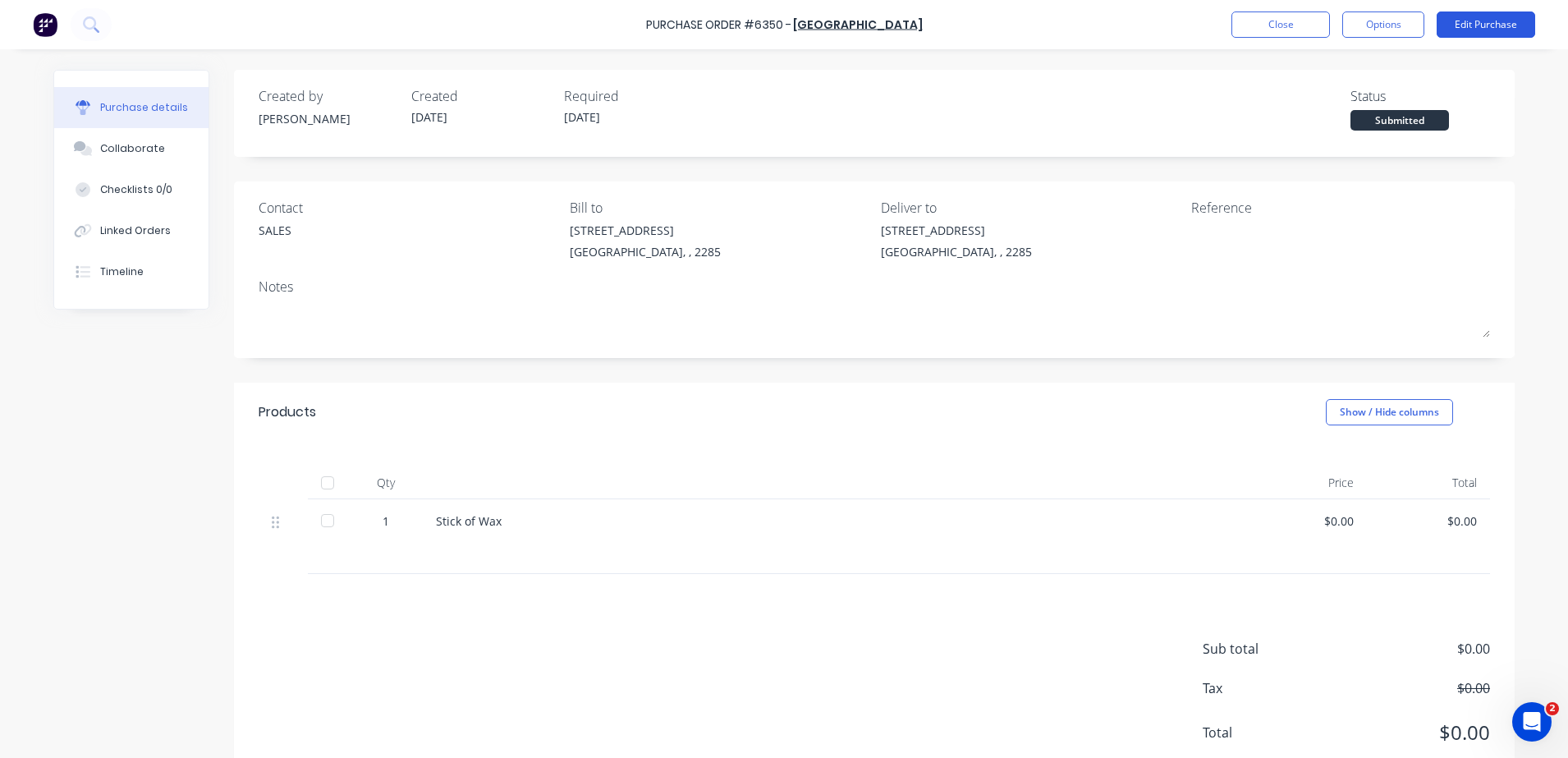
click at [1473, 28] on button "Edit Purchase" at bounding box center [1485, 25] width 98 height 27
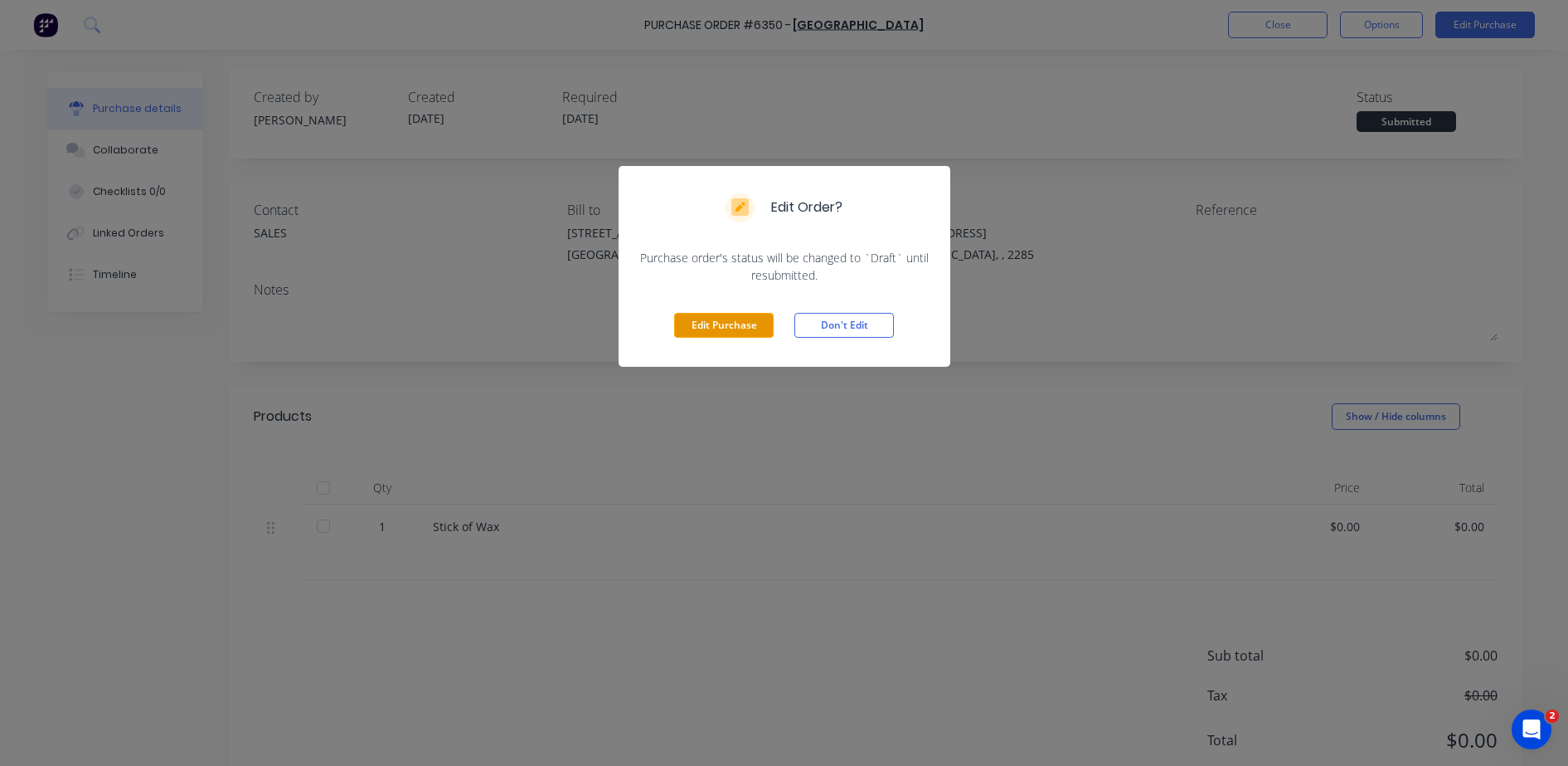
drag, startPoint x: 693, startPoint y: 330, endPoint x: 715, endPoint y: 331, distance: 22.0
click at [695, 330] on button "Edit Purchase" at bounding box center [724, 325] width 99 height 25
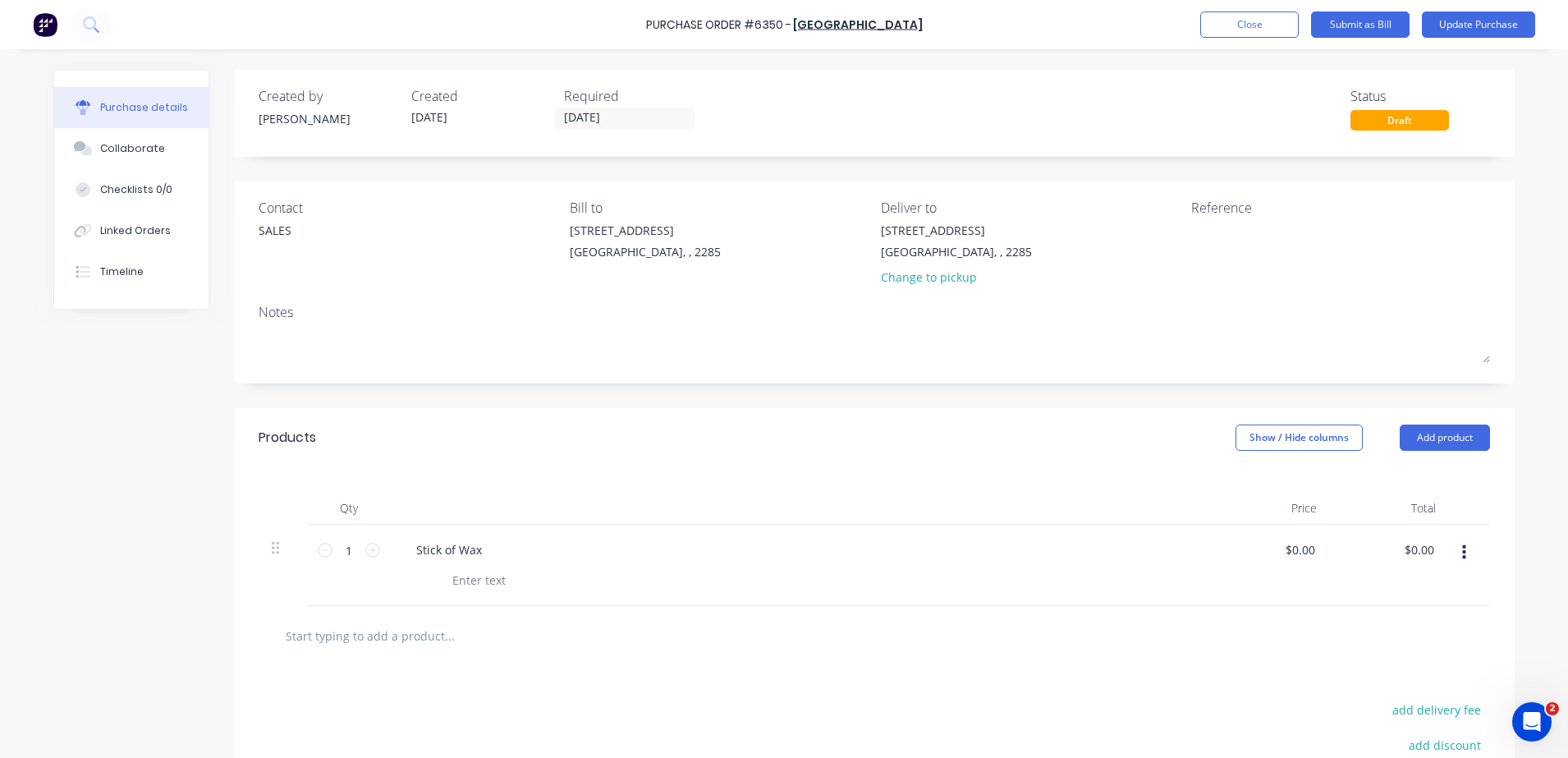
click at [293, 227] on div "SALES" at bounding box center [408, 234] width 299 height 26
click at [270, 226] on div "SALES" at bounding box center [275, 230] width 33 height 17
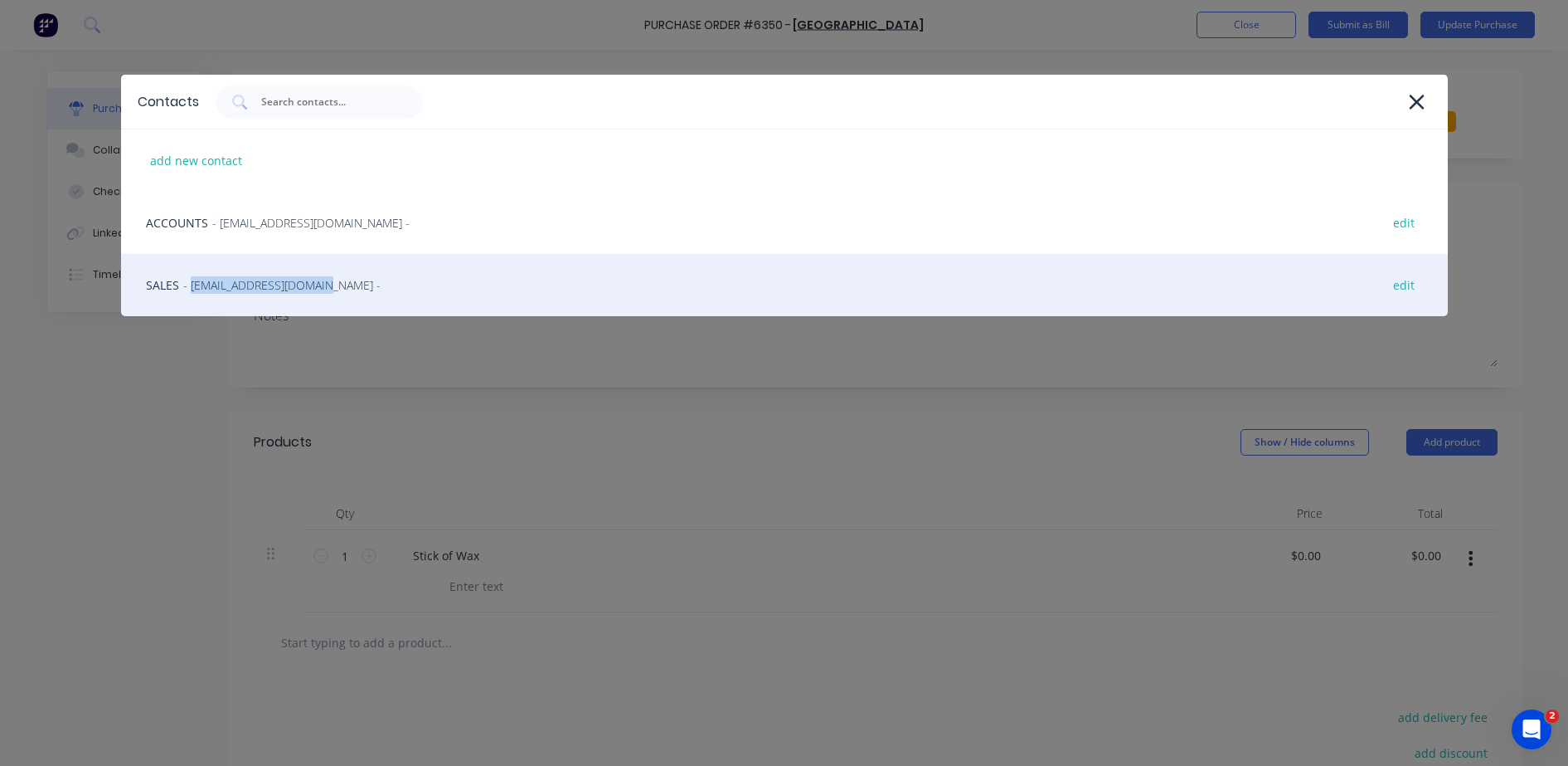
drag, startPoint x: 186, startPoint y: 286, endPoint x: 304, endPoint y: 283, distance: 118.0
click at [304, 283] on div "SALES - [EMAIL_ADDRESS][DOMAIN_NAME] - edit" at bounding box center [784, 284] width 1327 height 62
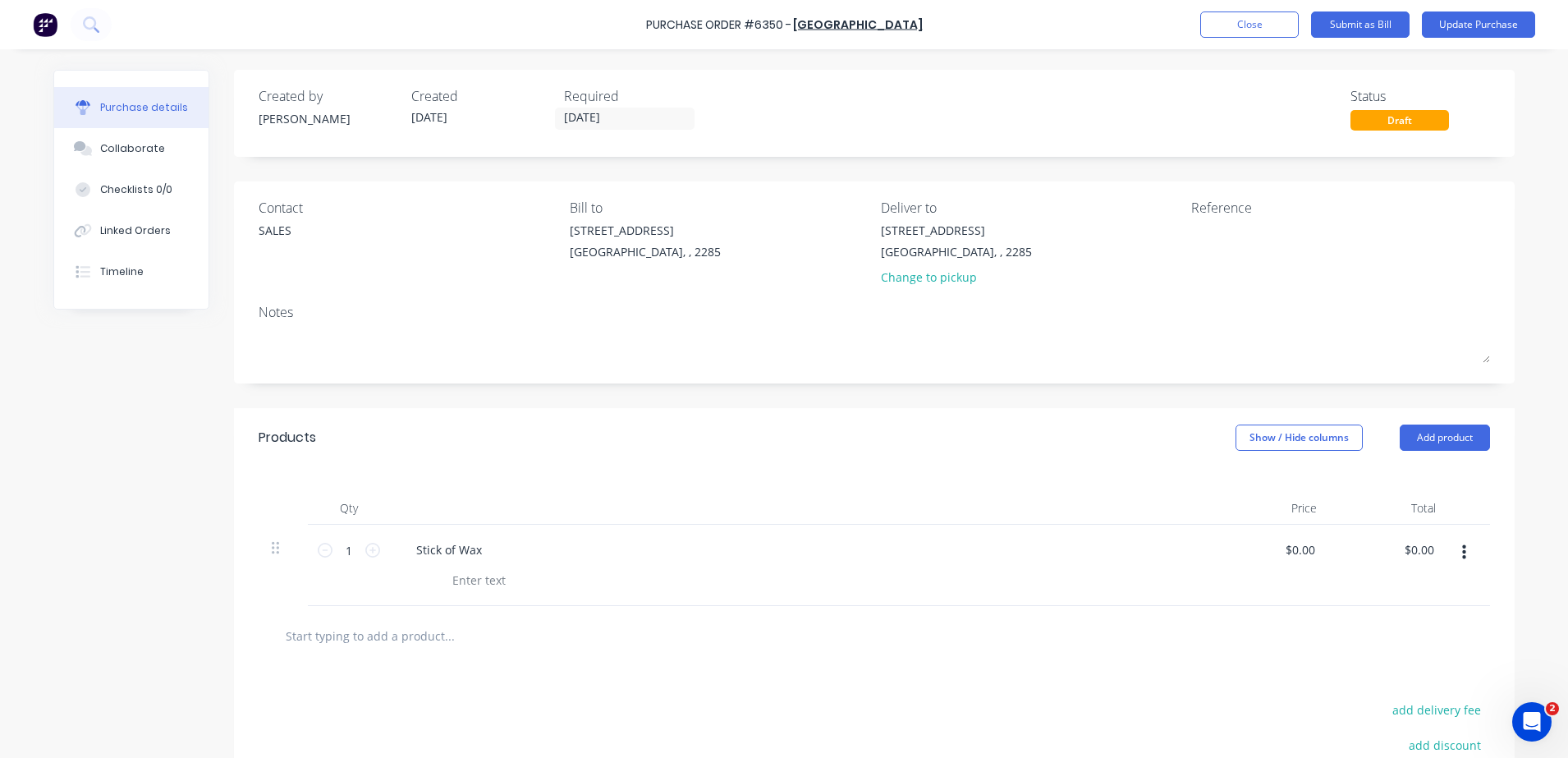
click at [792, 129] on div "Created by [PERSON_NAME] Created [DATE] Required [DATE] Status Draft" at bounding box center [874, 108] width 1231 height 44
click at [127, 147] on div "Collaborate" at bounding box center [132, 148] width 65 height 15
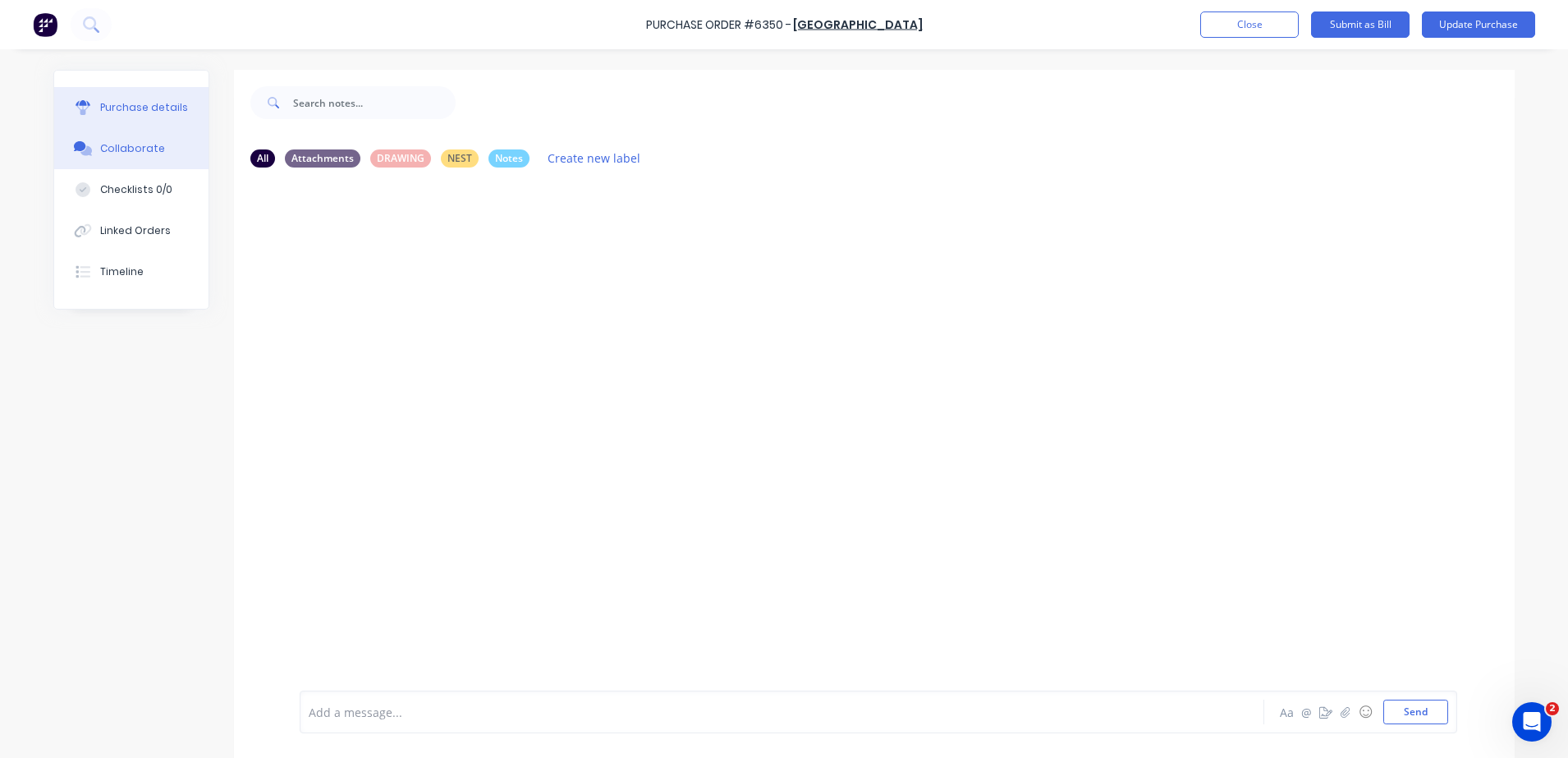
click at [152, 118] on button "Purchase details" at bounding box center [131, 107] width 154 height 41
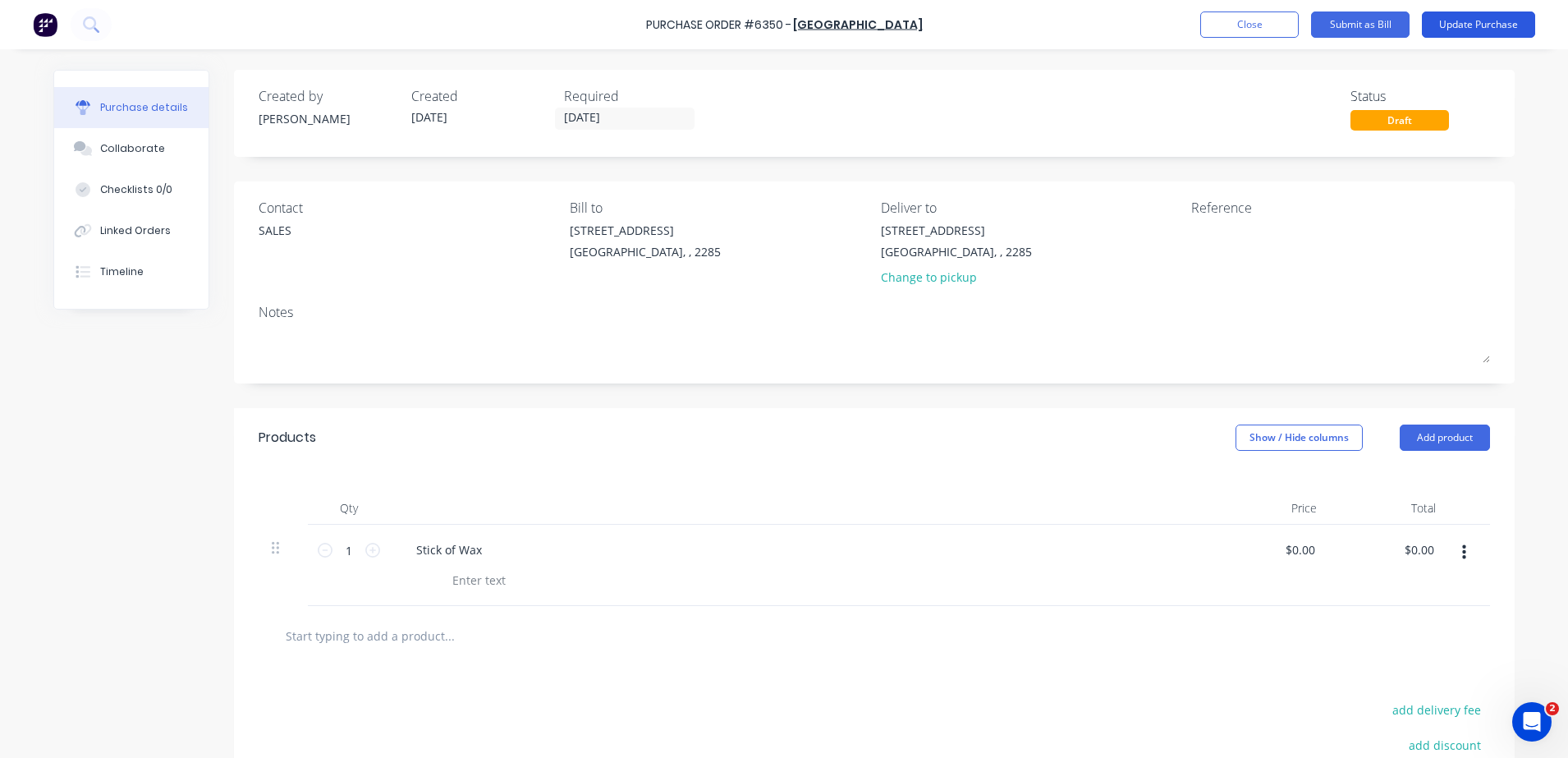
click at [1493, 20] on button "Update Purchase" at bounding box center [1478, 25] width 113 height 27
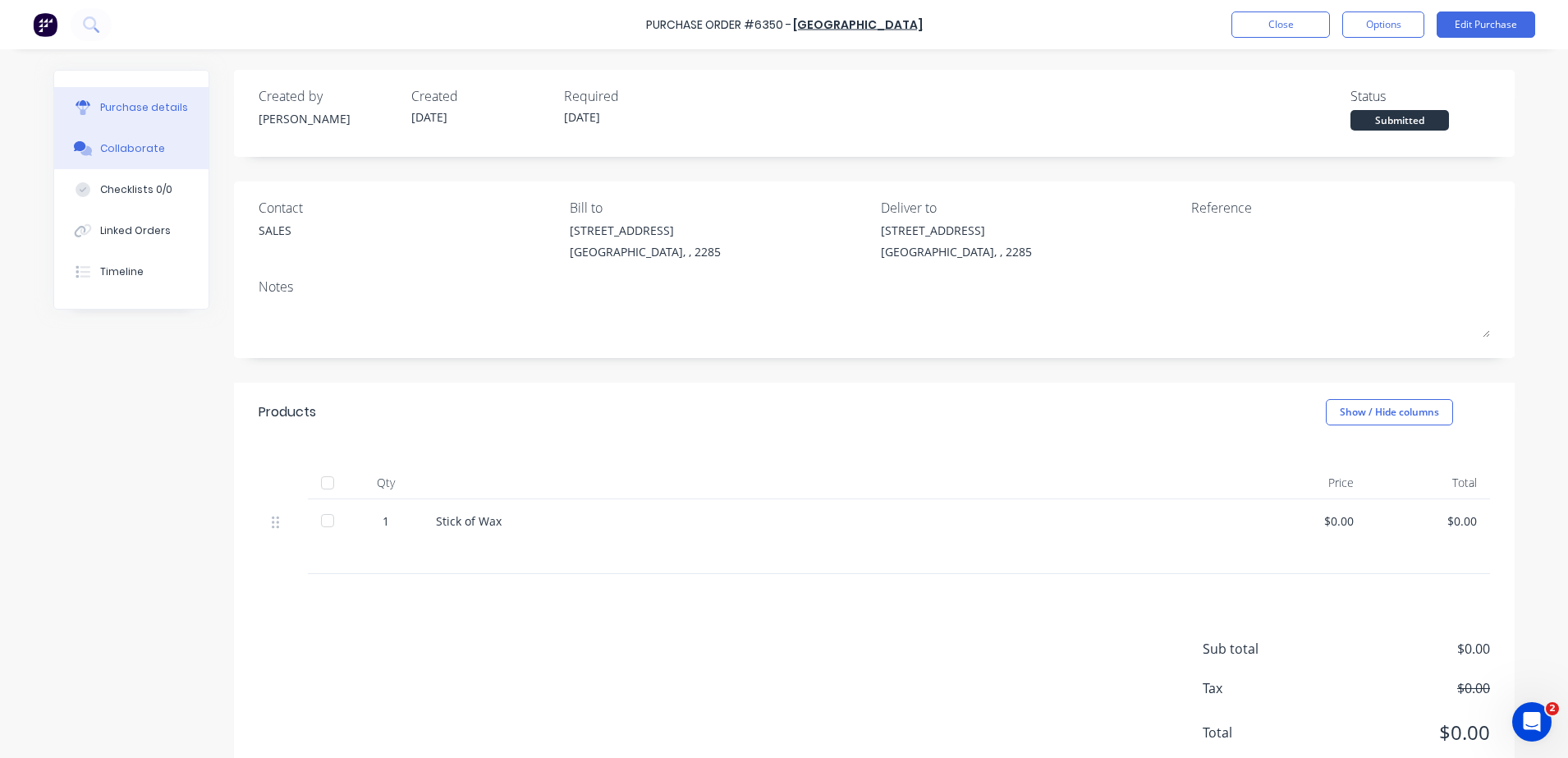
click at [114, 150] on div "Collaborate" at bounding box center [132, 148] width 65 height 15
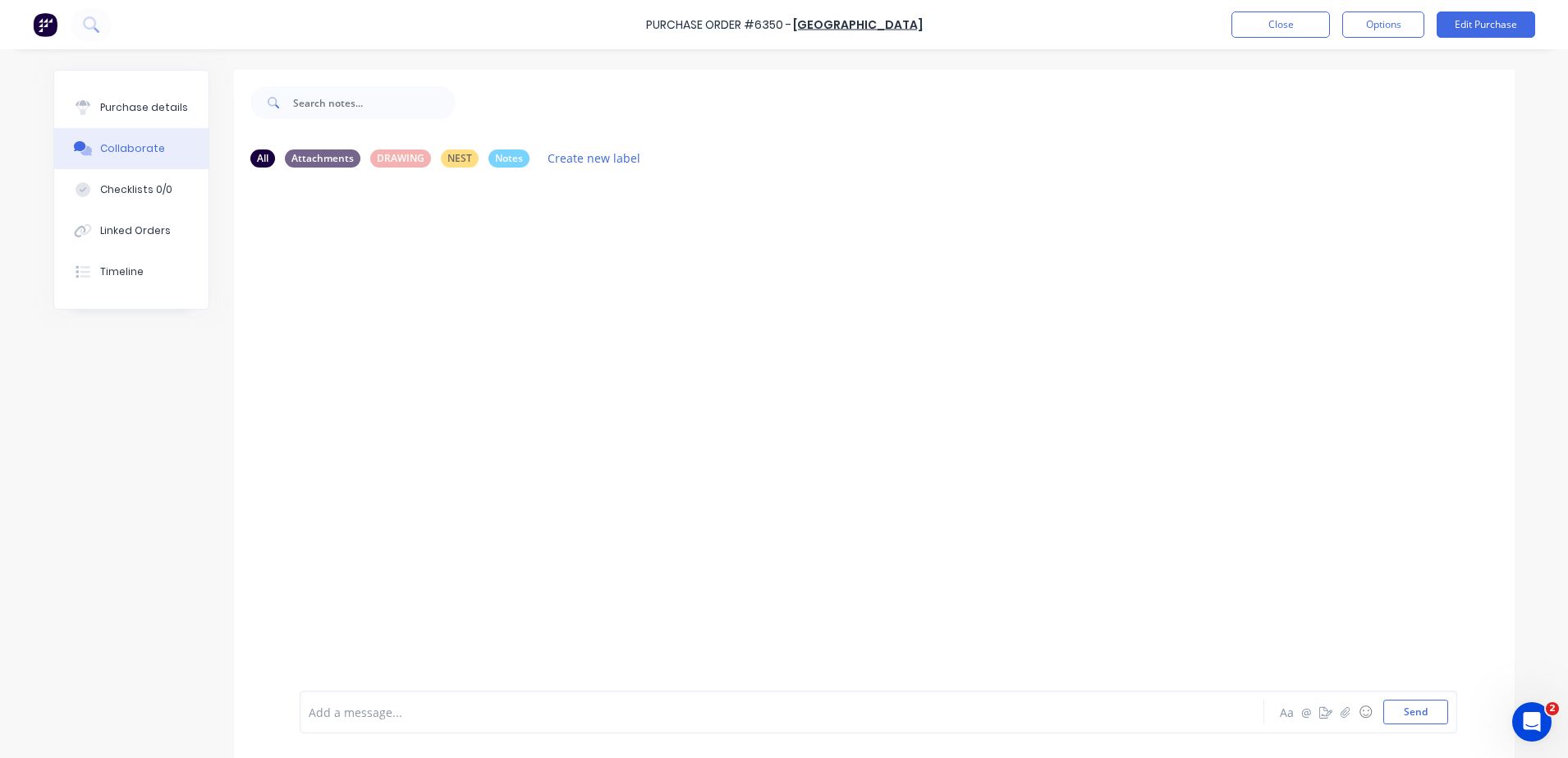
click at [495, 707] on div at bounding box center [736, 712] width 854 height 17
click at [414, 708] on div at bounding box center [736, 712] width 854 height 17
click at [405, 537] on div at bounding box center [874, 435] width 1281 height 510
click at [358, 269] on div at bounding box center [874, 435] width 1281 height 510
click at [1424, 704] on button "Send" at bounding box center [1415, 712] width 65 height 25
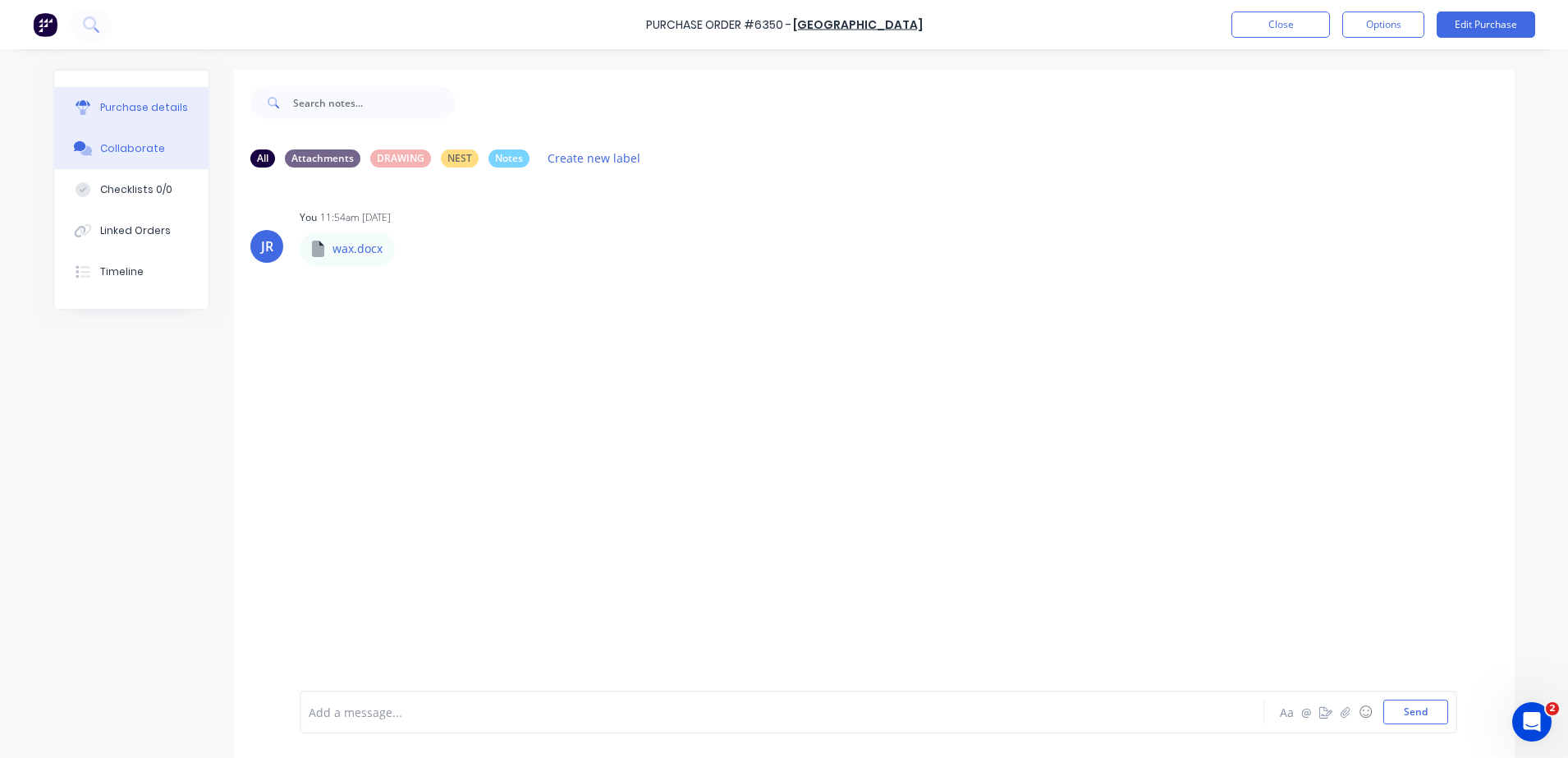
click at [105, 113] on div "Purchase details" at bounding box center [144, 107] width 88 height 15
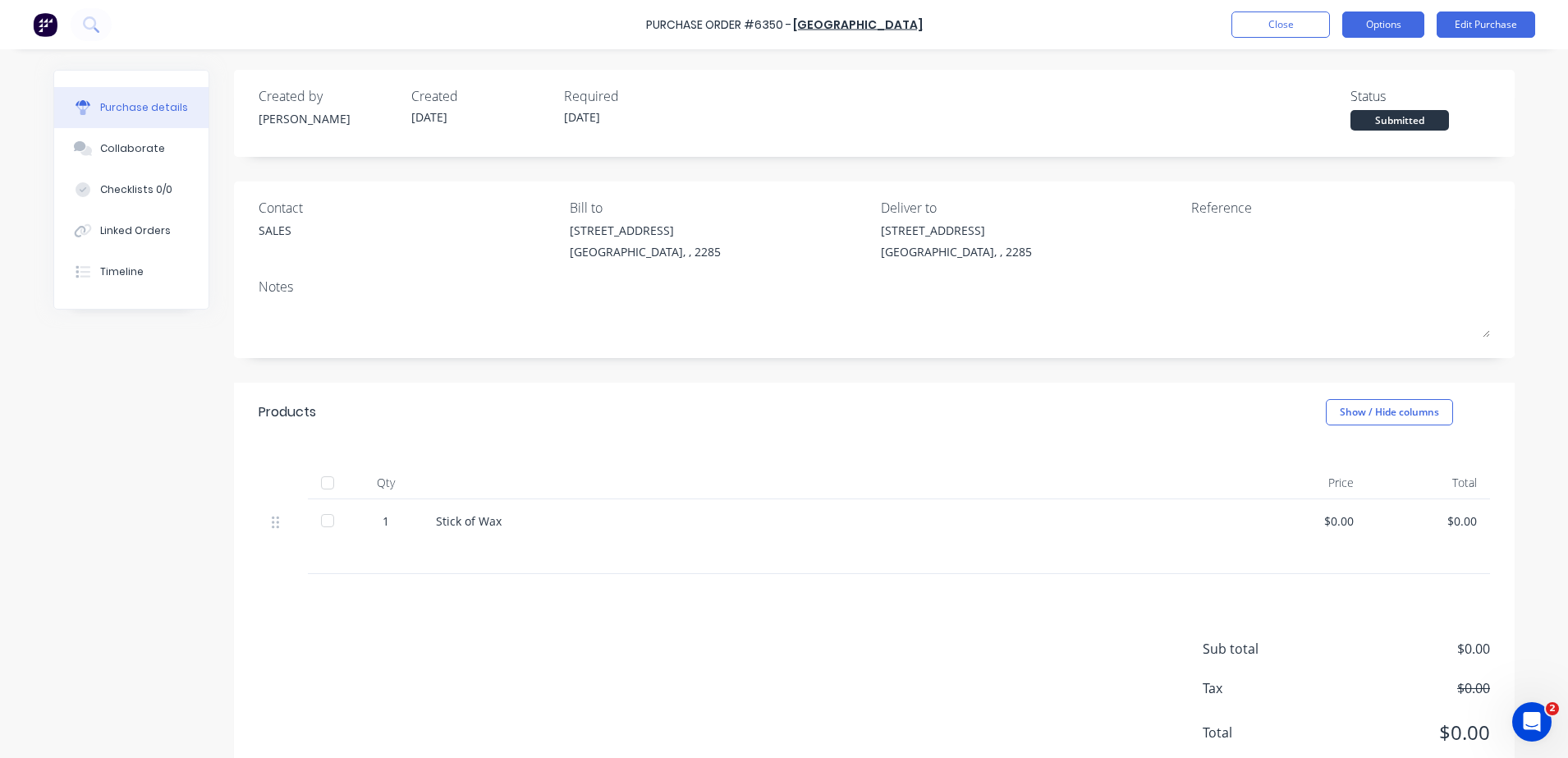
click at [1398, 20] on button "Options" at bounding box center [1383, 25] width 82 height 27
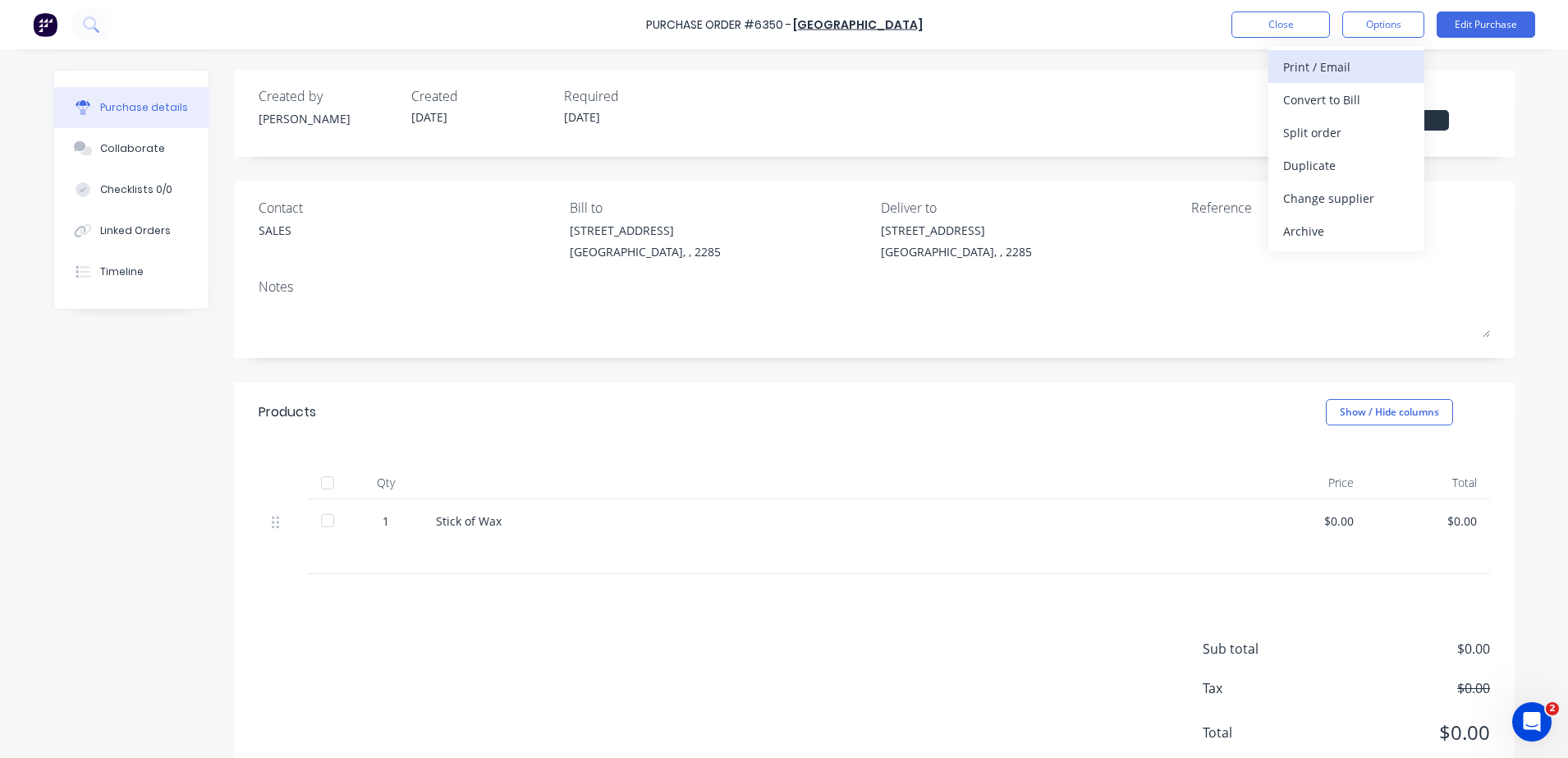
click at [1328, 72] on div "Print / Email" at bounding box center [1346, 66] width 127 height 24
click at [1353, 140] on div "Without pricing" at bounding box center [1346, 132] width 127 height 24
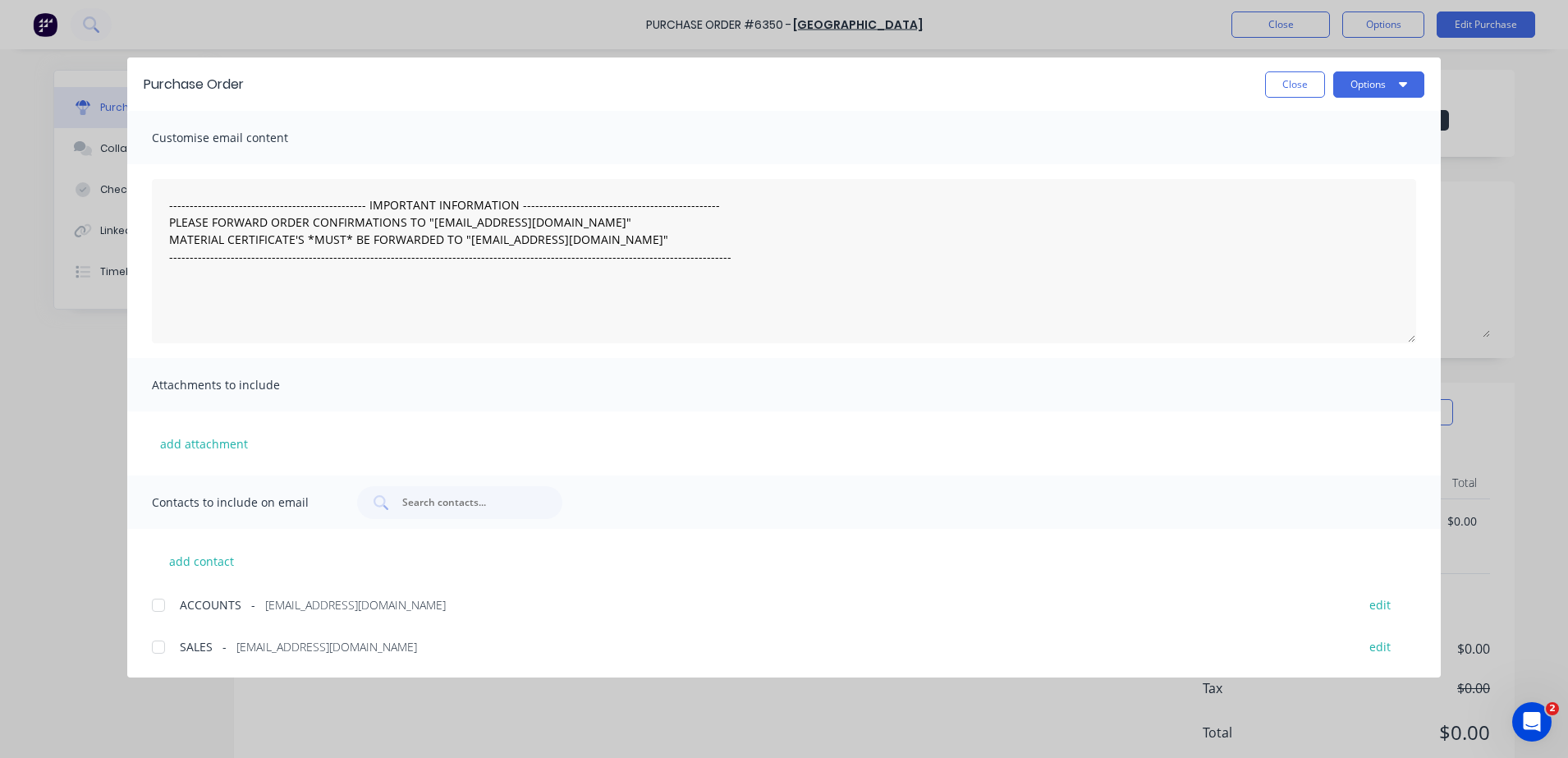
click at [153, 653] on div at bounding box center [158, 646] width 33 height 33
click at [215, 447] on button "add attachment" at bounding box center [204, 443] width 105 height 25
click at [1291, 92] on button "Close" at bounding box center [1295, 85] width 60 height 27
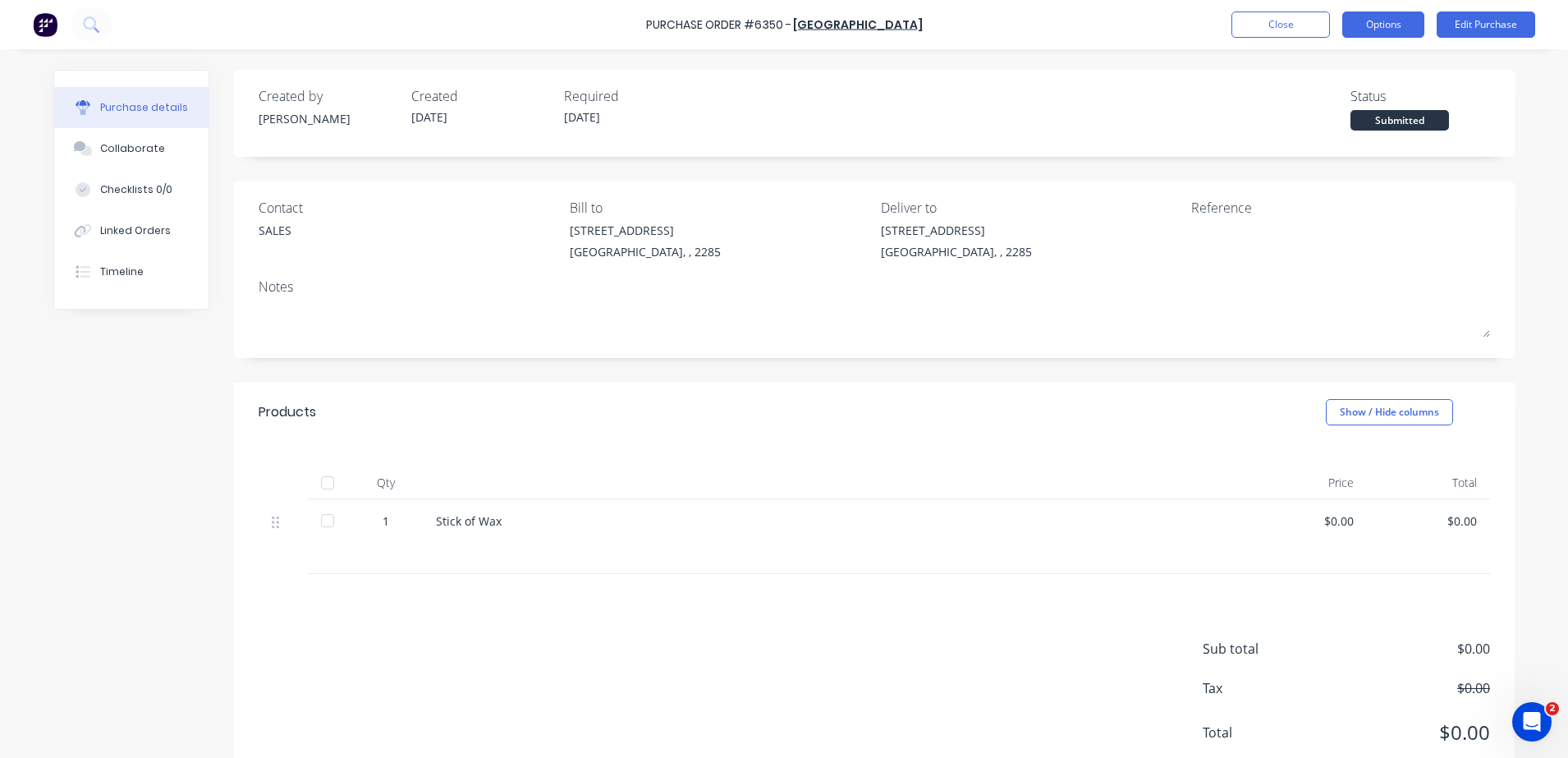
click at [1381, 16] on button "Options" at bounding box center [1383, 25] width 82 height 27
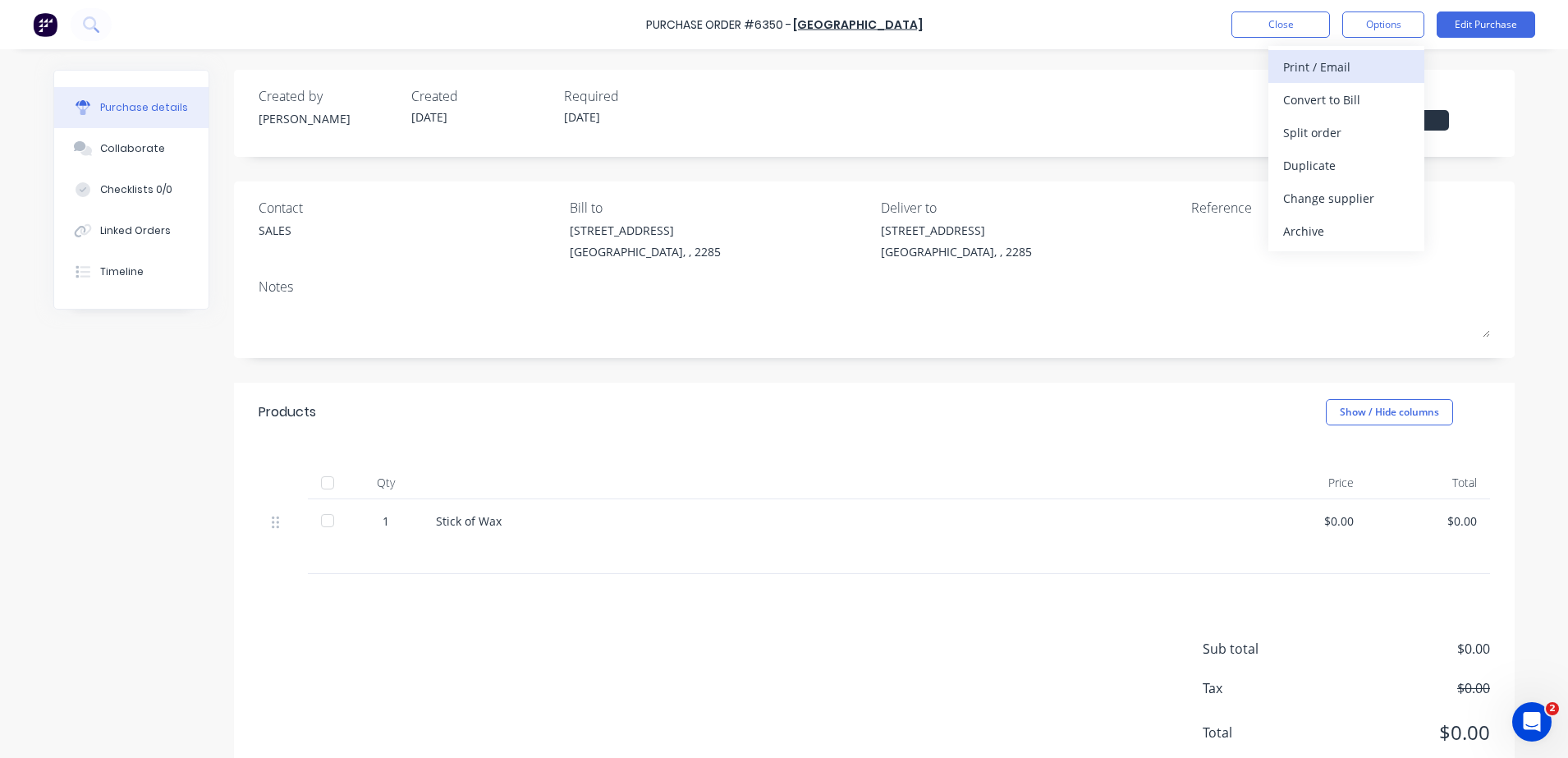
click at [1379, 68] on div "Print / Email" at bounding box center [1346, 66] width 127 height 24
click at [1354, 136] on div "Without pricing" at bounding box center [1346, 132] width 127 height 24
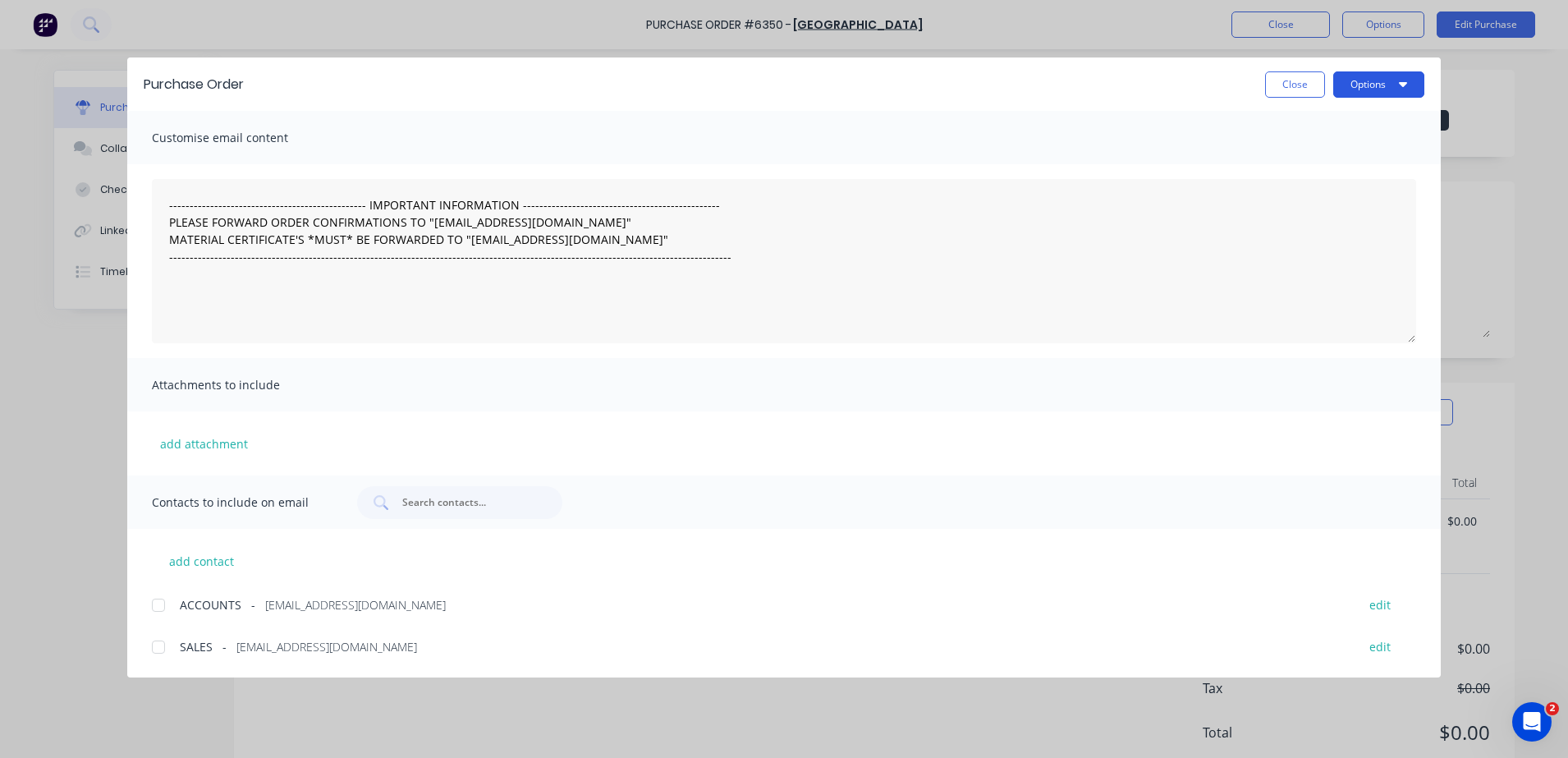
click at [1370, 76] on button "Options" at bounding box center [1378, 85] width 91 height 27
click at [1366, 121] on div "Preview" at bounding box center [1346, 126] width 127 height 24
click at [1291, 81] on button "Close" at bounding box center [1295, 85] width 60 height 27
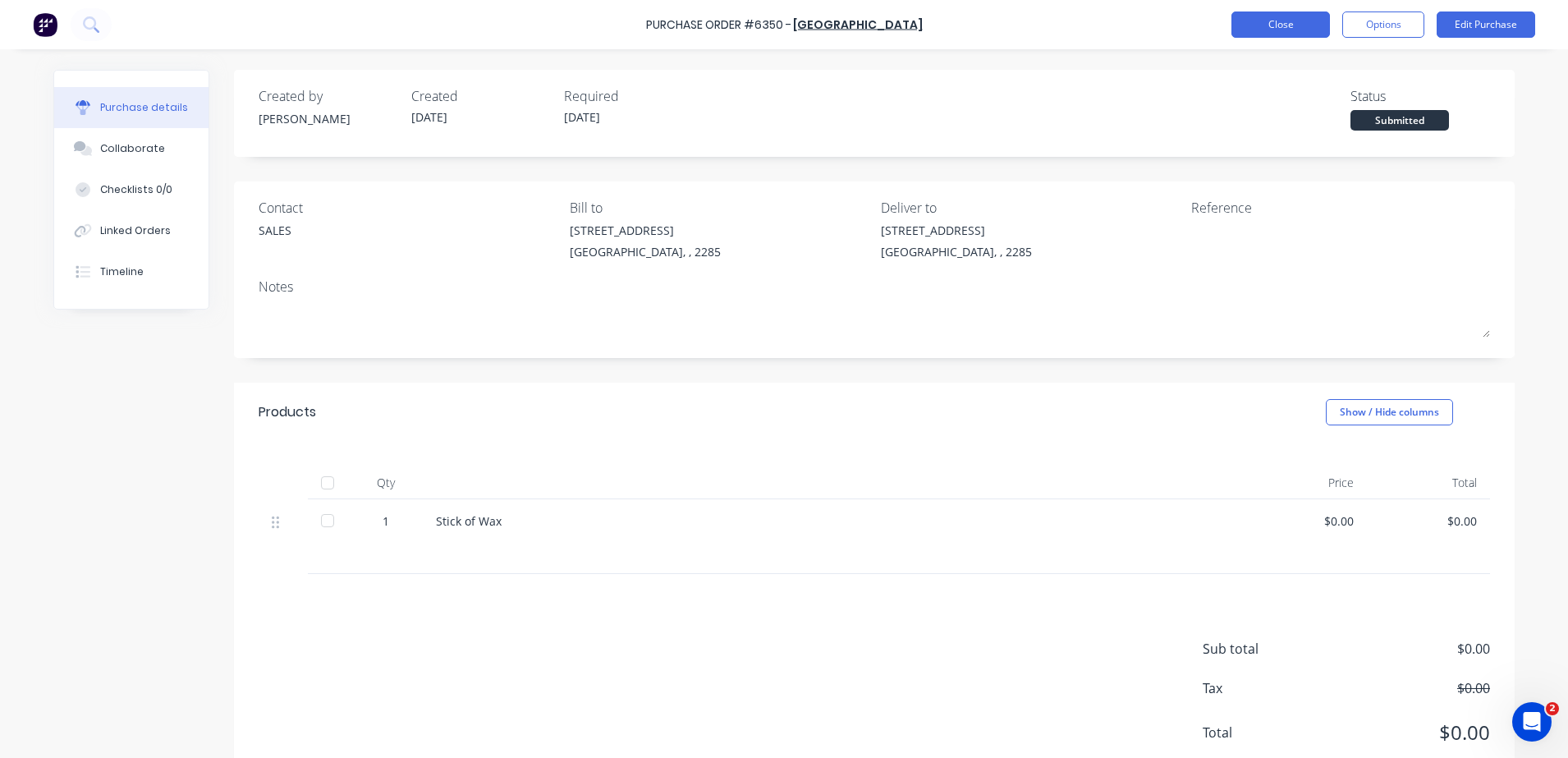
click at [1273, 24] on button "Close" at bounding box center [1280, 25] width 98 height 27
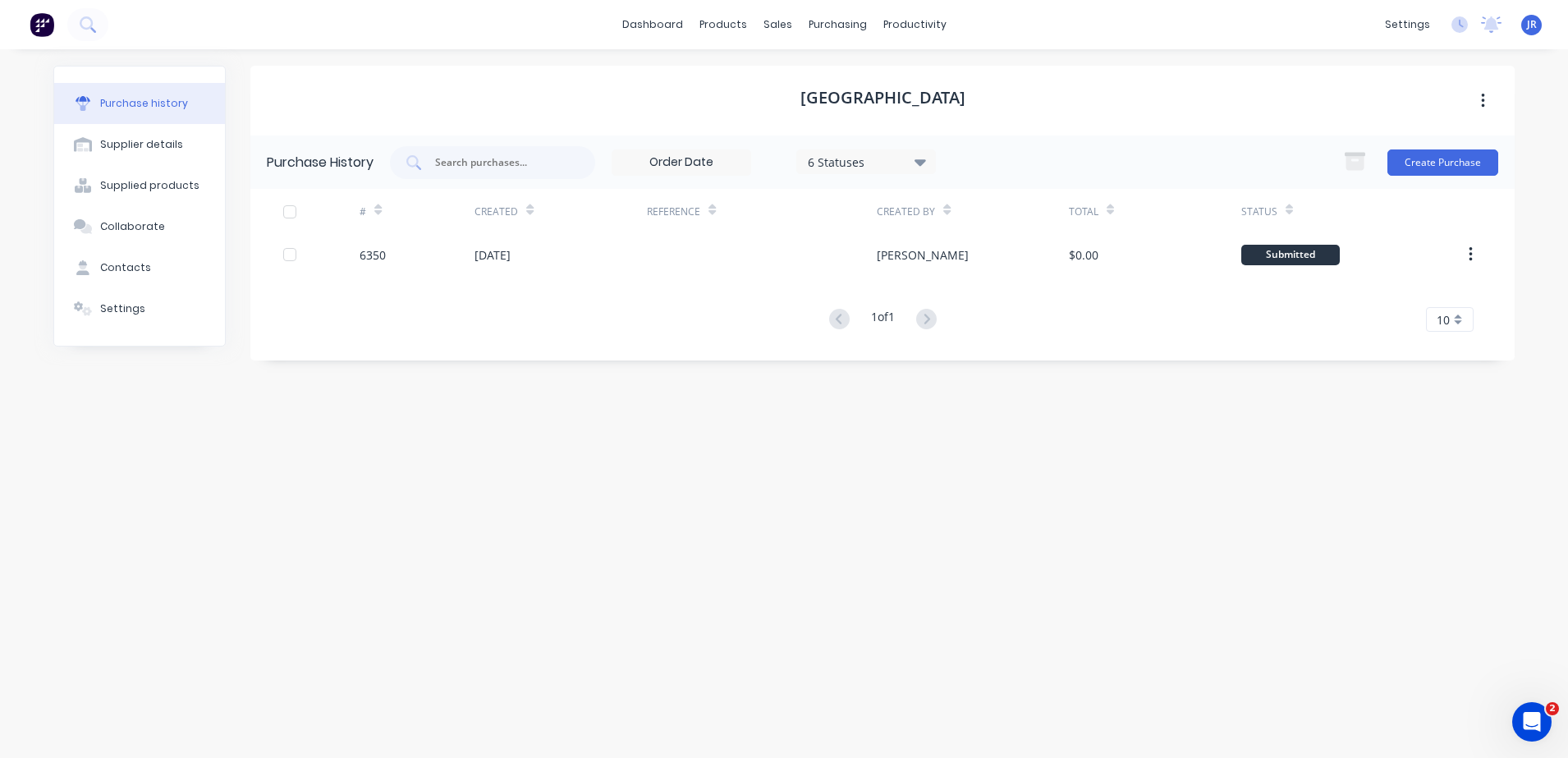
click at [37, 27] on img at bounding box center [42, 25] width 25 height 25
